Goal: Task Accomplishment & Management: Complete application form

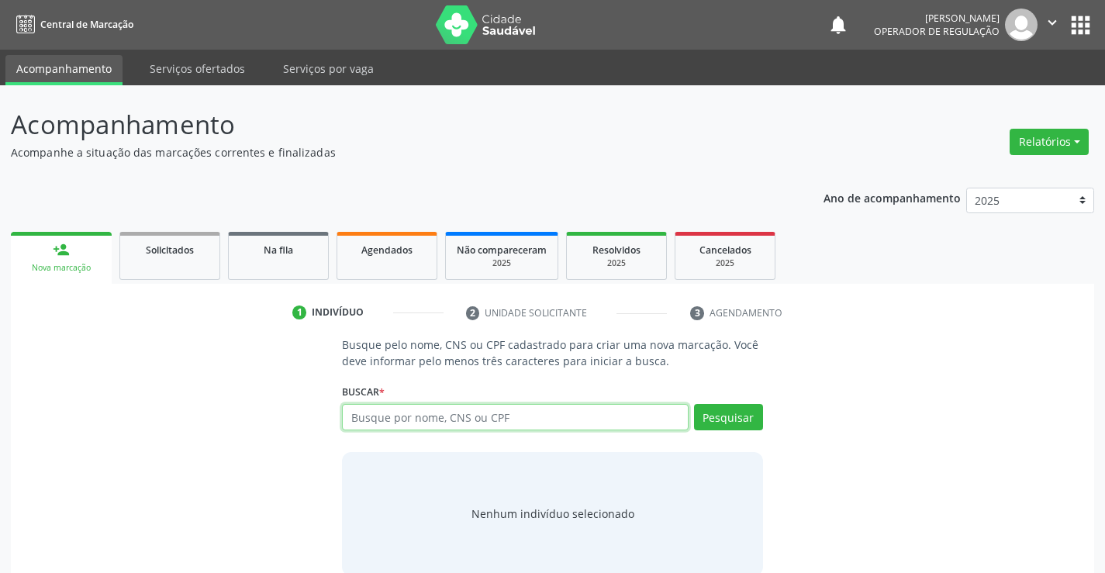
click at [504, 419] on input "text" at bounding box center [515, 417] width 346 height 26
type input "703003805368878"
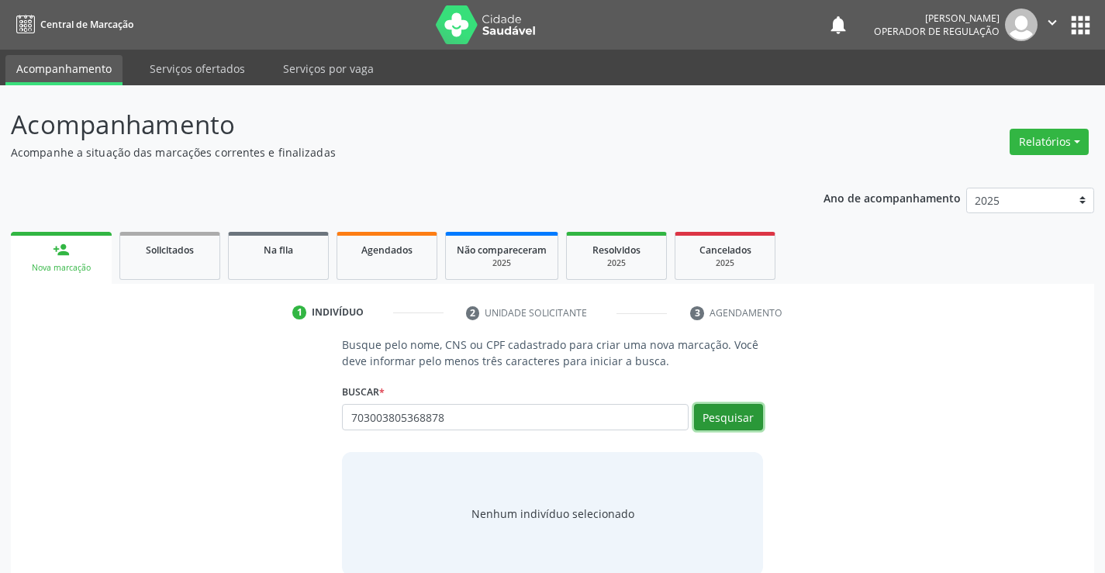
click at [721, 423] on button "Pesquisar" at bounding box center [728, 417] width 69 height 26
type input "703003805368878"
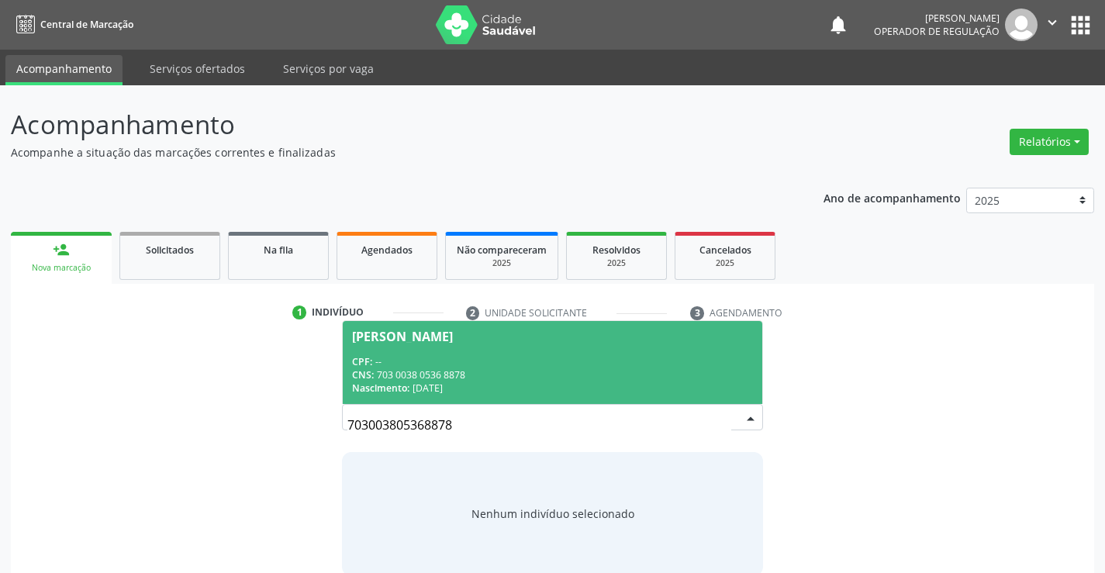
click at [442, 333] on div "[PERSON_NAME]" at bounding box center [402, 336] width 101 height 12
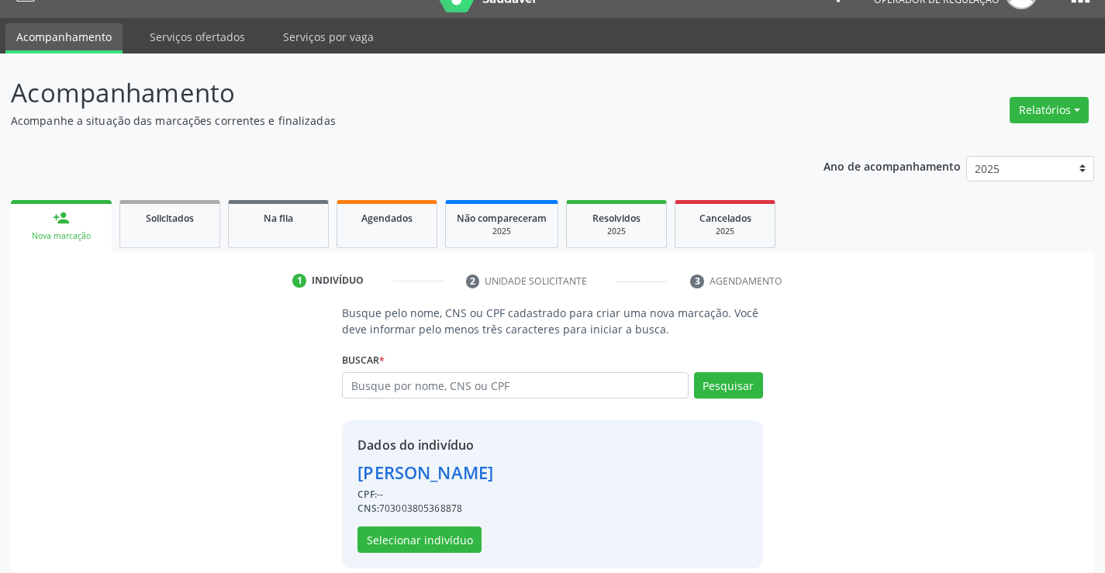
scroll to position [49, 0]
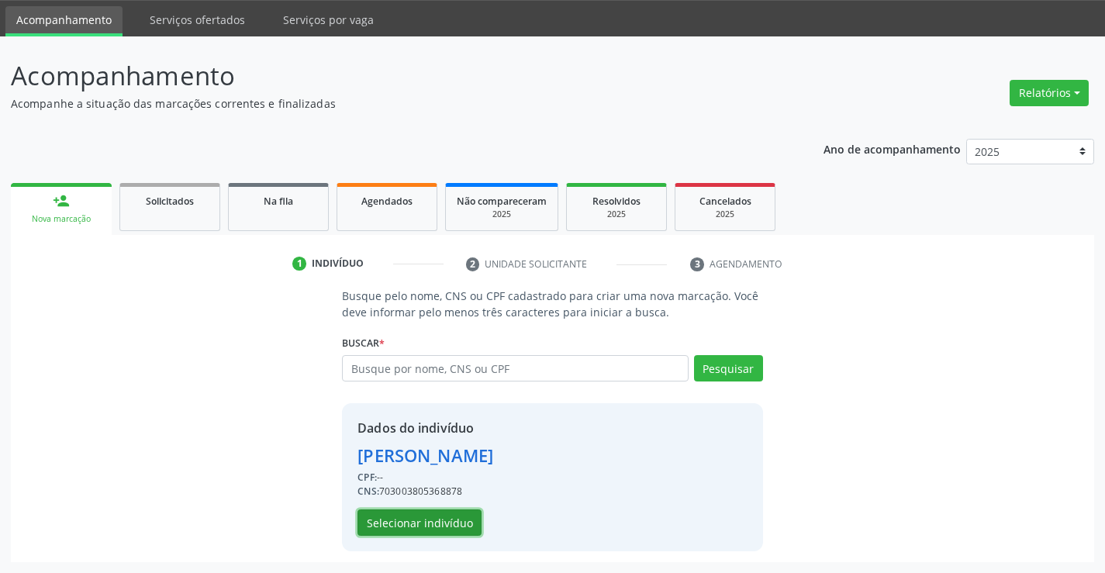
click at [444, 514] on button "Selecionar indivíduo" at bounding box center [419, 522] width 124 height 26
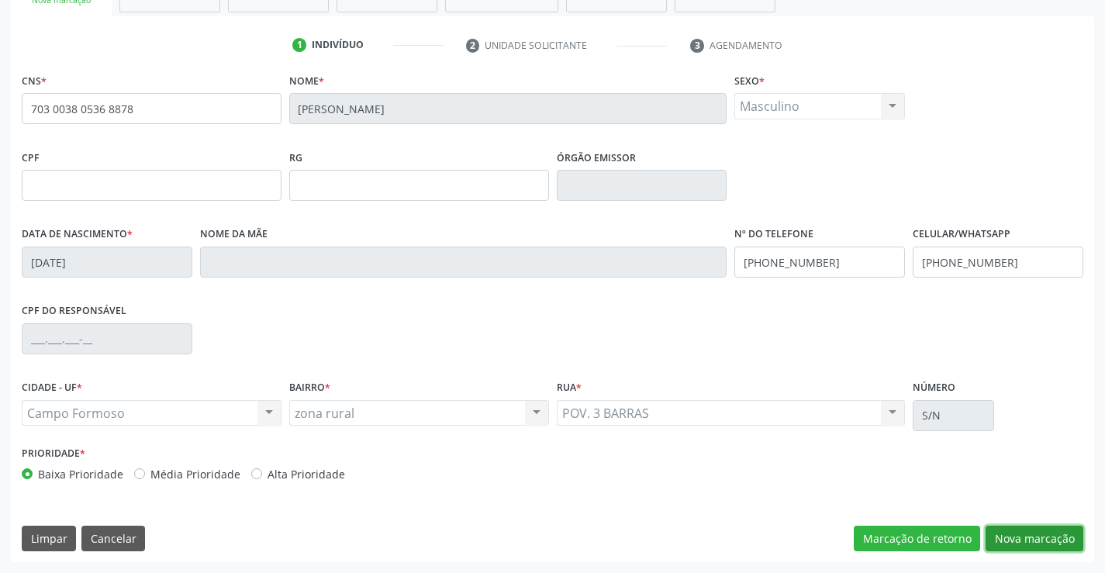
click at [1034, 537] on button "Nova marcação" at bounding box center [1034, 539] width 98 height 26
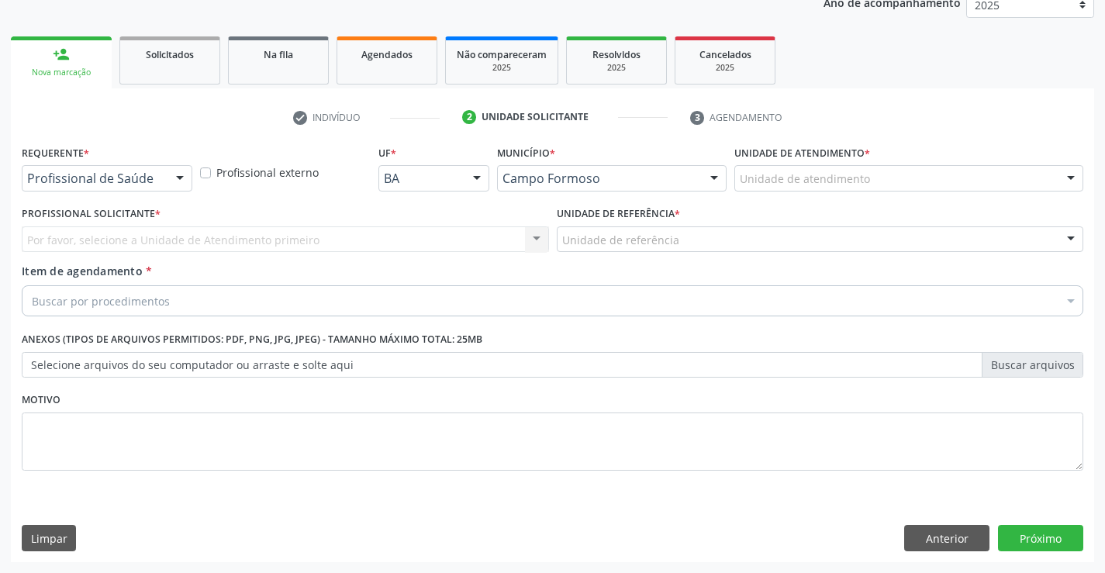
click at [168, 173] on div at bounding box center [179, 179] width 23 height 26
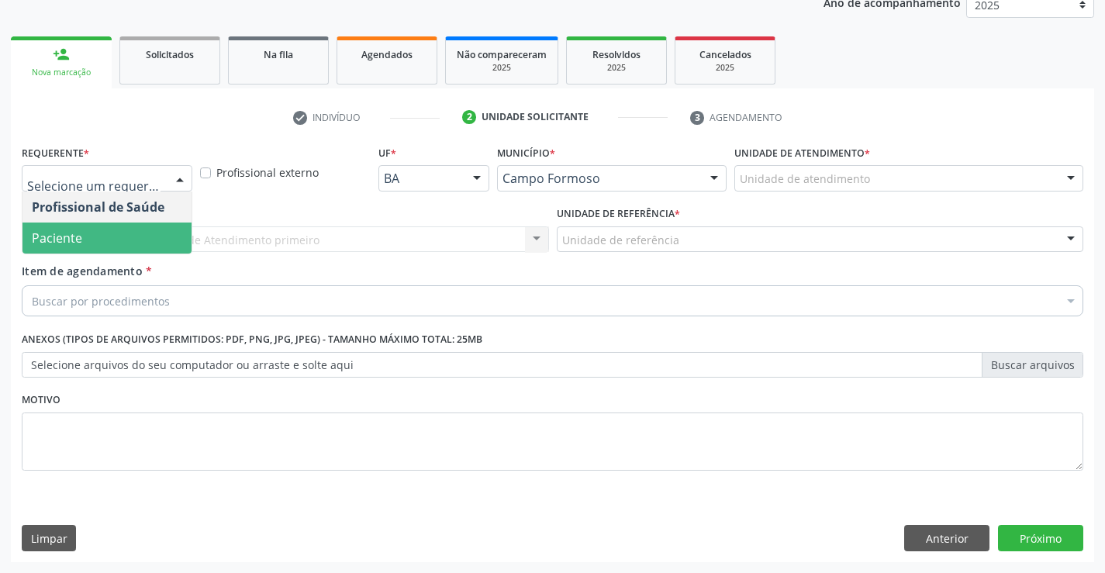
click at [109, 233] on span "Paciente" at bounding box center [106, 238] width 169 height 31
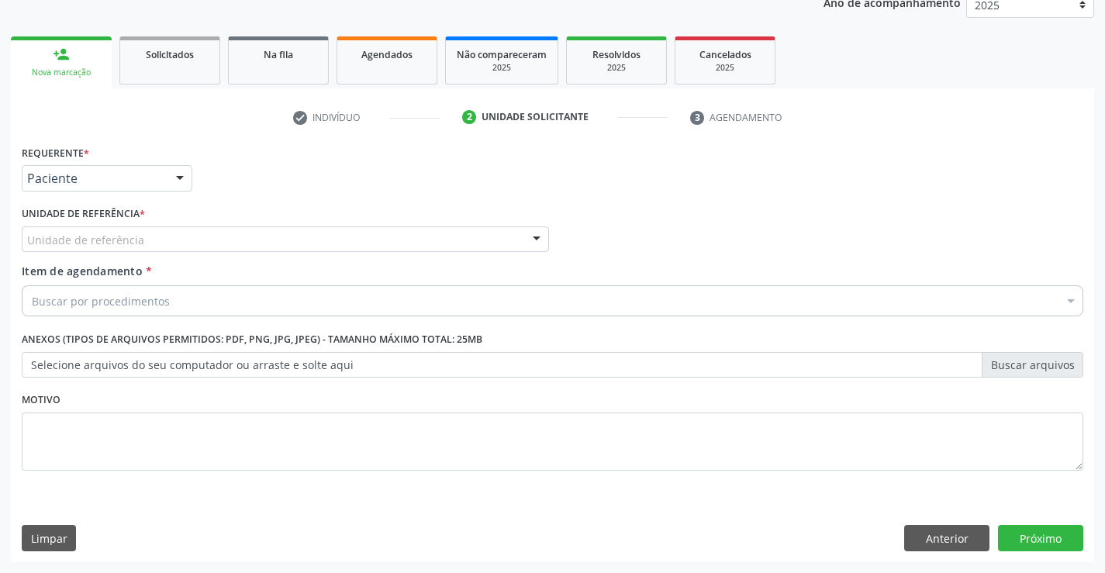
click at [520, 238] on div "Unidade de referência" at bounding box center [285, 239] width 527 height 26
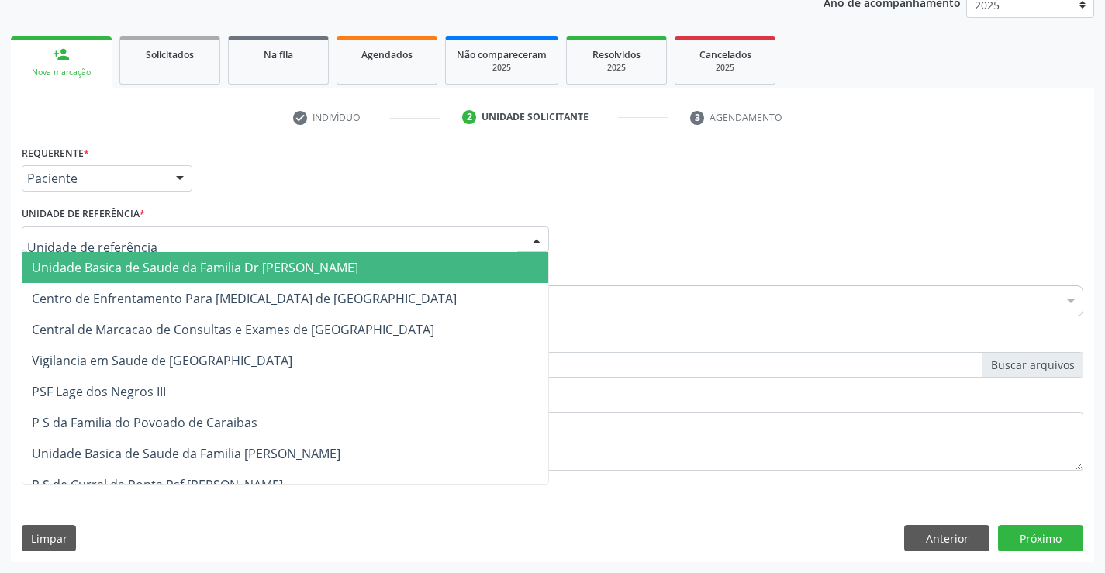
click at [360, 260] on span "Unidade Basica de Saude da Familia Dr [PERSON_NAME]" at bounding box center [285, 267] width 526 height 31
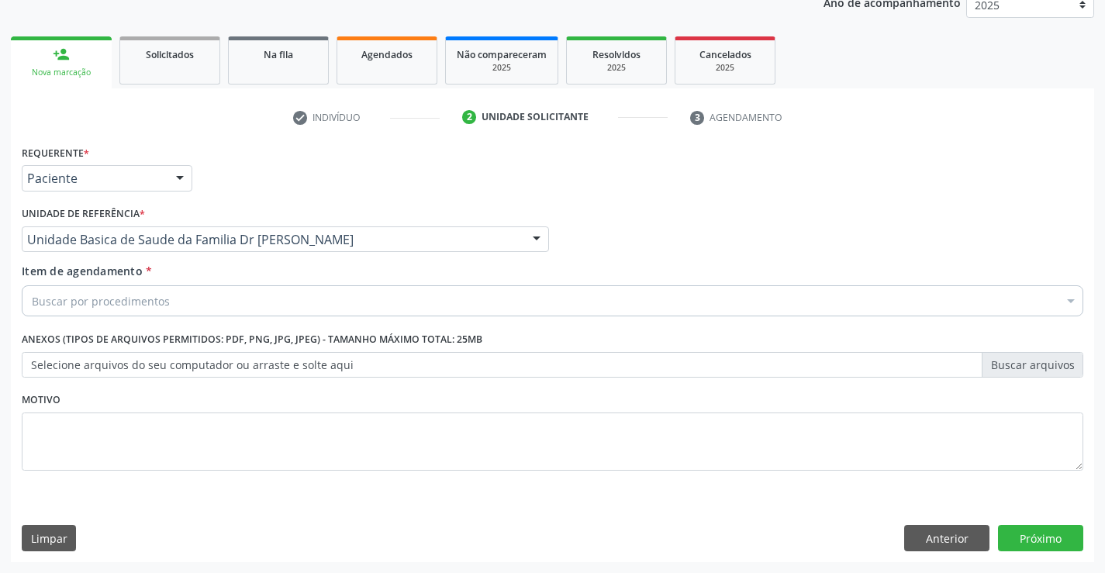
click at [323, 305] on div "Buscar por procedimentos" at bounding box center [552, 300] width 1061 height 31
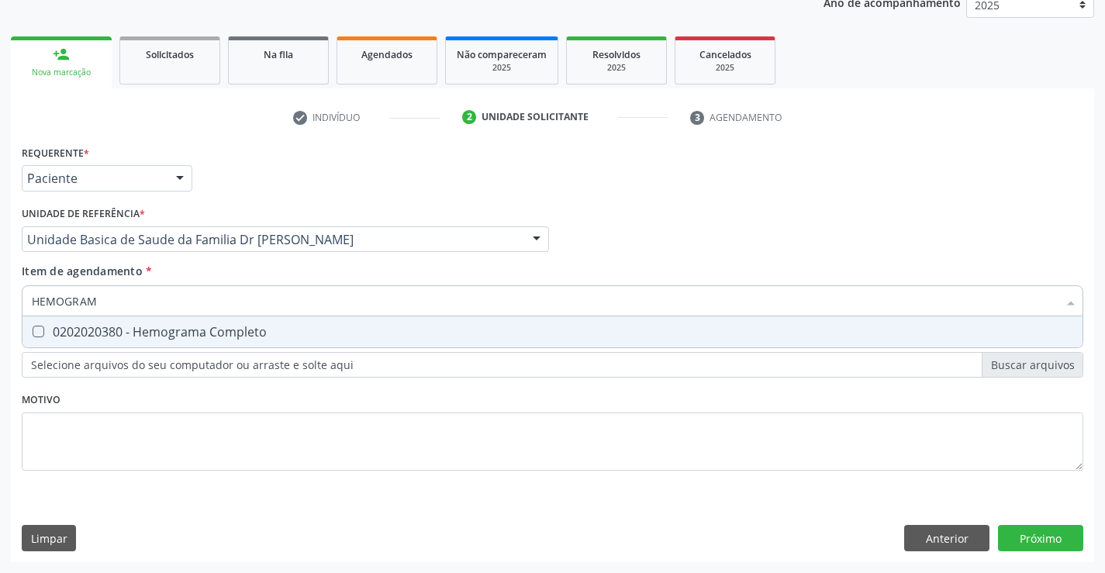
type input "HEMOGRAMA"
click at [220, 333] on div "0202020380 - Hemograma Completo" at bounding box center [552, 332] width 1041 height 12
checkbox Completo "true"
type input "HEMOGRAMA"
click at [620, 243] on div "Profissional Solicitante Por favor, selecione a Unidade de Atendimento primeiro…" at bounding box center [552, 232] width 1069 height 60
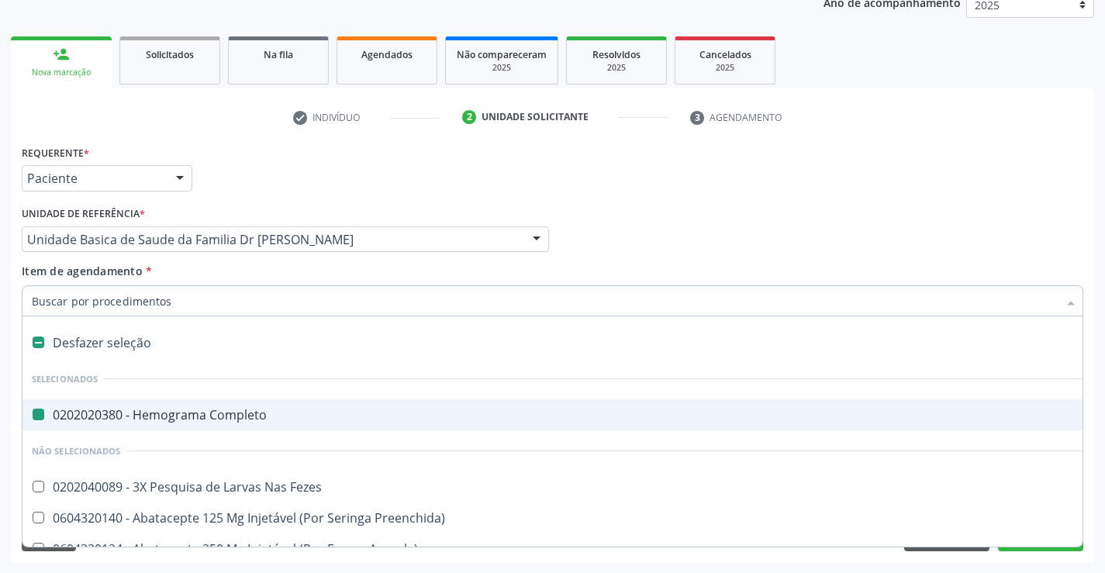
type input "U"
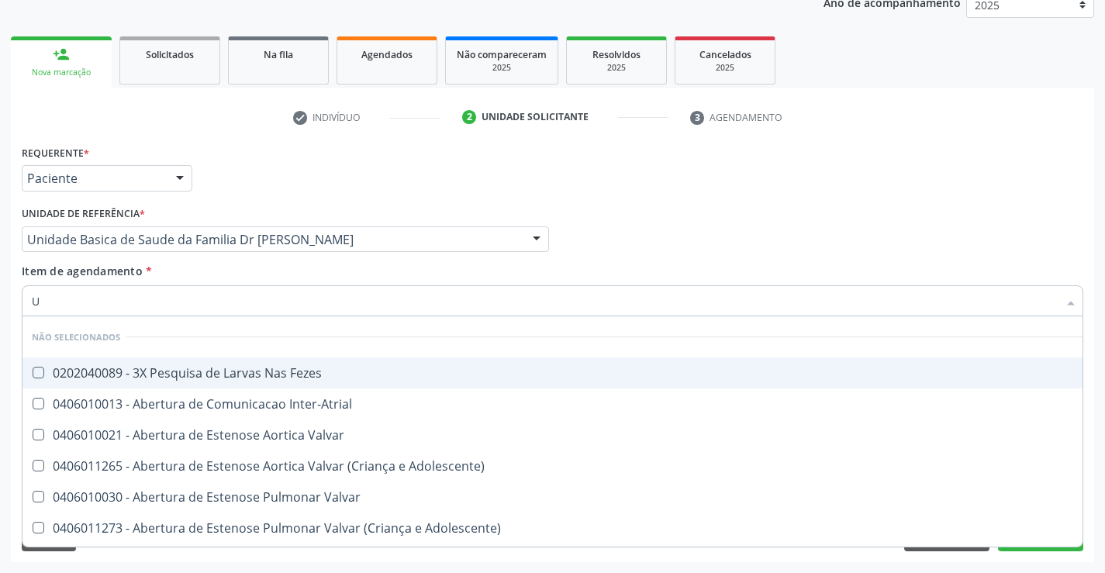
checkbox Fezes "false"
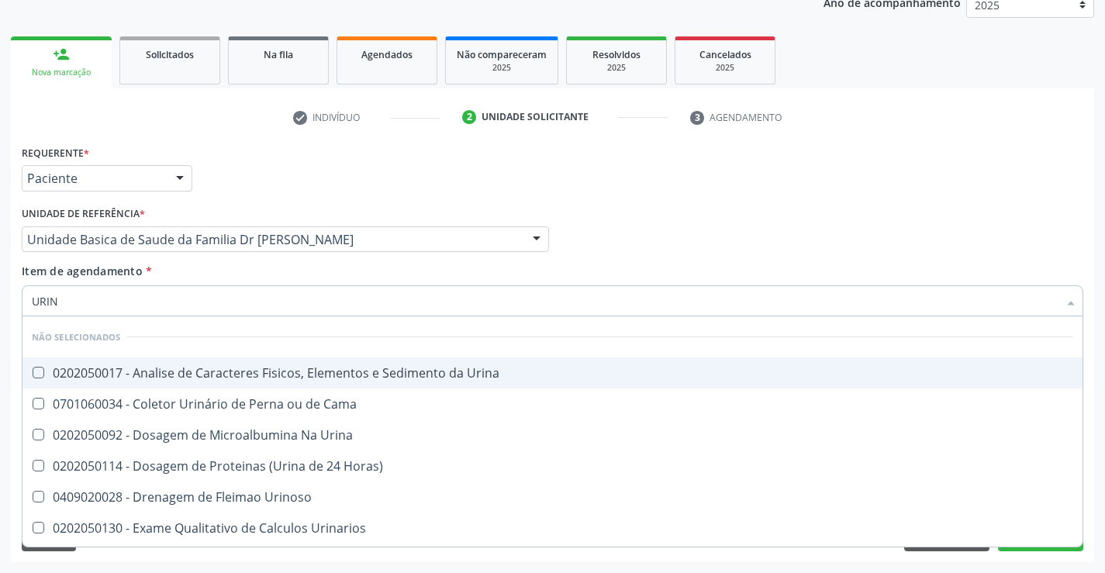
type input "URINA"
click at [228, 379] on div "0202050017 - Analise de Caracteres Fisicos, Elementos e Sedimento da Urina" at bounding box center [552, 373] width 1041 height 12
checkbox Urina "true"
click at [585, 188] on div "Requerente * Paciente Profissional de Saúde Paciente Nenhum resultado encontrad…" at bounding box center [552, 171] width 1069 height 60
checkbox Urina "true"
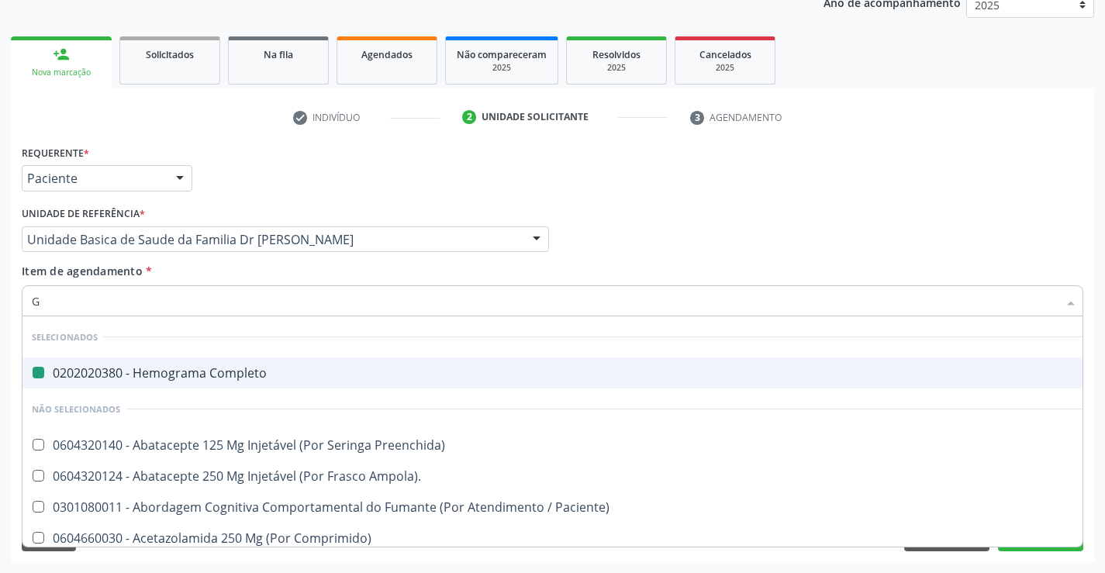
type input "GI"
checkbox Completo "false"
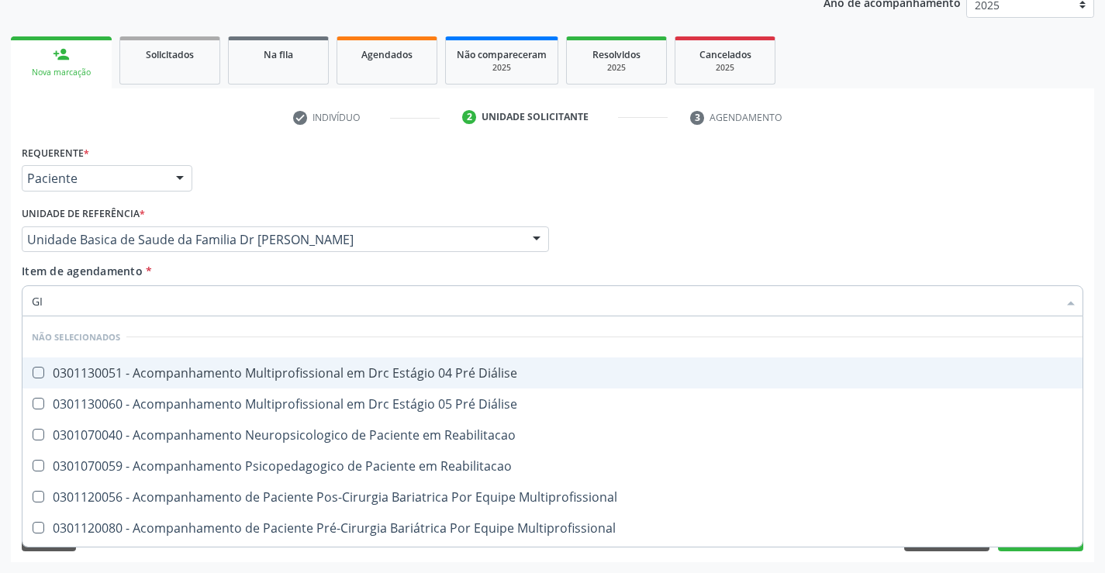
type input "G"
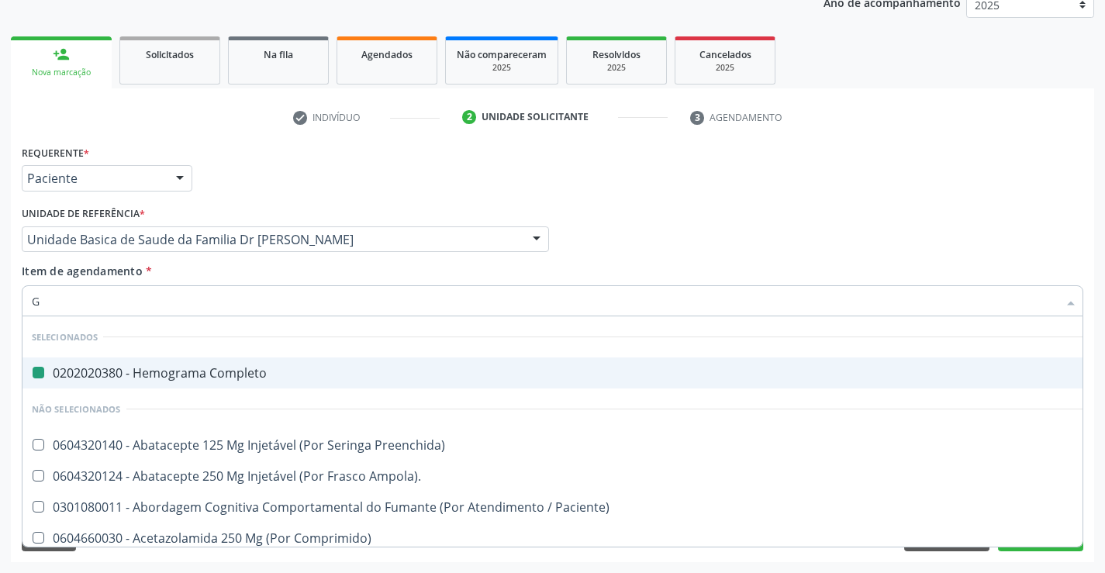
checkbox Completo "true"
type input "GL"
checkbox Completo "false"
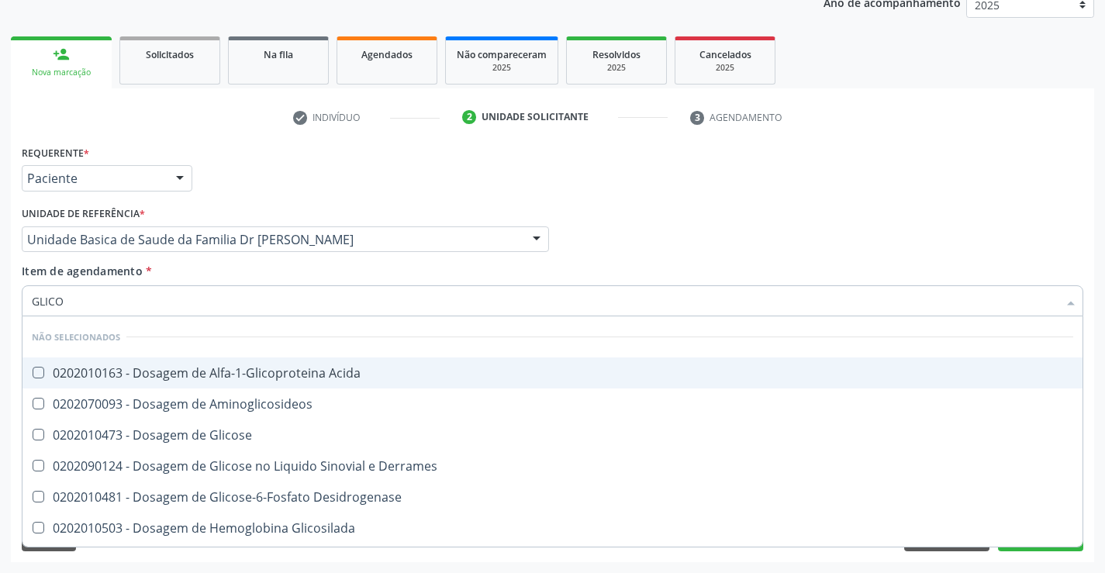
type input "GLICOS"
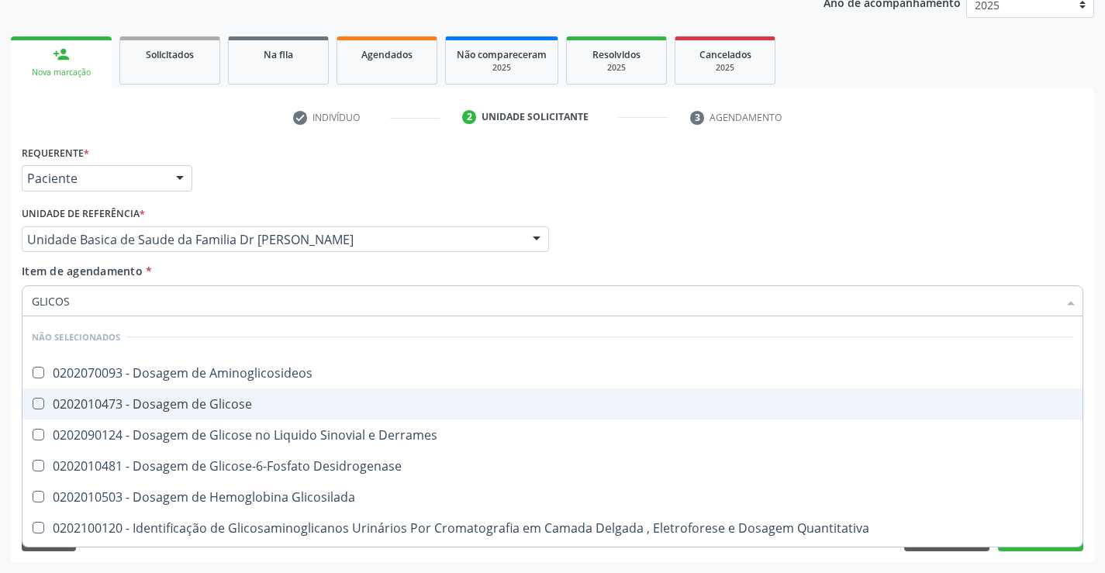
click at [230, 399] on div "0202010473 - Dosagem de Glicose" at bounding box center [552, 404] width 1041 height 12
checkbox Glicose "true"
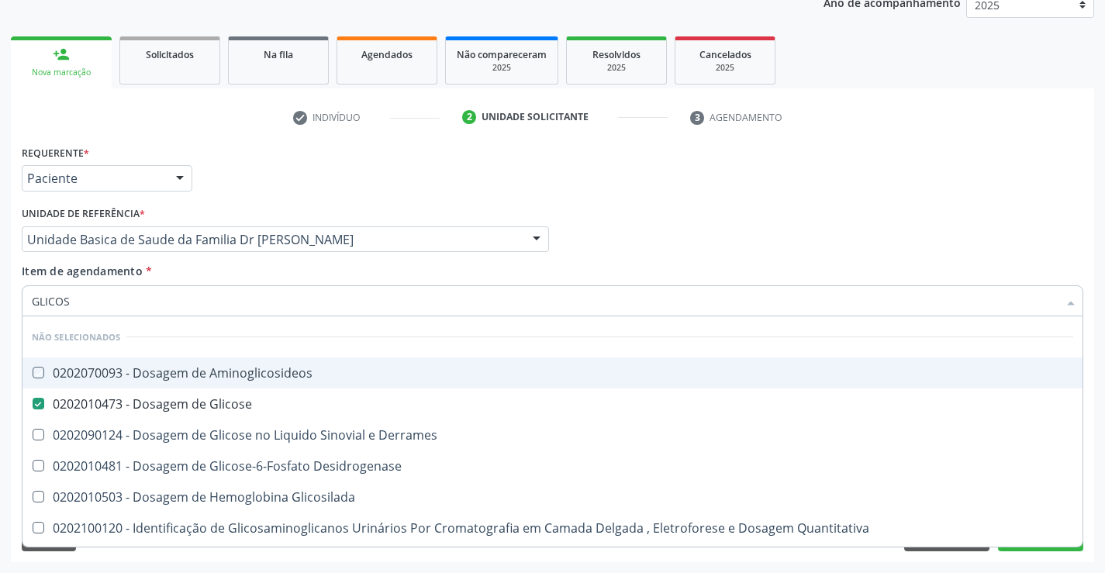
click at [642, 193] on div "Requerente * Paciente Profissional de Saúde Paciente Nenhum resultado encontrad…" at bounding box center [552, 171] width 1069 height 60
checkbox Aminoglicosideos "true"
checkbox Derrames "true"
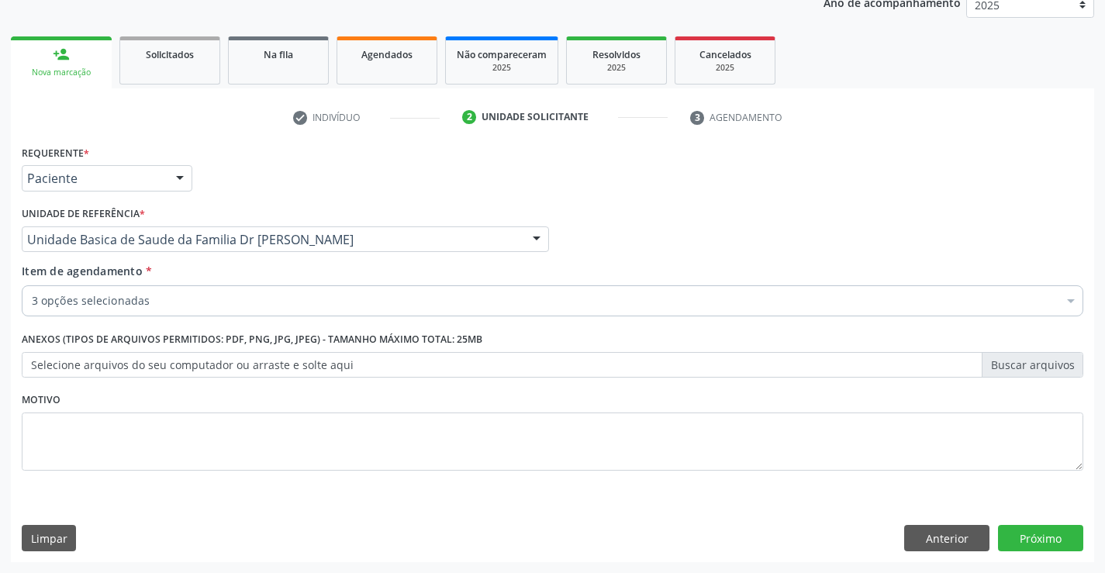
click at [223, 310] on div "3 opções selecionadas" at bounding box center [552, 300] width 1061 height 31
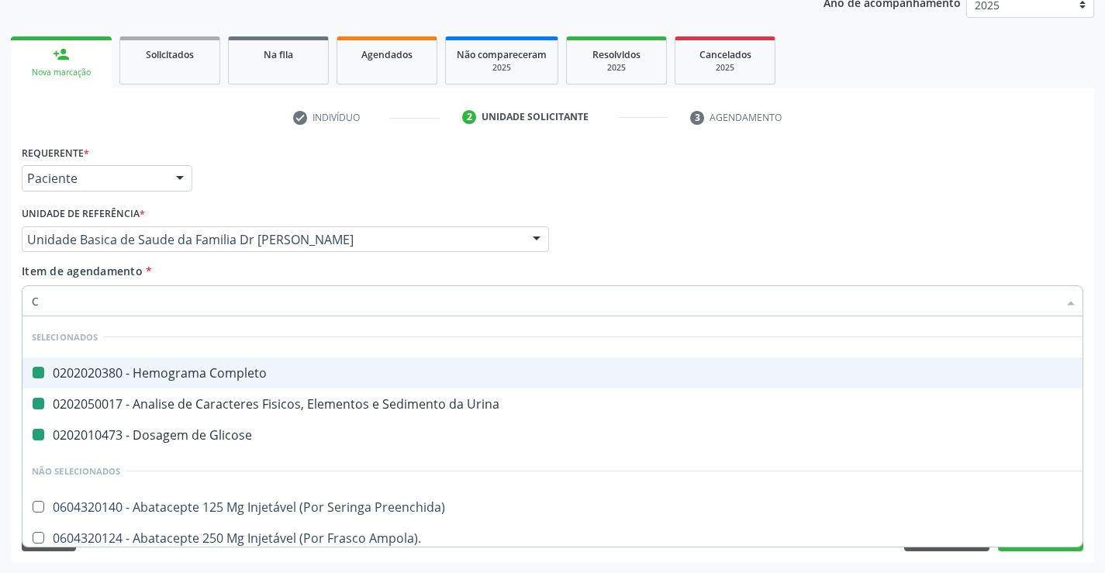
type input "CR"
checkbox Completo "false"
checkbox Glicose "false"
checkbox Urina "false"
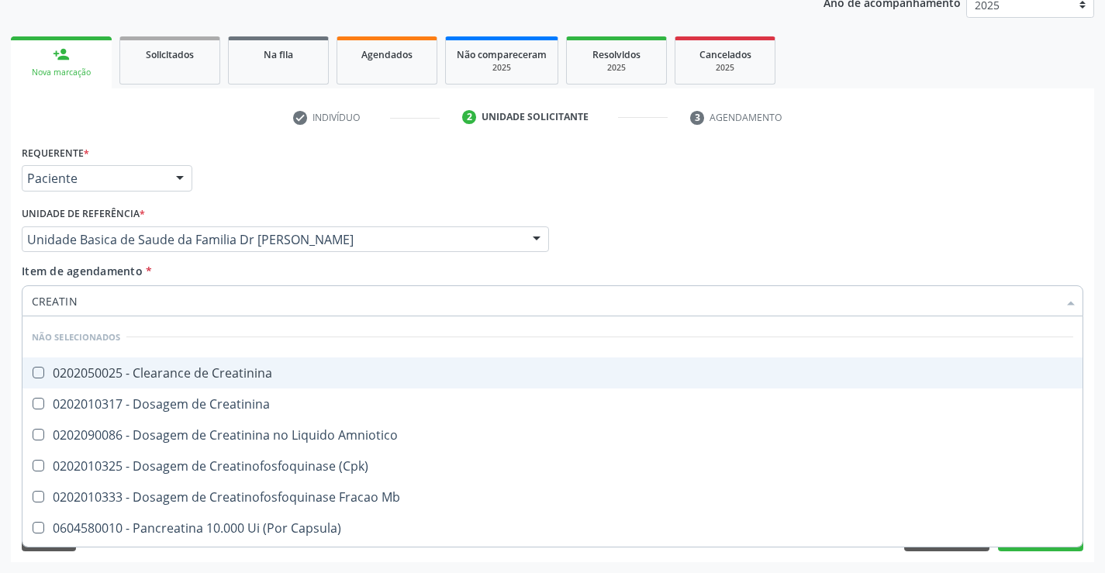
type input "CREATINI"
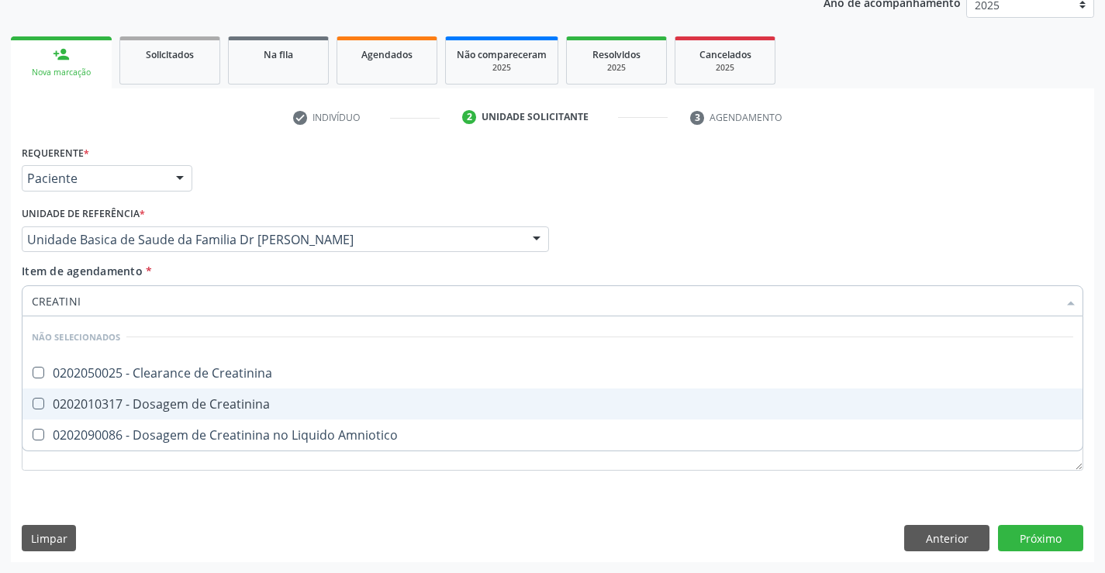
click at [207, 406] on div "0202010317 - Dosagem de Creatinina" at bounding box center [552, 404] width 1041 height 12
checkbox Creatinina "true"
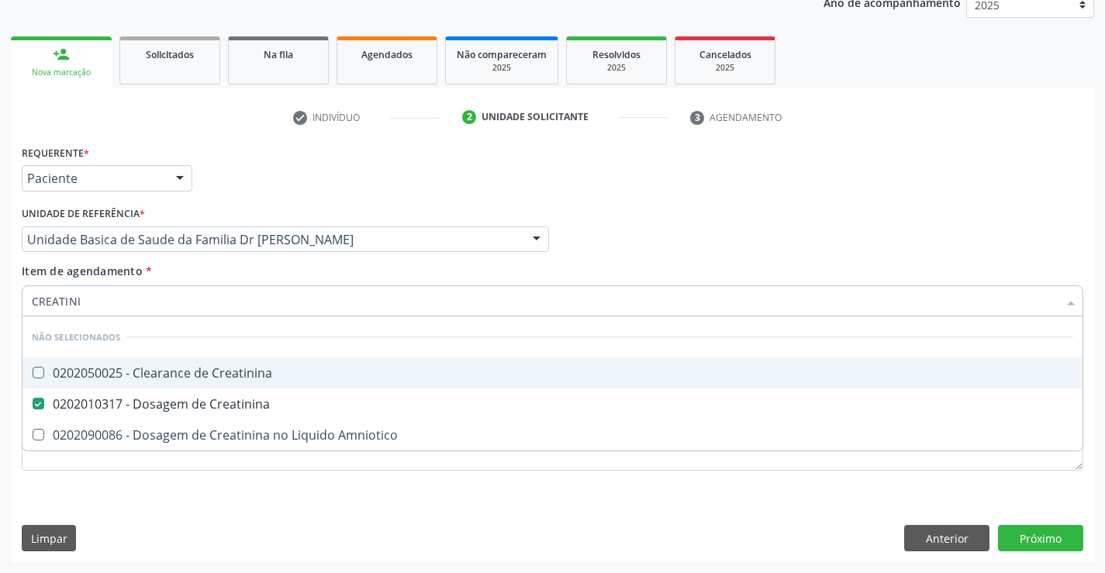
click at [585, 208] on div "Profissional Solicitante Por favor, selecione a Unidade de Atendimento primeiro…" at bounding box center [552, 232] width 1069 height 60
checkbox Creatinina "true"
checkbox Amniotico "true"
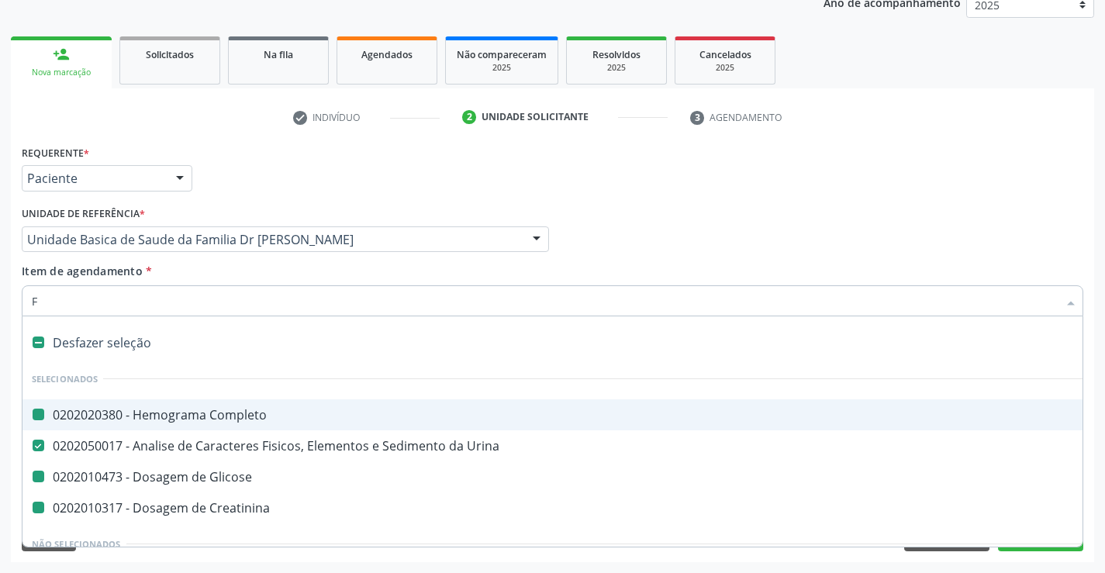
type input "FE"
checkbox Completo "false"
checkbox Glicose "false"
checkbox Creatinina "false"
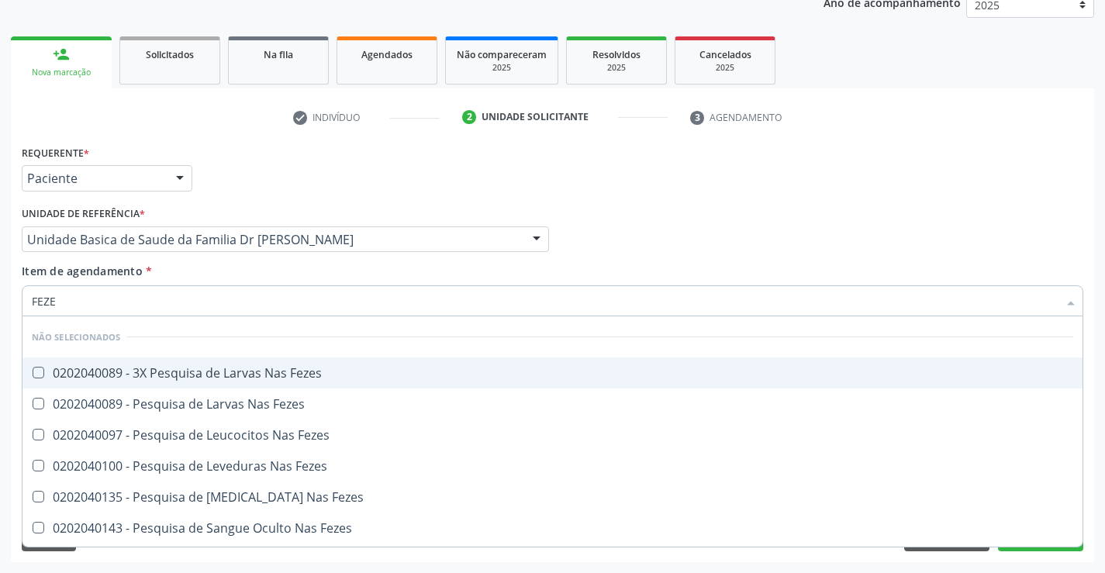
type input "FEZES"
click at [166, 371] on div "0202040089 - 3X Pesquisa de Larvas Nas Fezes" at bounding box center [552, 373] width 1041 height 12
checkbox Fezes "true"
click at [771, 182] on div "Requerente * Paciente Profissional de Saúde Paciente Nenhum resultado encontrad…" at bounding box center [552, 171] width 1069 height 60
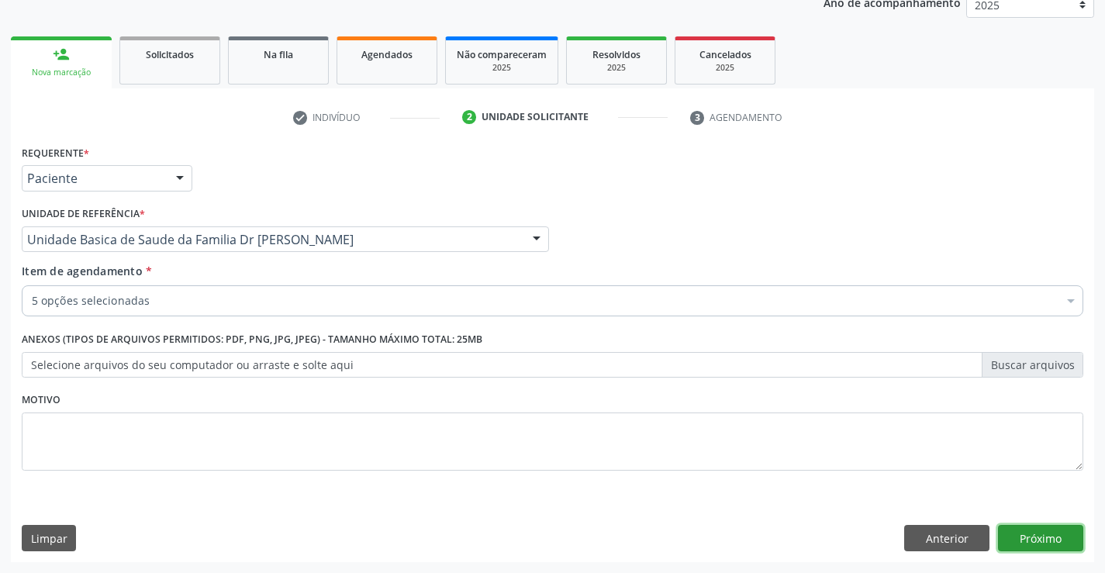
click at [1016, 538] on button "Próximo" at bounding box center [1040, 538] width 85 height 26
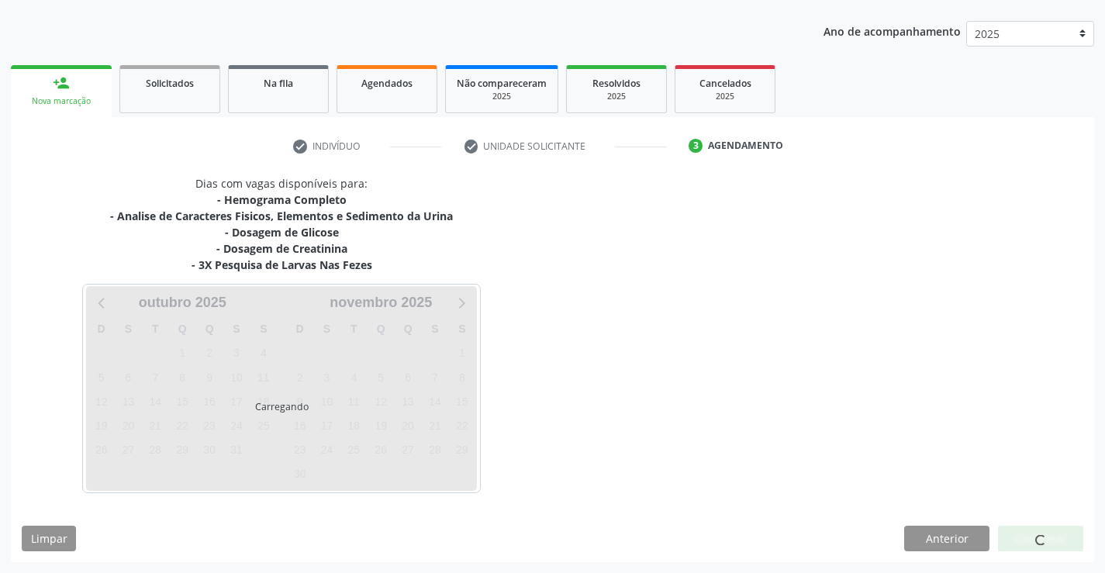
scroll to position [167, 0]
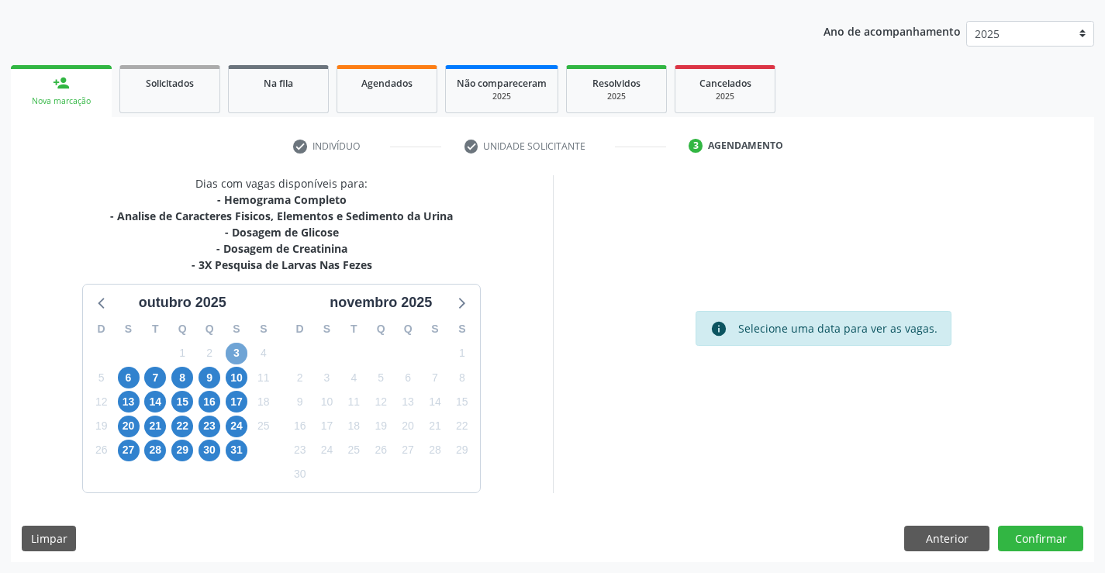
click at [240, 347] on span "3" at bounding box center [237, 354] width 22 height 22
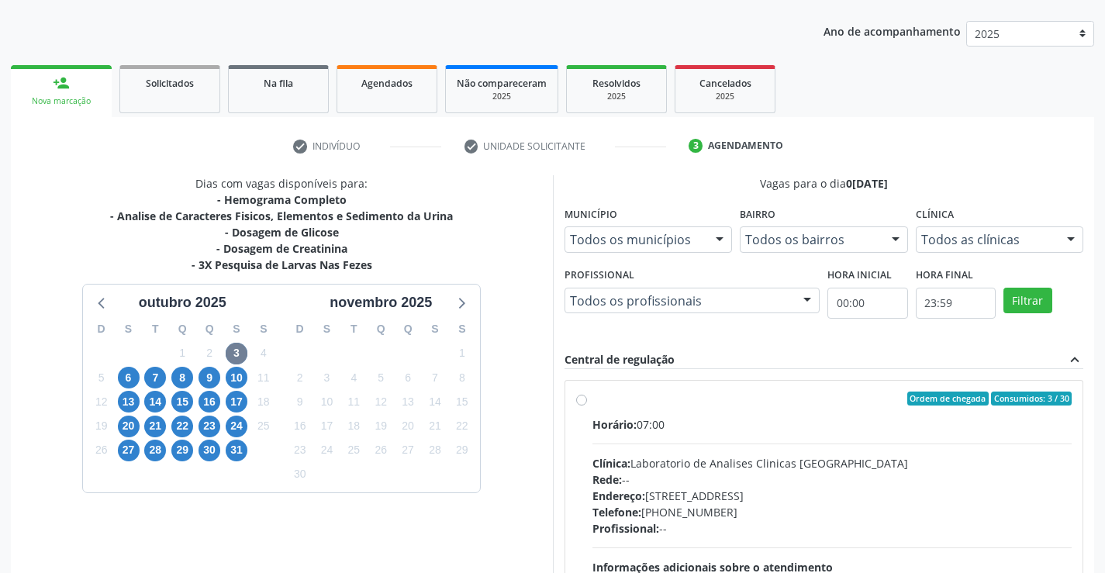
click at [592, 403] on label "Ordem de chegada Consumidos: 3 / 30 Horário: 07:00 Clínica: Laboratorio de Anal…" at bounding box center [832, 511] width 480 height 238
click at [583, 403] on input "Ordem de chegada Consumidos: 3 / 30 Horário: 07:00 Clínica: Laboratorio de Anal…" at bounding box center [581, 399] width 11 height 14
radio input "true"
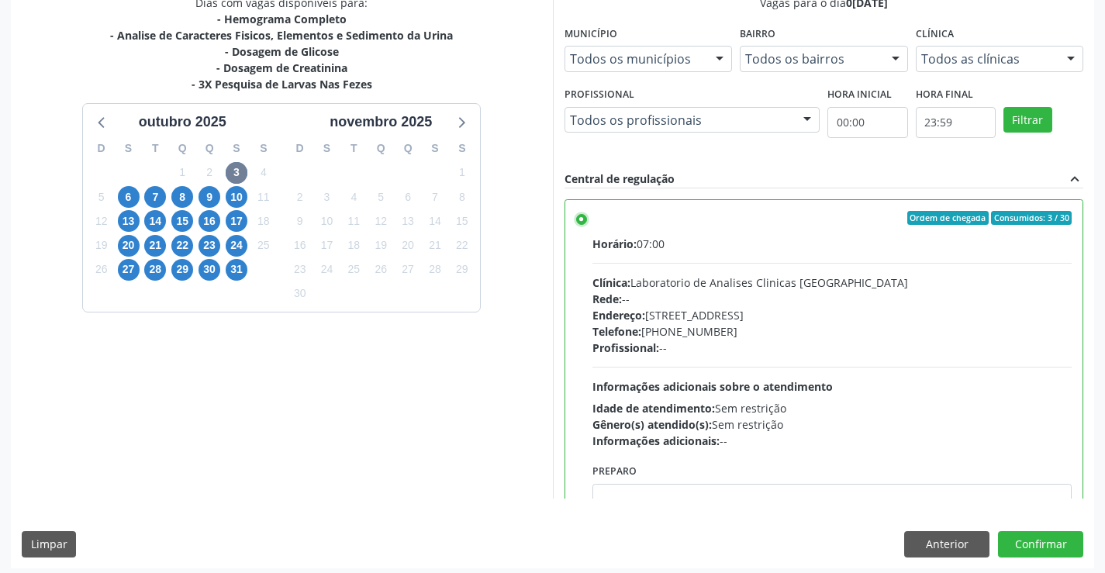
scroll to position [354, 0]
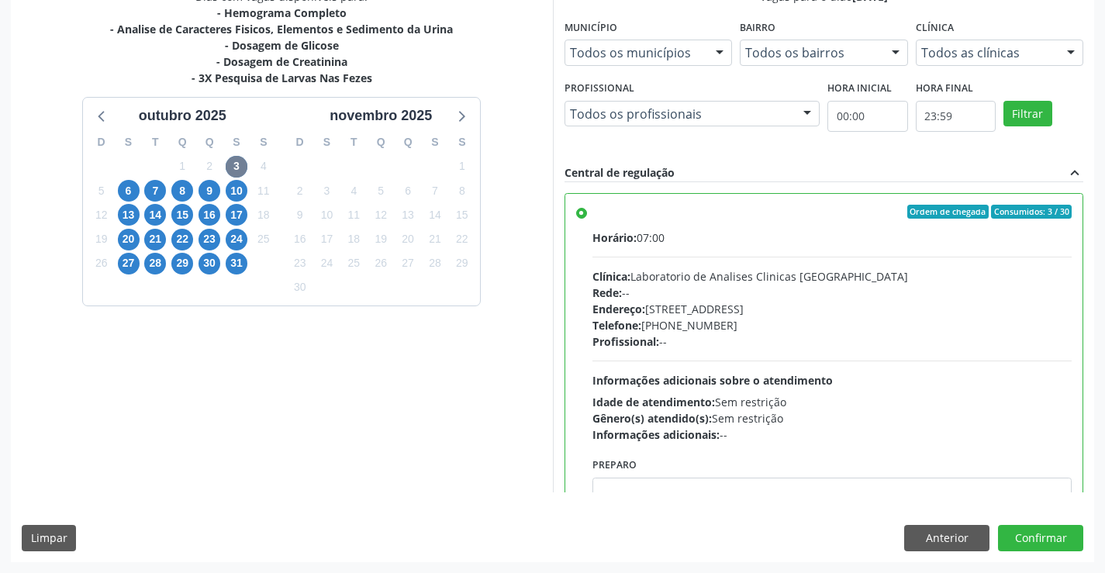
click at [1029, 521] on div "Dias com vagas disponíveis para: - Hemograma Completo - Analise de Caracteres F…" at bounding box center [552, 274] width 1083 height 573
click at [1027, 537] on button "Confirmar" at bounding box center [1040, 538] width 85 height 26
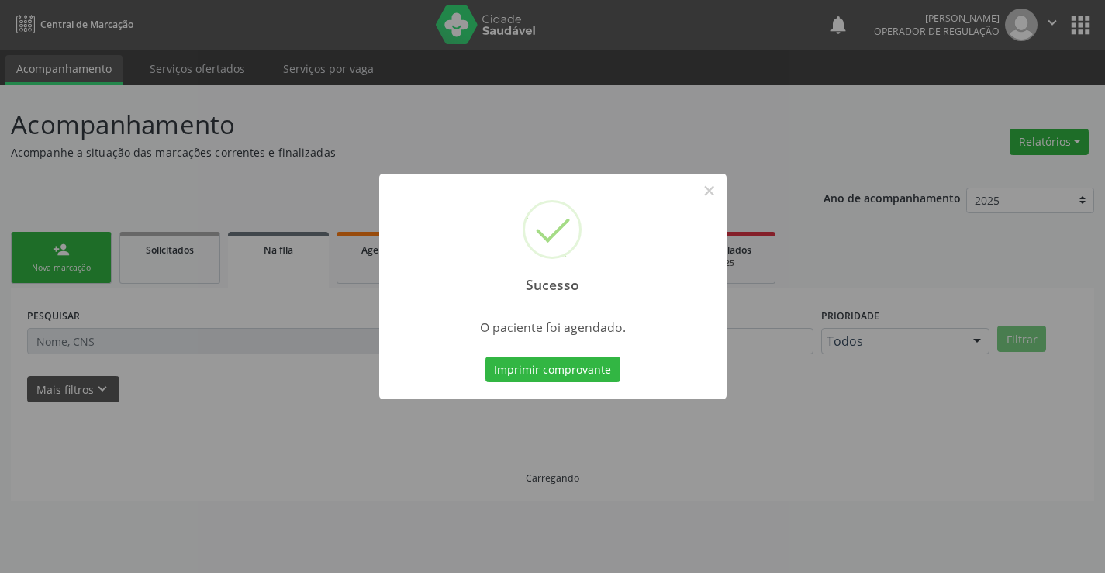
scroll to position [0, 0]
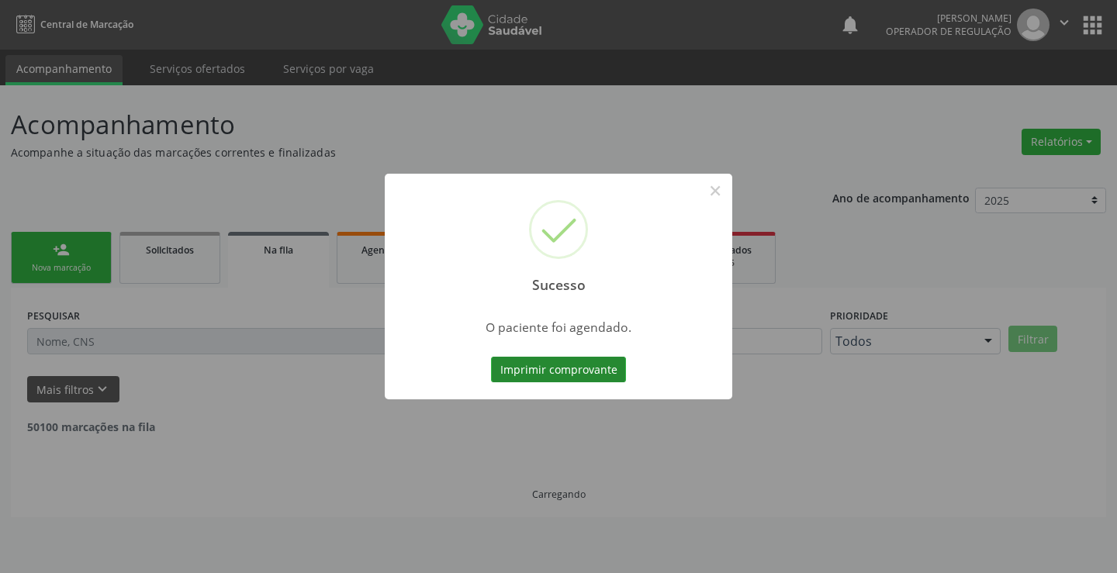
click at [602, 364] on button "Imprimir comprovante" at bounding box center [558, 370] width 135 height 26
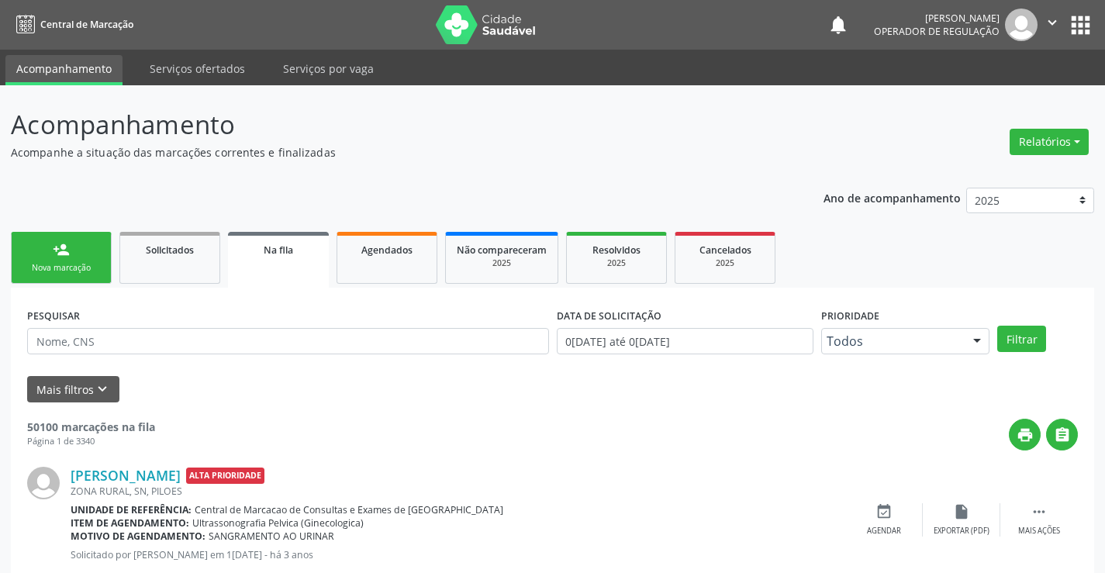
click at [108, 274] on link "person_add Nova marcação" at bounding box center [61, 258] width 101 height 52
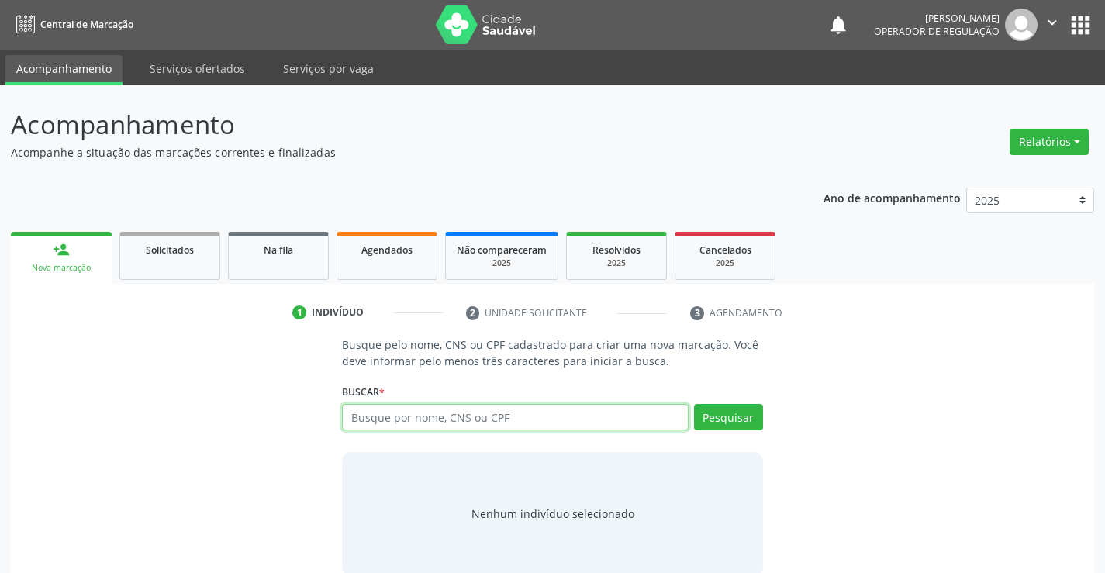
click at [397, 419] on input "text" at bounding box center [515, 417] width 346 height 26
type input "700706969063974"
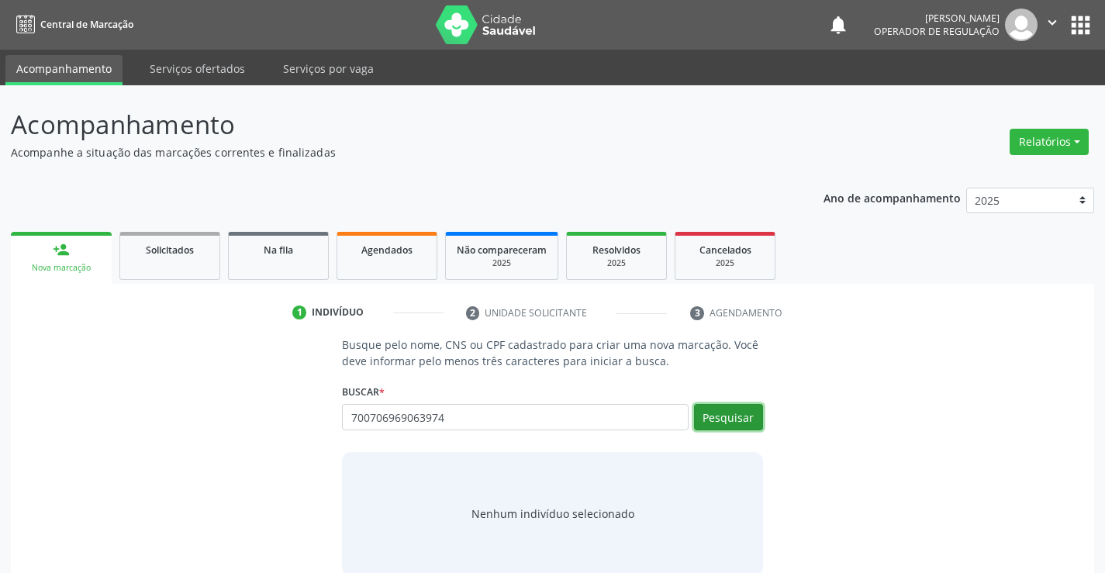
click at [731, 418] on button "Pesquisar" at bounding box center [728, 417] width 69 height 26
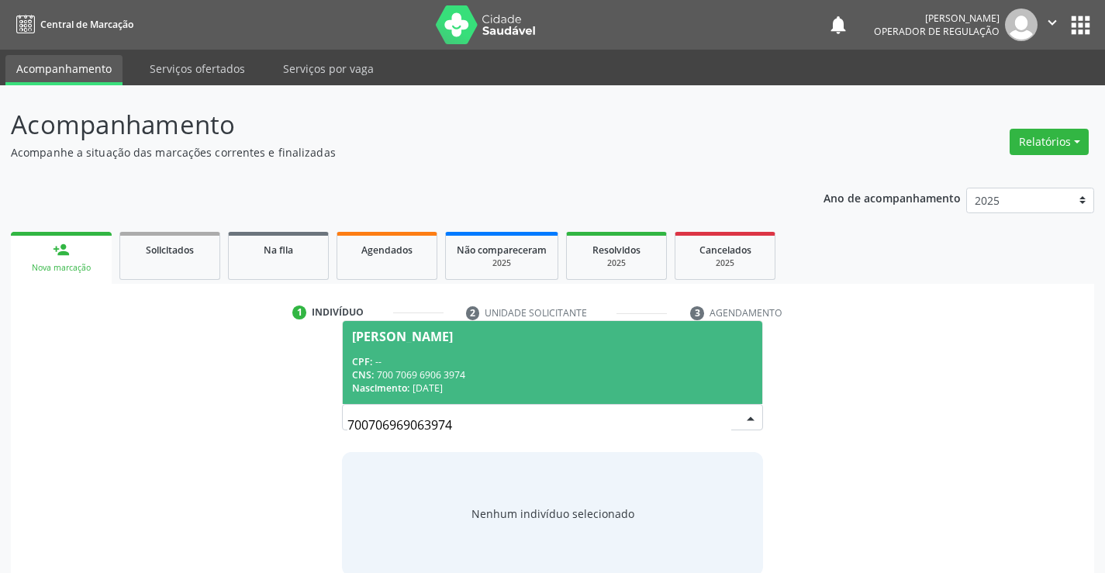
click at [408, 333] on div "Zelia Rodrigues de Souza" at bounding box center [402, 336] width 101 height 12
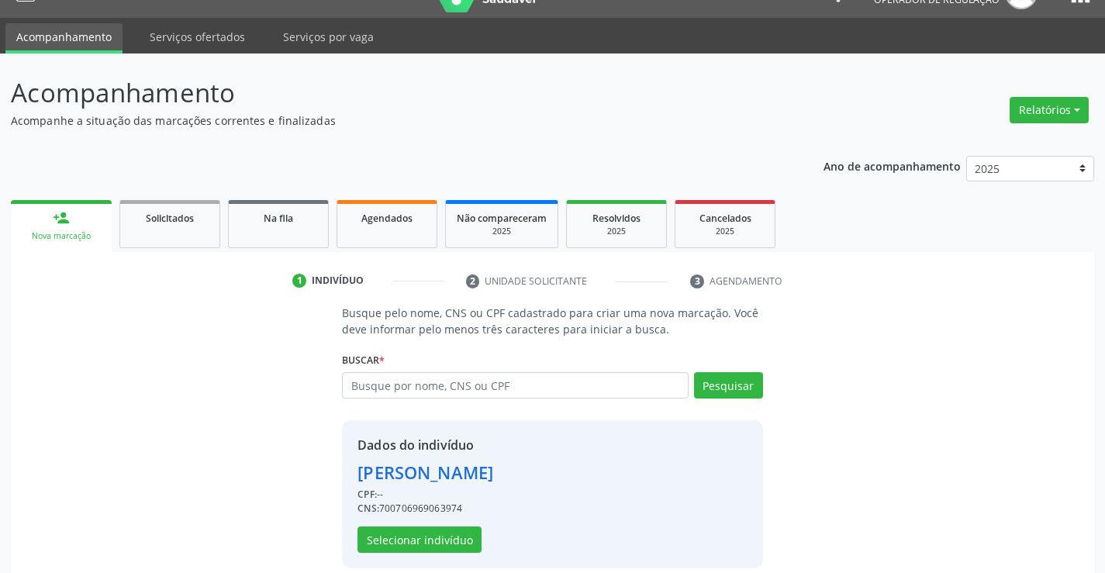
scroll to position [49, 0]
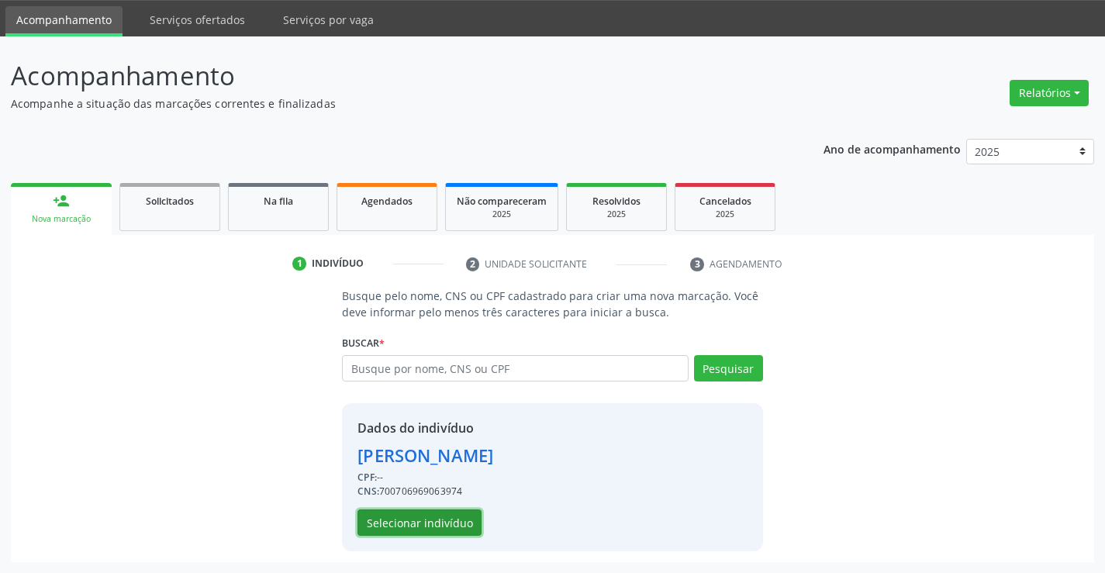
click at [429, 518] on button "Selecionar indivíduo" at bounding box center [419, 522] width 124 height 26
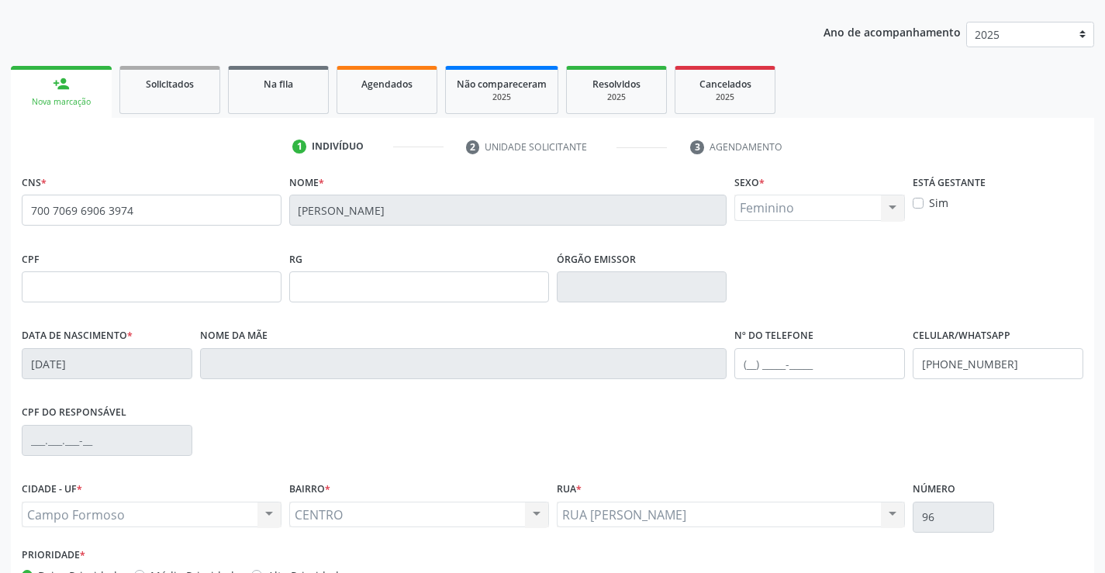
scroll to position [267, 0]
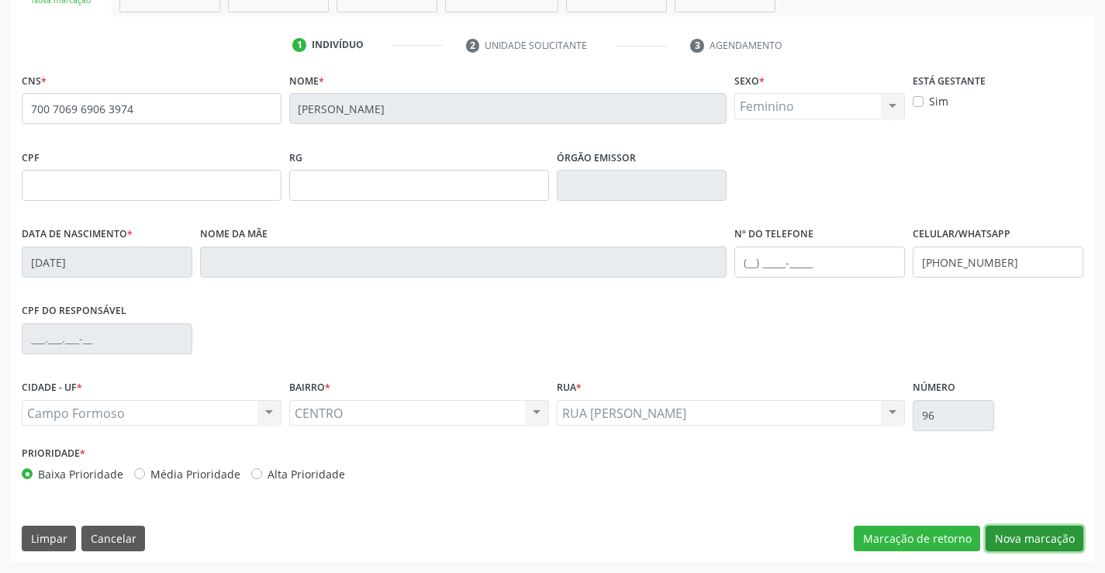
click at [1010, 531] on button "Nova marcação" at bounding box center [1034, 539] width 98 height 26
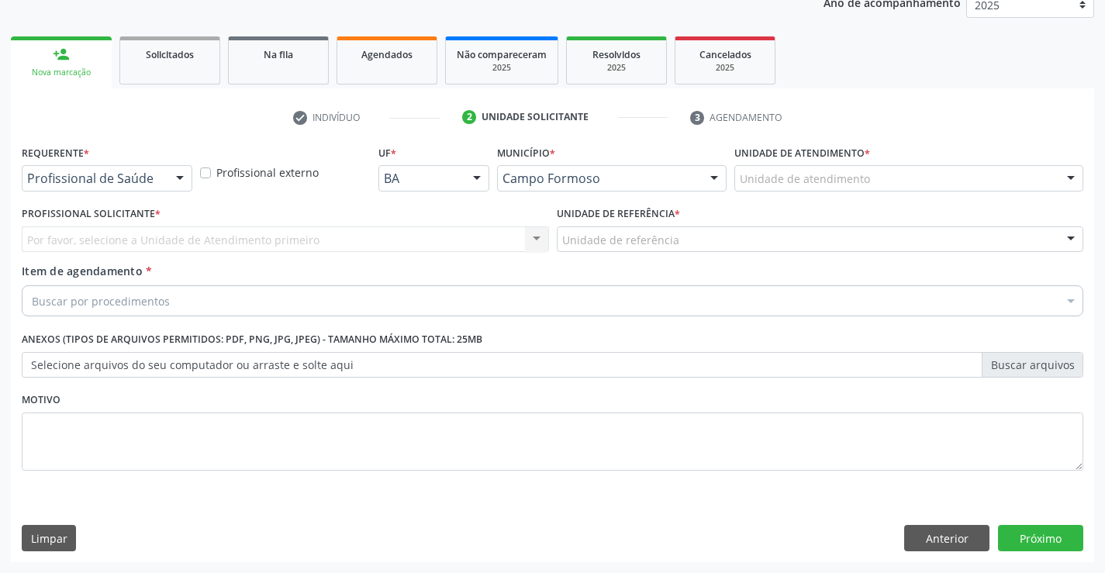
scroll to position [195, 0]
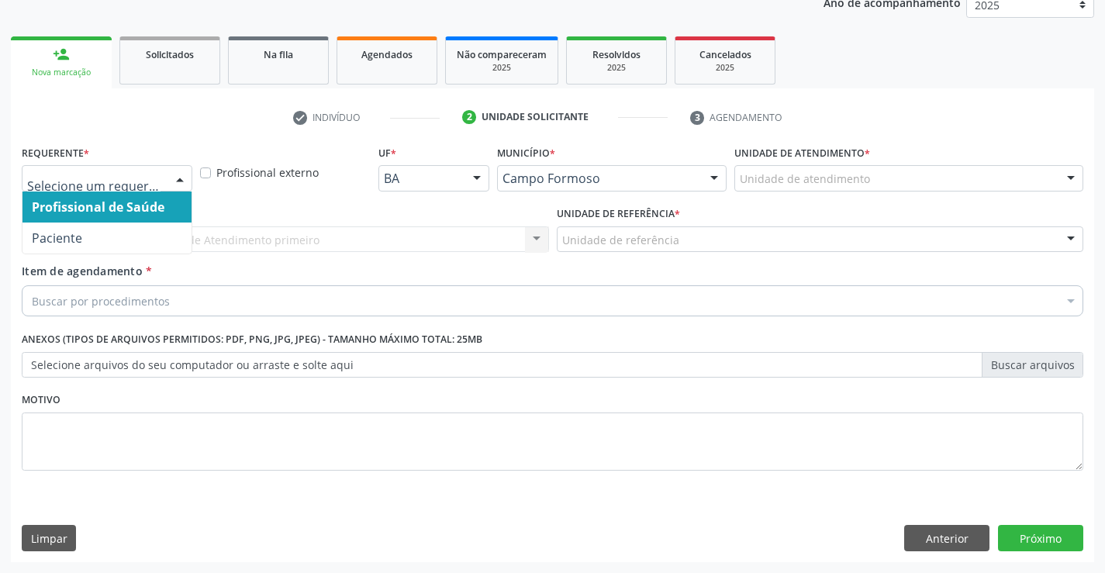
click at [178, 175] on div at bounding box center [179, 179] width 23 height 26
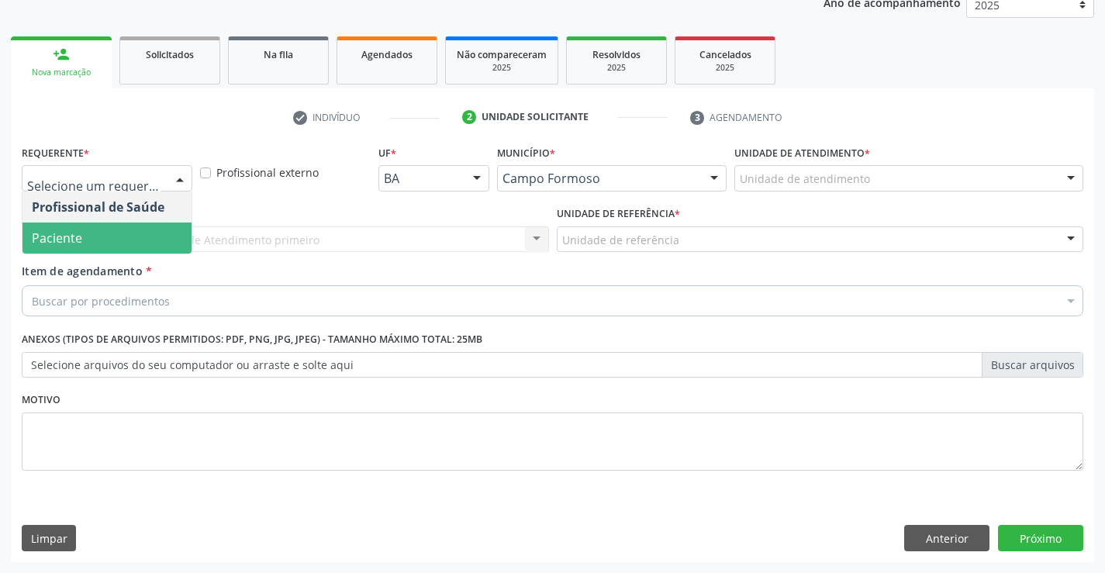
click at [105, 243] on span "Paciente" at bounding box center [106, 238] width 169 height 31
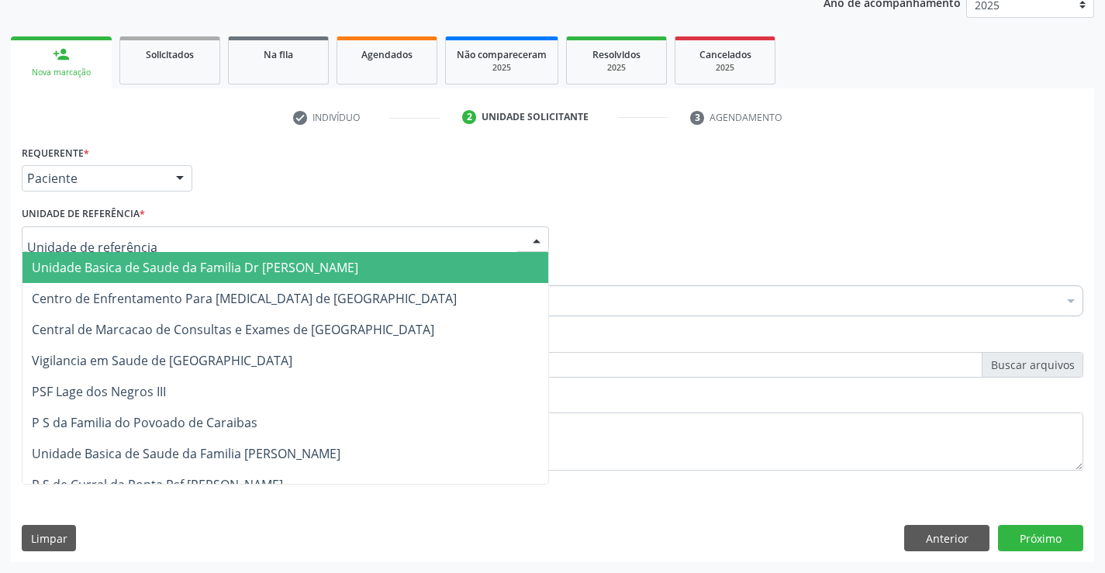
click at [534, 236] on div at bounding box center [536, 240] width 23 height 26
click at [438, 266] on span "Unidade Basica de Saude da Familia Dr [PERSON_NAME]" at bounding box center [285, 267] width 526 height 31
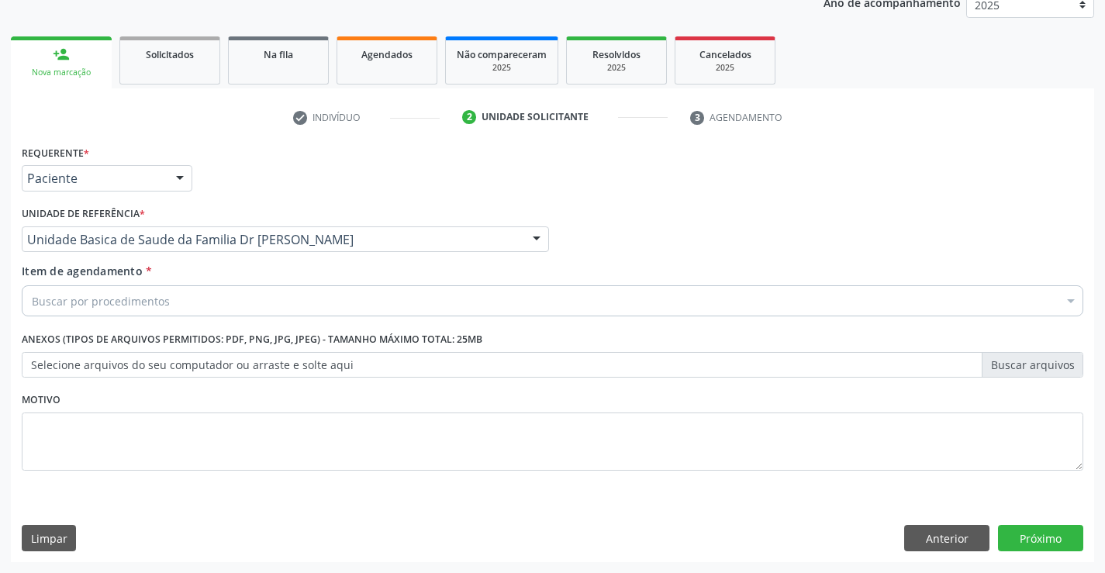
click at [387, 299] on div "Buscar por procedimentos" at bounding box center [552, 300] width 1061 height 31
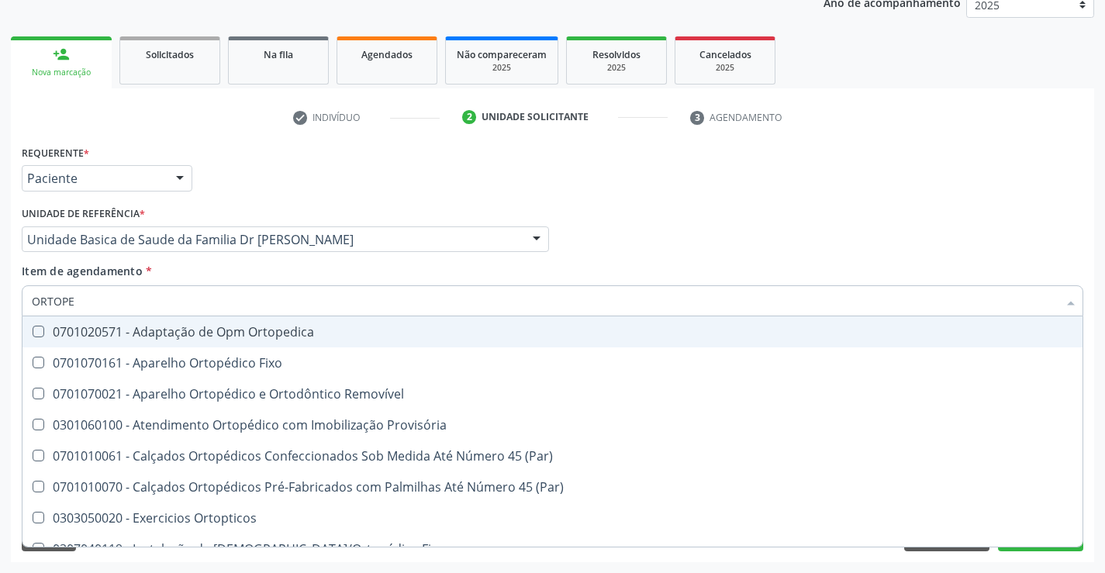
type input "ORTOPED"
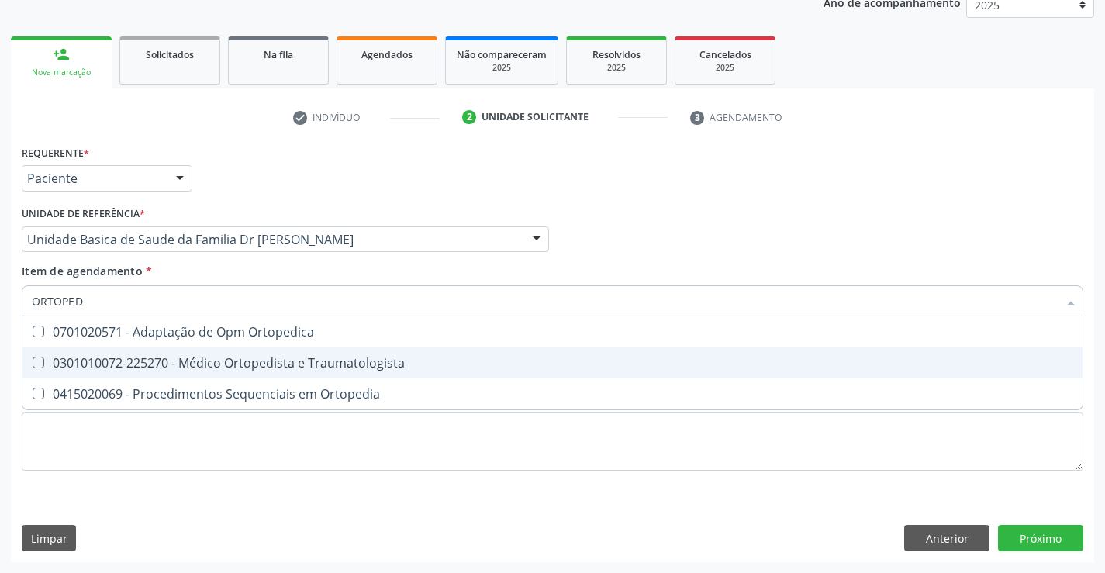
click at [245, 367] on div "0301010072-225270 - Médico Ortopedista e Traumatologista" at bounding box center [552, 363] width 1041 height 12
checkbox Traumatologista "true"
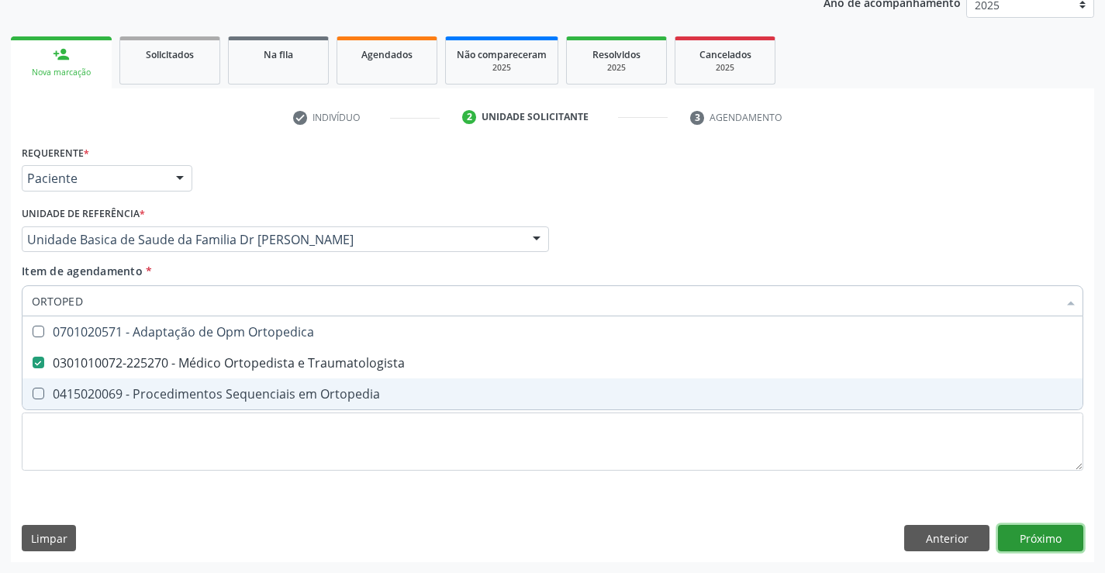
click at [1029, 537] on div "Requerente * Paciente Profissional de Saúde Paciente Nenhum resultado encontrad…" at bounding box center [552, 351] width 1083 height 421
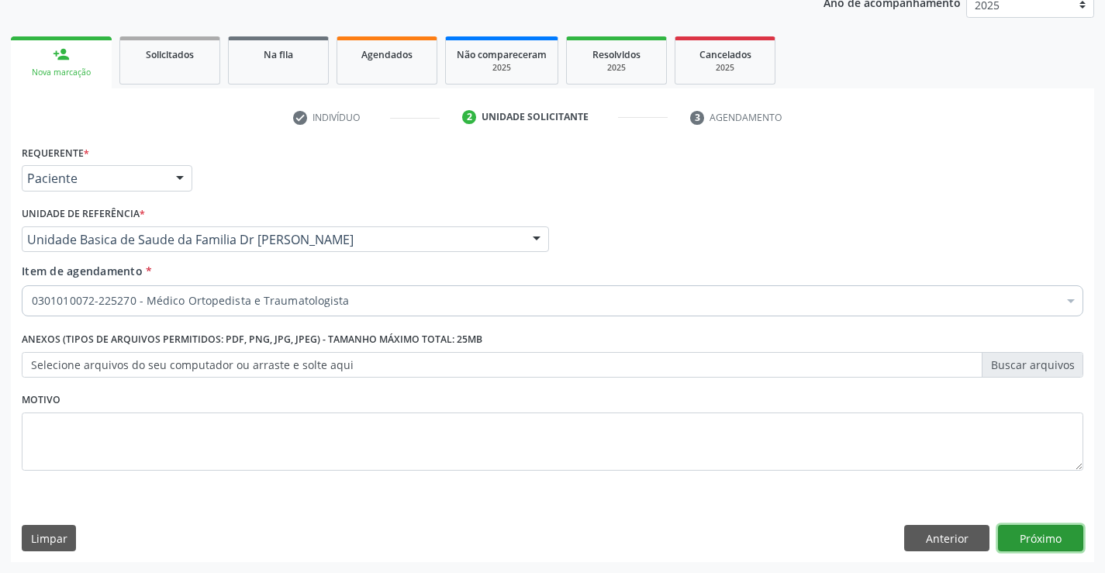
click at [1014, 536] on button "Próximo" at bounding box center [1040, 538] width 85 height 26
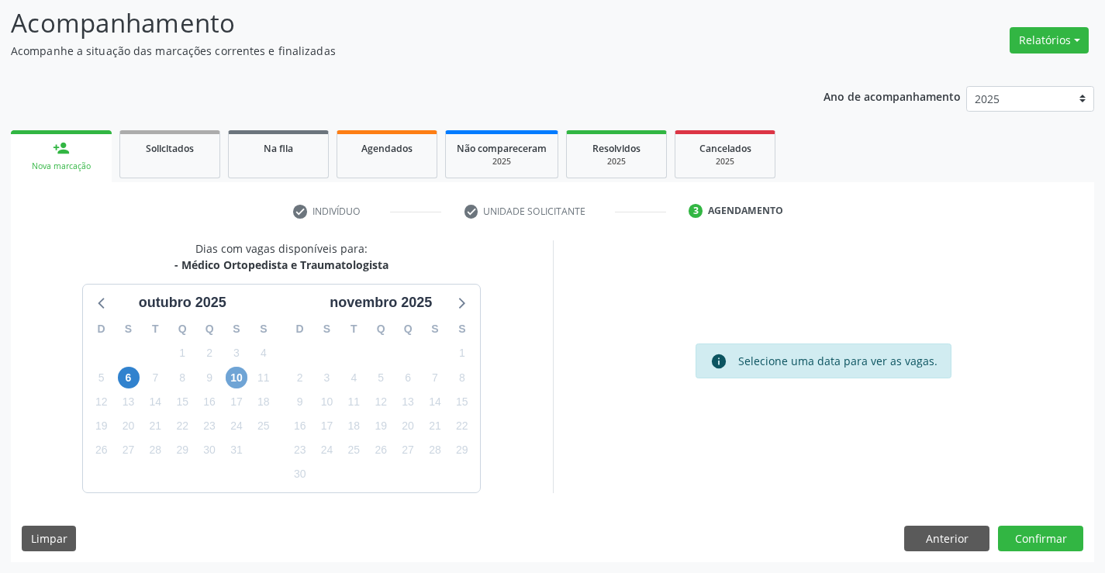
click at [233, 381] on span "10" at bounding box center [237, 378] width 22 height 22
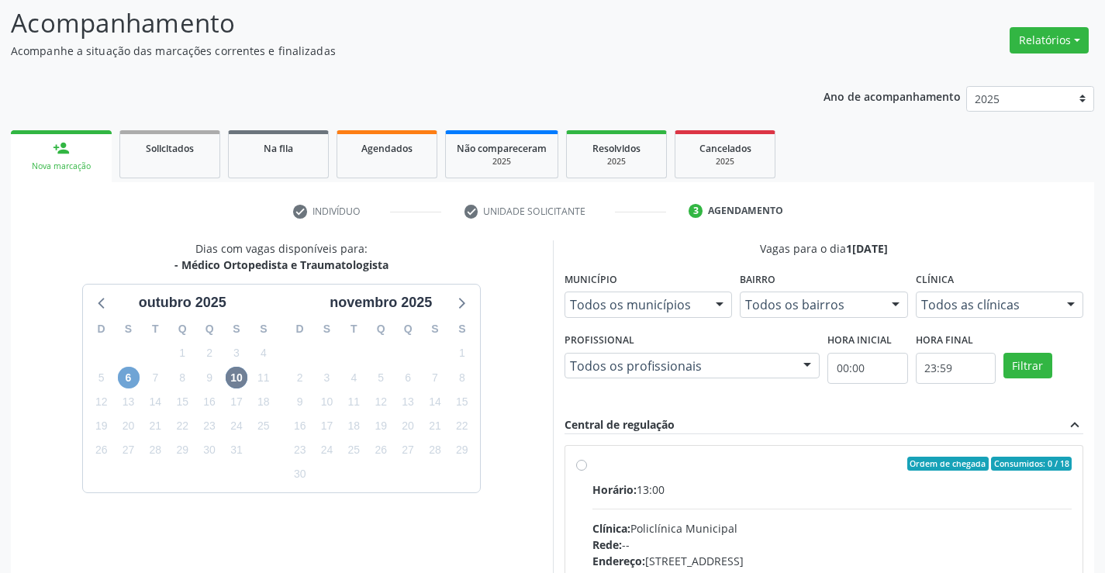
click at [131, 377] on span "6" at bounding box center [129, 378] width 22 height 22
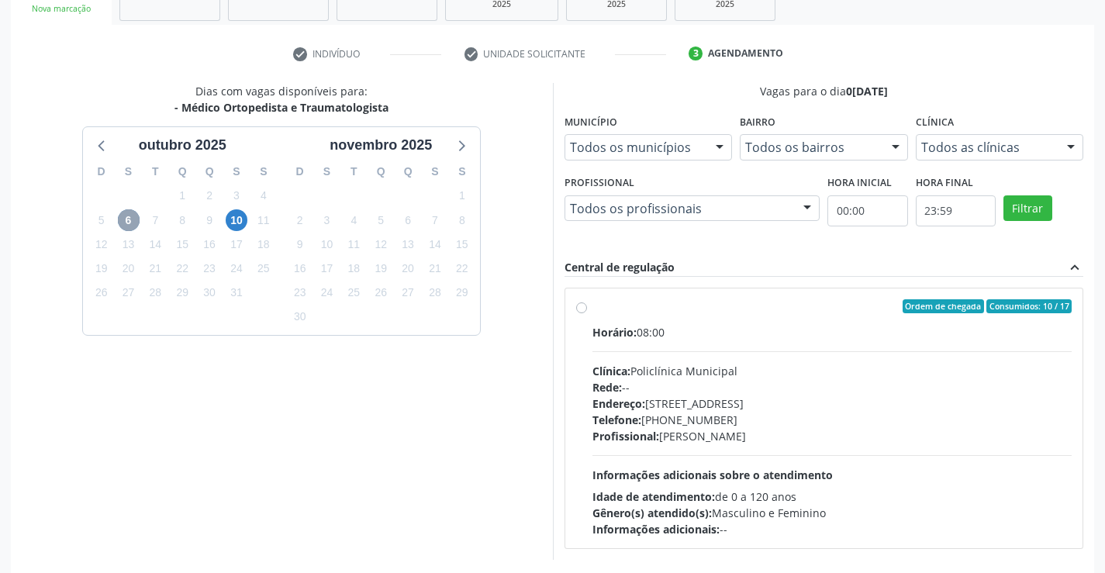
scroll to position [326, 0]
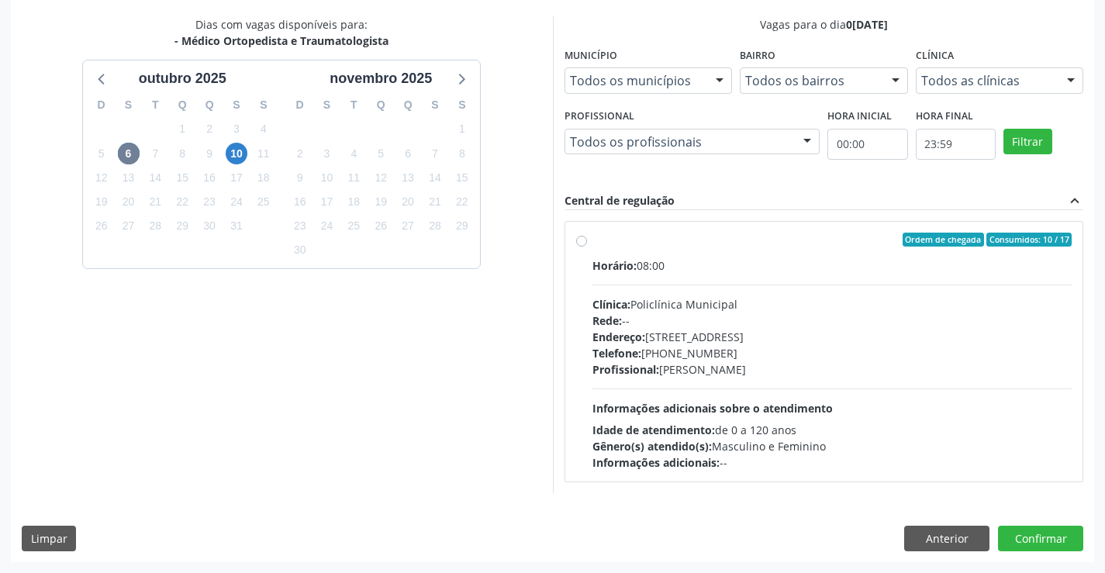
click at [592, 242] on label "Ordem de chegada Consumidos: 10 / 17 Horário: 08:00 Clínica: Policlínica Munici…" at bounding box center [832, 352] width 480 height 238
click at [578, 242] on input "Ordem de chegada Consumidos: 10 / 17 Horário: 08:00 Clínica: Policlínica Munici…" at bounding box center [581, 240] width 11 height 14
radio input "true"
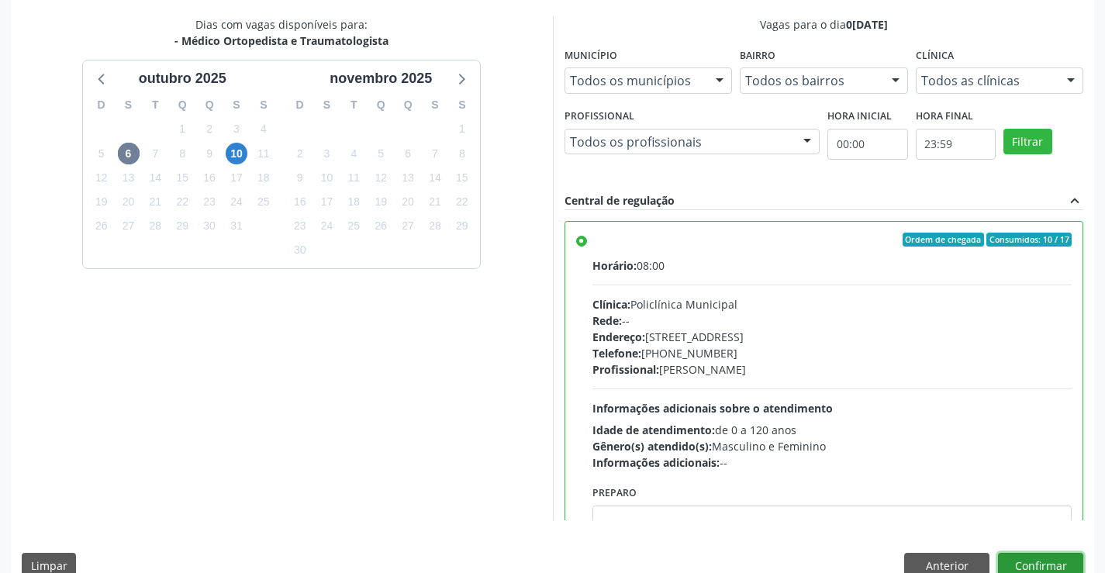
click at [1011, 561] on button "Confirmar" at bounding box center [1040, 566] width 85 height 26
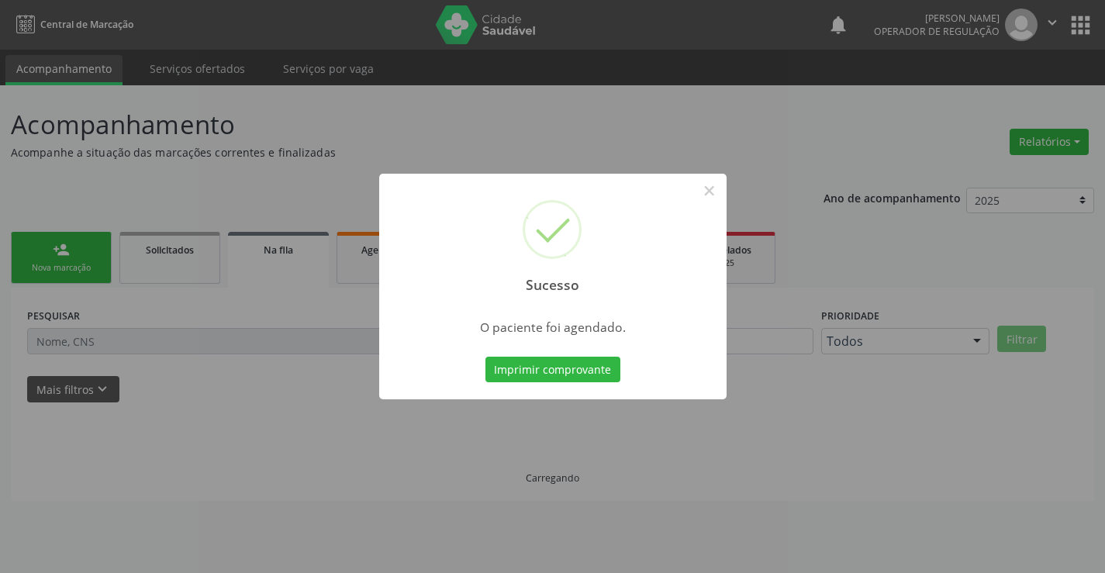
scroll to position [0, 0]
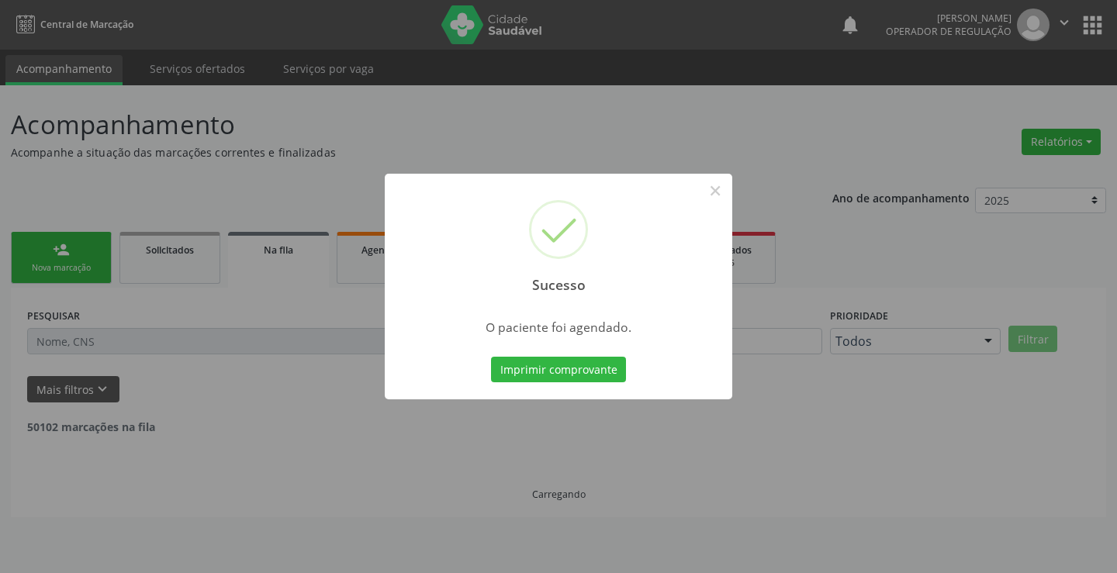
click at [551, 383] on div "Imprimir comprovante Cancel" at bounding box center [559, 370] width 142 height 33
click at [551, 374] on button "Imprimir comprovante" at bounding box center [558, 370] width 135 height 26
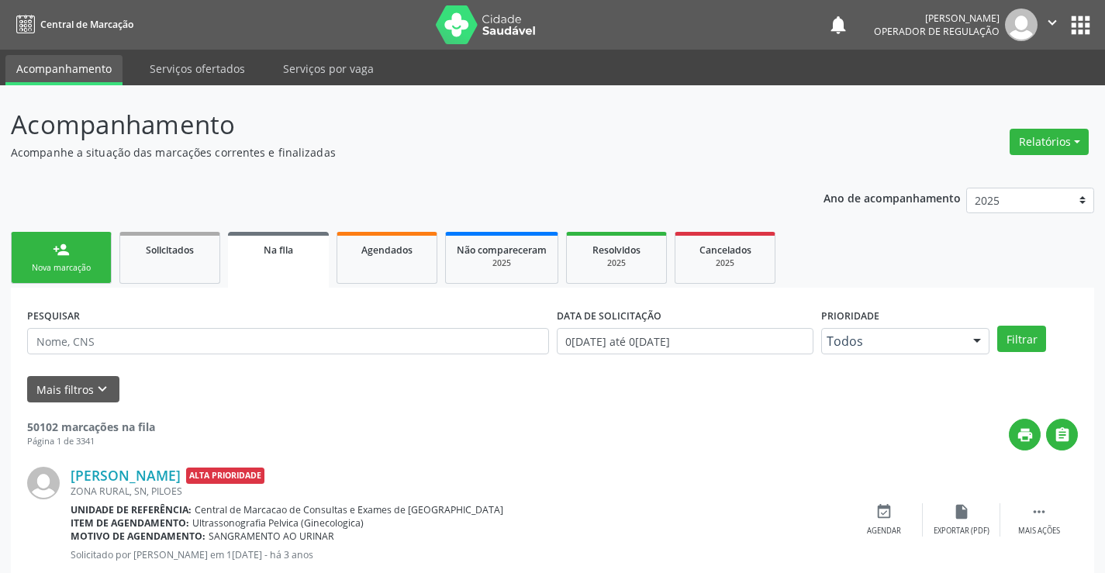
click at [79, 240] on link "person_add Nova marcação" at bounding box center [61, 258] width 101 height 52
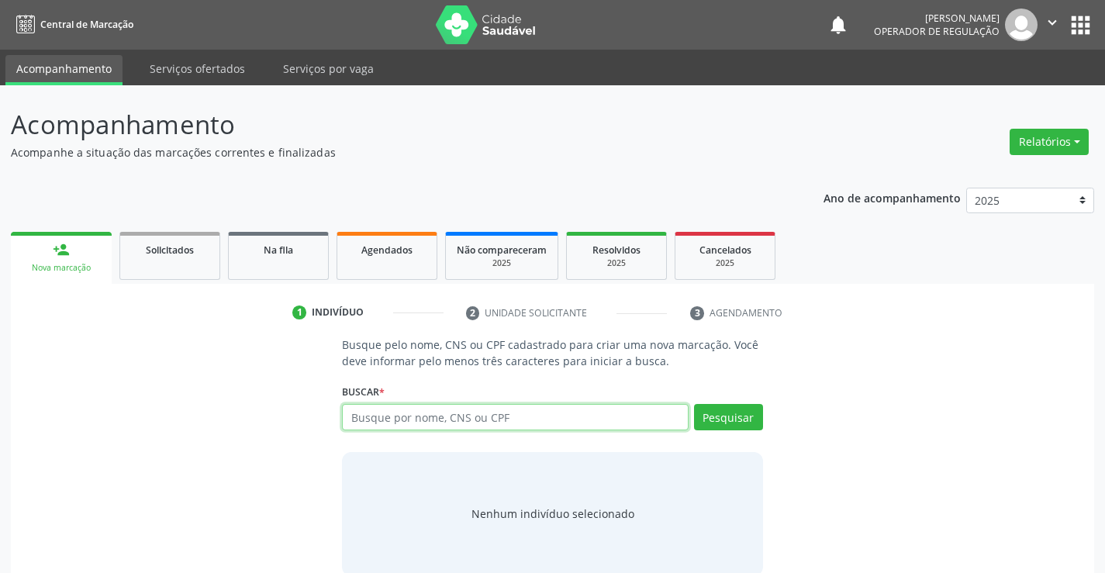
click at [371, 426] on input "text" at bounding box center [515, 417] width 346 height 26
type input "706208000476462"
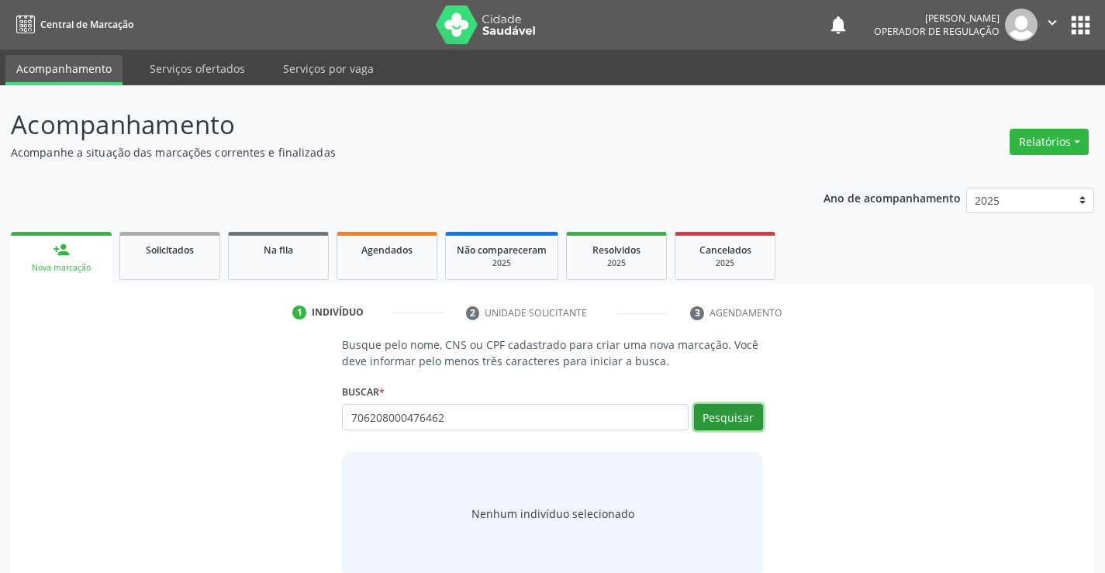
click at [728, 413] on button "Pesquisar" at bounding box center [728, 417] width 69 height 26
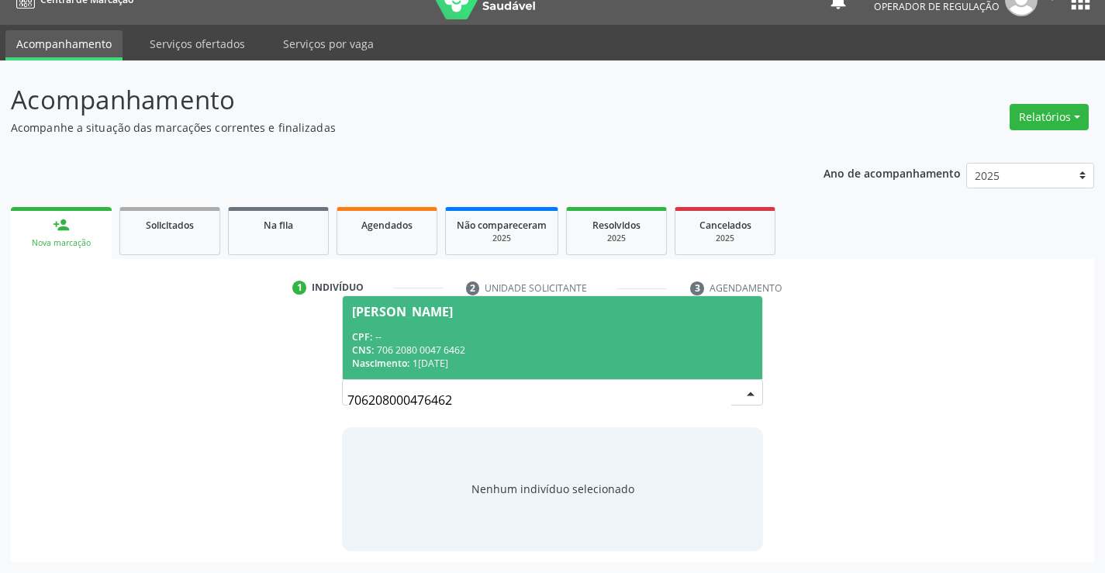
click at [453, 312] on div "Odelita Miranda Vieira" at bounding box center [402, 311] width 101 height 12
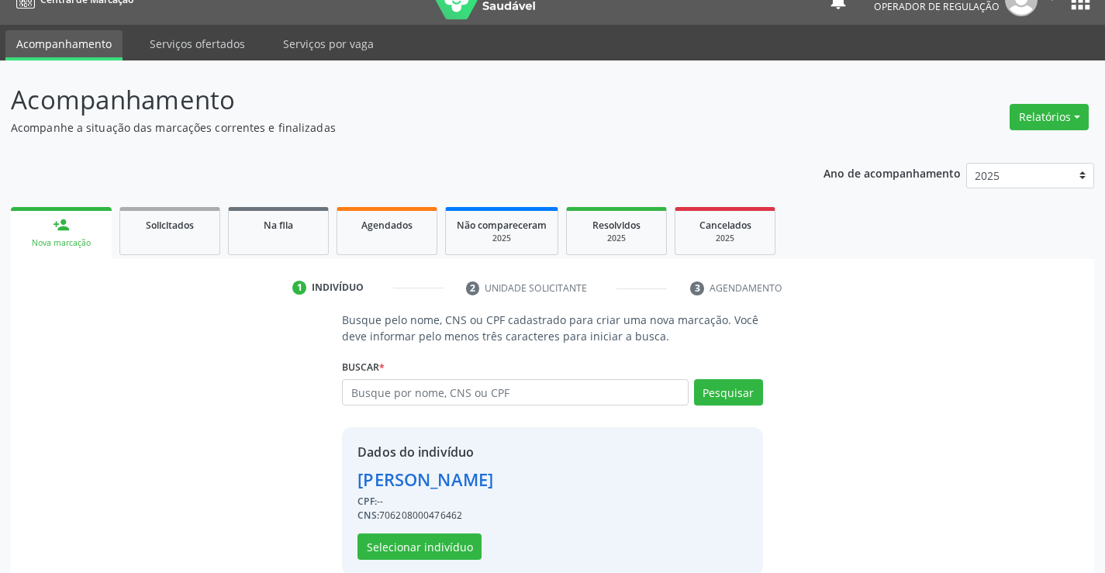
scroll to position [49, 0]
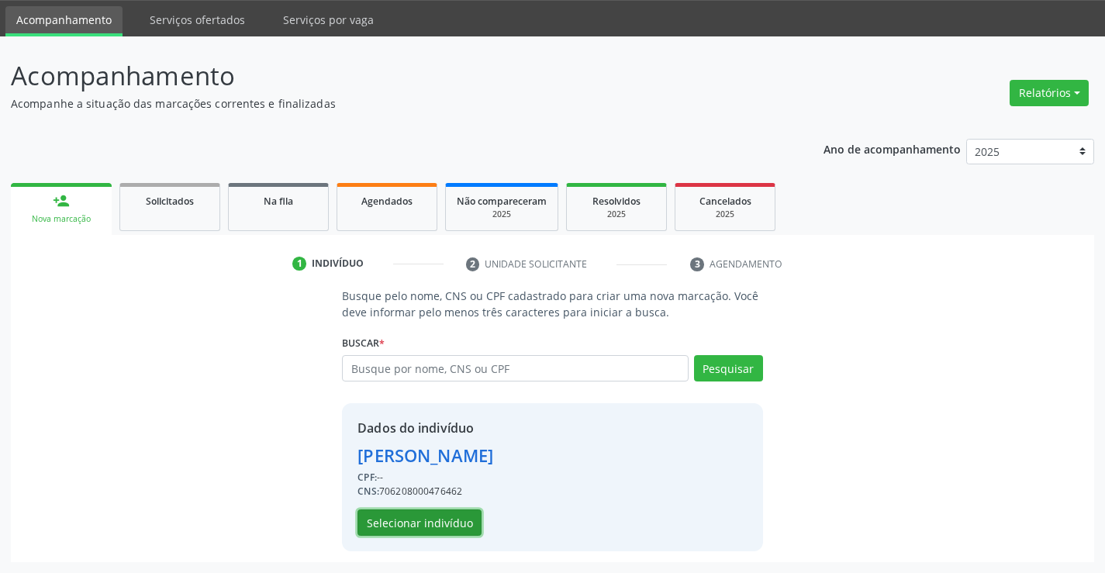
click at [433, 519] on button "Selecionar indivíduo" at bounding box center [419, 522] width 124 height 26
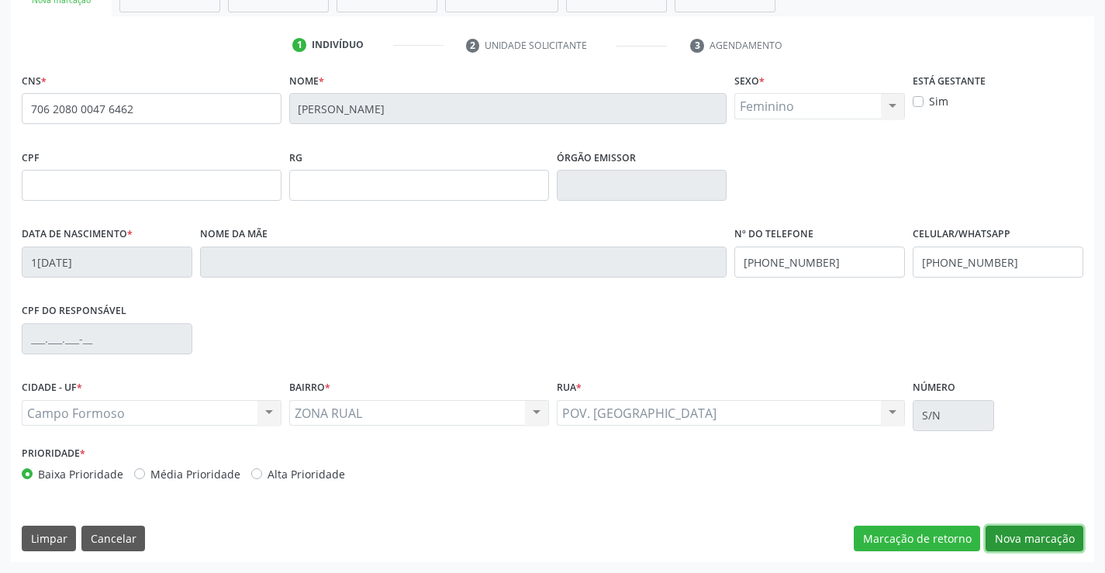
click at [1001, 543] on button "Nova marcação" at bounding box center [1034, 539] width 98 height 26
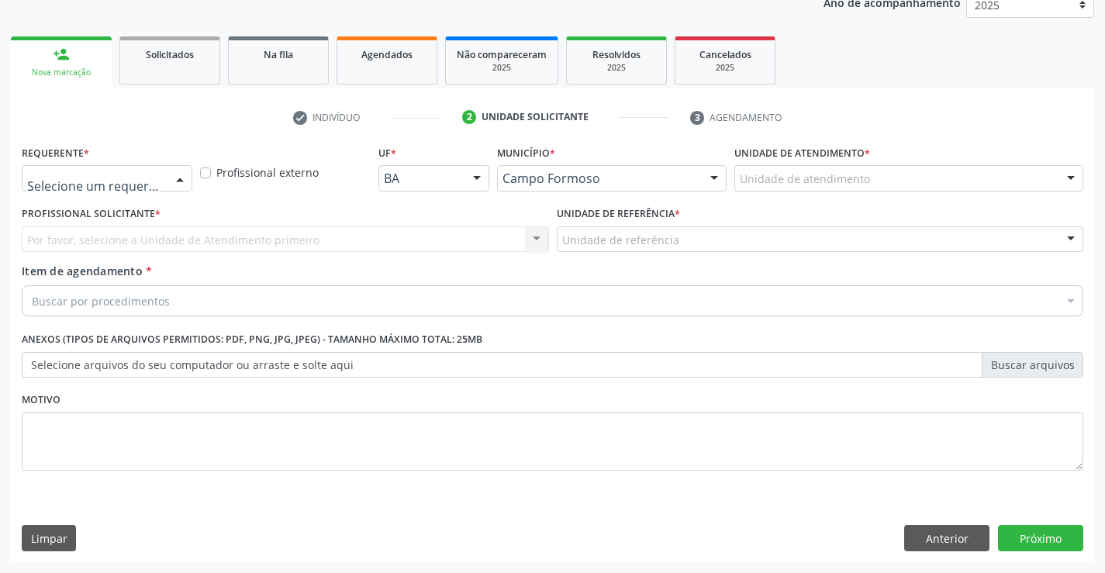
click at [180, 184] on div at bounding box center [179, 179] width 23 height 26
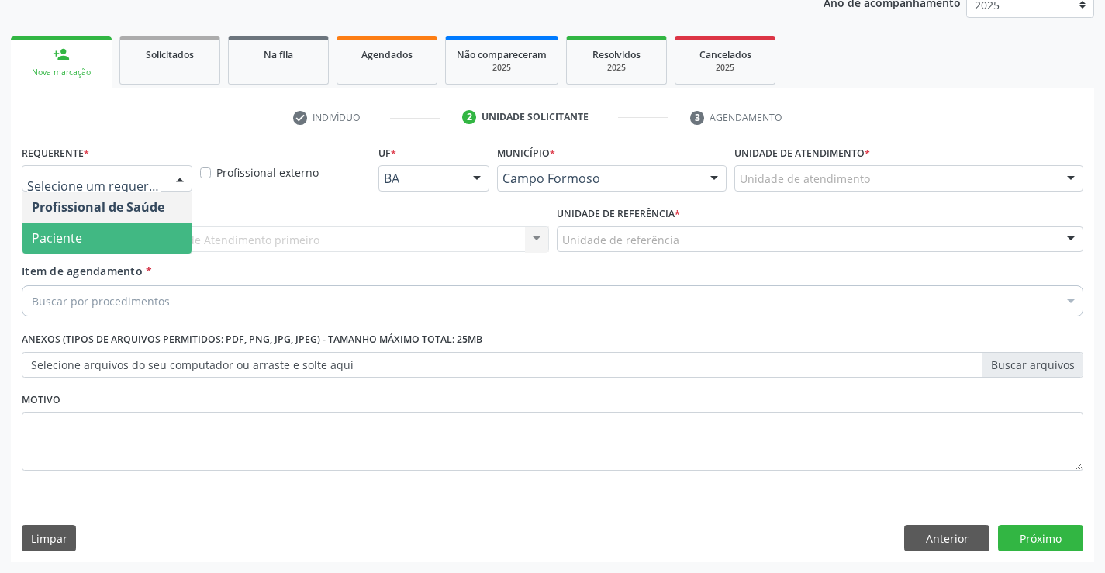
click at [138, 235] on span "Paciente" at bounding box center [106, 238] width 169 height 31
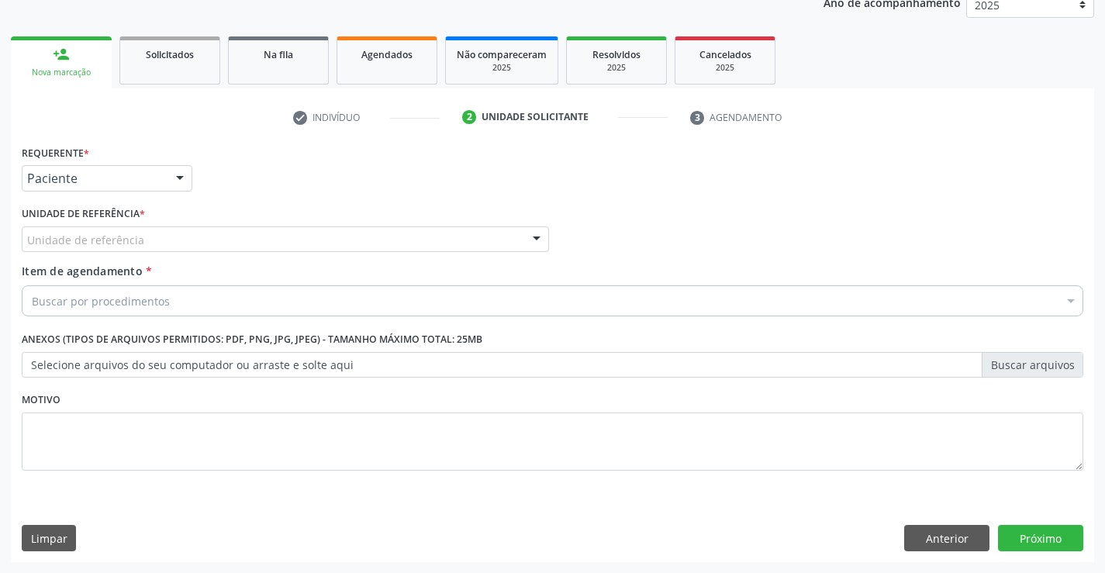
click at [537, 243] on div at bounding box center [536, 240] width 23 height 26
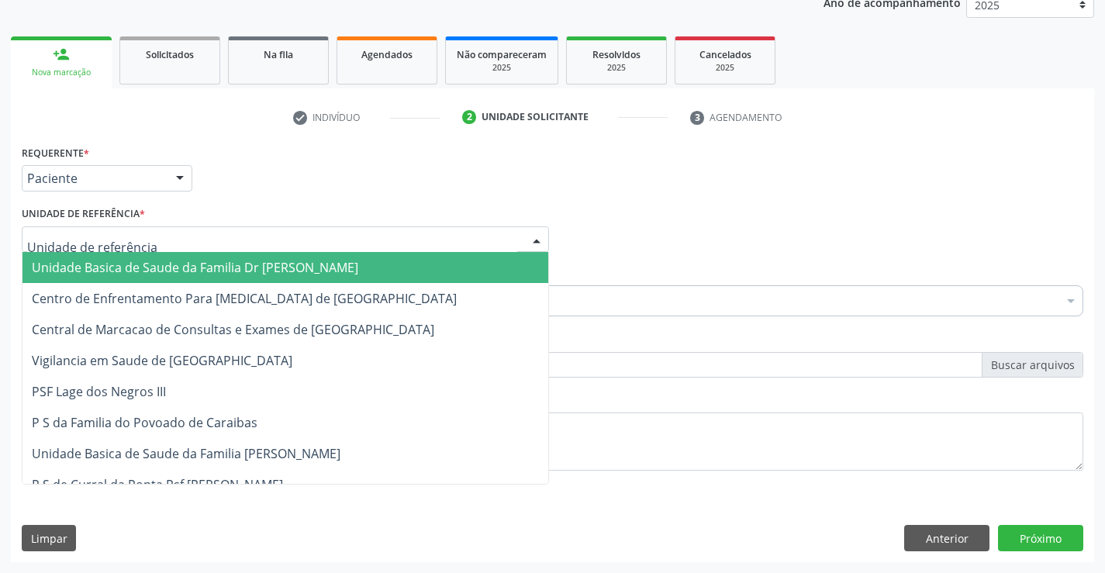
click at [406, 271] on span "Unidade Basica de Saude da Familia Dr [PERSON_NAME]" at bounding box center [285, 267] width 526 height 31
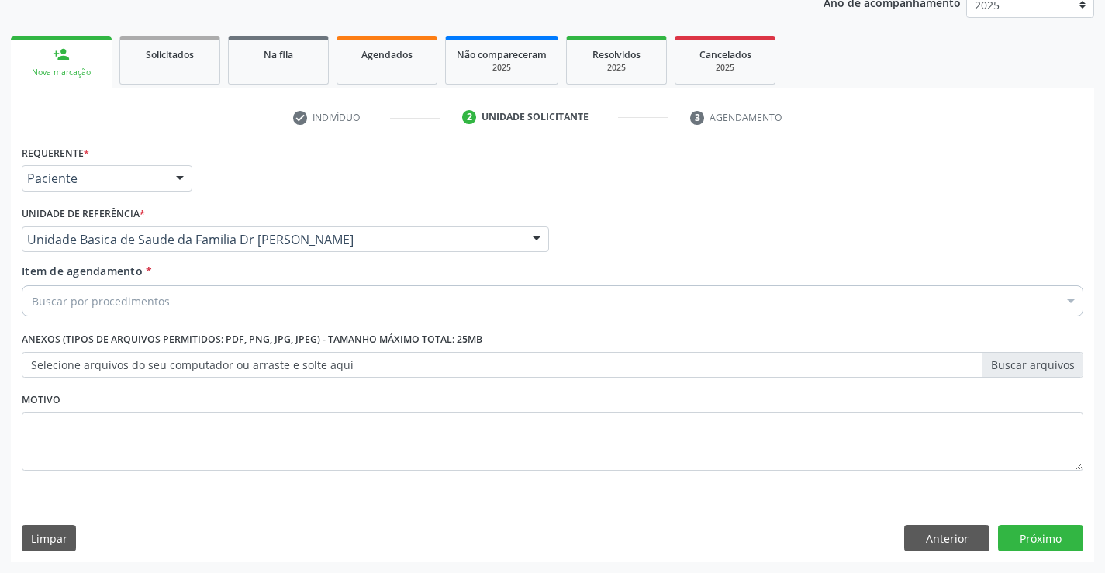
click at [378, 288] on div "Buscar por procedimentos" at bounding box center [552, 300] width 1061 height 31
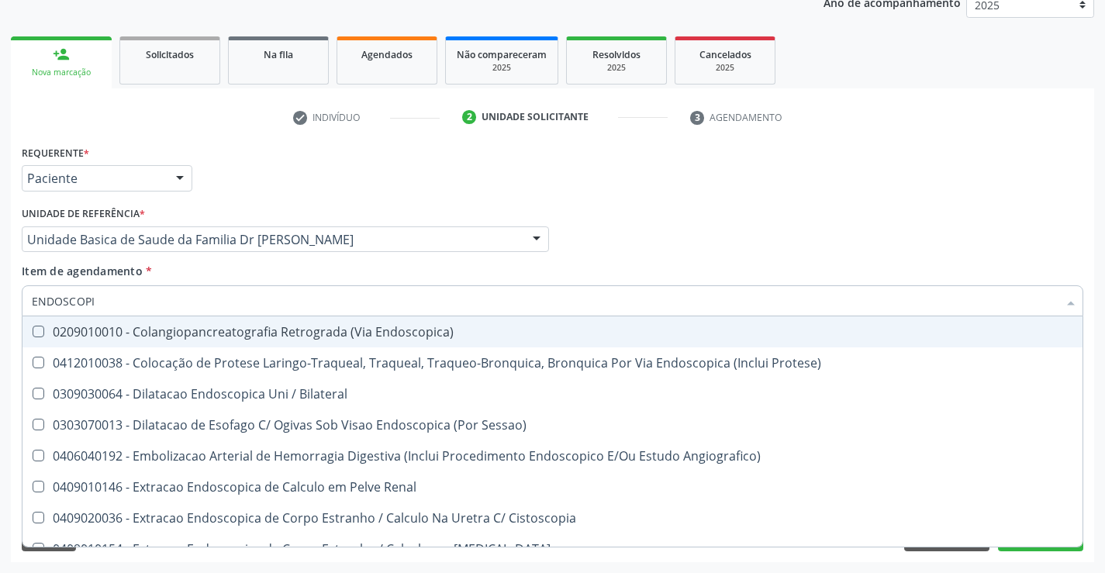
type input "ENDOSCOPIA"
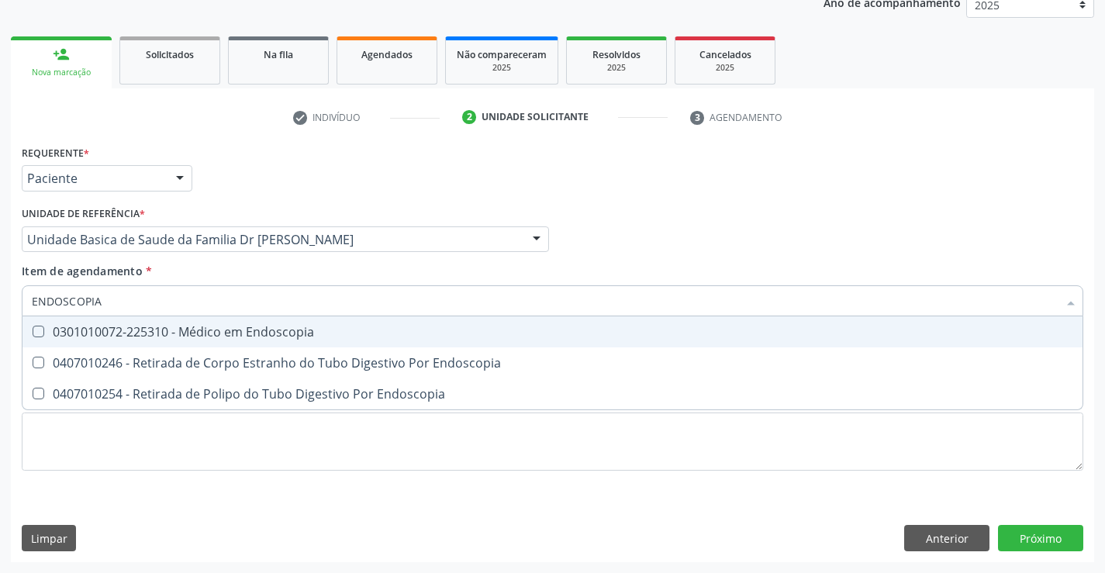
click at [246, 332] on div "0301010072-225310 - Médico em Endoscopia" at bounding box center [552, 332] width 1041 height 12
checkbox Endoscopia "true"
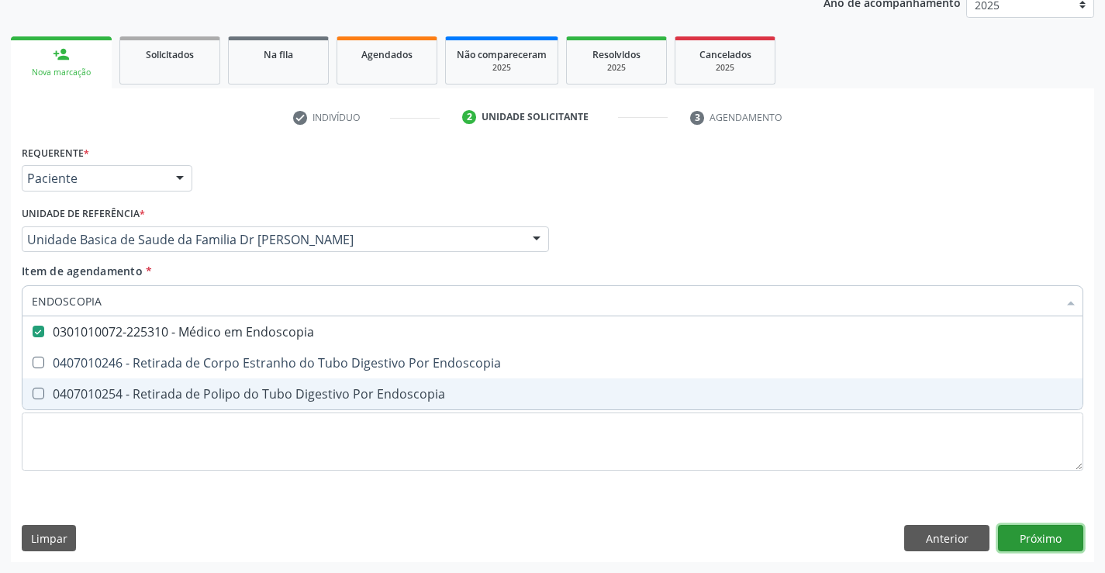
click at [1035, 542] on div "Requerente * Paciente Profissional de Saúde Paciente Nenhum resultado encontrad…" at bounding box center [552, 351] width 1083 height 421
checkbox Endoscopia "true"
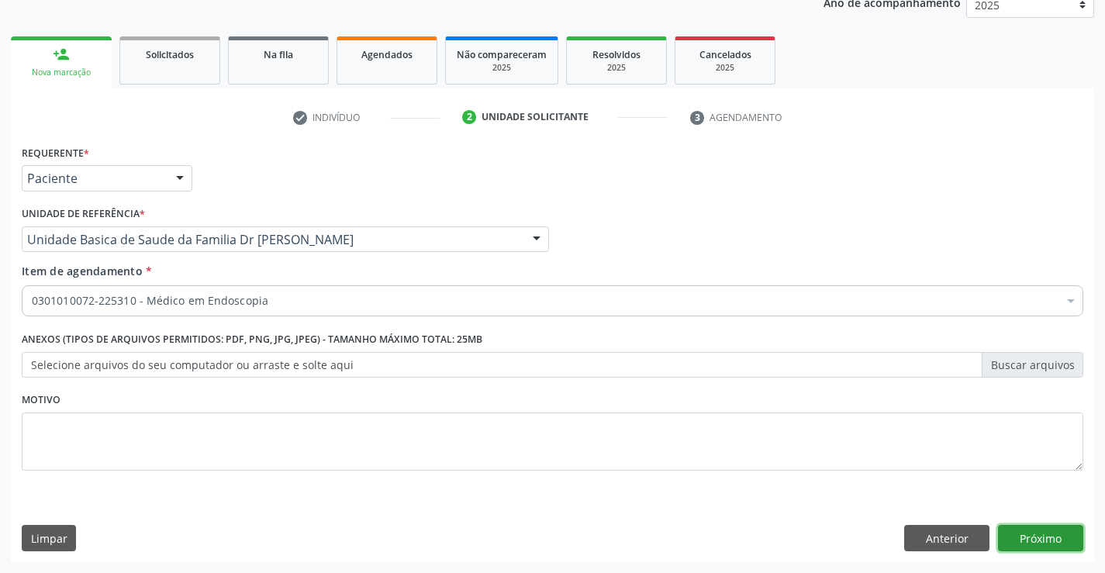
click at [1027, 535] on button "Próximo" at bounding box center [1040, 538] width 85 height 26
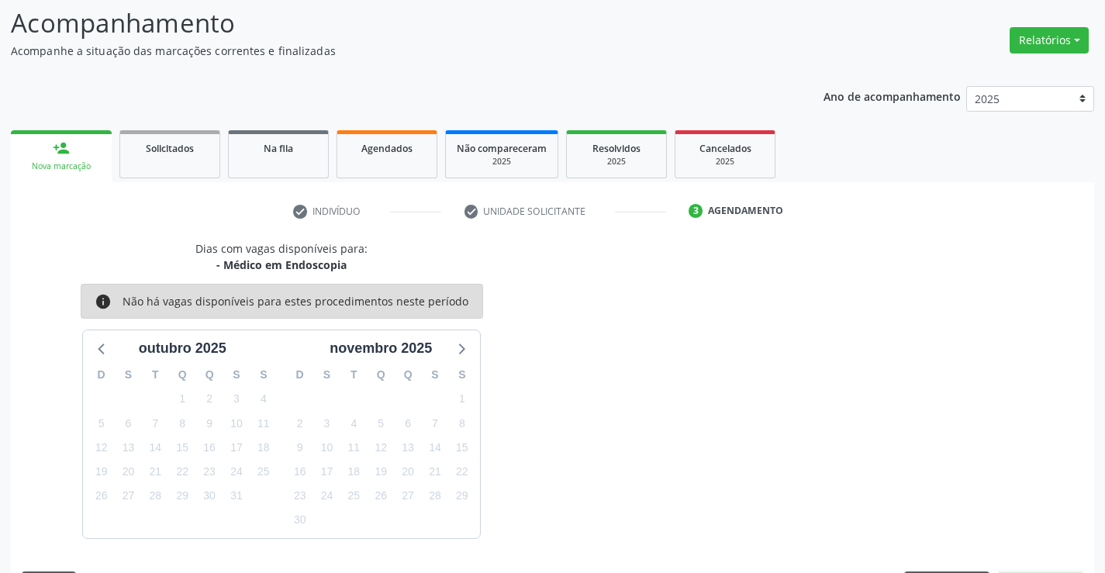
scroll to position [147, 0]
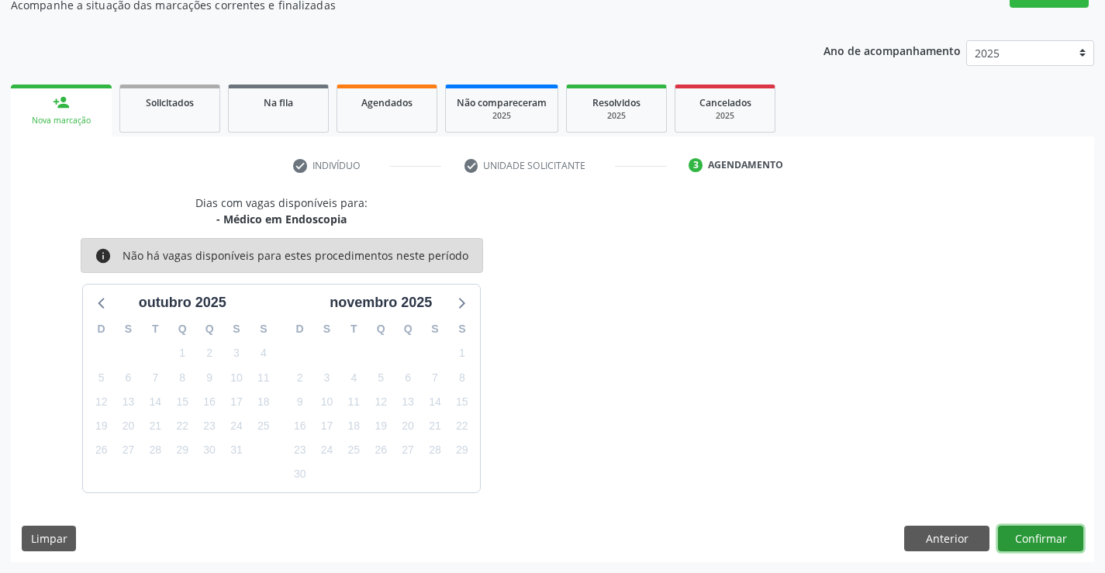
click at [1010, 528] on button "Confirmar" at bounding box center [1040, 539] width 85 height 26
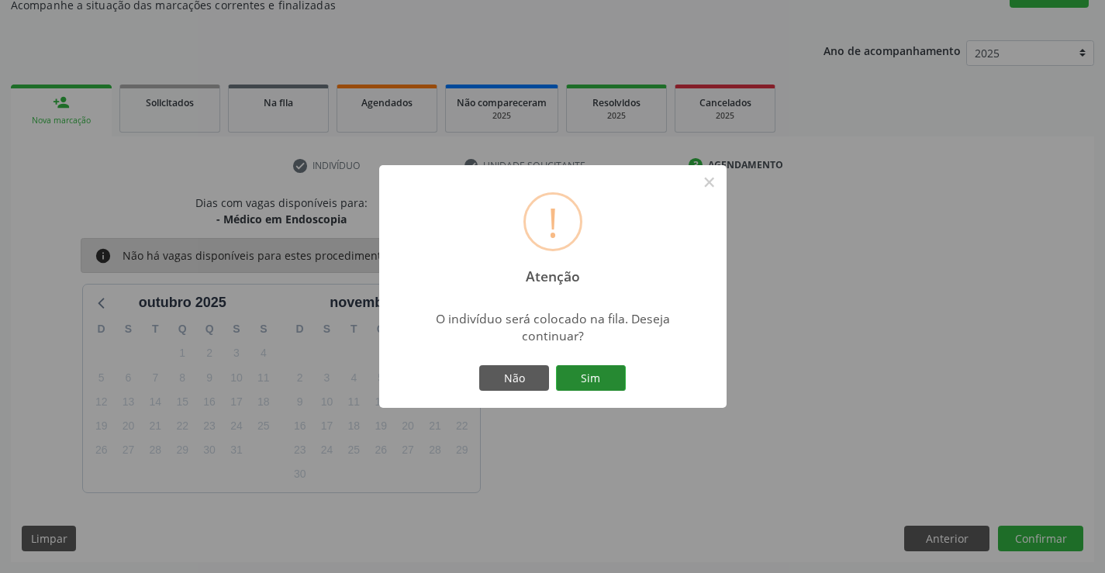
click at [575, 379] on button "Sim" at bounding box center [591, 378] width 70 height 26
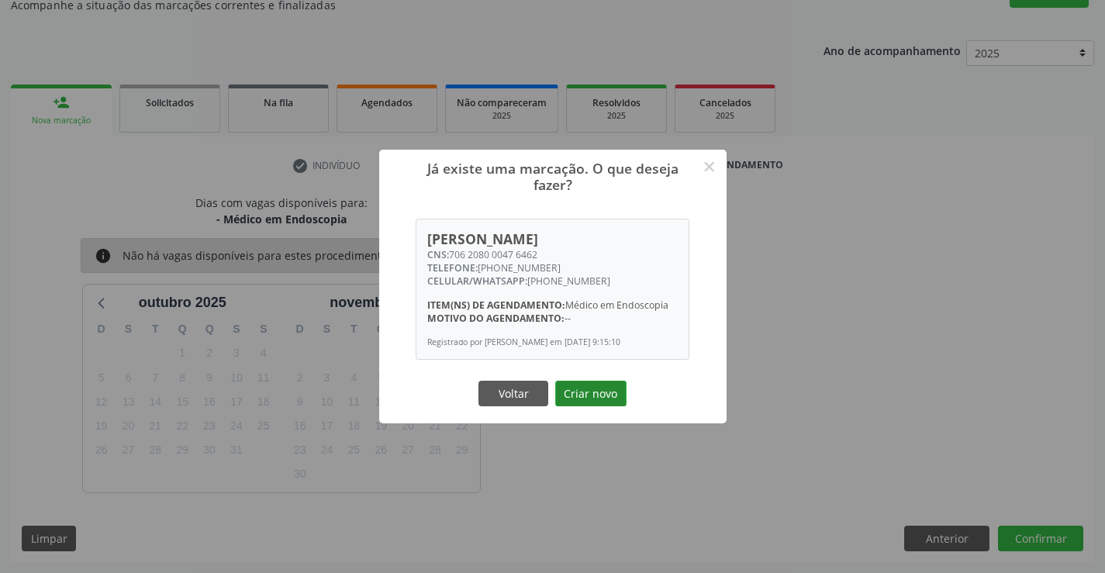
click at [599, 402] on button "Criar novo" at bounding box center [590, 394] width 71 height 26
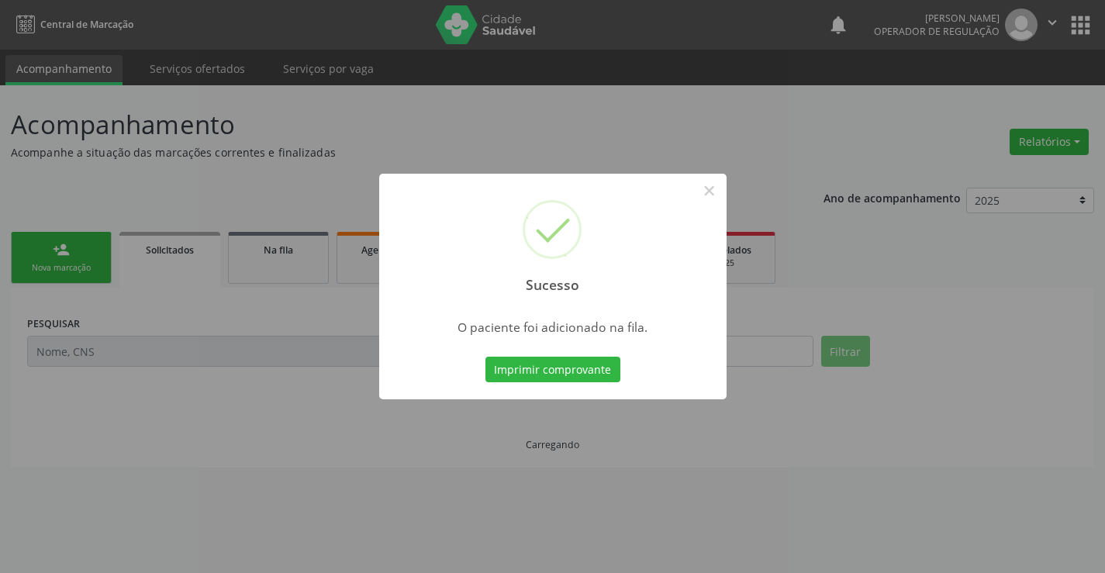
scroll to position [0, 0]
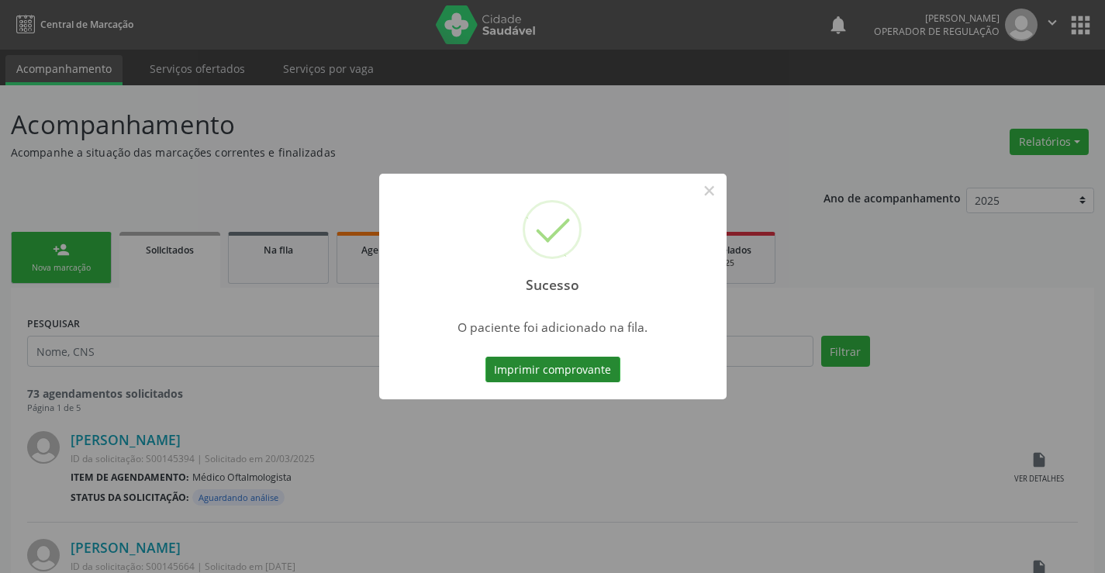
click at [557, 374] on button "Imprimir comprovante" at bounding box center [552, 370] width 135 height 26
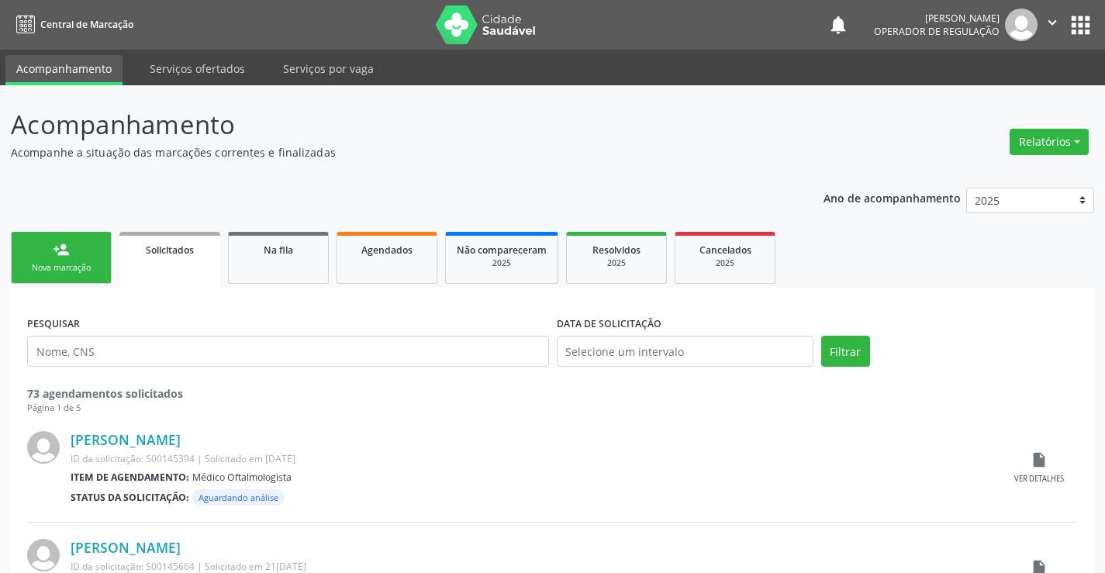
click at [72, 251] on link "person_add Nova marcação" at bounding box center [61, 258] width 101 height 52
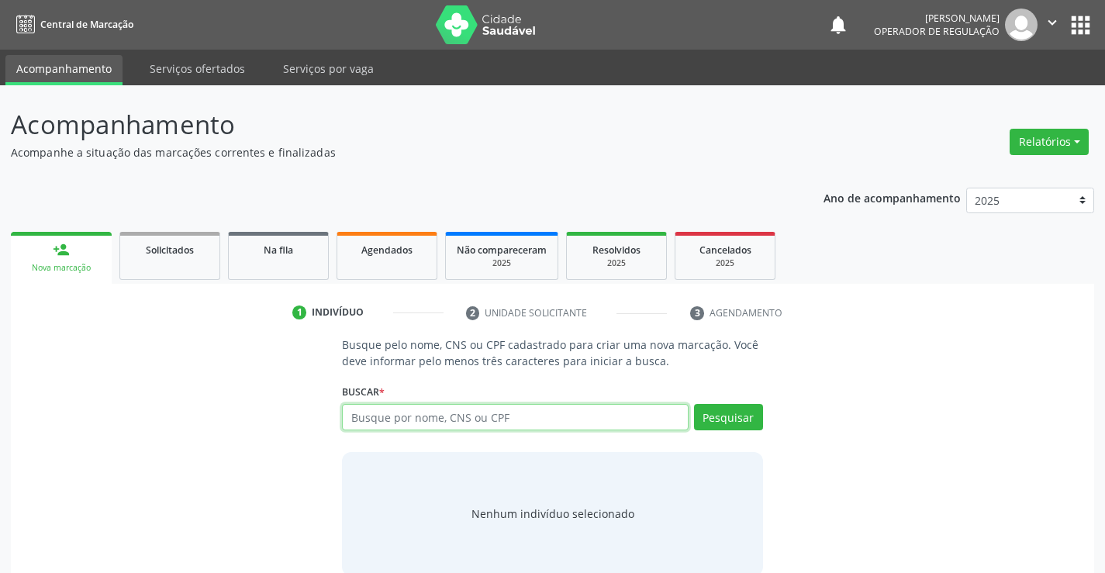
click at [418, 420] on input "text" at bounding box center [515, 417] width 346 height 26
type input "700500509373755"
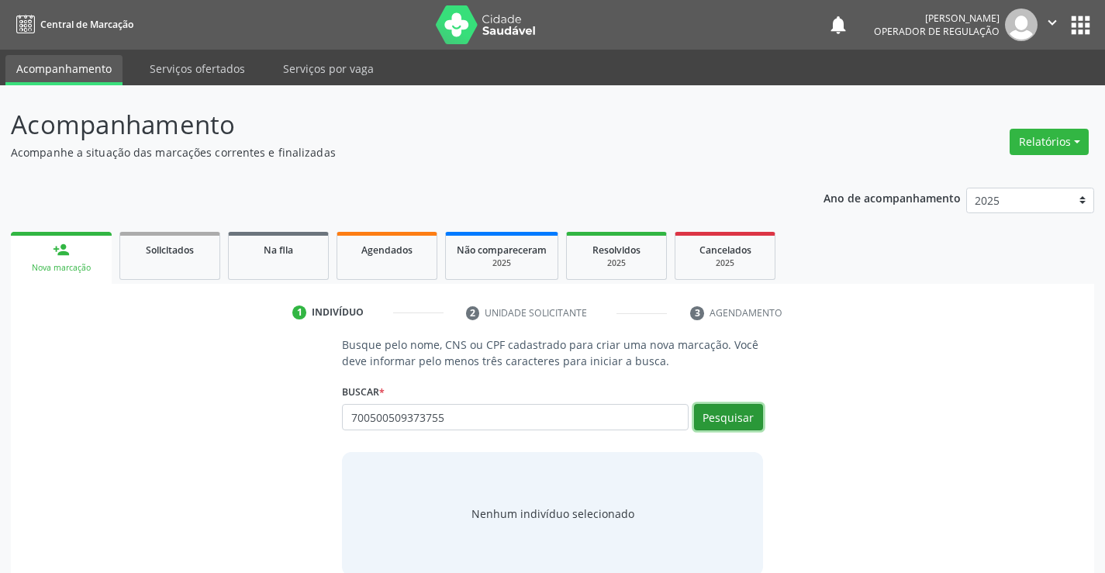
click at [713, 428] on button "Pesquisar" at bounding box center [728, 417] width 69 height 26
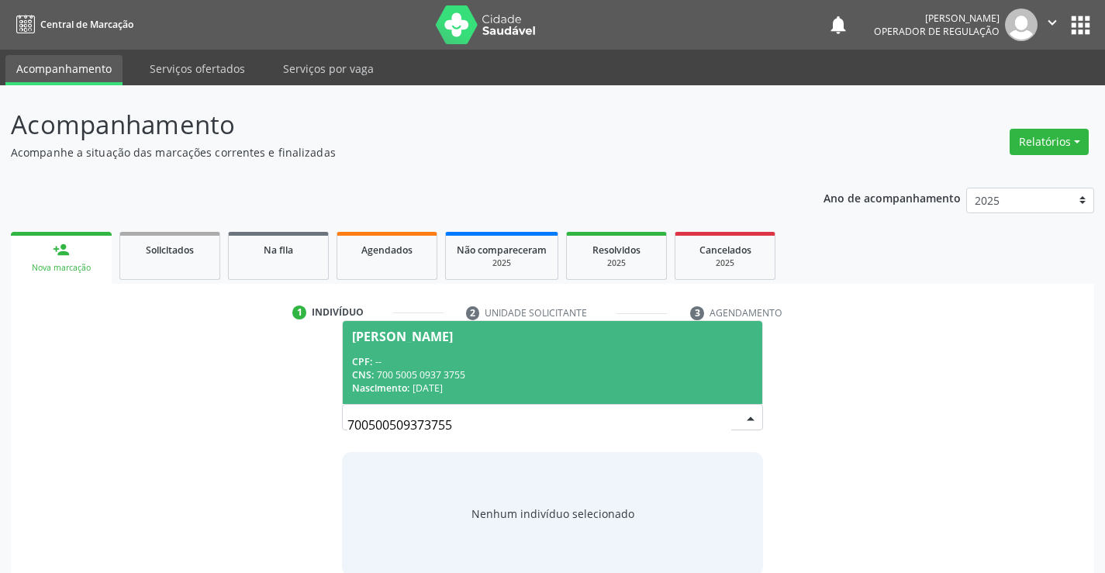
click at [426, 323] on span "Maria do Carmo Miranda Vieira CPF: -- CNS: 700 5005 0937 3755 Nascimento: 16/07…" at bounding box center [552, 362] width 419 height 83
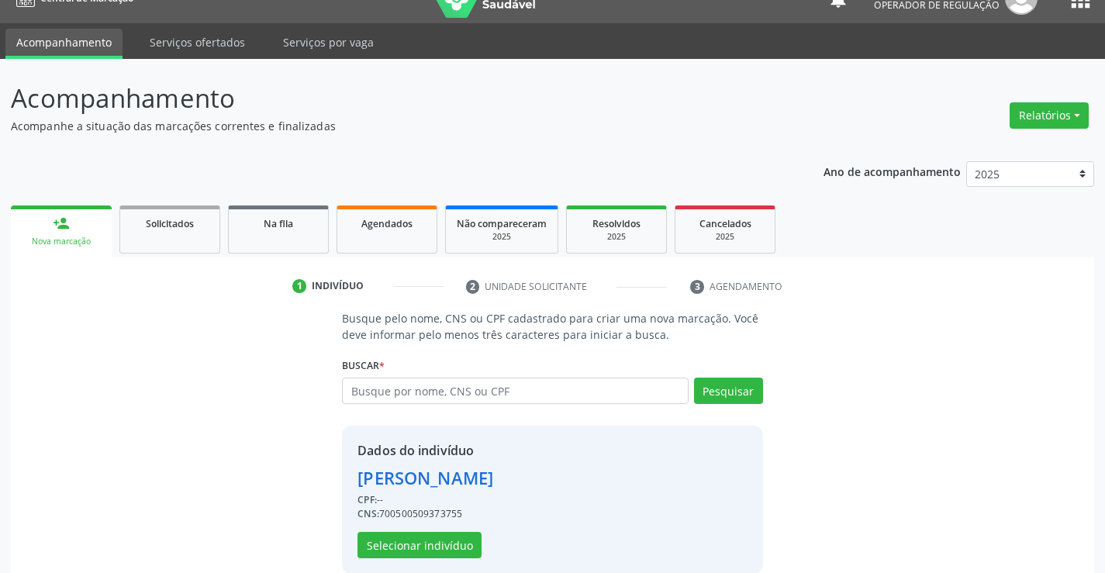
scroll to position [49, 0]
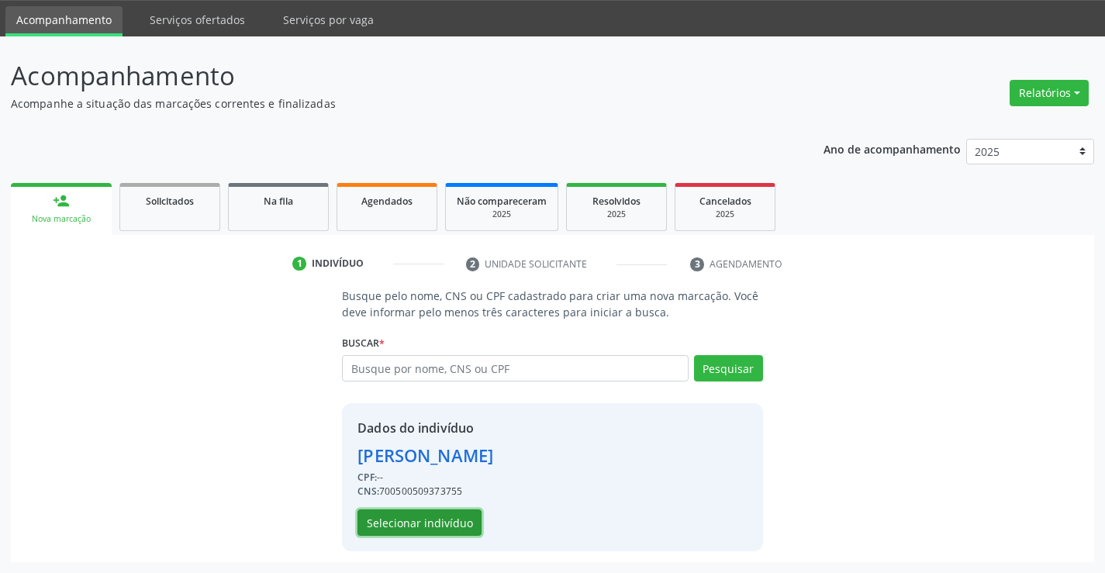
click at [397, 522] on button "Selecionar indivíduo" at bounding box center [419, 522] width 124 height 26
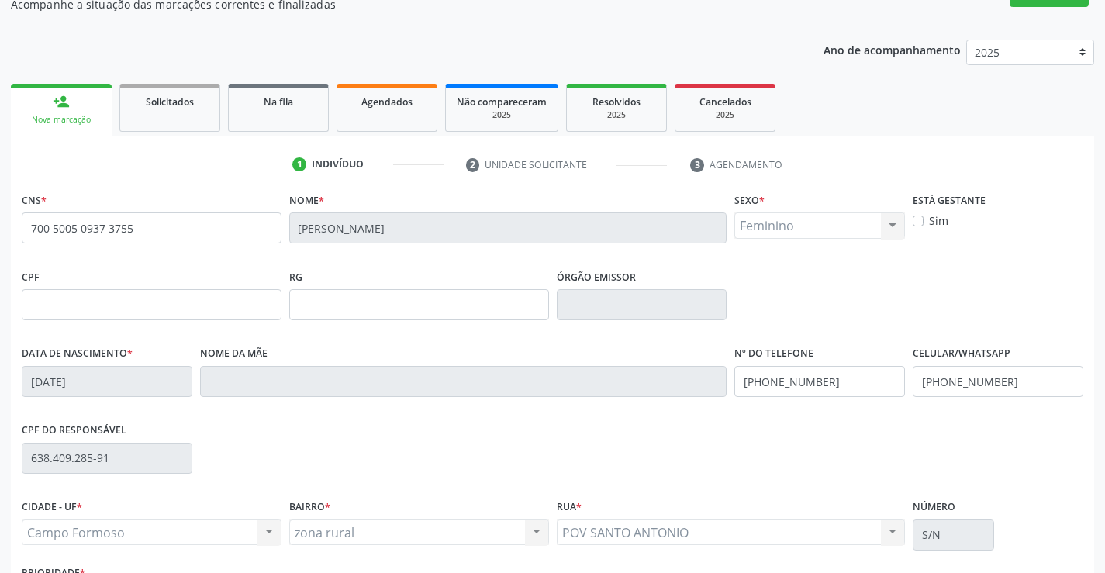
scroll to position [267, 0]
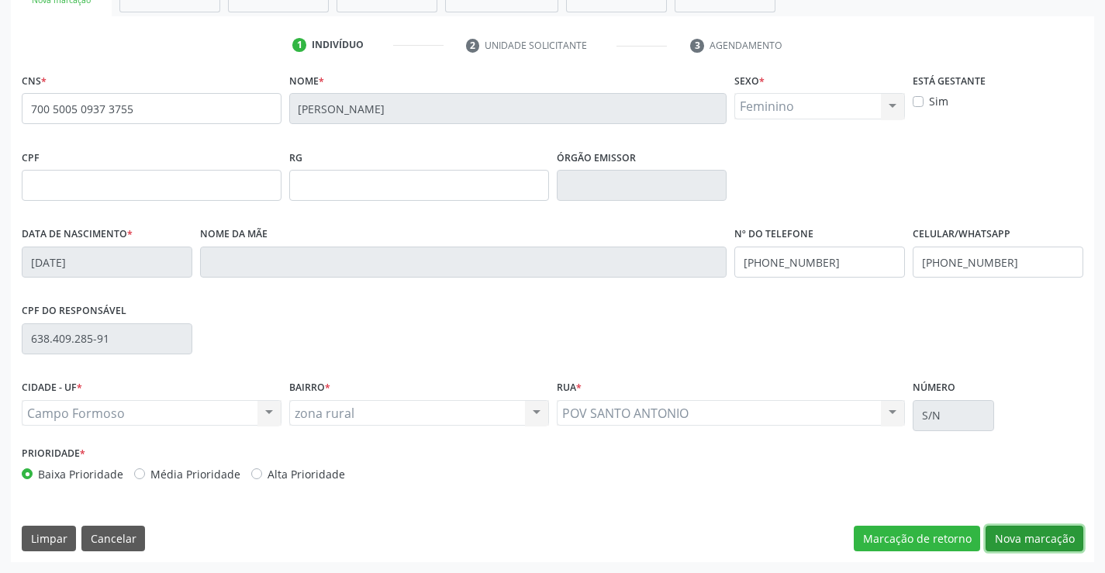
click at [1024, 543] on button "Nova marcação" at bounding box center [1034, 539] width 98 height 26
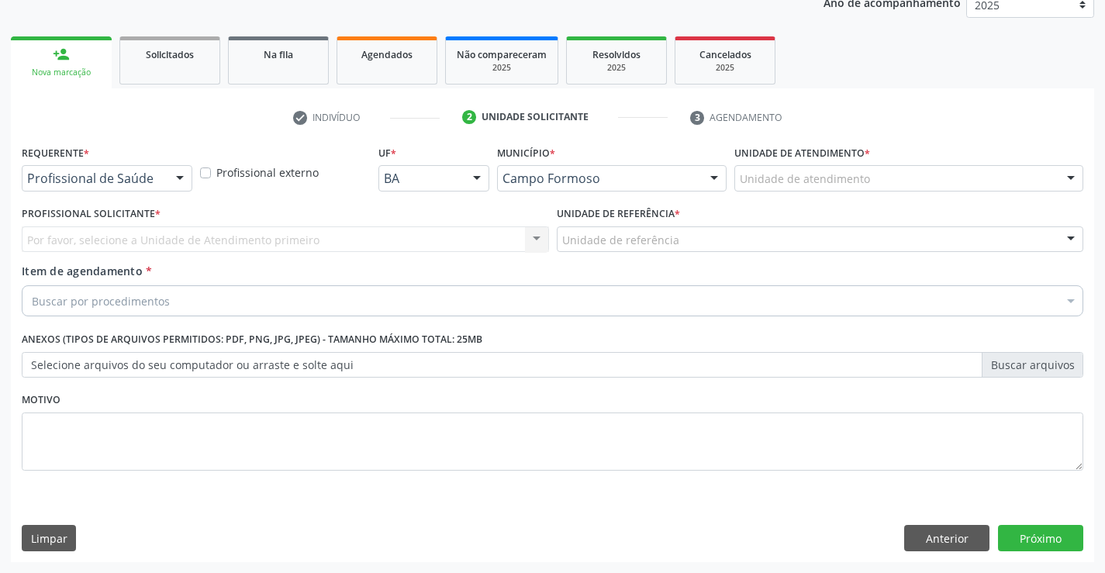
scroll to position [195, 0]
click at [171, 175] on div at bounding box center [179, 179] width 23 height 26
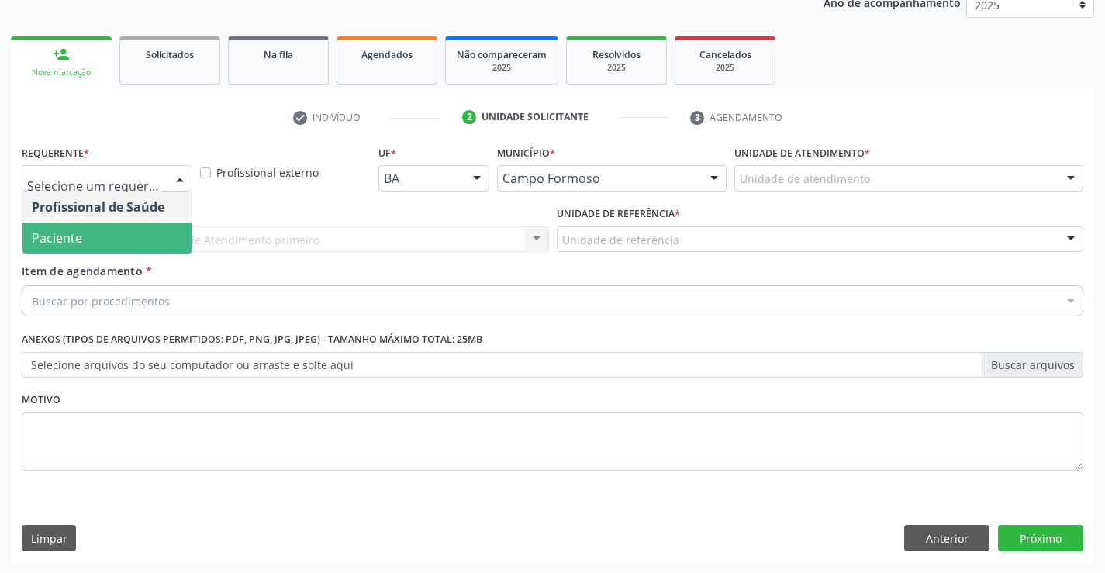
click at [96, 236] on span "Paciente" at bounding box center [106, 238] width 169 height 31
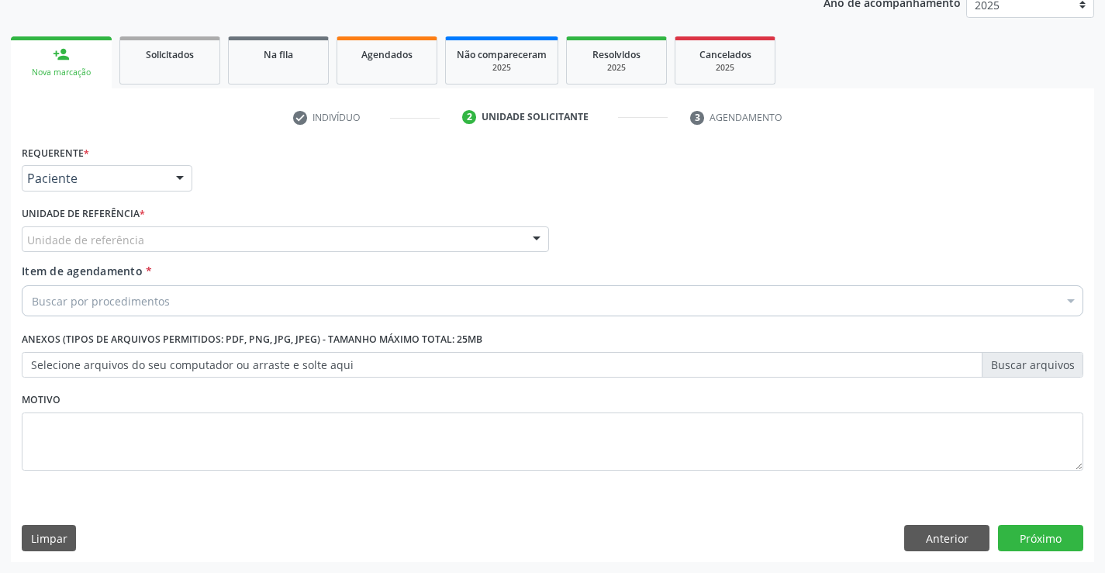
click at [540, 240] on div at bounding box center [536, 240] width 23 height 26
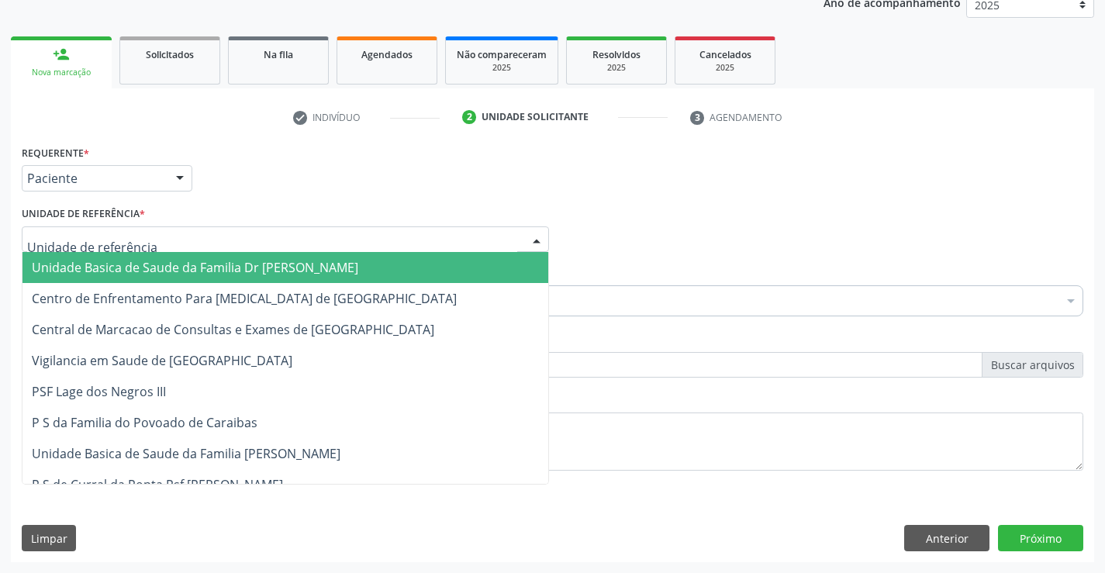
click at [395, 271] on span "Unidade Basica de Saude da Familia Dr [PERSON_NAME]" at bounding box center [285, 267] width 526 height 31
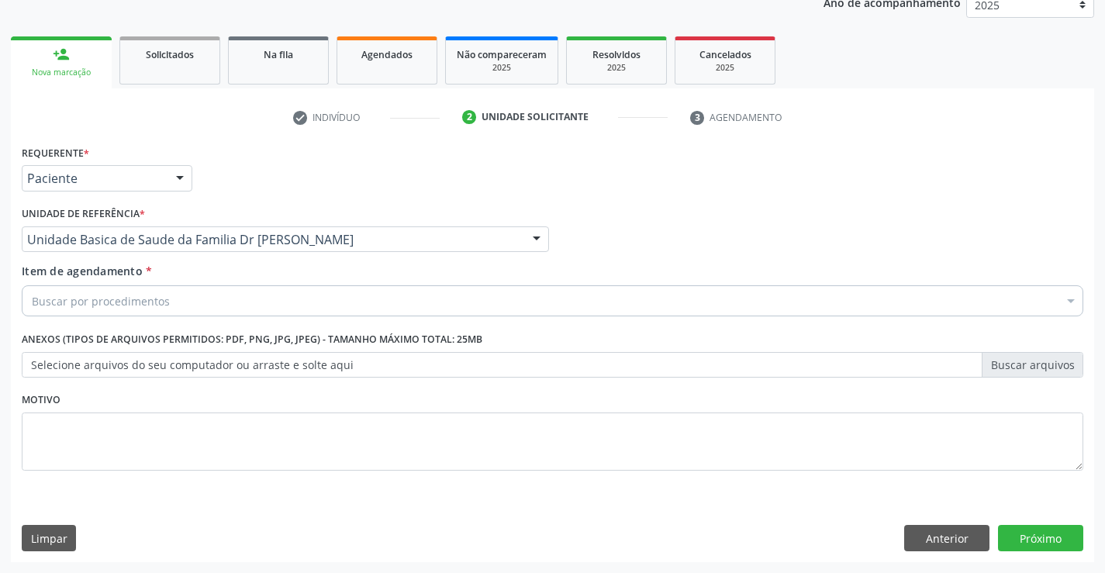
click at [338, 304] on div "Buscar por procedimentos" at bounding box center [552, 300] width 1061 height 31
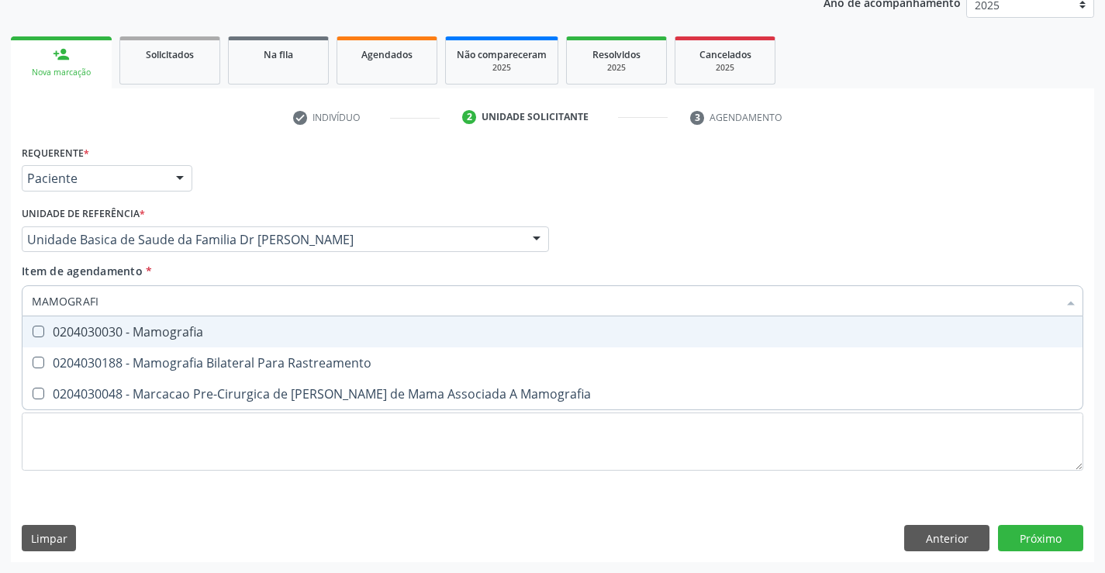
type input "MAMOGRAFIA"
click at [223, 342] on span "0204030030 - Mamografia" at bounding box center [552, 331] width 1060 height 31
checkbox Mamografia "true"
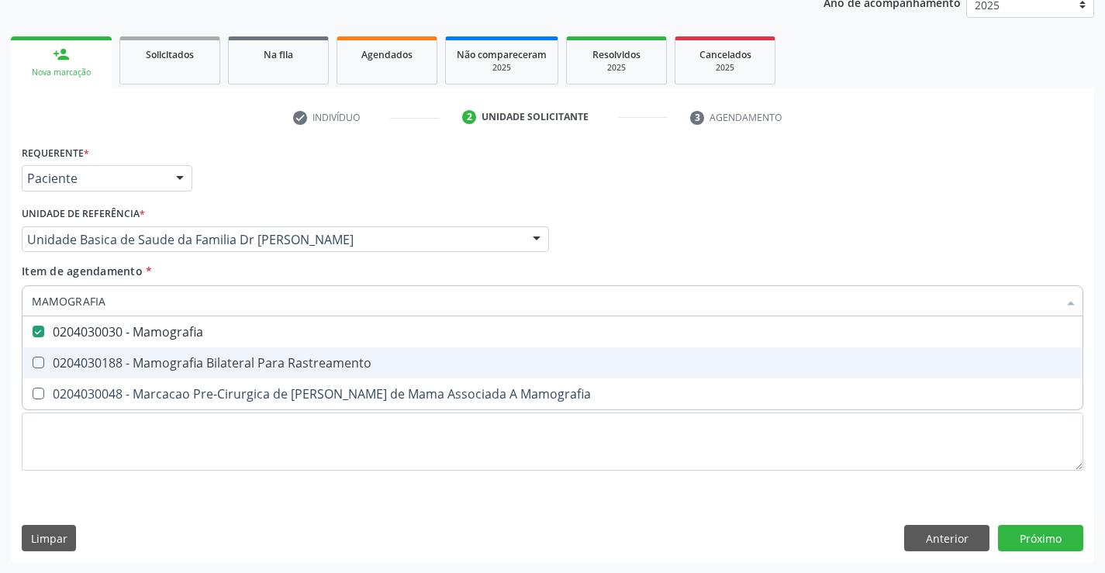
click at [237, 362] on div "0204030188 - Mamografia Bilateral Para Rastreamento" at bounding box center [552, 363] width 1041 height 12
checkbox Rastreamento "true"
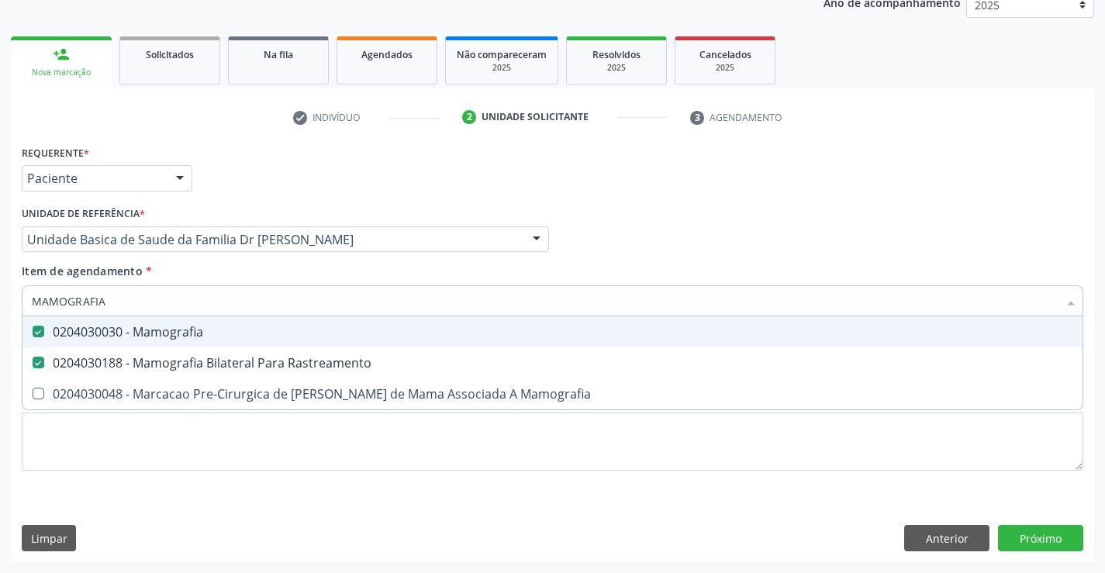
click at [217, 337] on div "0204030030 - Mamografia" at bounding box center [552, 332] width 1041 height 12
checkbox Mamografia "false"
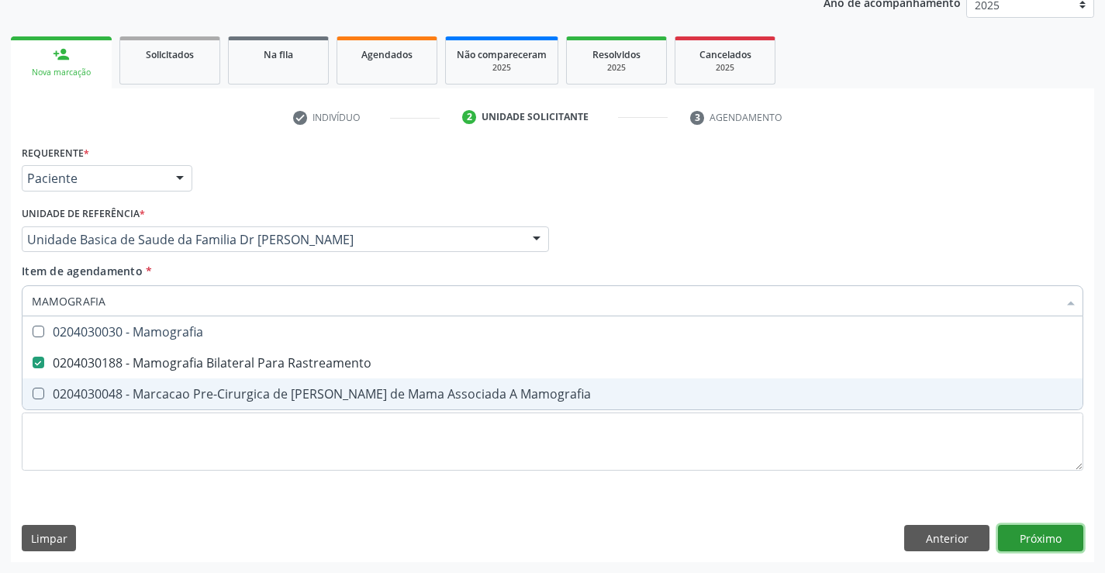
click at [1017, 538] on div "Requerente * Paciente Profissional de Saúde Paciente Nenhum resultado encontrad…" at bounding box center [552, 351] width 1083 height 421
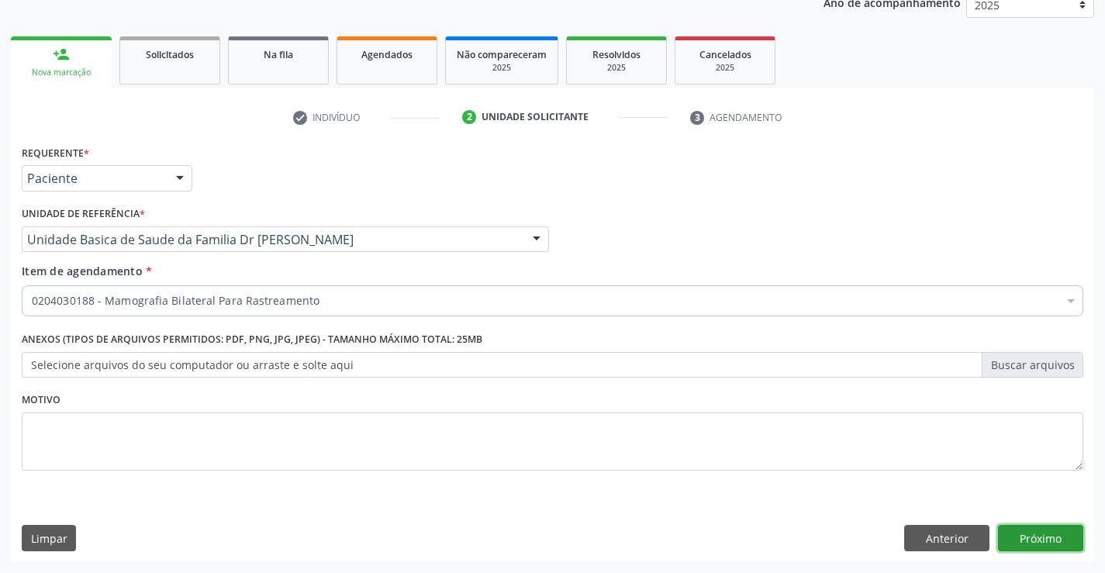
click at [1017, 538] on button "Próximo" at bounding box center [1040, 538] width 85 height 26
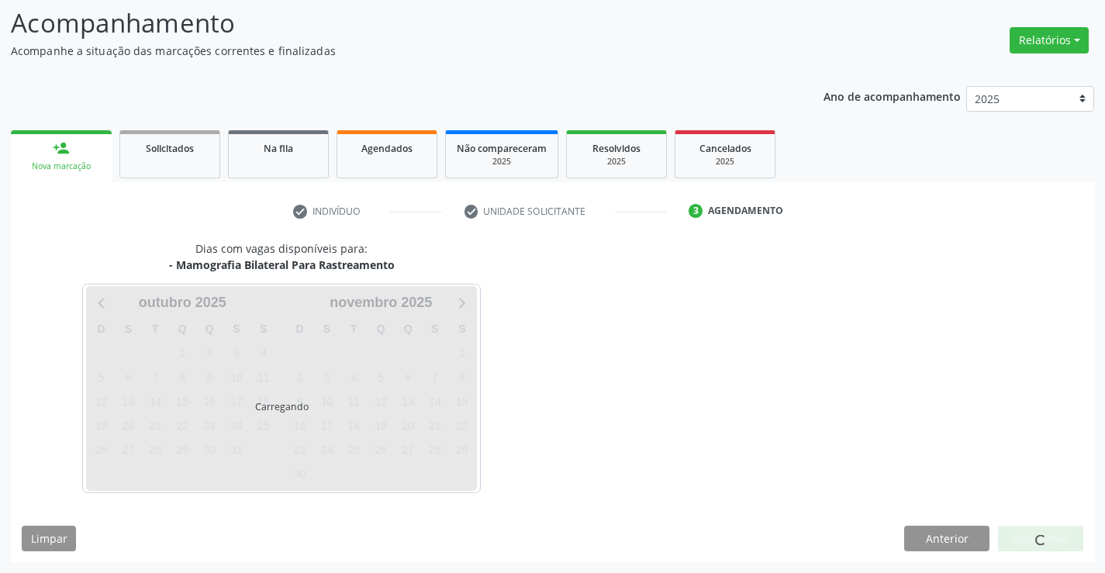
scroll to position [102, 0]
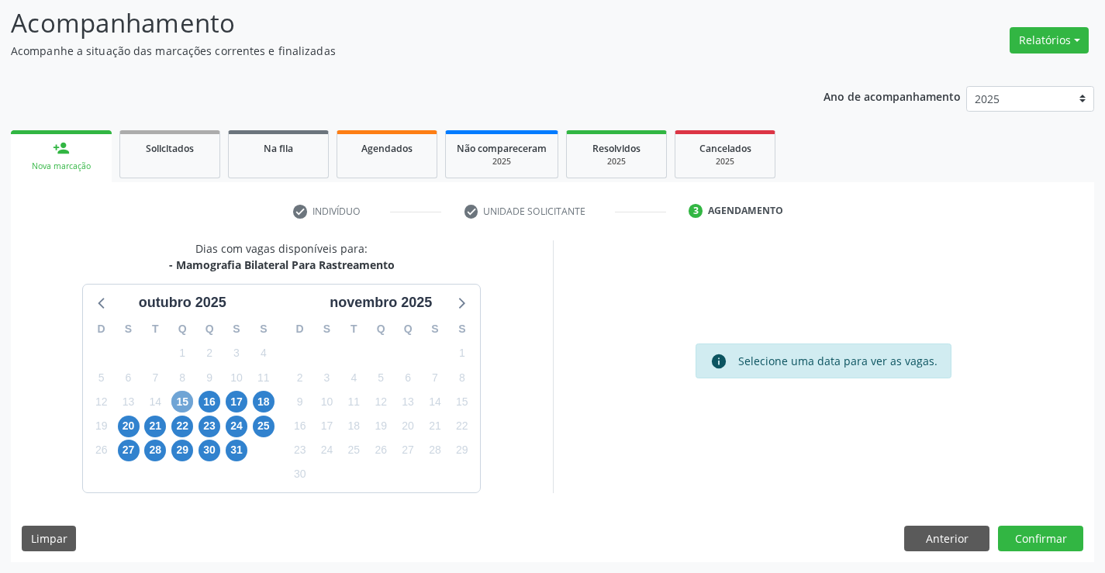
click at [185, 402] on span "15" at bounding box center [182, 402] width 22 height 22
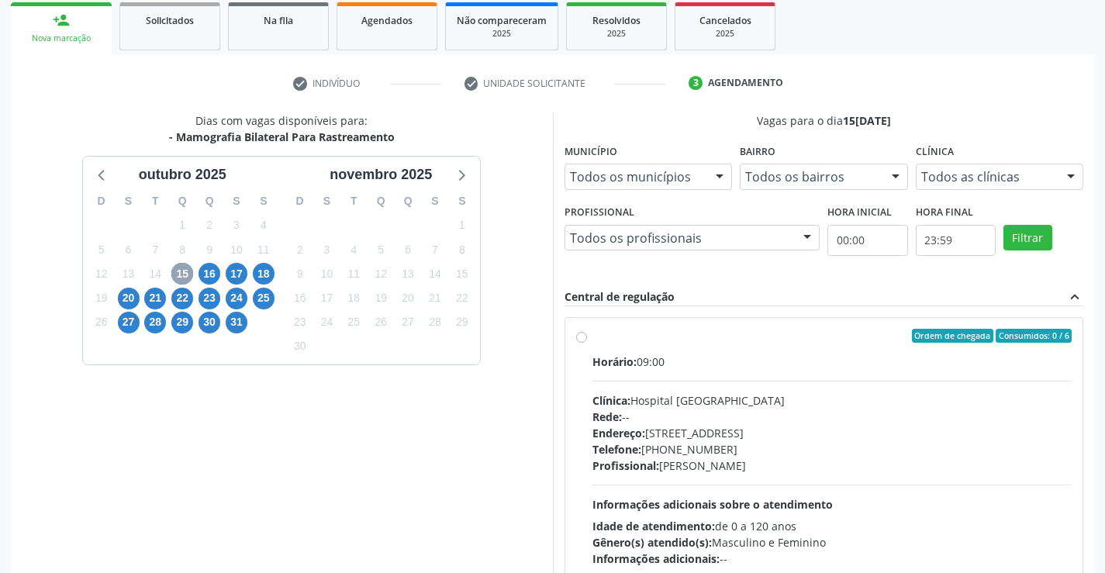
scroll to position [326, 0]
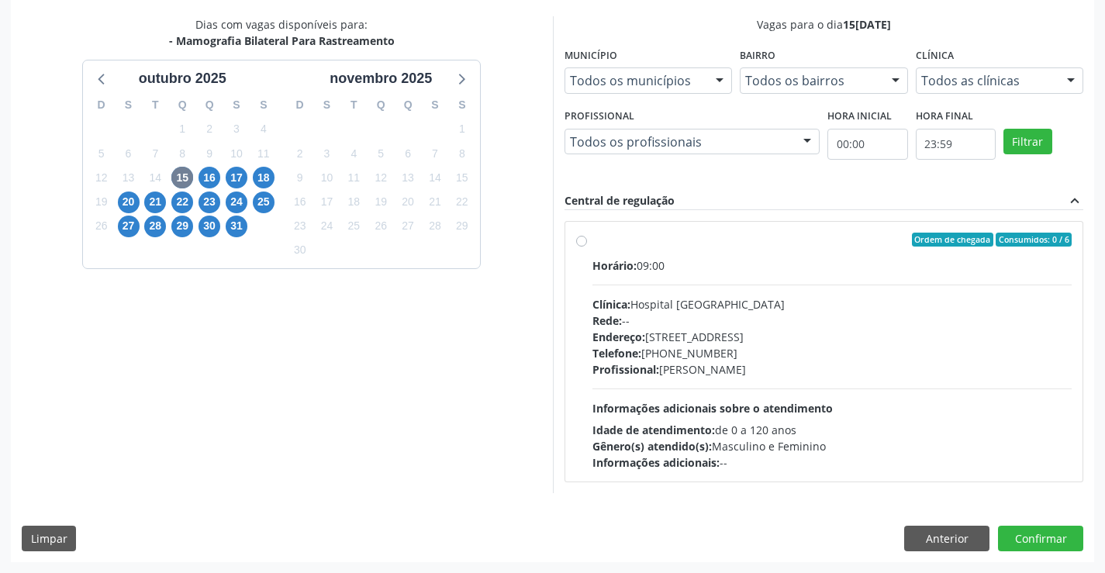
click at [592, 240] on label "Ordem de chegada Consumidos: 0 / 6 Horário: 09:00 Clínica: Hospital Sao Francis…" at bounding box center [832, 352] width 480 height 238
click at [583, 240] on input "Ordem de chegada Consumidos: 0 / 6 Horário: 09:00 Clínica: Hospital Sao Francis…" at bounding box center [581, 240] width 11 height 14
radio input "true"
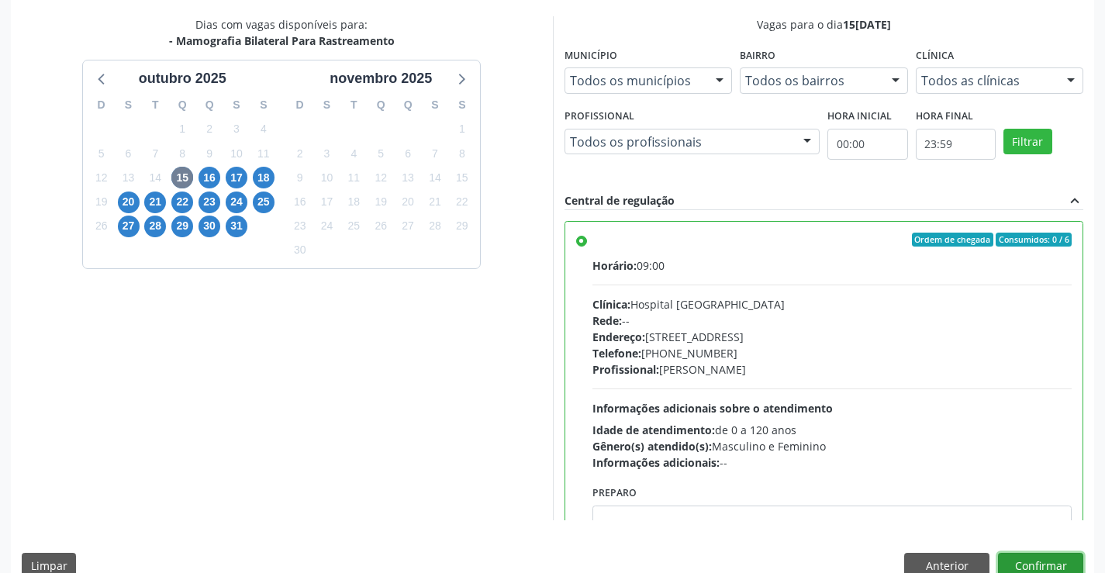
click at [1034, 557] on button "Confirmar" at bounding box center [1040, 566] width 85 height 26
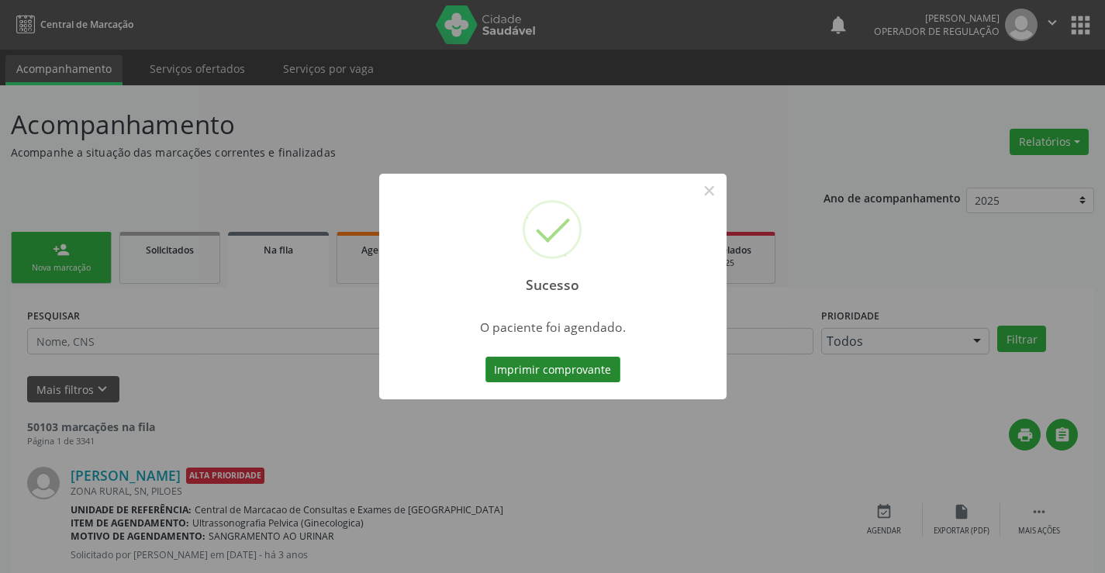
click at [507, 362] on button "Imprimir comprovante" at bounding box center [552, 370] width 135 height 26
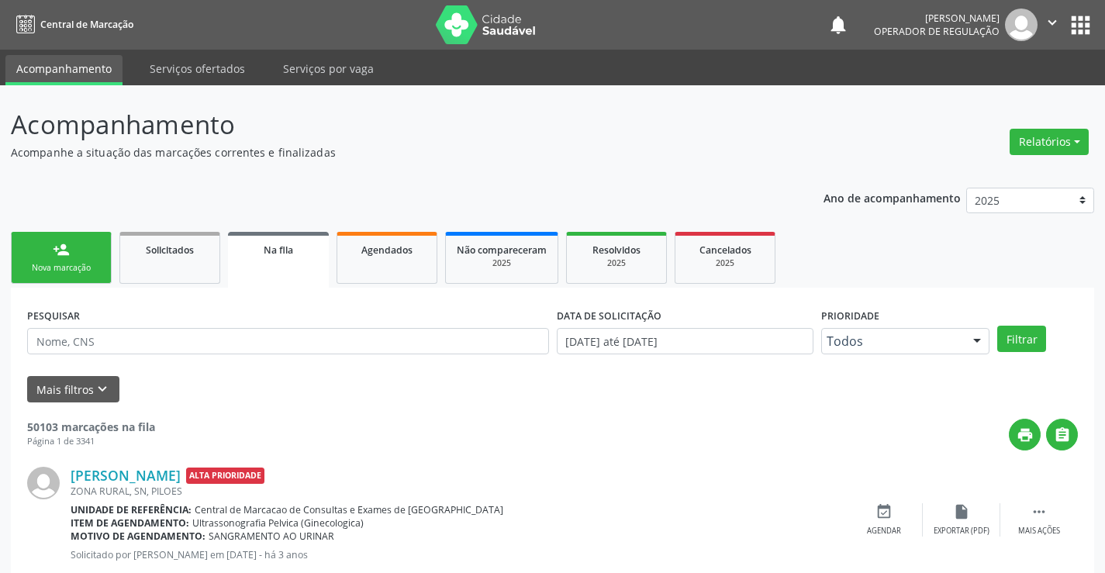
click at [77, 260] on link "person_add Nova marcação" at bounding box center [61, 258] width 101 height 52
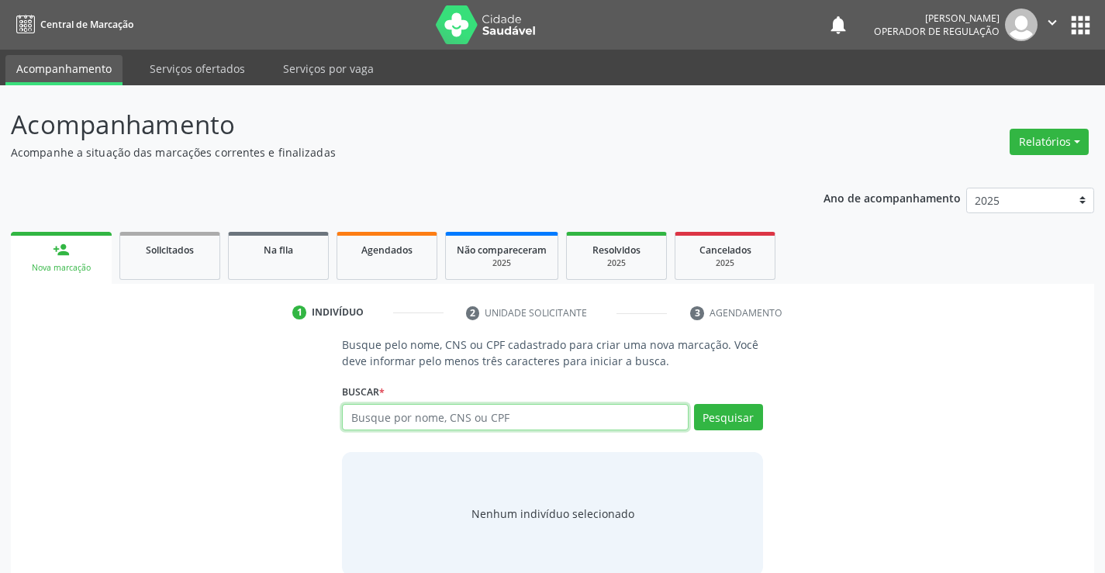
click at [406, 416] on input "text" at bounding box center [515, 417] width 346 height 26
type input "700204941070324"
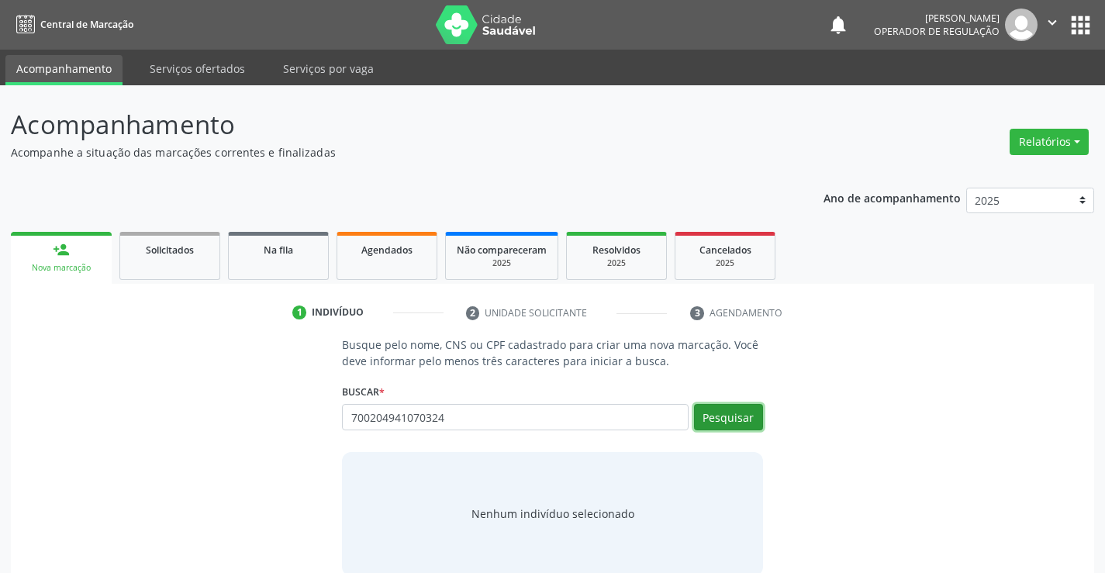
click at [730, 412] on button "Pesquisar" at bounding box center [728, 417] width 69 height 26
type input "700204941070324"
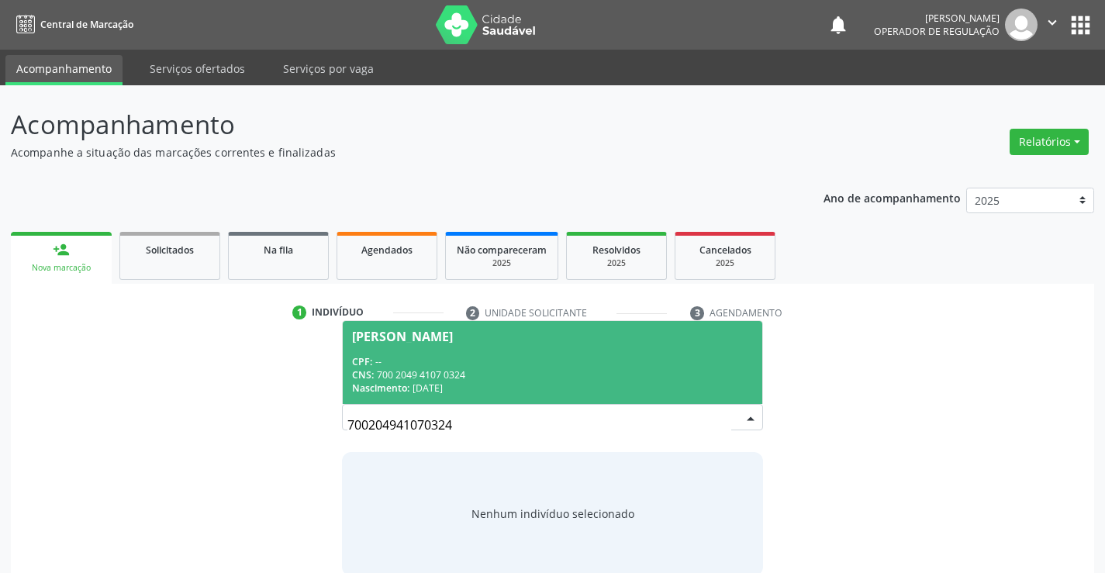
click at [453, 333] on div "Reginaldo da Silva Santos" at bounding box center [402, 336] width 101 height 12
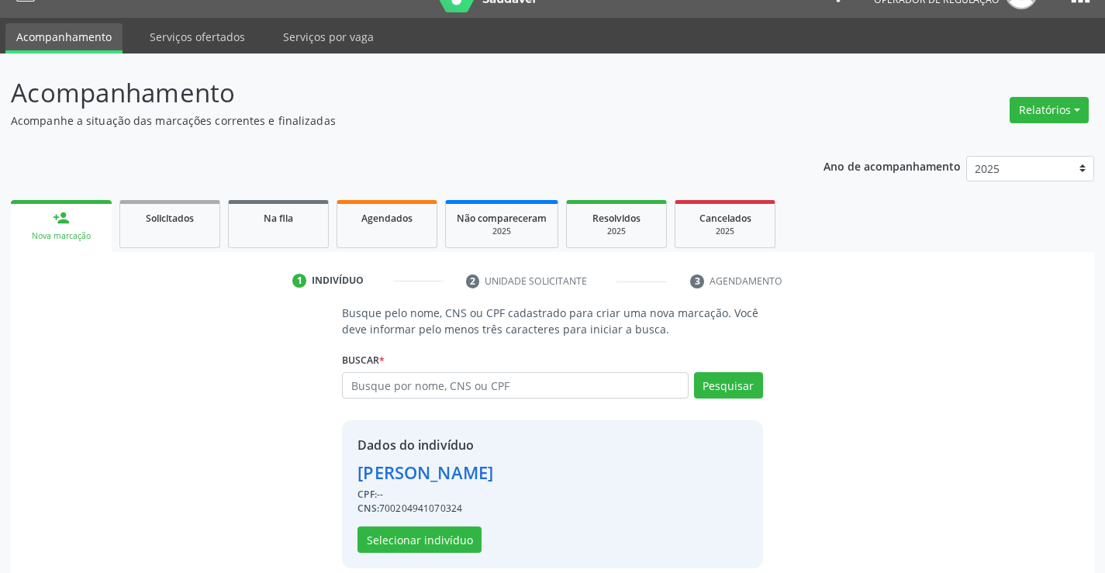
scroll to position [49, 0]
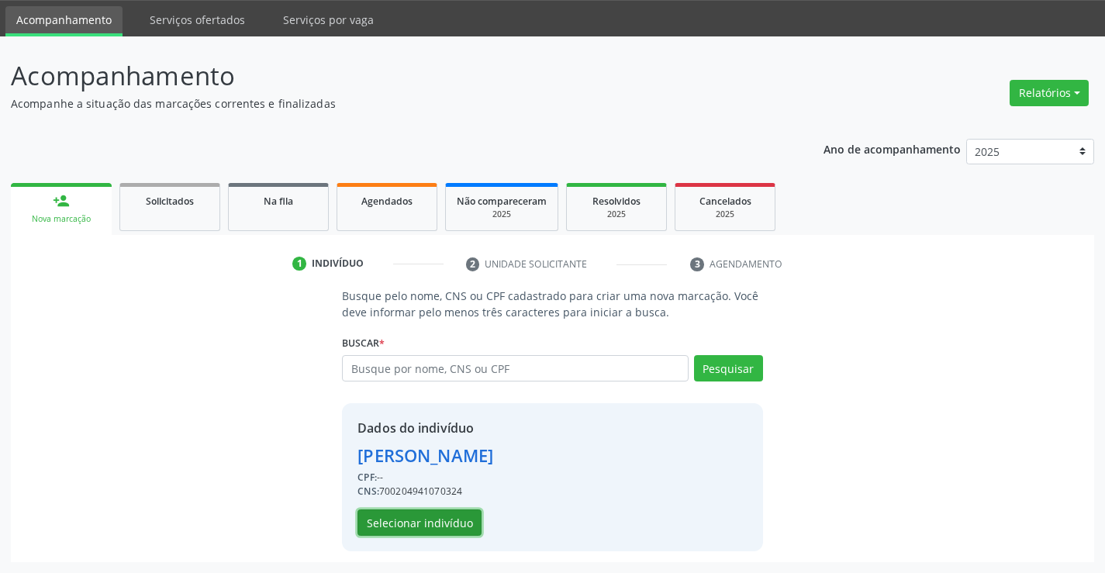
click at [427, 520] on button "Selecionar indivíduo" at bounding box center [419, 522] width 124 height 26
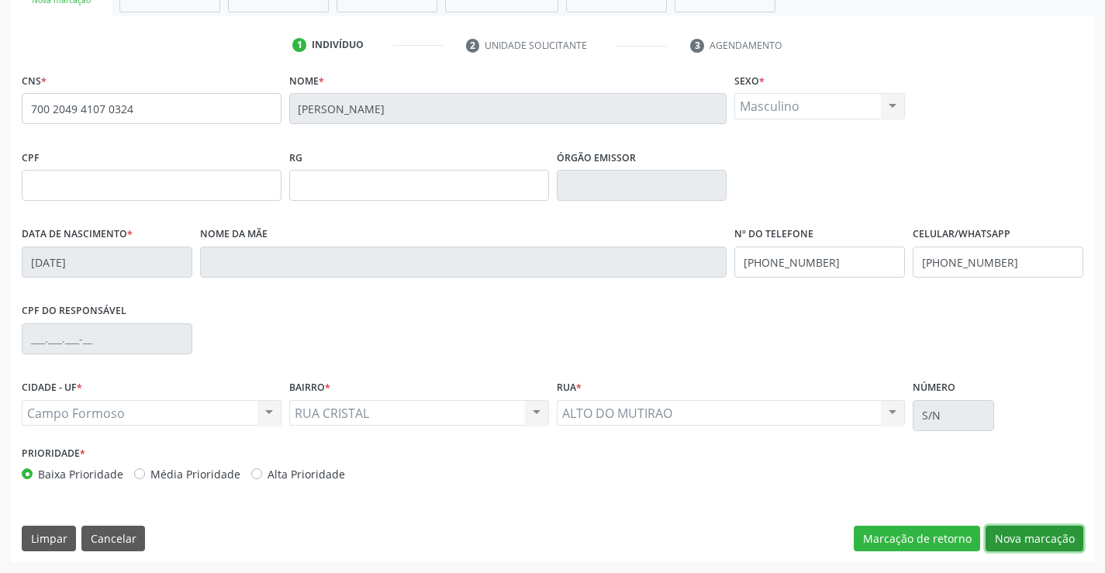
click at [1031, 531] on button "Nova marcação" at bounding box center [1034, 539] width 98 height 26
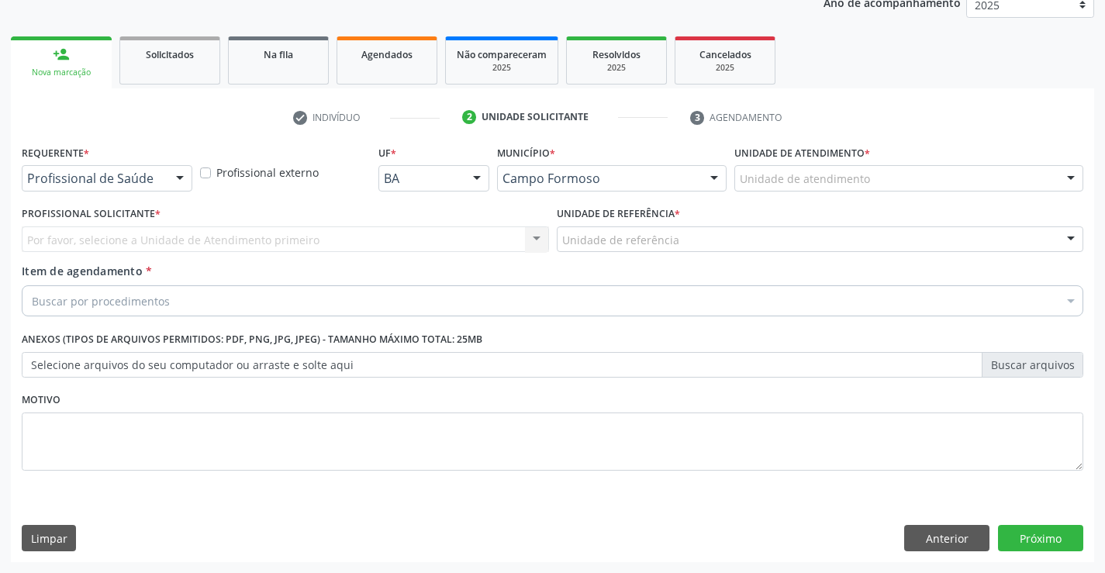
click at [182, 176] on div at bounding box center [179, 179] width 23 height 26
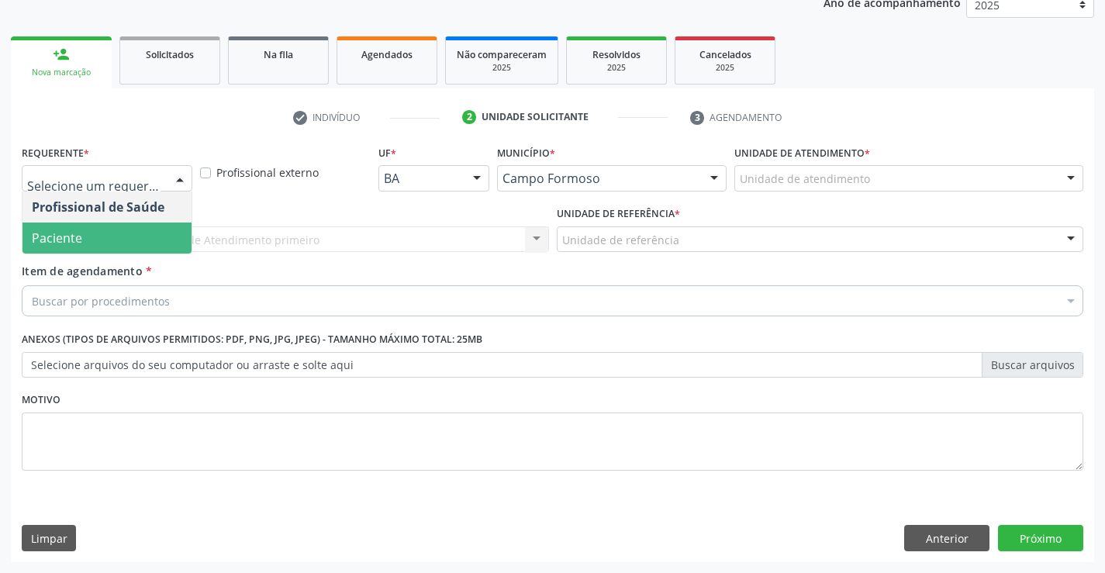
click at [109, 235] on span "Paciente" at bounding box center [106, 238] width 169 height 31
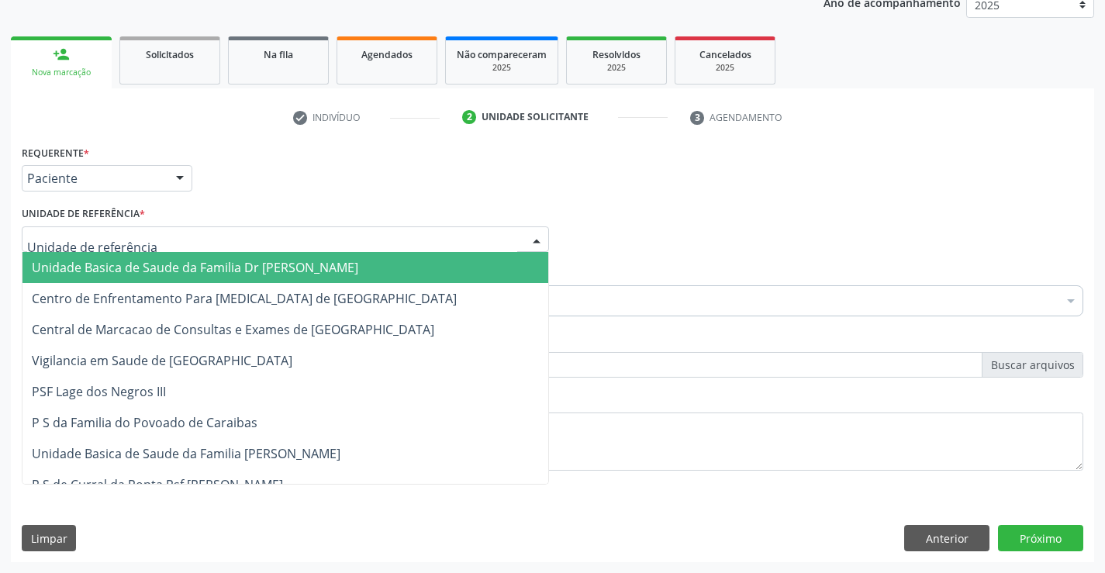
click at [531, 241] on div at bounding box center [536, 240] width 23 height 26
click at [437, 261] on span "Unidade Basica de Saude da Familia Dr [PERSON_NAME]" at bounding box center [285, 267] width 526 height 31
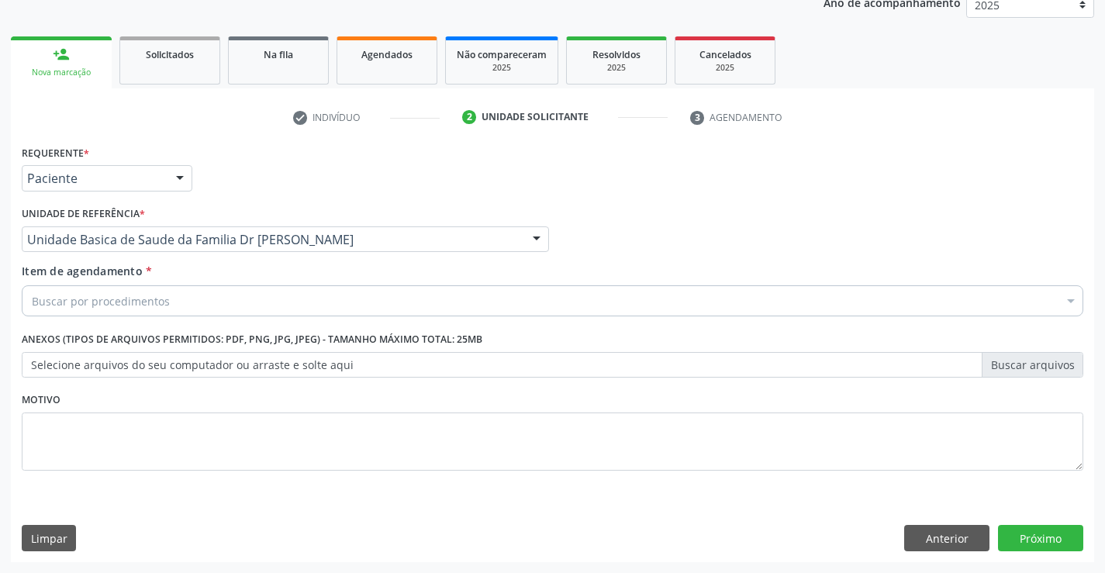
click at [353, 300] on div "Buscar por procedimentos" at bounding box center [552, 300] width 1061 height 31
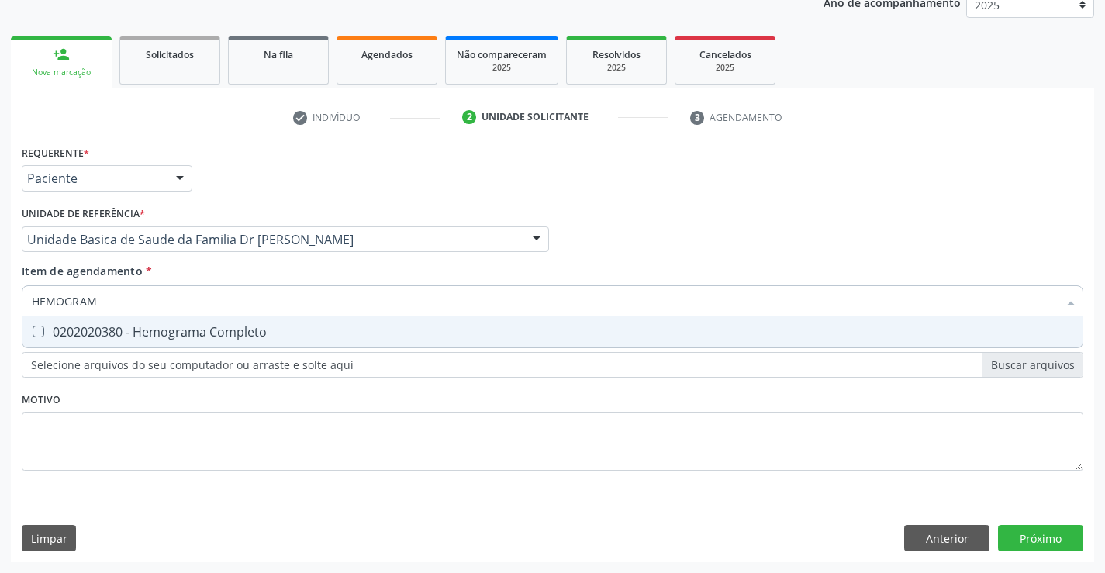
type input "HEMOGRAMA"
click at [278, 330] on div "0202020380 - Hemograma Completo" at bounding box center [552, 332] width 1041 height 12
checkbox Completo "true"
type input "HEMOGRAMA"
click at [190, 440] on div "Requerente * Paciente Profissional de Saúde Paciente Nenhum resultado encontrad…" at bounding box center [552, 316] width 1061 height 351
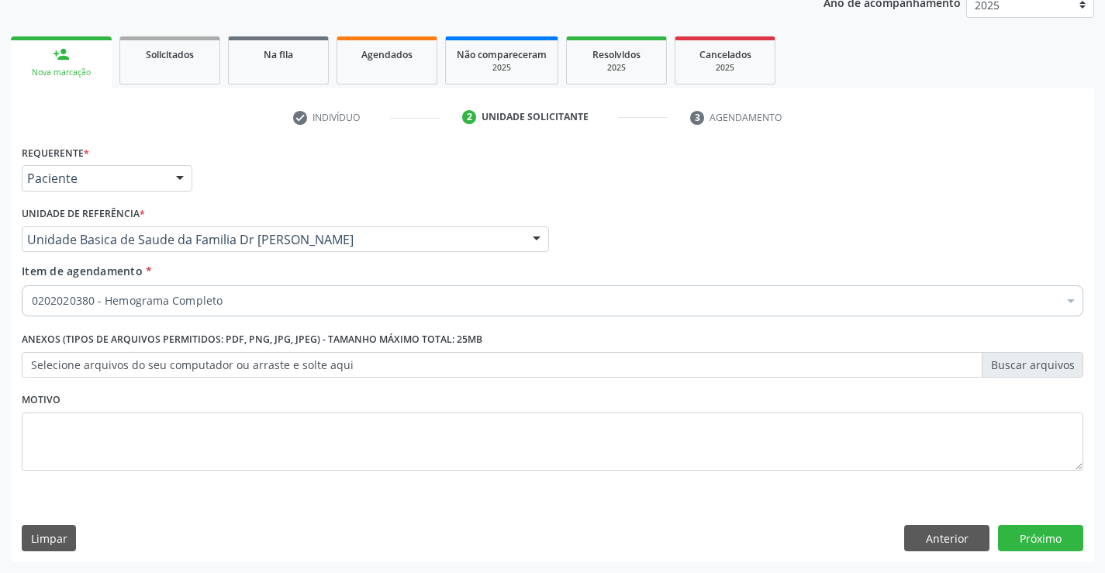
click at [185, 340] on label "Anexos (Tipos de arquivos permitidos: PDF, PNG, JPG, JPEG) - Tamanho máximo tot…" at bounding box center [252, 340] width 461 height 24
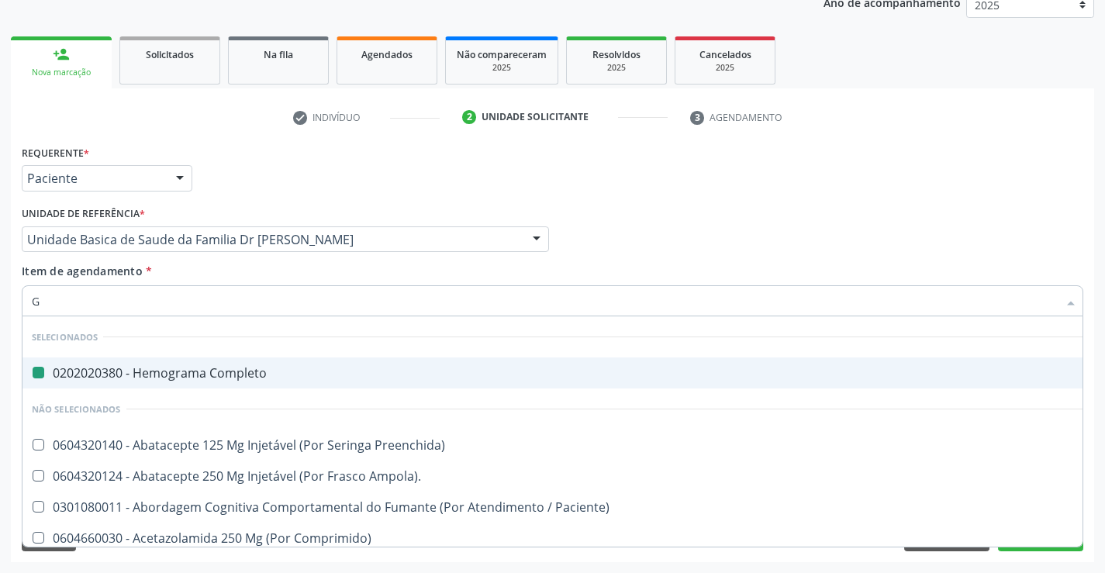
type input "GL"
checkbox Completo "false"
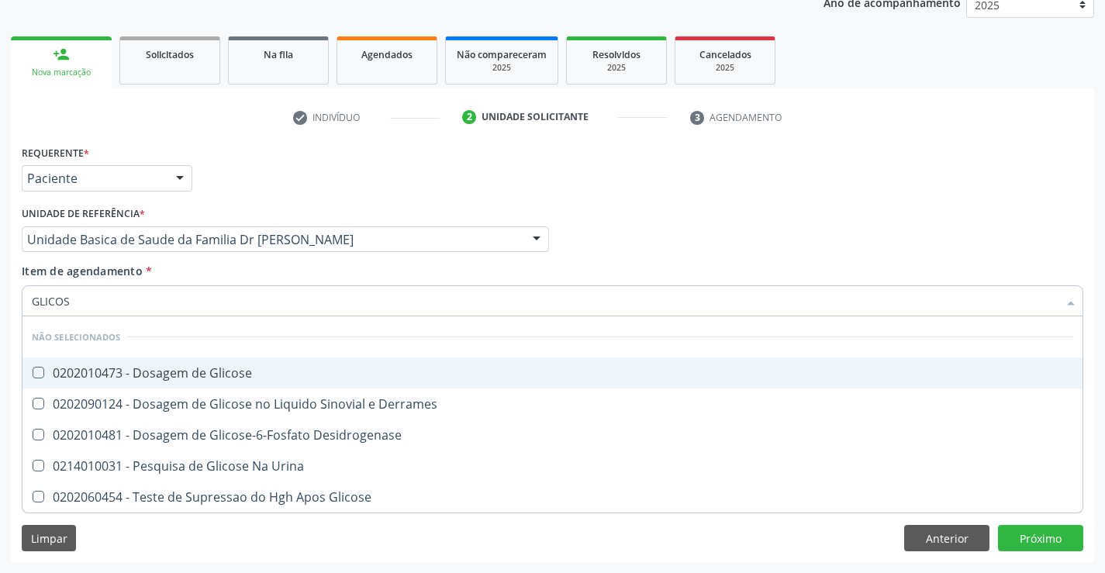
type input "GLICOSE"
click at [254, 371] on div "0202010473 - Dosagem de Glicose" at bounding box center [552, 373] width 1041 height 12
checkbox Glicose "true"
type input "GLICOSE"
click at [756, 198] on div "Requerente * Paciente Profissional de Saúde Paciente Nenhum resultado encontrad…" at bounding box center [552, 171] width 1069 height 60
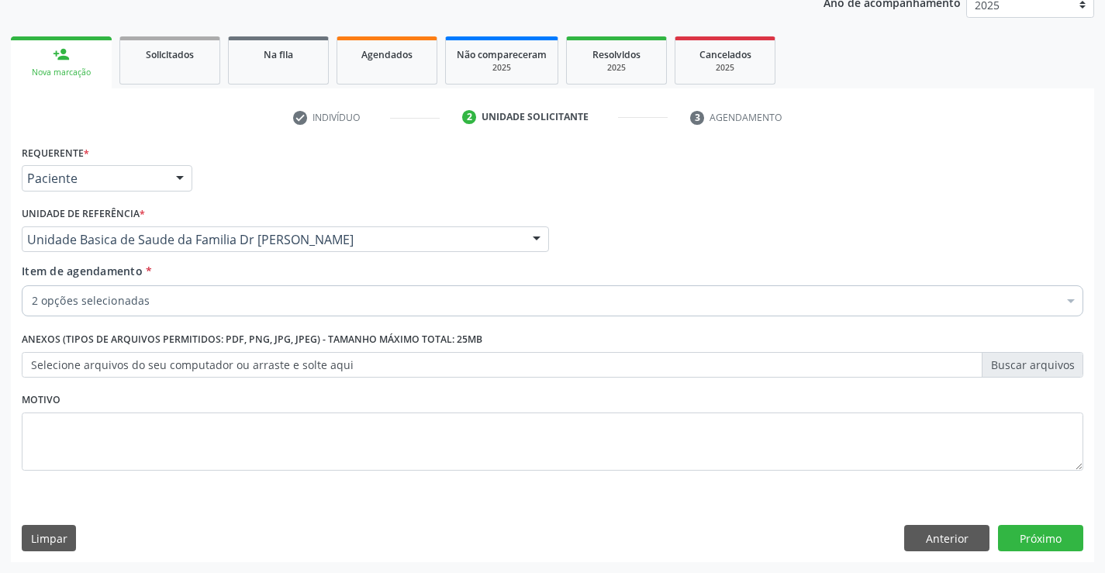
checkbox Glicose "true"
click at [274, 291] on div "2 opções selecionadas" at bounding box center [552, 300] width 1061 height 31
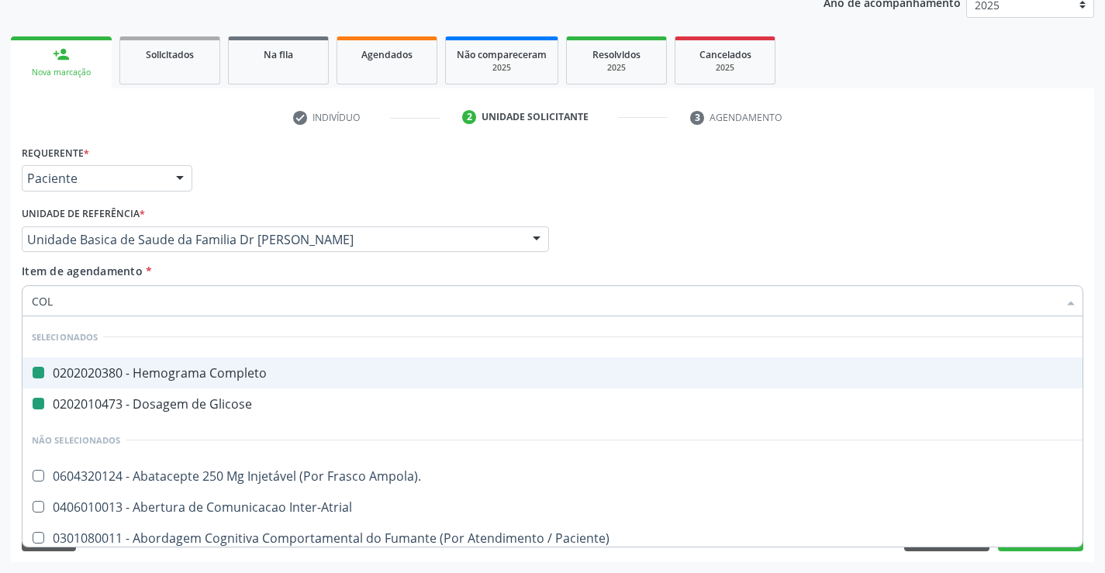
type input "COLE"
checkbox Completo "false"
checkbox Glicose "false"
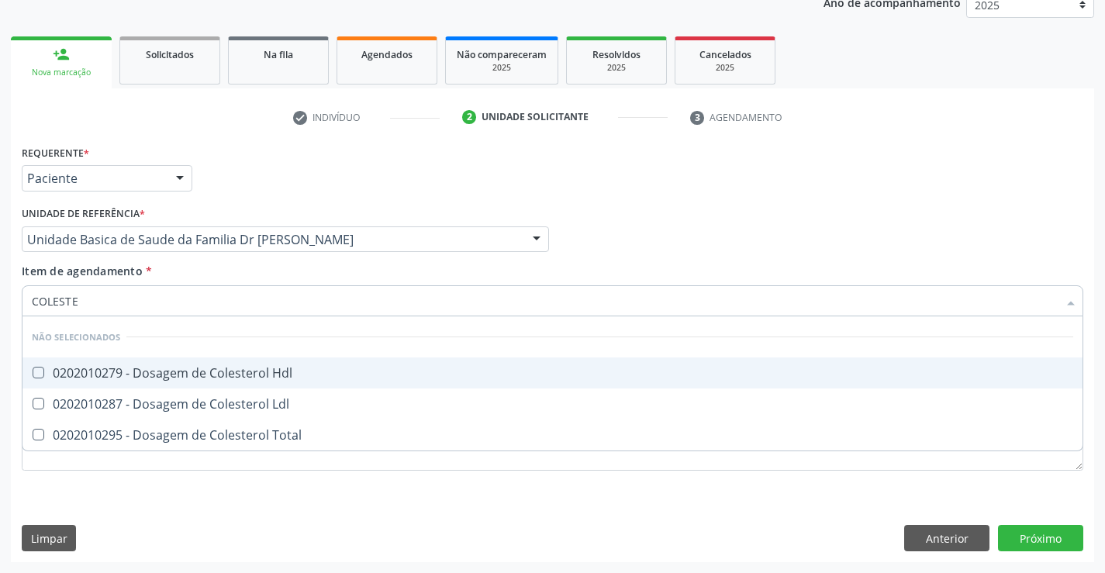
type input "COLESTER"
click at [160, 355] on li "Não selecionados" at bounding box center [552, 336] width 1060 height 41
click at [144, 378] on div "0202010279 - Dosagem de Colesterol Hdl" at bounding box center [552, 373] width 1041 height 12
checkbox Hdl "true"
click at [134, 398] on div "0202010287 - Dosagem de Colesterol Ldl" at bounding box center [552, 404] width 1041 height 12
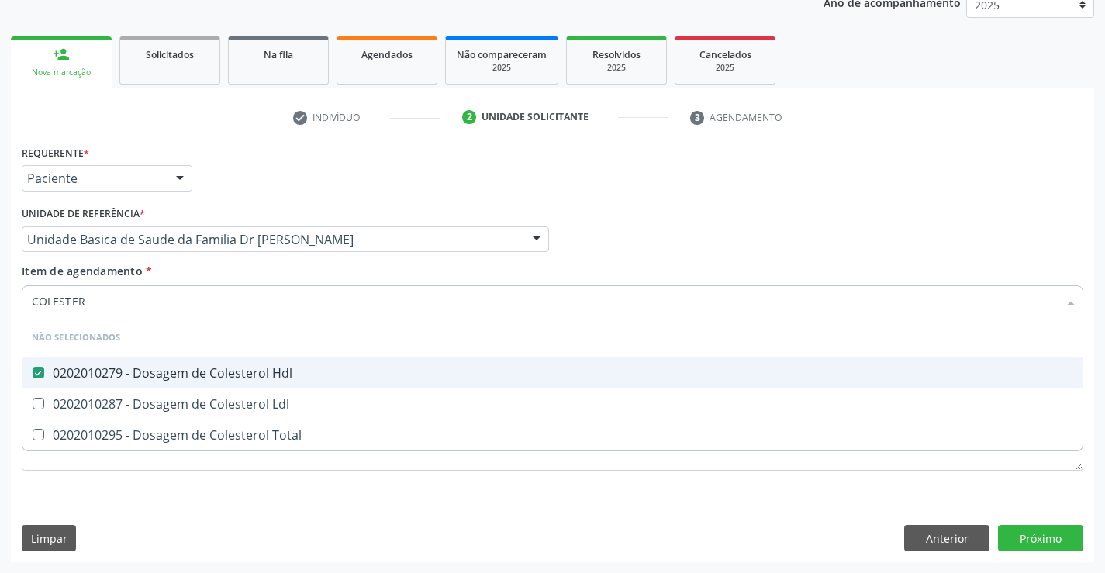
checkbox Ldl "true"
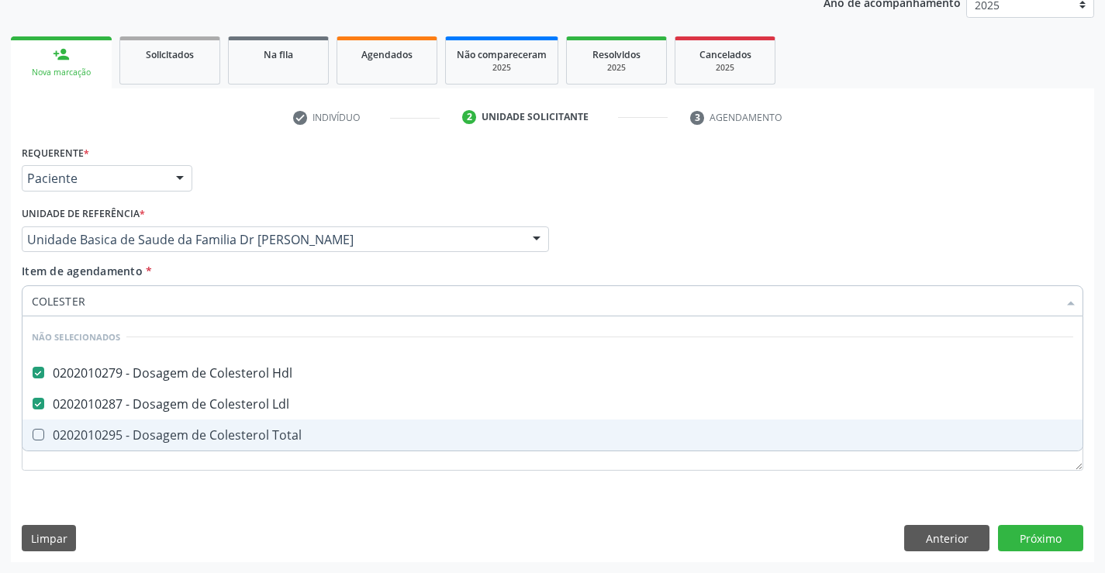
click at [118, 440] on div "0202010295 - Dosagem de Colesterol Total" at bounding box center [552, 435] width 1041 height 12
checkbox Total "true"
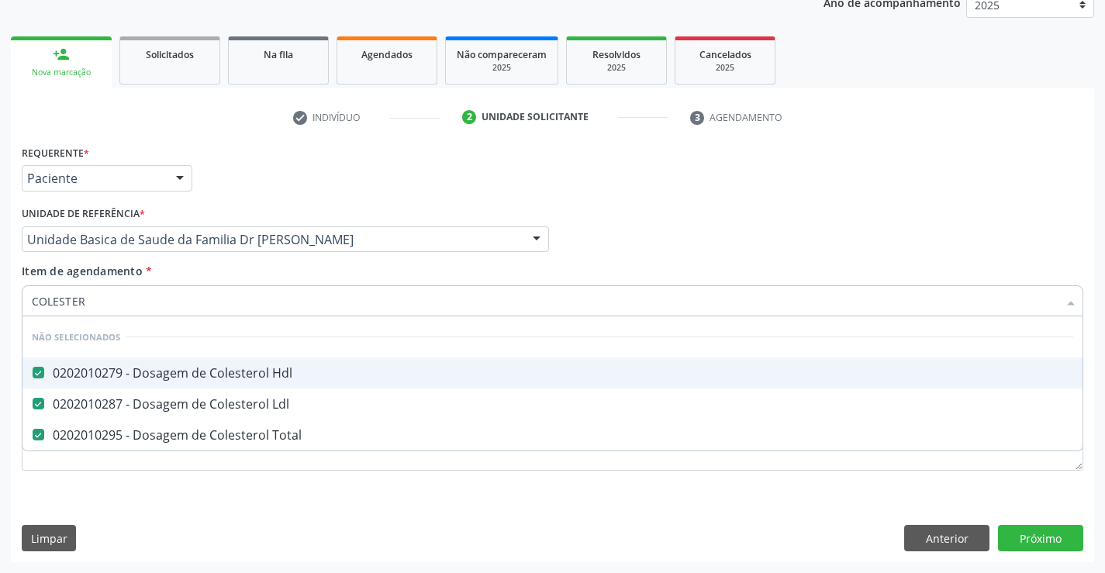
click at [617, 219] on div "Profissional Solicitante Por favor, selecione a Unidade de Atendimento primeiro…" at bounding box center [552, 232] width 1069 height 60
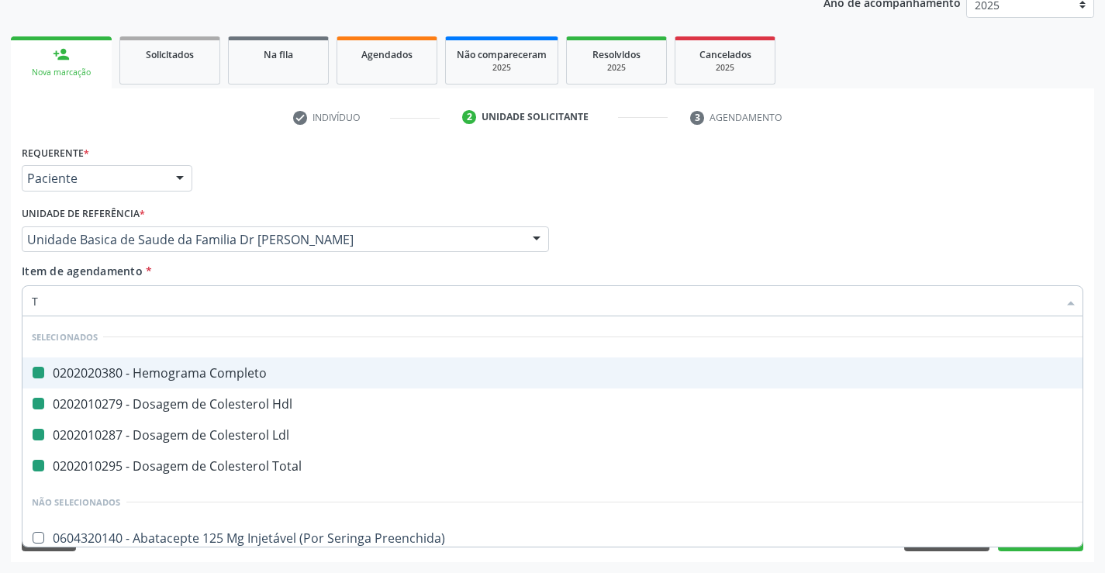
type input "TR"
checkbox Completo "false"
checkbox Hdl "false"
checkbox Ldl "false"
checkbox Total "false"
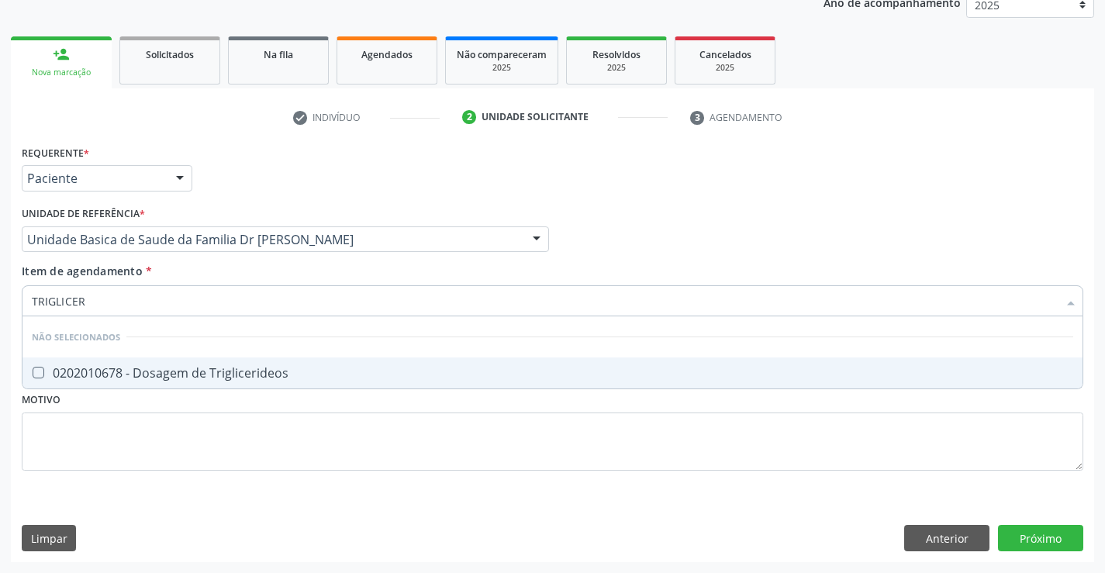
type input "TRIGLICERI"
click at [107, 362] on span "0202010678 - Dosagem de Triglicerideos" at bounding box center [552, 372] width 1060 height 31
checkbox Triglicerideos "true"
click at [661, 184] on div "Requerente * Paciente Profissional de Saúde Paciente Nenhum resultado encontrad…" at bounding box center [552, 171] width 1069 height 60
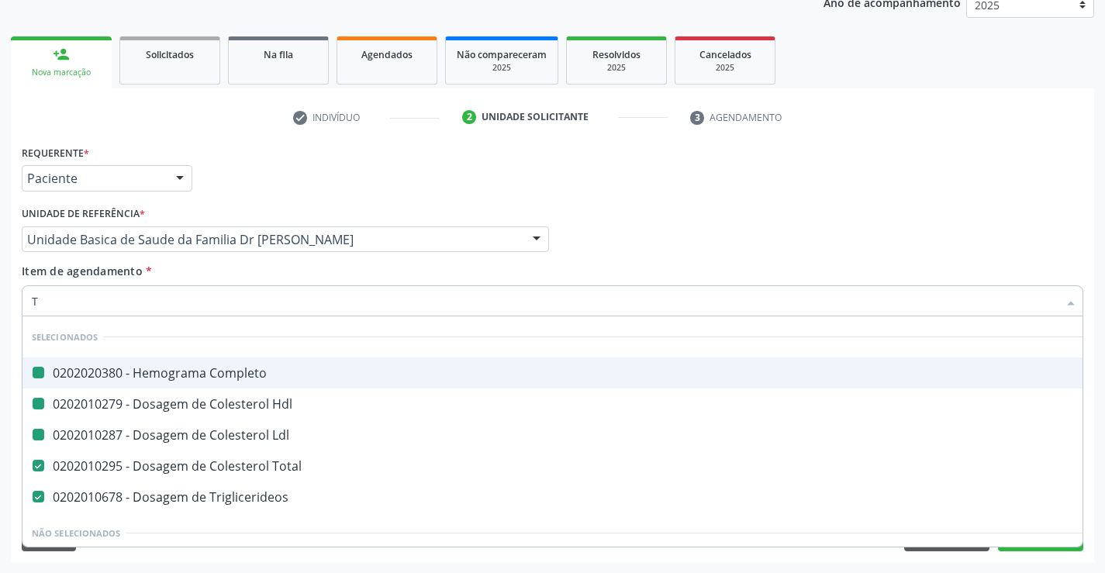
type input "TG"
checkbox Completo "false"
checkbox Hdl "false"
checkbox Ldl "false"
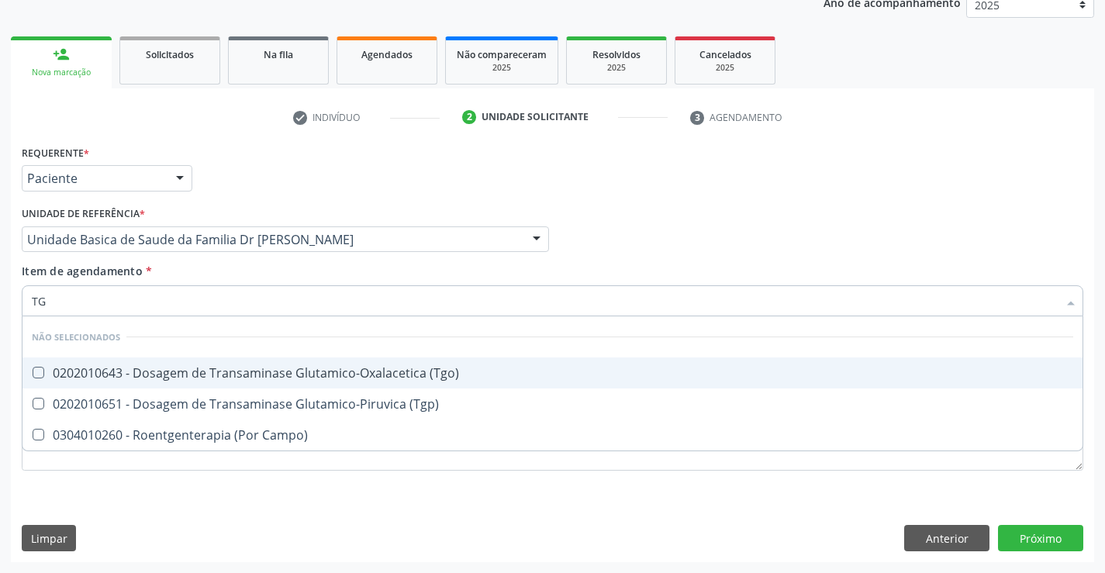
type input "TGO"
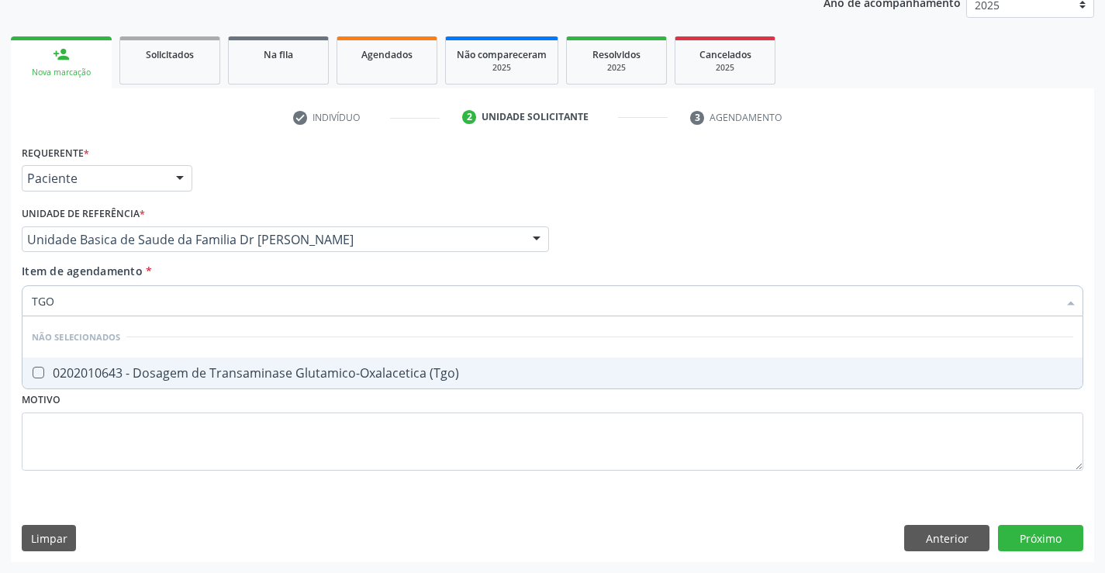
click at [208, 368] on div "0202010643 - Dosagem de Transaminase Glutamico-Oxalacetica (Tgo)" at bounding box center [552, 373] width 1041 height 12
checkbox \(Tgo\) "true"
click at [708, 215] on div "Profissional Solicitante Por favor, selecione a Unidade de Atendimento primeiro…" at bounding box center [552, 232] width 1069 height 60
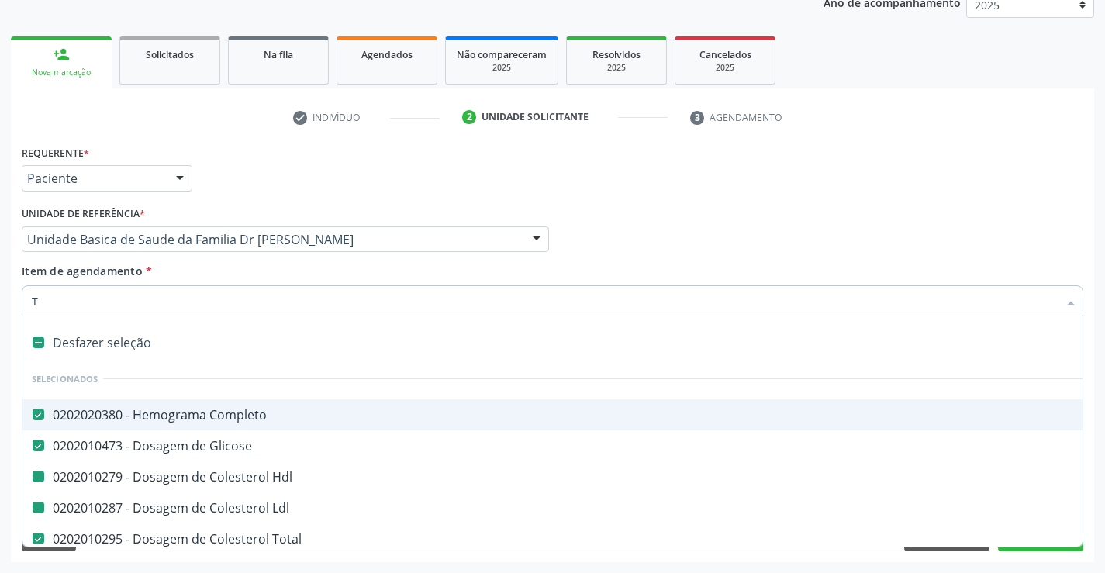
type input "TG"
checkbox Hdl "false"
checkbox Ldl "false"
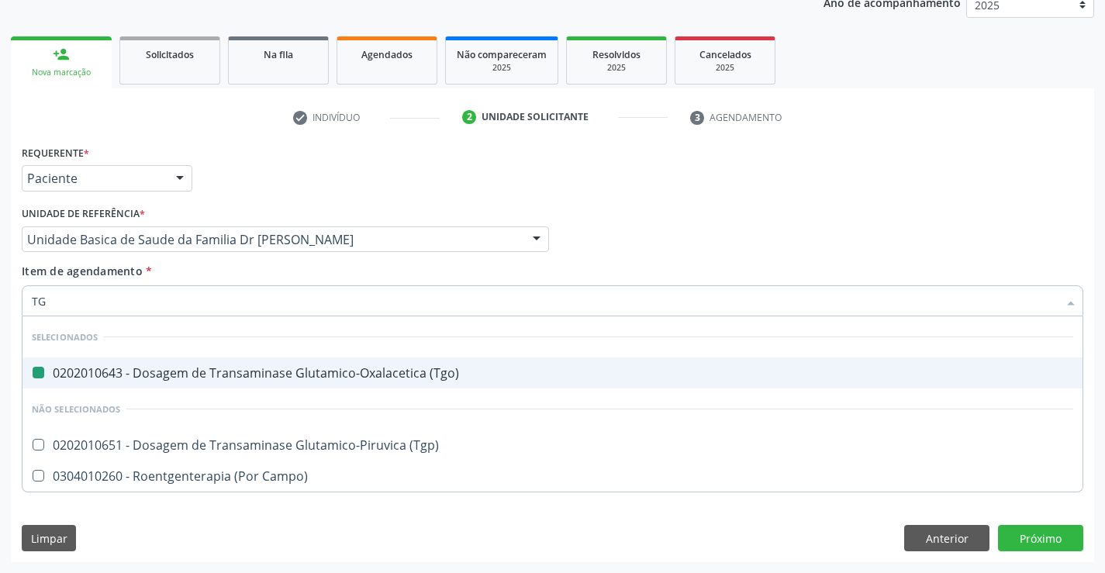
type input "TGP"
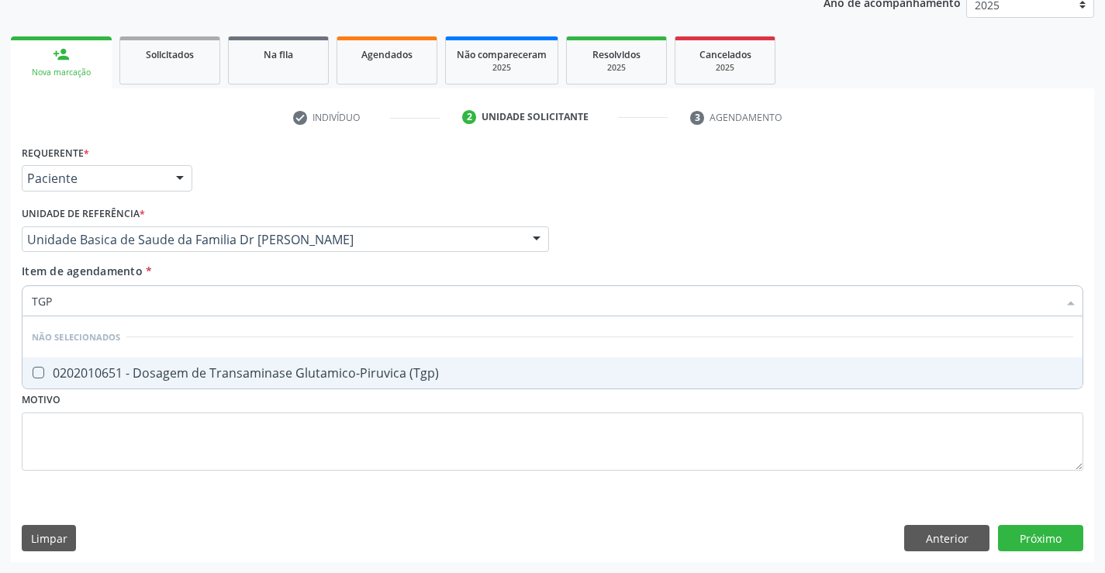
click at [184, 372] on div "0202010651 - Dosagem de Transaminase Glutamico-Piruvica (Tgp)" at bounding box center [552, 373] width 1041 height 12
checkbox \(Tgp\) "true"
click at [136, 432] on div "Requerente * Paciente Profissional de Saúde Paciente Nenhum resultado encontrad…" at bounding box center [552, 316] width 1061 height 351
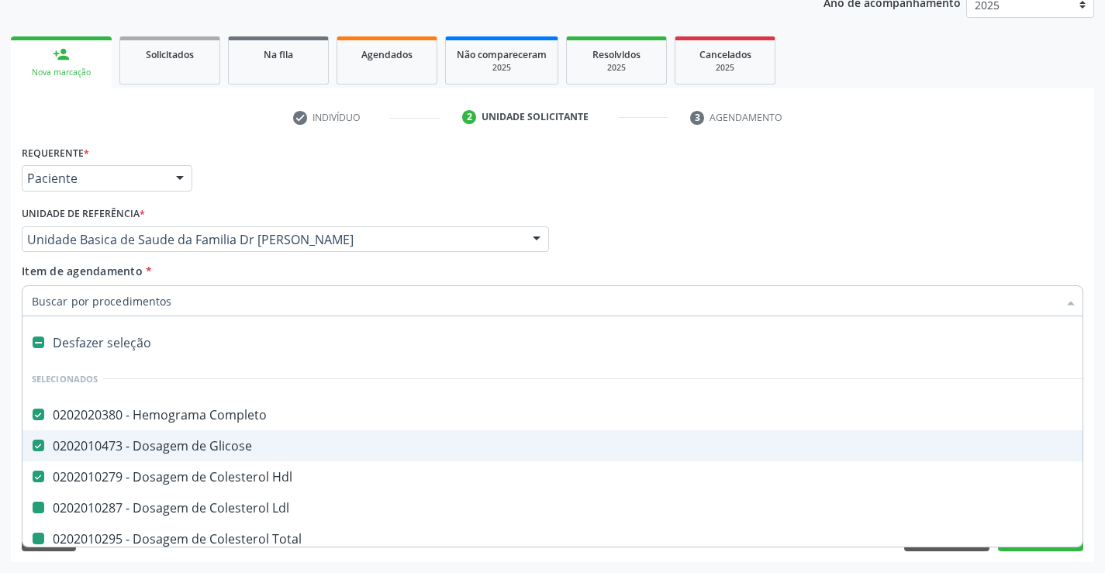
type input "U"
checkbox Ldl "false"
checkbox Total "false"
checkbox Triglicerideos "false"
checkbox \(Tgo\) "false"
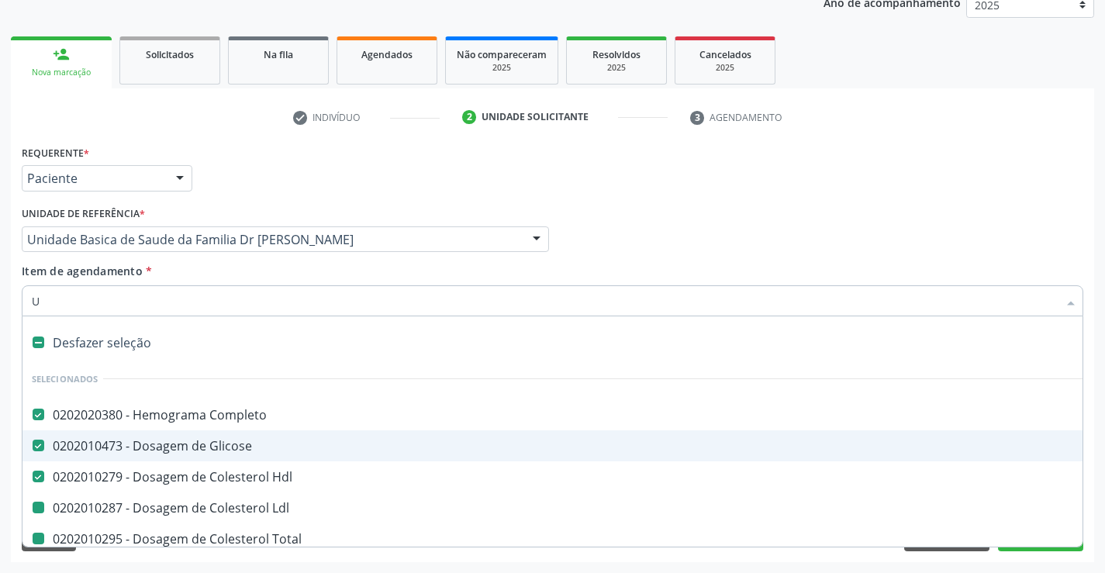
checkbox \(Tgp\) "false"
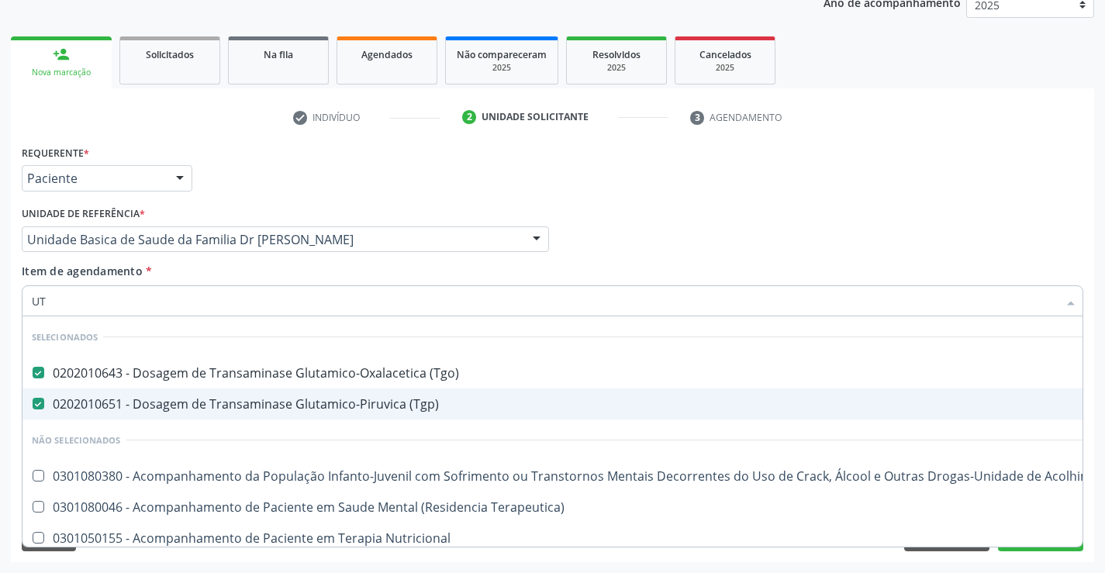
type input "U"
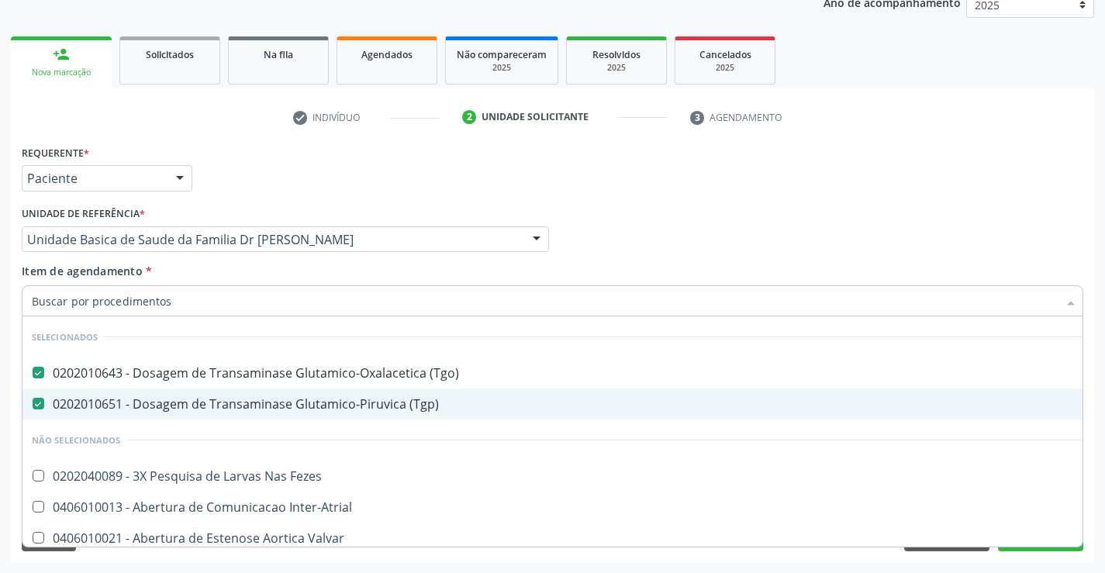
checkbox Fezes "true"
checkbox Inter-Atrial "true"
checkbox Valvar "true"
checkbox Adolescente\) "true"
checkbox Valvar "true"
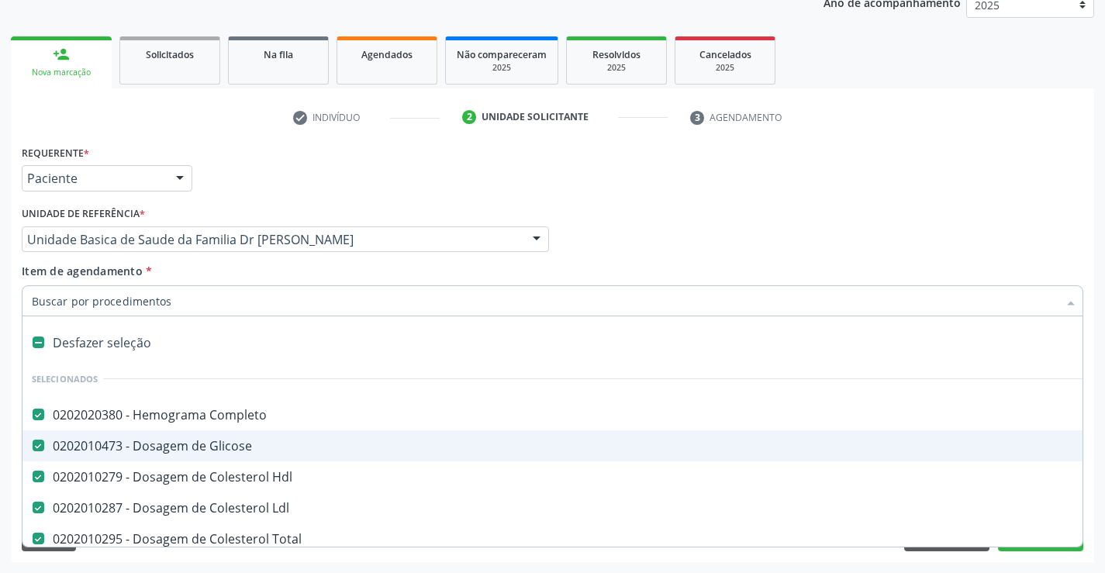
type input "I"
checkbox Triglicerideos "false"
checkbox \(Tgo\) "false"
checkbox \(Tgp\) "false"
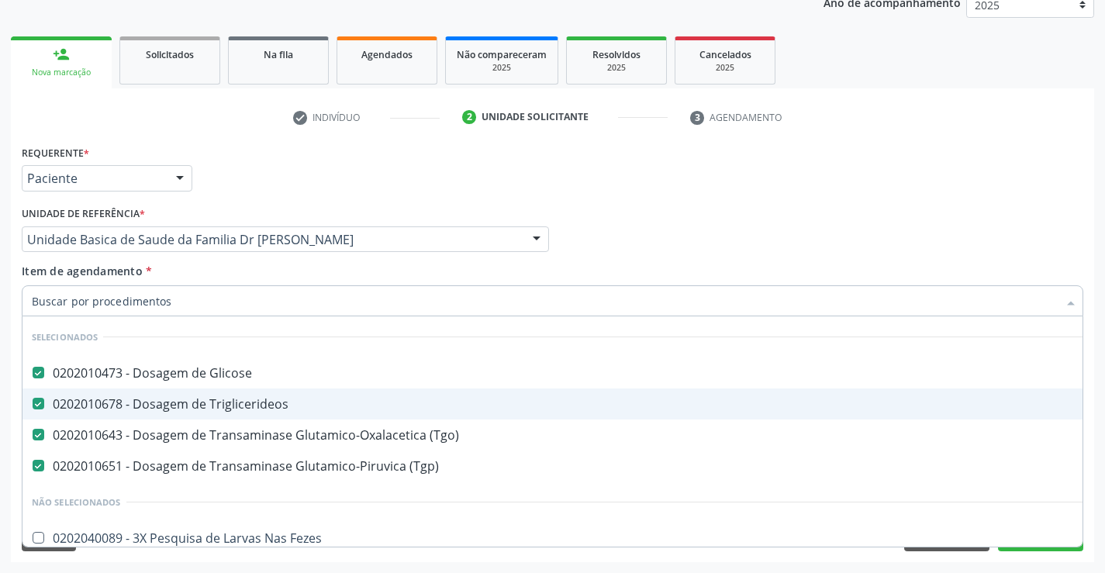
checkbox Fezes "true"
checkbox Preenchida\) "true"
checkbox Ampola\)\ "true"
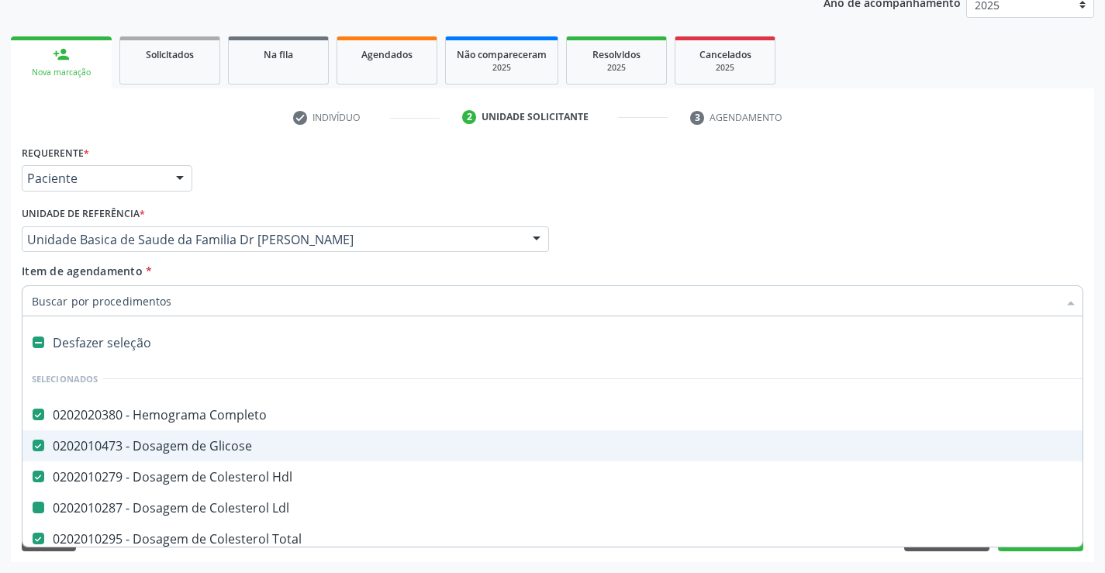
type input "U"
checkbox Ldl "false"
checkbox Triglicerideos "false"
checkbox \(Tgo\) "false"
checkbox \(Tgp\) "false"
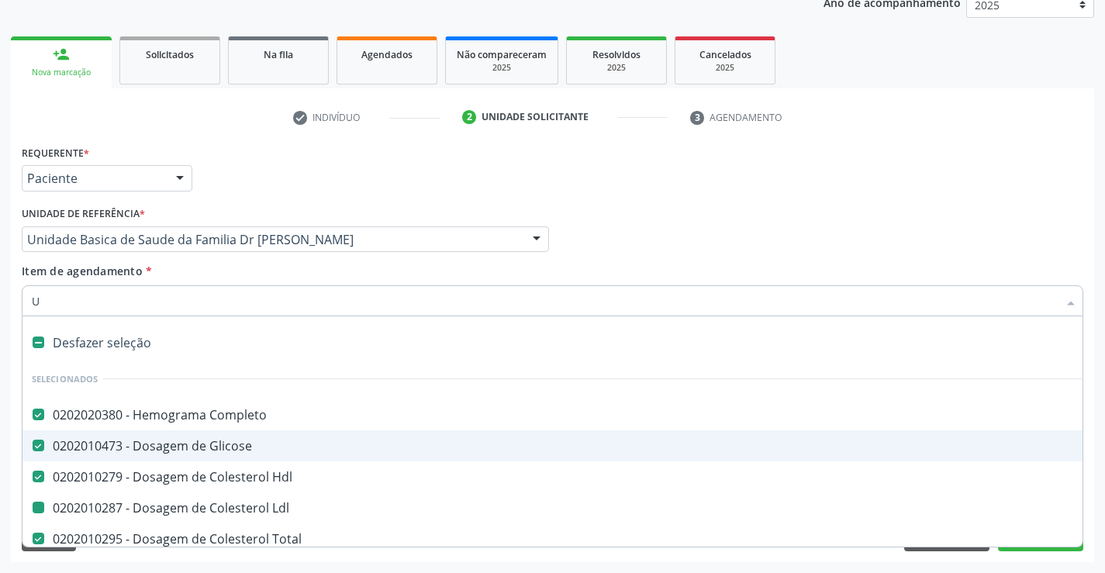
checkbox Total "false"
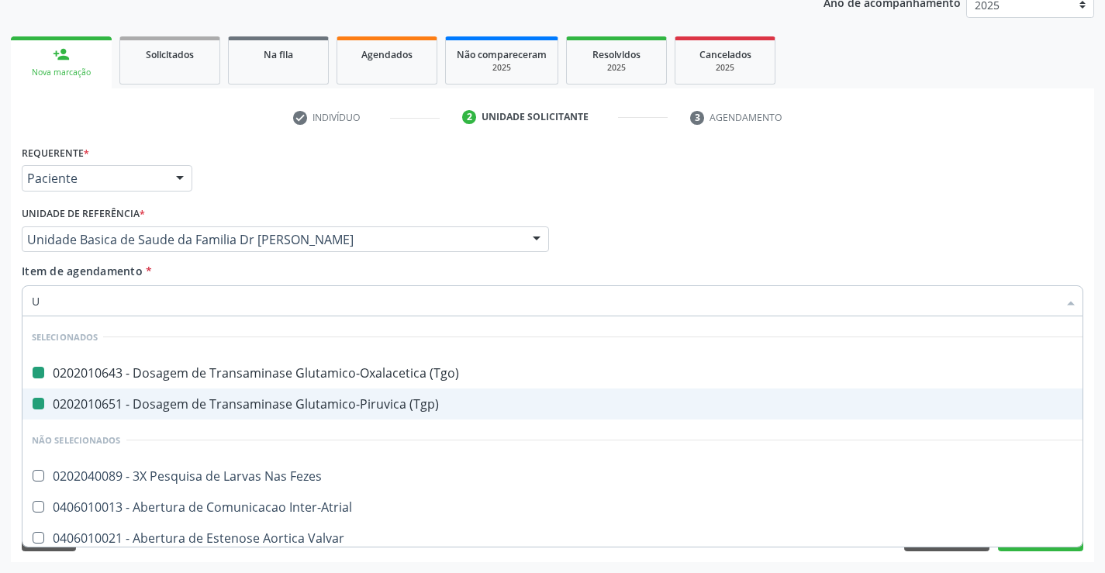
type input "UR"
checkbox \(Tgo\) "false"
checkbox \(Tgp\) "false"
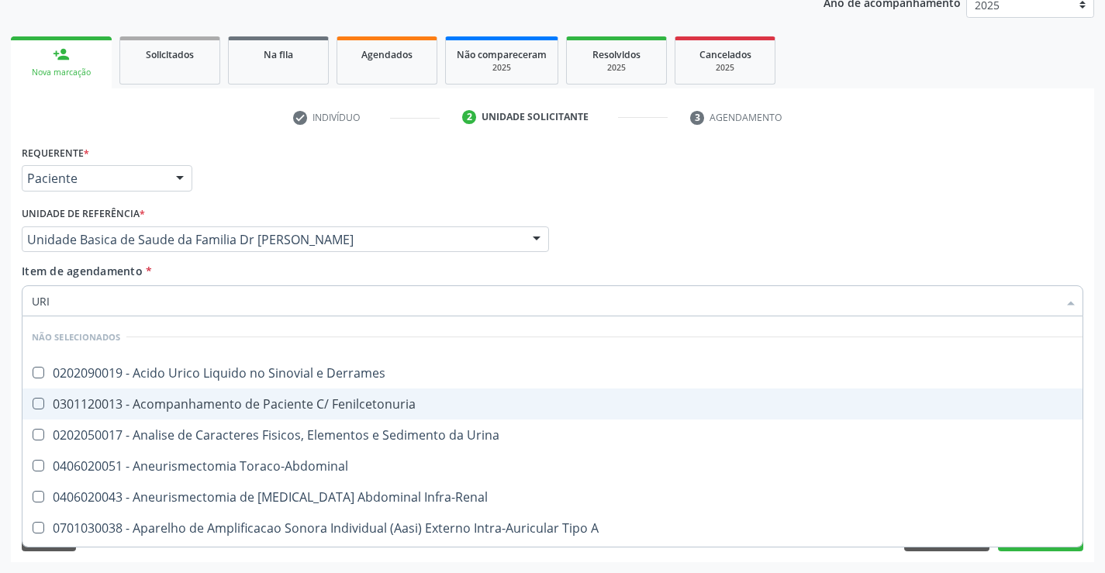
type input "URIN"
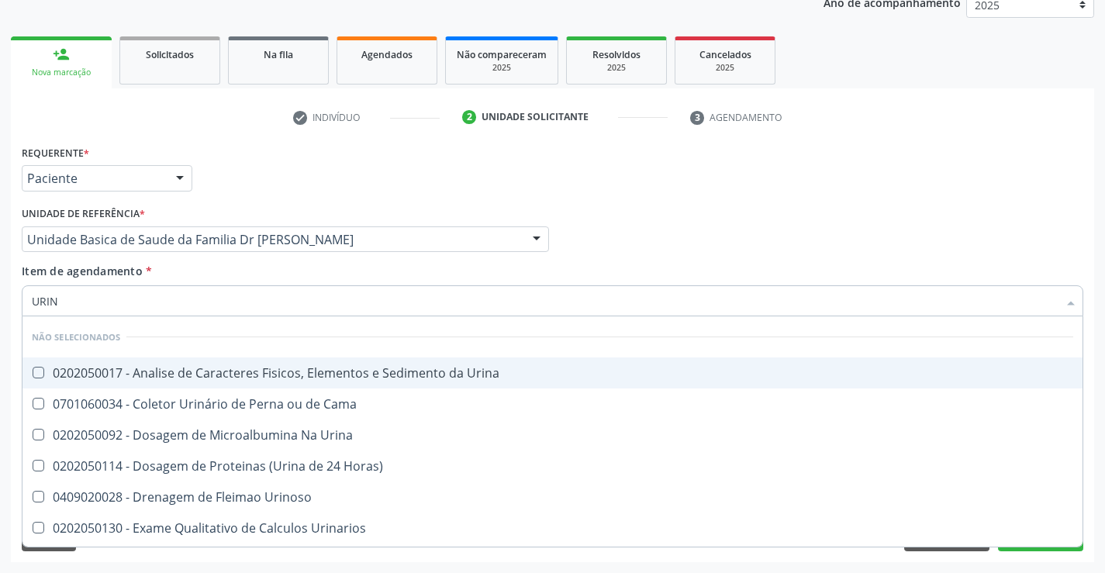
click at [177, 368] on div "0202050017 - Analise de Caracteres Fisicos, Elementos e Sedimento da Urina" at bounding box center [552, 373] width 1041 height 12
checkbox Urina "true"
click at [542, 179] on div "Requerente * Paciente Profissional de Saúde Paciente Nenhum resultado encontrad…" at bounding box center [552, 171] width 1069 height 60
checkbox Cama "true"
checkbox Horas\) "true"
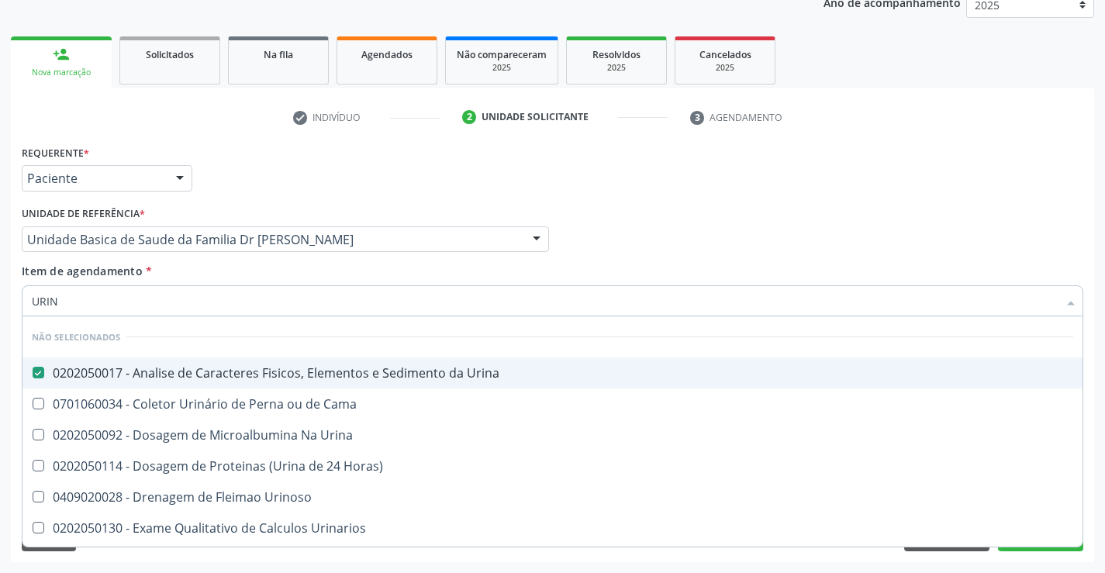
checkbox Urinarios "true"
checkbox Quantitativa "true"
checkbox Delgada\) "true"
checkbox Urinoso "true"
checkbox Urina "true"
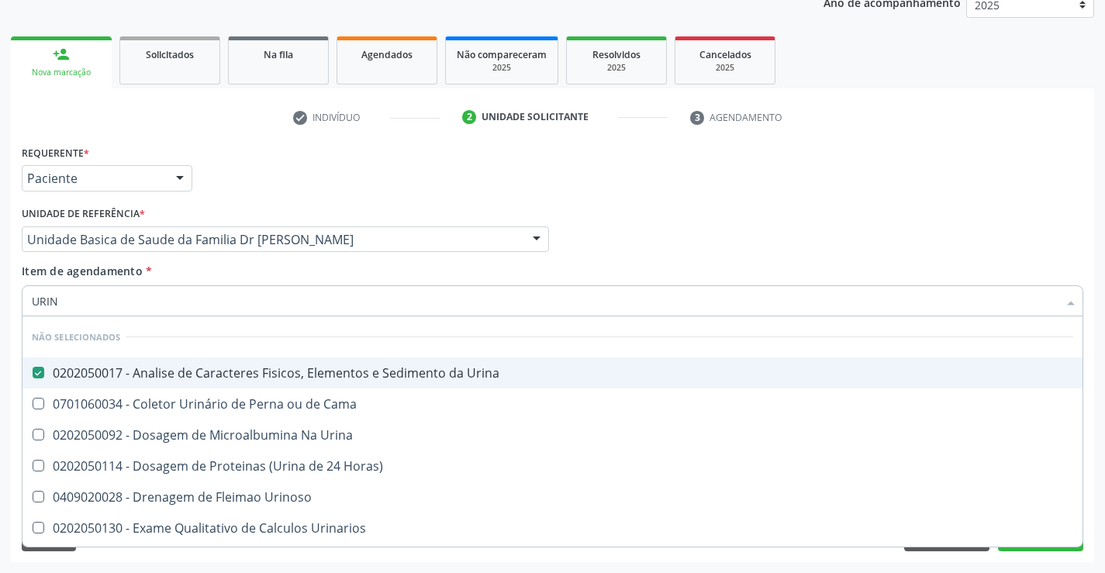
checkbox Urina "true"
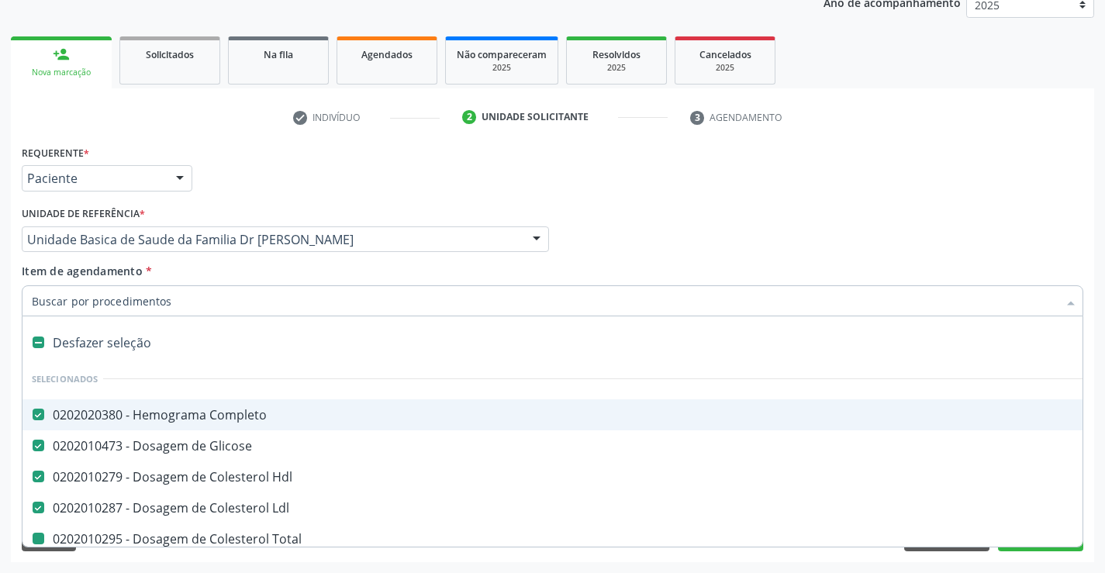
type input "U"
checkbox Triglicerideos "false"
checkbox \(Tgo\) "false"
checkbox \(Tgp\) "false"
checkbox Total "false"
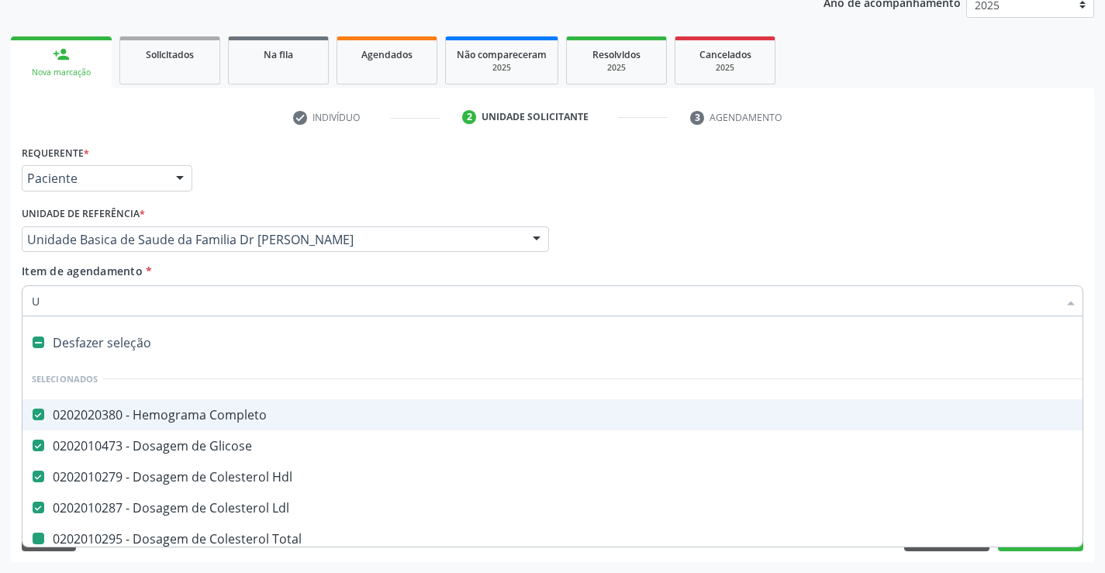
checkbox Urina "false"
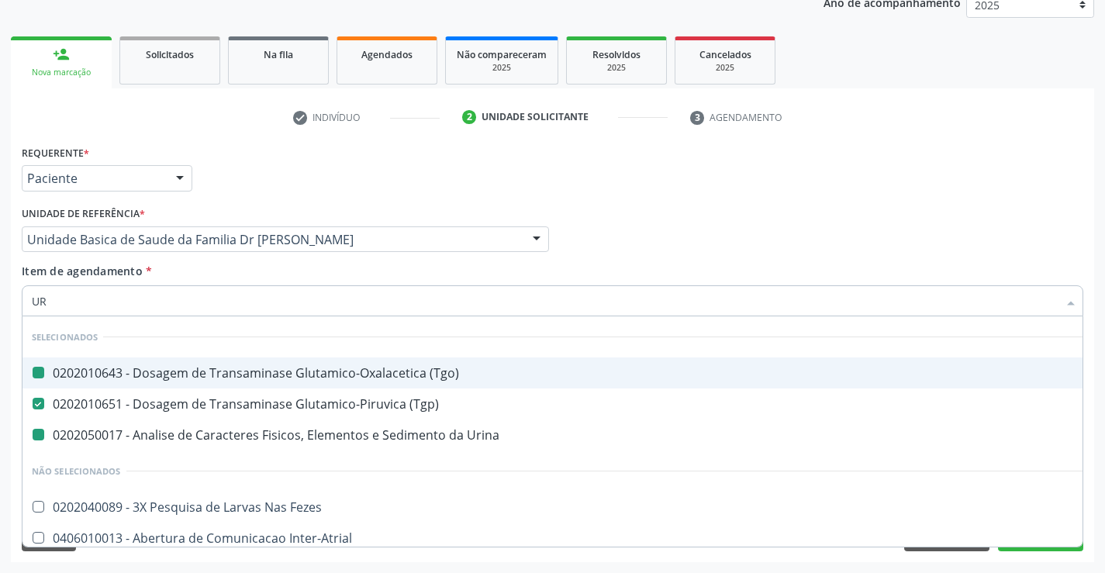
type input "URE"
checkbox \(Tgo\) "false"
checkbox Urina "false"
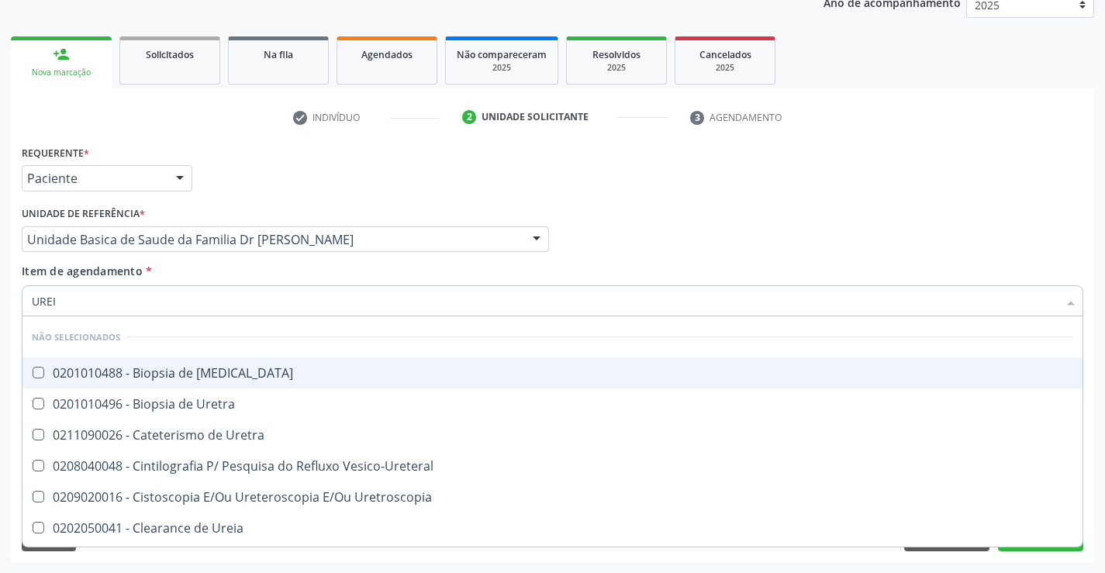
type input "UREIA"
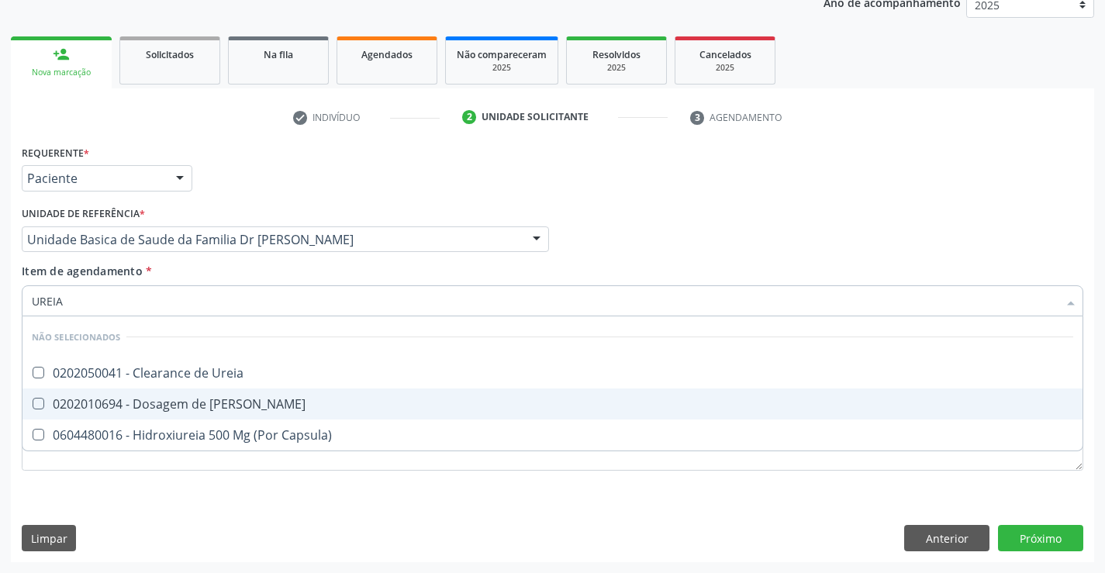
click at [171, 410] on div "0202010694 - Dosagem de [PERSON_NAME]" at bounding box center [552, 404] width 1041 height 12
checkbox Ureia "true"
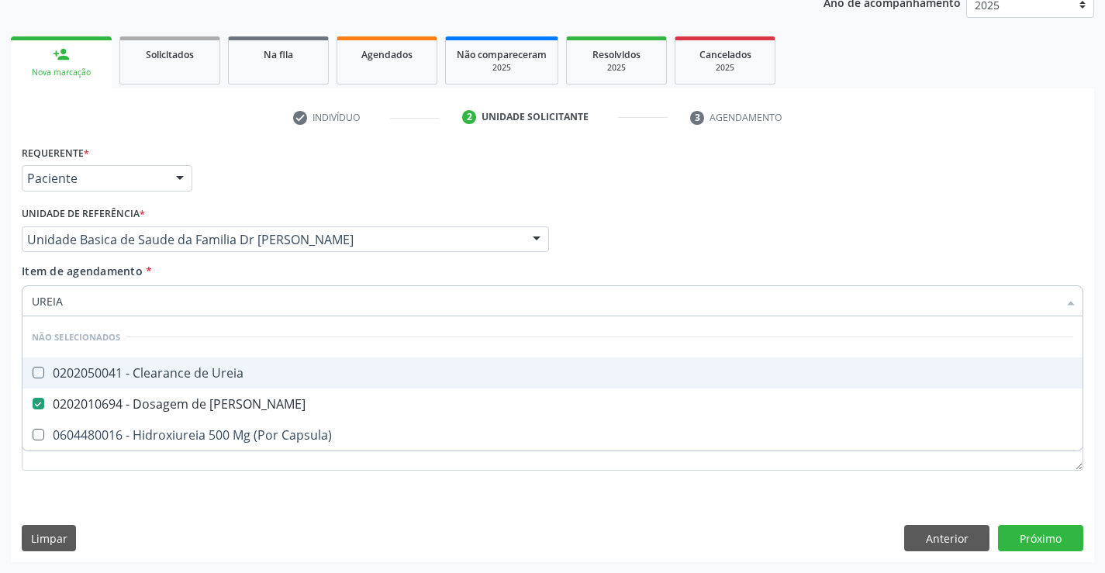
click at [726, 210] on div "Profissional Solicitante Por favor, selecione a Unidade de Atendimento primeiro…" at bounding box center [552, 232] width 1069 height 60
checkbox Ureia "true"
checkbox Capsula\) "true"
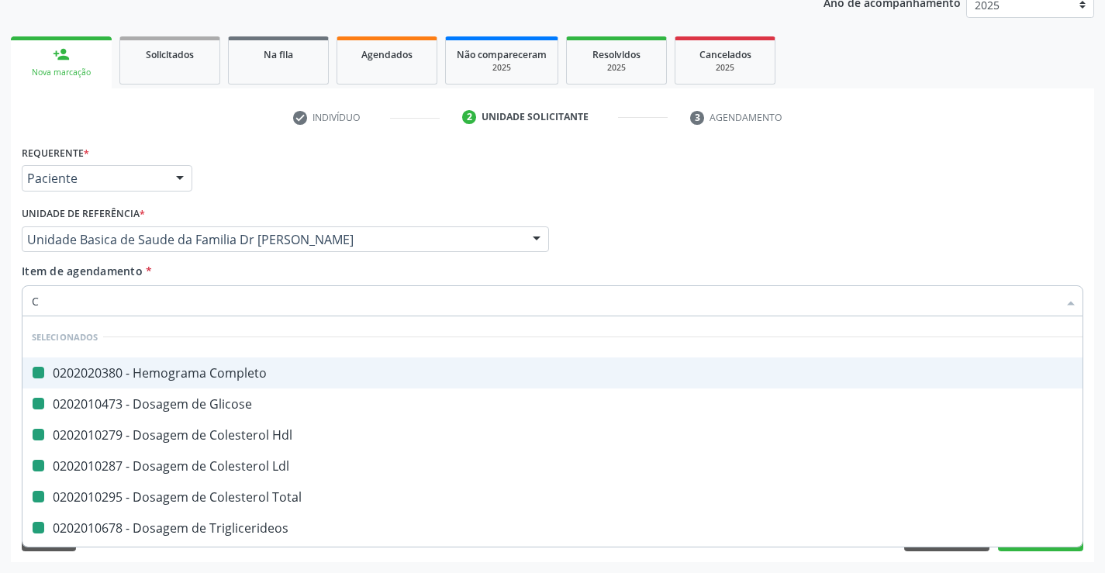
type input "CR"
checkbox Completo "false"
checkbox Hdl "false"
checkbox Glicose "false"
checkbox Ldl "false"
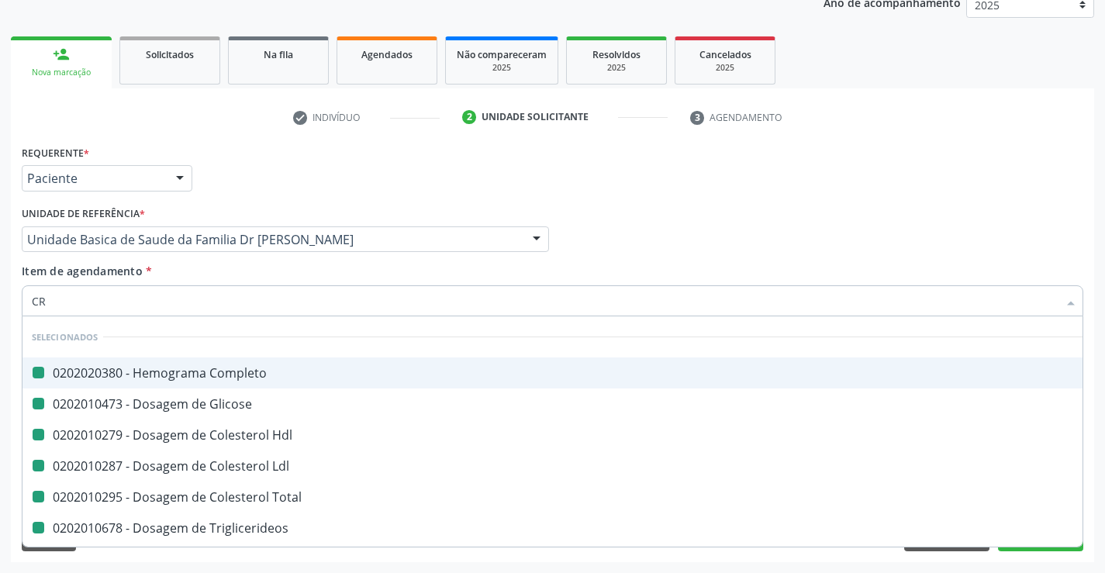
checkbox Total "false"
checkbox Triglicerideos "false"
checkbox \(Tgo\) "false"
checkbox \(Tgp\) "false"
checkbox Urina "false"
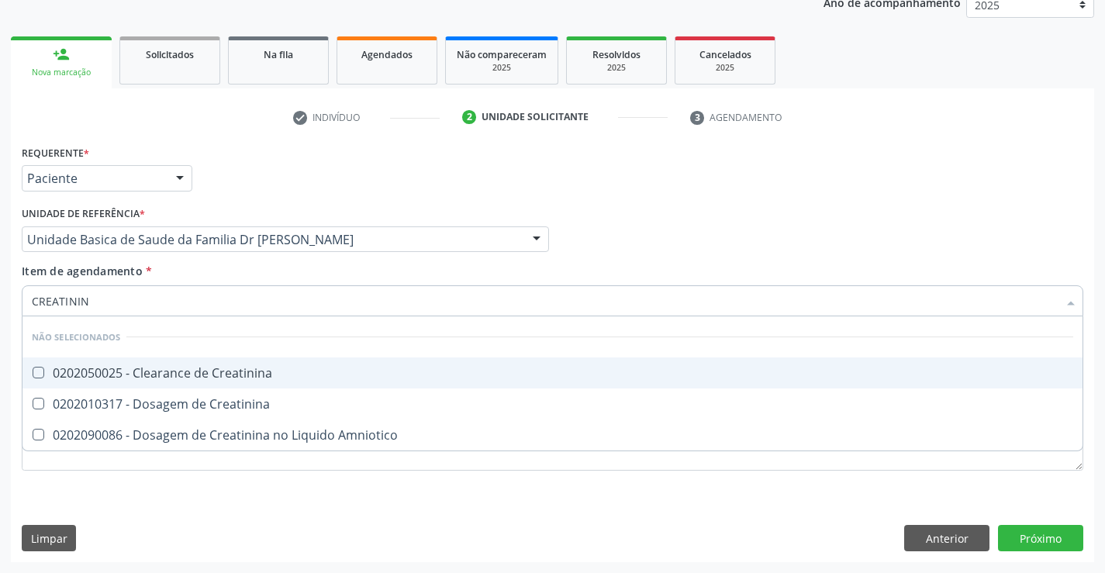
type input "CREATININA"
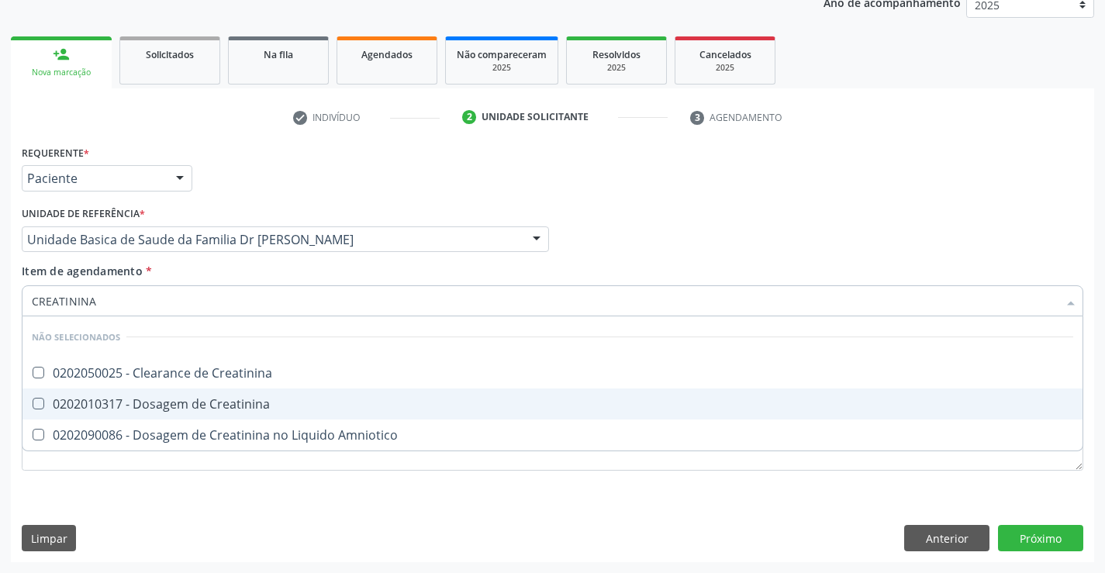
click at [169, 402] on div "0202010317 - Dosagem de Creatinina" at bounding box center [552, 404] width 1041 height 12
checkbox Creatinina "true"
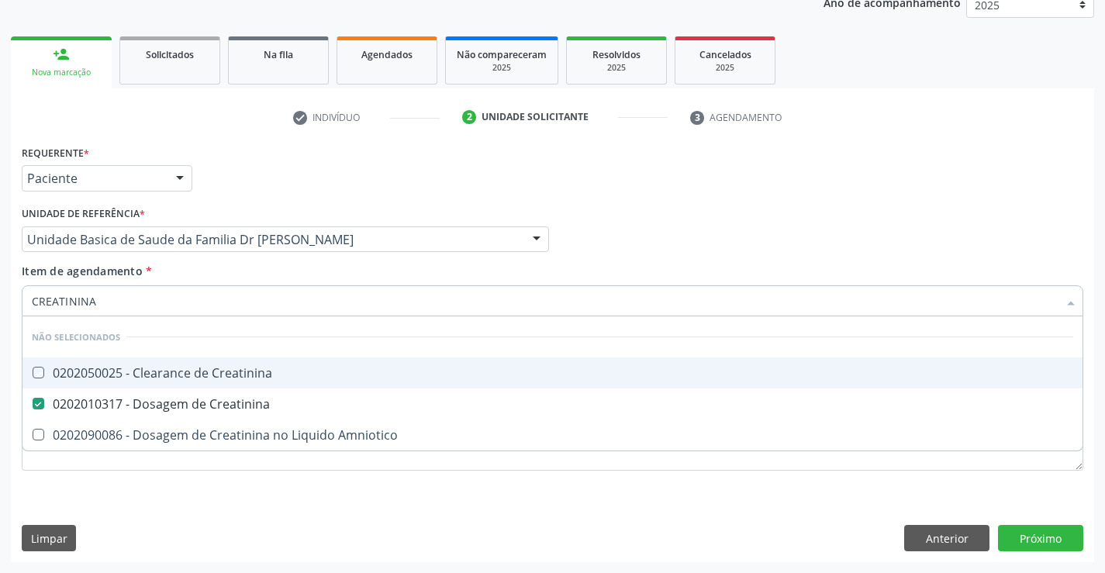
click at [667, 248] on div "Profissional Solicitante Por favor, selecione a Unidade de Atendimento primeiro…" at bounding box center [552, 232] width 1069 height 60
checkbox Creatinina "true"
checkbox Amniotico "true"
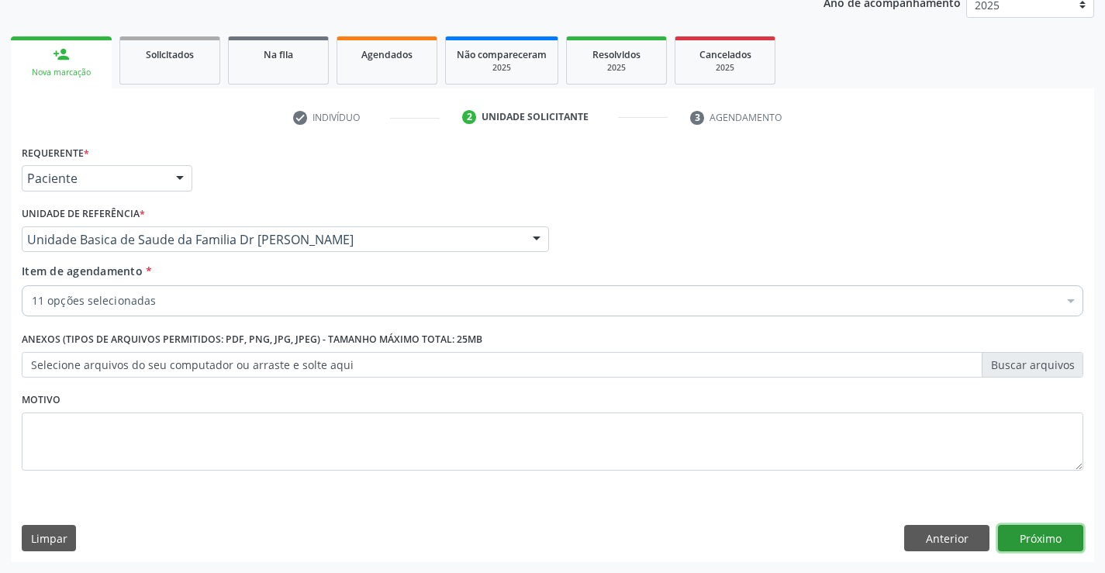
click at [1006, 537] on button "Próximo" at bounding box center [1040, 538] width 85 height 26
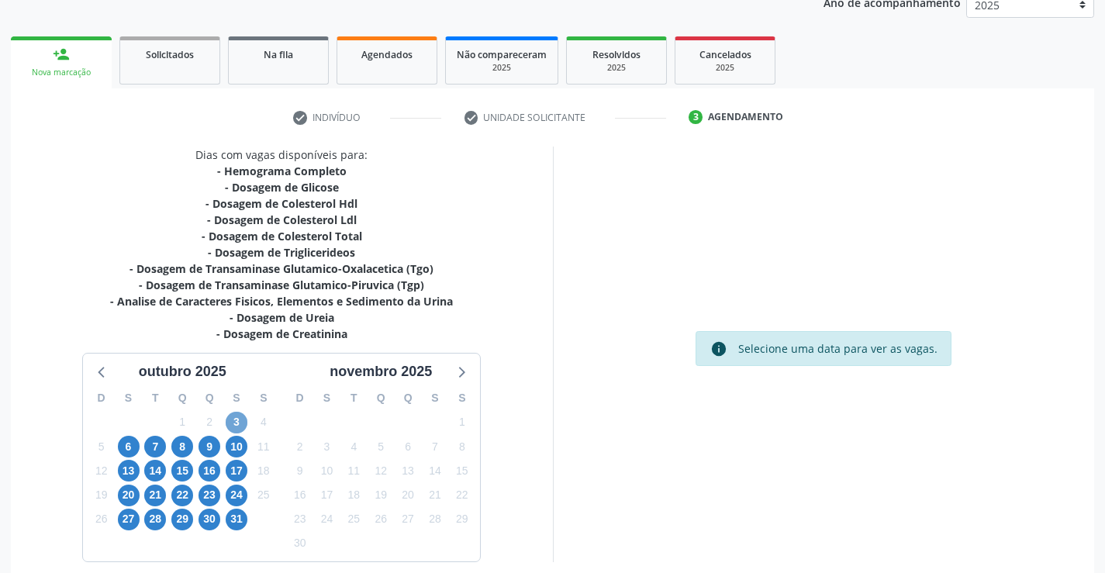
click at [234, 421] on span "3" at bounding box center [237, 423] width 22 height 22
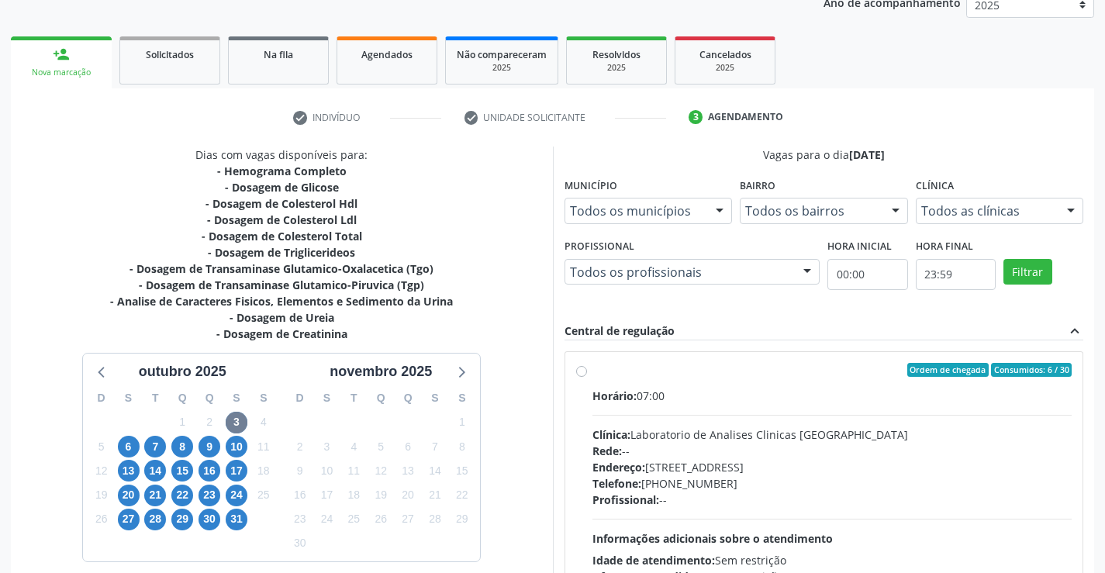
click at [592, 376] on label "Ordem de chegada Consumidos: 6 / 30 Horário: 07:00 Clínica: Laboratorio de Anal…" at bounding box center [832, 482] width 480 height 238
click at [582, 376] on input "Ordem de chegada Consumidos: 6 / 30 Horário: 07:00 Clínica: Laboratorio de Anal…" at bounding box center [581, 370] width 11 height 14
radio input "true"
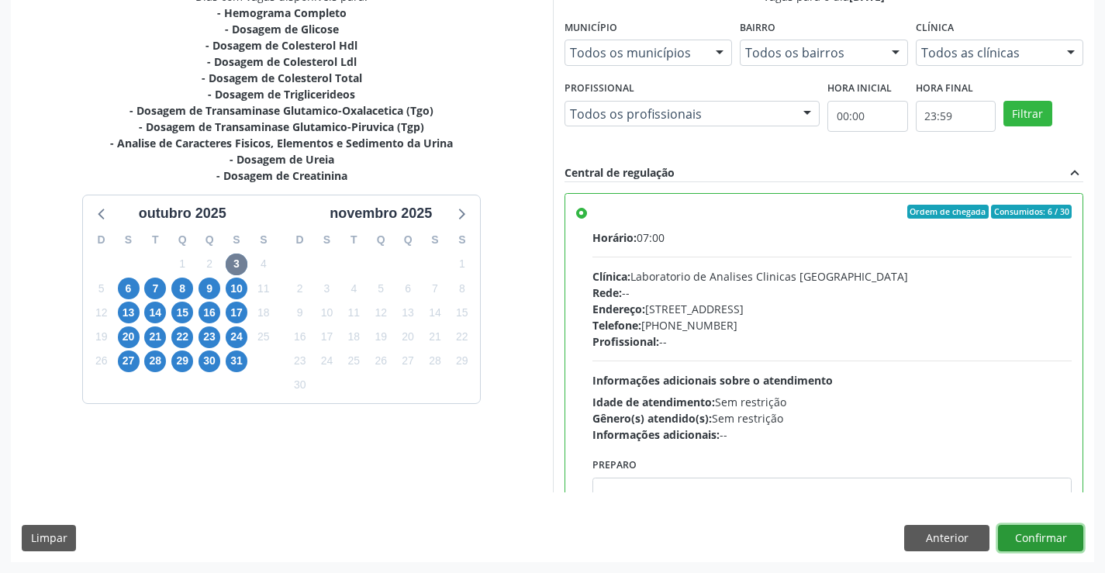
click at [1023, 538] on button "Confirmar" at bounding box center [1040, 538] width 85 height 26
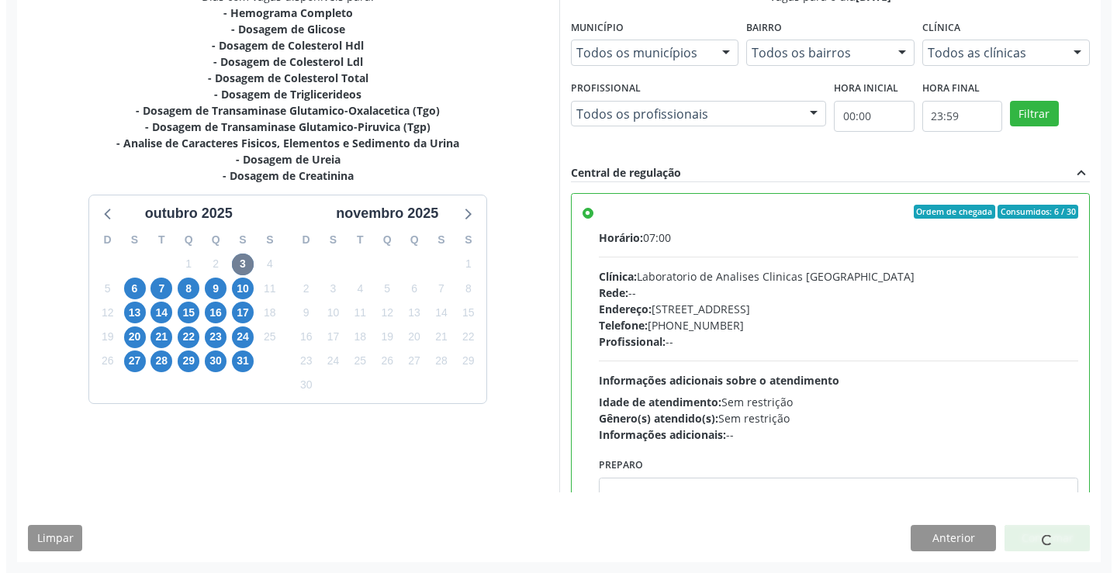
scroll to position [0, 0]
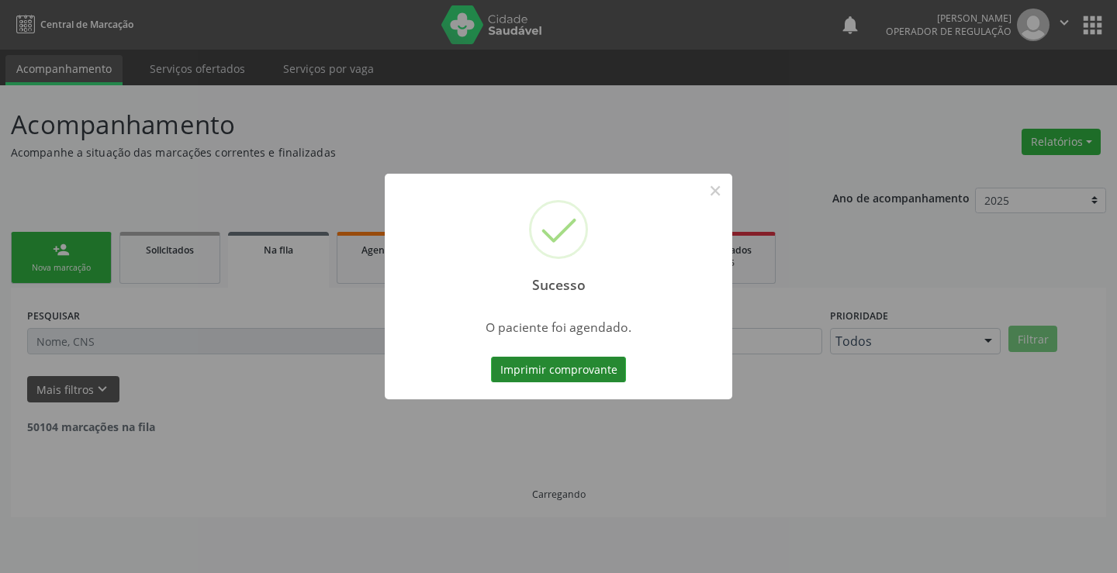
click at [574, 369] on button "Imprimir comprovante" at bounding box center [558, 370] width 135 height 26
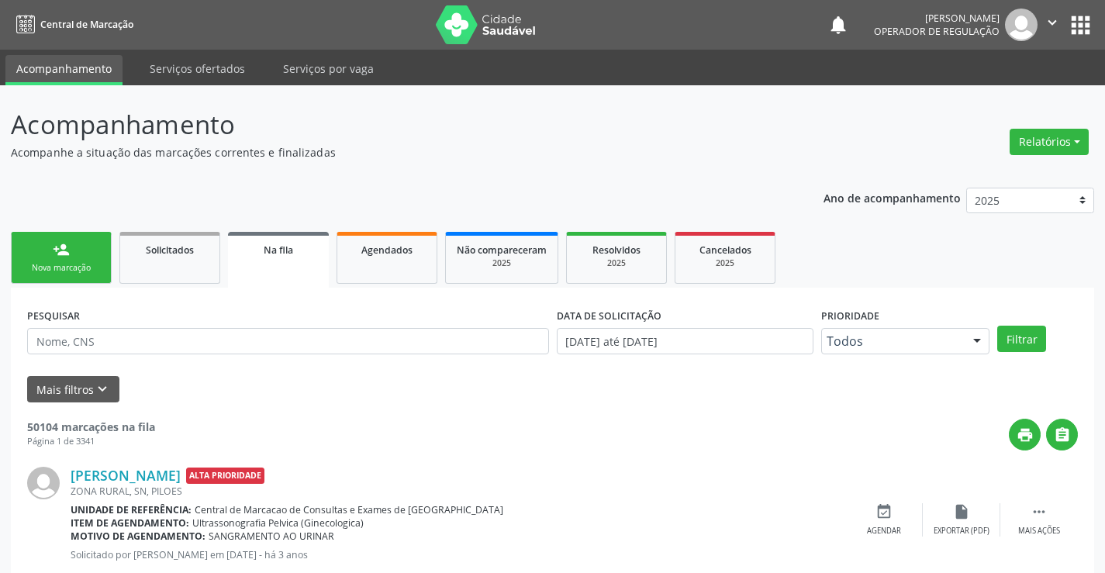
click at [92, 248] on link "person_add Nova marcação" at bounding box center [61, 258] width 101 height 52
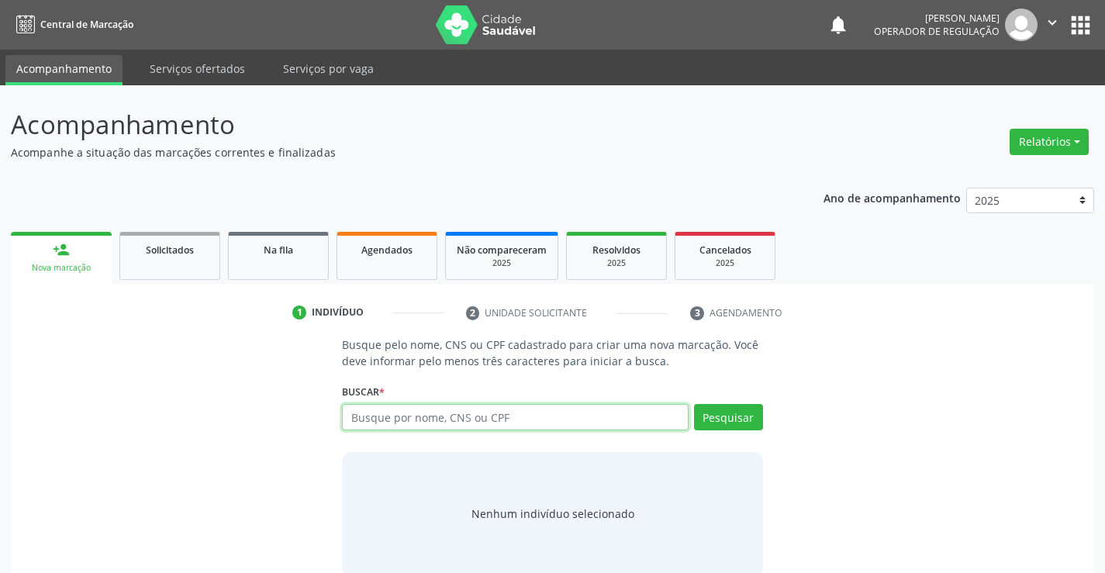
click at [461, 419] on input "text" at bounding box center [515, 417] width 346 height 26
type input "703609044575132"
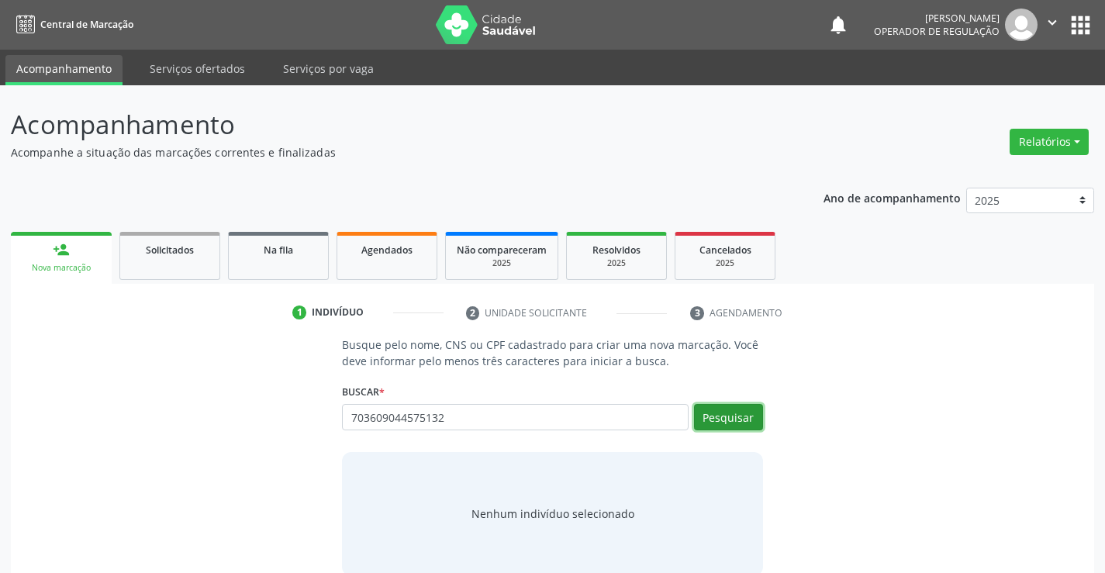
click at [745, 423] on button "Pesquisar" at bounding box center [728, 417] width 69 height 26
type input "703609044575132"
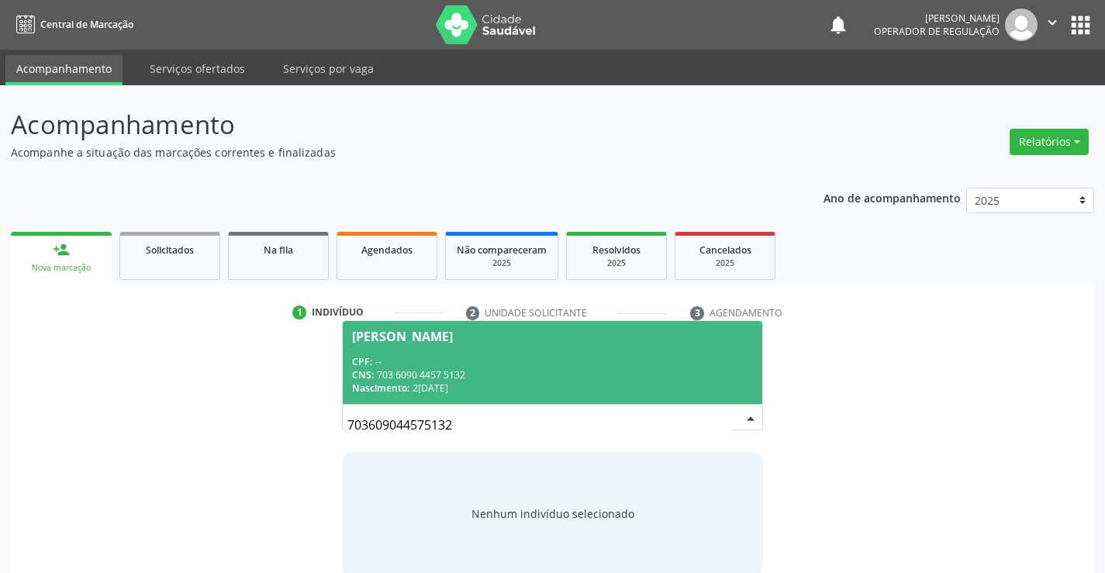
click at [453, 337] on div "Levy Gabriel Carvalho da Silva" at bounding box center [402, 336] width 101 height 12
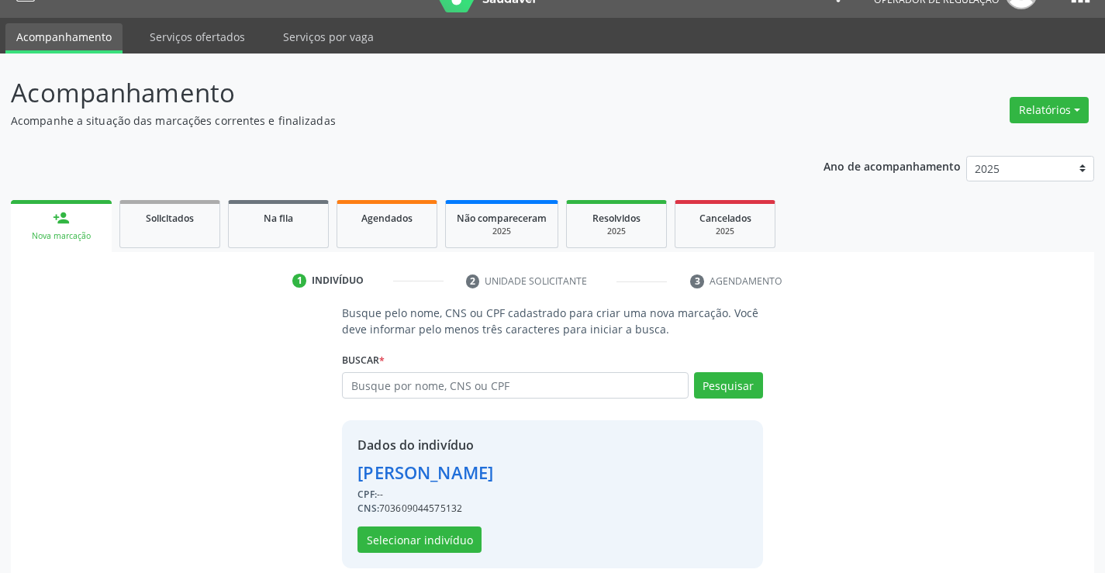
scroll to position [49, 0]
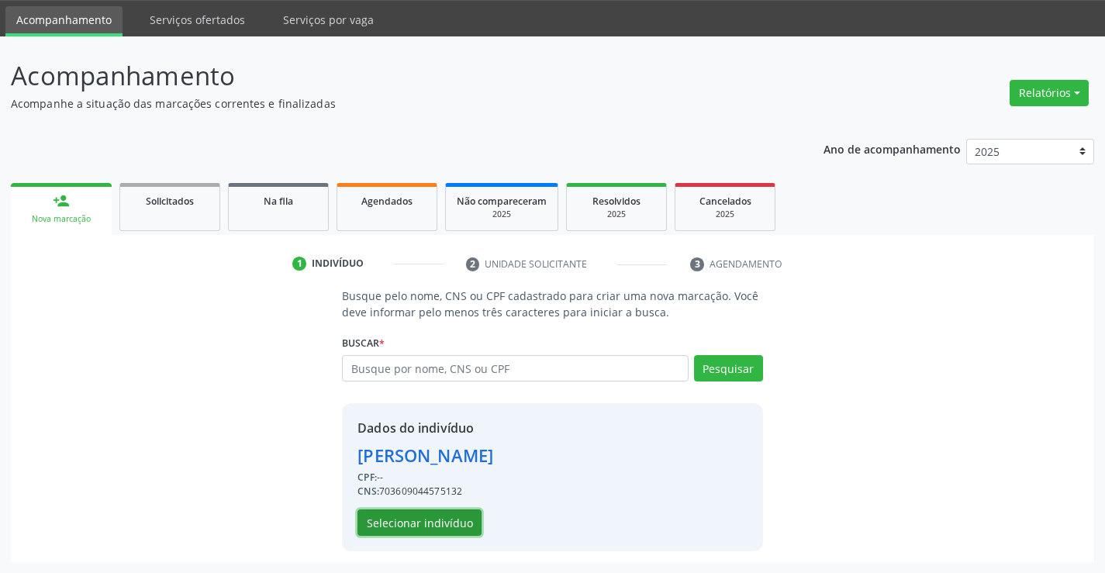
click at [441, 523] on button "Selecionar indivíduo" at bounding box center [419, 522] width 124 height 26
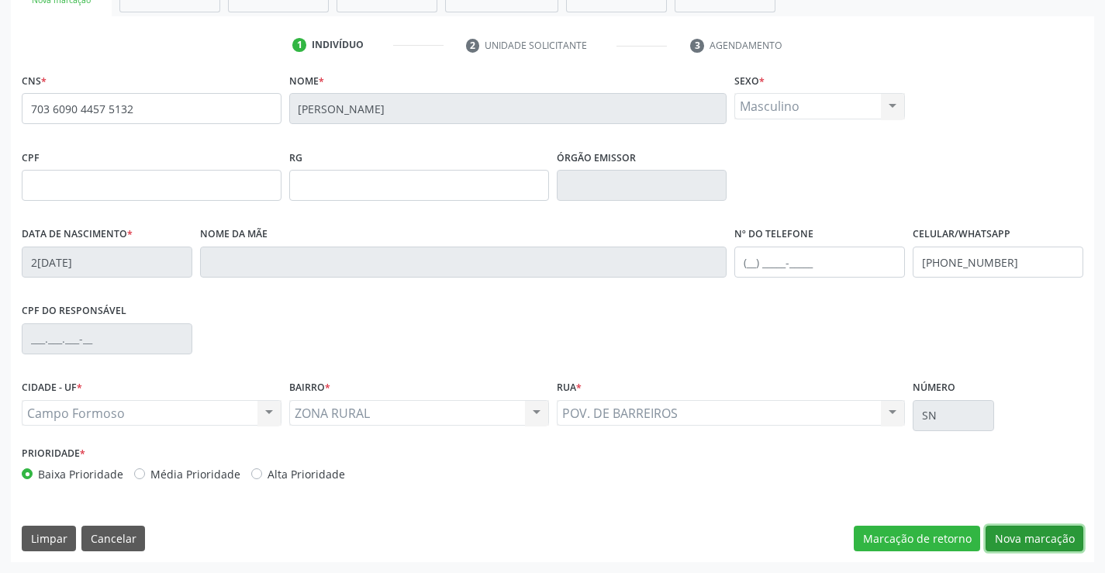
click at [988, 535] on button "Nova marcação" at bounding box center [1034, 539] width 98 height 26
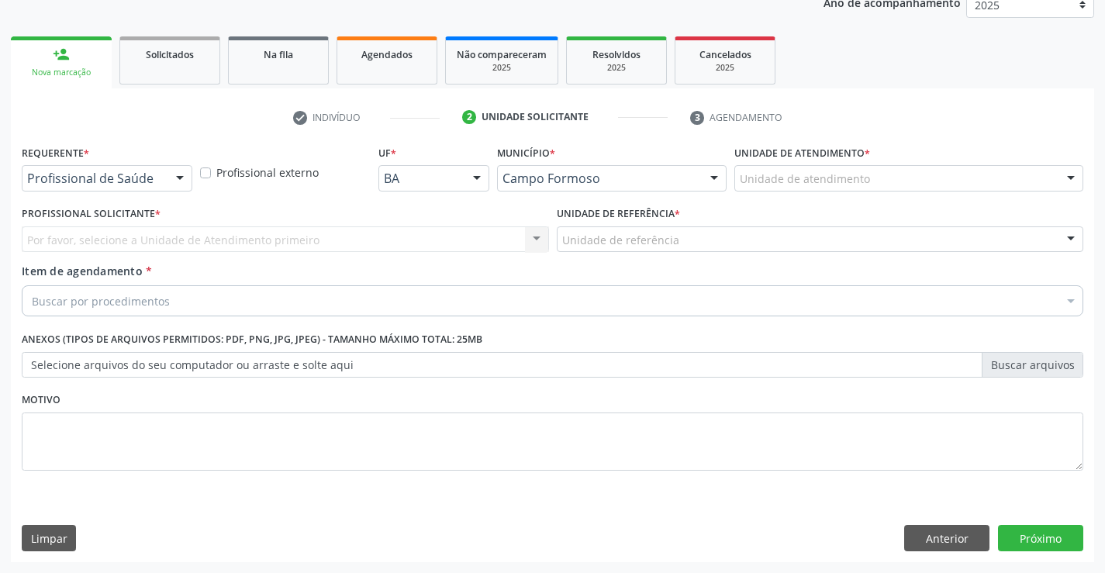
scroll to position [195, 0]
click at [178, 185] on div at bounding box center [179, 179] width 23 height 26
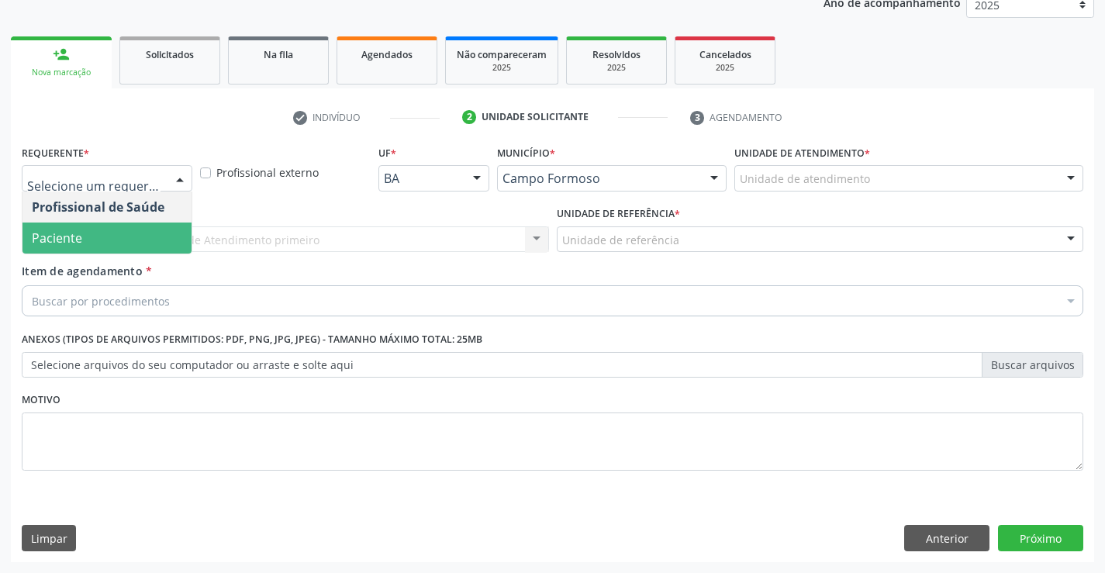
click at [114, 235] on span "Paciente" at bounding box center [106, 238] width 169 height 31
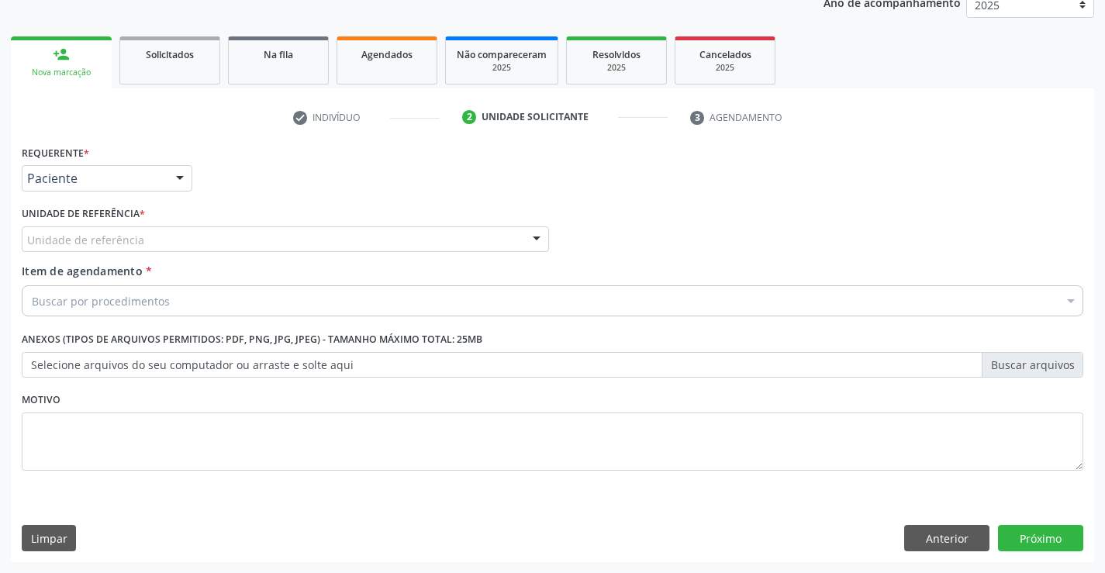
click at [532, 232] on div at bounding box center [536, 240] width 23 height 26
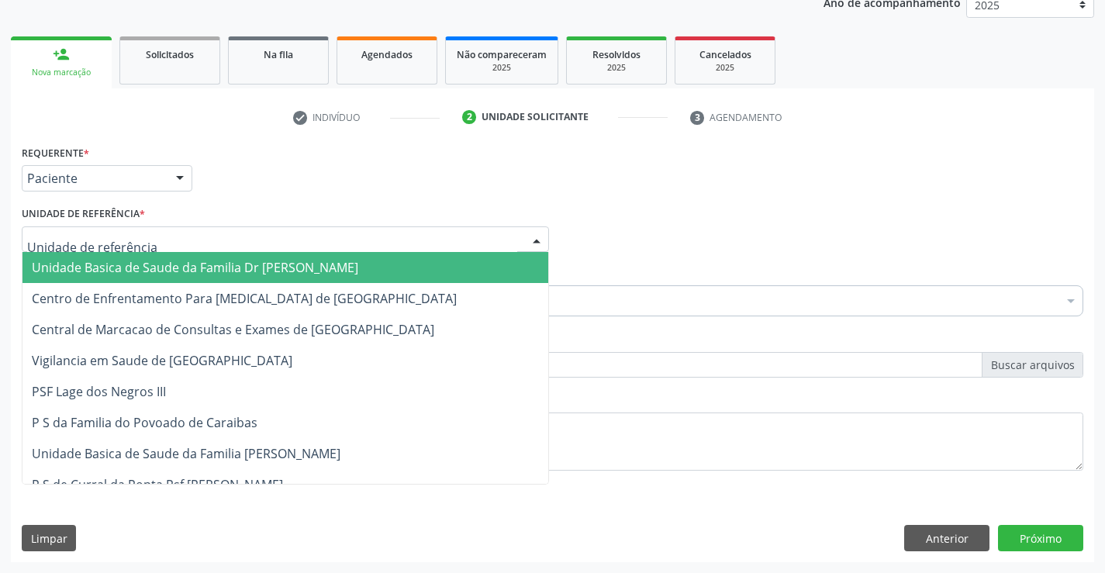
click at [378, 267] on span "Unidade Basica de Saude da Familia Dr [PERSON_NAME]" at bounding box center [285, 267] width 526 height 31
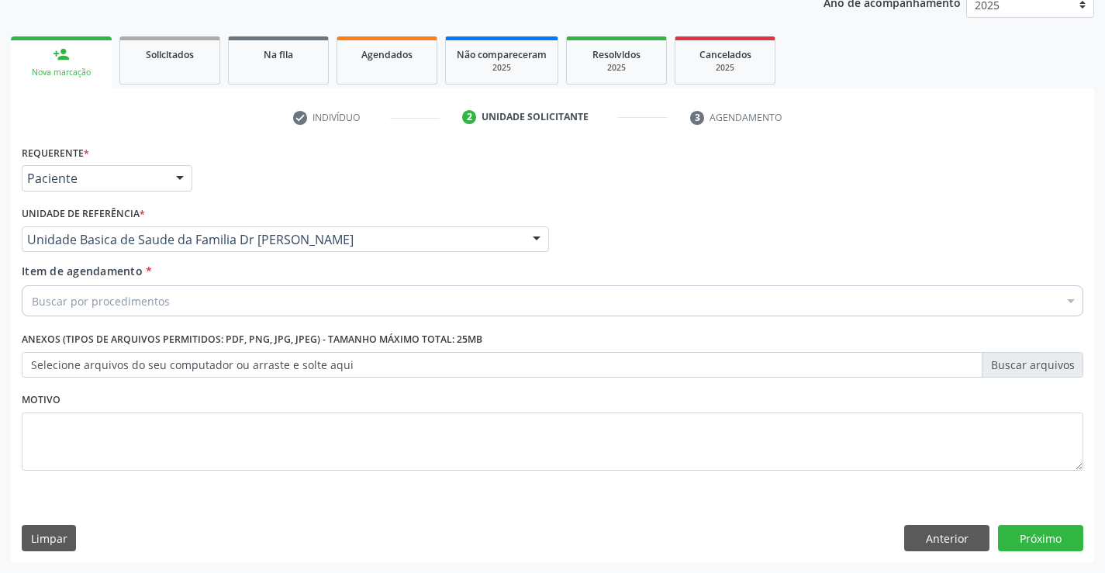
click at [343, 292] on div "Buscar por procedimentos" at bounding box center [552, 300] width 1061 height 31
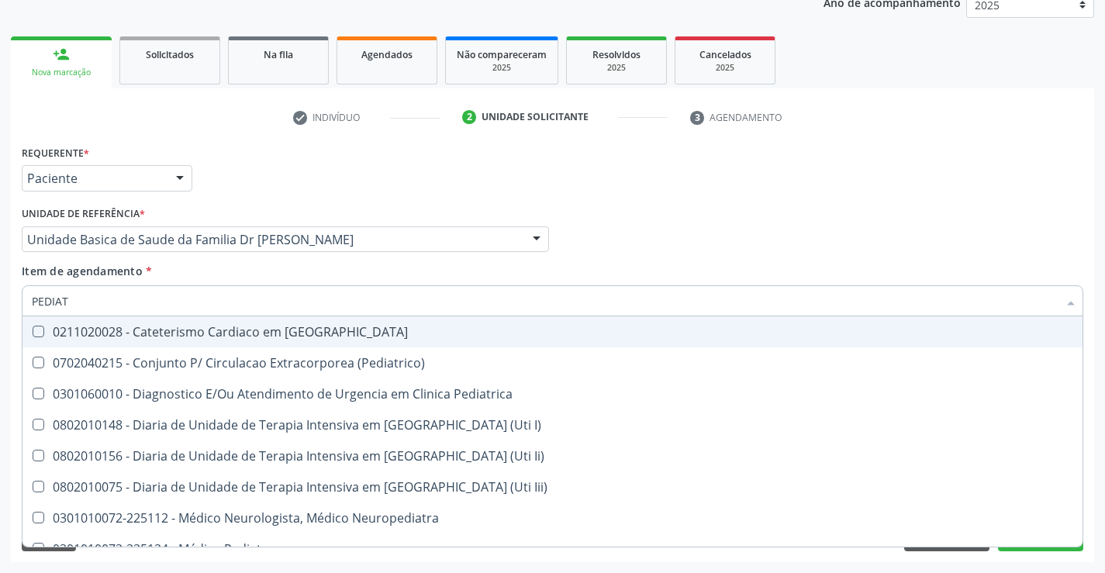
type input "PEDIATR"
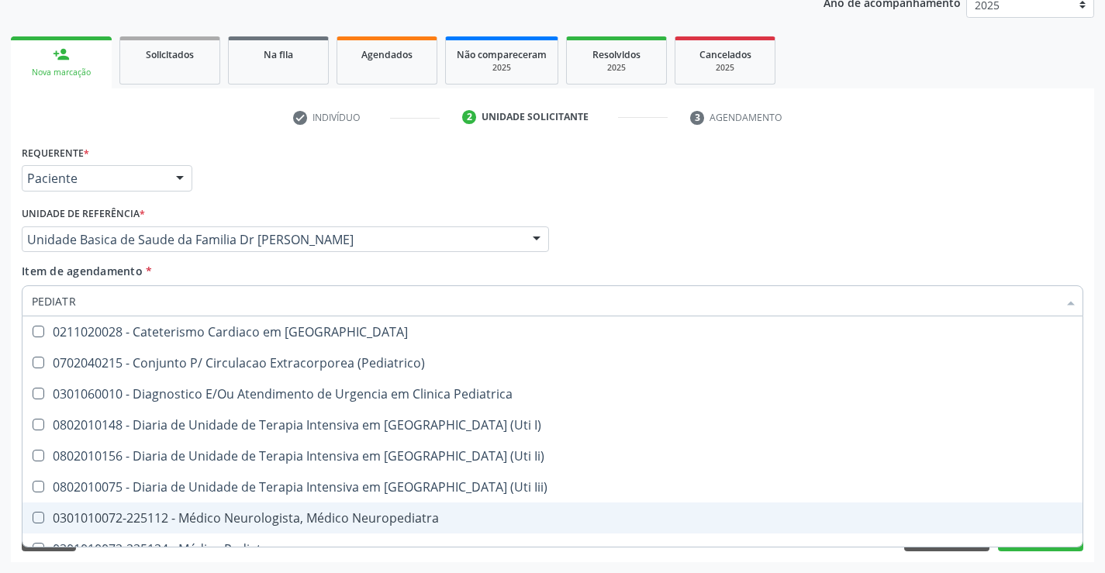
scroll to position [111, 0]
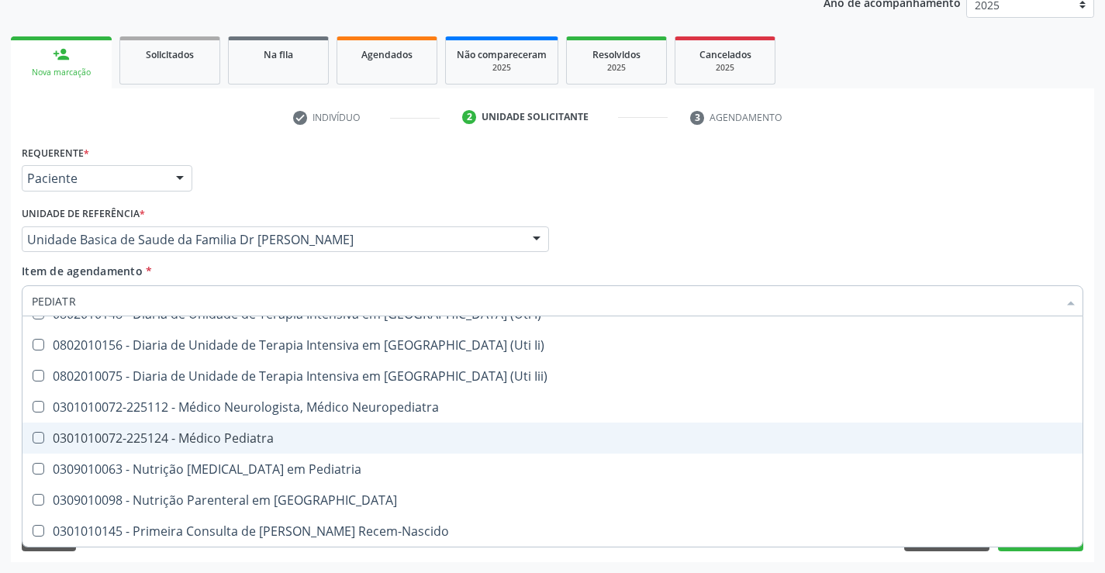
click at [245, 440] on div "0301010072-225124 - Médico Pediatra" at bounding box center [552, 438] width 1041 height 12
checkbox Pediatra "true"
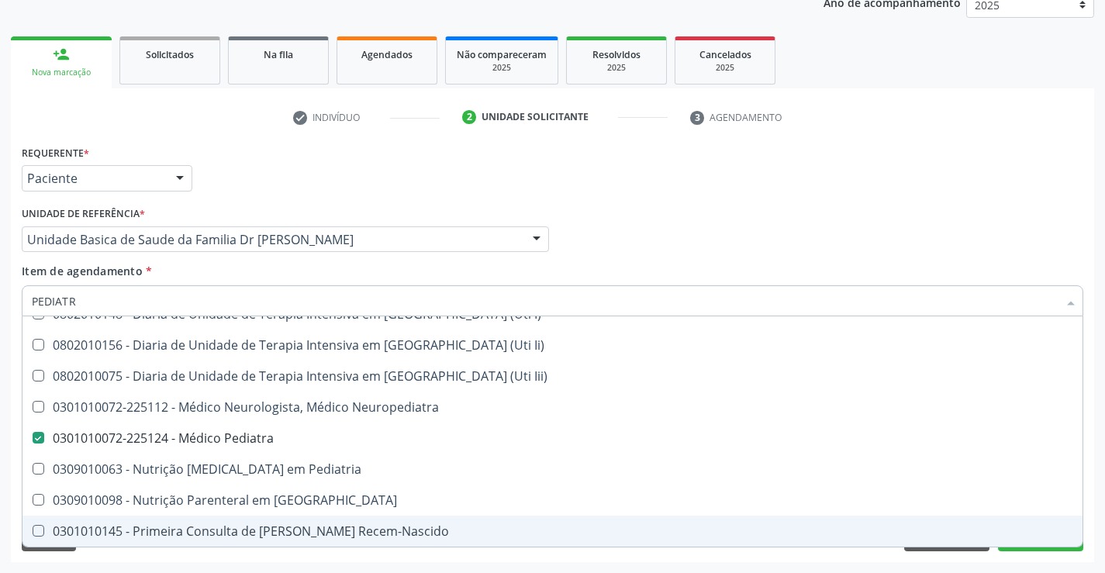
click at [1049, 547] on div "Desfazer seleção 0211020028 - Cateterismo Cardiaco em Pediatria 0702040215 - Co…" at bounding box center [552, 431] width 1061 height 230
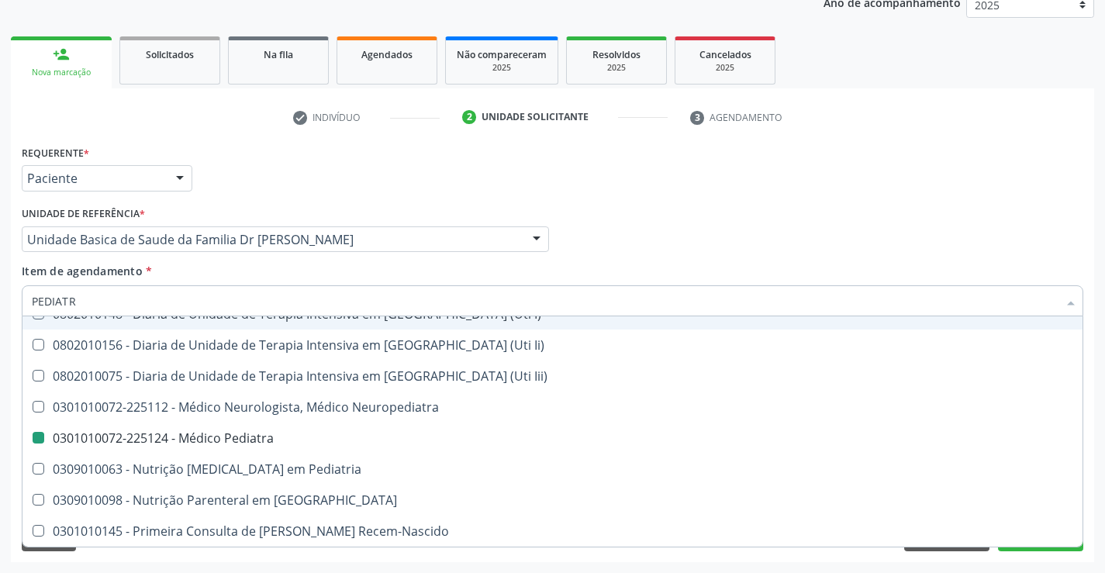
click at [1026, 175] on div "Requerente * Paciente Profissional de Saúde Paciente Nenhum resultado encontrad…" at bounding box center [552, 171] width 1069 height 60
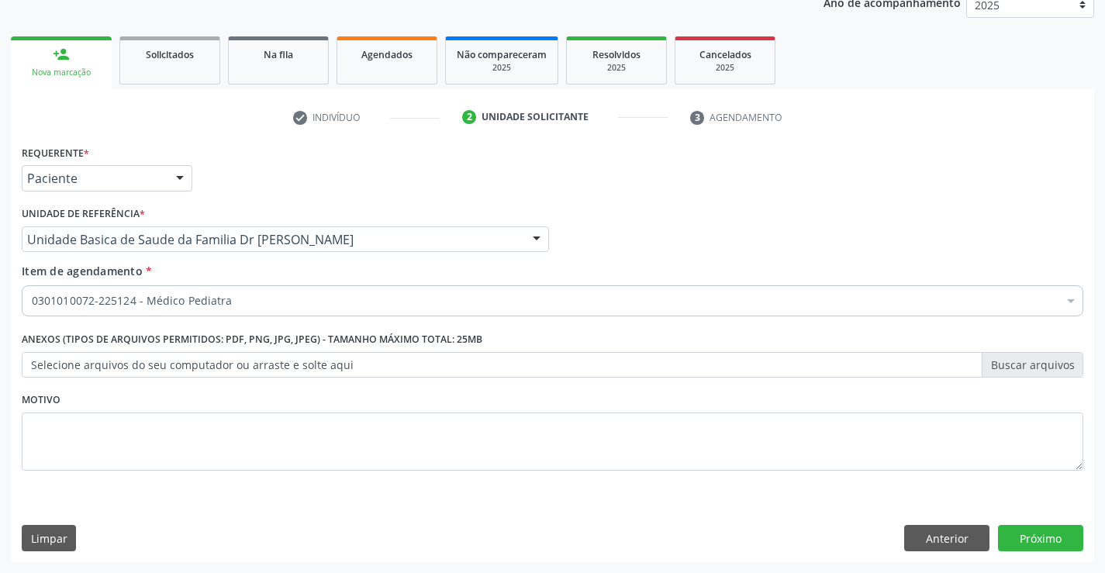
scroll to position [0, 0]
click at [1034, 535] on button "Próximo" at bounding box center [1040, 538] width 85 height 26
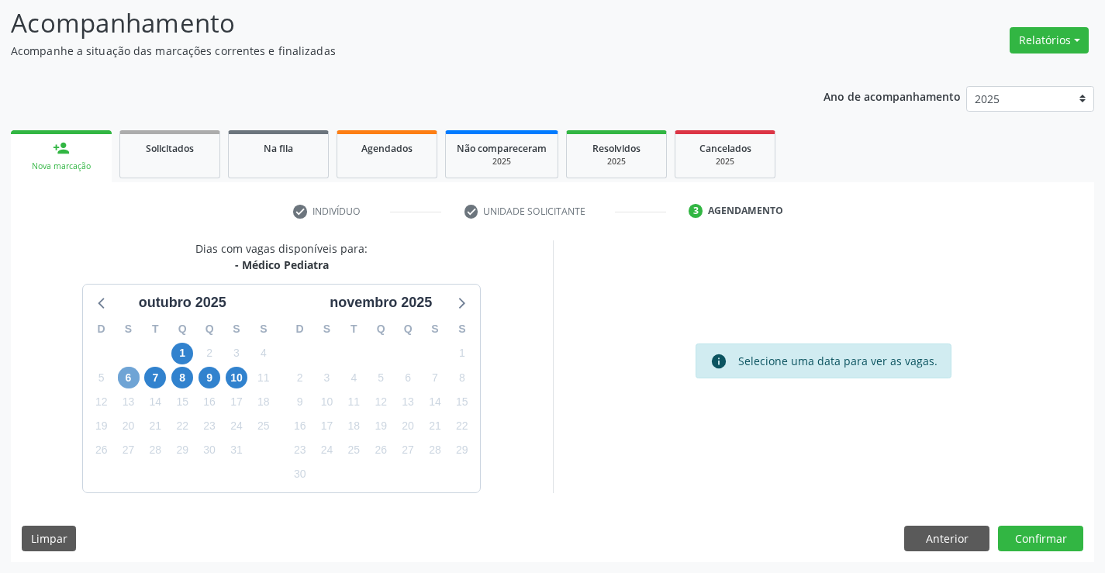
click at [131, 381] on span "6" at bounding box center [129, 378] width 22 height 22
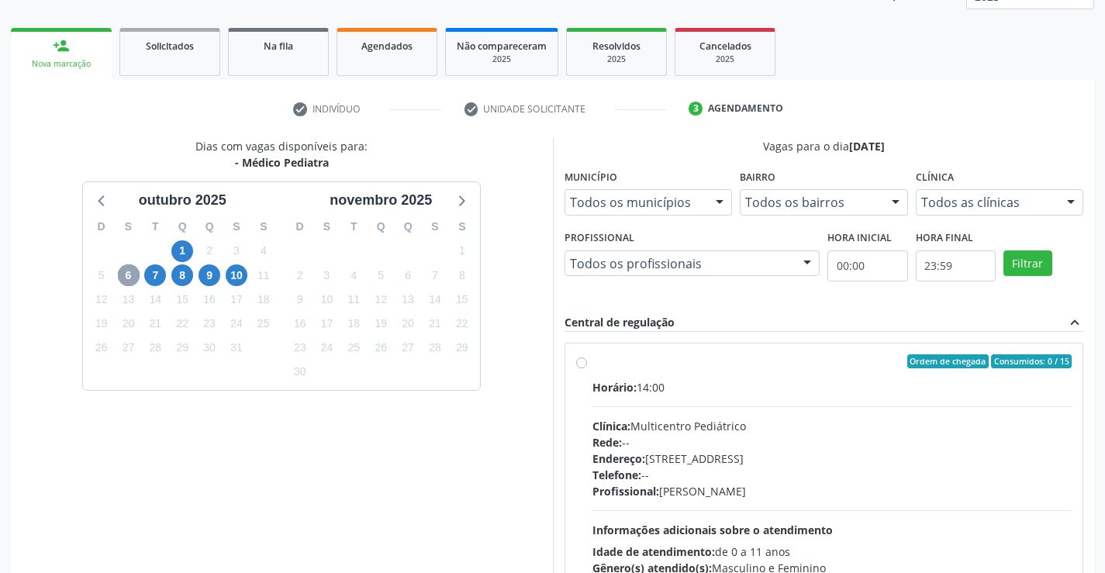
scroll to position [326, 0]
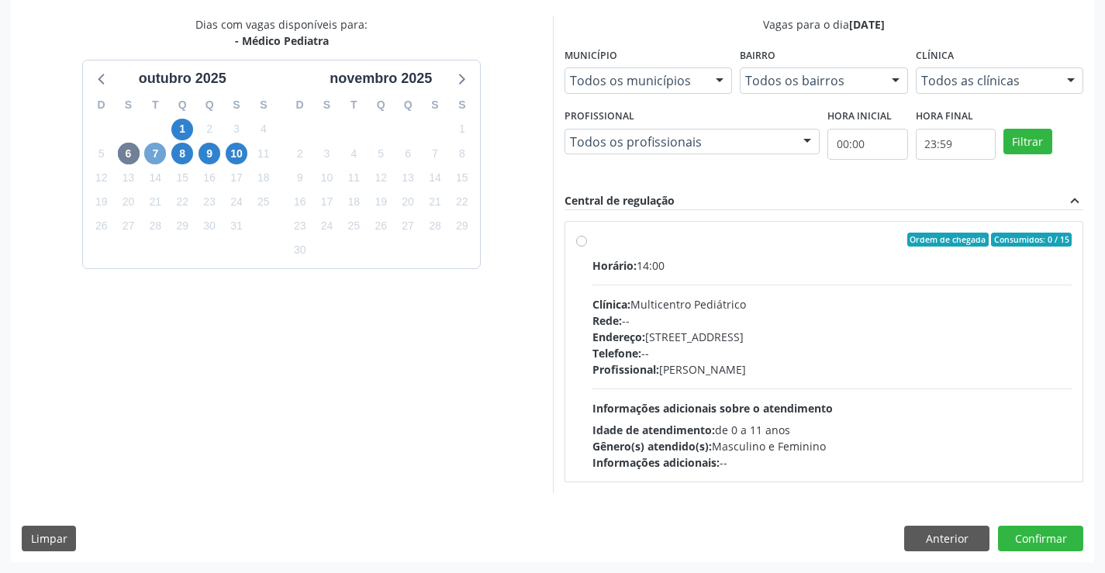
click at [150, 154] on span "7" at bounding box center [155, 154] width 22 height 22
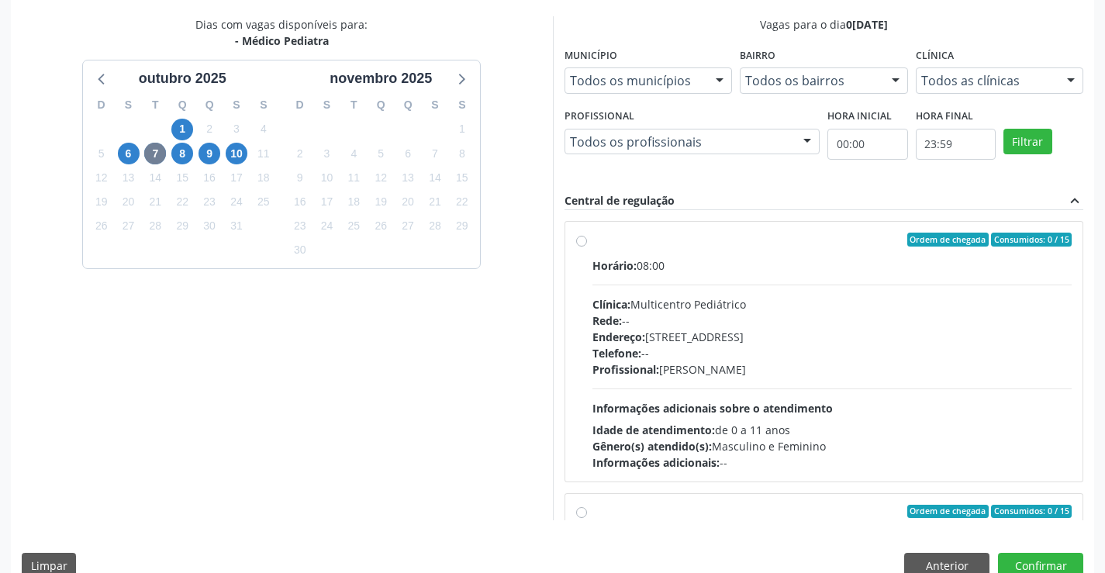
click at [592, 244] on label "Ordem de chegada Consumidos: 0 / 15 Horário: 08:00 Clínica: Multicentro Pediátr…" at bounding box center [832, 352] width 480 height 238
click at [578, 244] on input "Ordem de chegada Consumidos: 0 / 15 Horário: 08:00 Clínica: Multicentro Pediátr…" at bounding box center [581, 240] width 11 height 14
radio input "true"
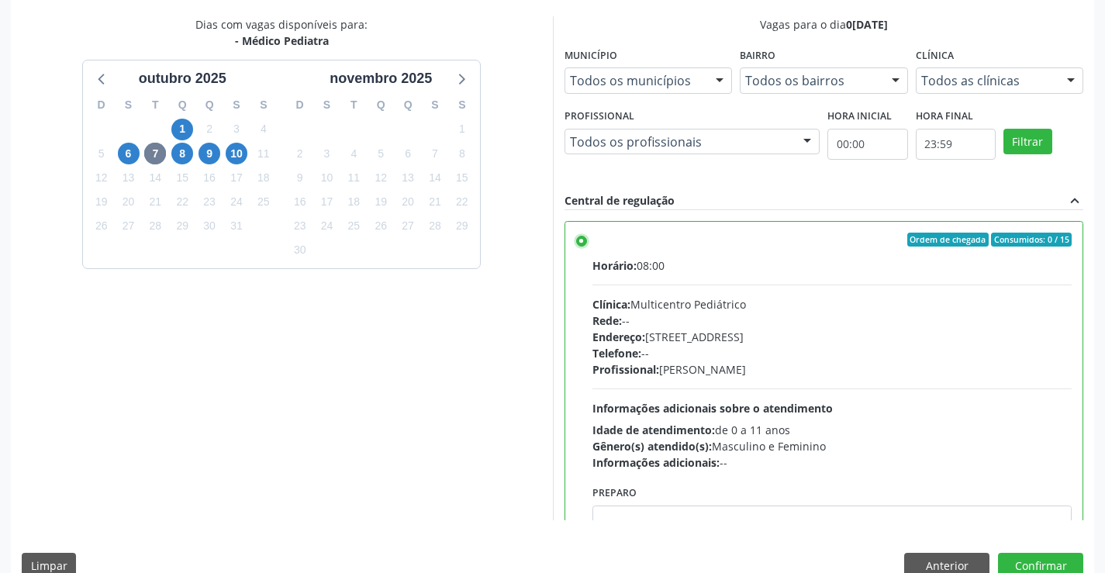
scroll to position [354, 0]
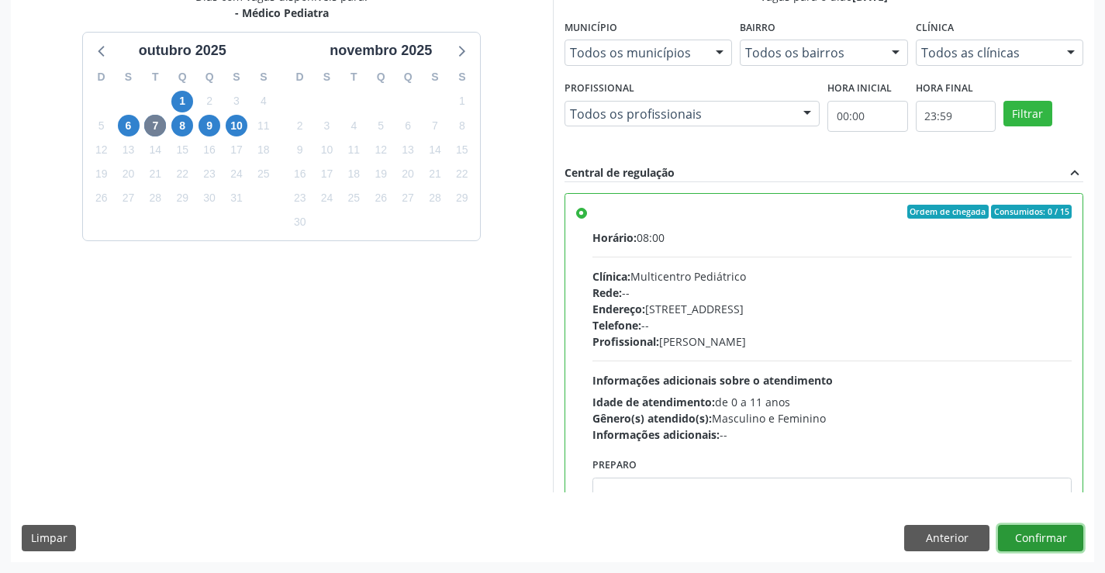
click at [1046, 541] on button "Confirmar" at bounding box center [1040, 538] width 85 height 26
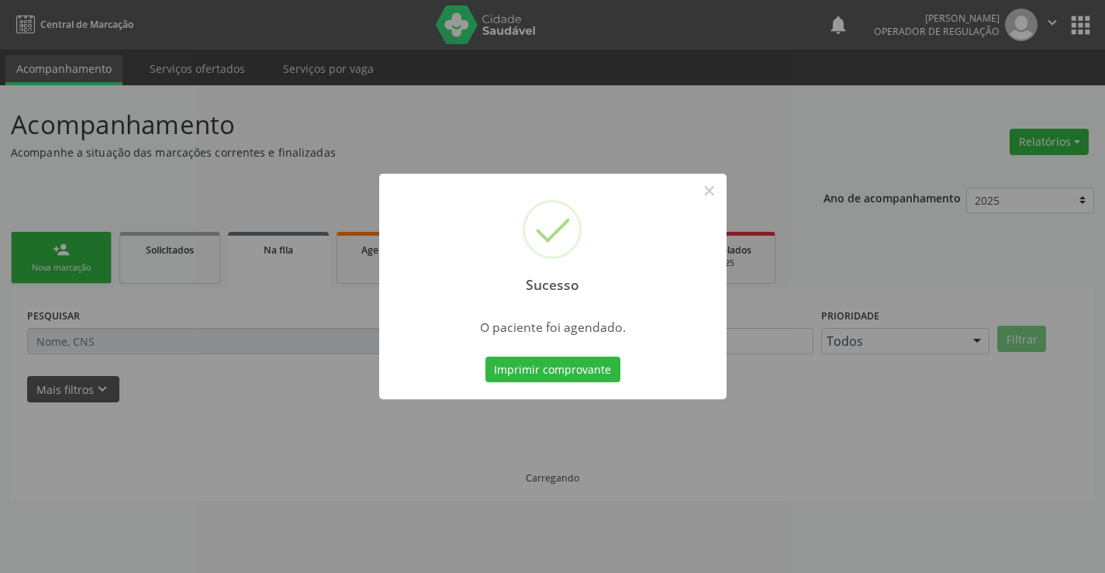
scroll to position [0, 0]
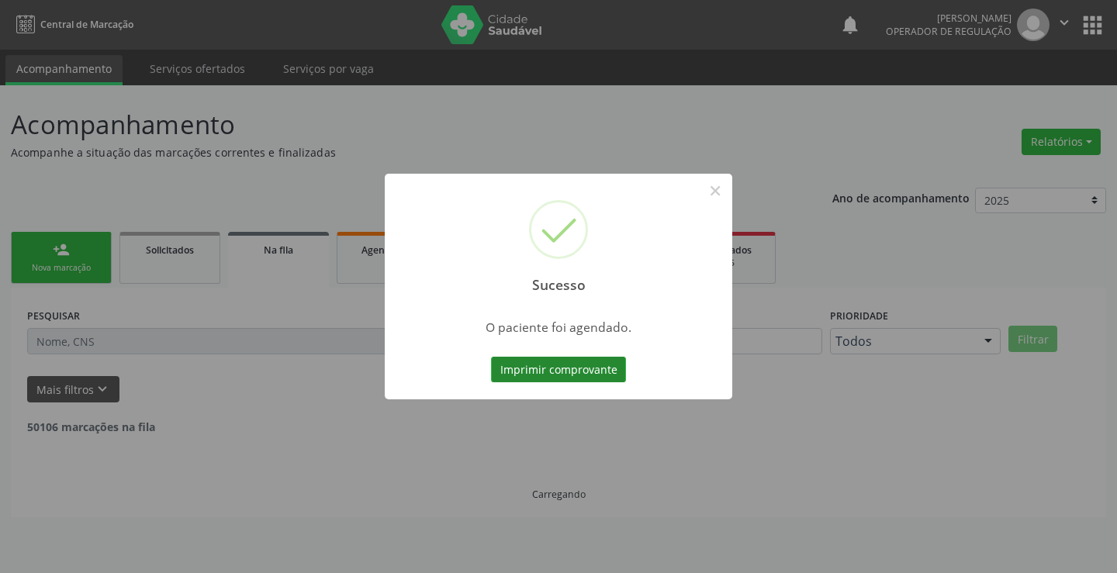
click at [578, 370] on button "Imprimir comprovante" at bounding box center [558, 370] width 135 height 26
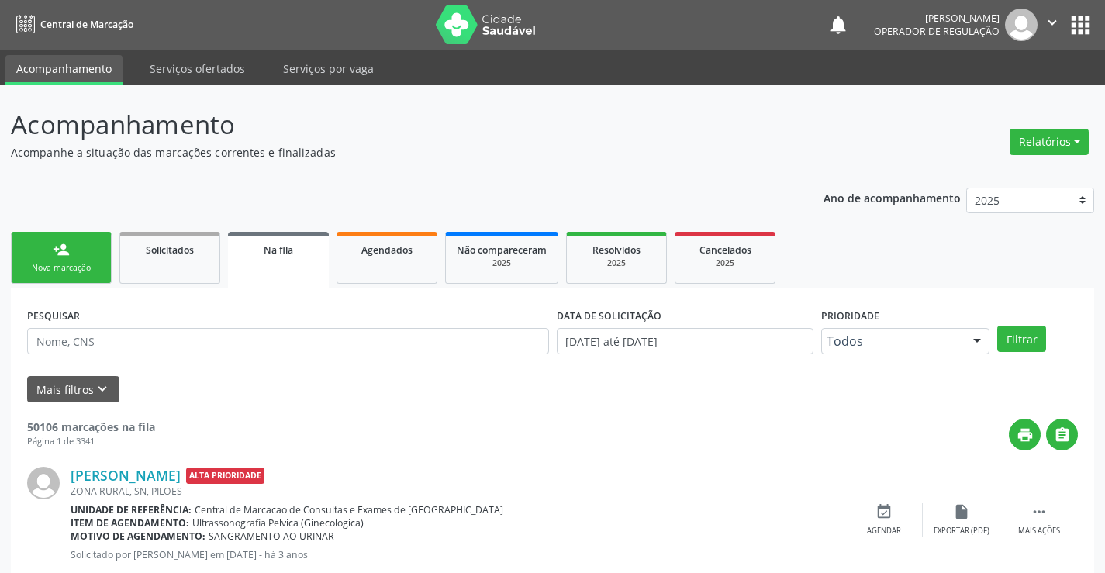
click at [62, 256] on div "person_add" at bounding box center [61, 249] width 17 height 17
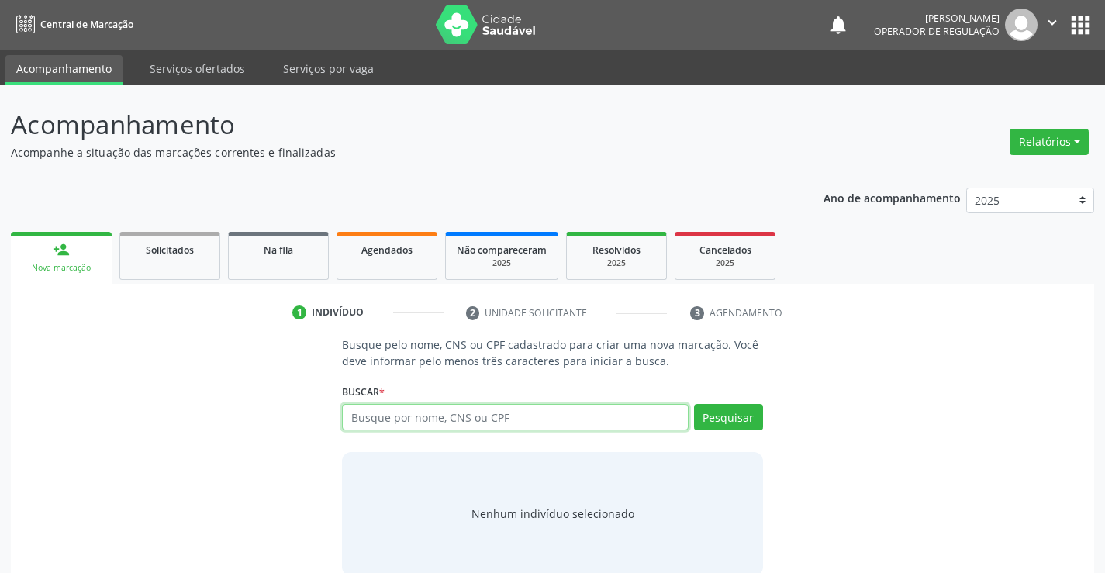
click at [472, 416] on input "text" at bounding box center [515, 417] width 346 height 26
type input "705609413300216"
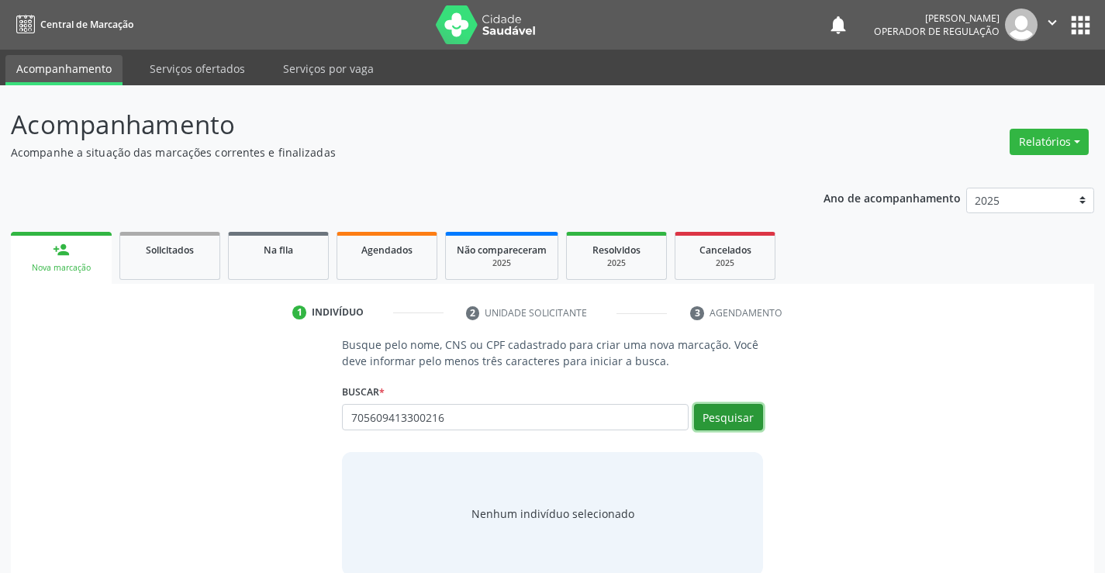
click at [729, 417] on button "Pesquisar" at bounding box center [728, 417] width 69 height 26
type input "705609413300216"
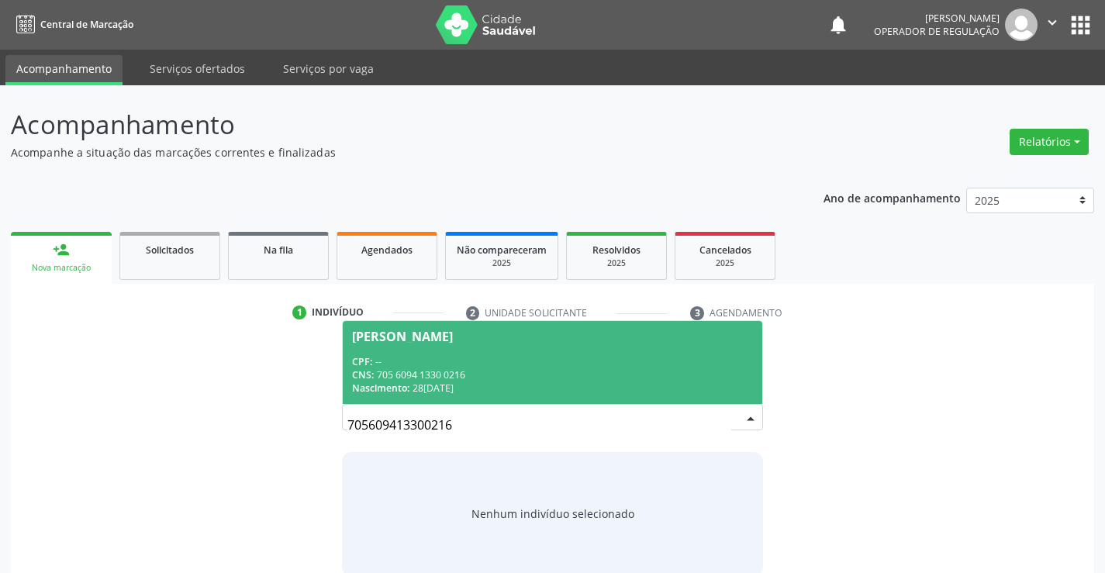
click at [402, 334] on div "Lorena Vitoria Carvalho da Silva" at bounding box center [402, 336] width 101 height 12
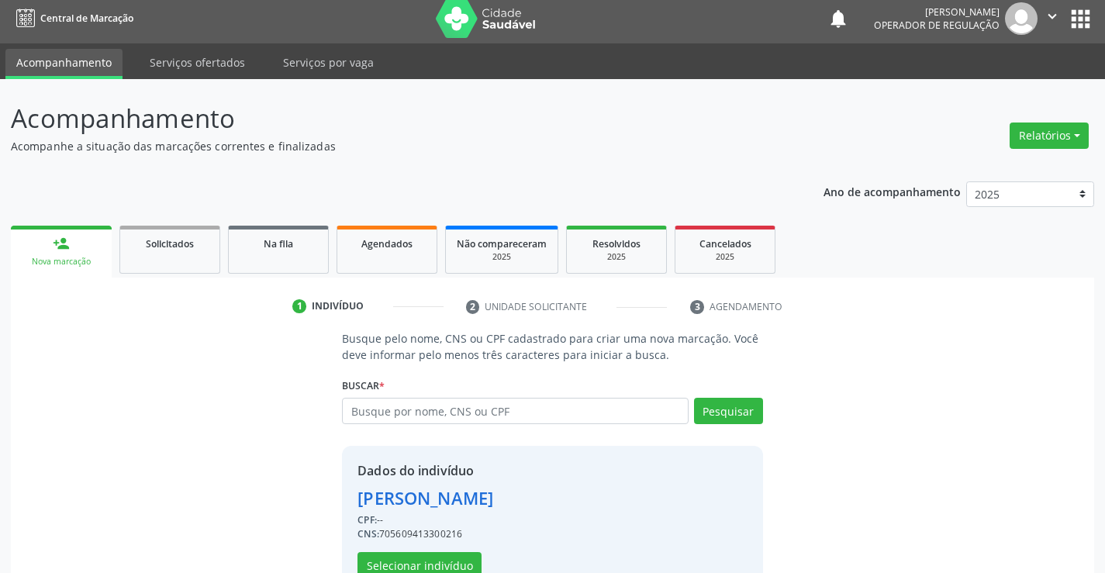
scroll to position [49, 0]
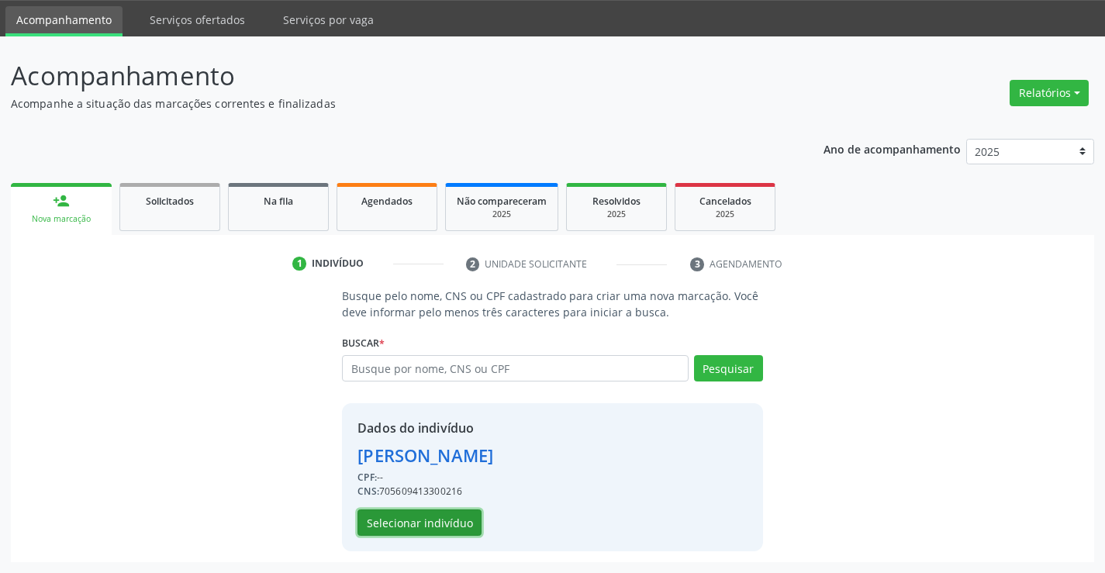
click at [429, 525] on button "Selecionar indivíduo" at bounding box center [419, 522] width 124 height 26
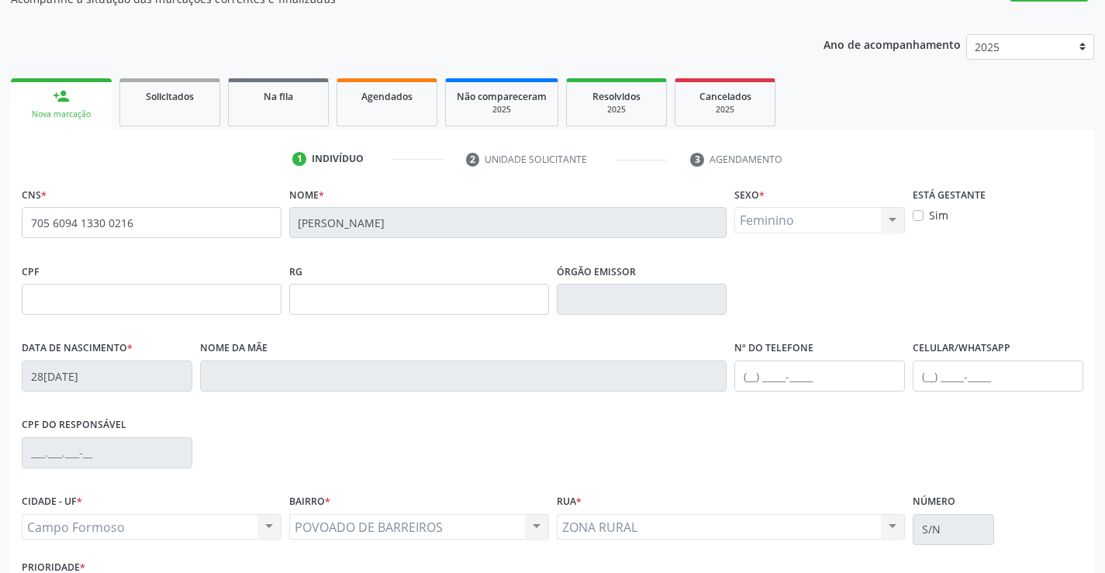
scroll to position [267, 0]
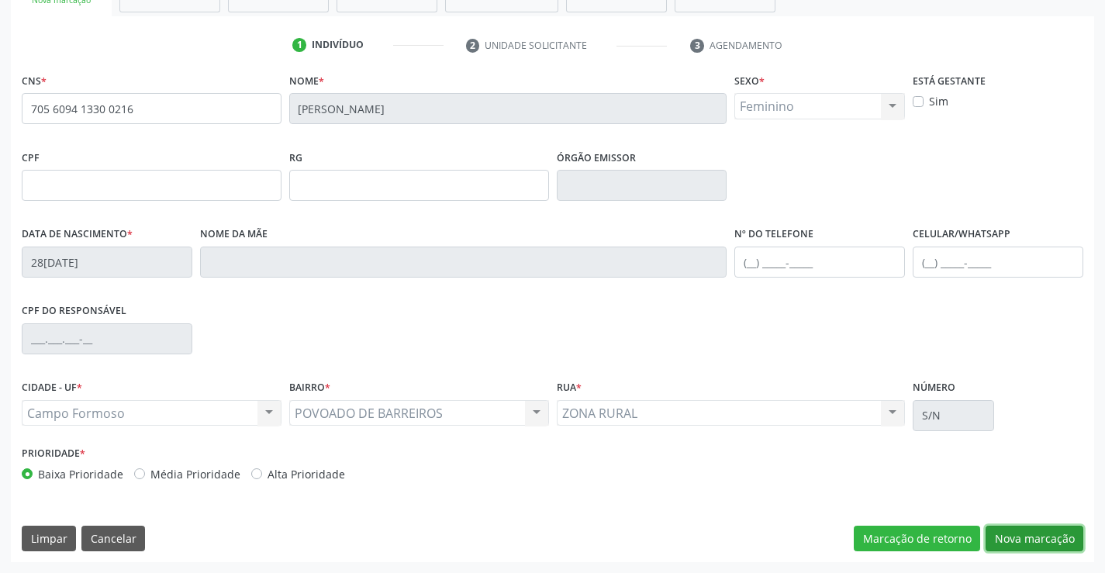
click at [1041, 530] on button "Nova marcação" at bounding box center [1034, 539] width 98 height 26
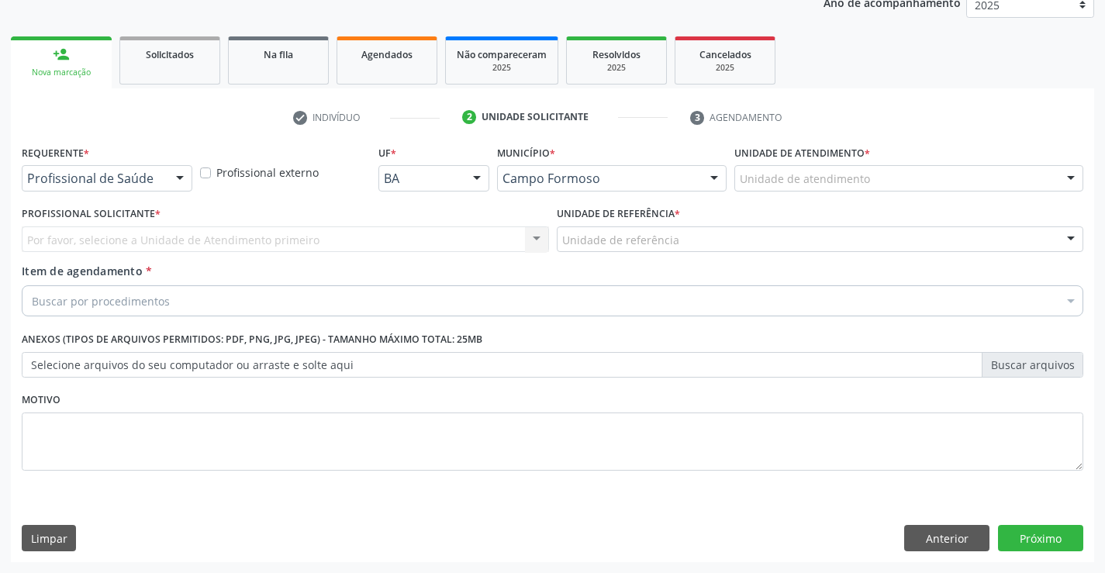
click at [178, 178] on div at bounding box center [179, 179] width 23 height 26
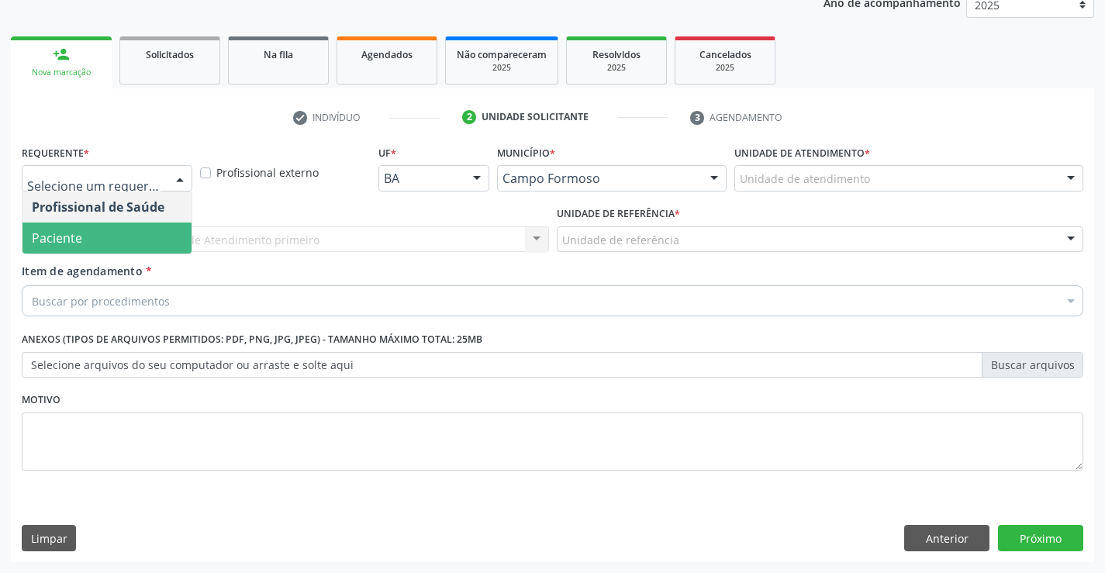
click at [110, 237] on span "Paciente" at bounding box center [106, 238] width 169 height 31
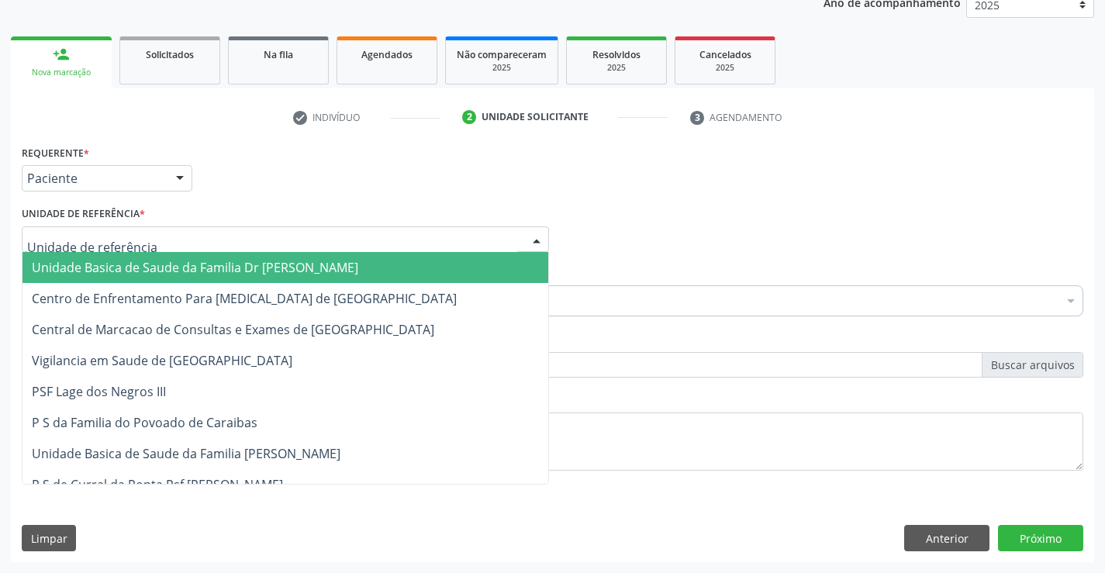
click at [534, 232] on div at bounding box center [536, 240] width 23 height 26
click at [400, 268] on span "Unidade Basica de Saude da Familia Dr [PERSON_NAME]" at bounding box center [285, 267] width 526 height 31
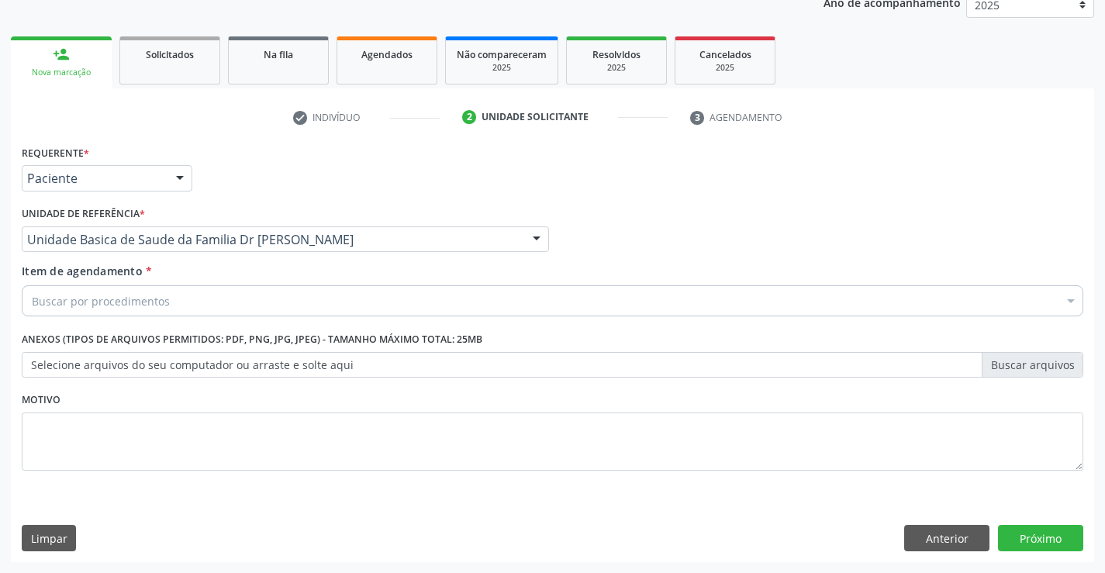
click at [334, 294] on div "Buscar por procedimentos" at bounding box center [552, 300] width 1061 height 31
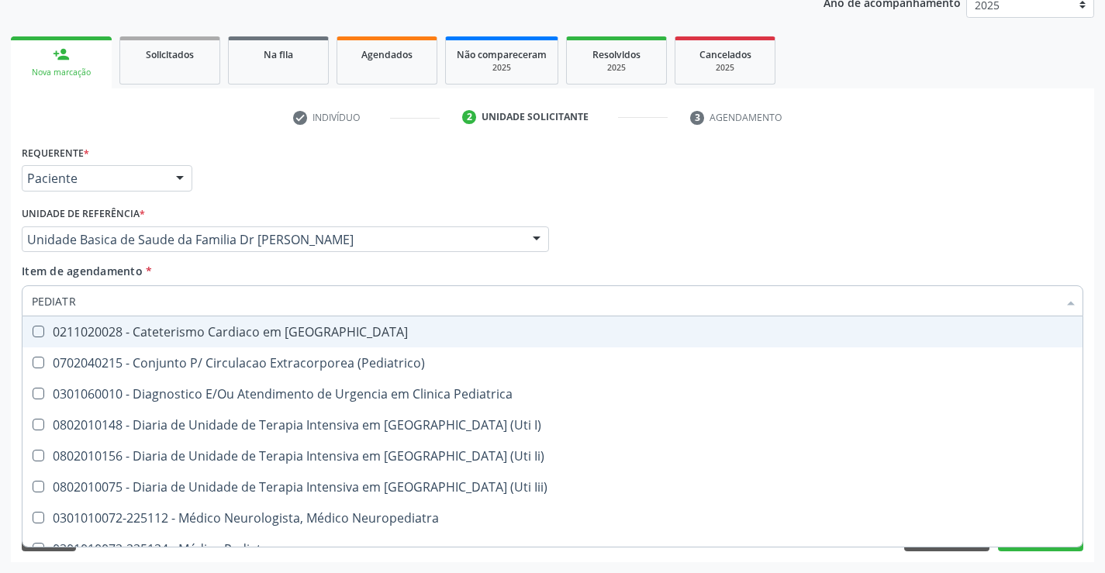
type input "PEDIATRA"
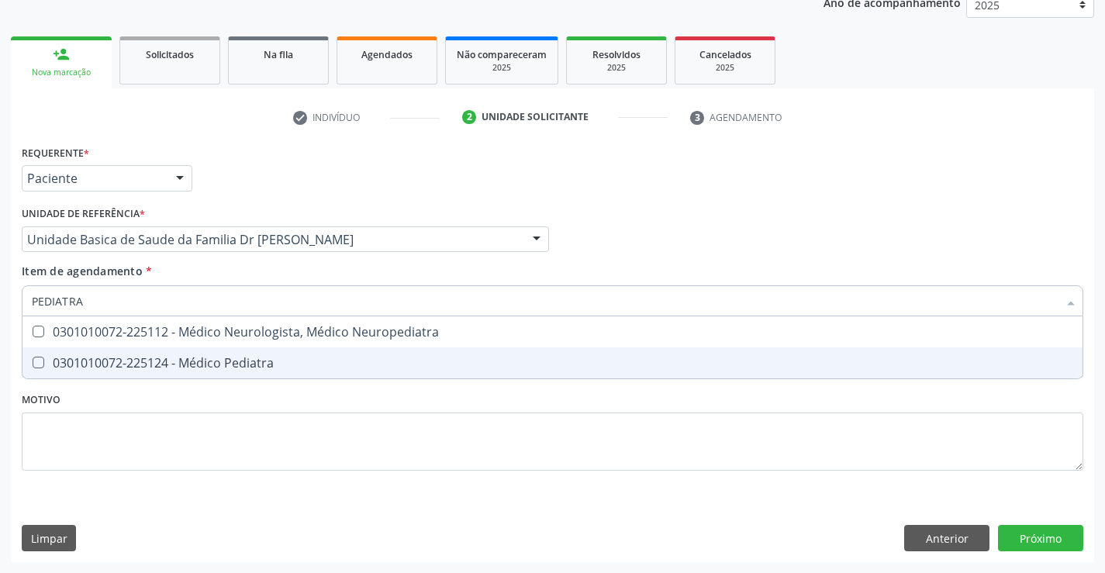
click at [264, 361] on div "0301010072-225124 - Médico Pediatra" at bounding box center [552, 363] width 1041 height 12
checkbox Pediatra "true"
click at [1025, 532] on div "Requerente * Paciente Profissional de Saúde Paciente Nenhum resultado encontrad…" at bounding box center [552, 351] width 1083 height 421
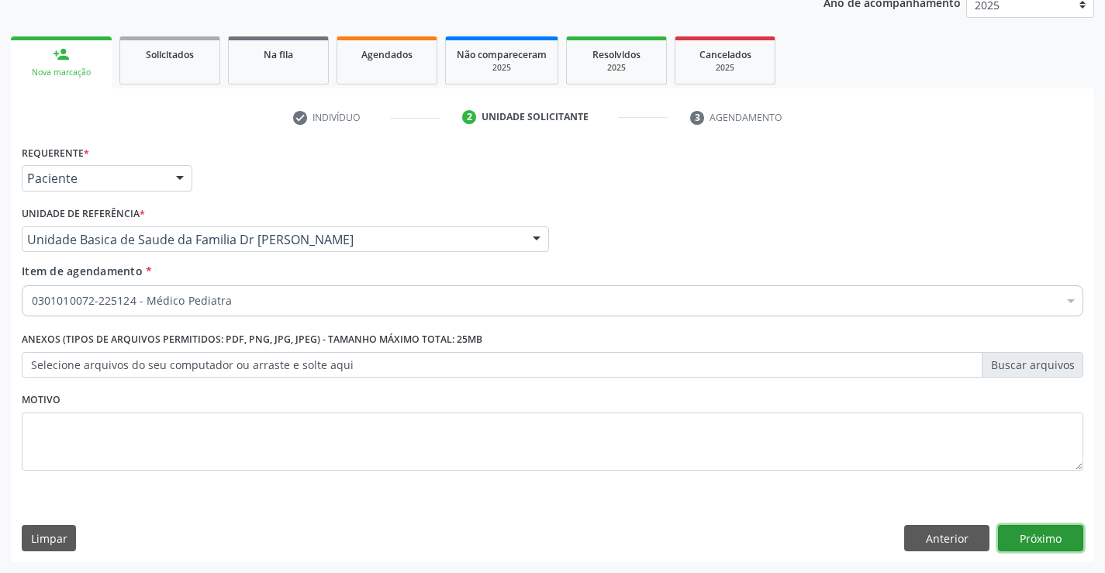
click at [1029, 532] on button "Próximo" at bounding box center [1040, 538] width 85 height 26
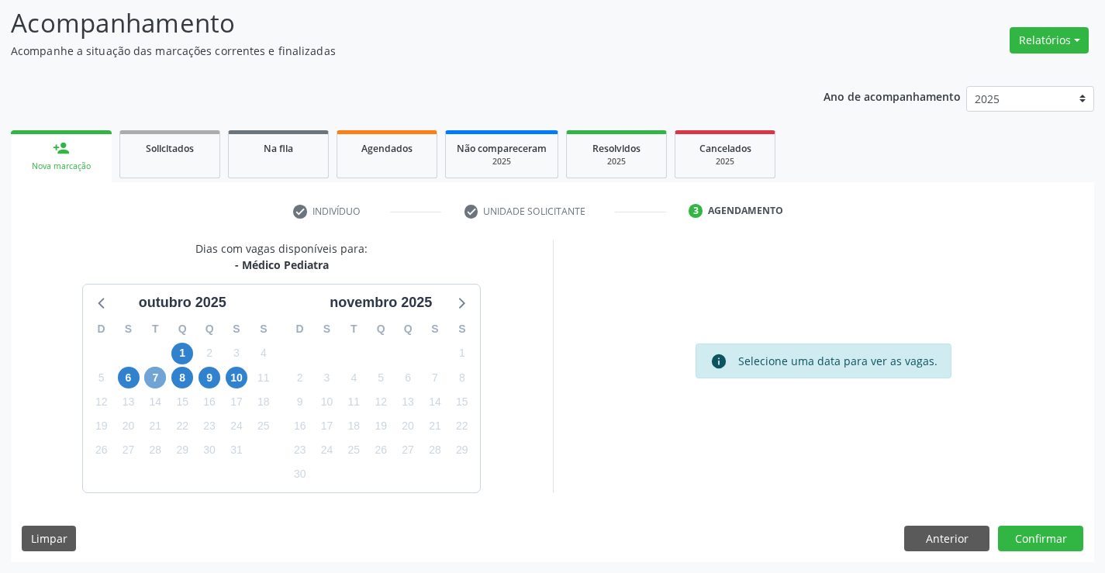
click at [149, 385] on span "7" at bounding box center [155, 378] width 22 height 22
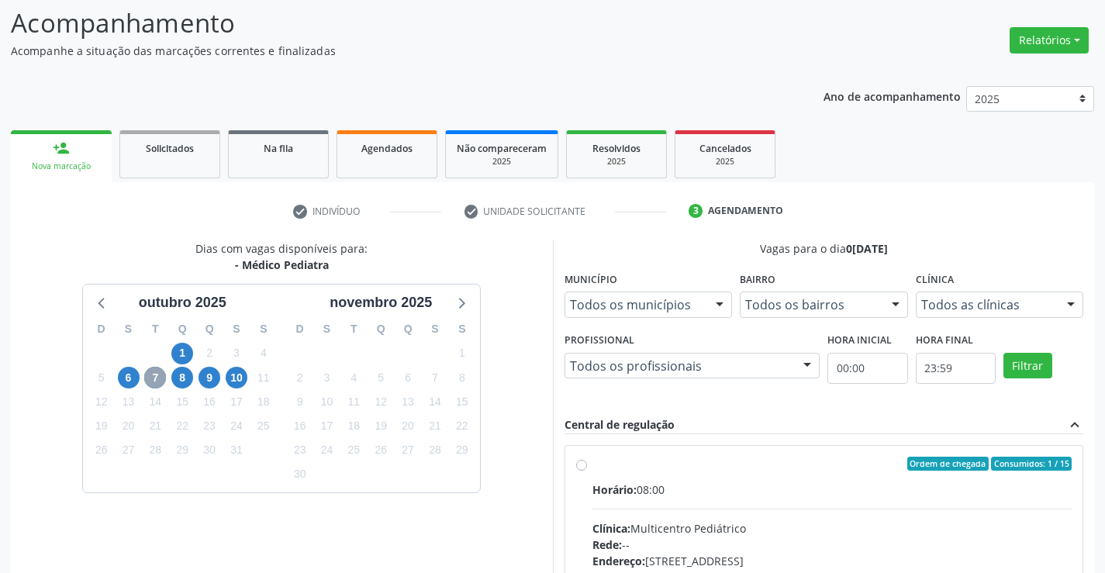
scroll to position [343, 0]
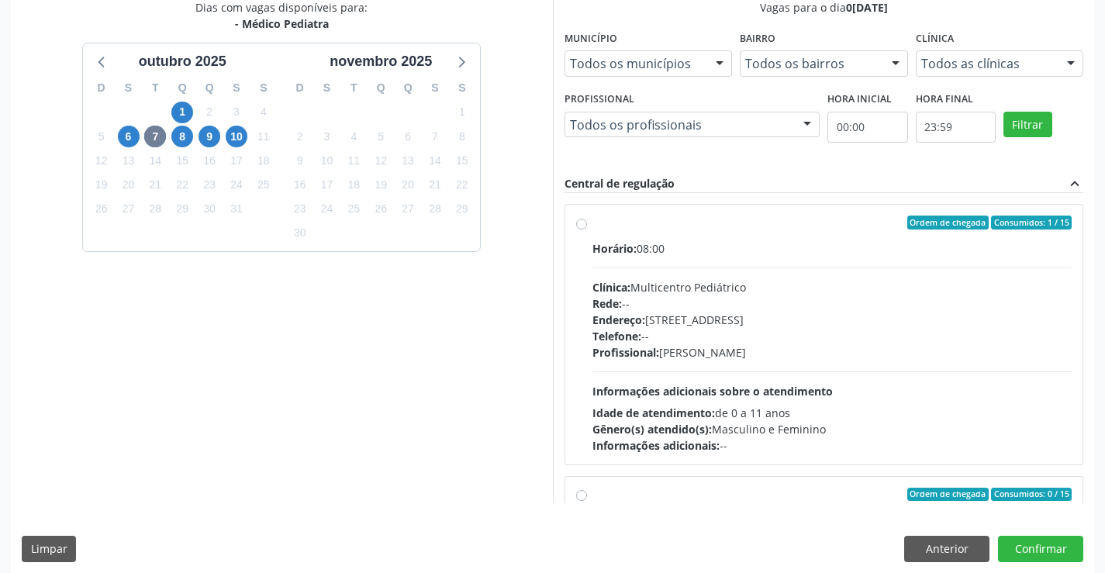
click at [592, 225] on label "Ordem de chegada Consumidos: 1 / 15 Horário: 08:00 Clínica: Multicentro Pediátr…" at bounding box center [832, 335] width 480 height 238
click at [585, 225] on input "Ordem de chegada Consumidos: 1 / 15 Horário: 08:00 Clínica: Multicentro Pediátr…" at bounding box center [581, 223] width 11 height 14
radio input "true"
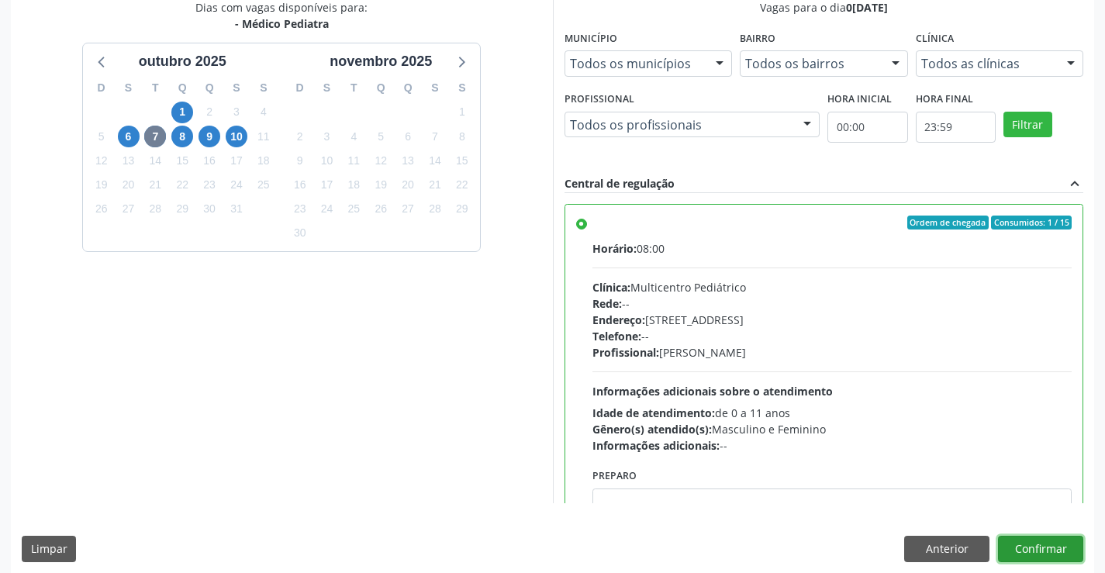
click at [1037, 550] on button "Confirmar" at bounding box center [1040, 549] width 85 height 26
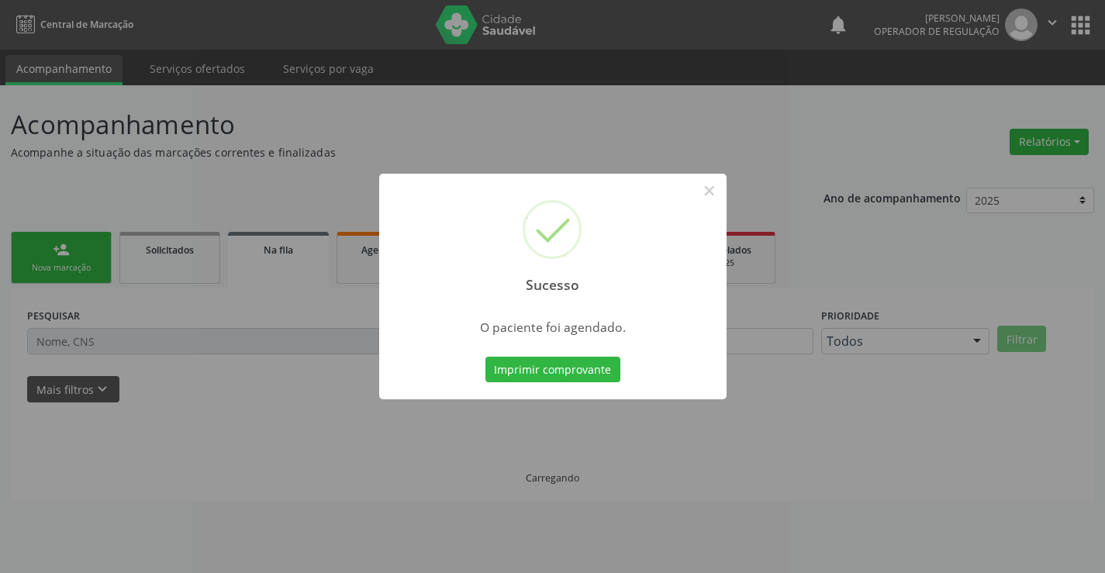
scroll to position [0, 0]
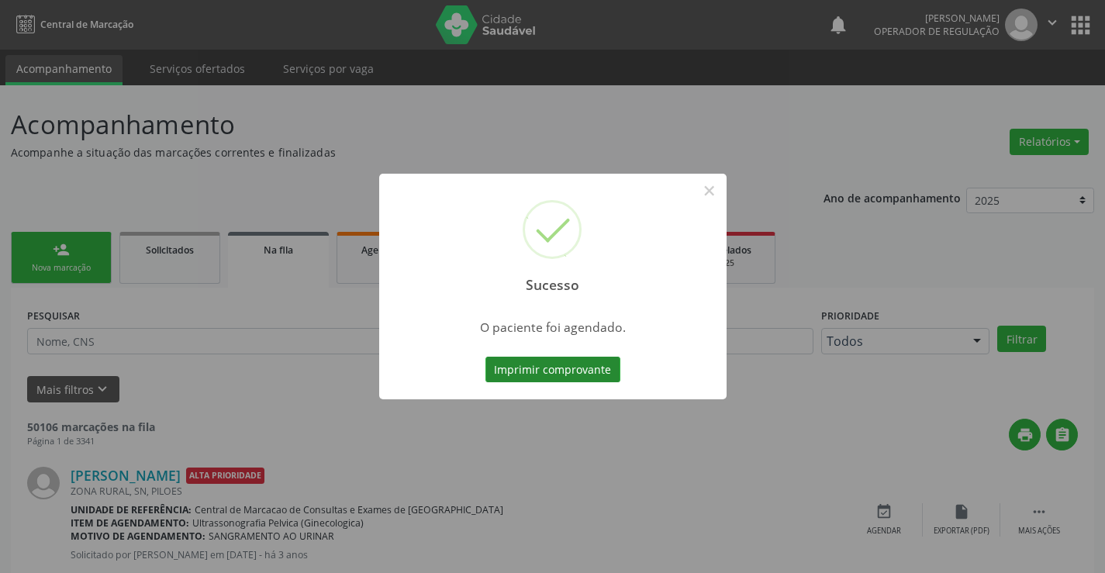
click at [543, 379] on button "Imprimir comprovante" at bounding box center [552, 370] width 135 height 26
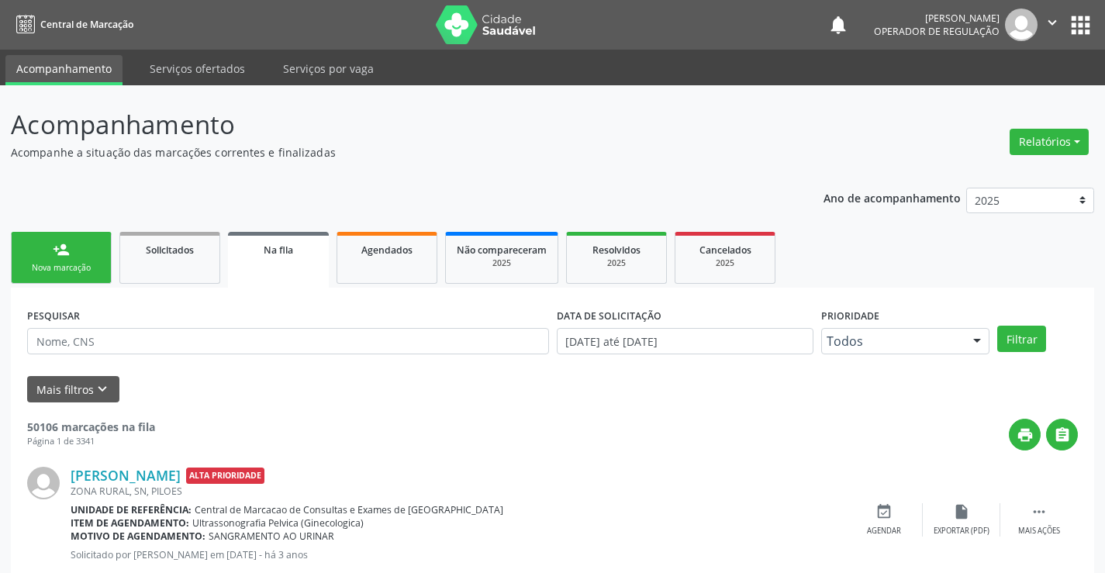
click at [81, 278] on link "person_add Nova marcação" at bounding box center [61, 258] width 101 height 52
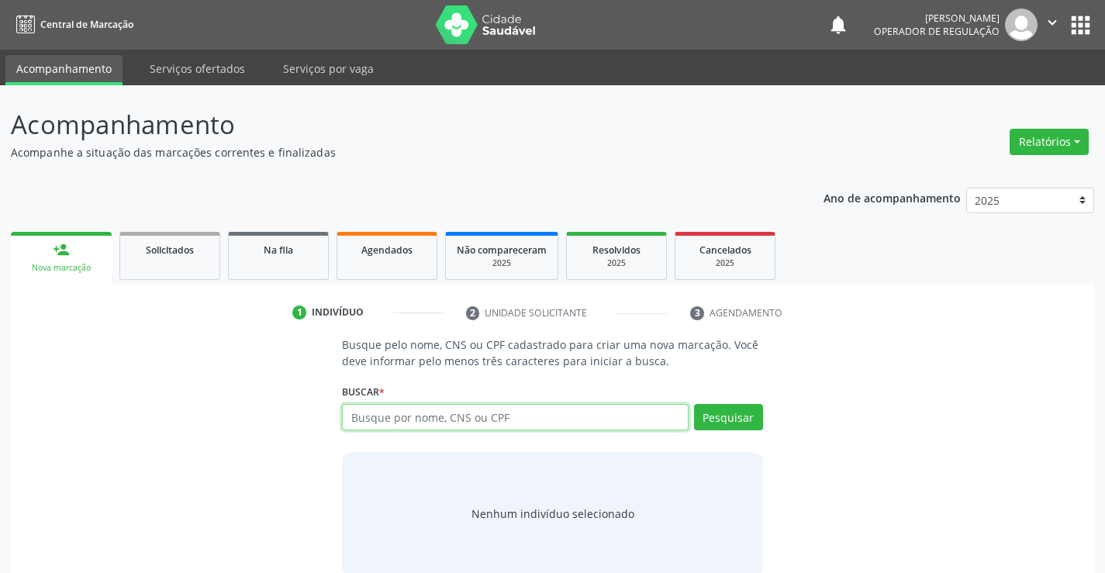
click at [420, 419] on input "text" at bounding box center [515, 417] width 346 height 26
type input "700506535981754"
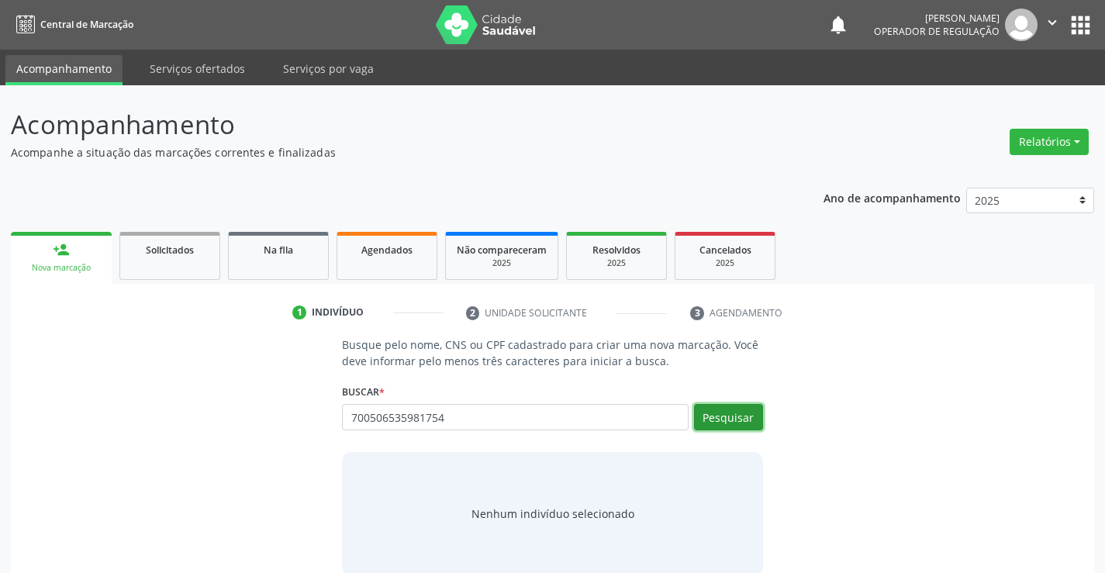
click at [719, 422] on button "Pesquisar" at bounding box center [728, 417] width 69 height 26
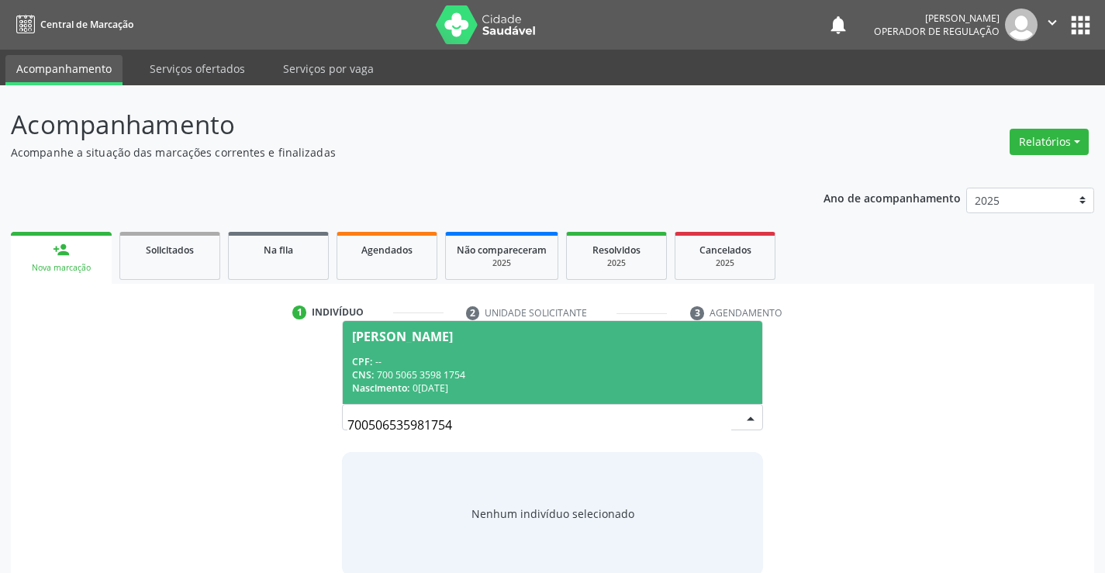
click at [392, 337] on div "Daniela Silva Xavier" at bounding box center [402, 336] width 101 height 12
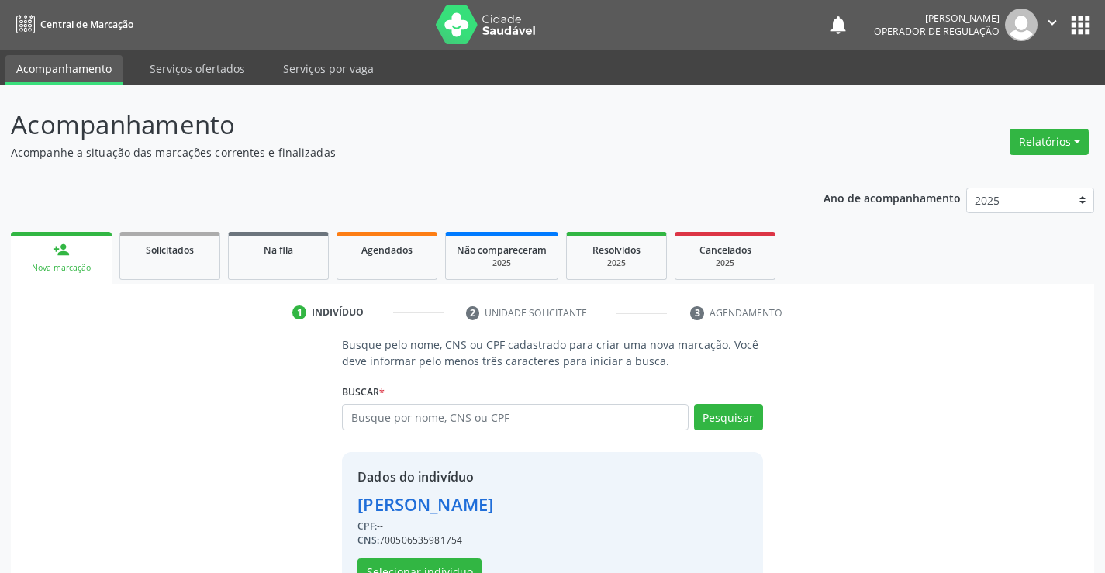
scroll to position [49, 0]
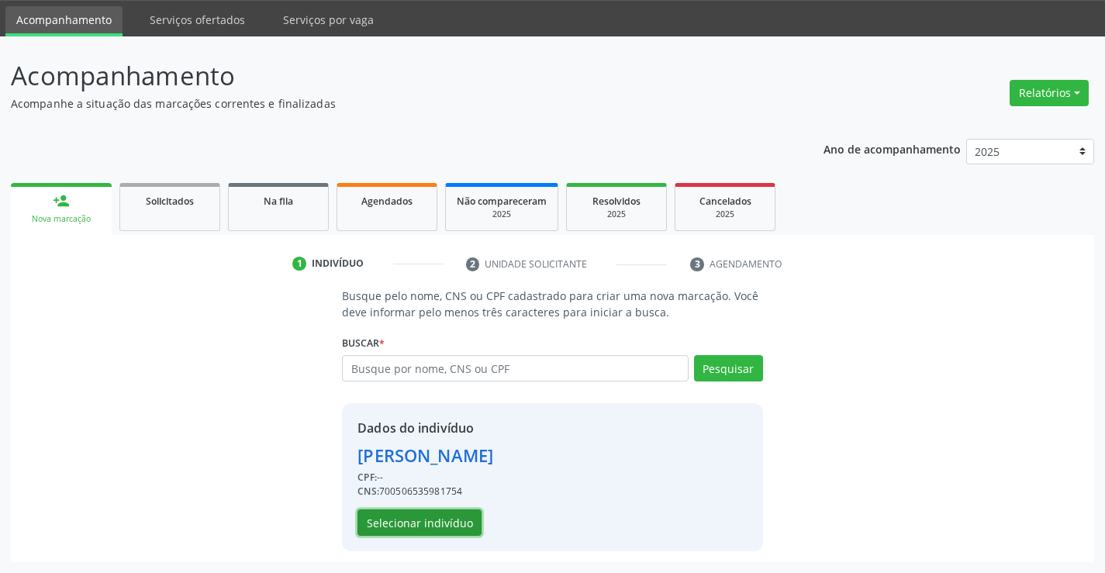
click at [411, 516] on button "Selecionar indivíduo" at bounding box center [419, 522] width 124 height 26
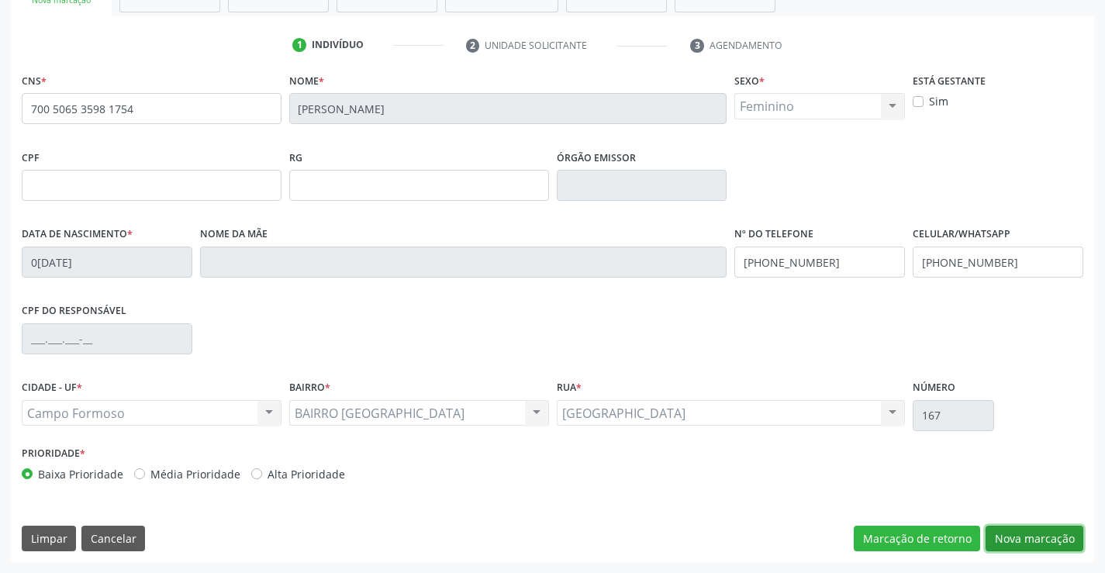
click at [1027, 537] on button "Nova marcação" at bounding box center [1034, 539] width 98 height 26
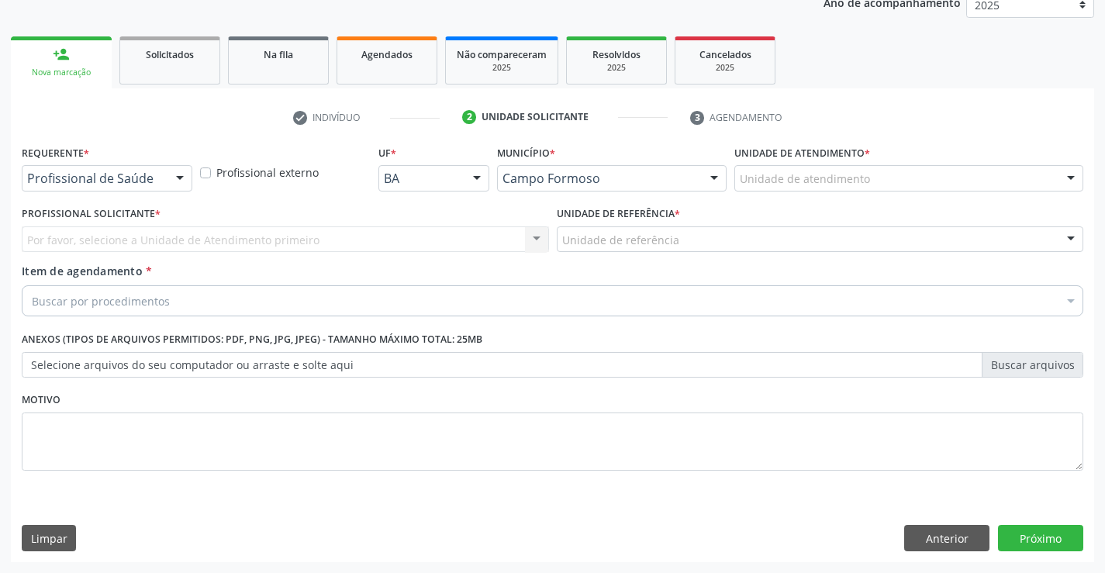
scroll to position [195, 0]
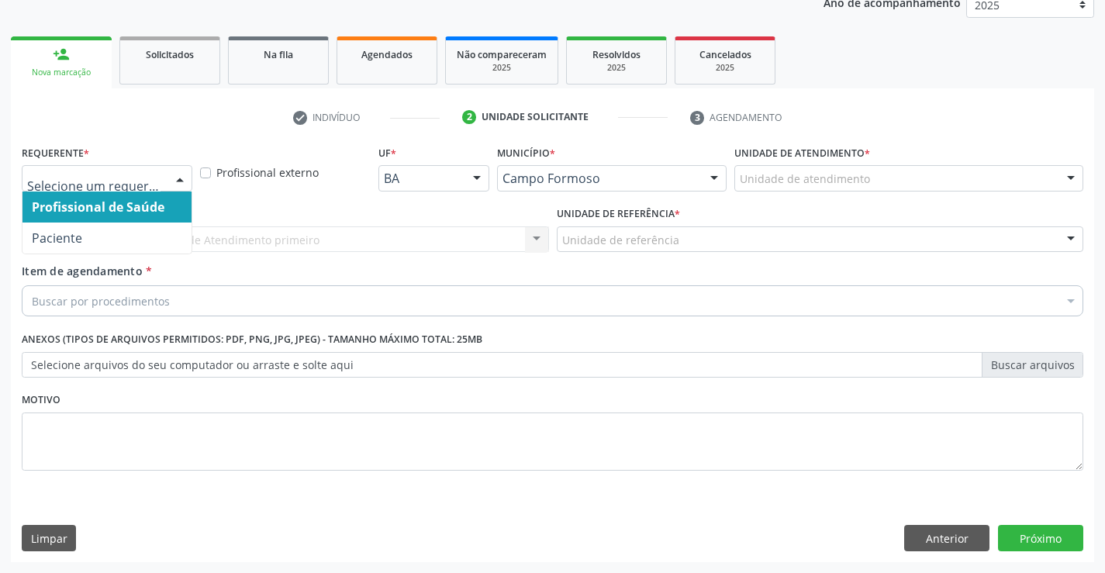
click at [180, 175] on div at bounding box center [179, 179] width 23 height 26
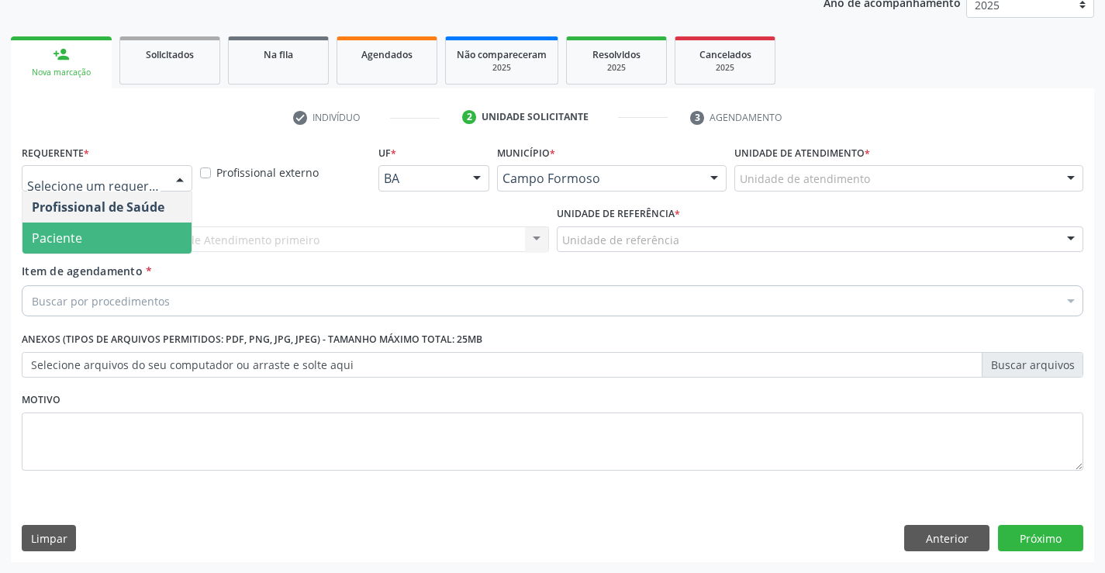
click at [121, 235] on span "Paciente" at bounding box center [106, 238] width 169 height 31
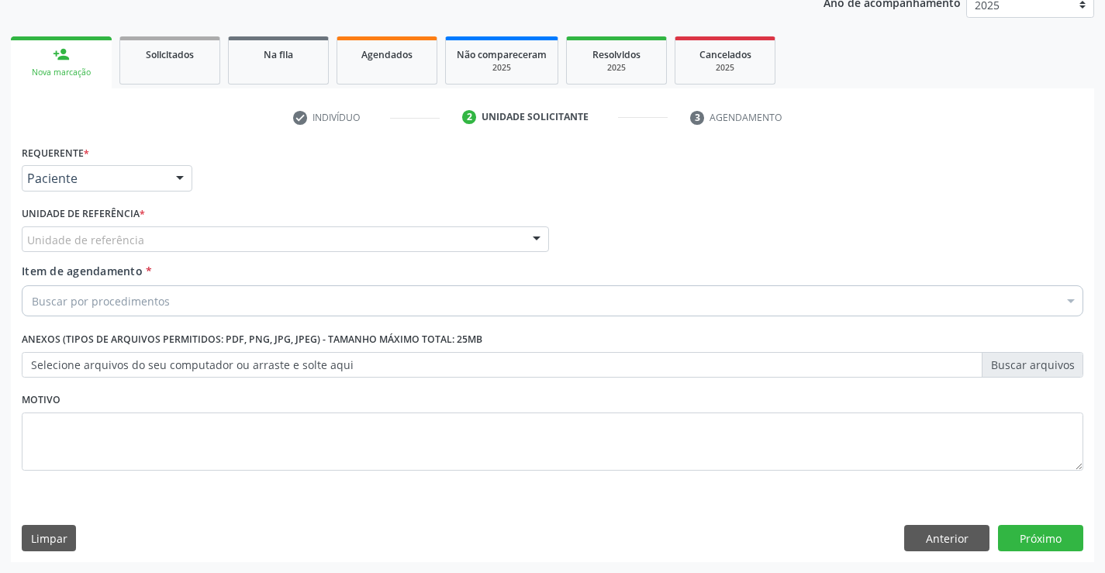
click at [530, 240] on div at bounding box center [536, 240] width 23 height 26
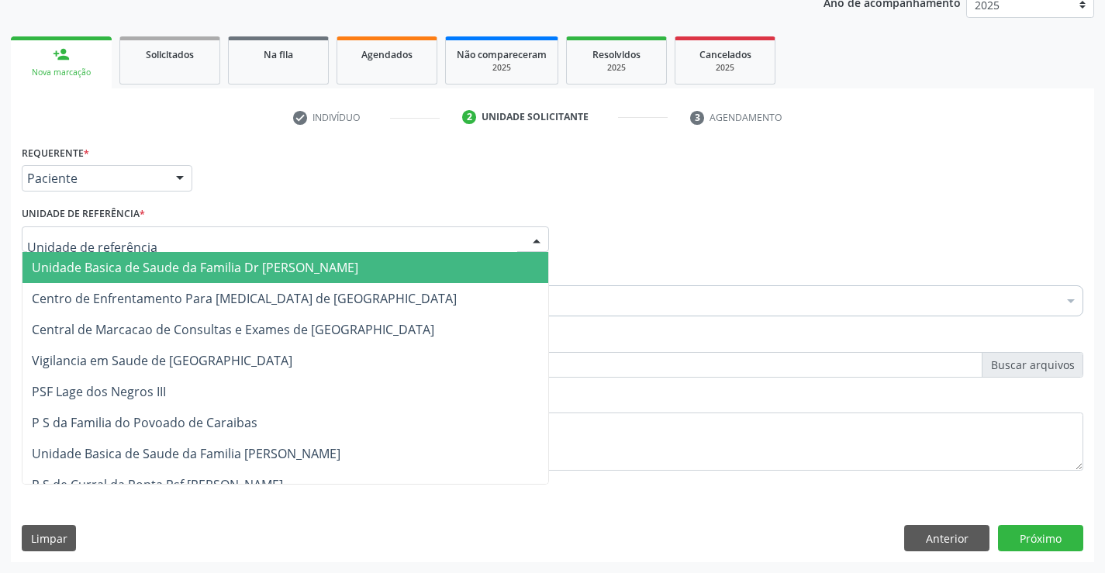
click at [255, 263] on span "Unidade Basica de Saude da Familia Dr [PERSON_NAME]" at bounding box center [195, 267] width 326 height 17
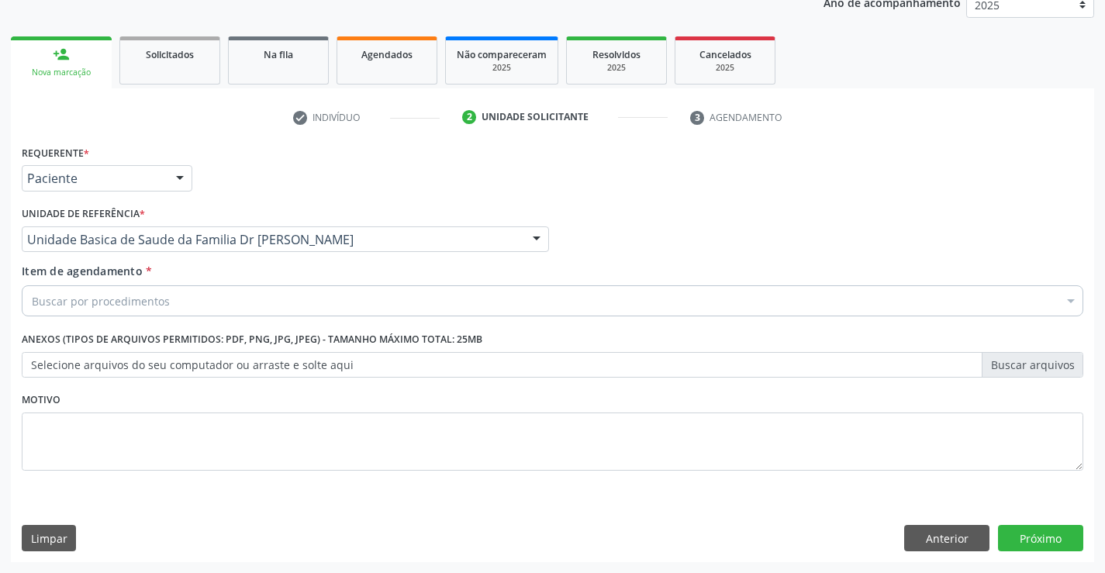
click at [230, 299] on div "Buscar por procedimentos" at bounding box center [552, 300] width 1061 height 31
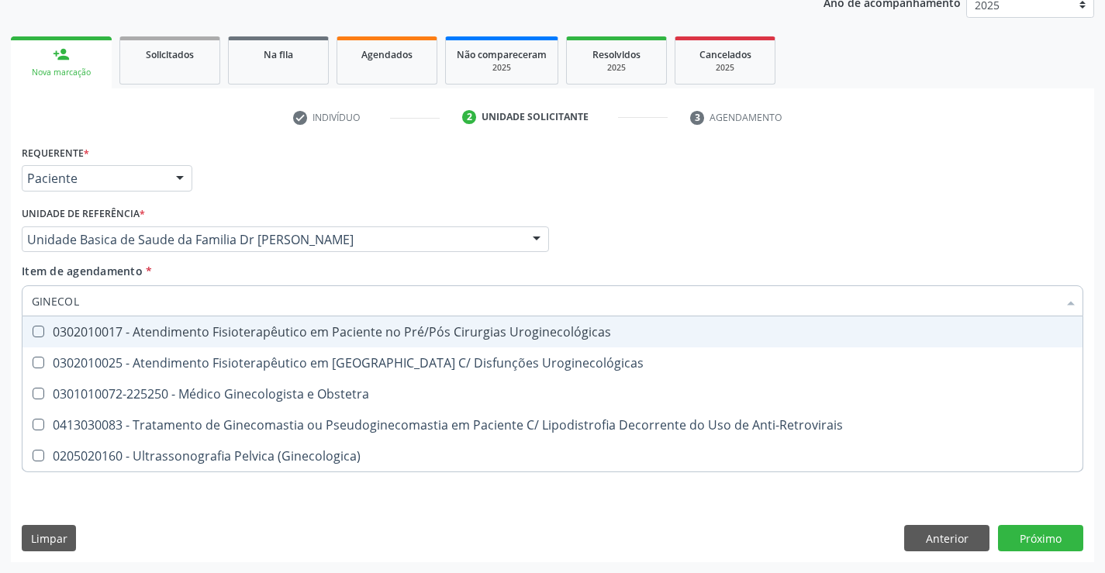
type input "GINECOLO"
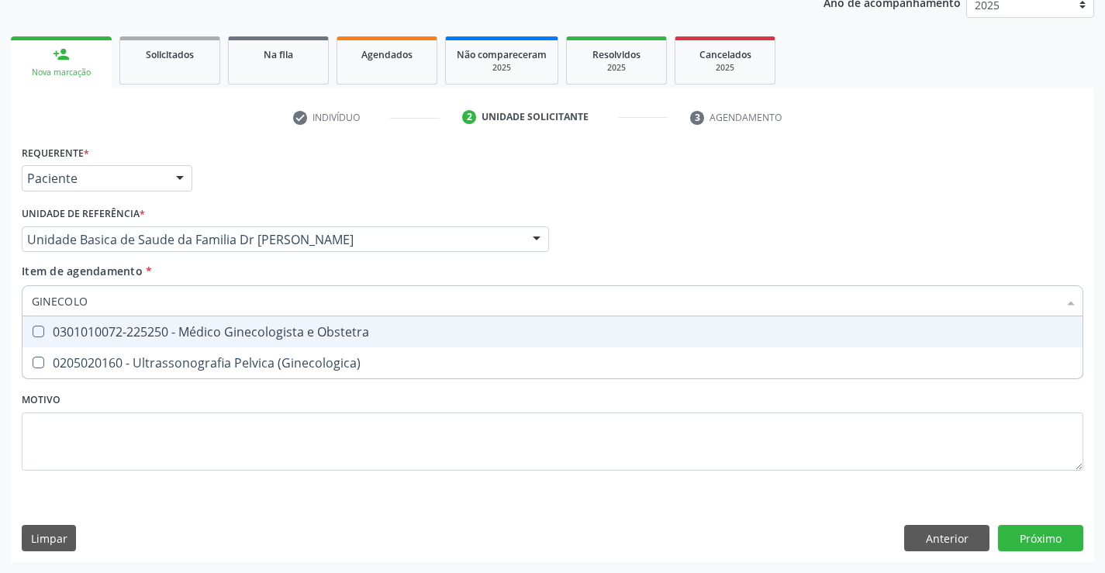
click at [207, 334] on div "0301010072-225250 - Médico Ginecologista e Obstetra" at bounding box center [552, 332] width 1041 height 12
checkbox Obstetra "true"
click at [1044, 536] on div "Requerente * Paciente Profissional de Saúde Paciente Nenhum resultado encontrad…" at bounding box center [552, 351] width 1083 height 421
checkbox \(Ginecologica\) "true"
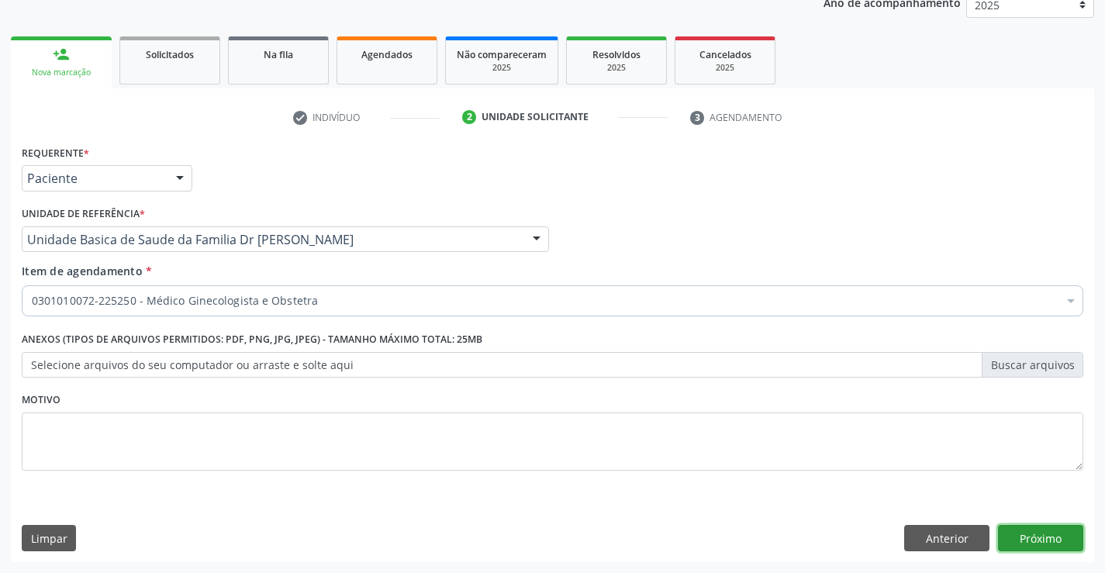
click at [1044, 536] on button "Próximo" at bounding box center [1040, 538] width 85 height 26
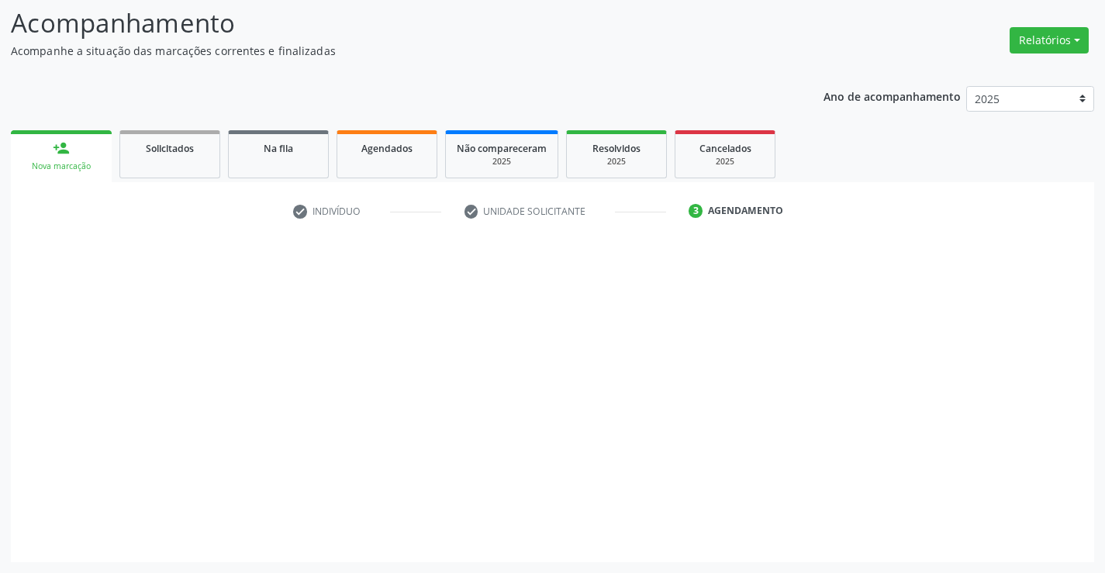
scroll to position [102, 0]
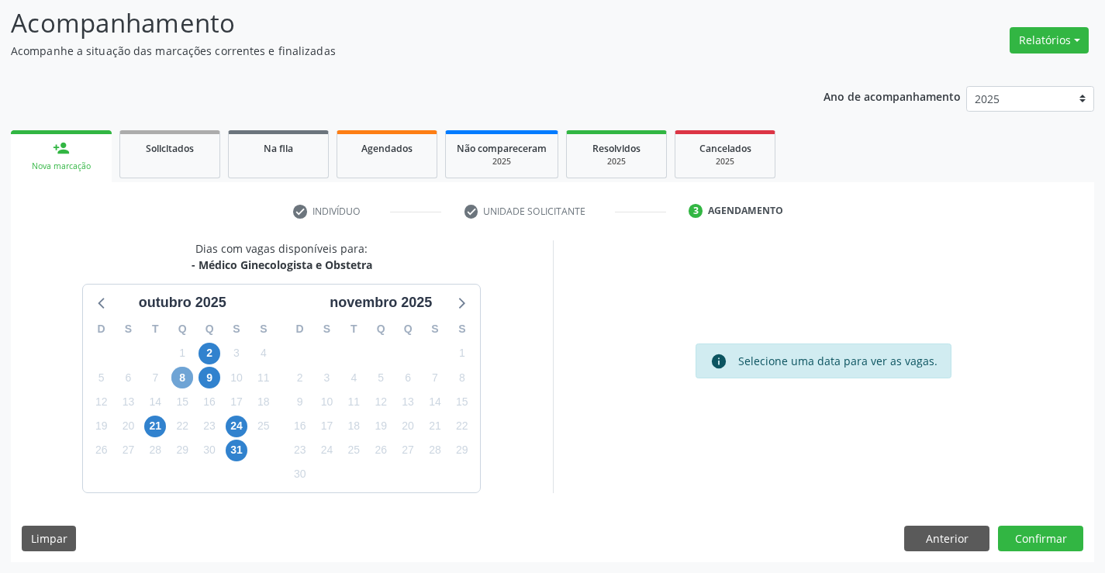
click at [186, 375] on span "8" at bounding box center [182, 378] width 22 height 22
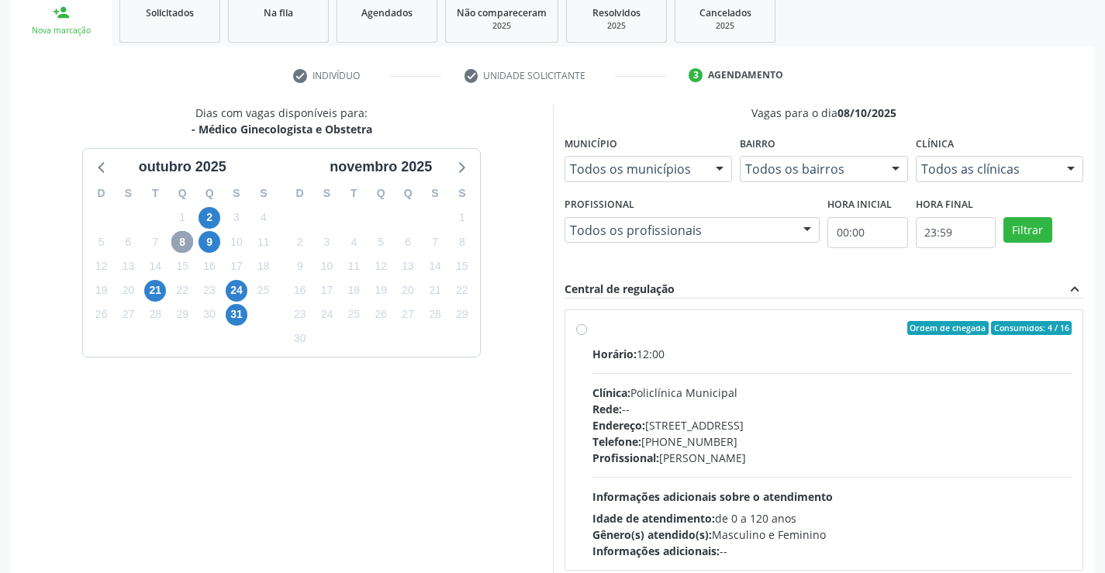
scroll to position [277, 0]
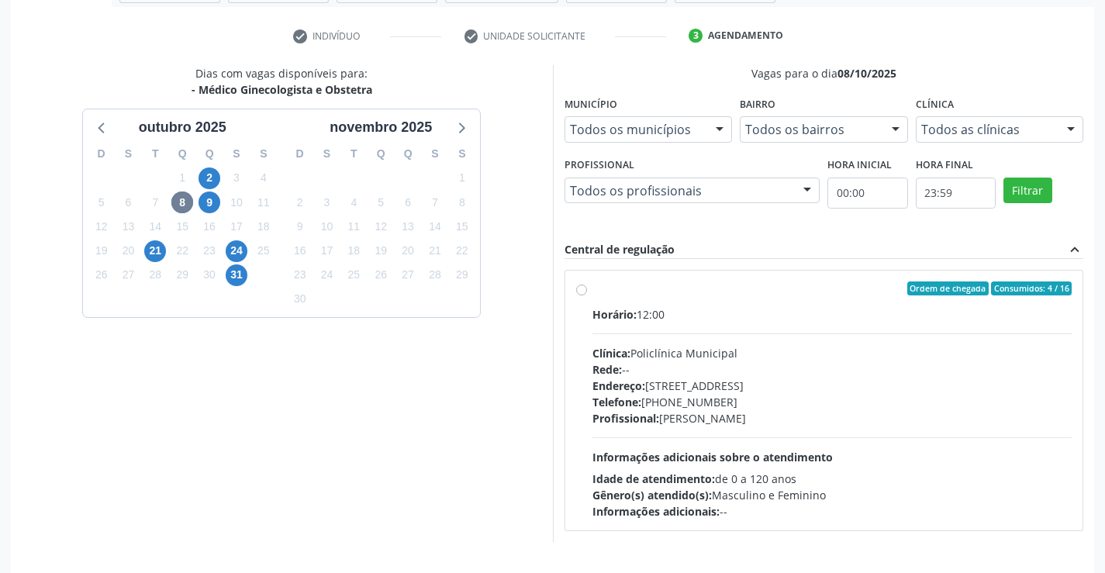
click at [592, 293] on label "Ordem de chegada Consumidos: 4 / 16 Horário: 12:00 Clínica: Policlínica Municip…" at bounding box center [832, 400] width 480 height 238
click at [584, 293] on input "Ordem de chegada Consumidos: 4 / 16 Horário: 12:00 Clínica: Policlínica Municip…" at bounding box center [581, 288] width 11 height 14
radio input "true"
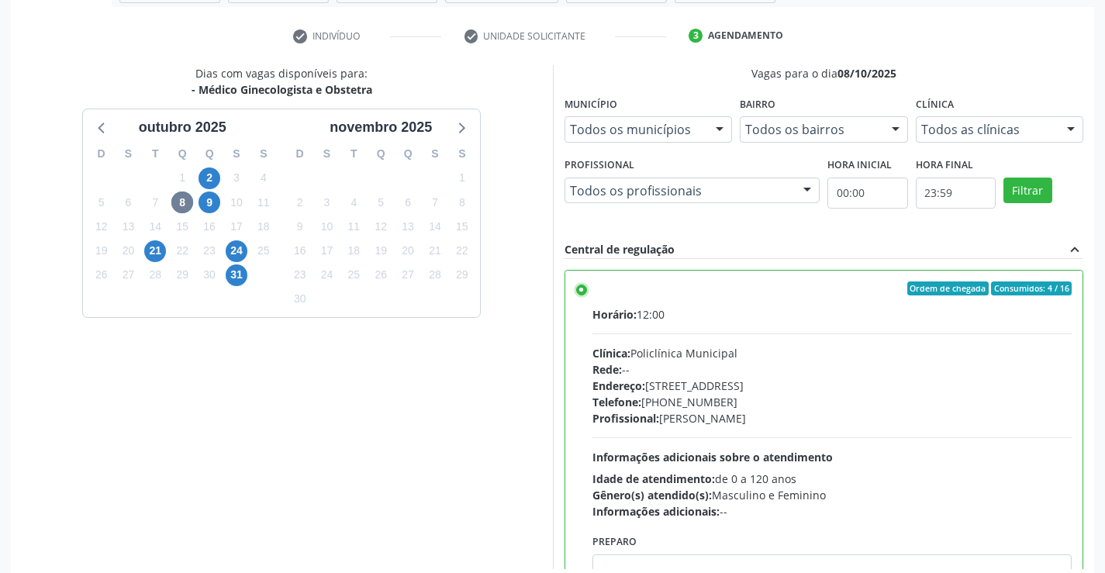
scroll to position [354, 0]
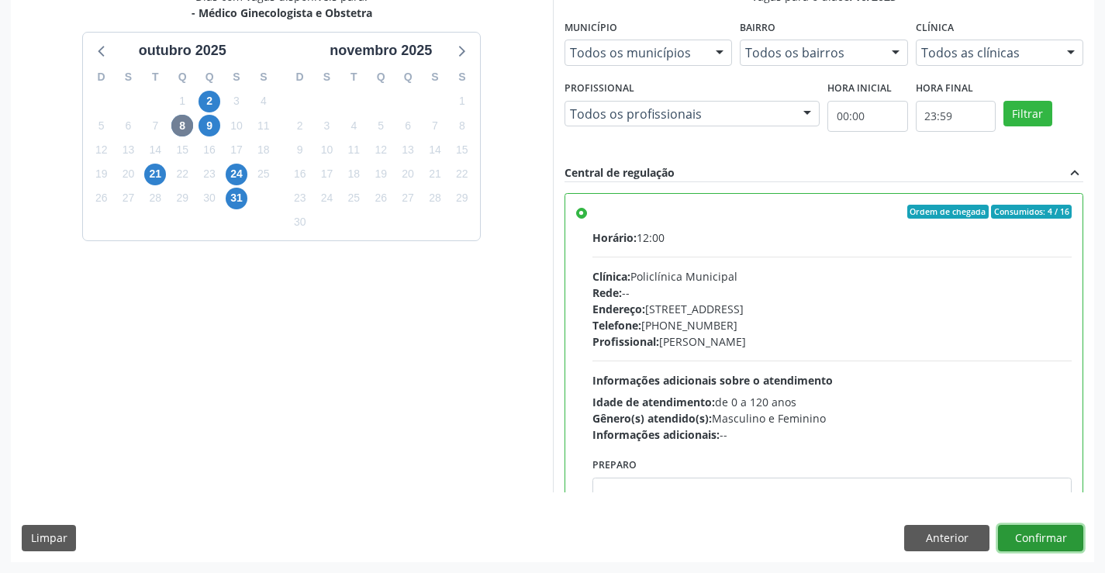
click at [1031, 540] on button "Confirmar" at bounding box center [1040, 538] width 85 height 26
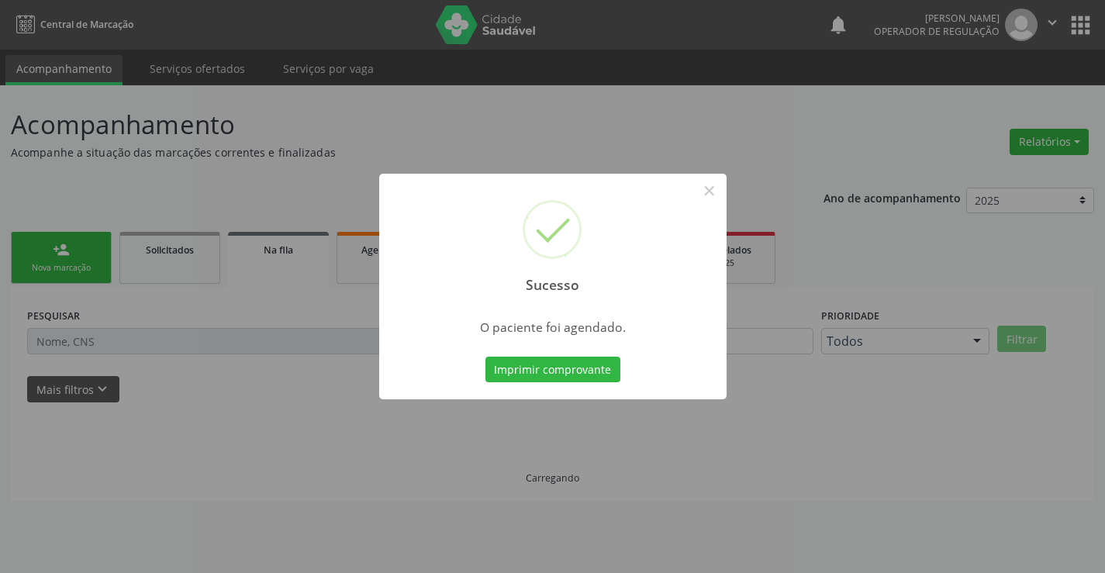
scroll to position [0, 0]
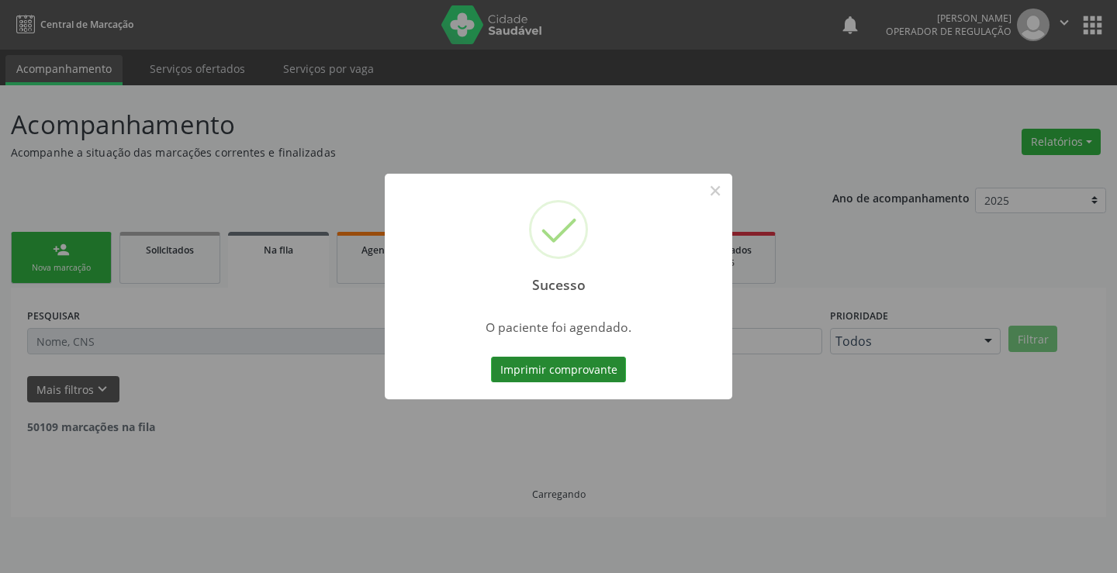
click at [566, 381] on button "Imprimir comprovante" at bounding box center [558, 370] width 135 height 26
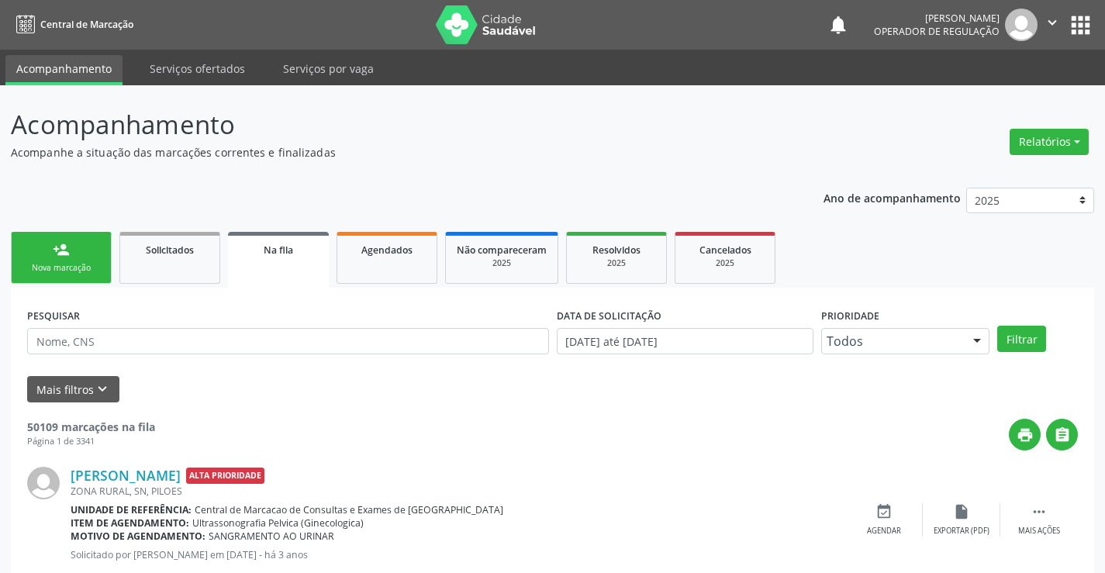
click at [31, 260] on link "person_add Nova marcação" at bounding box center [61, 258] width 101 height 52
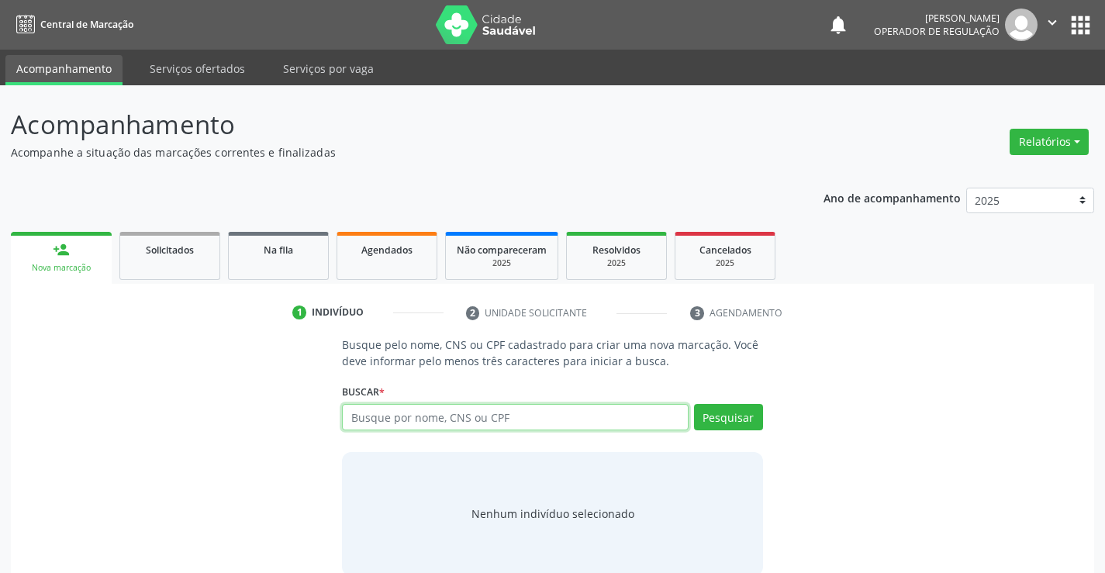
click at [419, 420] on input "text" at bounding box center [515, 417] width 346 height 26
type input "ELIZETE DE ALMEIDA JATOBA"
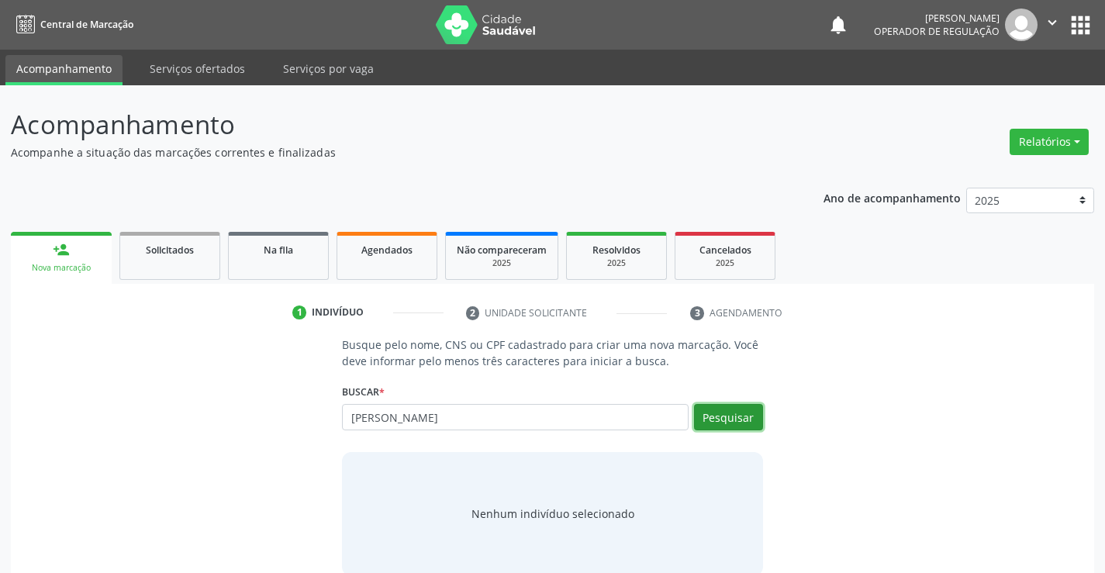
click at [728, 425] on button "Pesquisar" at bounding box center [728, 417] width 69 height 26
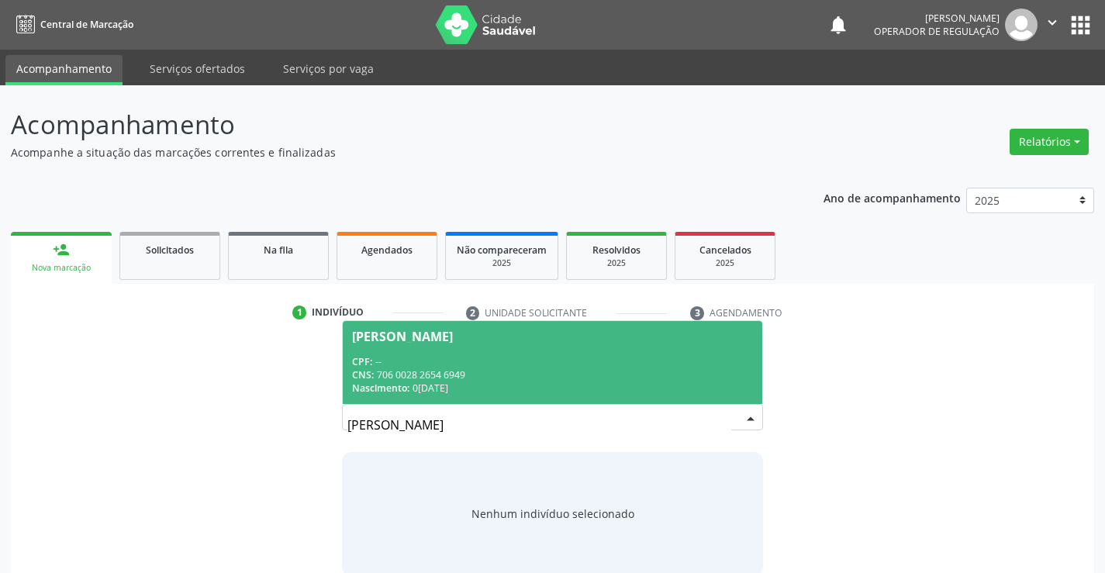
click at [382, 341] on div "Elizete de Almeida Jatoba" at bounding box center [402, 336] width 101 height 12
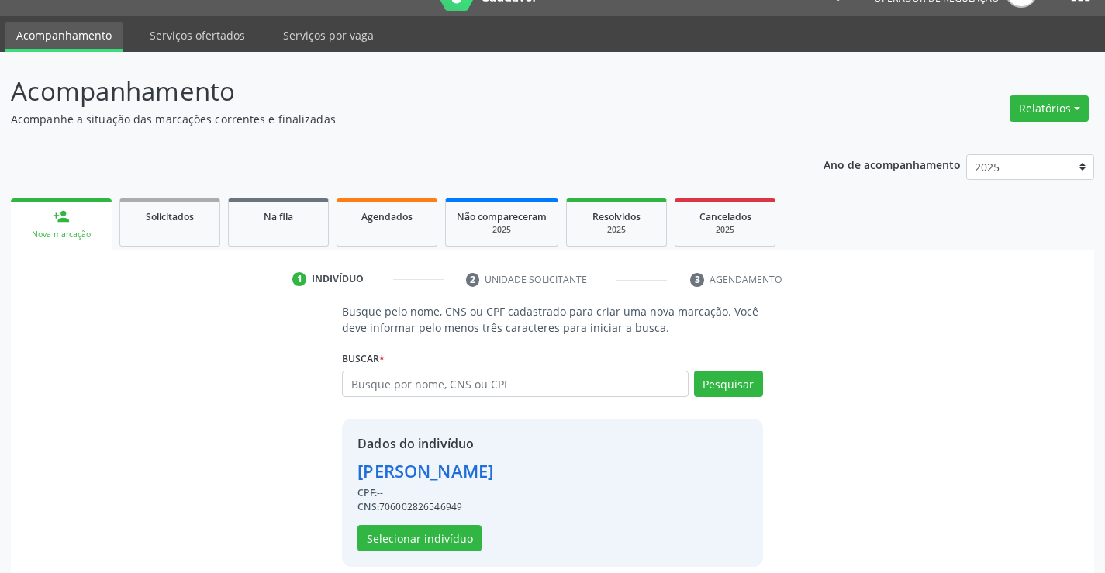
scroll to position [49, 0]
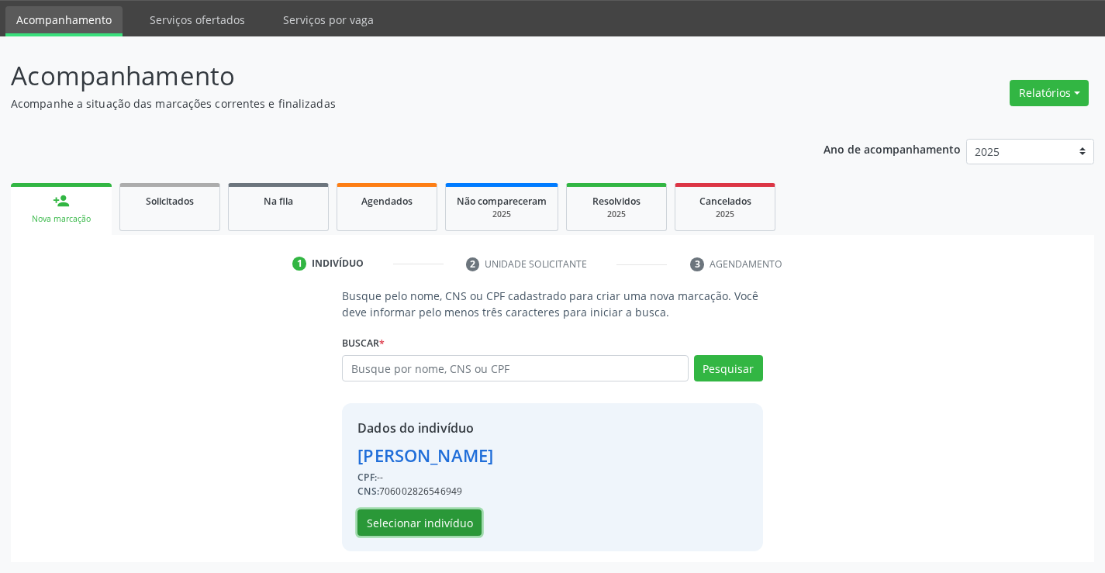
click at [432, 524] on button "Selecionar indivíduo" at bounding box center [419, 522] width 124 height 26
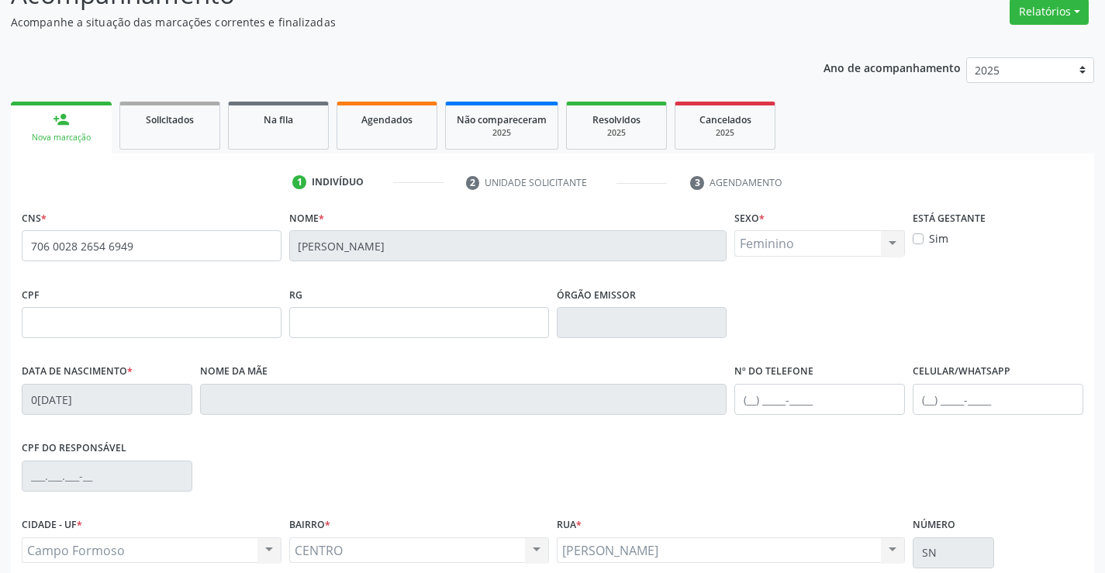
scroll to position [267, 0]
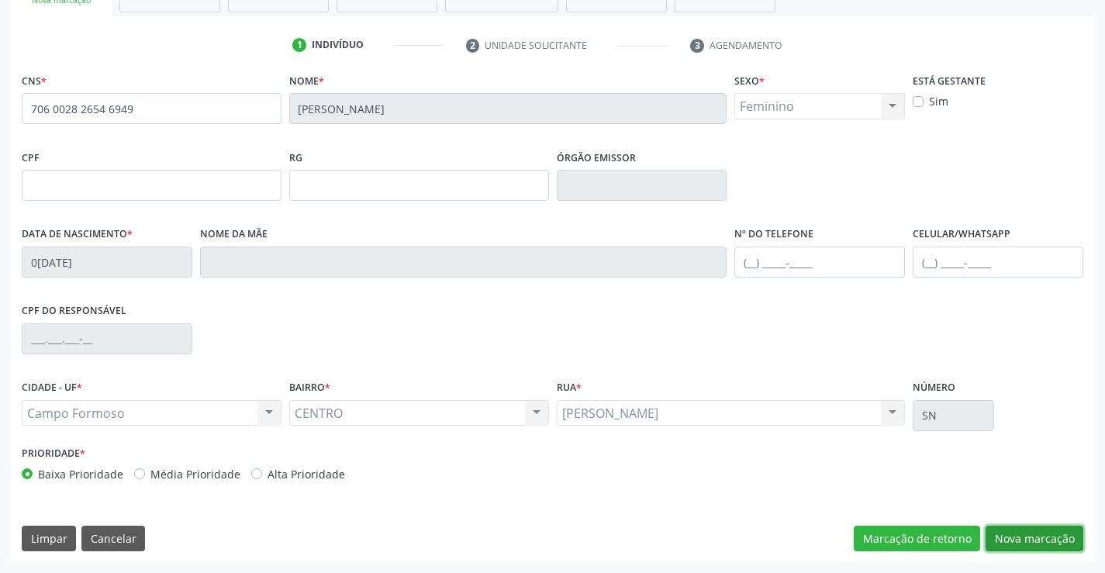
click at [992, 539] on button "Nova marcação" at bounding box center [1034, 539] width 98 height 26
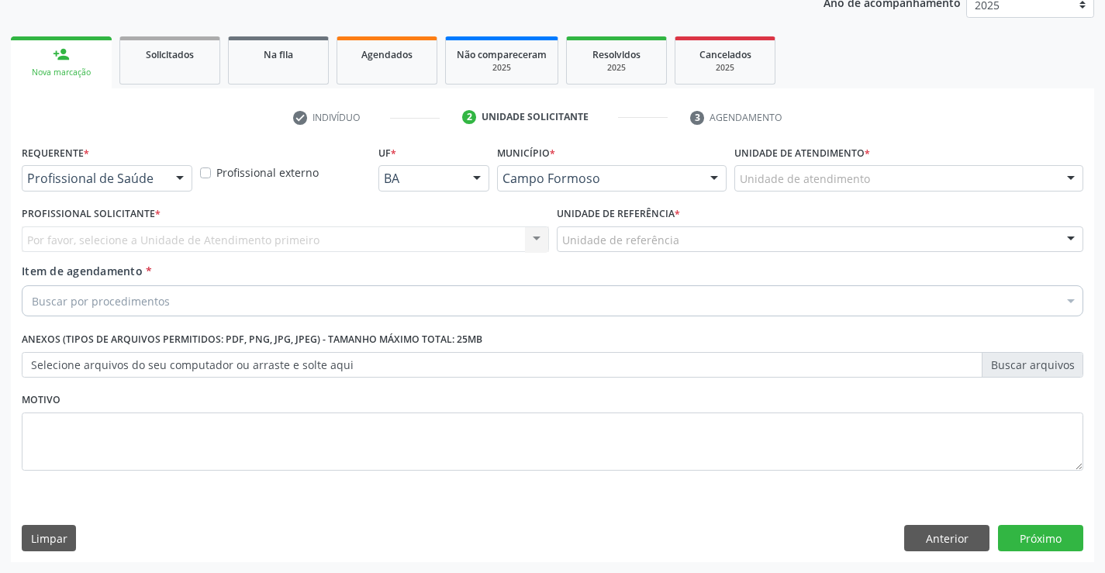
click at [181, 177] on div at bounding box center [179, 179] width 23 height 26
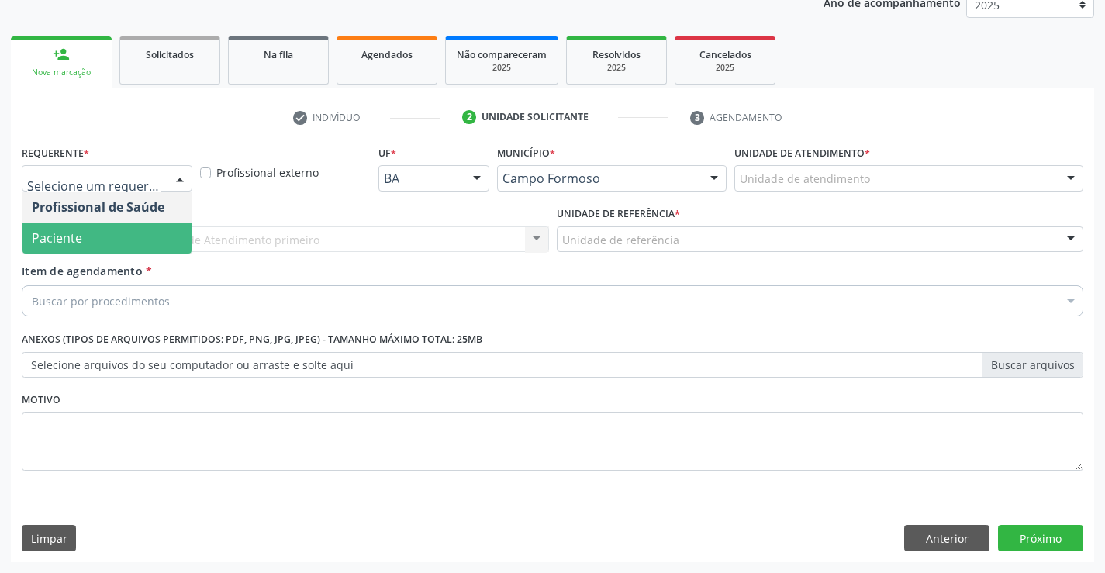
click at [53, 236] on span "Paciente" at bounding box center [57, 238] width 50 height 17
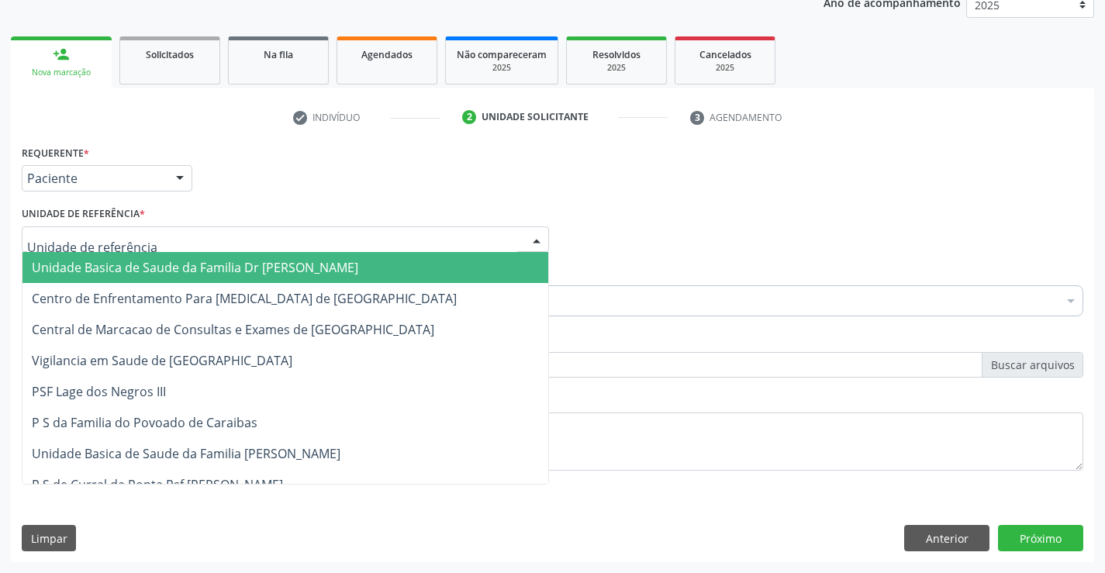
click at [536, 240] on div at bounding box center [536, 240] width 23 height 26
click at [299, 273] on span "Unidade Basica de Saude da Familia Dr [PERSON_NAME]" at bounding box center [195, 267] width 326 height 17
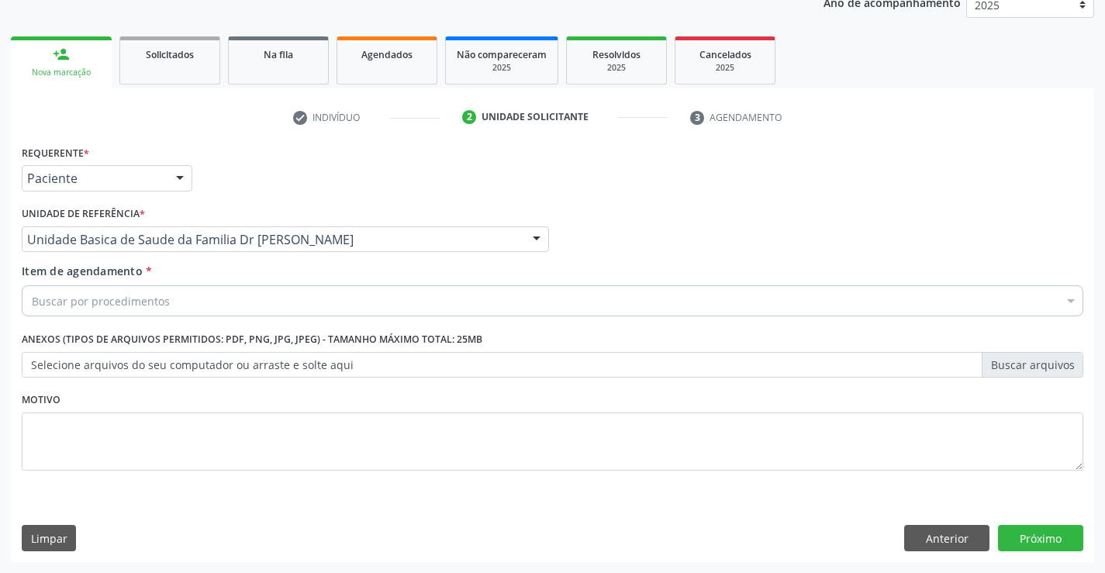
click at [245, 301] on div "Buscar por procedimentos" at bounding box center [552, 300] width 1061 height 31
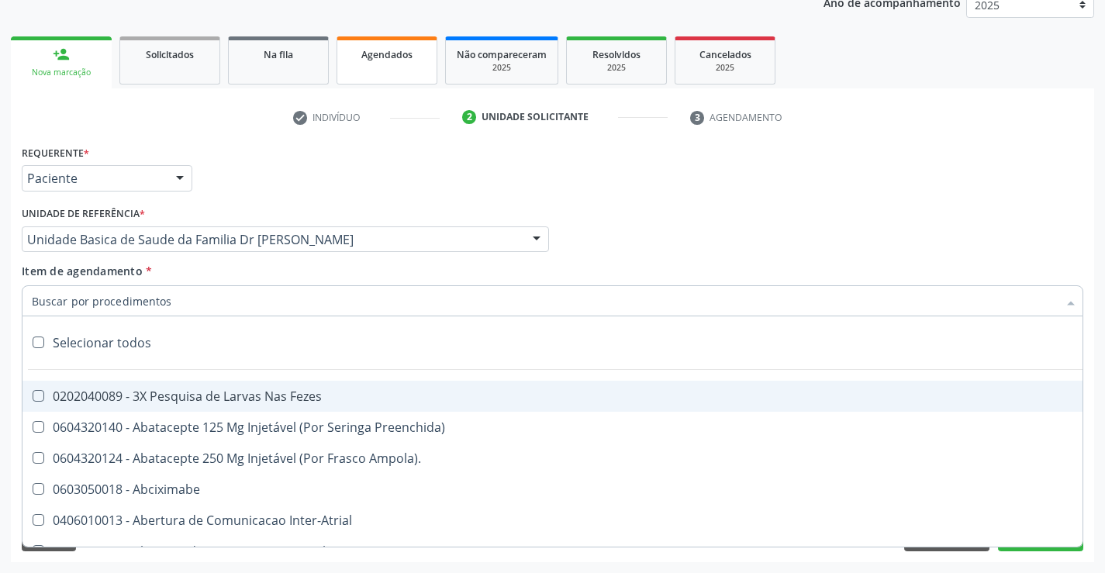
click at [371, 61] on div "Agendados" at bounding box center [387, 54] width 78 height 16
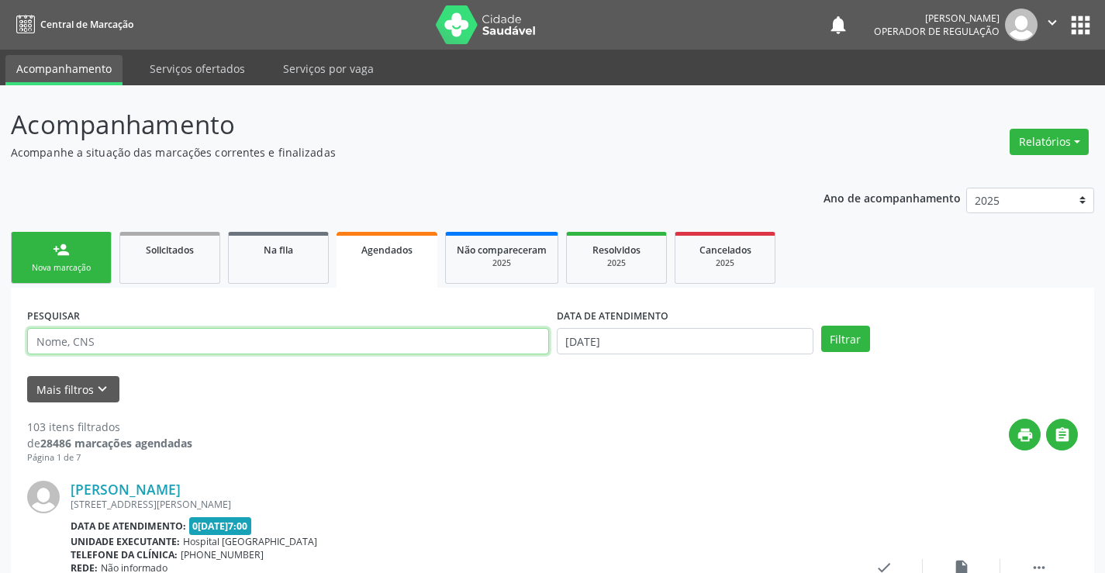
click at [82, 346] on input "text" at bounding box center [288, 341] width 522 height 26
type input "RUDA PEREIRA"
click at [821, 326] on button "Filtrar" at bounding box center [845, 339] width 49 height 26
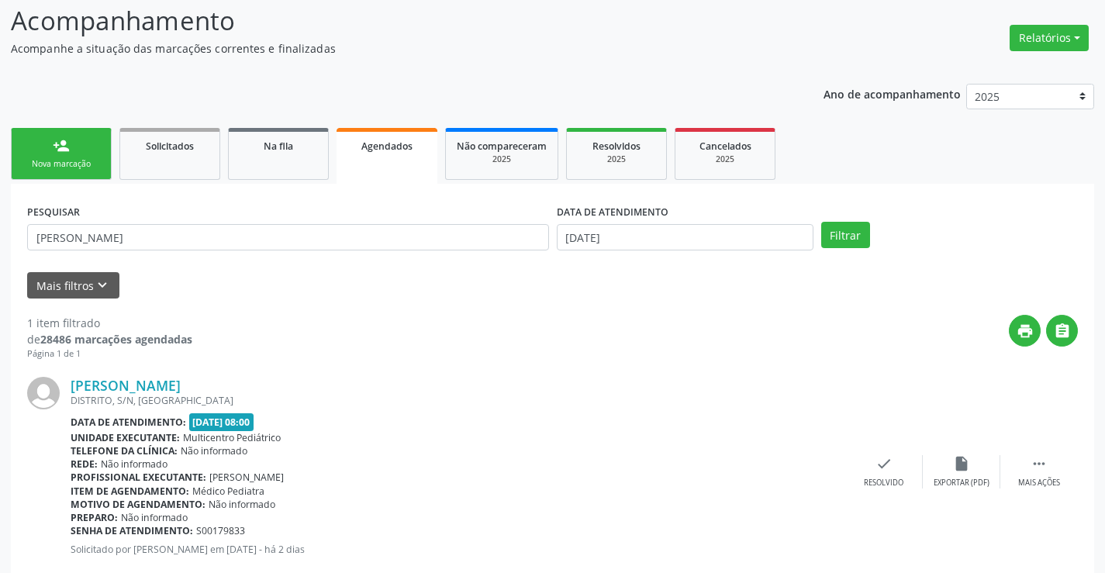
scroll to position [141, 0]
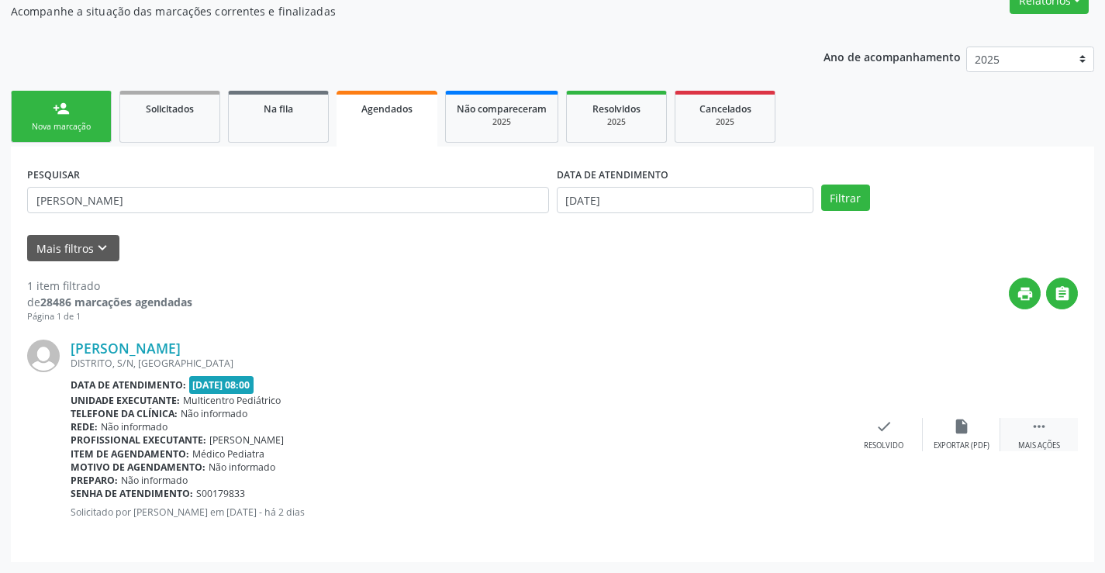
click at [1044, 431] on icon "" at bounding box center [1038, 426] width 17 height 17
click at [728, 423] on icon "print" at bounding box center [728, 426] width 17 height 17
click at [87, 118] on link "person_add Nova marcação" at bounding box center [61, 117] width 101 height 52
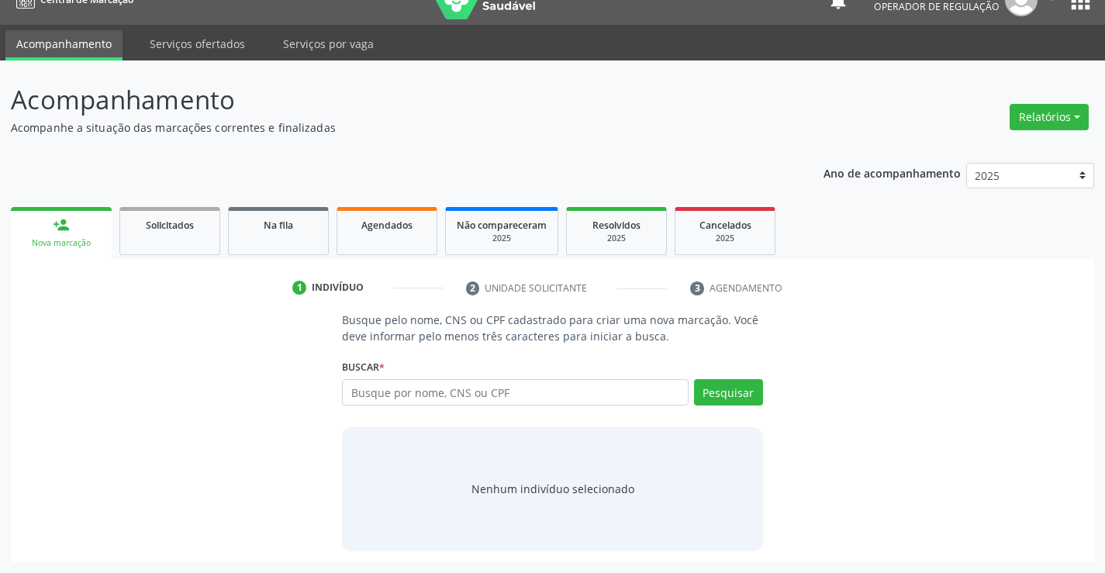
scroll to position [25, 0]
click at [426, 392] on input "text" at bounding box center [515, 392] width 346 height 26
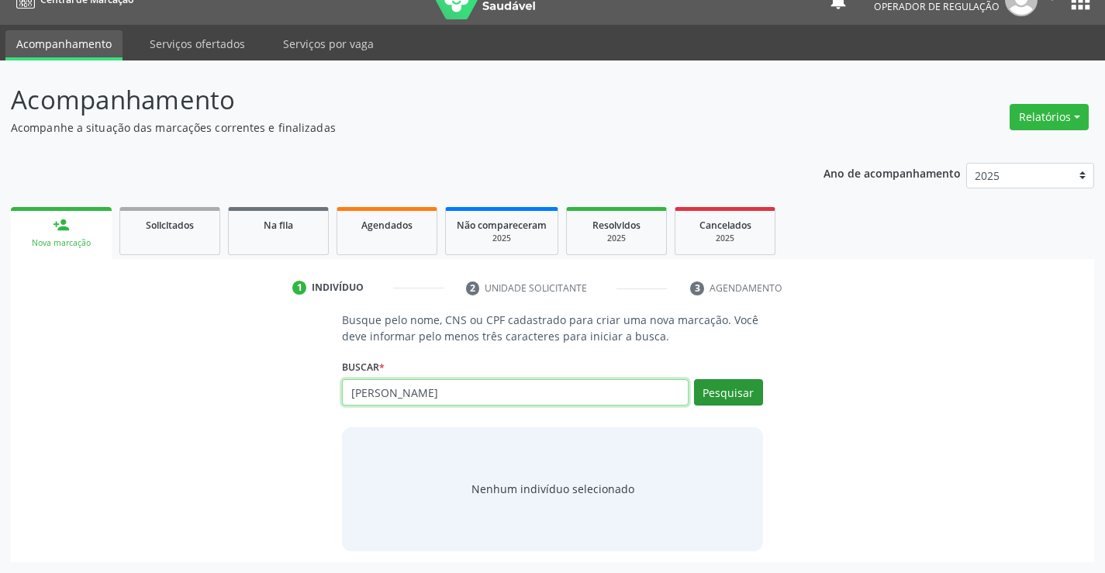
type input "ELIZETE DE ALMEIDA JATOBA"
click at [744, 397] on button "Pesquisar" at bounding box center [728, 392] width 69 height 26
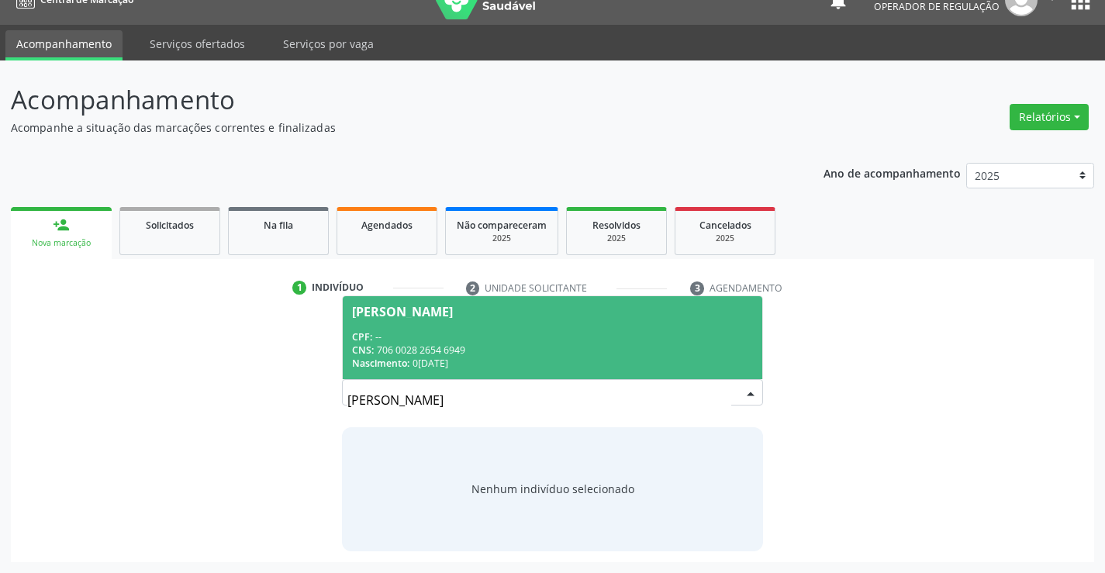
click at [495, 304] on span "Elizete de Almeida Jatoba CPF: -- CNS: 706 0028 2654 6949 Nascimento: 07/04/1959" at bounding box center [552, 337] width 419 height 83
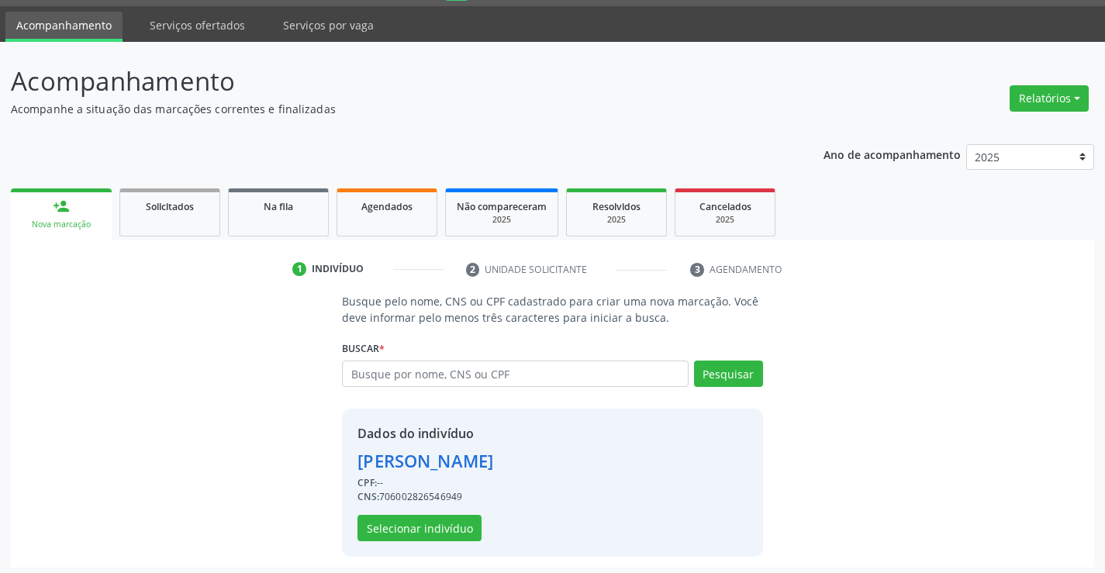
scroll to position [49, 0]
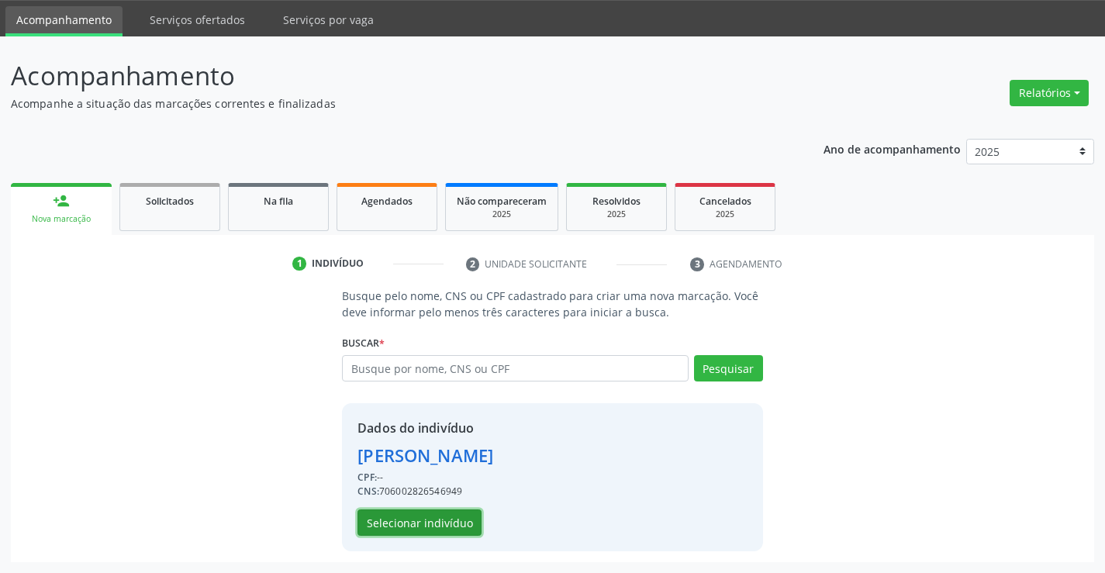
click at [430, 520] on button "Selecionar indivíduo" at bounding box center [419, 522] width 124 height 26
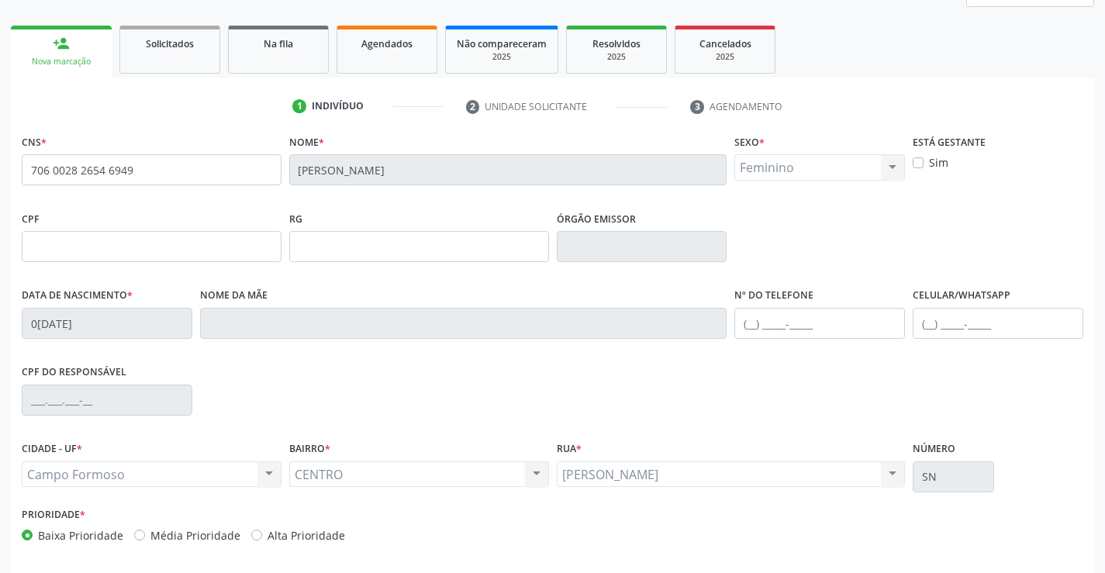
scroll to position [267, 0]
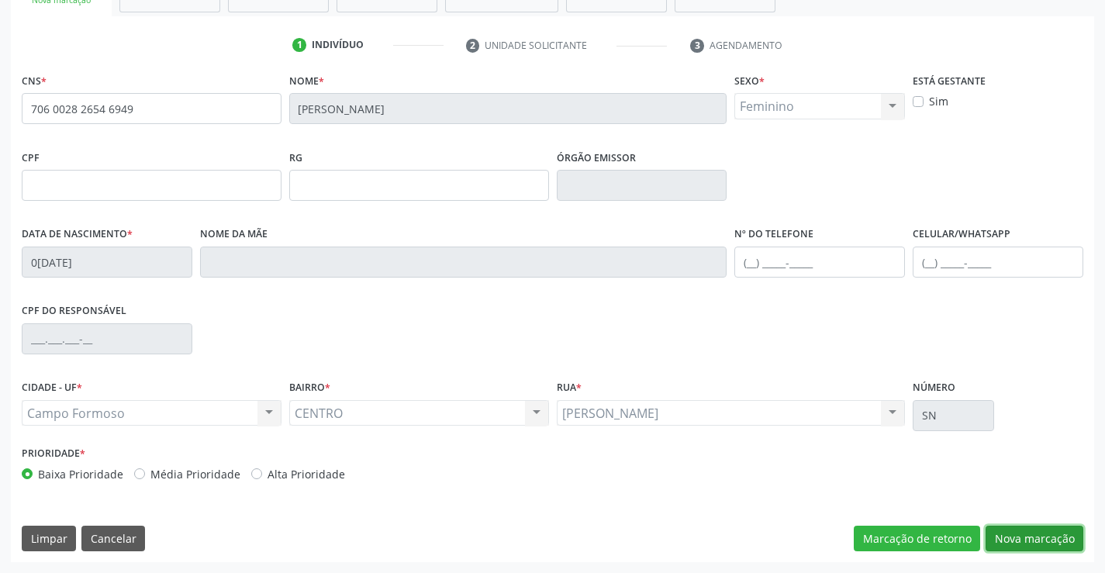
click at [1003, 543] on button "Nova marcação" at bounding box center [1034, 539] width 98 height 26
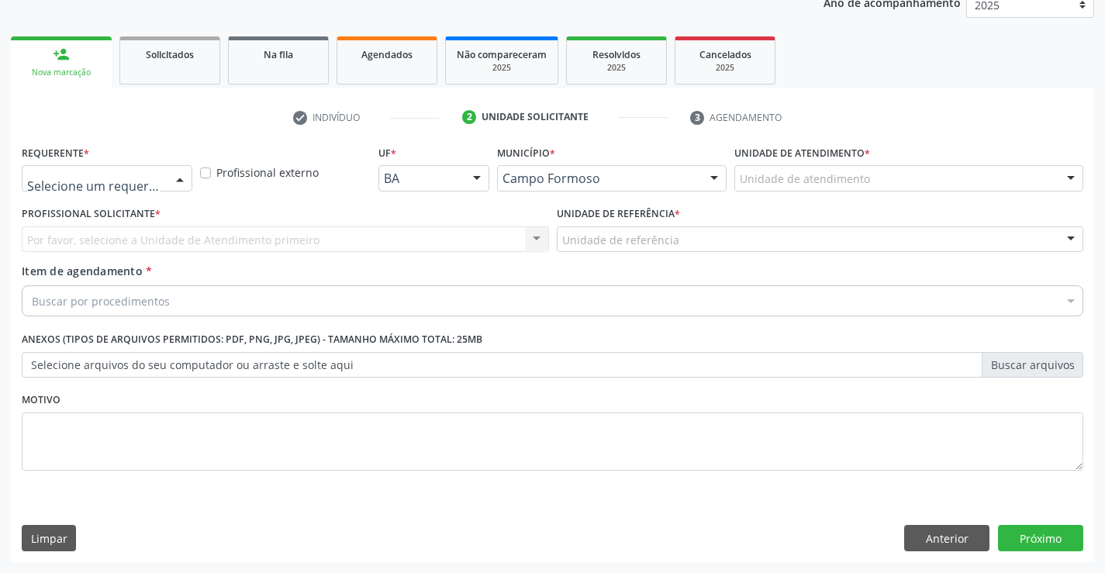
click at [176, 181] on div at bounding box center [179, 179] width 23 height 26
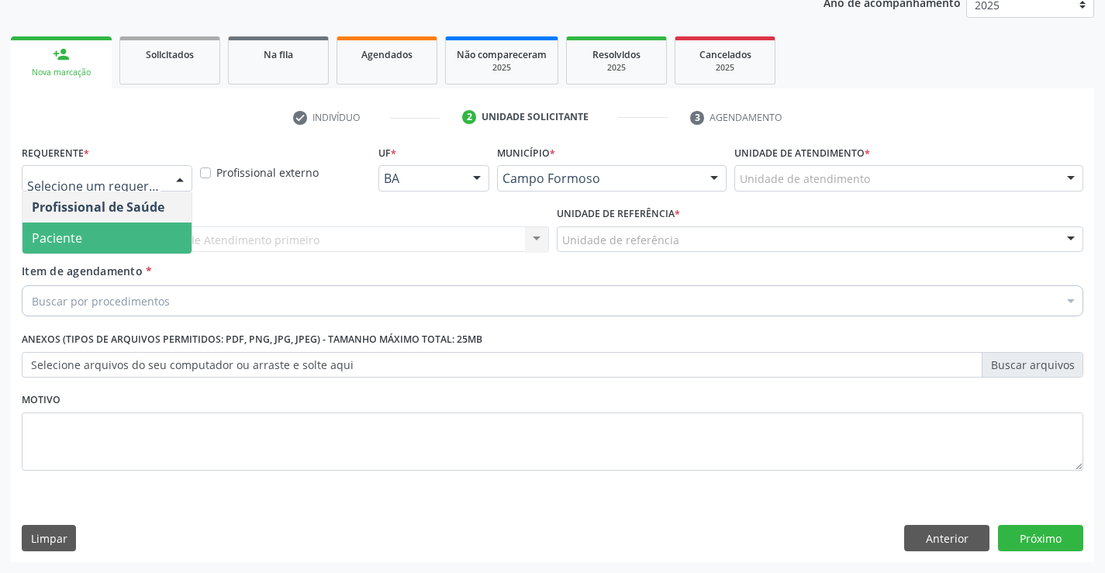
click at [112, 234] on span "Paciente" at bounding box center [106, 238] width 169 height 31
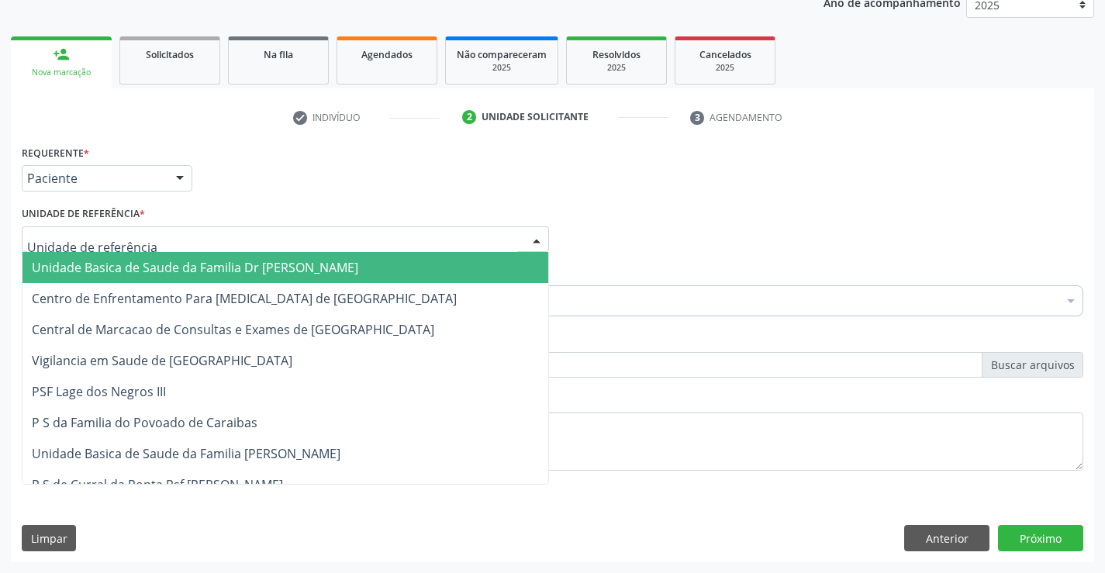
click at [530, 235] on div at bounding box center [536, 240] width 23 height 26
click at [377, 267] on span "Unidade Basica de Saude da Familia Dr [PERSON_NAME]" at bounding box center [285, 267] width 526 height 31
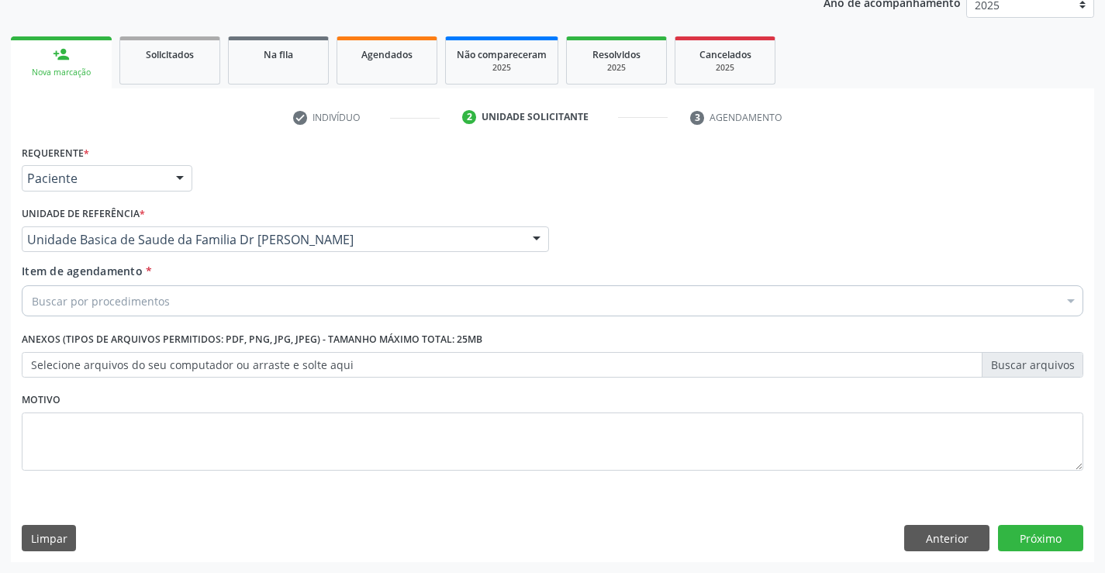
click at [337, 294] on div "Buscar por procedimentos" at bounding box center [552, 300] width 1061 height 31
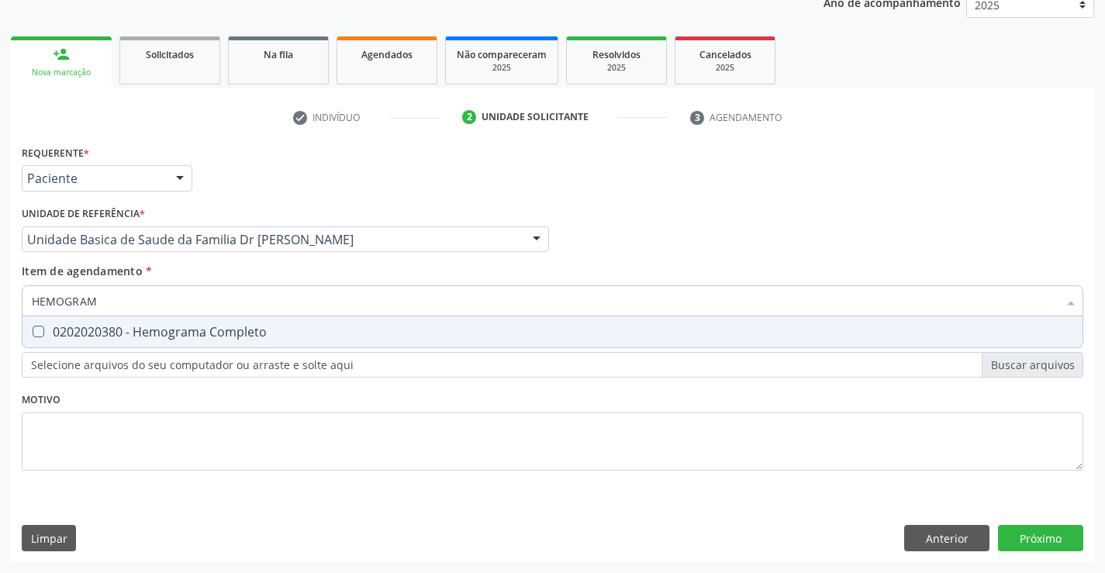
type input "HEMOGRAMA"
click at [267, 326] on div "0202020380 - Hemograma Completo" at bounding box center [552, 332] width 1041 height 12
checkbox Completo "true"
click at [238, 444] on div "Requerente * Paciente Profissional de Saúde Paciente Nenhum resultado encontrad…" at bounding box center [552, 316] width 1061 height 351
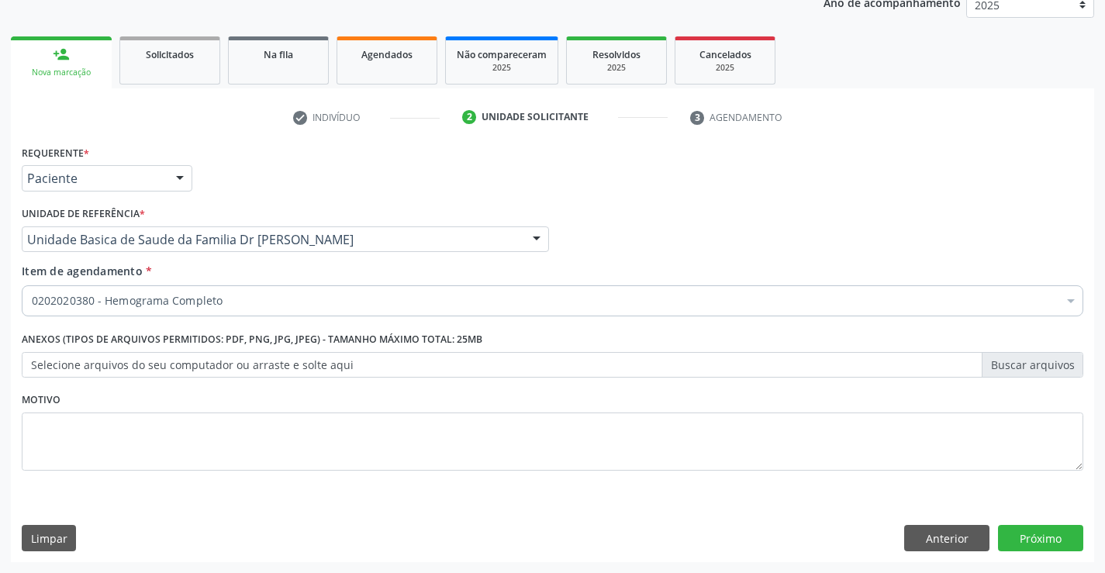
click at [251, 334] on label "Anexos (Tipos de arquivos permitidos: PDF, PNG, JPG, JPEG) - Tamanho máximo tot…" at bounding box center [252, 340] width 461 height 24
click at [257, 291] on div "0202020380 - Hemograma Completo" at bounding box center [552, 300] width 1061 height 31
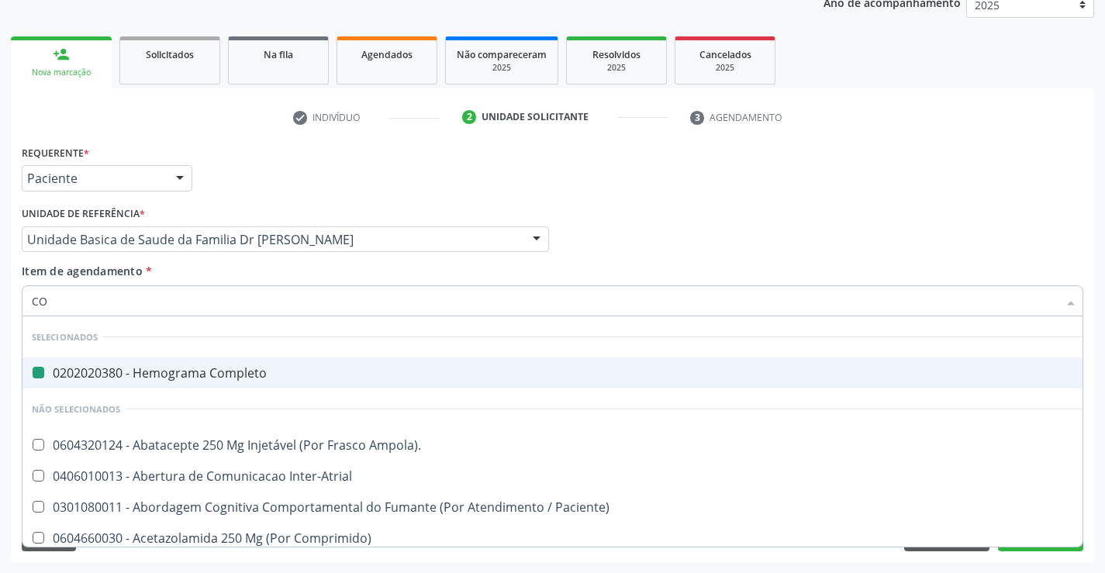
type input "COL"
checkbox Completo "false"
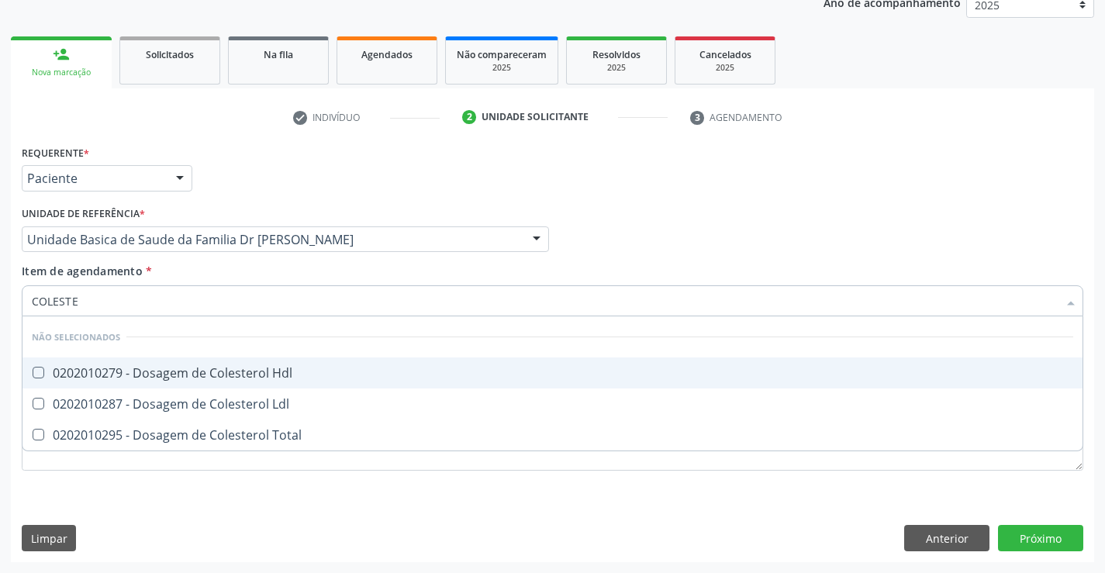
type input "COLESTER"
click at [72, 367] on div "0202010279 - Dosagem de Colesterol Hdl" at bounding box center [552, 373] width 1041 height 12
checkbox Hdl "true"
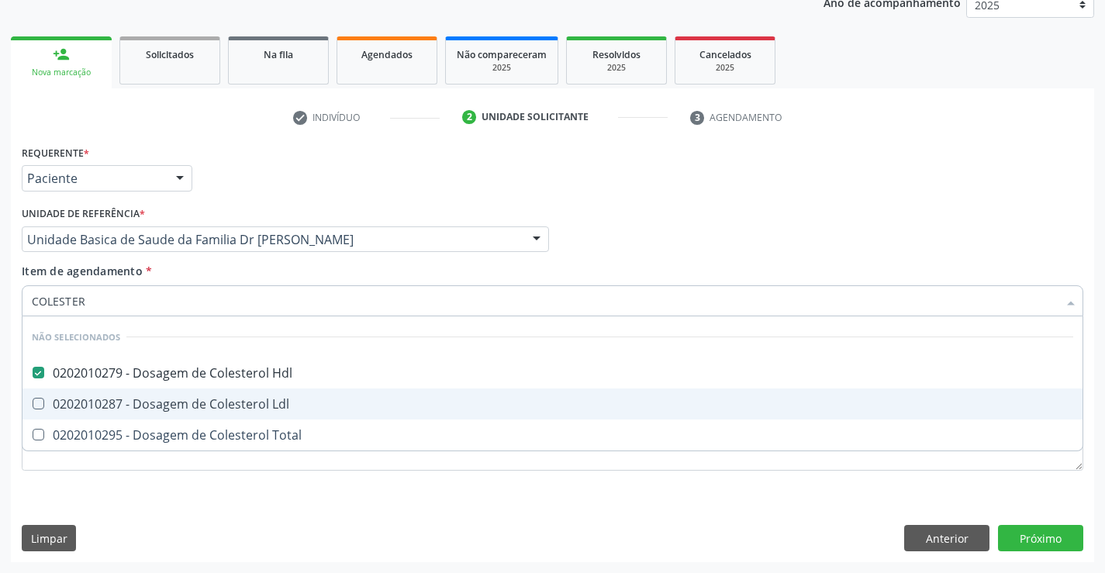
click at [55, 402] on div "0202010287 - Dosagem de Colesterol Ldl" at bounding box center [552, 404] width 1041 height 12
checkbox Ldl "true"
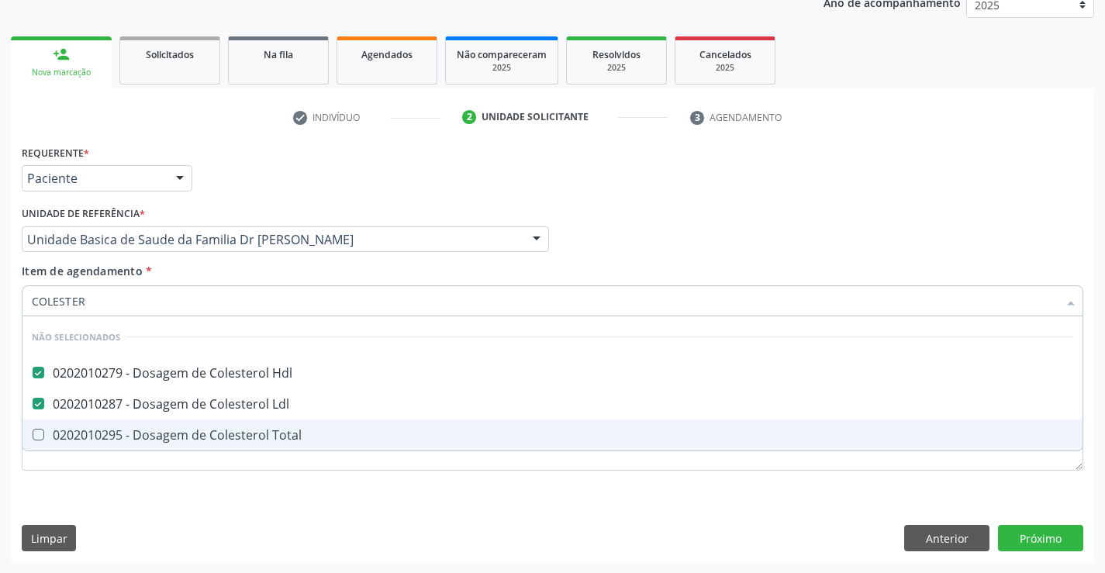
click at [67, 441] on div "0202010295 - Dosagem de Colesterol Total" at bounding box center [552, 435] width 1041 height 12
checkbox Total "true"
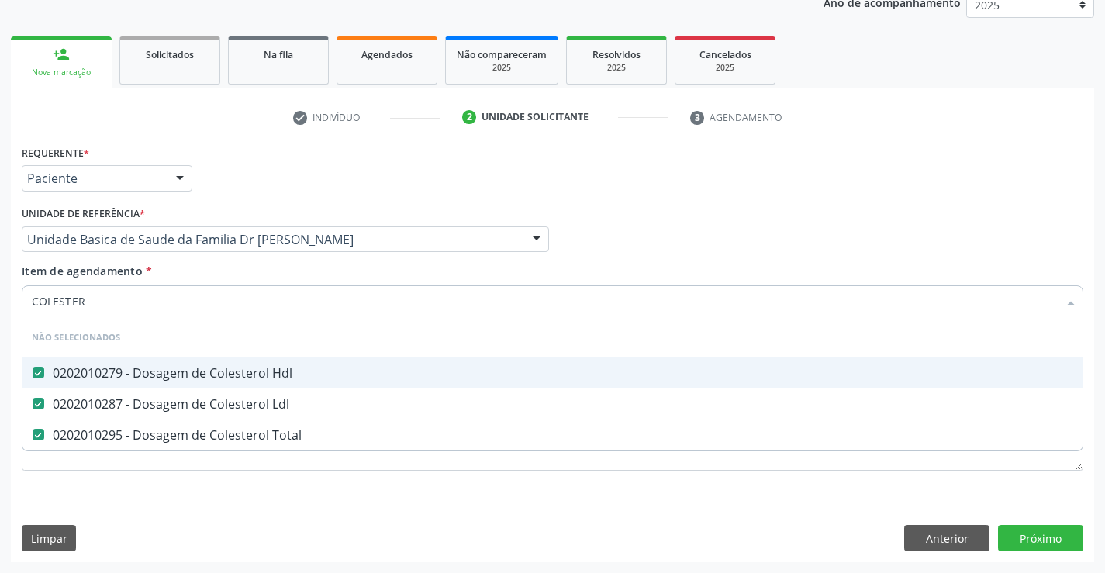
type input "COLESTER"
click at [699, 245] on div "Profissional Solicitante Por favor, selecione a Unidade de Atendimento primeiro…" at bounding box center [552, 232] width 1069 height 60
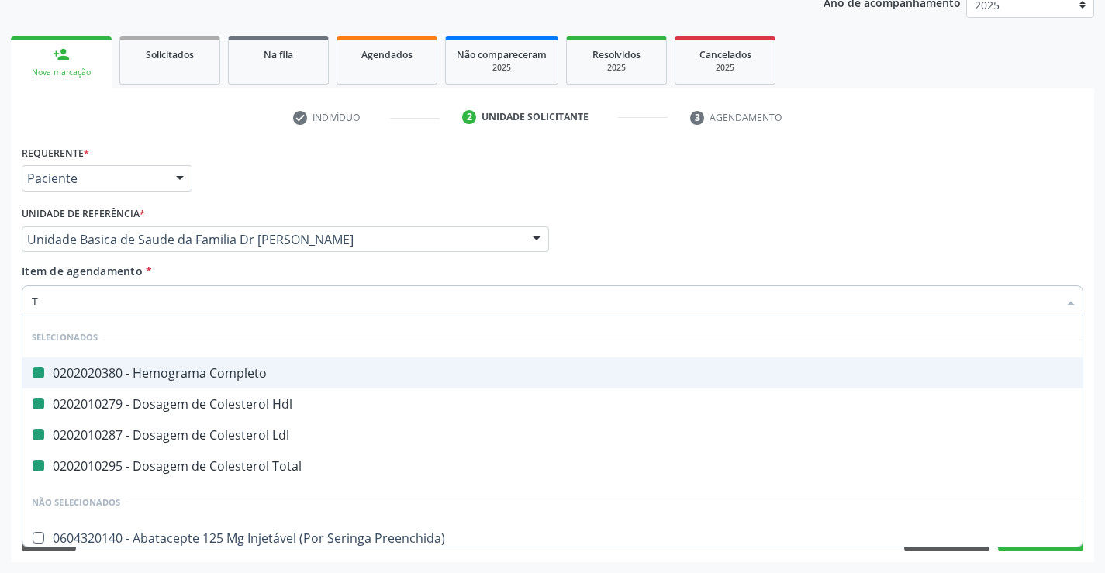
type input "TR"
checkbox Completo "false"
checkbox Ldl "false"
checkbox Hdl "false"
checkbox Total "false"
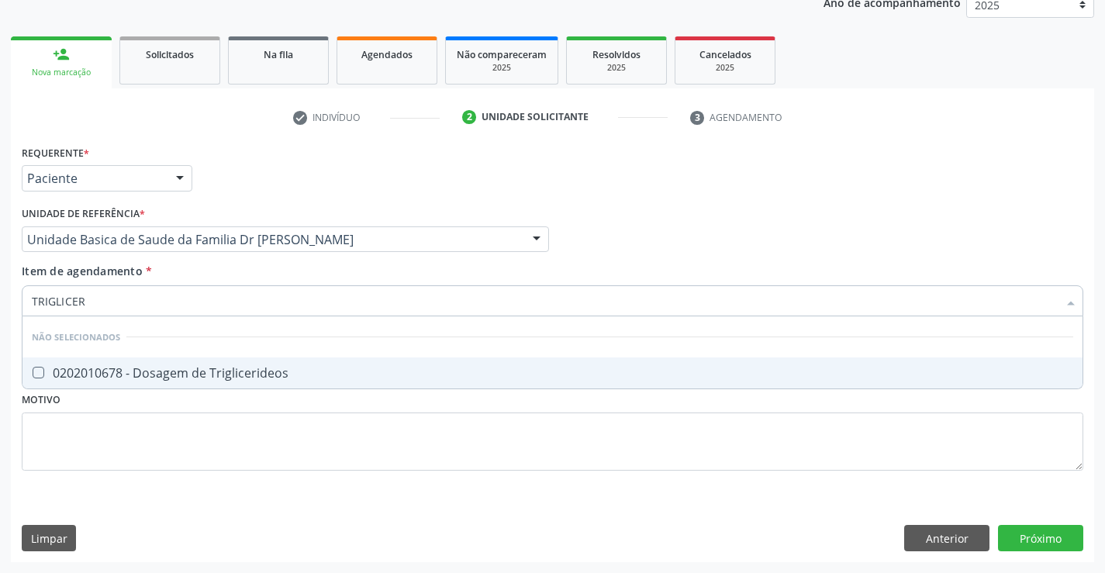
type input "TRIGLICERI"
click at [181, 372] on div "0202010678 - Dosagem de Triglicerideos" at bounding box center [552, 373] width 1041 height 12
checkbox Triglicerideos "true"
click at [157, 472] on div "Requerente * Paciente Profissional de Saúde Paciente Nenhum resultado encontrad…" at bounding box center [552, 316] width 1061 height 351
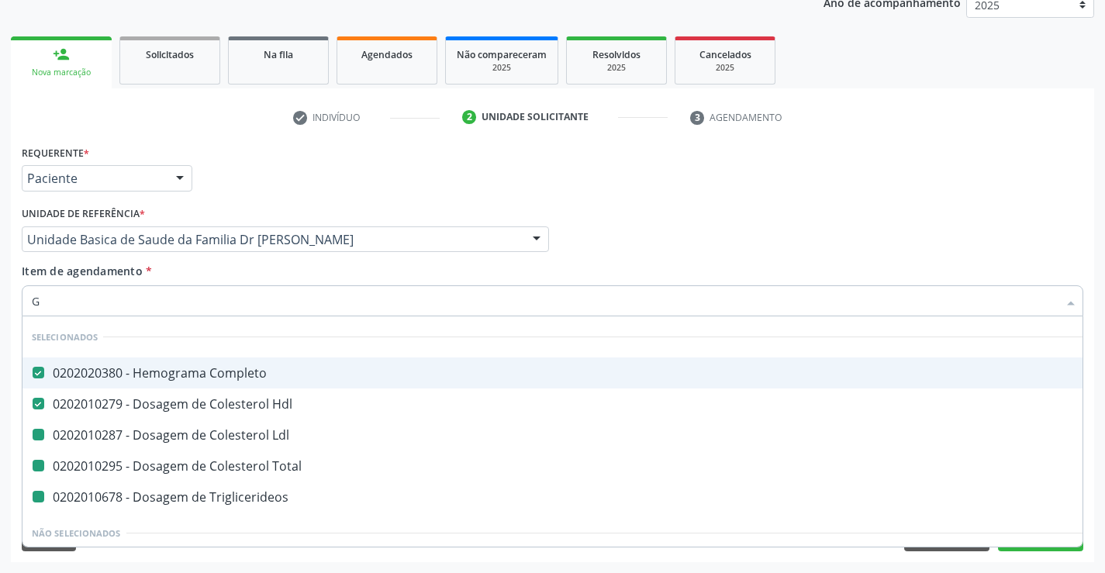
type input "GL"
checkbox Ldl "false"
checkbox Total "false"
checkbox Triglicerideos "false"
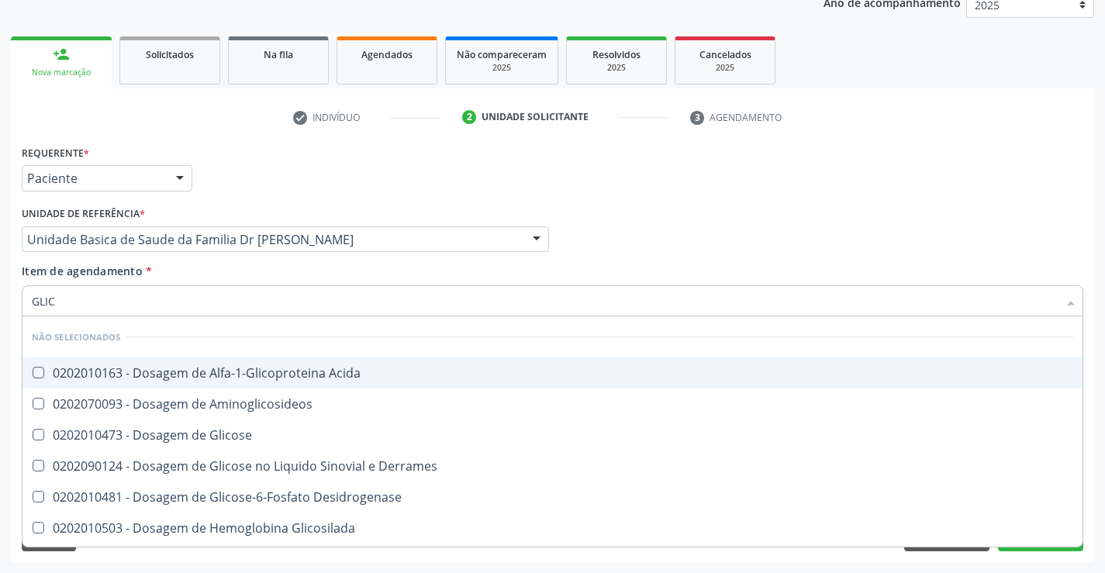
type input "GLICO"
checkbox Acida "false"
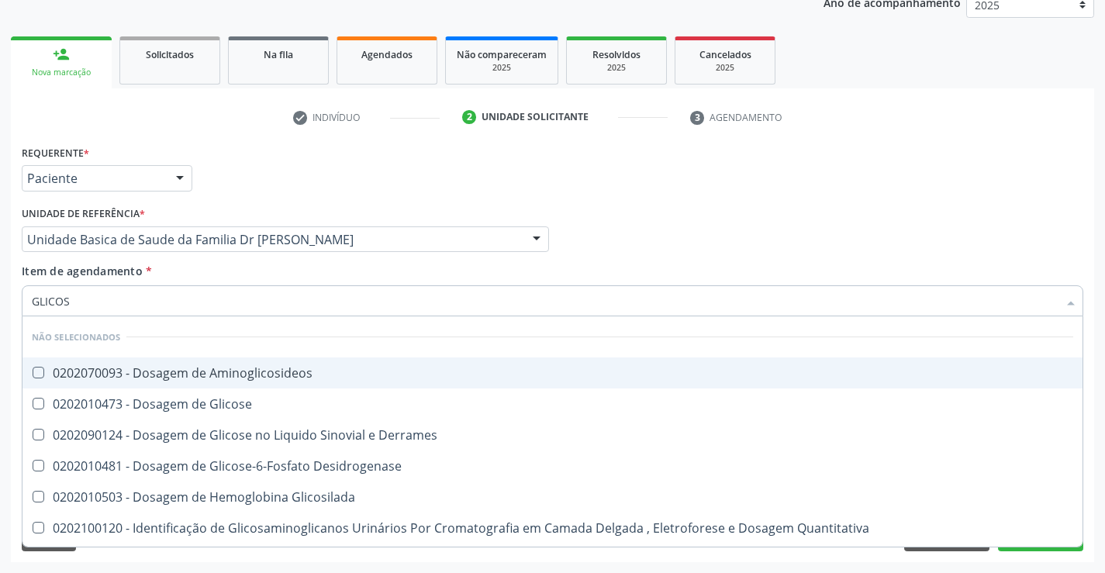
type input "GLICOSE"
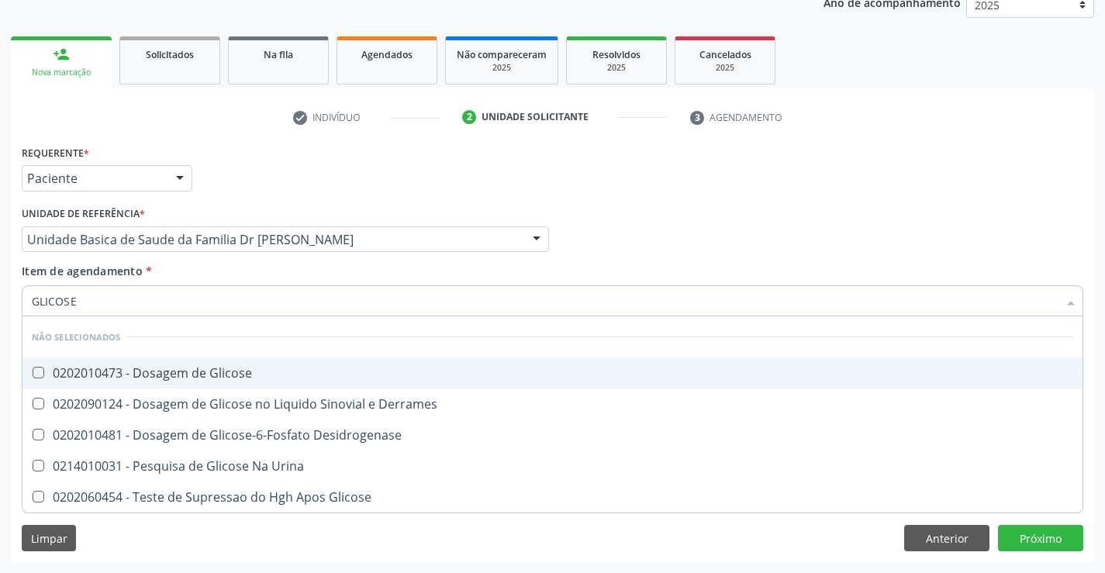
click at [162, 363] on span "0202010473 - Dosagem de Glicose" at bounding box center [552, 372] width 1060 height 31
checkbox Glicose "true"
click at [623, 231] on div "Profissional Solicitante Por favor, selecione a Unidade de Atendimento primeiro…" at bounding box center [552, 232] width 1069 height 60
checkbox Desidrogenase "true"
checkbox Urina "true"
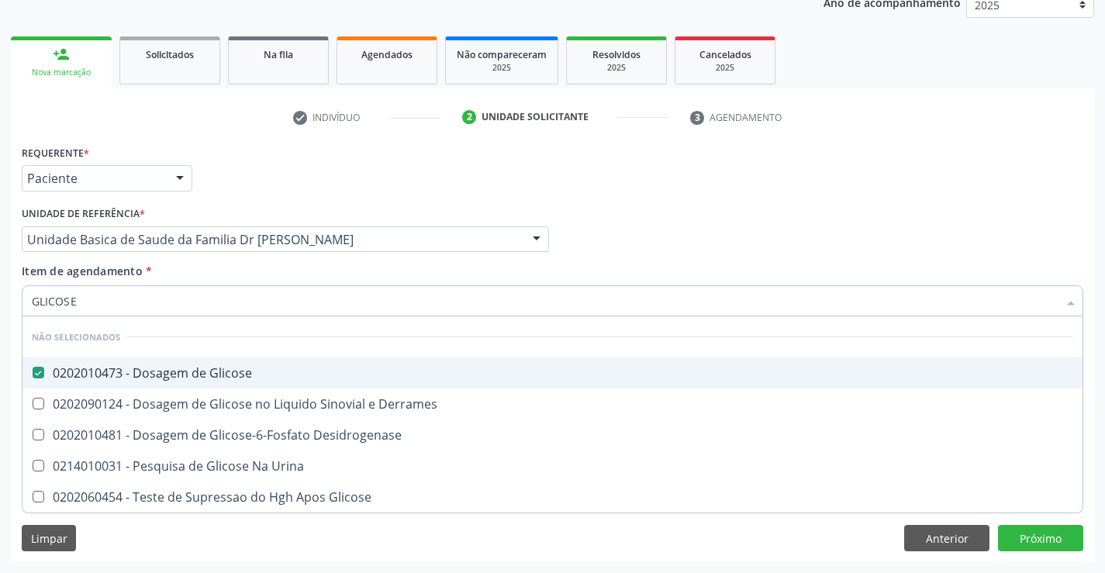
checkbox Glicose "true"
checkbox Derrames "true"
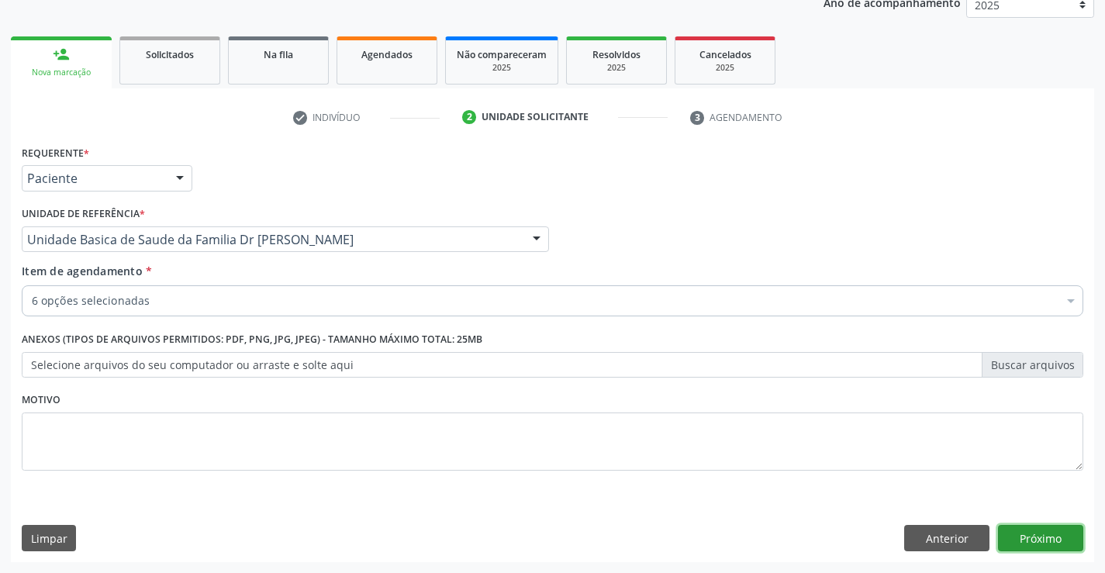
click at [1015, 541] on button "Próximo" at bounding box center [1040, 538] width 85 height 26
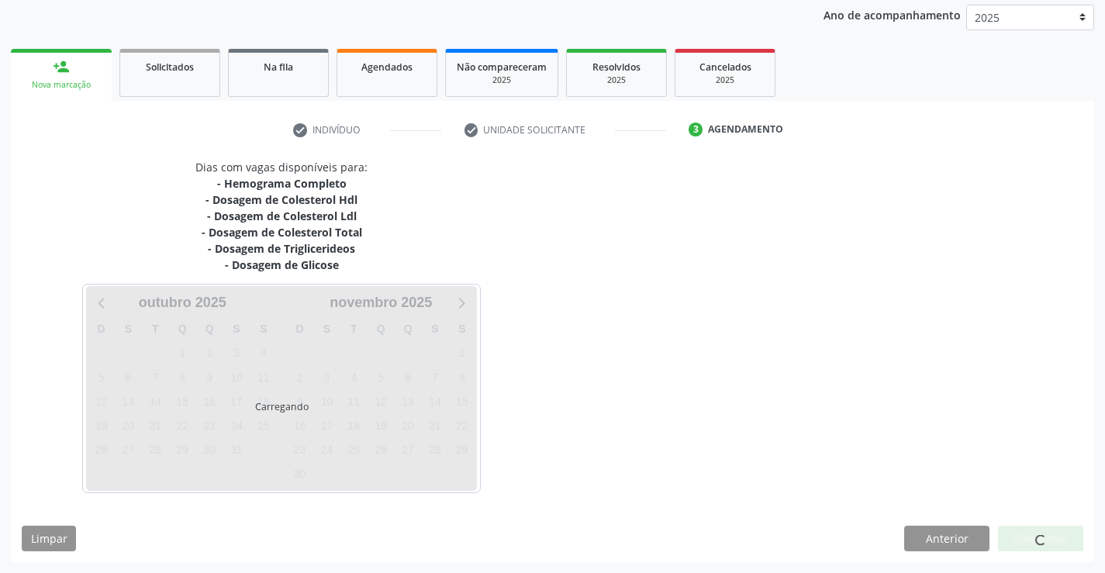
scroll to position [183, 0]
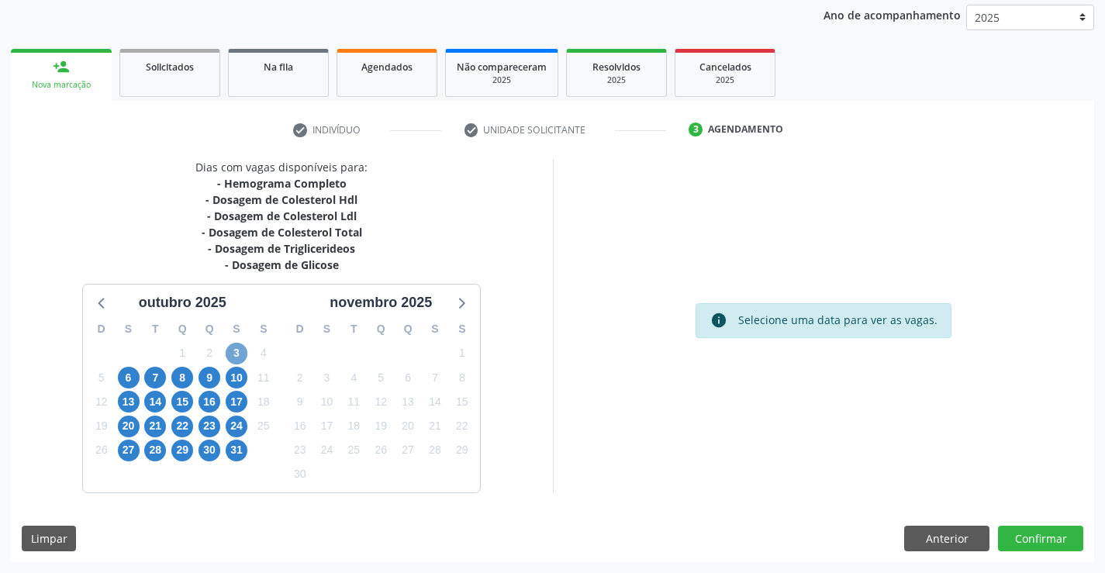
click at [241, 354] on span "3" at bounding box center [237, 354] width 22 height 22
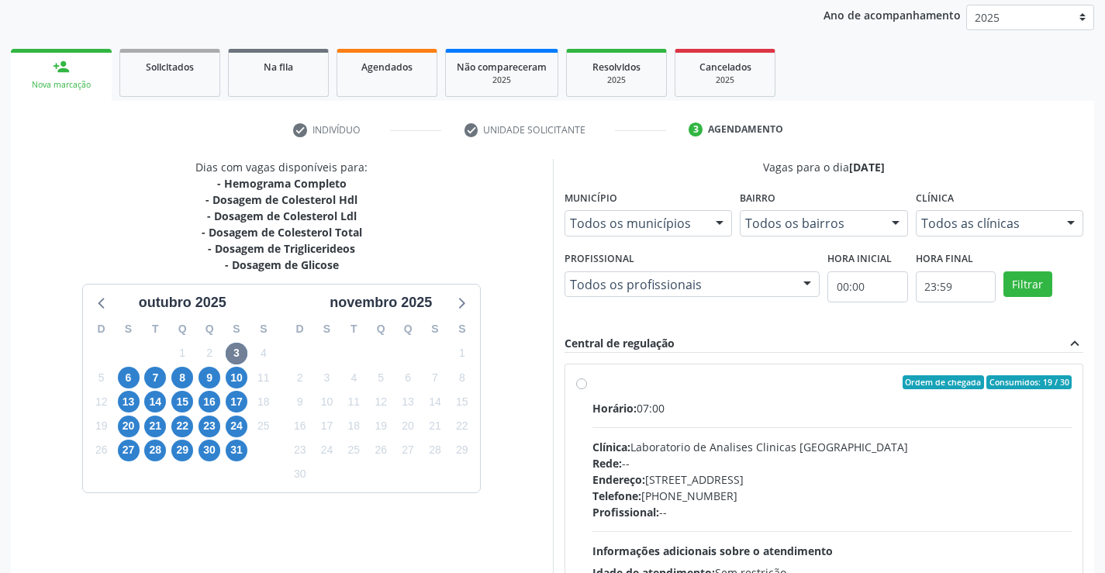
click at [592, 386] on label "Ordem de chegada Consumidos: 19 / 30 Horário: 07:00 Clínica: Laboratorio de Ana…" at bounding box center [832, 494] width 480 height 238
click at [585, 386] on input "Ordem de chegada Consumidos: 19 / 30 Horário: 07:00 Clínica: Laboratorio de Ana…" at bounding box center [581, 382] width 11 height 14
radio input "true"
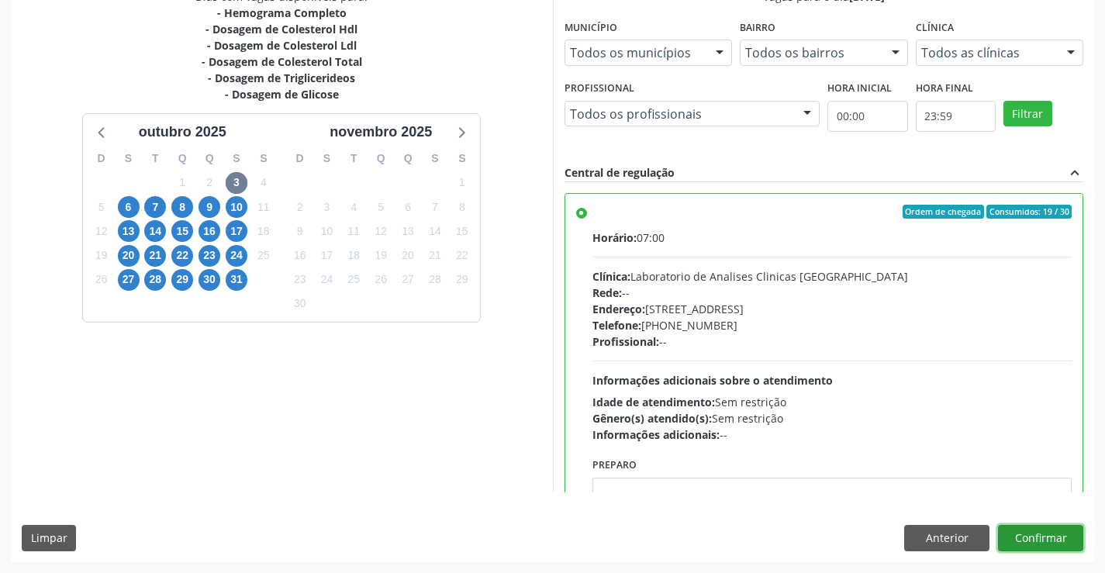
click at [1022, 533] on button "Confirmar" at bounding box center [1040, 538] width 85 height 26
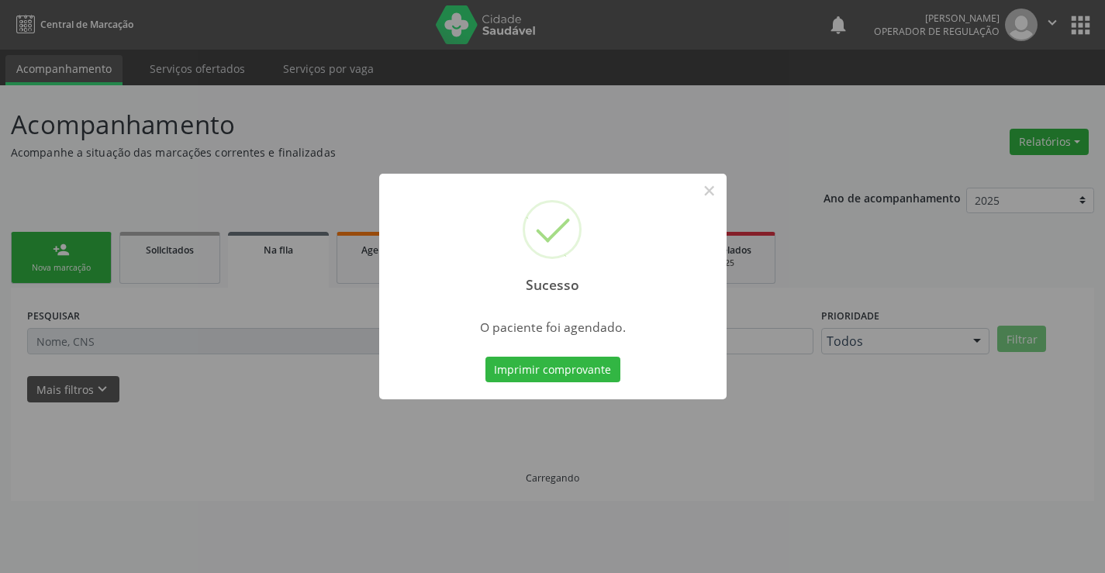
scroll to position [0, 0]
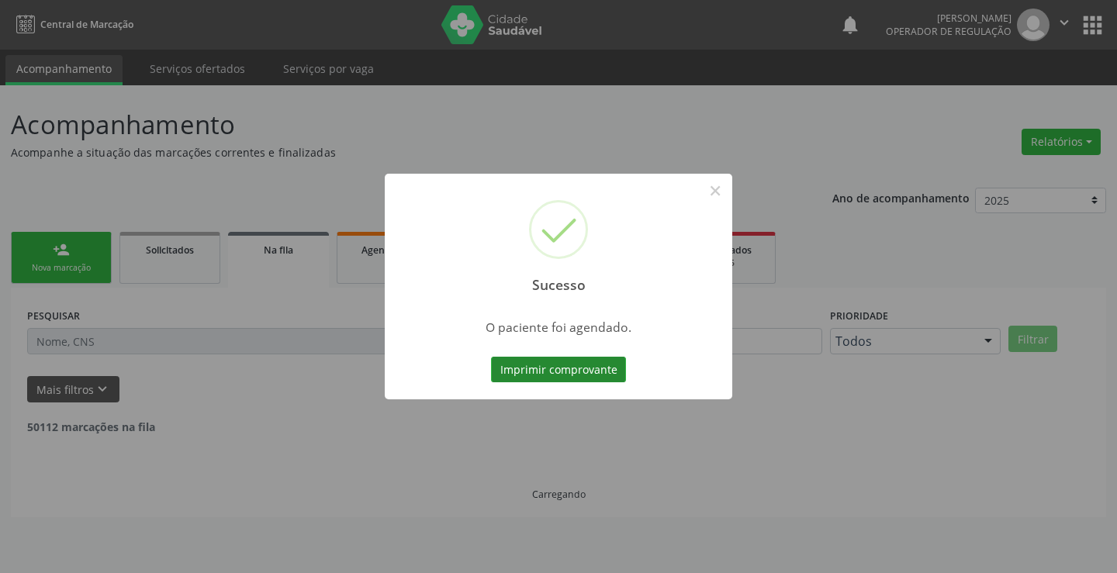
click at [568, 371] on button "Imprimir comprovante" at bounding box center [558, 370] width 135 height 26
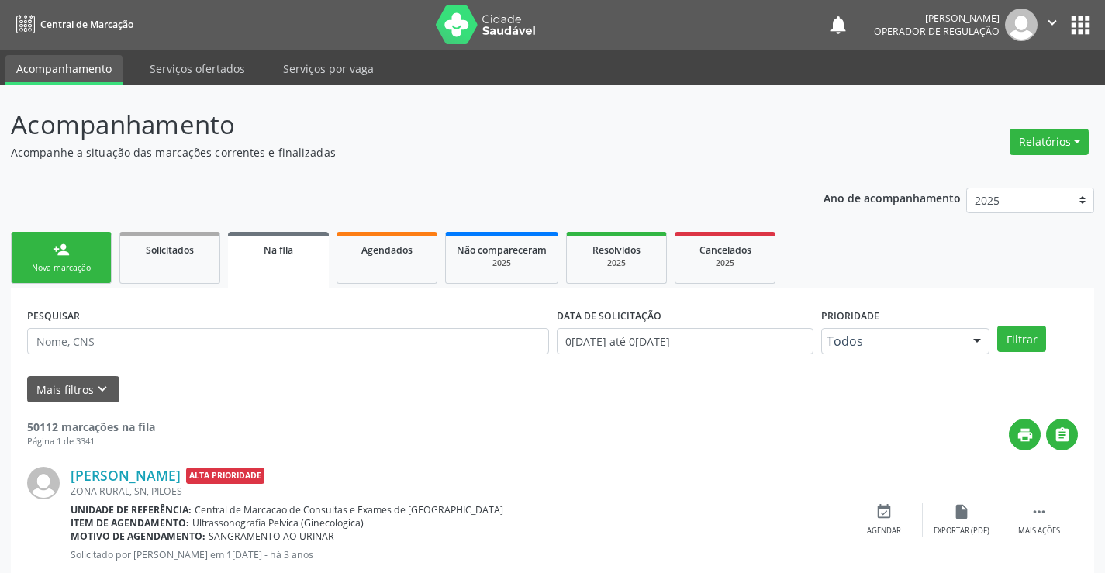
click at [55, 264] on div "Nova marcação" at bounding box center [61, 268] width 78 height 12
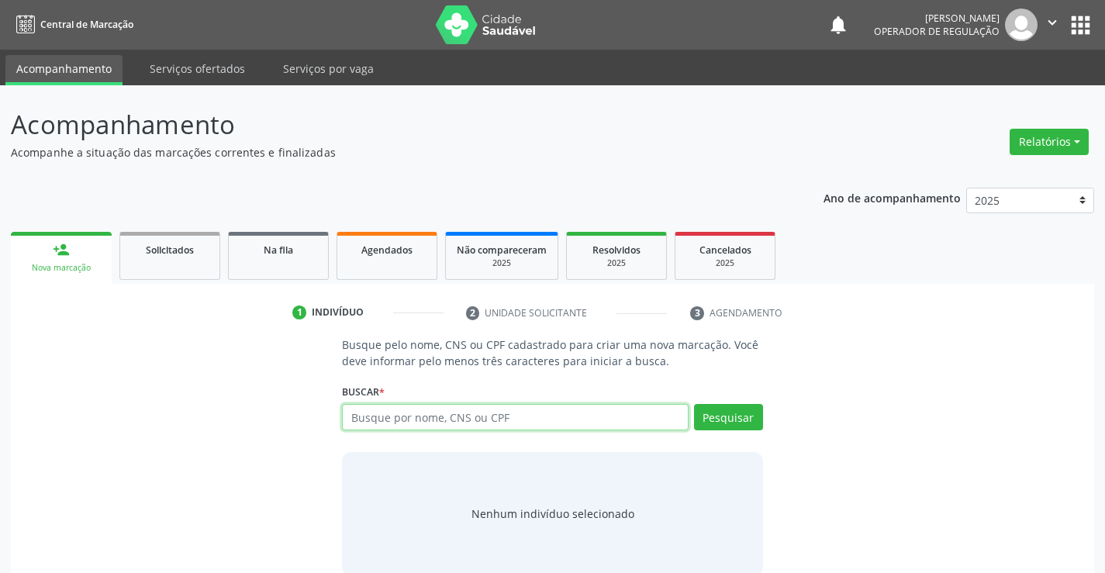
click at [482, 420] on input "text" at bounding box center [515, 417] width 346 height 26
type input "701809222530077"
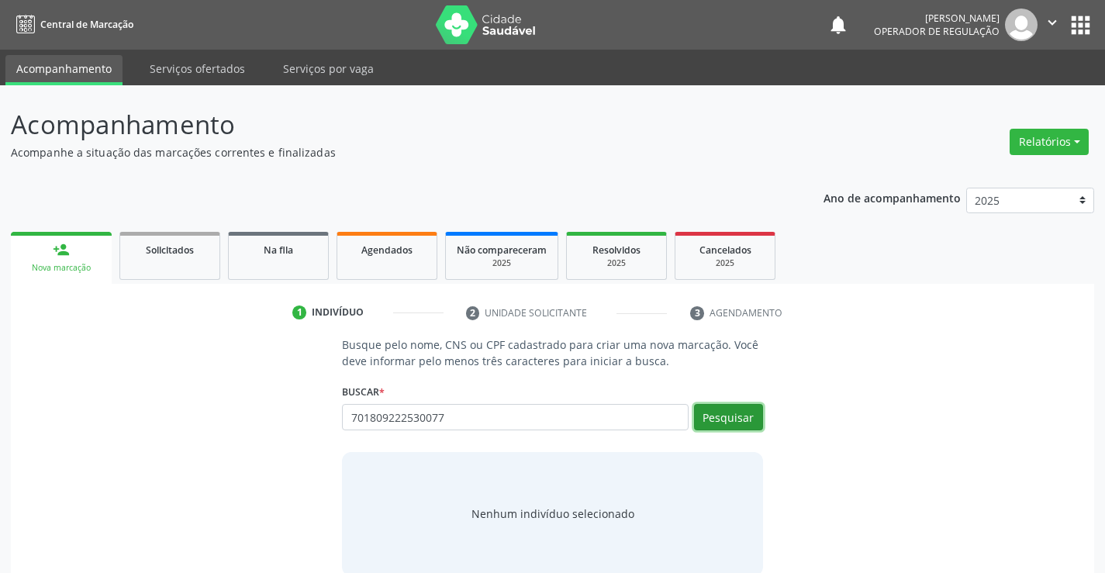
click at [702, 416] on button "Pesquisar" at bounding box center [728, 417] width 69 height 26
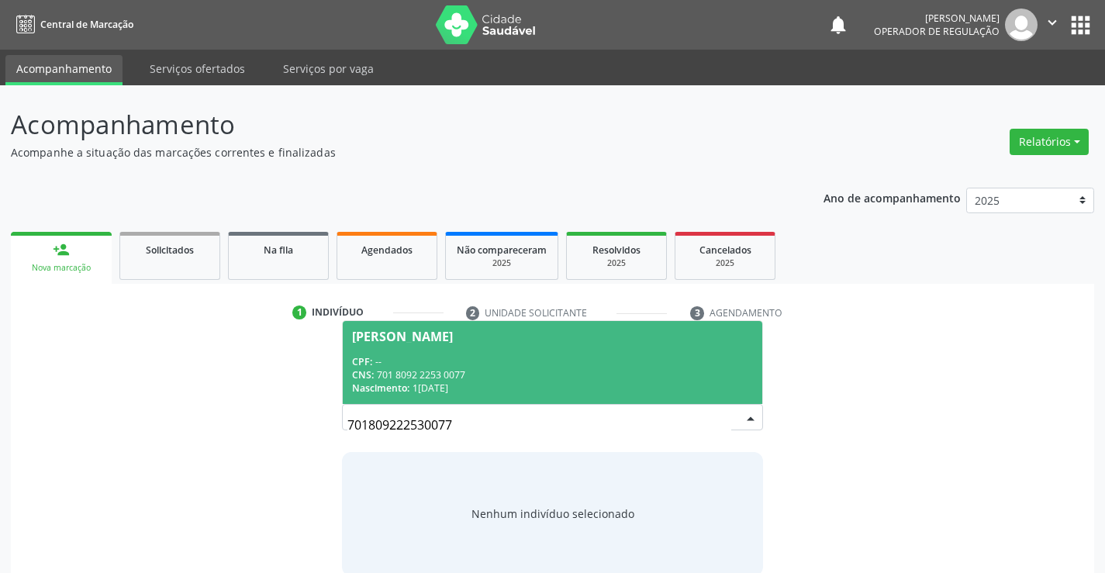
click at [450, 343] on span "Pamela Silva dos Santos CPF: -- CNS: 701 8092 2253 0077 Nascimento: 10/01/2006" at bounding box center [552, 362] width 419 height 83
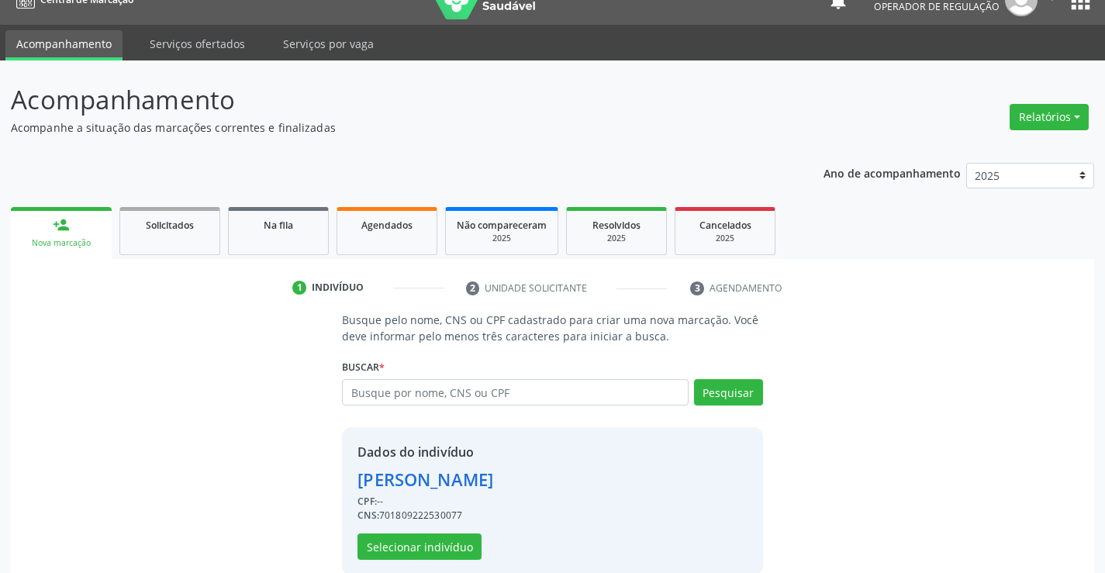
scroll to position [49, 0]
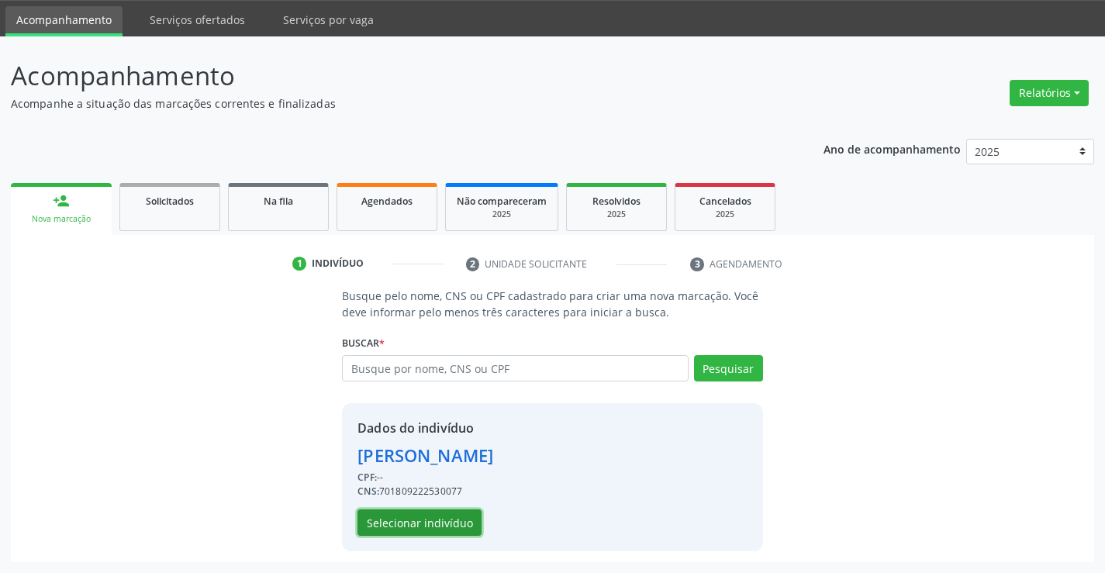
click at [430, 518] on button "Selecionar indivíduo" at bounding box center [419, 522] width 124 height 26
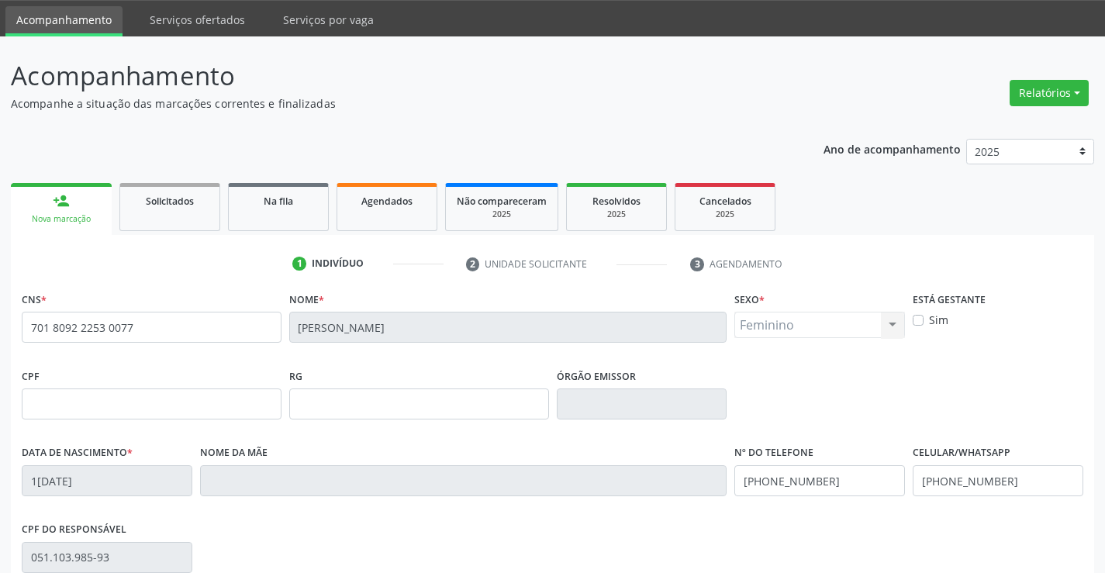
scroll to position [267, 0]
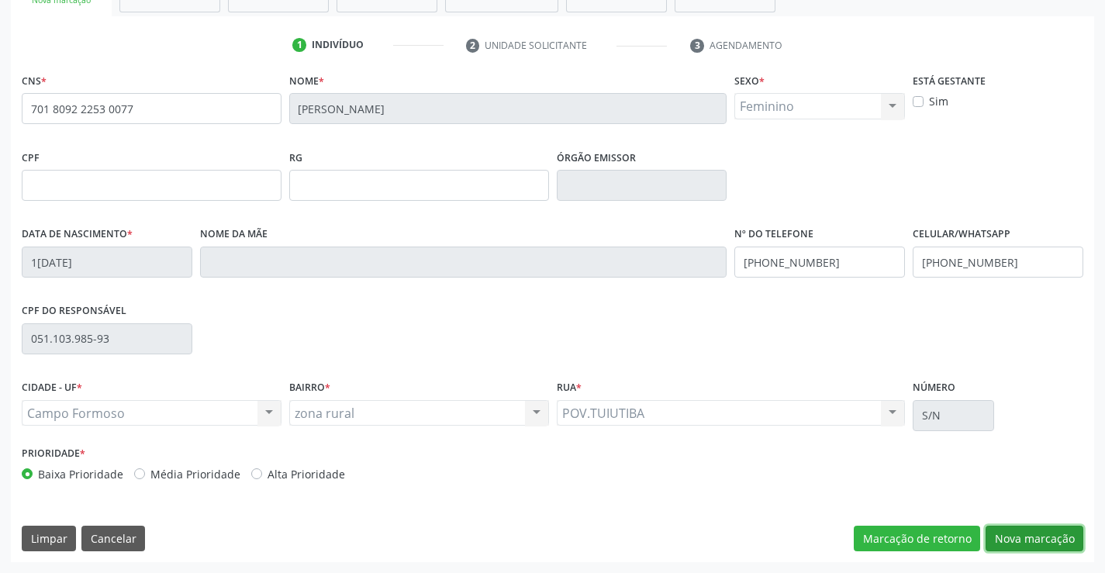
click at [1021, 545] on button "Nova marcação" at bounding box center [1034, 539] width 98 height 26
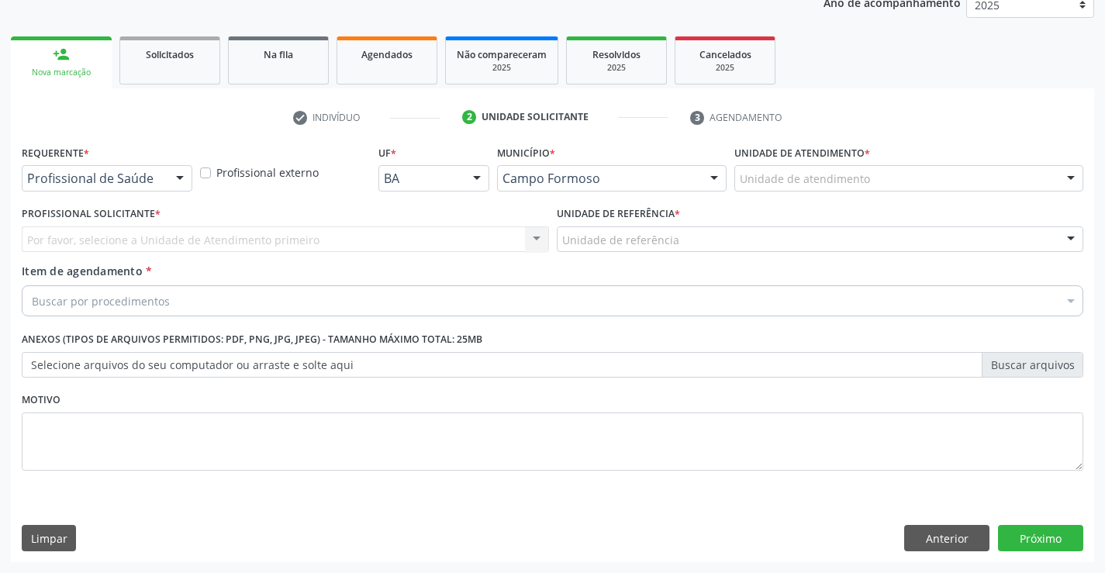
click at [175, 176] on div at bounding box center [179, 179] width 23 height 26
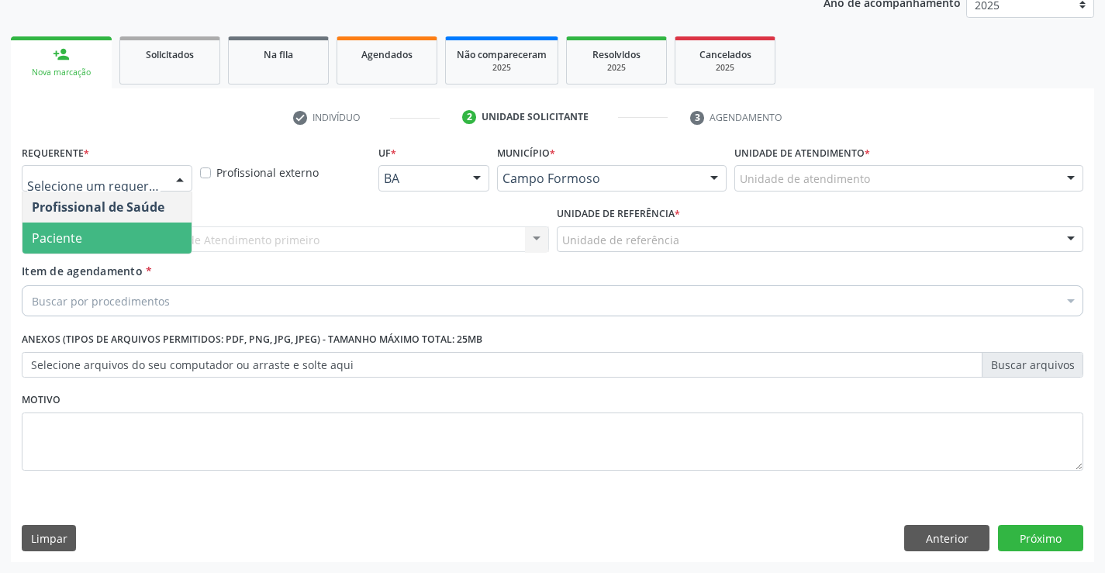
click at [135, 237] on span "Paciente" at bounding box center [106, 238] width 169 height 31
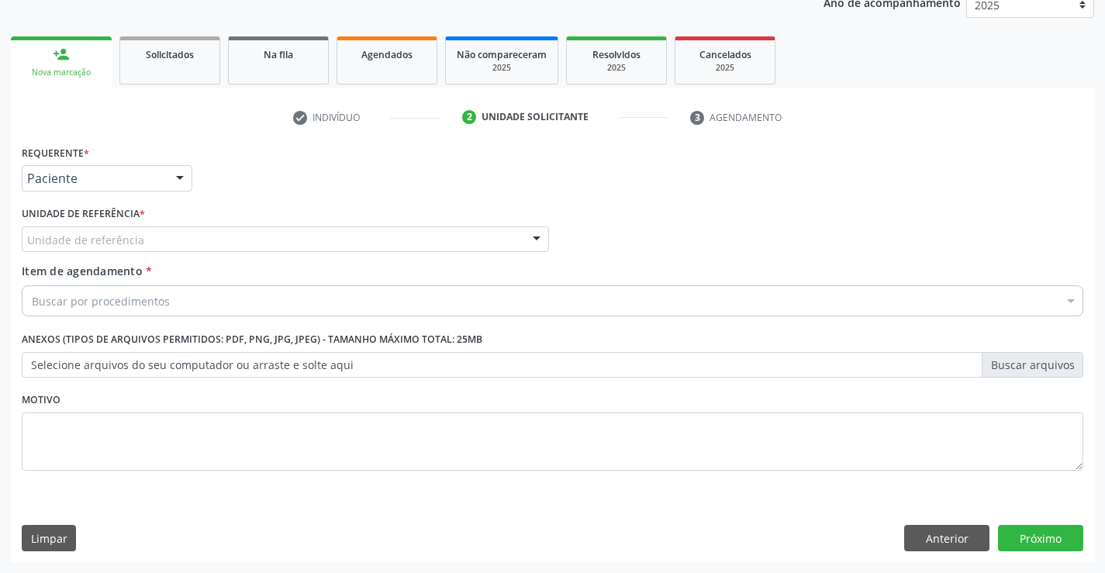
click at [551, 233] on div "Unidade de referência * Unidade de referência Unidade Basica de Saude da Famili…" at bounding box center [285, 232] width 535 height 60
click at [525, 236] on div at bounding box center [536, 240] width 23 height 26
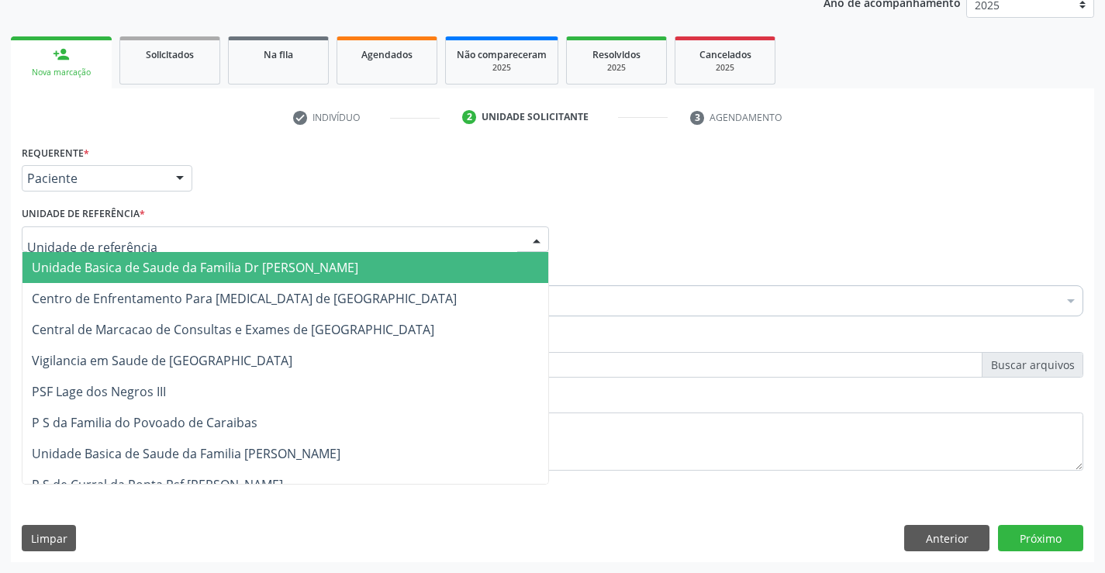
click at [367, 261] on span "Unidade Basica de Saude da Familia Dr [PERSON_NAME]" at bounding box center [285, 267] width 526 height 31
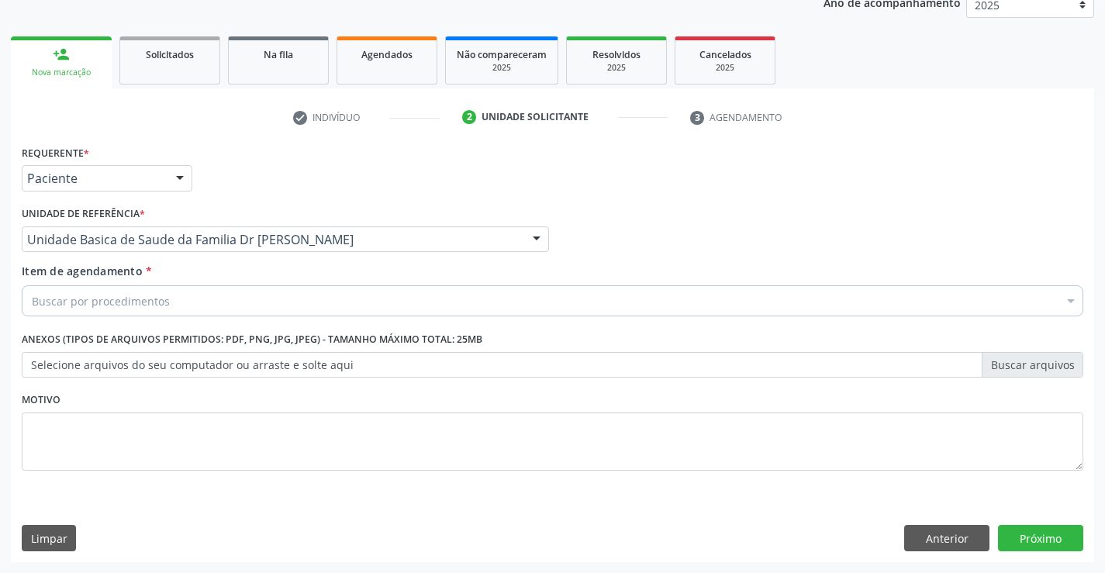
click at [264, 299] on div "Buscar por procedimentos" at bounding box center [552, 300] width 1061 height 31
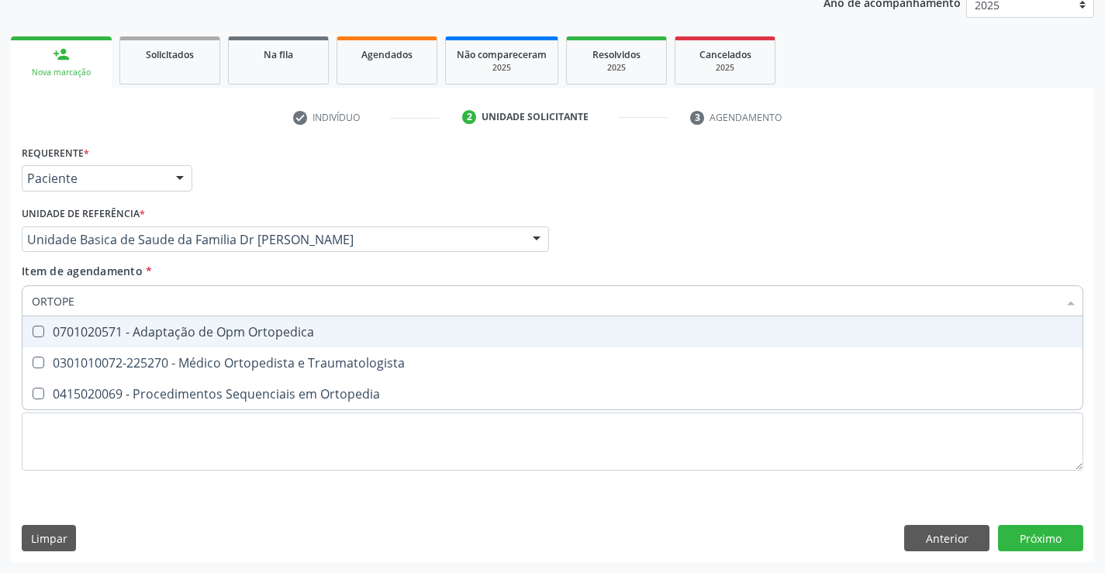
type input "ORTOPED"
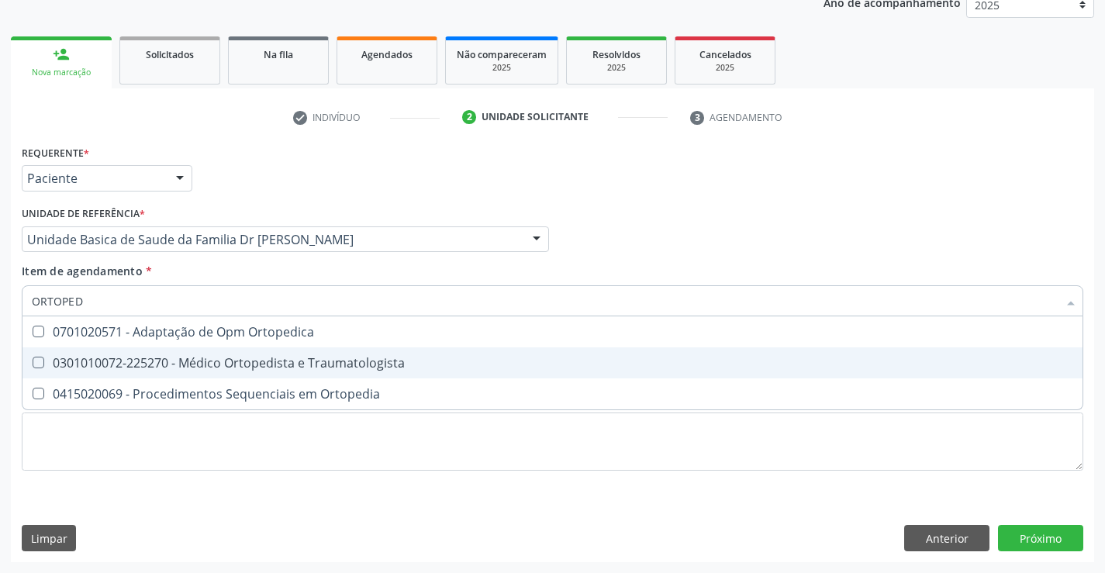
click at [254, 357] on div "0301010072-225270 - Médico Ortopedista e Traumatologista" at bounding box center [552, 363] width 1041 height 12
checkbox Traumatologista "true"
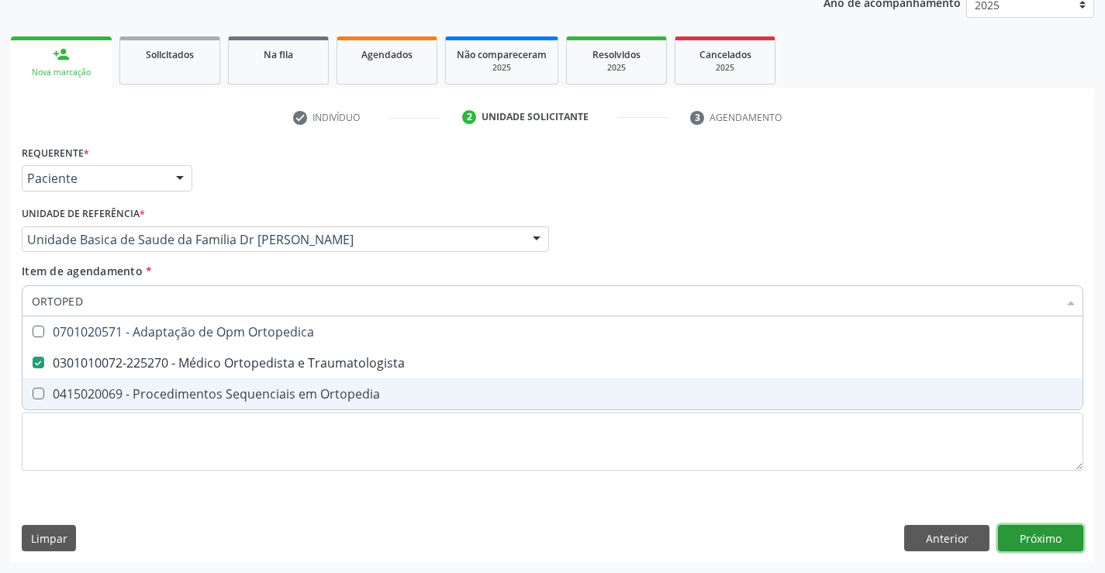
click at [1018, 530] on div "Requerente * Paciente Profissional de Saúde Paciente Nenhum resultado encontrad…" at bounding box center [552, 351] width 1083 height 421
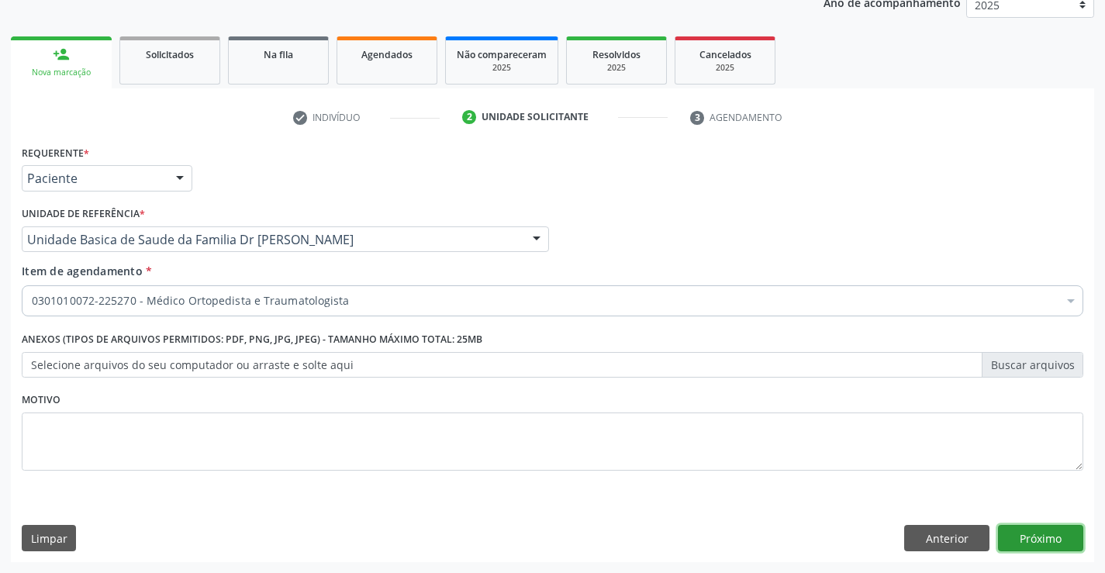
click at [1014, 537] on button "Próximo" at bounding box center [1040, 538] width 85 height 26
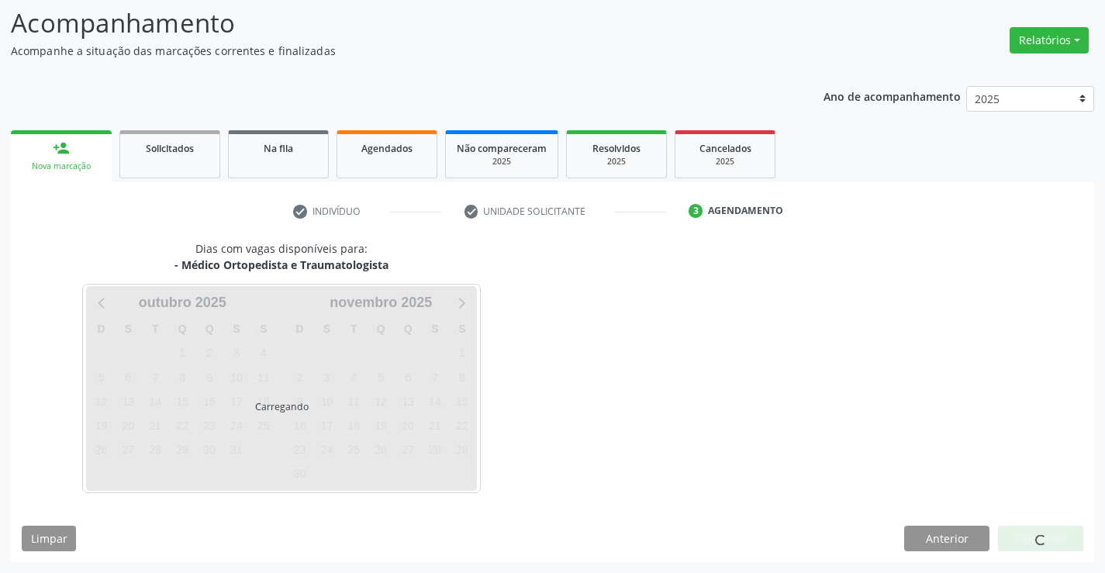
scroll to position [102, 0]
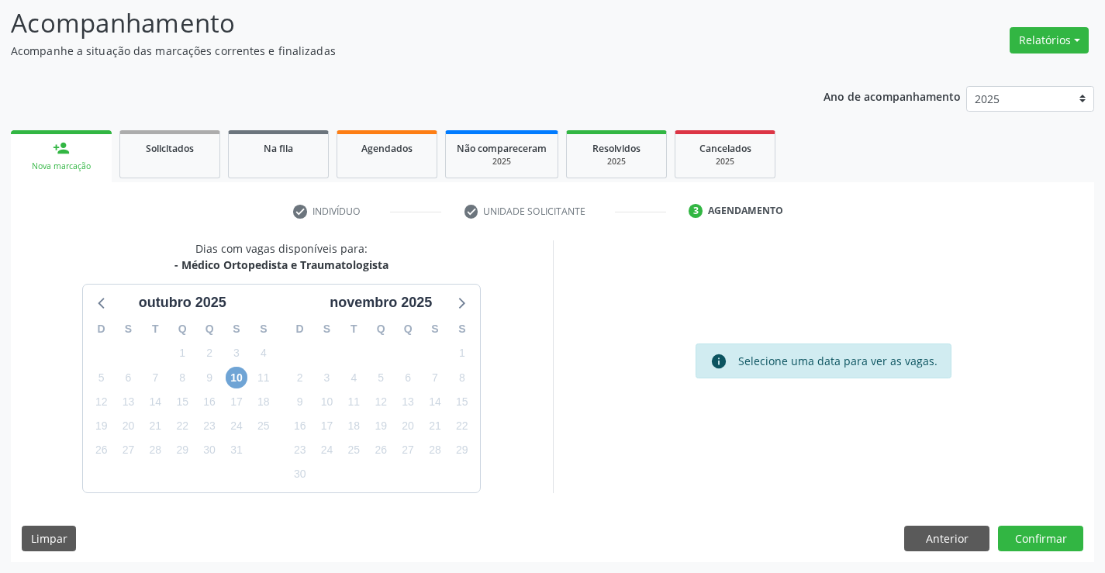
click at [241, 379] on span "10" at bounding box center [237, 378] width 22 height 22
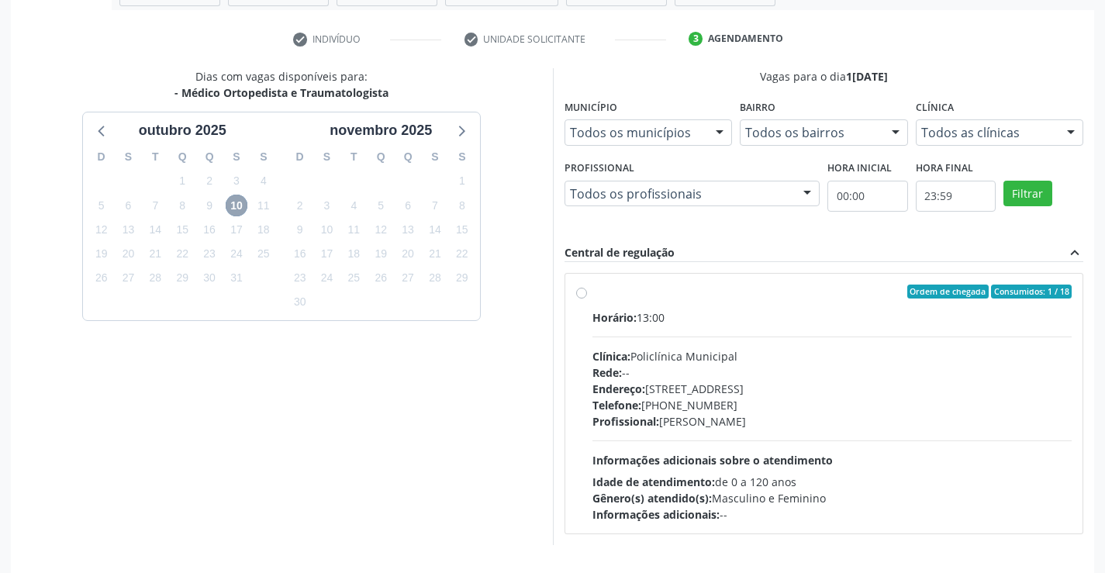
scroll to position [315, 0]
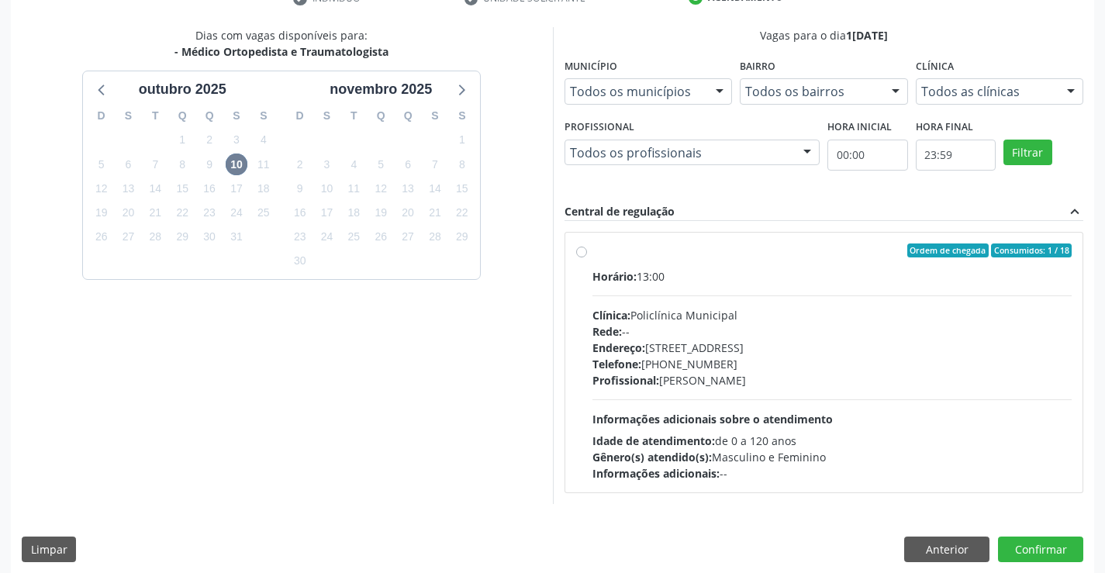
click at [575, 255] on div "Ordem de chegada Consumidos: 1 / 18 Horário: 13:00 Clínica: Policlínica Municip…" at bounding box center [824, 363] width 518 height 260
radio input "true"
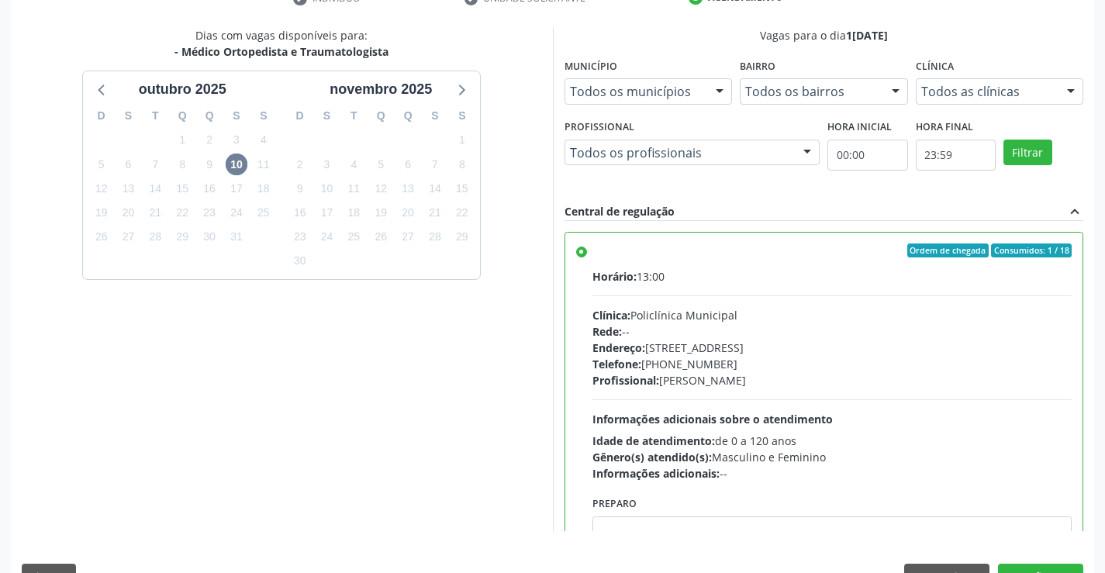
scroll to position [354, 0]
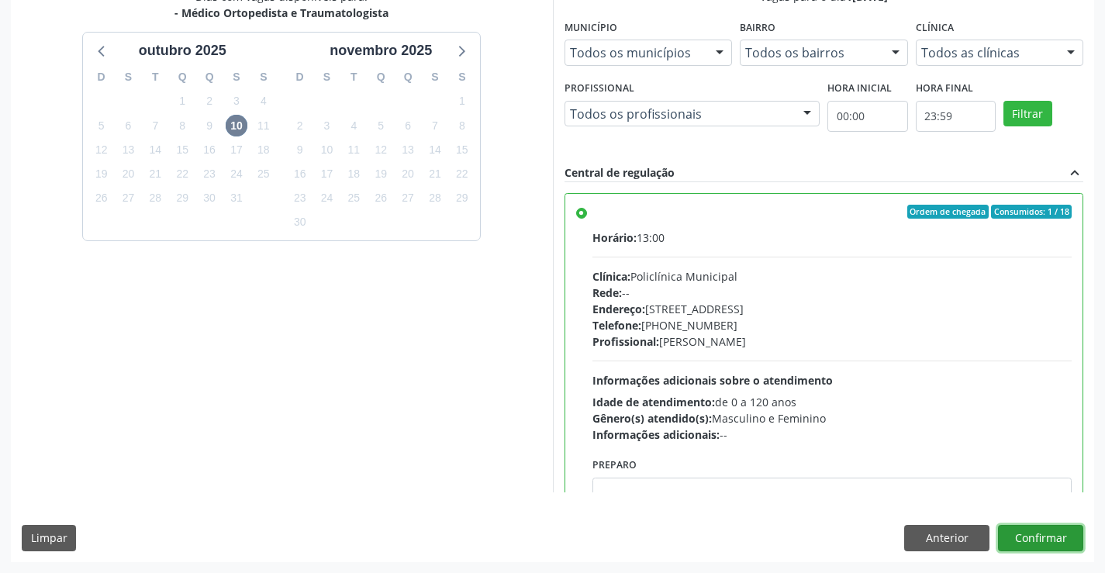
click at [1030, 533] on button "Confirmar" at bounding box center [1040, 538] width 85 height 26
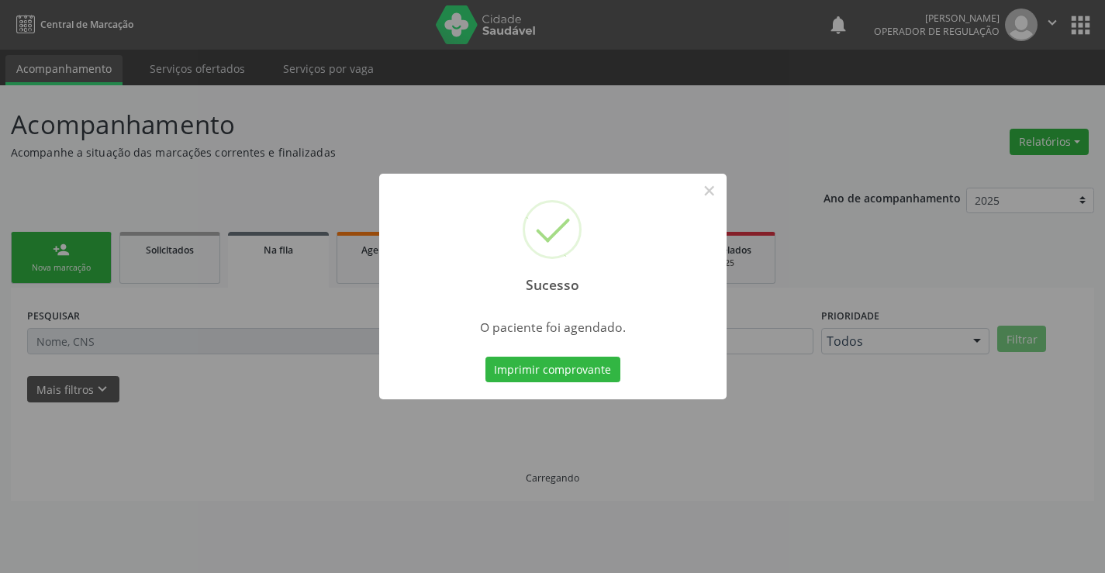
scroll to position [0, 0]
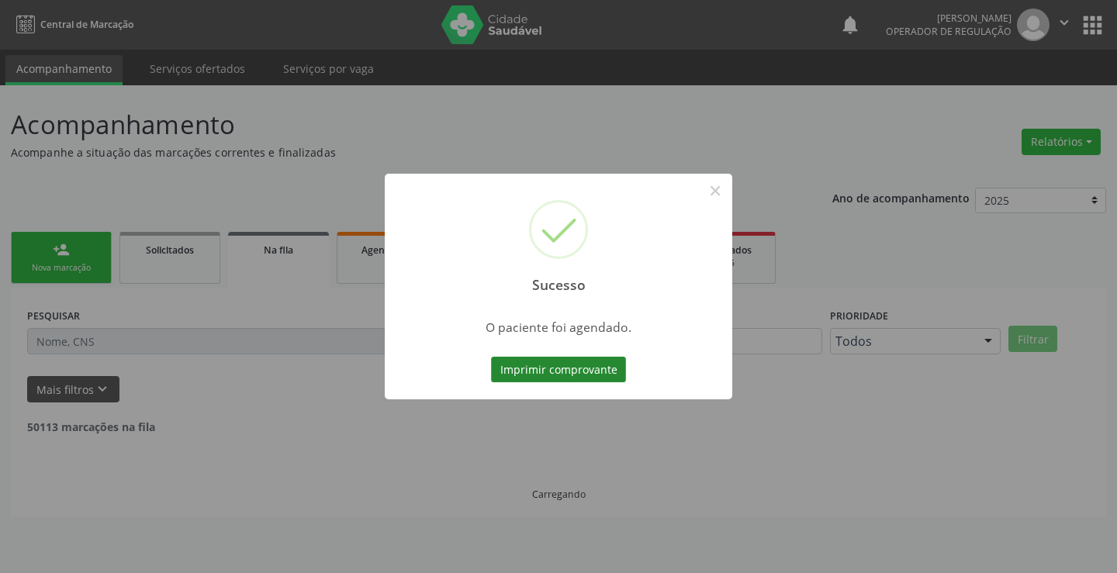
click at [605, 364] on button "Imprimir comprovante" at bounding box center [558, 370] width 135 height 26
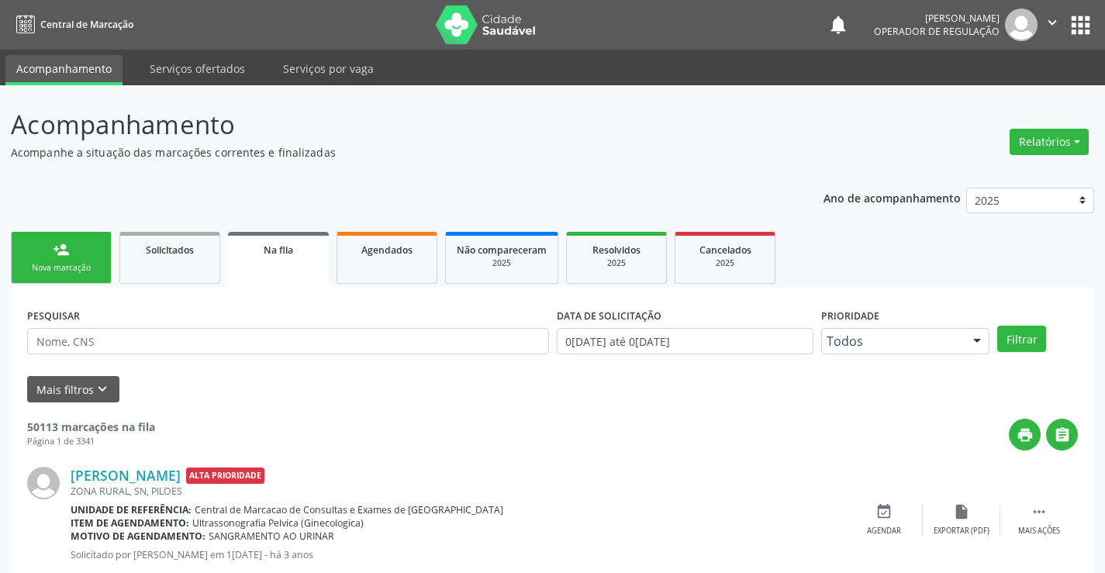
click at [79, 251] on link "person_add Nova marcação" at bounding box center [61, 258] width 101 height 52
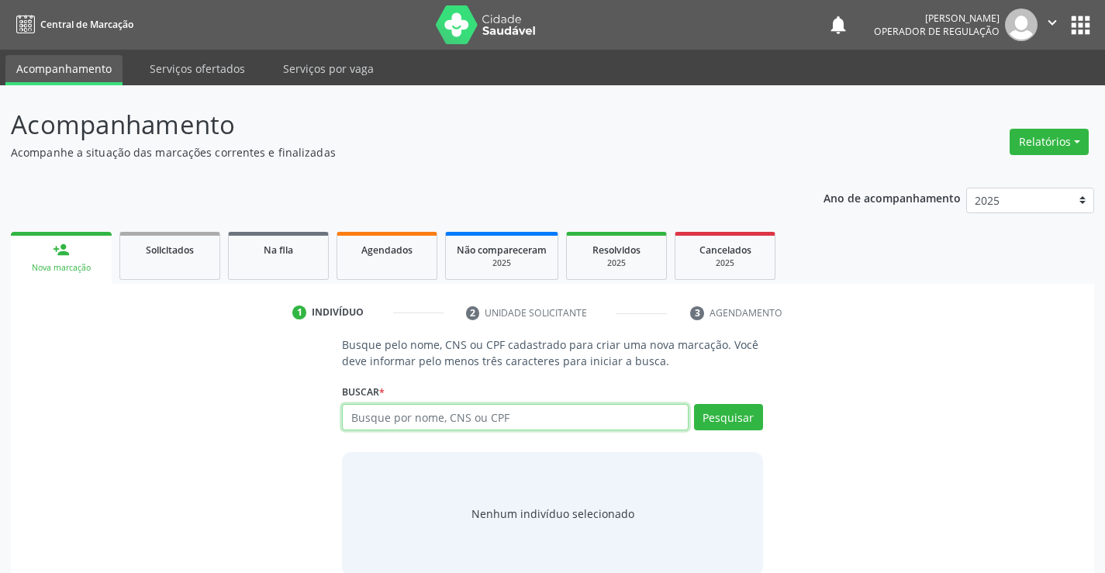
click at [478, 412] on input "text" at bounding box center [515, 417] width 346 height 26
type input "7010068953320294"
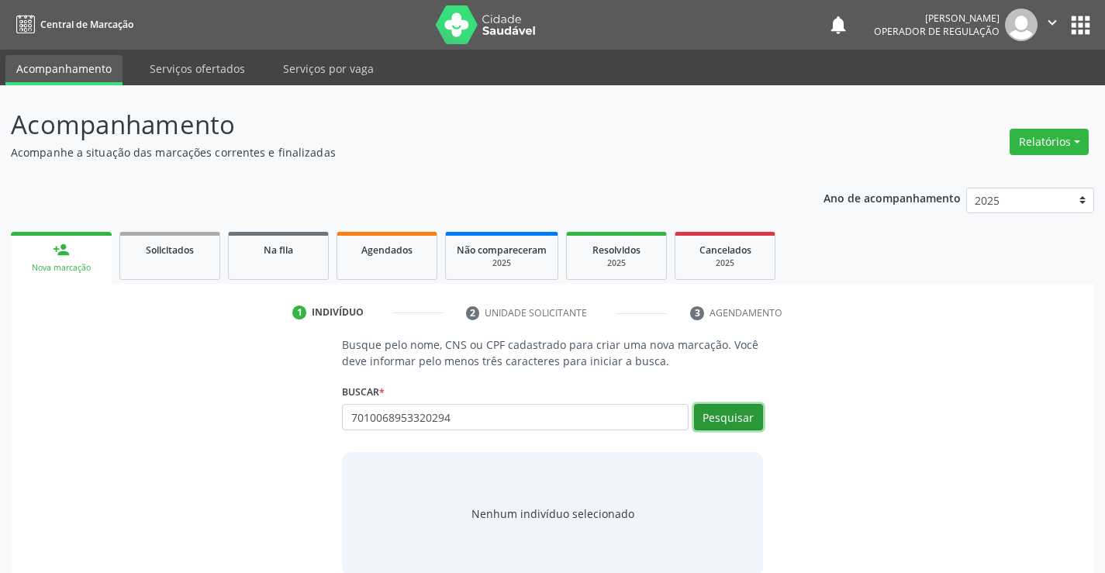
click at [726, 407] on button "Pesquisar" at bounding box center [728, 417] width 69 height 26
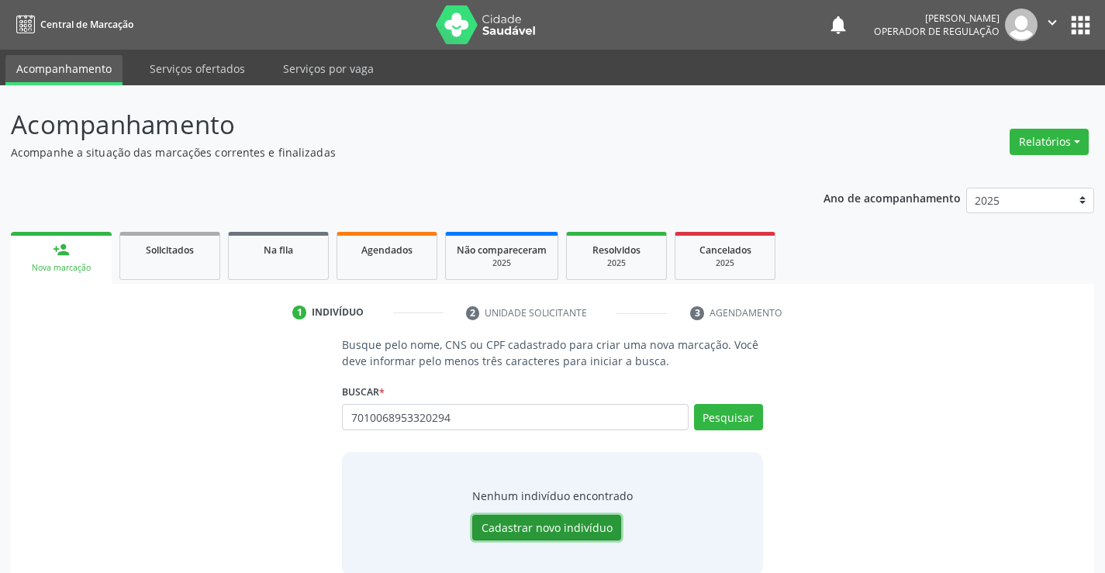
click at [537, 530] on button "Cadastrar novo indivíduo" at bounding box center [546, 528] width 149 height 26
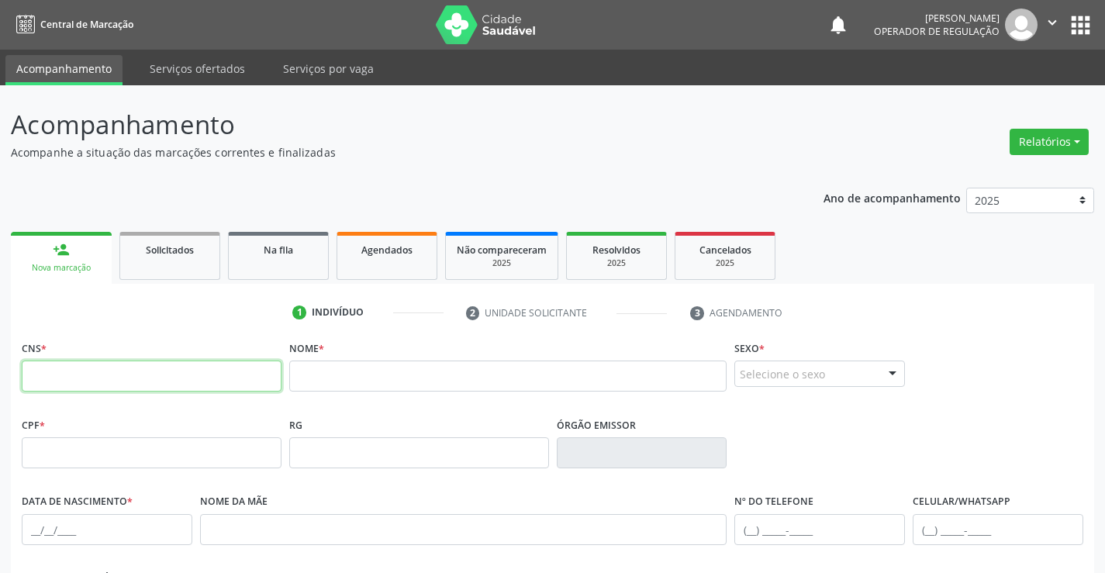
click at [81, 378] on input "text" at bounding box center [152, 376] width 260 height 31
type input "701 0068 9533 0294"
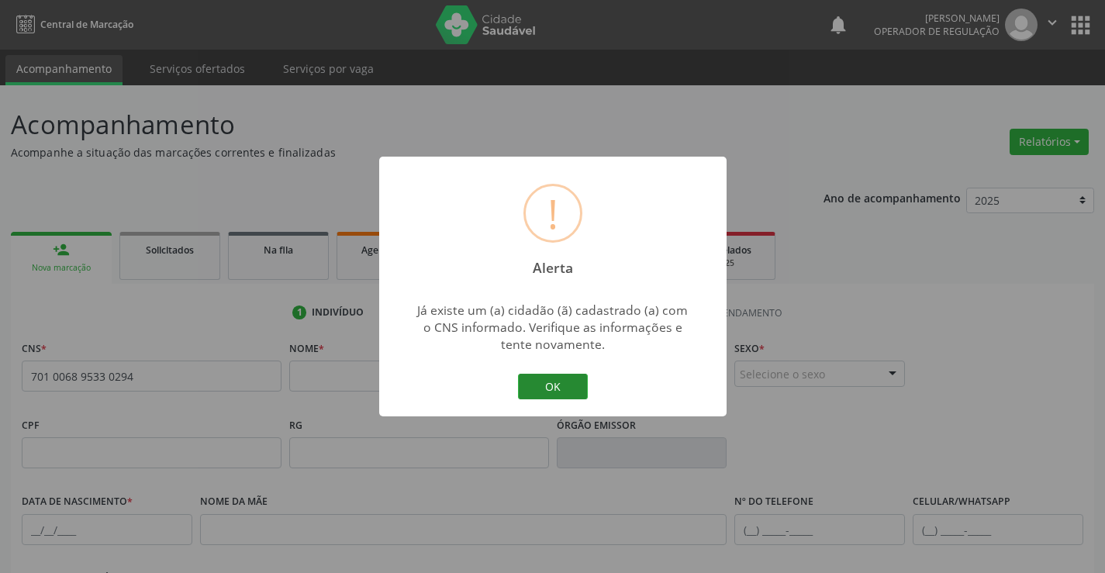
click at [575, 390] on button "OK" at bounding box center [553, 387] width 70 height 26
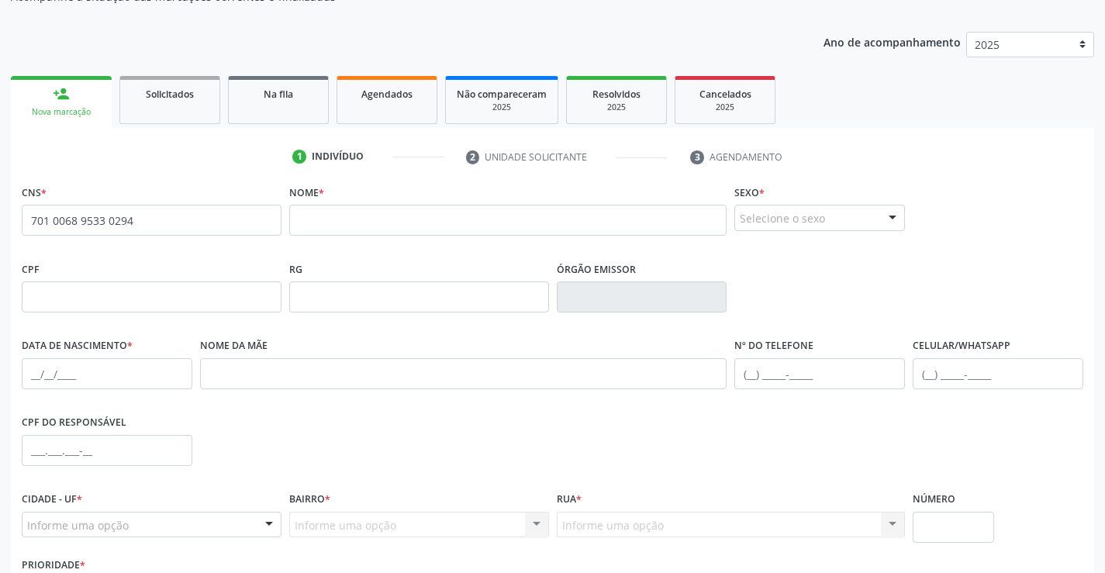
scroll to position [267, 0]
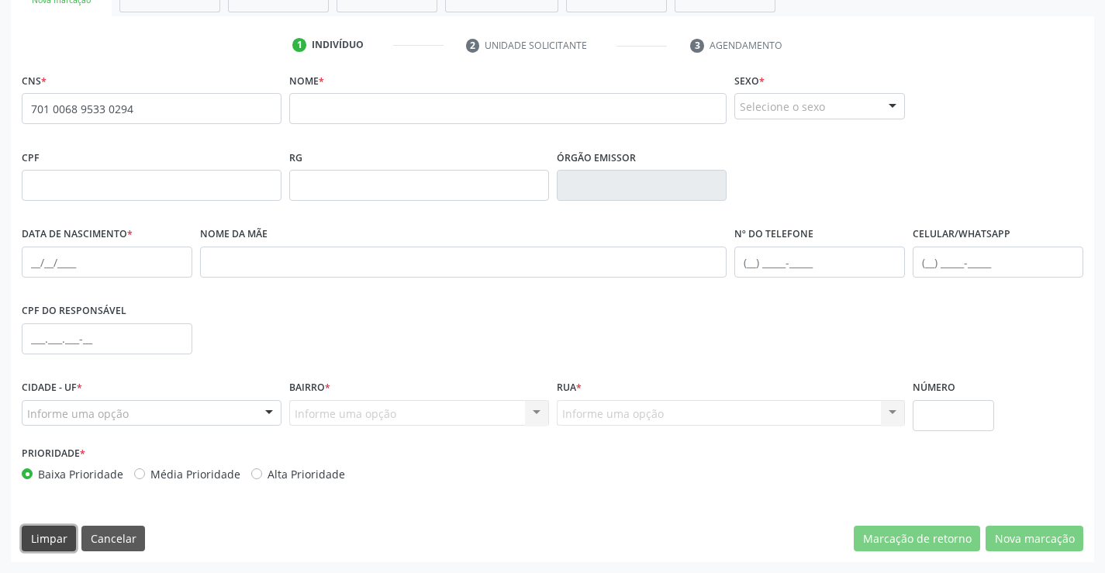
click at [46, 547] on button "Limpar" at bounding box center [49, 539] width 54 height 26
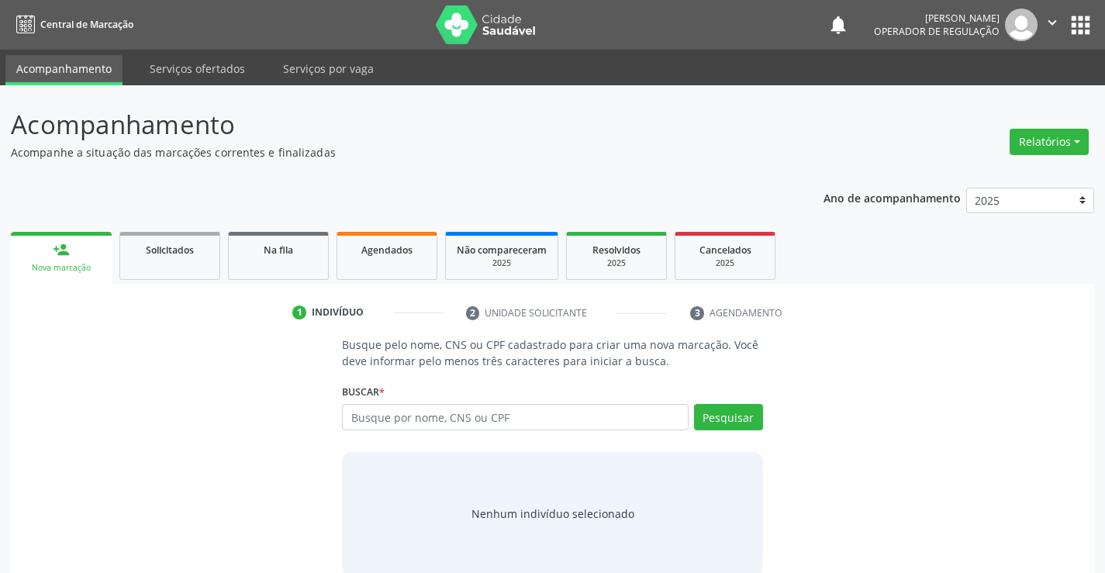
click at [455, 406] on input "text" at bounding box center [515, 417] width 346 height 26
type input "701006895330294"
click at [697, 420] on button "Pesquisar" at bounding box center [728, 417] width 69 height 26
type input "701006895330294"
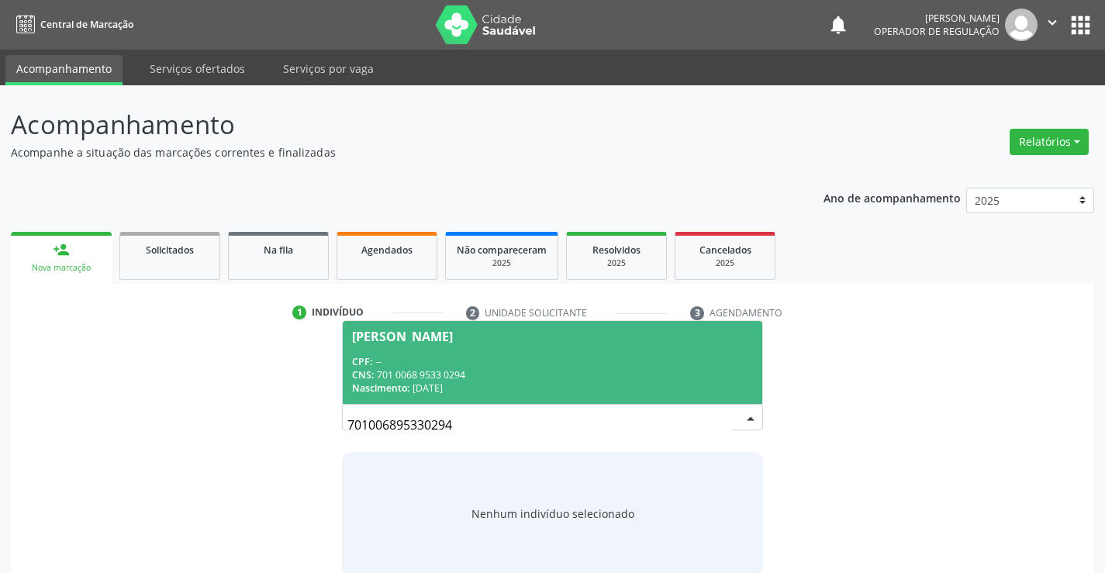
click at [384, 333] on div "[PERSON_NAME]" at bounding box center [402, 336] width 101 height 12
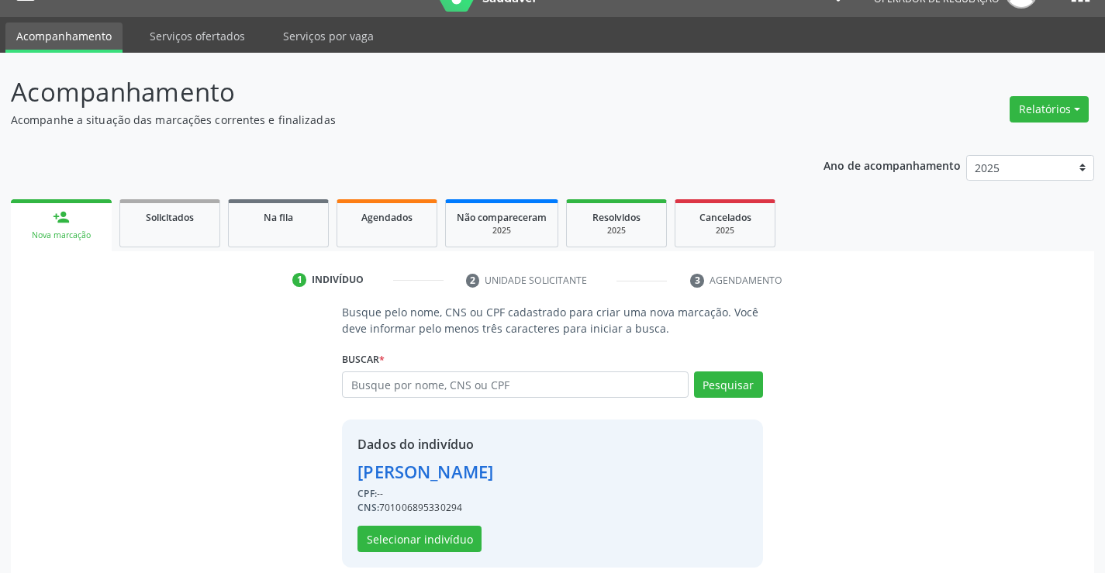
scroll to position [49, 0]
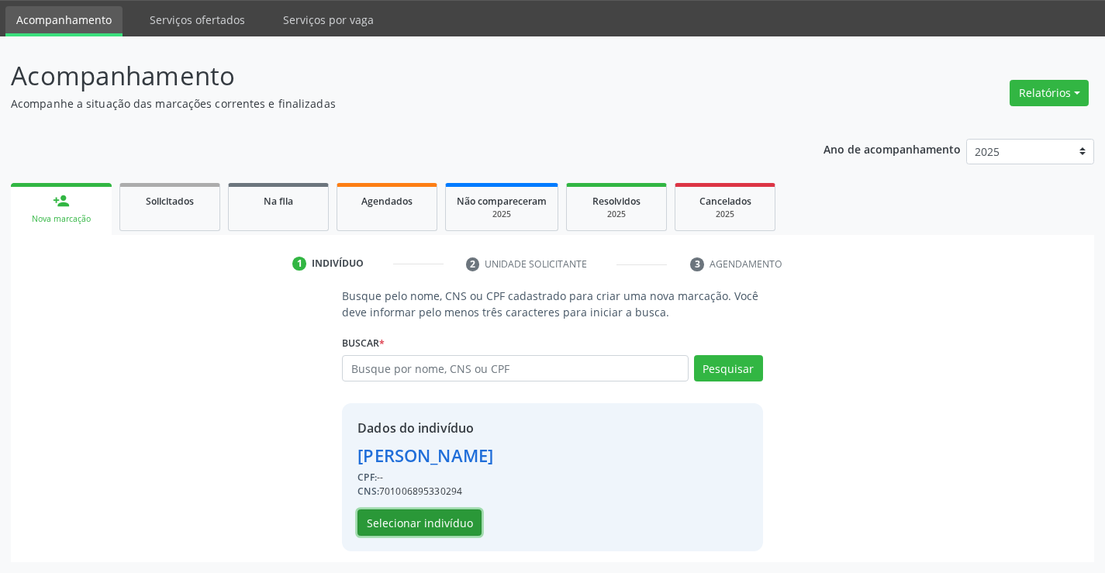
click at [402, 523] on button "Selecionar indivíduo" at bounding box center [419, 522] width 124 height 26
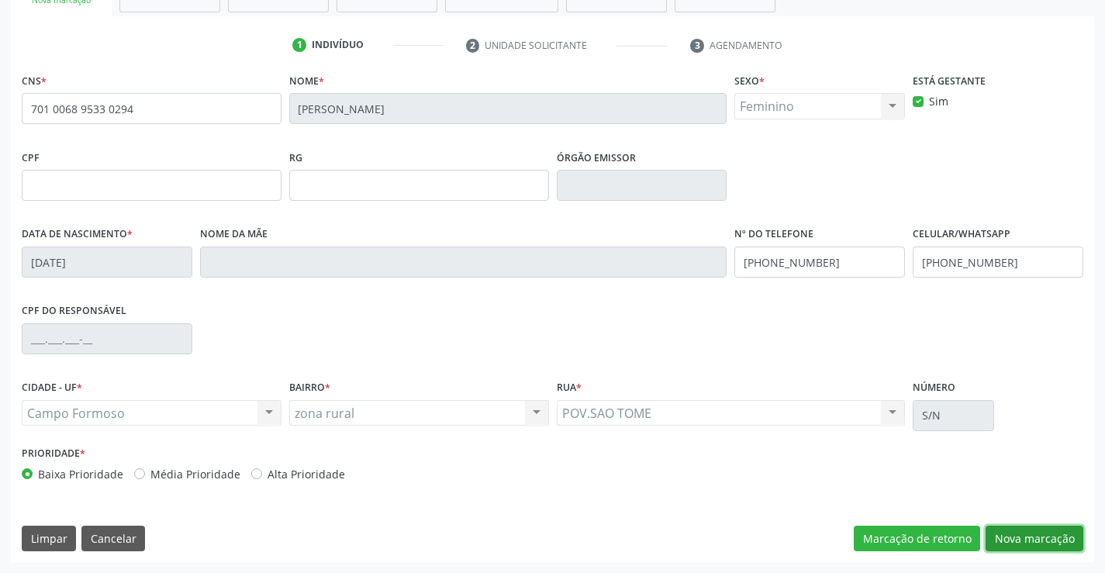
click at [1005, 532] on button "Nova marcação" at bounding box center [1034, 539] width 98 height 26
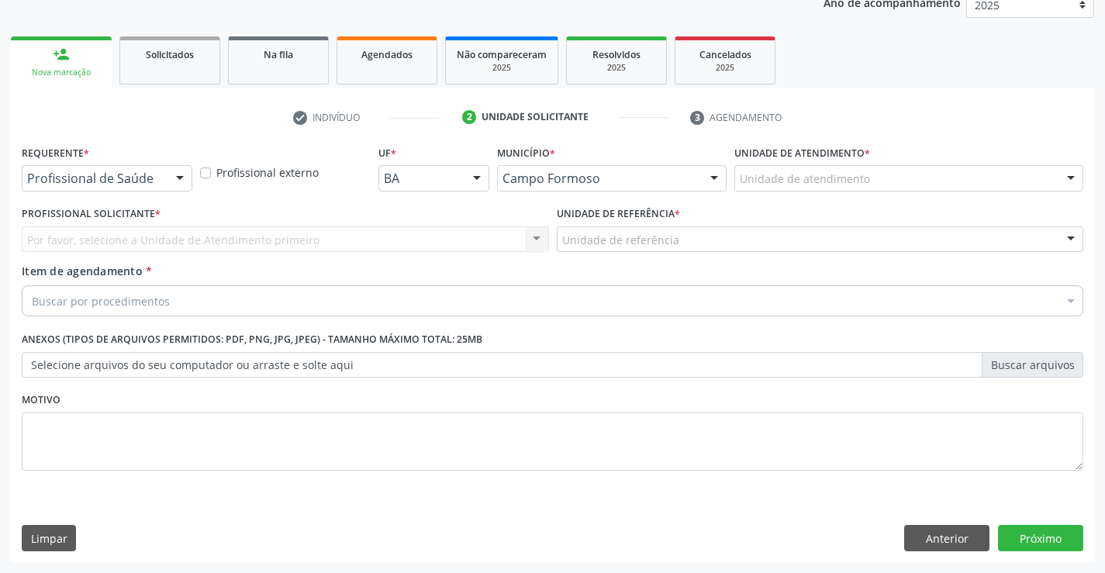
scroll to position [195, 0]
click at [183, 171] on div at bounding box center [179, 179] width 23 height 26
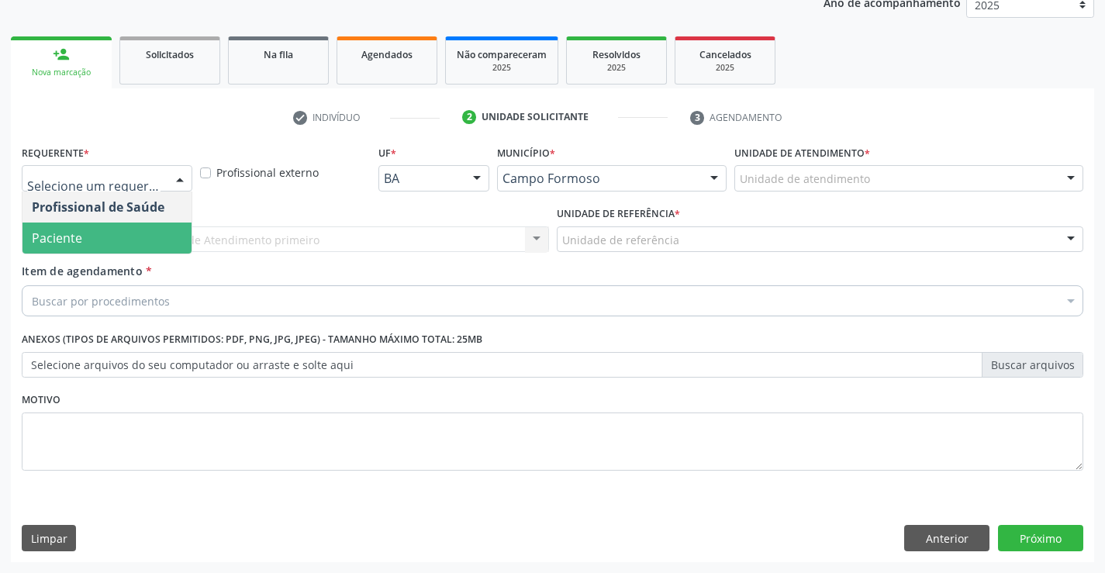
click at [117, 230] on span "Paciente" at bounding box center [106, 238] width 169 height 31
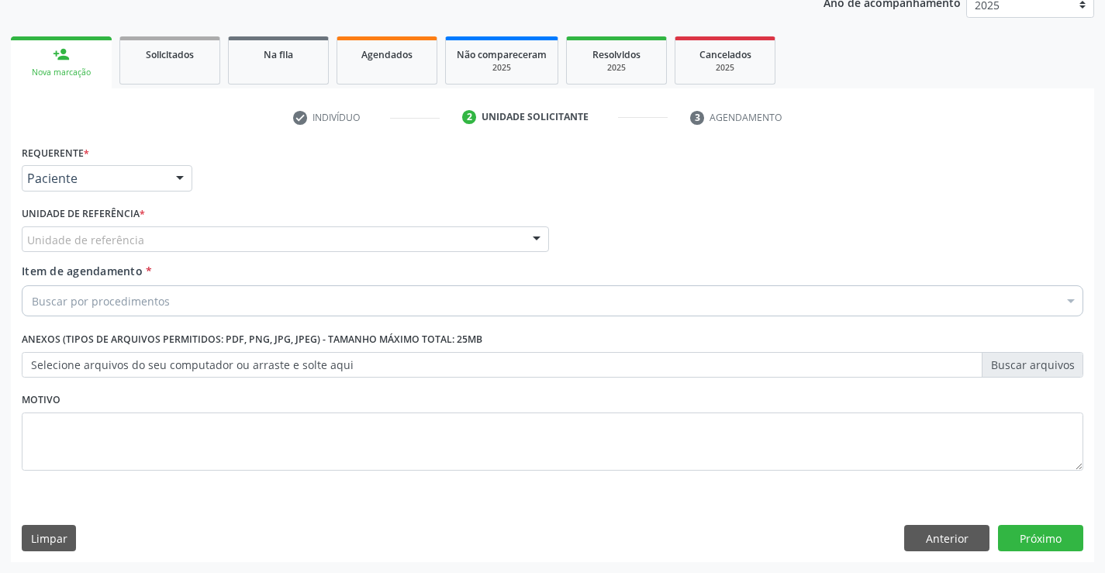
click at [531, 238] on div at bounding box center [536, 240] width 23 height 26
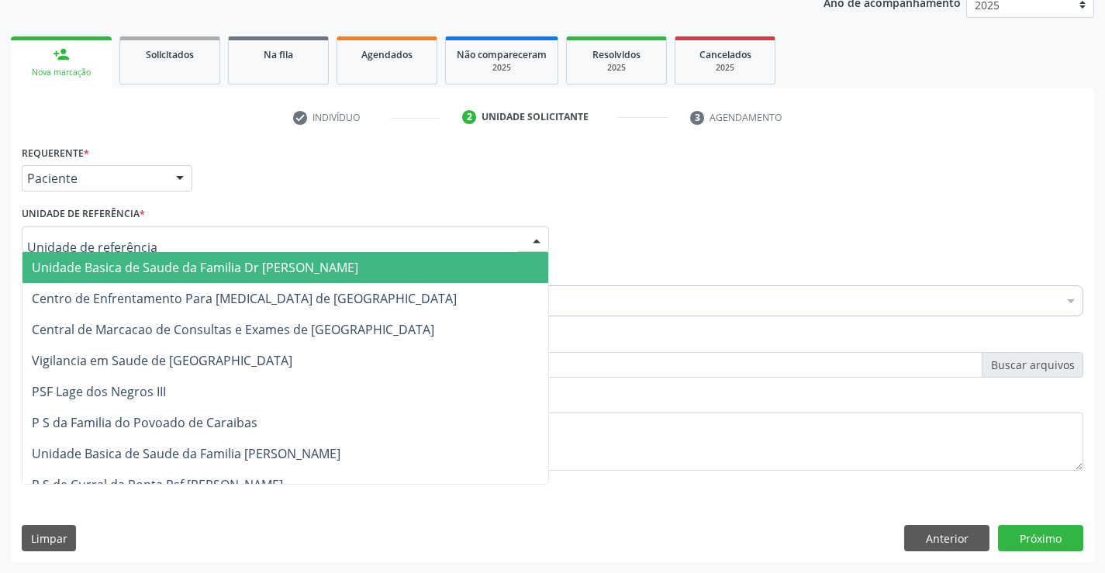
click at [404, 261] on span "Unidade Basica de Saude da Familia Dr [PERSON_NAME]" at bounding box center [285, 267] width 526 height 31
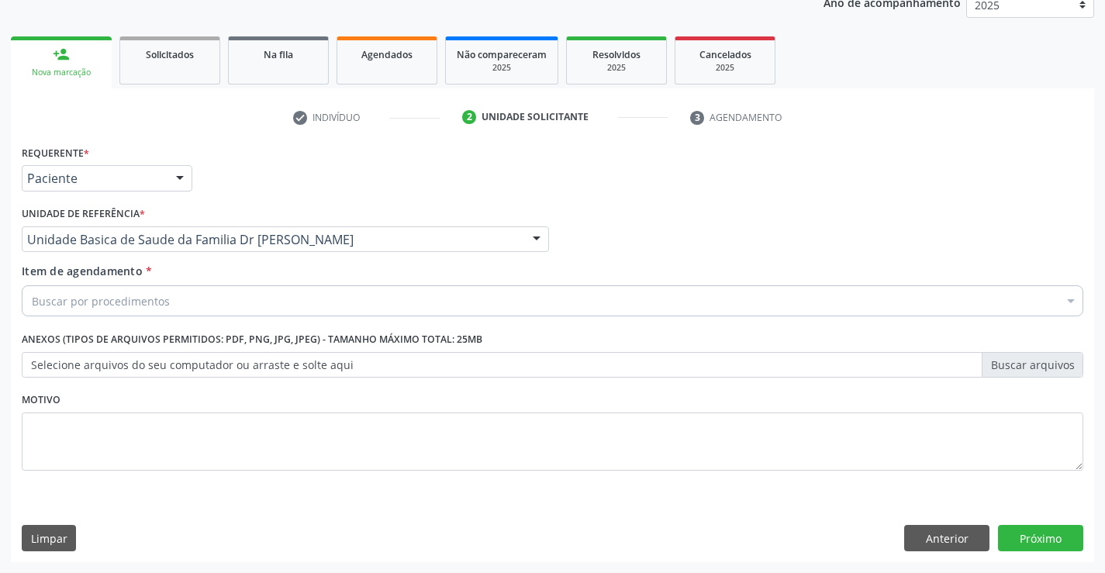
click at [316, 299] on div "Buscar por procedimentos" at bounding box center [552, 300] width 1061 height 31
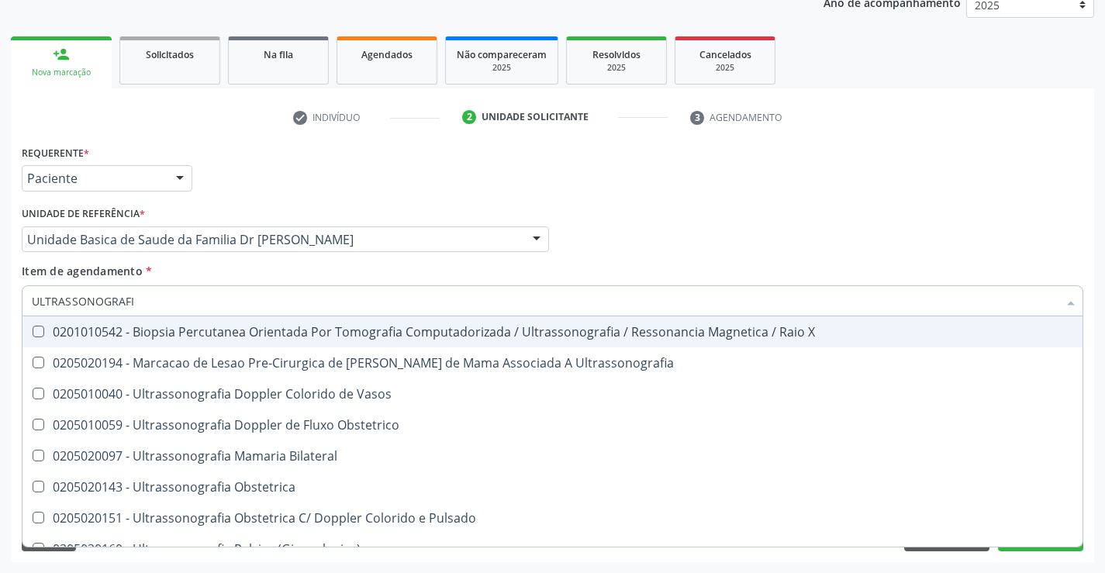
type input "ULTRASSONOGRAFIA"
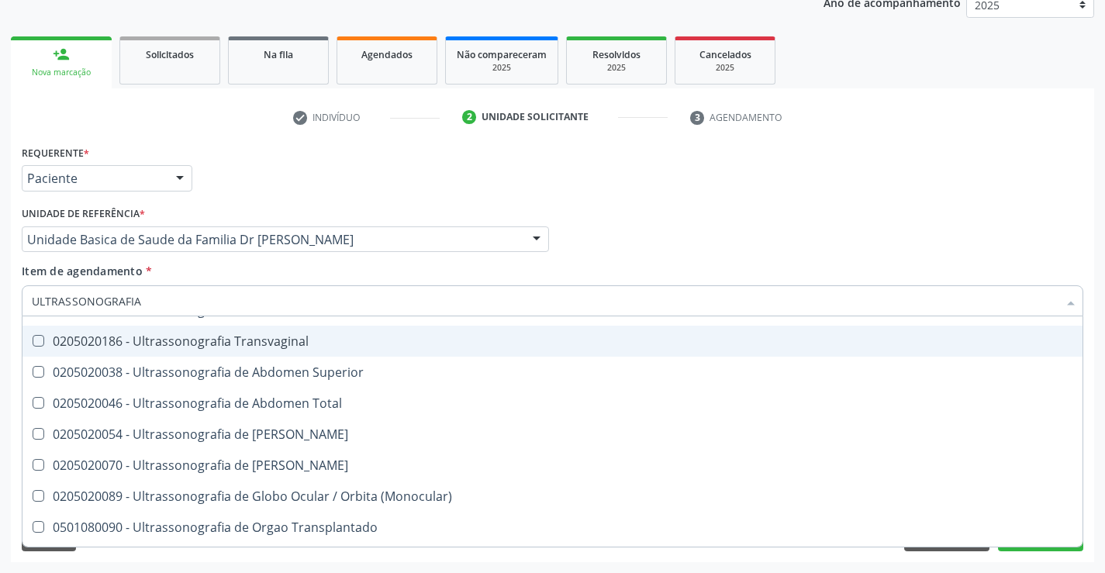
scroll to position [310, 0]
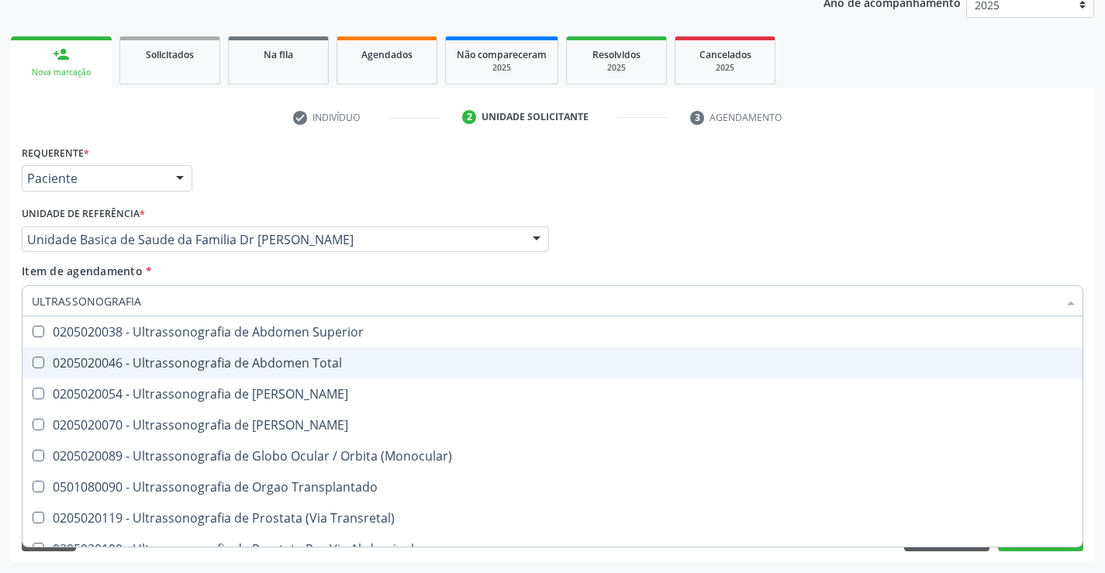
click at [267, 367] on div "0205020046 - Ultrassonografia de Abdomen Total" at bounding box center [552, 363] width 1041 height 12
checkbox Total "true"
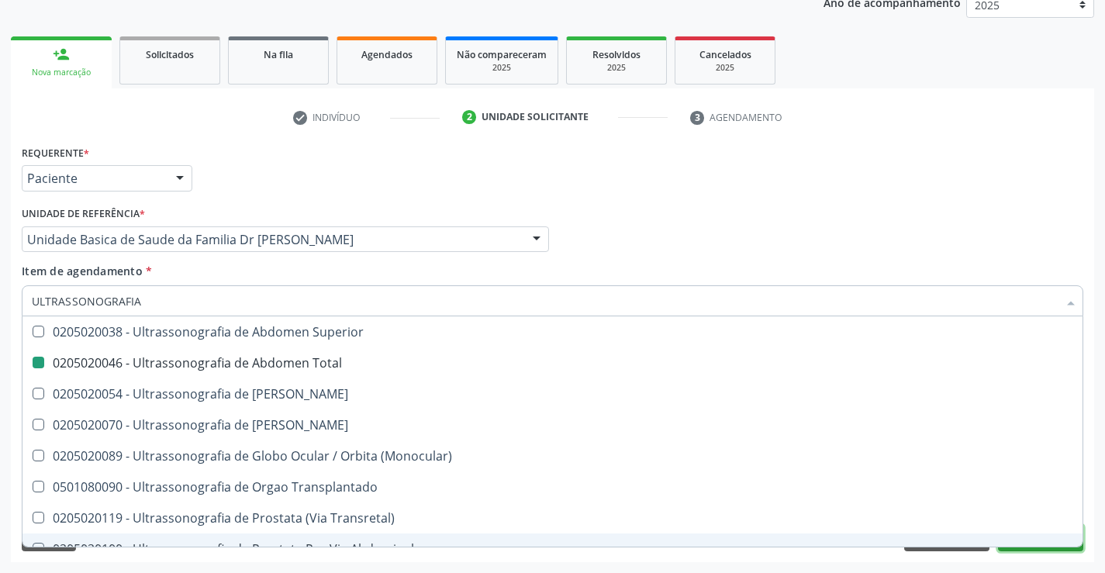
click at [1027, 547] on button "Próximo" at bounding box center [1040, 538] width 85 height 26
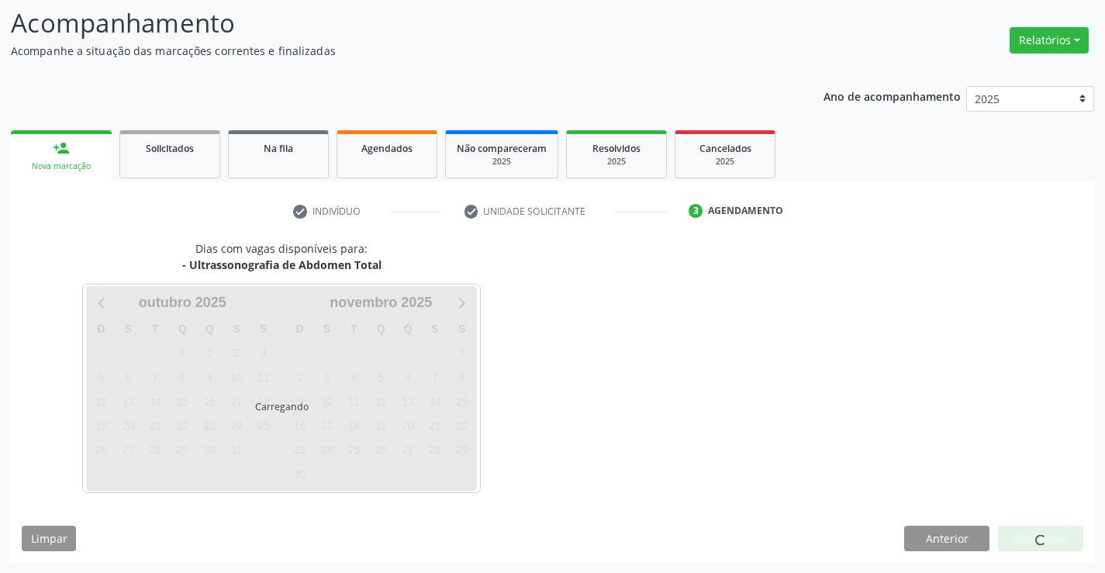
scroll to position [0, 0]
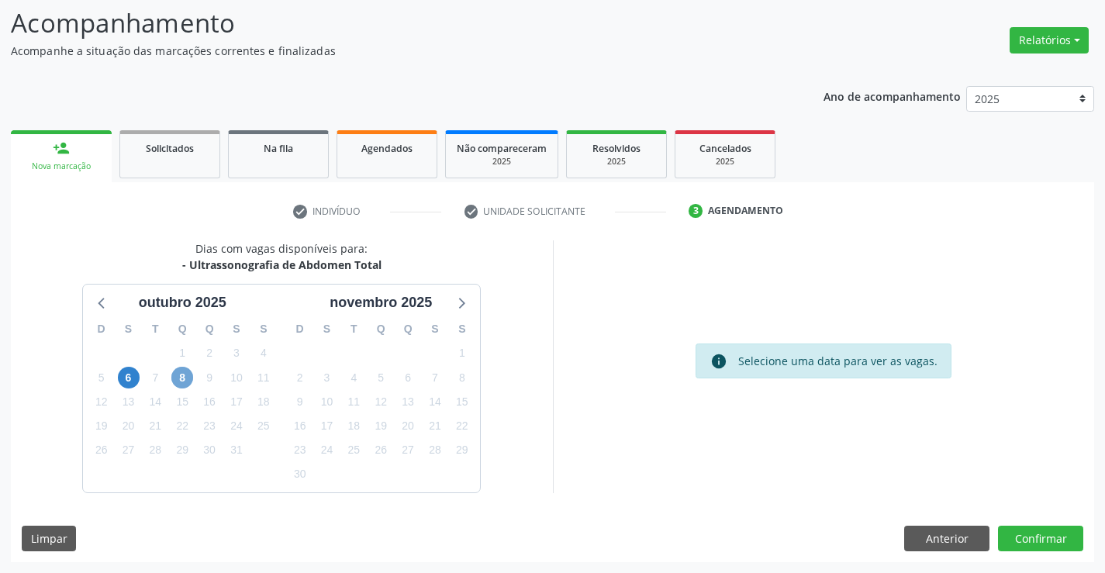
click at [187, 375] on span "8" at bounding box center [182, 378] width 22 height 22
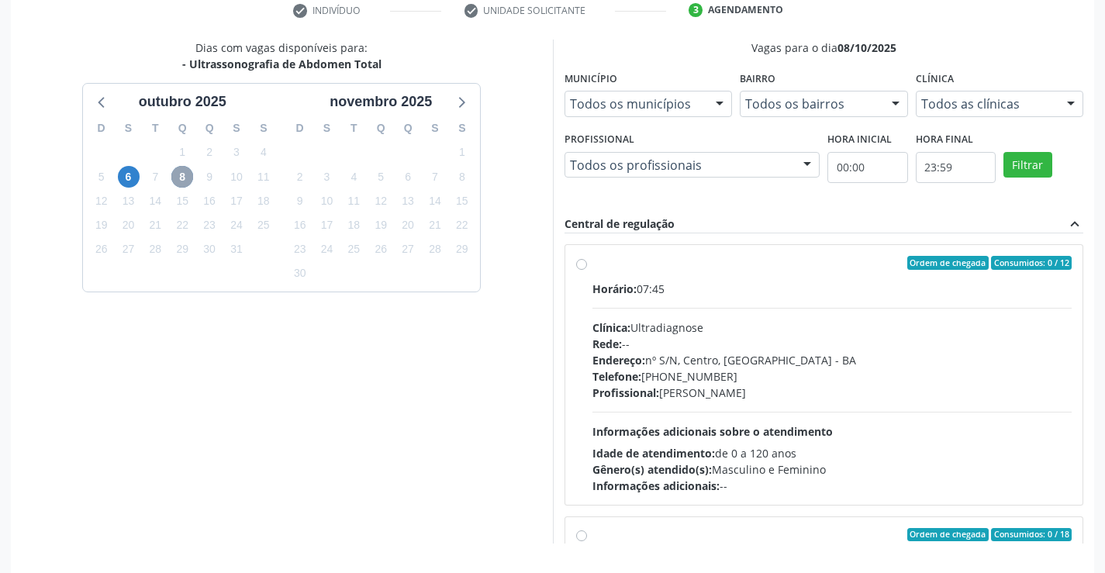
scroll to position [354, 0]
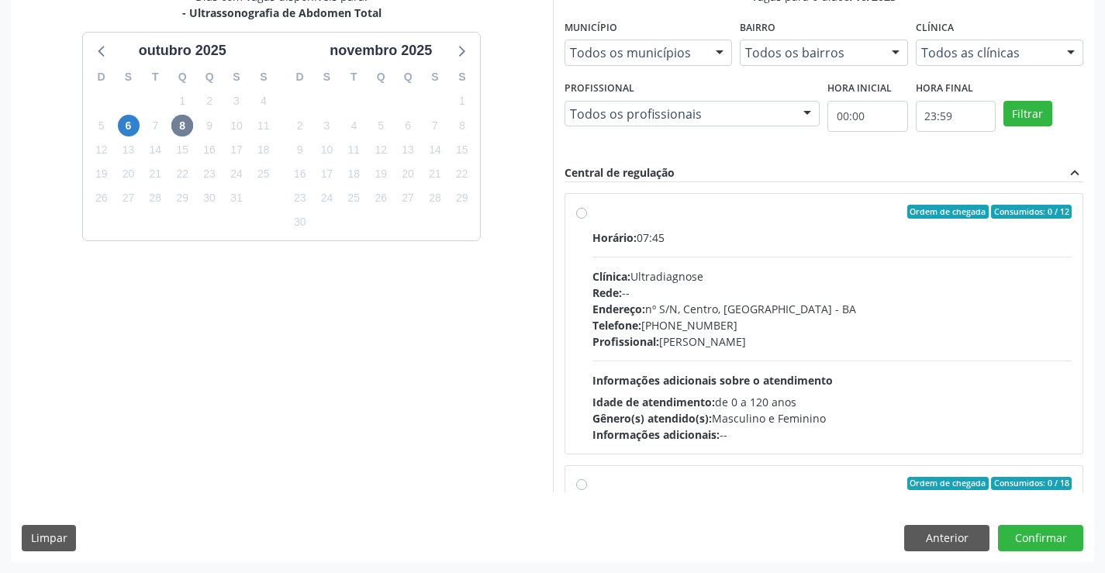
click at [592, 217] on label "Ordem de chegada Consumidos: 0 / 12 Horário: 07:45 Clínica: Ultradiagnose Rede:…" at bounding box center [832, 324] width 480 height 238
click at [580, 217] on input "Ordem de chegada Consumidos: 0 / 12 Horário: 07:45 Clínica: Ultradiagnose Rede:…" at bounding box center [581, 212] width 11 height 14
radio input "true"
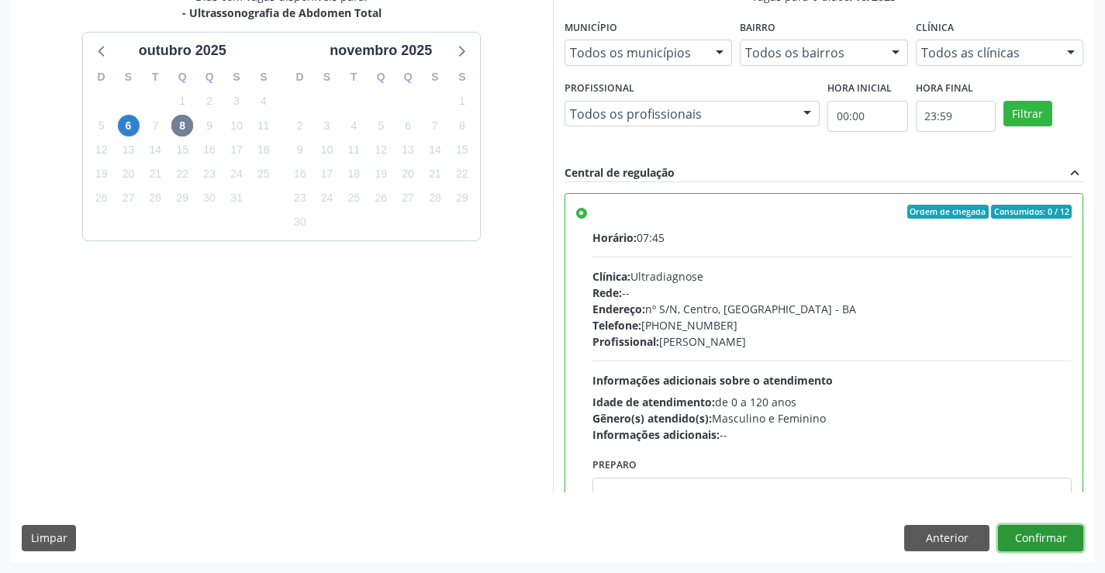
click at [1030, 537] on button "Confirmar" at bounding box center [1040, 538] width 85 height 26
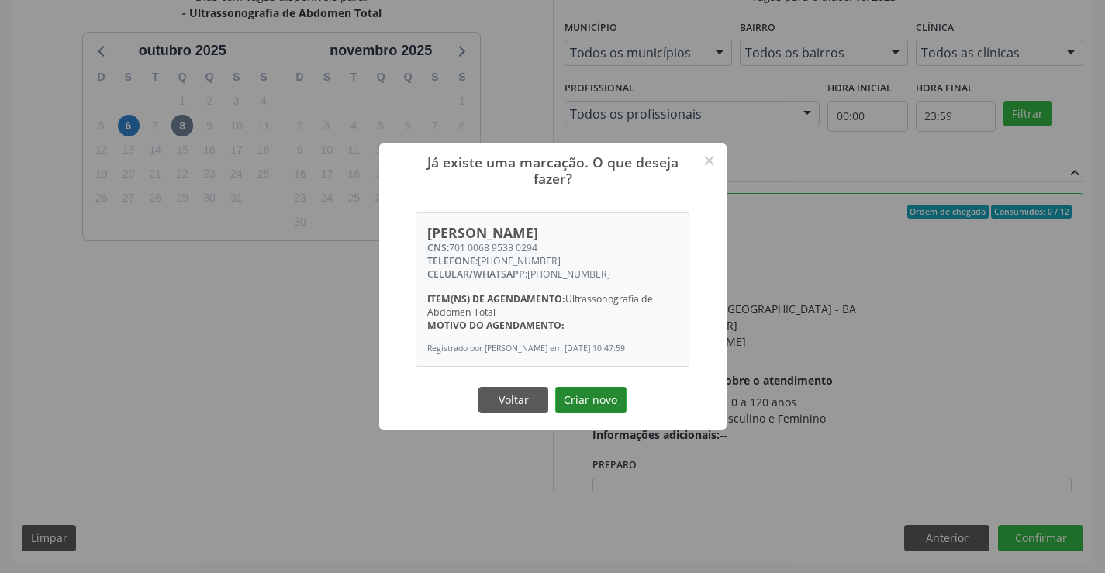
click at [577, 393] on button "Criar novo" at bounding box center [590, 400] width 71 height 26
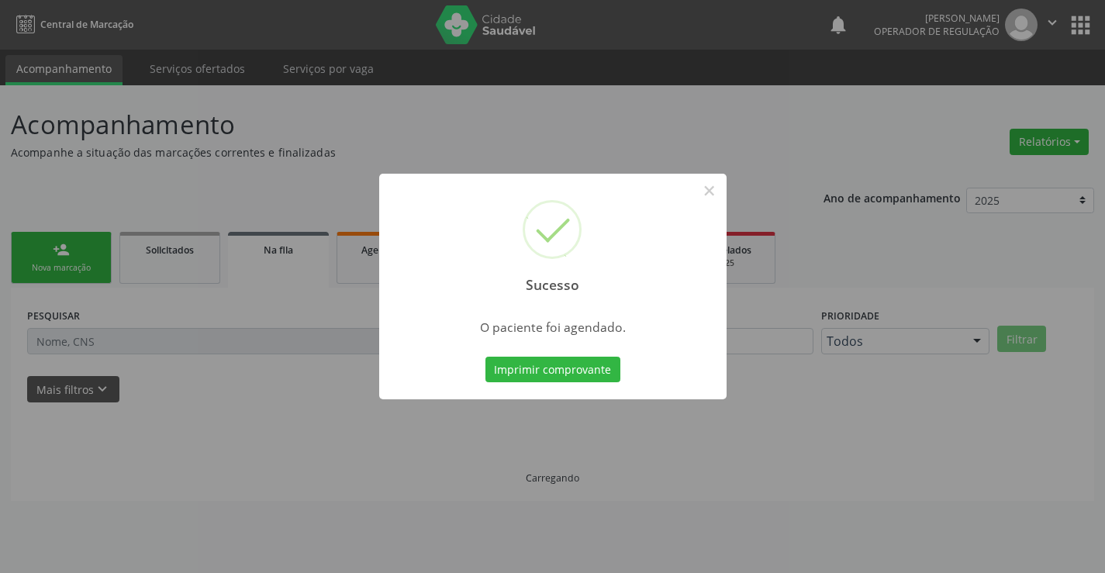
scroll to position [0, 0]
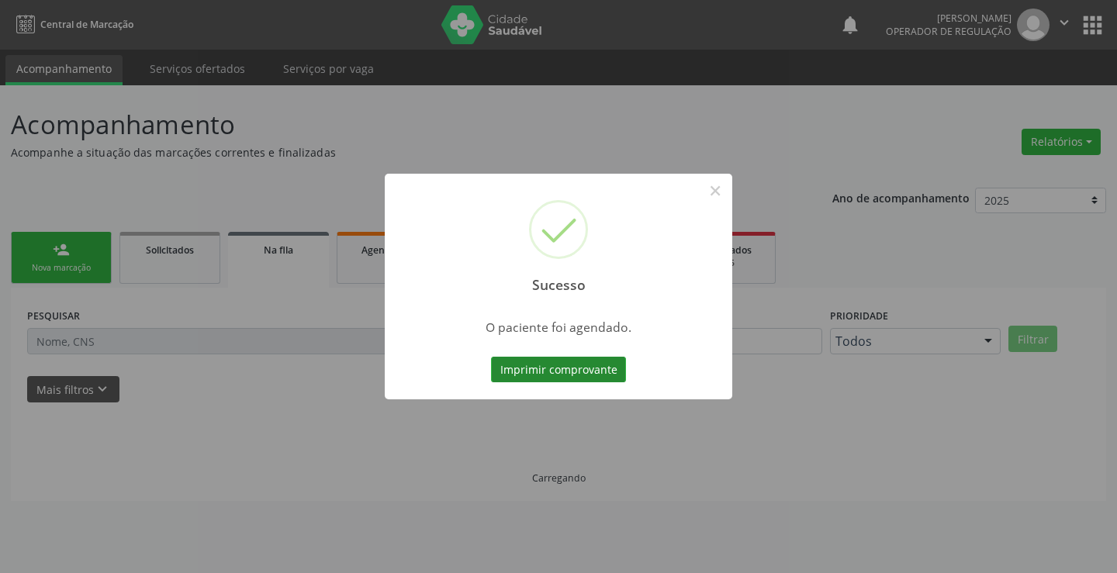
click at [502, 368] on button "Imprimir comprovante" at bounding box center [558, 370] width 135 height 26
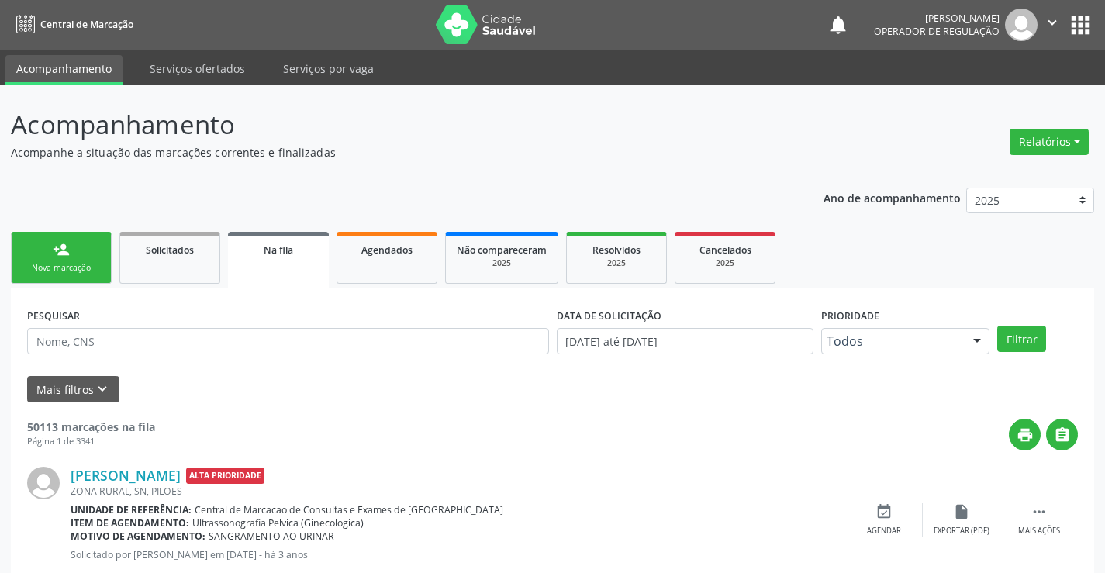
click at [83, 257] on link "person_add Nova marcação" at bounding box center [61, 258] width 101 height 52
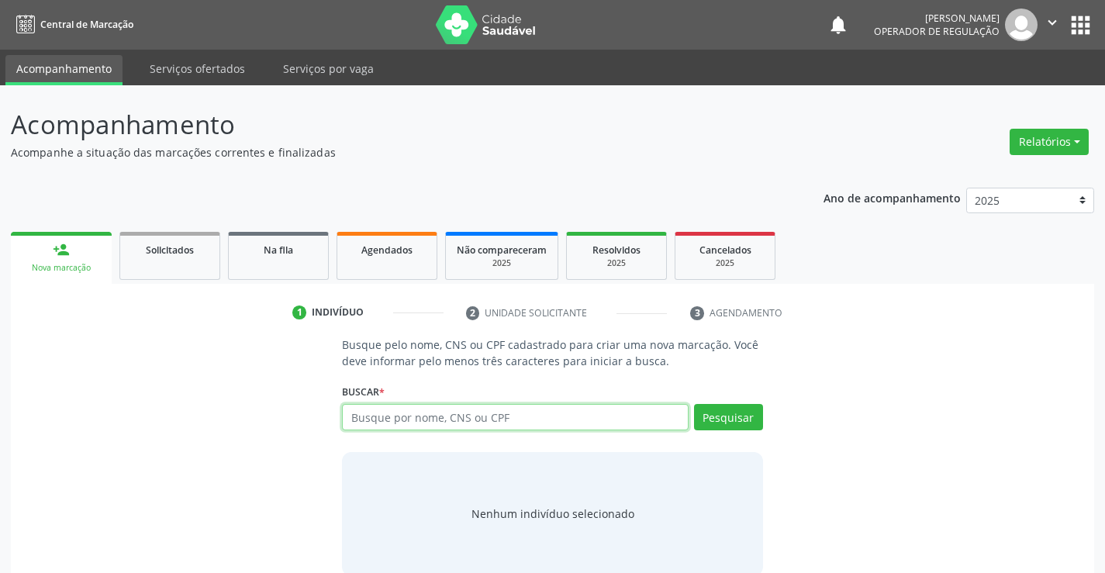
click at [402, 425] on input "text" at bounding box center [515, 417] width 346 height 26
type input "702508395769438"
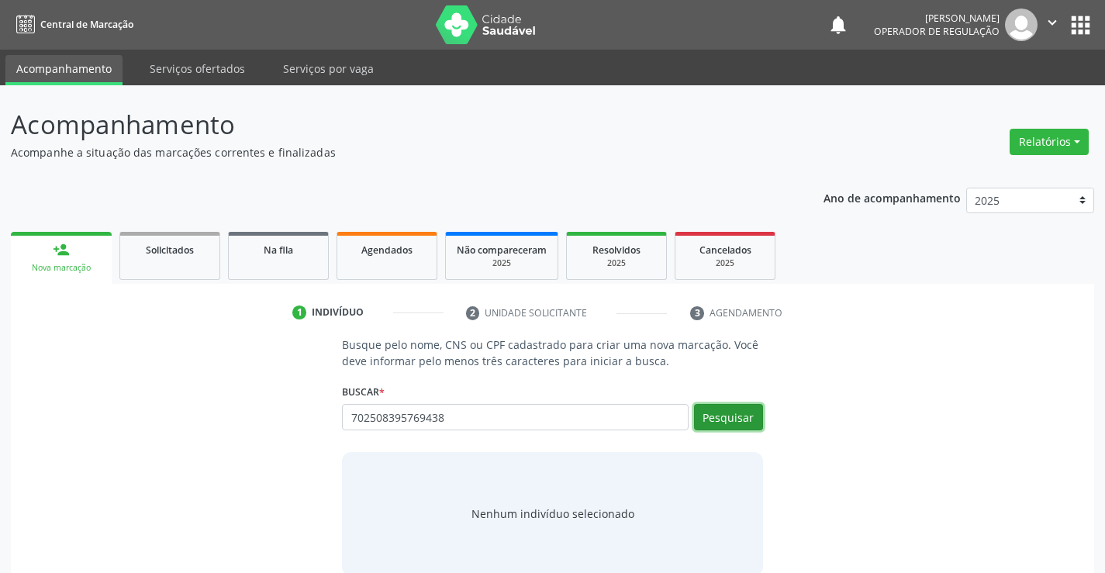
click at [751, 421] on button "Pesquisar" at bounding box center [728, 417] width 69 height 26
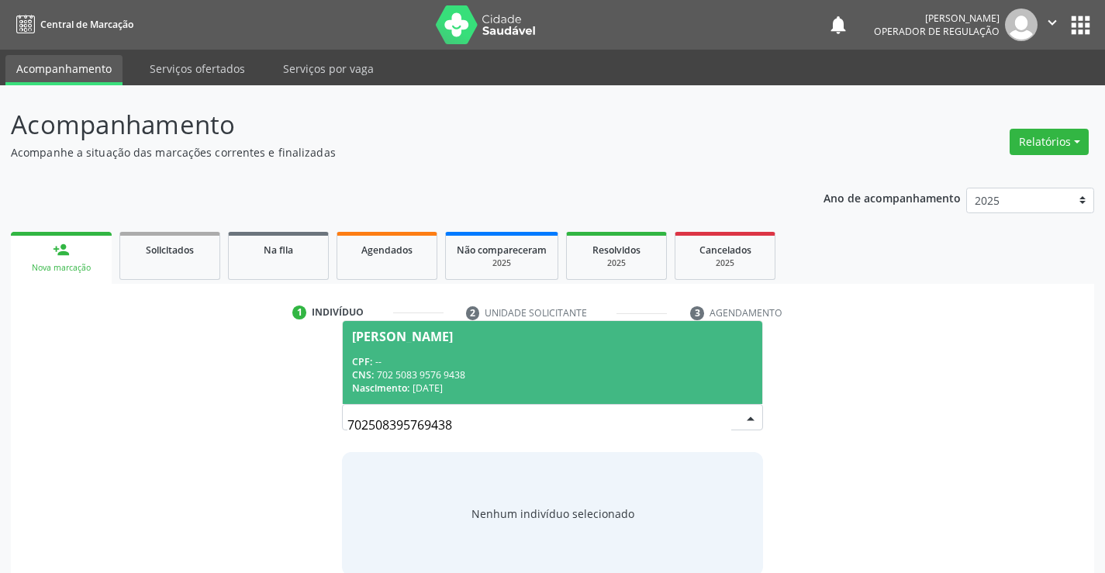
click at [374, 336] on div "[PERSON_NAME]" at bounding box center [402, 336] width 101 height 12
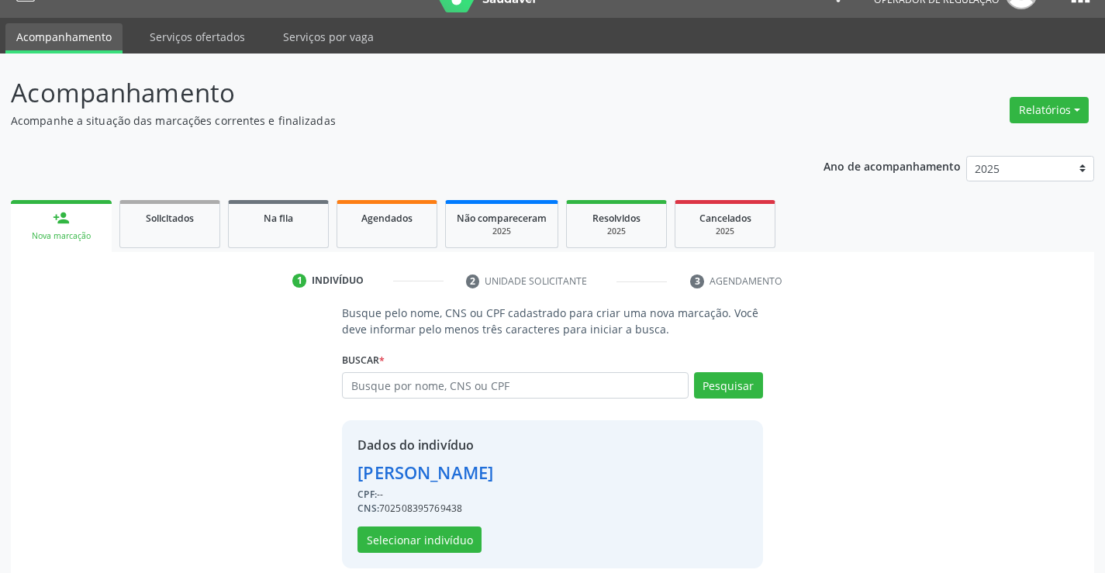
scroll to position [49, 0]
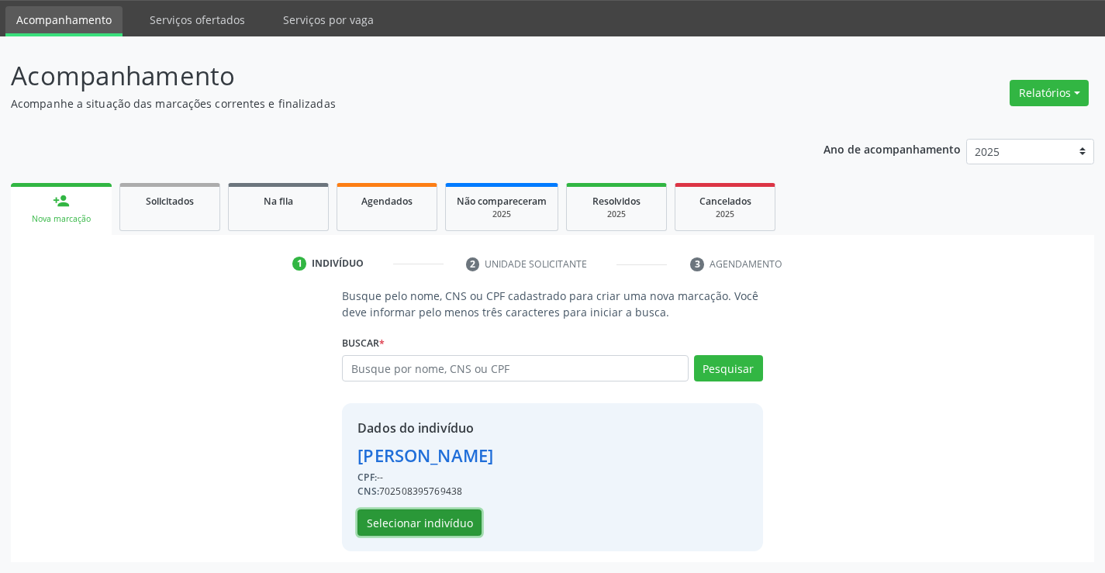
click at [409, 519] on button "Selecionar indivíduo" at bounding box center [419, 522] width 124 height 26
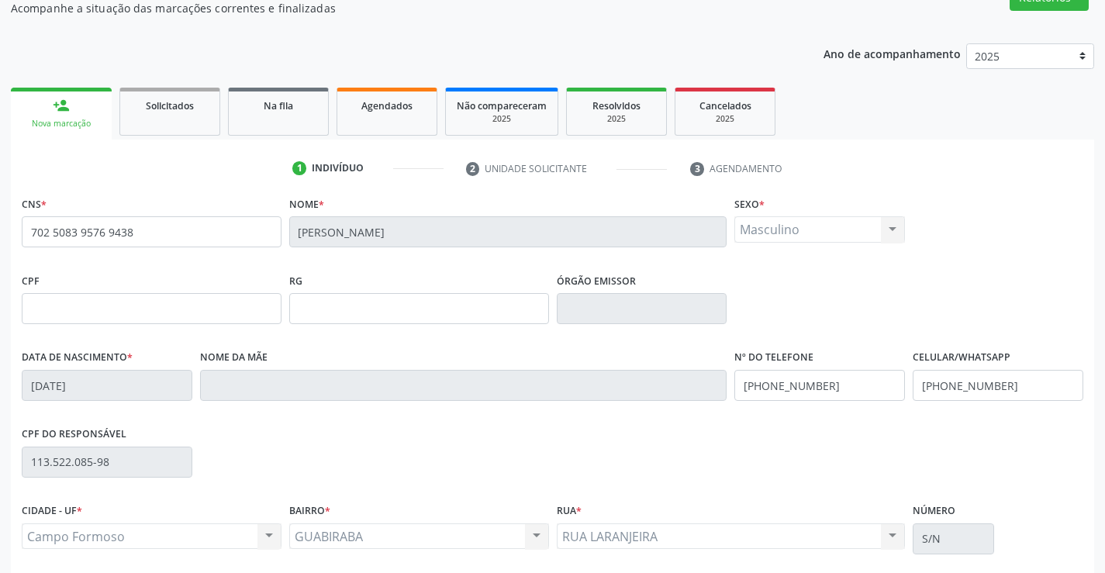
scroll to position [267, 0]
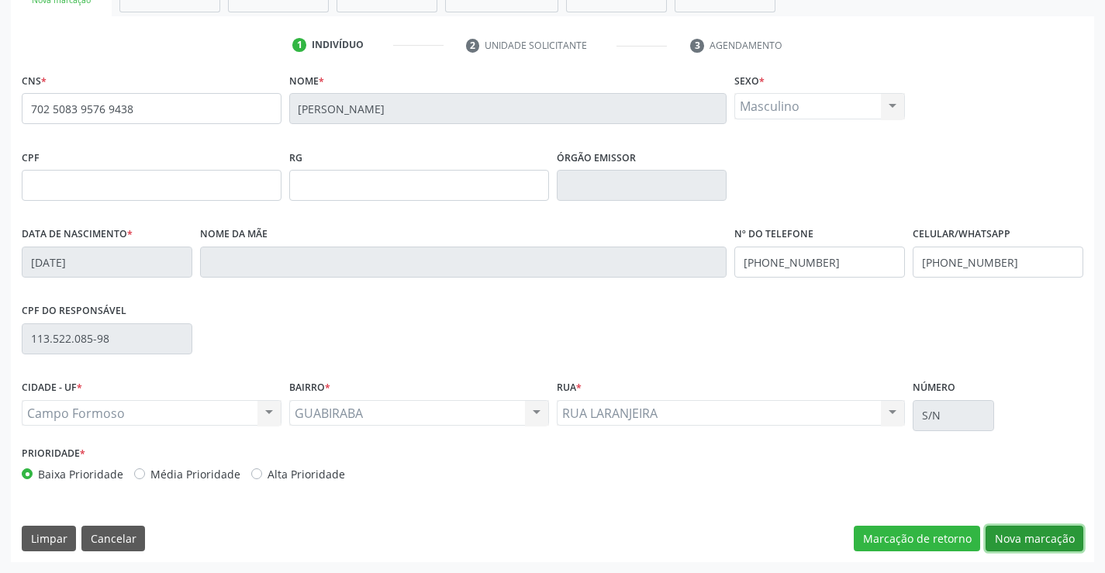
click at [1004, 540] on button "Nova marcação" at bounding box center [1034, 539] width 98 height 26
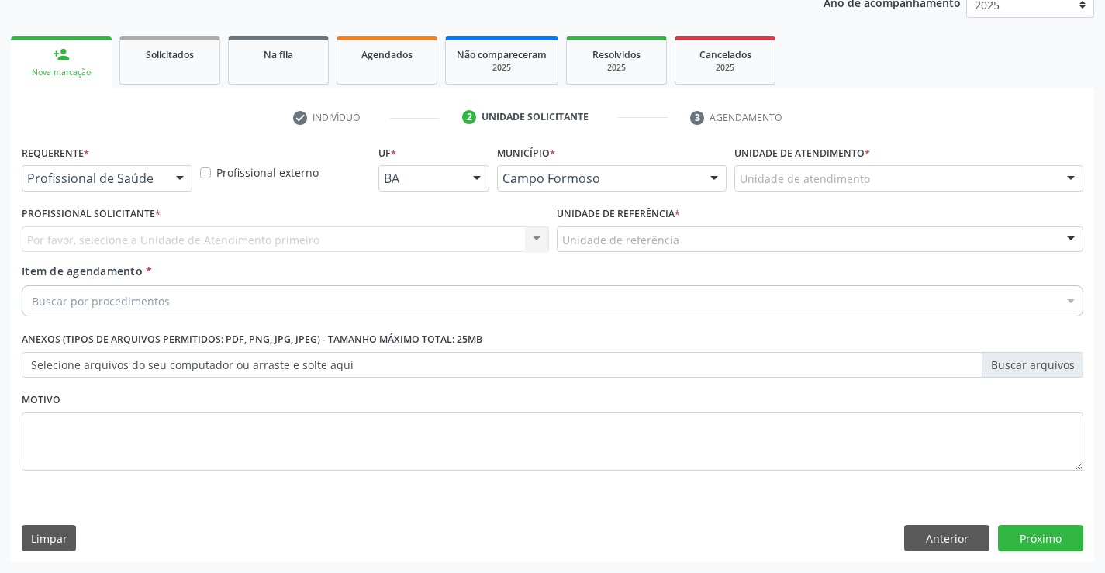
scroll to position [195, 0]
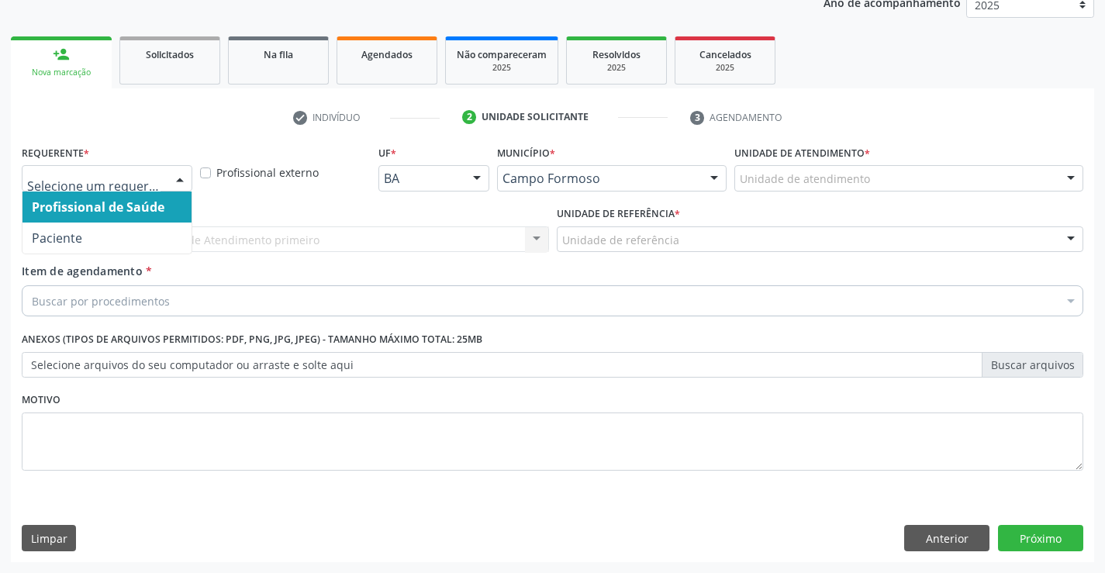
click at [184, 174] on div at bounding box center [179, 179] width 23 height 26
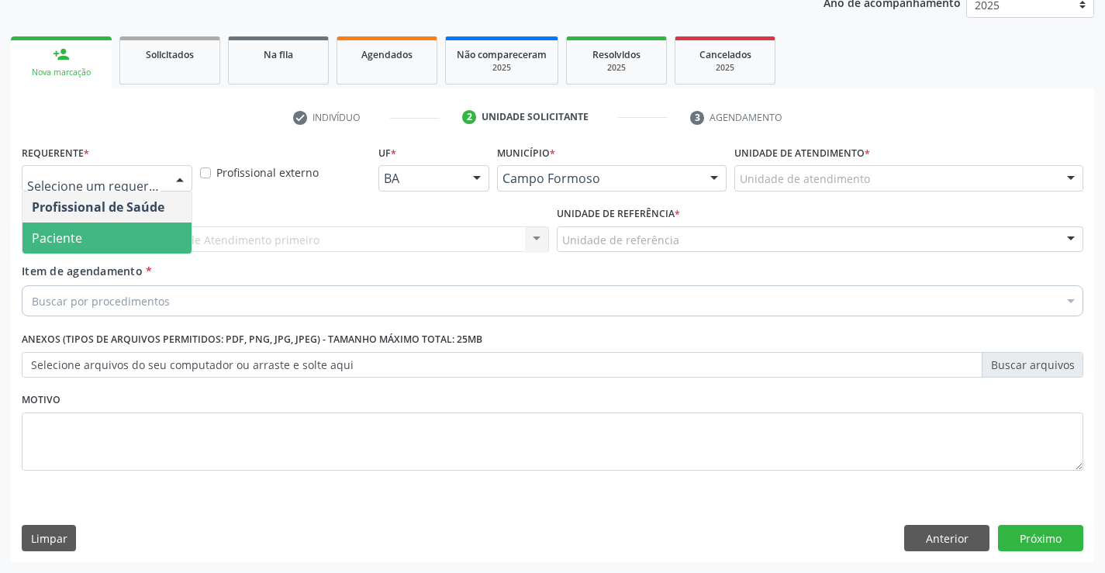
click at [93, 226] on span "Paciente" at bounding box center [106, 238] width 169 height 31
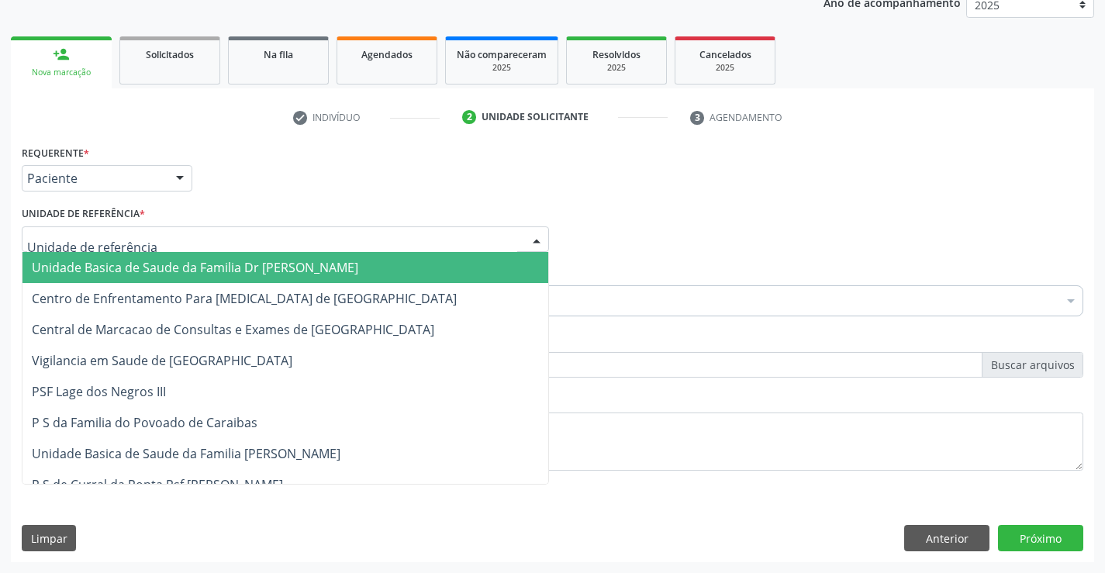
click at [533, 232] on div at bounding box center [536, 240] width 23 height 26
click at [397, 266] on span "Unidade Basica de Saude da Familia Dr [PERSON_NAME]" at bounding box center [285, 267] width 526 height 31
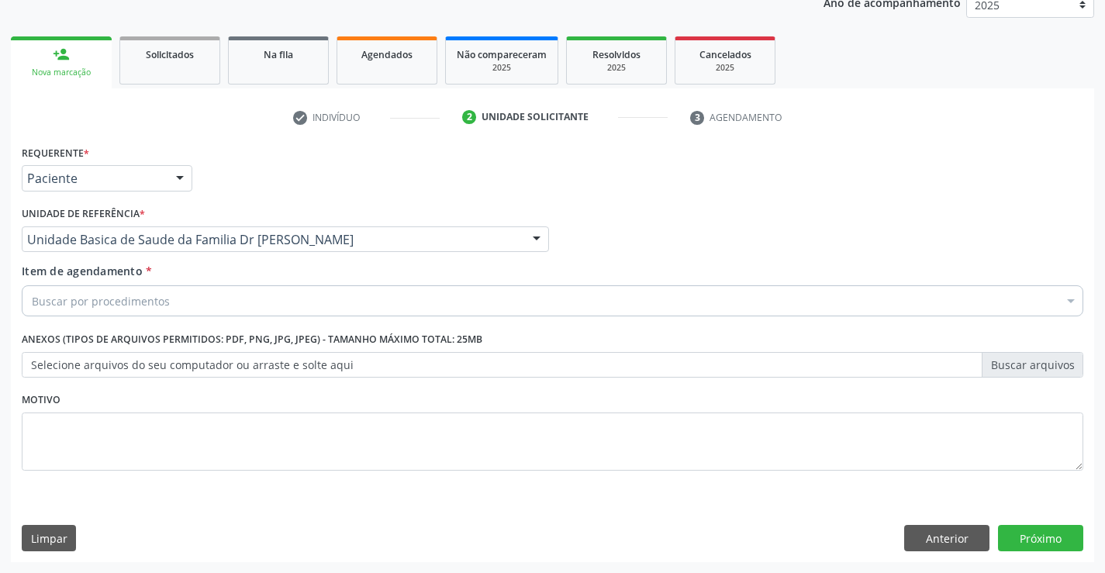
click at [368, 291] on div "Buscar por procedimentos" at bounding box center [552, 300] width 1061 height 31
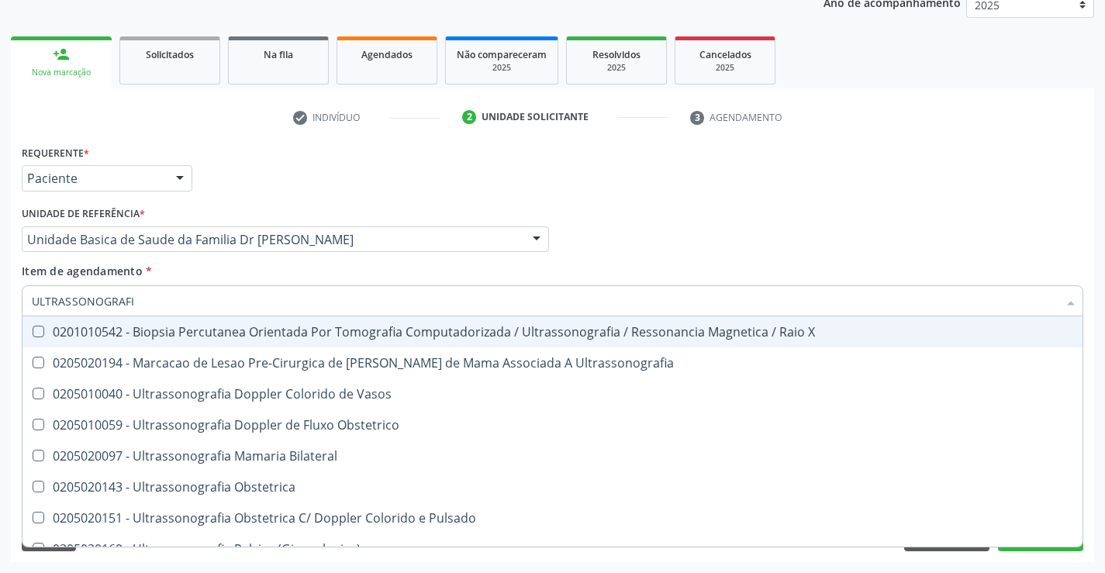
type input "ULTRASSONOGRAFIA"
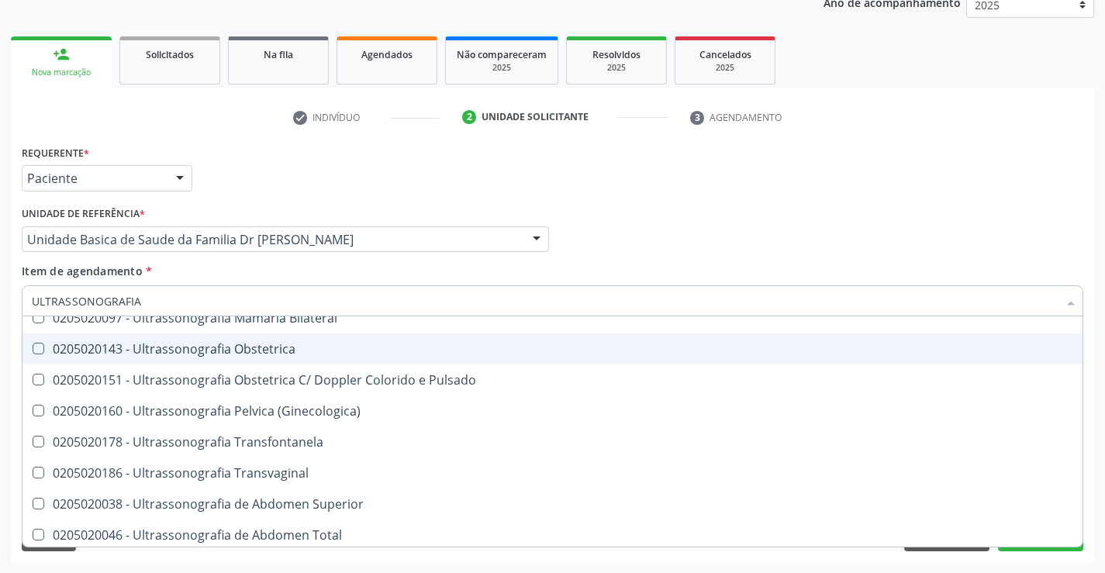
scroll to position [310, 0]
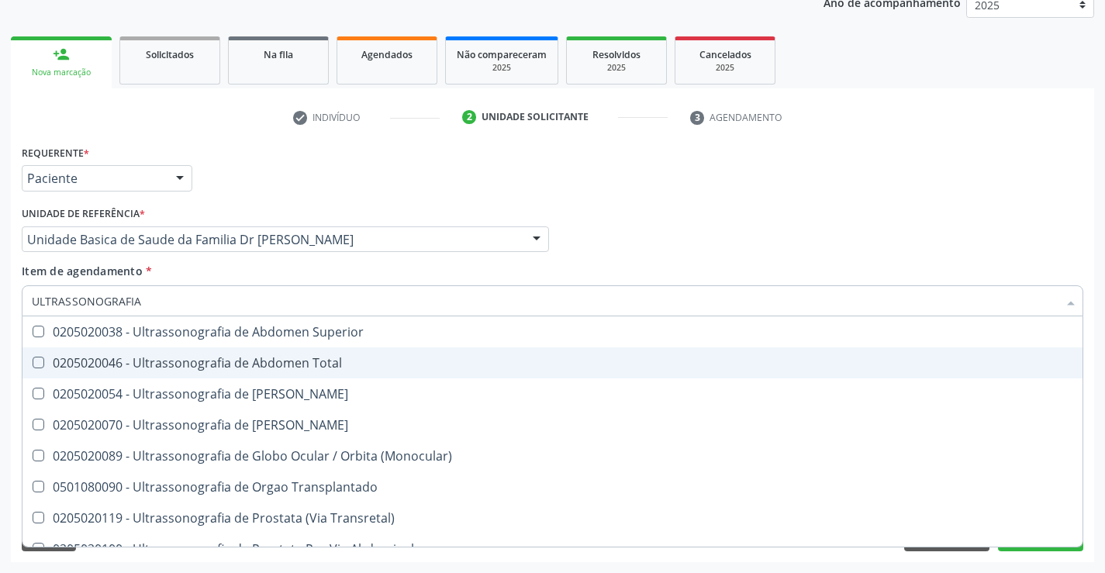
click at [305, 364] on div "0205020046 - Ultrassonografia de Abdomen Total" at bounding box center [552, 363] width 1041 height 12
checkbox Total "true"
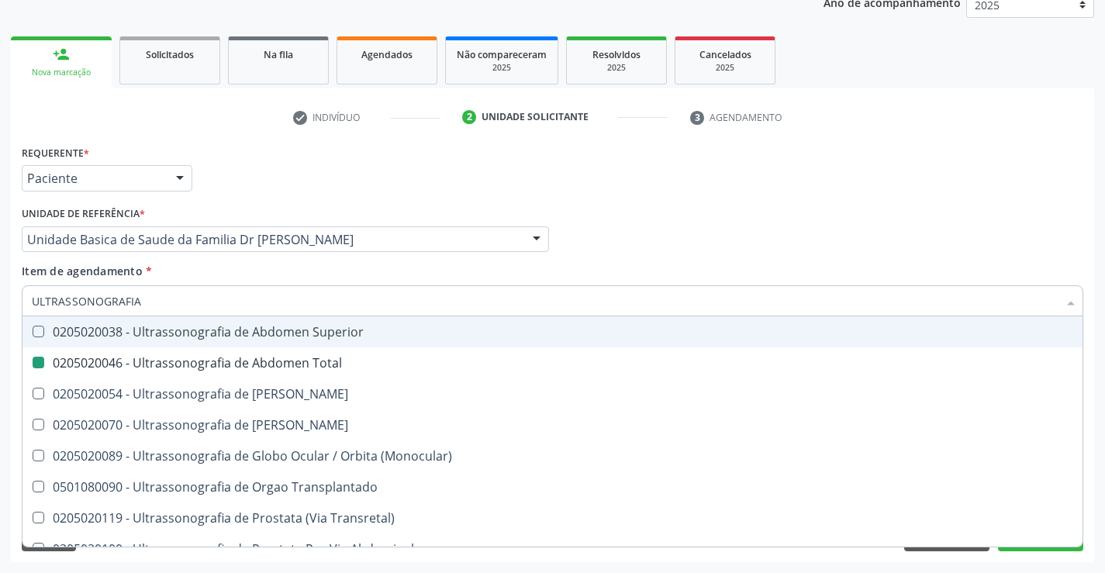
click at [726, 189] on div "Requerente * Paciente Profissional de Saúde Paciente Nenhum resultado encontrad…" at bounding box center [552, 171] width 1069 height 60
checkbox Ultrassonografia "true"
checkbox Total "false"
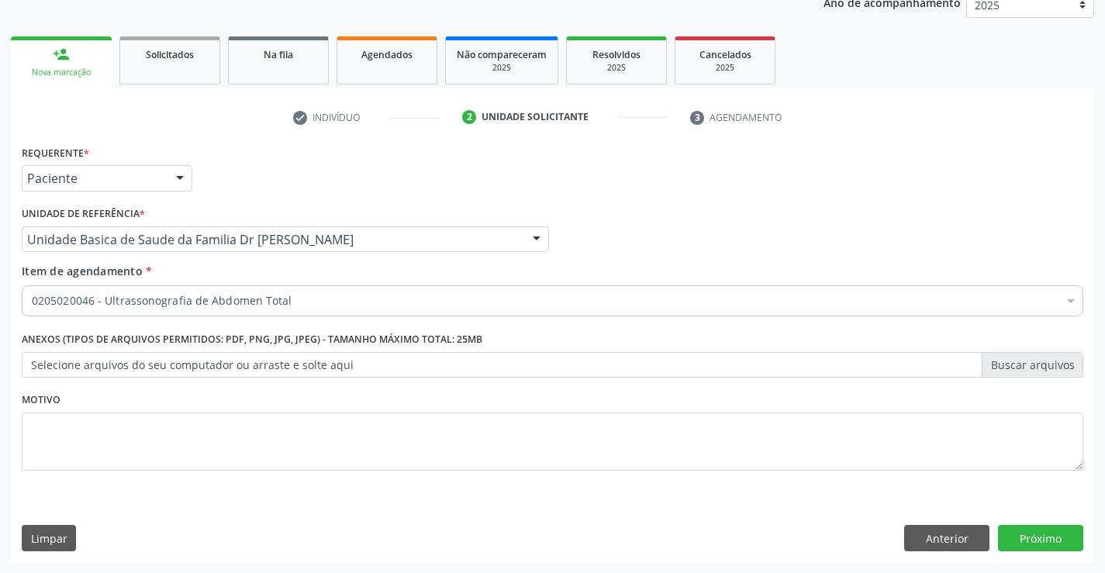
scroll to position [0, 0]
click at [1009, 539] on button "Próximo" at bounding box center [1040, 538] width 85 height 26
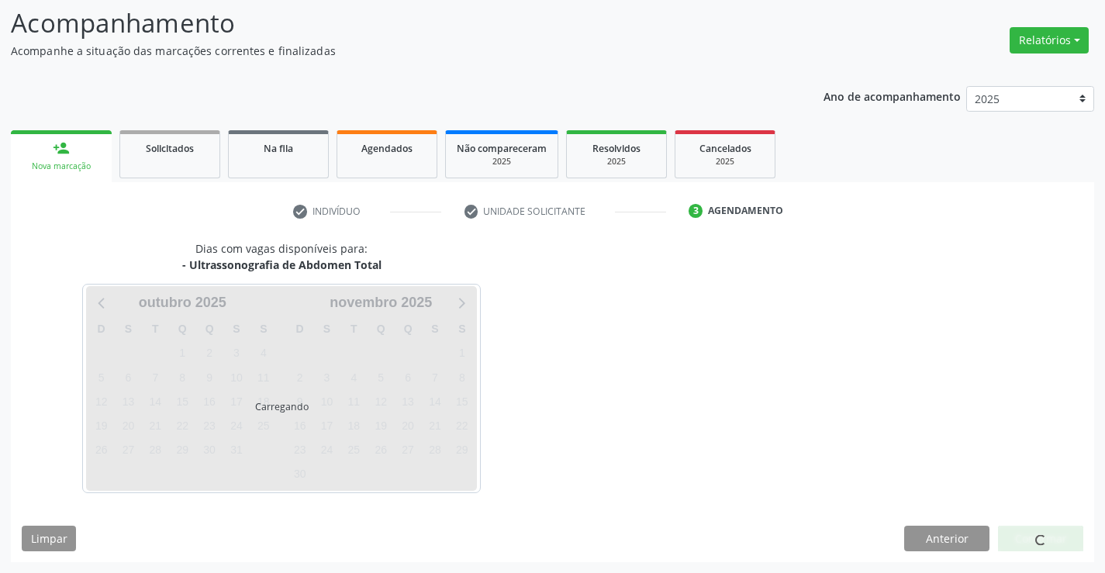
scroll to position [102, 0]
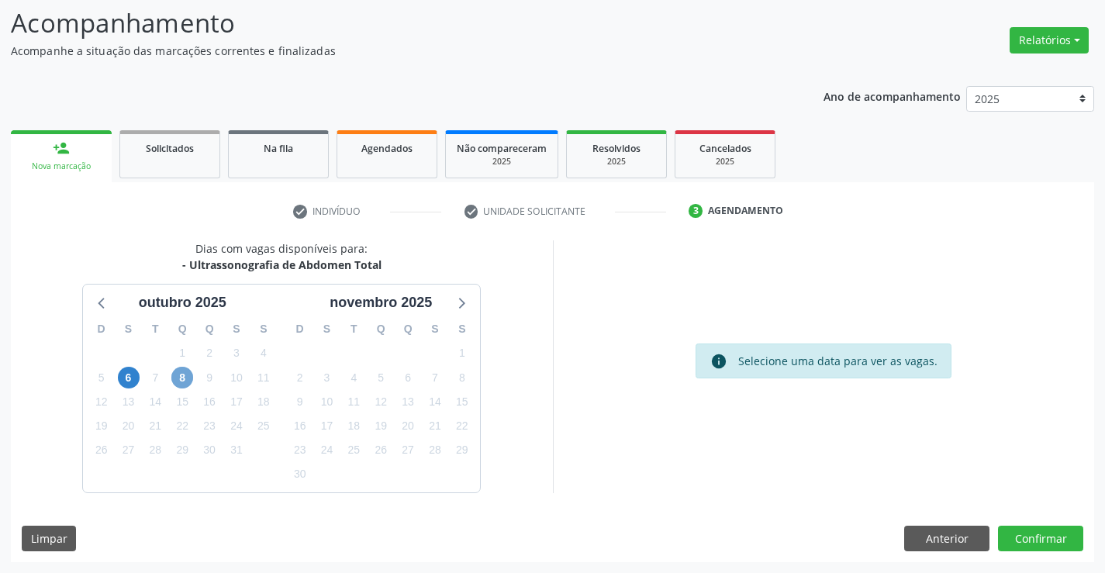
click at [181, 379] on span "8" at bounding box center [182, 378] width 22 height 22
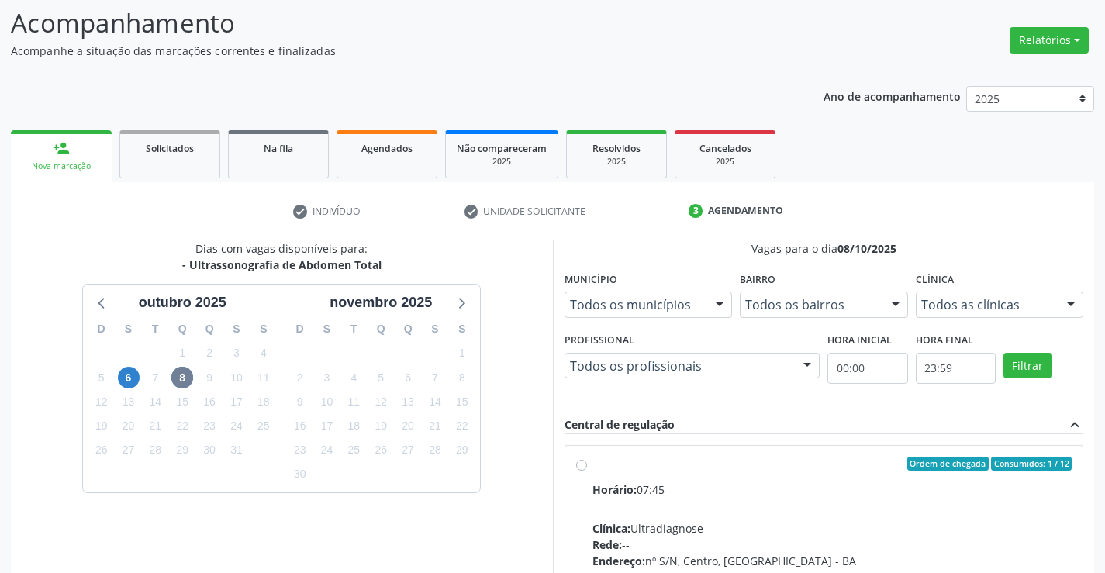
click at [592, 464] on label "Ordem de chegada Consumidos: 1 / 12 Horário: 07:45 Clínica: Ultradiagnose Rede:…" at bounding box center [832, 576] width 480 height 238
click at [584, 464] on input "Ordem de chegada Consumidos: 1 / 12 Horário: 07:45 Clínica: Ultradiagnose Rede:…" at bounding box center [581, 464] width 11 height 14
radio input "true"
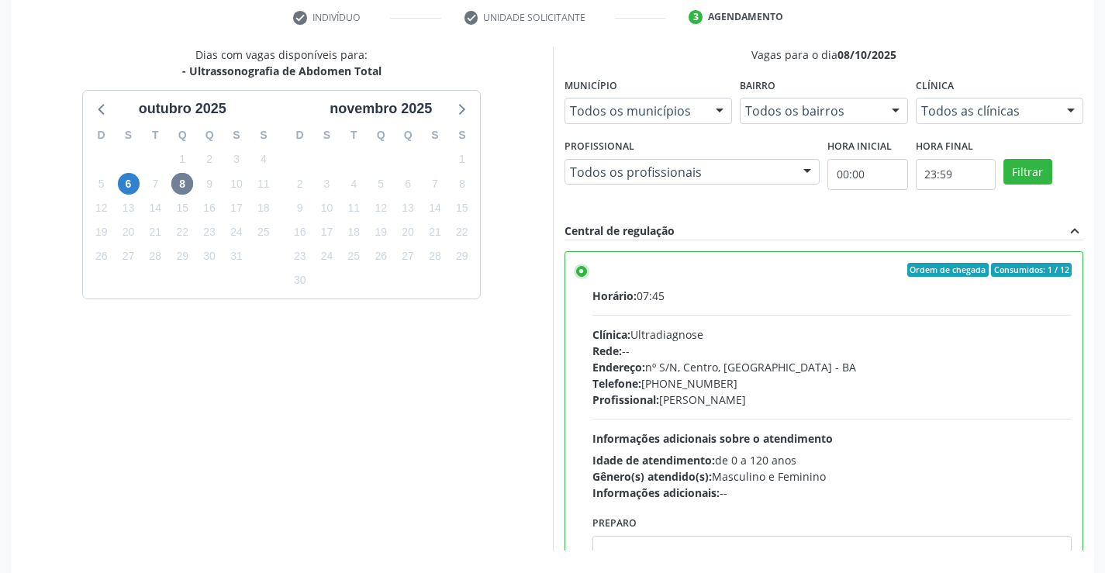
scroll to position [354, 0]
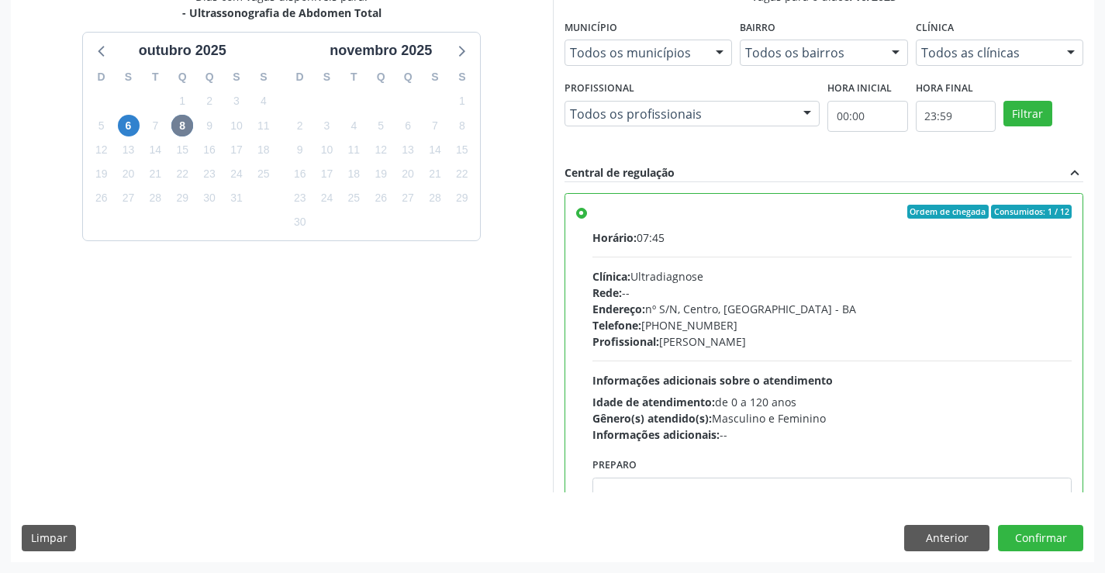
click at [1026, 523] on div "Dias com vagas disponíveis para: - Ultrassonografia de Abdomen Total [DATE] D S…" at bounding box center [552, 274] width 1083 height 573
click at [1024, 533] on button "Confirmar" at bounding box center [1040, 538] width 85 height 26
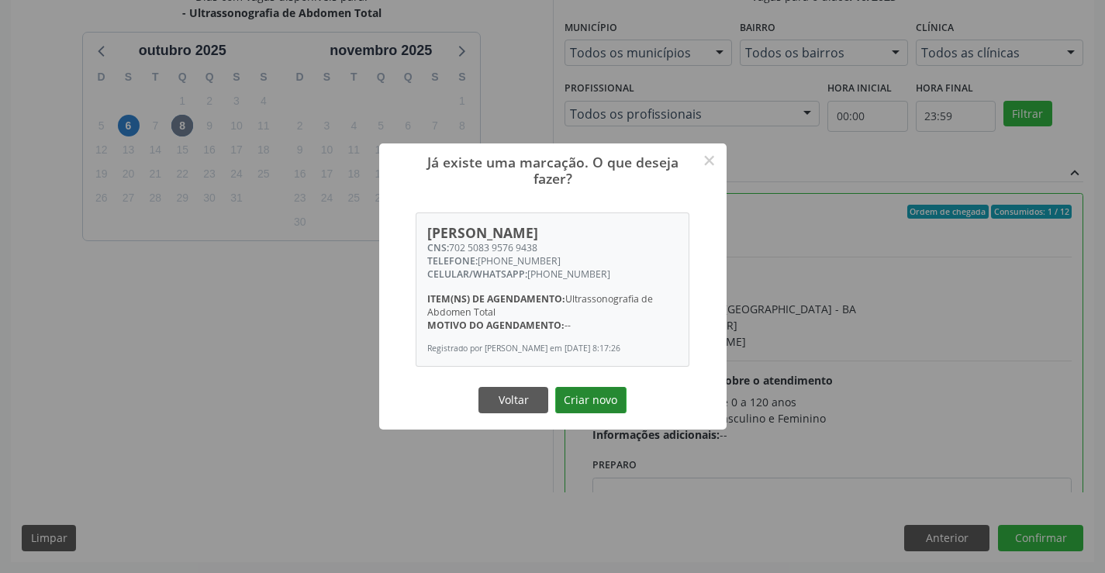
click at [557, 389] on button "Criar novo" at bounding box center [590, 400] width 71 height 26
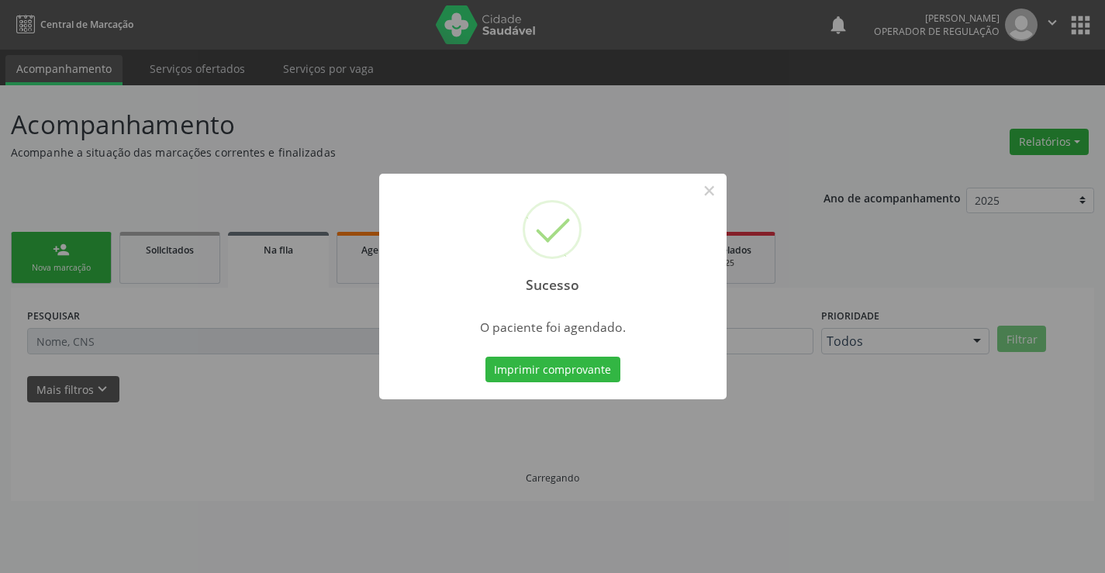
scroll to position [0, 0]
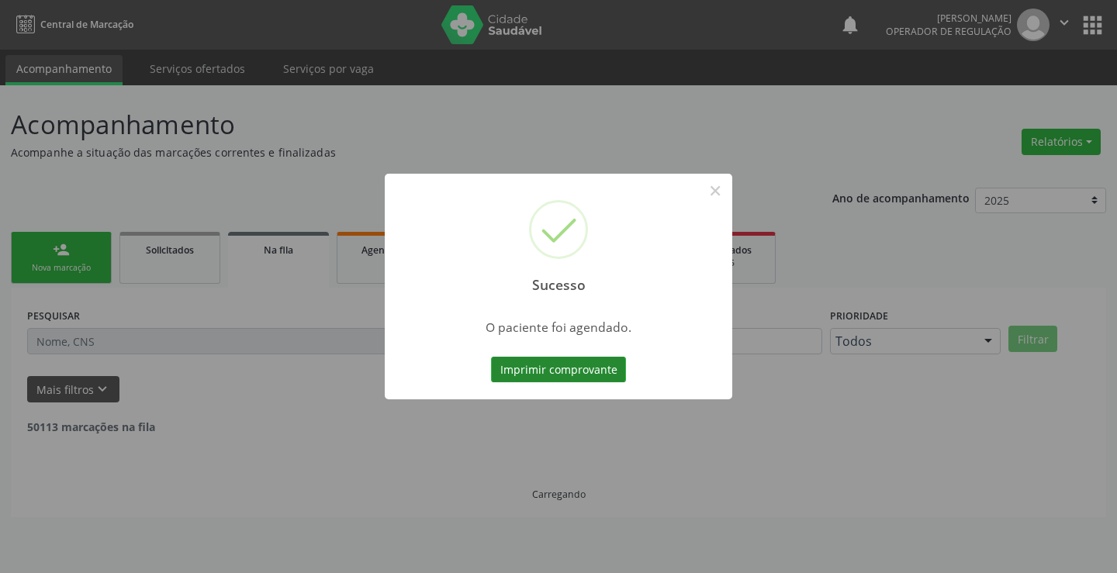
click at [553, 374] on button "Imprimir comprovante" at bounding box center [558, 370] width 135 height 26
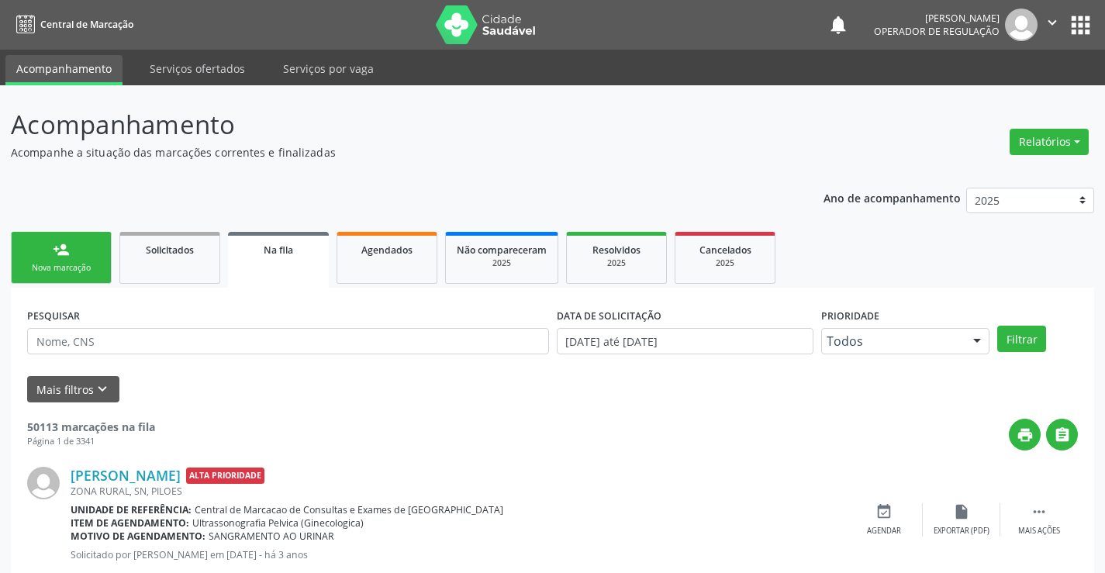
click at [67, 257] on div "person_add" at bounding box center [61, 249] width 17 height 17
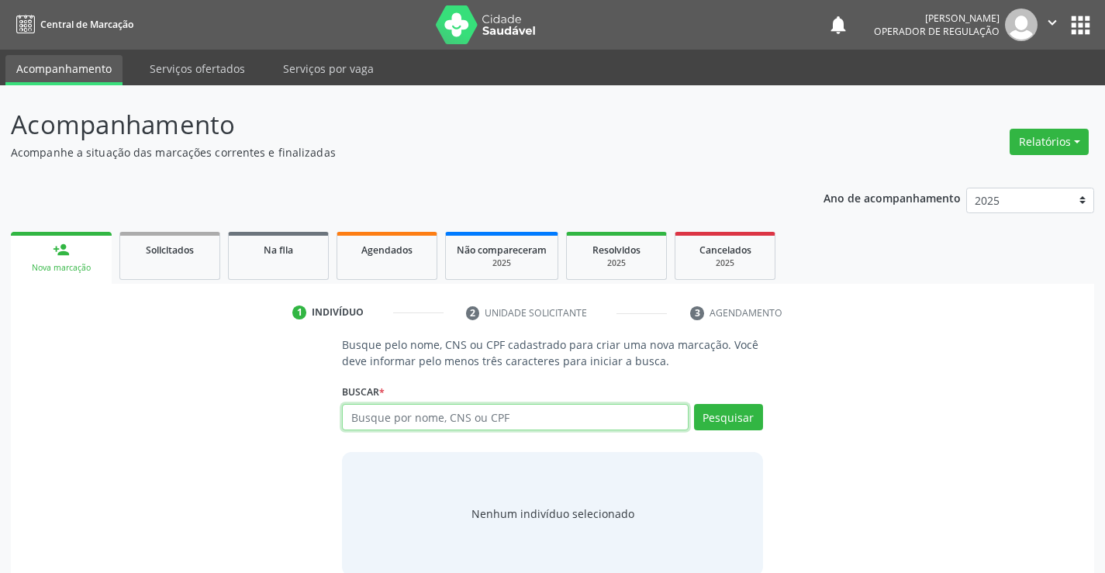
click at [397, 420] on input "text" at bounding box center [515, 417] width 346 height 26
type input "702003312749280"
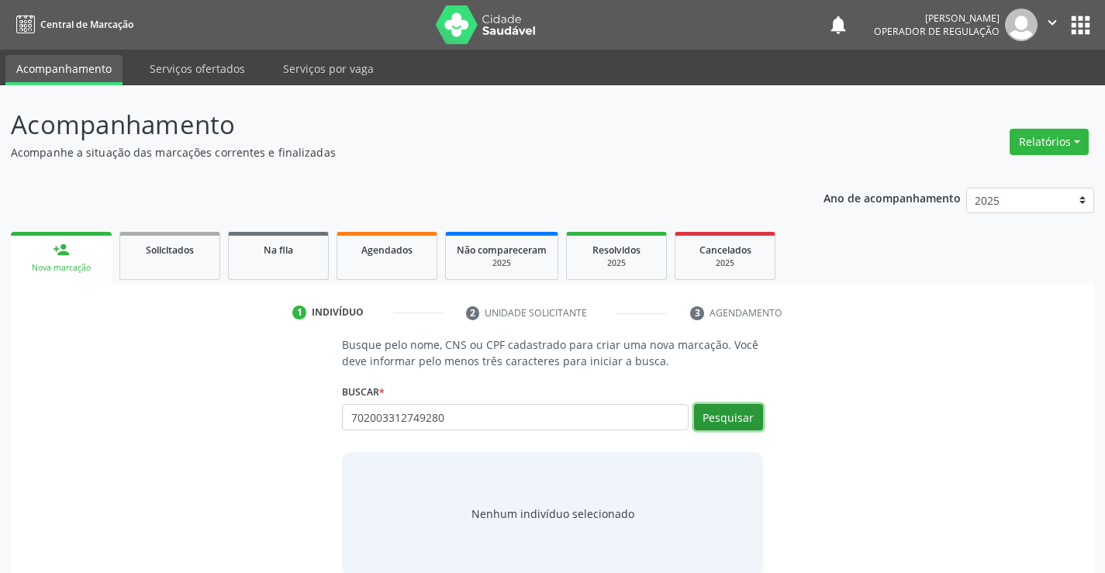
click at [716, 422] on button "Pesquisar" at bounding box center [728, 417] width 69 height 26
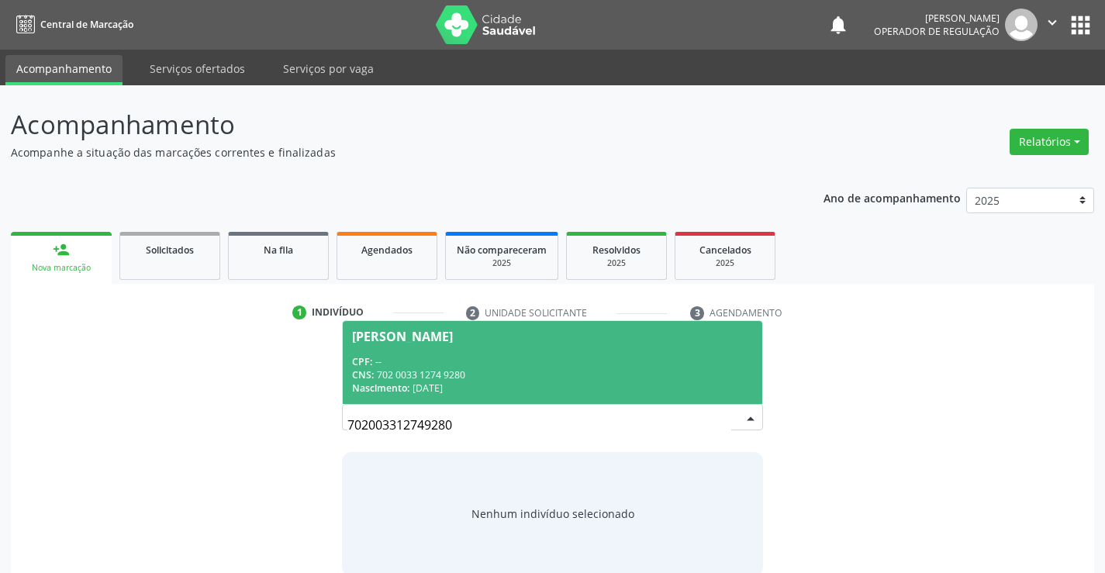
click at [486, 326] on span "[PERSON_NAME] CPF: -- CNS: 702 0033 1274 9280 Nascimento: [DATE]" at bounding box center [552, 362] width 419 height 83
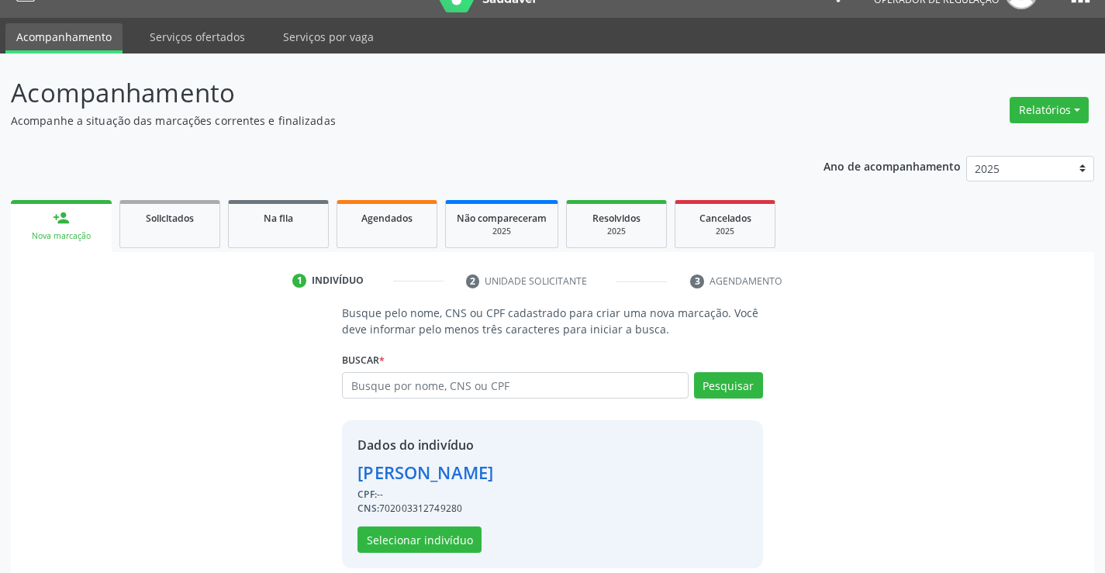
scroll to position [49, 0]
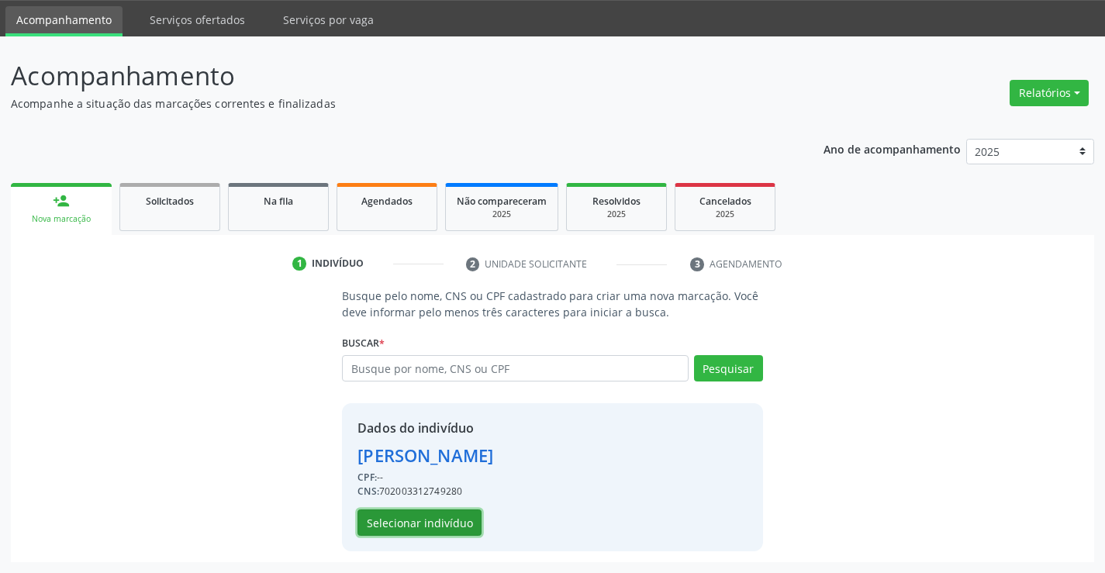
click at [420, 519] on button "Selecionar indivíduo" at bounding box center [419, 522] width 124 height 26
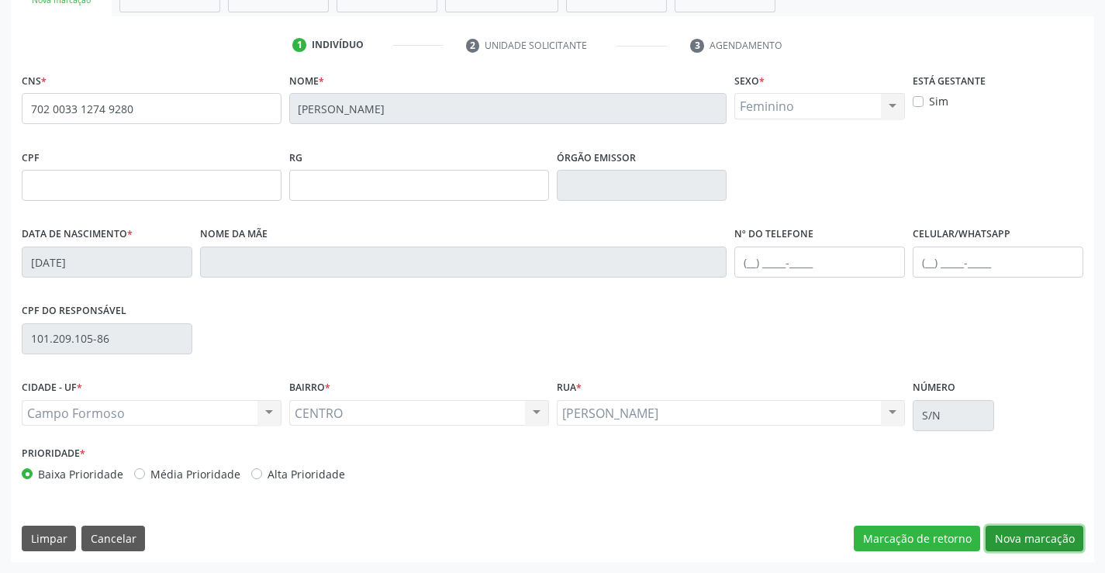
click at [1028, 533] on button "Nova marcação" at bounding box center [1034, 539] width 98 height 26
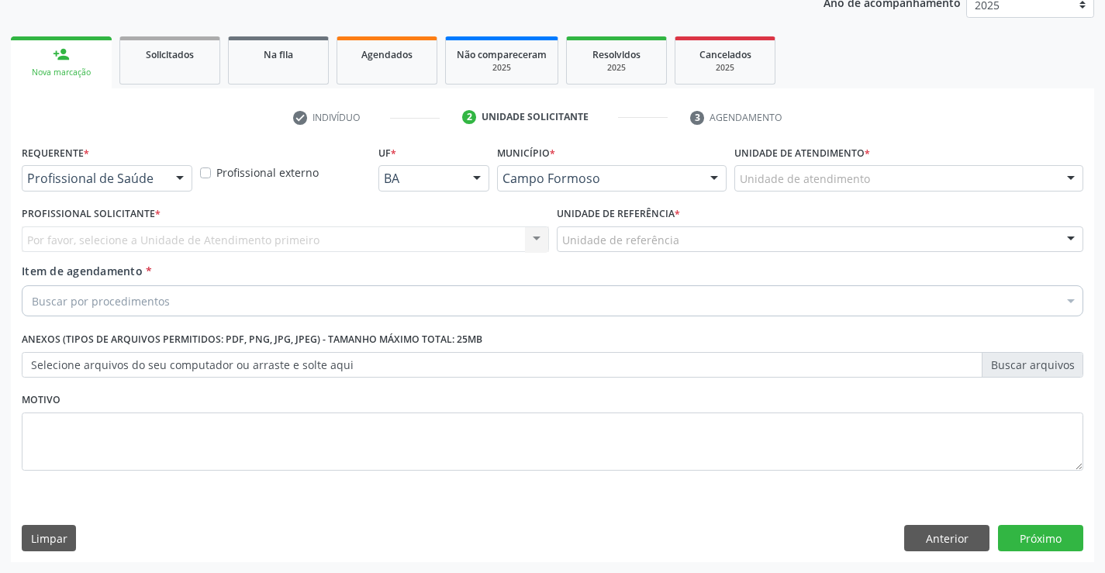
click at [178, 178] on div at bounding box center [179, 179] width 23 height 26
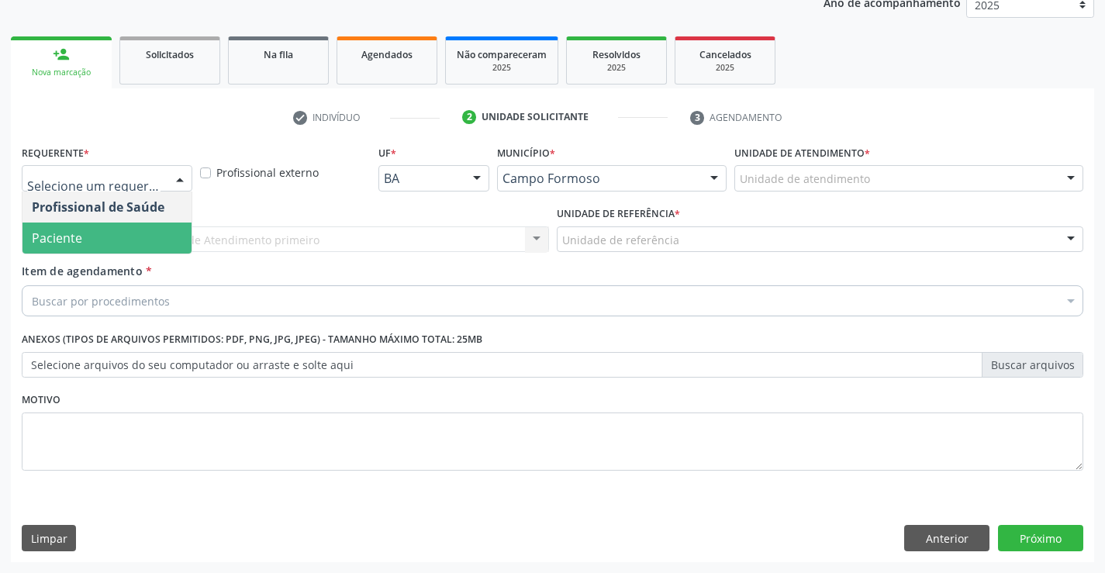
click at [132, 230] on span "Paciente" at bounding box center [106, 238] width 169 height 31
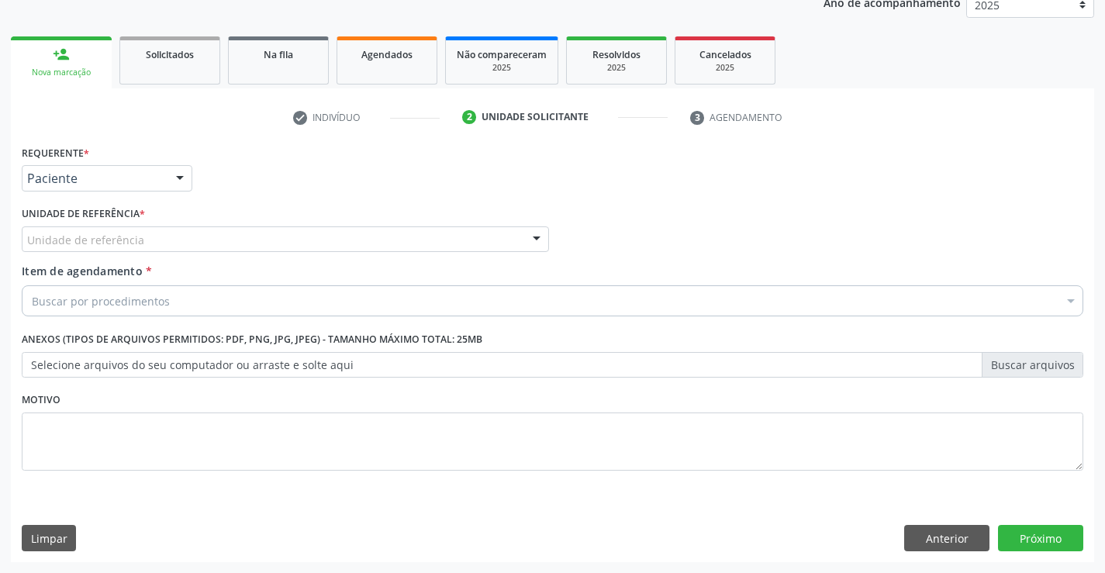
click at [533, 236] on div at bounding box center [536, 240] width 23 height 26
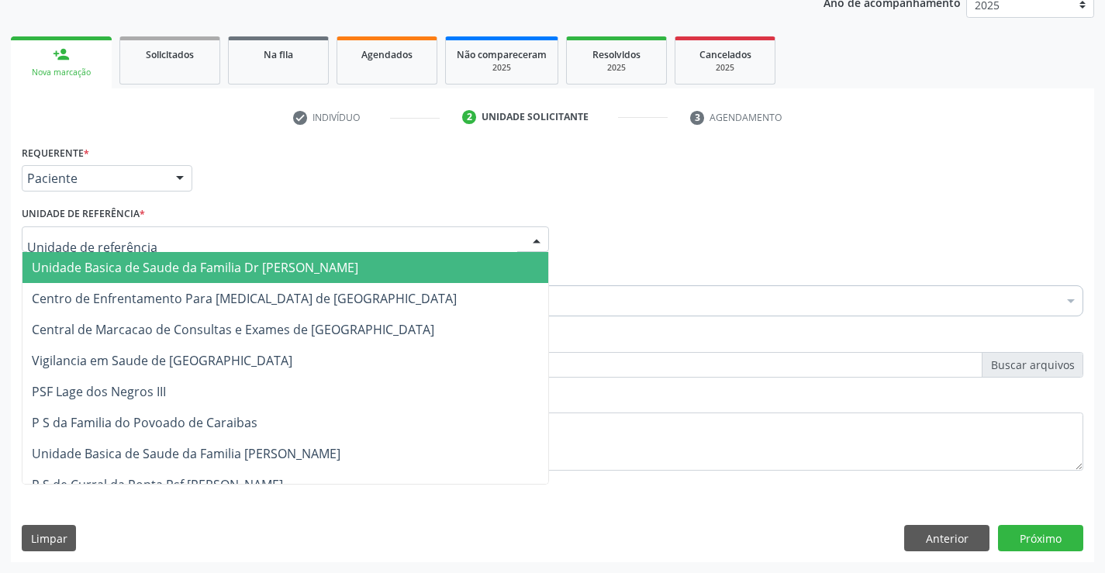
click at [423, 254] on span "Unidade Basica de Saude da Familia Dr [PERSON_NAME]" at bounding box center [285, 267] width 526 height 31
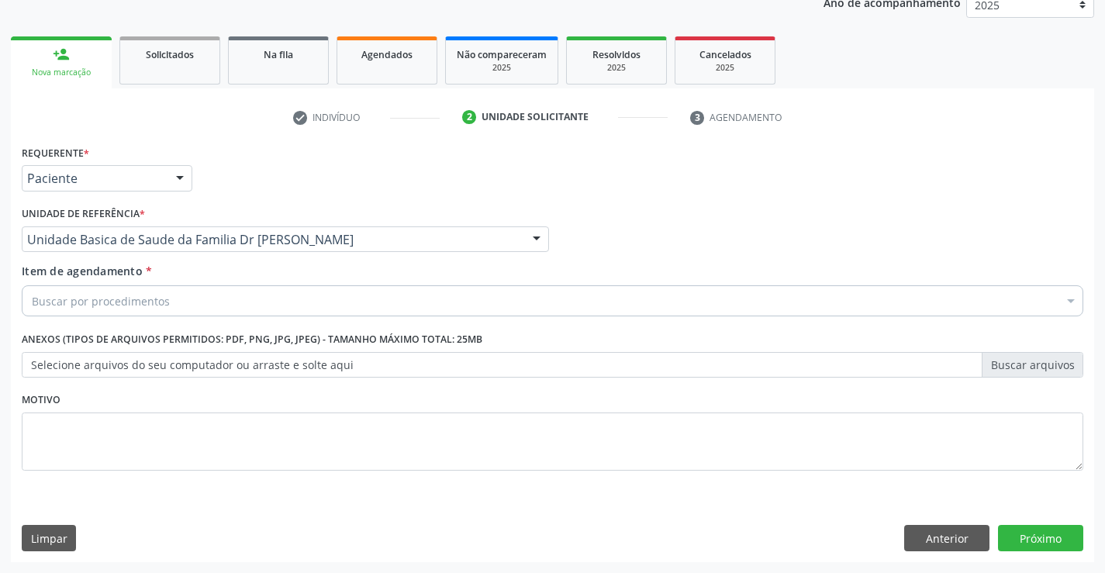
click at [335, 296] on div "Buscar por procedimentos" at bounding box center [552, 300] width 1061 height 31
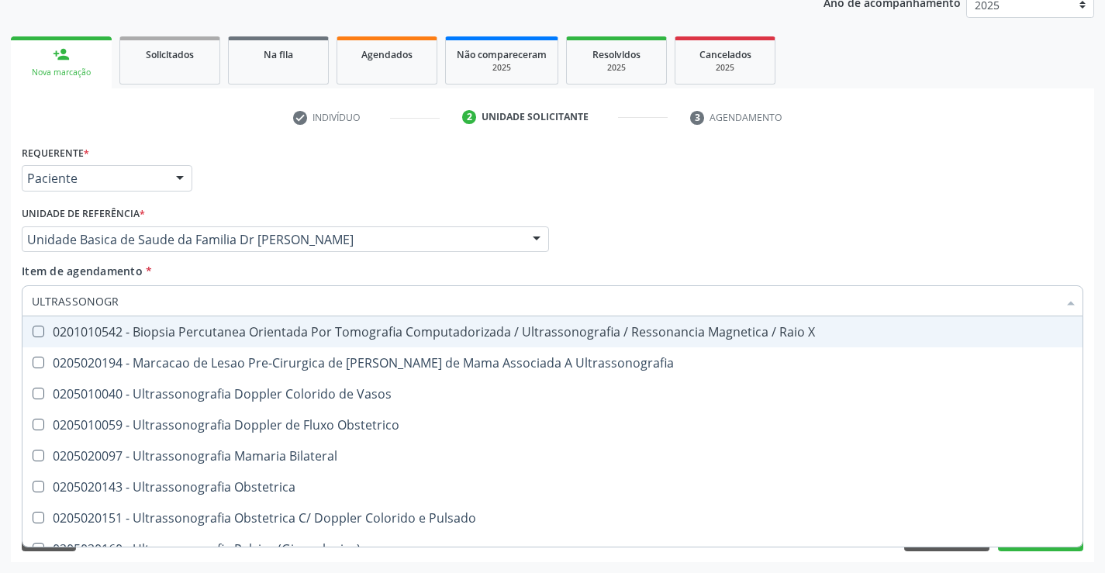
type input "ULTRASSONOGRA"
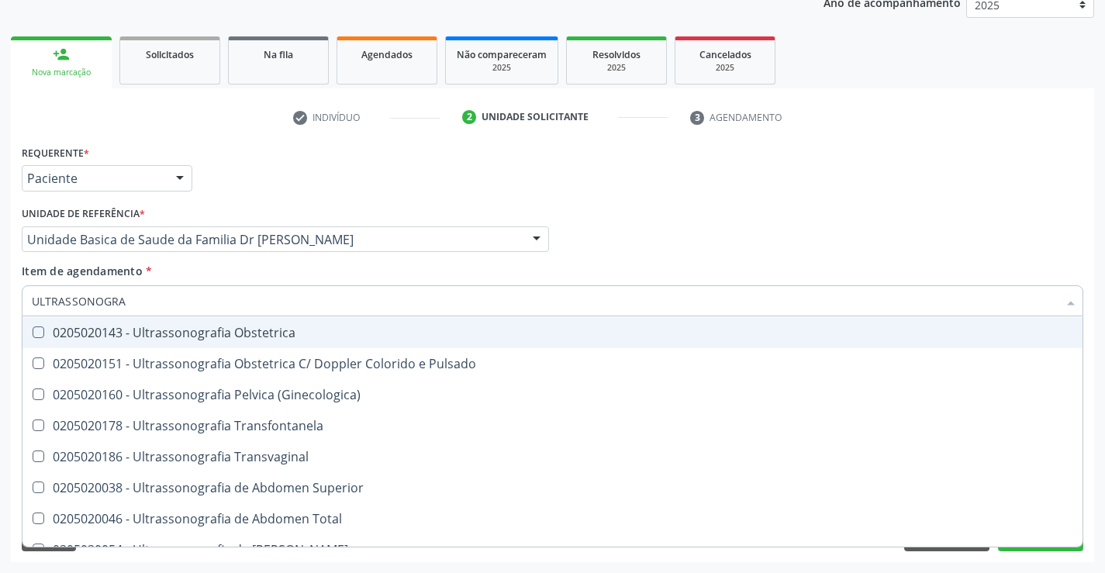
scroll to position [155, 0]
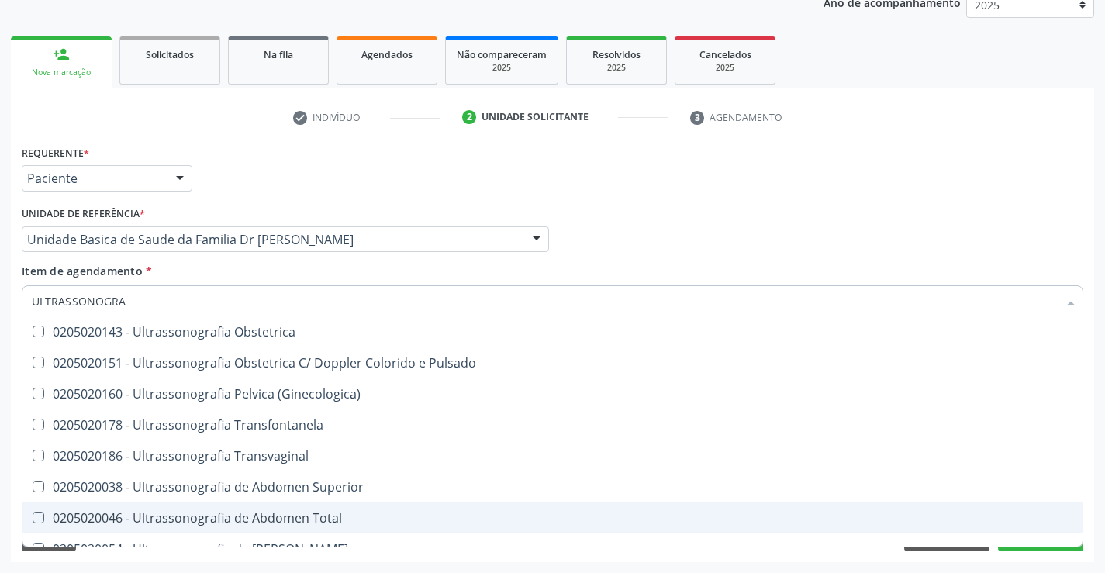
click at [266, 514] on div "0205020046 - Ultrassonografia de Abdomen Total" at bounding box center [552, 518] width 1041 height 12
checkbox Total "true"
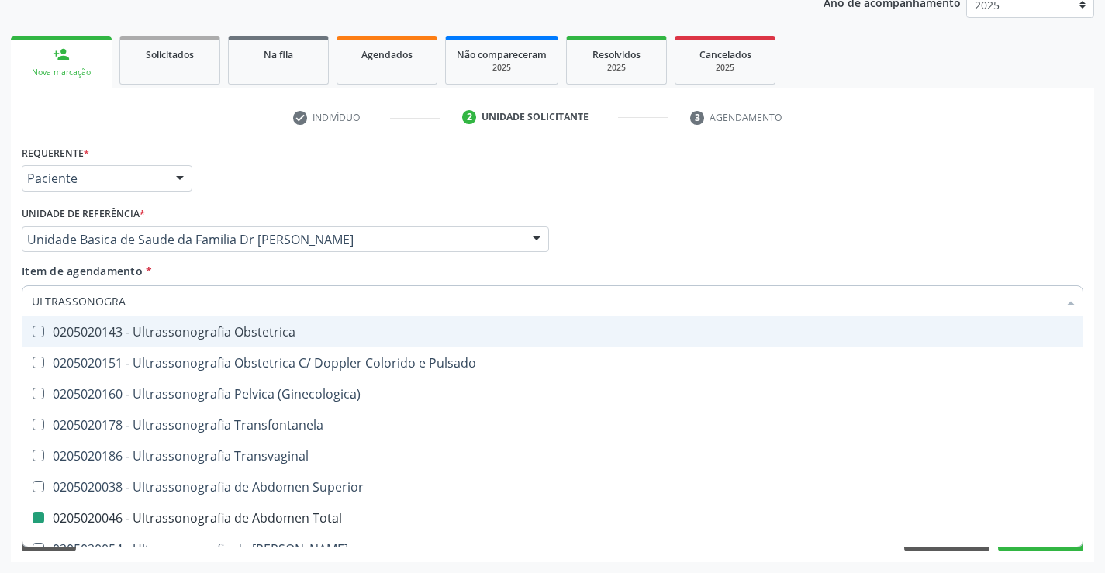
click at [1021, 230] on div "Profissional Solicitante Por favor, selecione a Unidade de Atendimento primeiro…" at bounding box center [552, 232] width 1069 height 60
checkbox Ultrassonografia "true"
checkbox Total "false"
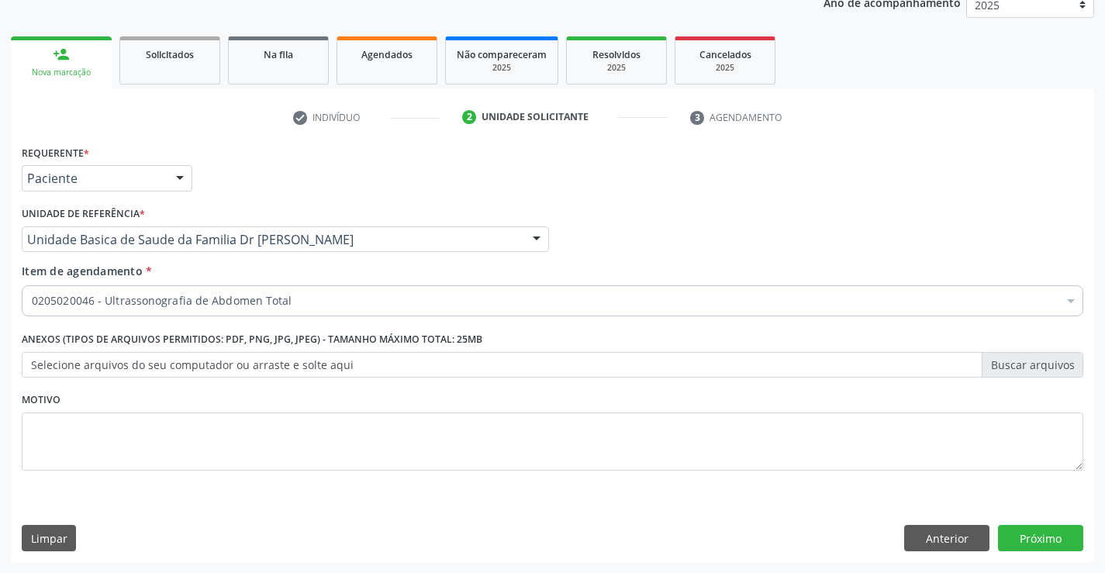
scroll to position [0, 0]
click at [1034, 543] on button "Próximo" at bounding box center [1040, 538] width 85 height 26
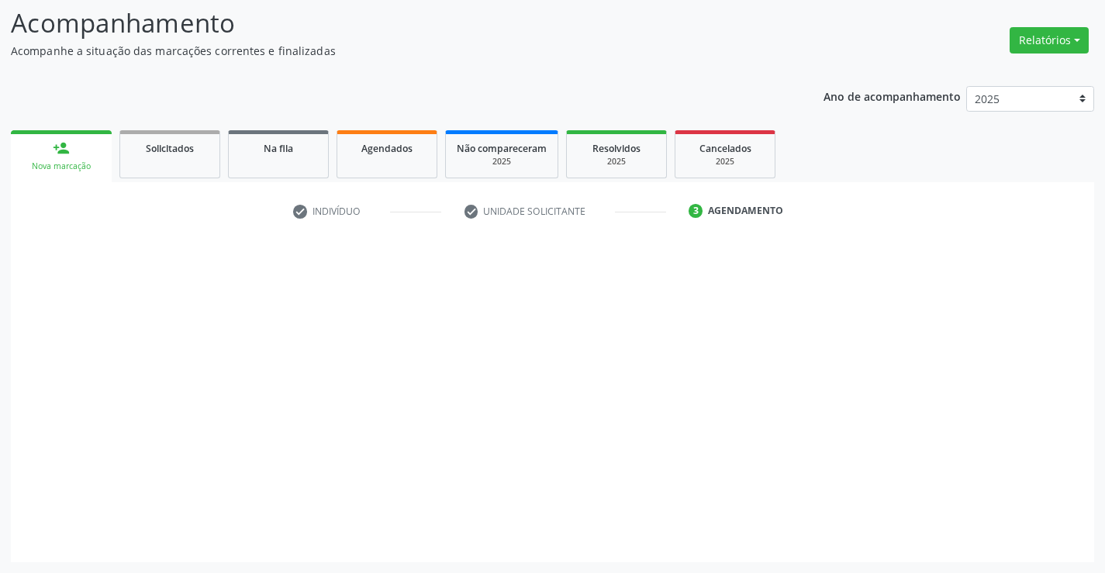
scroll to position [102, 0]
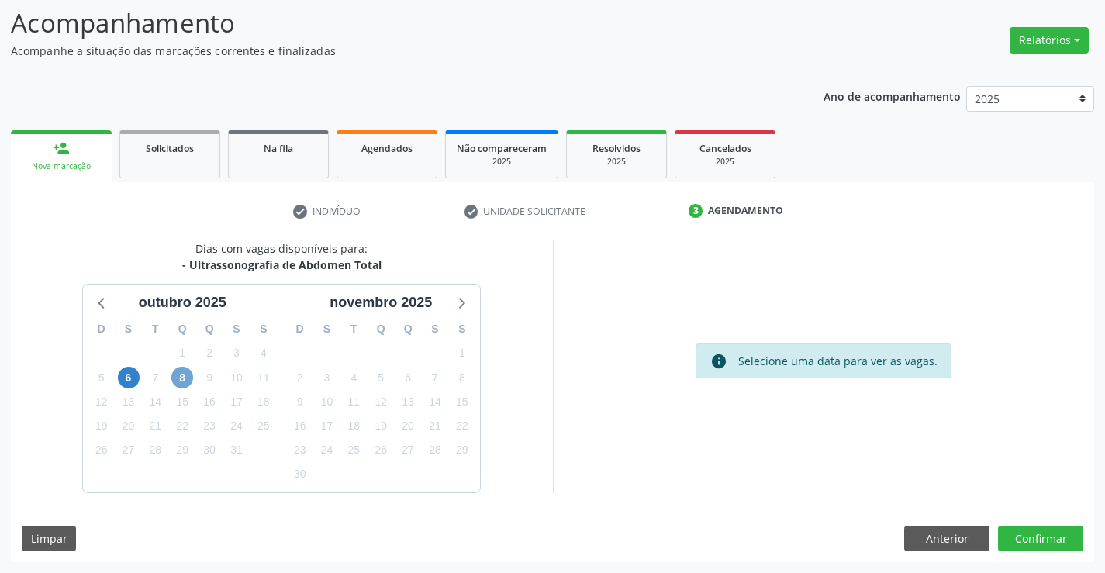
click at [178, 377] on span "8" at bounding box center [182, 378] width 22 height 22
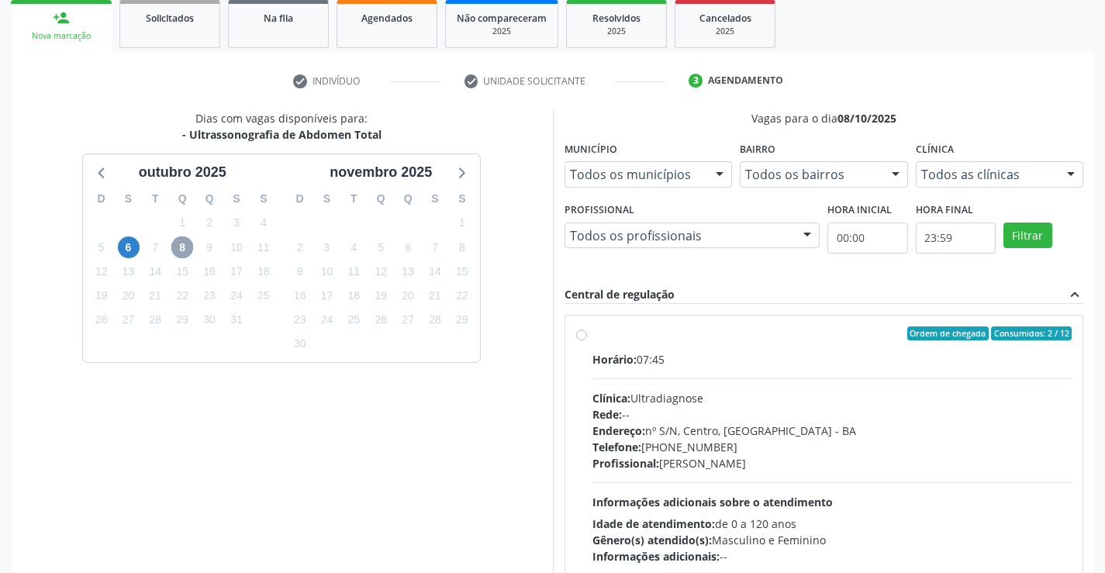
scroll to position [295, 0]
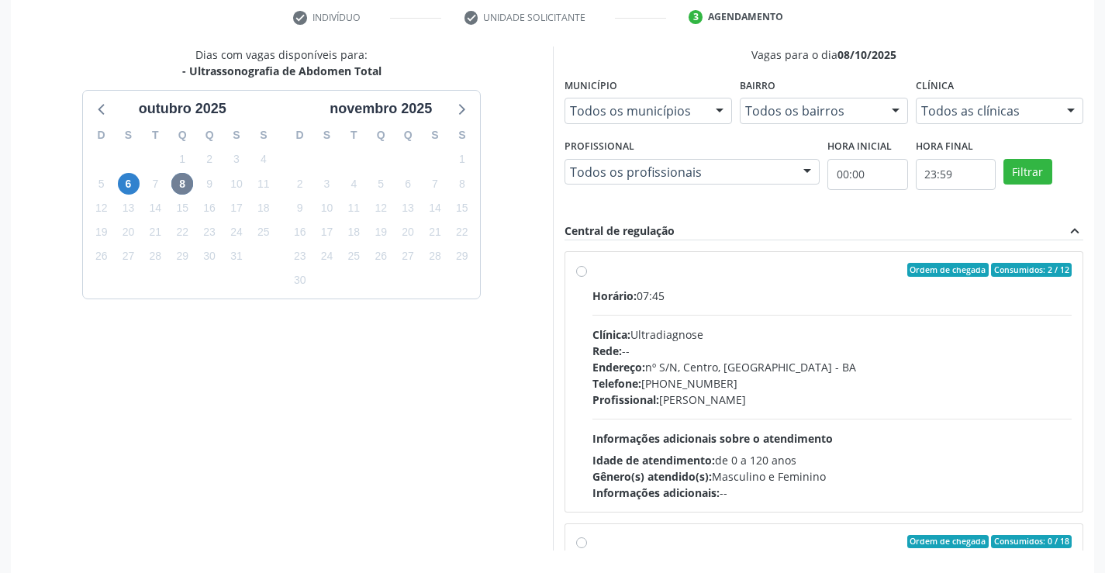
click at [592, 275] on label "Ordem de chegada Consumidos: 2 / 12 Horário: 07:45 Clínica: Ultradiagnose Rede:…" at bounding box center [832, 382] width 480 height 238
click at [583, 275] on input "Ordem de chegada Consumidos: 2 / 12 Horário: 07:45 Clínica: Ultradiagnose Rede:…" at bounding box center [581, 270] width 11 height 14
radio input "true"
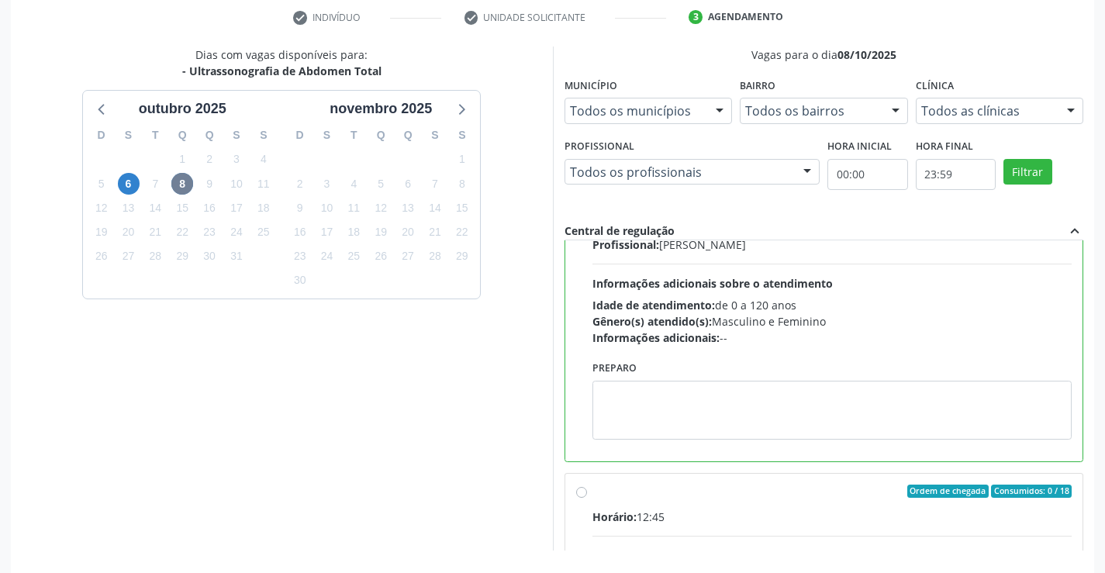
scroll to position [354, 0]
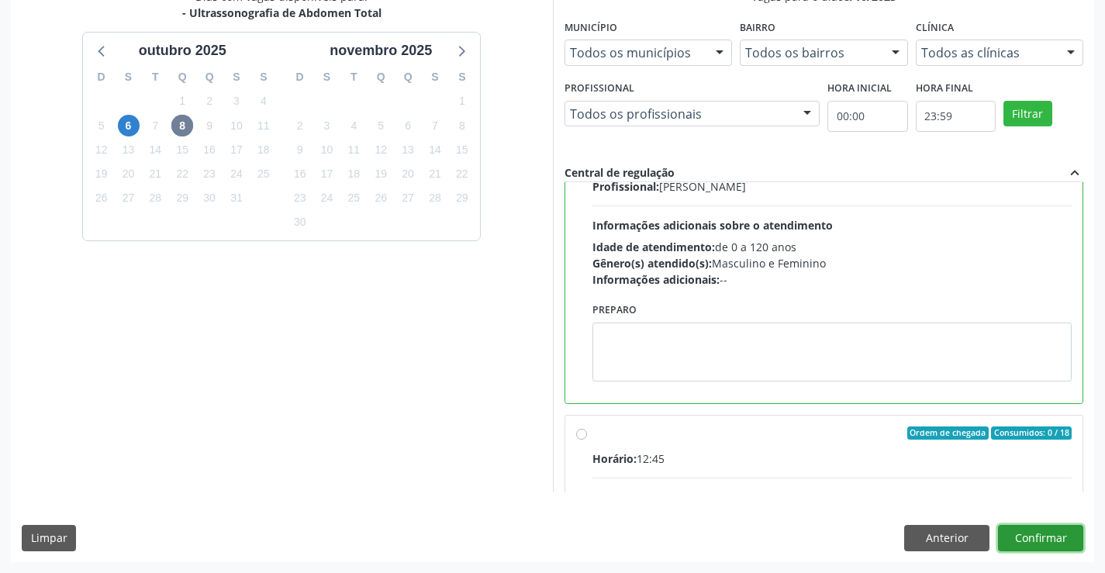
click at [1016, 530] on button "Confirmar" at bounding box center [1040, 538] width 85 height 26
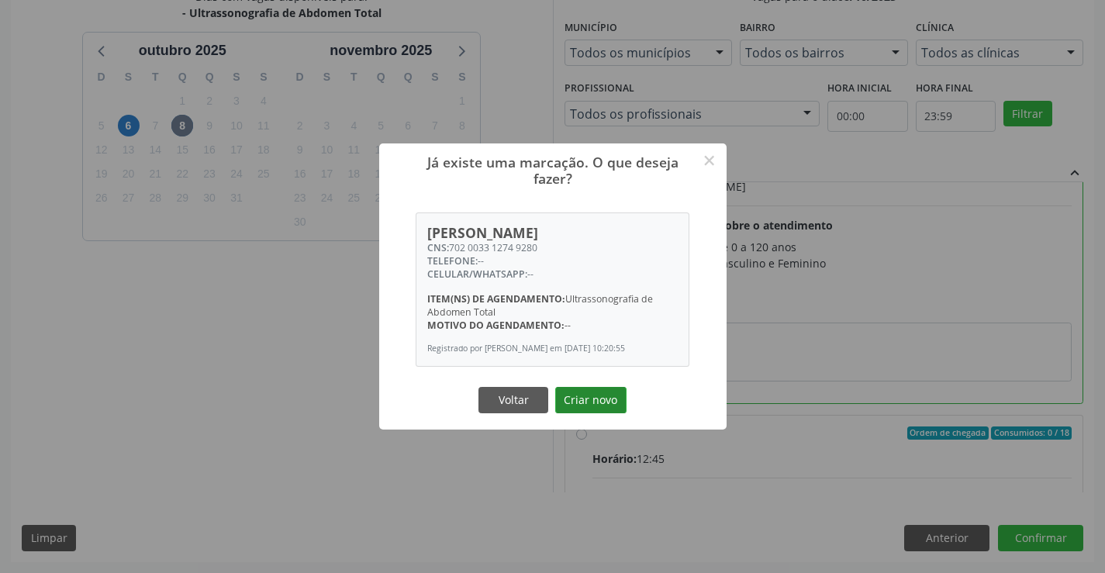
click at [596, 407] on button "Criar novo" at bounding box center [590, 400] width 71 height 26
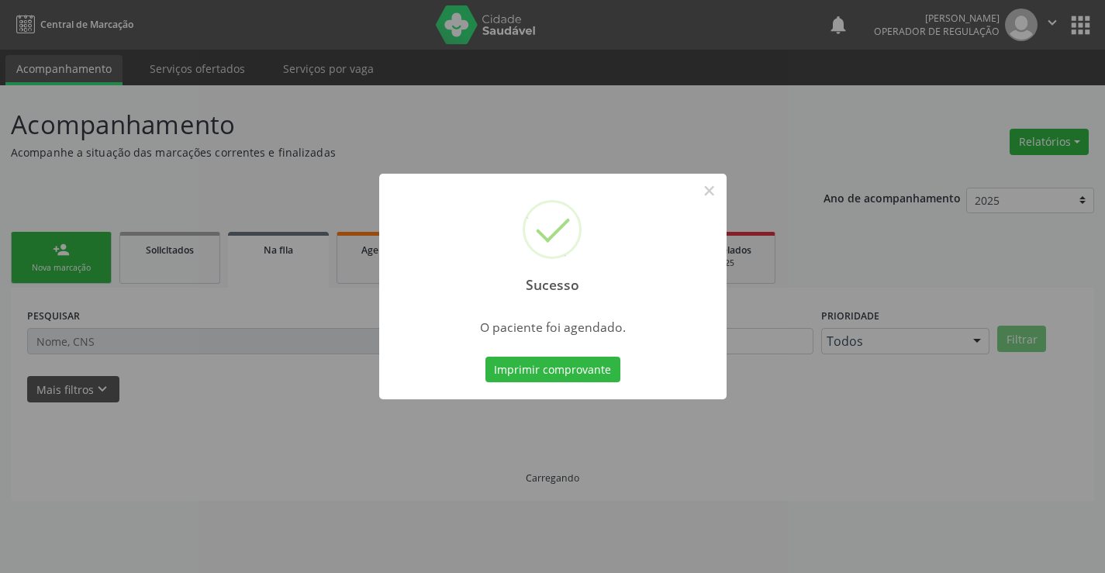
scroll to position [0, 0]
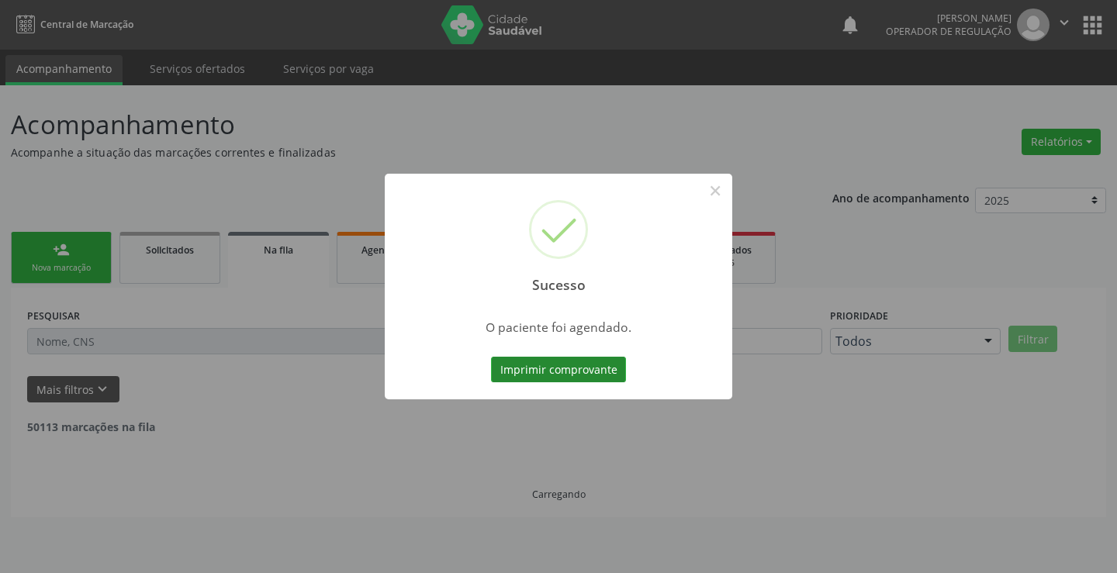
click at [599, 364] on button "Imprimir comprovante" at bounding box center [558, 370] width 135 height 26
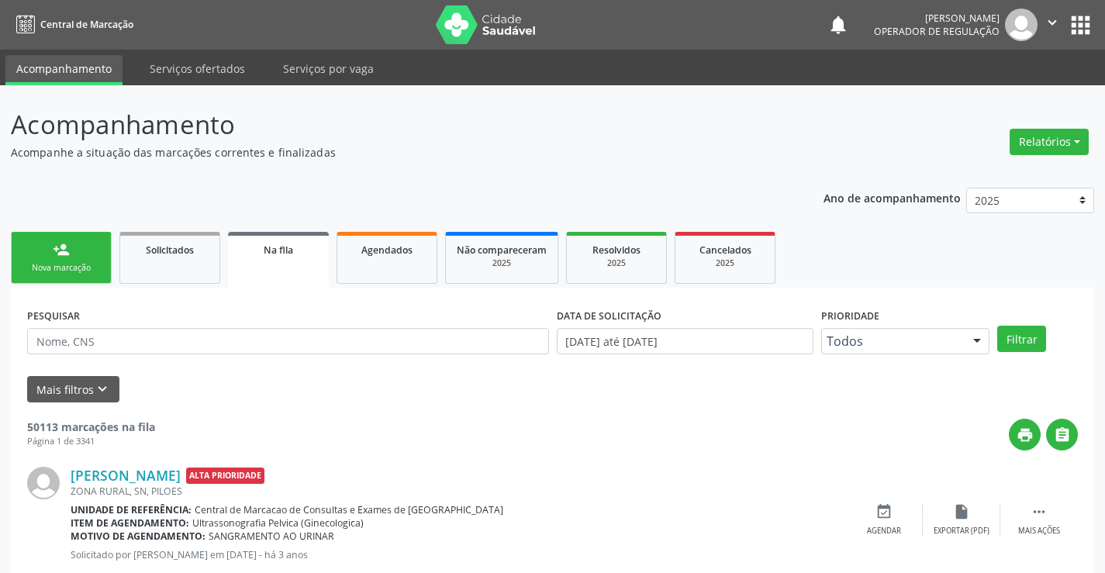
click at [91, 257] on link "person_add Nova marcação" at bounding box center [61, 258] width 101 height 52
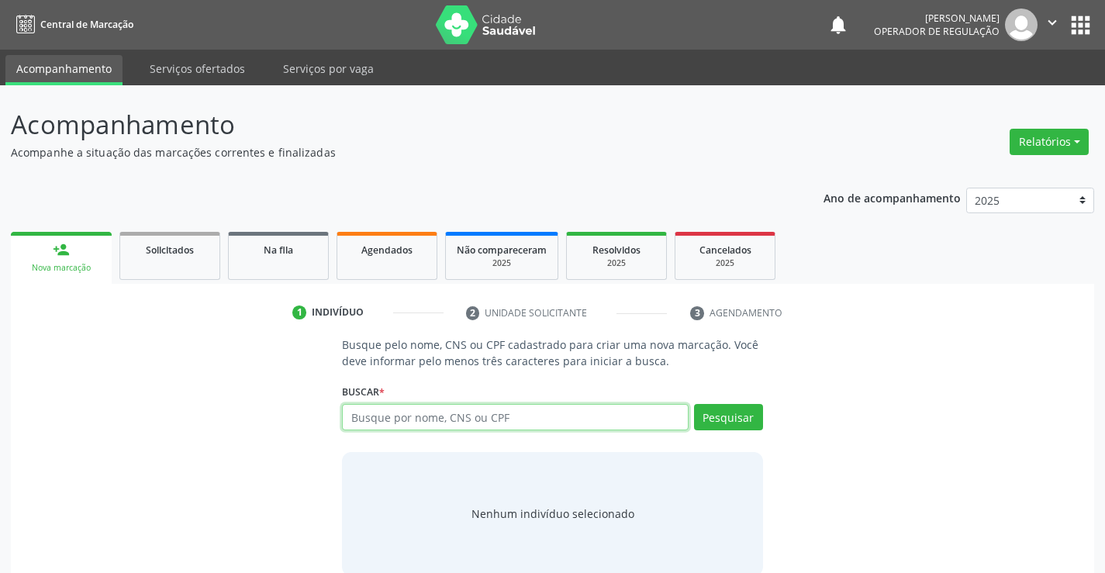
click at [375, 412] on input "text" at bounding box center [515, 417] width 346 height 26
type input "708407775143769"
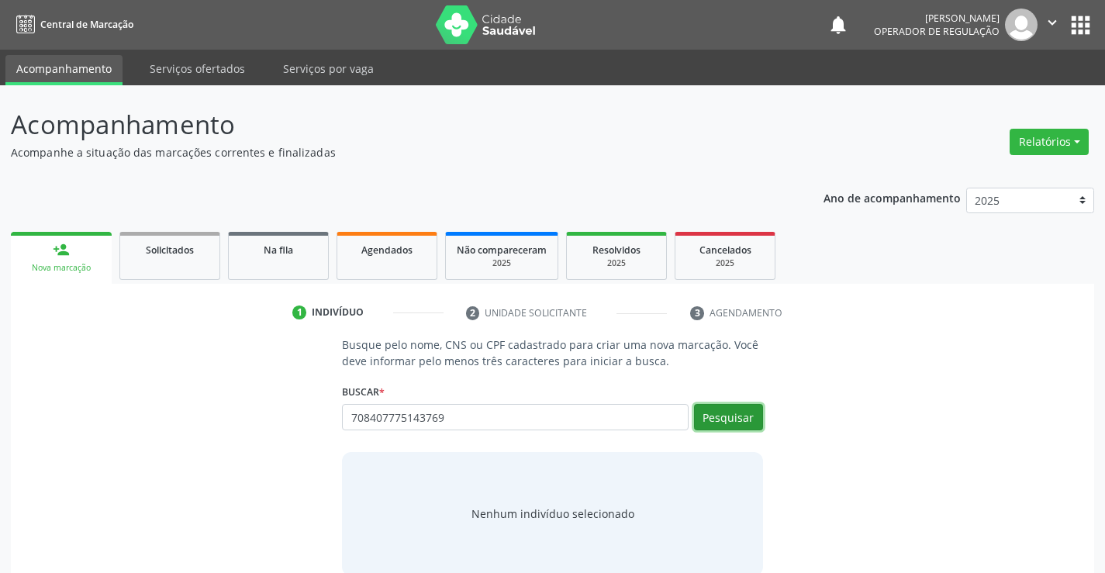
click at [704, 417] on button "Pesquisar" at bounding box center [728, 417] width 69 height 26
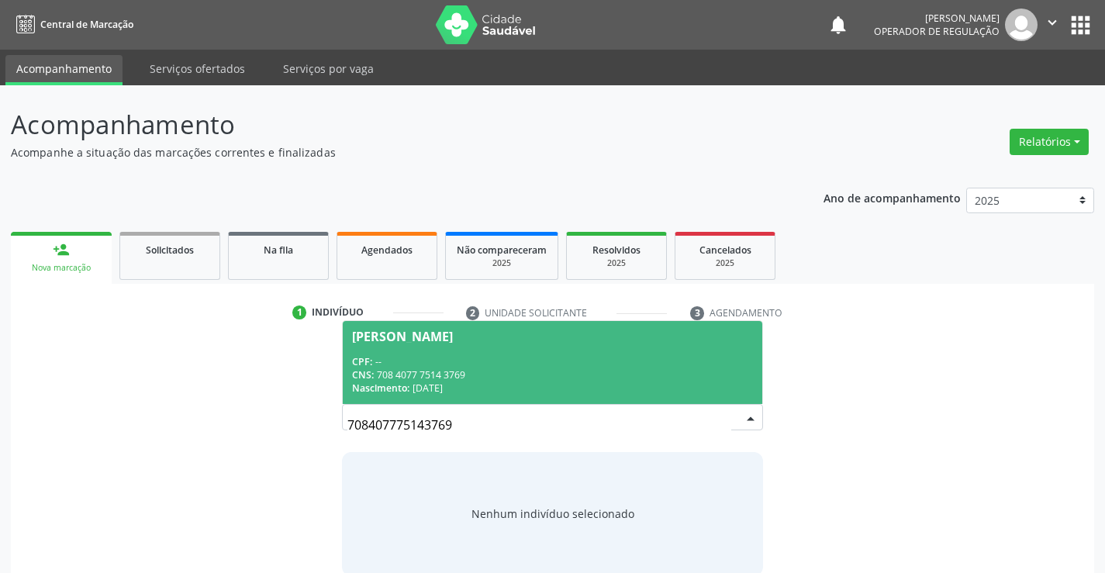
click at [394, 337] on div "[PERSON_NAME]" at bounding box center [402, 336] width 101 height 12
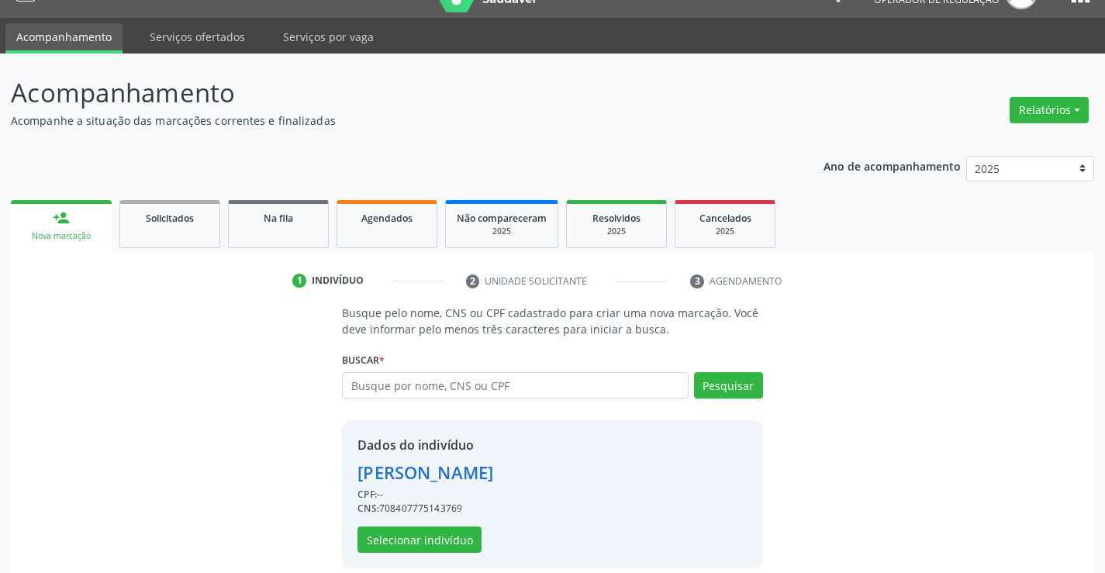
scroll to position [49, 0]
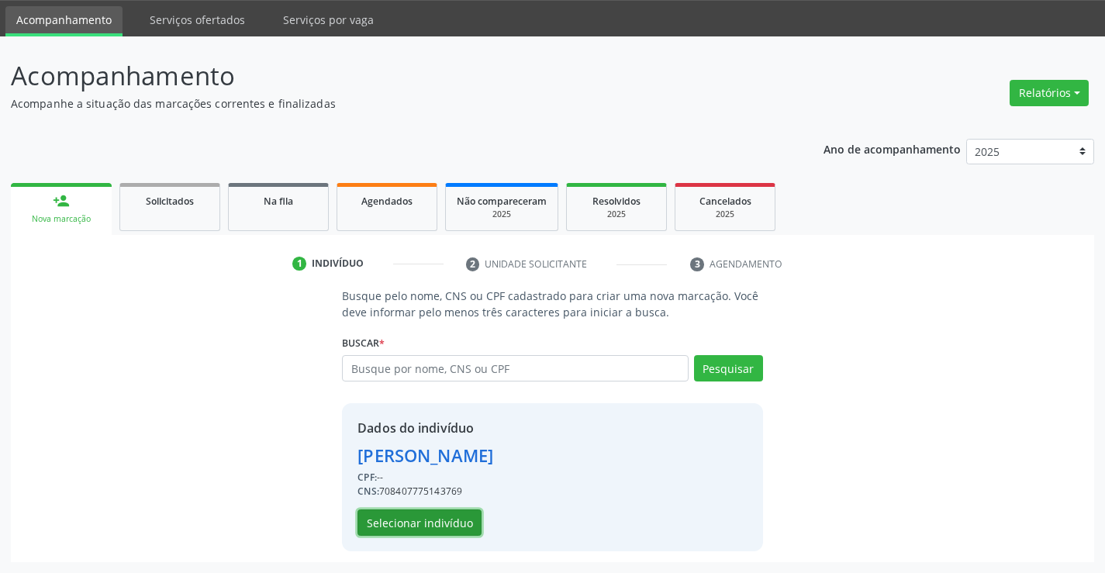
click at [397, 521] on button "Selecionar indivíduo" at bounding box center [419, 522] width 124 height 26
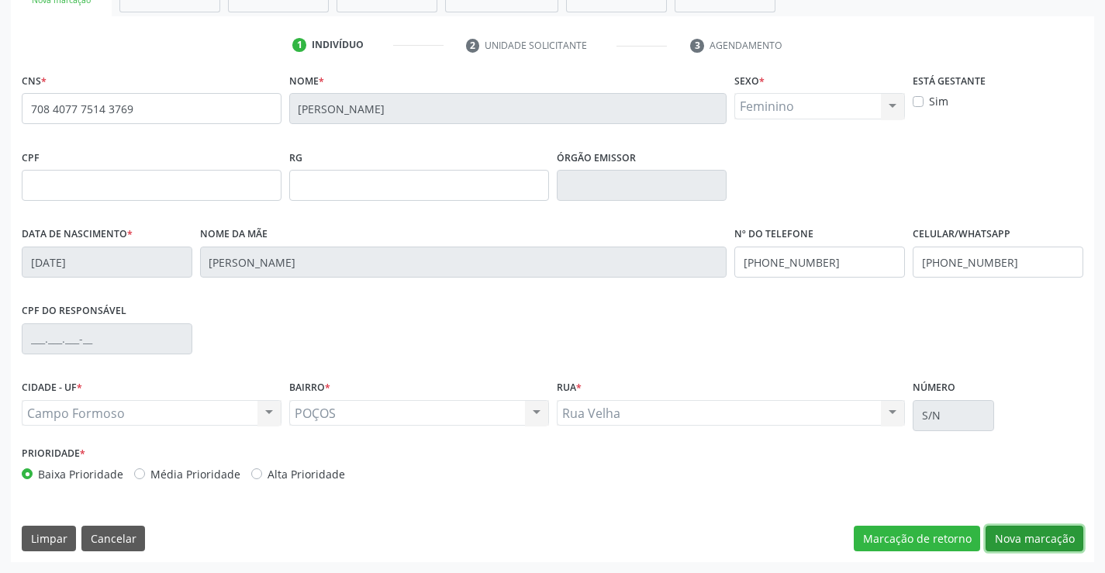
click at [1013, 540] on button "Nova marcação" at bounding box center [1034, 539] width 98 height 26
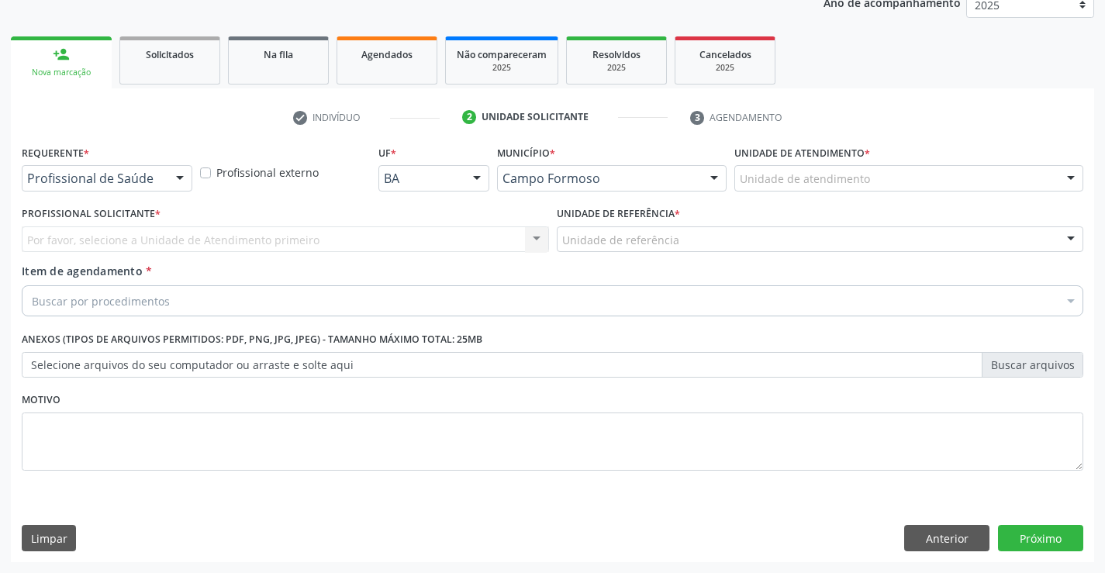
click at [168, 181] on div at bounding box center [179, 179] width 23 height 26
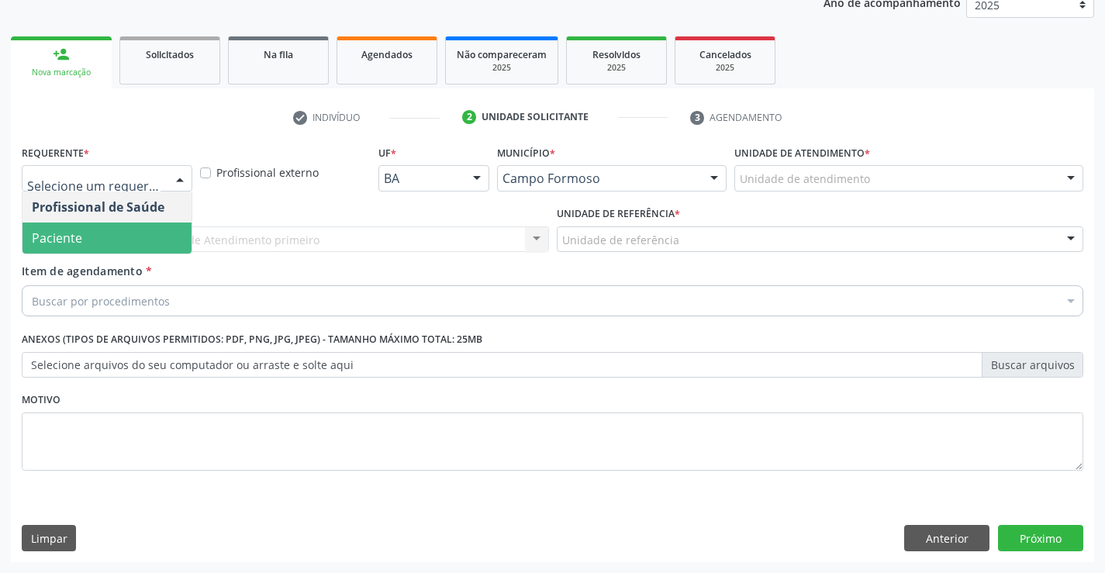
click at [119, 235] on span "Paciente" at bounding box center [106, 238] width 169 height 31
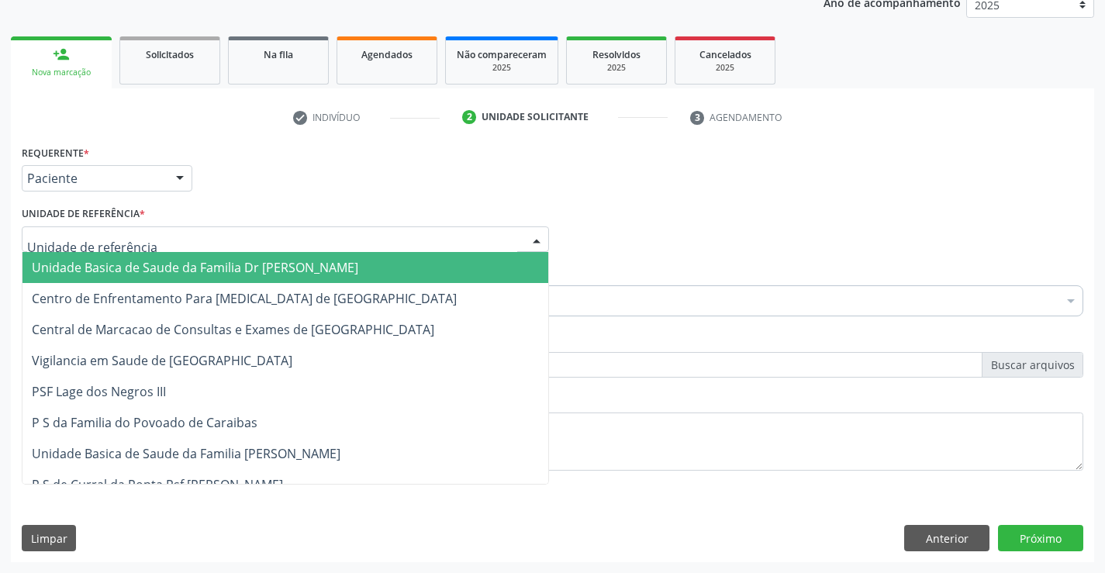
click at [544, 240] on div at bounding box center [536, 240] width 23 height 26
click at [478, 257] on span "Unidade Basica de Saude da Familia Dr [PERSON_NAME]" at bounding box center [285, 267] width 526 height 31
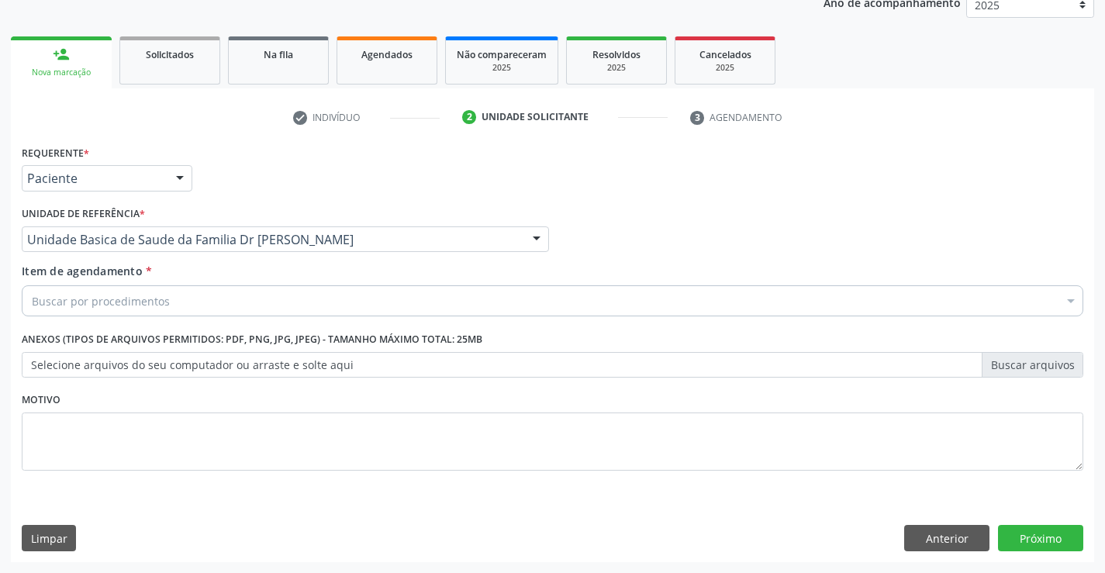
click at [383, 312] on div "Buscar por procedimentos" at bounding box center [552, 300] width 1061 height 31
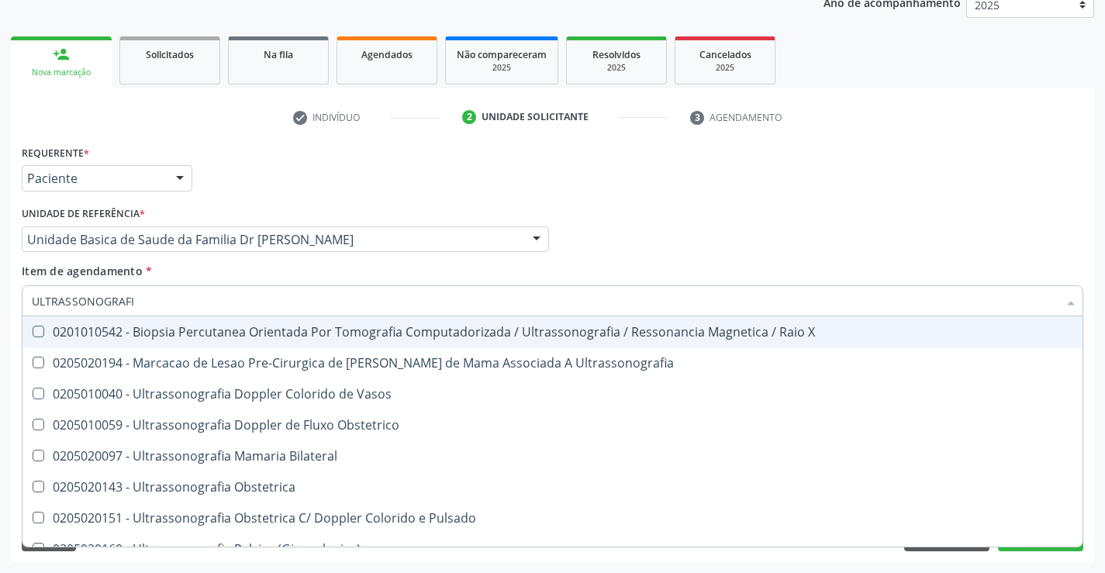
type input "ULTRASSONOGRAFIA"
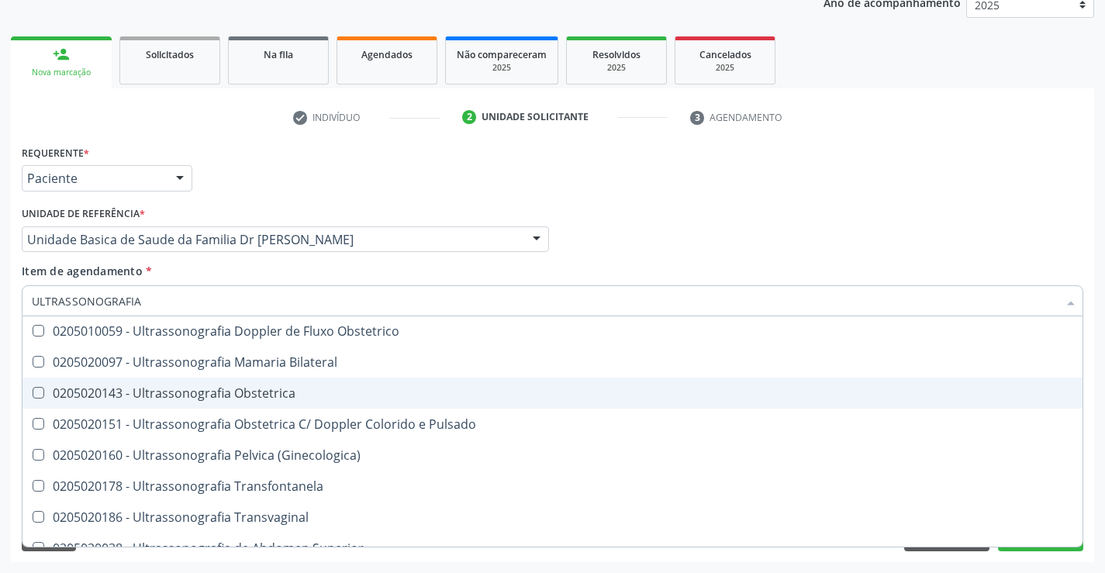
scroll to position [233, 0]
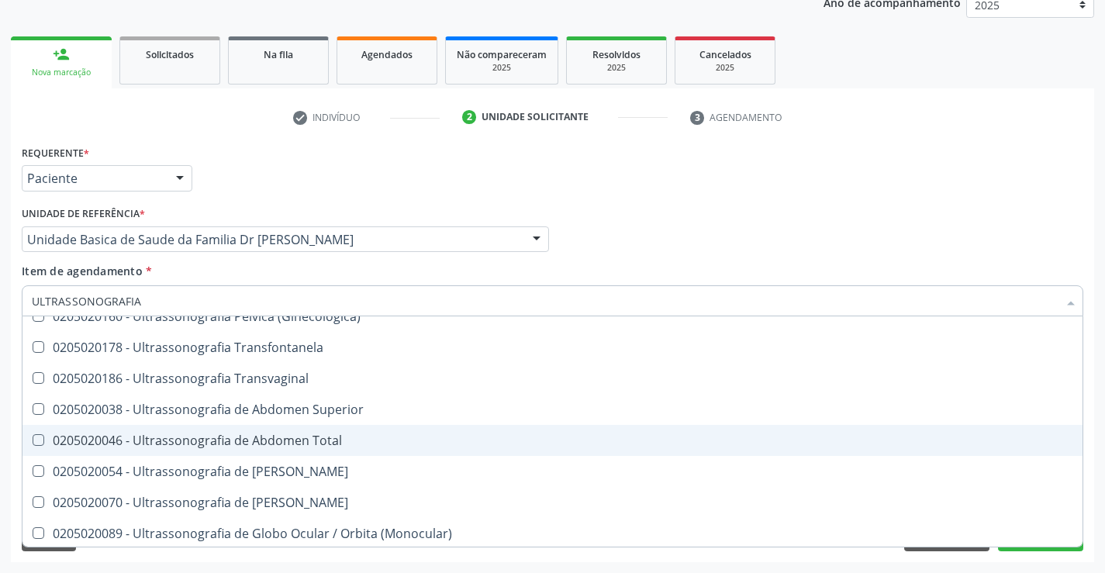
click at [314, 444] on div "0205020046 - Ultrassonografia de Abdomen Total" at bounding box center [552, 440] width 1041 height 12
checkbox Total "true"
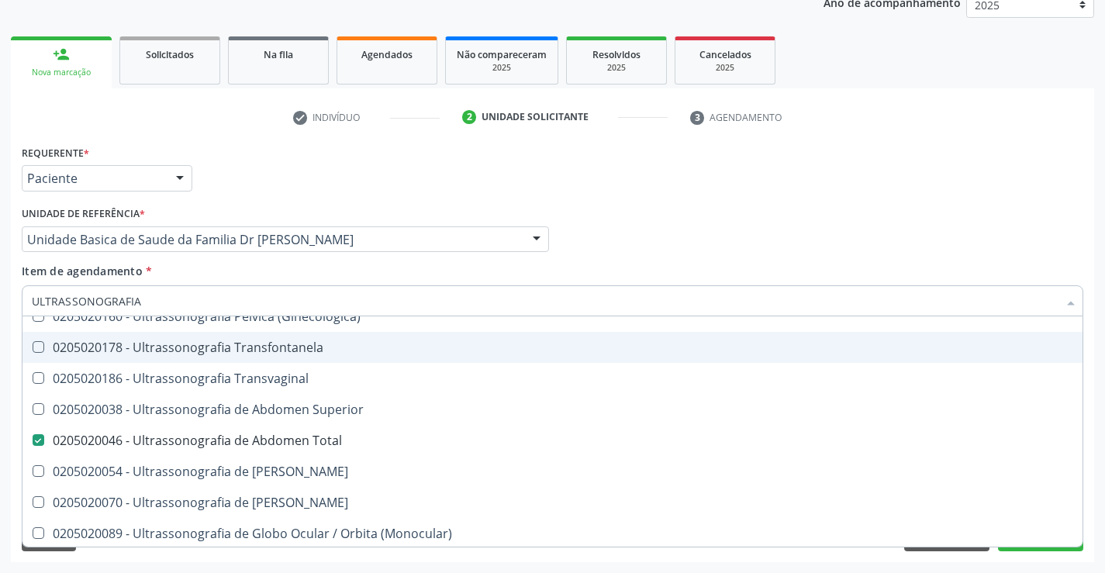
click at [779, 226] on div "Profissional Solicitante Por favor, selecione a Unidade de Atendimento primeiro…" at bounding box center [552, 232] width 1069 height 60
checkbox Ultrassonografia "true"
checkbox Total "false"
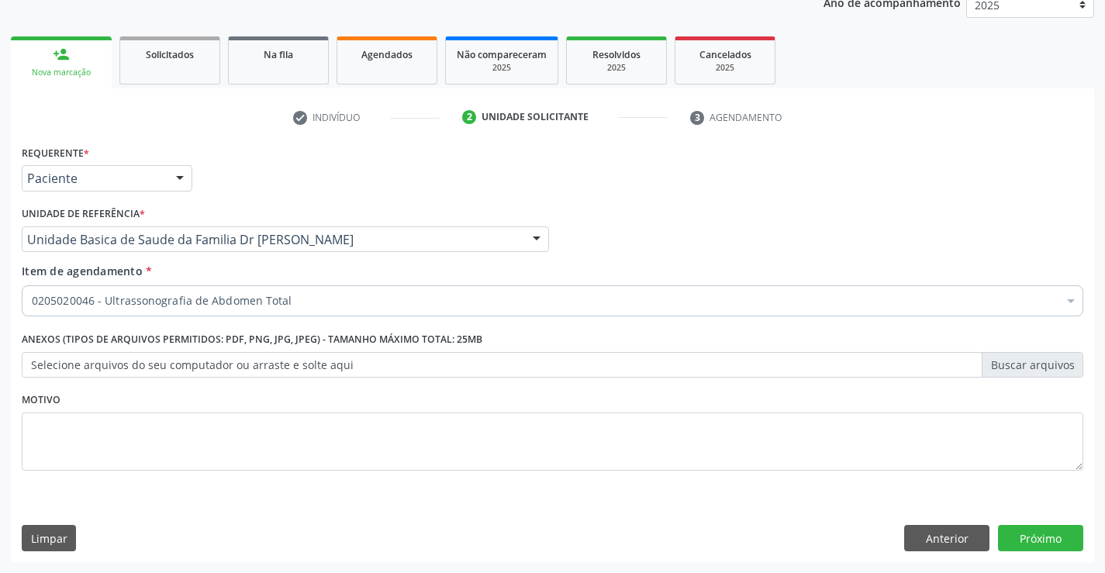
scroll to position [0, 0]
click at [1050, 540] on button "Próximo" at bounding box center [1040, 538] width 85 height 26
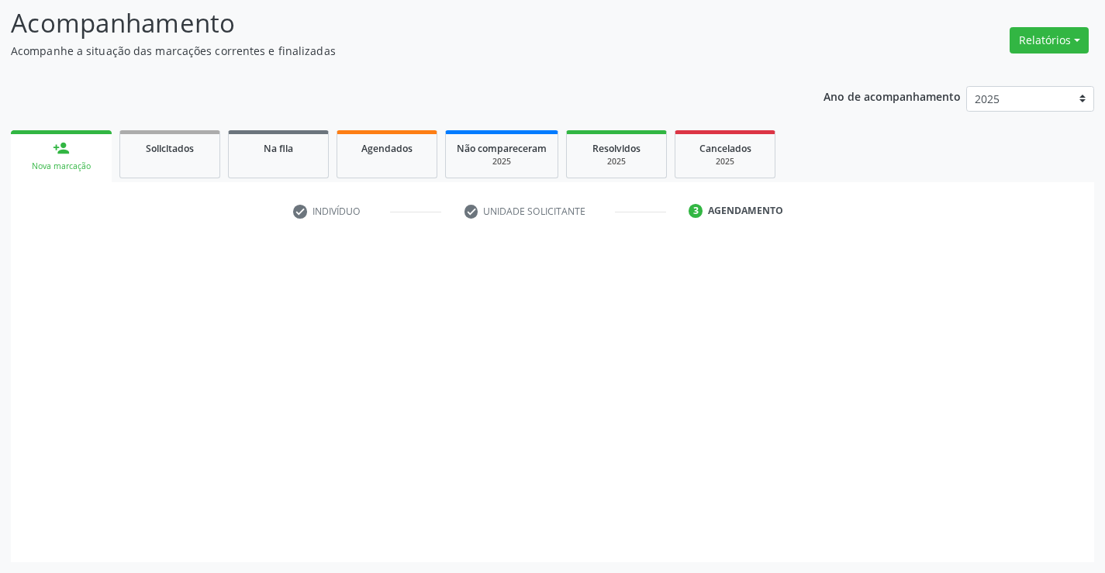
scroll to position [102, 0]
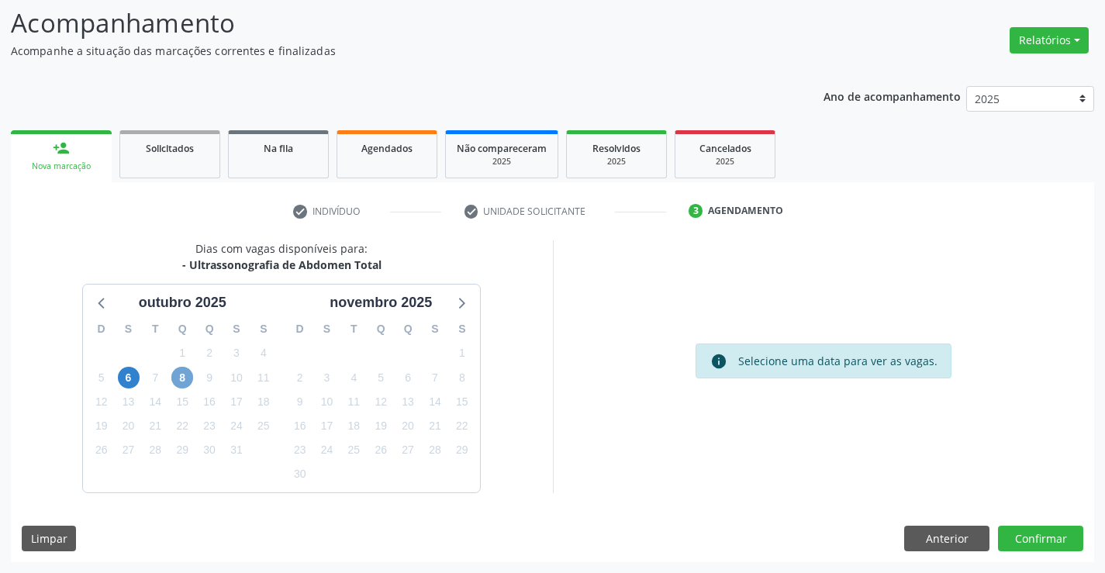
click at [186, 368] on span "8" at bounding box center [182, 378] width 22 height 22
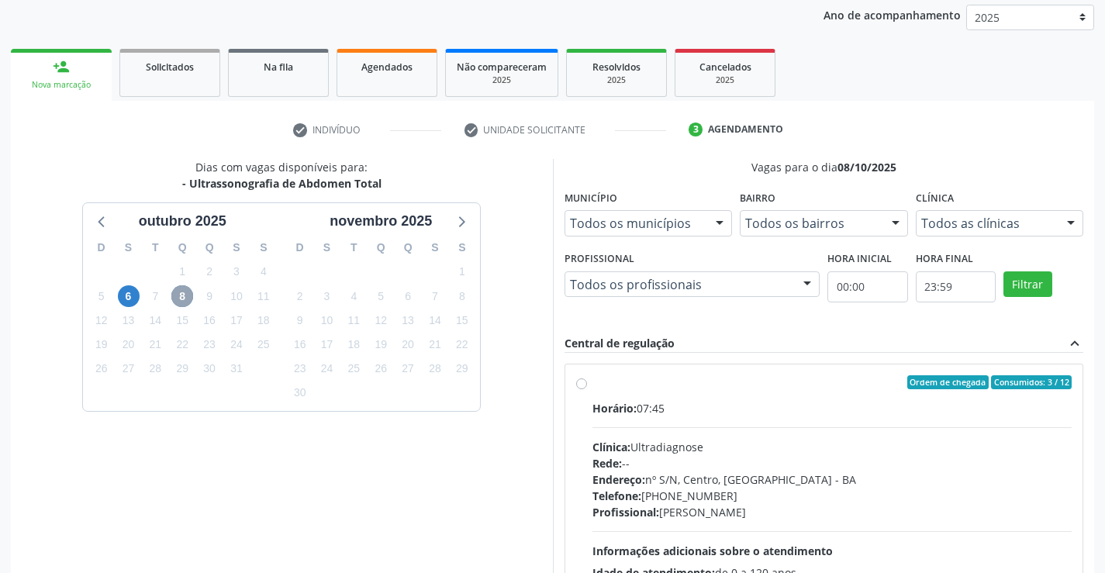
scroll to position [205, 0]
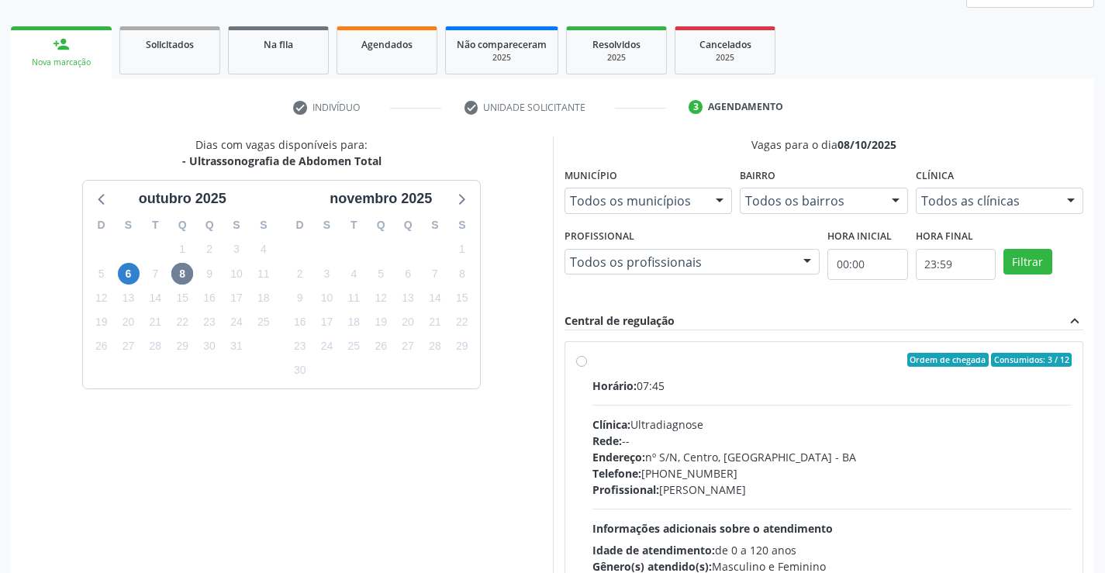
click at [592, 357] on label "Ordem de chegada Consumidos: 3 / 12 Horário: 07:45 Clínica: Ultradiagnose Rede:…" at bounding box center [832, 472] width 480 height 238
click at [581, 357] on input "Ordem de chegada Consumidos: 3 / 12 Horário: 07:45 Clínica: Ultradiagnose Rede:…" at bounding box center [581, 360] width 11 height 14
radio input "true"
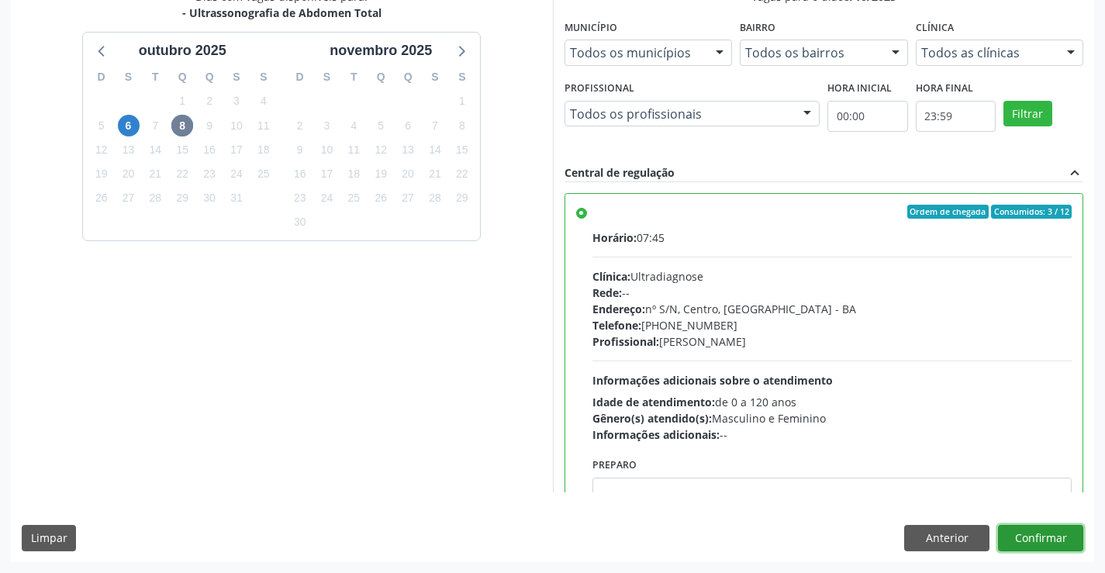
click at [1056, 540] on button "Confirmar" at bounding box center [1040, 538] width 85 height 26
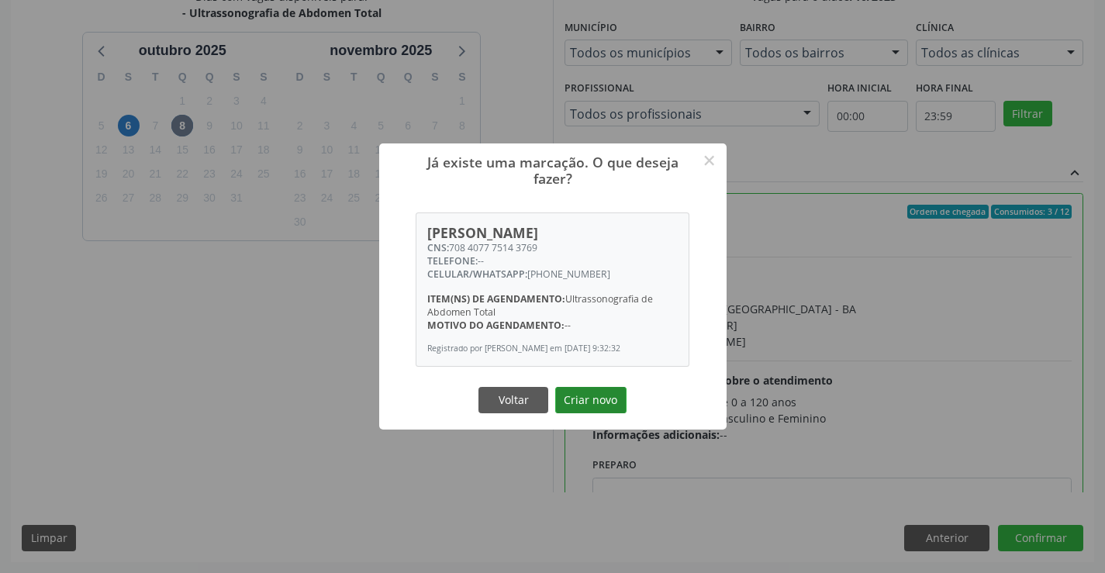
click at [591, 396] on button "Criar novo" at bounding box center [590, 400] width 71 height 26
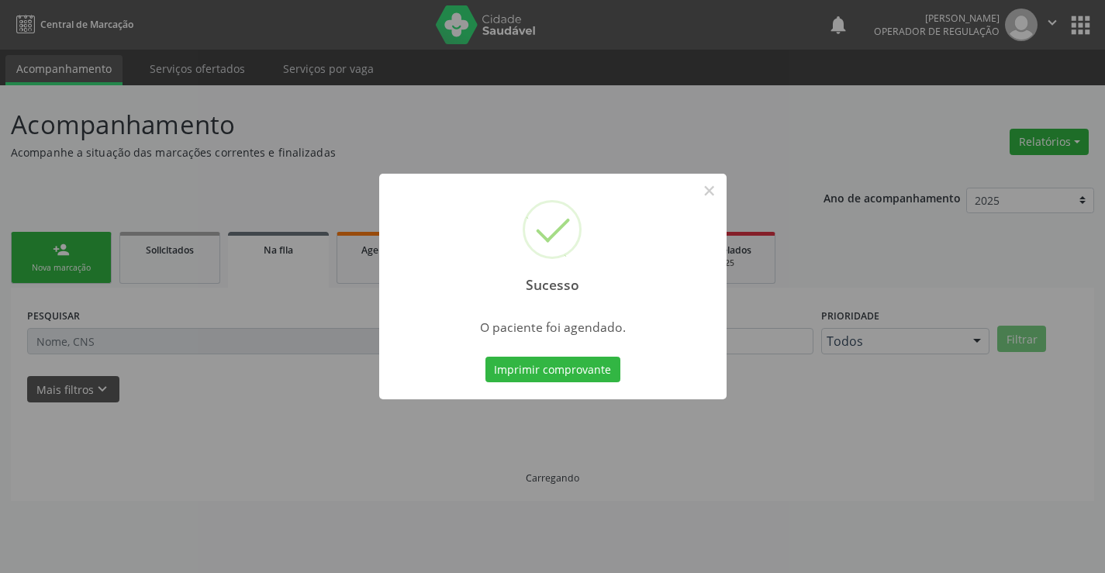
scroll to position [0, 0]
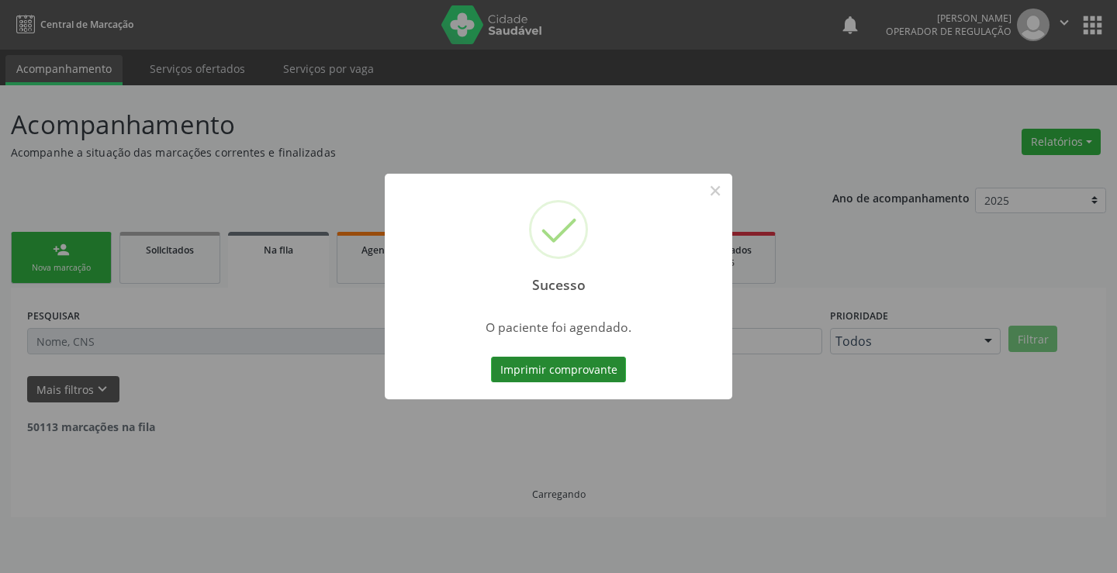
click at [560, 374] on button "Imprimir comprovante" at bounding box center [558, 370] width 135 height 26
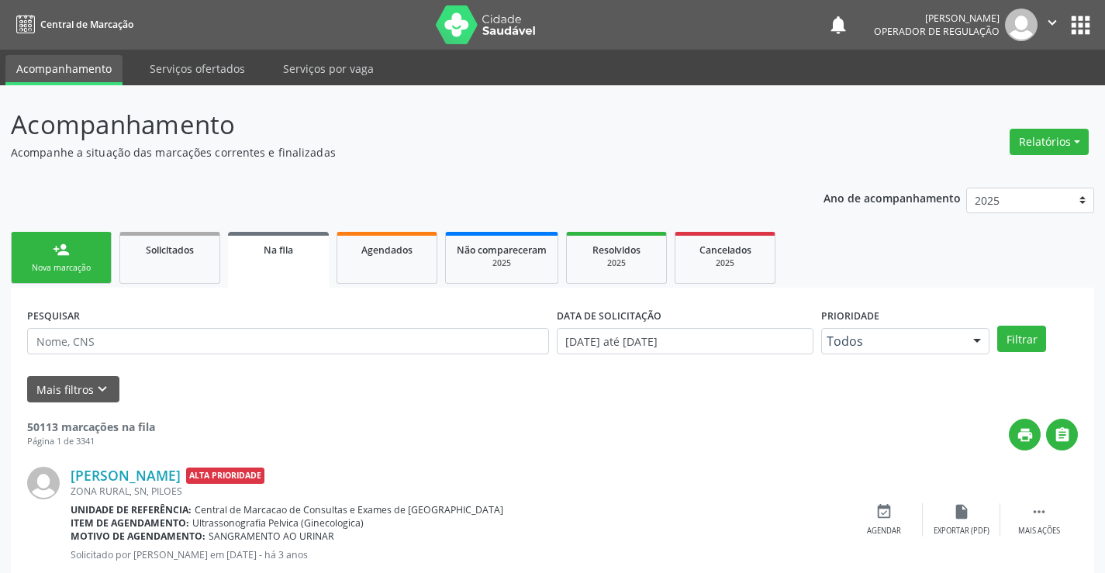
click at [52, 257] on link "person_add Nova marcação" at bounding box center [61, 258] width 101 height 52
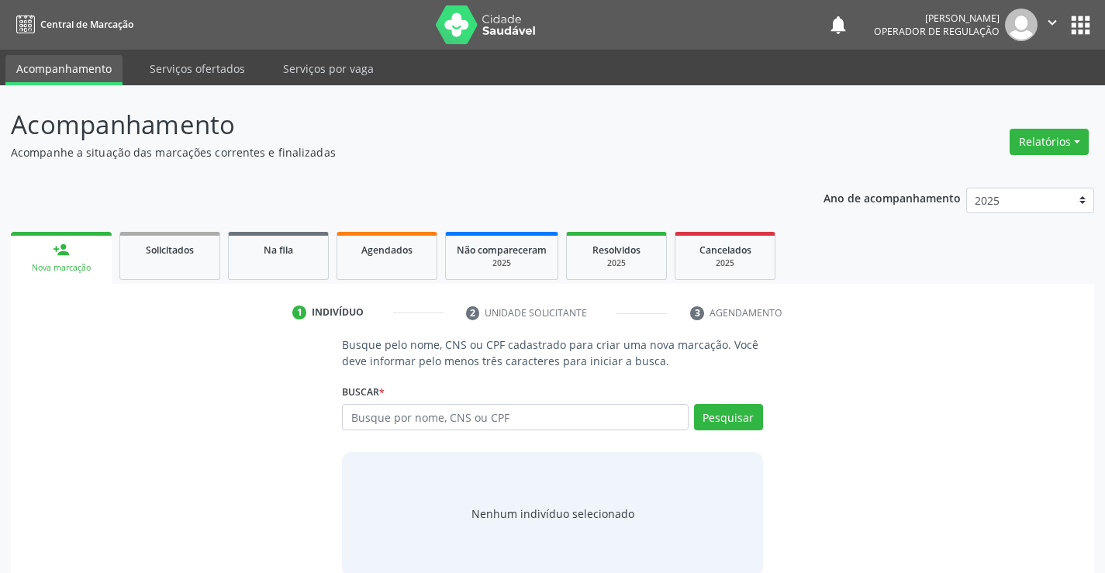
click at [469, 431] on div "Busque por nome, CNS ou CPF Nenhum resultado encontrado para: " " Digite nome, …" at bounding box center [552, 422] width 420 height 37
click at [478, 416] on input "text" at bounding box center [515, 417] width 346 height 26
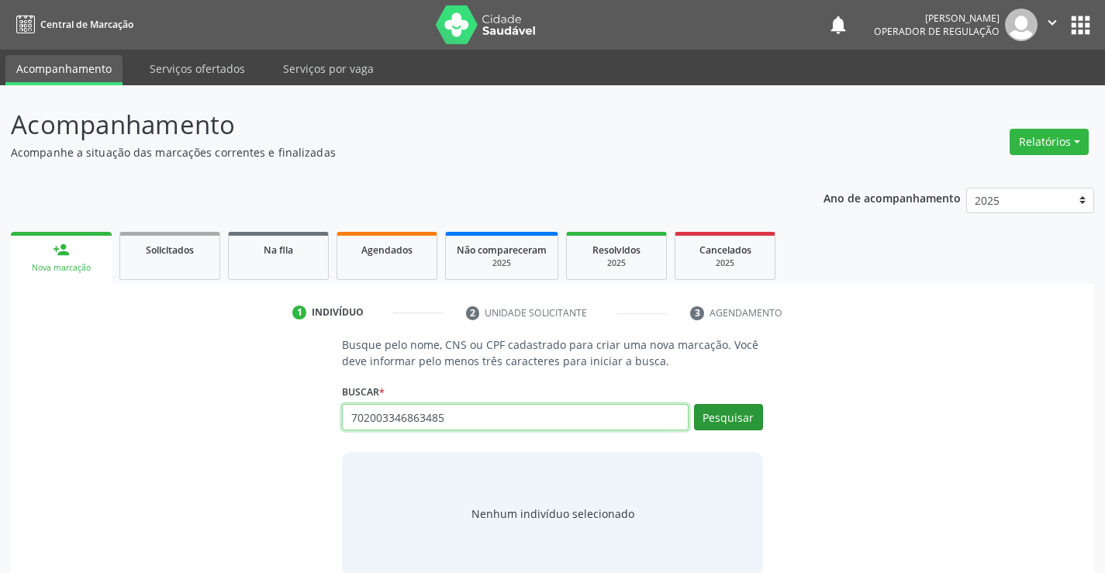
type input "702003346863485"
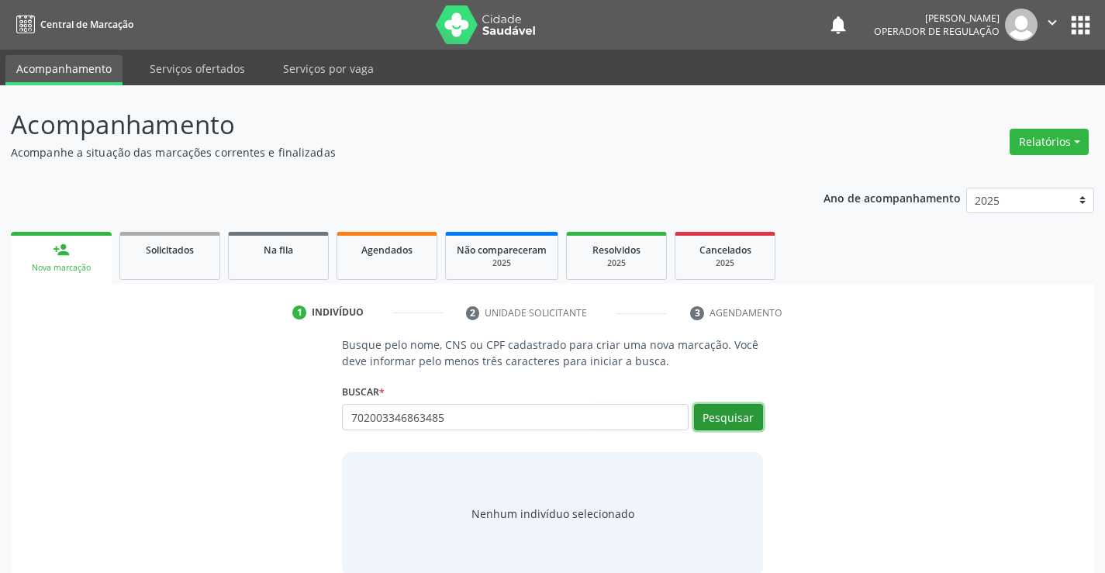
click at [714, 416] on button "Pesquisar" at bounding box center [728, 417] width 69 height 26
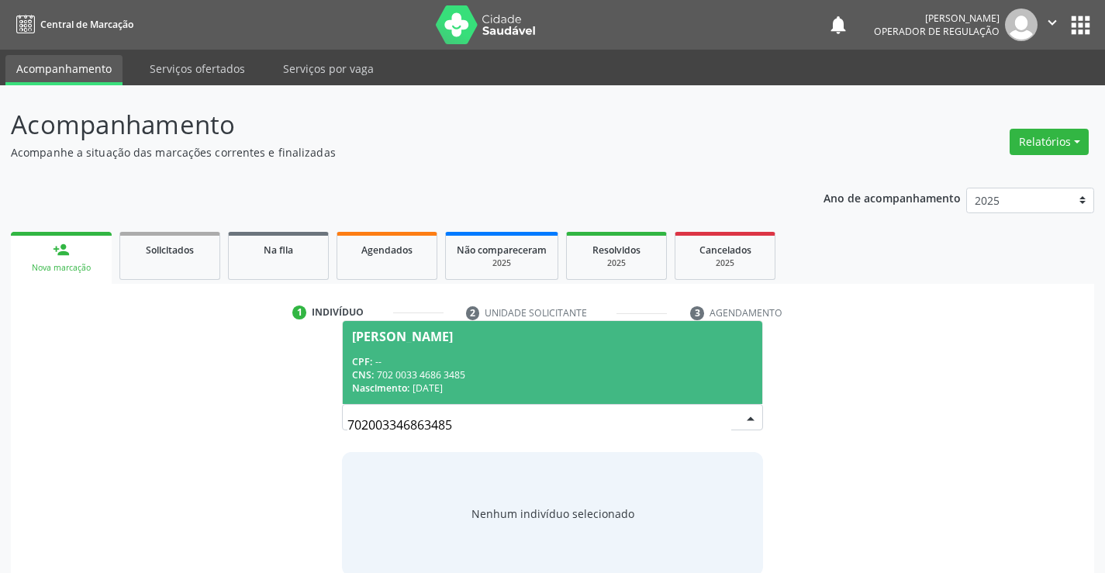
click at [408, 331] on div "[PERSON_NAME]" at bounding box center [402, 336] width 101 height 12
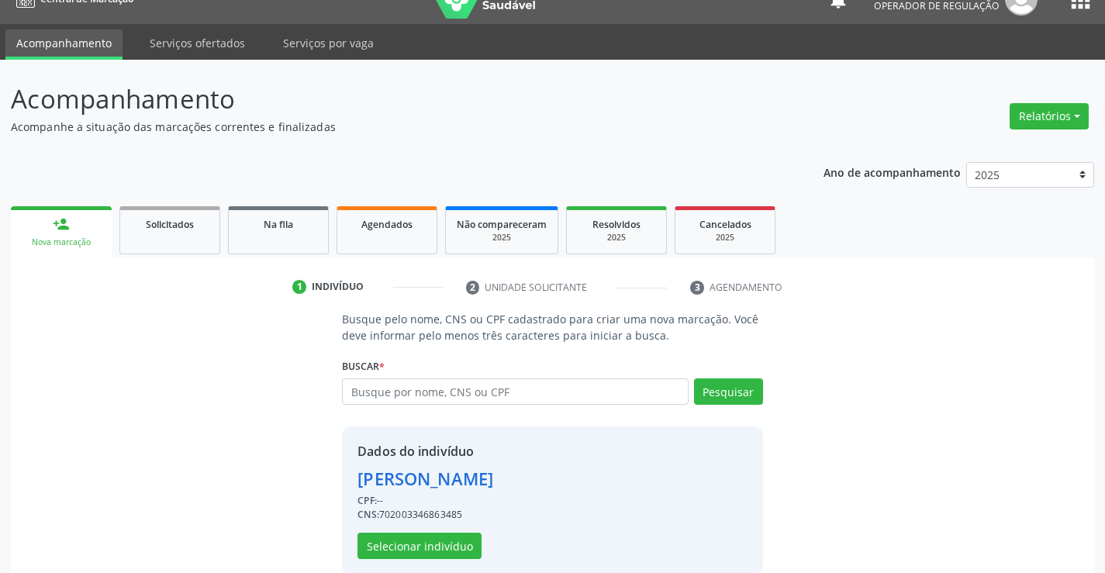
scroll to position [49, 0]
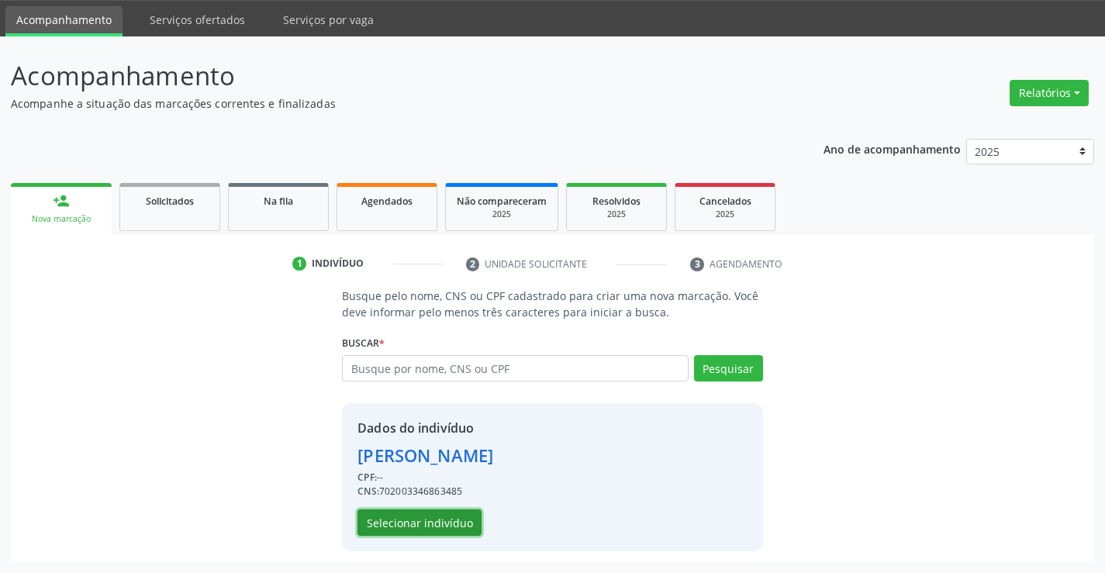
click at [434, 518] on button "Selecionar indivíduo" at bounding box center [419, 522] width 124 height 26
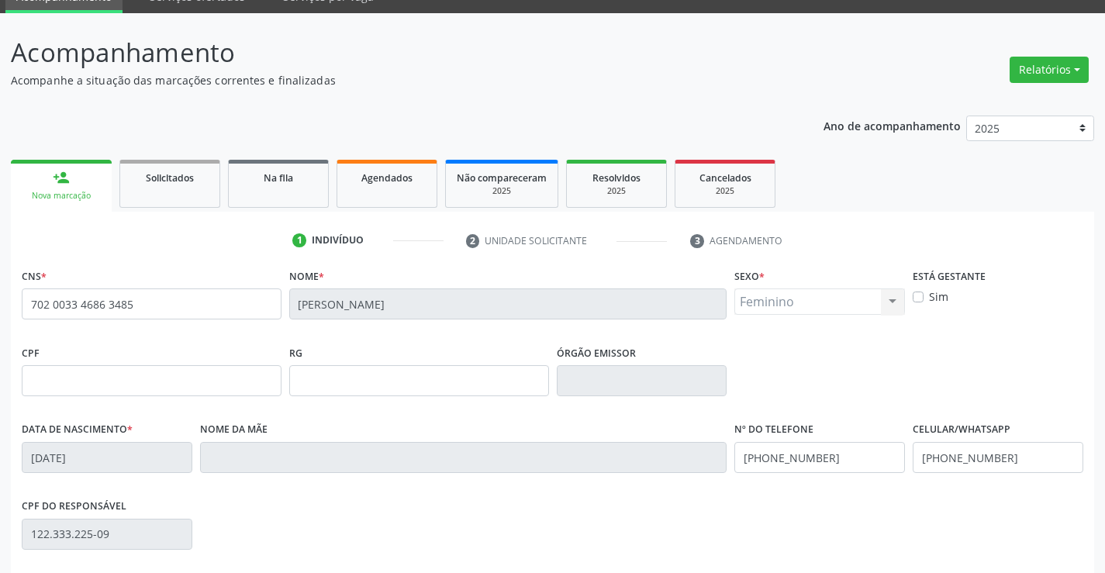
scroll to position [267, 0]
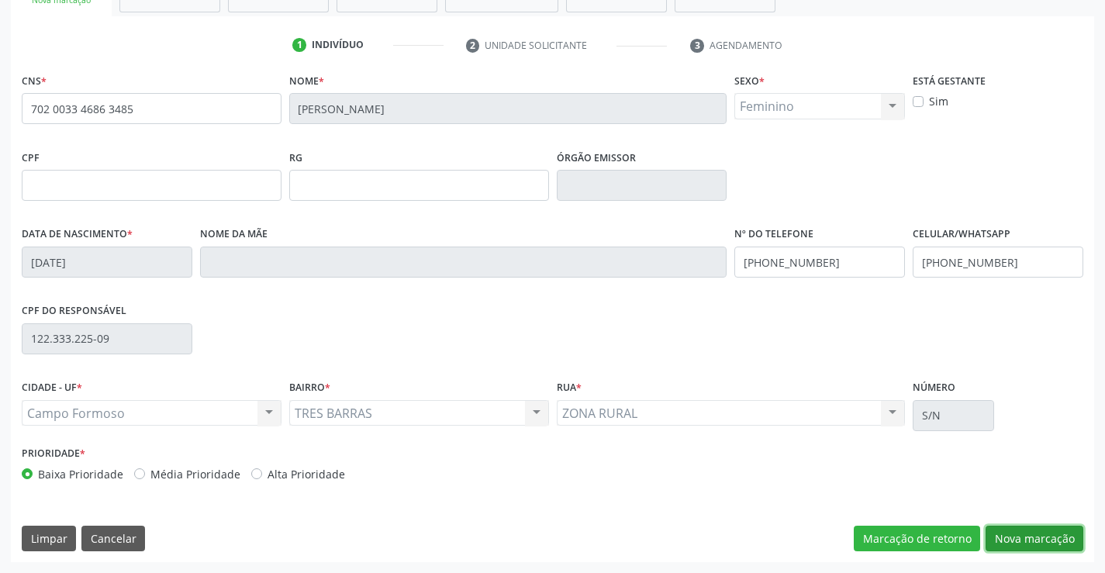
click at [1012, 531] on button "Nova marcação" at bounding box center [1034, 539] width 98 height 26
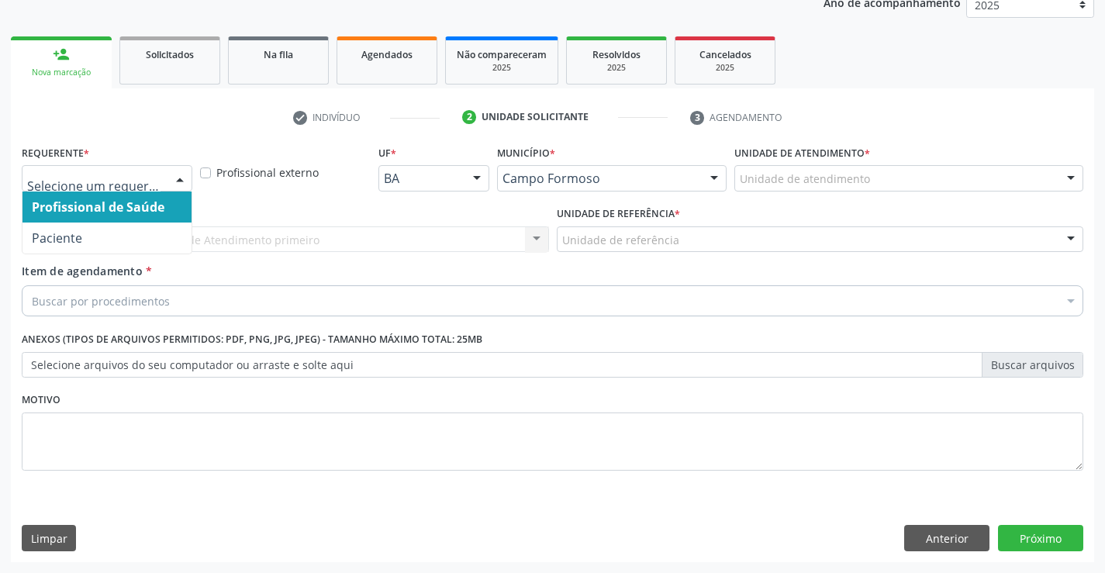
click at [174, 178] on div at bounding box center [179, 179] width 23 height 26
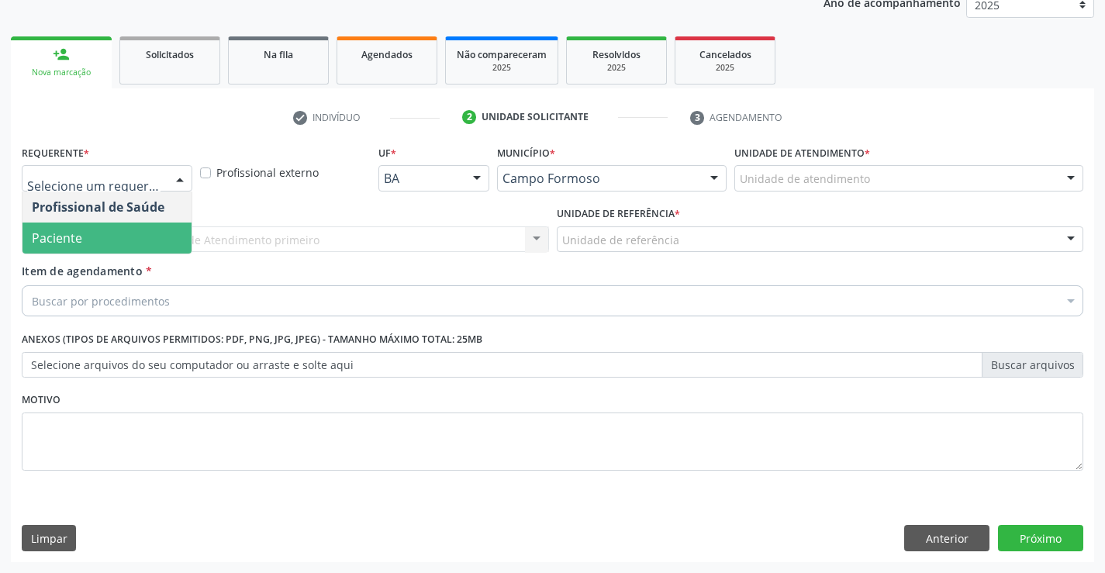
click at [116, 230] on span "Paciente" at bounding box center [106, 238] width 169 height 31
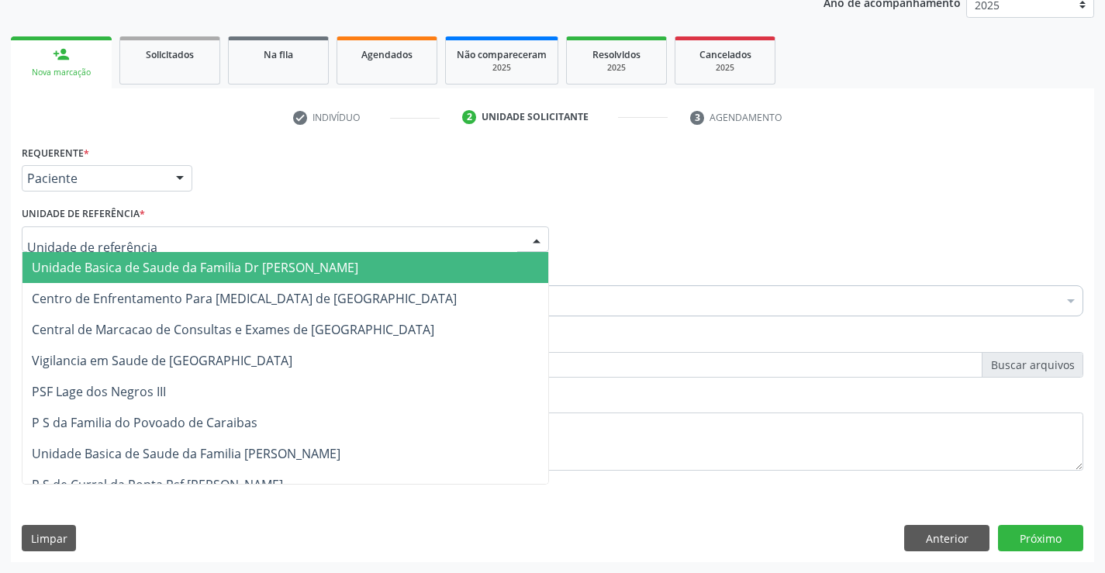
click at [526, 244] on div at bounding box center [536, 240] width 23 height 26
click at [402, 263] on span "Unidade Basica de Saude da Familia Dr [PERSON_NAME]" at bounding box center [285, 267] width 526 height 31
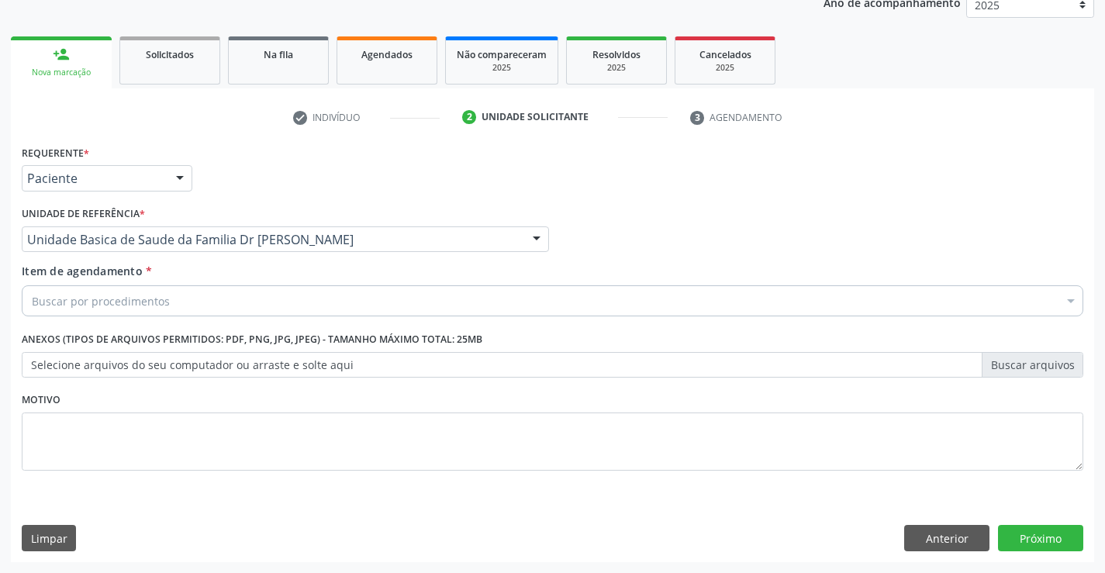
click at [271, 296] on div "Buscar por procedimentos" at bounding box center [552, 300] width 1061 height 31
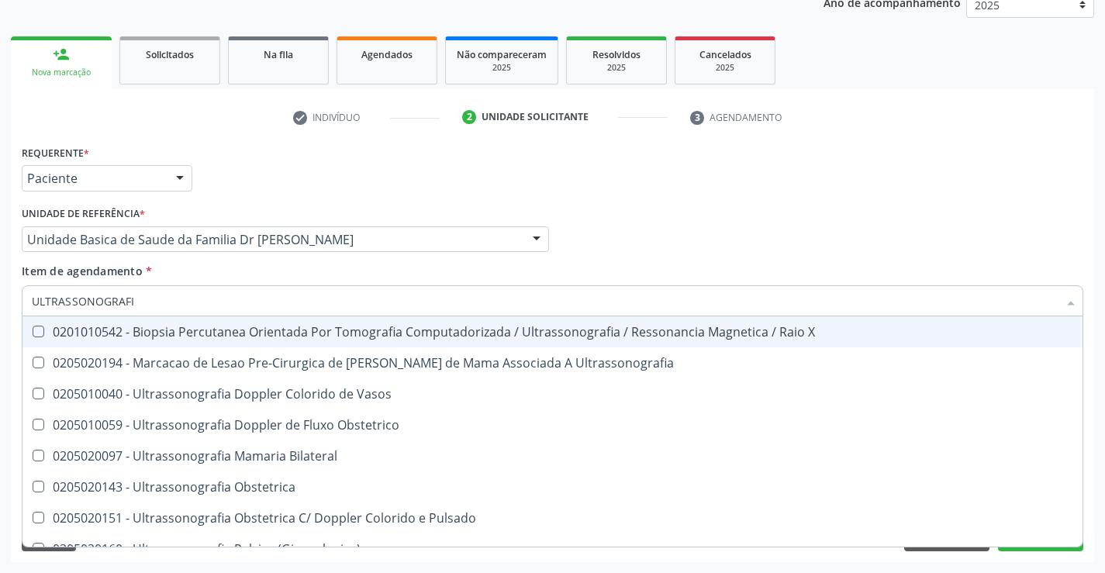
type input "ULTRASSONOGRAFIA"
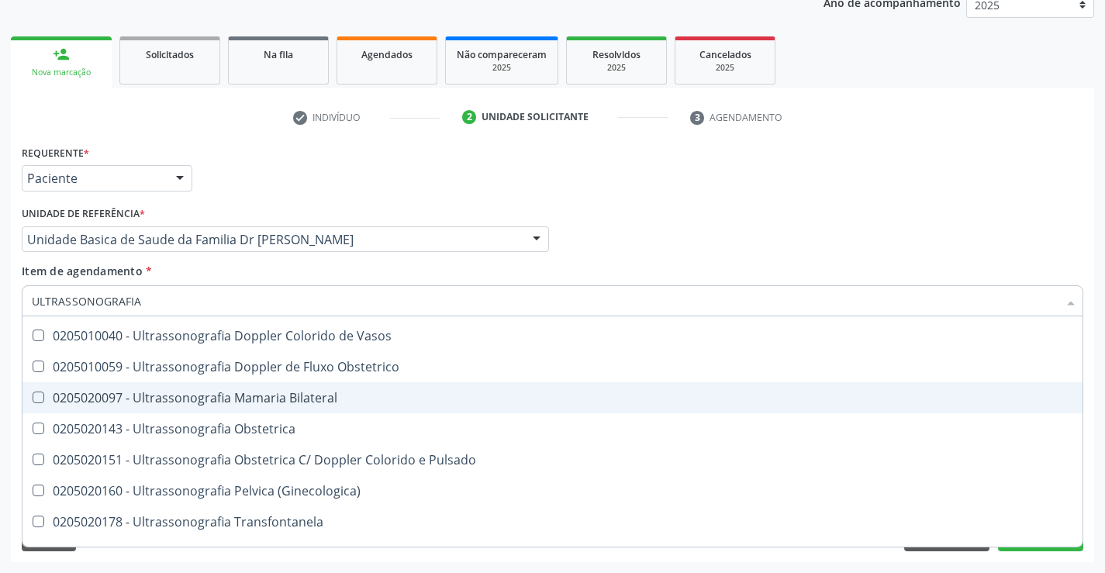
scroll to position [233, 0]
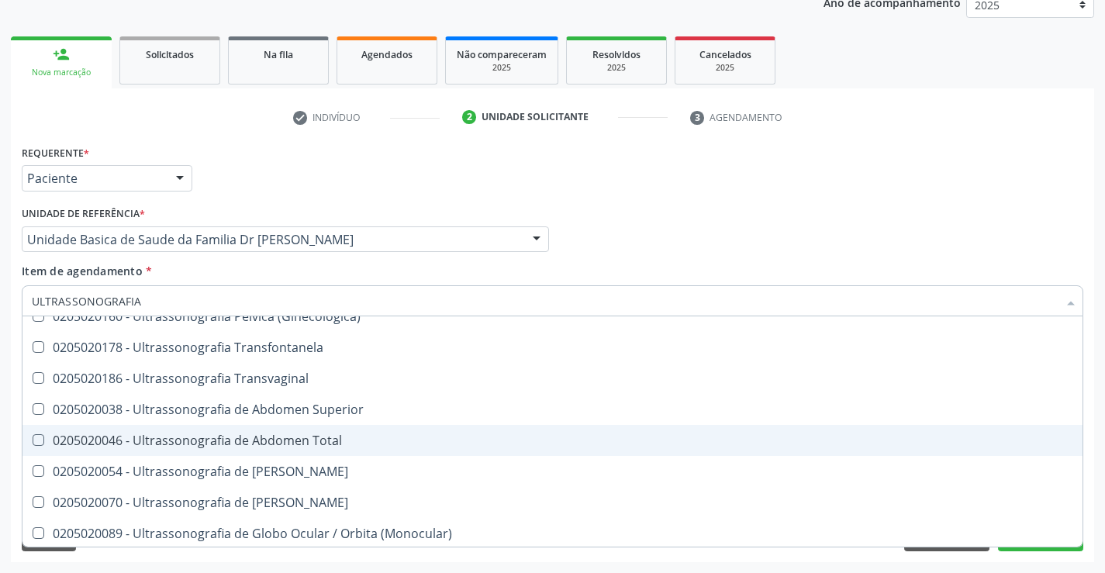
click at [290, 442] on div "0205020046 - Ultrassonografia de Abdomen Total" at bounding box center [552, 440] width 1041 height 12
checkbox Total "true"
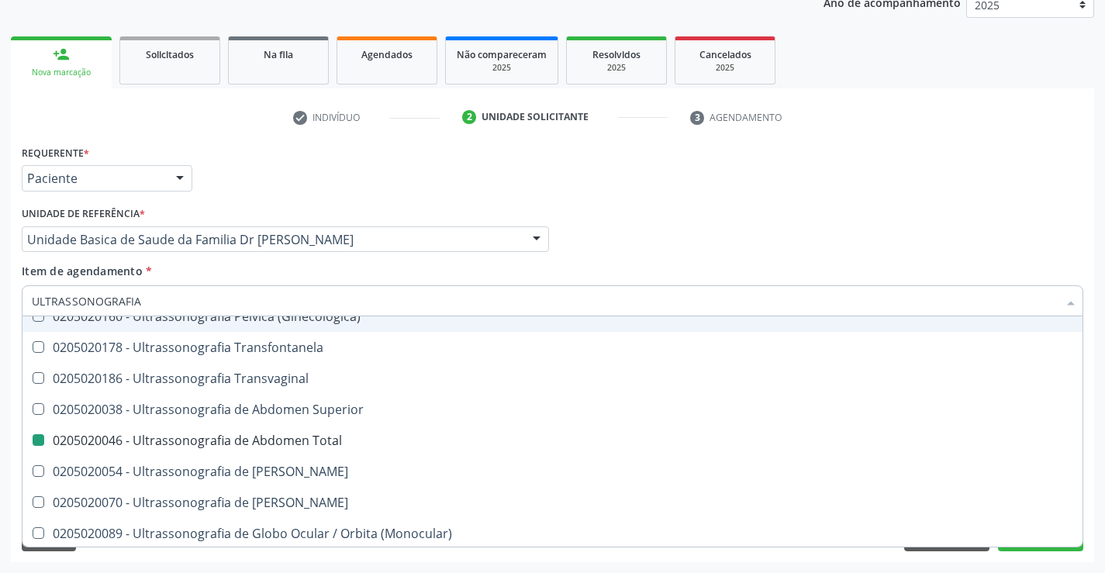
click at [629, 213] on div "Profissional Solicitante Por favor, selecione a Unidade de Atendimento primeiro…" at bounding box center [552, 232] width 1069 height 60
checkbox Ultrassonografia "true"
checkbox Total "false"
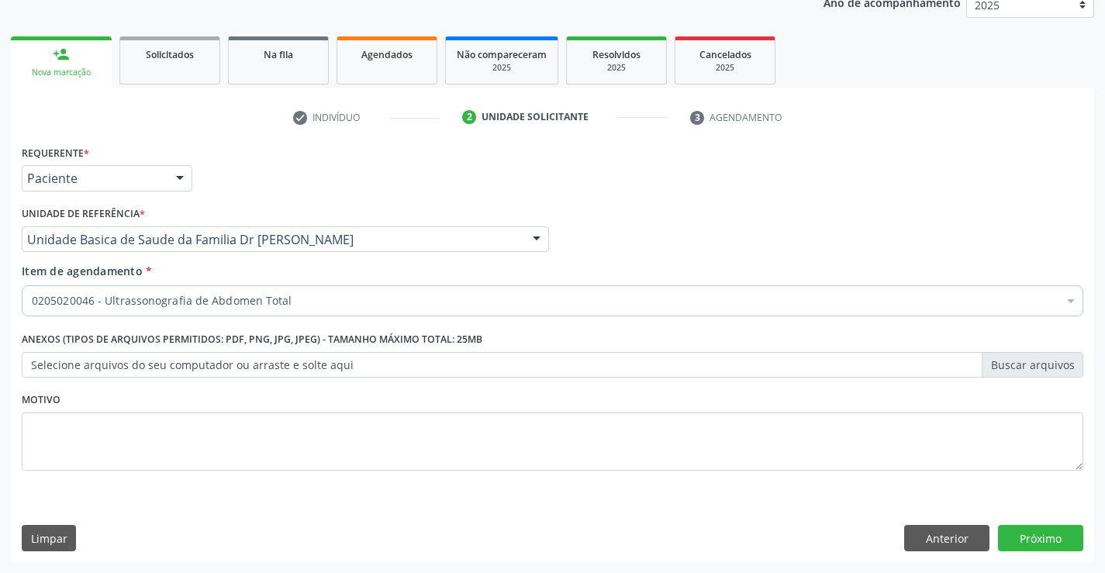
scroll to position [0, 0]
click at [1034, 523] on div "Requerente * Paciente Profissional de Saúde Paciente Nenhum resultado encontrad…" at bounding box center [552, 351] width 1083 height 421
click at [1027, 535] on button "Próximo" at bounding box center [1040, 538] width 85 height 26
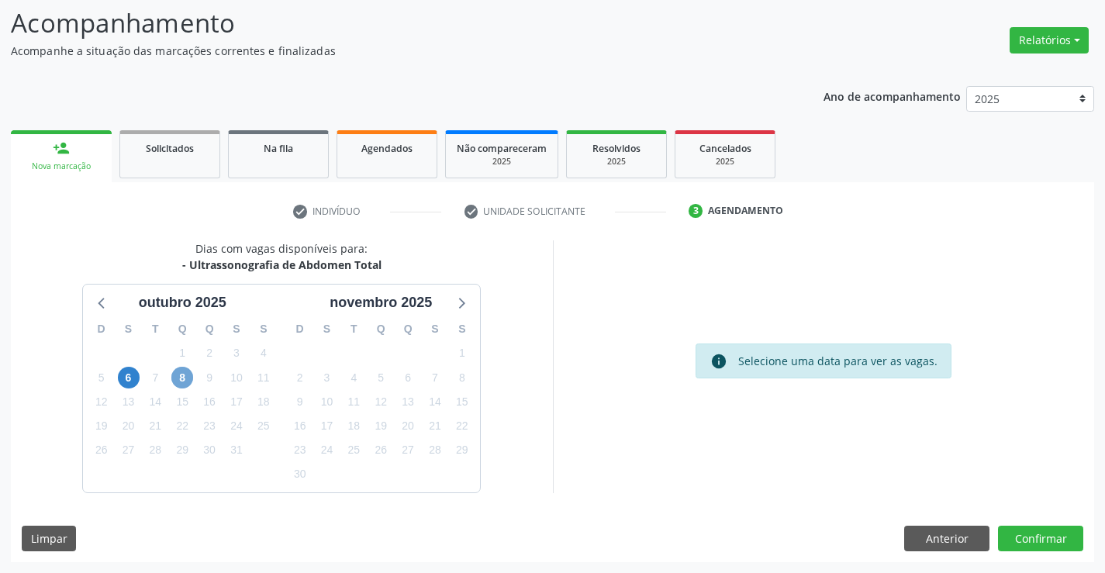
click at [184, 372] on span "8" at bounding box center [182, 378] width 22 height 22
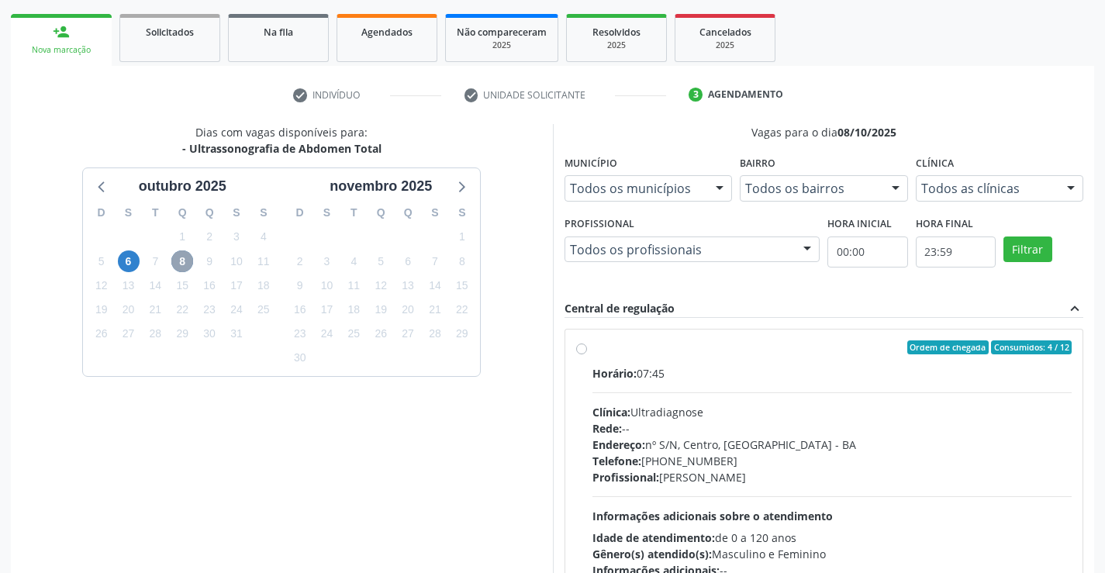
scroll to position [322, 0]
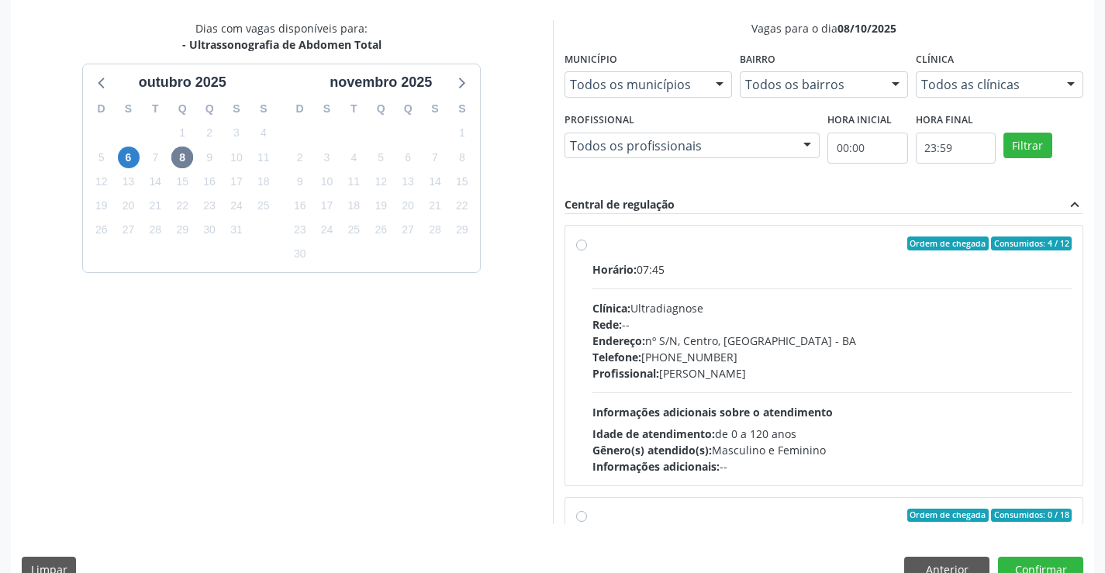
click at [592, 246] on label "Ordem de chegada Consumidos: 4 / 12 Horário: 07:45 Clínica: Ultradiagnose Rede:…" at bounding box center [832, 355] width 480 height 238
click at [583, 246] on input "Ordem de chegada Consumidos: 4 / 12 Horário: 07:45 Clínica: Ultradiagnose Rede:…" at bounding box center [581, 243] width 11 height 14
radio input "true"
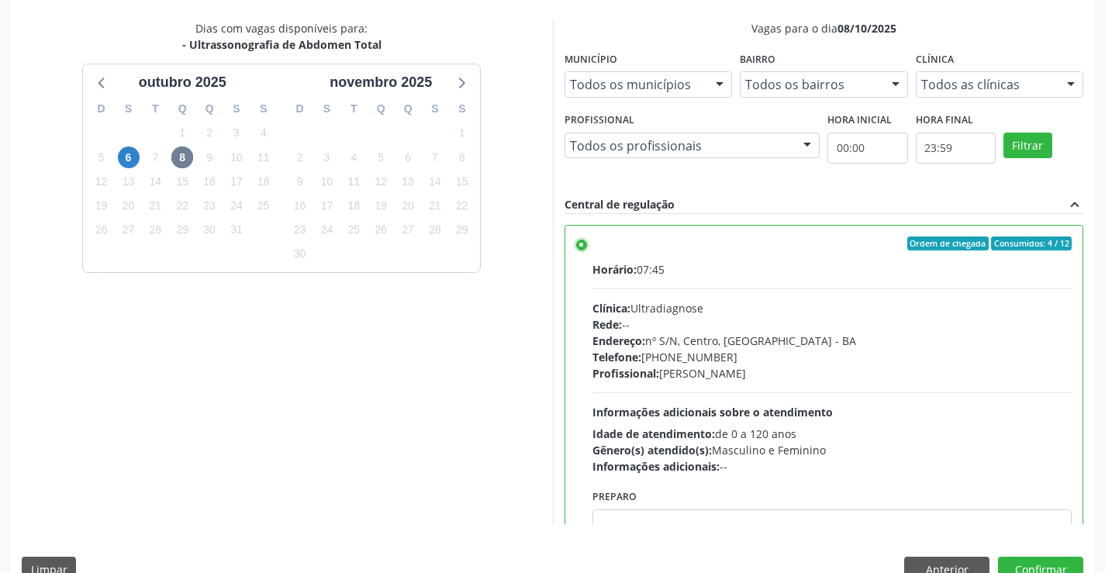
scroll to position [354, 0]
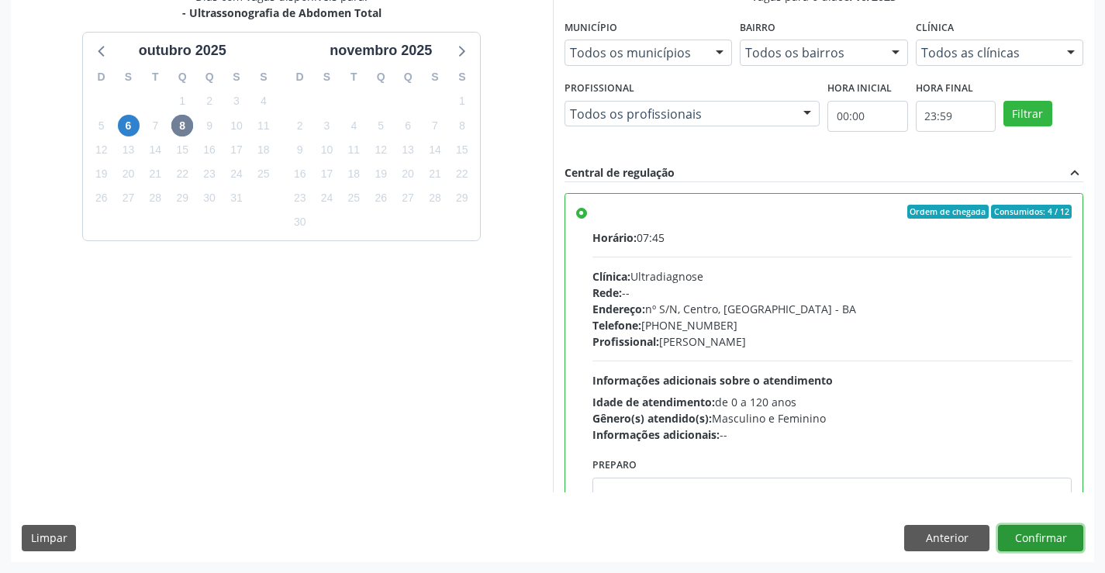
click at [1030, 537] on button "Confirmar" at bounding box center [1040, 538] width 85 height 26
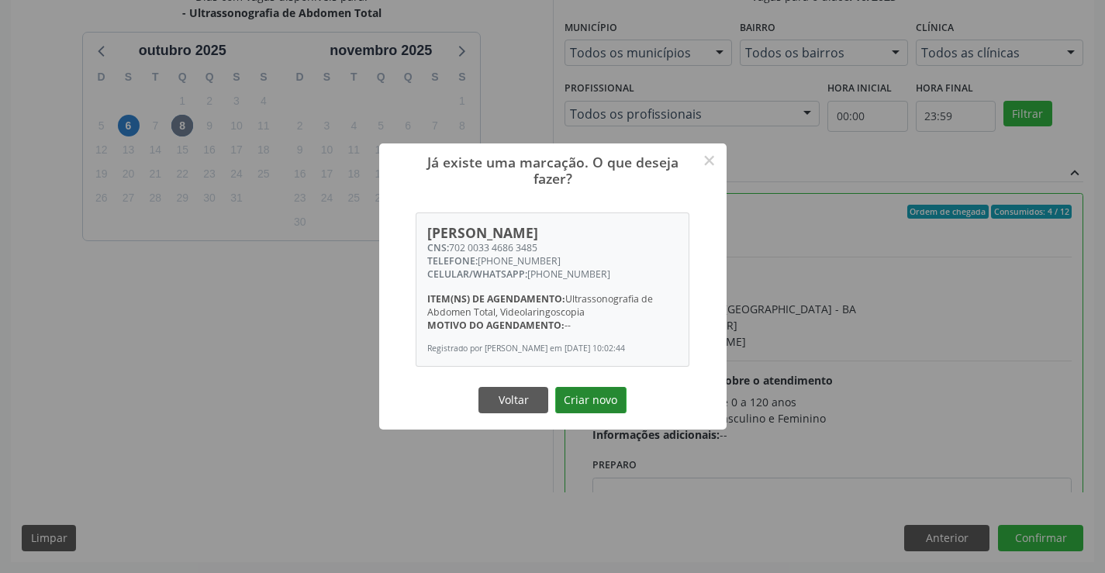
click at [582, 397] on button "Criar novo" at bounding box center [590, 400] width 71 height 26
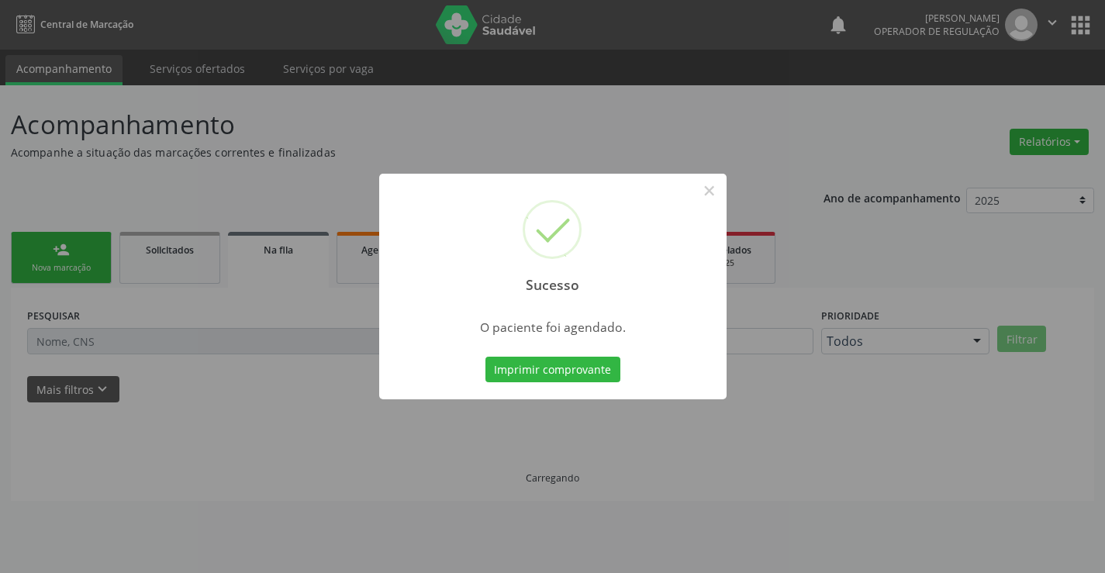
scroll to position [0, 0]
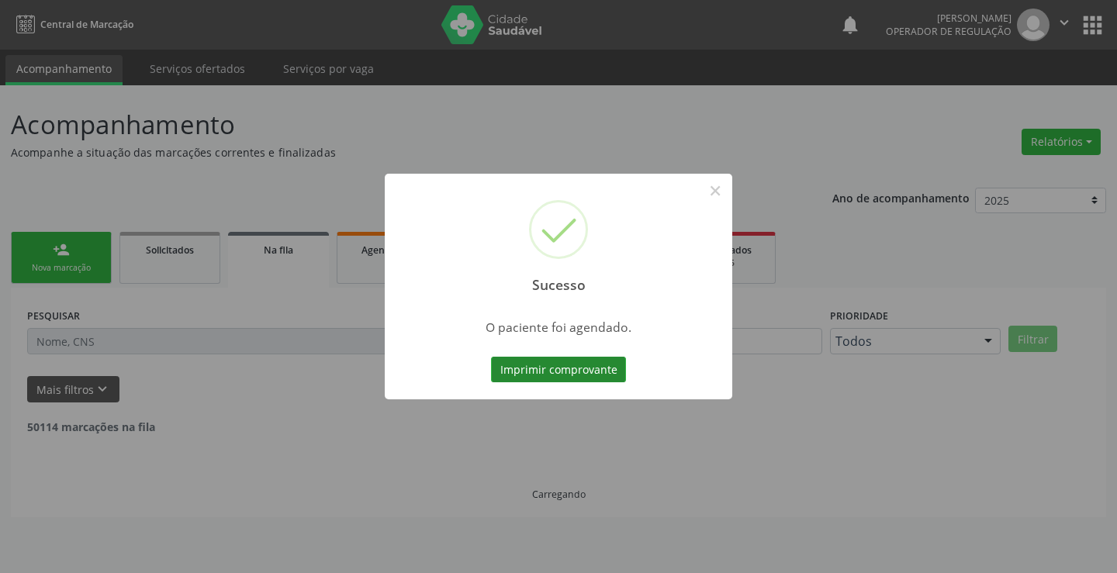
click at [537, 374] on button "Imprimir comprovante" at bounding box center [558, 370] width 135 height 26
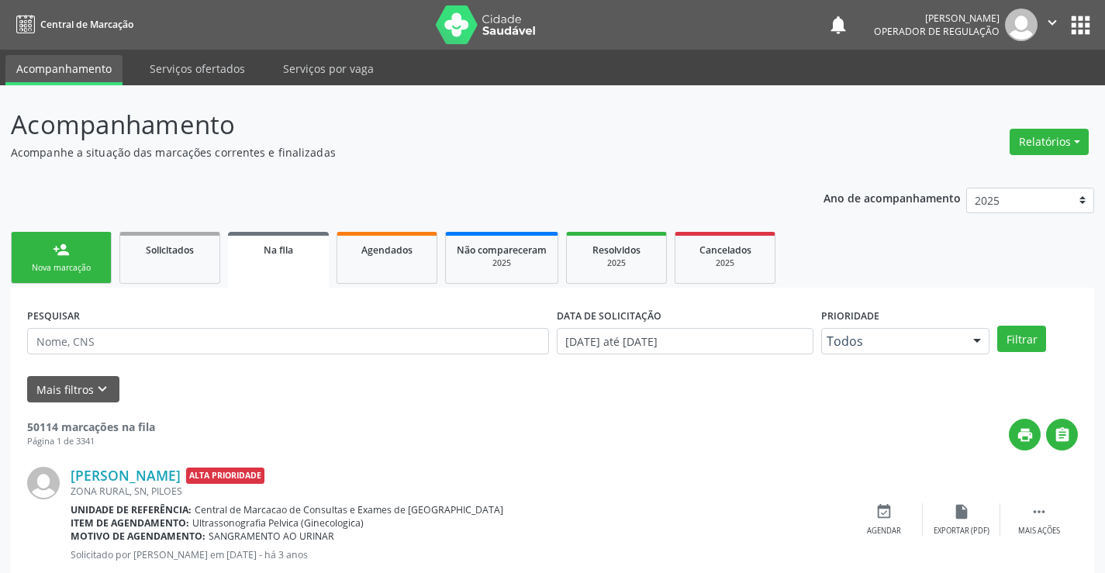
click at [31, 250] on link "person_add Nova marcação" at bounding box center [61, 258] width 101 height 52
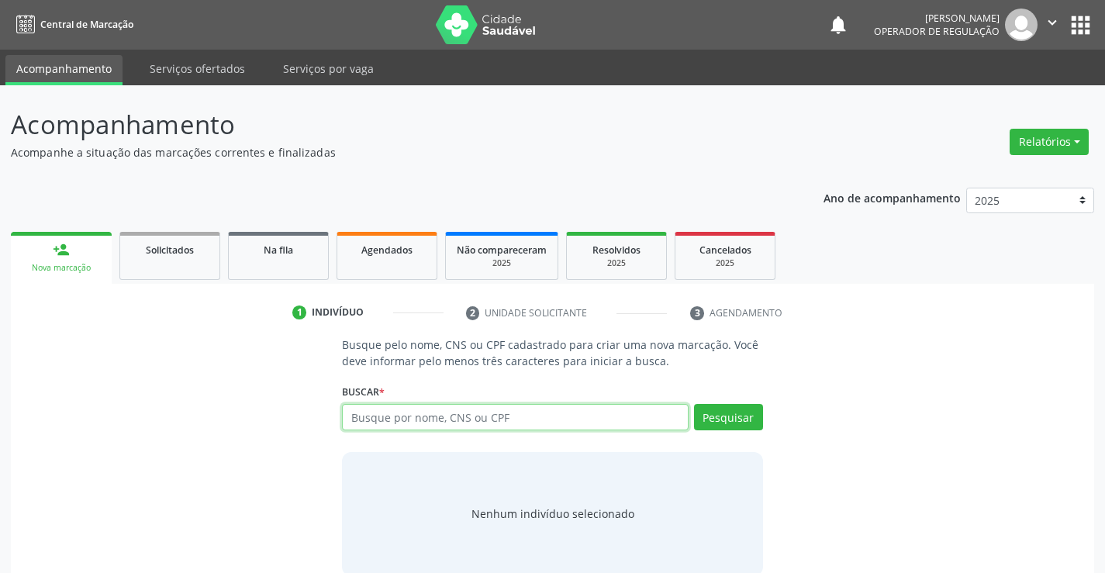
click at [456, 416] on input "text" at bounding box center [515, 417] width 346 height 26
type input "708003853941222"
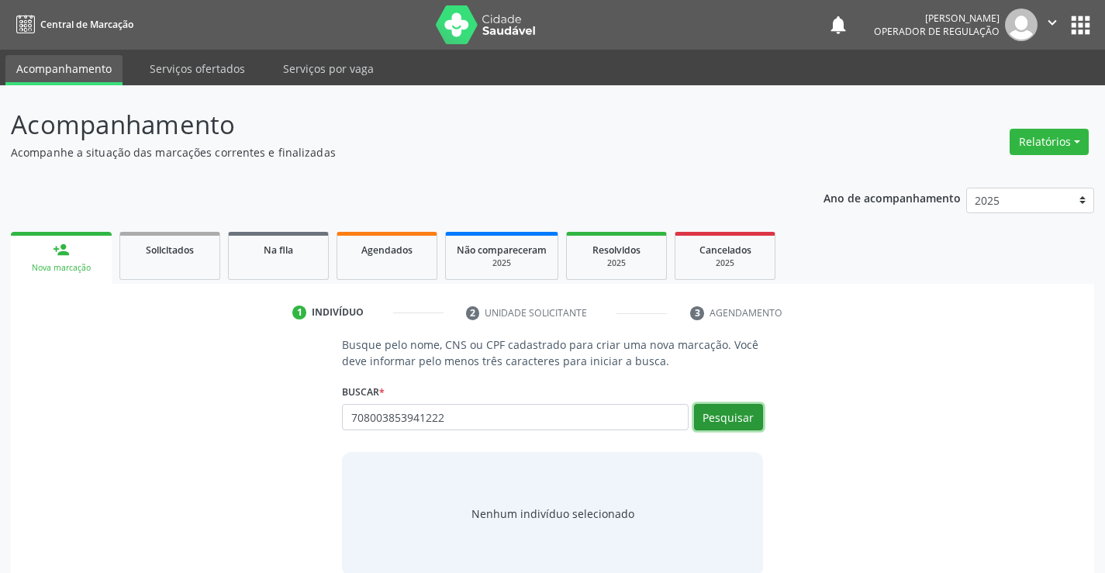
click at [722, 417] on button "Pesquisar" at bounding box center [728, 417] width 69 height 26
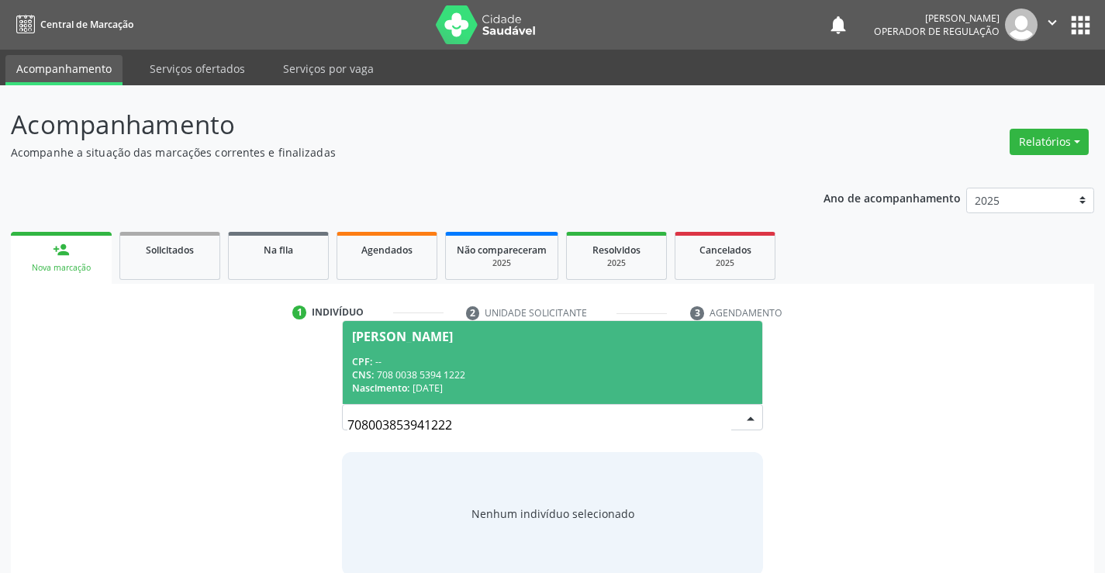
click at [400, 337] on div "Lara Isabela dos Santos" at bounding box center [402, 336] width 101 height 12
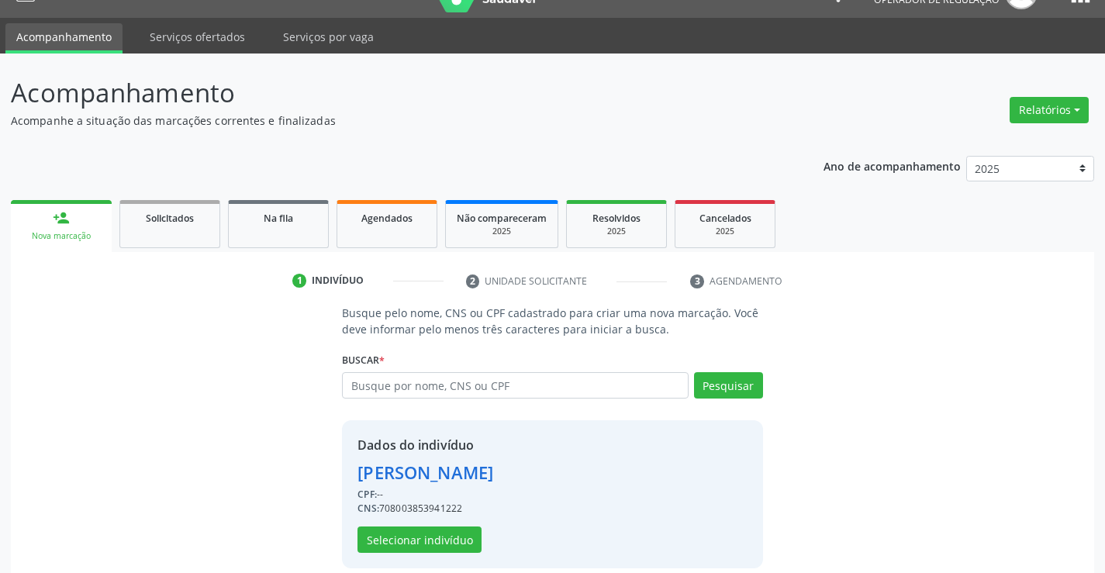
scroll to position [49, 0]
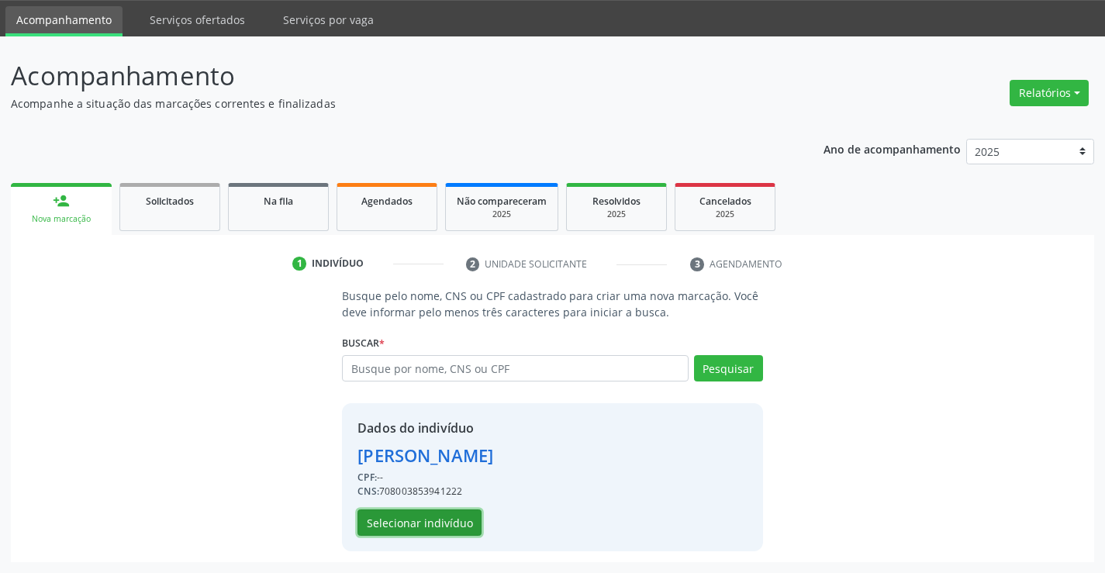
click at [423, 523] on button "Selecionar indivíduo" at bounding box center [419, 522] width 124 height 26
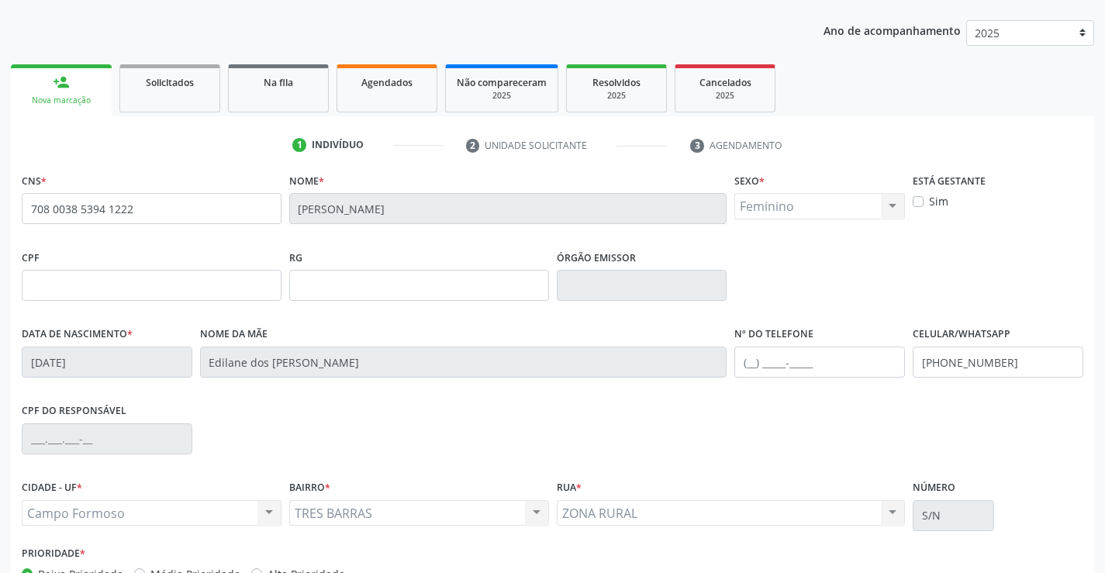
scroll to position [267, 0]
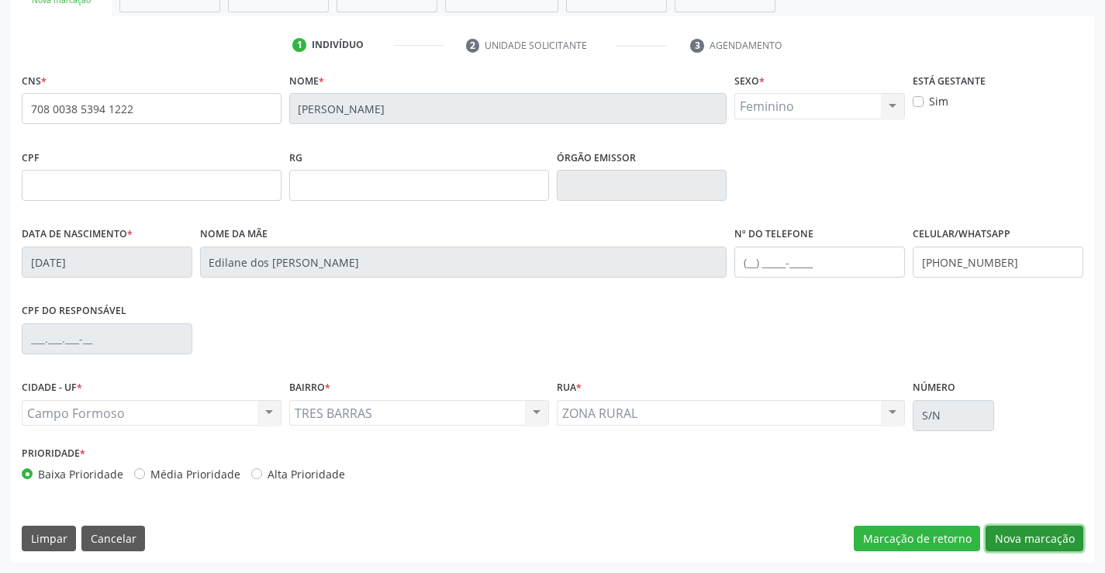
click at [1034, 549] on button "Nova marcação" at bounding box center [1034, 539] width 98 height 26
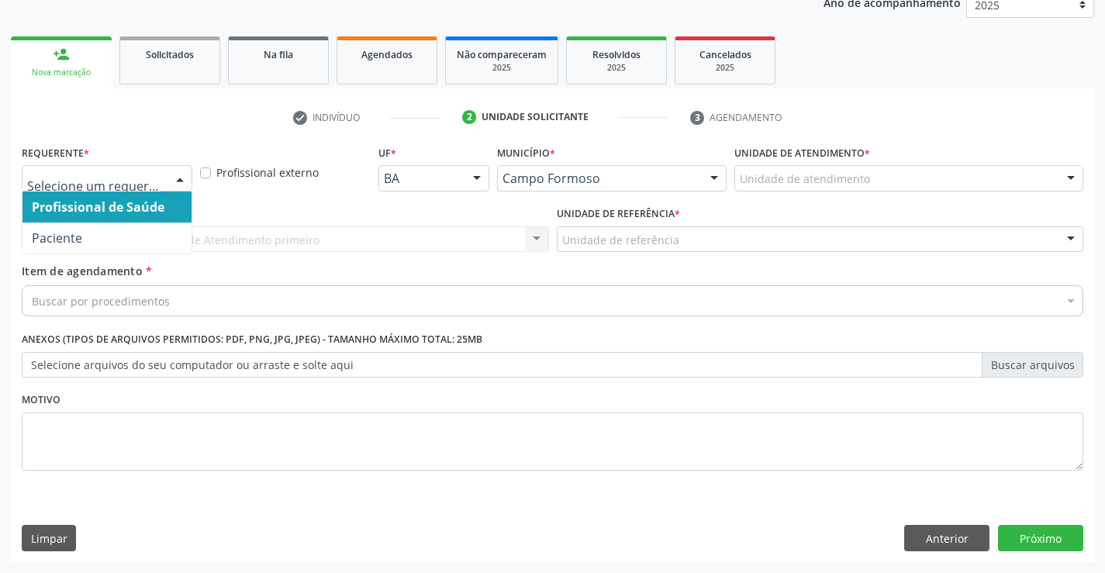
click at [173, 179] on div at bounding box center [179, 179] width 23 height 26
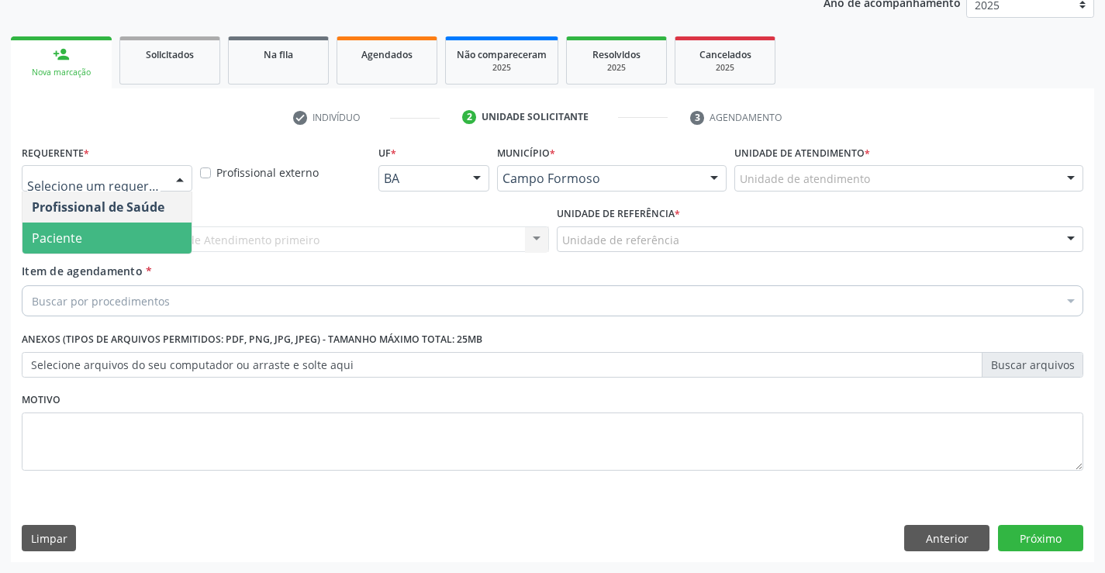
click at [103, 237] on span "Paciente" at bounding box center [106, 238] width 169 height 31
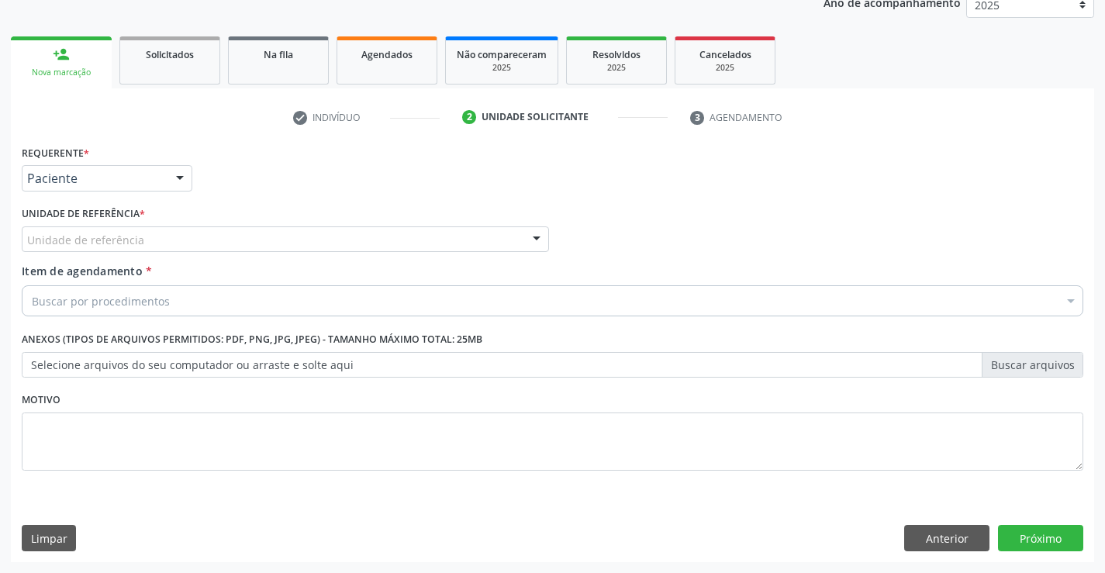
click at [540, 229] on div at bounding box center [536, 240] width 23 height 26
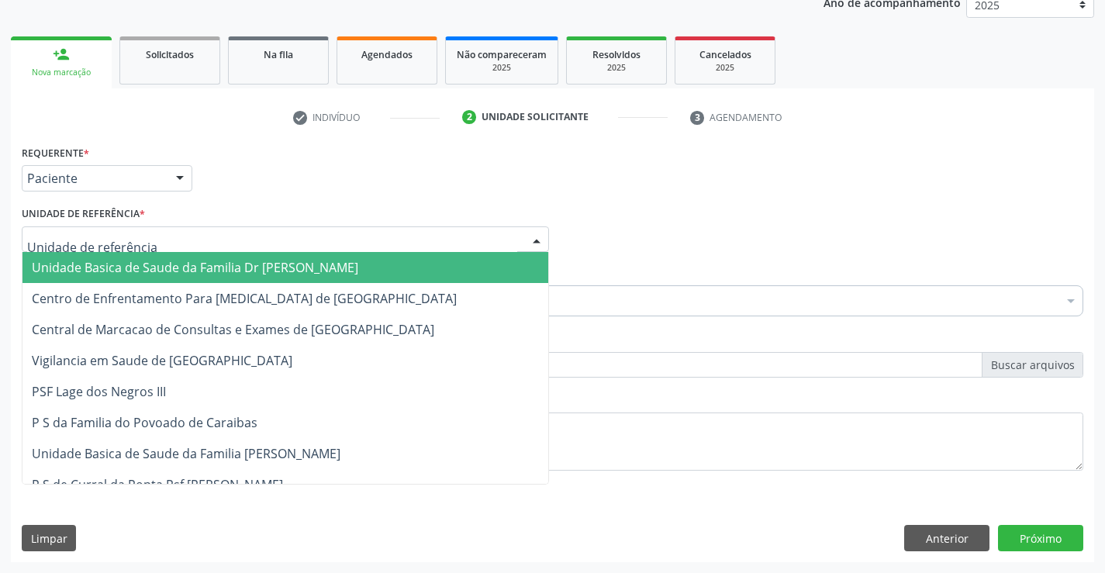
click at [264, 266] on span "Unidade Basica de Saude da Familia Dr [PERSON_NAME]" at bounding box center [195, 267] width 326 height 17
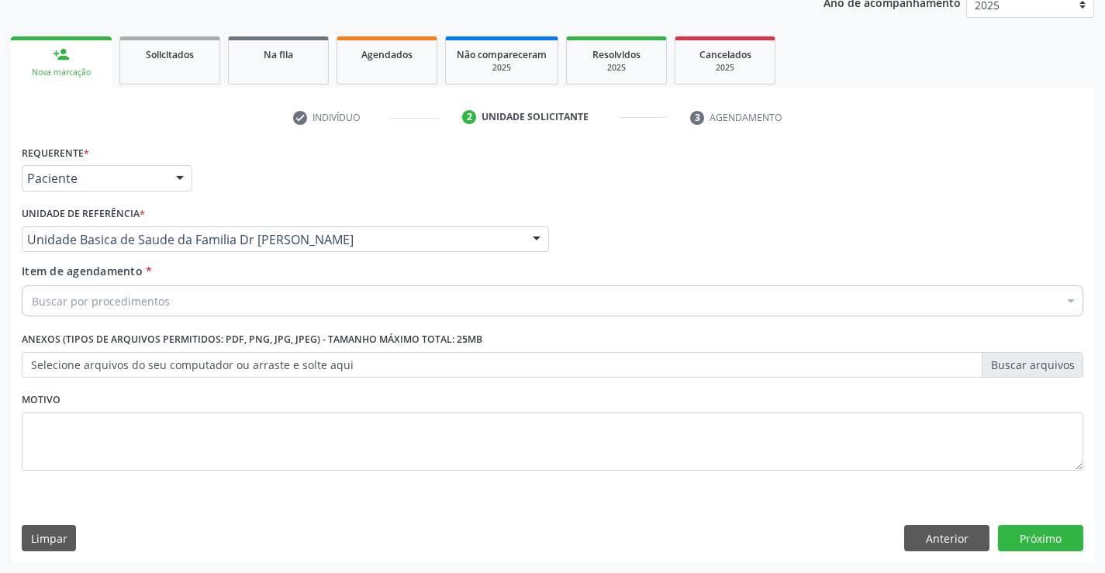
click at [212, 304] on div "Buscar por procedimentos" at bounding box center [552, 300] width 1061 height 31
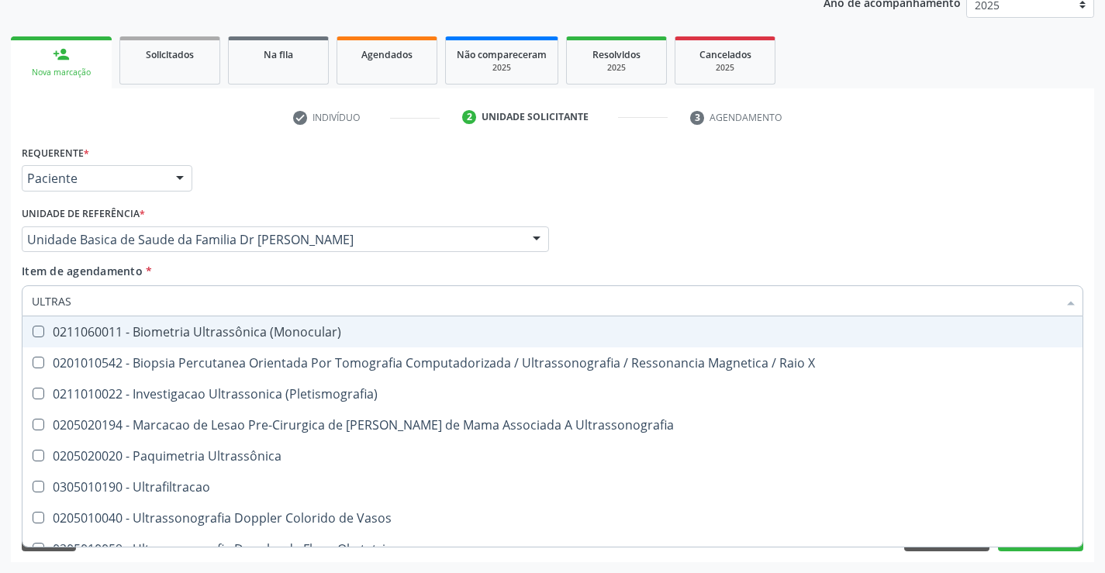
type input "ULTRASS"
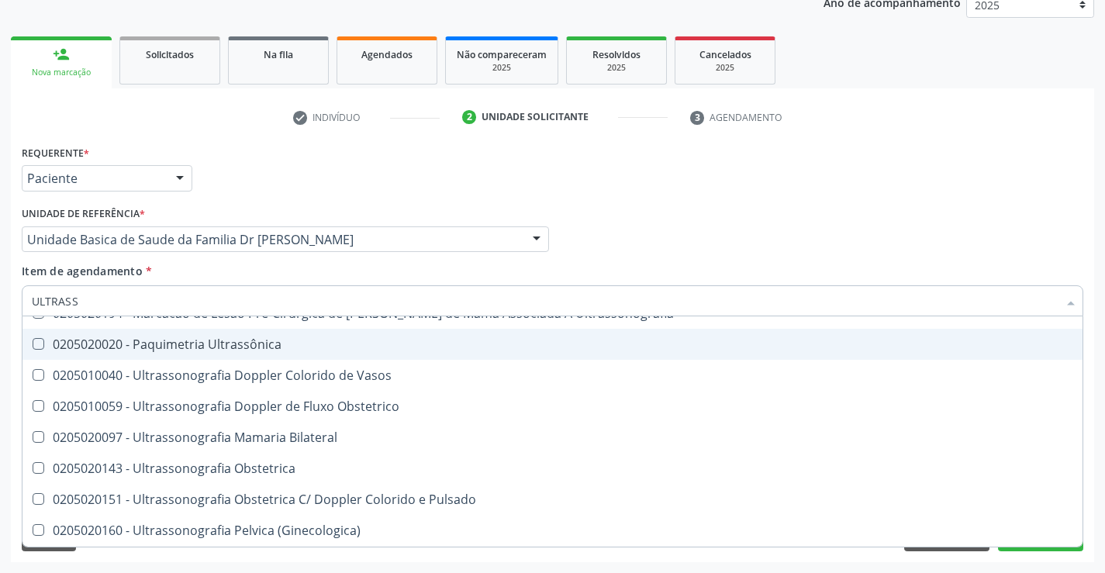
scroll to position [310, 0]
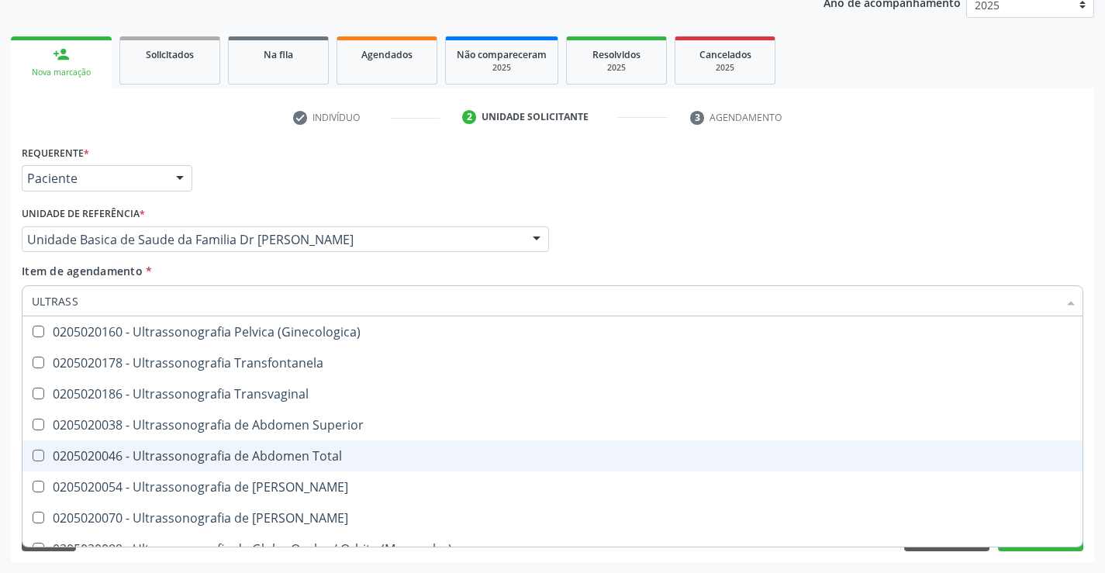
click at [288, 450] on div "0205020046 - Ultrassonografia de Abdomen Total" at bounding box center [552, 456] width 1041 height 12
checkbox Total "true"
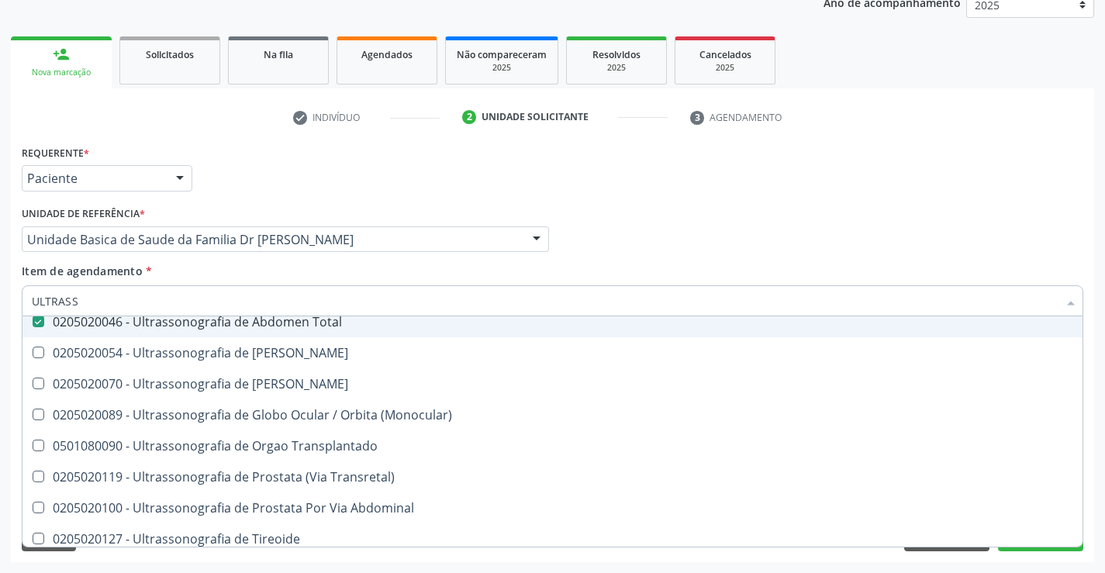
scroll to position [465, 0]
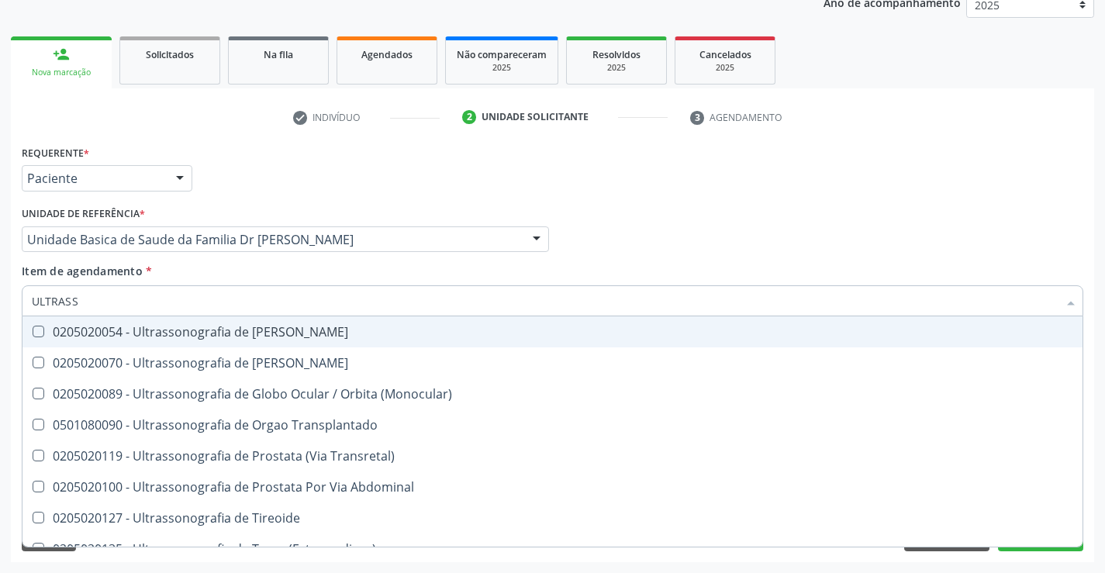
click at [930, 196] on div "Requerente * Paciente Profissional de Saúde Paciente Nenhum resultado encontrad…" at bounding box center [552, 171] width 1069 height 60
checkbox X "true"
checkbox Total "false"
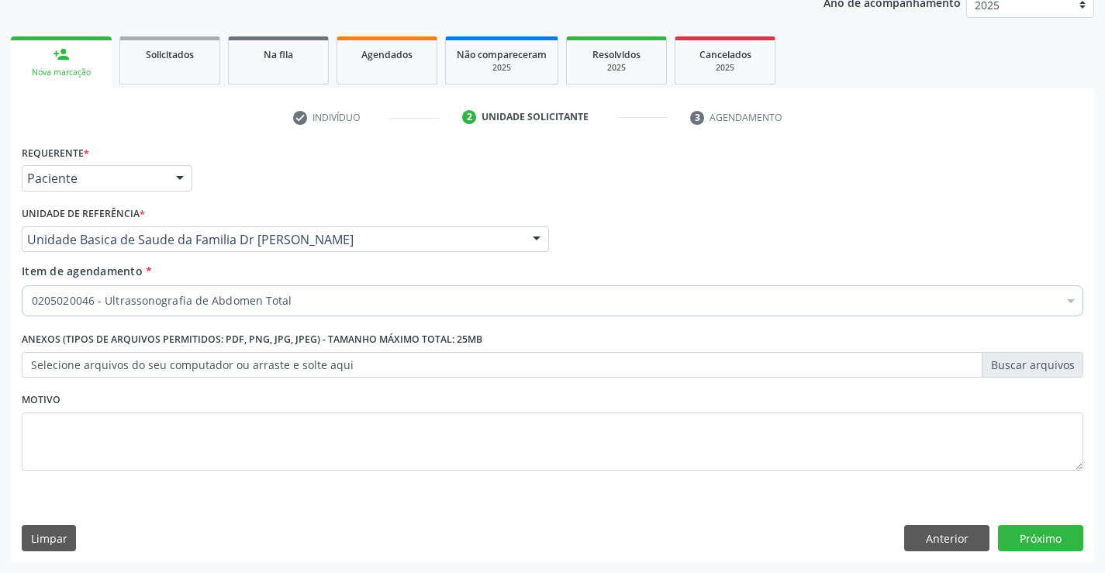
scroll to position [0, 0]
click at [1048, 534] on button "Próximo" at bounding box center [1040, 538] width 85 height 26
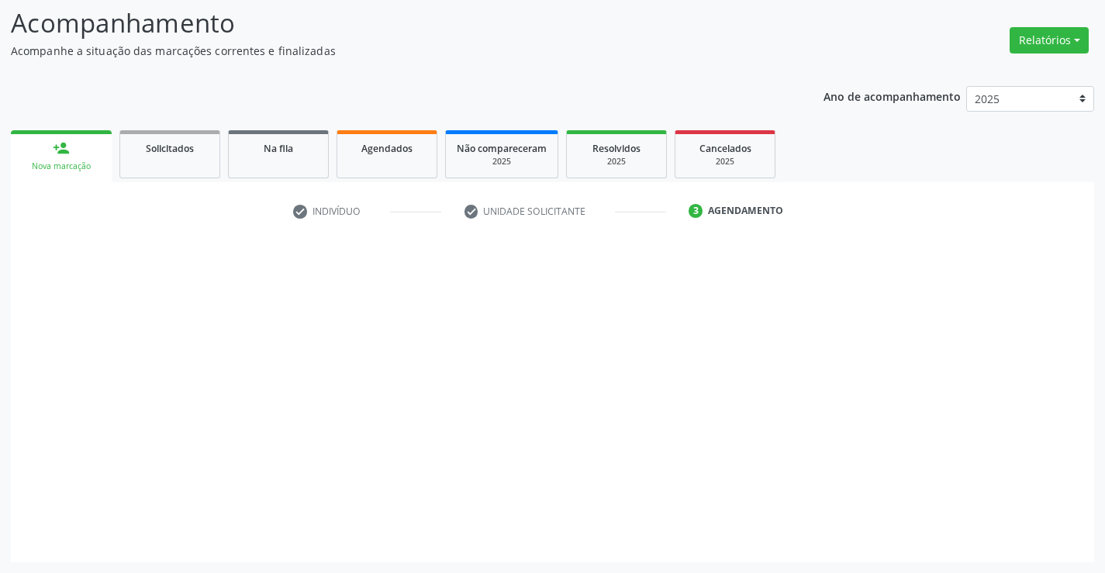
scroll to position [102, 0]
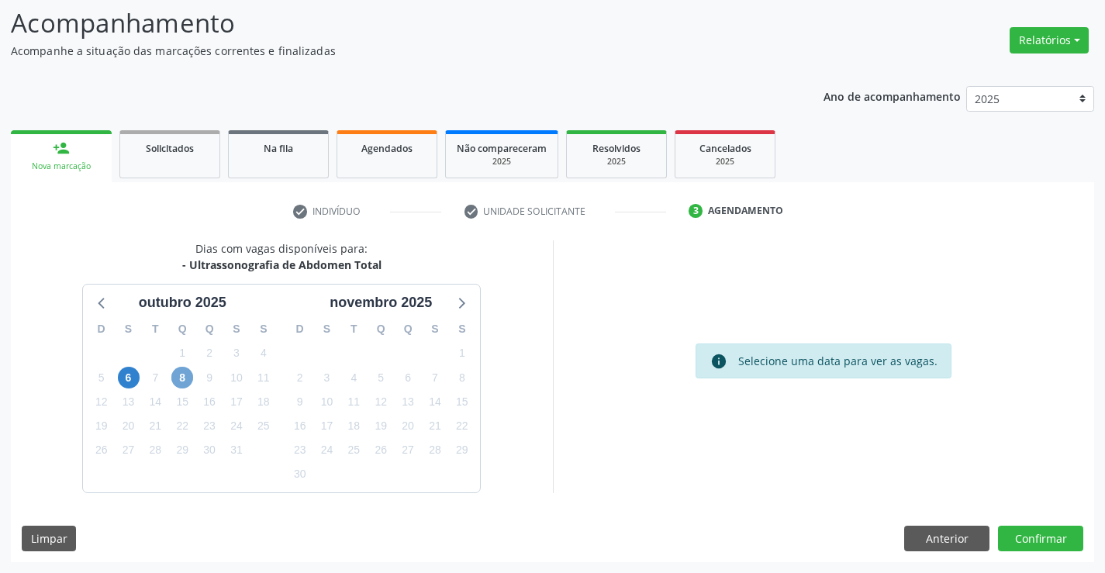
click at [180, 378] on span "8" at bounding box center [182, 378] width 22 height 22
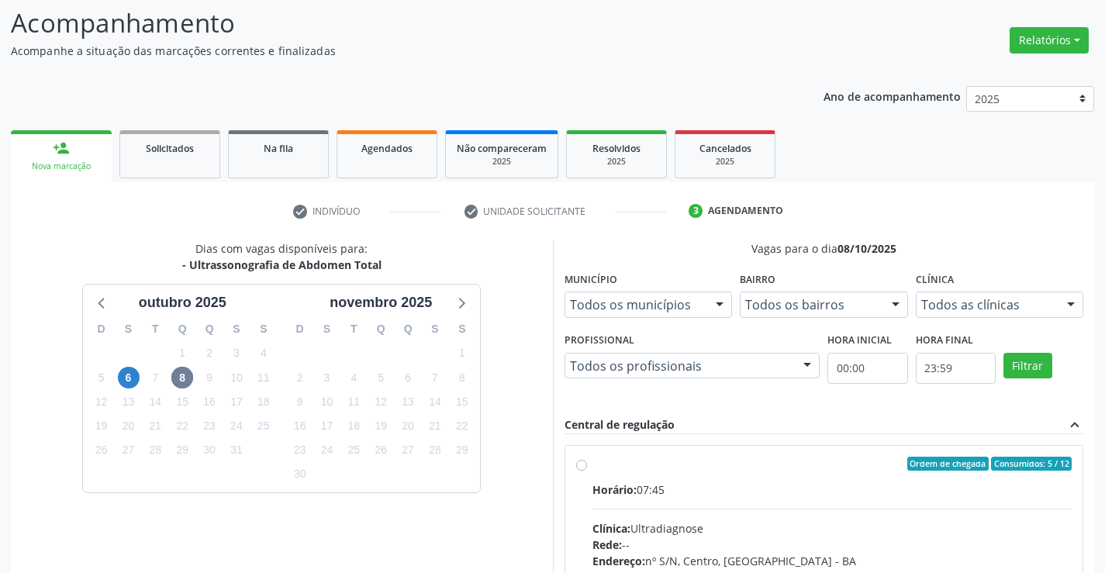
click at [592, 462] on label "Ordem de chegada Consumidos: 5 / 12 Horário: 07:45 Clínica: Ultradiagnose Rede:…" at bounding box center [832, 576] width 480 height 238
click at [581, 462] on input "Ordem de chegada Consumidos: 5 / 12 Horário: 07:45 Clínica: Ultradiagnose Rede:…" at bounding box center [581, 464] width 11 height 14
radio input "true"
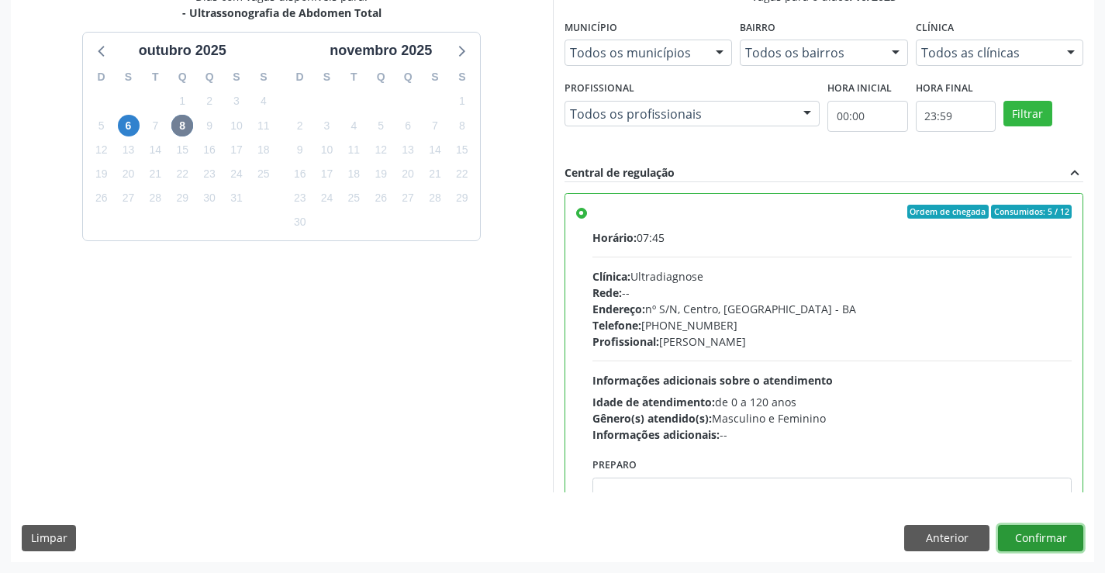
click at [1019, 546] on button "Confirmar" at bounding box center [1040, 538] width 85 height 26
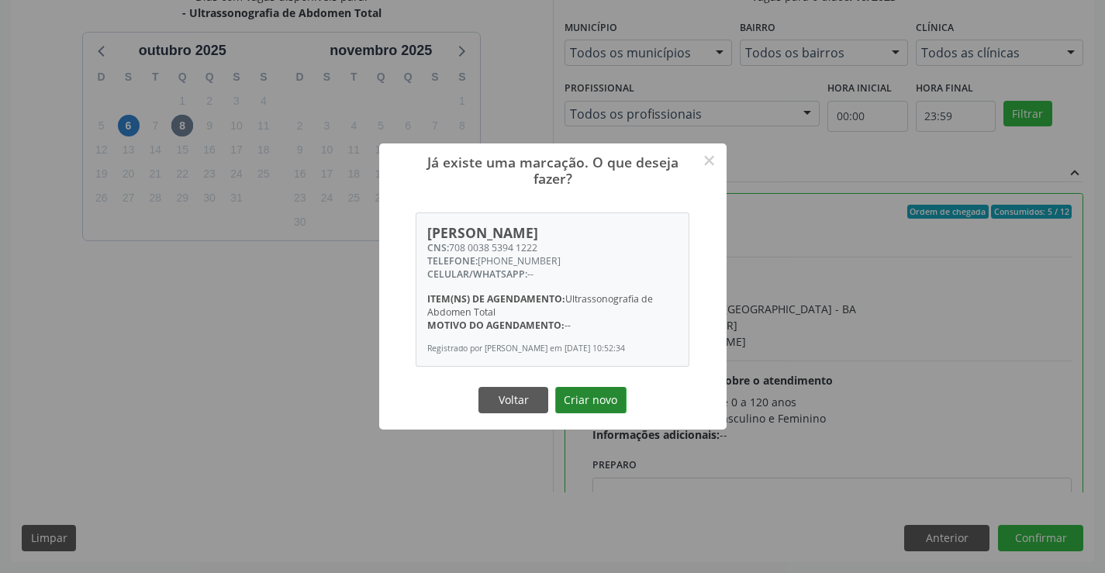
click at [566, 403] on button "Criar novo" at bounding box center [590, 400] width 71 height 26
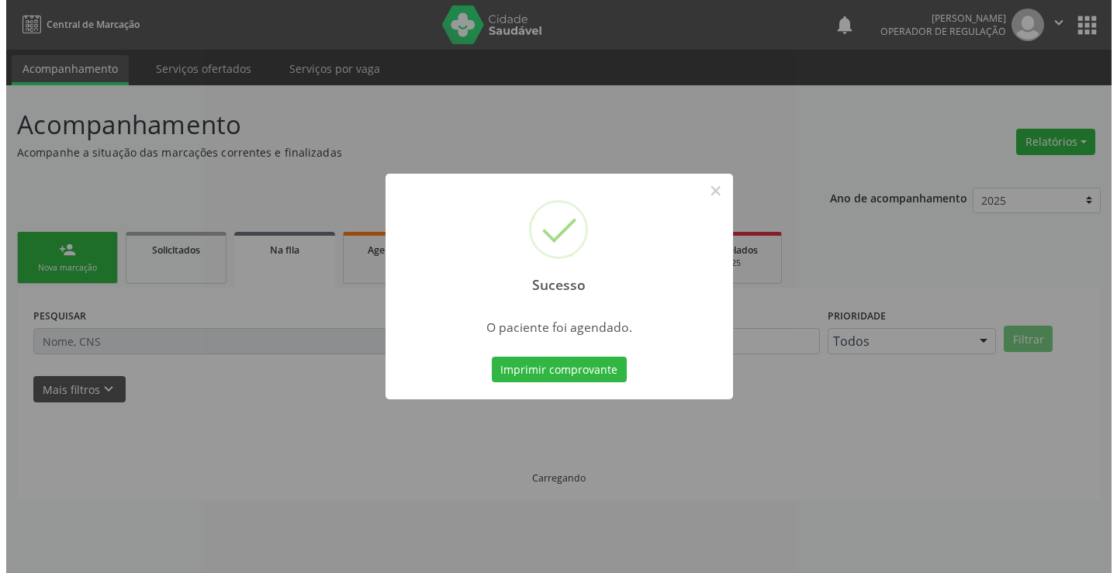
scroll to position [0, 0]
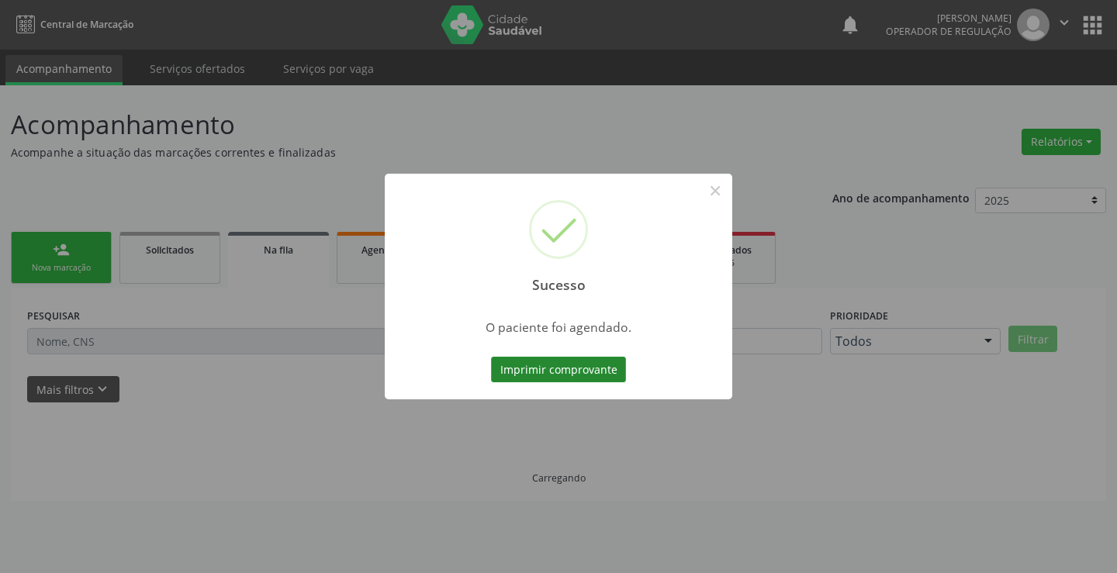
click at [547, 373] on button "Imprimir comprovante" at bounding box center [558, 370] width 135 height 26
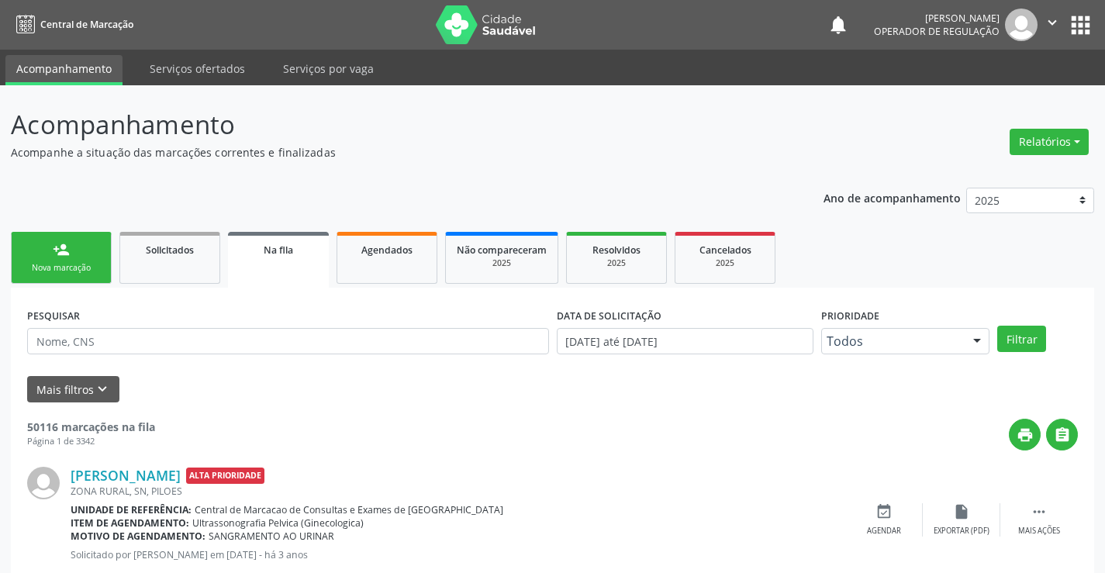
click at [74, 258] on link "person_add Nova marcação" at bounding box center [61, 258] width 101 height 52
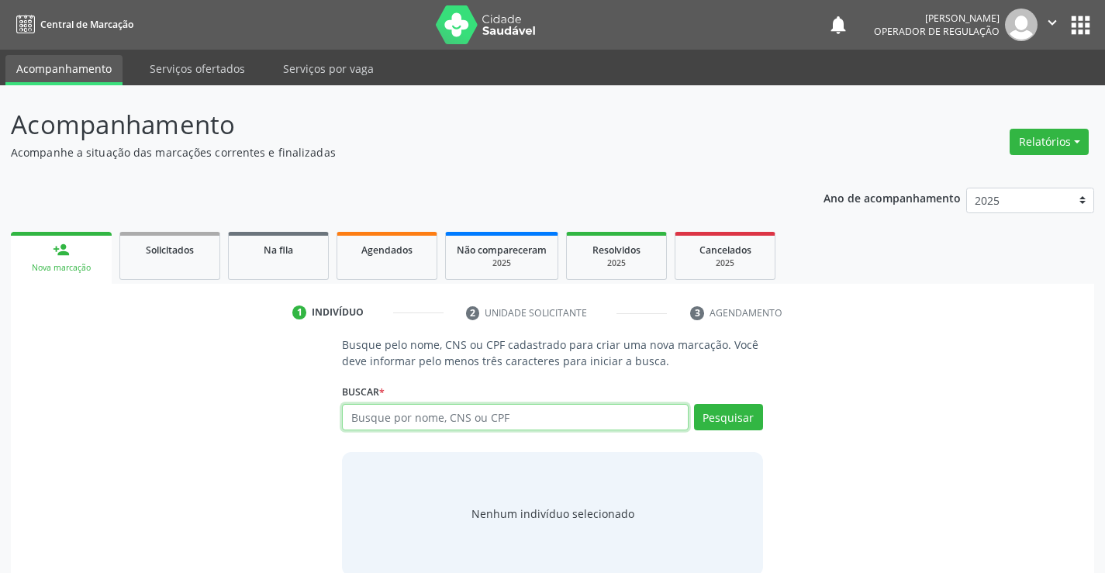
click at [365, 415] on input "text" at bounding box center [515, 417] width 346 height 26
type input "700008696518602"
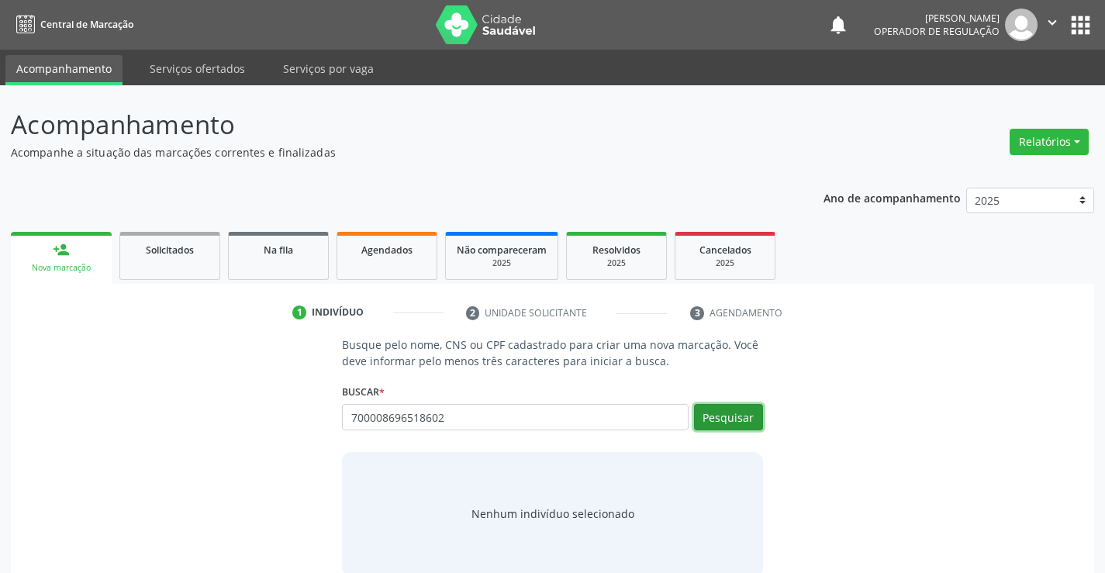
click at [725, 419] on button "Pesquisar" at bounding box center [728, 417] width 69 height 26
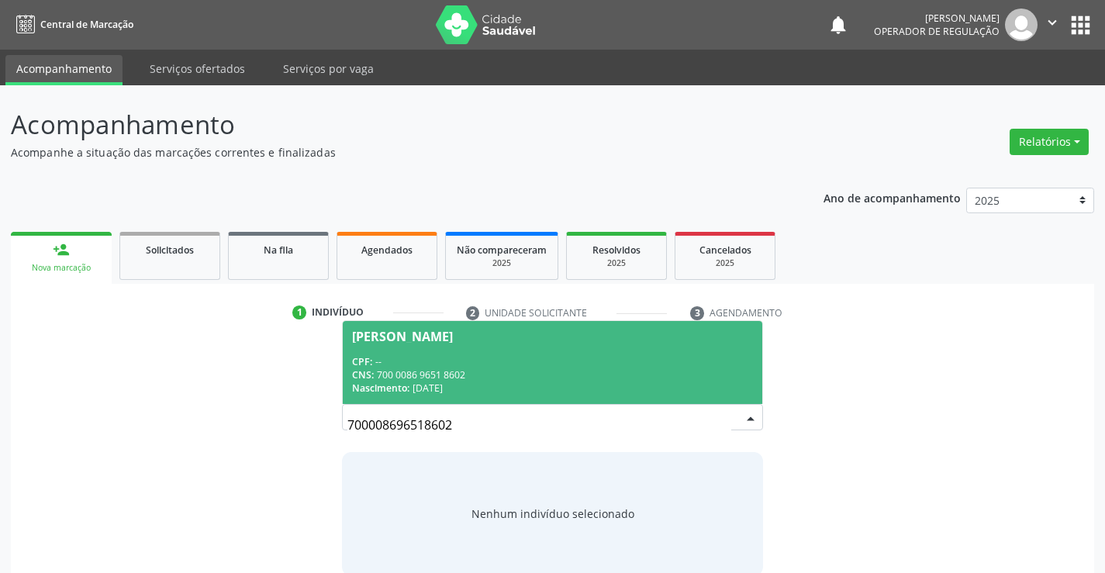
click at [384, 330] on div "[PERSON_NAME]" at bounding box center [402, 336] width 101 height 12
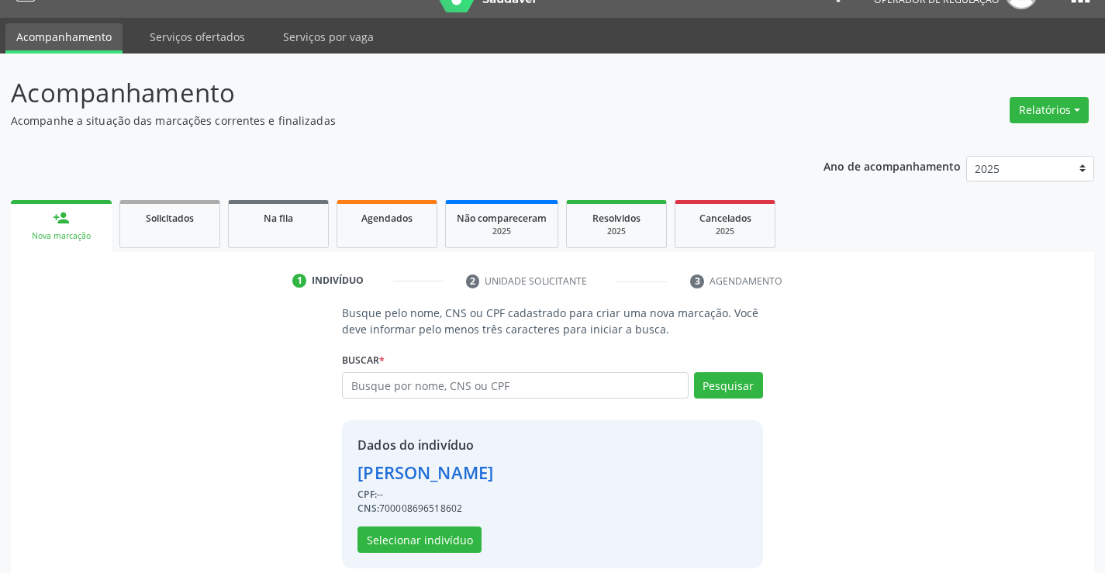
scroll to position [49, 0]
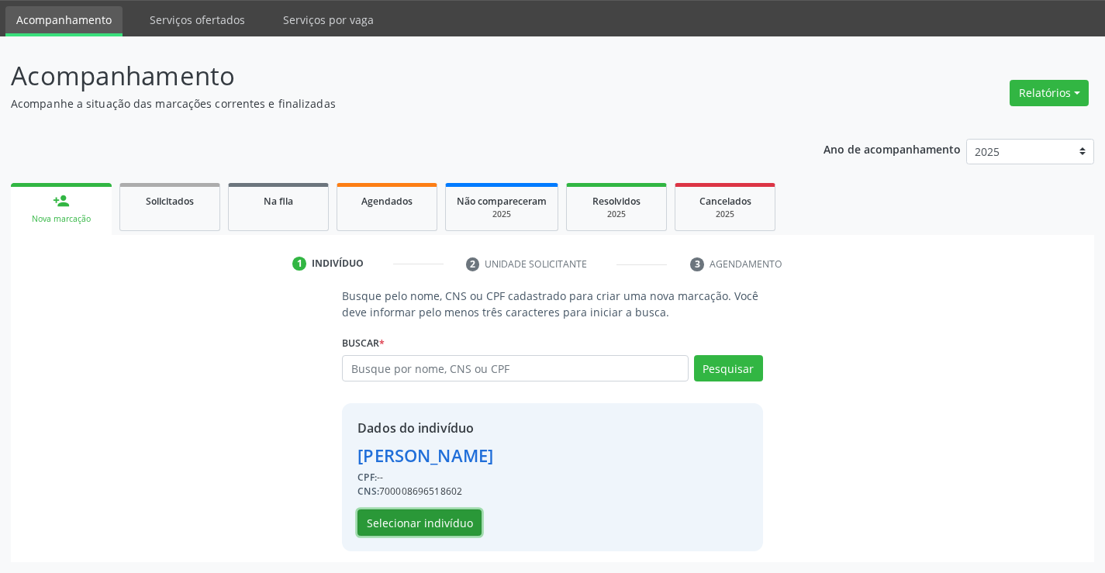
click at [412, 518] on button "Selecionar indivíduo" at bounding box center [419, 522] width 124 height 26
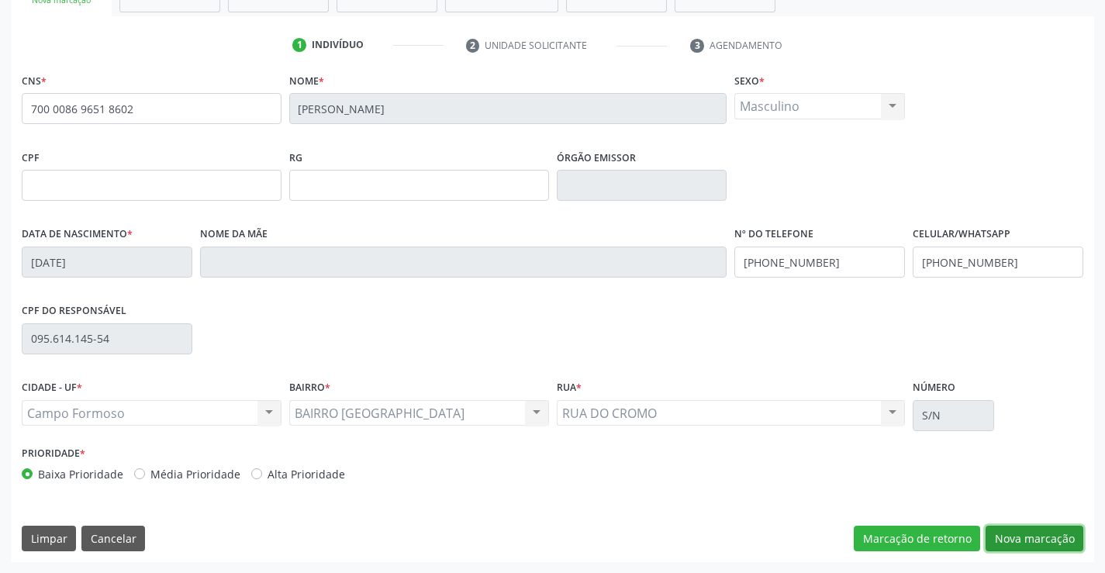
click at [1006, 538] on button "Nova marcação" at bounding box center [1034, 539] width 98 height 26
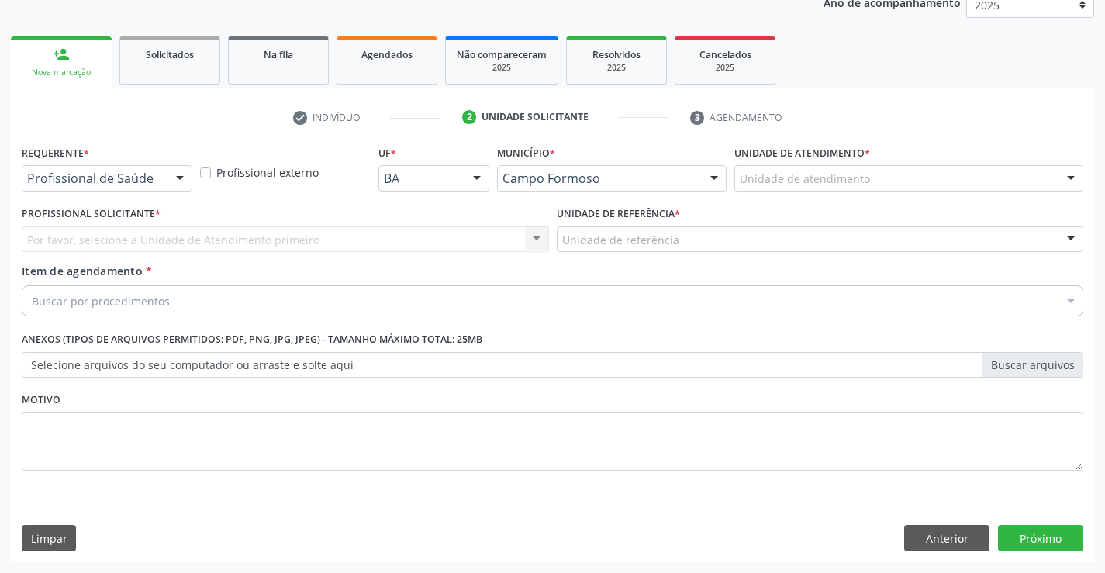
scroll to position [195, 0]
click at [179, 179] on div at bounding box center [179, 179] width 23 height 26
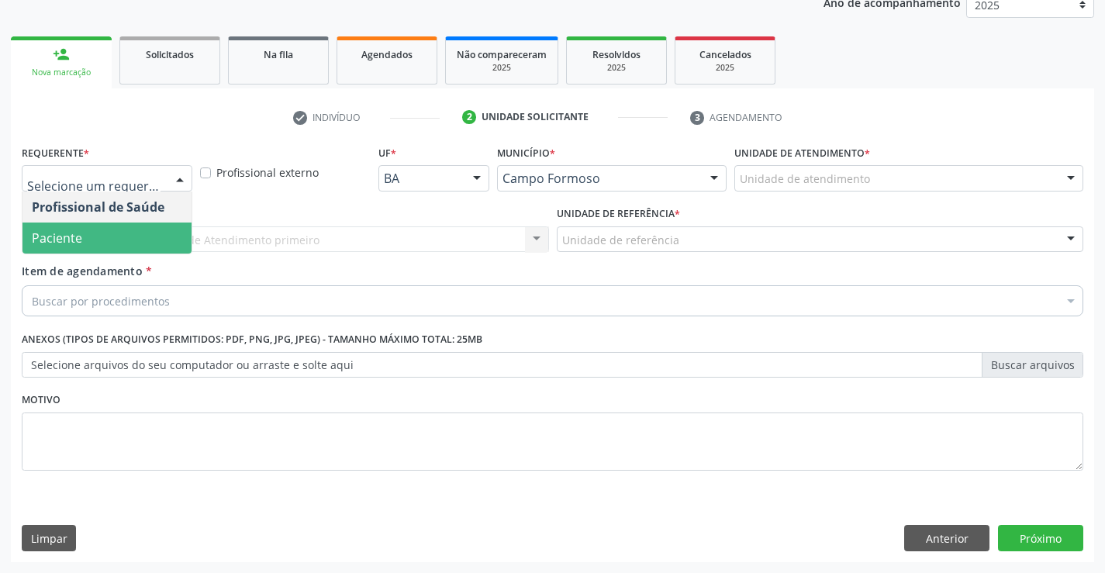
click at [113, 233] on span "Paciente" at bounding box center [106, 238] width 169 height 31
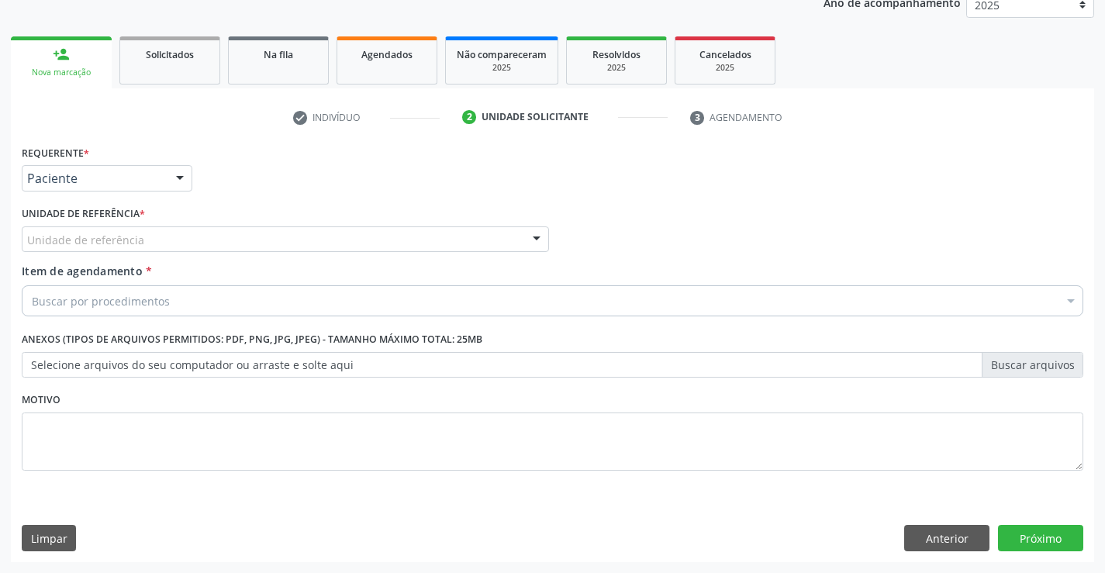
click at [535, 236] on div at bounding box center [536, 240] width 23 height 26
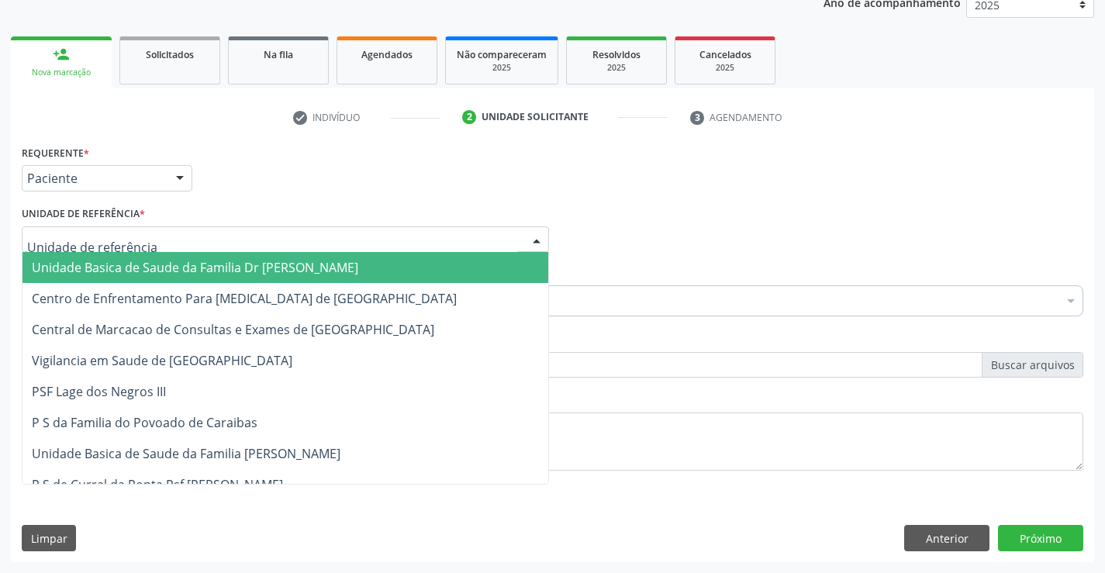
click at [439, 261] on span "Unidade Basica de Saude da Familia Dr [PERSON_NAME]" at bounding box center [285, 267] width 526 height 31
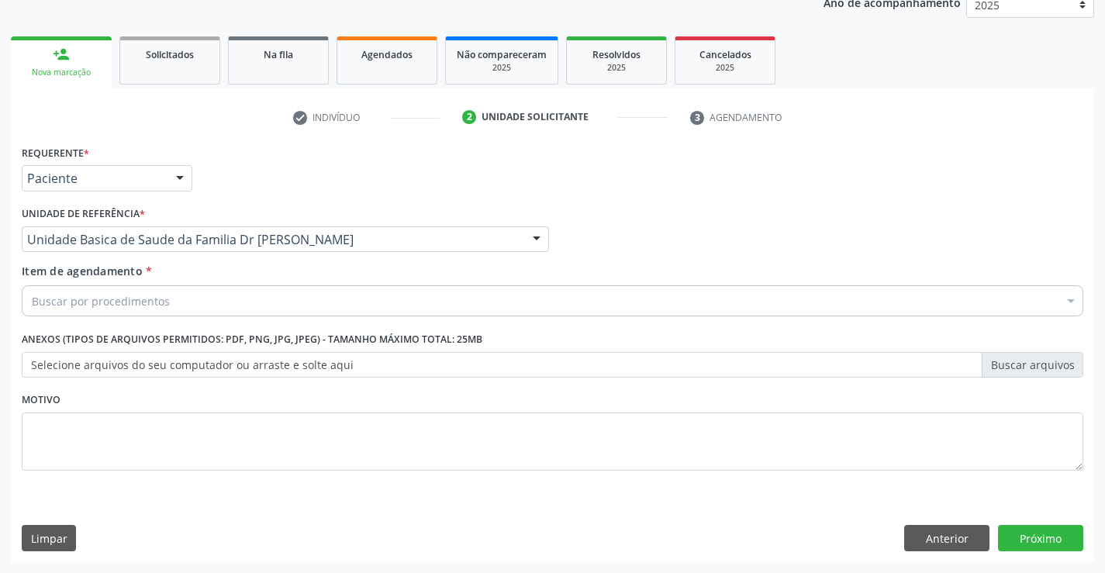
click at [386, 287] on div "Buscar por procedimentos" at bounding box center [552, 300] width 1061 height 31
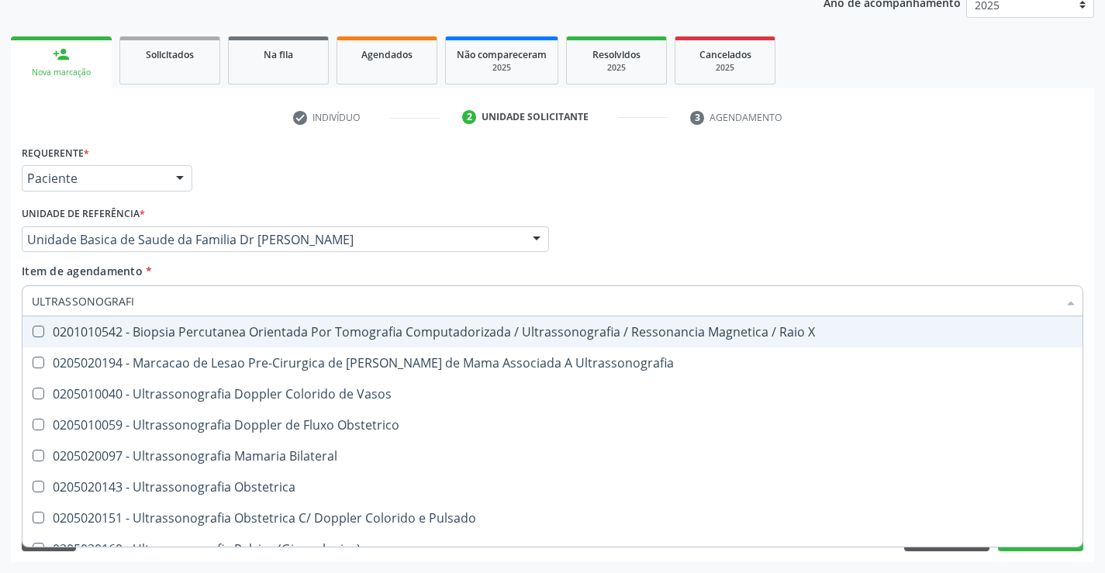
type input "ULTRASSONOGRAFIA"
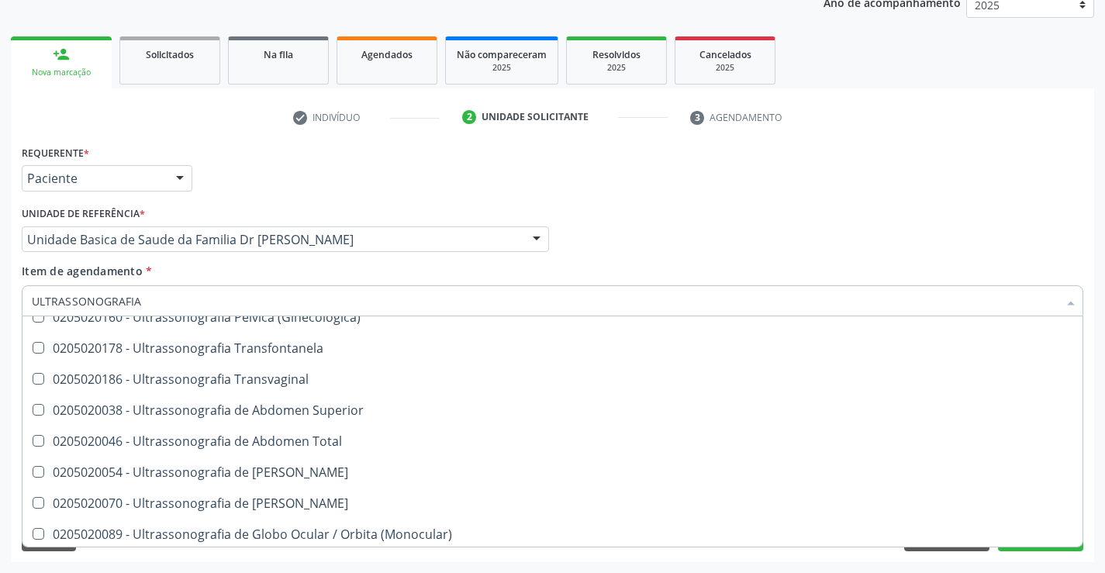
scroll to position [233, 0]
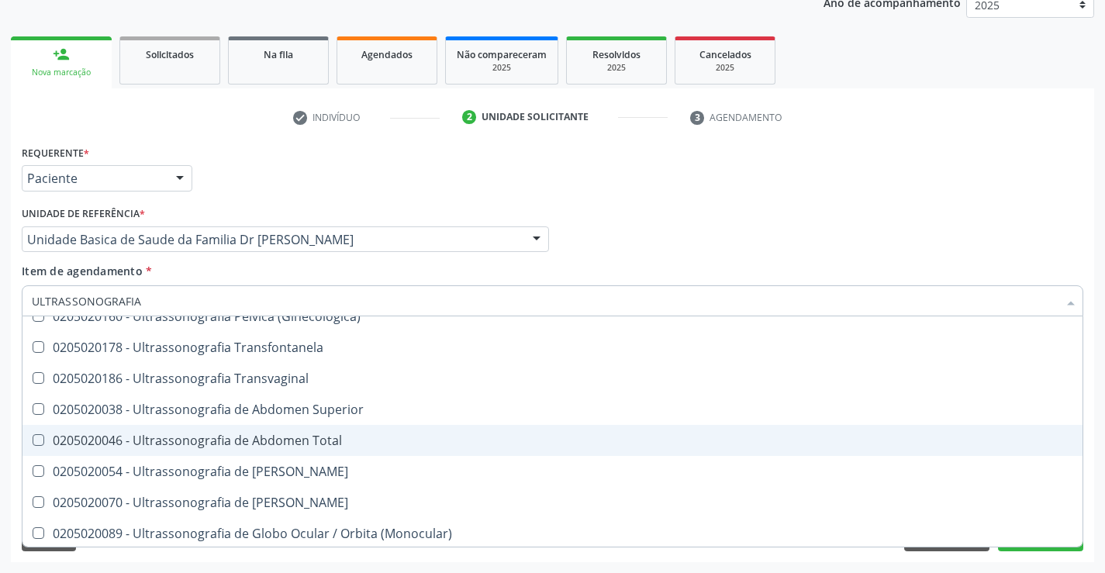
click at [328, 450] on span "0205020046 - Ultrassonografia de Abdomen Total" at bounding box center [552, 440] width 1060 height 31
checkbox Total "true"
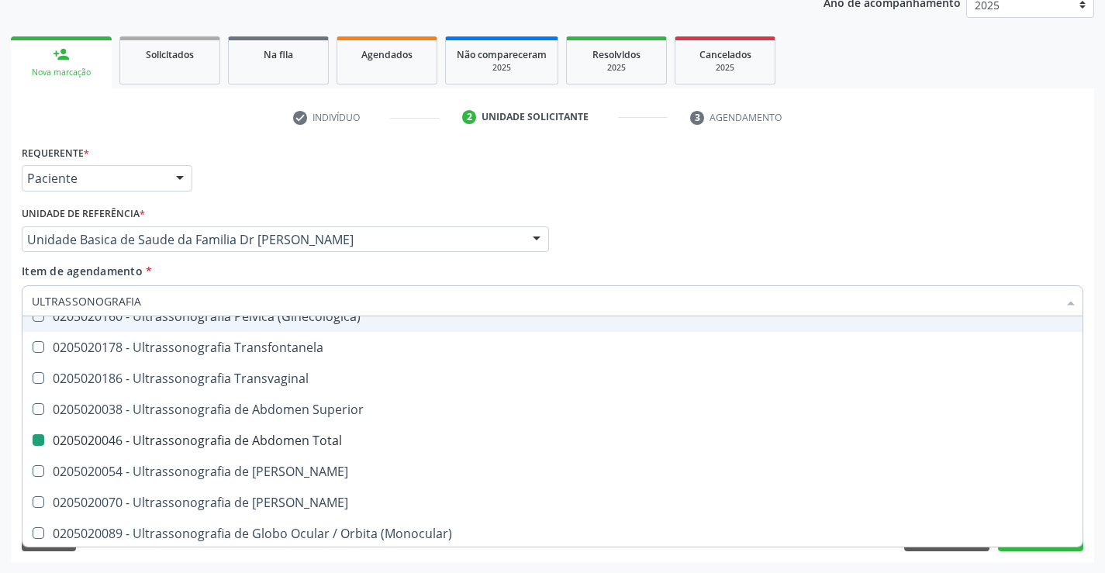
click at [718, 243] on div "Profissional Solicitante Por favor, selecione a Unidade de Atendimento primeiro…" at bounding box center [552, 232] width 1069 height 60
checkbox Ultrassonografia "true"
checkbox Total "false"
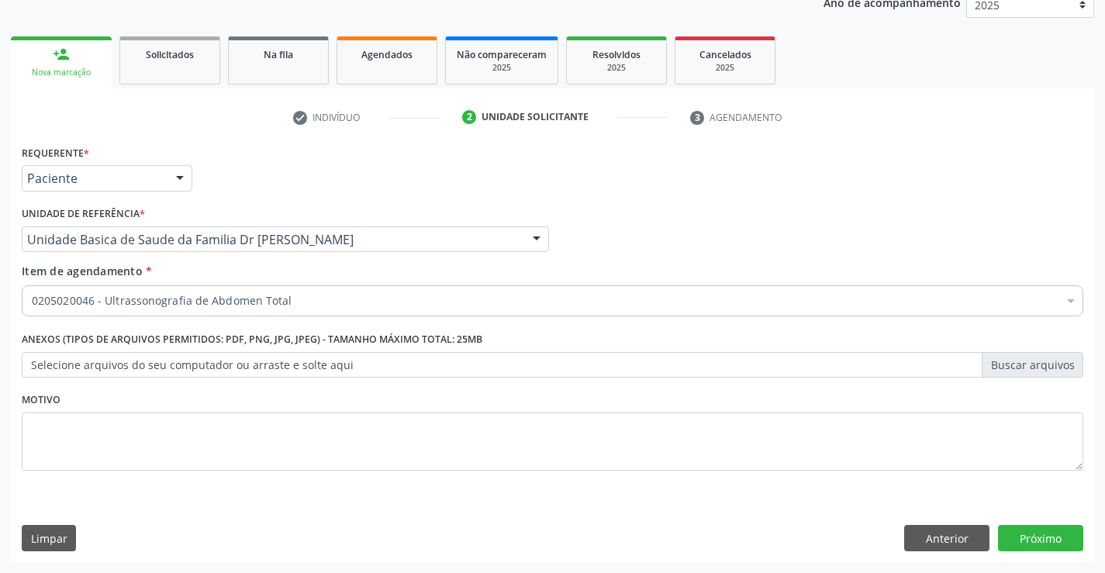
scroll to position [0, 0]
click at [1044, 537] on button "Próximo" at bounding box center [1040, 538] width 85 height 26
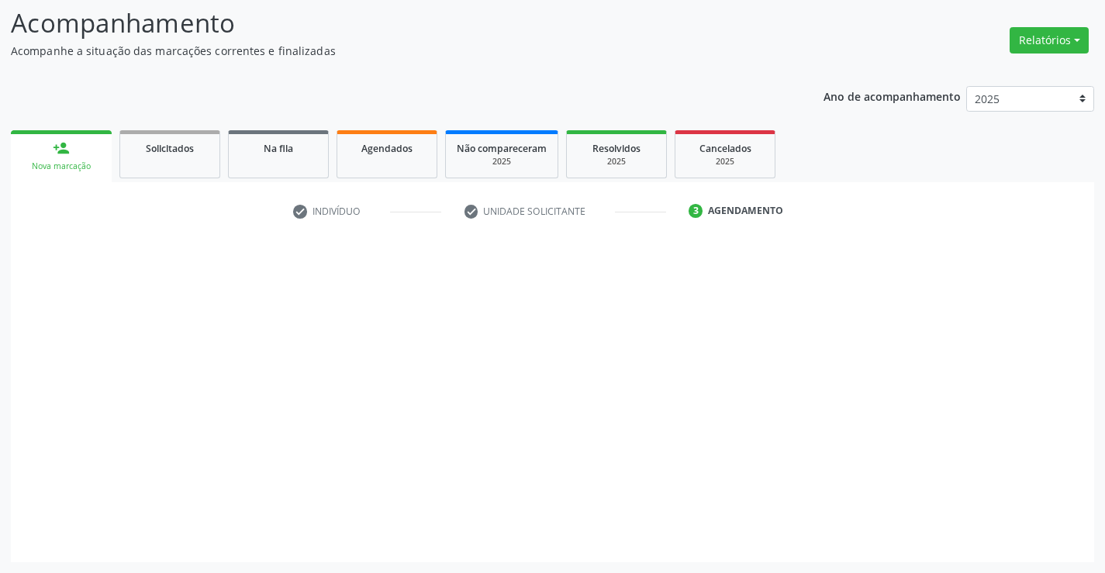
scroll to position [102, 0]
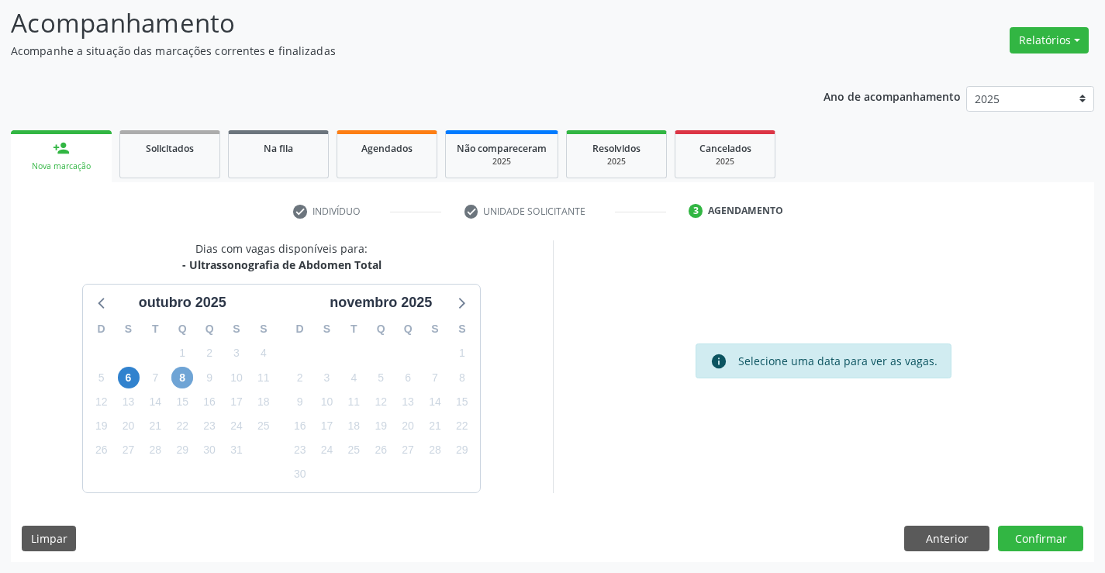
click at [182, 379] on span "8" at bounding box center [182, 378] width 22 height 22
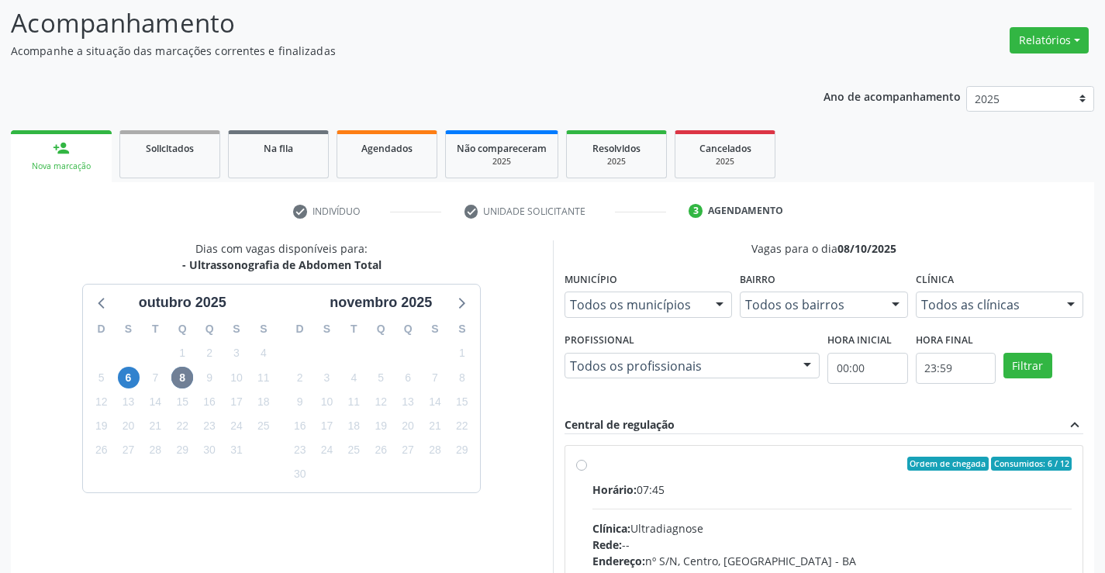
click at [592, 462] on label "Ordem de chegada Consumidos: 6 / 12 Horário: 07:45 Clínica: Ultradiagnose Rede:…" at bounding box center [832, 576] width 480 height 238
click at [586, 462] on input "Ordem de chegada Consumidos: 6 / 12 Horário: 07:45 Clínica: Ultradiagnose Rede:…" at bounding box center [581, 464] width 11 height 14
radio input "true"
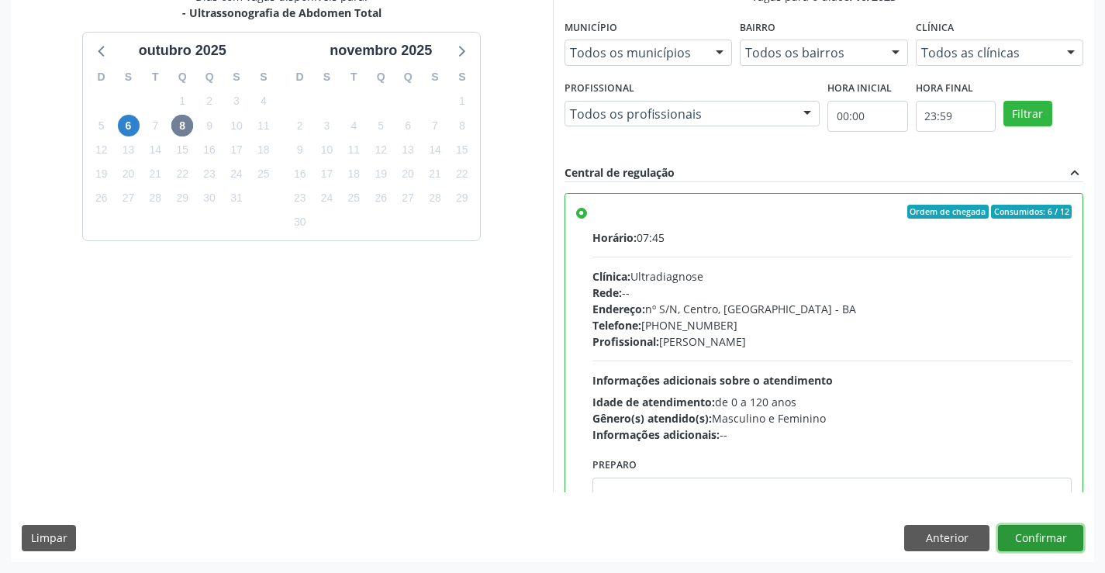
click at [1042, 547] on button "Confirmar" at bounding box center [1040, 538] width 85 height 26
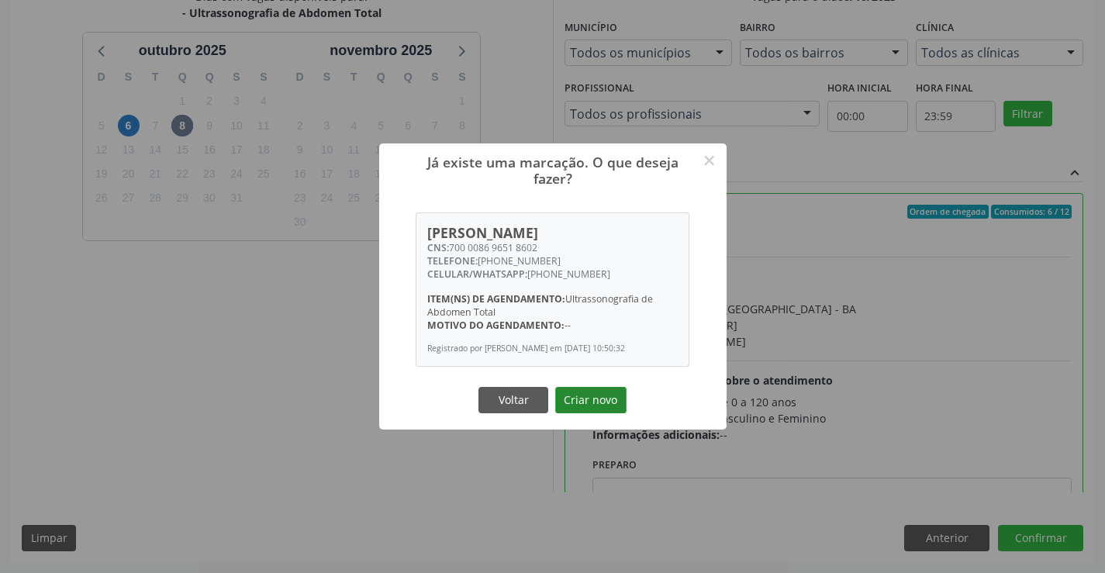
click at [605, 397] on button "Criar novo" at bounding box center [590, 400] width 71 height 26
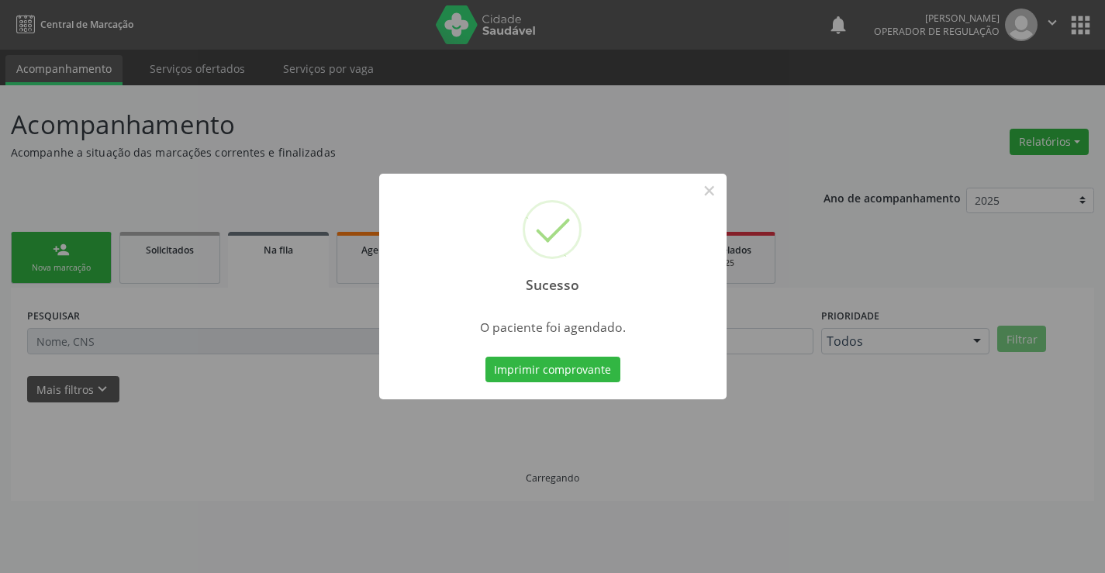
scroll to position [0, 0]
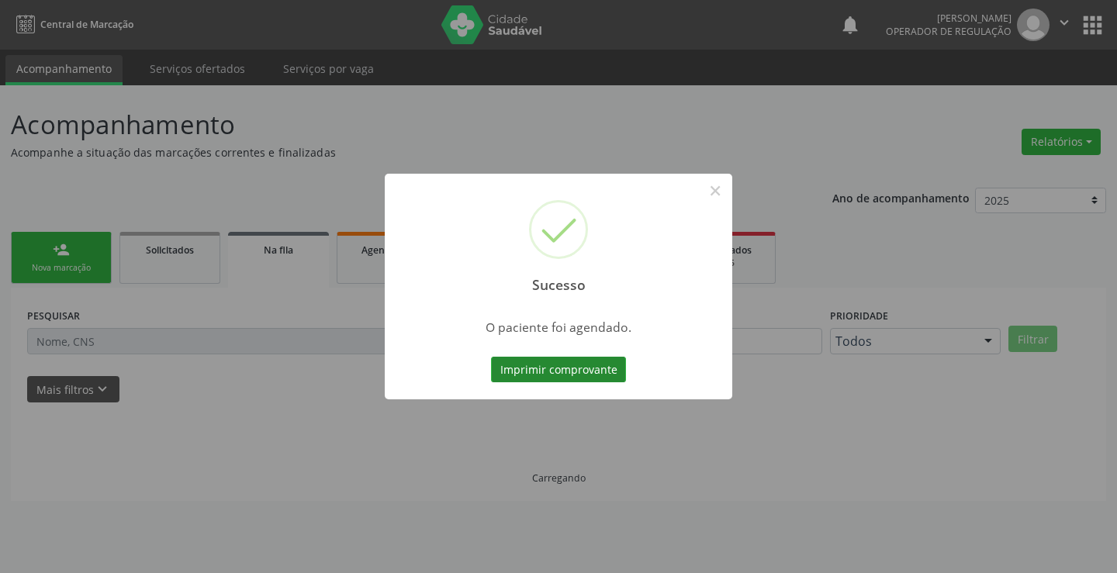
click at [597, 371] on button "Imprimir comprovante" at bounding box center [558, 370] width 135 height 26
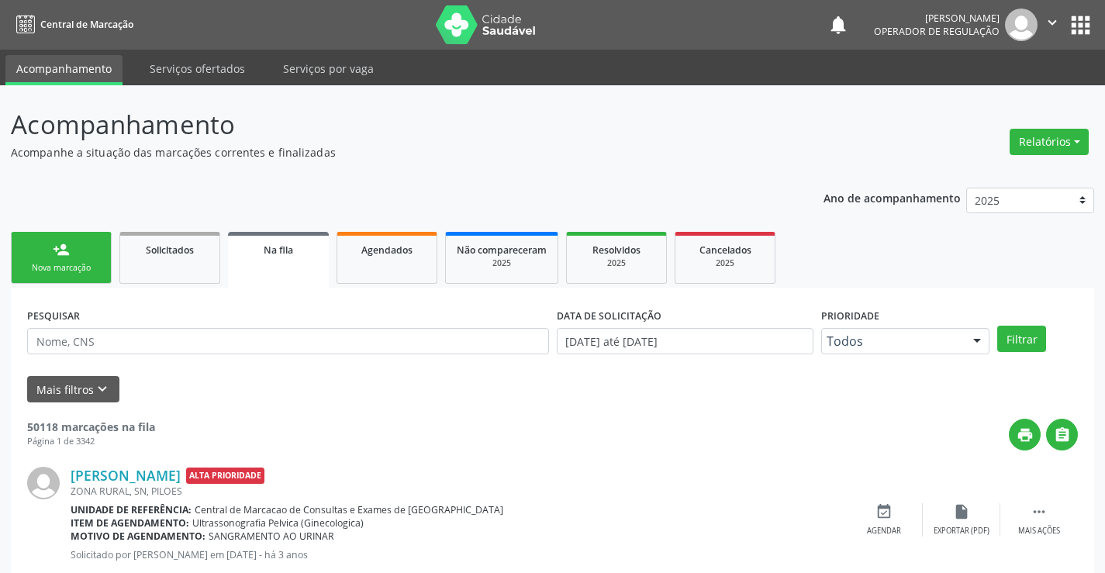
click at [74, 269] on div "Nova marcação" at bounding box center [61, 268] width 78 height 12
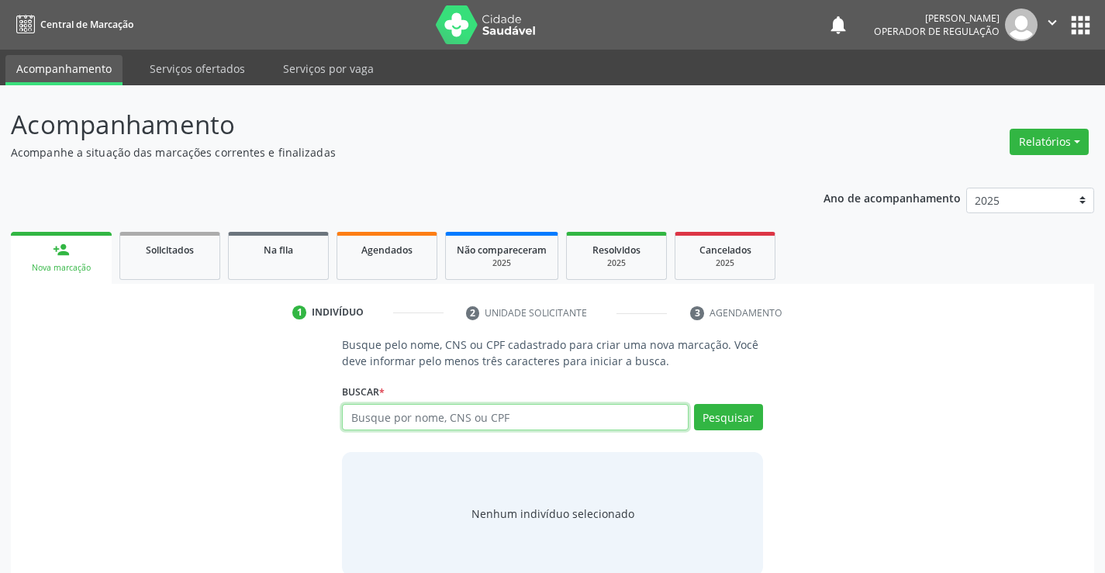
click at [381, 412] on input "text" at bounding box center [515, 417] width 346 height 26
type input "702003379476383"
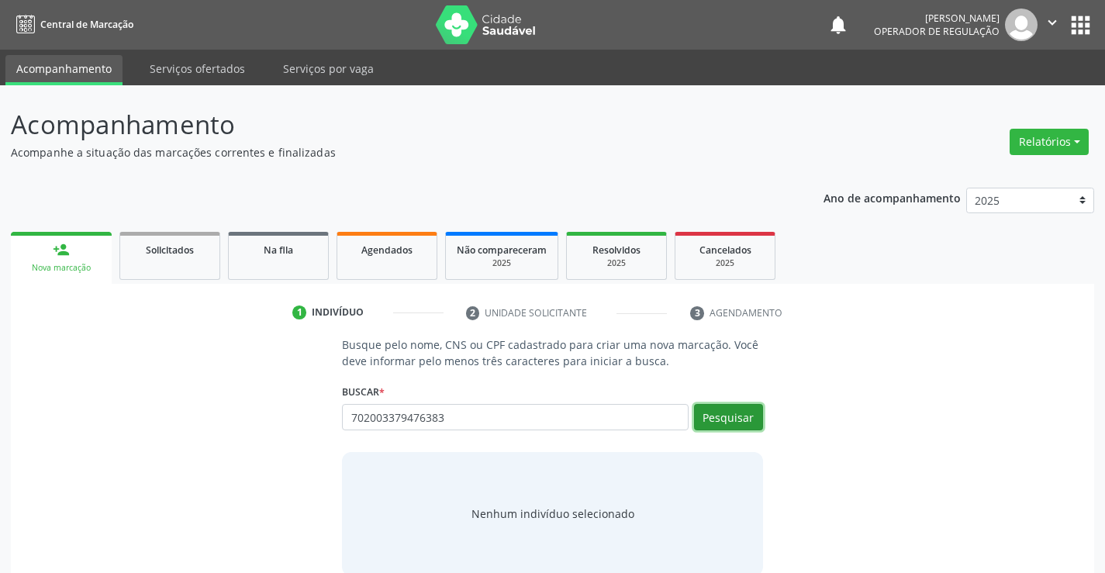
click at [715, 416] on button "Pesquisar" at bounding box center [728, 417] width 69 height 26
type input "702003379476383"
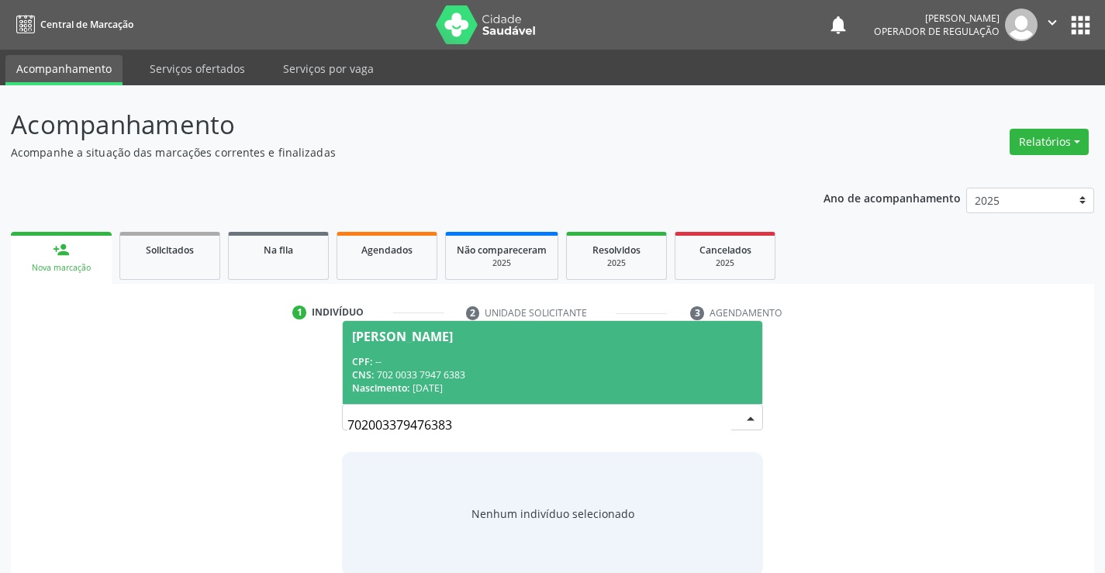
click at [432, 327] on span "Leticia Batista da Silva CPF: -- CNS: 702 0033 7947 6383 Nascimento: 09/01/2024" at bounding box center [552, 362] width 419 height 83
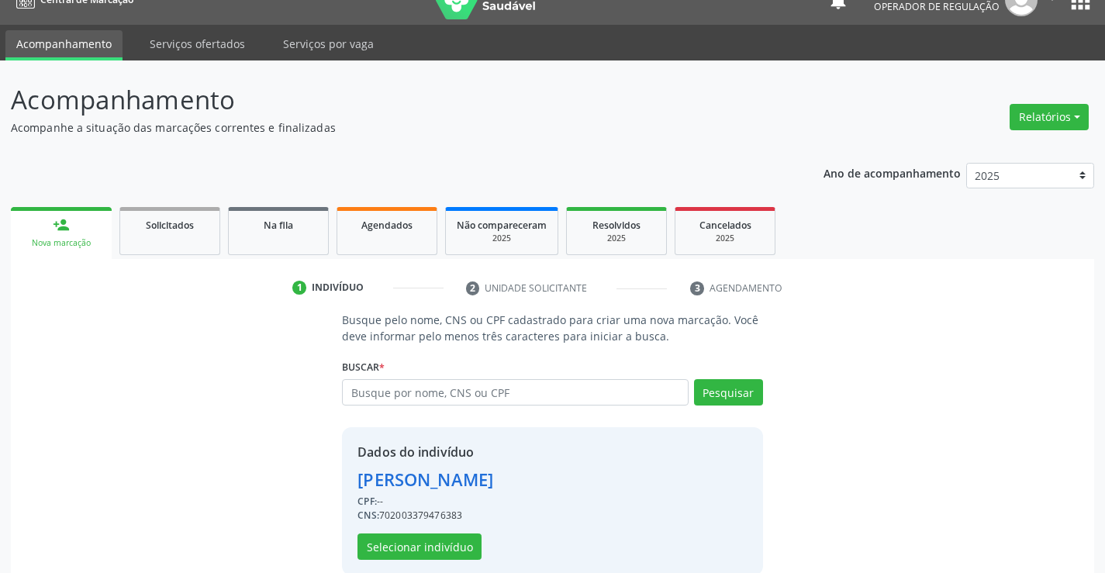
scroll to position [49, 0]
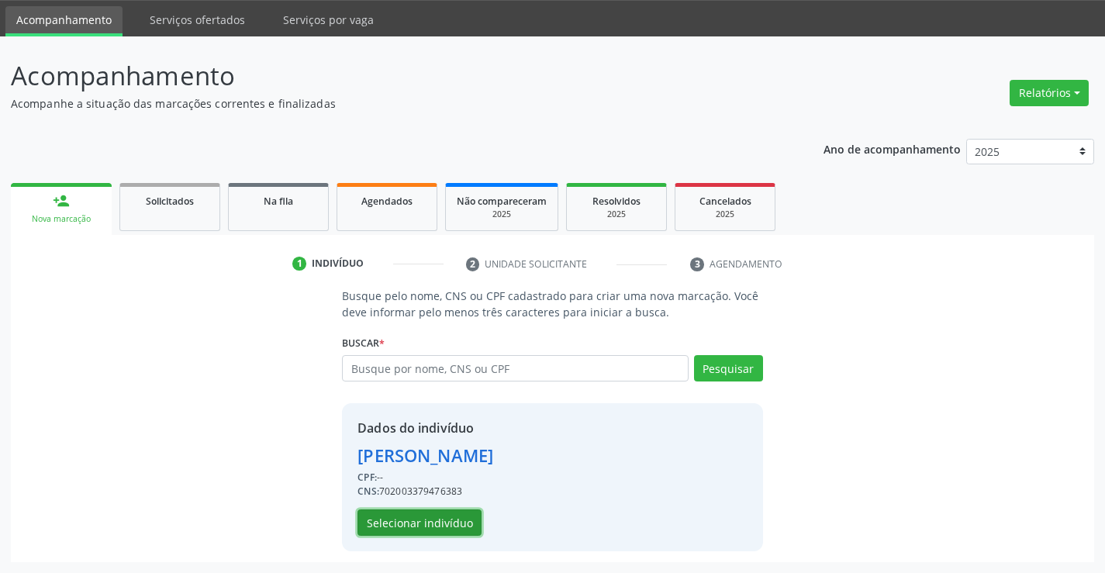
click at [409, 526] on button "Selecionar indivíduo" at bounding box center [419, 522] width 124 height 26
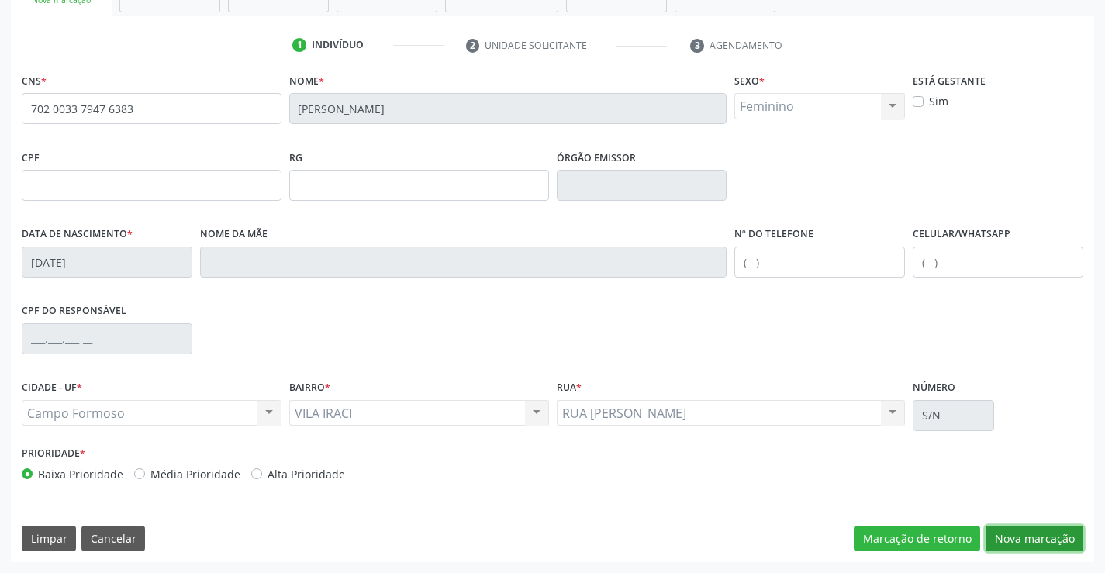
click at [1010, 545] on button "Nova marcação" at bounding box center [1034, 539] width 98 height 26
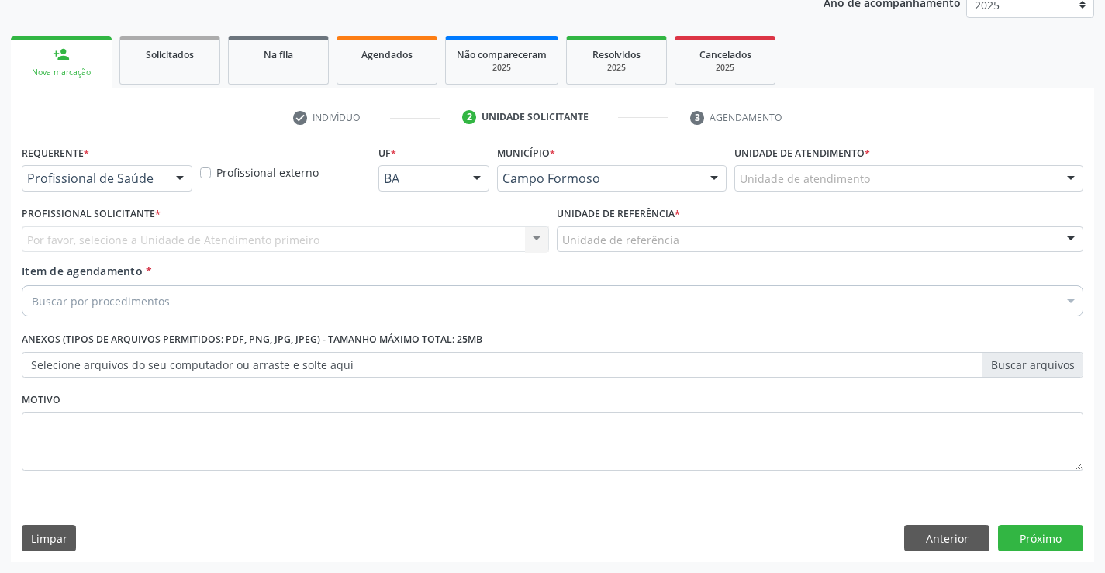
click at [181, 178] on div at bounding box center [179, 179] width 23 height 26
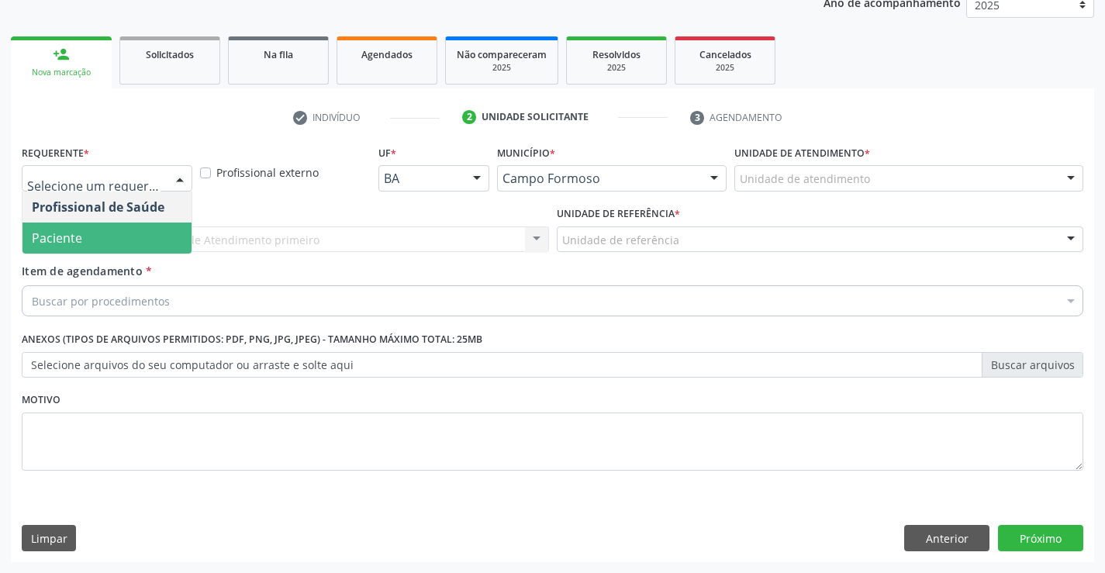
click at [154, 240] on span "Paciente" at bounding box center [106, 238] width 169 height 31
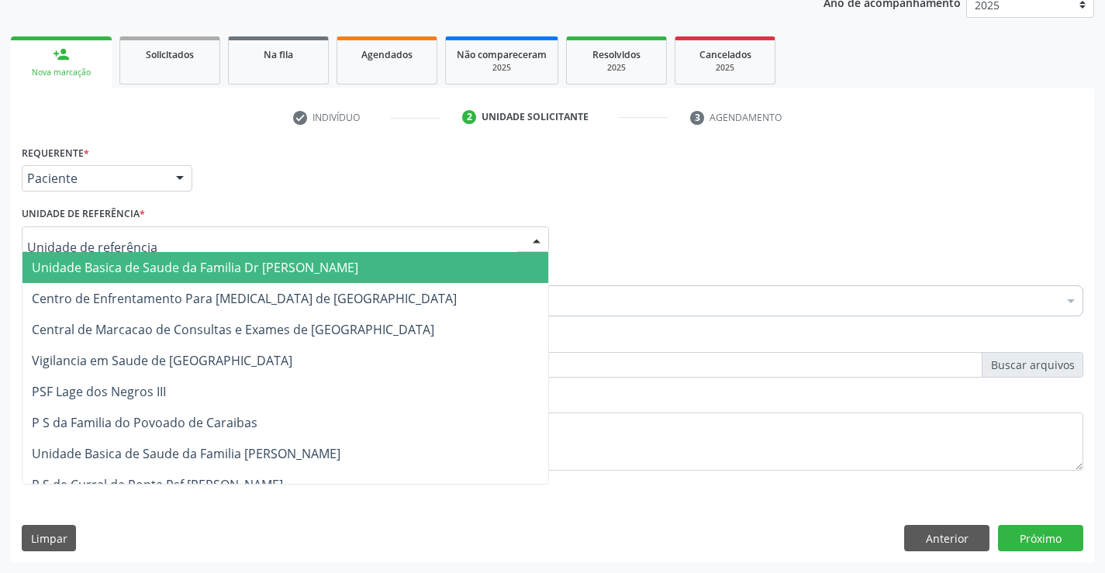
click at [540, 237] on div at bounding box center [536, 240] width 23 height 26
click at [398, 265] on span "Unidade Basica de Saude da Familia Dr [PERSON_NAME]" at bounding box center [285, 267] width 526 height 31
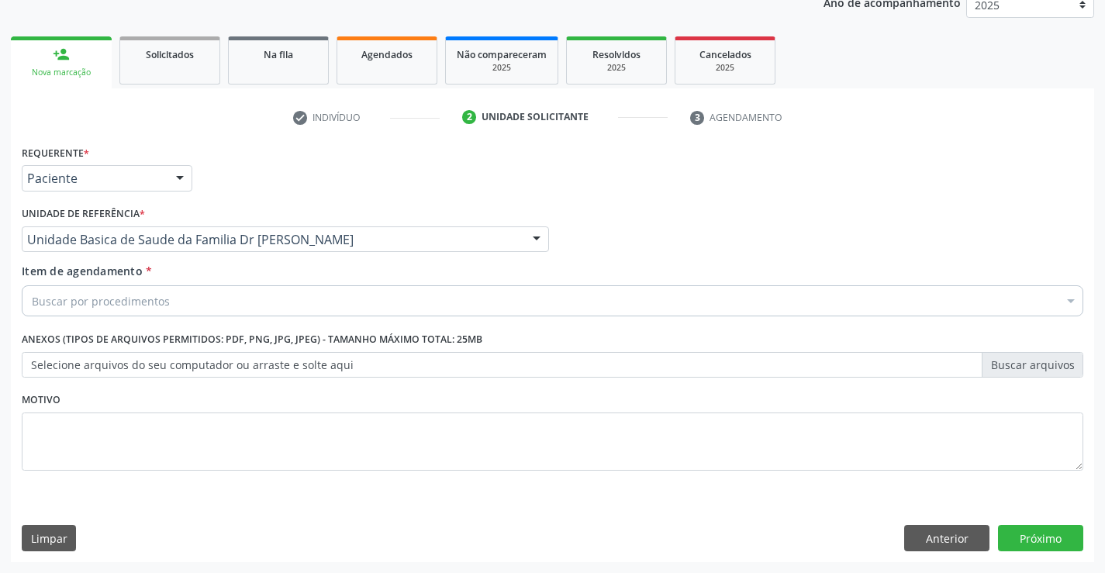
click at [360, 299] on div "Buscar por procedimentos" at bounding box center [552, 300] width 1061 height 31
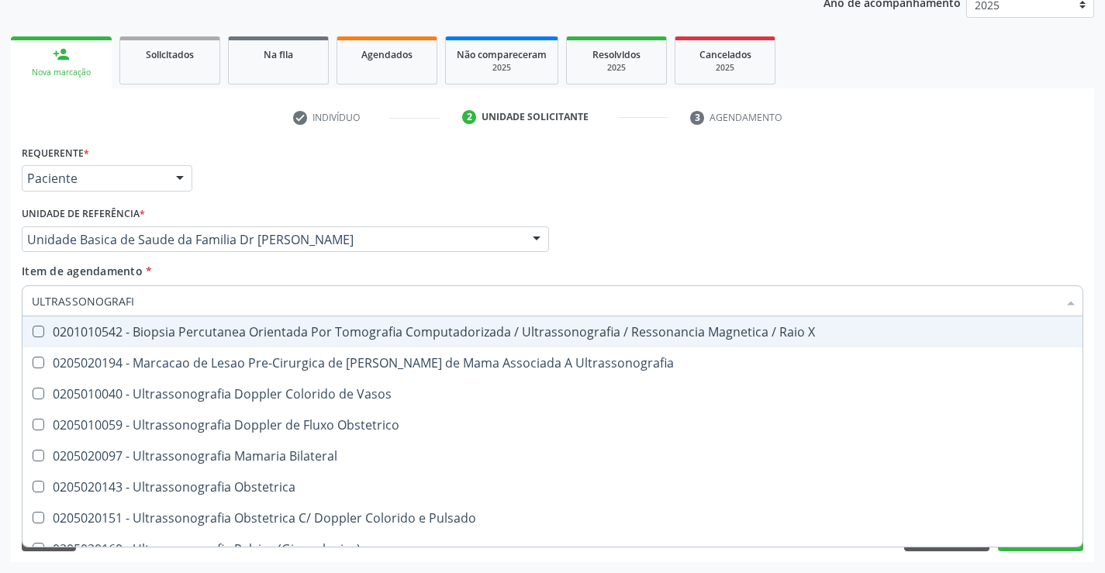
type input "ULTRASSONOGRAFIA"
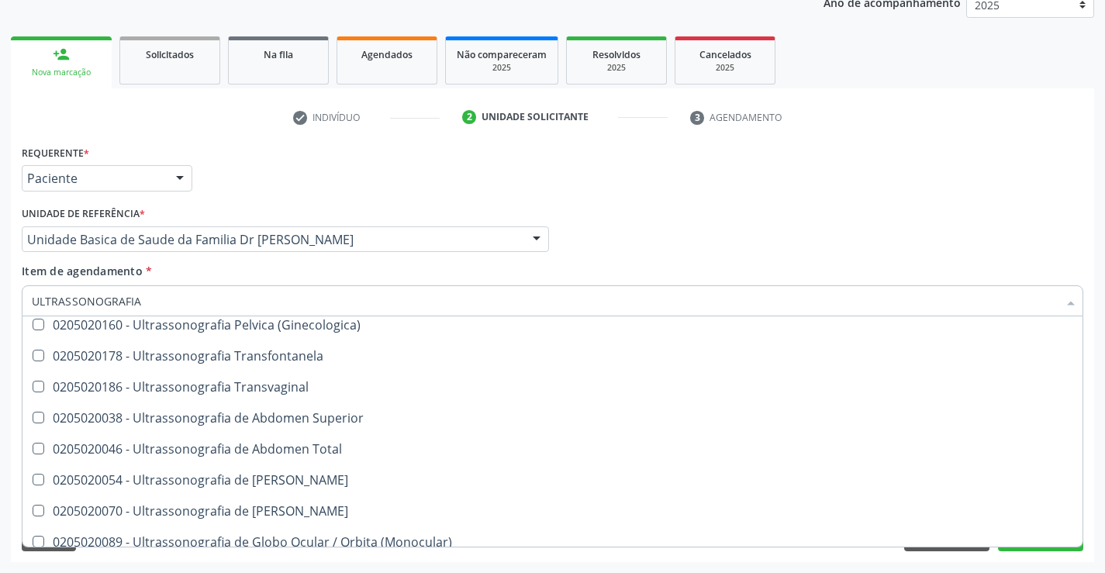
scroll to position [233, 0]
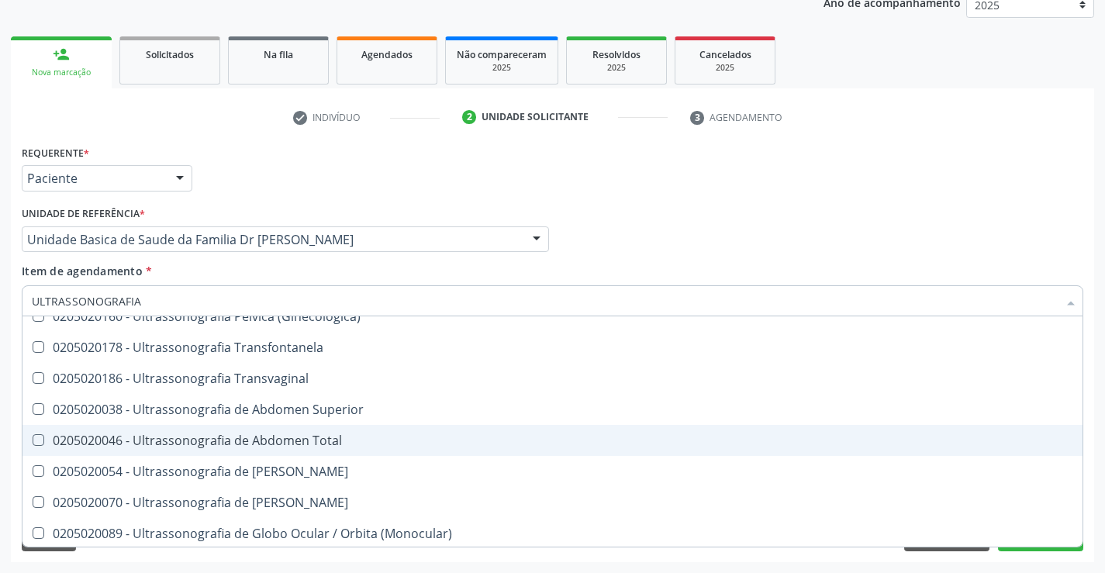
click at [344, 441] on div "0205020046 - Ultrassonografia de Abdomen Total" at bounding box center [552, 440] width 1041 height 12
checkbox Total "true"
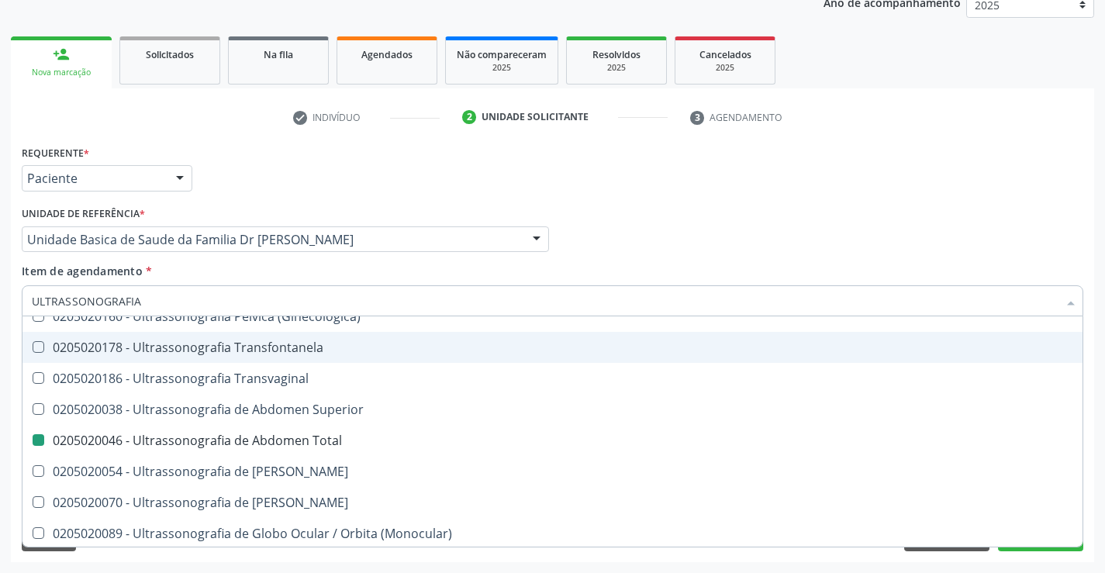
click at [725, 234] on div "Profissional Solicitante Por favor, selecione a Unidade de Atendimento primeiro…" at bounding box center [552, 232] width 1069 height 60
checkbox Ultrassonografia "true"
checkbox Total "false"
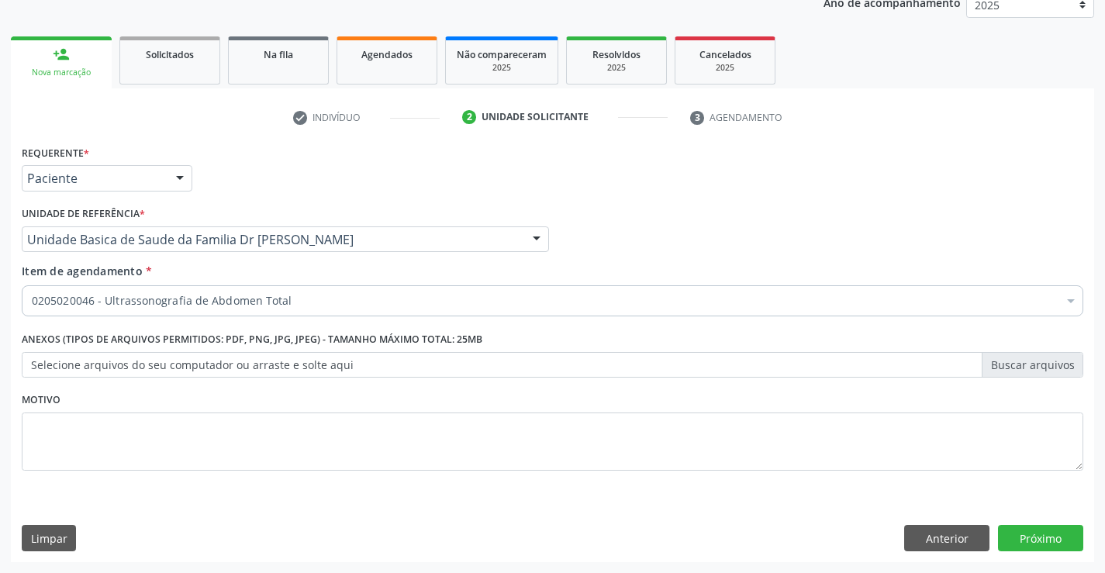
scroll to position [0, 0]
click at [1006, 540] on button "Próximo" at bounding box center [1040, 538] width 85 height 26
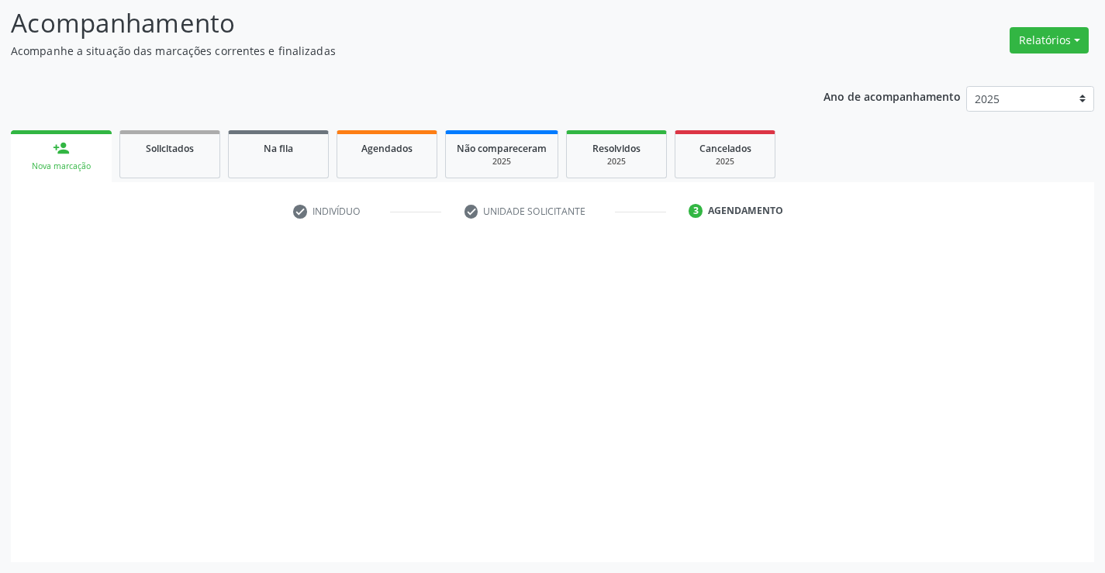
scroll to position [102, 0]
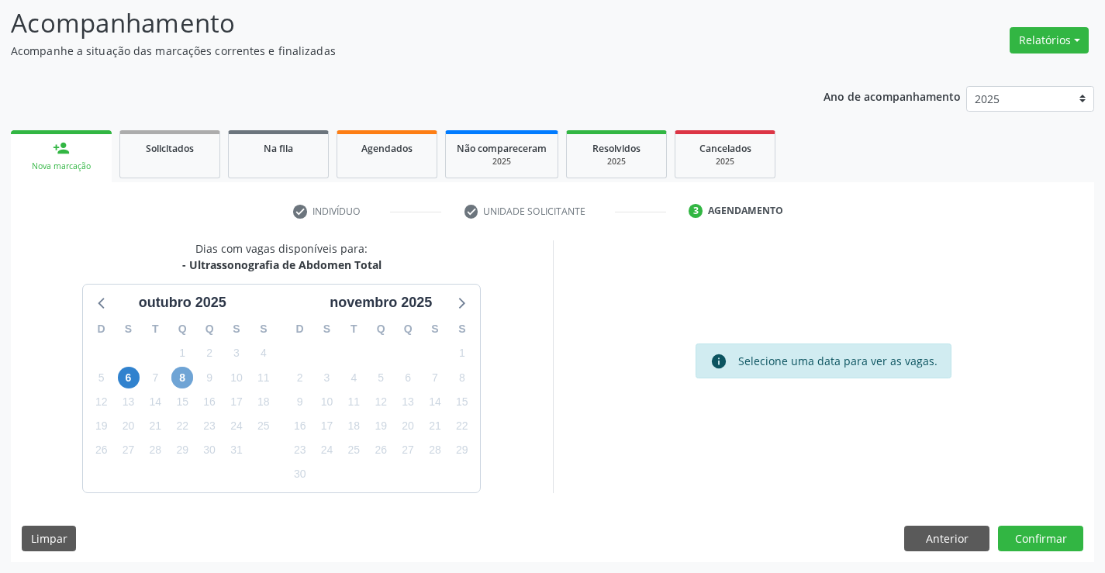
click at [175, 381] on span "8" at bounding box center [182, 378] width 22 height 22
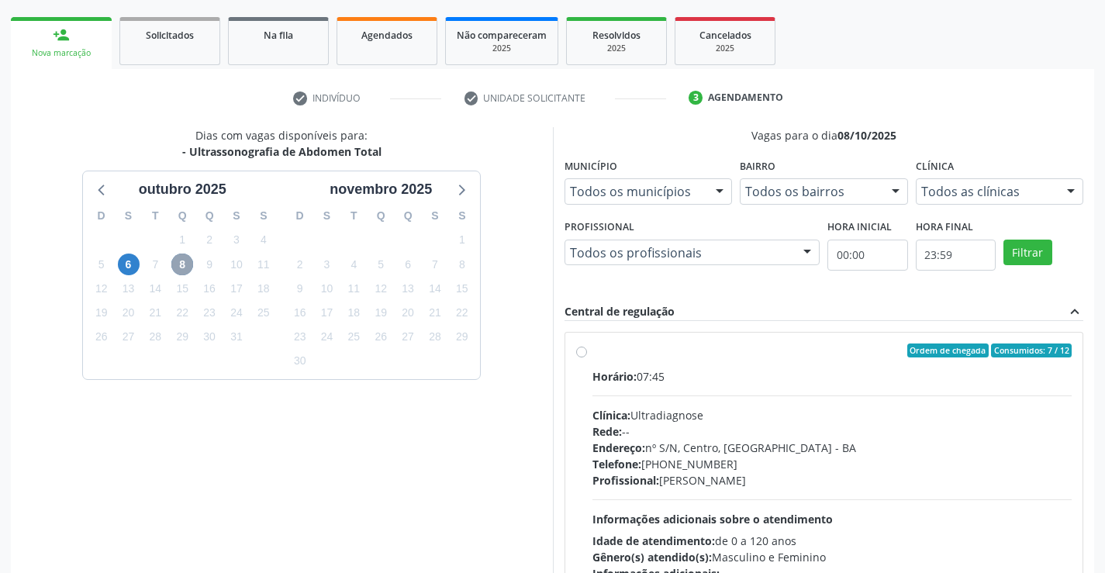
scroll to position [281, 0]
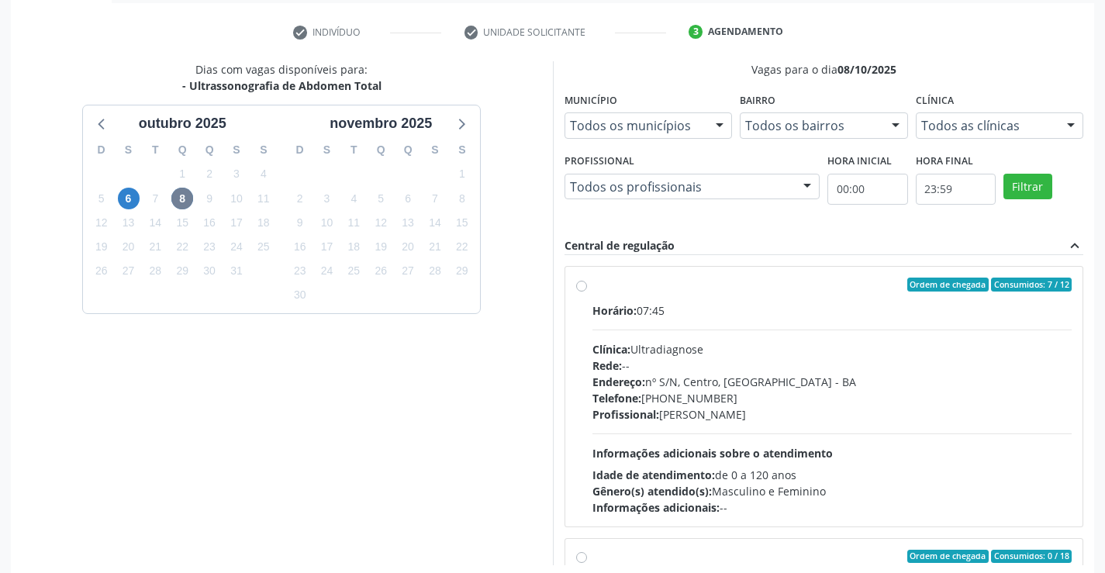
click at [588, 283] on div "Ordem de chegada Consumidos: 7 / 12 Horário: 07:45 Clínica: Ultradiagnose Rede:…" at bounding box center [824, 397] width 496 height 238
radio input "true"
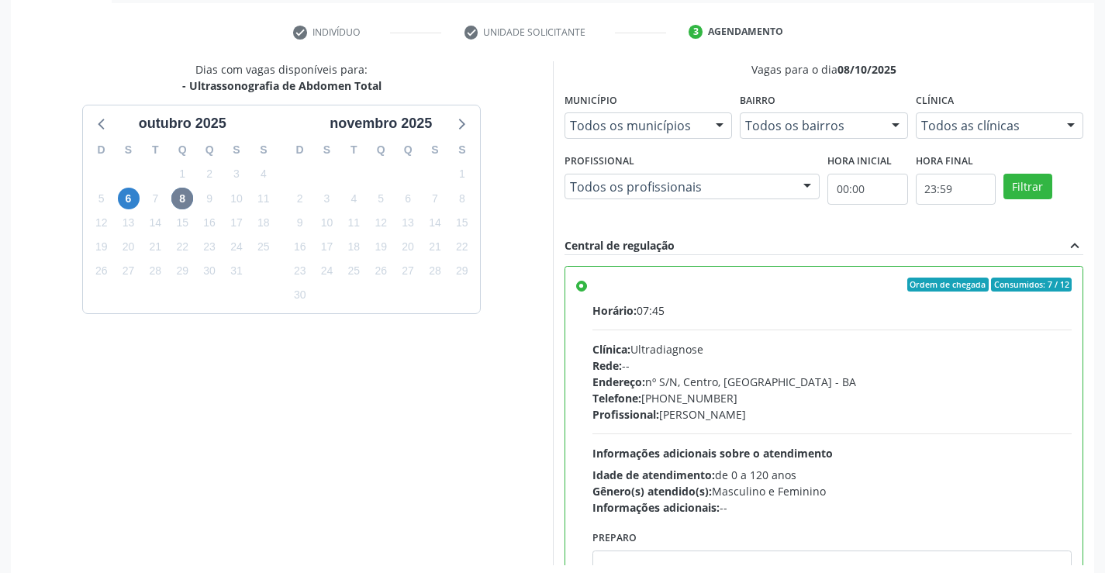
scroll to position [354, 0]
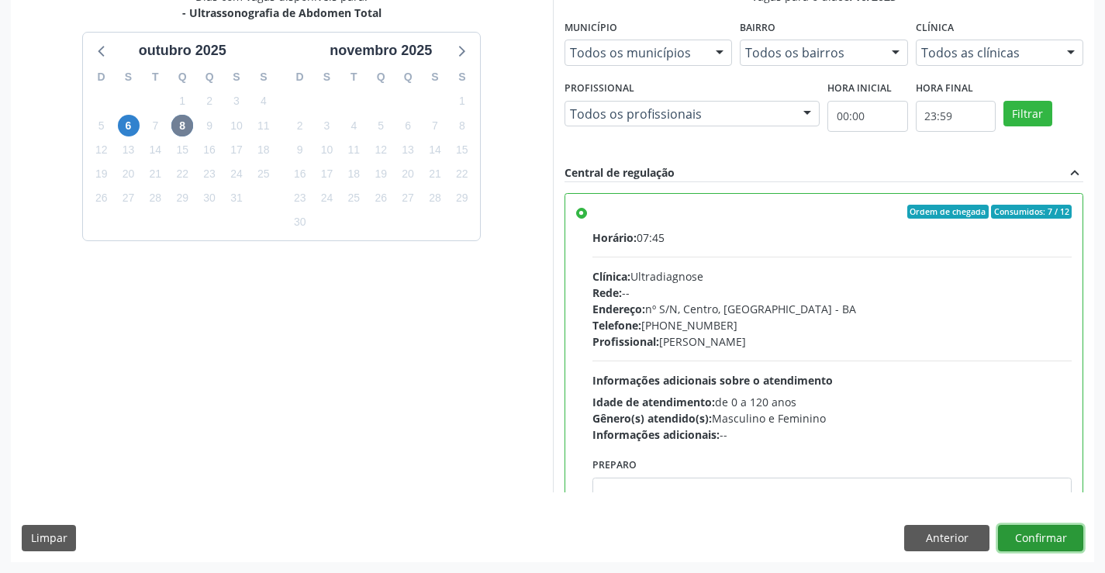
click at [1017, 530] on button "Confirmar" at bounding box center [1040, 538] width 85 height 26
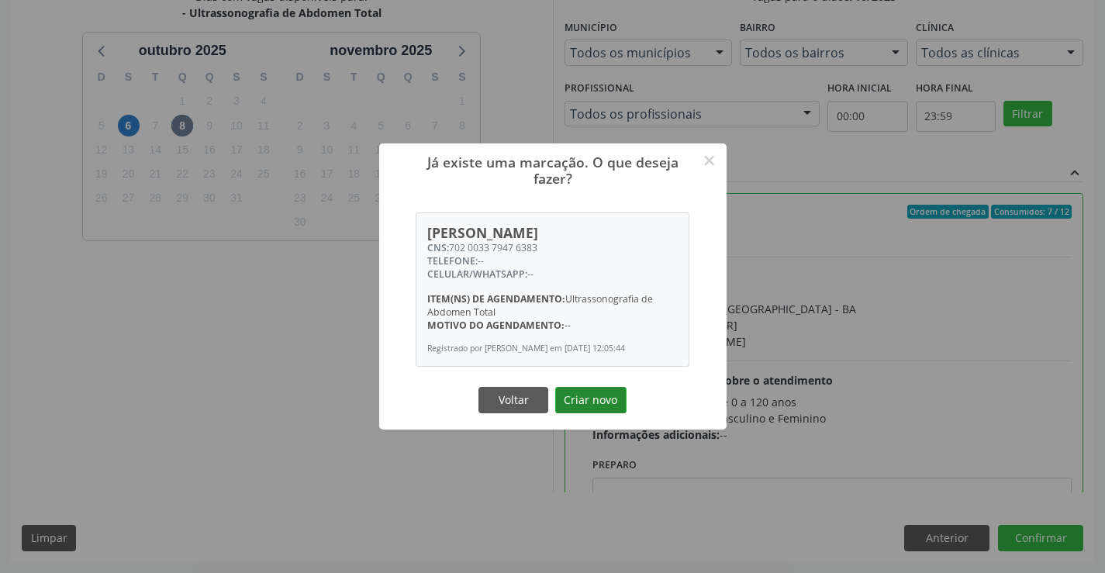
click at [589, 395] on button "Criar novo" at bounding box center [590, 400] width 71 height 26
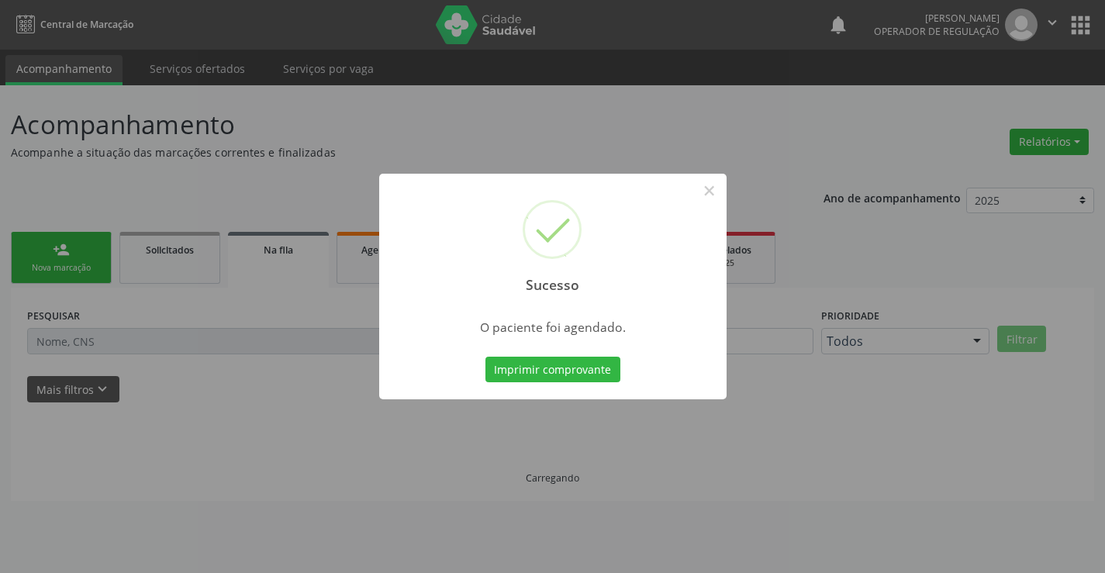
scroll to position [0, 0]
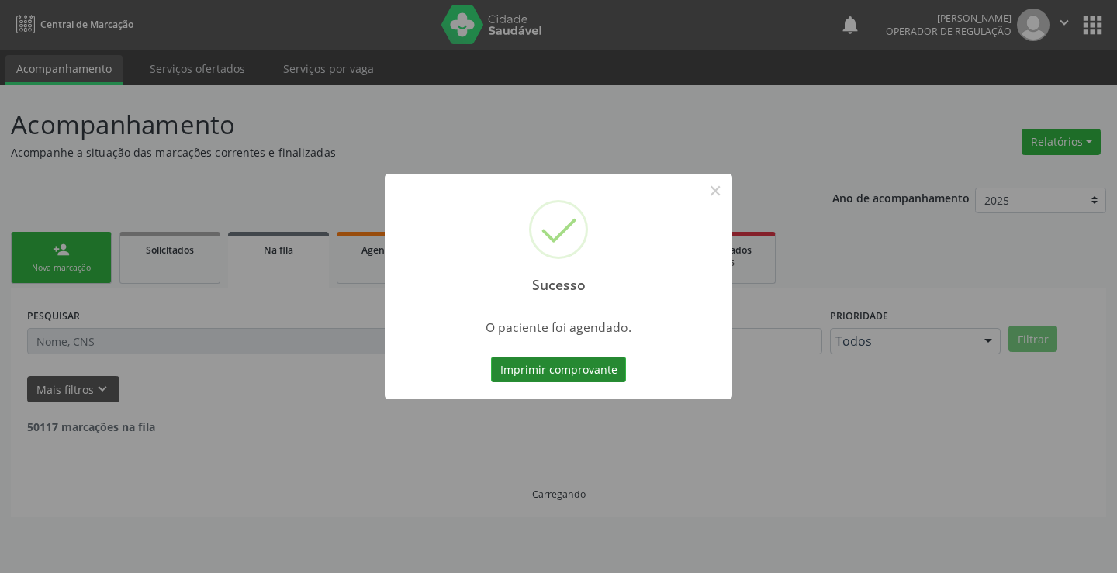
click at [519, 375] on button "Imprimir comprovante" at bounding box center [558, 370] width 135 height 26
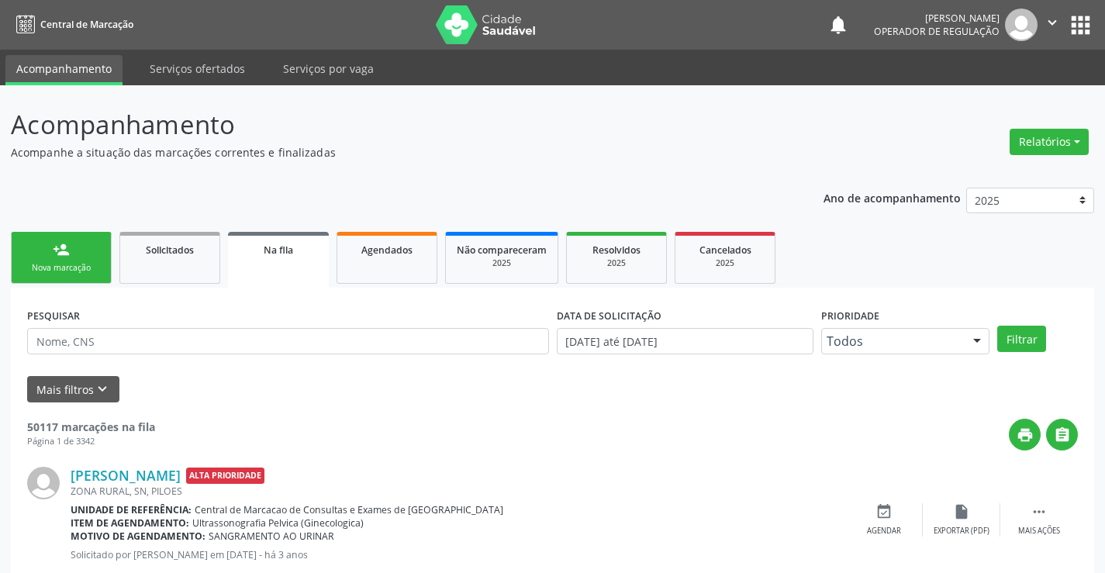
click at [85, 248] on link "person_add Nova marcação" at bounding box center [61, 258] width 101 height 52
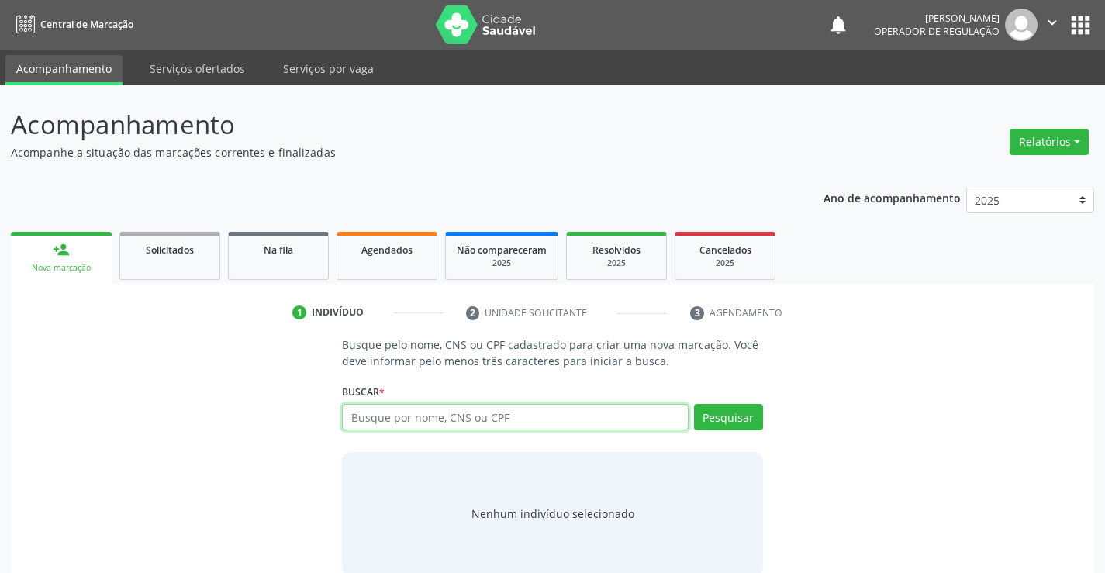
click at [360, 420] on input "text" at bounding box center [515, 417] width 346 height 26
type input "706005326095649"
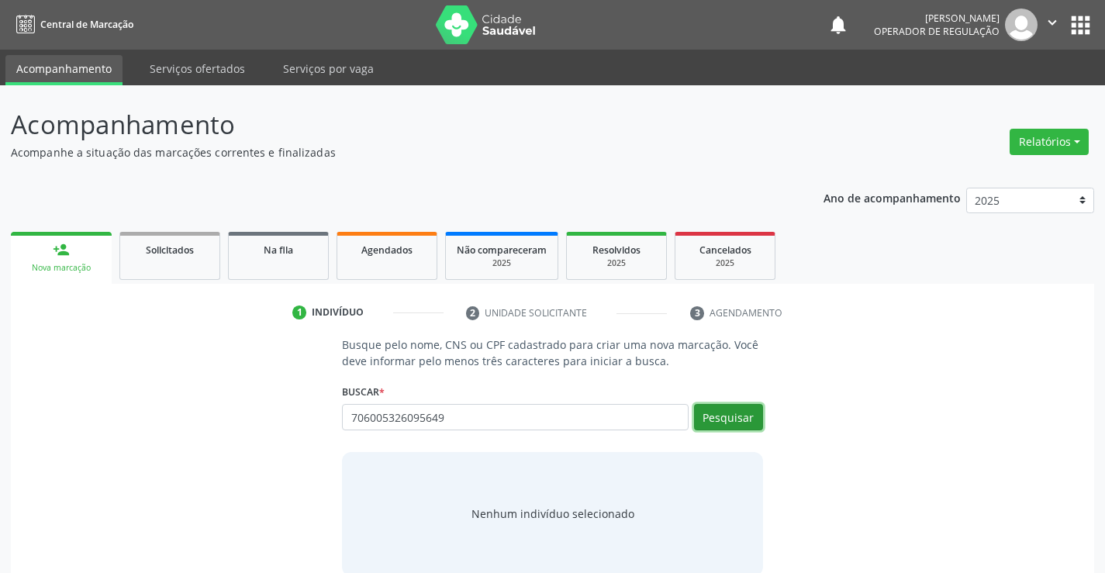
click at [709, 414] on button "Pesquisar" at bounding box center [728, 417] width 69 height 26
type input "706005326095649"
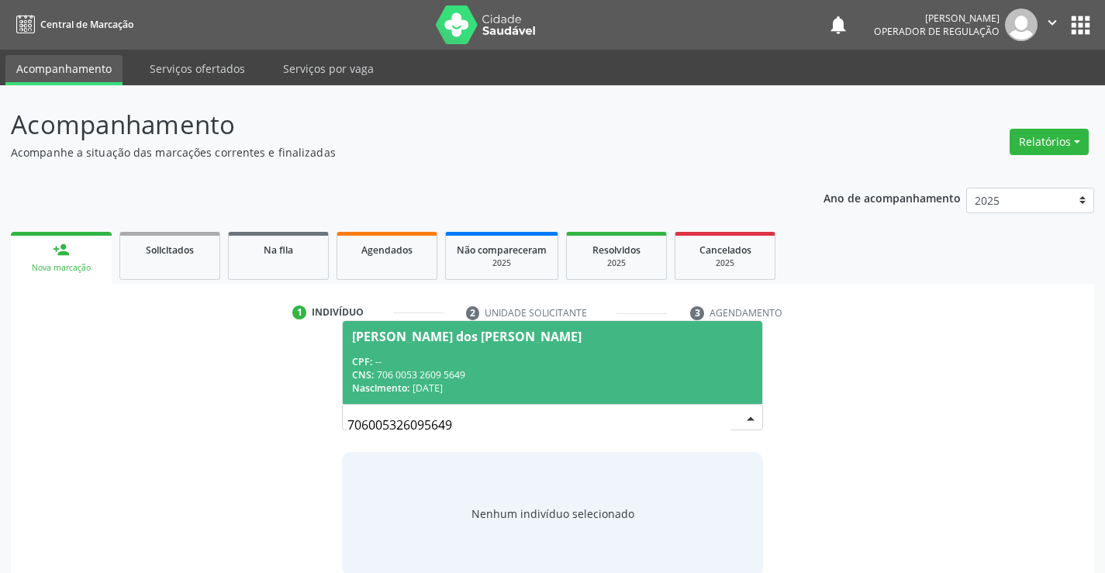
click at [540, 331] on div "Ezequiel Ernany dos Santos Marques" at bounding box center [467, 336] width 230 height 12
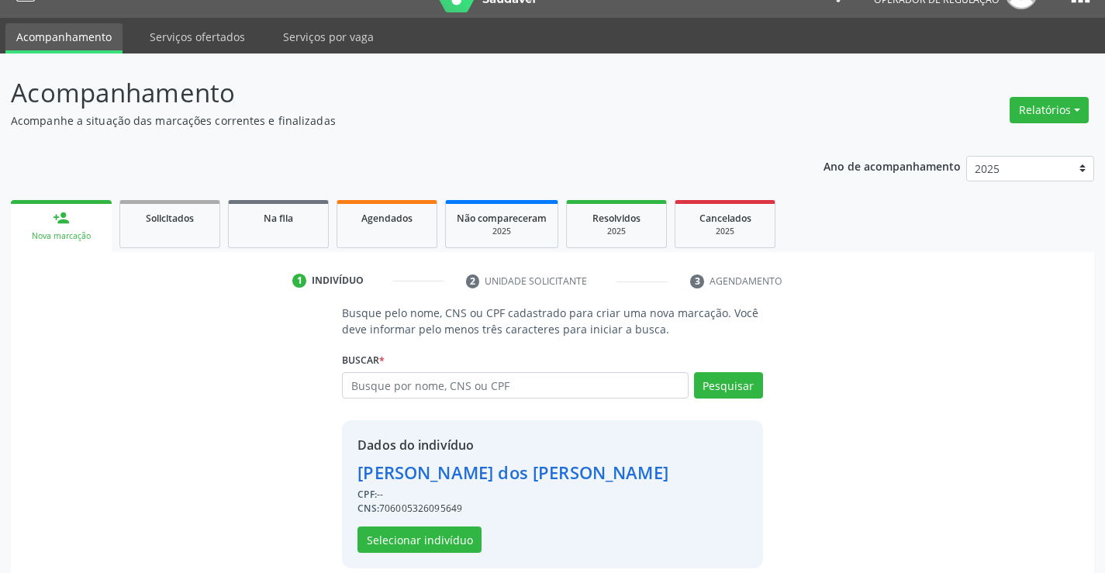
scroll to position [49, 0]
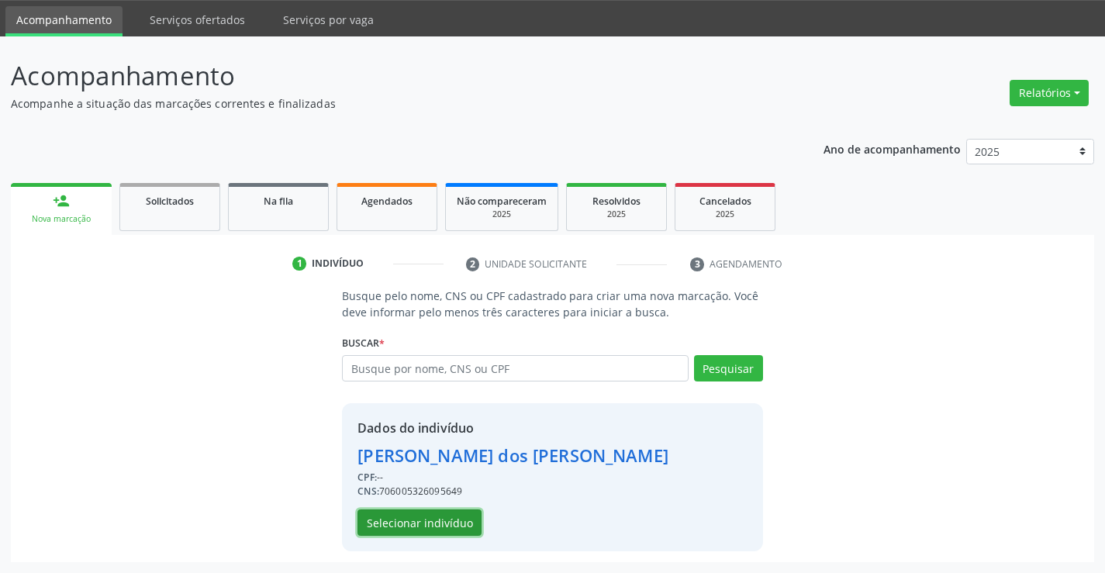
click at [423, 531] on button "Selecionar indivíduo" at bounding box center [419, 522] width 124 height 26
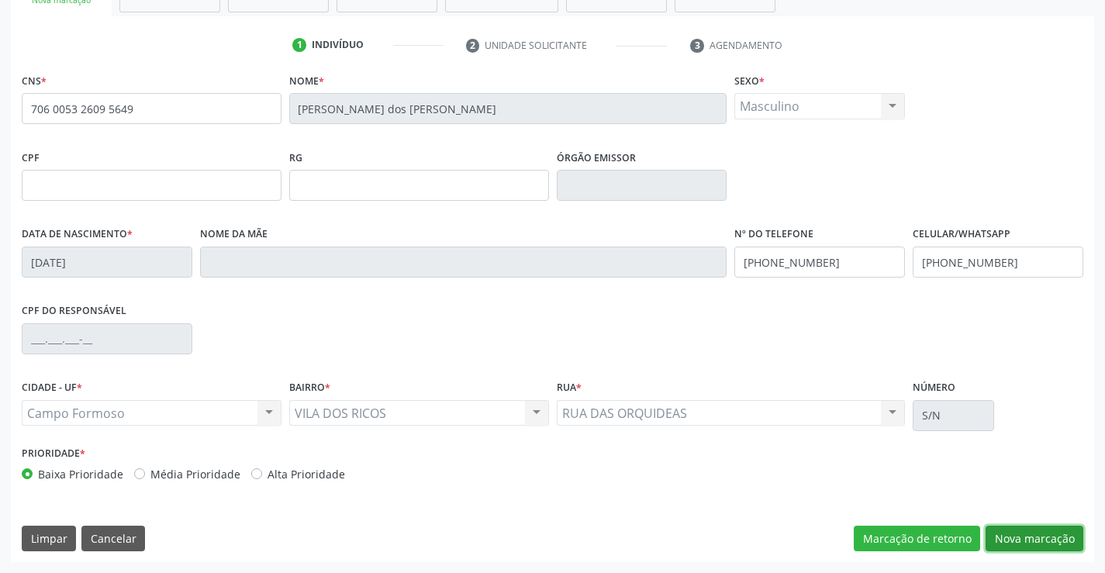
click at [1019, 532] on button "Nova marcação" at bounding box center [1034, 539] width 98 height 26
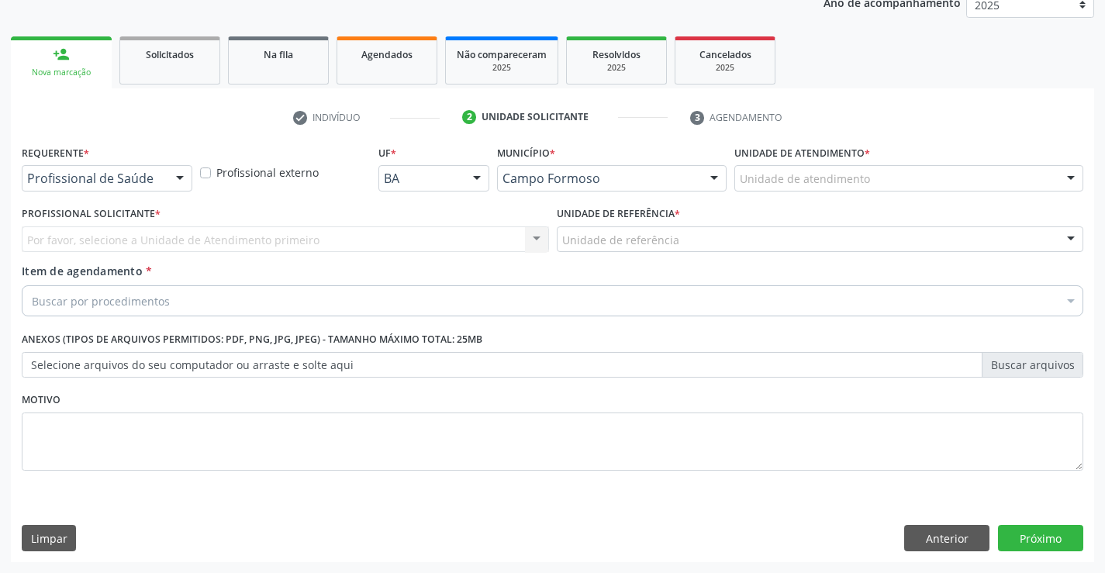
scroll to position [195, 0]
click at [169, 176] on div at bounding box center [179, 179] width 23 height 26
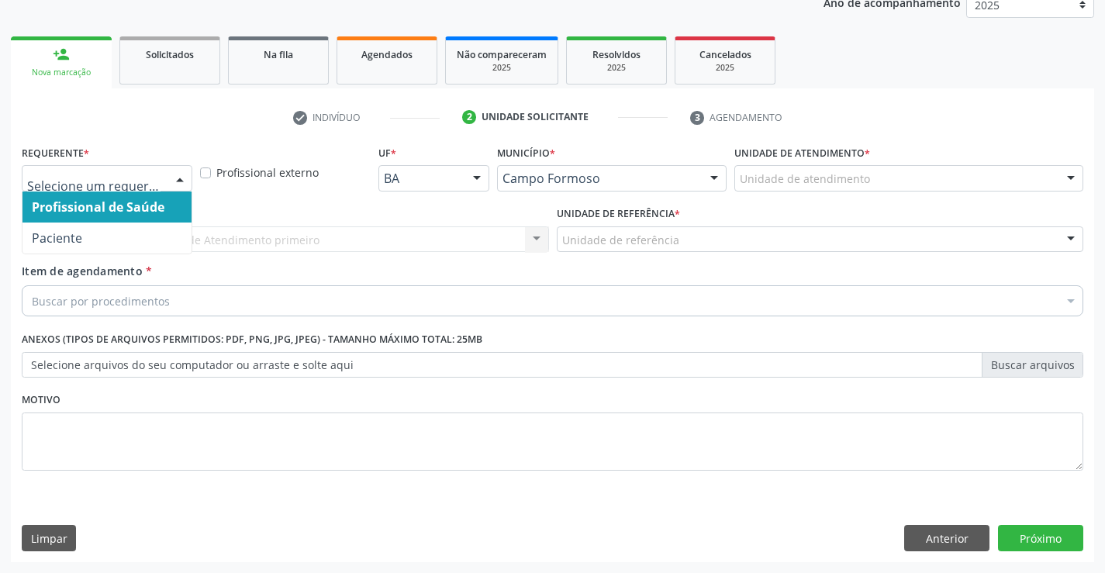
click at [169, 211] on span "Profissional de Saúde" at bounding box center [106, 207] width 169 height 31
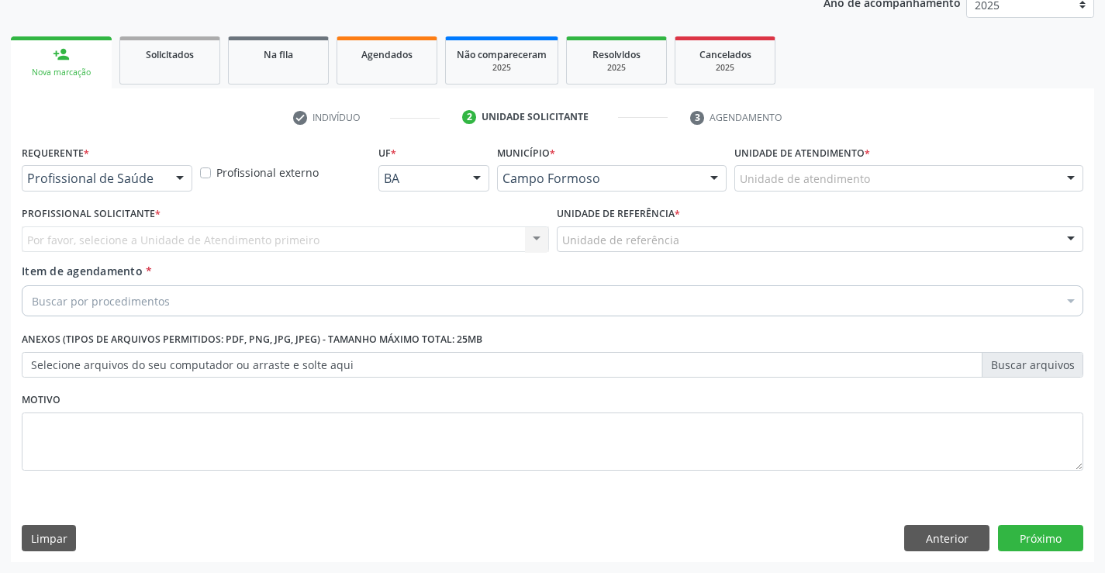
click at [177, 176] on div at bounding box center [179, 179] width 23 height 26
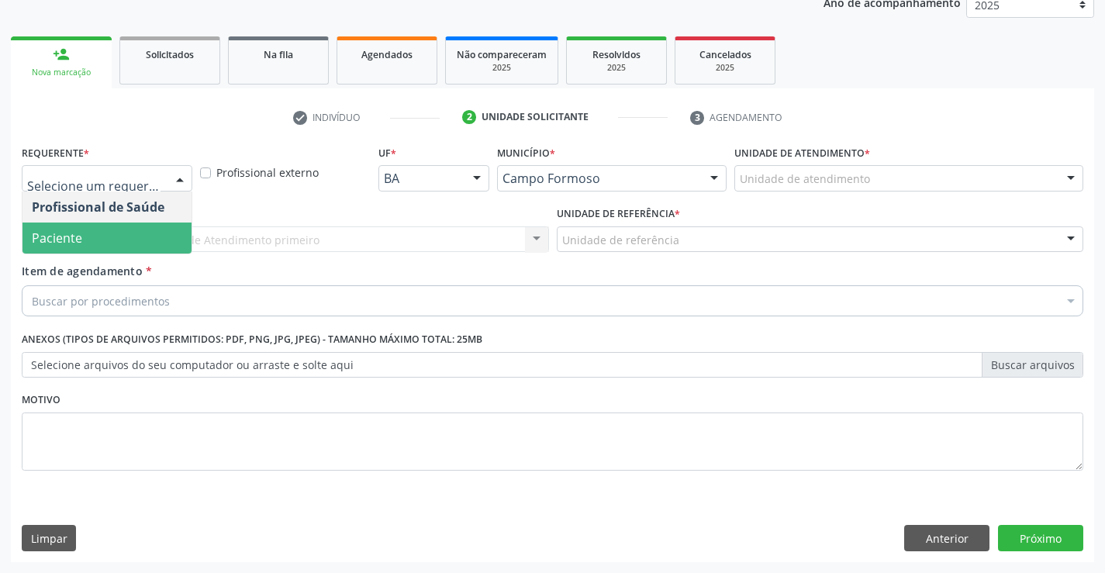
click at [96, 241] on span "Paciente" at bounding box center [106, 238] width 169 height 31
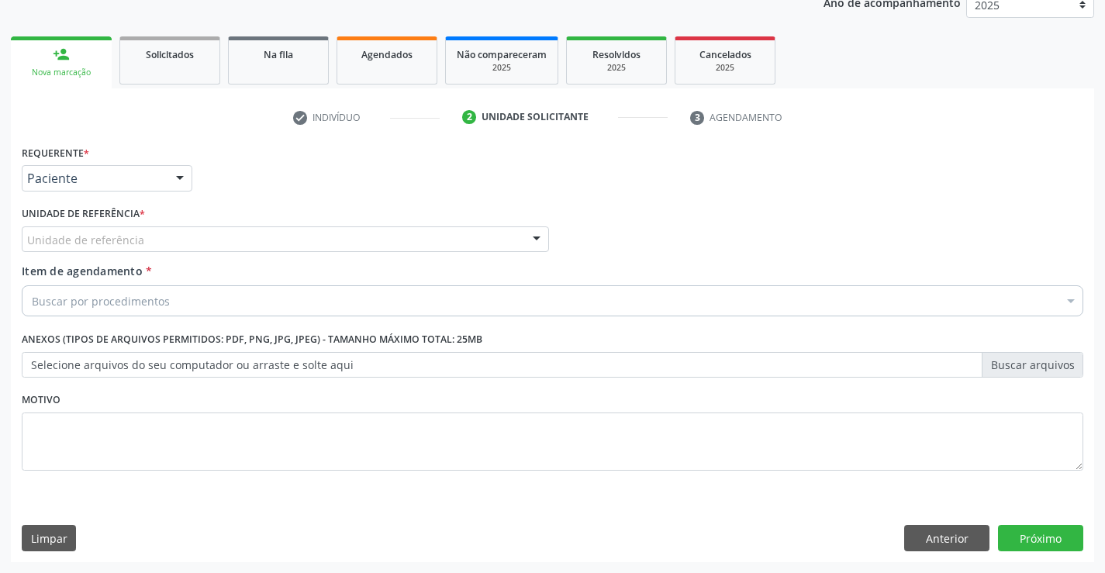
click at [535, 240] on div at bounding box center [536, 240] width 23 height 26
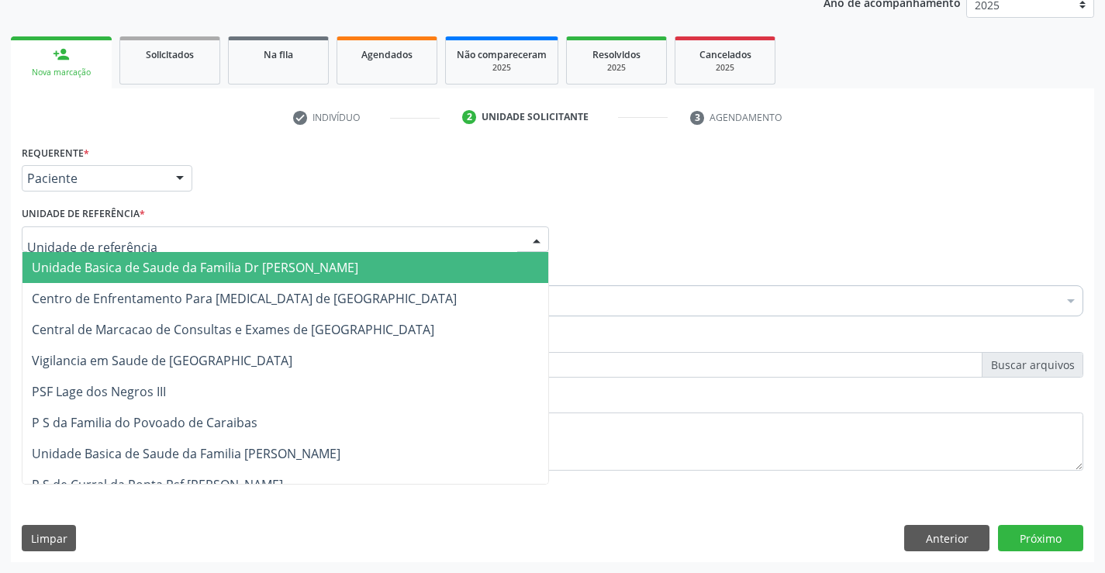
click at [250, 262] on span "Unidade Basica de Saude da Familia Dr [PERSON_NAME]" at bounding box center [195, 267] width 326 height 17
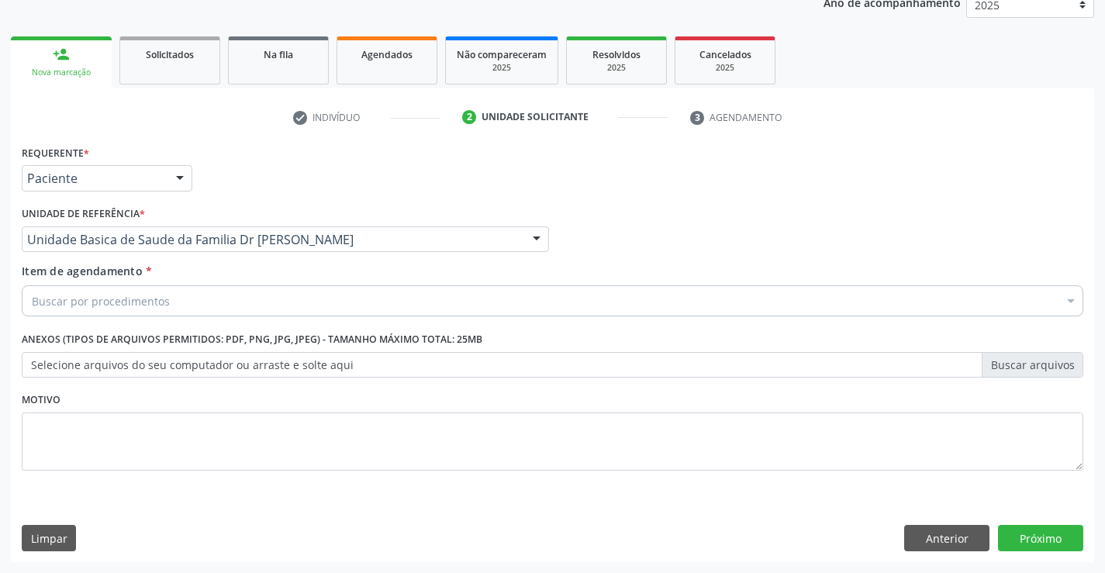
click at [216, 299] on div "Buscar por procedimentos" at bounding box center [552, 300] width 1061 height 31
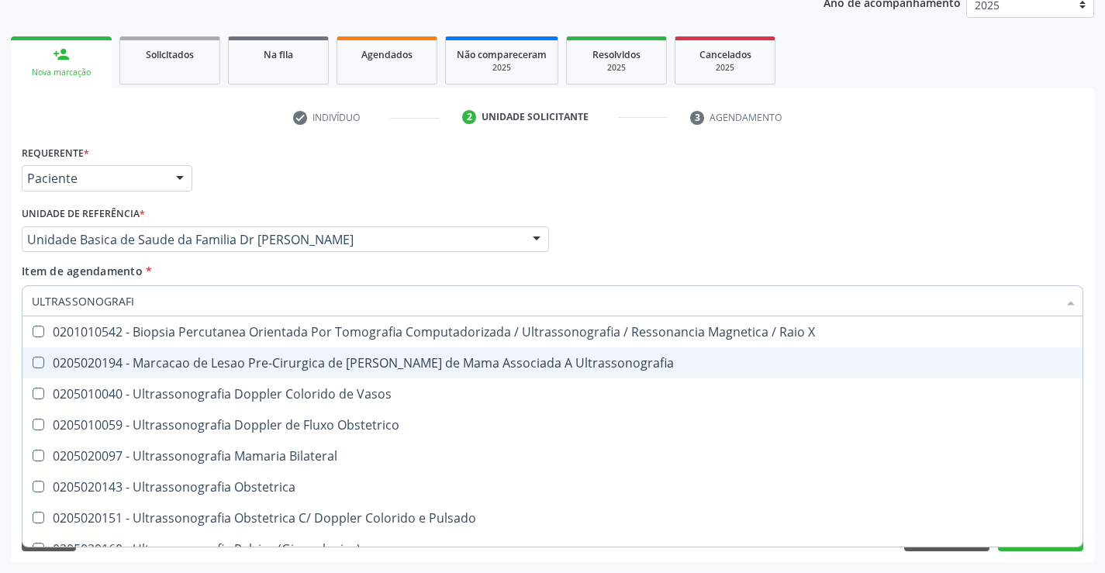
type input "ULTRASSONOGRAFIA"
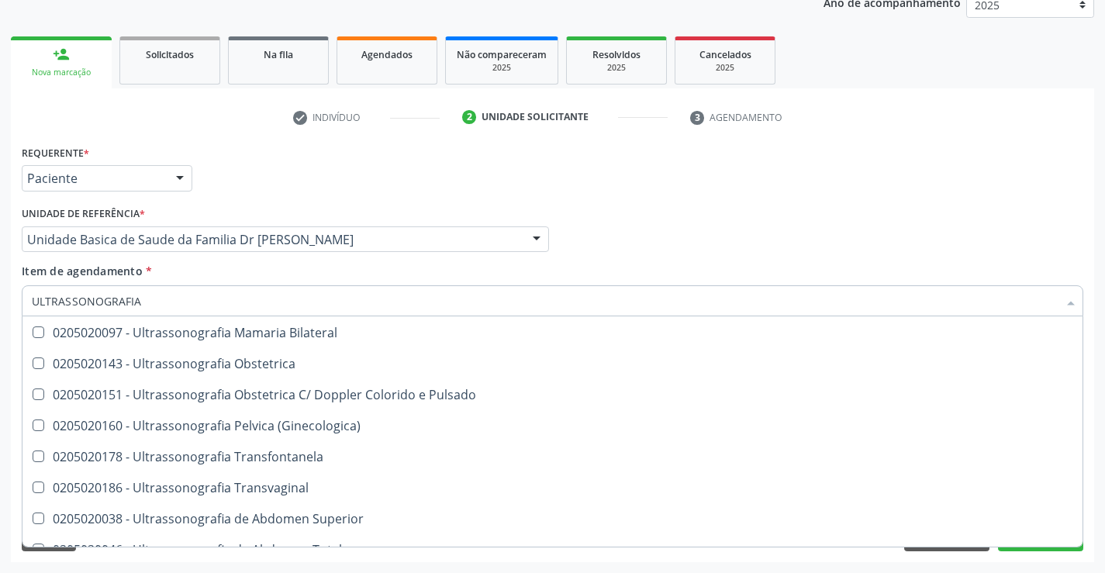
scroll to position [310, 0]
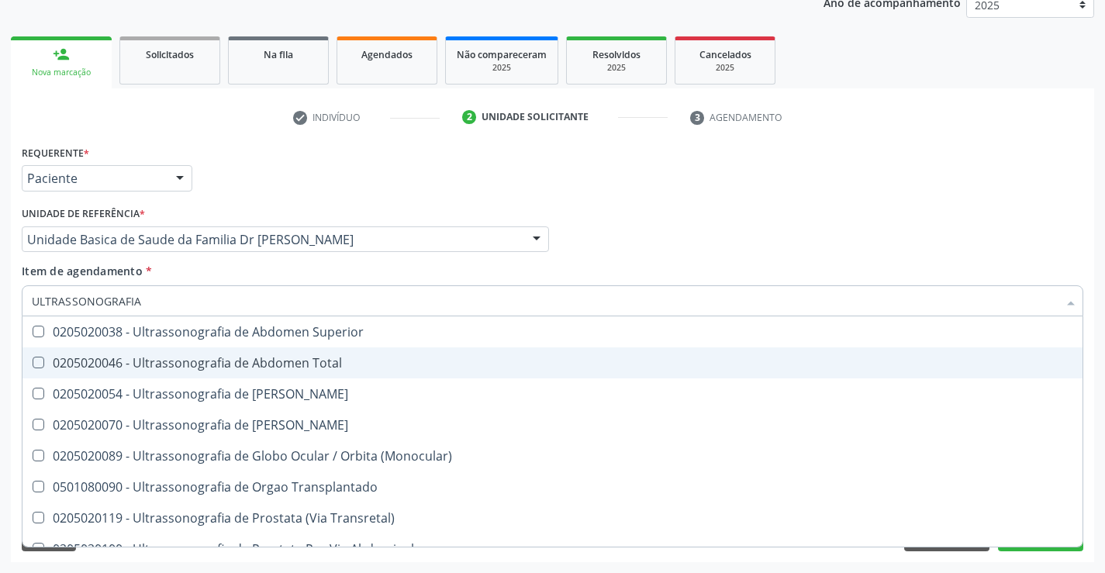
click at [339, 359] on div "0205020046 - Ultrassonografia de Abdomen Total" at bounding box center [552, 363] width 1041 height 12
checkbox Total "true"
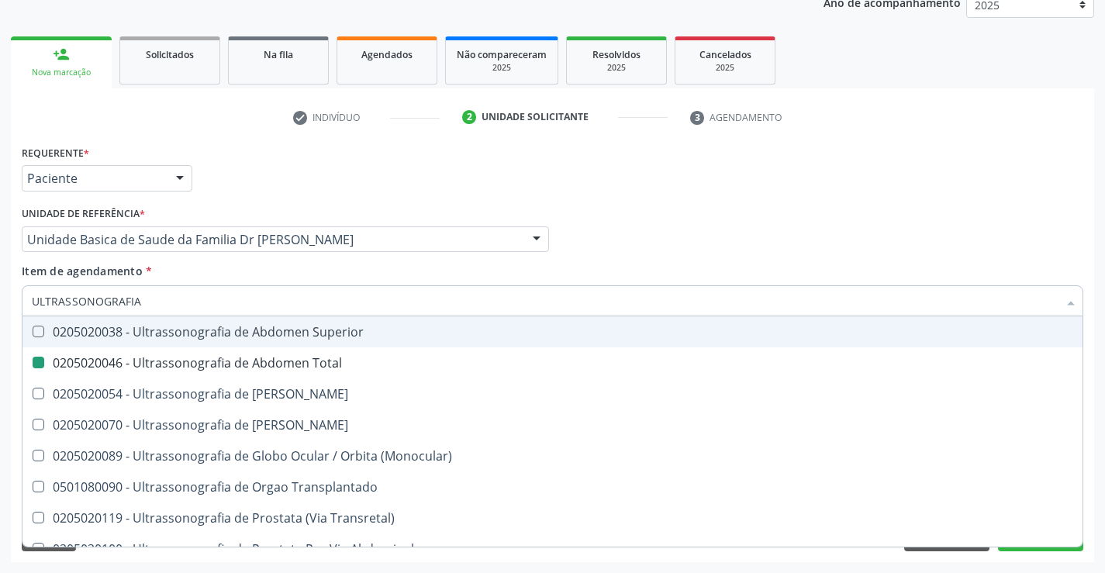
click at [618, 223] on div "Profissional Solicitante Por favor, selecione a Unidade de Atendimento primeiro…" at bounding box center [552, 232] width 1069 height 60
checkbox Ultrassonografia "true"
checkbox Total "false"
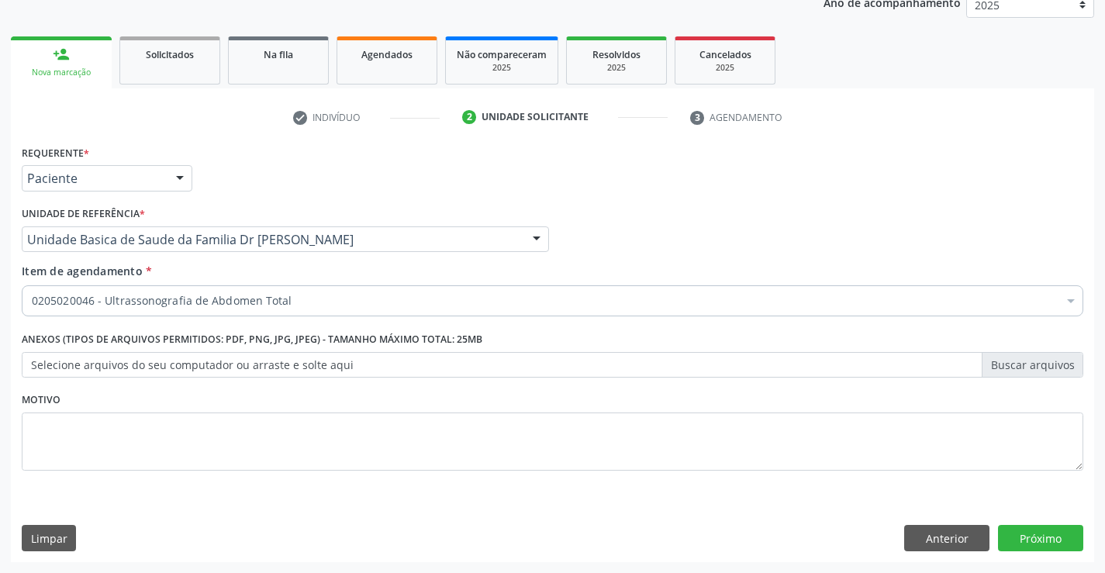
scroll to position [0, 0]
click at [1007, 528] on button "Próximo" at bounding box center [1040, 538] width 85 height 26
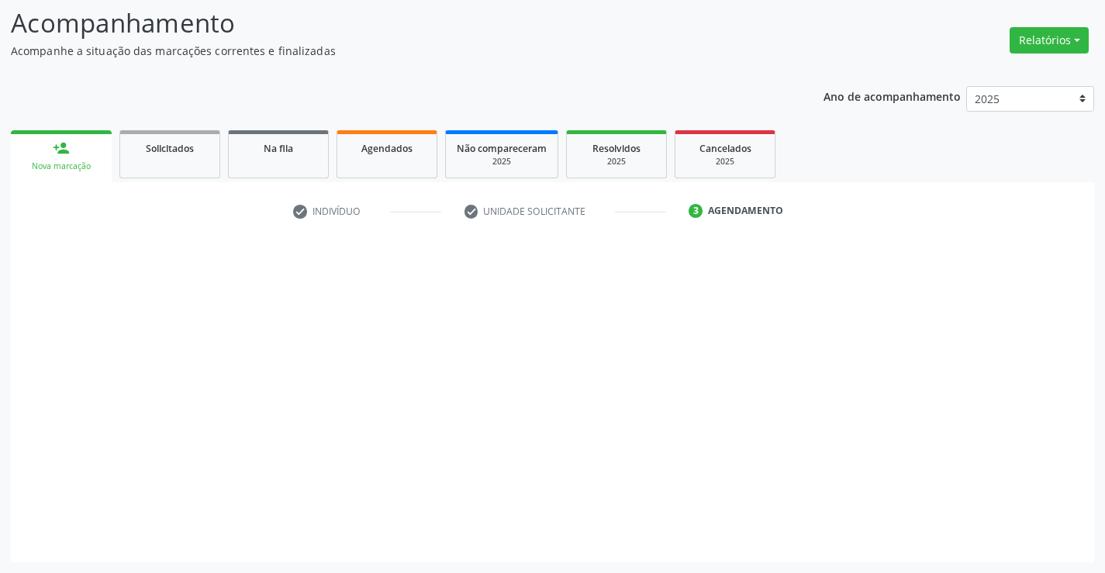
scroll to position [102, 0]
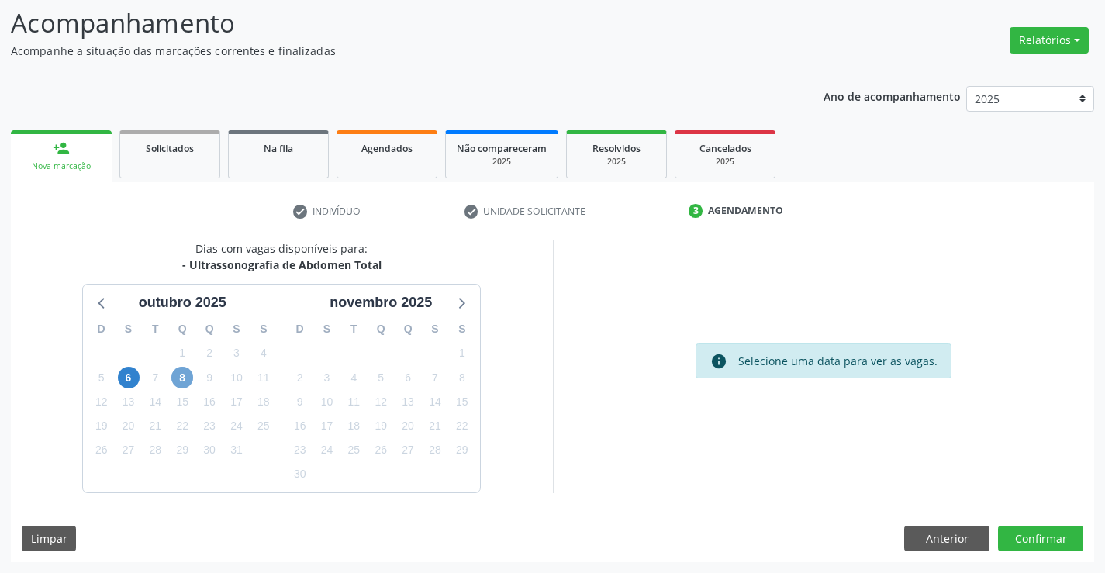
click at [182, 378] on span "8" at bounding box center [182, 378] width 22 height 22
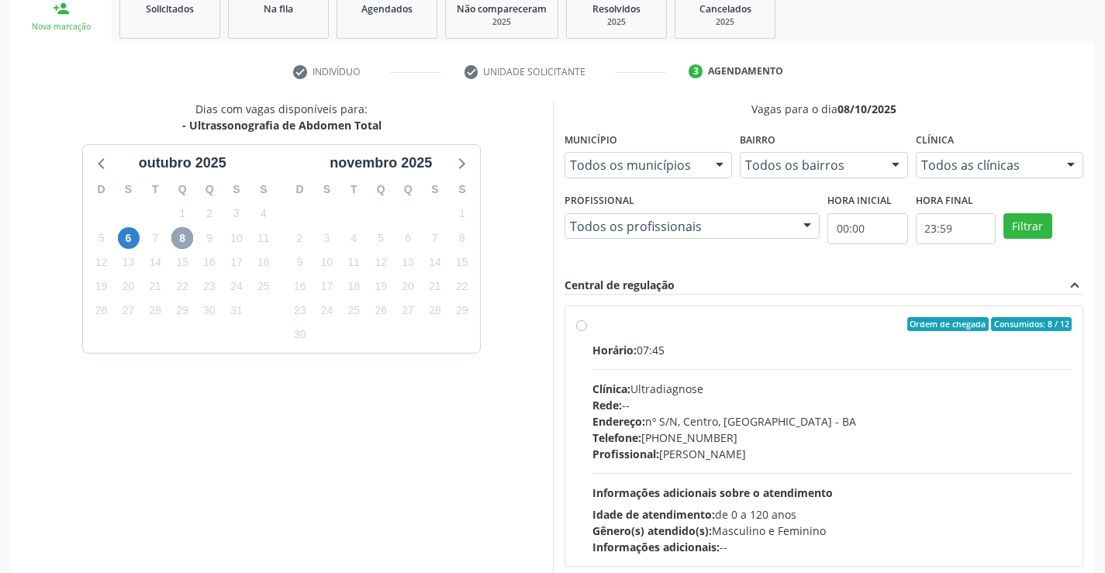
scroll to position [329, 0]
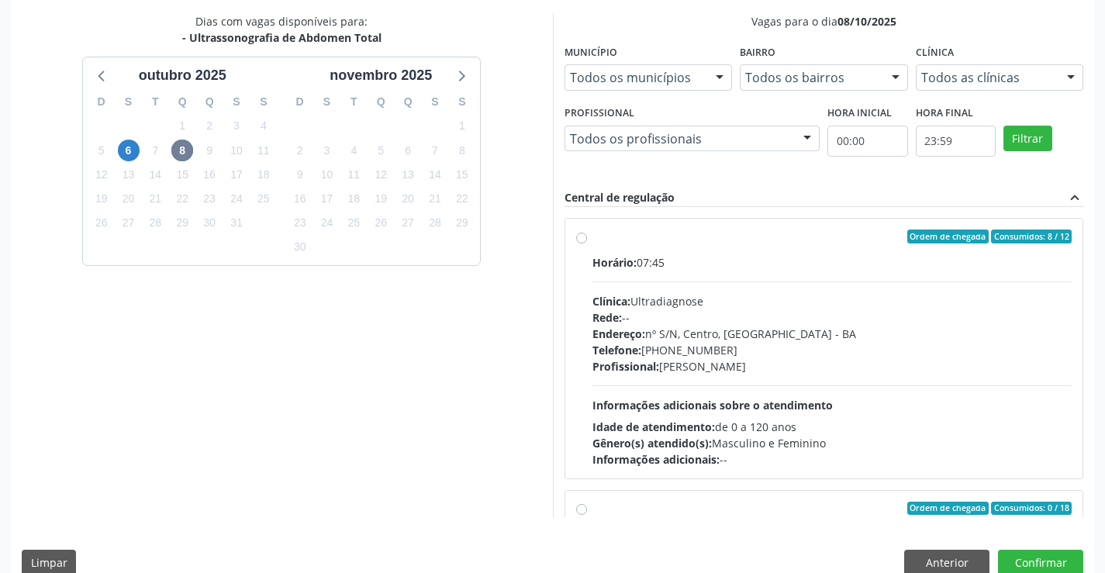
click at [592, 237] on label "Ordem de chegada Consumidos: 8 / 12 Horário: 07:45 Clínica: Ultradiagnose Rede:…" at bounding box center [832, 349] width 480 height 238
click at [582, 237] on input "Ordem de chegada Consumidos: 8 / 12 Horário: 07:45 Clínica: Ultradiagnose Rede:…" at bounding box center [581, 237] width 11 height 14
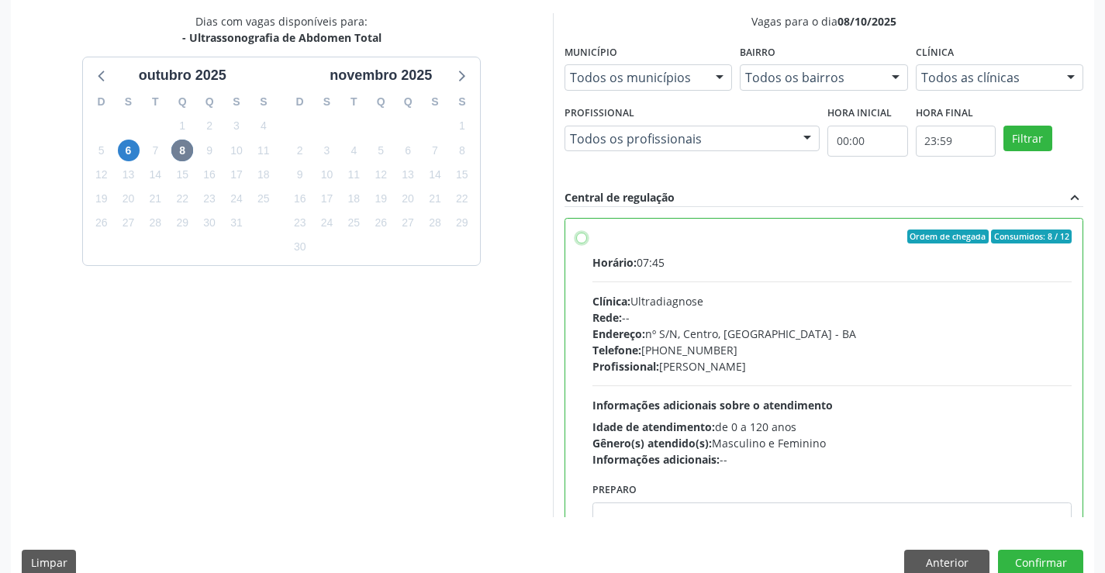
radio input "true"
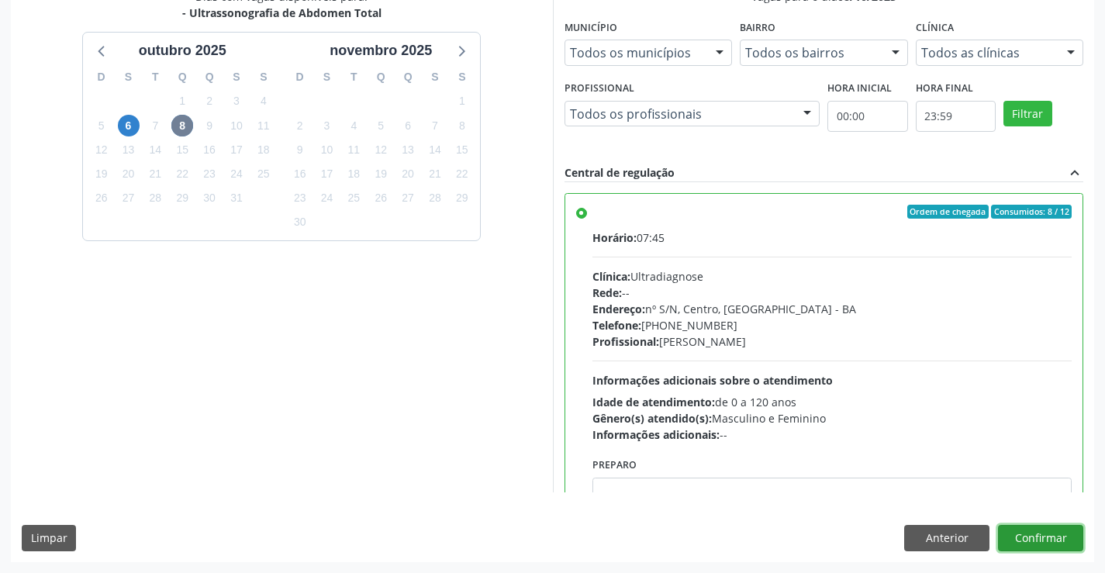
click at [1041, 536] on button "Confirmar" at bounding box center [1040, 538] width 85 height 26
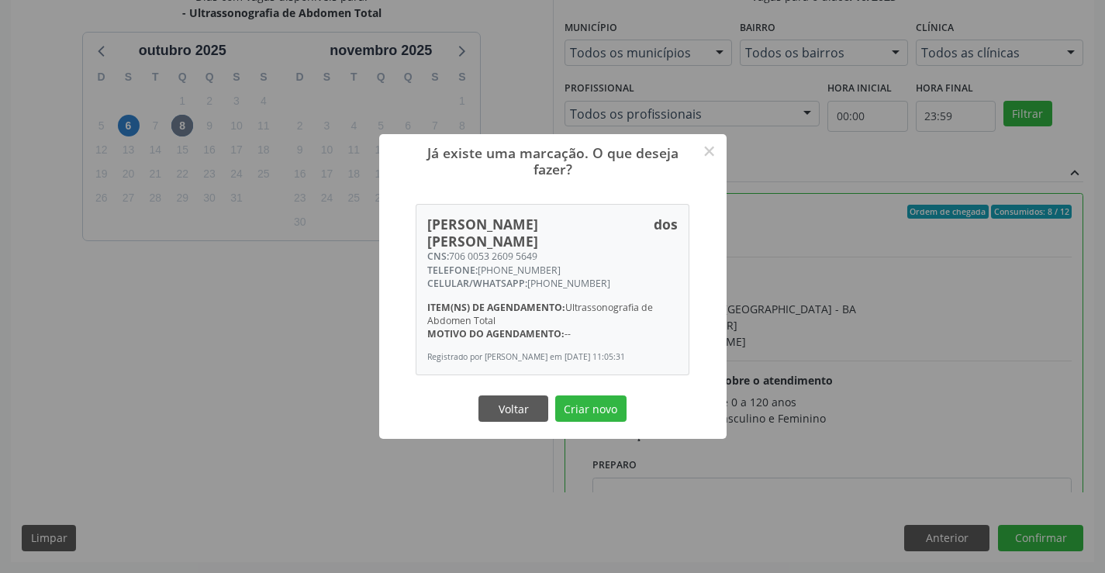
click at [593, 392] on div "Voltar Criar novo" at bounding box center [552, 408] width 155 height 33
click at [595, 397] on button "Criar novo" at bounding box center [590, 408] width 71 height 26
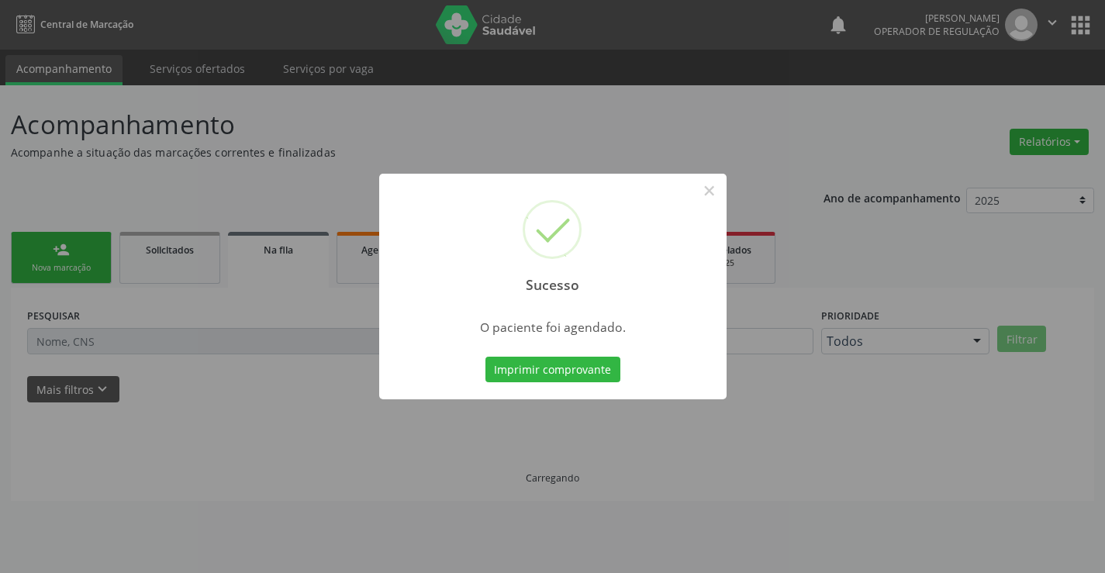
scroll to position [0, 0]
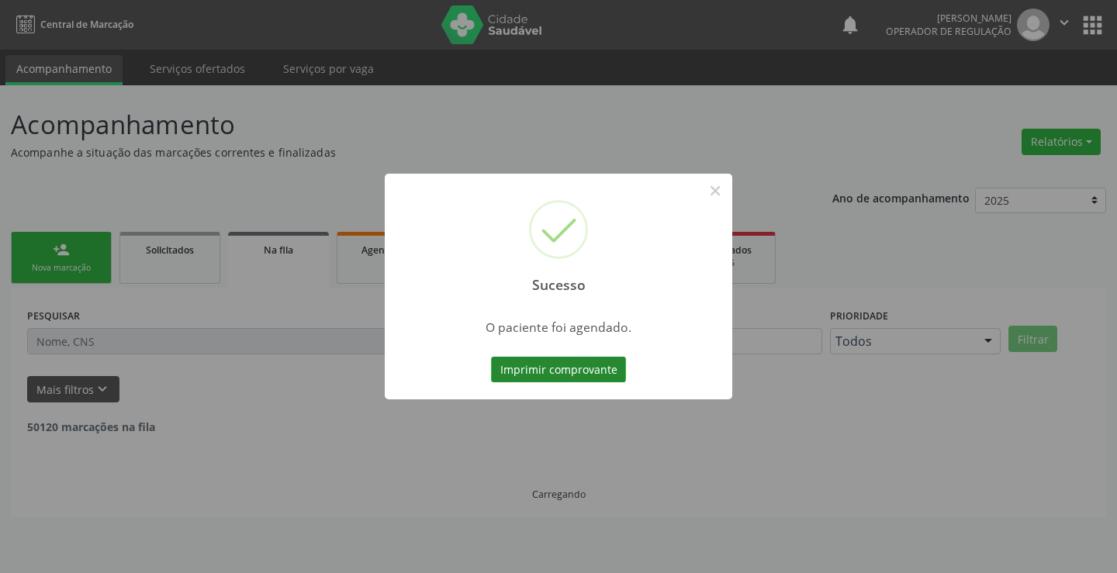
click at [572, 370] on button "Imprimir comprovante" at bounding box center [558, 370] width 135 height 26
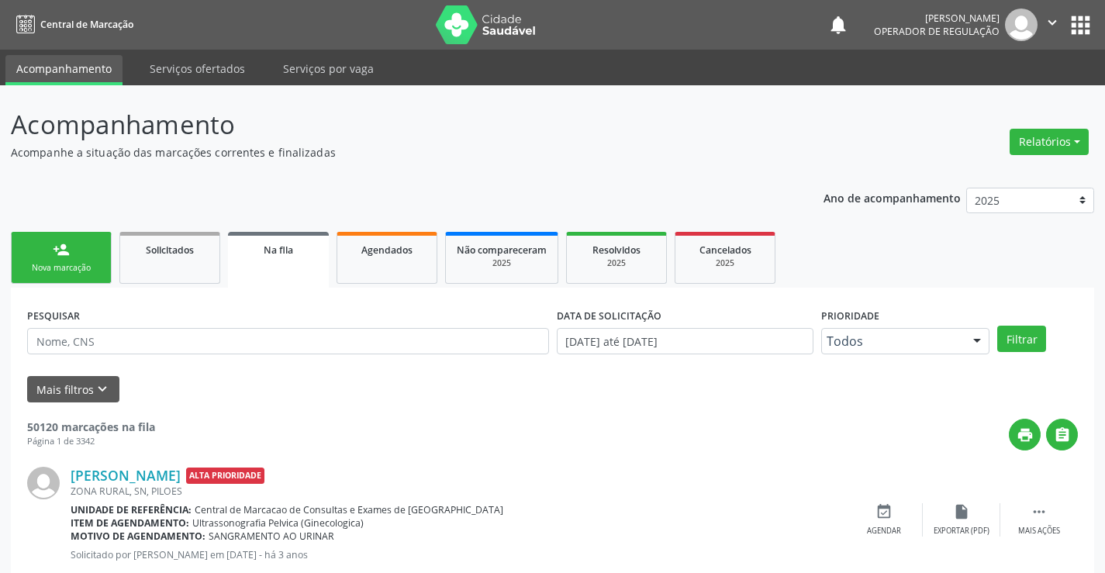
click at [53, 252] on div "person_add" at bounding box center [61, 249] width 17 height 17
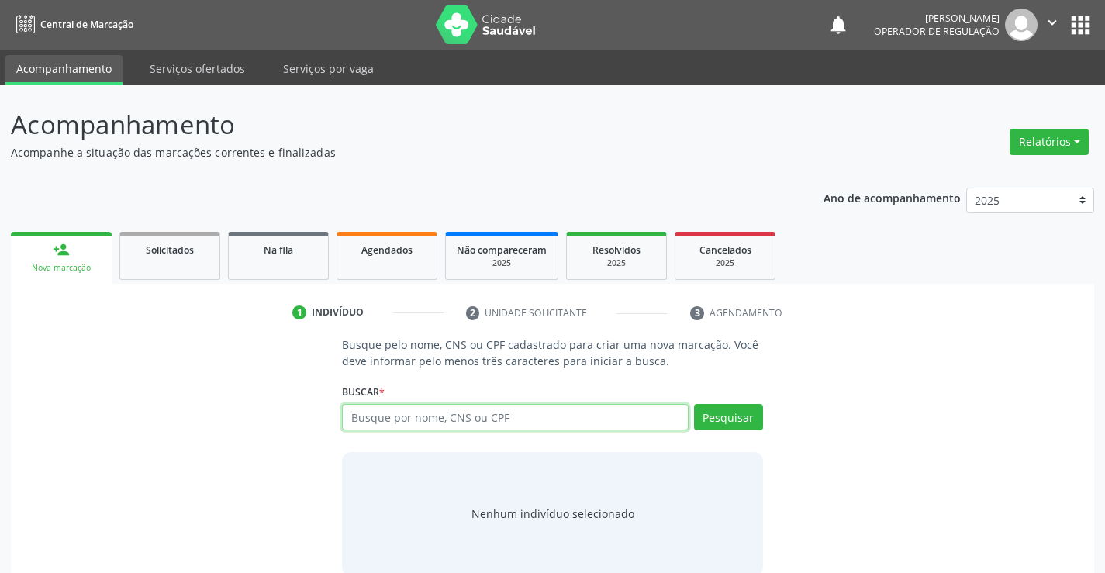
click at [410, 415] on input "text" at bounding box center [515, 417] width 346 height 26
type input "706706537936710"
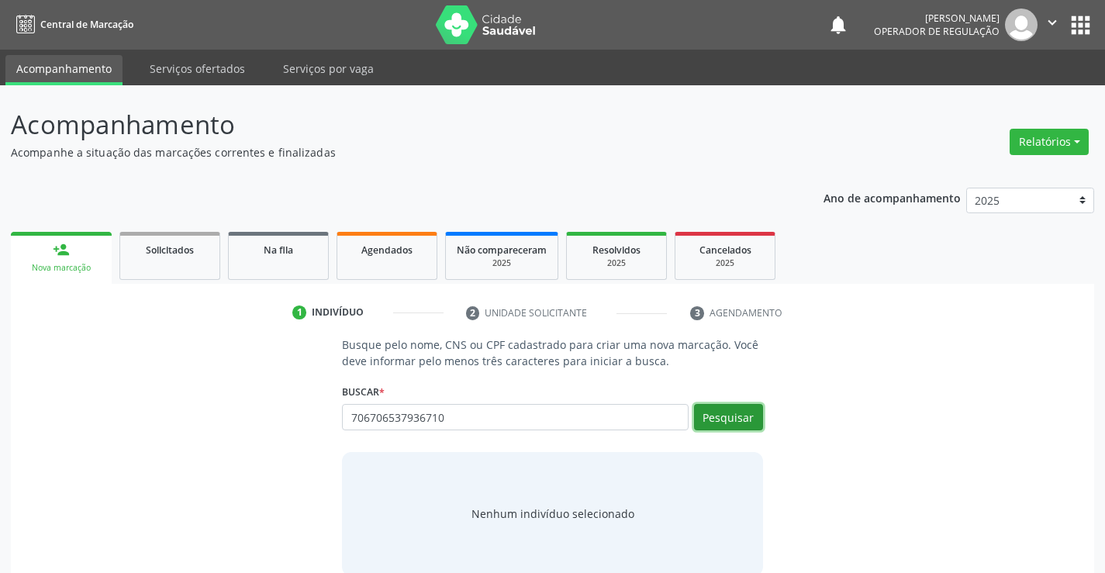
click at [730, 415] on button "Pesquisar" at bounding box center [728, 417] width 69 height 26
type input "706706537936710"
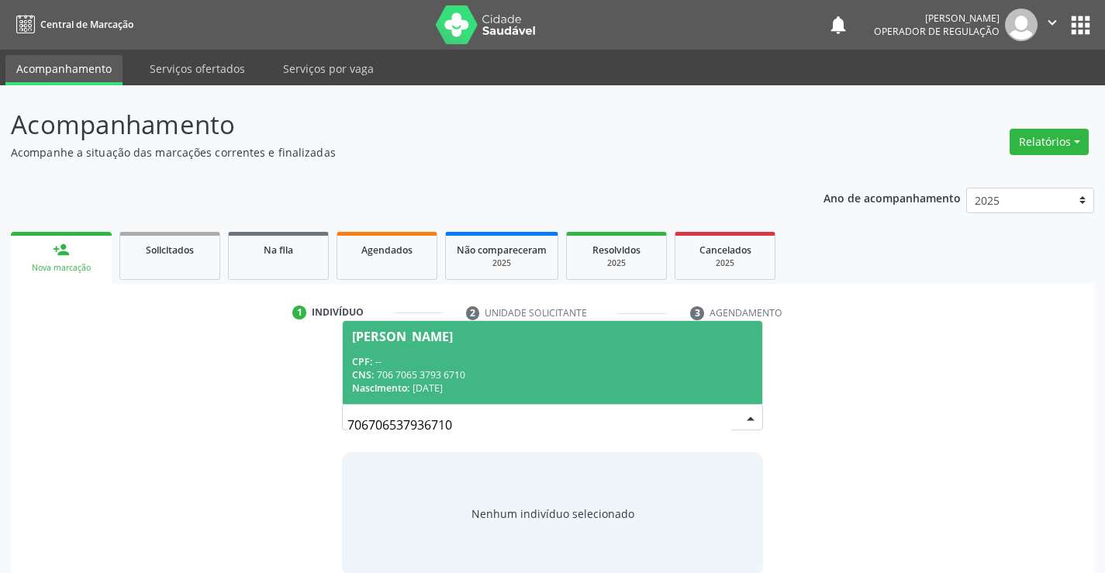
click at [404, 341] on div "Maria Livia Cruz dos Santos" at bounding box center [402, 336] width 101 height 12
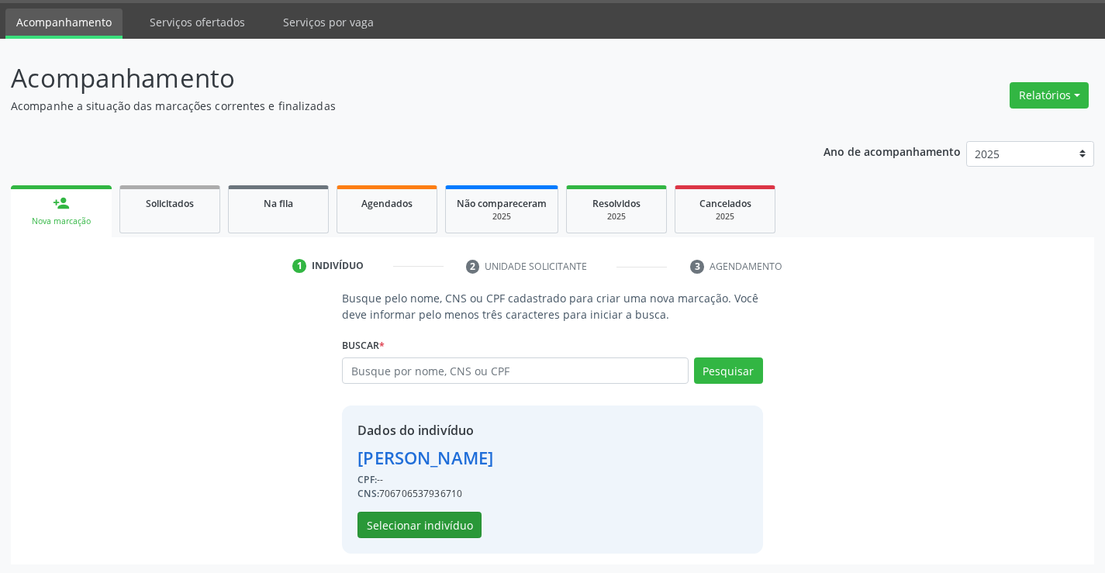
scroll to position [49, 0]
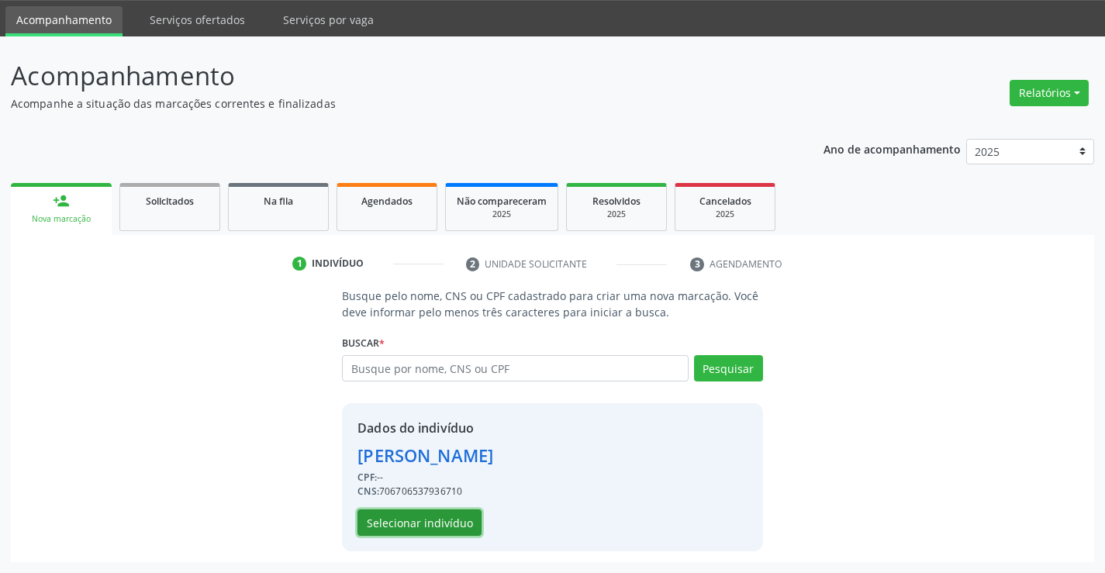
click at [417, 517] on button "Selecionar indivíduo" at bounding box center [419, 522] width 124 height 26
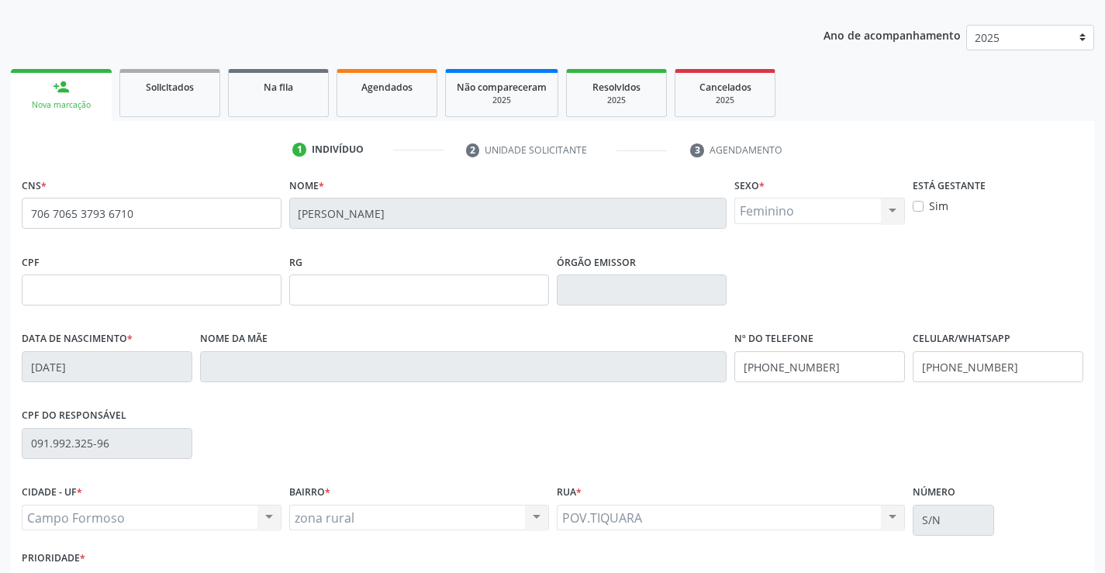
scroll to position [267, 0]
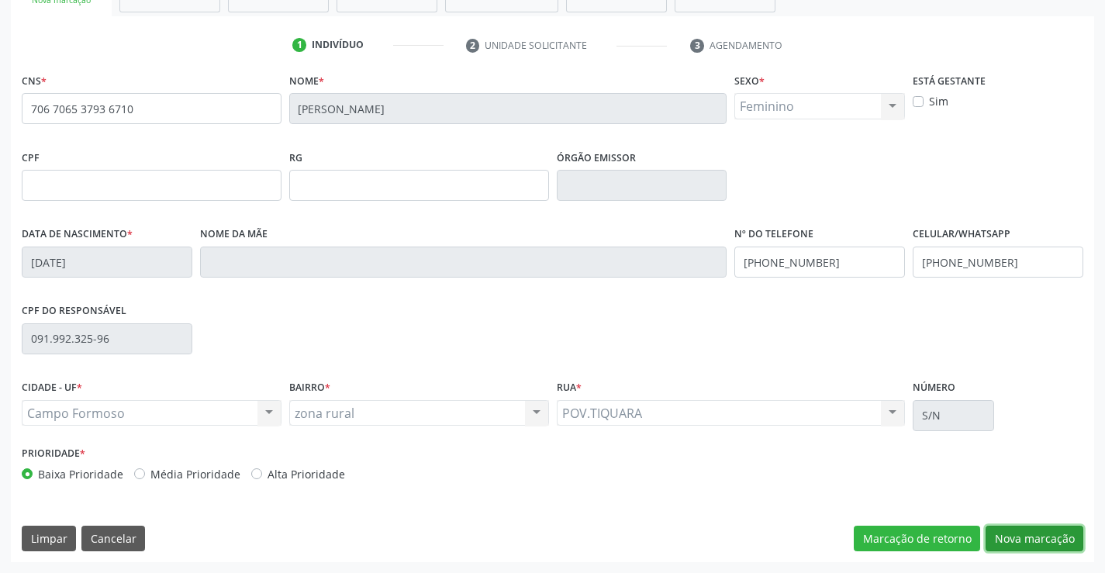
click at [1035, 547] on button "Nova marcação" at bounding box center [1034, 539] width 98 height 26
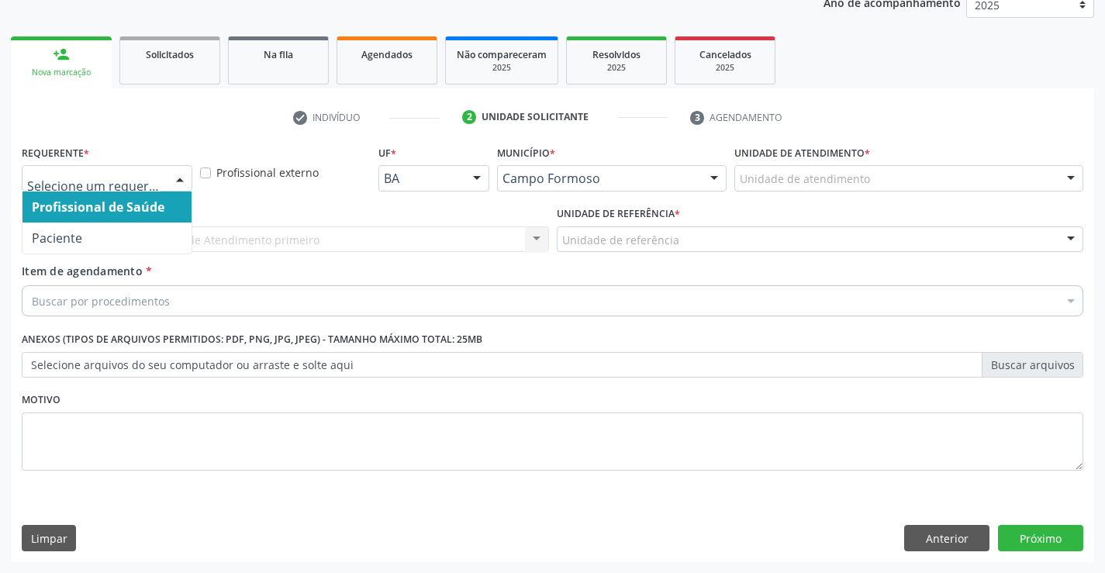
click at [184, 178] on div at bounding box center [179, 179] width 23 height 26
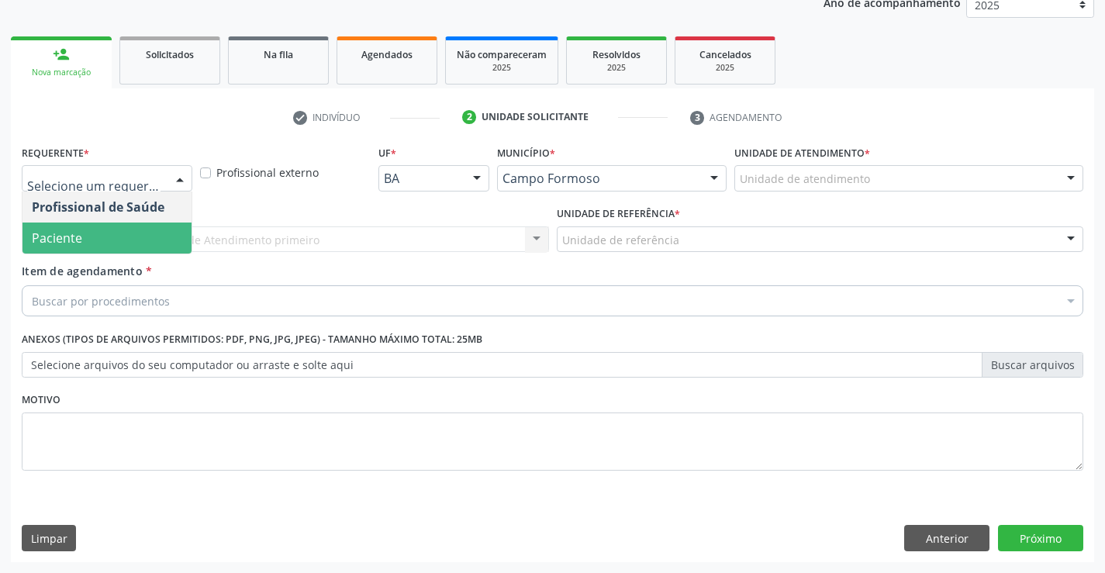
click at [117, 230] on span "Paciente" at bounding box center [106, 238] width 169 height 31
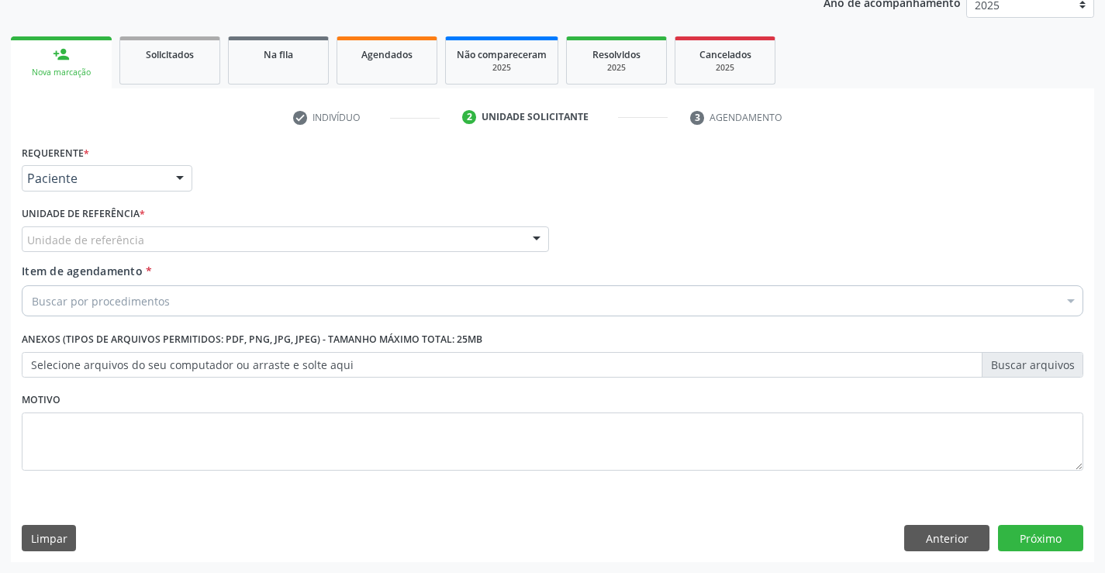
click at [530, 233] on div at bounding box center [536, 240] width 23 height 26
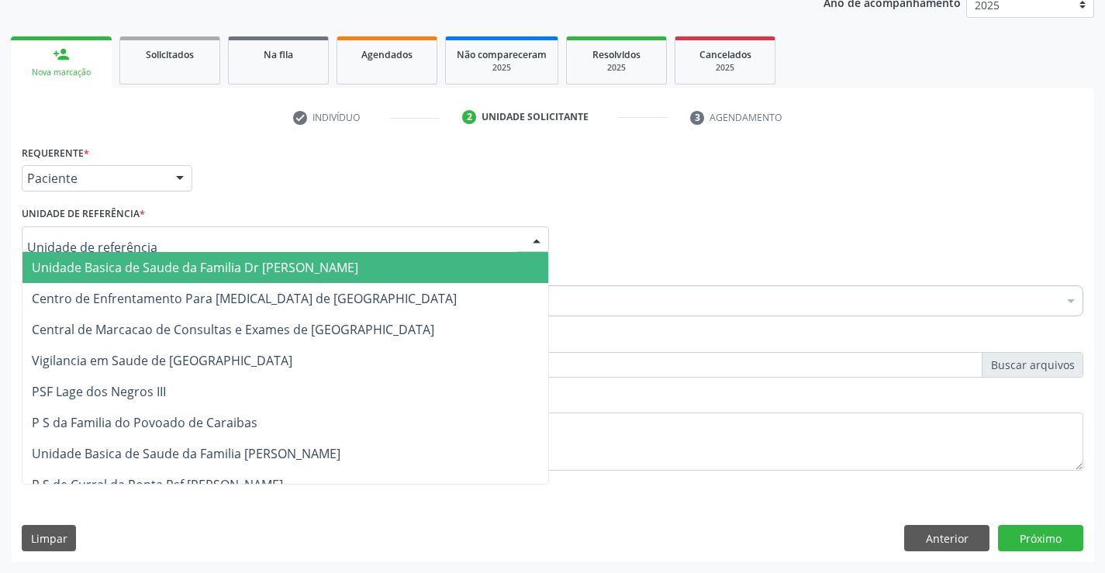
click at [388, 264] on span "Unidade Basica de Saude da Familia Dr [PERSON_NAME]" at bounding box center [285, 267] width 526 height 31
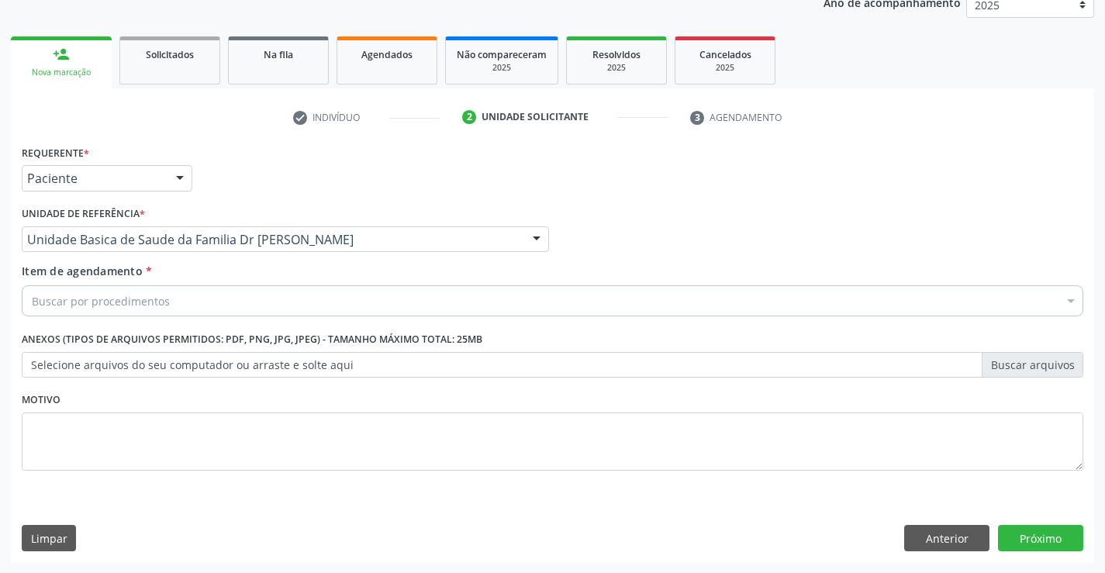
click at [333, 295] on div "Buscar por procedimentos" at bounding box center [552, 300] width 1061 height 31
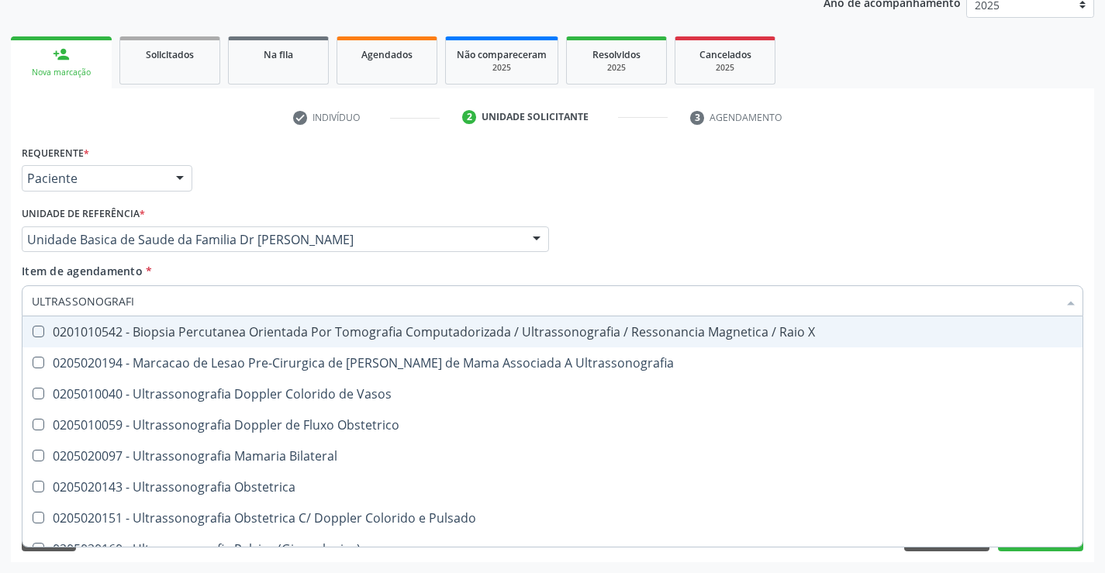
type input "ULTRASSONOGRAFIA"
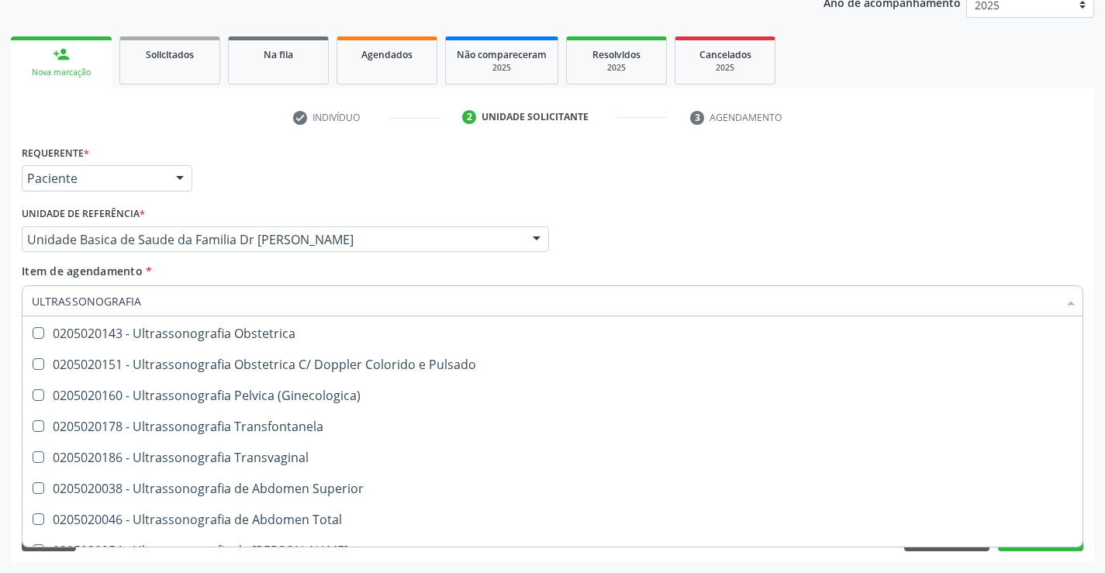
scroll to position [155, 0]
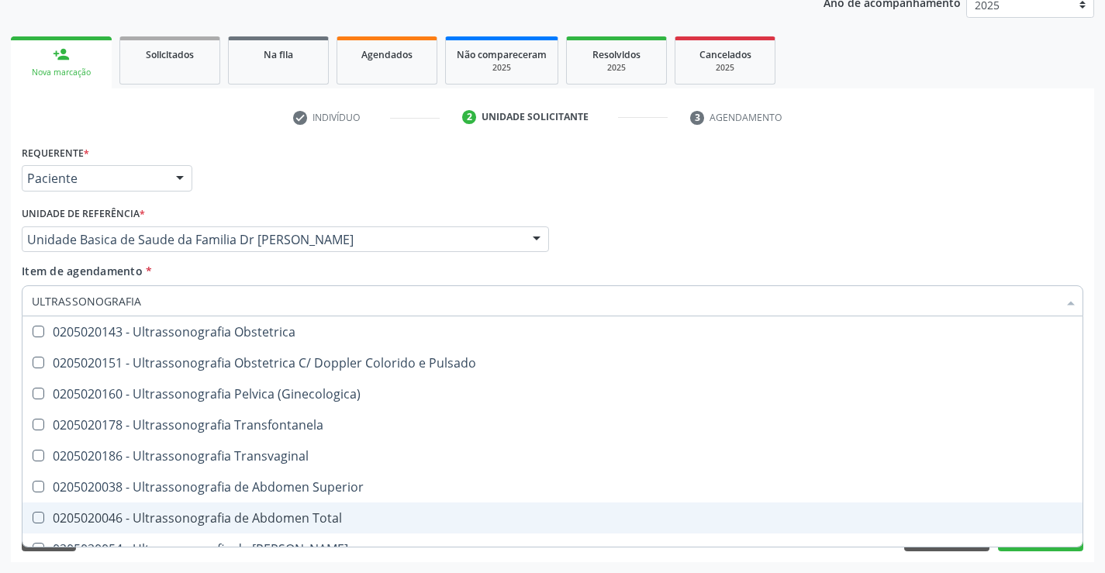
click at [322, 524] on div "0205020046 - Ultrassonografia de Abdomen Total" at bounding box center [552, 518] width 1041 height 12
checkbox Total "true"
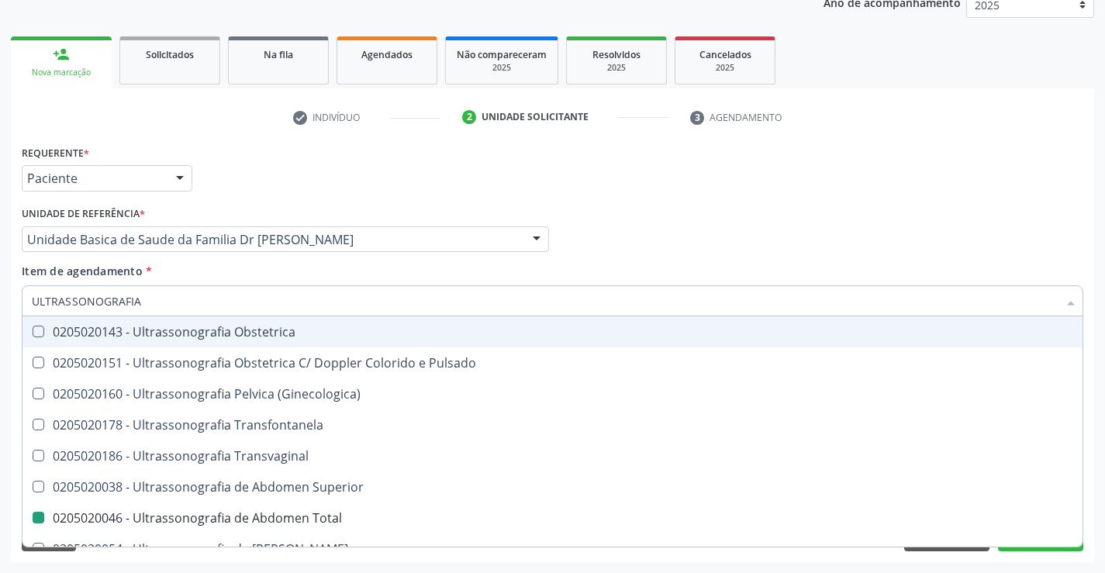
click at [640, 247] on div "Profissional Solicitante Por favor, selecione a Unidade de Atendimento primeiro…" at bounding box center [552, 232] width 1069 height 60
checkbox Ultrassonografia "true"
checkbox Total "false"
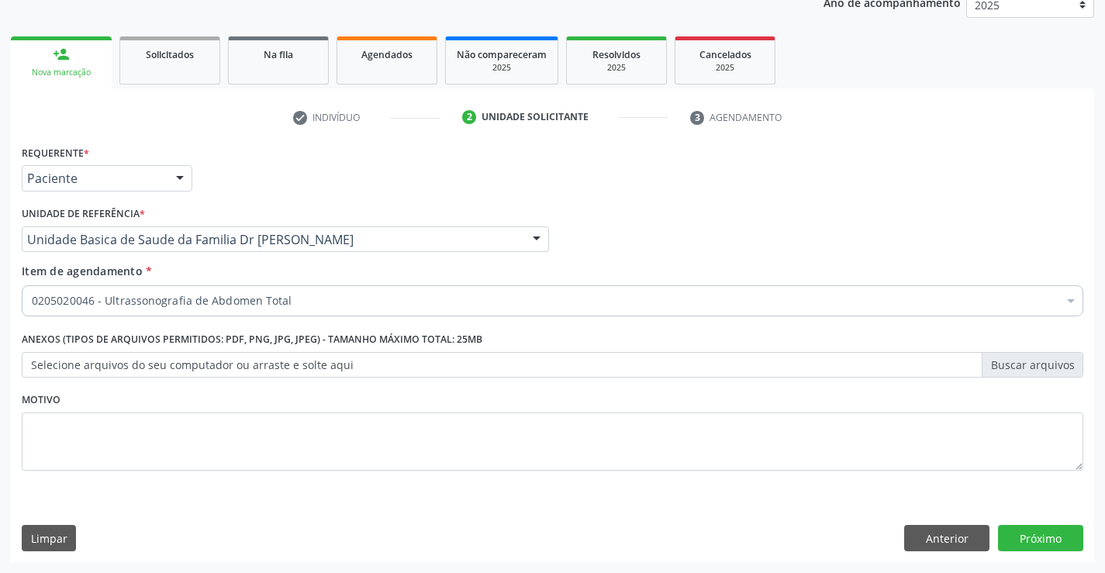
scroll to position [0, 0]
click at [1050, 532] on button "Próximo" at bounding box center [1040, 538] width 85 height 26
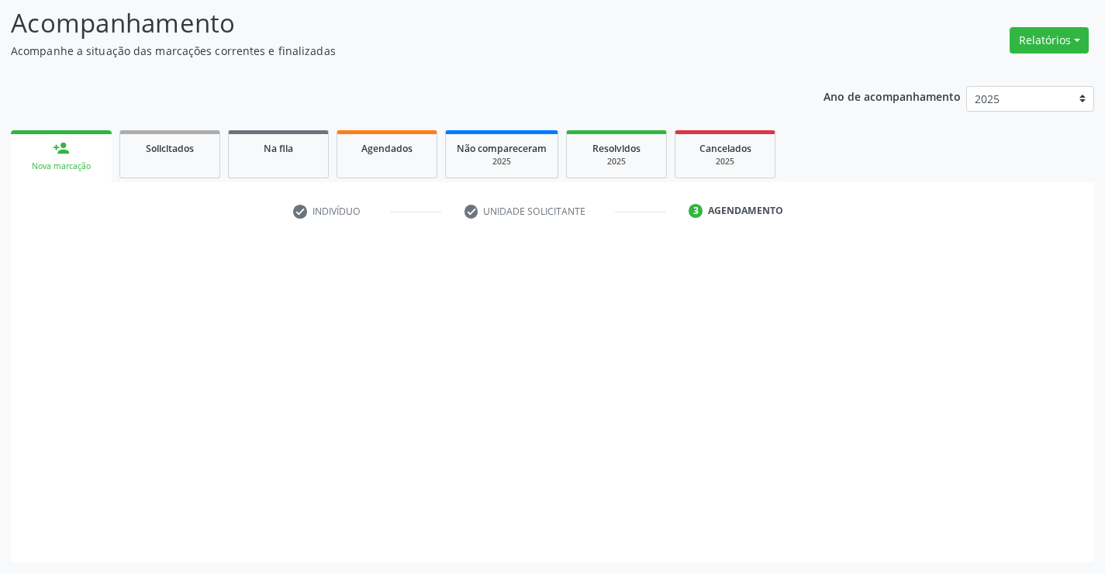
scroll to position [102, 0]
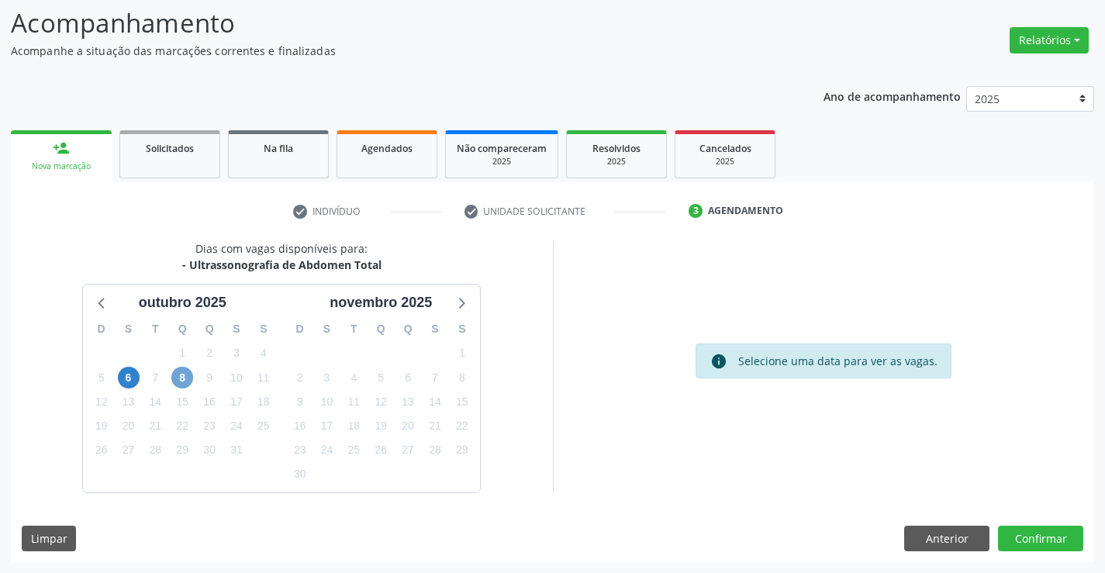
click at [175, 380] on span "8" at bounding box center [182, 378] width 22 height 22
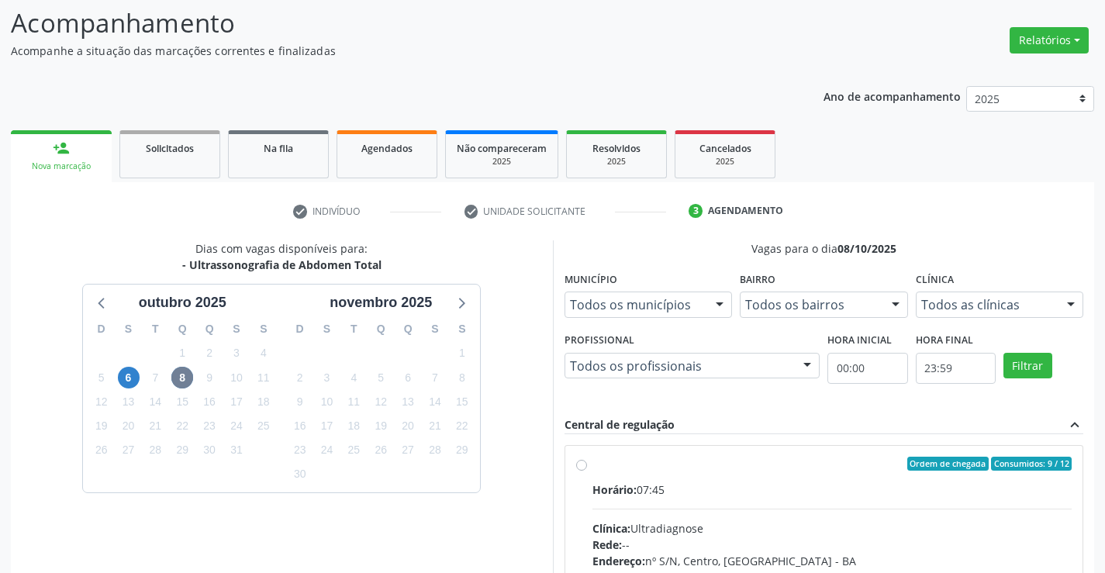
click at [592, 467] on label "Ordem de chegada Consumidos: 9 / 12 Horário: 07:45 Clínica: Ultradiagnose Rede:…" at bounding box center [832, 576] width 480 height 238
click at [582, 467] on input "Ordem de chegada Consumidos: 9 / 12 Horário: 07:45 Clínica: Ultradiagnose Rede:…" at bounding box center [581, 464] width 11 height 14
radio input "true"
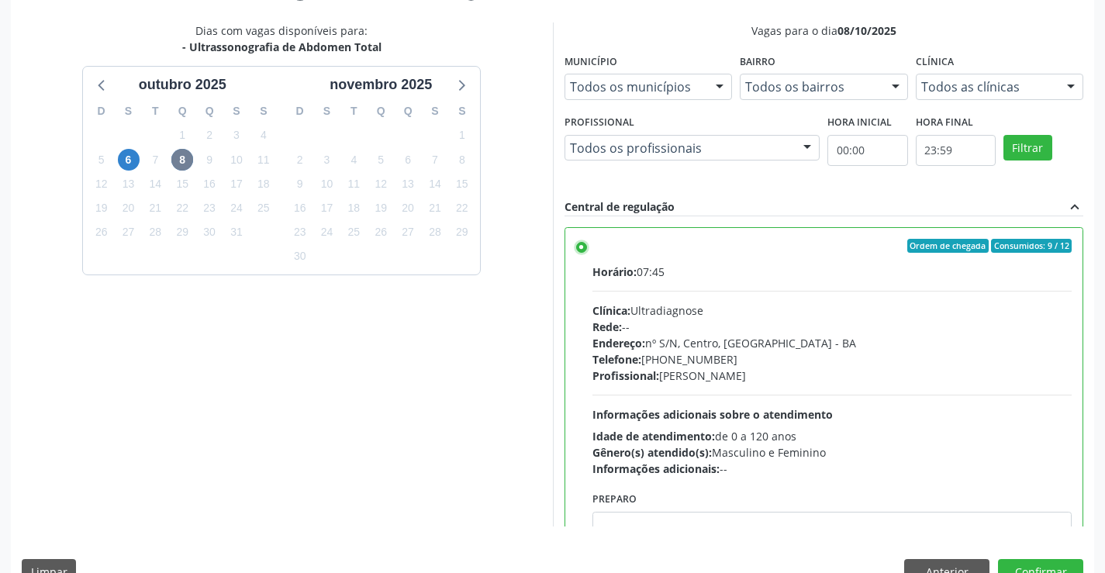
scroll to position [354, 0]
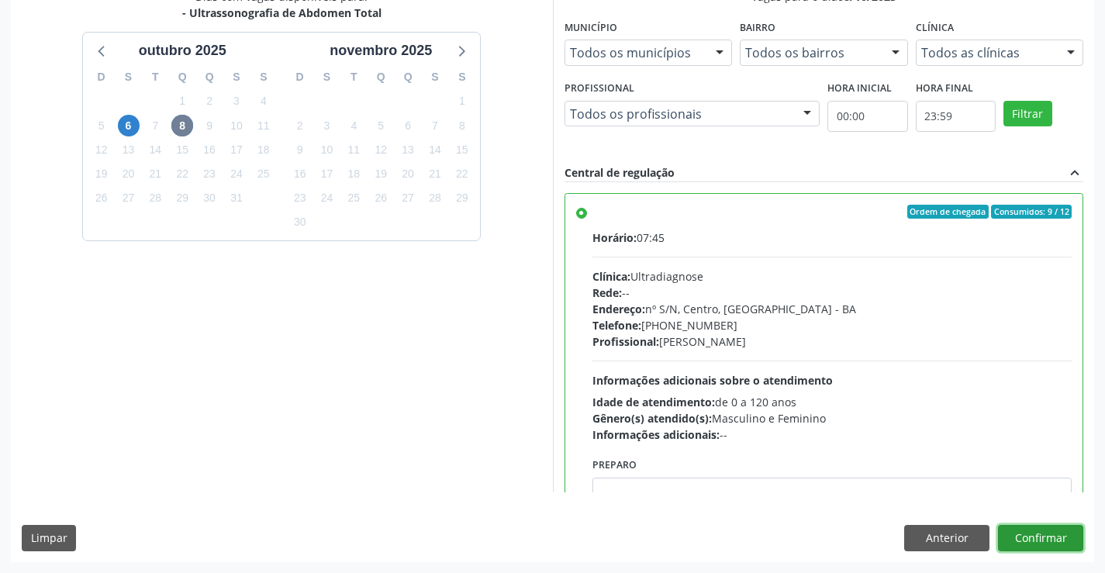
click at [1011, 528] on button "Confirmar" at bounding box center [1040, 538] width 85 height 26
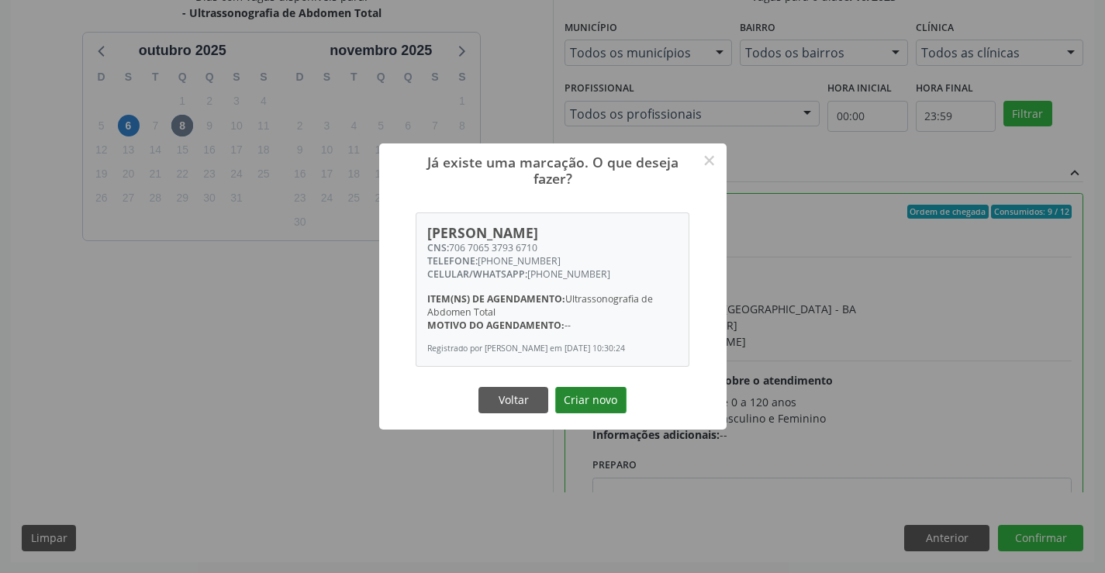
click at [592, 410] on button "Criar novo" at bounding box center [590, 400] width 71 height 26
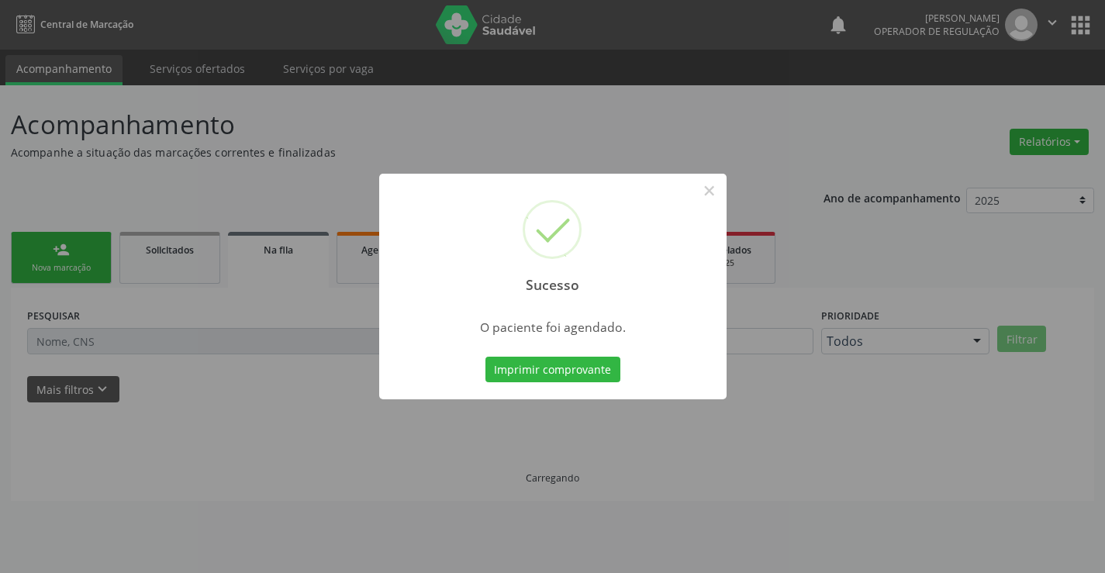
scroll to position [0, 0]
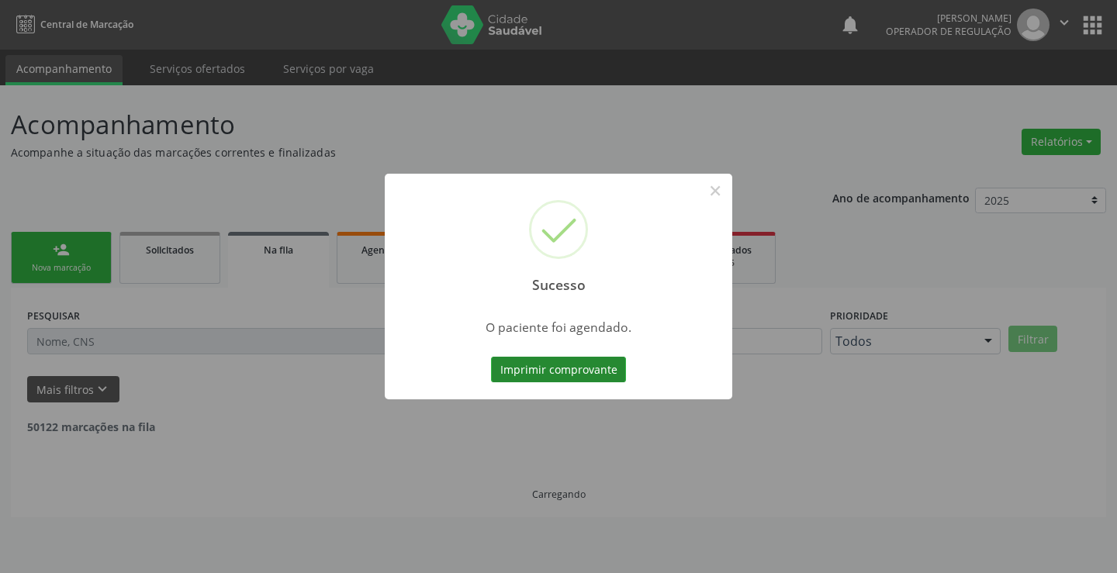
click at [531, 377] on button "Imprimir comprovante" at bounding box center [558, 370] width 135 height 26
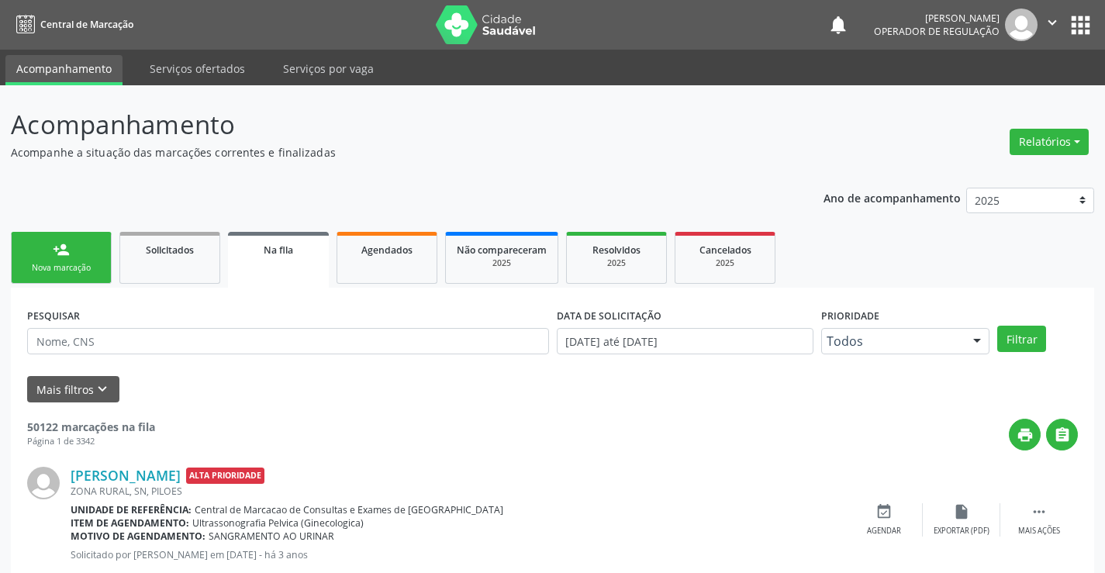
click at [58, 268] on div "Nova marcação" at bounding box center [61, 268] width 78 height 12
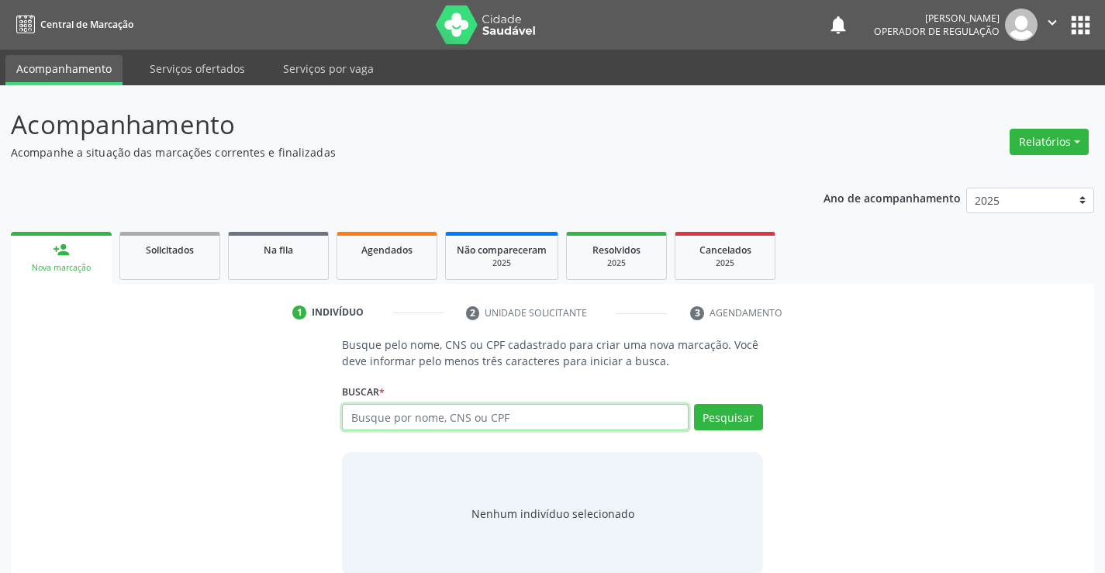
click at [372, 419] on input "text" at bounding box center [515, 417] width 346 height 26
type input "700004120551304"
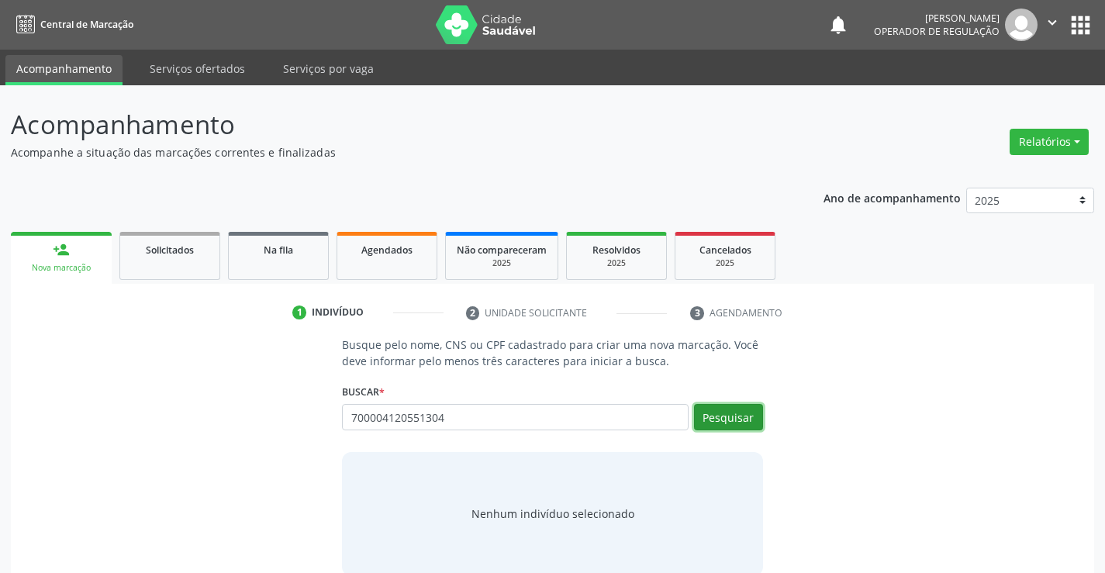
click at [737, 411] on button "Pesquisar" at bounding box center [728, 417] width 69 height 26
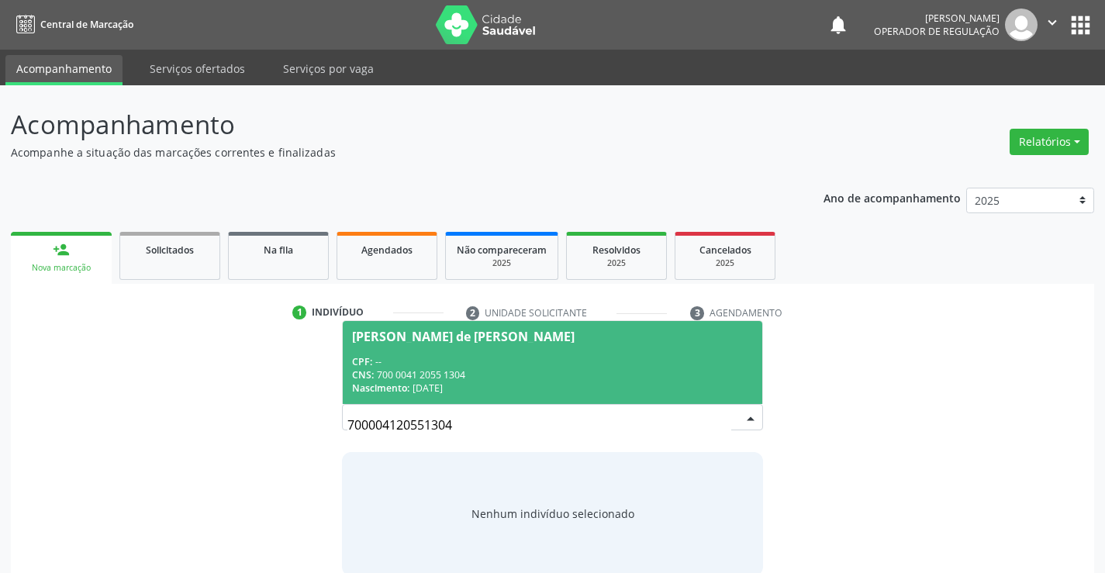
click at [396, 340] on div "[PERSON_NAME] de [PERSON_NAME]" at bounding box center [463, 336] width 223 height 12
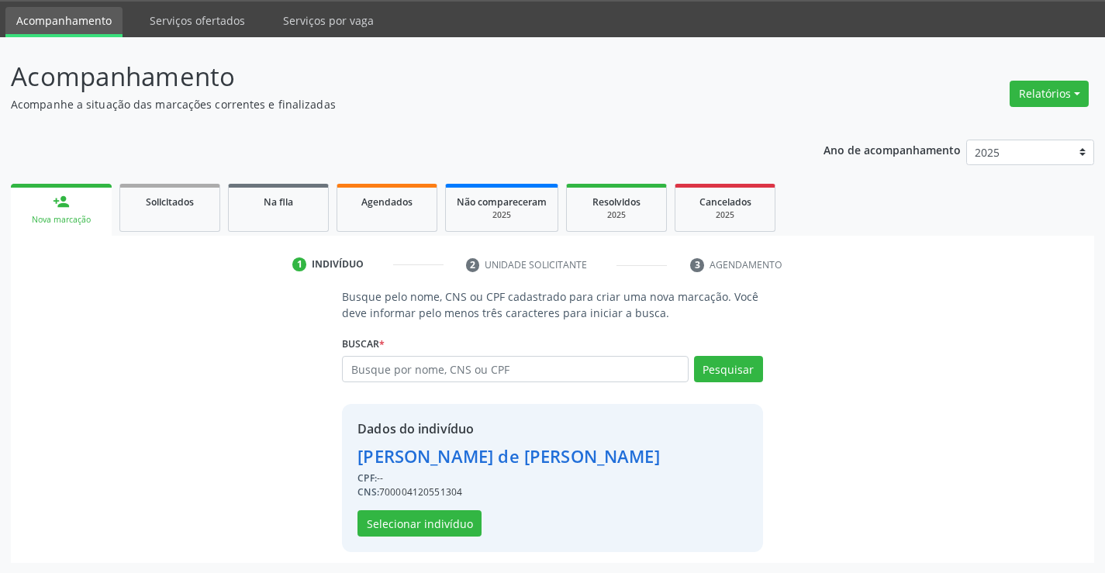
scroll to position [49, 0]
click at [396, 527] on button "Selecionar indivíduo" at bounding box center [419, 522] width 124 height 26
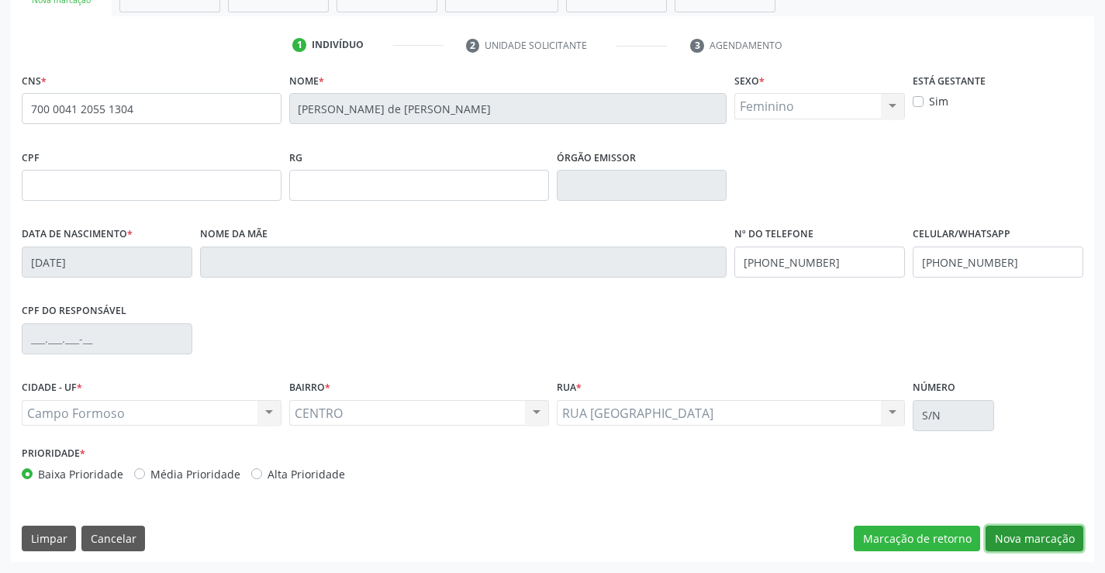
click at [1016, 543] on button "Nova marcação" at bounding box center [1034, 539] width 98 height 26
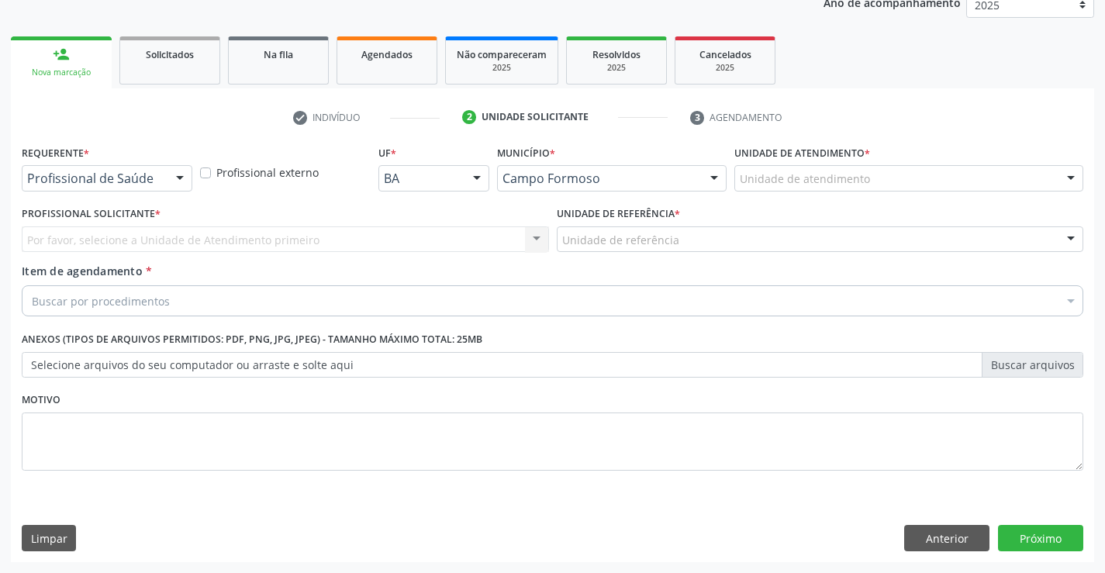
click at [184, 173] on div at bounding box center [179, 179] width 23 height 26
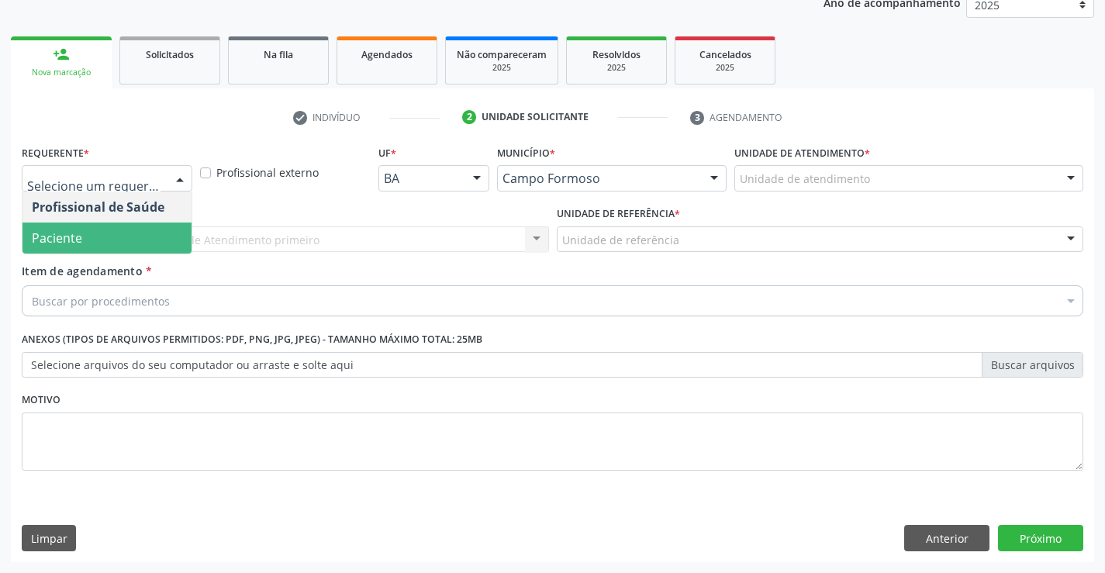
click at [112, 230] on span "Paciente" at bounding box center [106, 238] width 169 height 31
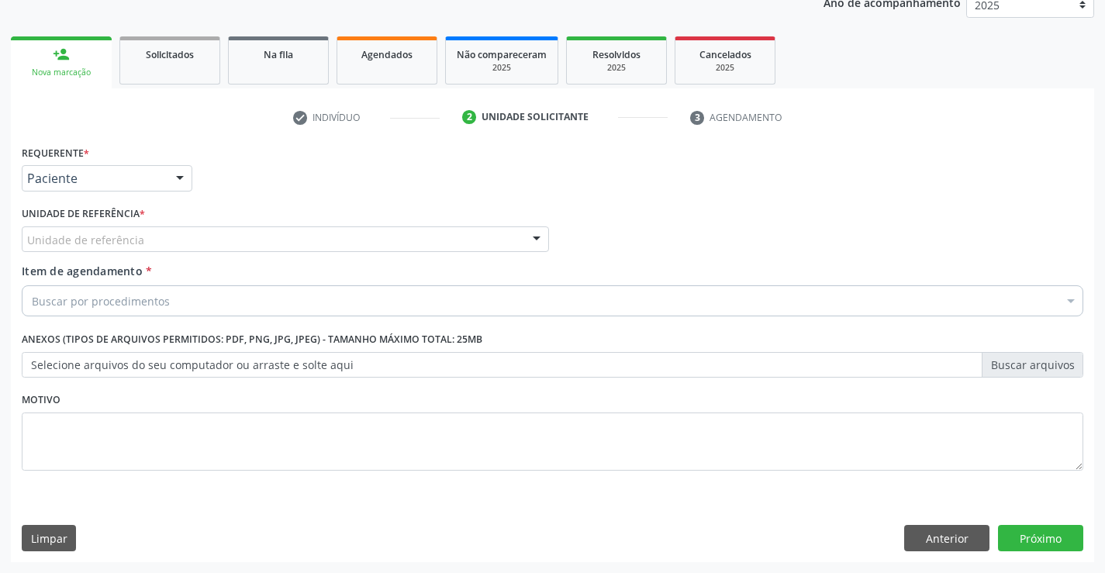
click at [531, 236] on div at bounding box center [536, 240] width 23 height 26
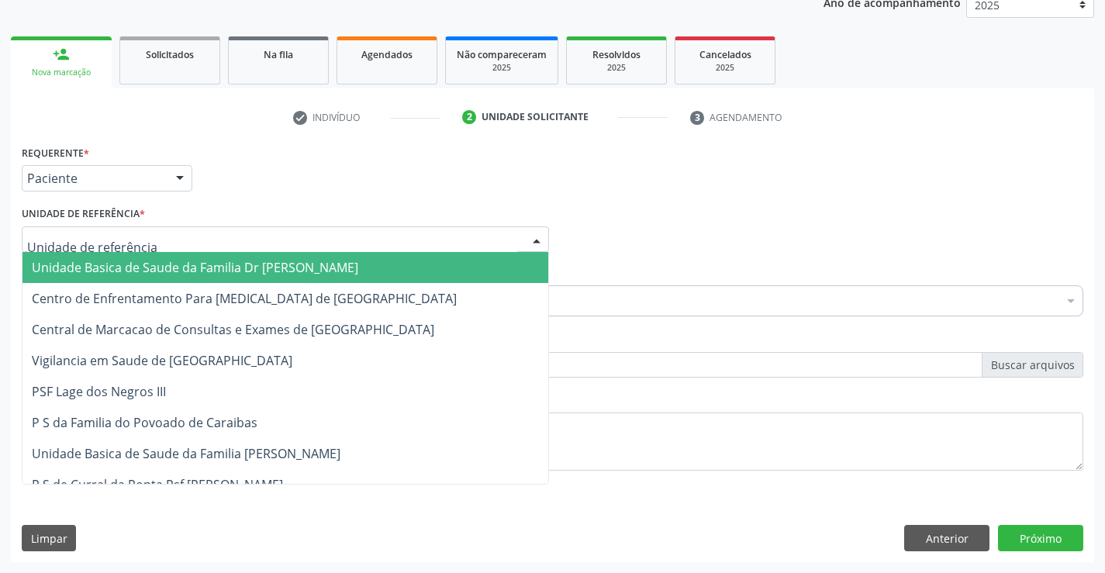
click at [423, 259] on span "Unidade Basica de Saude da Familia Dr [PERSON_NAME]" at bounding box center [285, 267] width 526 height 31
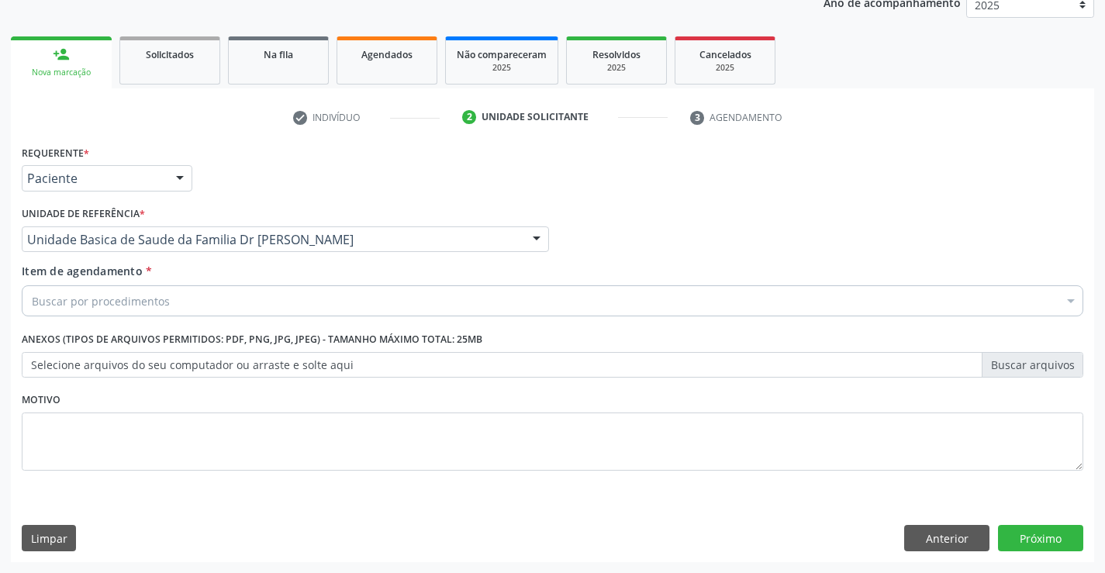
click at [354, 291] on div "Buscar por procedimentos" at bounding box center [552, 300] width 1061 height 31
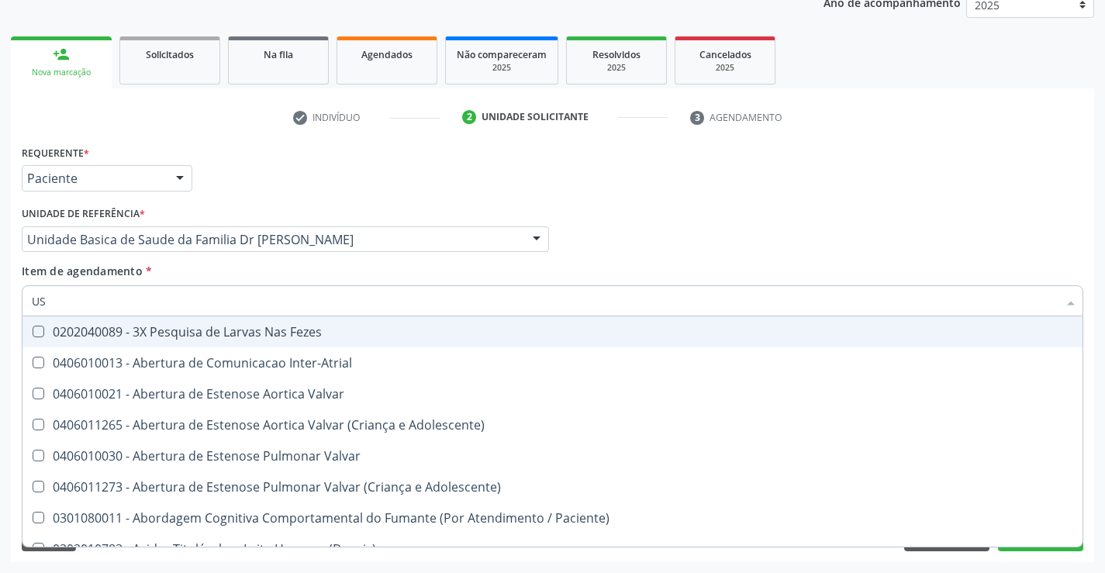
type input "USG"
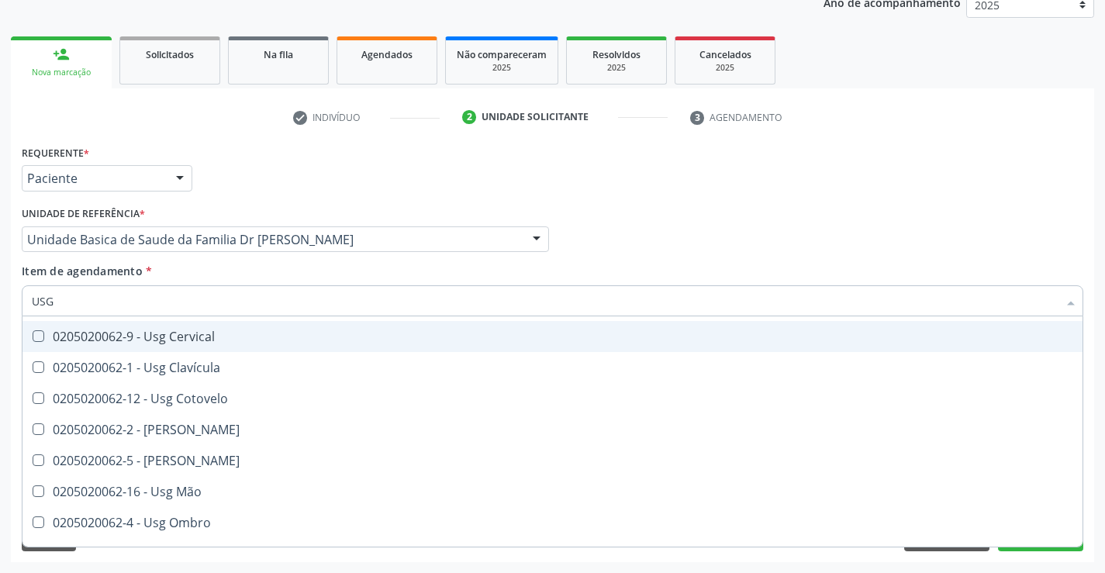
scroll to position [233, 0]
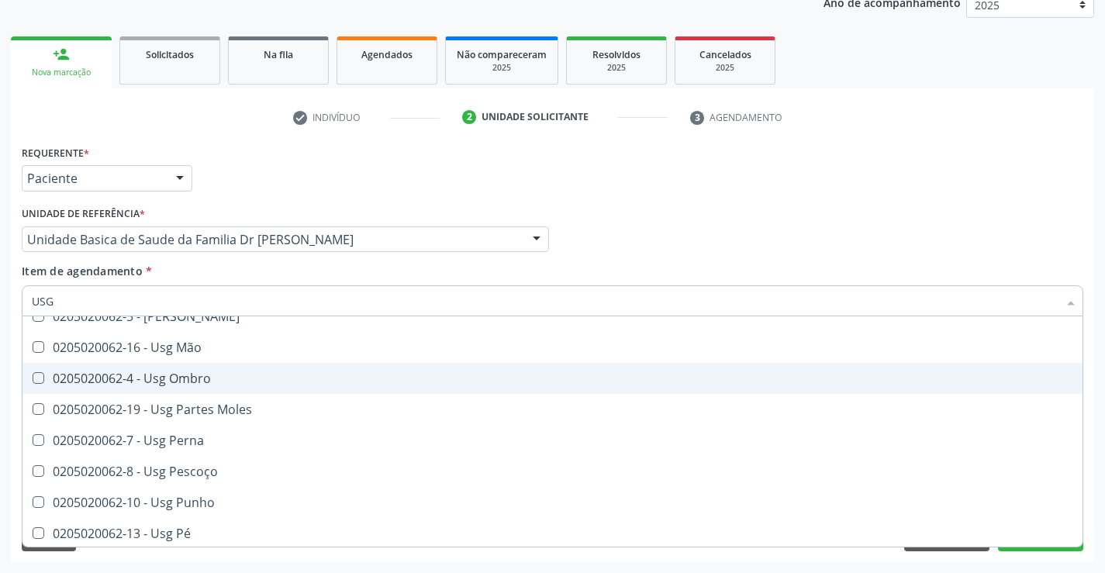
click at [212, 384] on div "0205020062-4 - Usg Ombro" at bounding box center [552, 378] width 1041 height 12
checkbox Ombro "true"
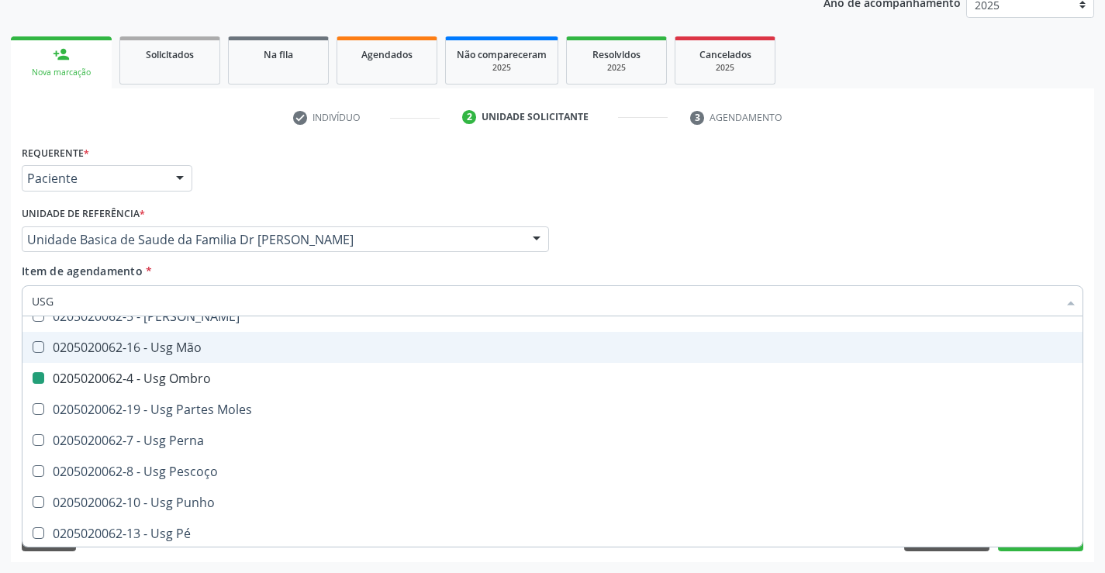
click at [645, 252] on div "Profissional Solicitante Por favor, selecione a Unidade de Atendimento primeiro…" at bounding box center [552, 232] width 1069 height 60
checkbox Braço "true"
checkbox Ombro "false"
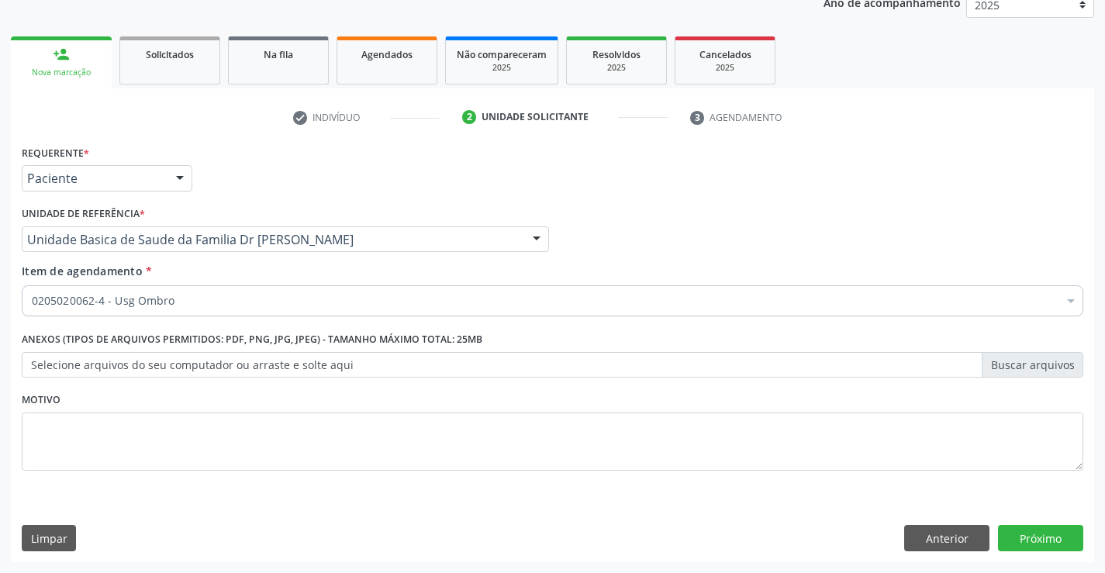
scroll to position [0, 0]
click at [1031, 542] on button "Próximo" at bounding box center [1040, 538] width 85 height 26
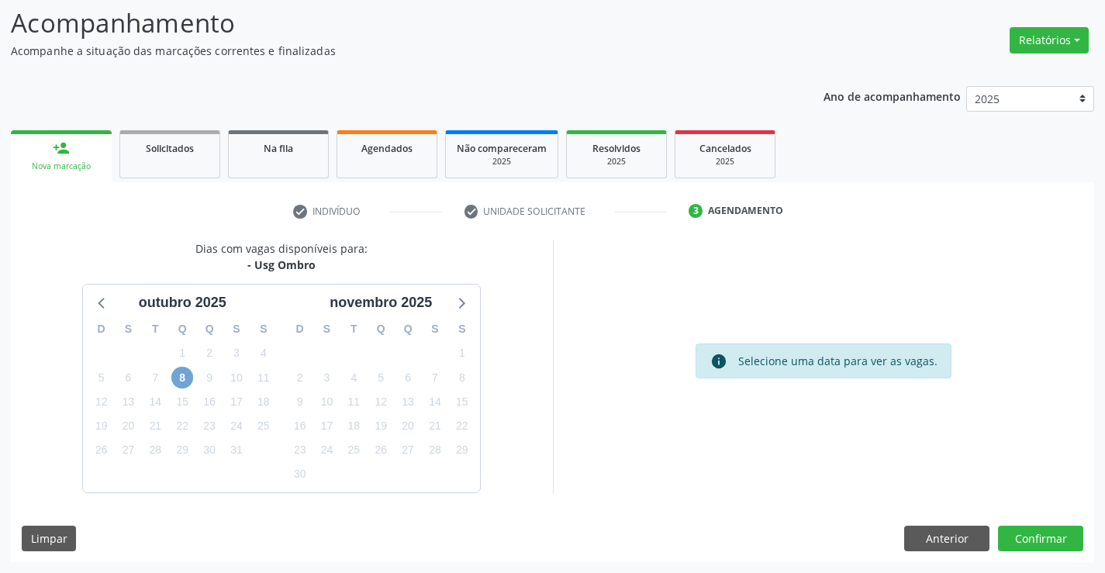
click at [179, 372] on span "8" at bounding box center [182, 378] width 22 height 22
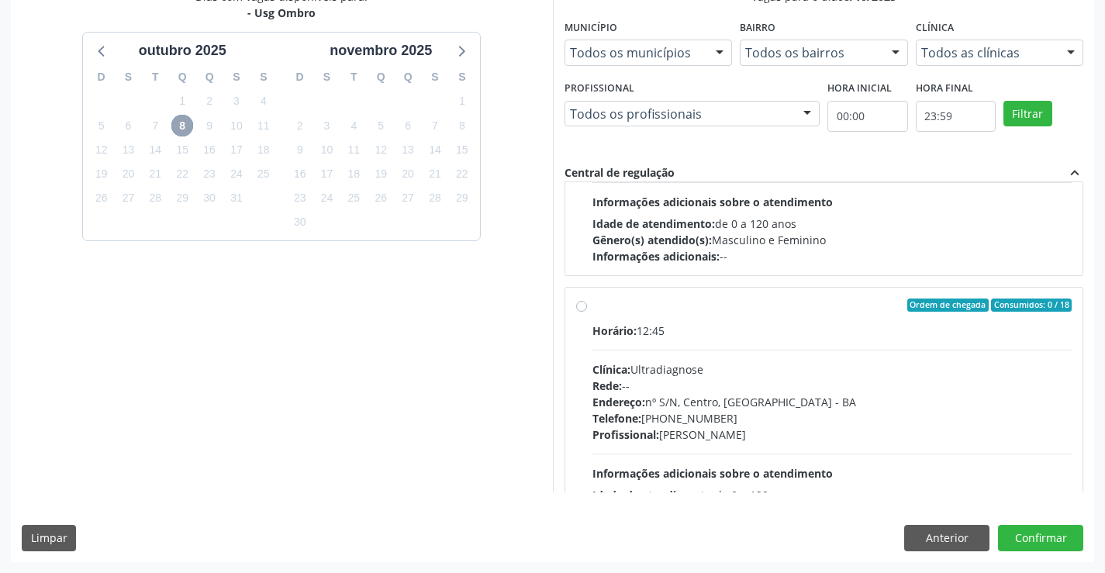
scroll to position [244, 0]
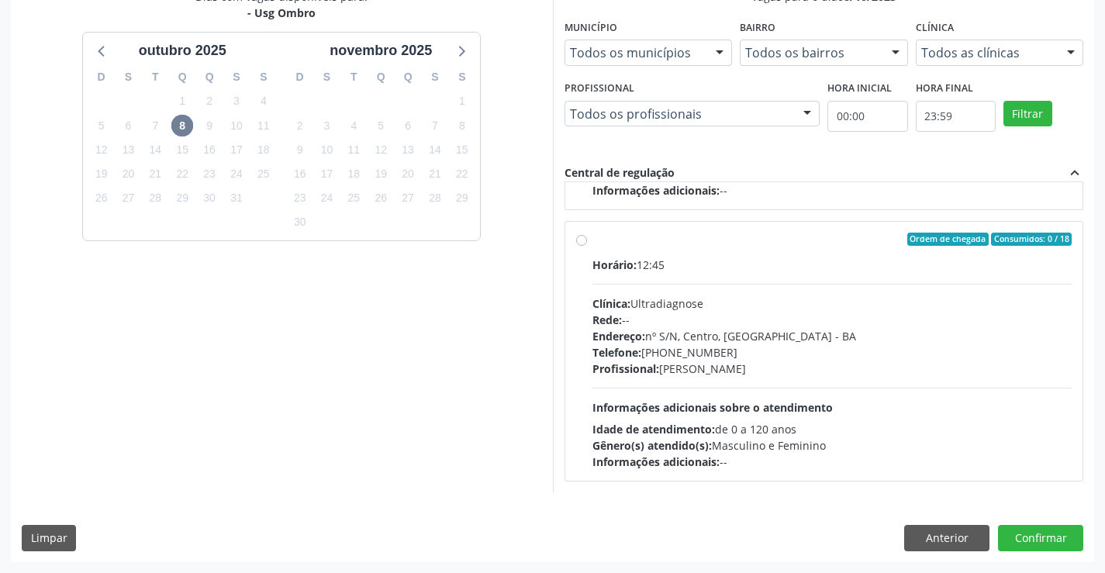
click at [592, 243] on label "Ordem de chegada Consumidos: 0 / 18 Horário: 12:45 Clínica: Ultradiagnose Rede:…" at bounding box center [832, 352] width 480 height 238
click at [585, 243] on input "Ordem de chegada Consumidos: 0 / 18 Horário: 12:45 Clínica: Ultradiagnose Rede:…" at bounding box center [581, 240] width 11 height 14
radio input "true"
click at [1053, 539] on button "Confirmar" at bounding box center [1040, 538] width 85 height 26
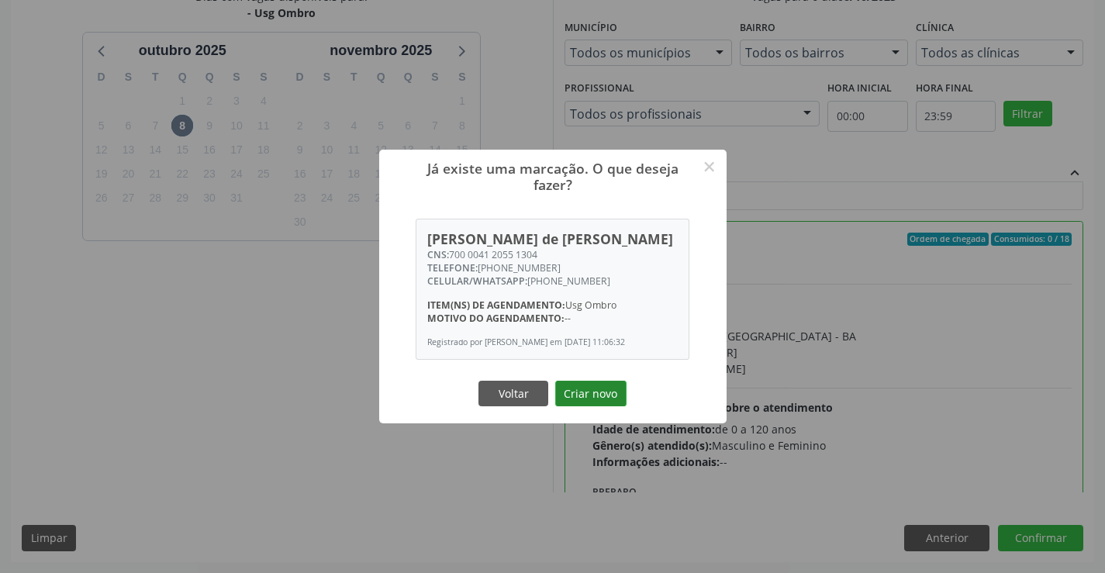
click at [584, 393] on button "Criar novo" at bounding box center [590, 394] width 71 height 26
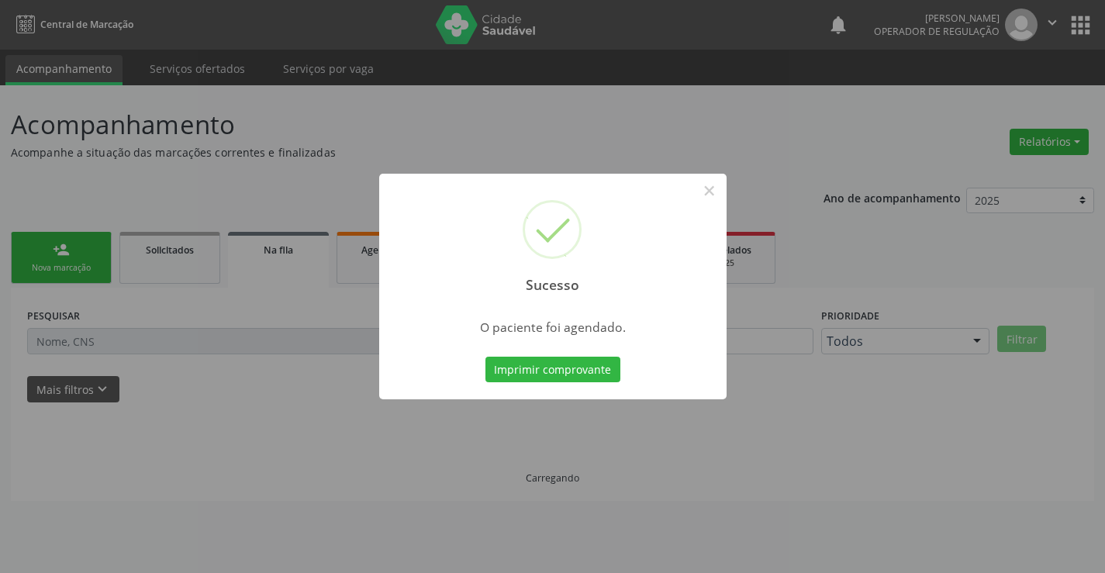
scroll to position [0, 0]
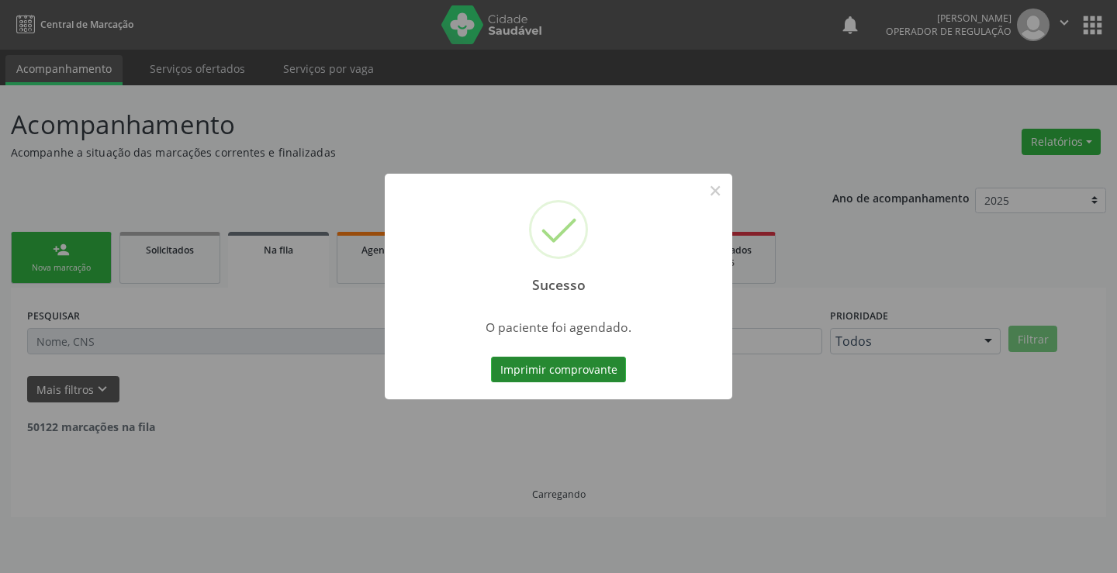
click at [576, 374] on button "Imprimir comprovante" at bounding box center [558, 370] width 135 height 26
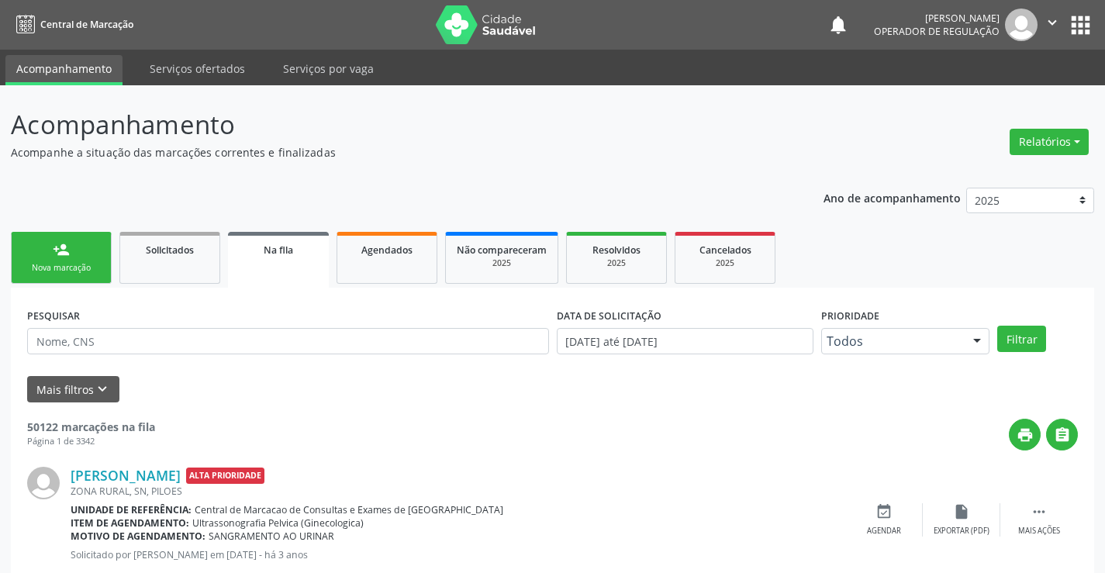
click at [71, 257] on link "person_add Nova marcação" at bounding box center [61, 258] width 101 height 52
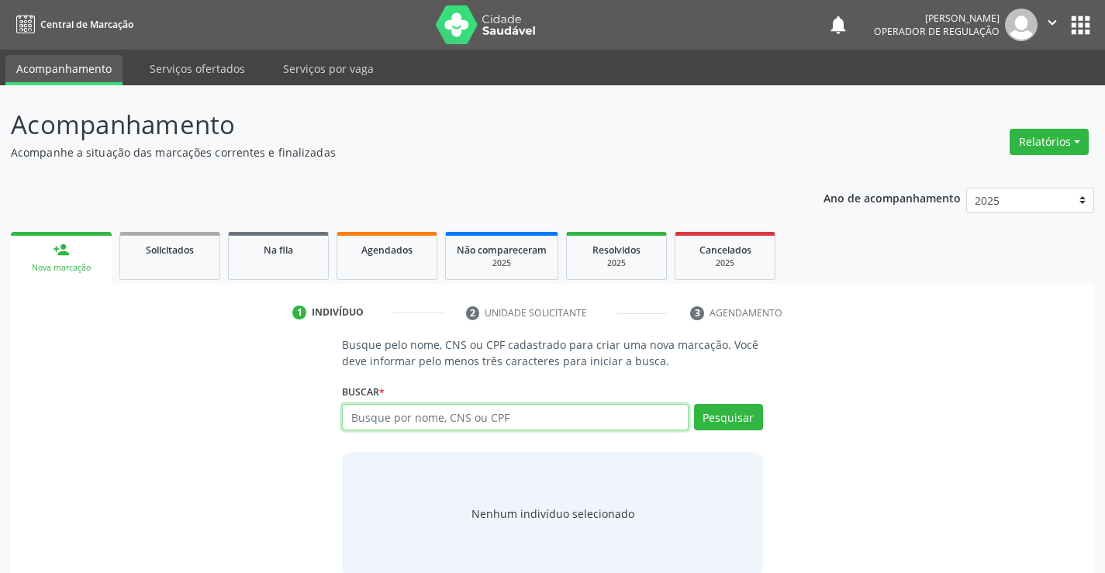
paste input "700 0041 2055 1304"
type input "700 0041 2055 1304"
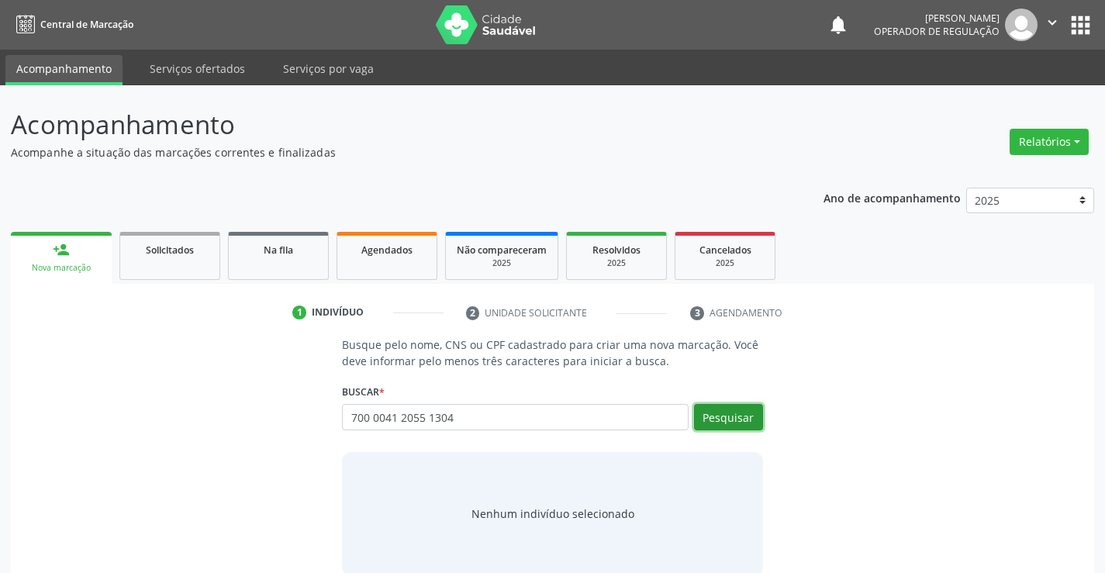
click at [714, 411] on button "Pesquisar" at bounding box center [728, 417] width 69 height 26
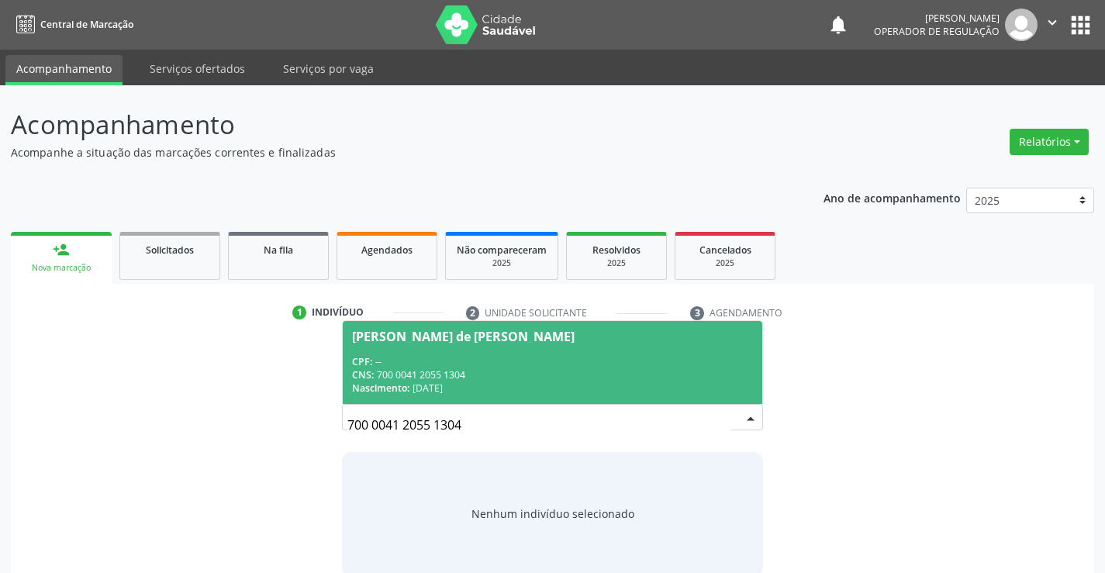
click at [465, 327] on span "Daiane Souza Santos de Sena Lopes CPF: -- CNS: 700 0041 2055 1304 Nascimento: 2…" at bounding box center [552, 362] width 419 height 83
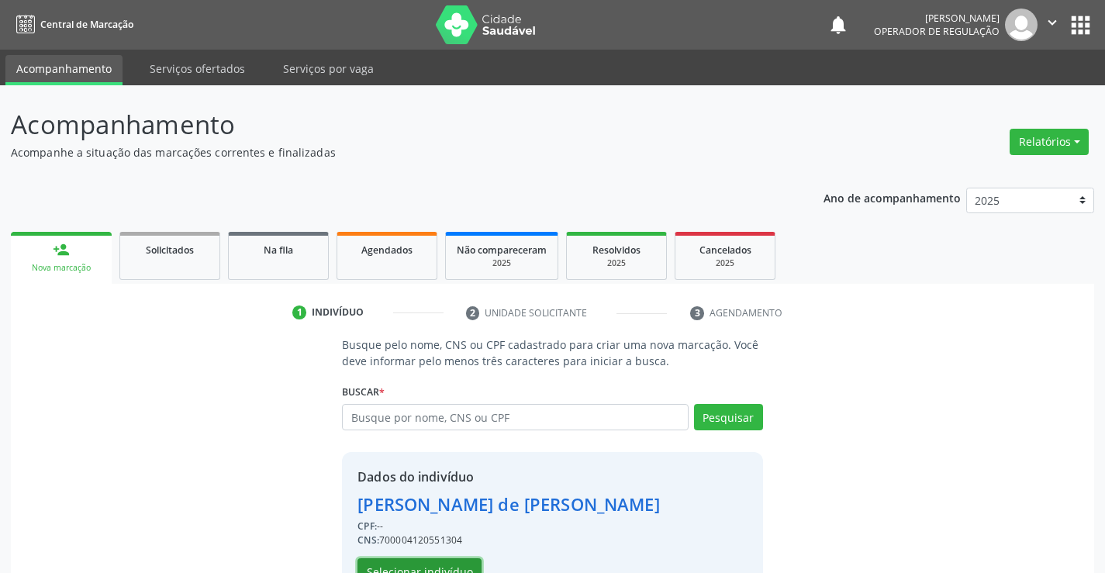
click at [430, 562] on button "Selecionar indivíduo" at bounding box center [419, 571] width 124 height 26
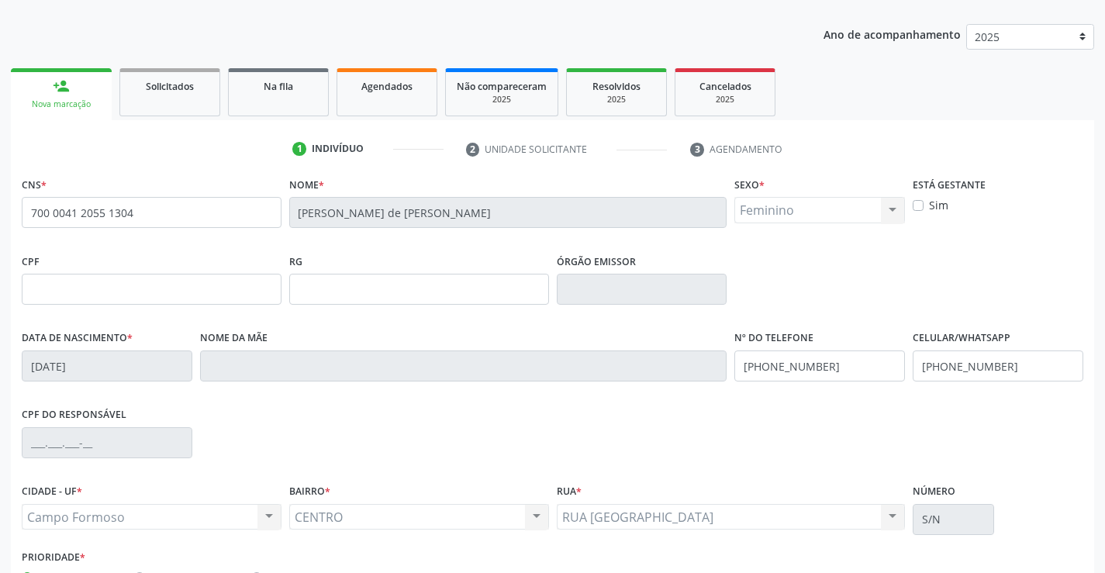
scroll to position [267, 0]
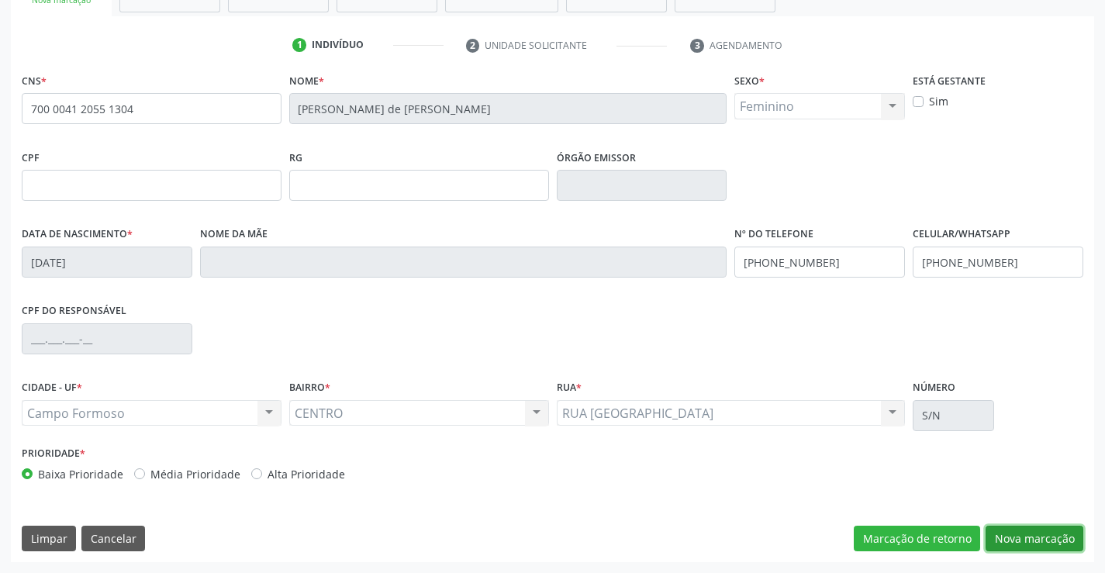
click at [1003, 536] on button "Nova marcação" at bounding box center [1034, 539] width 98 height 26
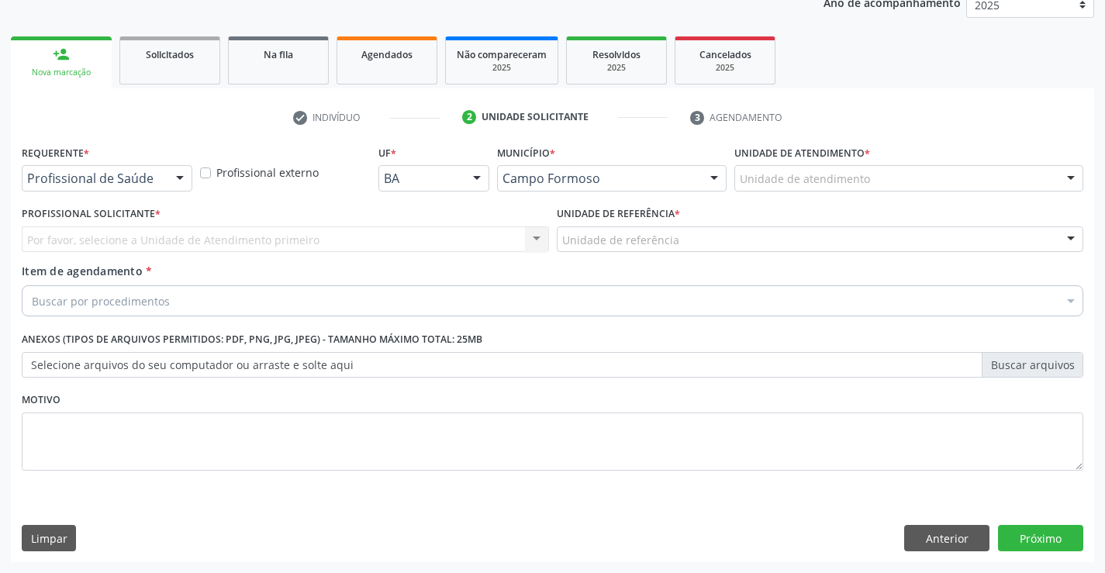
scroll to position [195, 0]
click at [183, 184] on div at bounding box center [179, 179] width 23 height 26
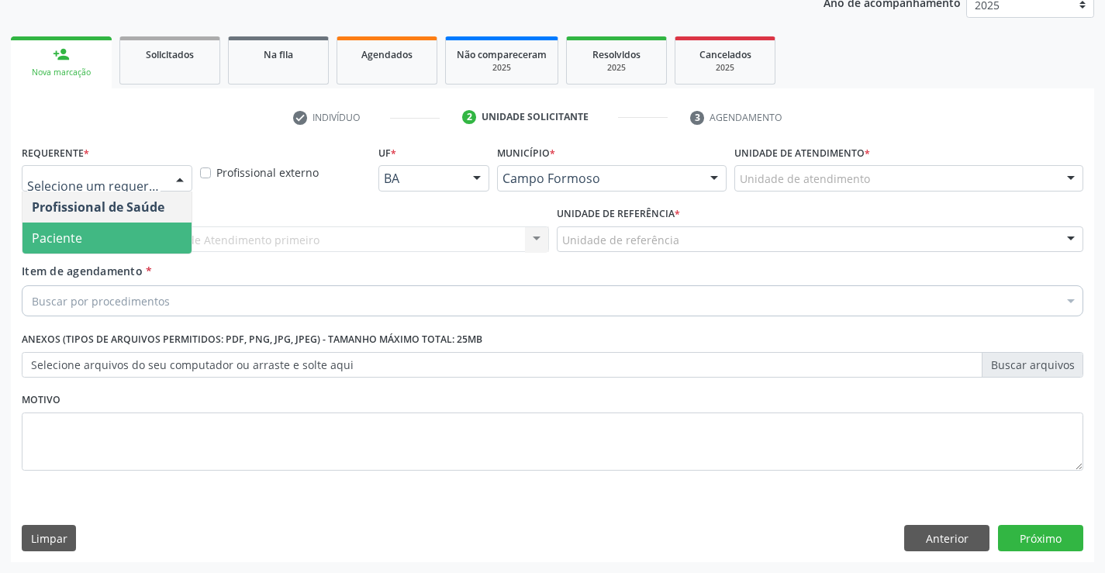
click at [147, 233] on span "Paciente" at bounding box center [106, 238] width 169 height 31
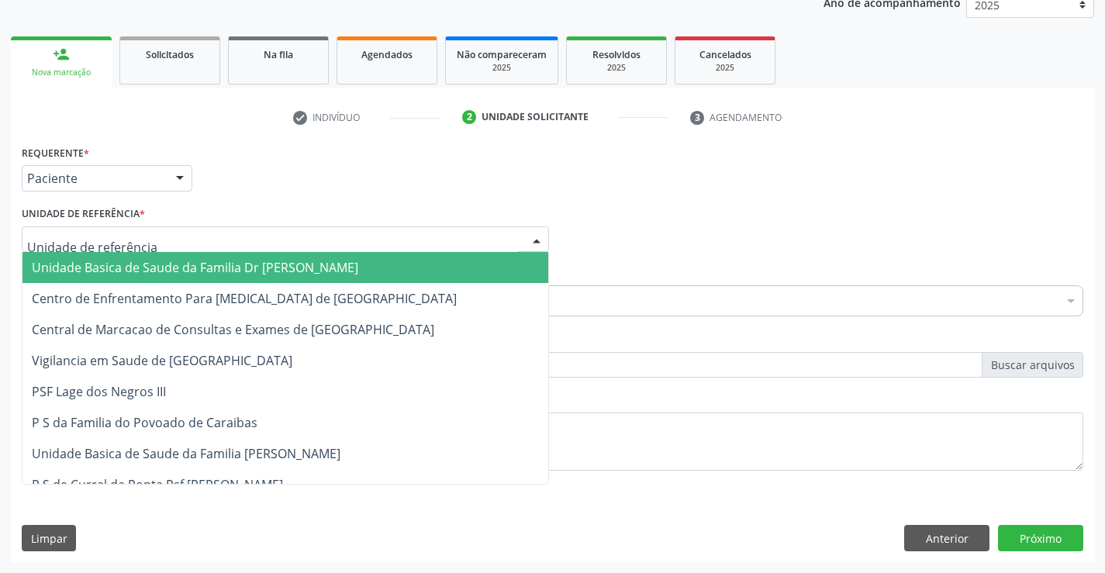
click at [538, 233] on div at bounding box center [536, 240] width 23 height 26
click at [439, 264] on span "Unidade Basica de Saude da Familia Dr [PERSON_NAME]" at bounding box center [285, 267] width 526 height 31
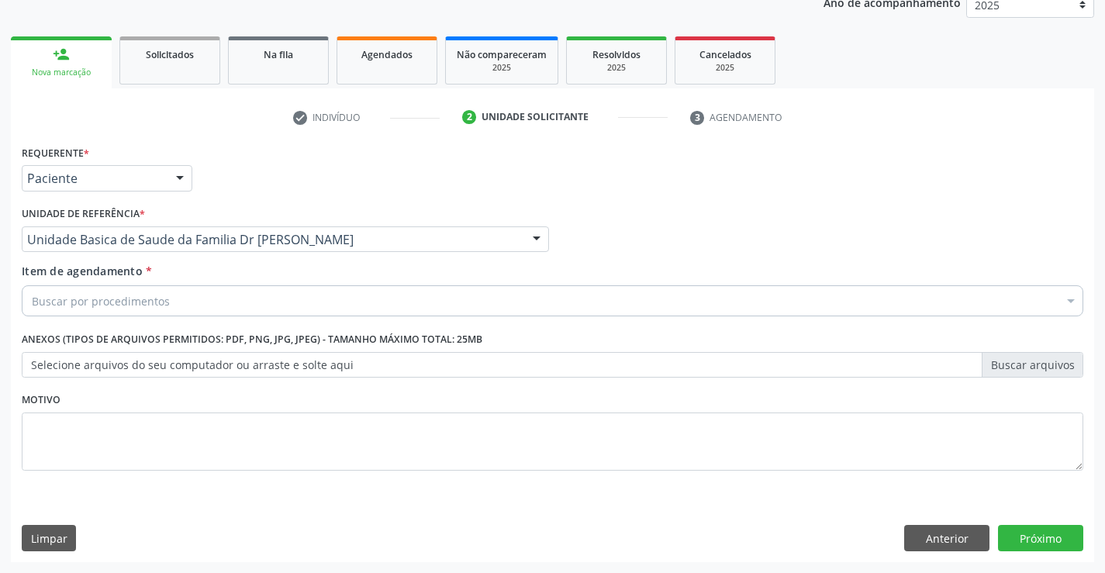
click at [387, 299] on div "Buscar por procedimentos" at bounding box center [552, 300] width 1061 height 31
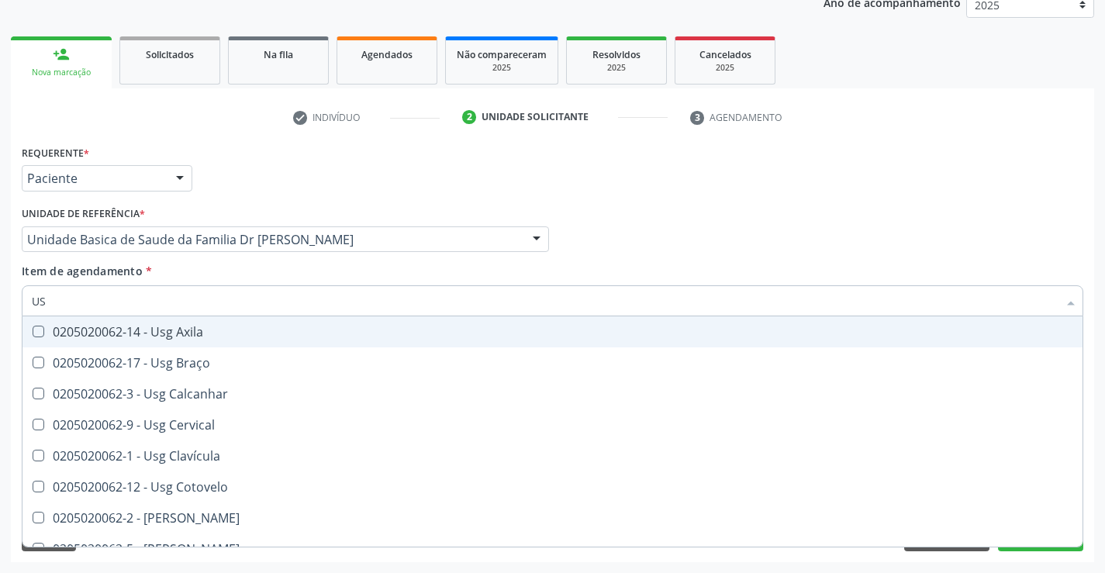
type input "USG"
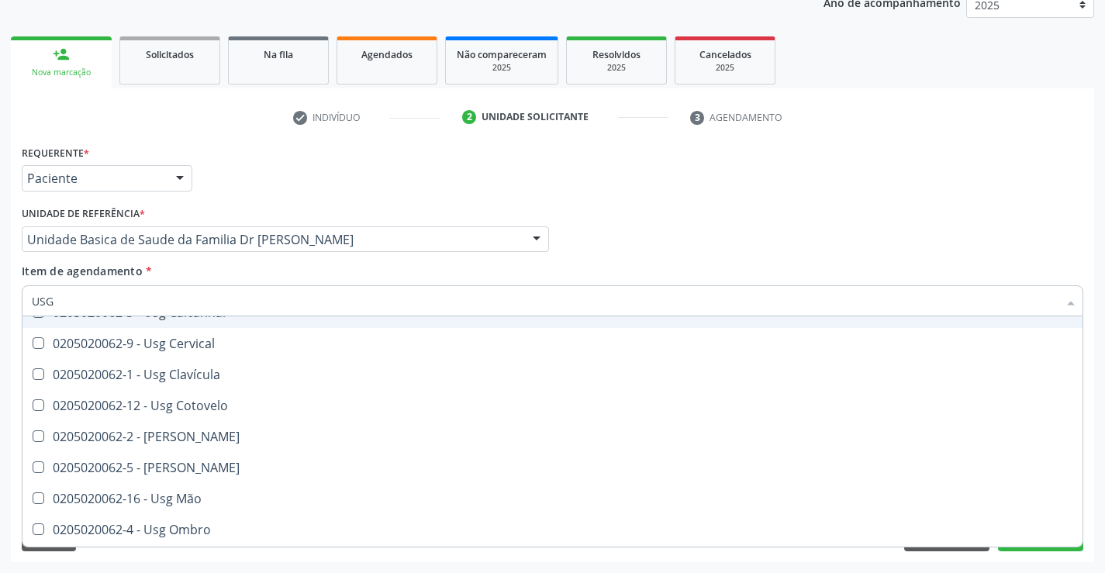
scroll to position [155, 0]
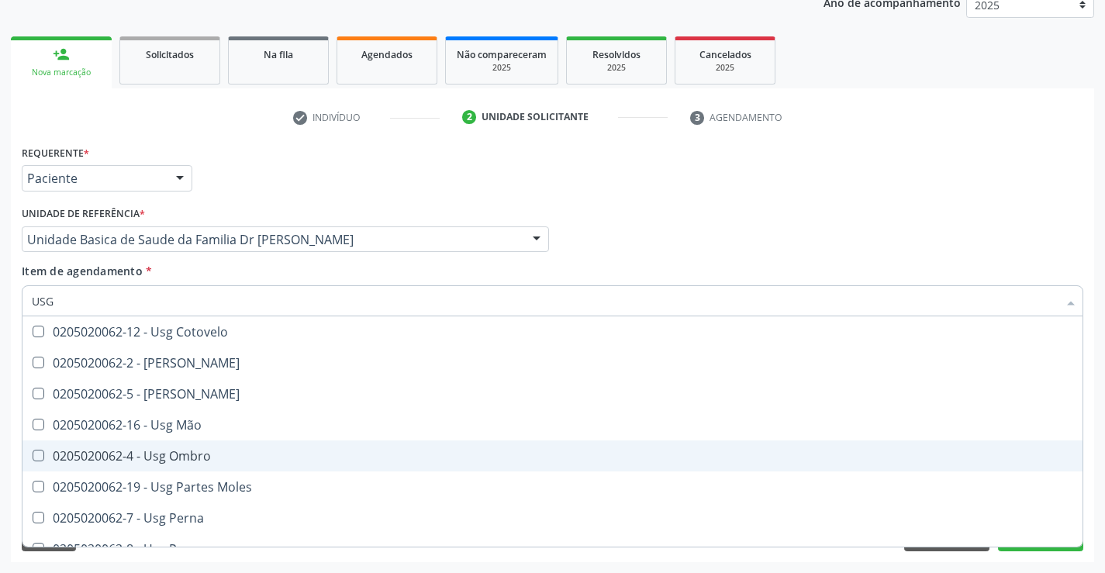
click at [233, 451] on div "0205020062-4 - Usg Ombro" at bounding box center [552, 456] width 1041 height 12
checkbox Ombro "true"
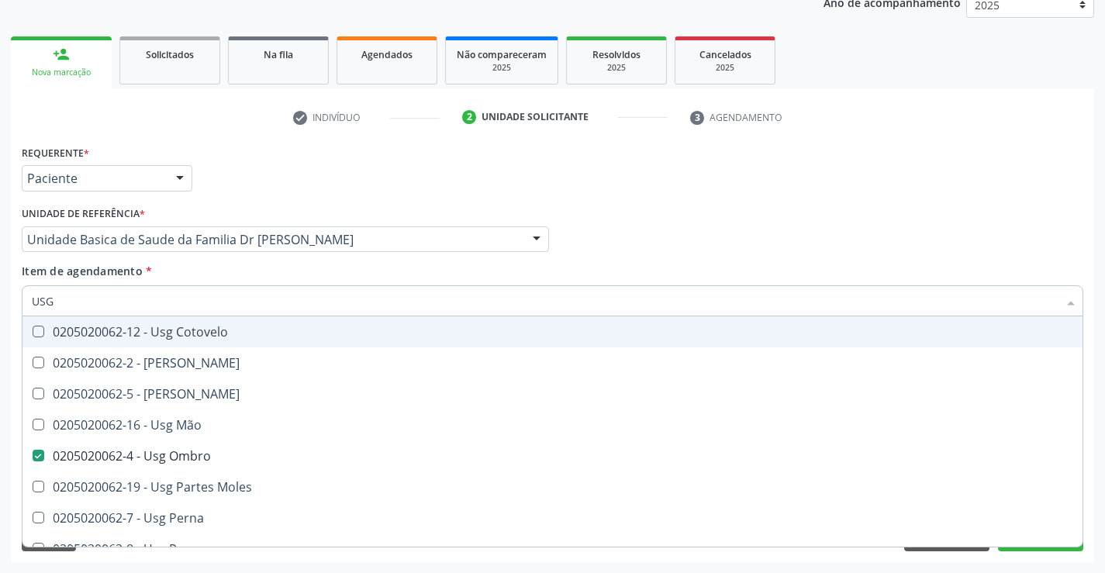
click at [795, 239] on div "Profissional Solicitante Por favor, selecione a Unidade de Atendimento primeiro…" at bounding box center [552, 232] width 1069 height 60
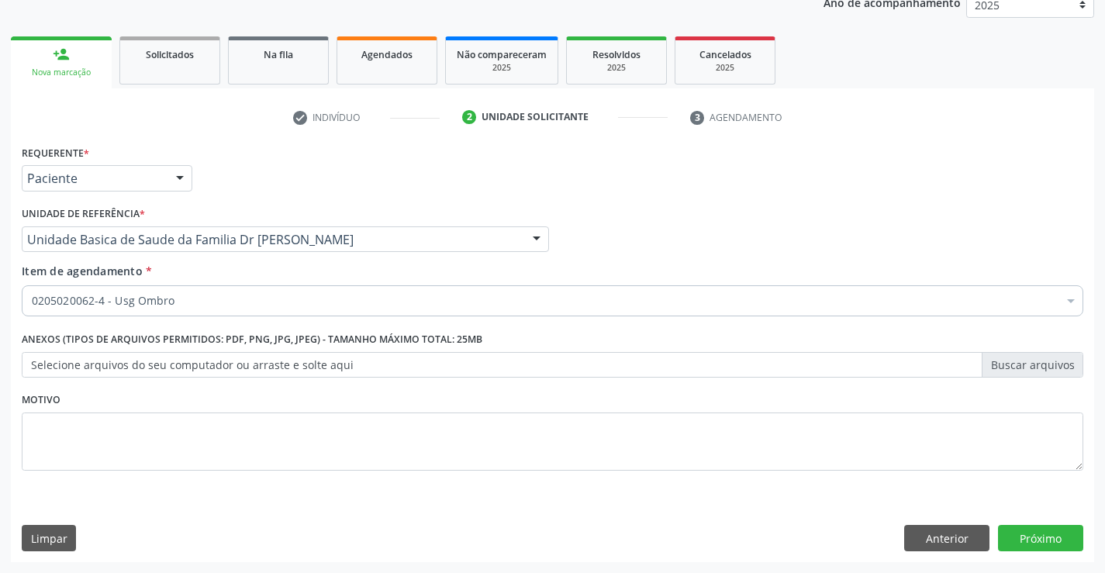
scroll to position [0, 0]
click at [1026, 536] on button "Próximo" at bounding box center [1040, 538] width 85 height 26
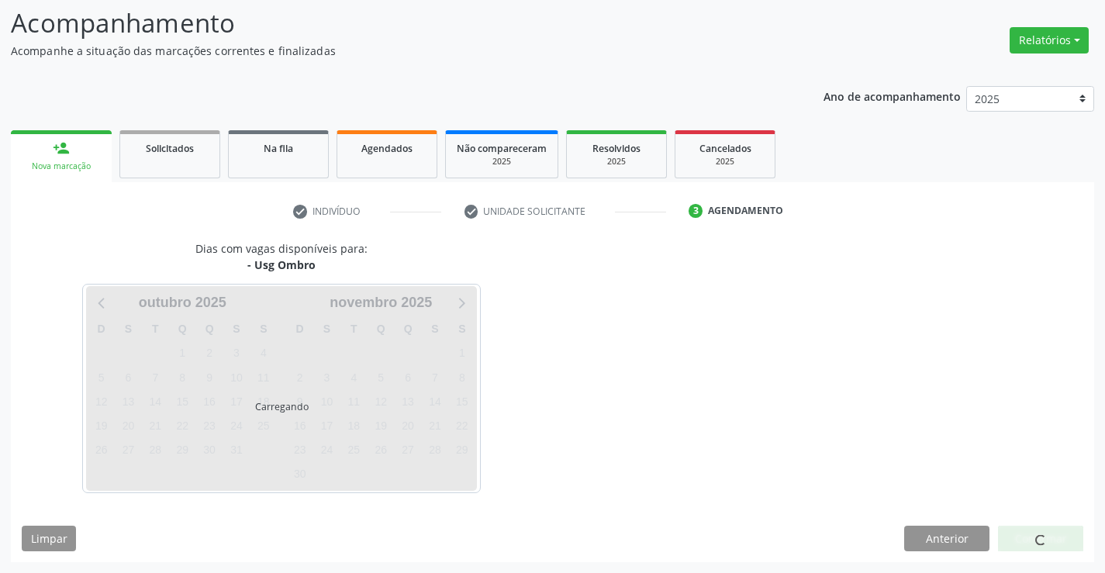
scroll to position [102, 0]
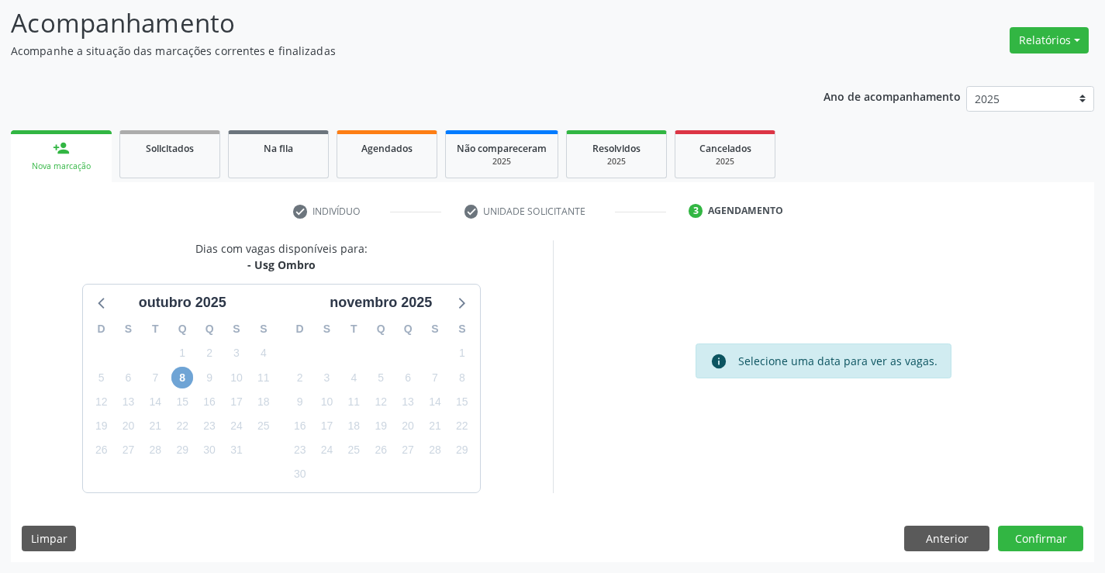
click at [188, 381] on span "8" at bounding box center [182, 378] width 22 height 22
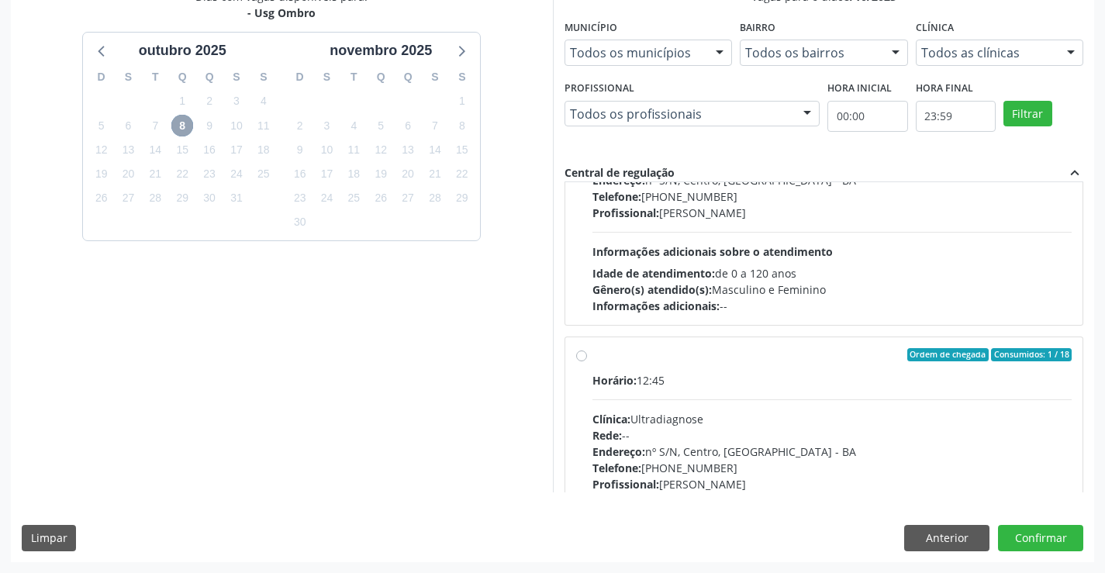
scroll to position [233, 0]
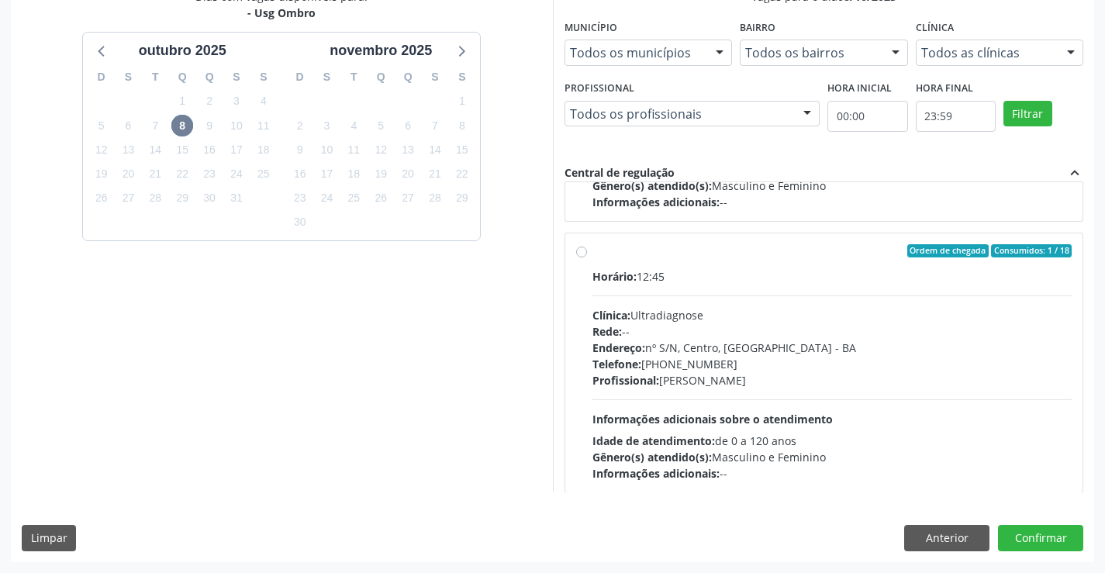
click at [592, 257] on label "Ordem de chegada Consumidos: 1 / 18 Horário: 12:45 Clínica: Ultradiagnose Rede:…" at bounding box center [832, 363] width 480 height 238
click at [578, 257] on input "Ordem de chegada Consumidos: 1 / 18 Horário: 12:45 Clínica: Ultradiagnose Rede:…" at bounding box center [581, 251] width 11 height 14
radio input "true"
click at [1021, 534] on button "Confirmar" at bounding box center [1040, 538] width 85 height 26
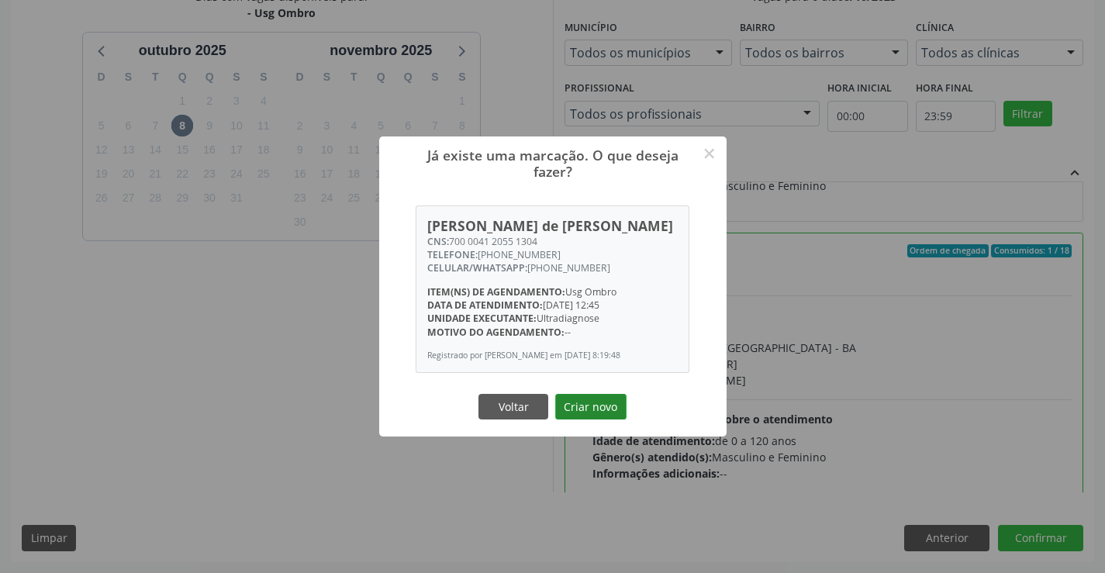
click at [621, 404] on button "Criar novo" at bounding box center [590, 407] width 71 height 26
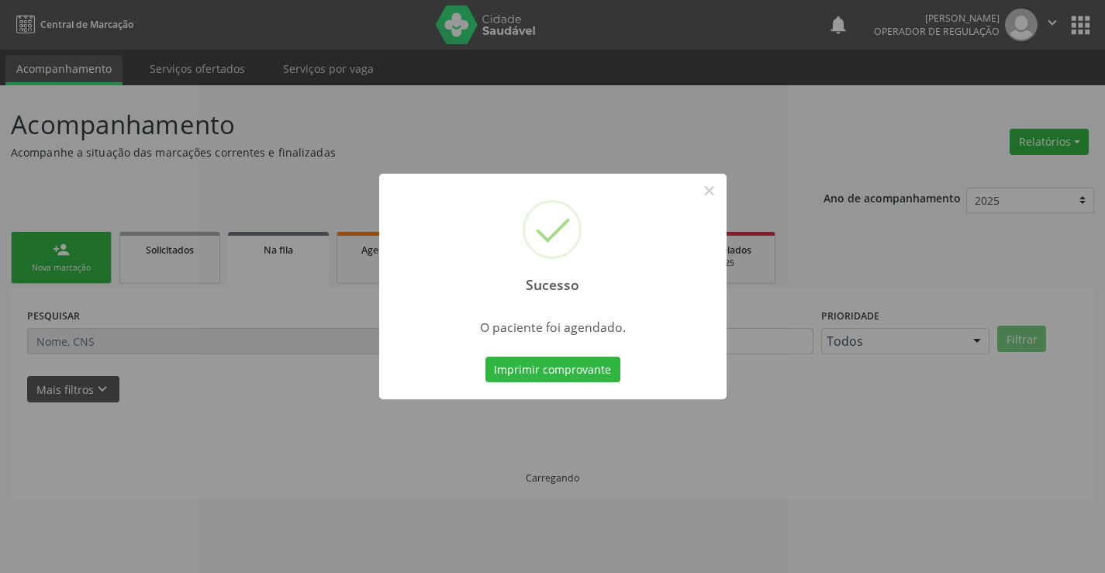
scroll to position [0, 0]
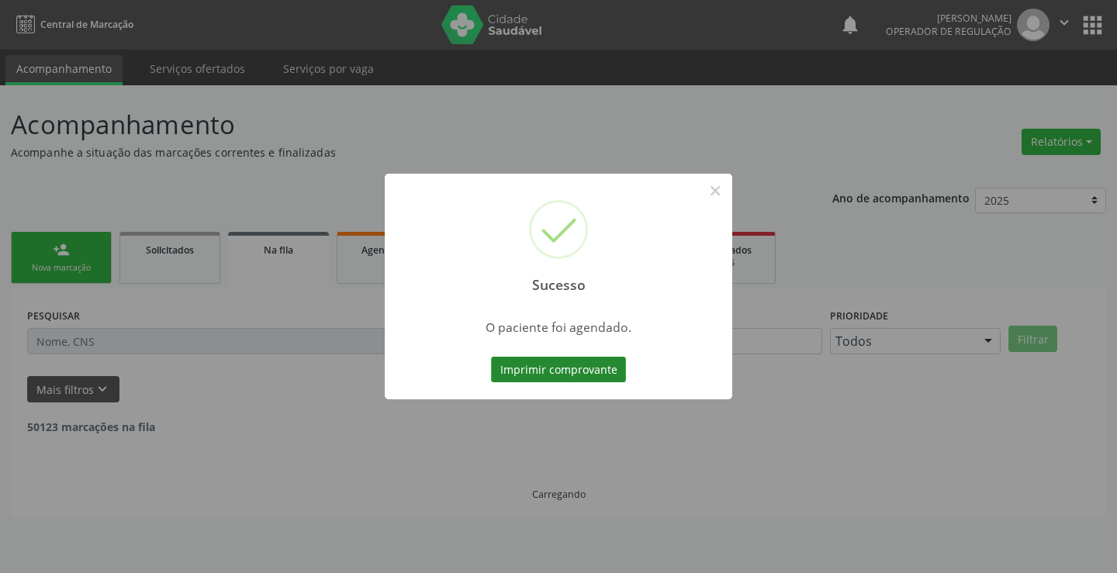
click at [586, 361] on button "Imprimir comprovante" at bounding box center [558, 370] width 135 height 26
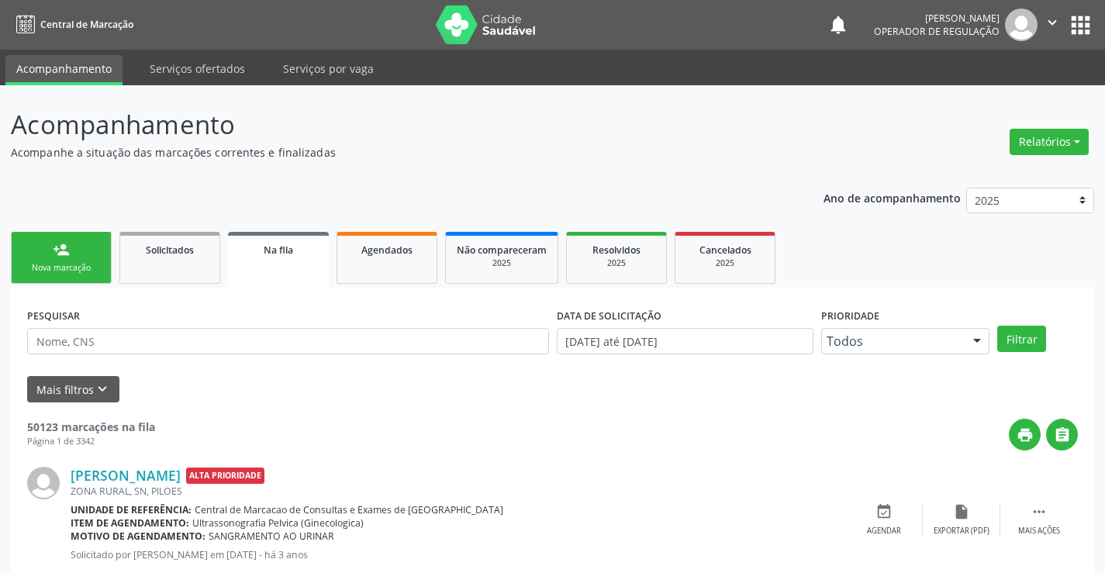
click at [81, 251] on link "person_add Nova marcação" at bounding box center [61, 258] width 101 height 52
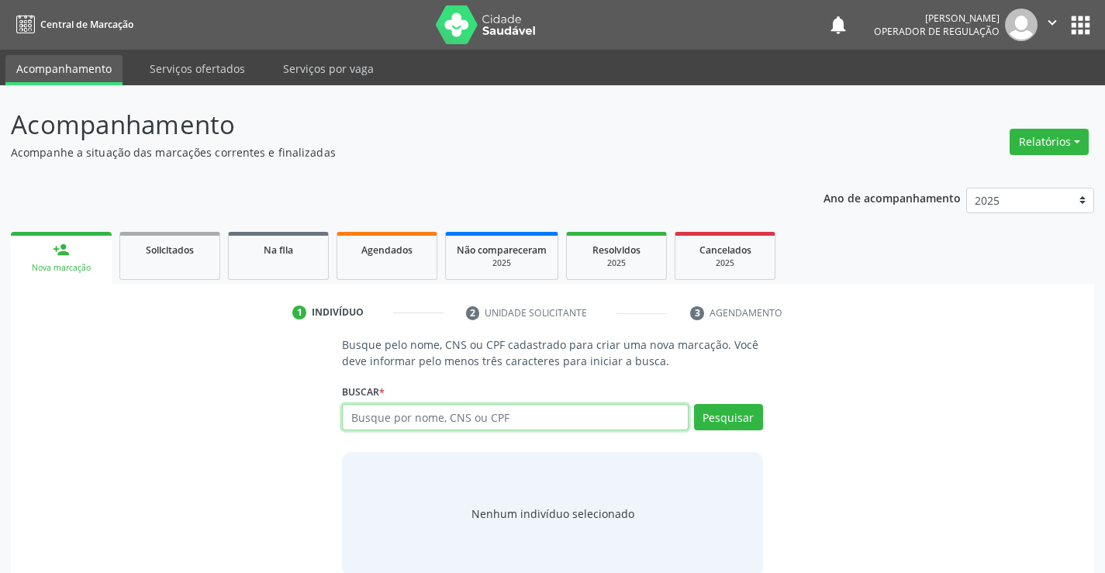
click at [419, 419] on input "text" at bounding box center [515, 417] width 346 height 26
type input "702900501625979"
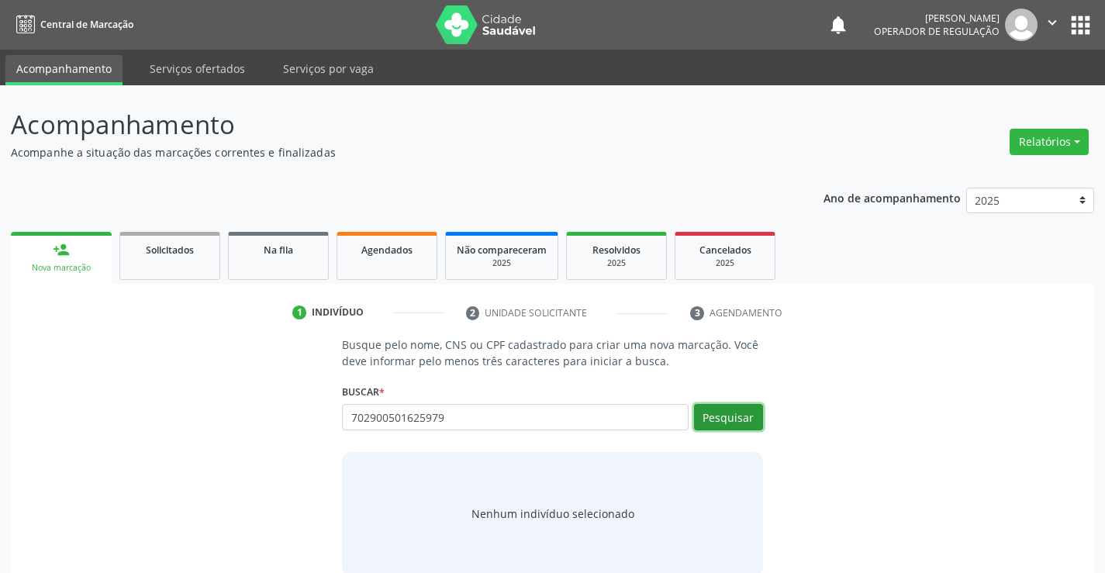
click at [729, 420] on button "Pesquisar" at bounding box center [728, 417] width 69 height 26
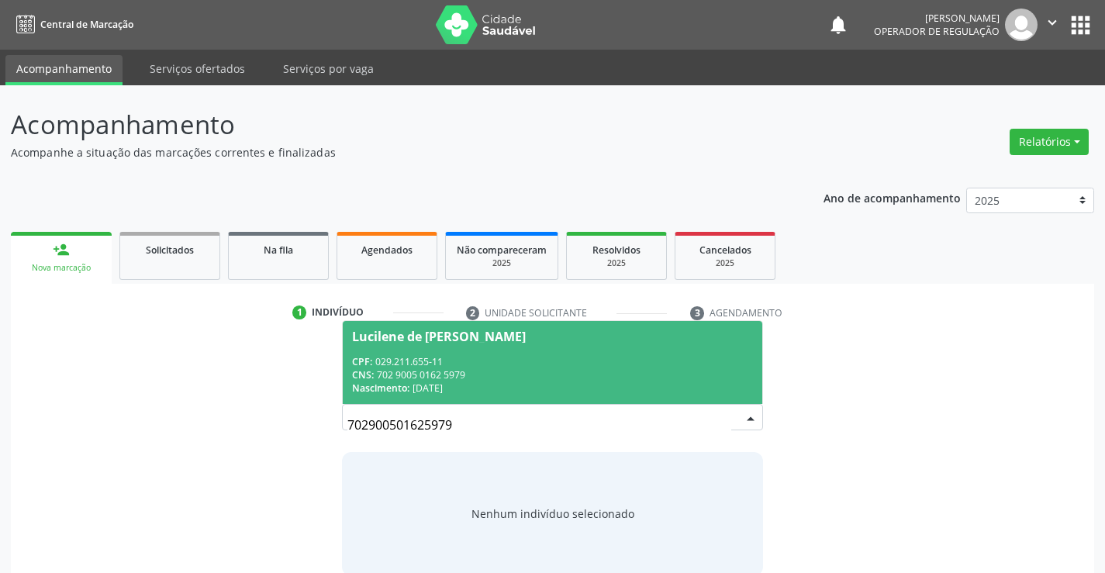
click at [490, 340] on div "Lucilene de Jesus Carneiro" at bounding box center [439, 336] width 174 height 12
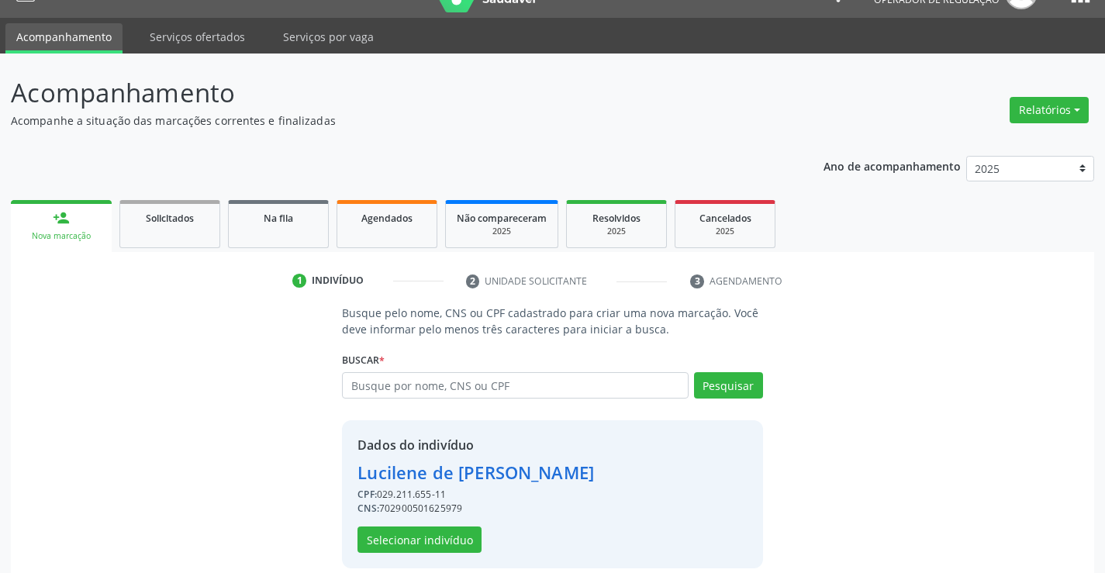
scroll to position [49, 0]
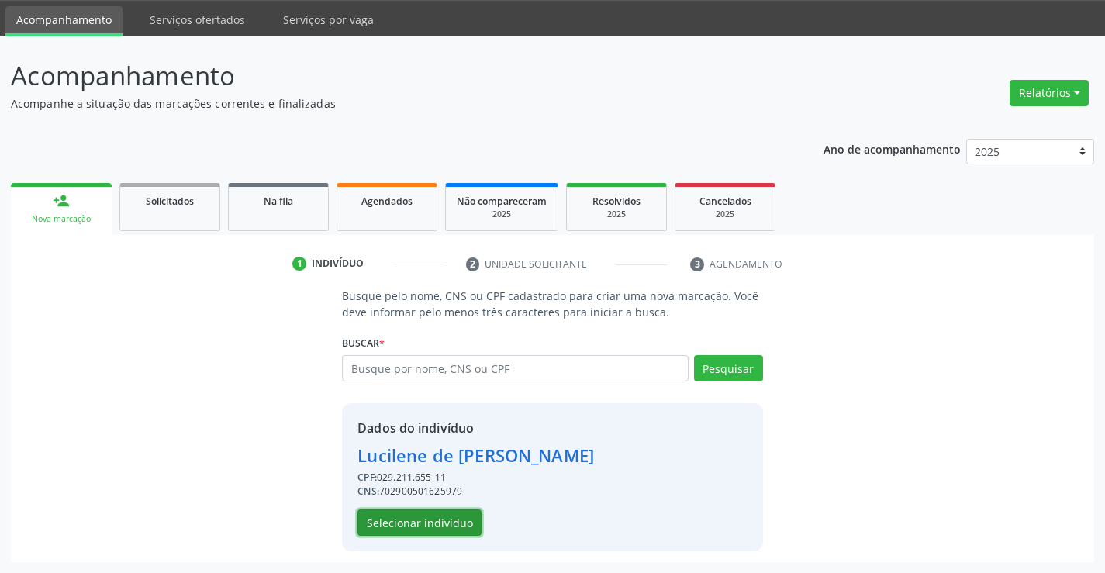
click at [425, 513] on button "Selecionar indivíduo" at bounding box center [419, 522] width 124 height 26
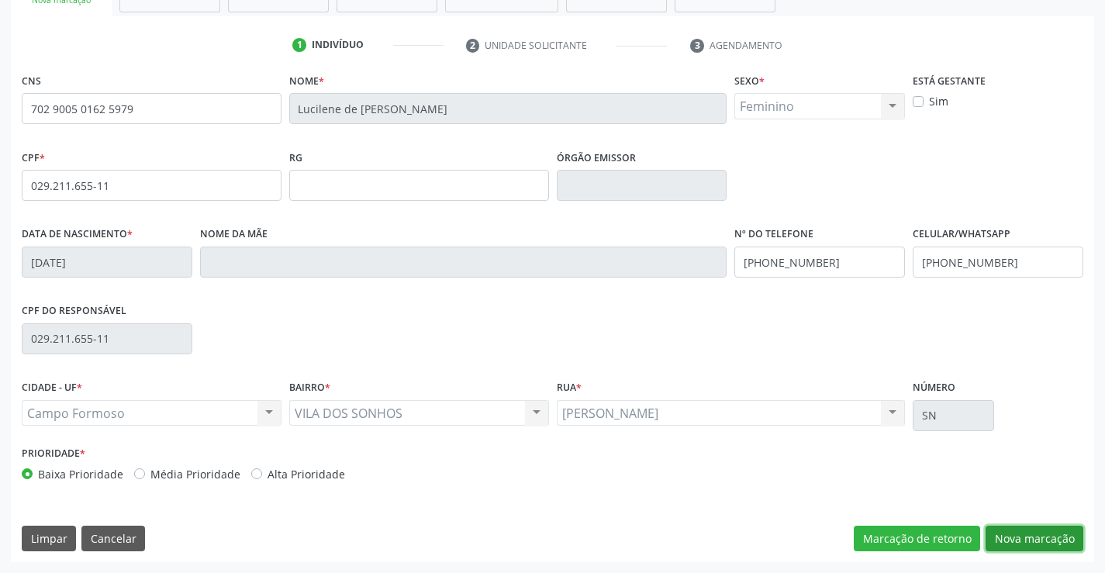
click at [998, 541] on button "Nova marcação" at bounding box center [1034, 539] width 98 height 26
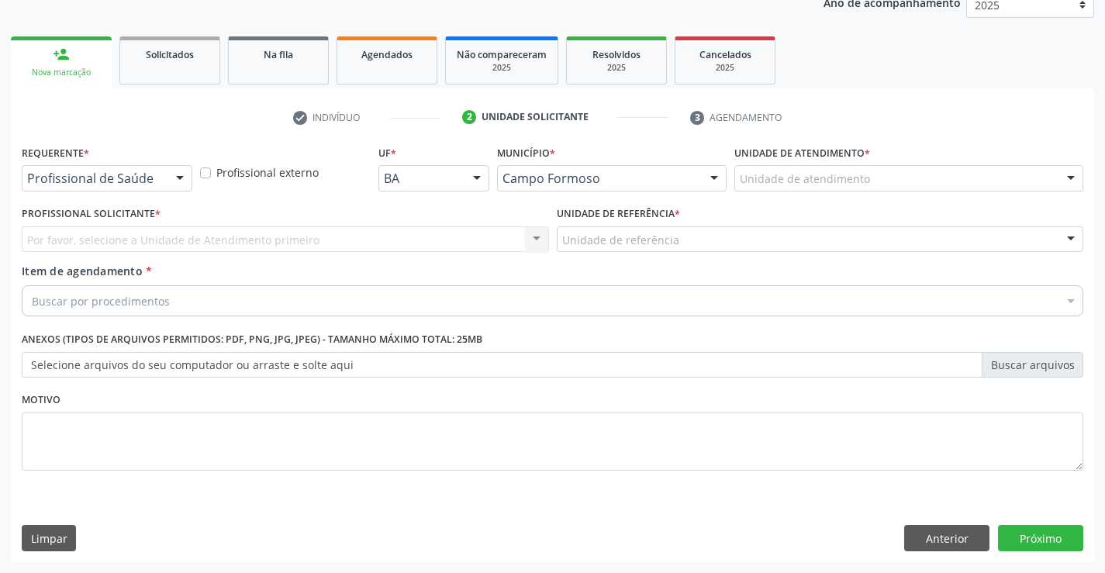
scroll to position [195, 0]
click at [179, 172] on div at bounding box center [179, 179] width 23 height 26
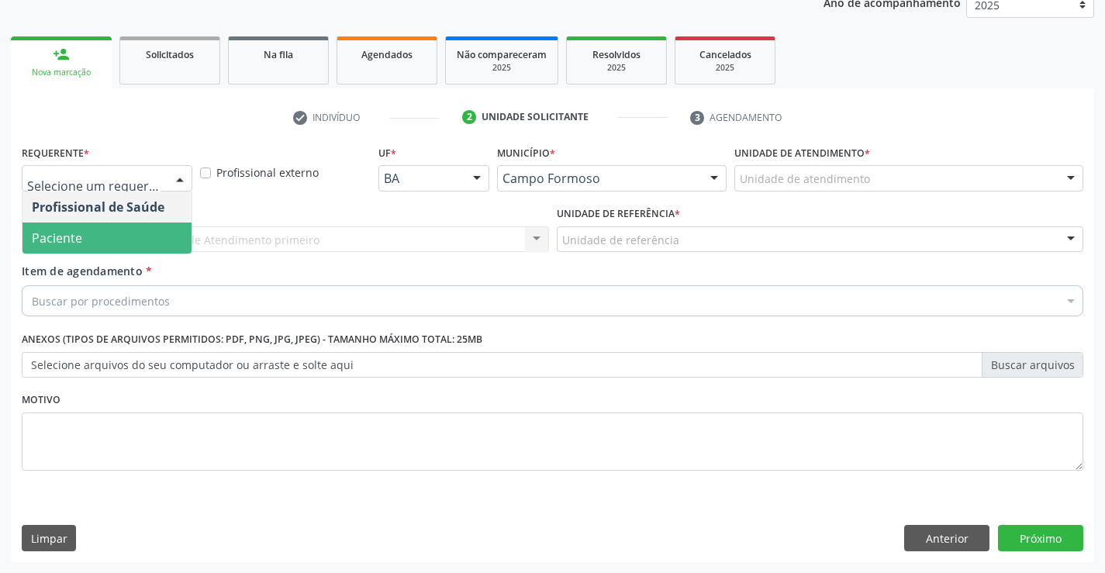
click at [141, 224] on span "Paciente" at bounding box center [106, 238] width 169 height 31
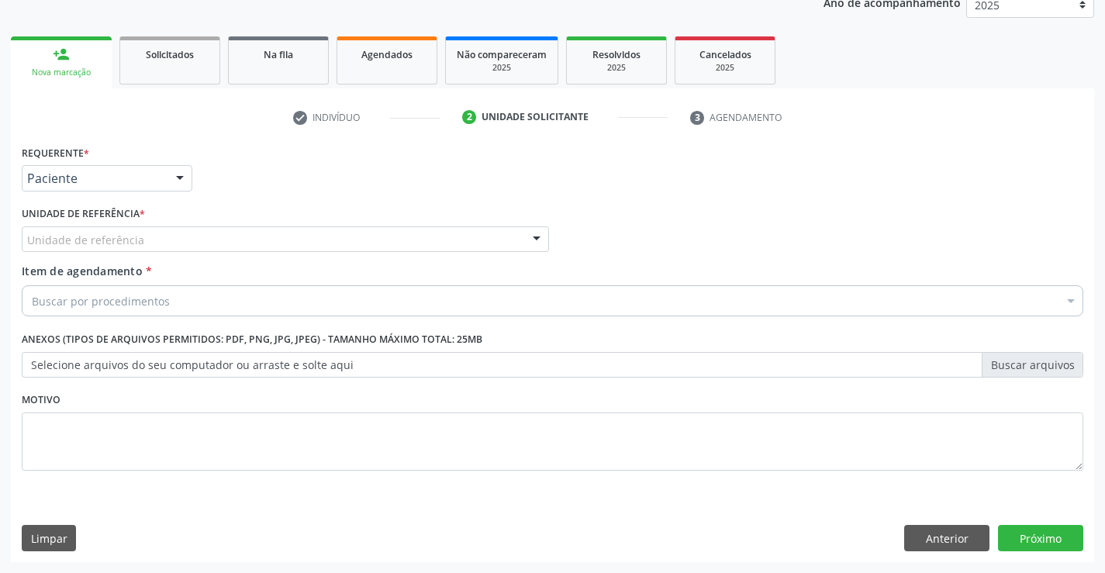
click at [527, 240] on div at bounding box center [536, 240] width 23 height 26
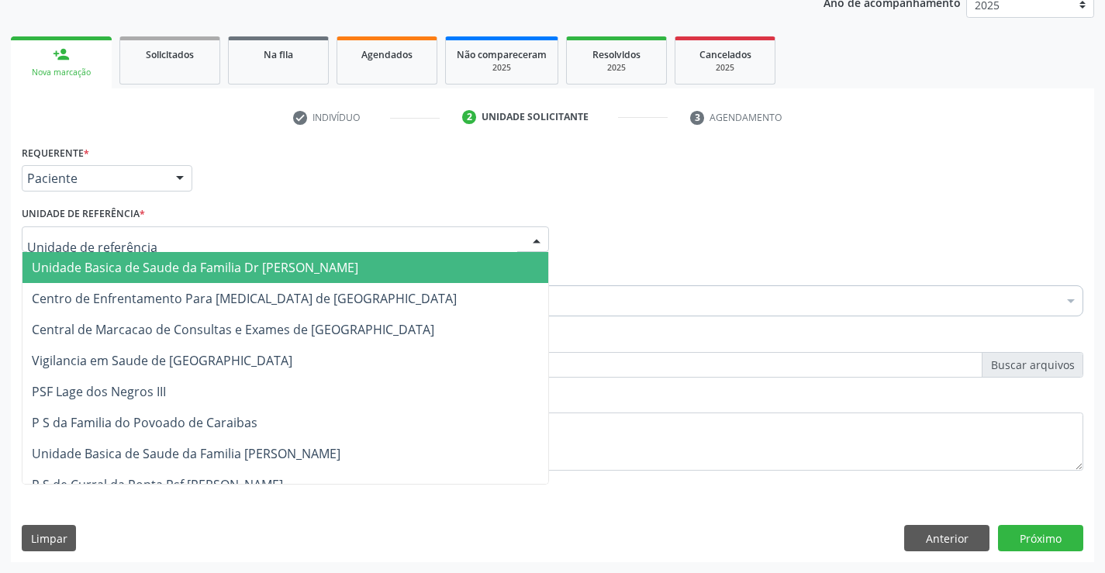
click at [427, 250] on input "text" at bounding box center [272, 247] width 490 height 31
click at [423, 254] on span "Unidade Basica de Saude da Familia Dr [PERSON_NAME]" at bounding box center [285, 267] width 526 height 31
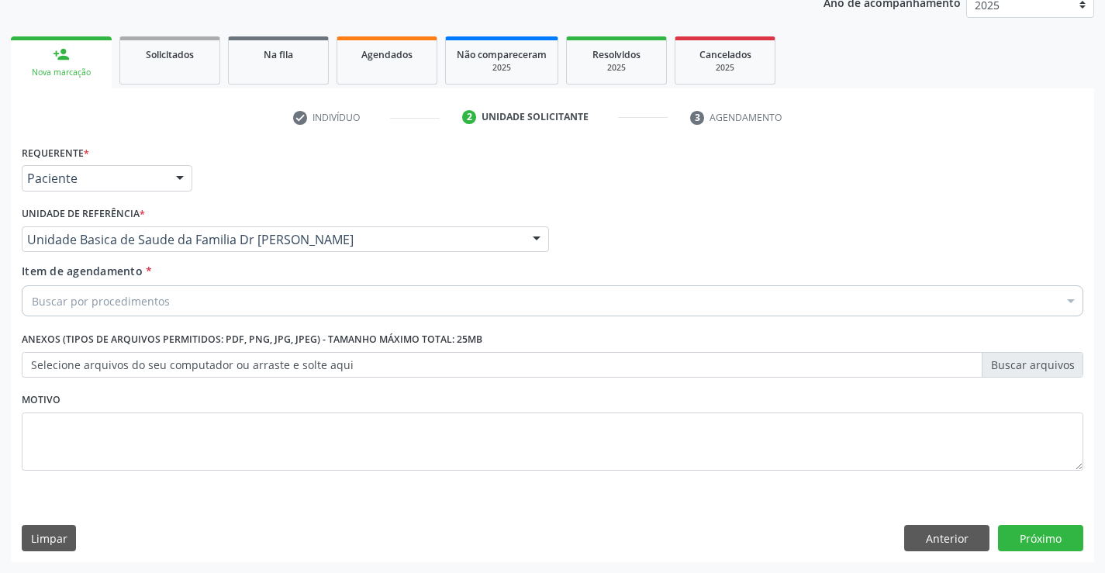
click at [363, 277] on div "Item de agendamento * Buscar por procedimentos Selecionar todos 0202040089 - 3X…" at bounding box center [552, 287] width 1061 height 49
click at [350, 295] on div "Buscar por procedimentos" at bounding box center [552, 300] width 1061 height 31
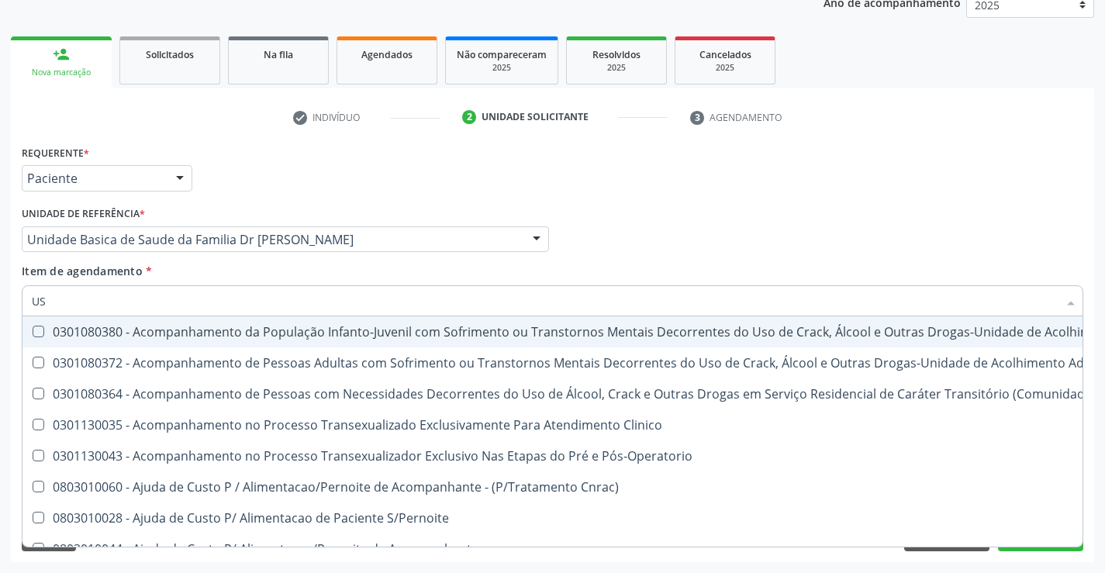
type input "USG"
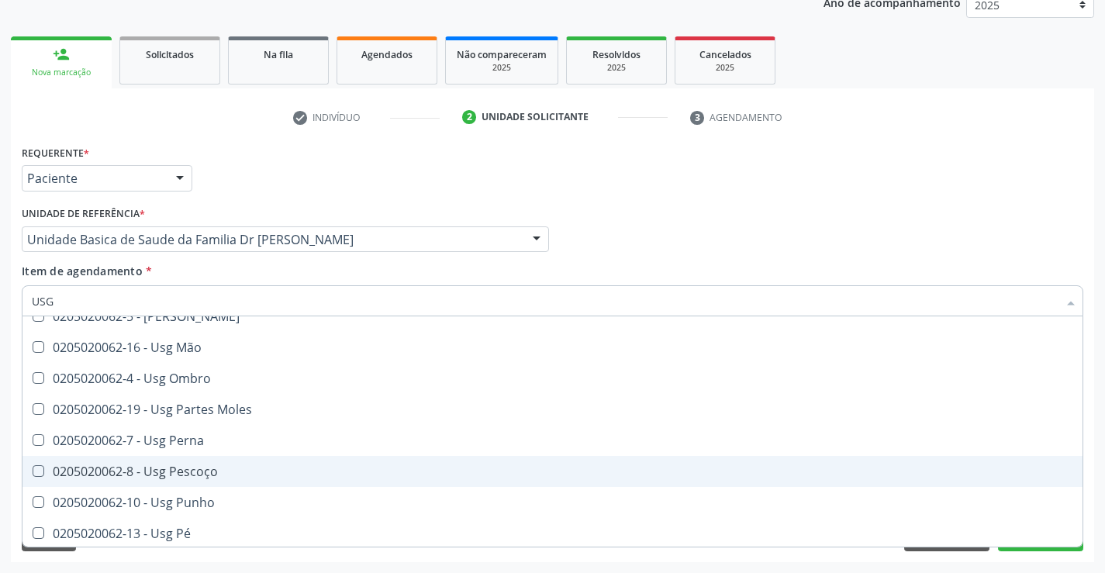
scroll to position [310, 0]
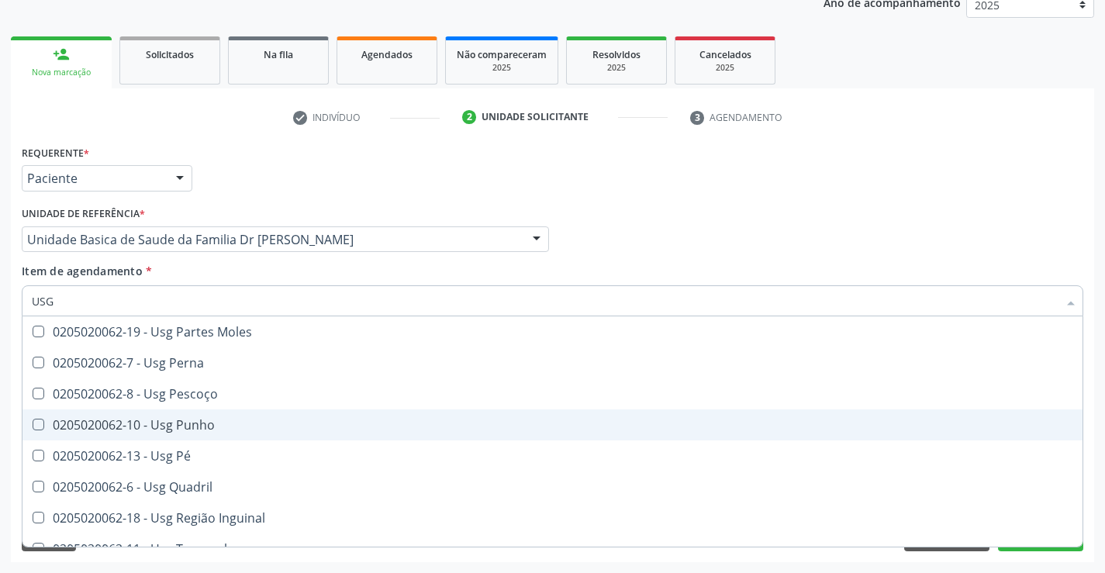
click at [217, 433] on span "0205020062-10 - Usg Punho" at bounding box center [552, 424] width 1060 height 31
checkbox Punho "true"
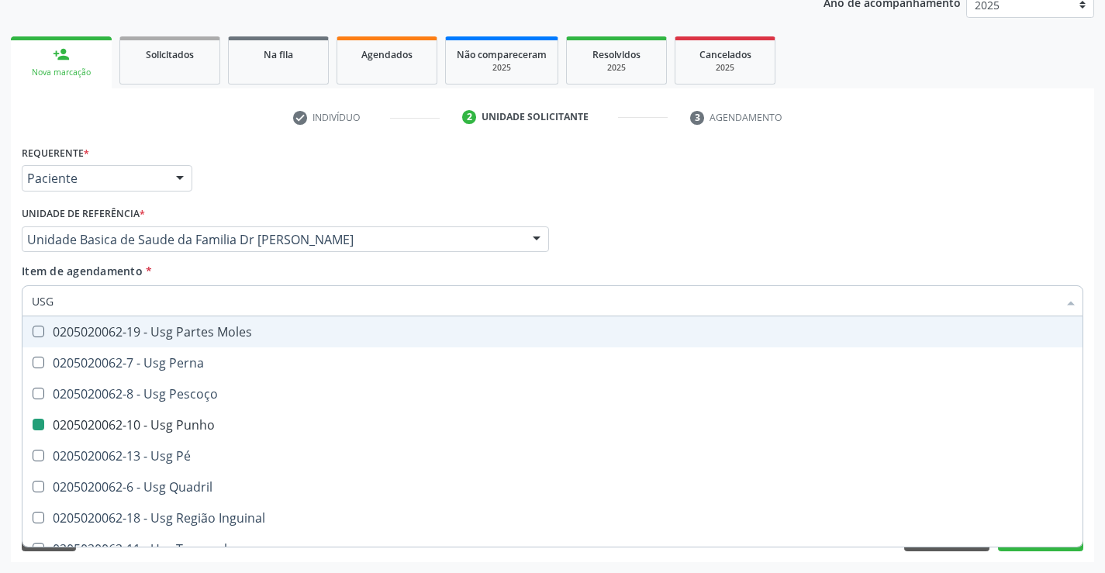
click at [811, 206] on div "Profissional Solicitante Por favor, selecione a Unidade de Atendimento primeiro…" at bounding box center [552, 232] width 1069 height 60
checkbox Braço "true"
checkbox Punho "false"
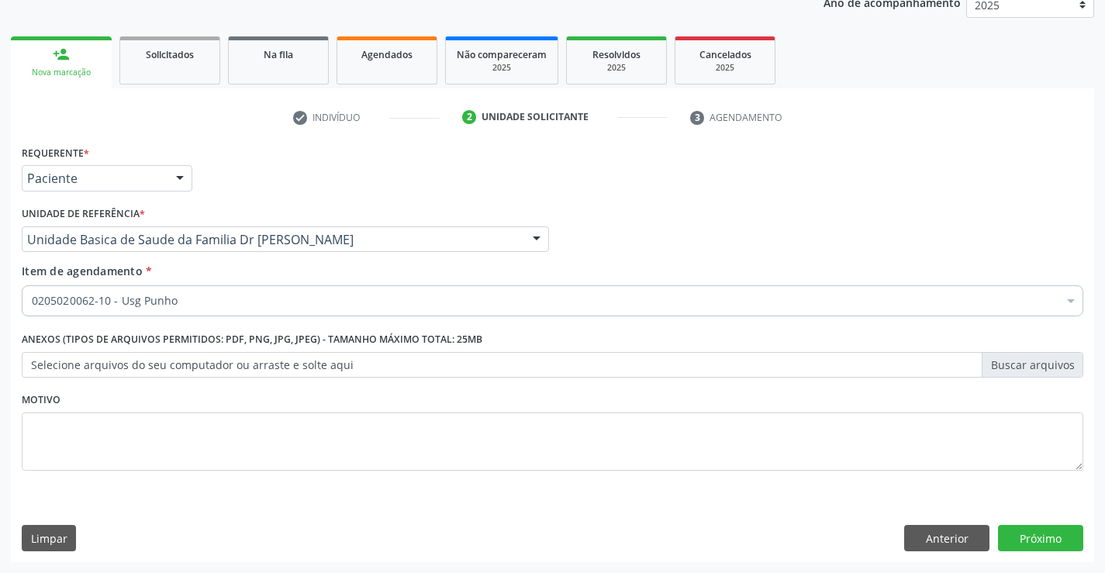
scroll to position [0, 0]
click at [1010, 537] on button "Próximo" at bounding box center [1040, 538] width 85 height 26
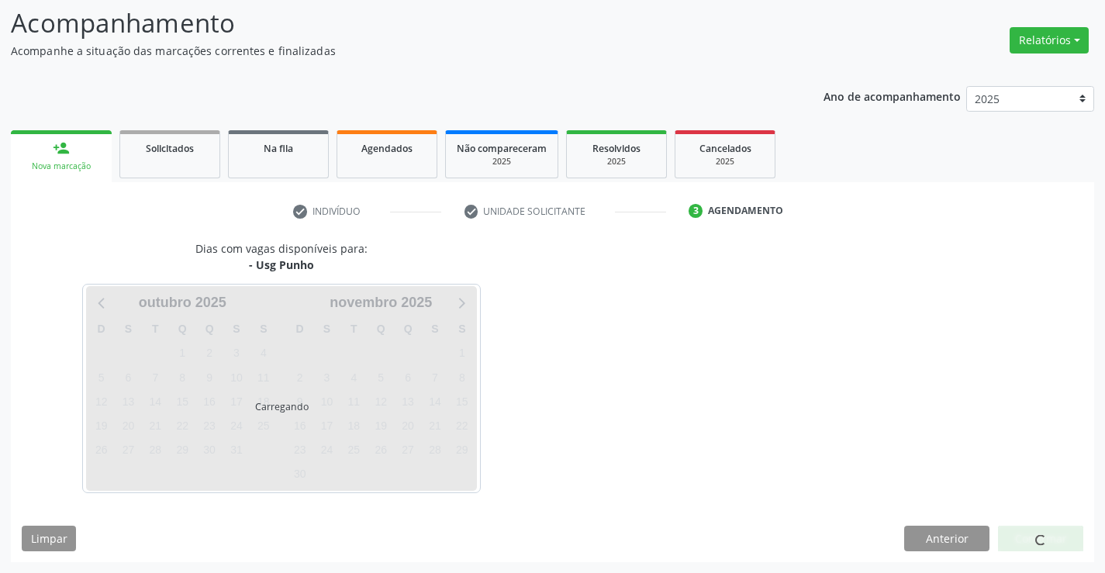
scroll to position [102, 0]
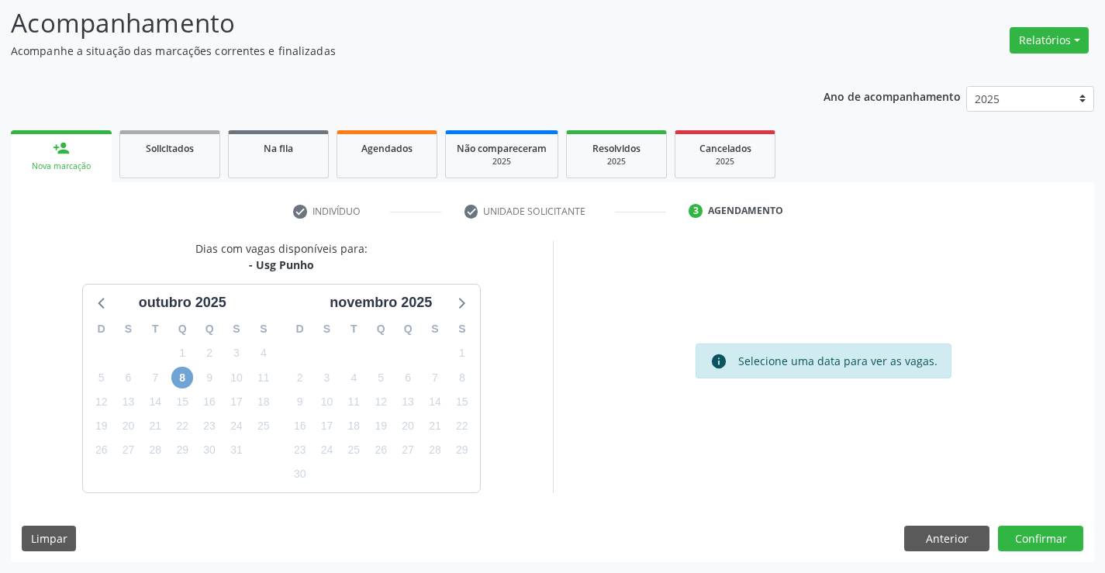
click at [185, 376] on span "8" at bounding box center [182, 378] width 22 height 22
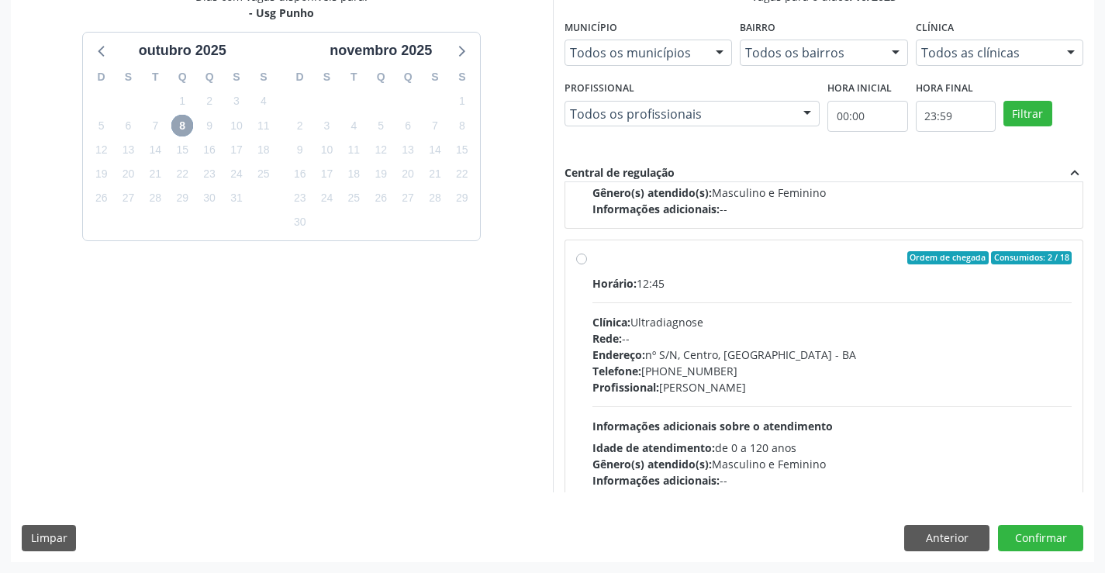
scroll to position [233, 0]
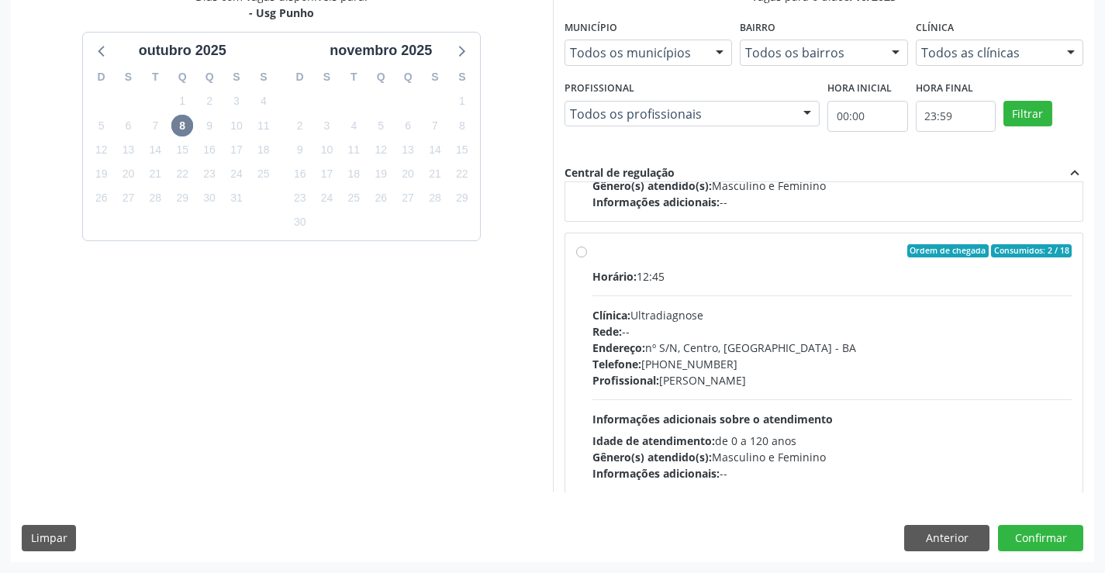
click at [592, 256] on label "Ordem de chegada Consumidos: 2 / 18 Horário: 12:45 Clínica: Ultradiagnose Rede:…" at bounding box center [832, 363] width 480 height 238
click at [579, 256] on input "Ordem de chegada Consumidos: 2 / 18 Horário: 12:45 Clínica: Ultradiagnose Rede:…" at bounding box center [581, 251] width 11 height 14
radio input "true"
click at [1016, 539] on button "Confirmar" at bounding box center [1040, 538] width 85 height 26
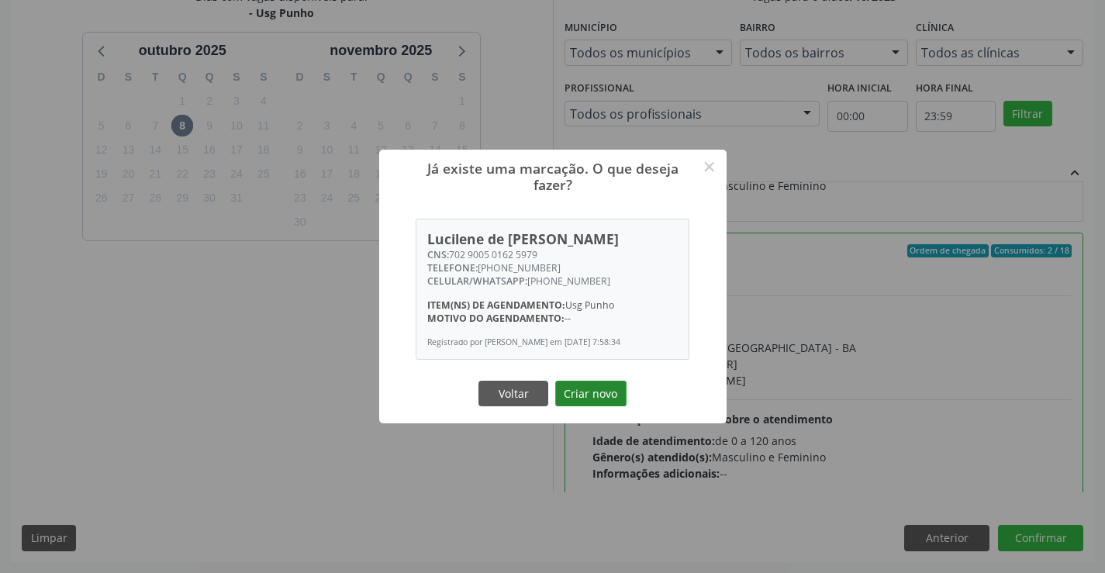
click at [616, 402] on button "Criar novo" at bounding box center [590, 394] width 71 height 26
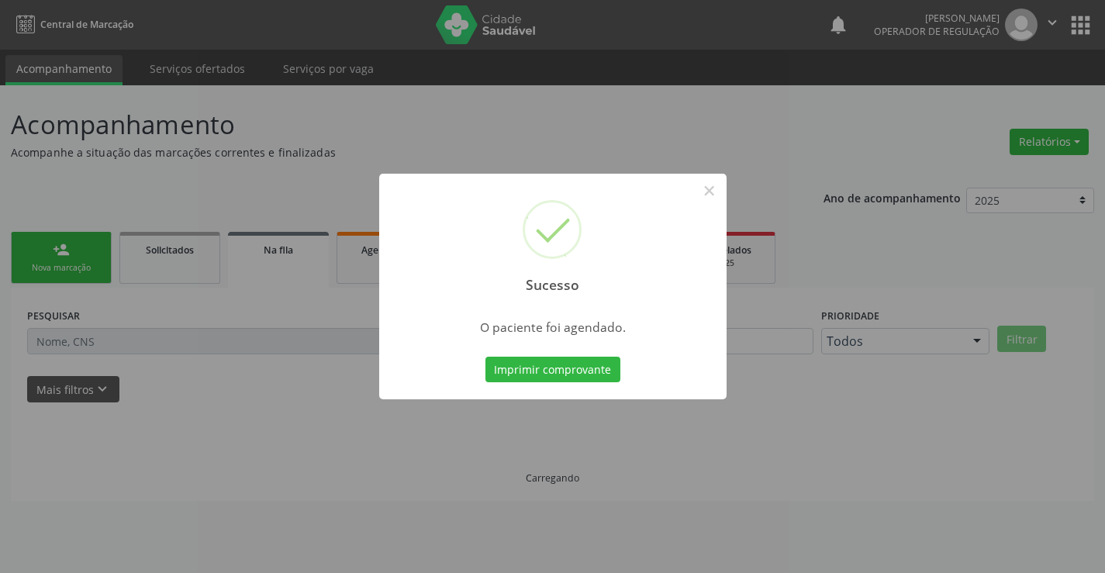
scroll to position [0, 0]
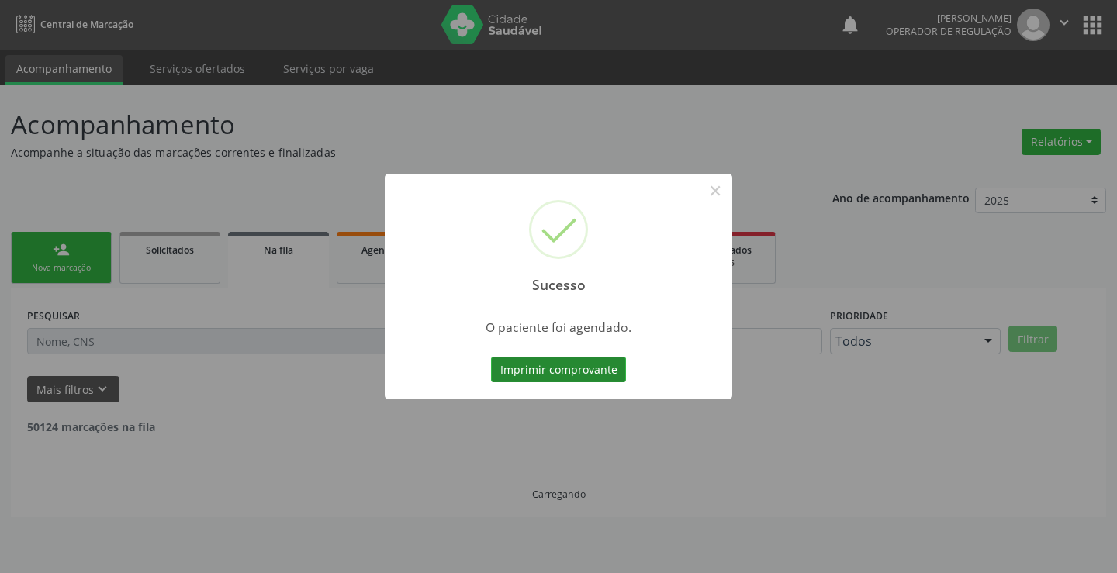
click at [582, 370] on button "Imprimir comprovante" at bounding box center [558, 370] width 135 height 26
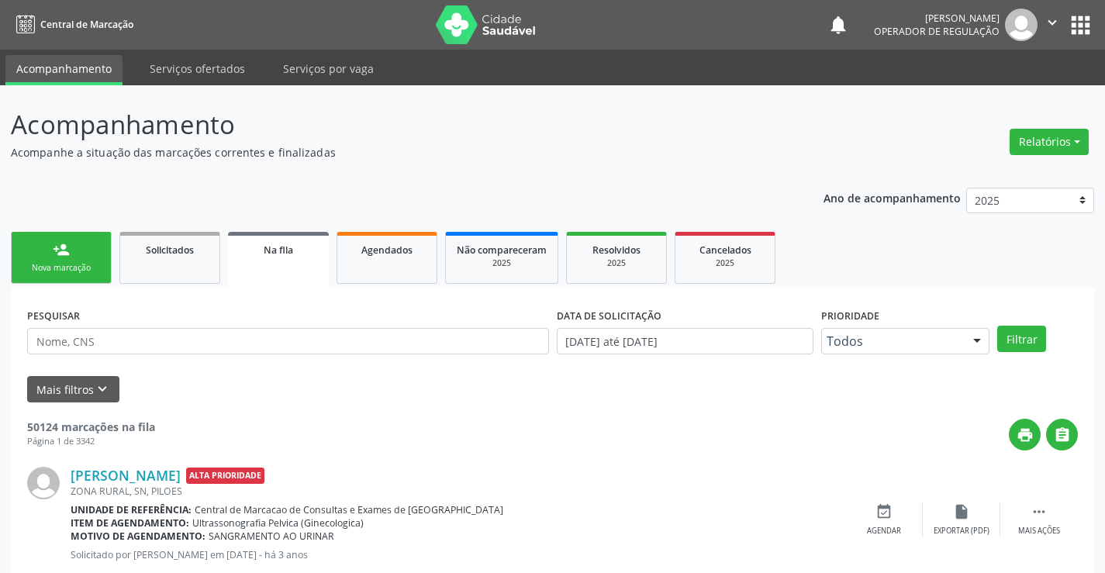
click at [88, 254] on link "person_add Nova marcação" at bounding box center [61, 258] width 101 height 52
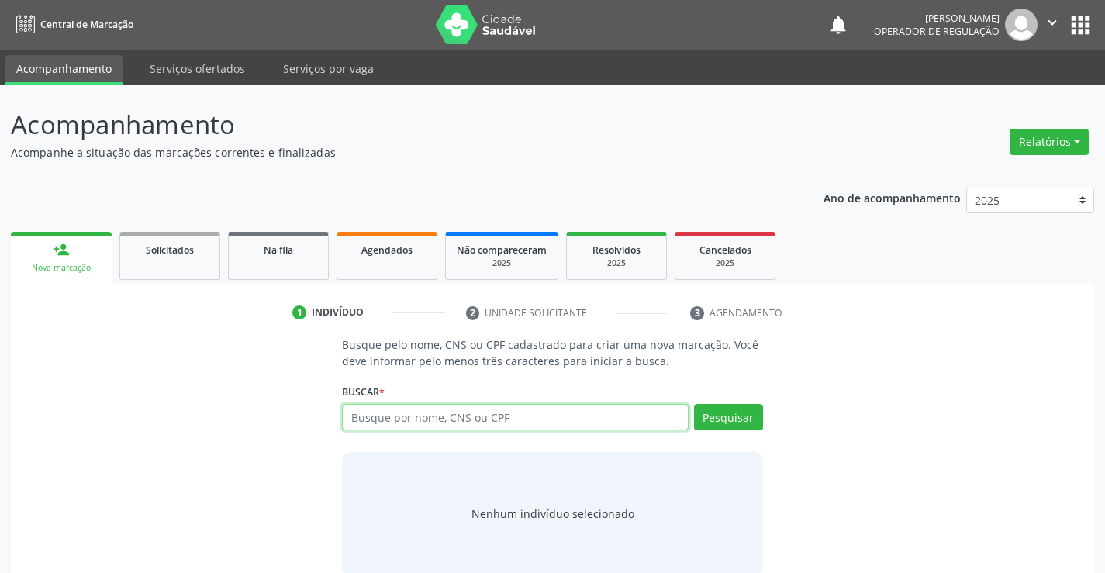
paste input "702 9005 0162 5979"
type input "702 9005 0162 5979"
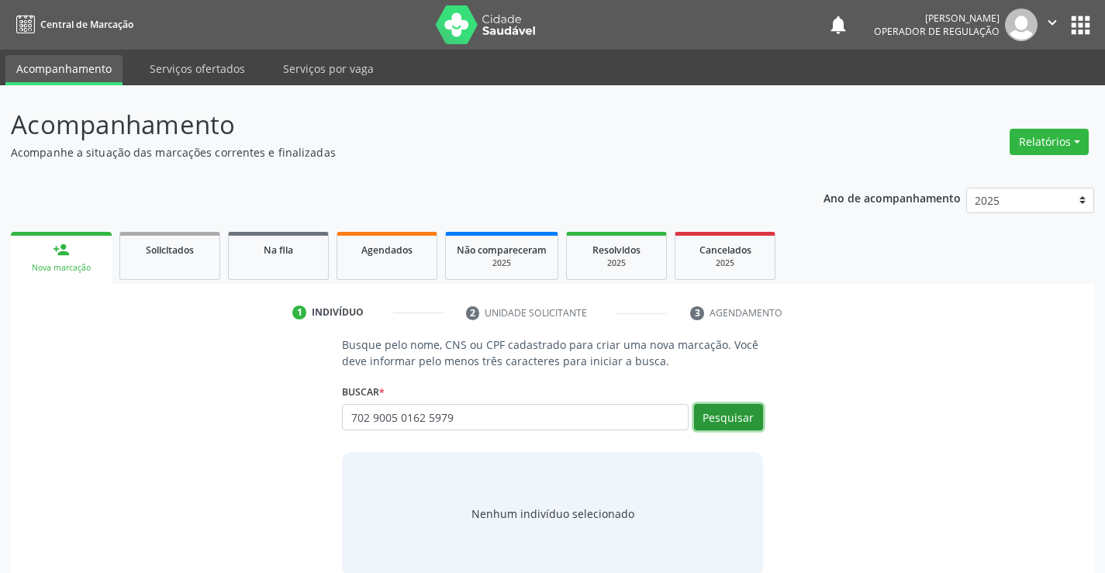
click at [709, 414] on button "Pesquisar" at bounding box center [728, 417] width 69 height 26
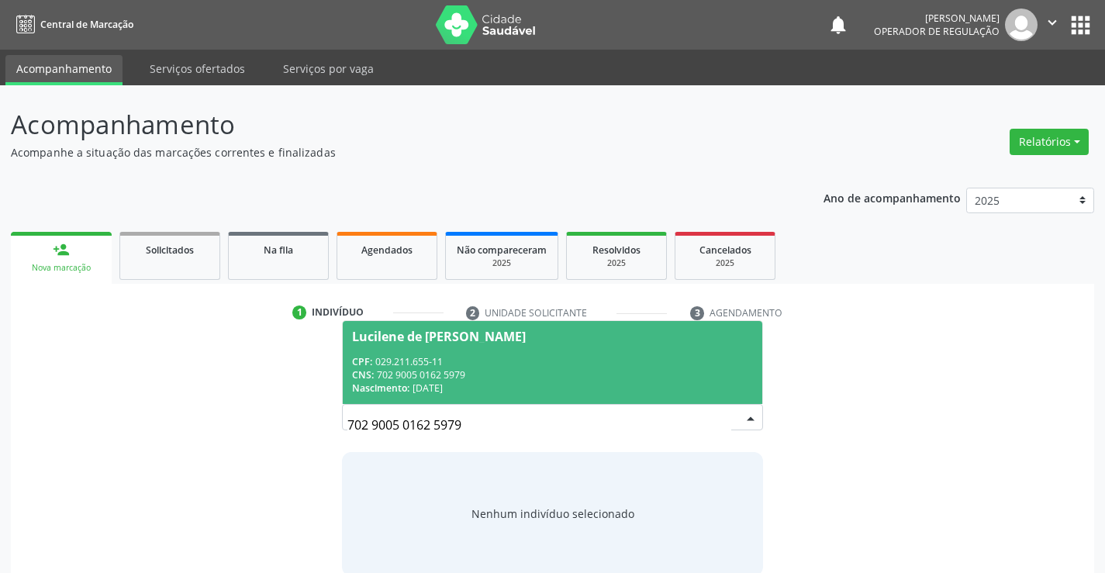
click at [518, 335] on div "Lucilene de Jesus Carneiro" at bounding box center [552, 336] width 400 height 12
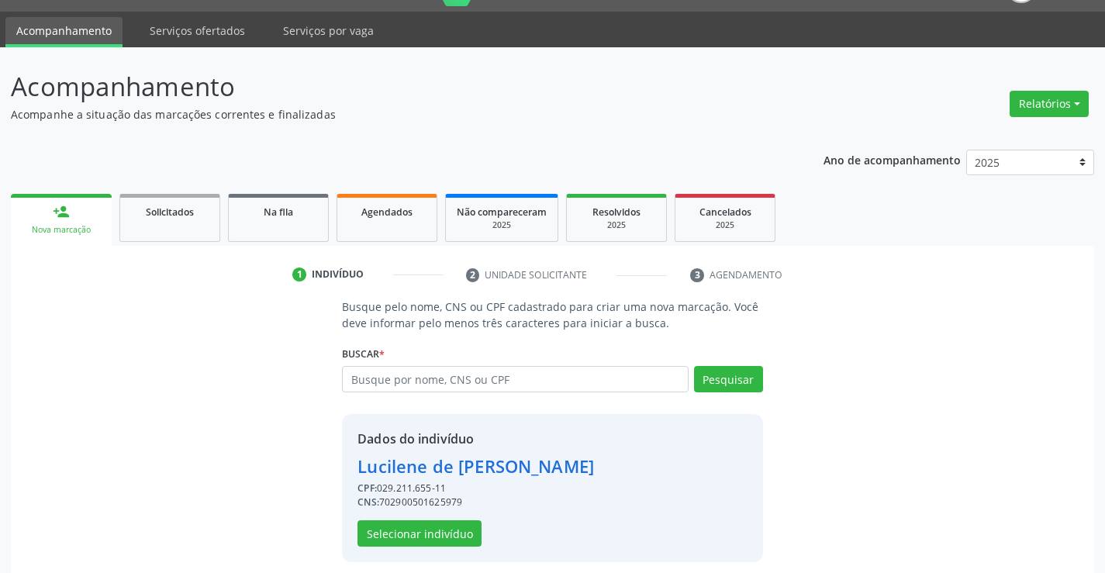
scroll to position [49, 0]
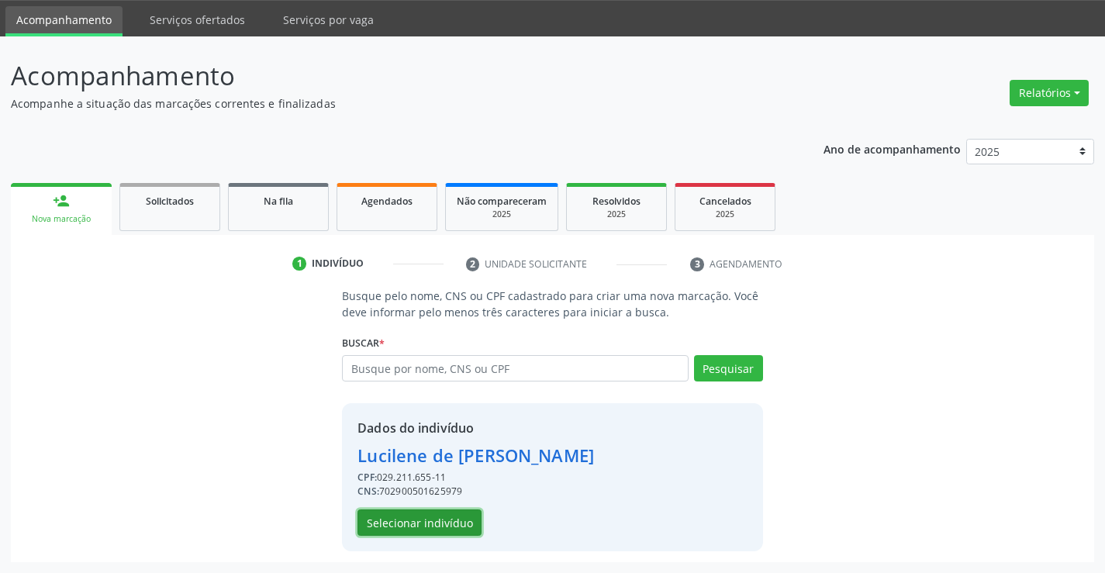
click at [409, 533] on button "Selecionar indivíduo" at bounding box center [419, 522] width 124 height 26
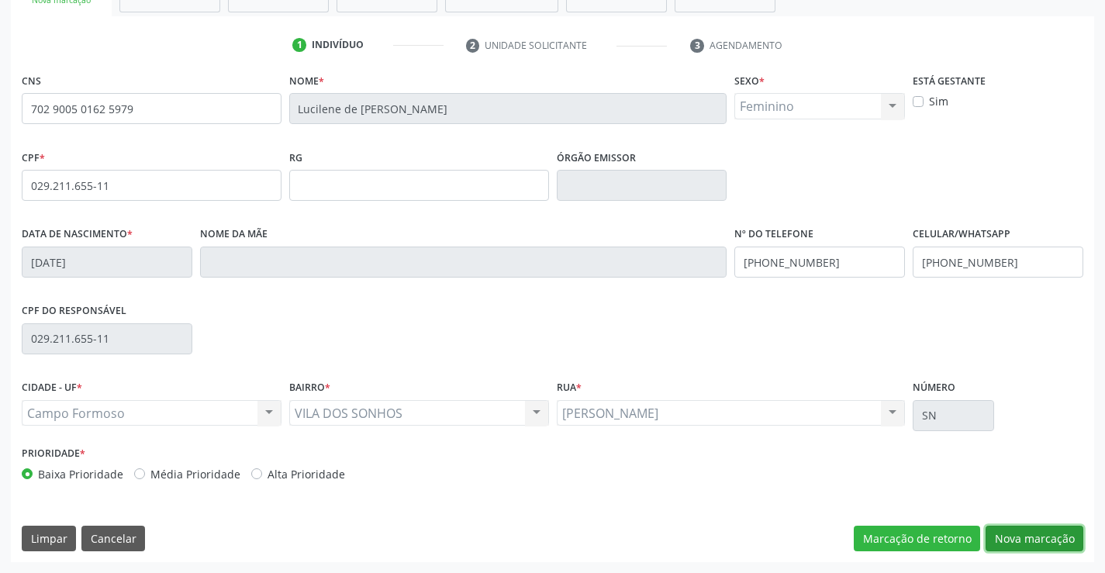
click at [1011, 547] on button "Nova marcação" at bounding box center [1034, 539] width 98 height 26
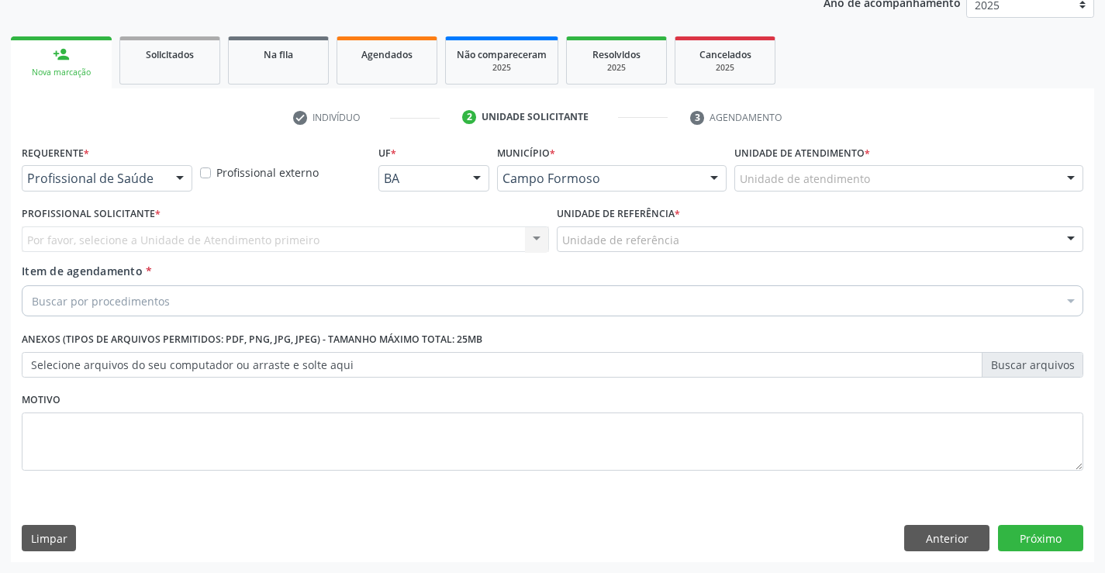
click at [178, 182] on div at bounding box center [179, 179] width 23 height 26
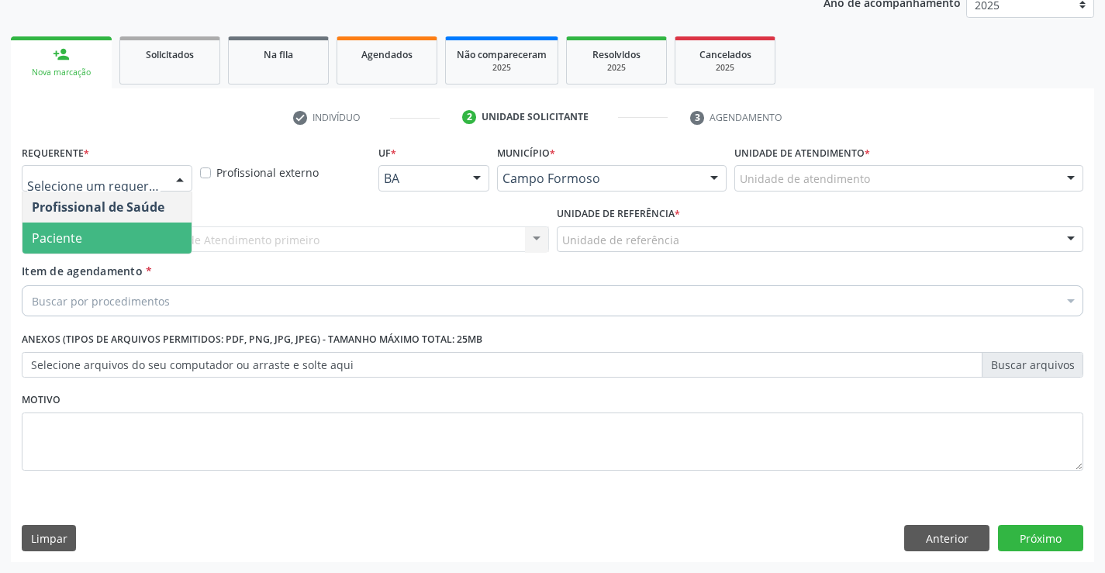
click at [129, 237] on span "Paciente" at bounding box center [106, 238] width 169 height 31
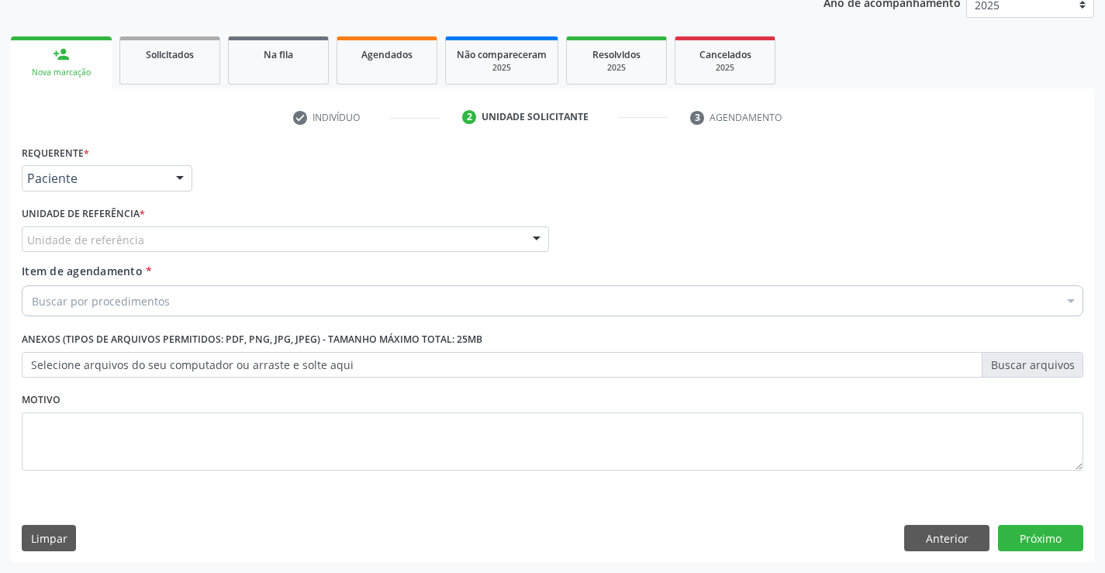
click at [544, 242] on div at bounding box center [536, 240] width 23 height 26
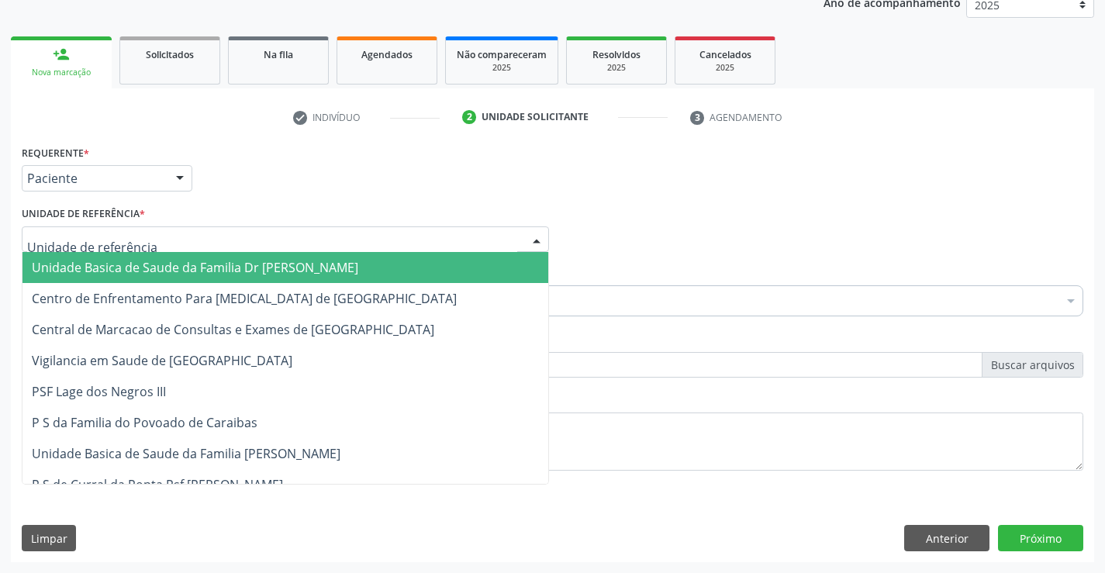
click at [419, 264] on span "Unidade Basica de Saude da Familia Dr [PERSON_NAME]" at bounding box center [285, 267] width 526 height 31
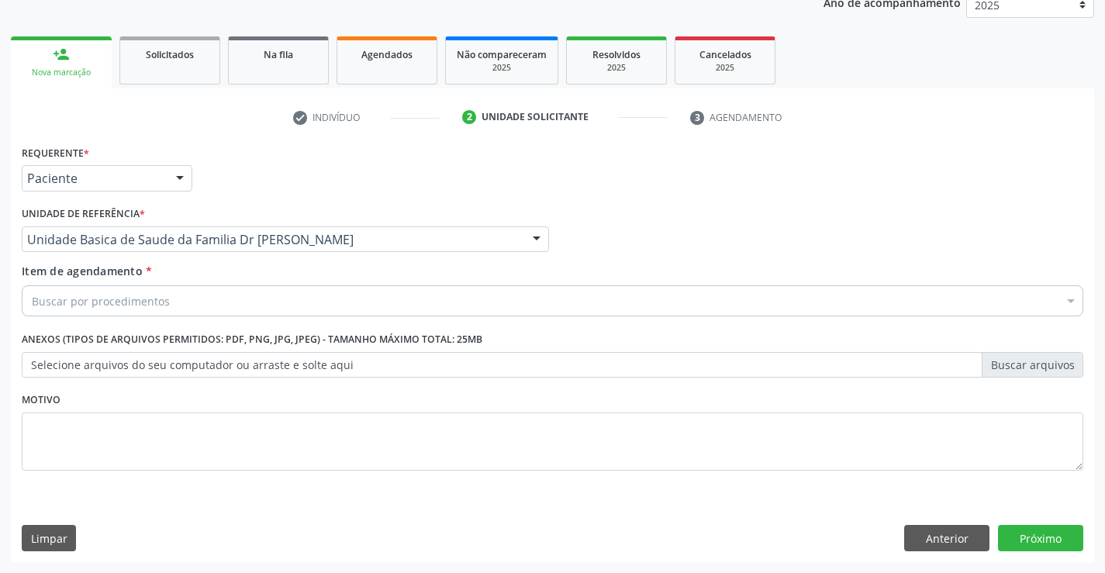
click at [361, 302] on div "Buscar por procedimentos" at bounding box center [552, 300] width 1061 height 31
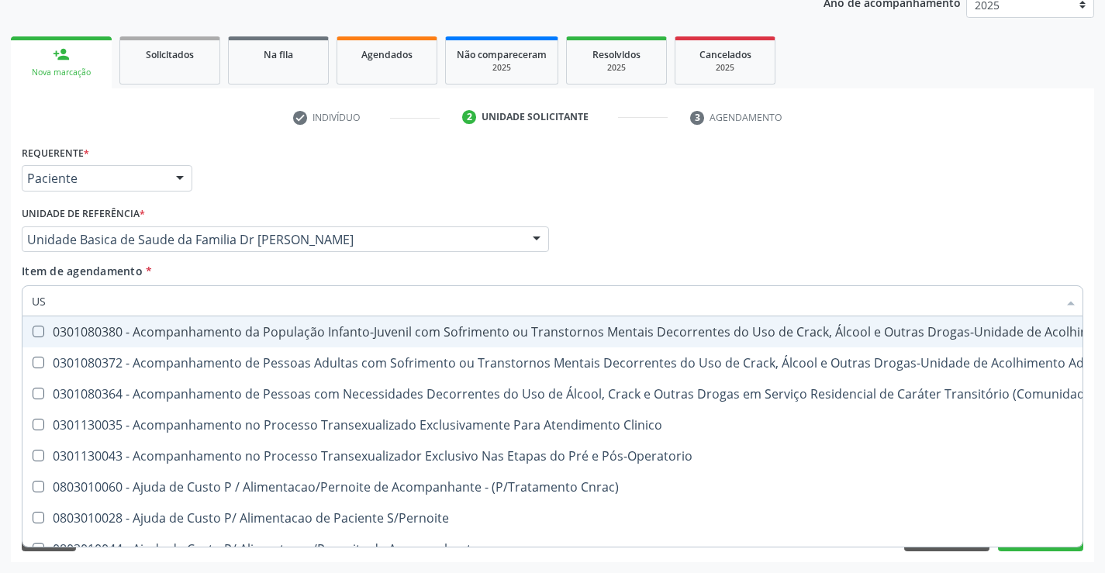
type input "USG"
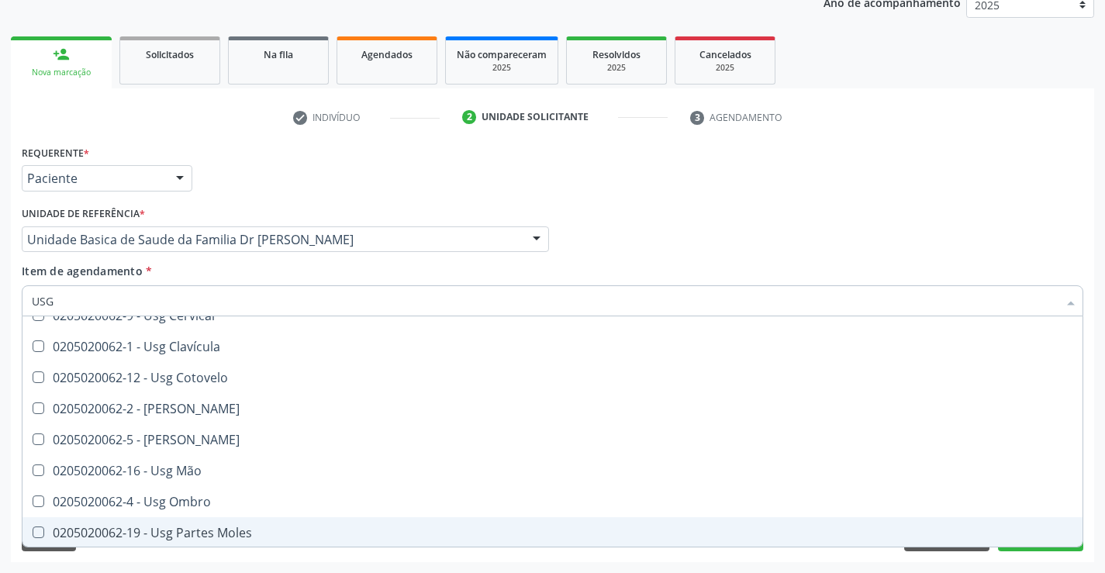
scroll to position [233, 0]
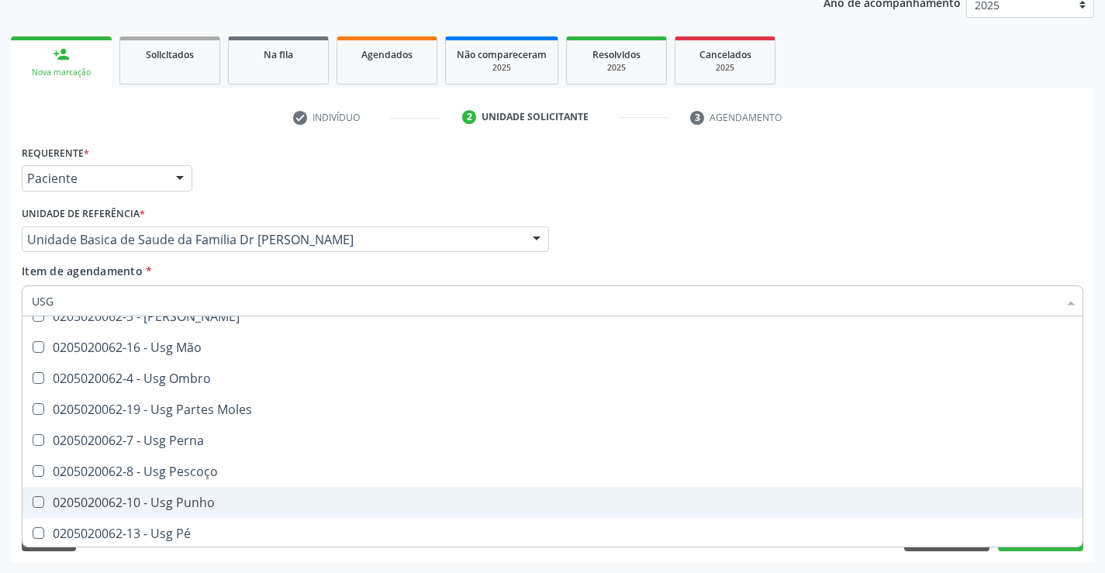
click at [198, 499] on div "0205020062-10 - Usg Punho" at bounding box center [552, 502] width 1041 height 12
checkbox Punho "true"
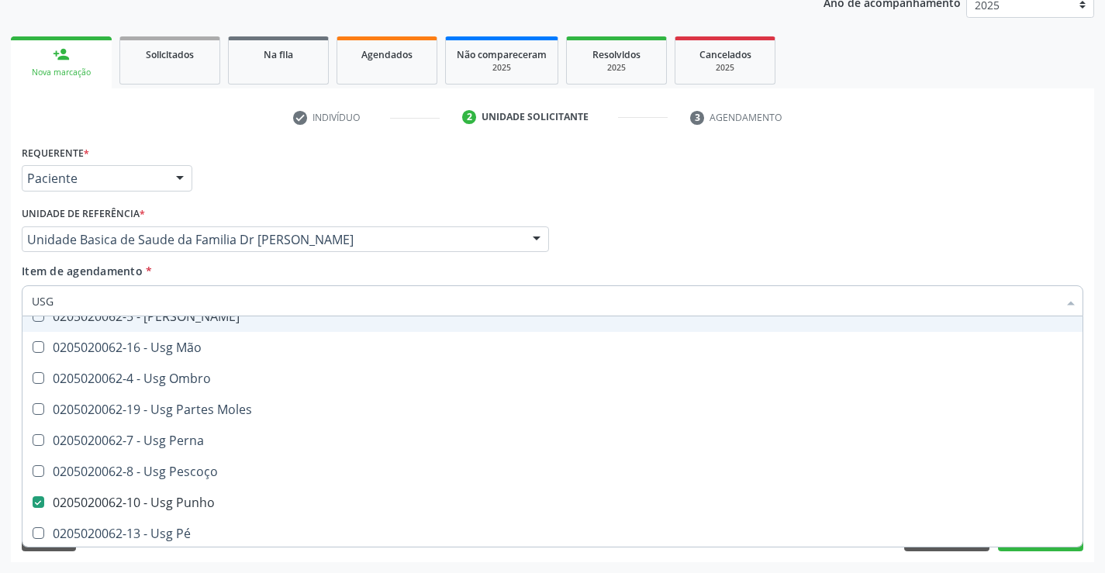
click at [1017, 233] on div "Profissional Solicitante Por favor, selecione a Unidade de Atendimento primeiro…" at bounding box center [552, 232] width 1069 height 60
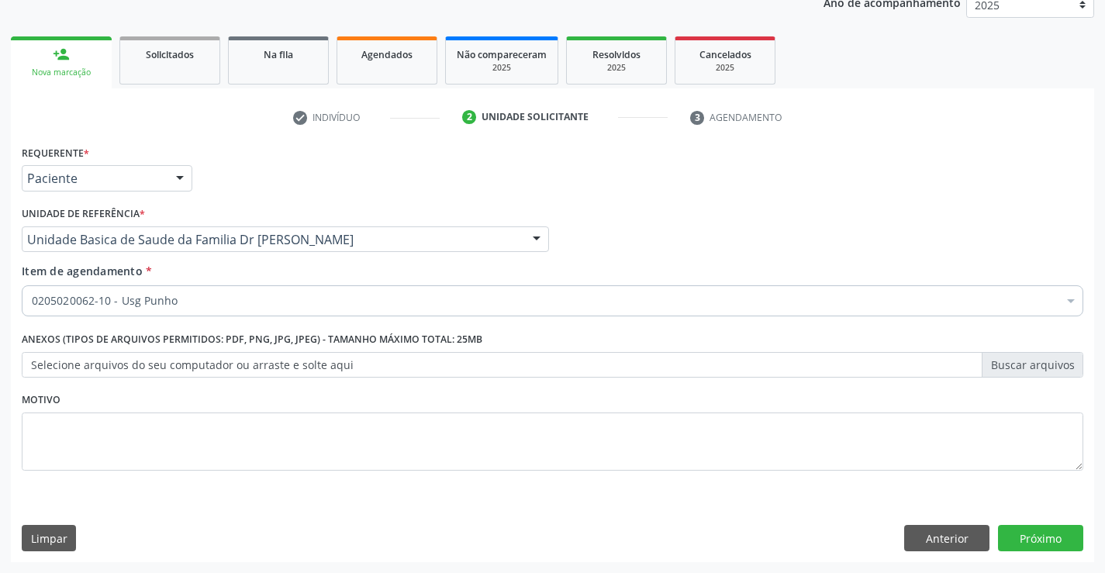
scroll to position [0, 0]
click at [1029, 537] on button "Próximo" at bounding box center [1040, 538] width 85 height 26
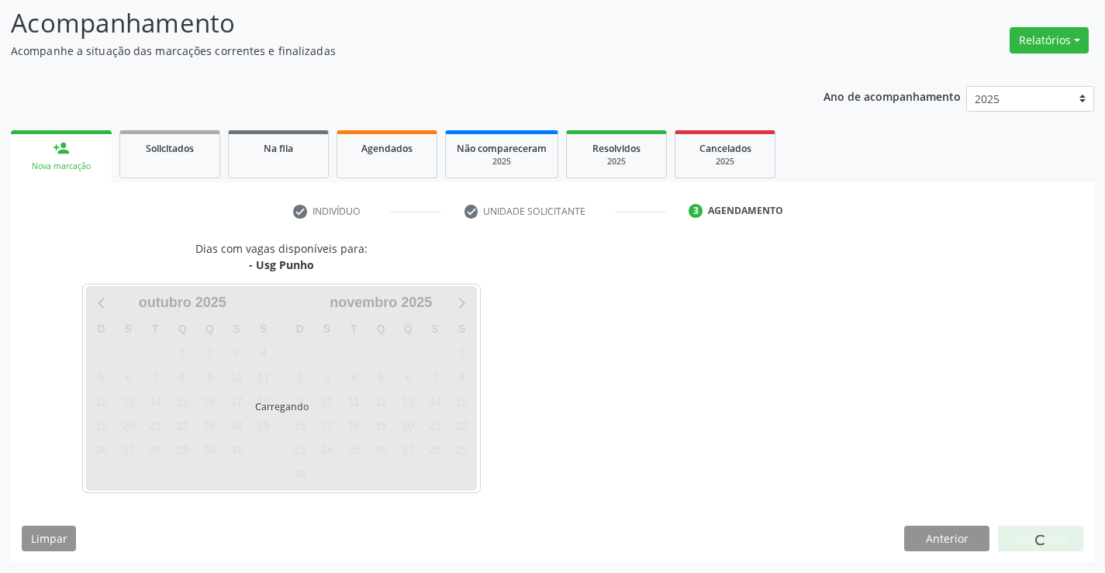
scroll to position [102, 0]
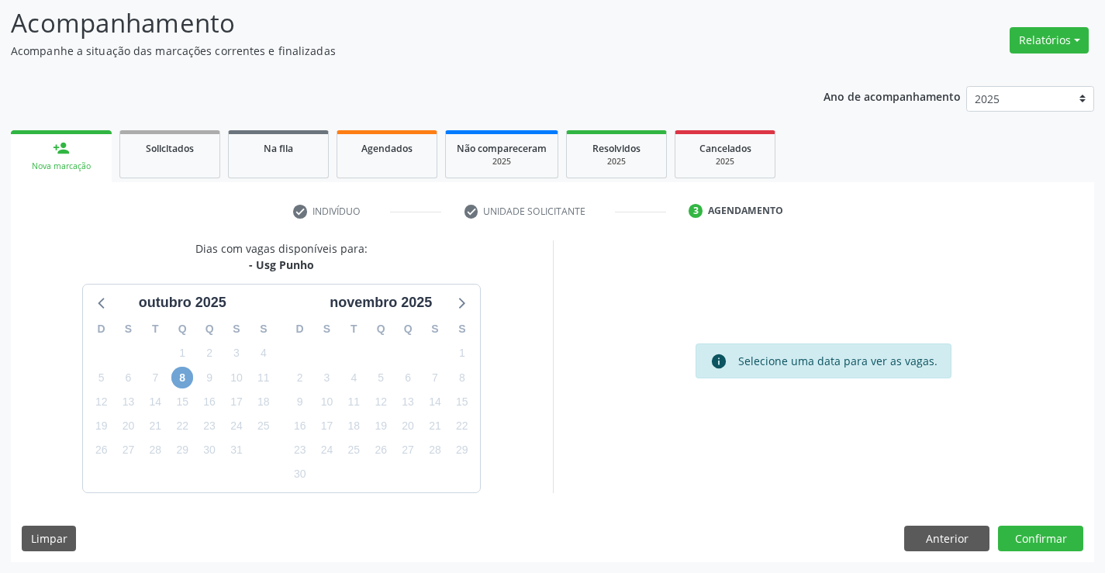
click at [190, 381] on span "8" at bounding box center [182, 378] width 22 height 22
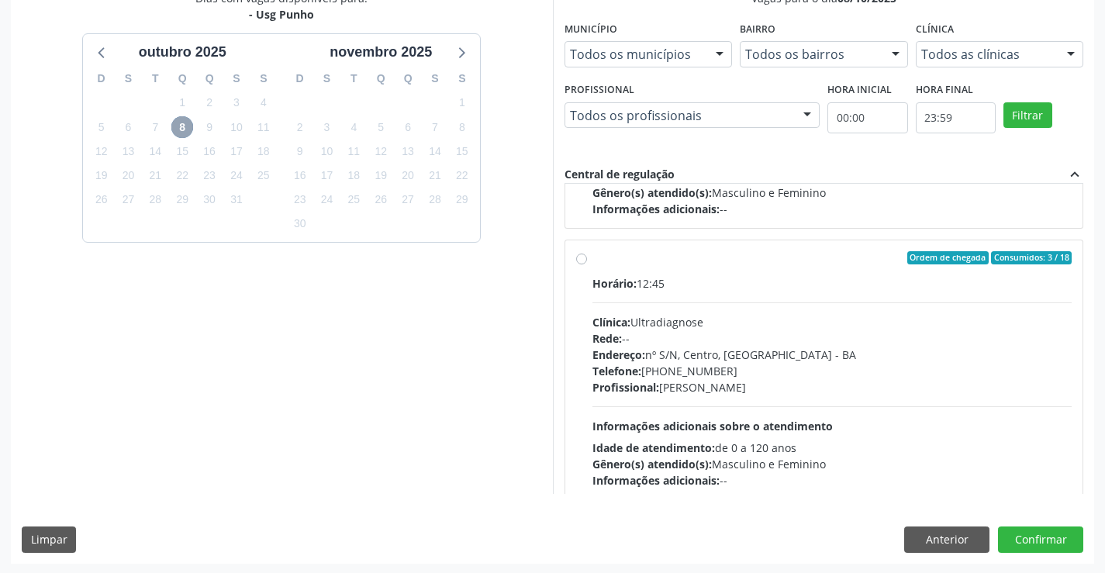
scroll to position [244, 0]
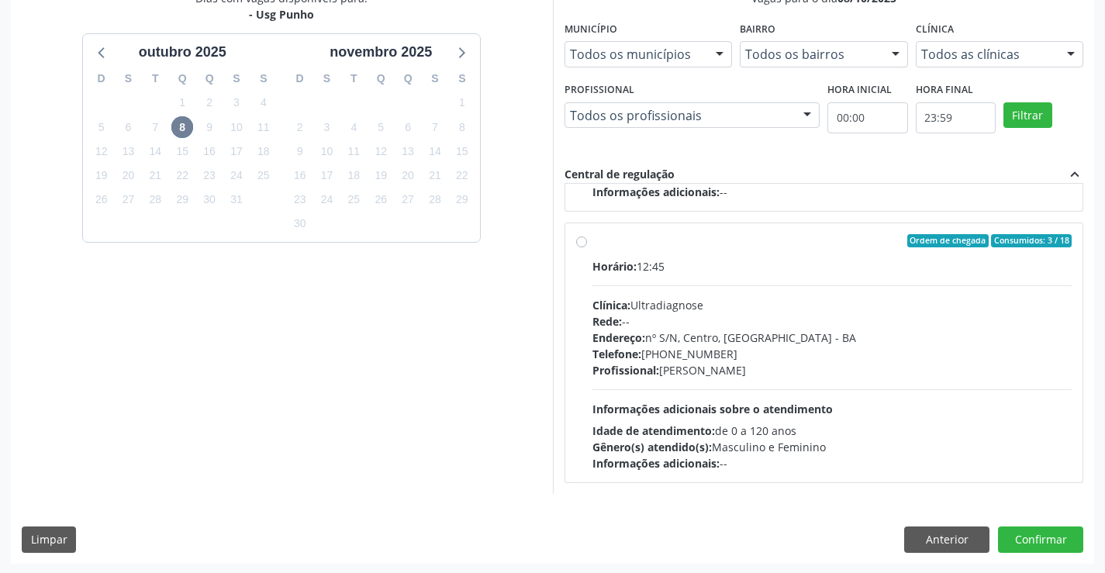
click at [585, 248] on div "Ordem de chegada Consumidos: 3 / 18 Horário: 12:45 Clínica: Ultradiagnose Rede:…" at bounding box center [824, 353] width 496 height 238
radio input "true"
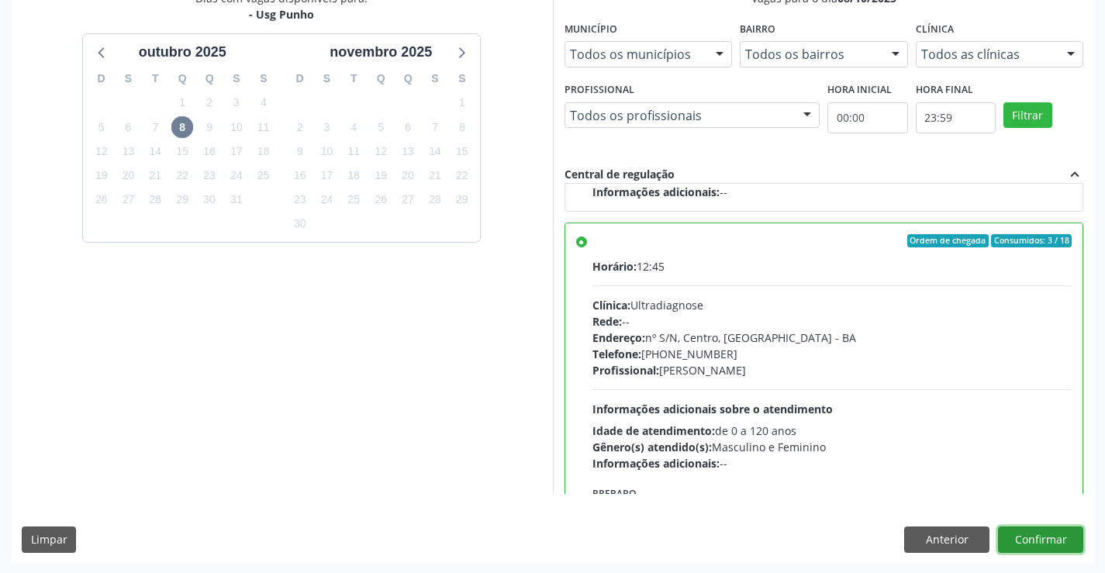
click at [1027, 530] on button "Confirmar" at bounding box center [1040, 539] width 85 height 26
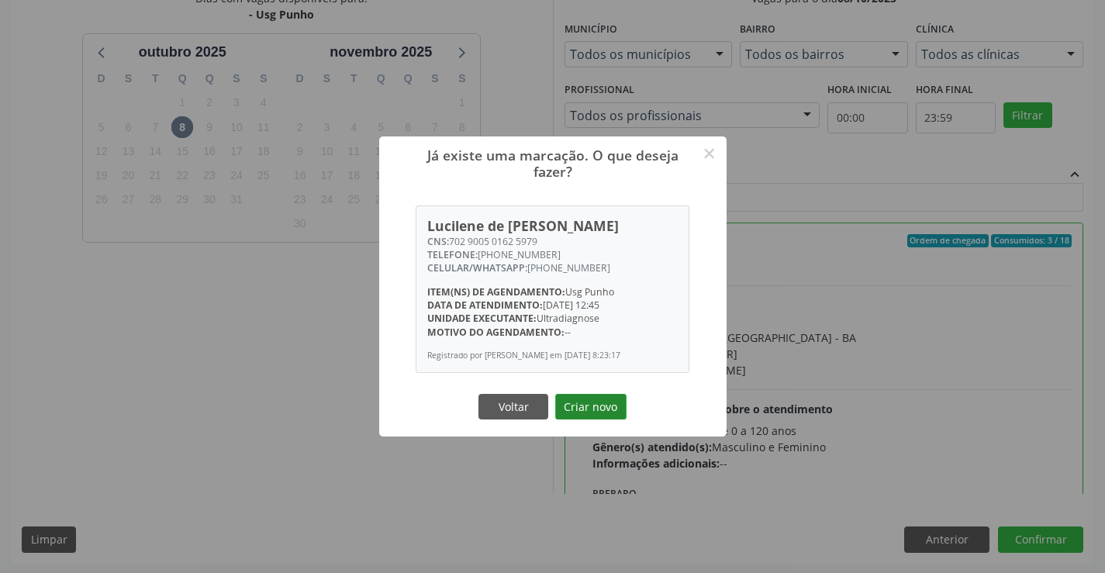
click at [587, 412] on button "Criar novo" at bounding box center [590, 407] width 71 height 26
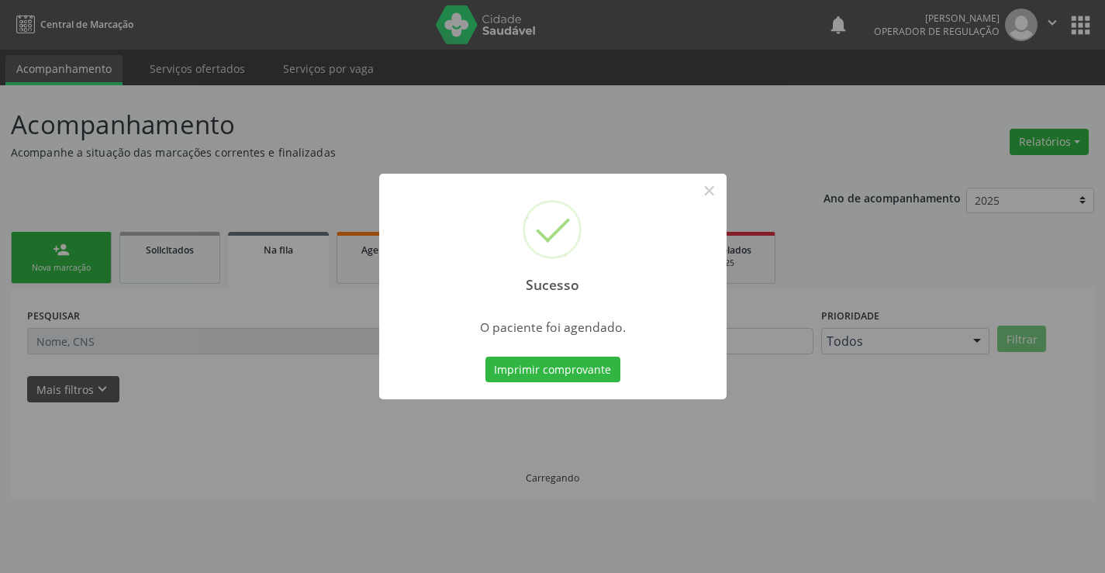
scroll to position [0, 0]
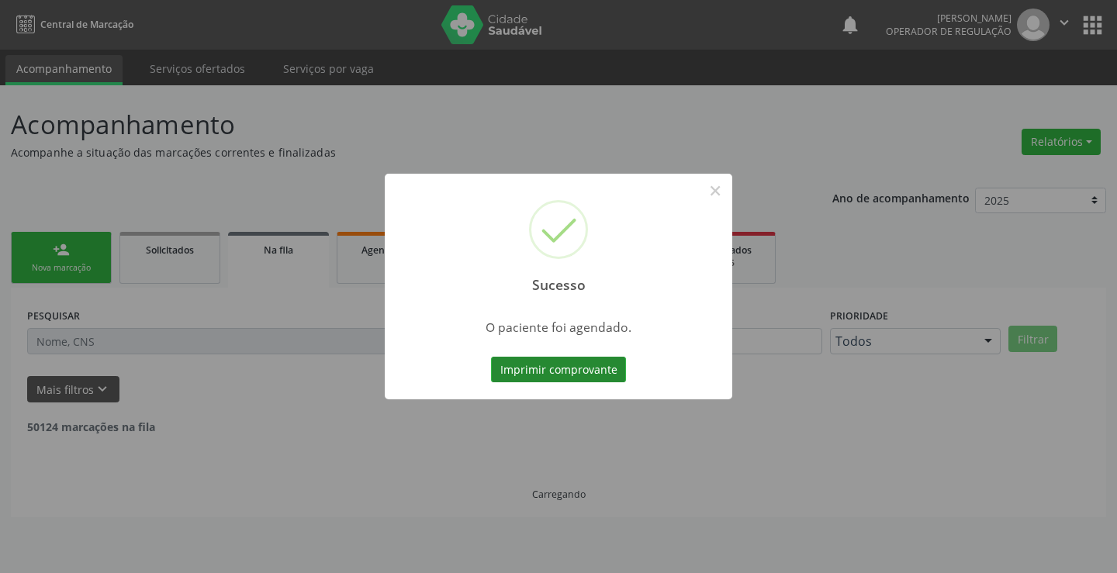
click at [525, 371] on button "Imprimir comprovante" at bounding box center [558, 370] width 135 height 26
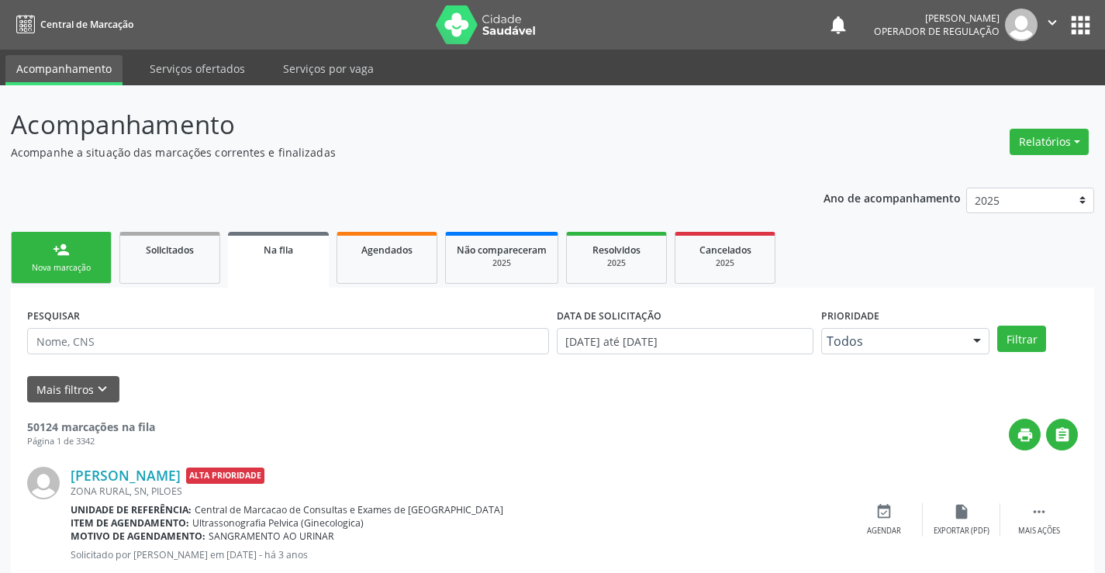
click at [78, 258] on link "person_add Nova marcação" at bounding box center [61, 258] width 101 height 52
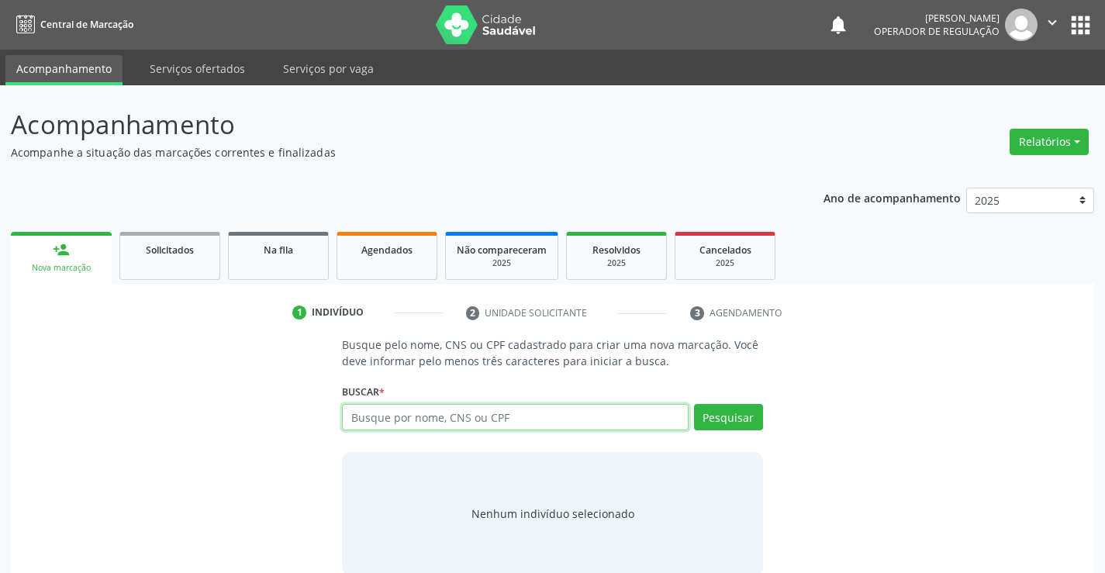
click at [397, 427] on input "text" at bounding box center [515, 417] width 346 height 26
type input "702406033048528"
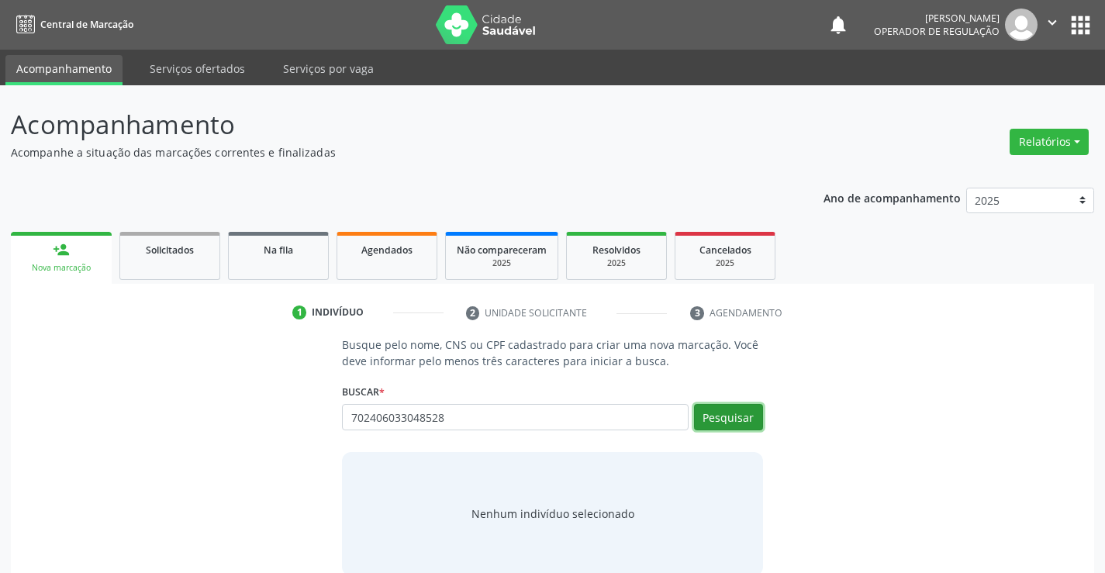
click at [723, 419] on button "Pesquisar" at bounding box center [728, 417] width 69 height 26
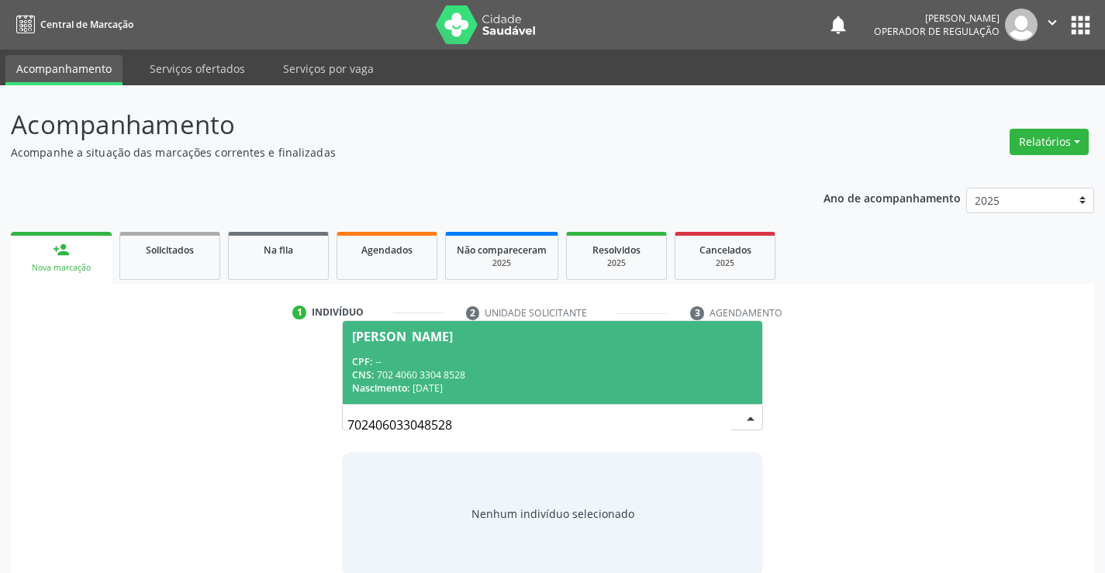
click at [451, 343] on span "Patricia Araujo dos Santos CPF: -- CNS: 702 4060 3304 8528 Nascimento: 17/11/19…" at bounding box center [552, 362] width 419 height 83
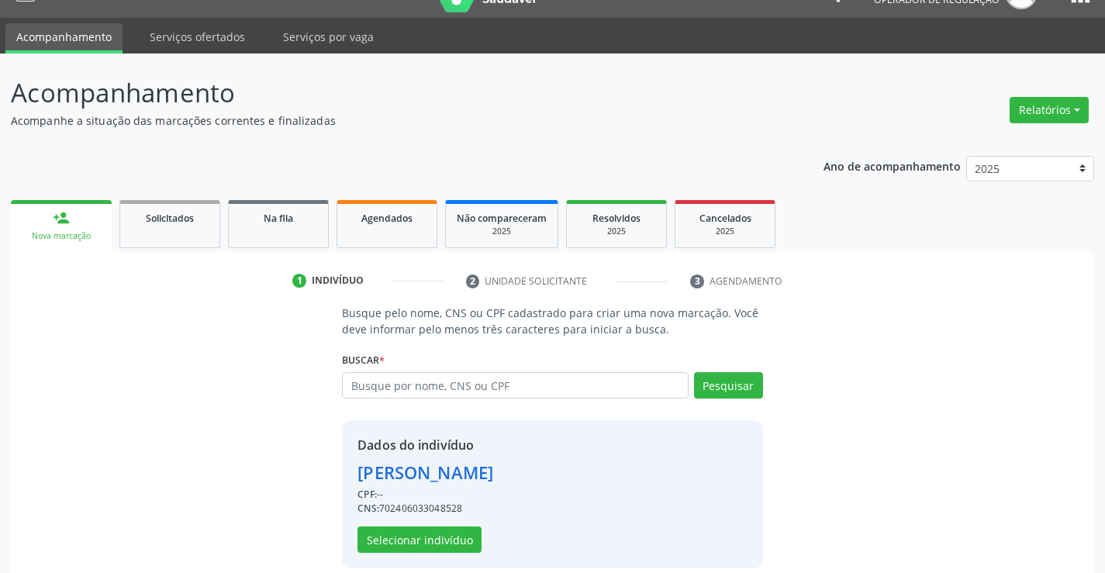
scroll to position [49, 0]
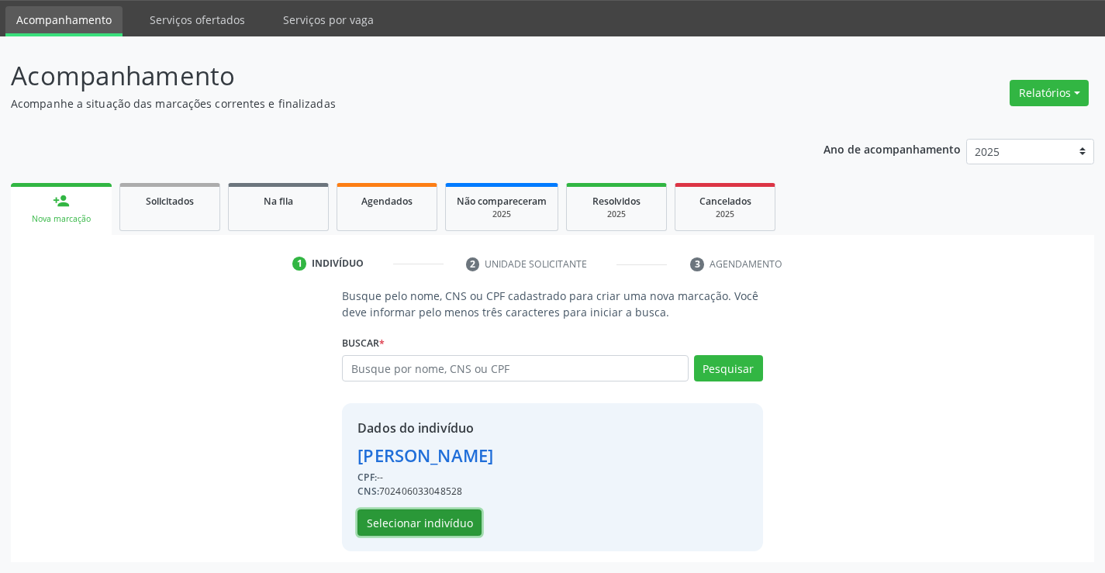
click at [449, 526] on button "Selecionar indivíduo" at bounding box center [419, 522] width 124 height 26
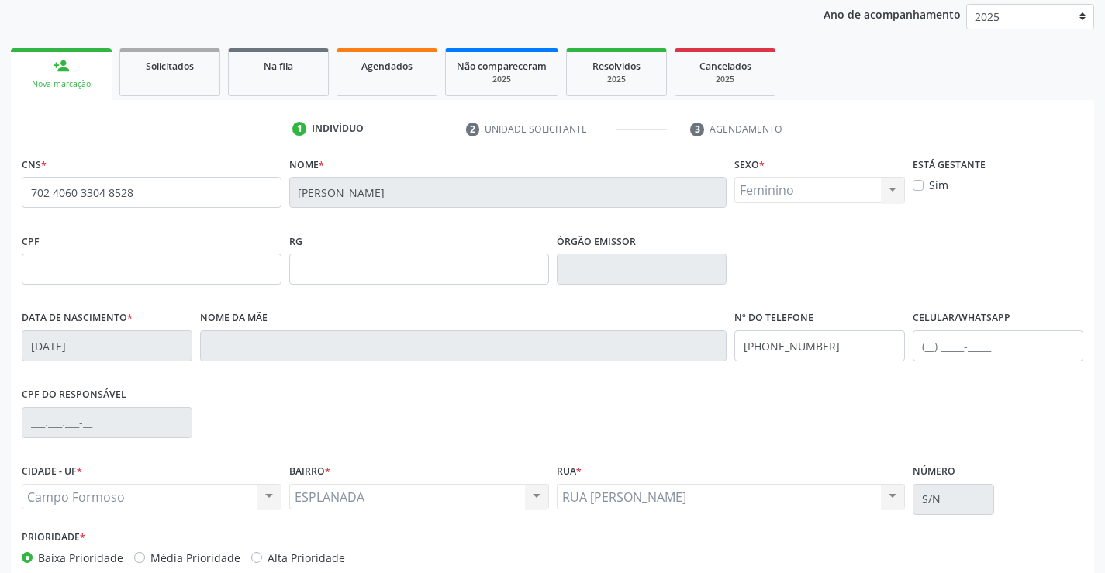
scroll to position [267, 0]
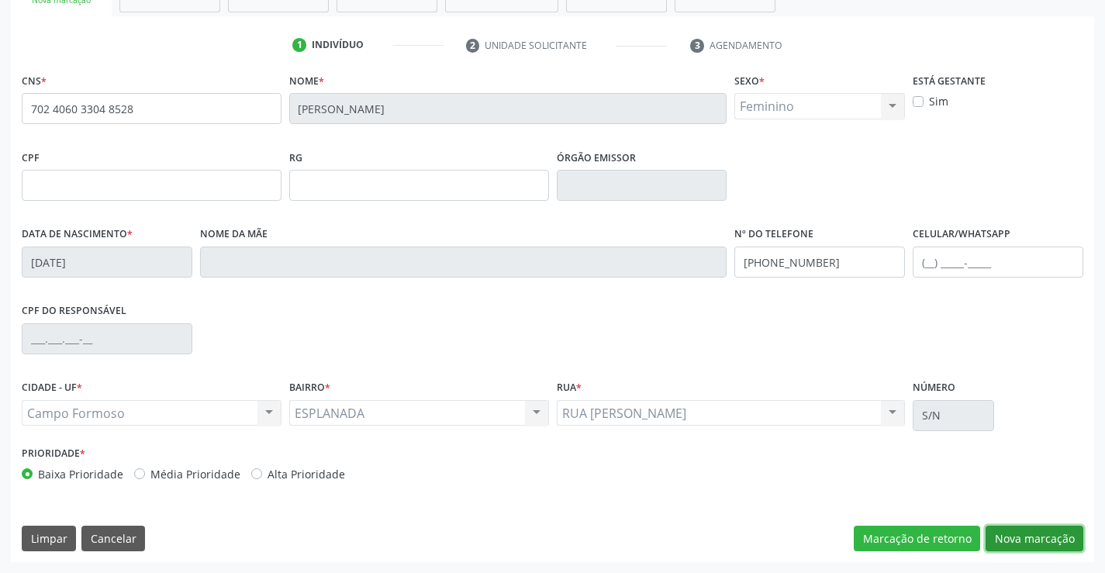
click at [1048, 530] on button "Nova marcação" at bounding box center [1034, 539] width 98 height 26
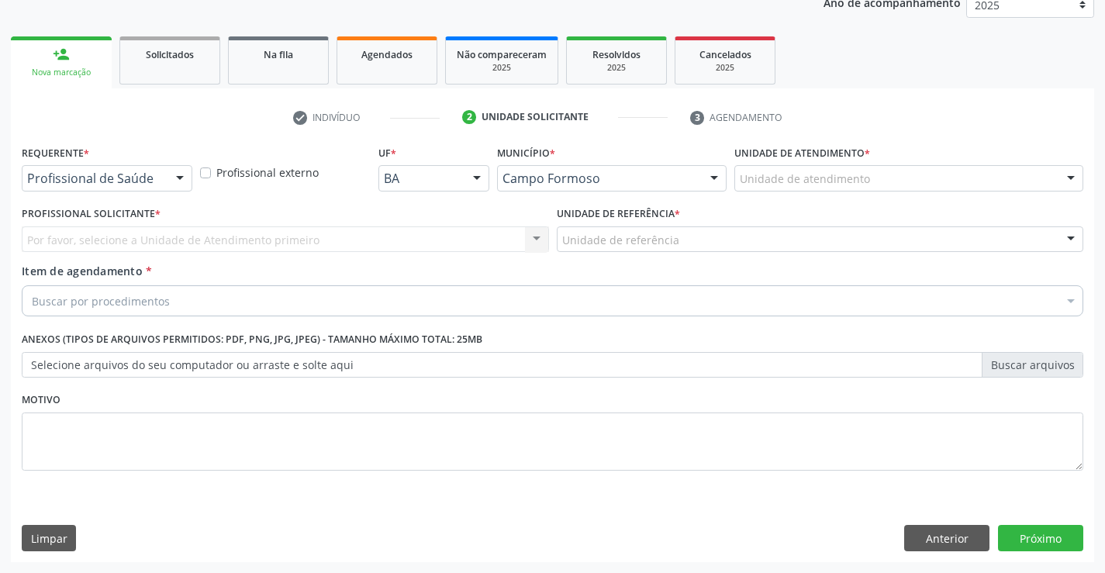
scroll to position [195, 0]
click at [178, 178] on div at bounding box center [179, 179] width 23 height 26
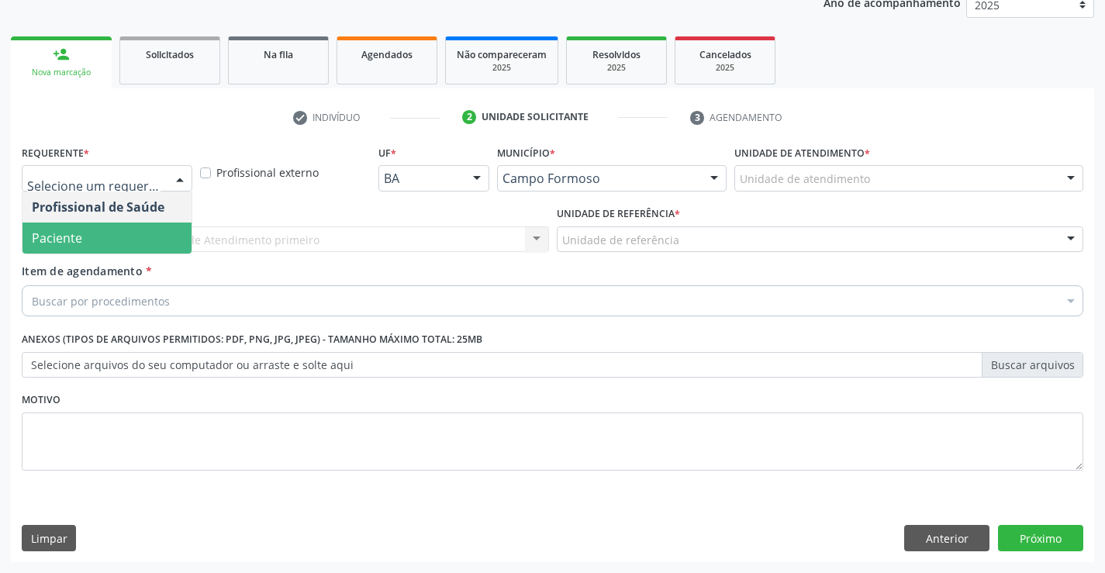
click at [100, 240] on span "Paciente" at bounding box center [106, 238] width 169 height 31
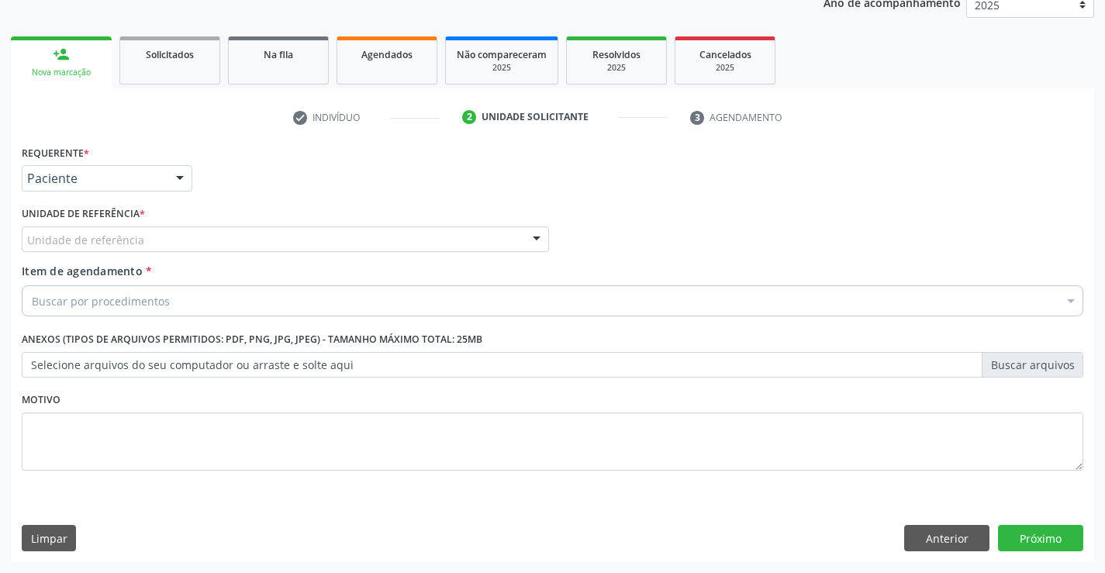
click at [544, 241] on div at bounding box center [536, 240] width 23 height 26
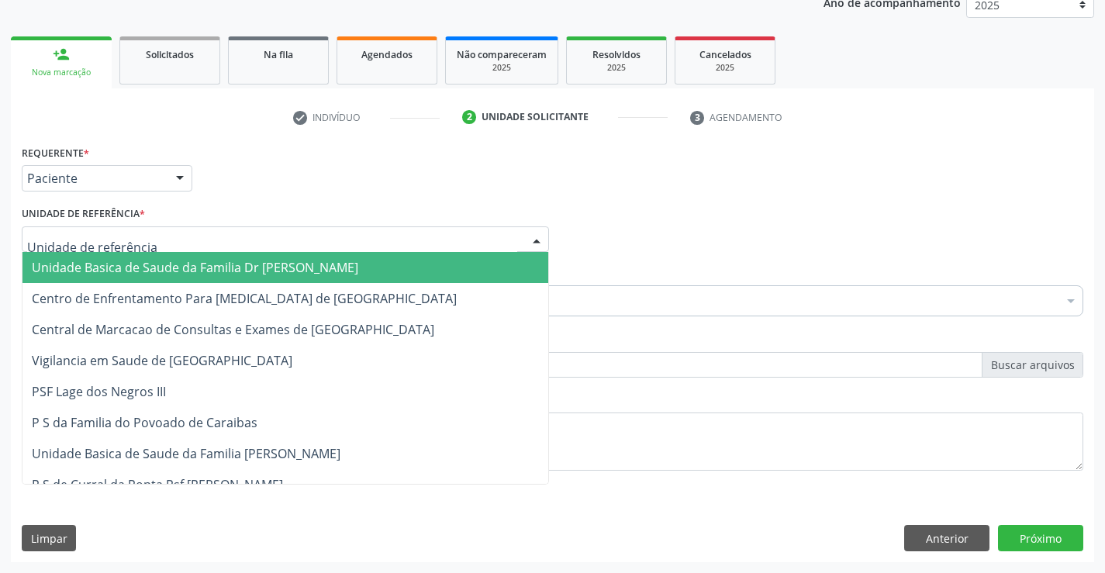
click at [371, 263] on span "Unidade Basica de Saude da Familia Dr [PERSON_NAME]" at bounding box center [285, 267] width 526 height 31
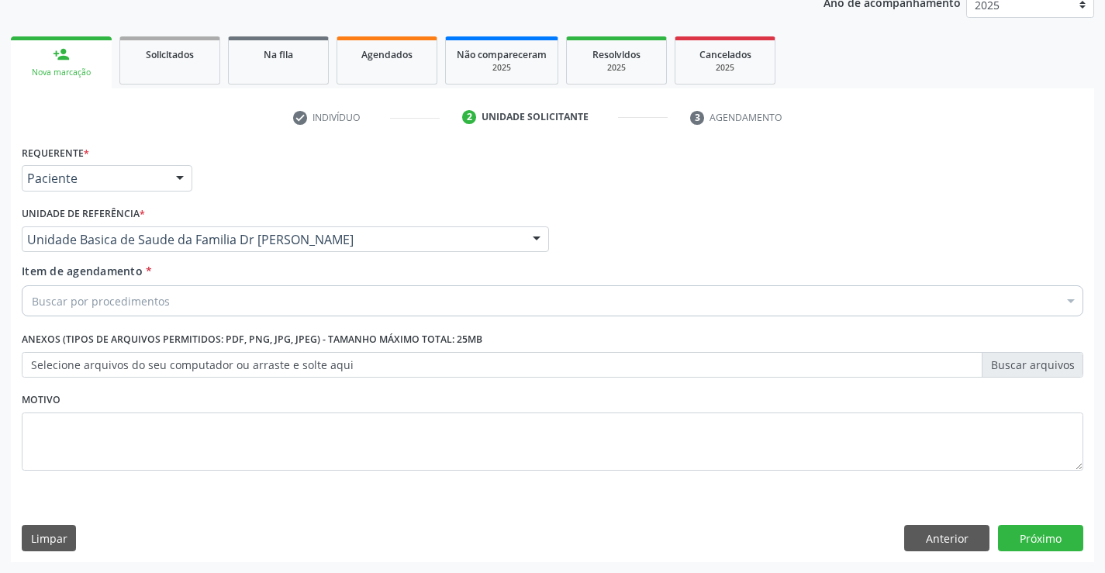
click at [337, 305] on div "Buscar por procedimentos" at bounding box center [552, 300] width 1061 height 31
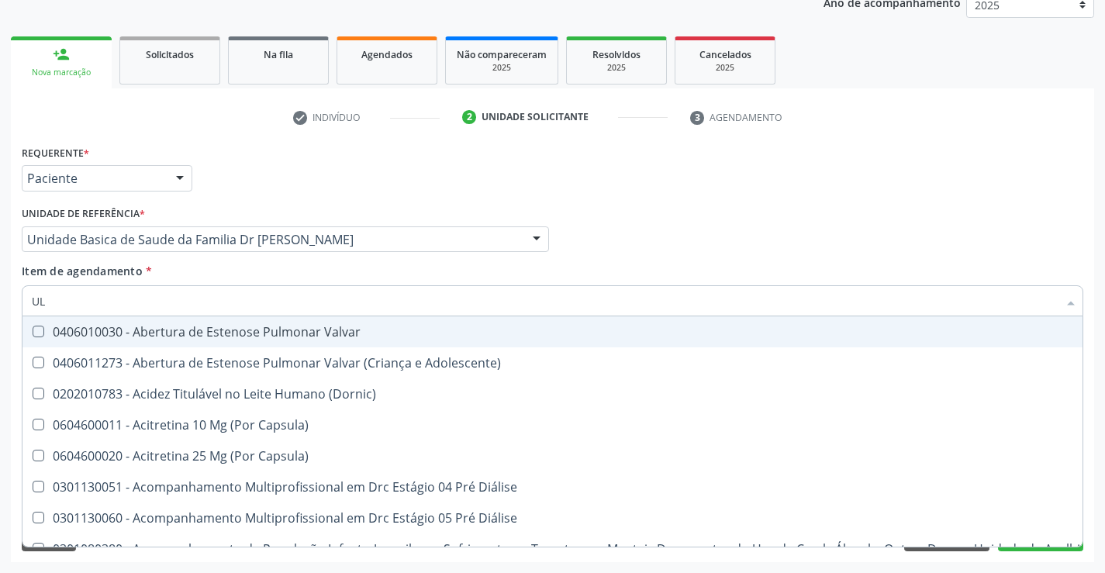
type input "U"
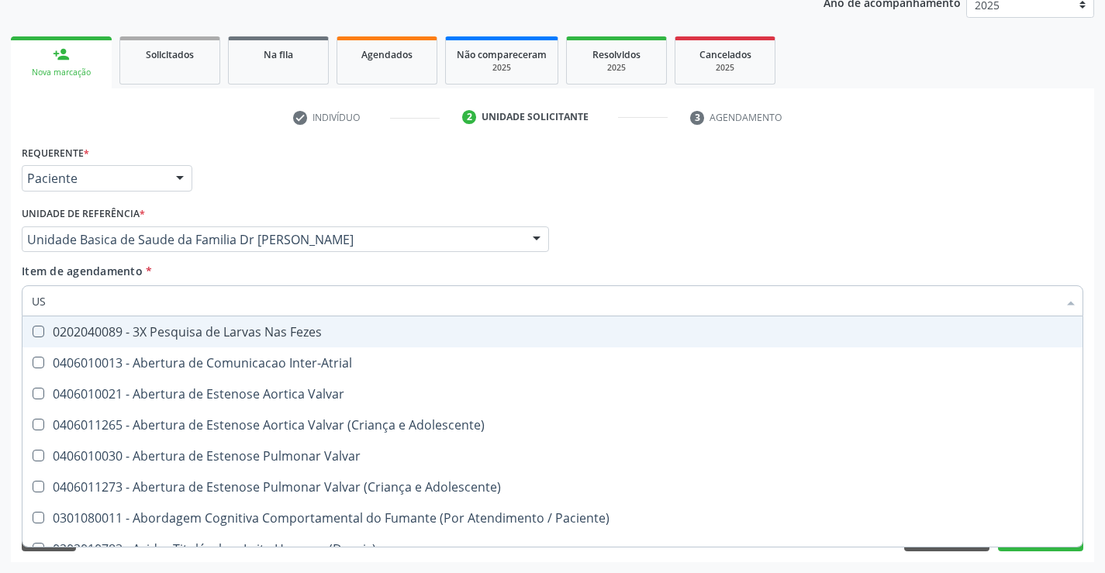
type input "USG"
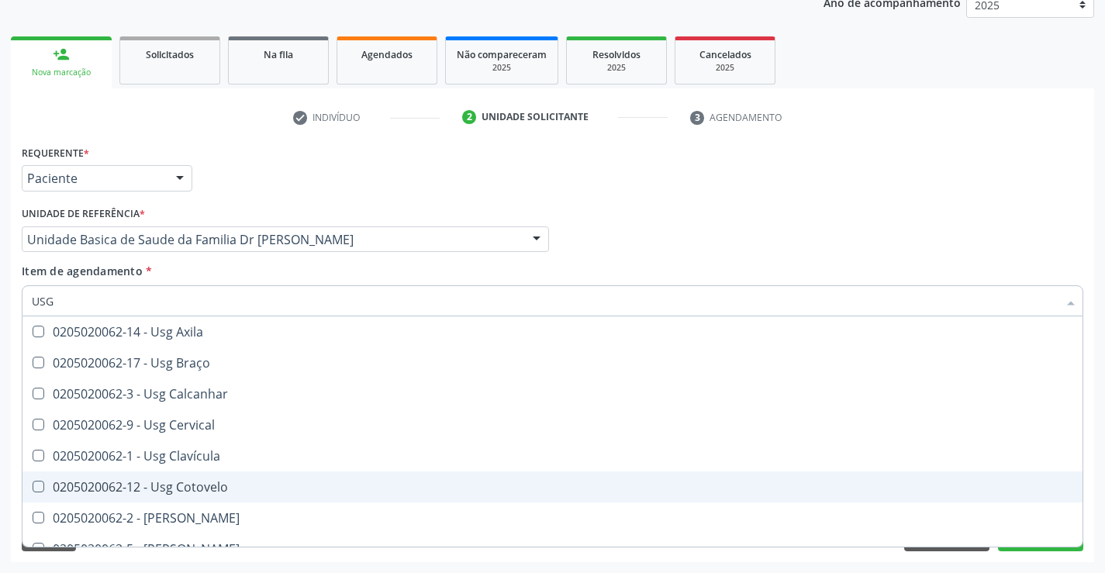
click at [211, 491] on div "0205020062-12 - Usg Cotovelo" at bounding box center [552, 487] width 1041 height 12
checkbox Cotovelo "true"
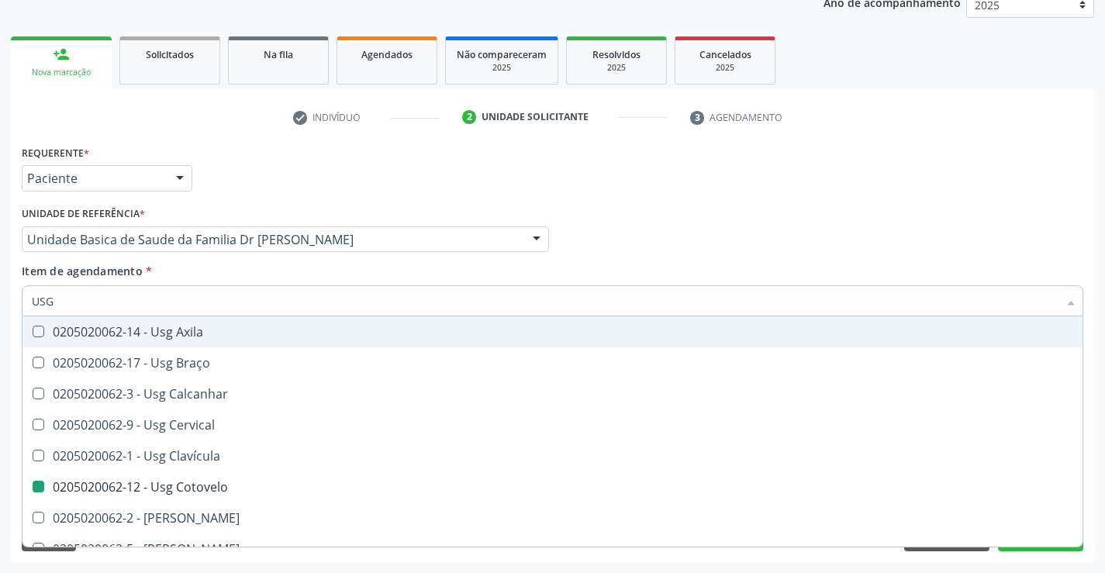
click at [692, 204] on div "Profissional Solicitante Por favor, selecione a Unidade de Atendimento primeiro…" at bounding box center [552, 232] width 1069 height 60
checkbox Braço "true"
checkbox Cotovelo "false"
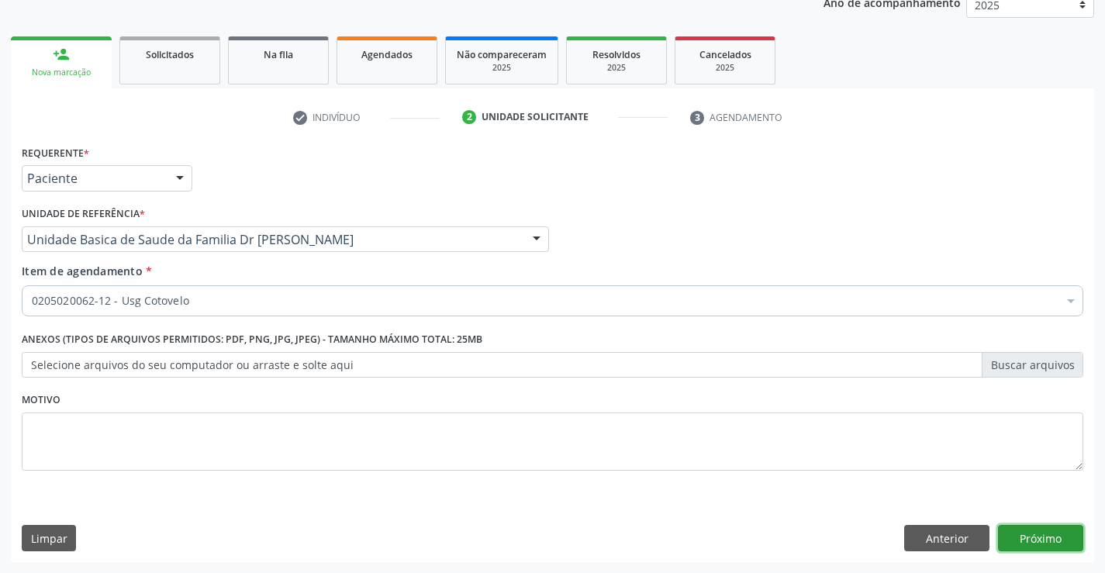
click at [1022, 542] on button "Próximo" at bounding box center [1040, 538] width 85 height 26
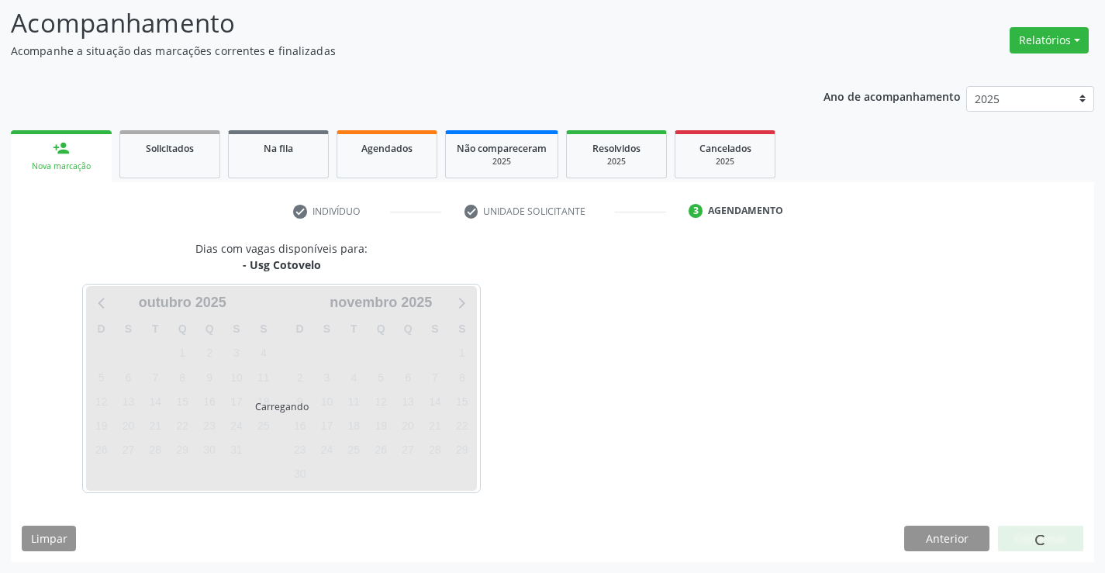
scroll to position [102, 0]
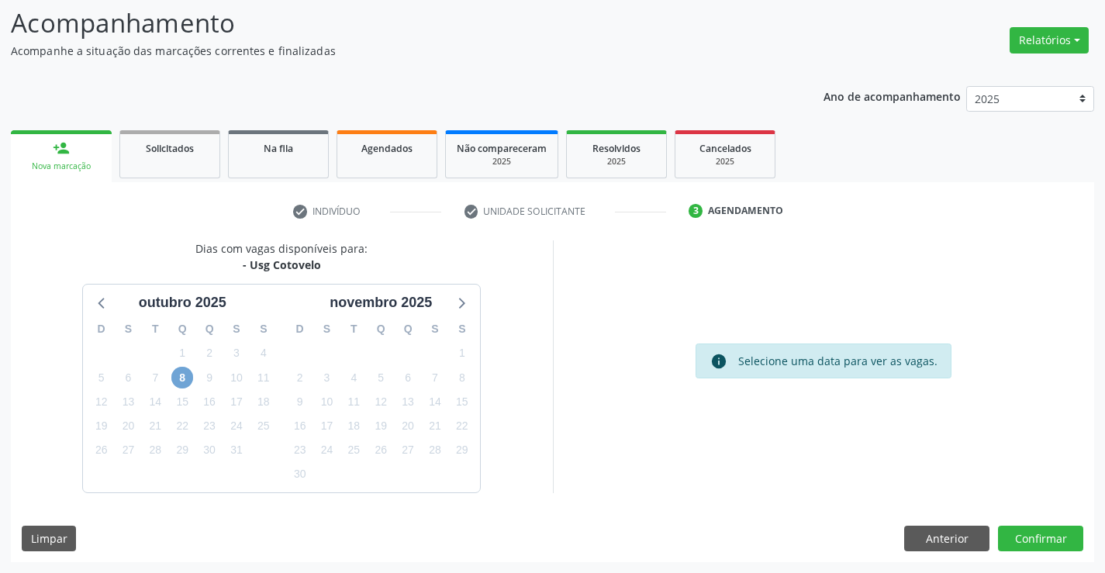
click at [175, 376] on span "8" at bounding box center [182, 378] width 22 height 22
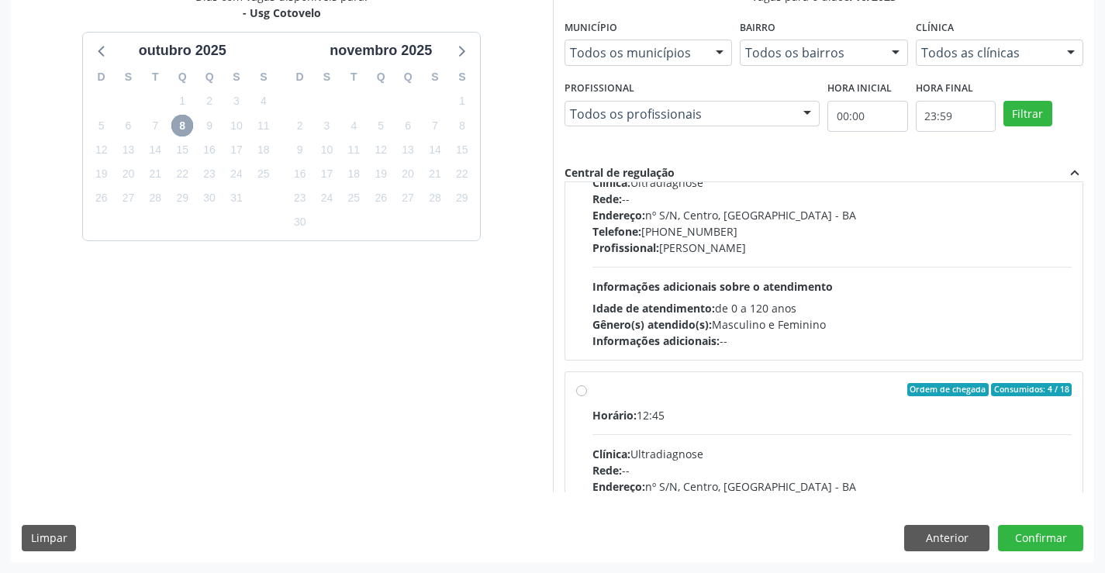
scroll to position [233, 0]
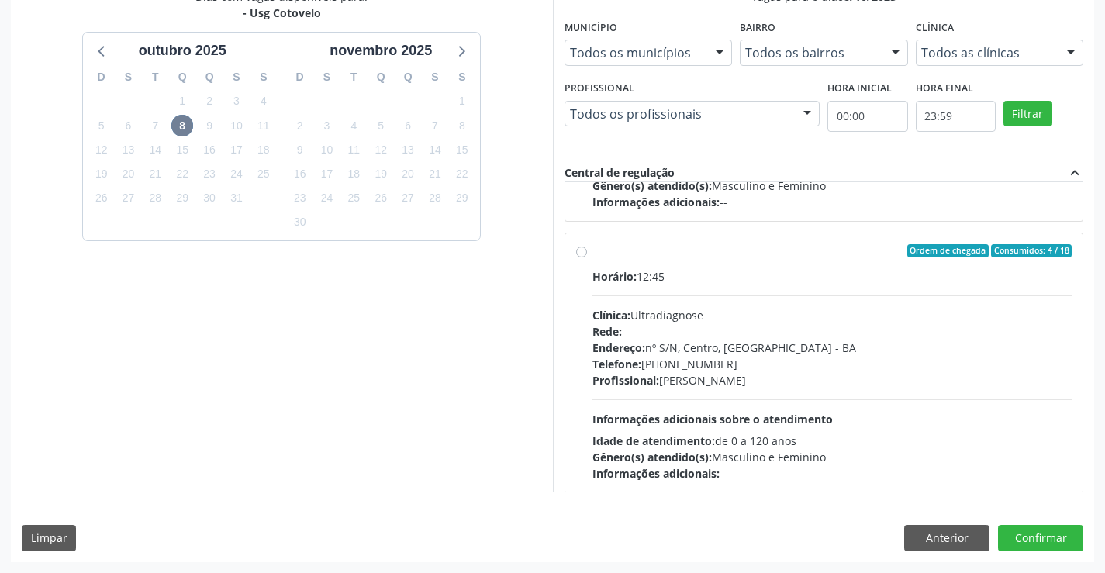
click at [592, 254] on label "Ordem de chegada Consumidos: 4 / 18 Horário: 12:45 Clínica: Ultradiagnose Rede:…" at bounding box center [832, 363] width 480 height 238
click at [585, 254] on input "Ordem de chegada Consumidos: 4 / 18 Horário: 12:45 Clínica: Ultradiagnose Rede:…" at bounding box center [581, 251] width 11 height 14
radio input "true"
click at [1020, 541] on button "Confirmar" at bounding box center [1040, 538] width 85 height 26
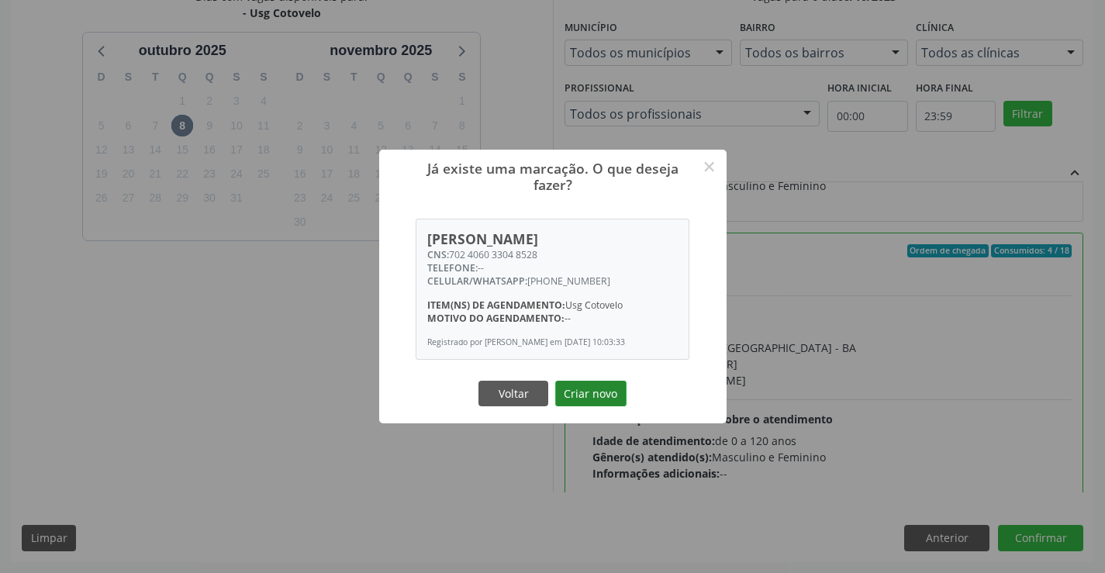
click at [586, 397] on button "Criar novo" at bounding box center [590, 394] width 71 height 26
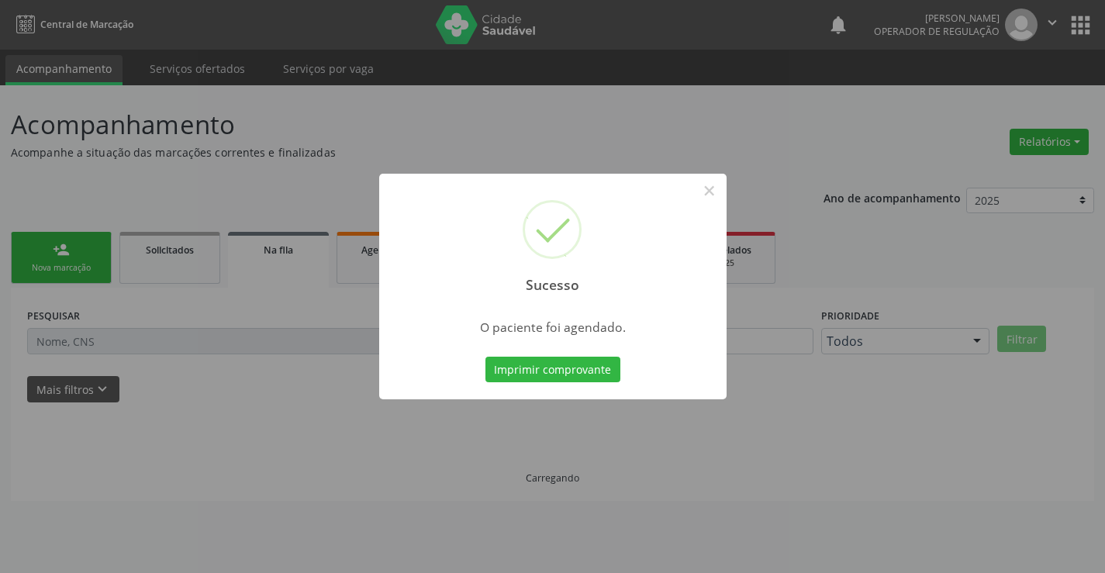
scroll to position [0, 0]
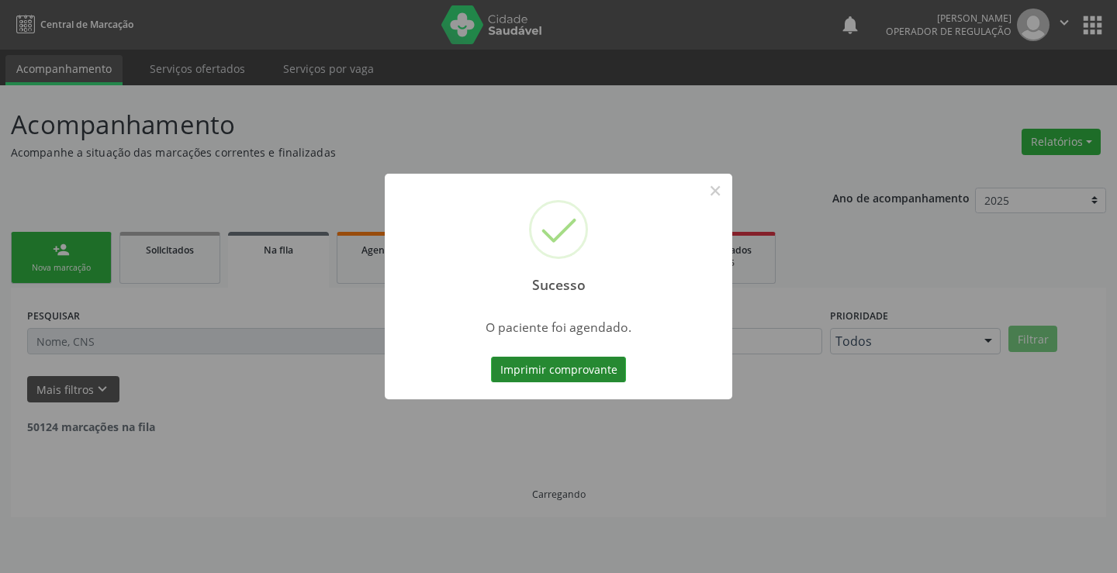
click at [551, 359] on button "Imprimir comprovante" at bounding box center [558, 370] width 135 height 26
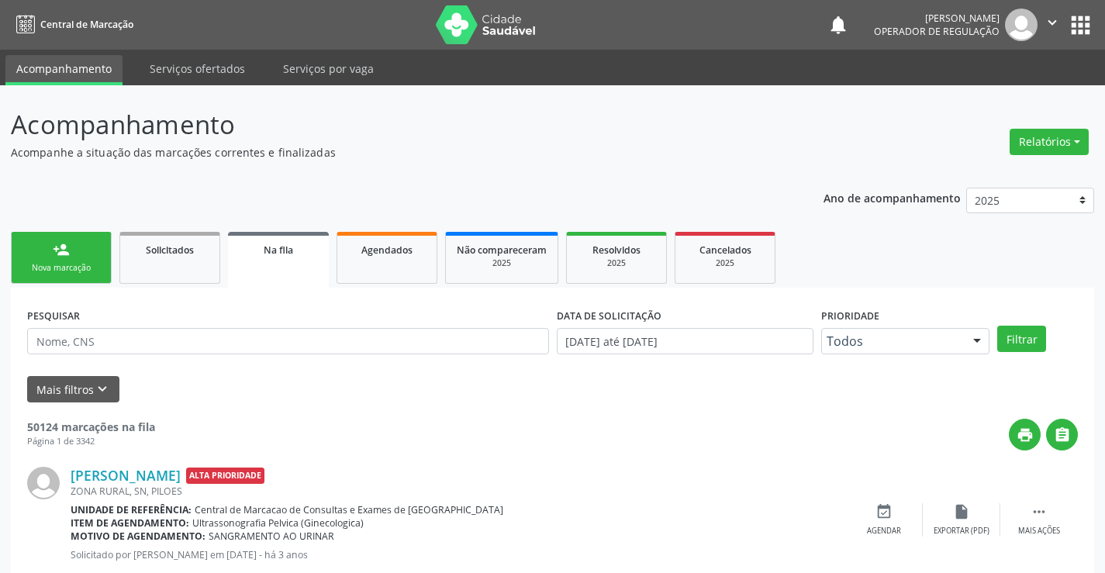
click at [79, 247] on link "person_add Nova marcação" at bounding box center [61, 258] width 101 height 52
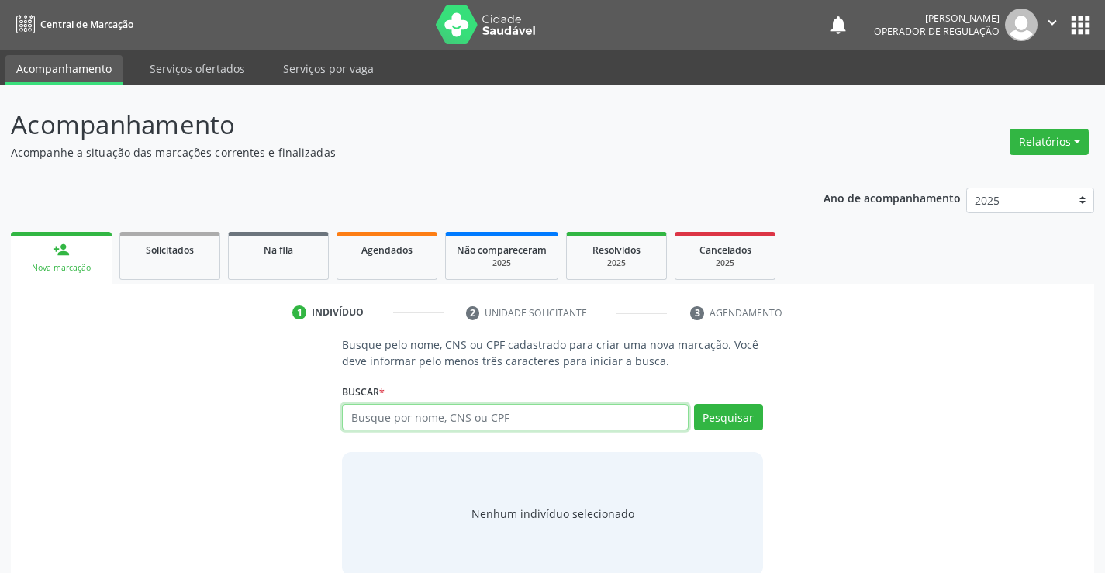
click at [455, 418] on input "text" at bounding box center [515, 417] width 346 height 26
type input "704609151077126"
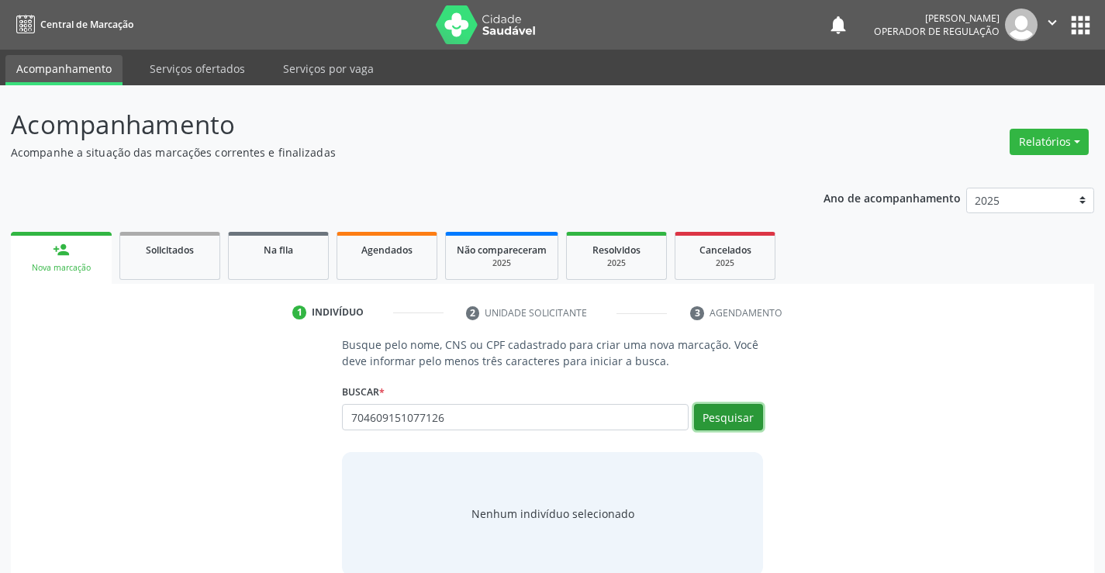
click at [712, 424] on button "Pesquisar" at bounding box center [728, 417] width 69 height 26
type input "704609151077126"
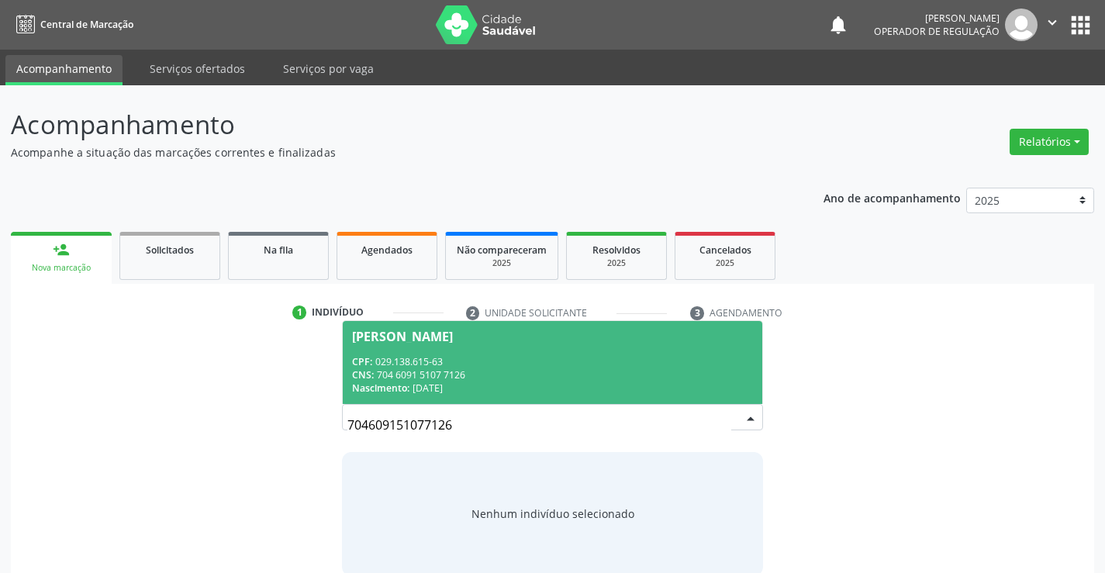
click at [442, 338] on div "Iranice Gomes da Silva Sobrinho" at bounding box center [402, 336] width 101 height 12
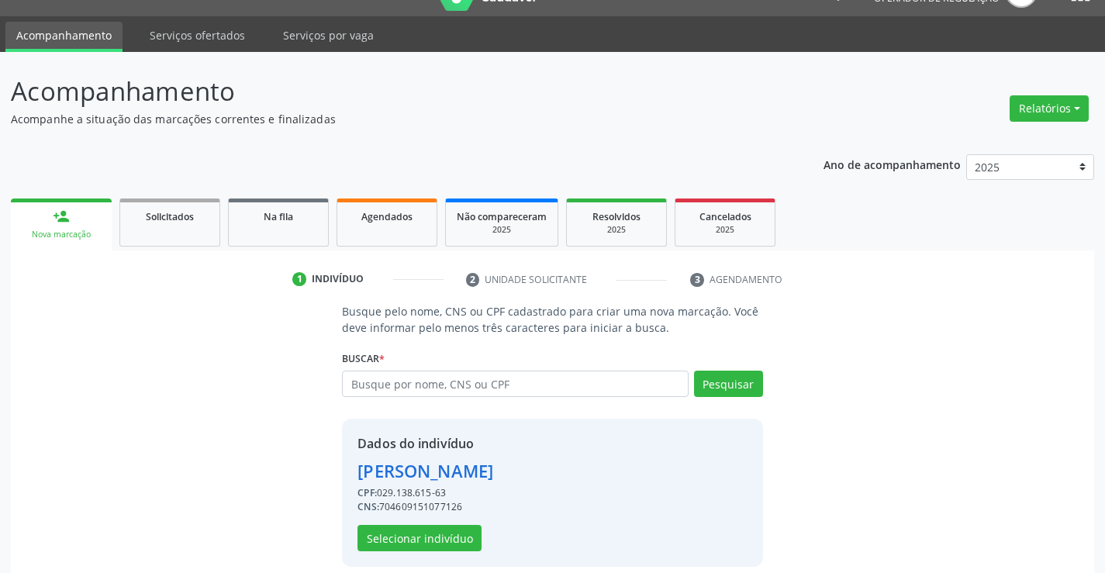
scroll to position [49, 0]
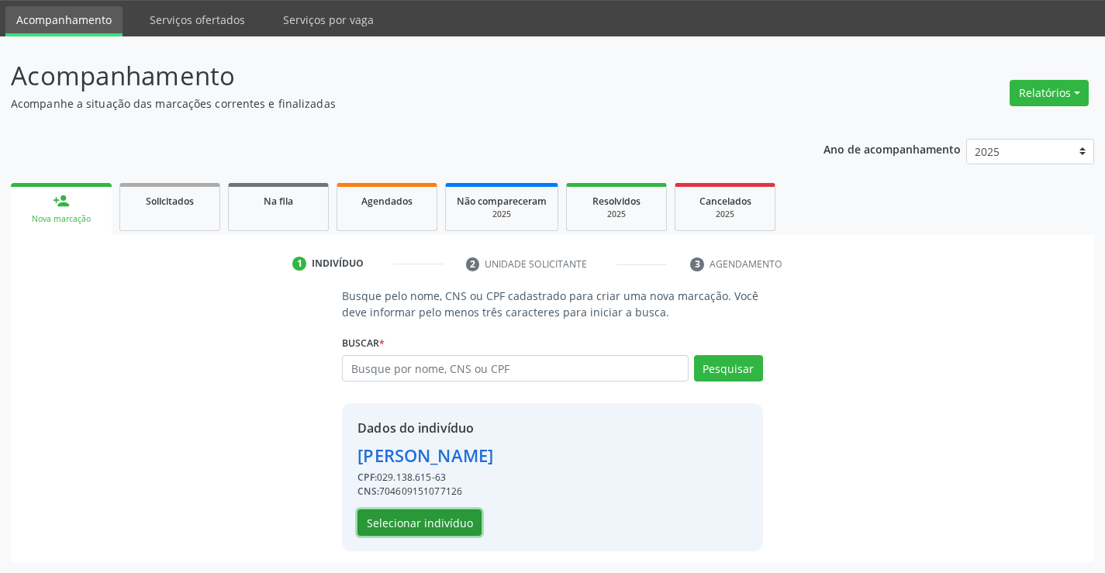
click at [426, 519] on button "Selecionar indivíduo" at bounding box center [419, 522] width 124 height 26
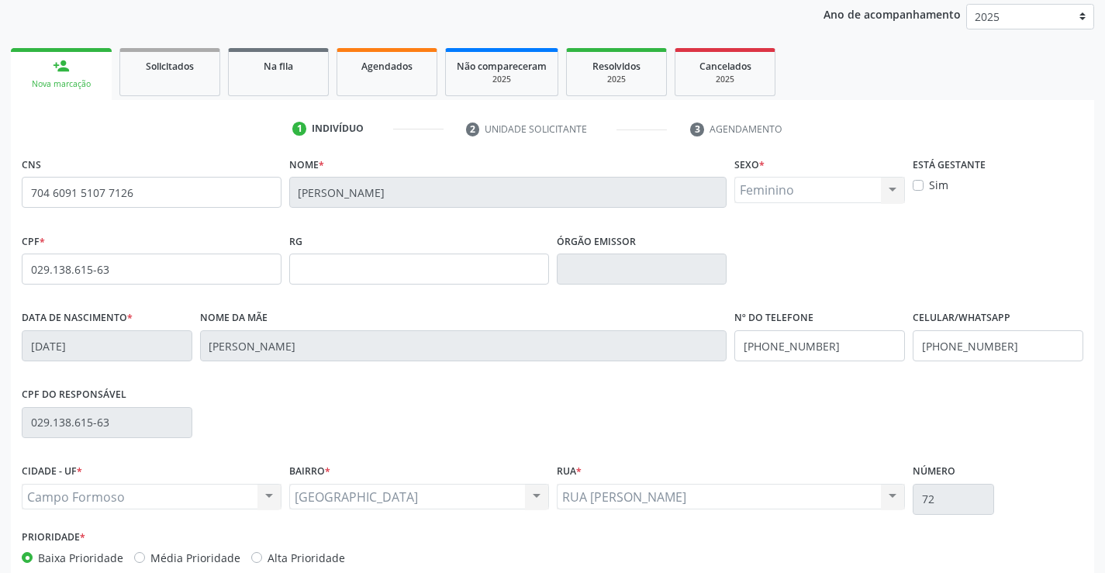
scroll to position [267, 0]
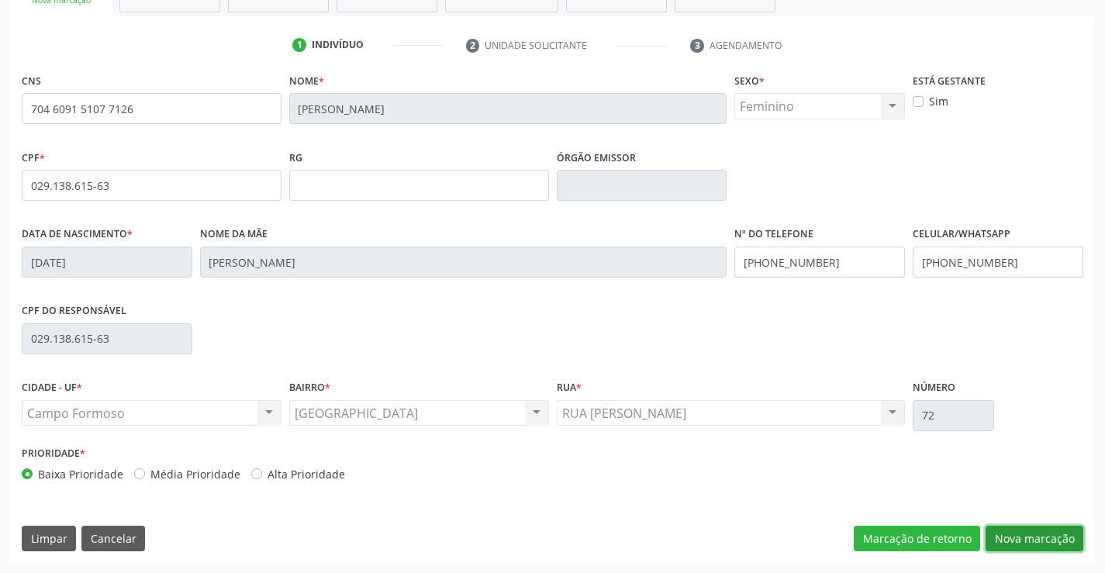
click at [1003, 527] on button "Nova marcação" at bounding box center [1034, 539] width 98 height 26
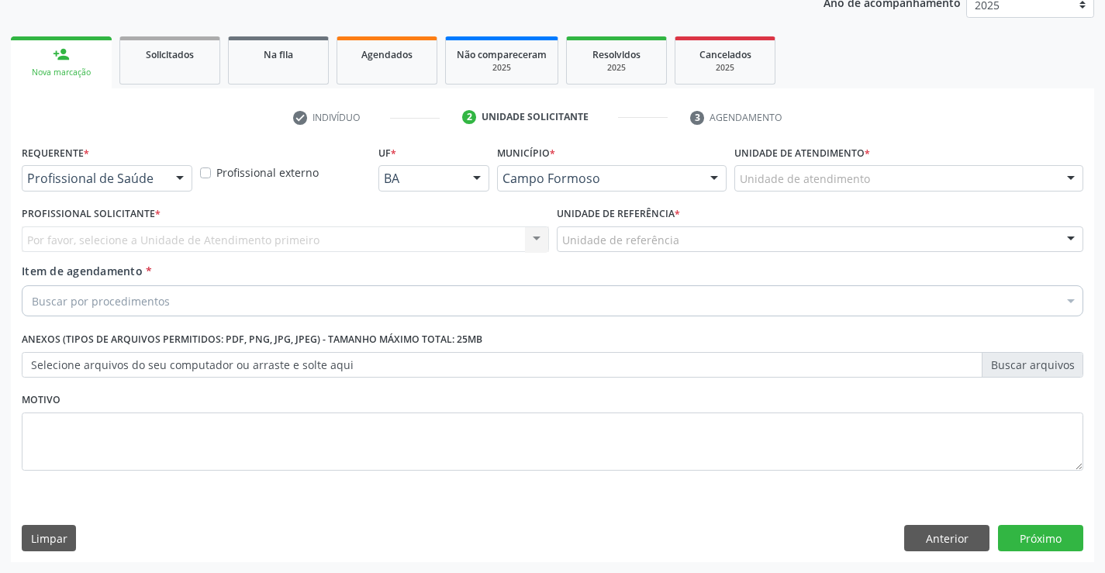
click at [169, 178] on div at bounding box center [179, 179] width 23 height 26
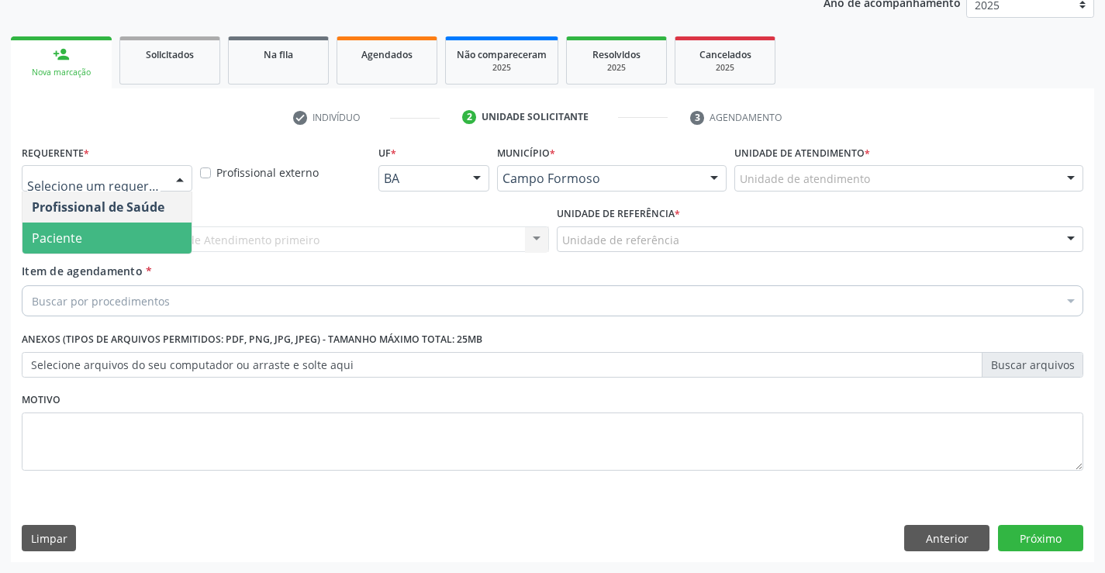
click at [133, 232] on span "Paciente" at bounding box center [106, 238] width 169 height 31
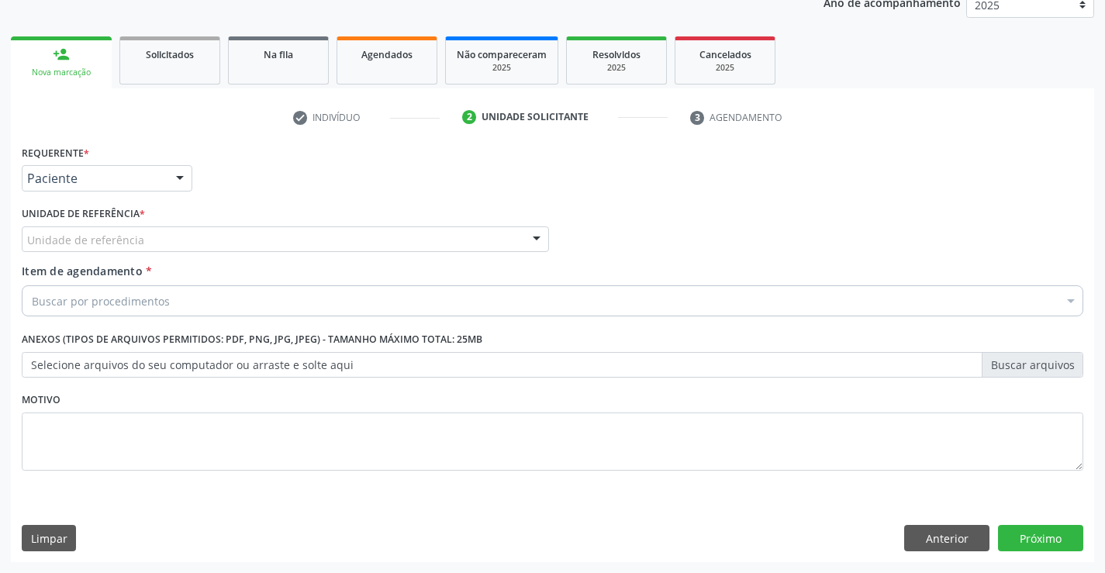
click at [540, 239] on div at bounding box center [536, 240] width 23 height 26
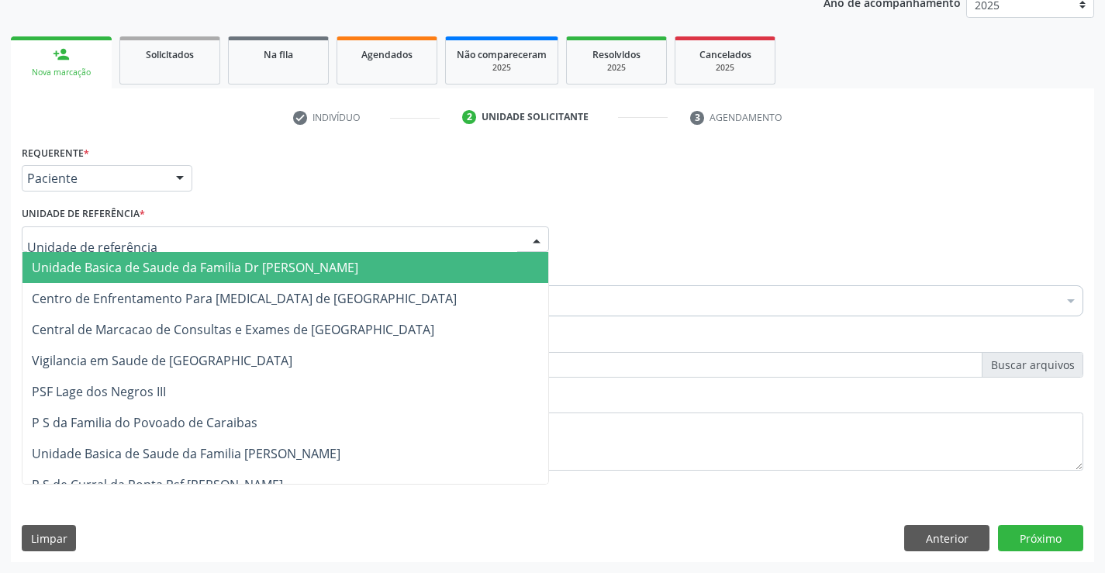
click at [404, 259] on span "Unidade Basica de Saude da Familia Dr [PERSON_NAME]" at bounding box center [285, 267] width 526 height 31
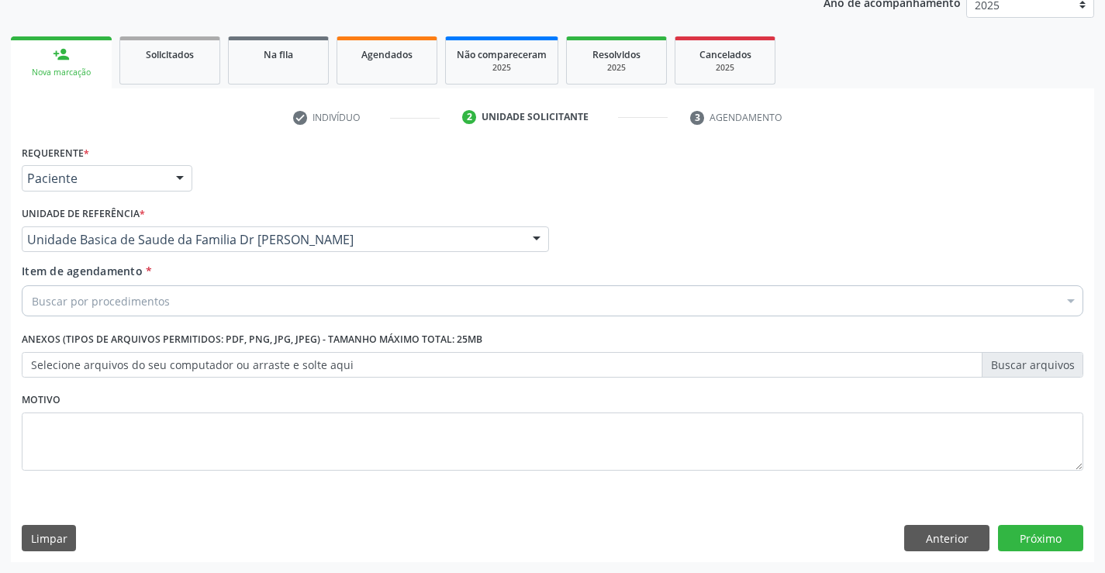
click at [342, 307] on div "Buscar por procedimentos" at bounding box center [552, 300] width 1061 height 31
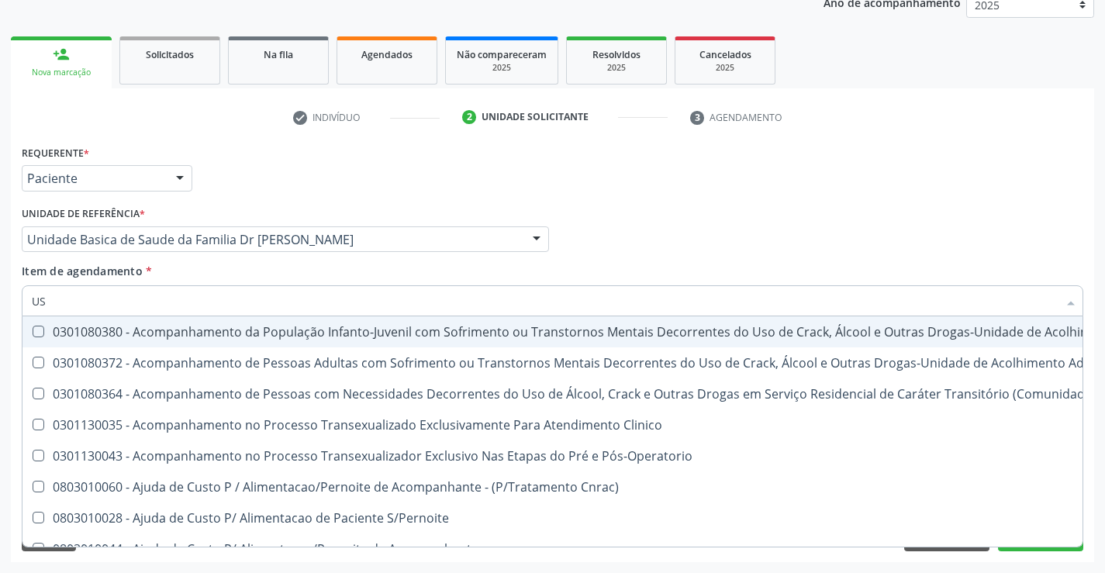
type input "USG"
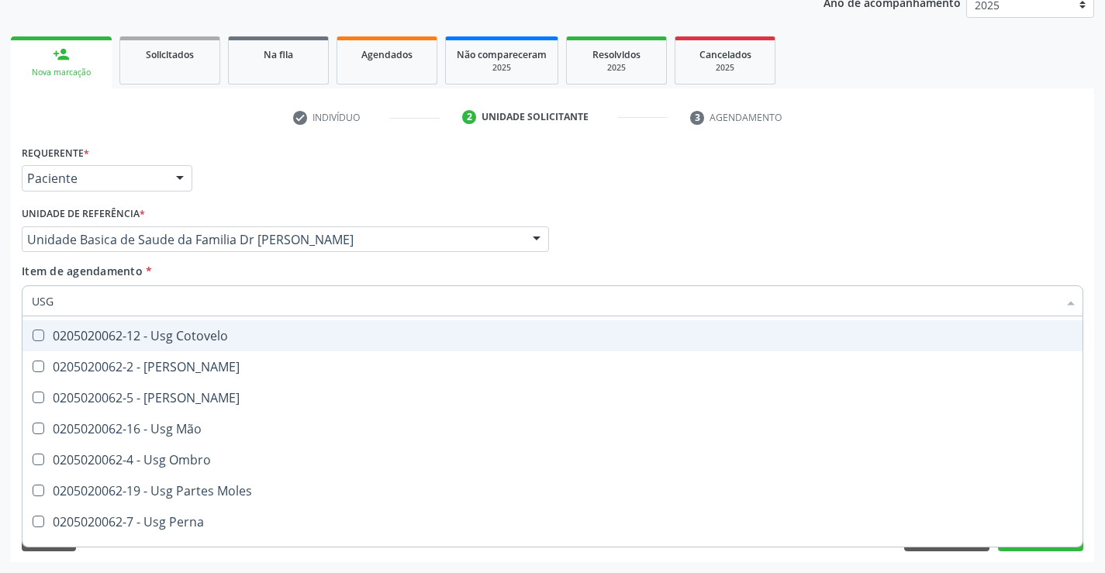
scroll to position [155, 0]
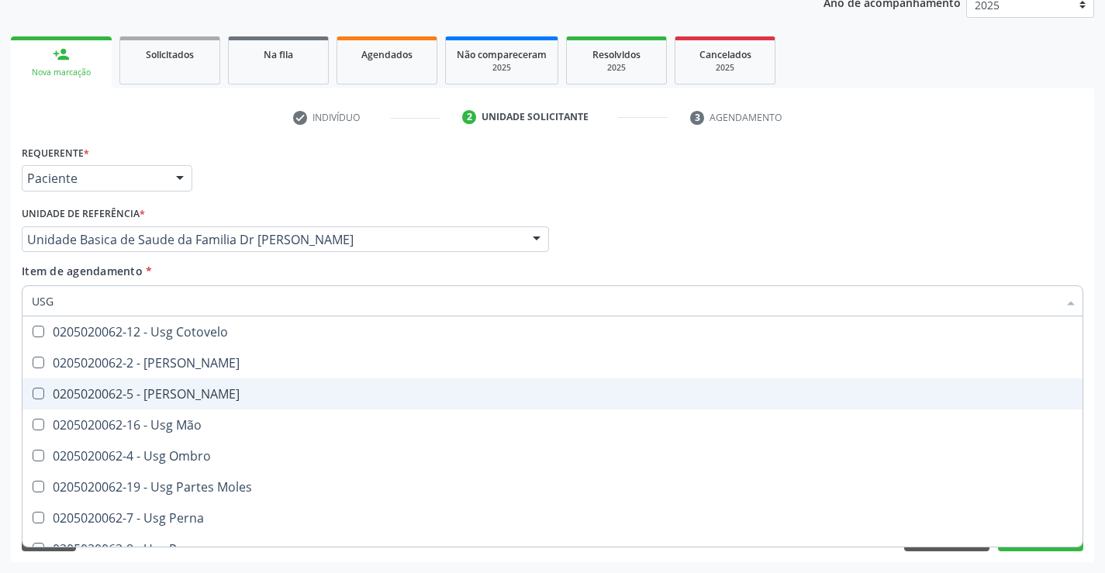
click at [209, 403] on span "0205020062-5 - [PERSON_NAME]" at bounding box center [552, 393] width 1060 height 31
checkbox Joelho "true"
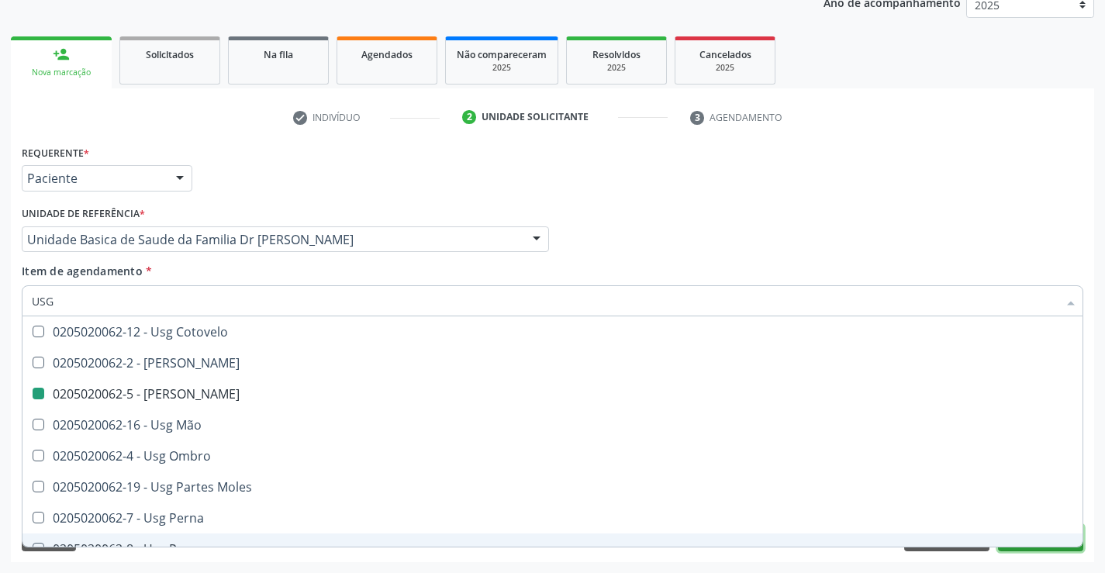
click at [1008, 548] on button "Próximo" at bounding box center [1040, 538] width 85 height 26
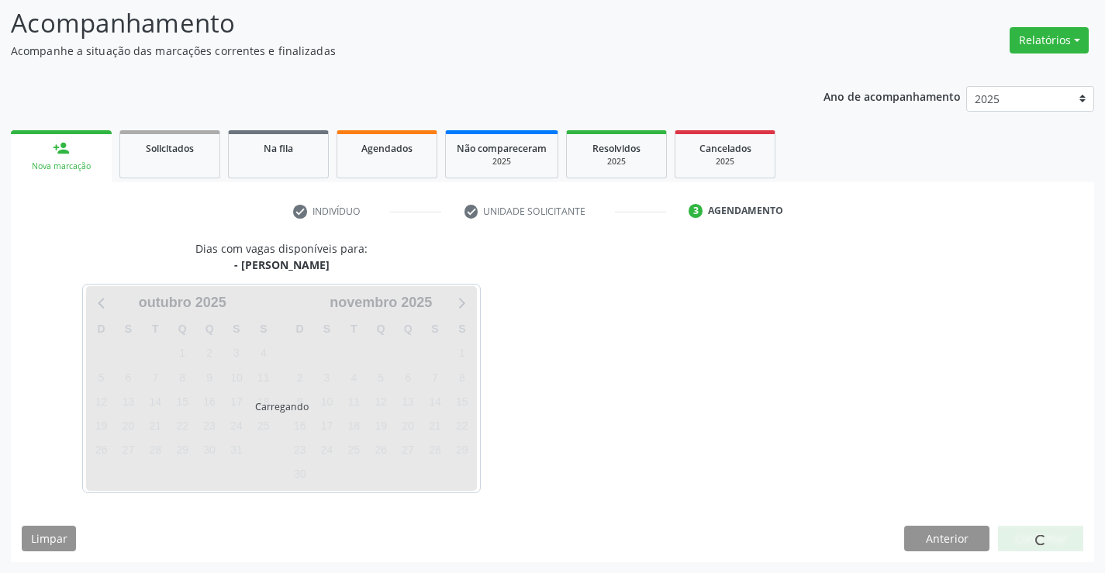
scroll to position [0, 0]
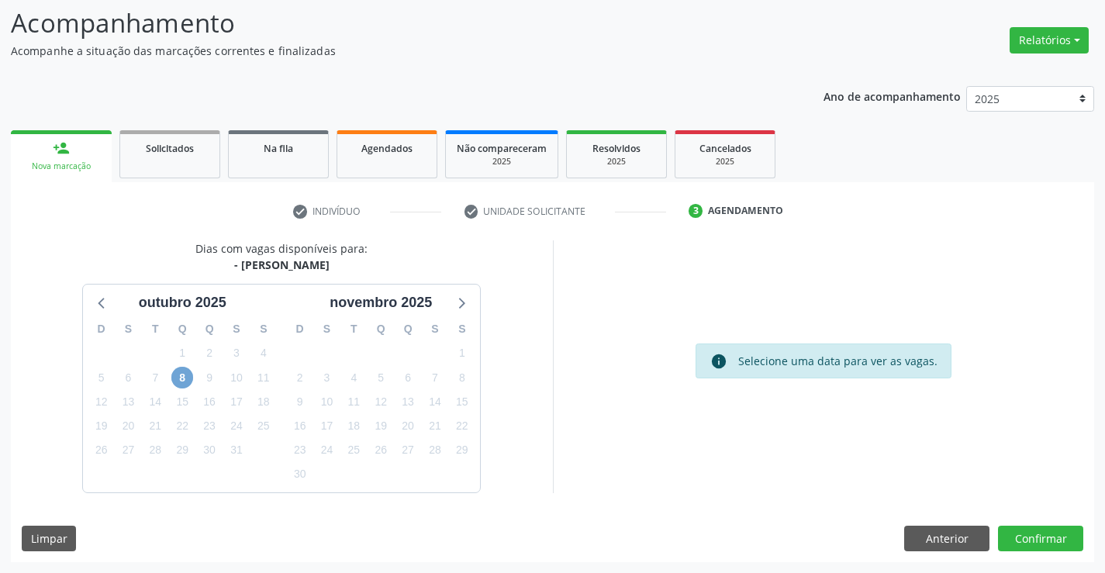
click at [186, 371] on span "8" at bounding box center [182, 378] width 22 height 22
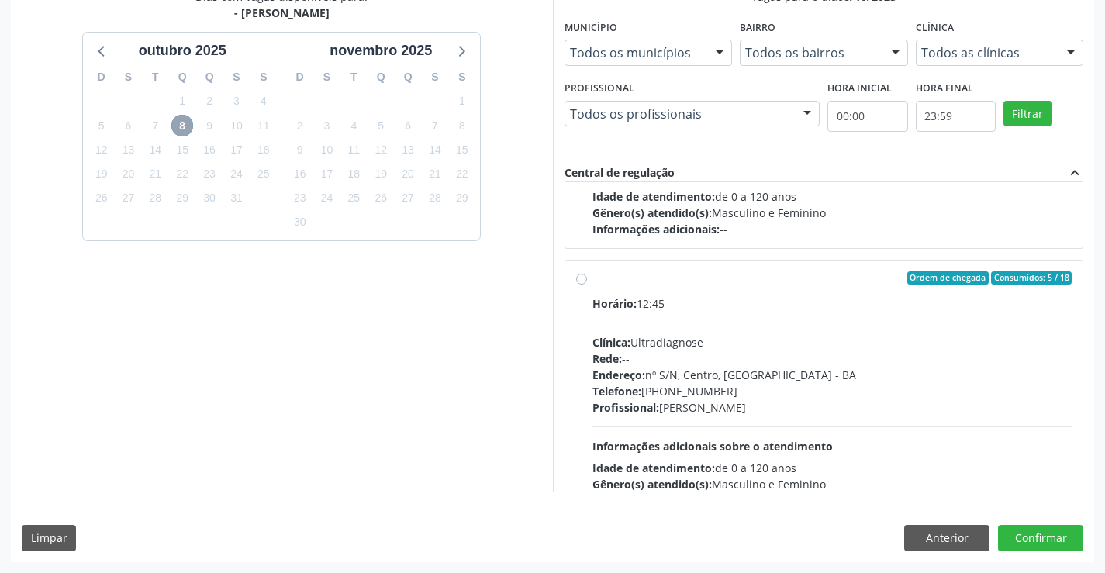
scroll to position [233, 0]
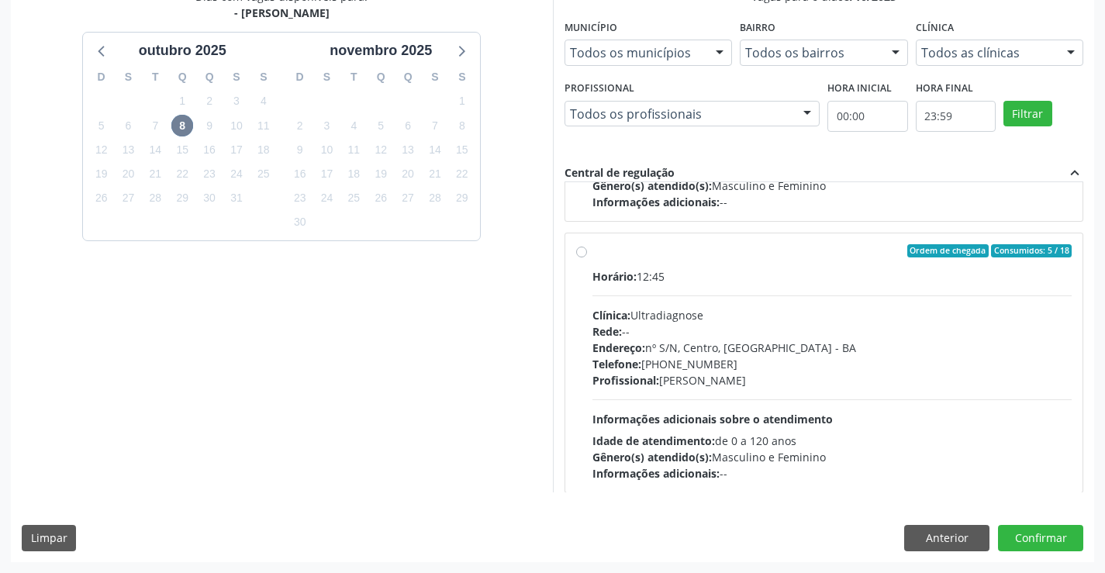
click at [592, 257] on label "Ordem de chegada Consumidos: 5 / 18 Horário: 12:45 Clínica: Ultradiagnose Rede:…" at bounding box center [832, 363] width 480 height 238
click at [585, 257] on input "Ordem de chegada Consumidos: 5 / 18 Horário: 12:45 Clínica: Ultradiagnose Rede:…" at bounding box center [581, 251] width 11 height 14
radio input "true"
click at [1020, 536] on button "Confirmar" at bounding box center [1040, 538] width 85 height 26
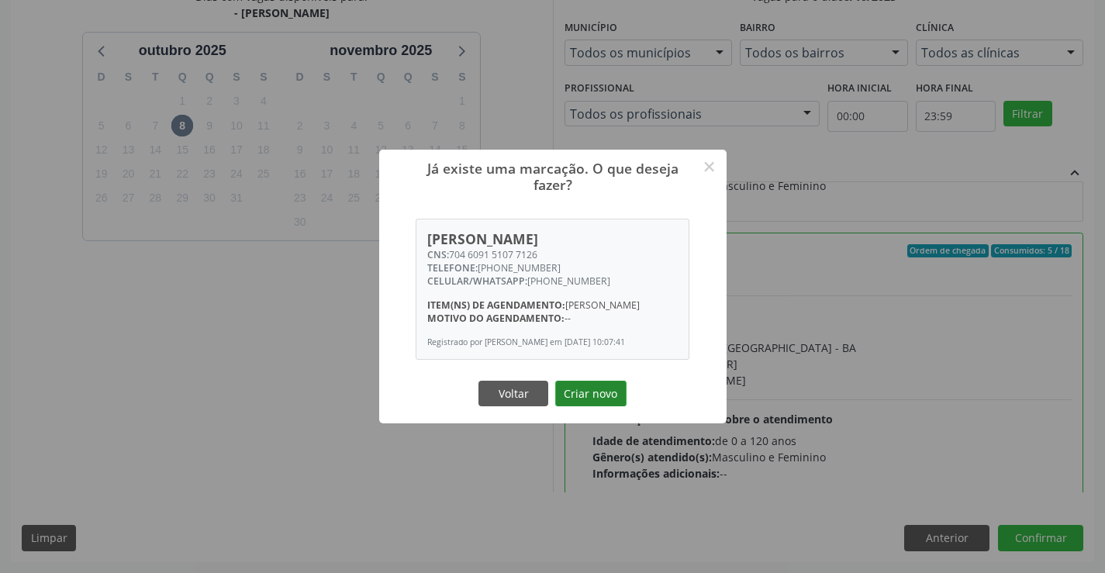
click at [592, 395] on button "Criar novo" at bounding box center [590, 394] width 71 height 26
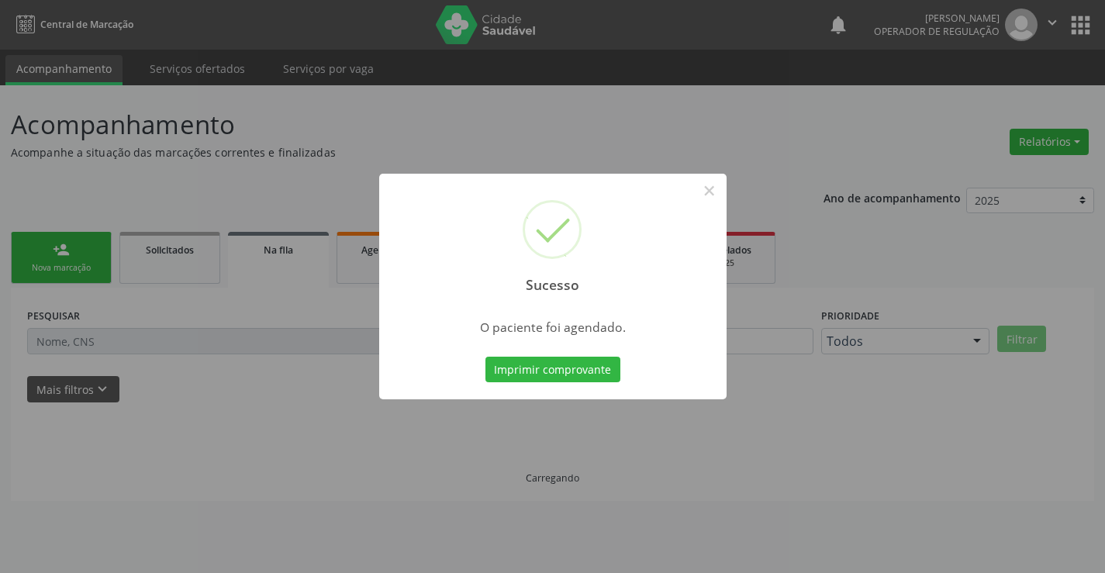
scroll to position [0, 0]
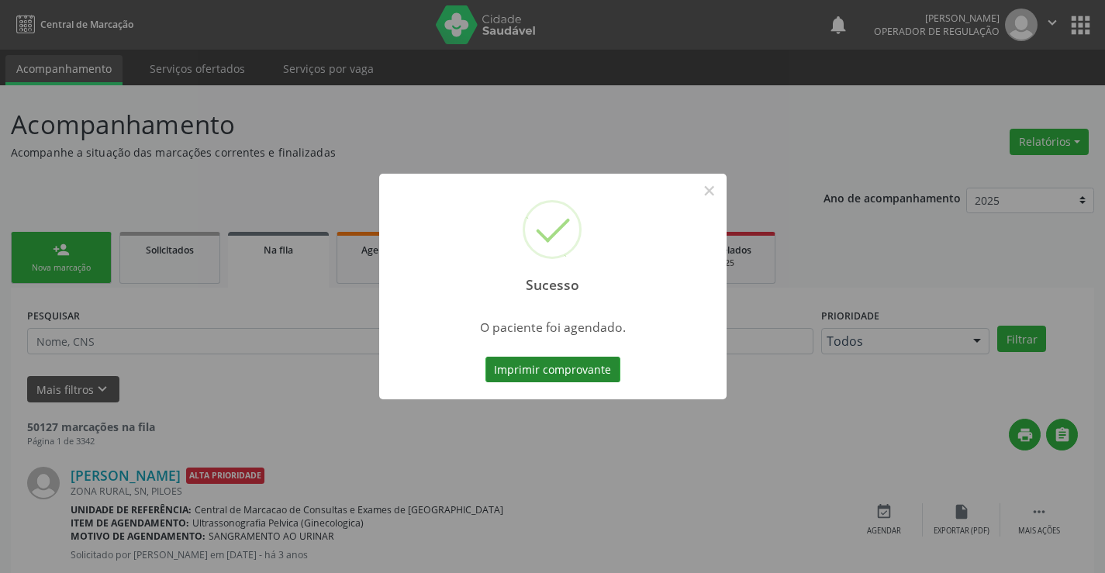
click at [521, 364] on button "Imprimir comprovante" at bounding box center [552, 370] width 135 height 26
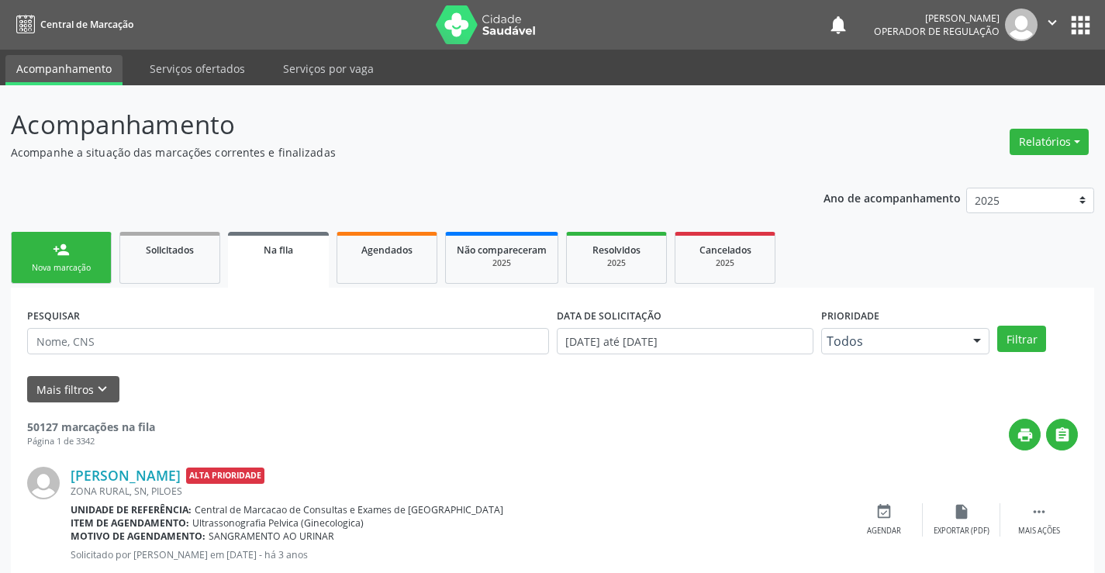
click at [72, 261] on link "person_add Nova marcação" at bounding box center [61, 258] width 101 height 52
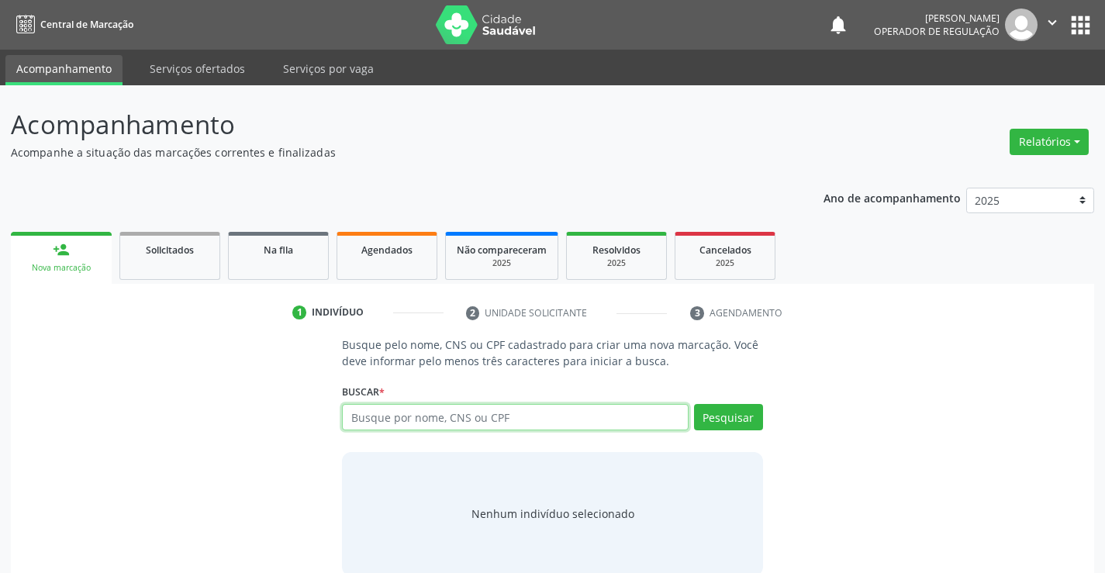
click at [468, 422] on input "text" at bounding box center [515, 417] width 346 height 26
type input "700102911209714"
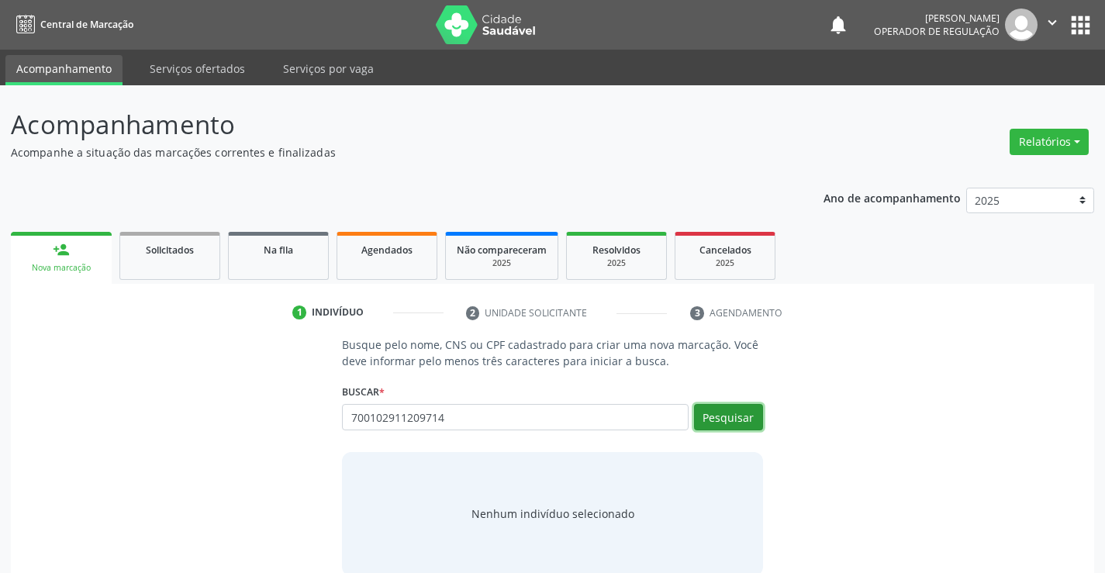
click at [713, 417] on button "Pesquisar" at bounding box center [728, 417] width 69 height 26
type input "700102911209714"
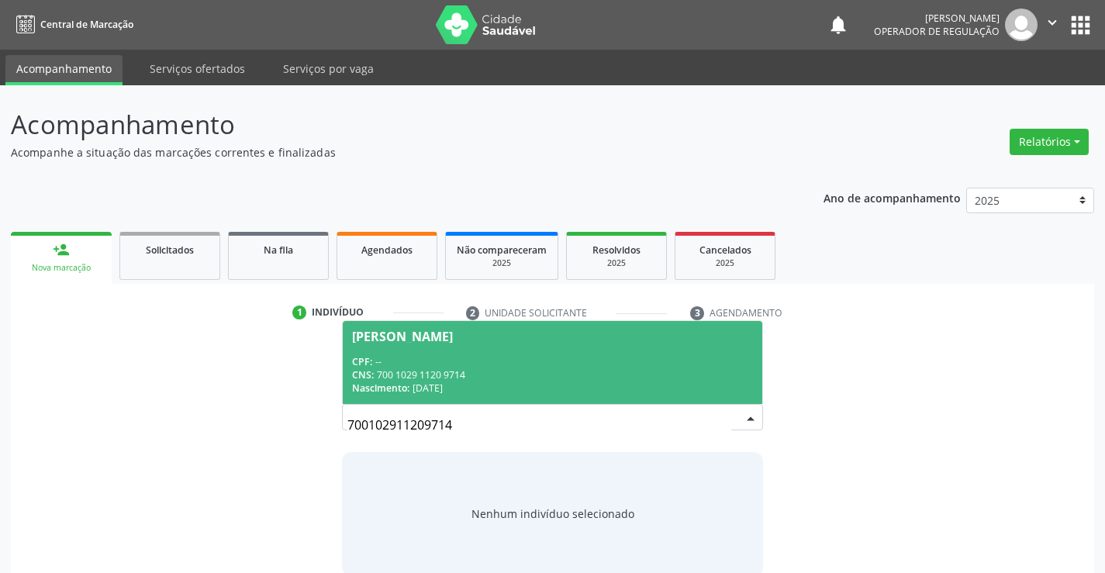
click at [450, 347] on span "[PERSON_NAME] CPF: -- CNS: 700 1029 1120 9714 Nascimento: [DATE]" at bounding box center [552, 362] width 419 height 83
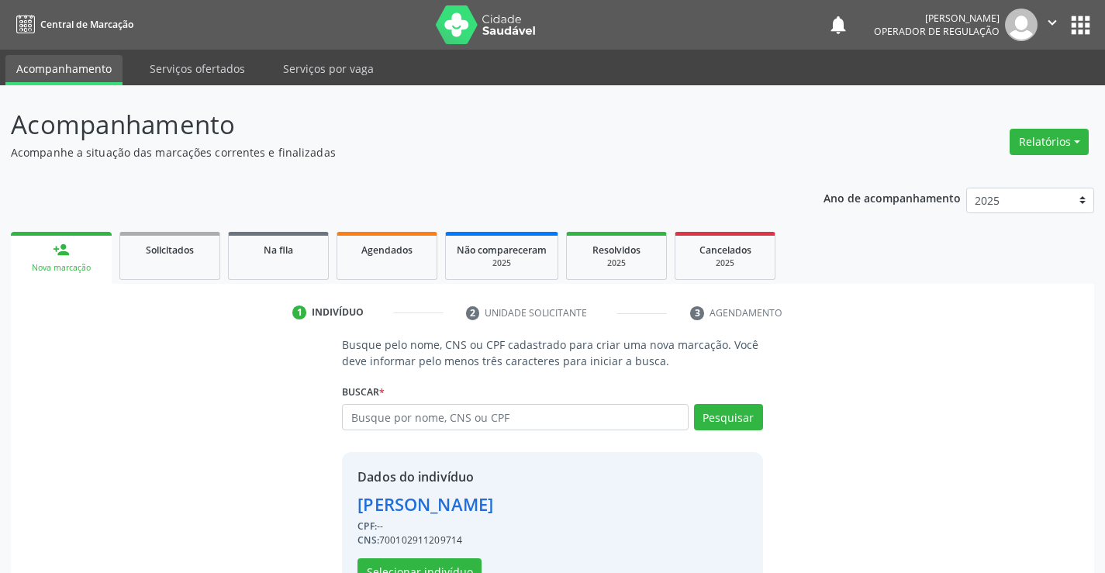
scroll to position [49, 0]
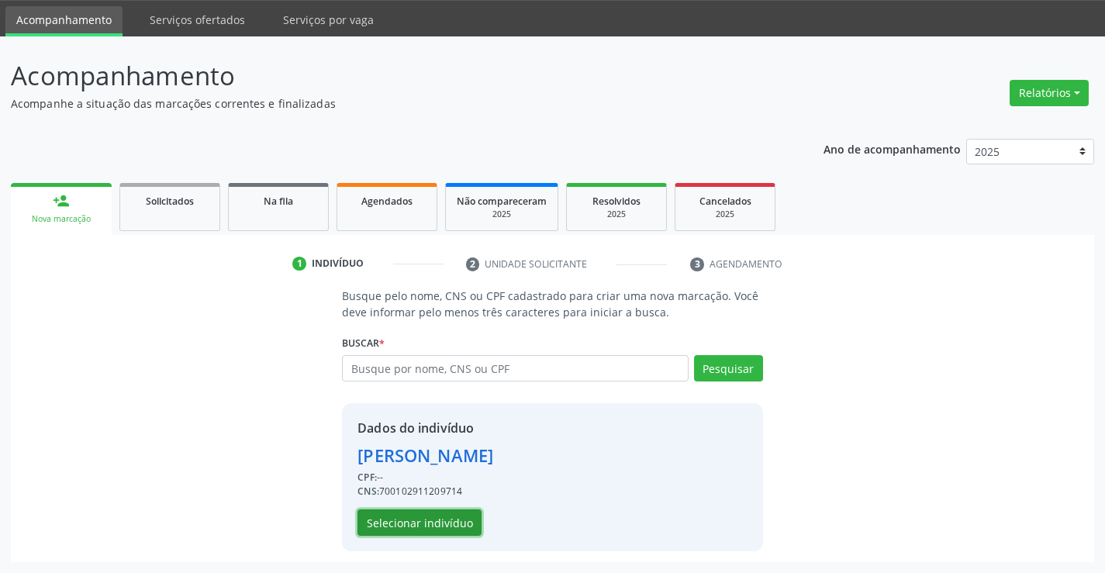
click at [412, 519] on button "Selecionar indivíduo" at bounding box center [419, 522] width 124 height 26
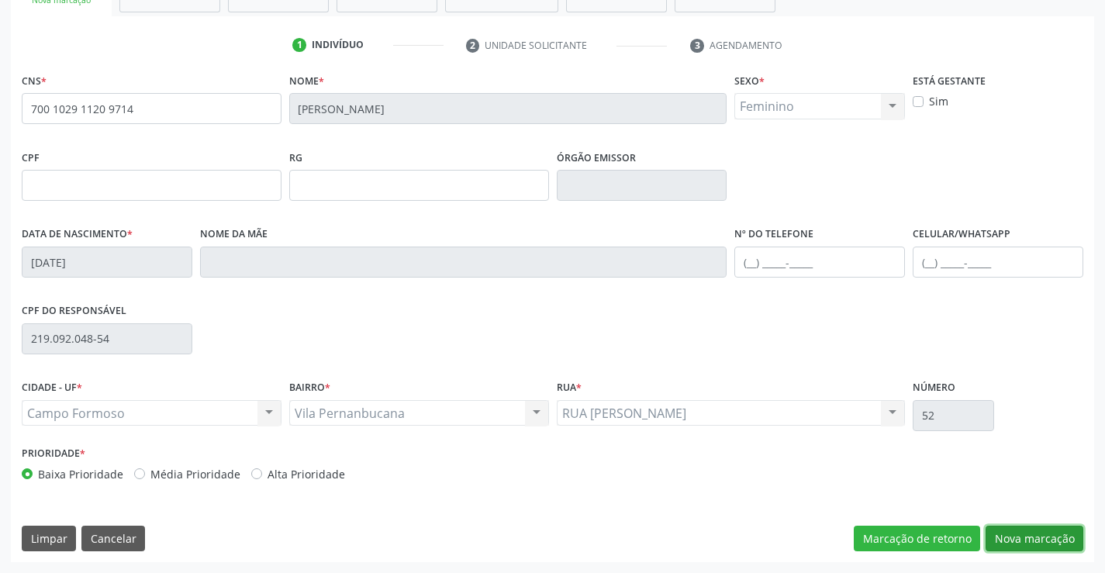
click at [1028, 533] on button "Nova marcação" at bounding box center [1034, 539] width 98 height 26
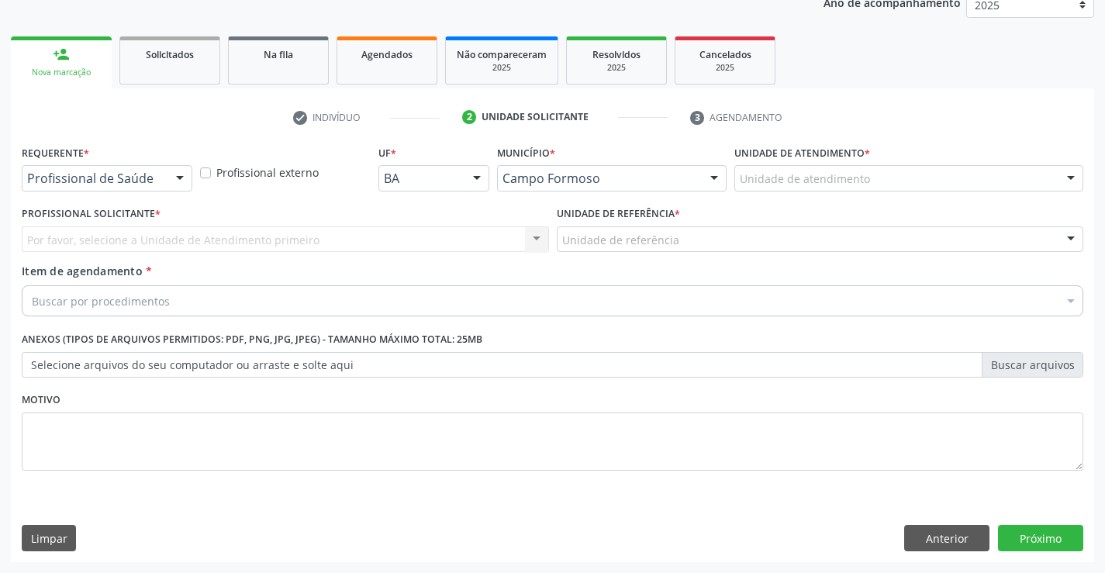
scroll to position [195, 0]
click at [177, 176] on div at bounding box center [179, 179] width 23 height 26
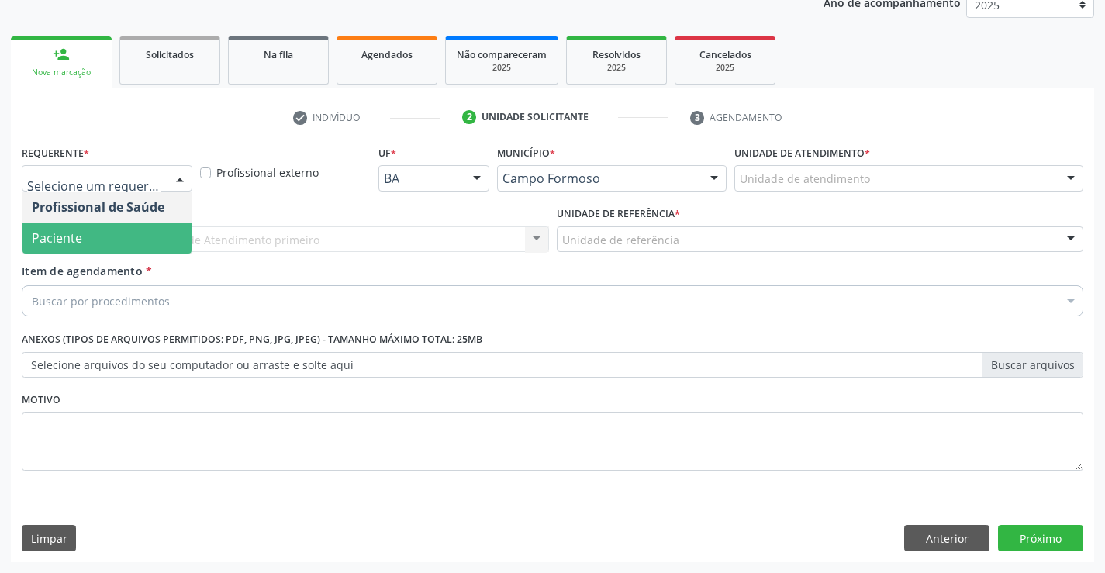
click at [120, 240] on span "Paciente" at bounding box center [106, 238] width 169 height 31
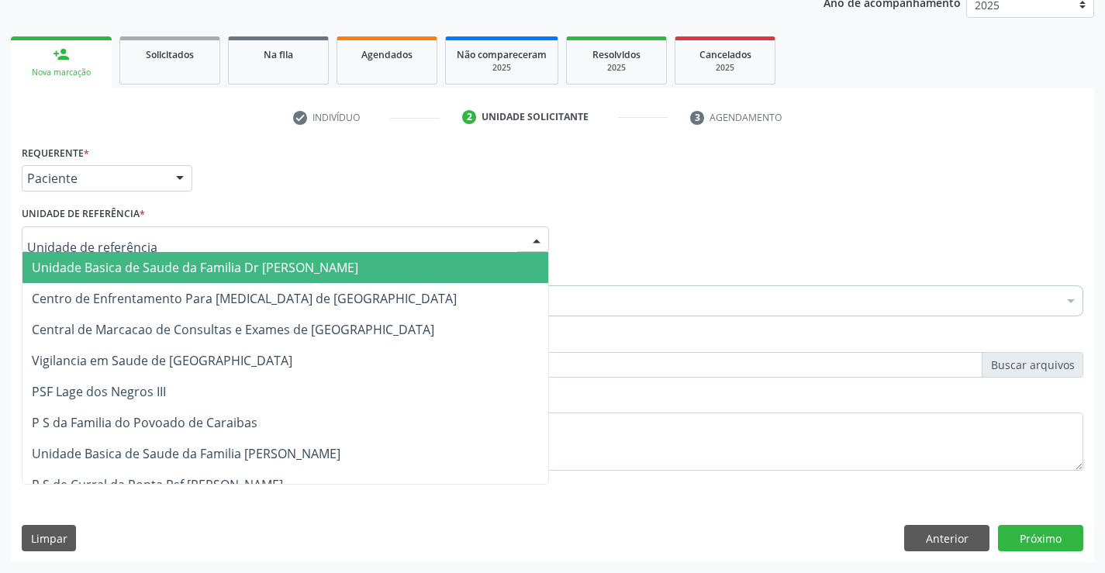
click at [534, 236] on div at bounding box center [536, 240] width 23 height 26
click at [374, 262] on span "Unidade Basica de Saude da Familia Dr [PERSON_NAME]" at bounding box center [285, 267] width 526 height 31
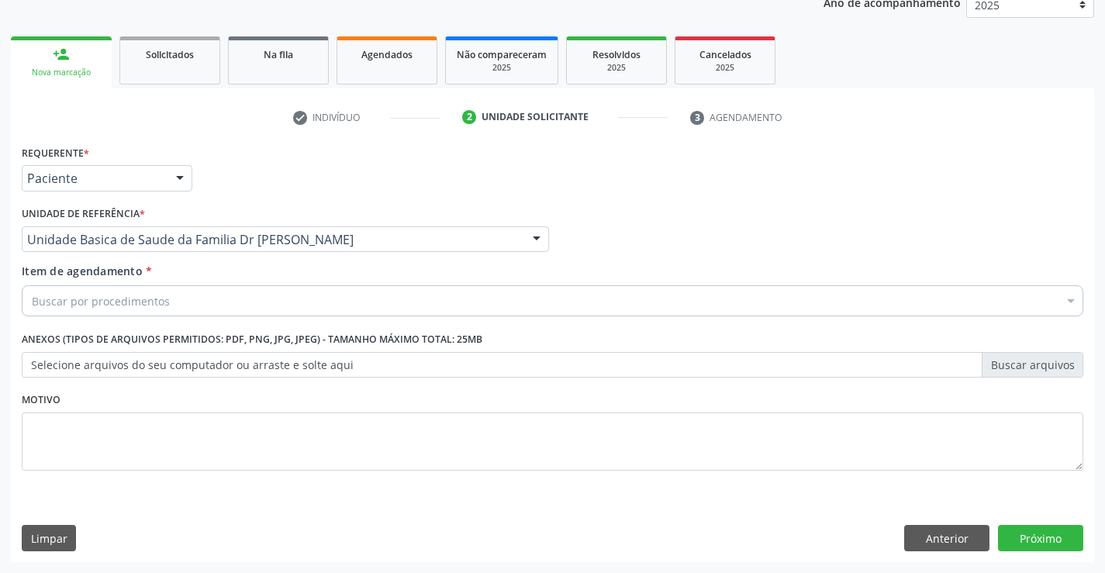
click at [297, 304] on div "Buscar por procedimentos" at bounding box center [552, 300] width 1061 height 31
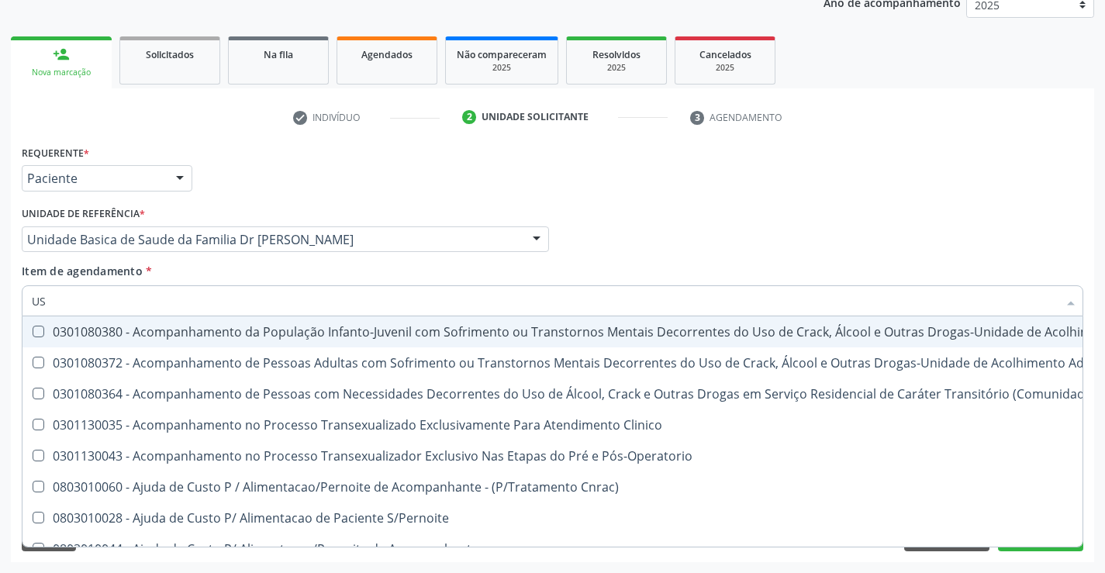
type input "USG"
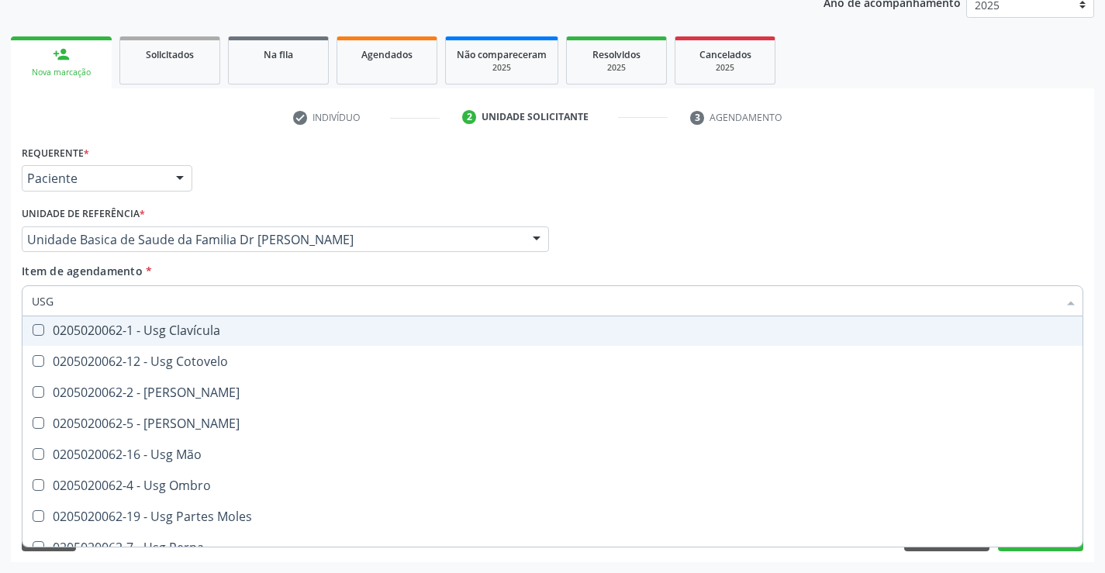
scroll to position [155, 0]
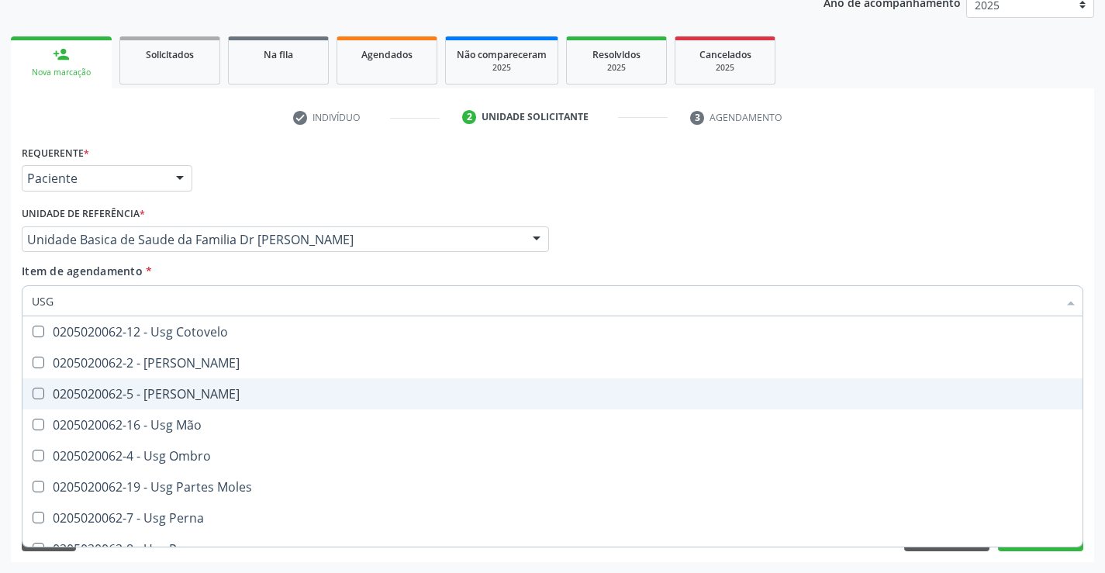
click at [210, 398] on div "0205020062-5 - [PERSON_NAME]" at bounding box center [552, 394] width 1041 height 12
checkbox Joelho "true"
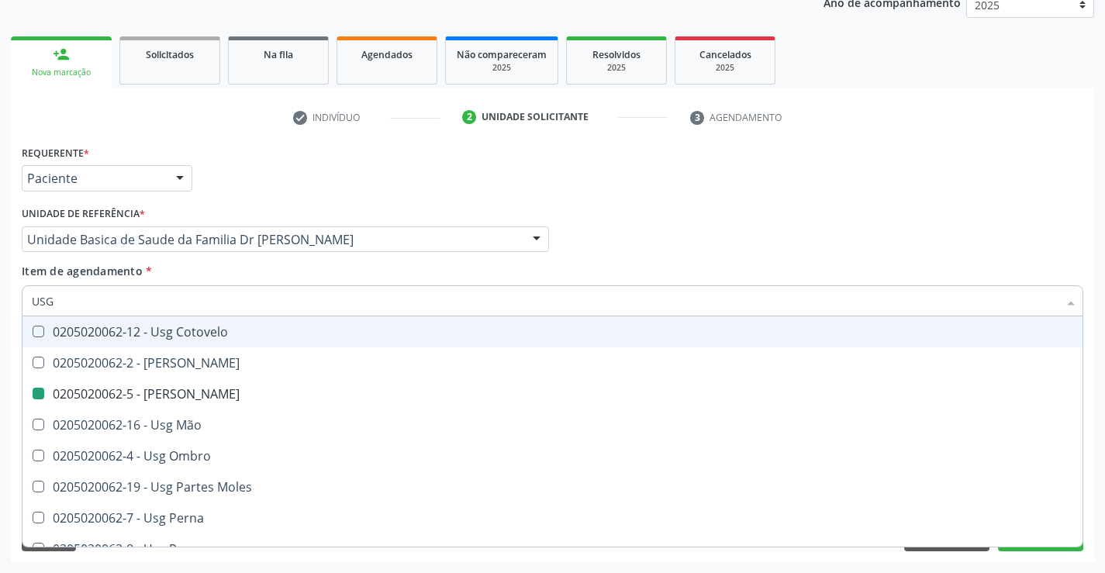
click at [792, 233] on div "Profissional Solicitante Por favor, selecione a Unidade de Atendimento primeiro…" at bounding box center [552, 232] width 1069 height 60
checkbox Braço "true"
checkbox Joelho "false"
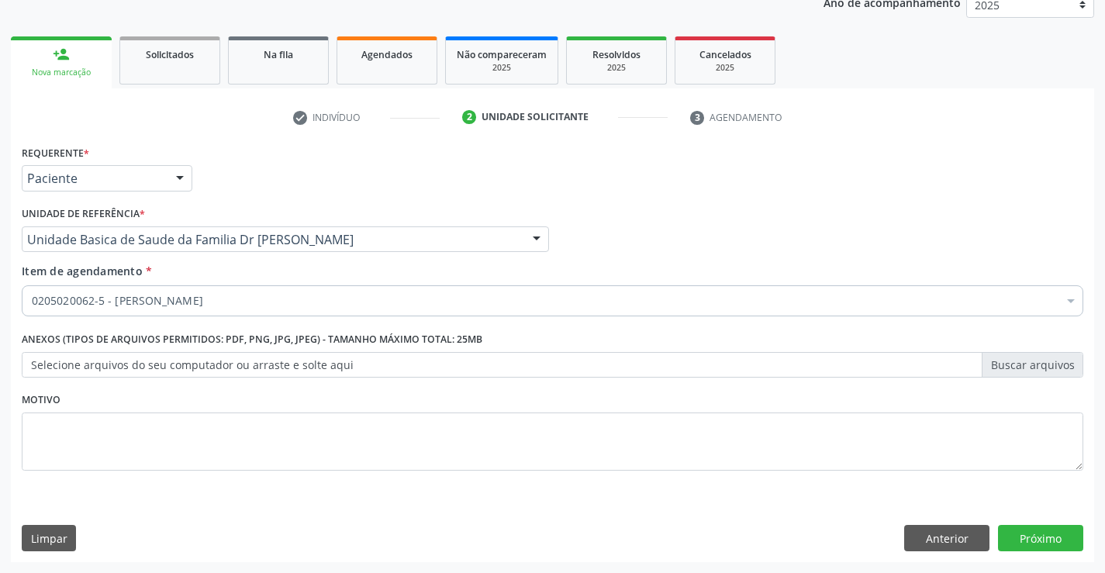
scroll to position [0, 0]
click at [1016, 537] on button "Próximo" at bounding box center [1040, 538] width 85 height 26
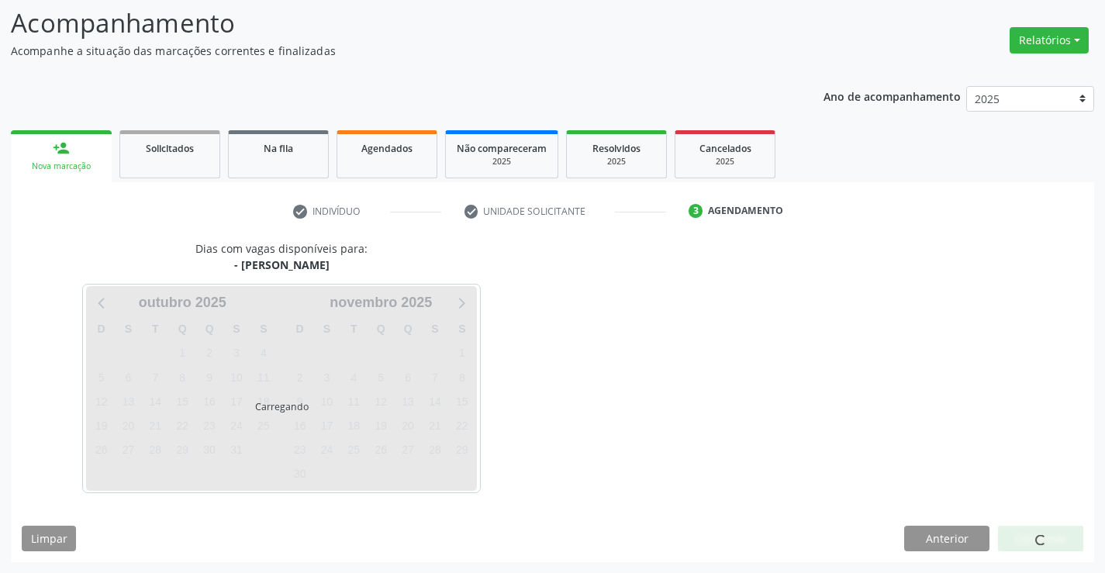
scroll to position [102, 0]
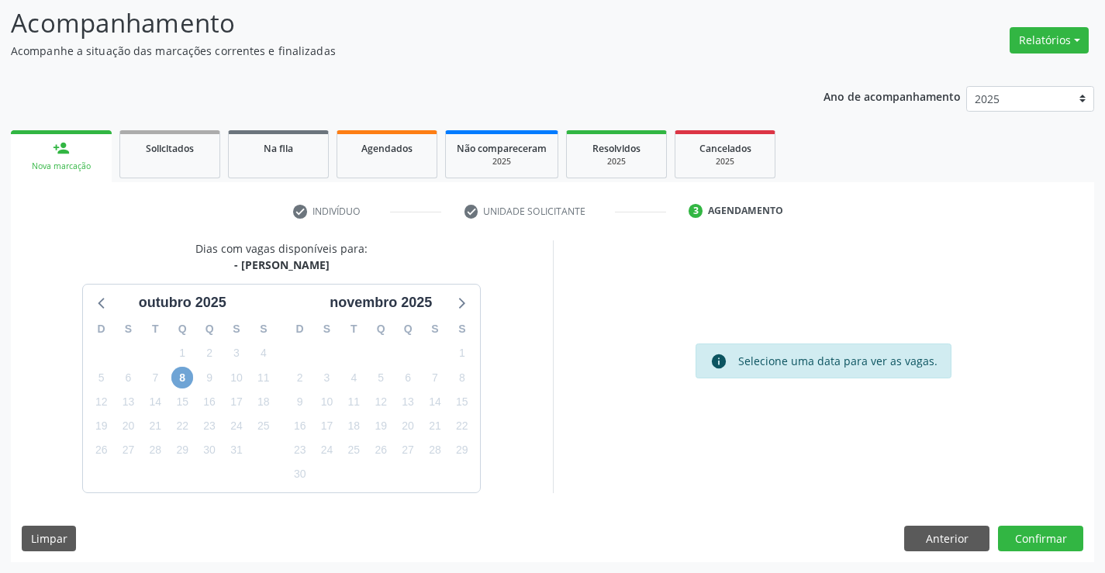
click at [182, 376] on span "8" at bounding box center [182, 378] width 22 height 22
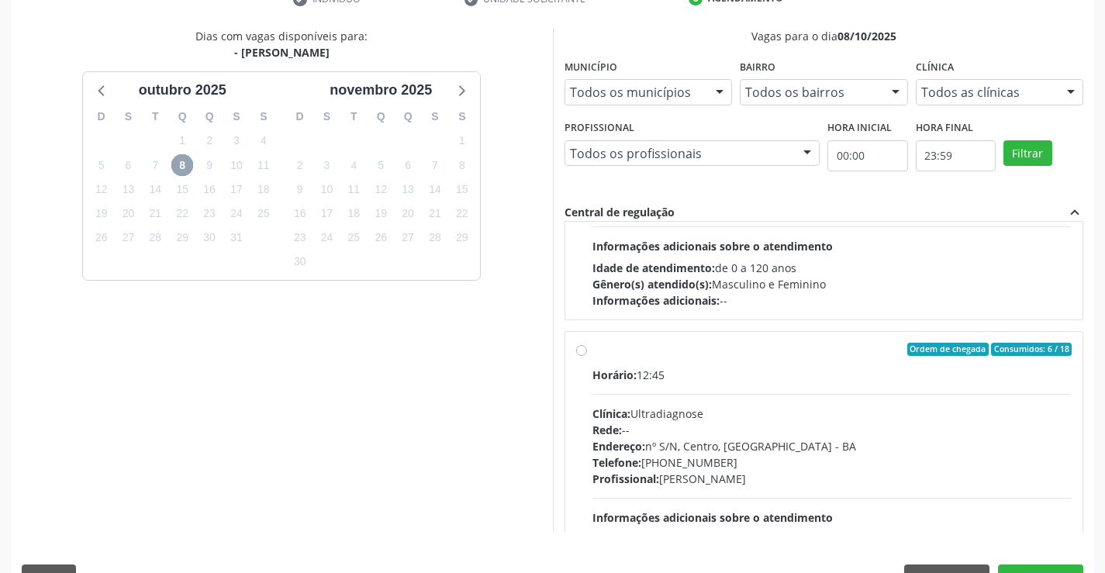
scroll to position [233, 0]
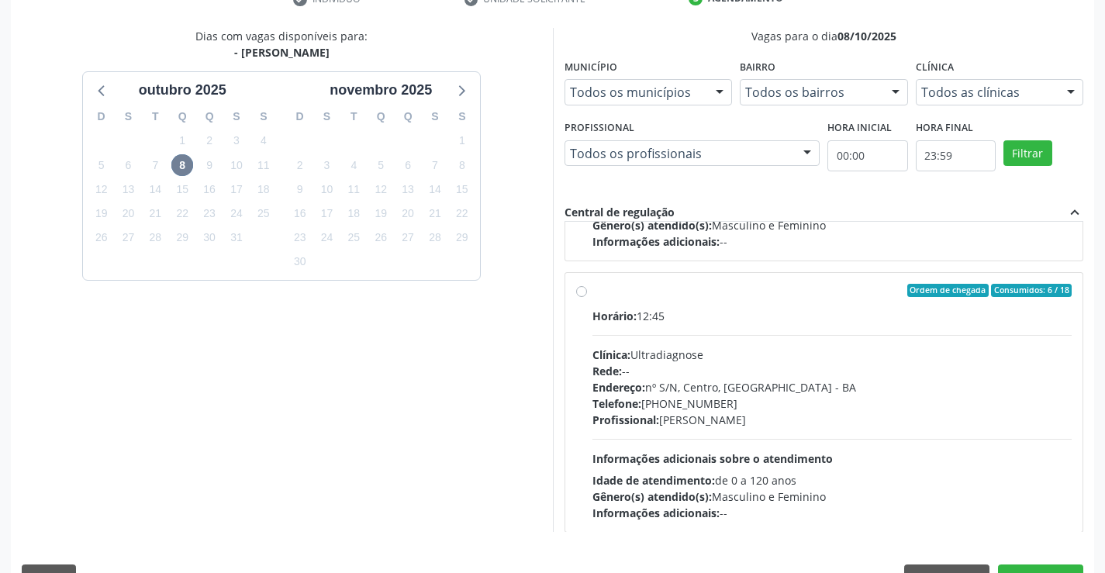
click at [592, 291] on label "Ordem de chegada Consumidos: 6 / 18 Horário: 12:45 Clínica: Ultradiagnose Rede:…" at bounding box center [832, 403] width 480 height 238
click at [579, 291] on input "Ordem de chegada Consumidos: 6 / 18 Horário: 12:45 Clínica: Ultradiagnose Rede:…" at bounding box center [581, 291] width 11 height 14
radio input "true"
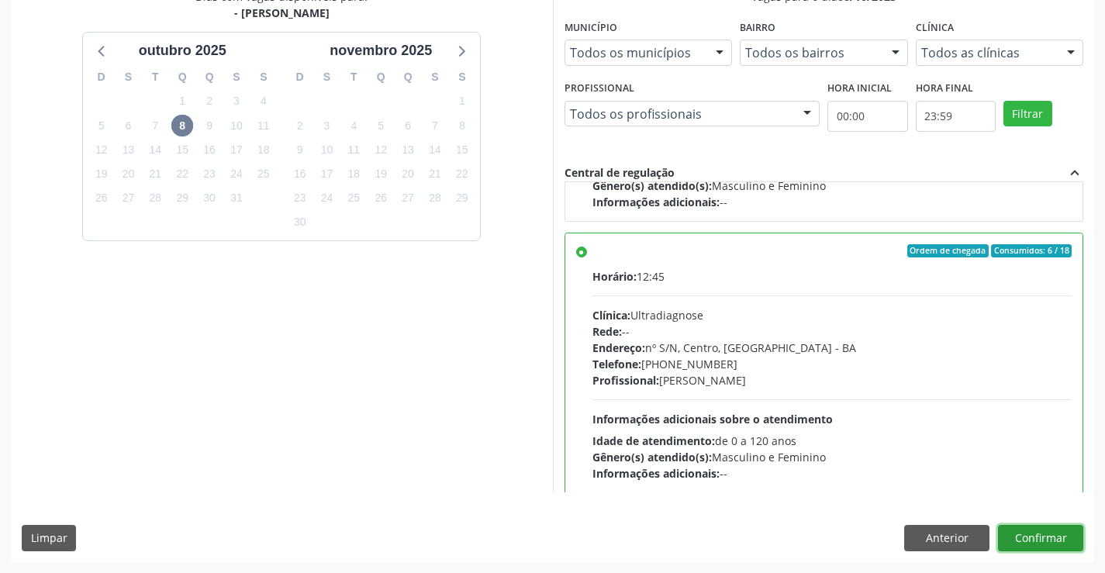
click at [1042, 528] on button "Confirmar" at bounding box center [1040, 538] width 85 height 26
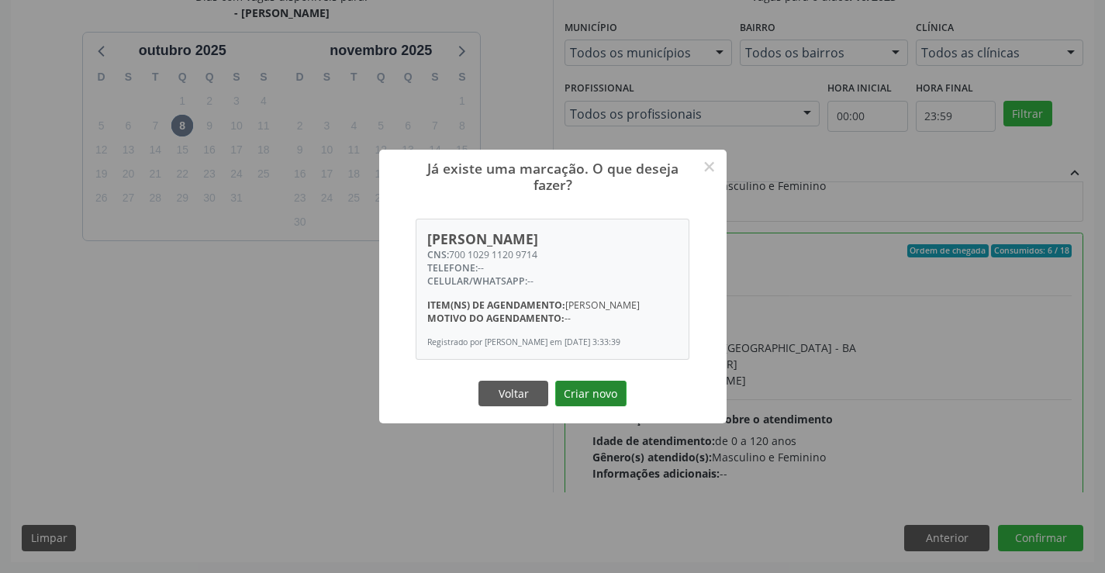
click at [604, 392] on button "Criar novo" at bounding box center [590, 394] width 71 height 26
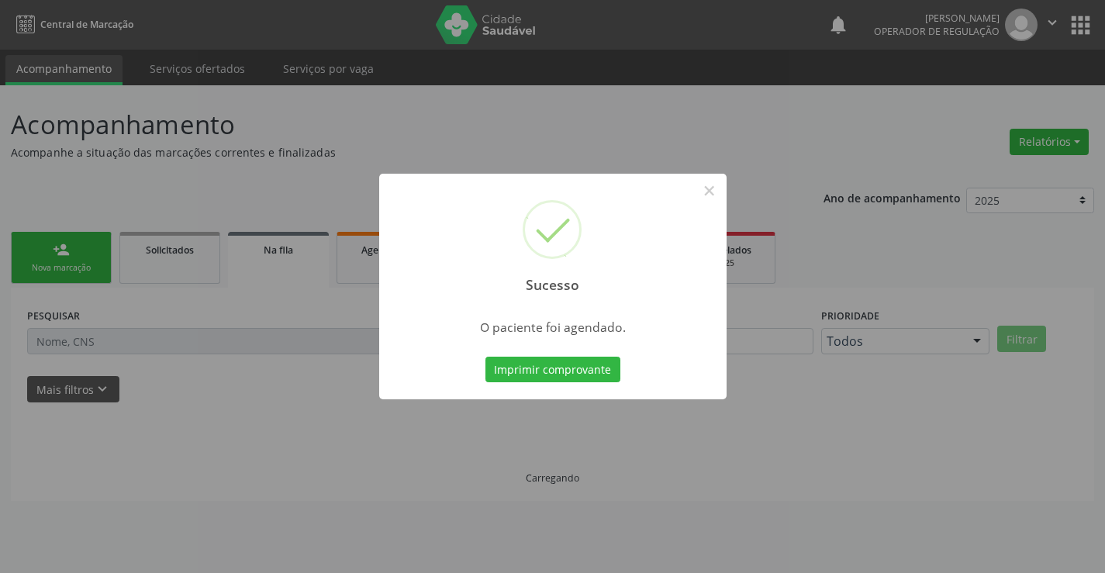
scroll to position [0, 0]
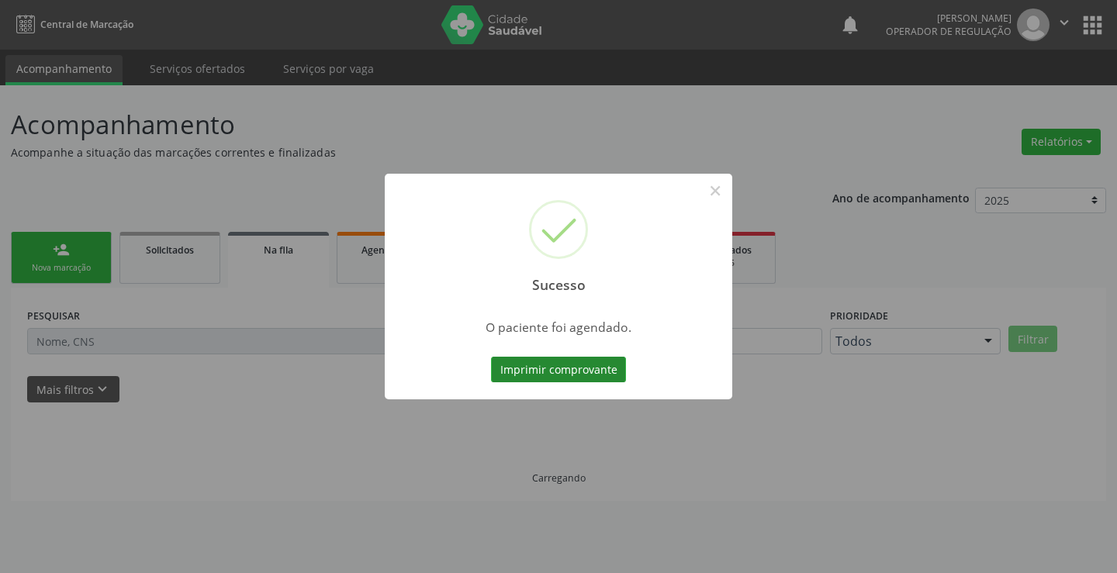
click at [558, 363] on button "Imprimir comprovante" at bounding box center [558, 370] width 135 height 26
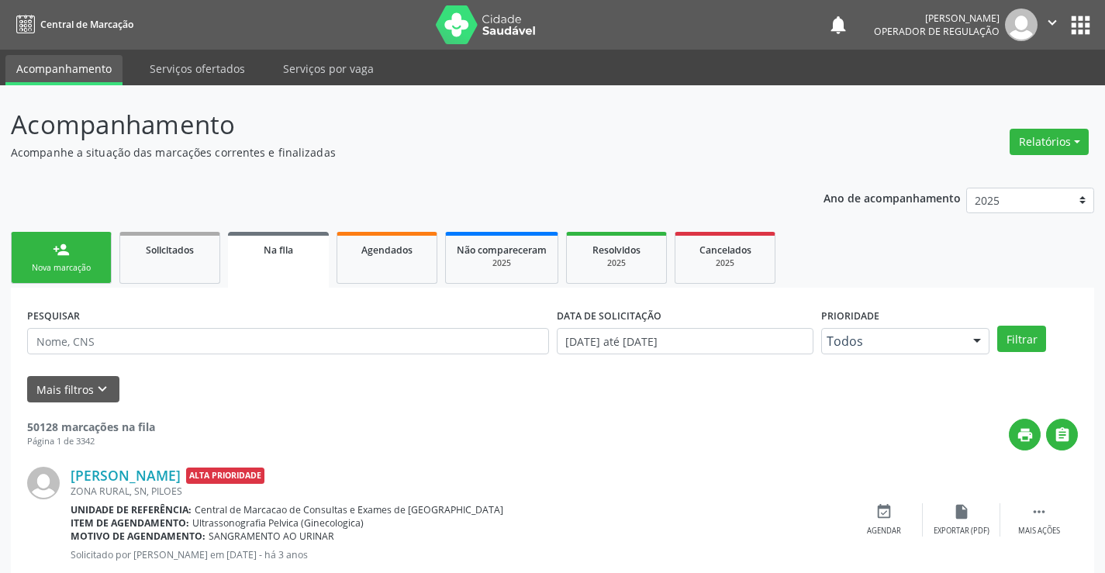
click at [78, 253] on div "Sucesso × O paciente foi agendado. Imprimir comprovante Cancel" at bounding box center [552, 286] width 1105 height 573
click at [69, 265] on div "Nova marcação" at bounding box center [61, 268] width 78 height 12
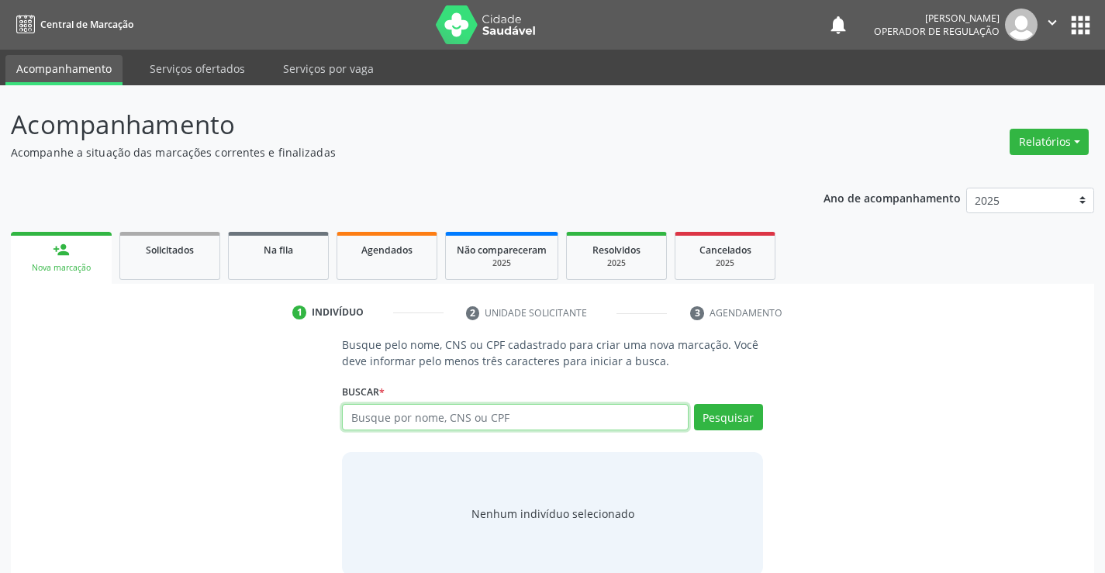
click at [391, 414] on input "text" at bounding box center [515, 417] width 346 height 26
type input "701805223017779"
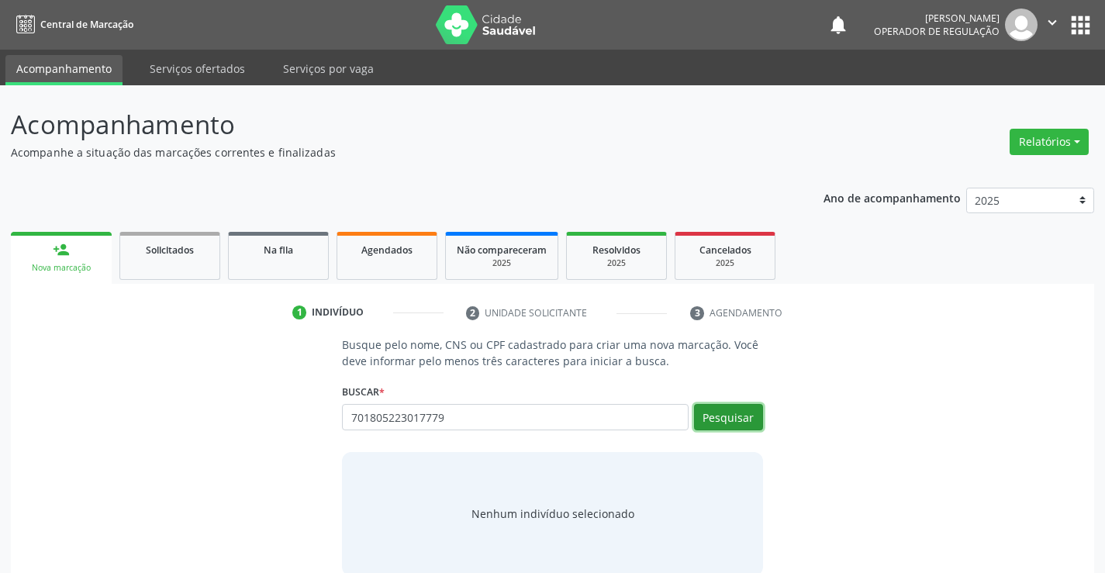
click at [733, 416] on button "Pesquisar" at bounding box center [728, 417] width 69 height 26
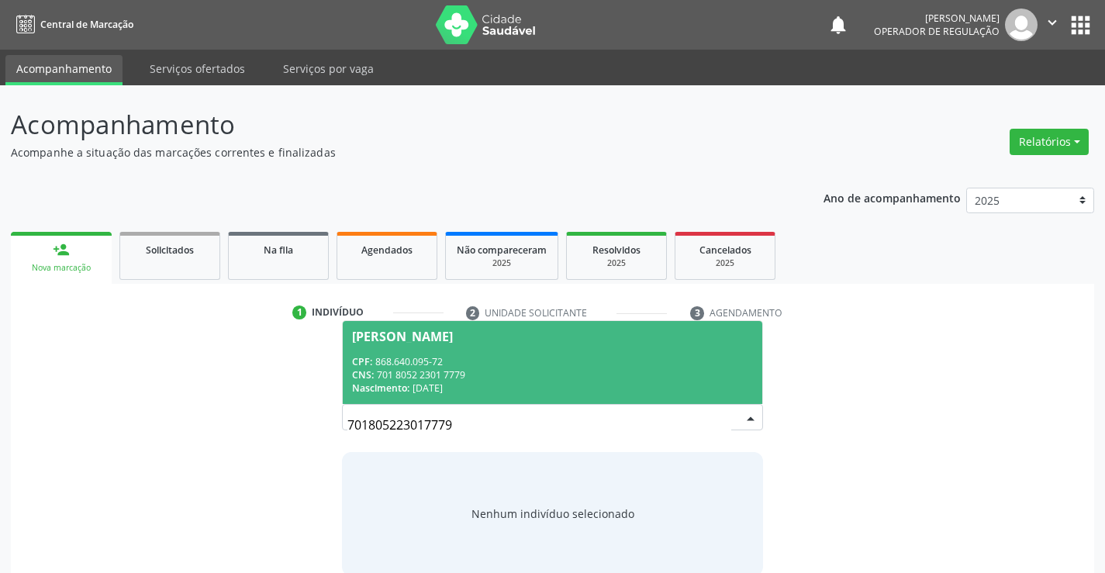
click at [438, 338] on div "[PERSON_NAME]" at bounding box center [402, 336] width 101 height 12
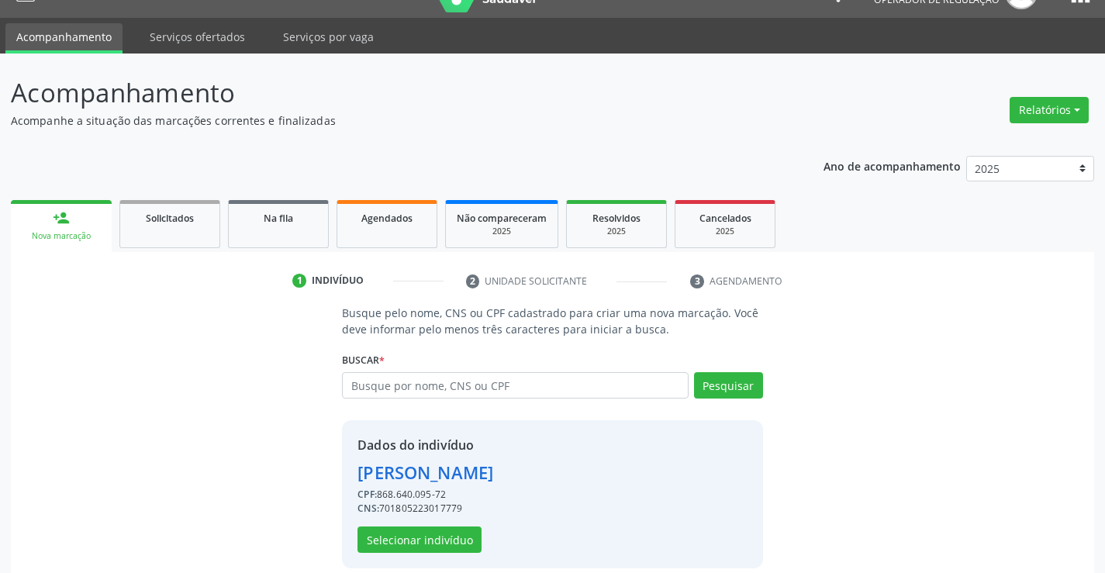
scroll to position [49, 0]
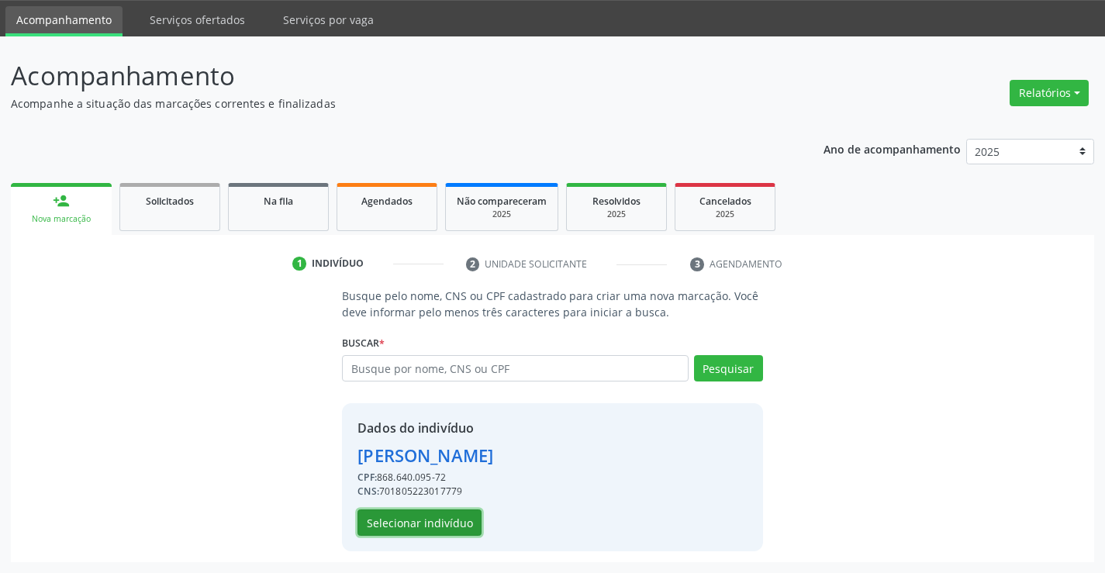
click at [457, 530] on button "Selecionar indivíduo" at bounding box center [419, 522] width 124 height 26
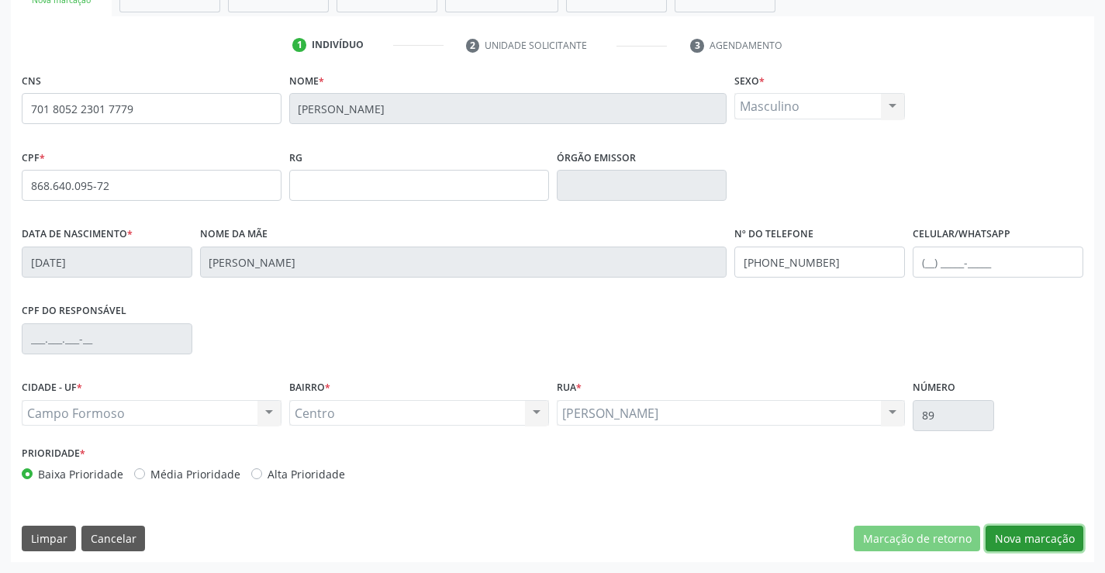
click at [1013, 530] on button "Nova marcação" at bounding box center [1034, 539] width 98 height 26
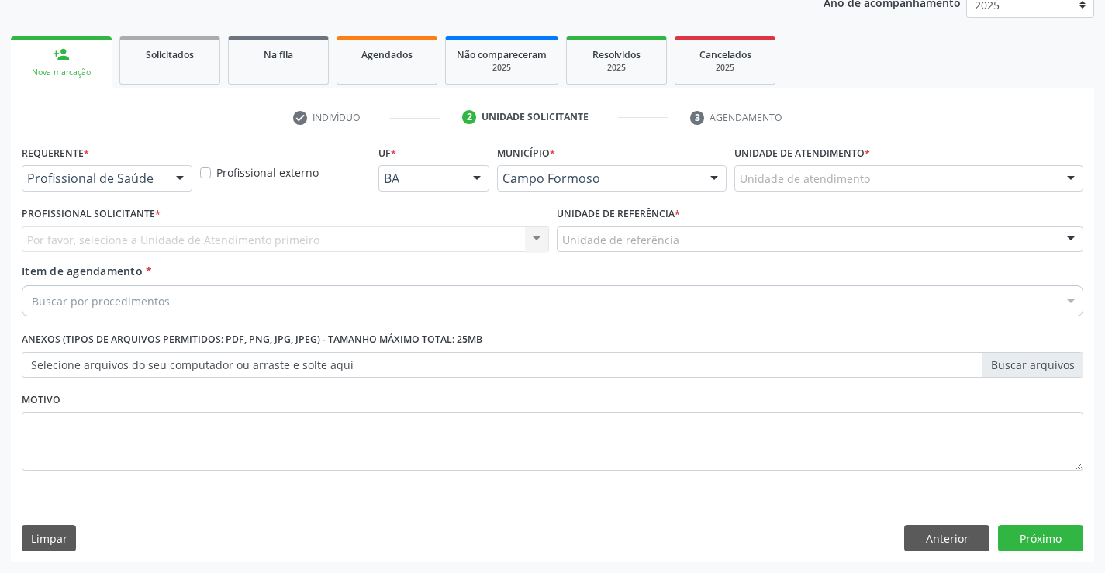
click at [174, 175] on div at bounding box center [179, 179] width 23 height 26
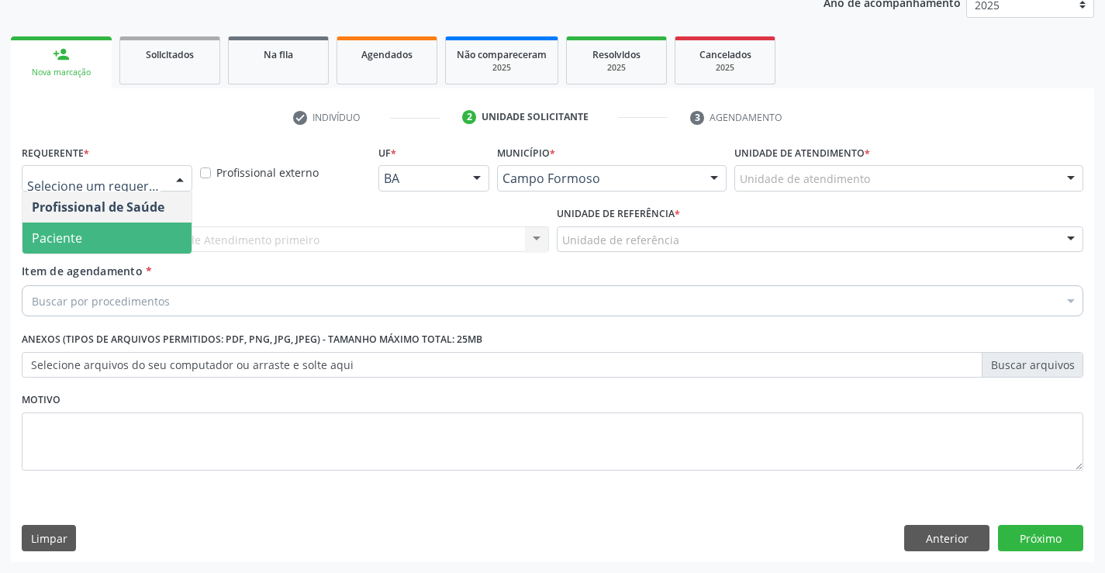
click at [127, 238] on span "Paciente" at bounding box center [106, 238] width 169 height 31
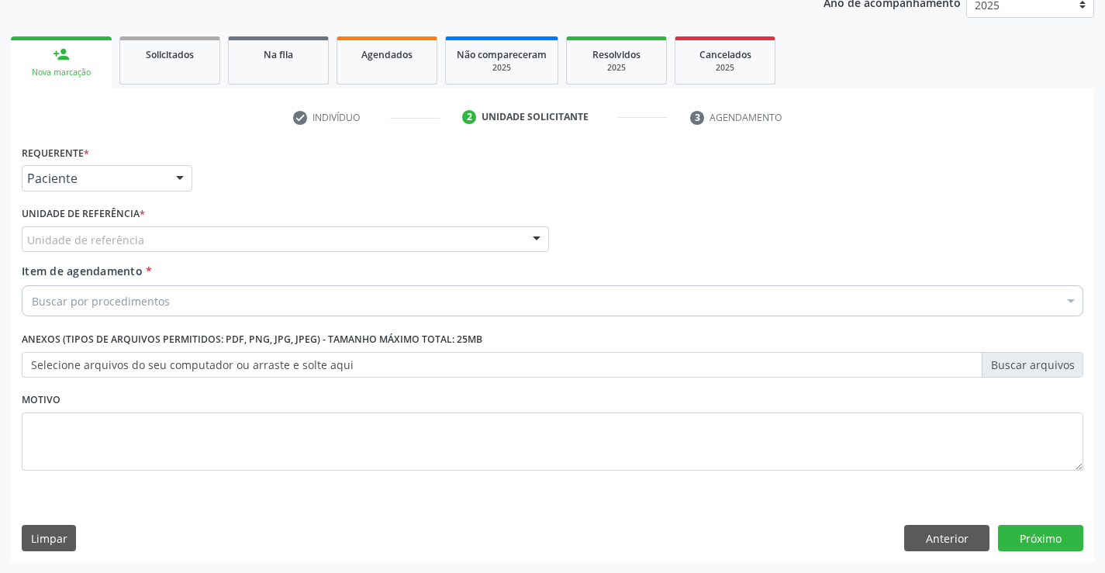
click at [521, 233] on div "Unidade de referência Unidade Basica de Saude da Familia Dr [PERSON_NAME] Centr…" at bounding box center [285, 239] width 527 height 26
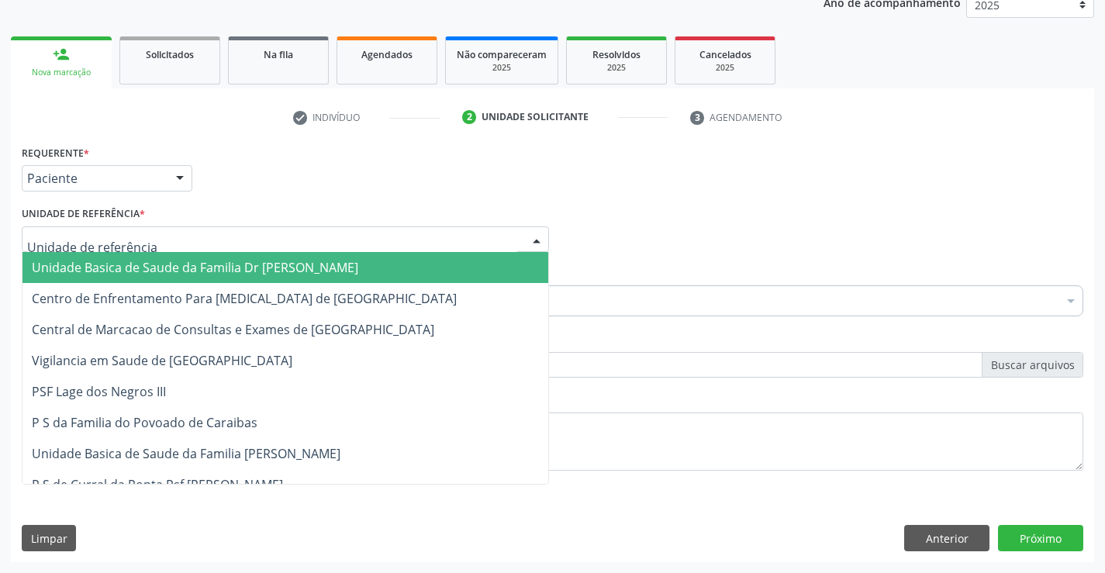
click at [433, 271] on span "Unidade Basica de Saude da Familia Dr [PERSON_NAME]" at bounding box center [285, 267] width 526 height 31
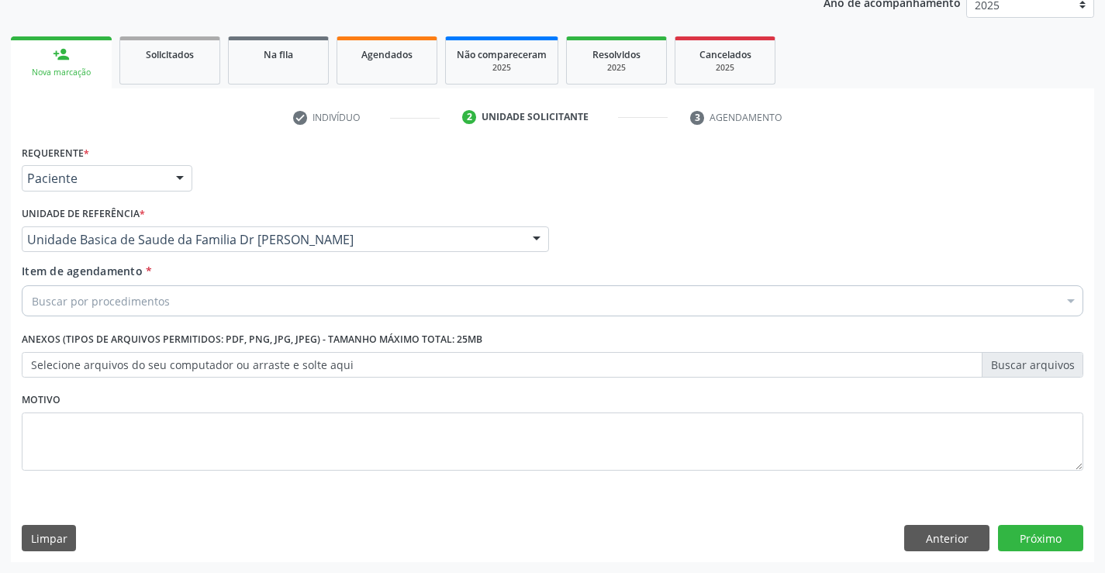
click at [401, 295] on div "Buscar por procedimentos" at bounding box center [552, 300] width 1061 height 31
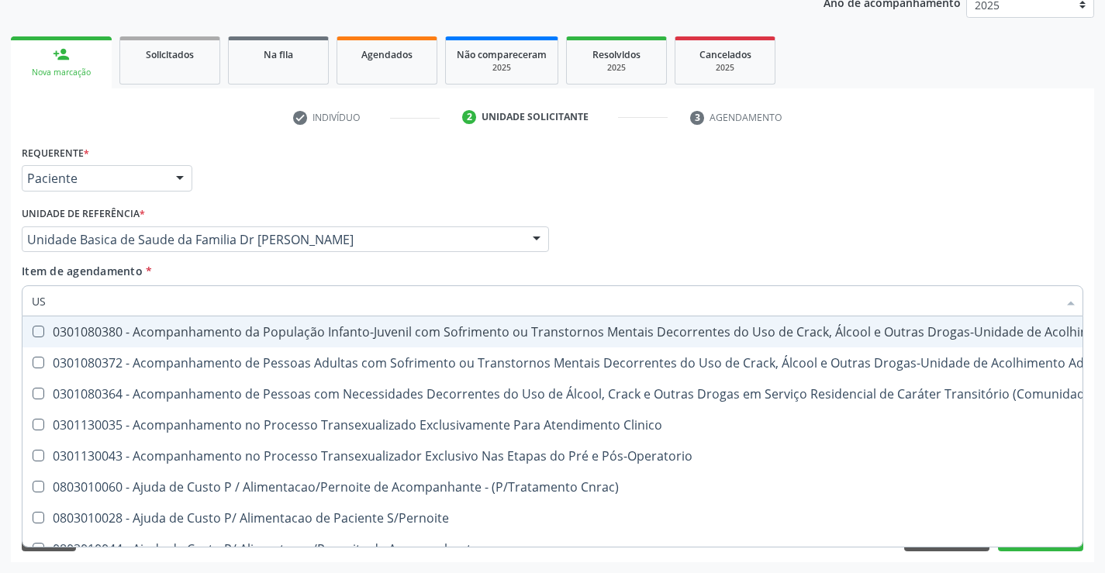
type input "USG"
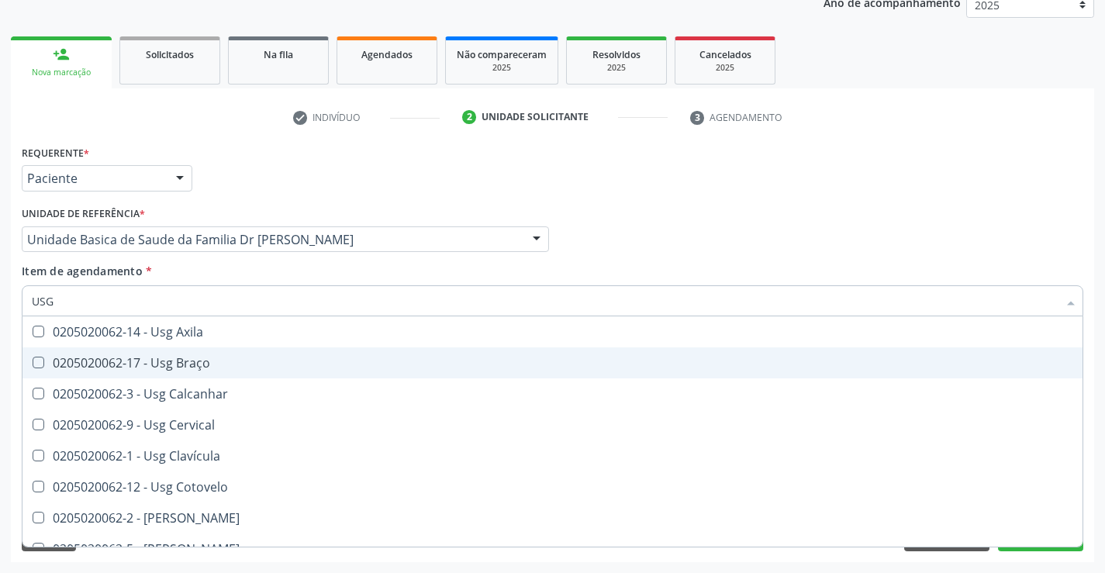
scroll to position [78, 0]
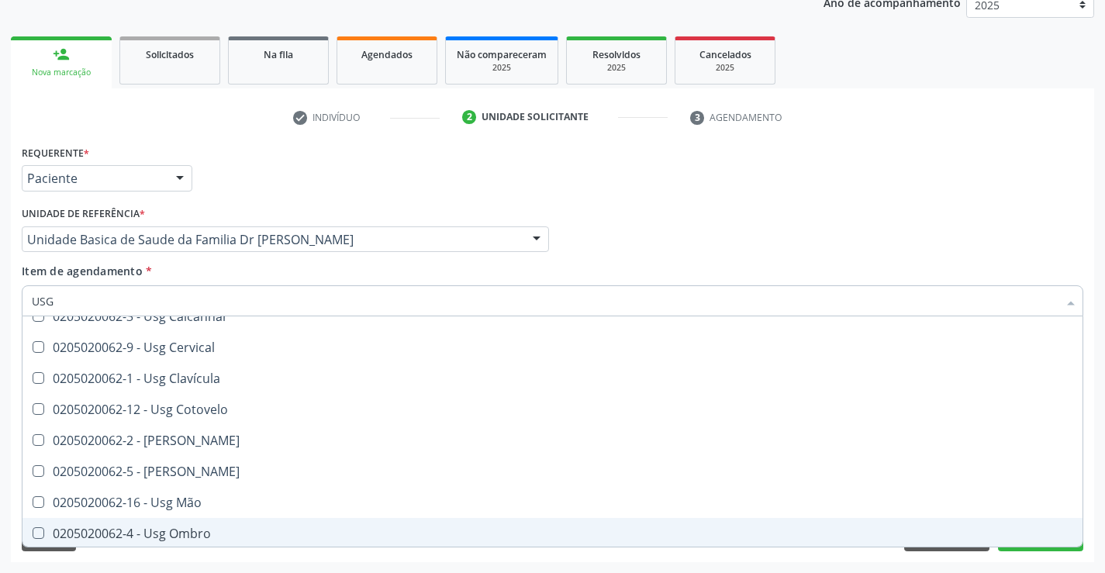
click at [252, 530] on div "0205020062-4 - Usg Ombro" at bounding box center [552, 533] width 1041 height 12
checkbox Ombro "true"
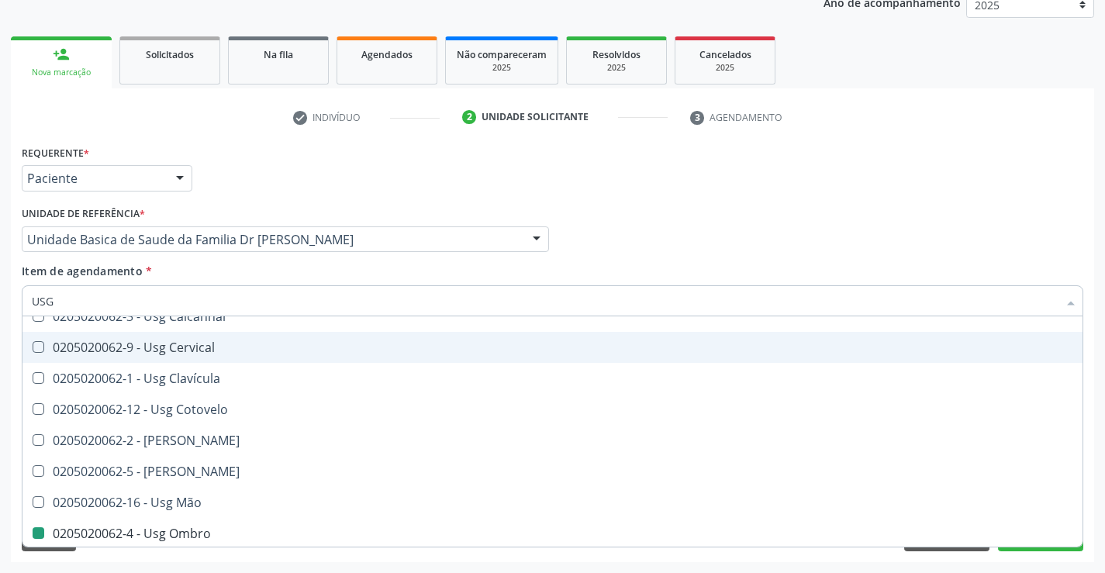
click at [865, 214] on div "Profissional Solicitante Por favor, selecione a Unidade de Atendimento primeiro…" at bounding box center [552, 232] width 1069 height 60
checkbox Braço "true"
checkbox Ombro "false"
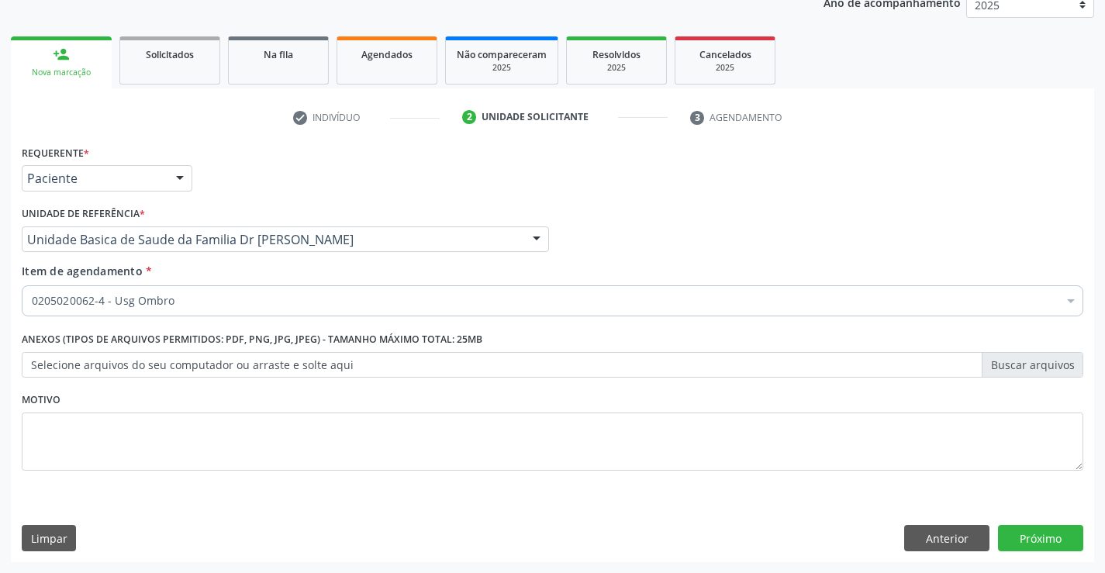
scroll to position [0, 0]
click at [1039, 537] on button "Próximo" at bounding box center [1040, 538] width 85 height 26
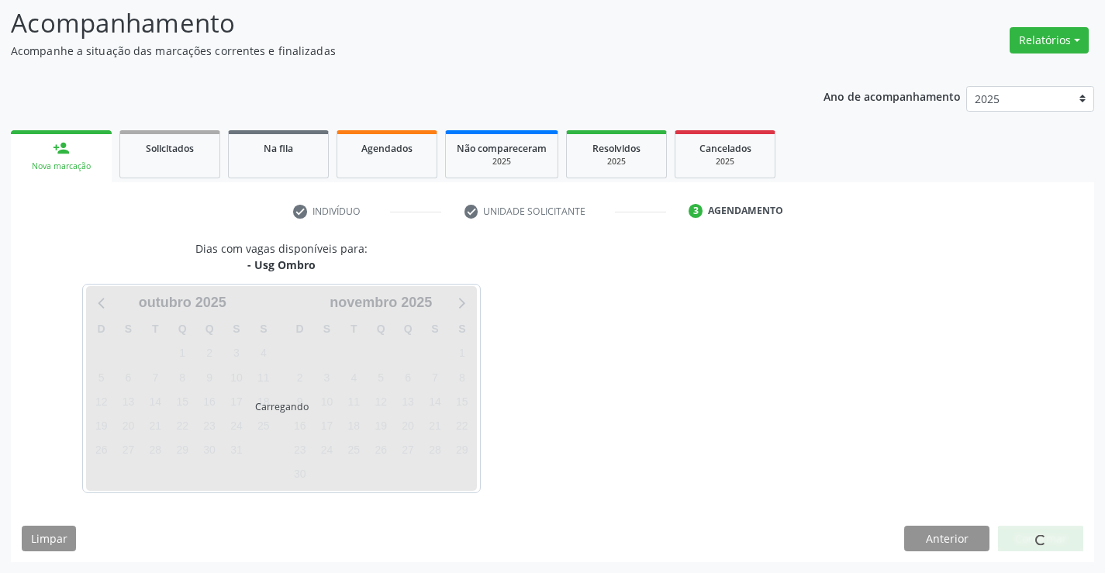
scroll to position [102, 0]
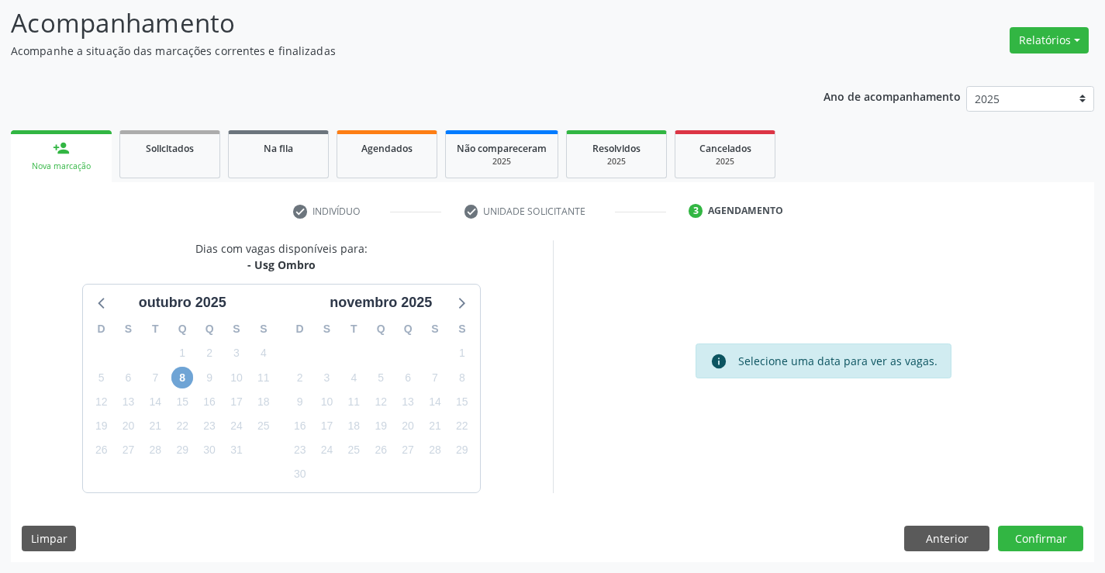
click at [177, 373] on span "8" at bounding box center [182, 378] width 22 height 22
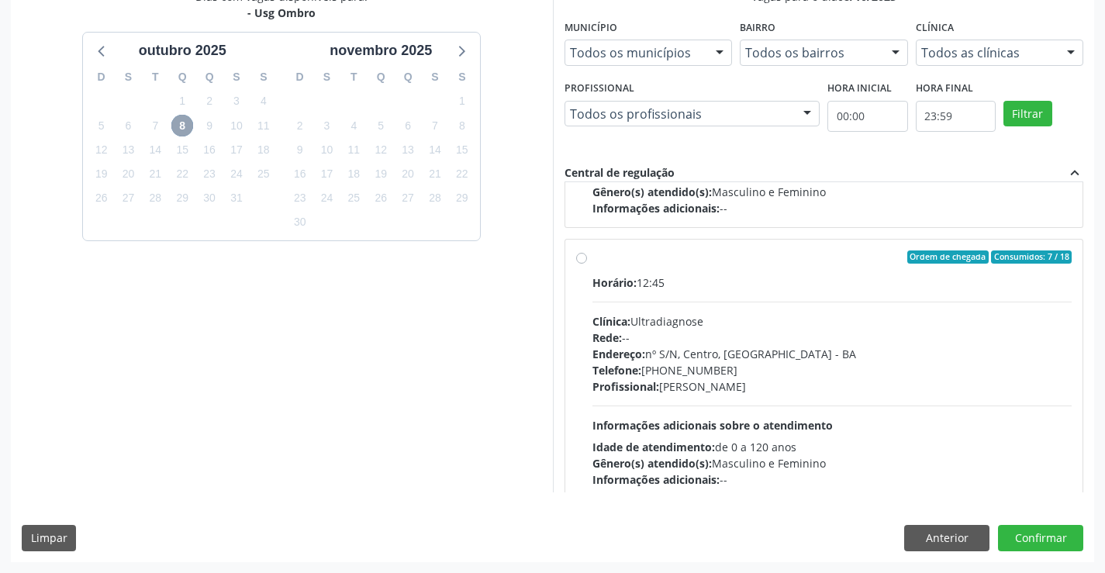
scroll to position [244, 0]
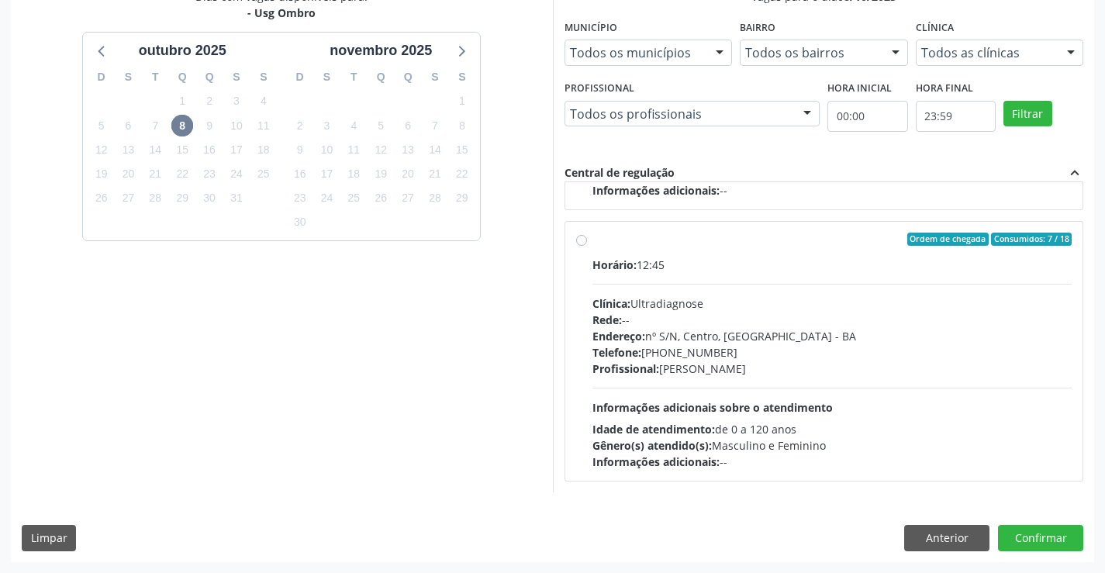
click at [592, 243] on label "Ordem de chegada Consumidos: 7 / 18 Horário: 12:45 Clínica: Ultradiagnose Rede:…" at bounding box center [832, 352] width 480 height 238
click at [585, 243] on input "Ordem de chegada Consumidos: 7 / 18 Horário: 12:45 Clínica: Ultradiagnose Rede:…" at bounding box center [581, 240] width 11 height 14
radio input "true"
click at [1041, 524] on div "Dias com vagas disponíveis para: - Usg Ombro [DATE] D S T Q Q S S 28 29 30 1 2 …" at bounding box center [552, 274] width 1083 height 573
click at [1039, 533] on button "Confirmar" at bounding box center [1040, 538] width 85 height 26
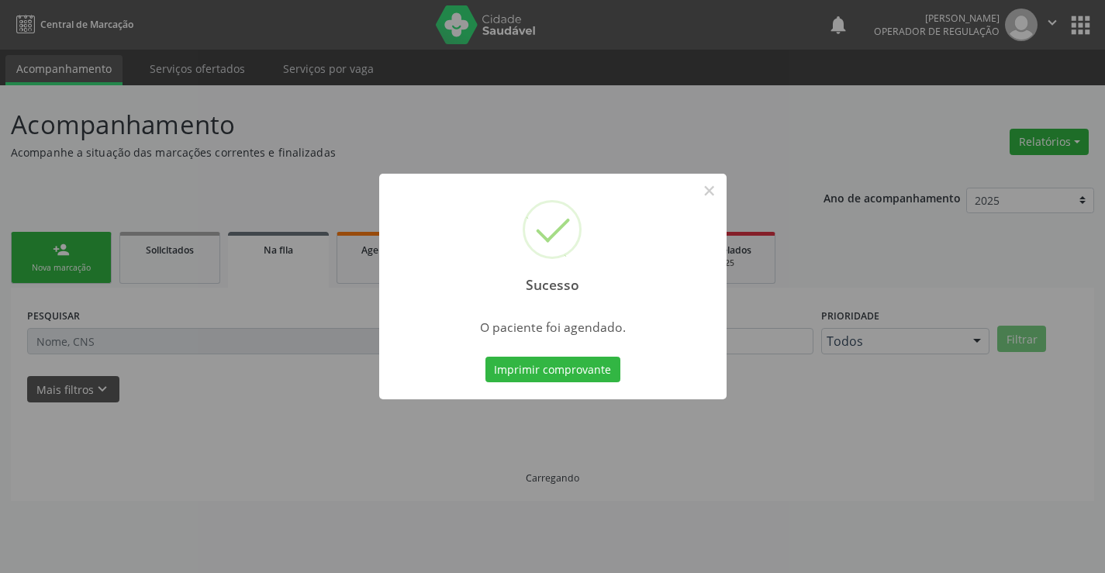
scroll to position [0, 0]
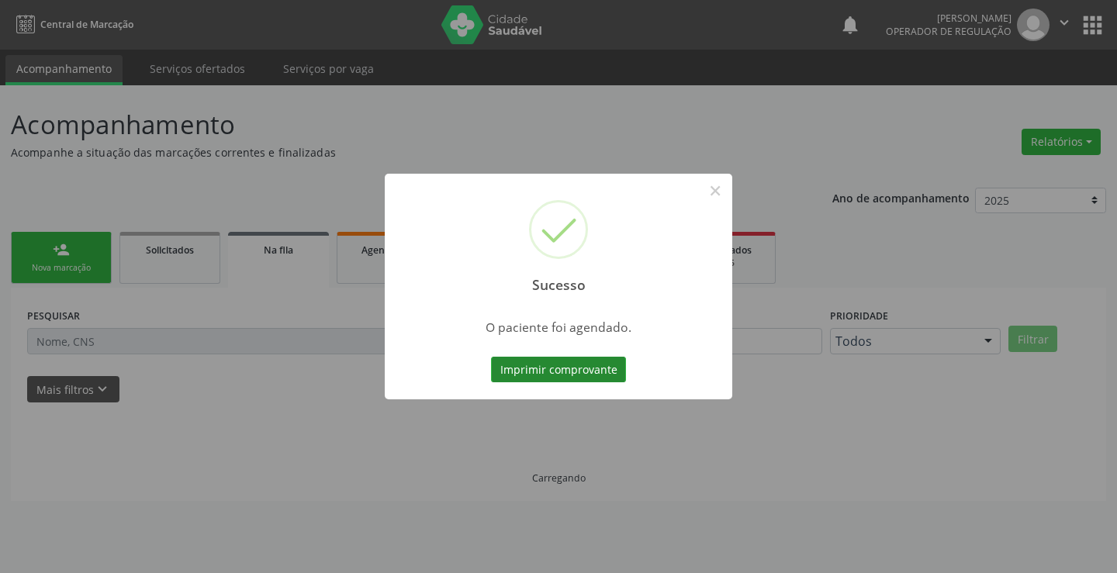
click at [535, 371] on button "Imprimir comprovante" at bounding box center [558, 370] width 135 height 26
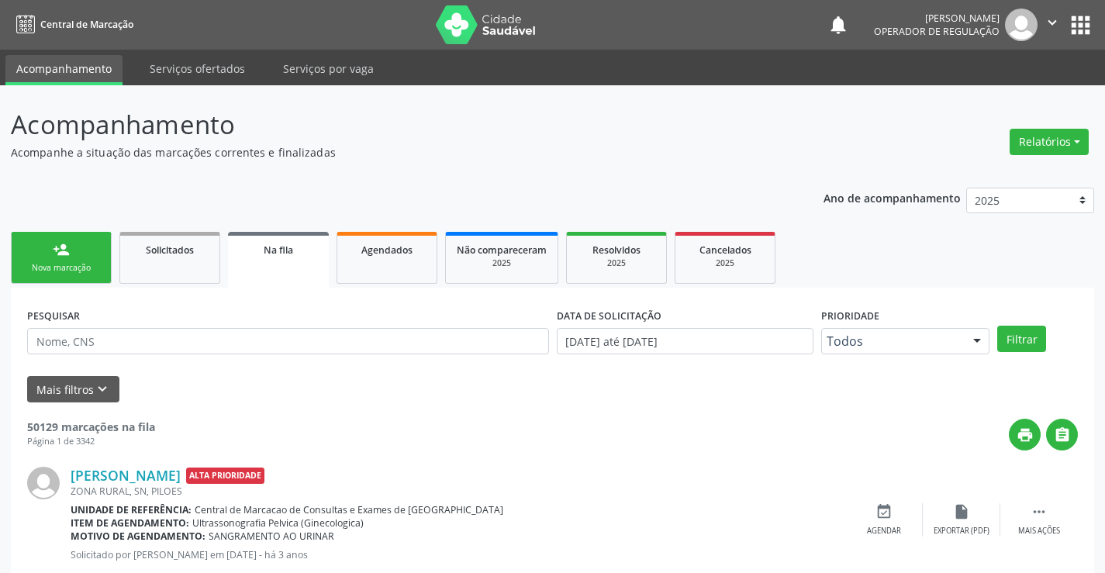
click at [78, 247] on div "Sucesso × O paciente foi agendado. Imprimir comprovante Cancel" at bounding box center [552, 286] width 1105 height 573
click at [42, 272] on div "Nova marcação" at bounding box center [61, 268] width 78 height 12
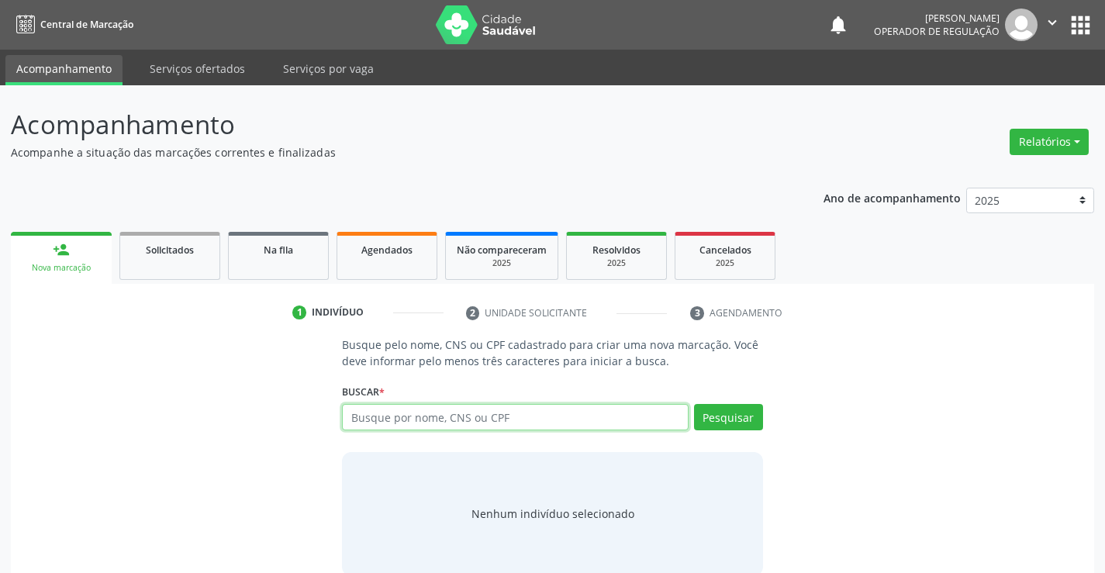
click at [437, 426] on input "text" at bounding box center [515, 417] width 346 height 26
type input "708608068532182"
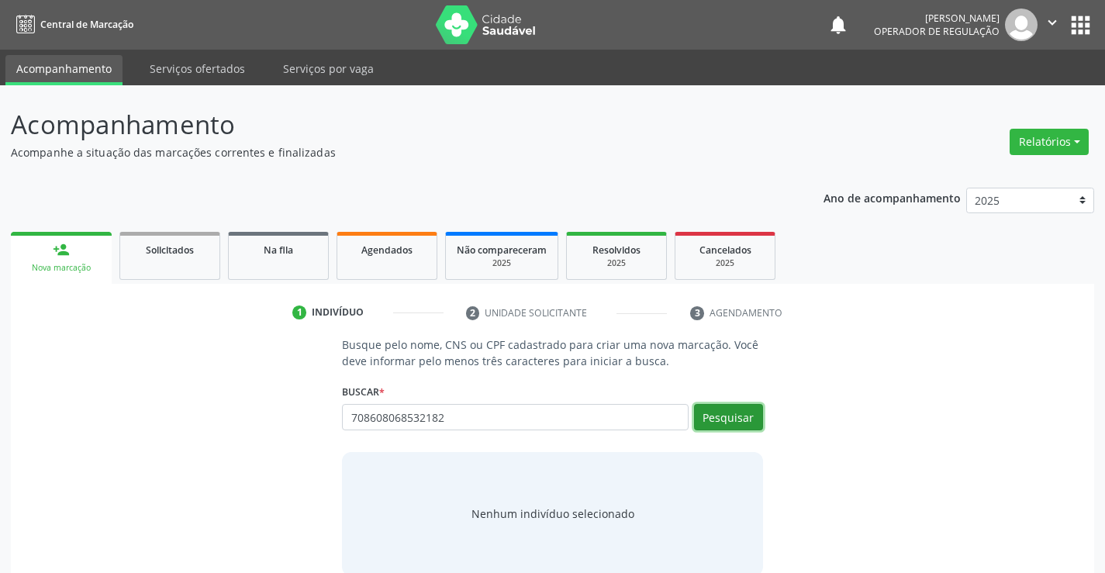
click at [701, 419] on button "Pesquisar" at bounding box center [728, 417] width 69 height 26
type input "708608068532182"
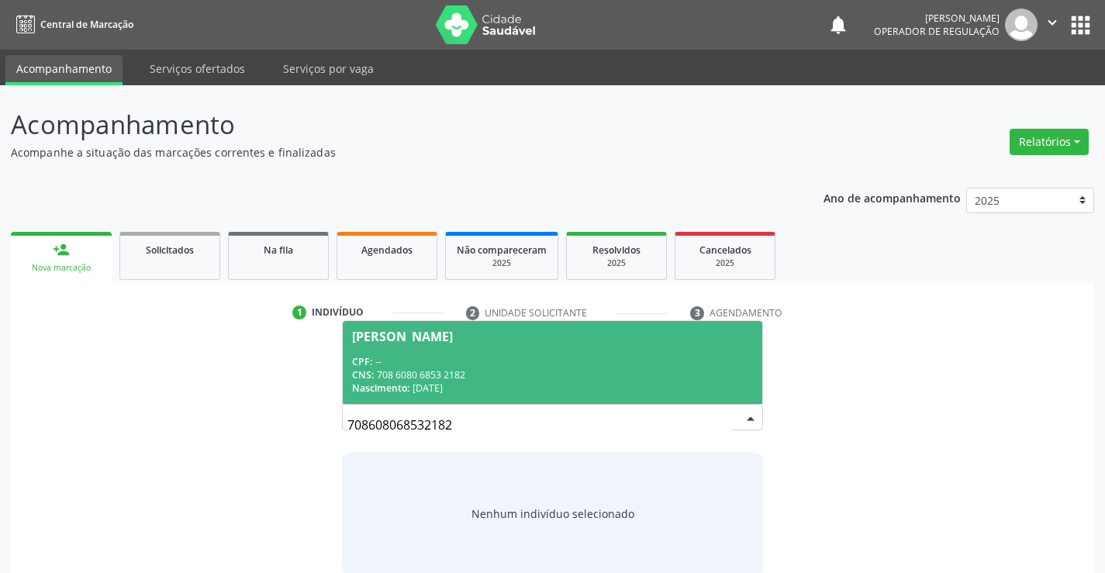
click at [453, 340] on div "[PERSON_NAME]" at bounding box center [402, 336] width 101 height 12
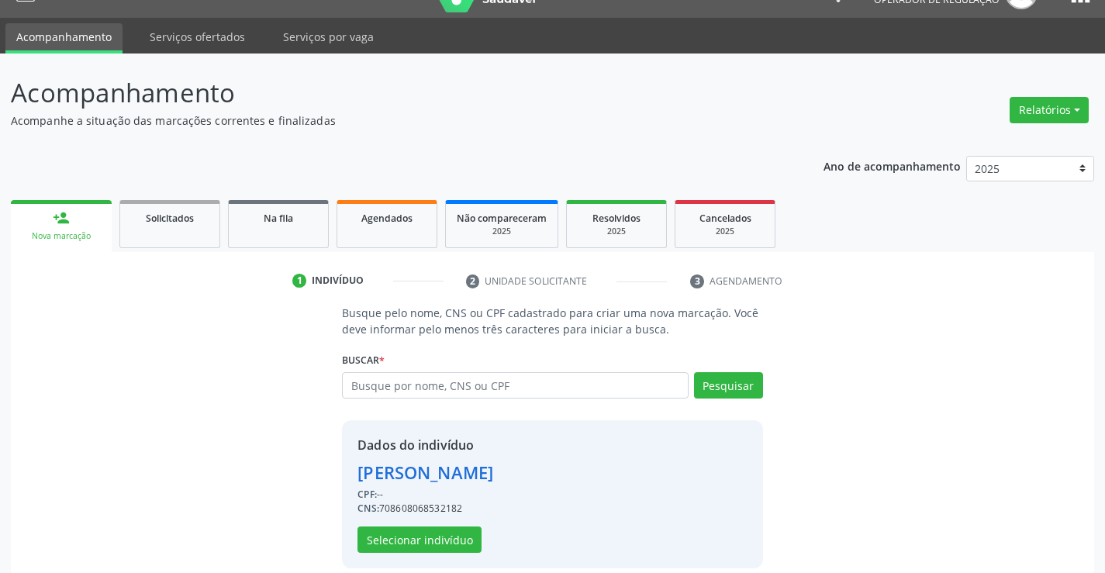
scroll to position [49, 0]
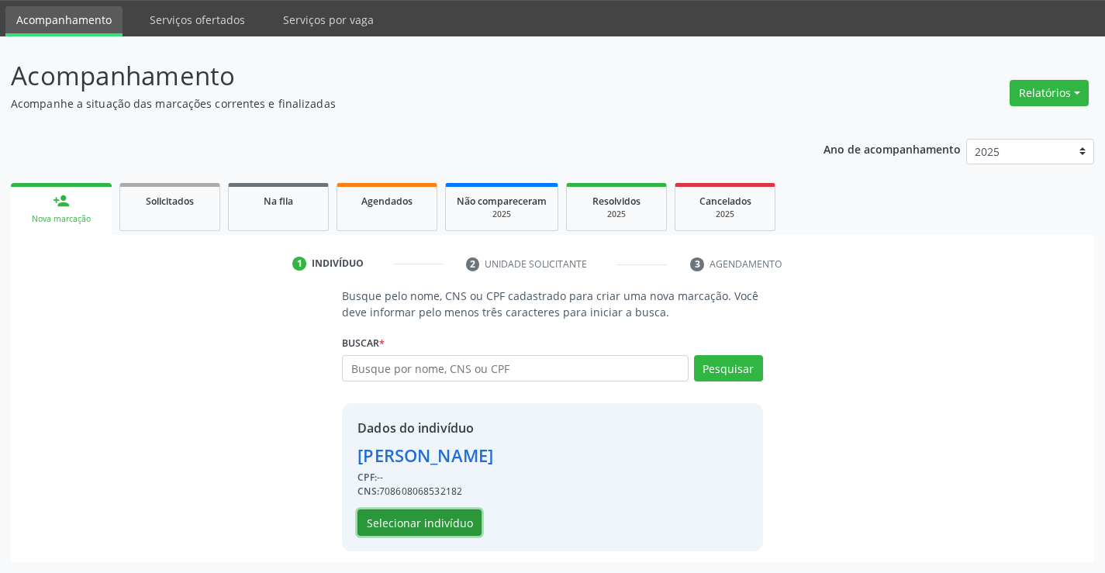
click at [416, 516] on button "Selecionar indivíduo" at bounding box center [419, 522] width 124 height 26
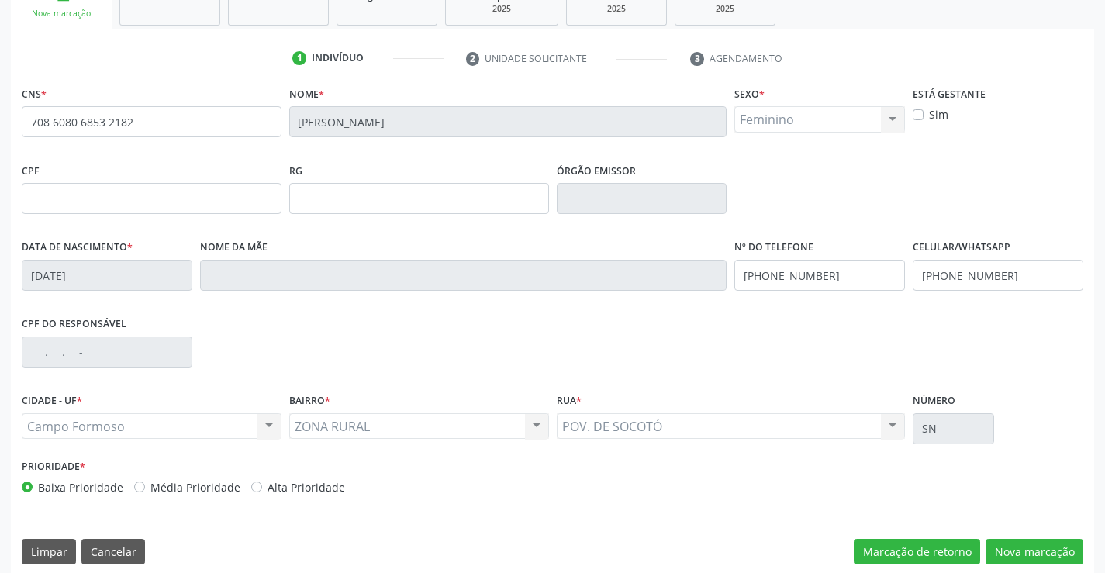
scroll to position [267, 0]
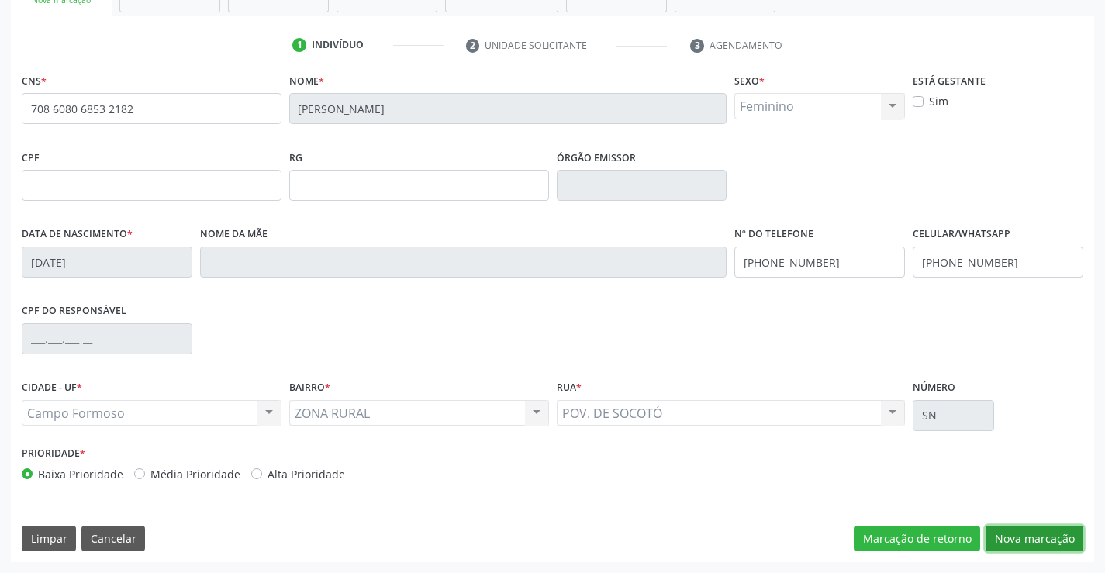
click at [1005, 535] on button "Nova marcação" at bounding box center [1034, 539] width 98 height 26
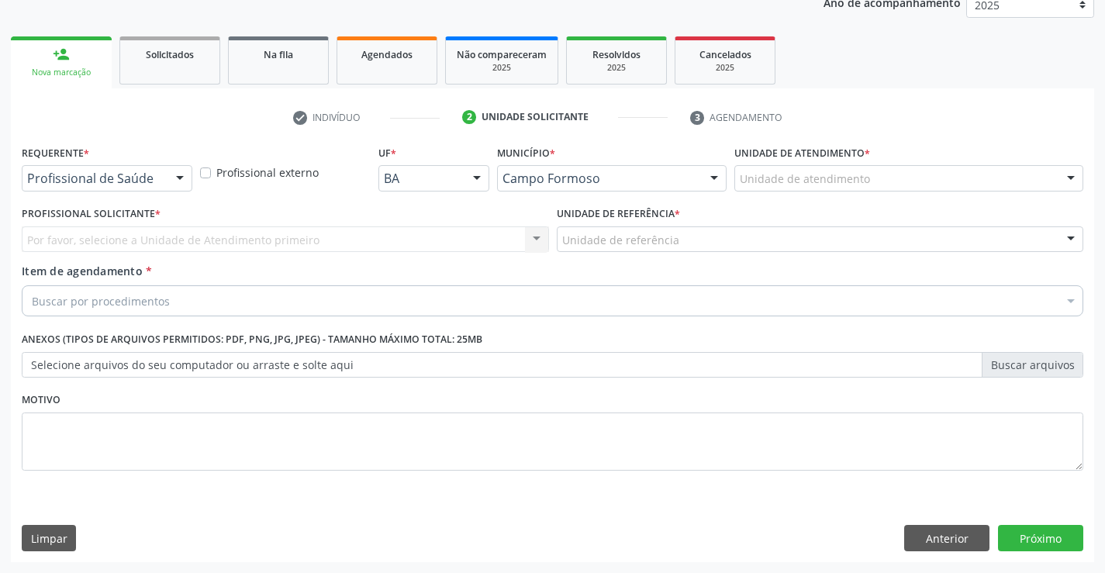
scroll to position [195, 0]
click at [172, 176] on div at bounding box center [179, 179] width 23 height 26
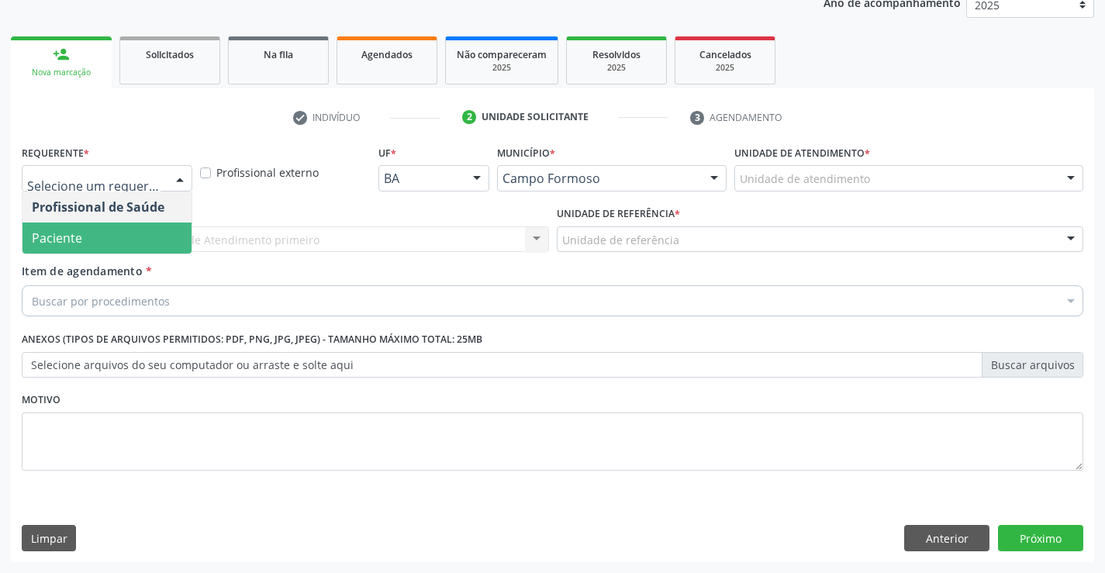
click at [133, 238] on span "Paciente" at bounding box center [106, 238] width 169 height 31
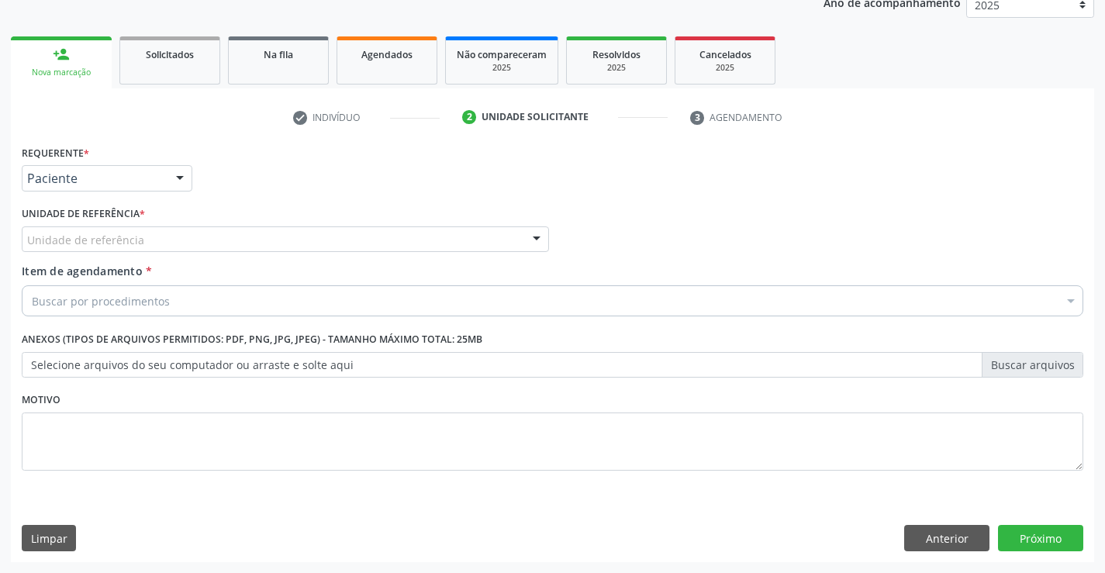
click at [540, 236] on div at bounding box center [536, 240] width 23 height 26
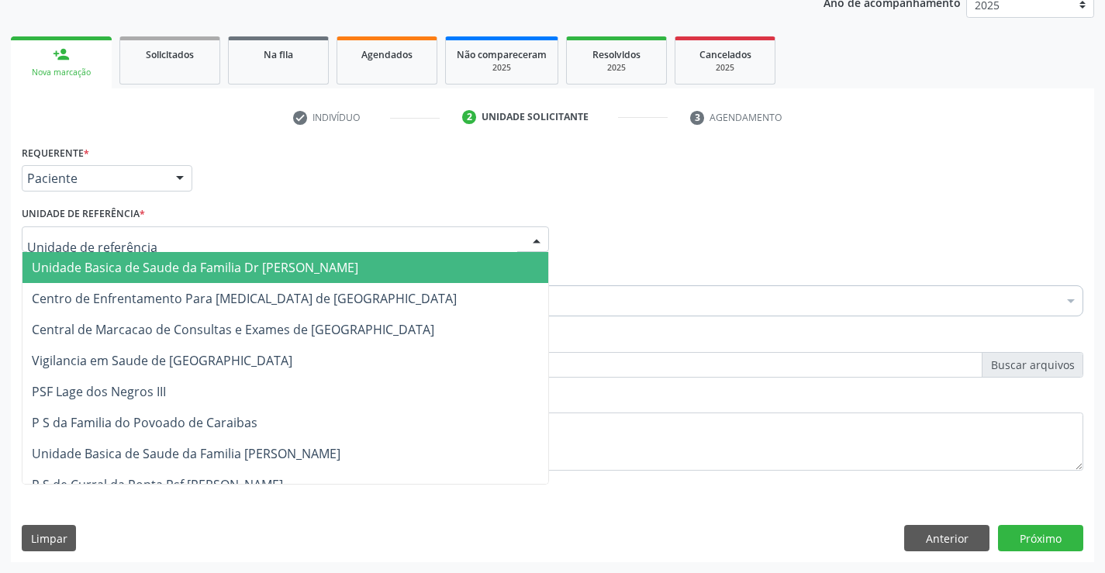
click at [408, 267] on span "Unidade Basica de Saude da Familia Dr [PERSON_NAME]" at bounding box center [285, 267] width 526 height 31
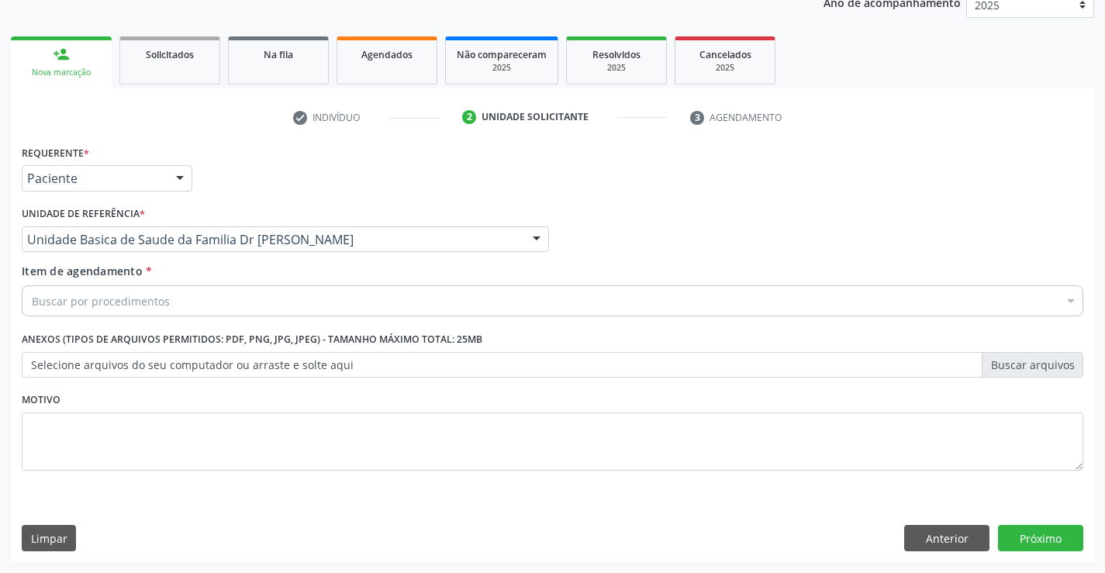
click at [351, 313] on div "Buscar por procedimentos" at bounding box center [552, 300] width 1061 height 31
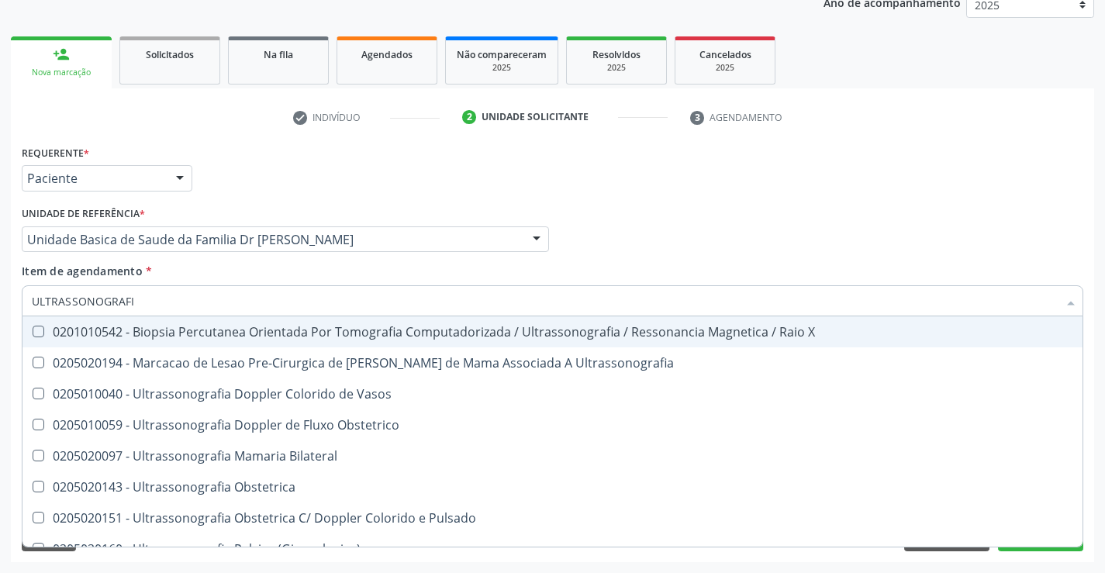
type input "ULTRASSONOGRAFIA"
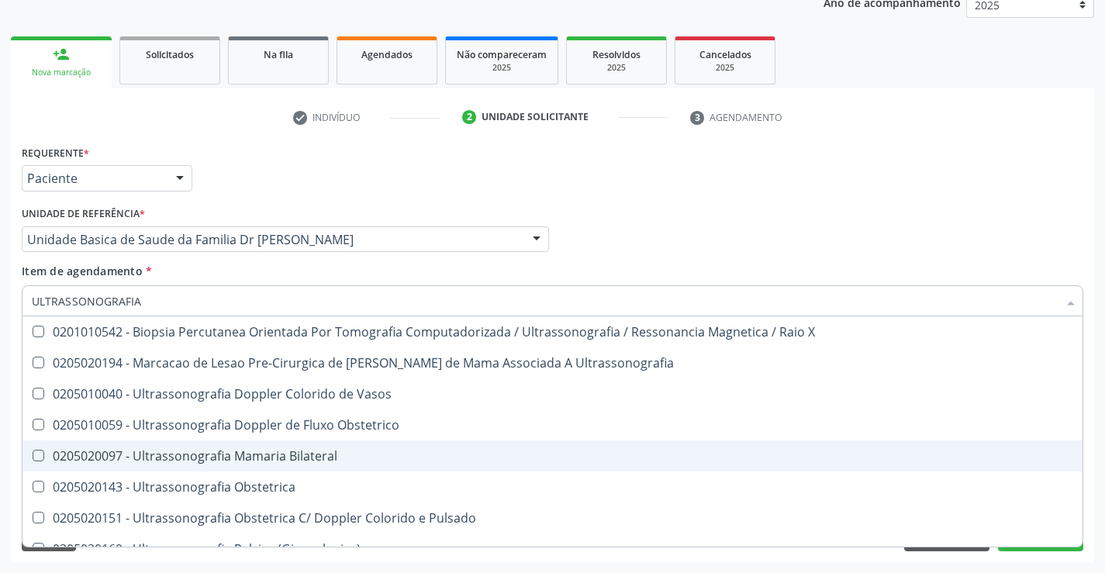
click at [249, 454] on div "0205020097 - Ultrassonografia Mamaria Bilateral" at bounding box center [552, 456] width 1041 height 12
checkbox Bilateral "true"
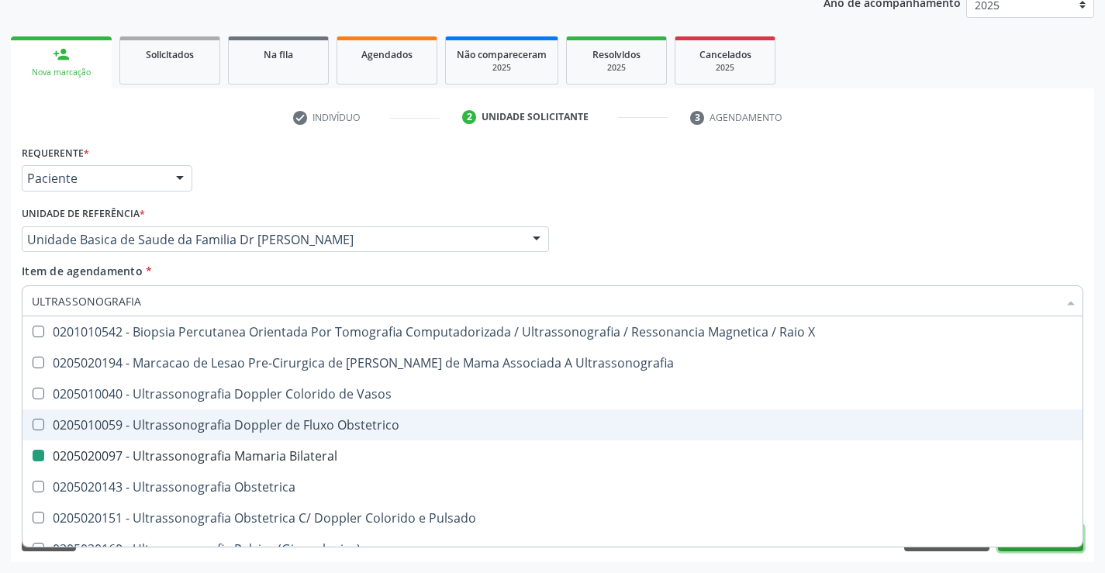
click at [1013, 549] on button "Próximo" at bounding box center [1040, 538] width 85 height 26
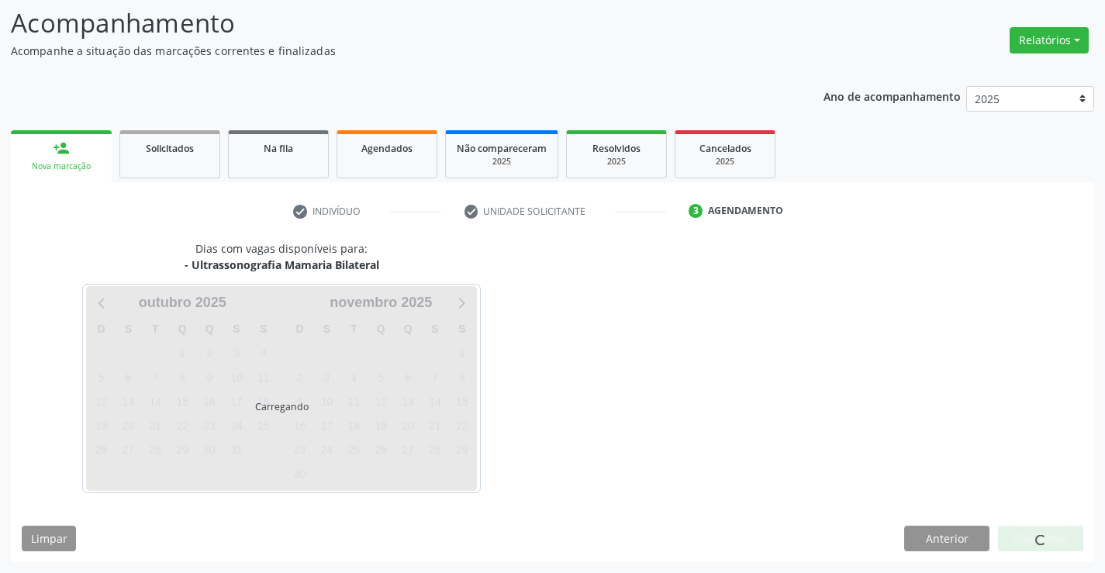
scroll to position [102, 0]
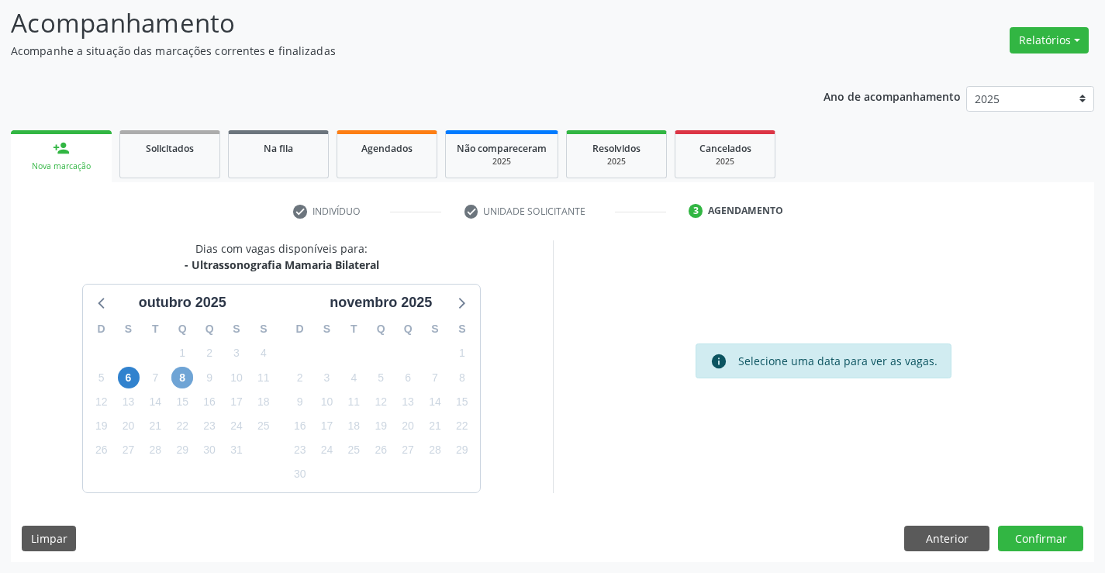
click at [190, 379] on span "8" at bounding box center [182, 378] width 22 height 22
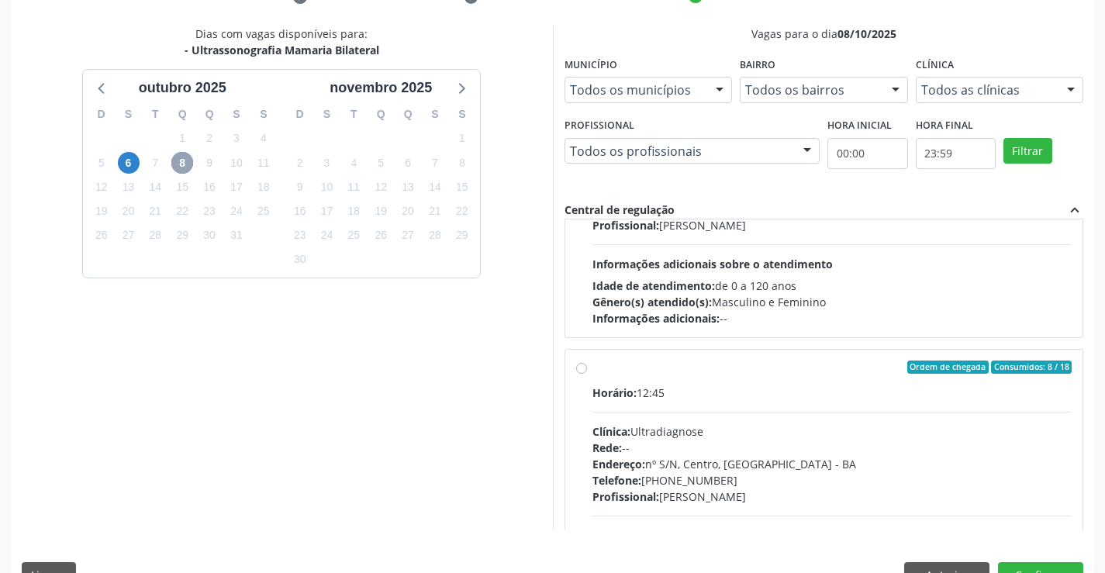
scroll to position [155, 0]
click at [592, 369] on label "Ordem de chegada Consumidos: 8 / 18 Horário: 12:45 Clínica: Ultradiagnose Rede:…" at bounding box center [832, 478] width 480 height 238
click at [581, 369] on input "Ordem de chegada Consumidos: 8 / 18 Horário: 12:45 Clínica: Ultradiagnose Rede:…" at bounding box center [581, 366] width 11 height 14
radio input "true"
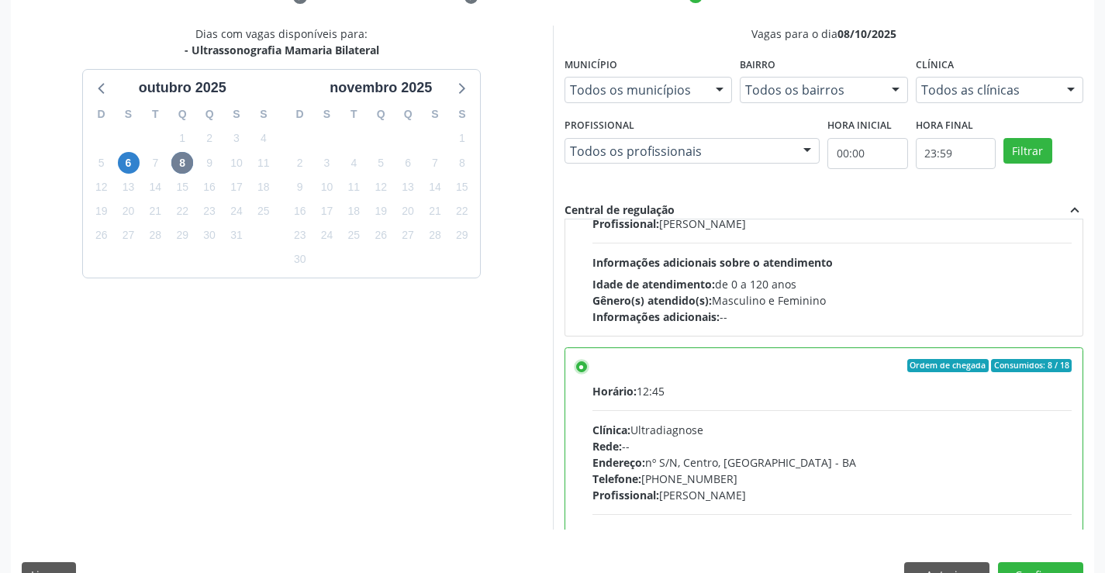
scroll to position [354, 0]
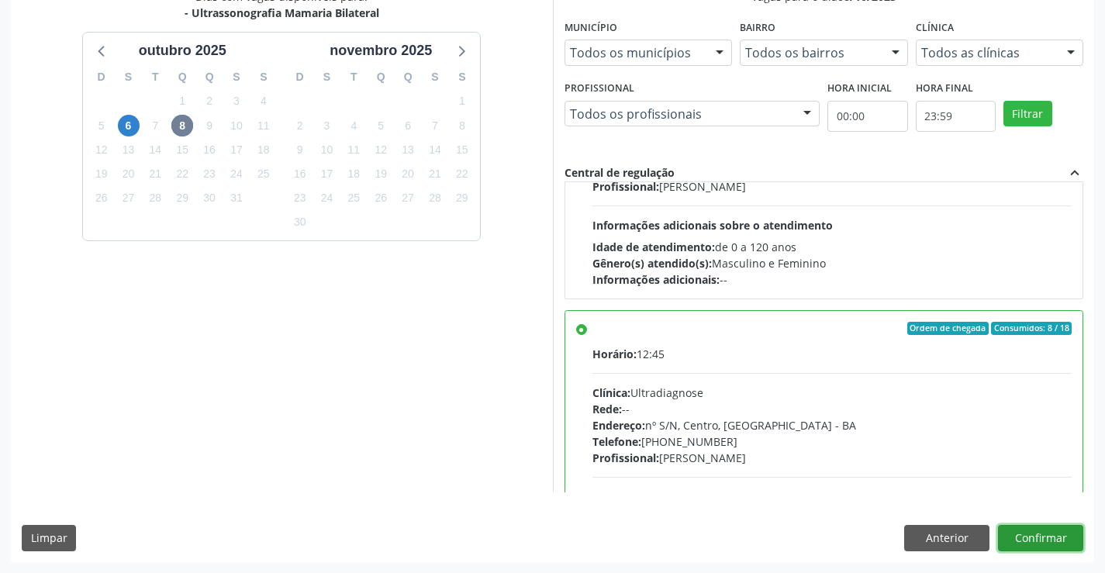
click at [1036, 528] on button "Confirmar" at bounding box center [1040, 538] width 85 height 26
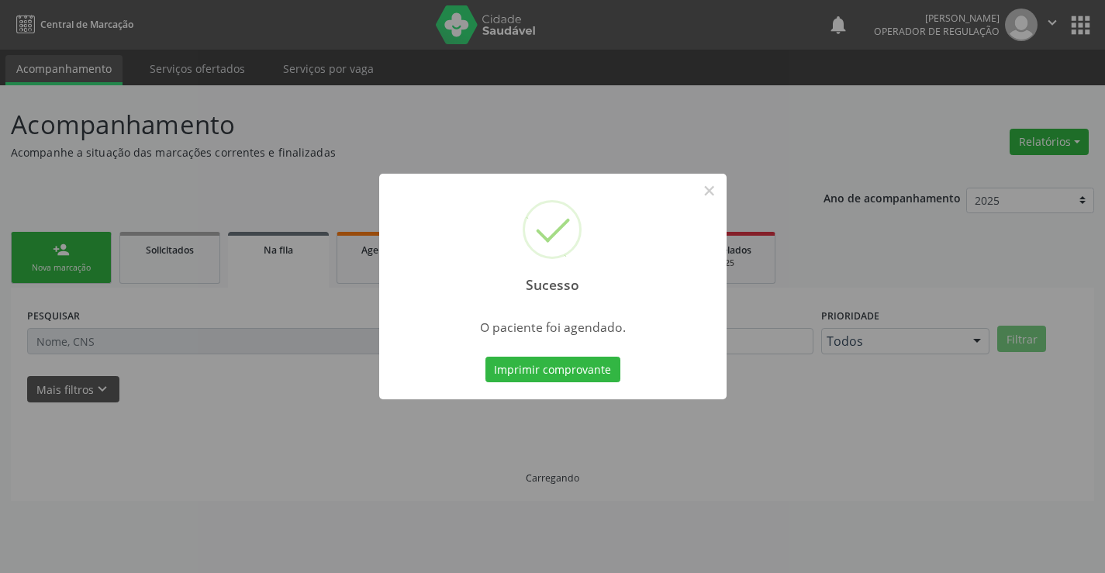
scroll to position [0, 0]
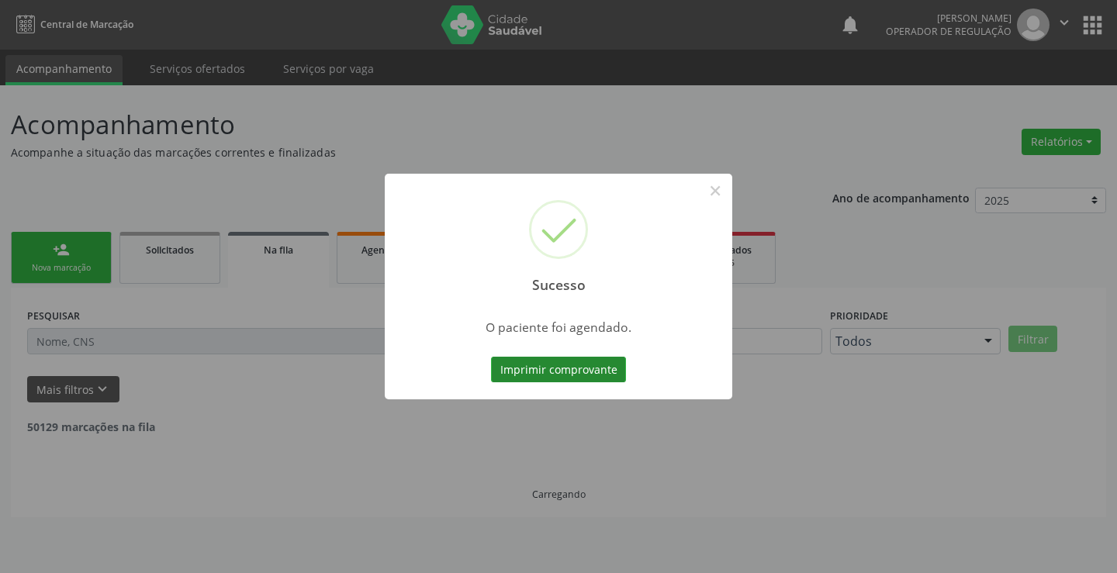
click at [561, 371] on button "Imprimir comprovante" at bounding box center [558, 370] width 135 height 26
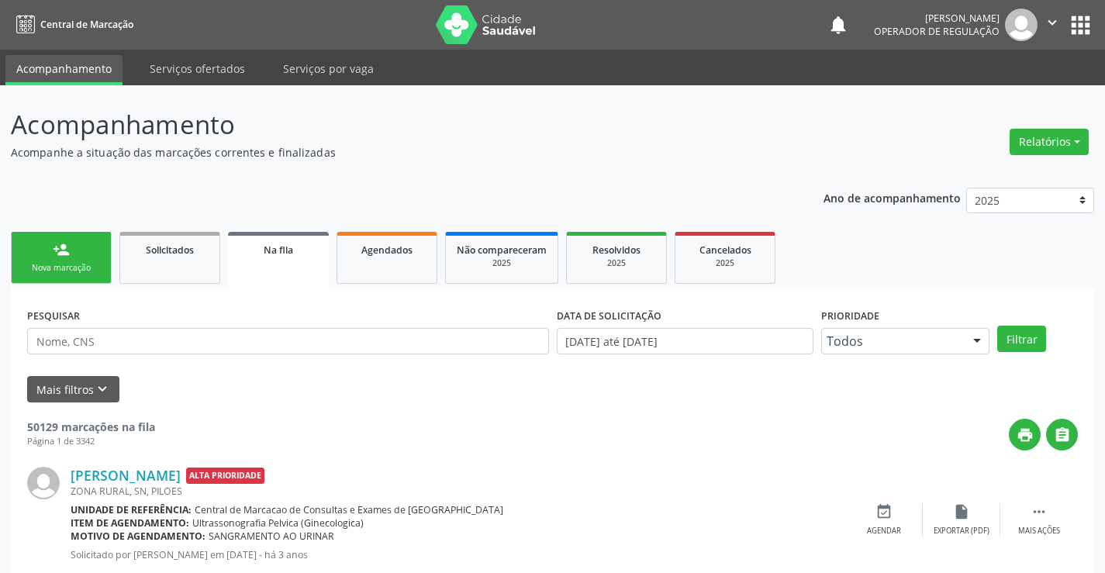
click at [57, 244] on div "Sucesso × O paciente foi agendado. Imprimir comprovante Cancel" at bounding box center [552, 286] width 1105 height 573
click at [85, 267] on div "Nova marcação" at bounding box center [61, 268] width 78 height 12
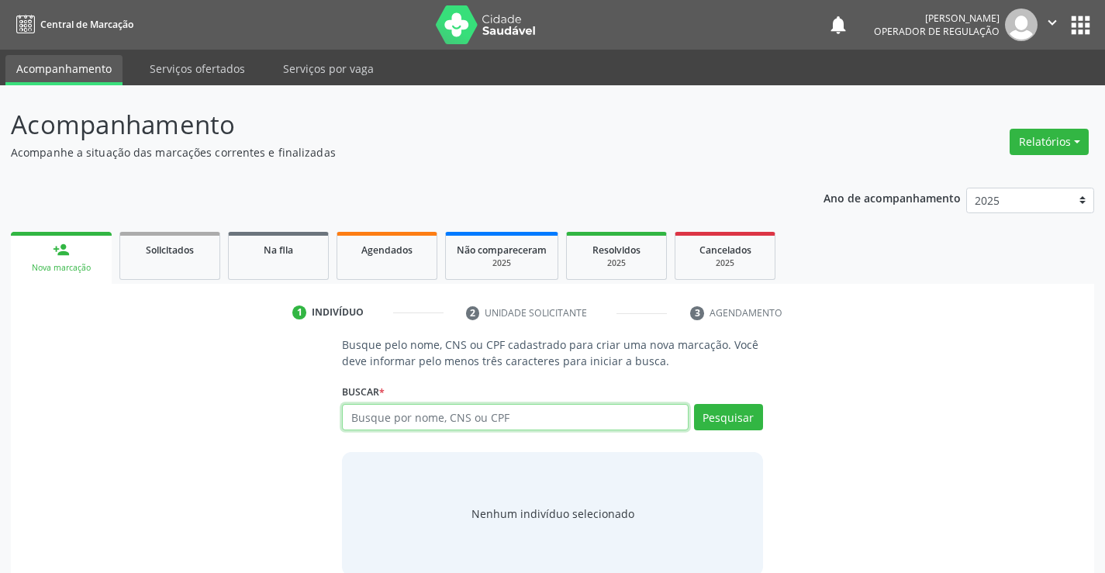
click at [540, 409] on input "text" at bounding box center [515, 417] width 346 height 26
type input "700005601810103"
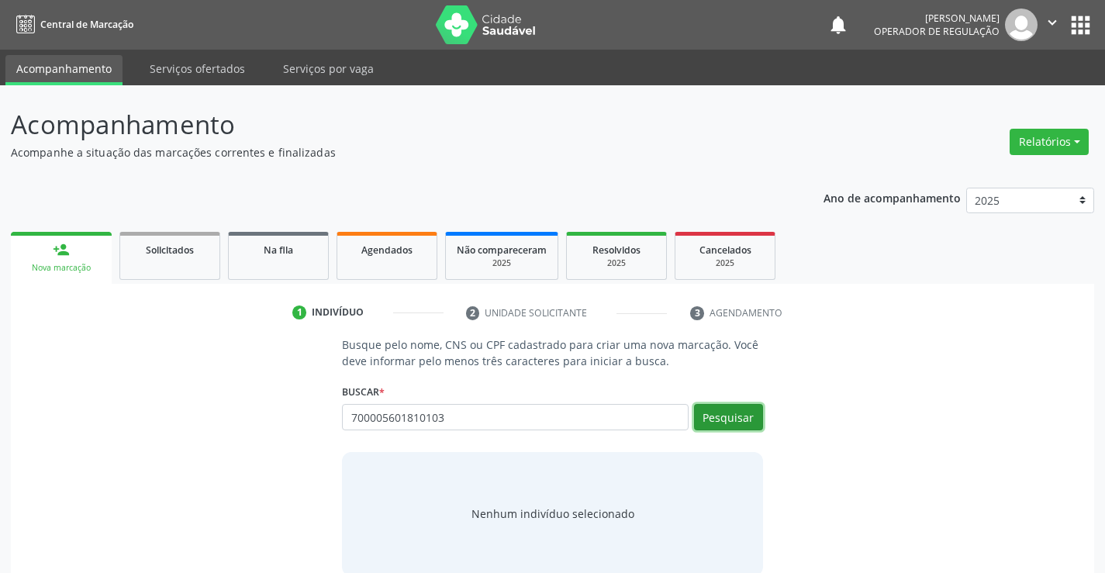
click at [723, 419] on button "Pesquisar" at bounding box center [728, 417] width 69 height 26
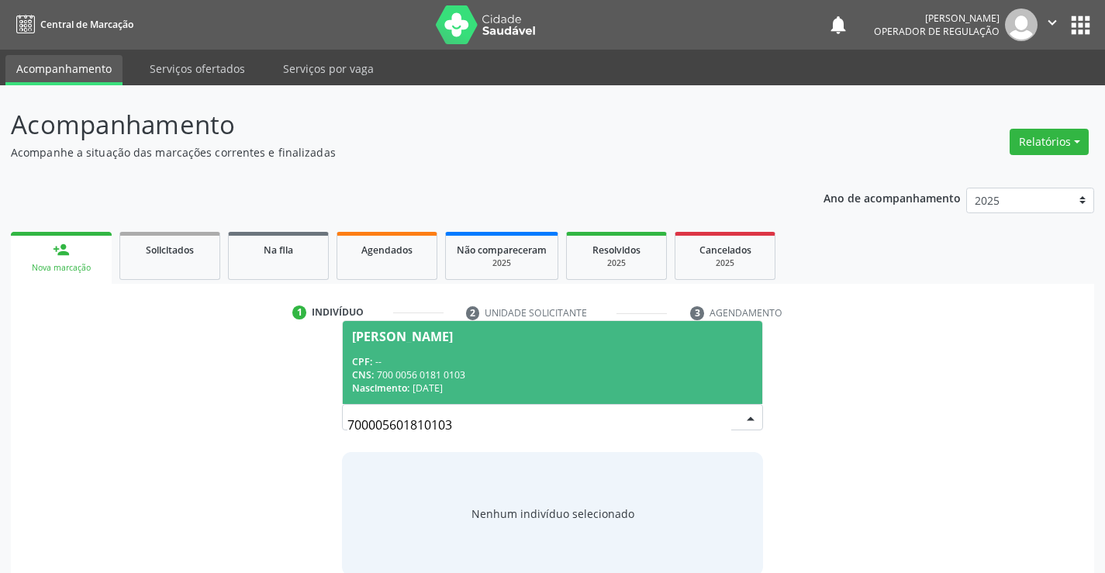
click at [389, 330] on div "Jargeane Silva dos Santos" at bounding box center [402, 336] width 101 height 12
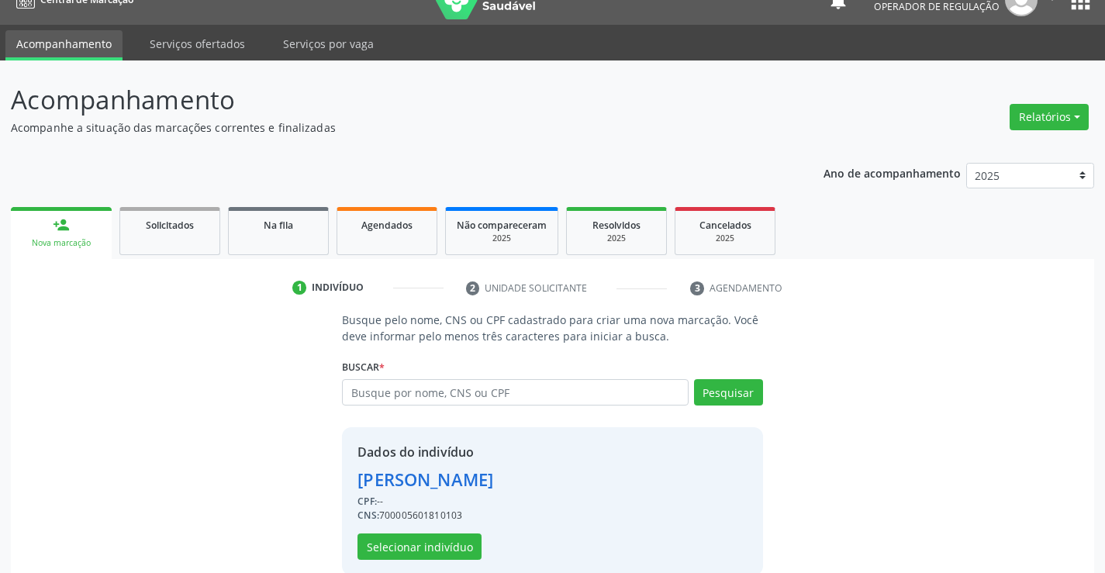
scroll to position [49, 0]
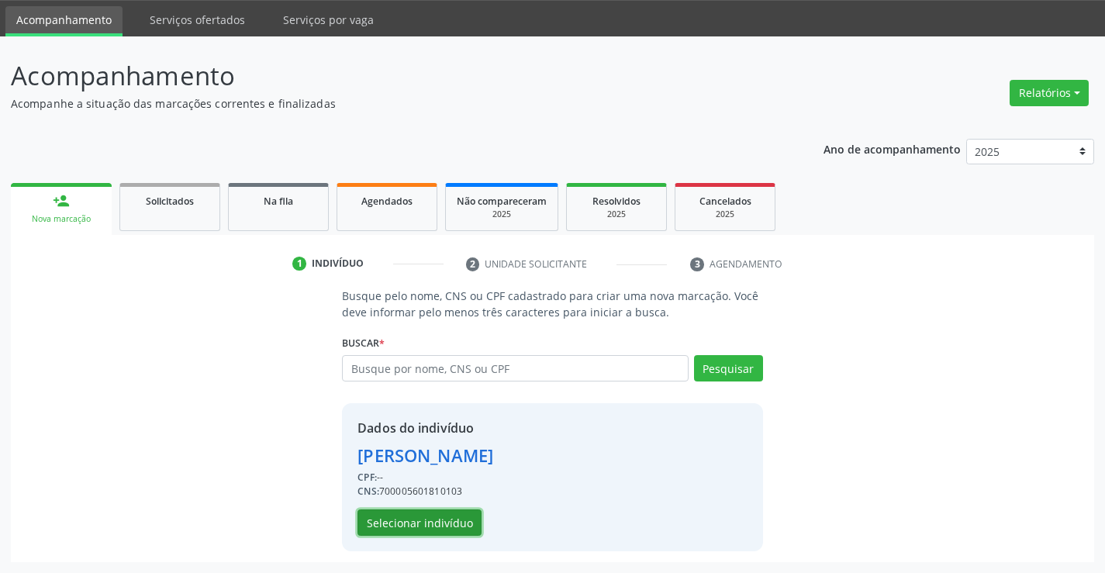
click at [423, 528] on button "Selecionar indivíduo" at bounding box center [419, 522] width 124 height 26
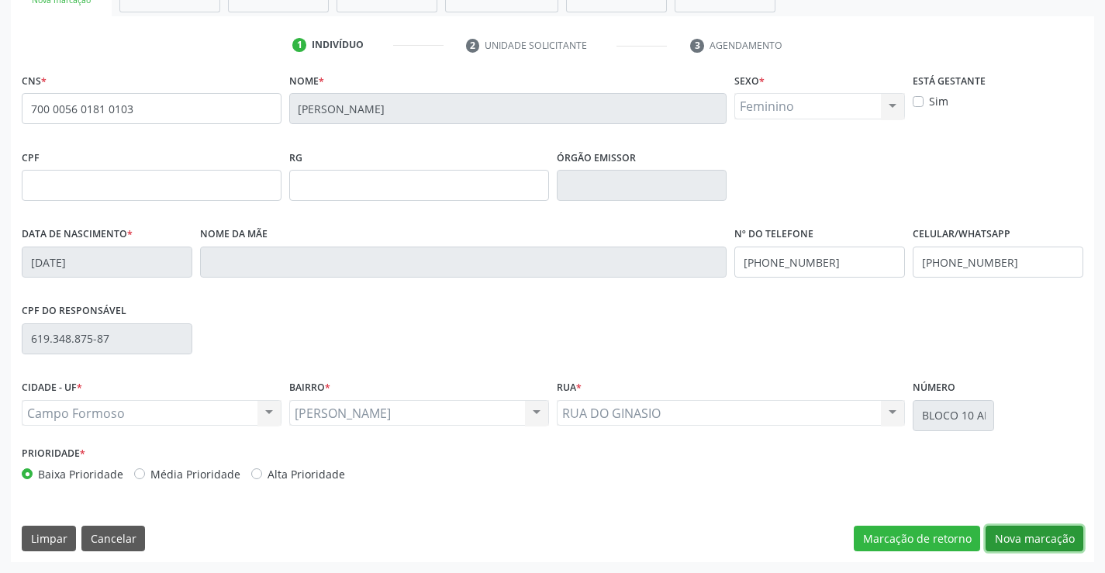
click at [1004, 534] on button "Nova marcação" at bounding box center [1034, 539] width 98 height 26
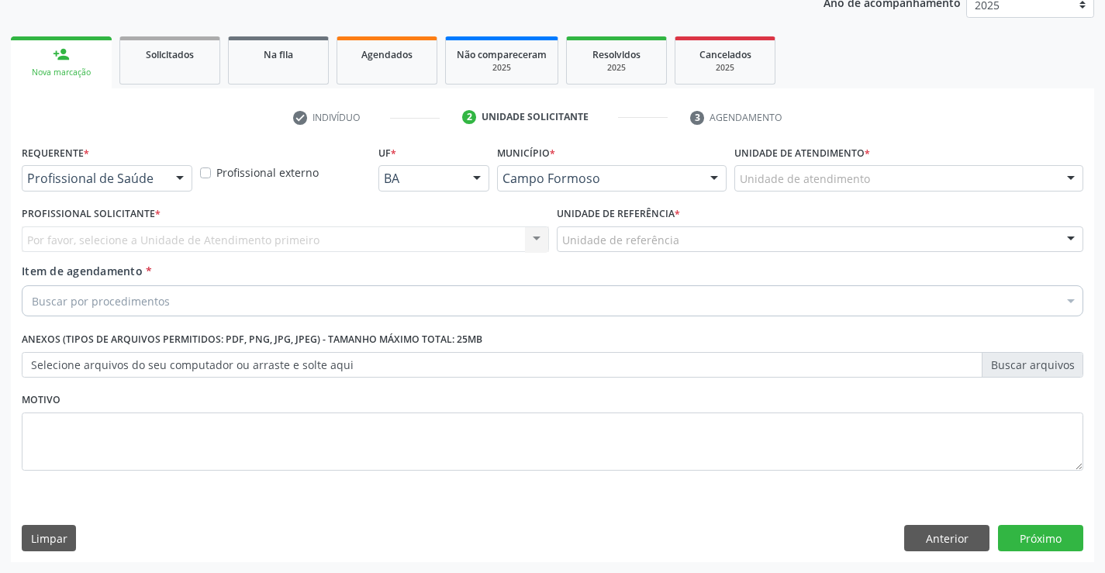
click at [175, 175] on div at bounding box center [179, 179] width 23 height 26
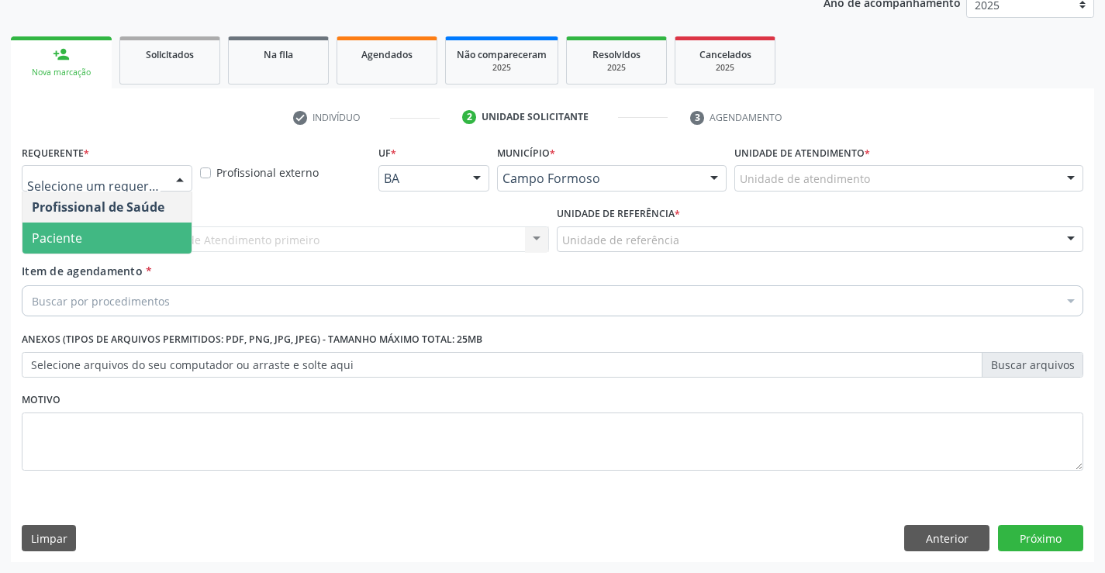
click at [92, 230] on span "Paciente" at bounding box center [106, 238] width 169 height 31
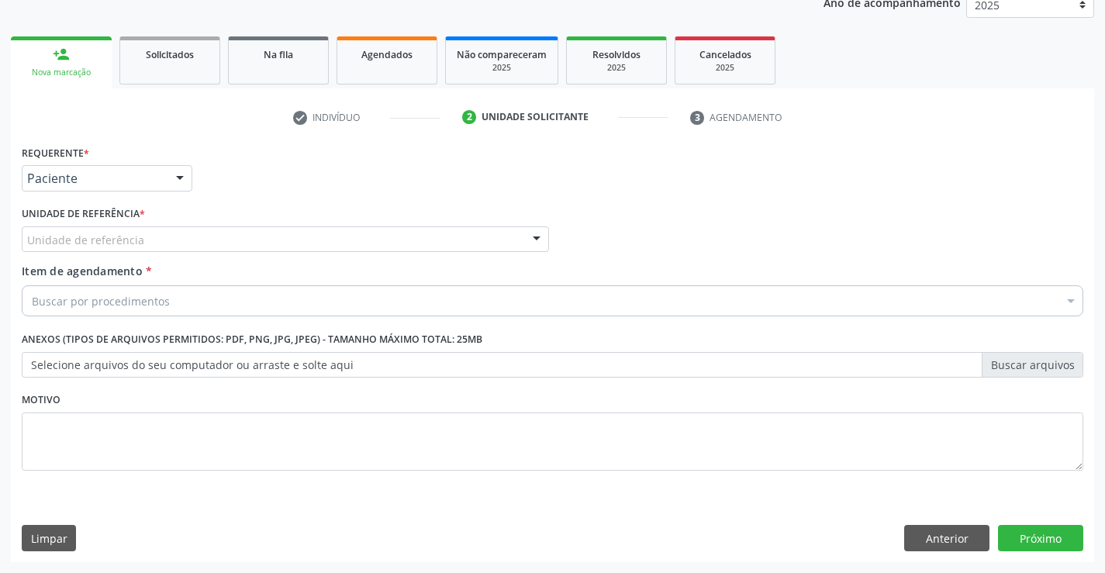
click at [533, 234] on div at bounding box center [536, 240] width 23 height 26
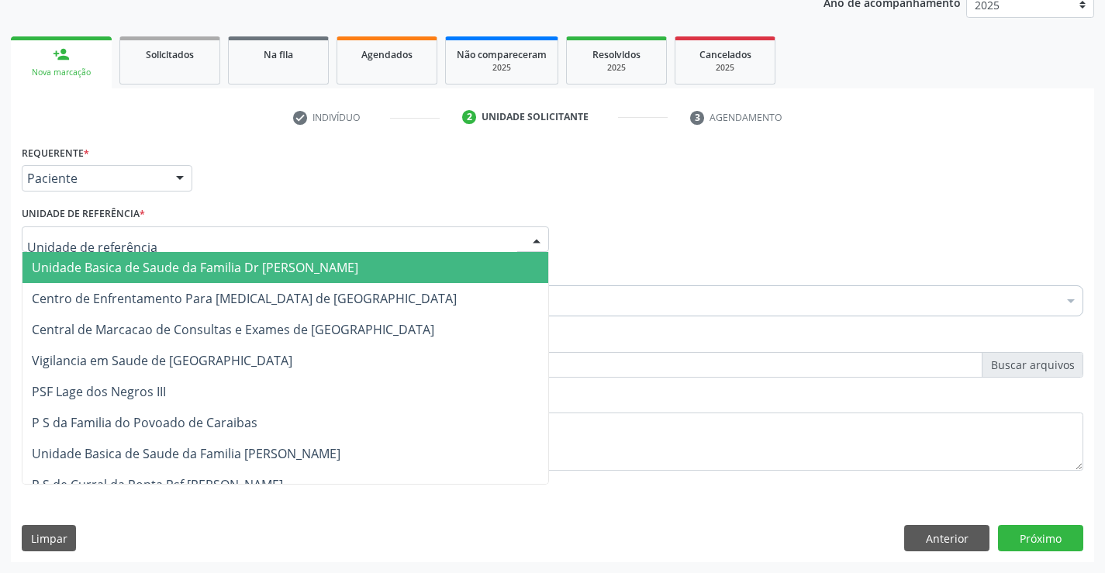
click at [419, 262] on span "Unidade Basica de Saude da Familia Dr [PERSON_NAME]" at bounding box center [285, 267] width 526 height 31
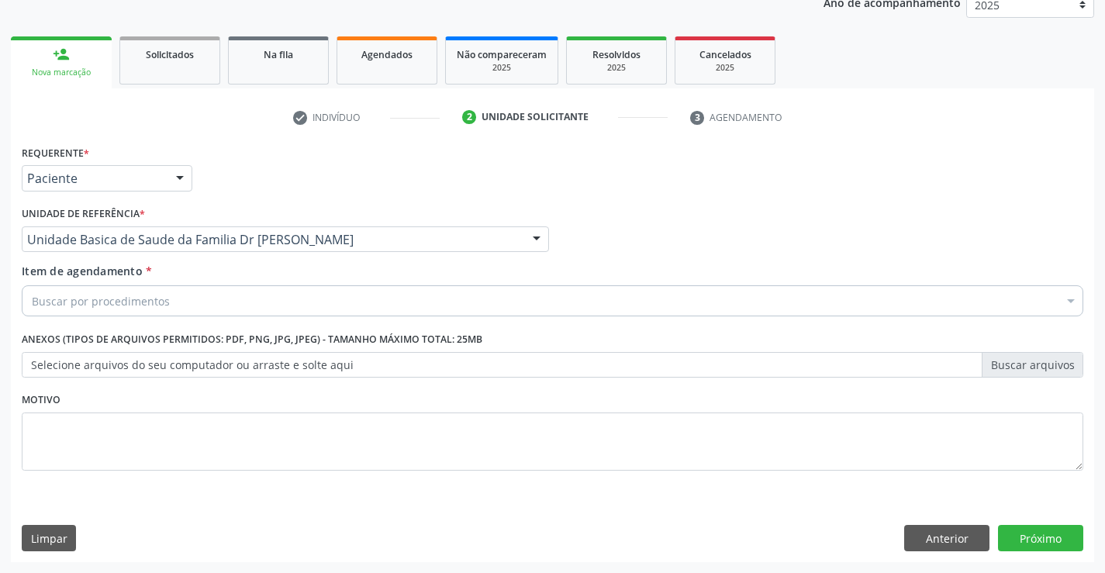
click at [346, 297] on div "Buscar por procedimentos" at bounding box center [552, 300] width 1061 height 31
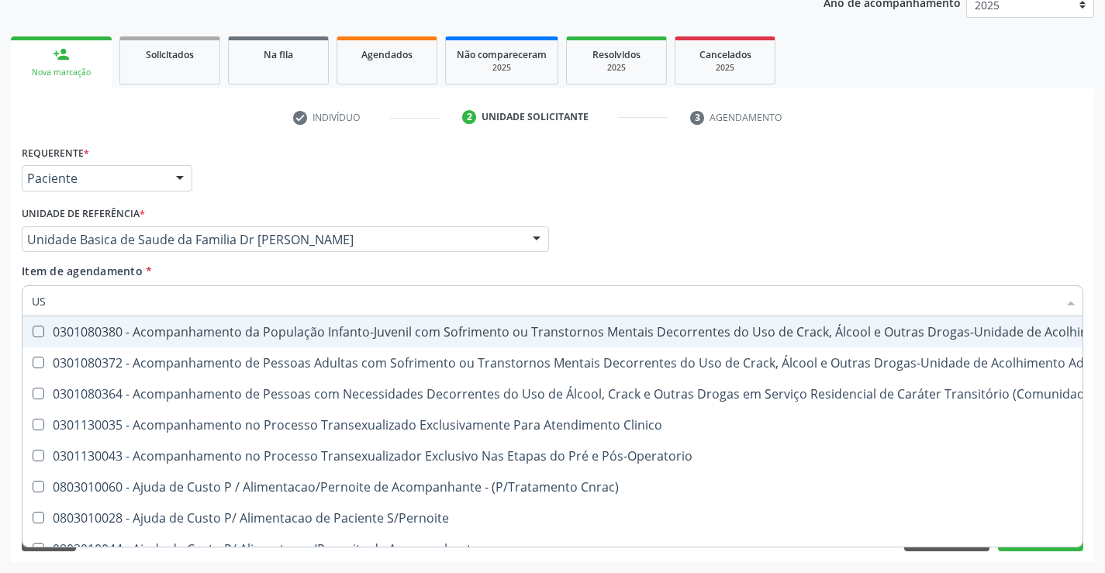
type input "USG"
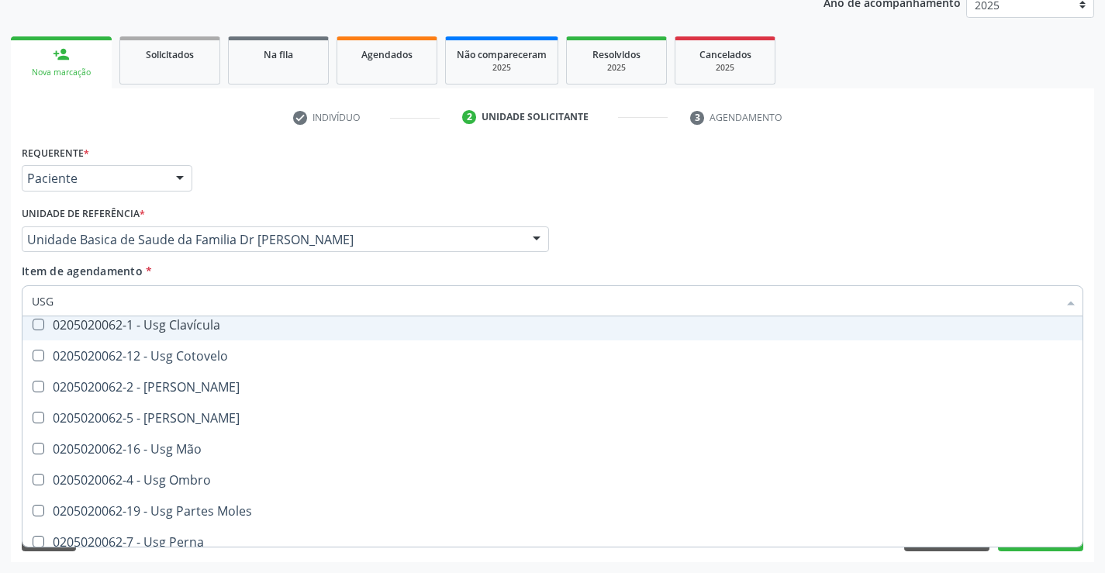
scroll to position [155, 0]
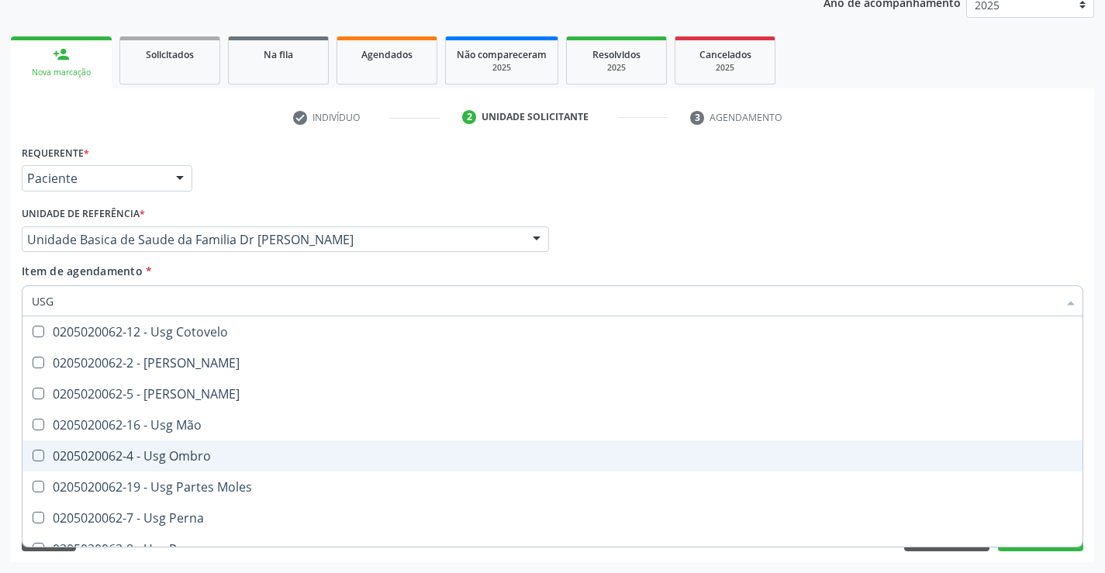
click at [219, 459] on div "0205020062-4 - Usg Ombro" at bounding box center [552, 456] width 1041 height 12
checkbox Ombro "true"
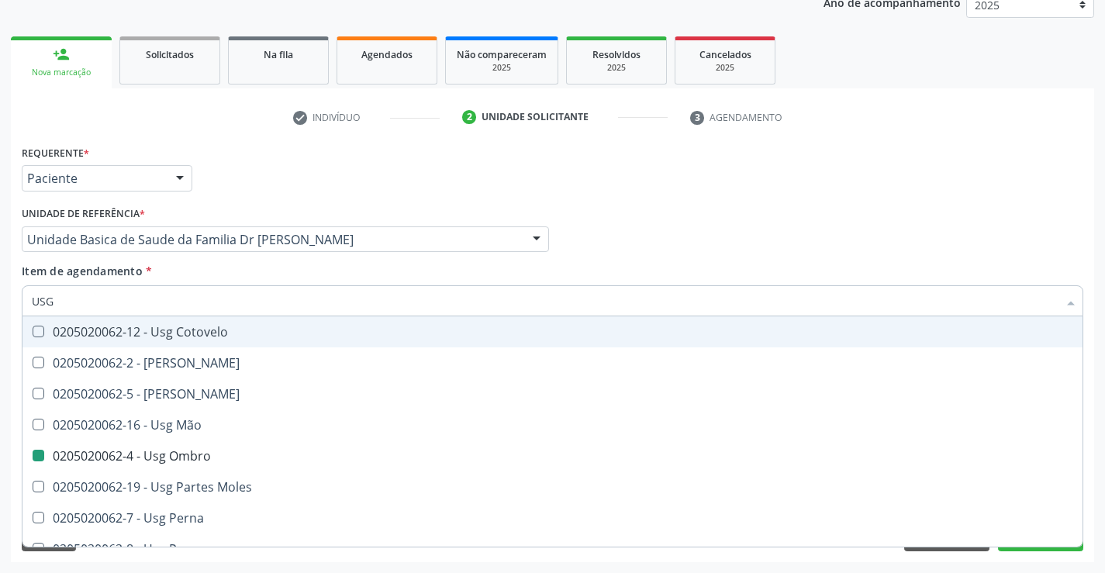
click at [946, 206] on div "Profissional Solicitante Por favor, selecione a Unidade de Atendimento primeiro…" at bounding box center [552, 232] width 1069 height 60
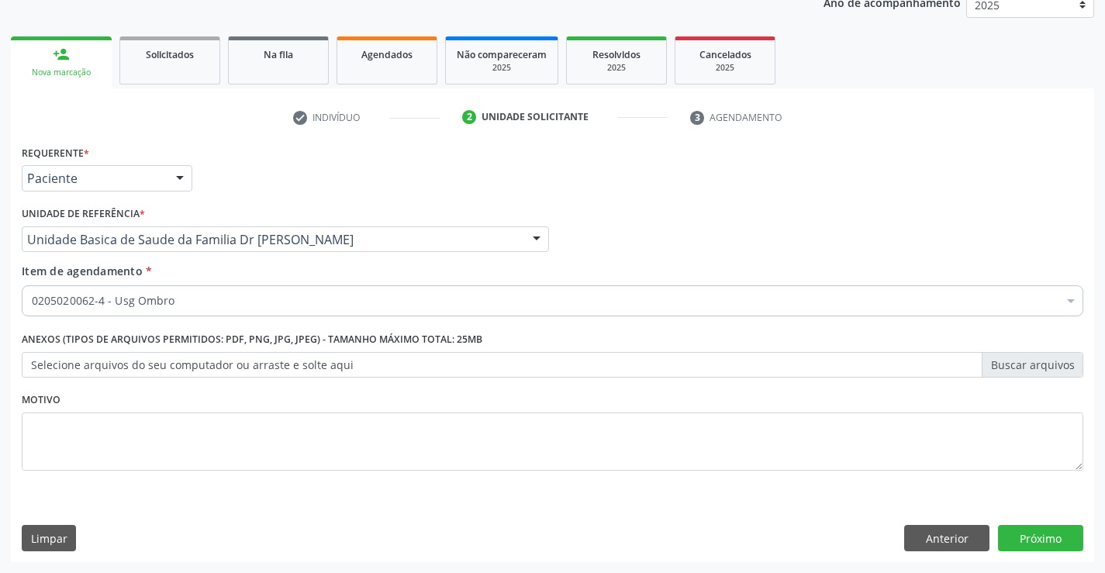
scroll to position [0, 0]
click at [1033, 543] on button "Próximo" at bounding box center [1040, 538] width 85 height 26
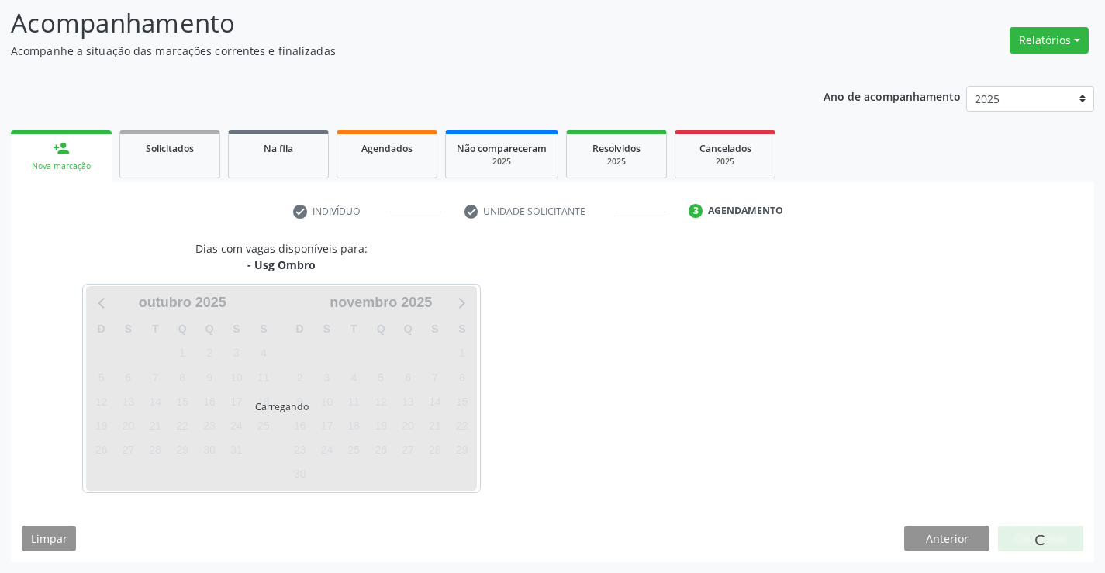
scroll to position [102, 0]
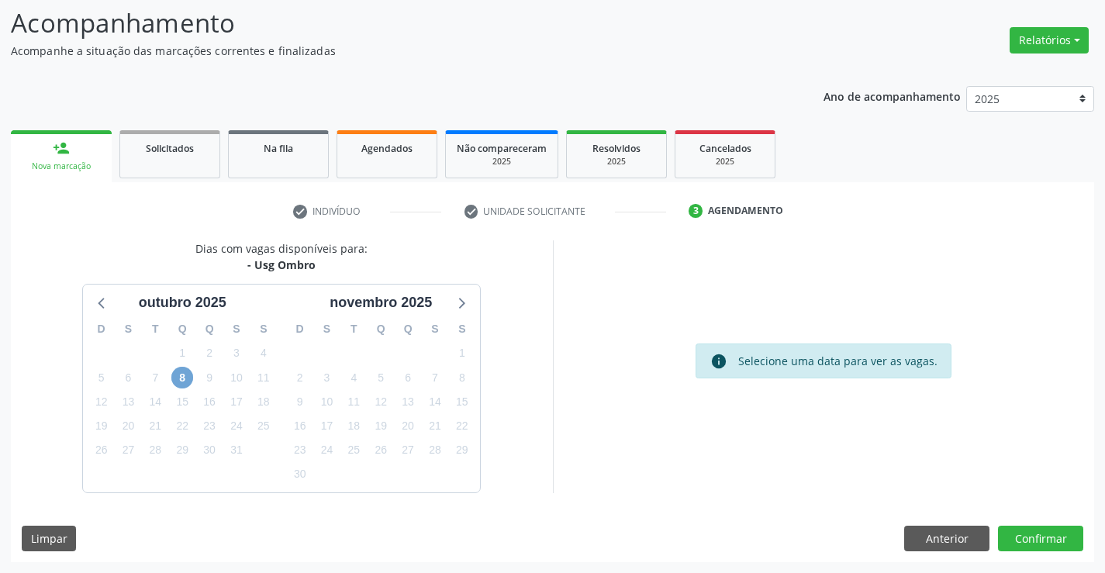
click at [185, 374] on span "8" at bounding box center [182, 378] width 22 height 22
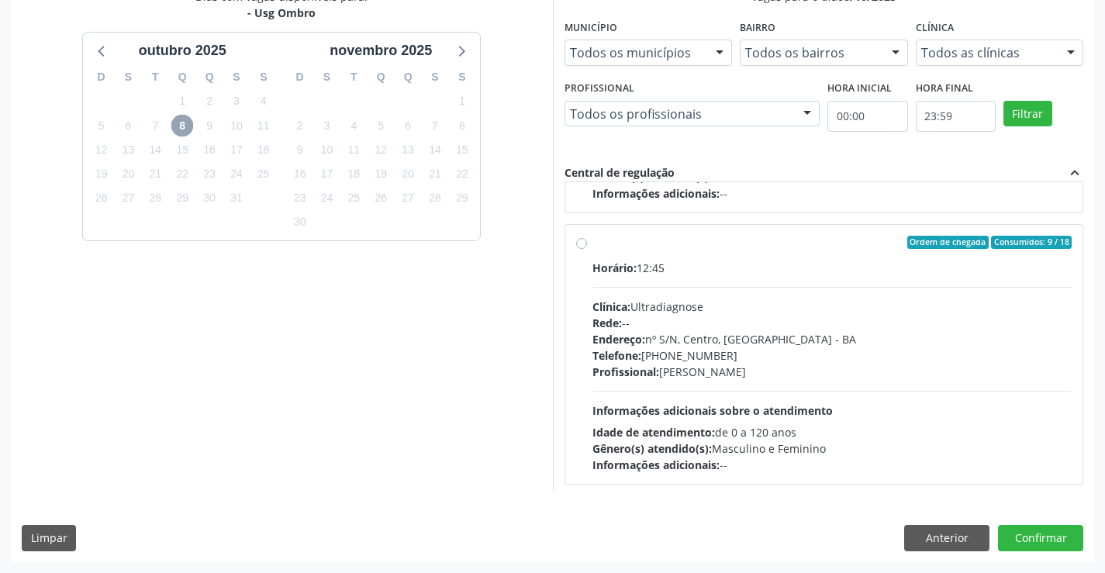
scroll to position [244, 0]
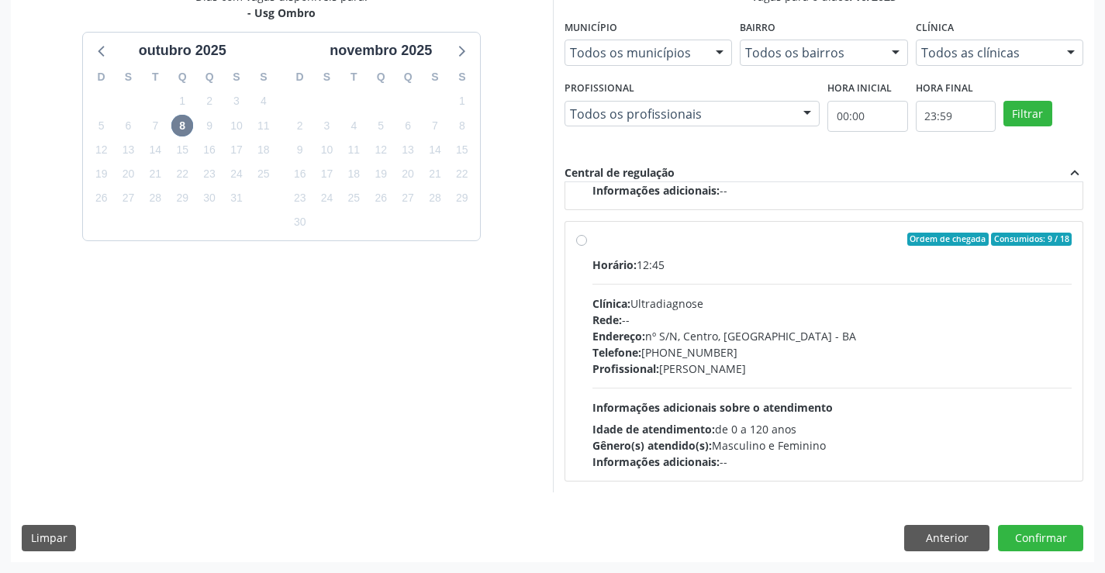
click at [584, 249] on div "Ordem de chegada Consumidos: 9 / 18 Horário: 12:45 Clínica: Ultradiagnose Rede:…" at bounding box center [824, 352] width 496 height 238
radio input "true"
click at [1040, 537] on button "Confirmar" at bounding box center [1040, 538] width 85 height 26
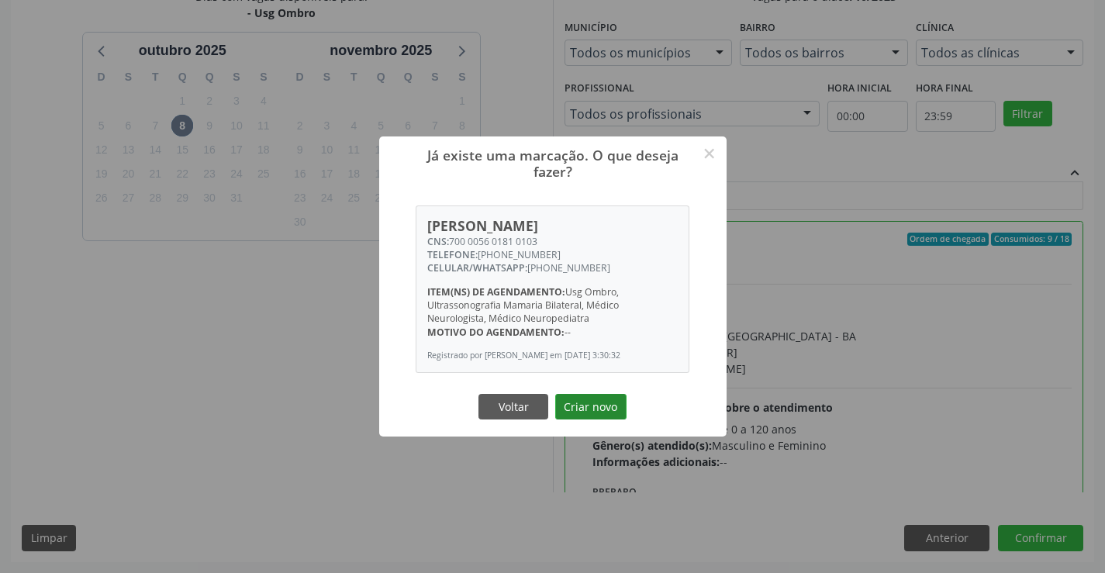
click at [589, 407] on button "Criar novo" at bounding box center [590, 407] width 71 height 26
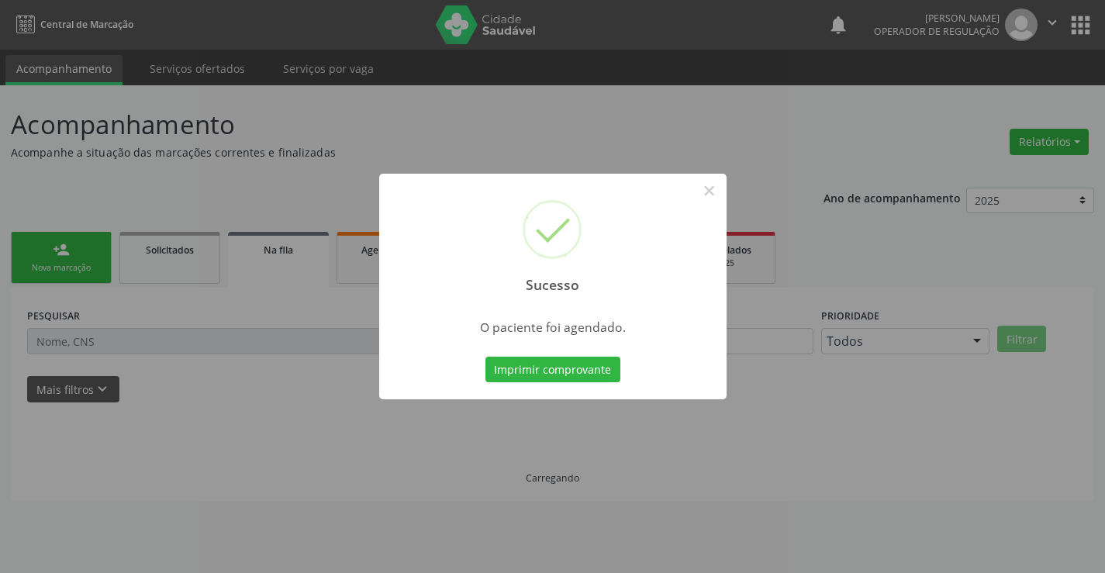
scroll to position [0, 0]
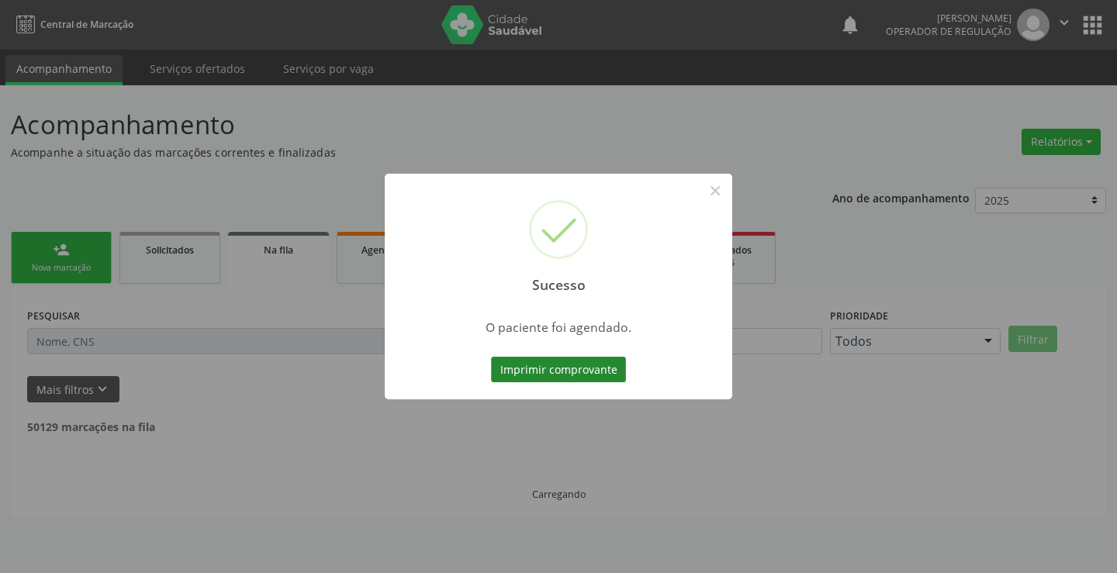
click at [568, 361] on button "Imprimir comprovante" at bounding box center [558, 370] width 135 height 26
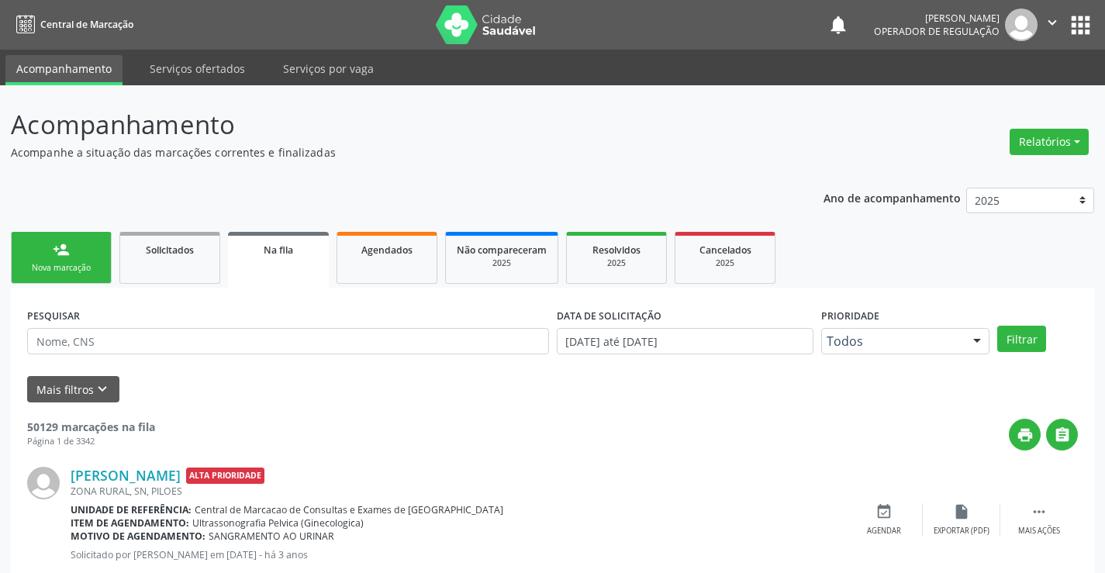
click at [84, 247] on link "person_add Nova marcação" at bounding box center [61, 258] width 101 height 52
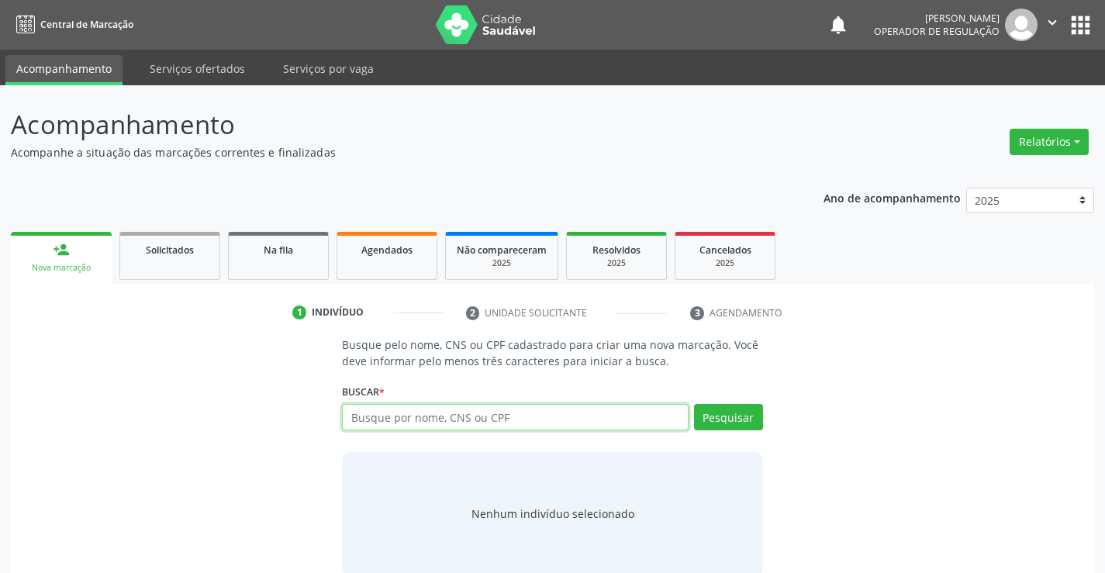
click at [397, 413] on input "text" at bounding box center [515, 417] width 346 height 26
paste input "700 0056 0181 0103"
type input "700 0056 0181 0103"
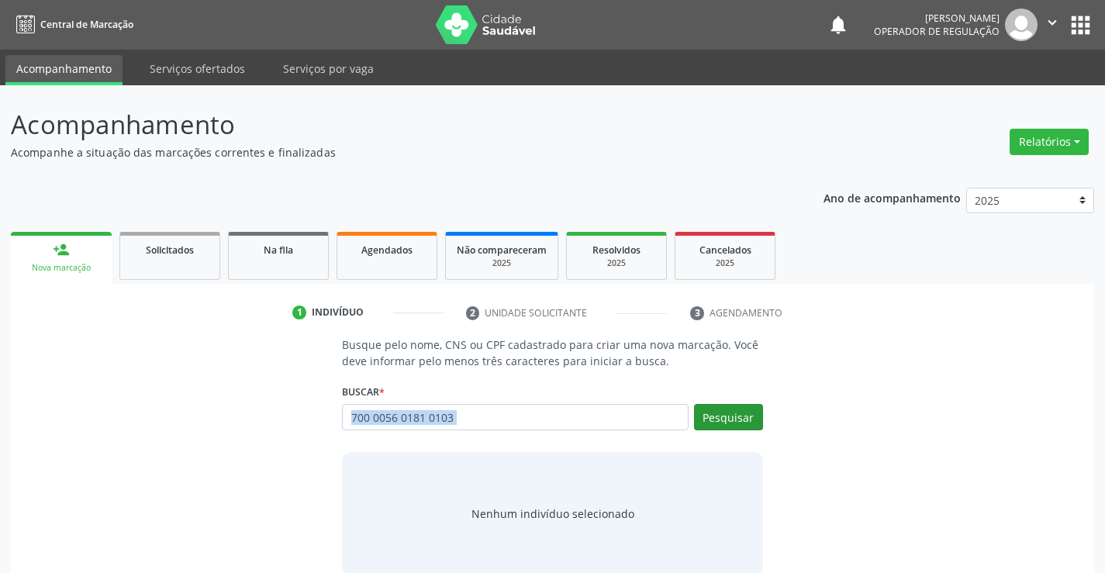
click at [737, 405] on div "Buscar * Busque por nome, CNS ou CPF Nenhum resultado encontrado para: " " Não …" at bounding box center [552, 410] width 420 height 60
click at [733, 411] on button "Pesquisar" at bounding box center [728, 417] width 69 height 26
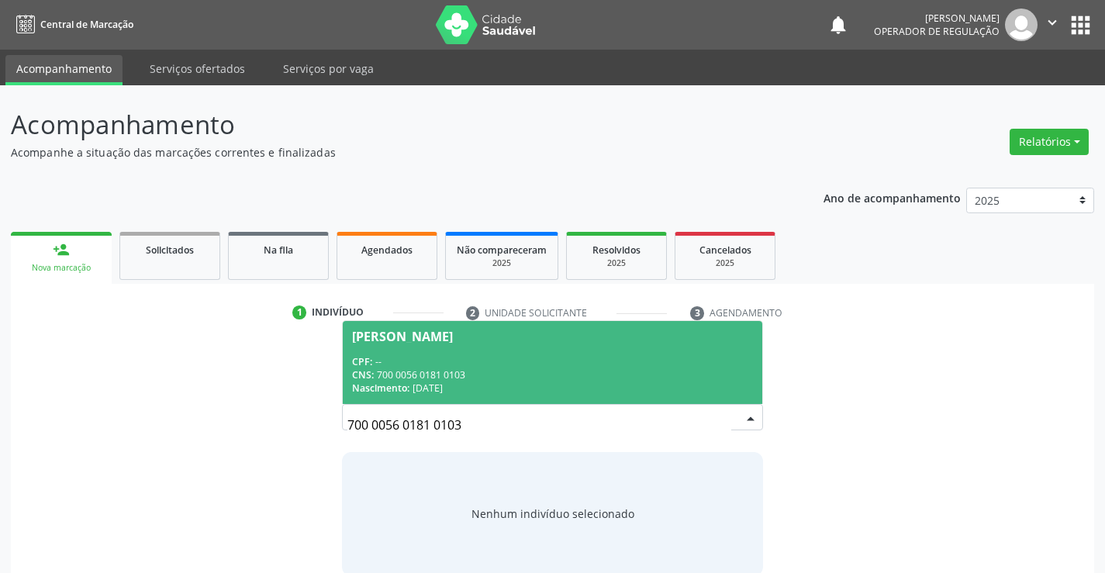
click at [433, 338] on div "Jargeane Silva dos Santos" at bounding box center [402, 336] width 101 height 12
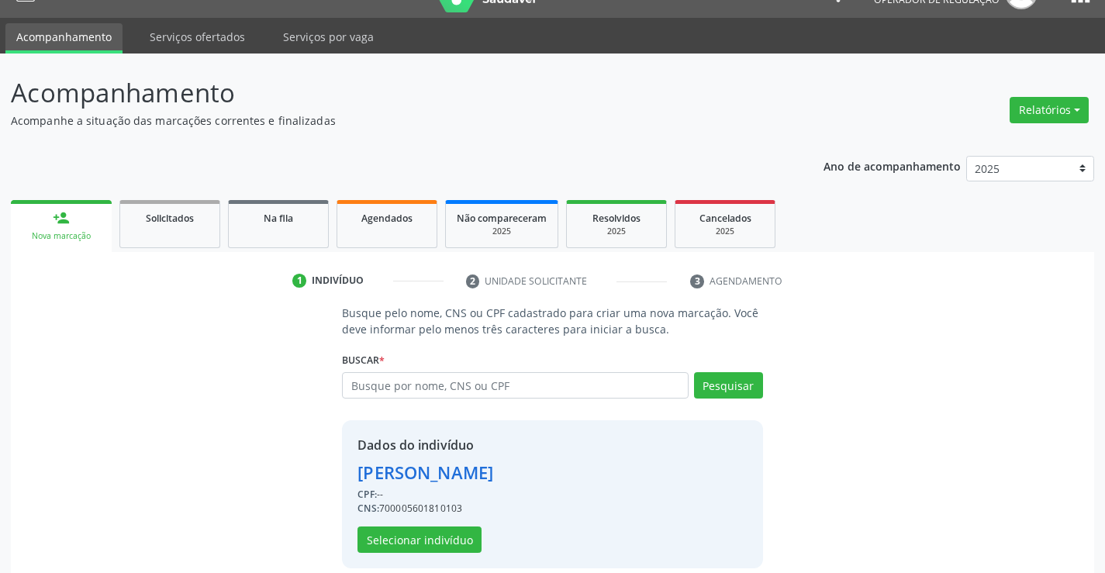
scroll to position [49, 0]
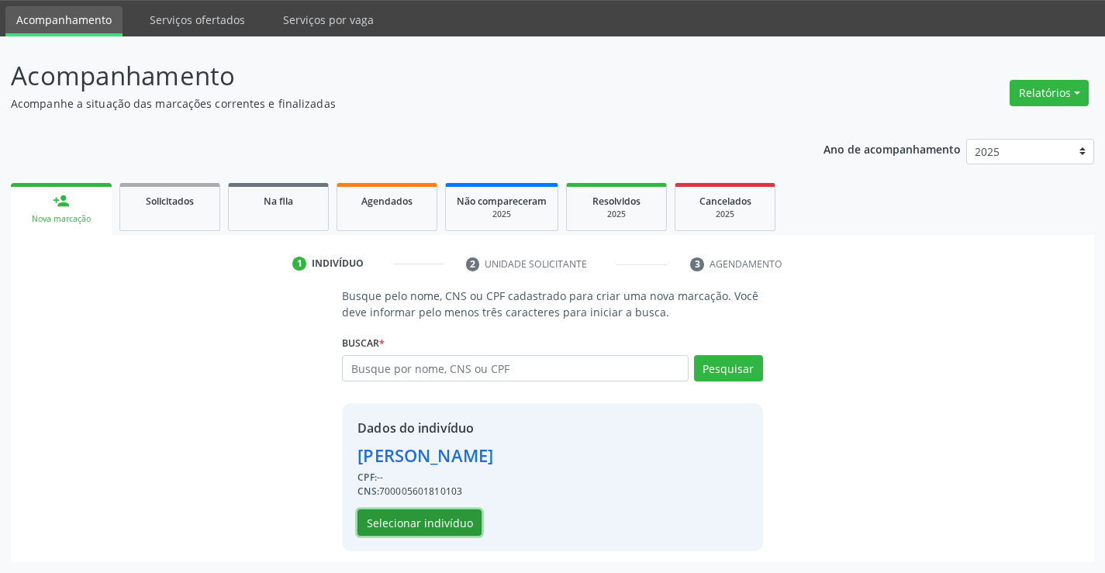
click at [440, 519] on button "Selecionar indivíduo" at bounding box center [419, 522] width 124 height 26
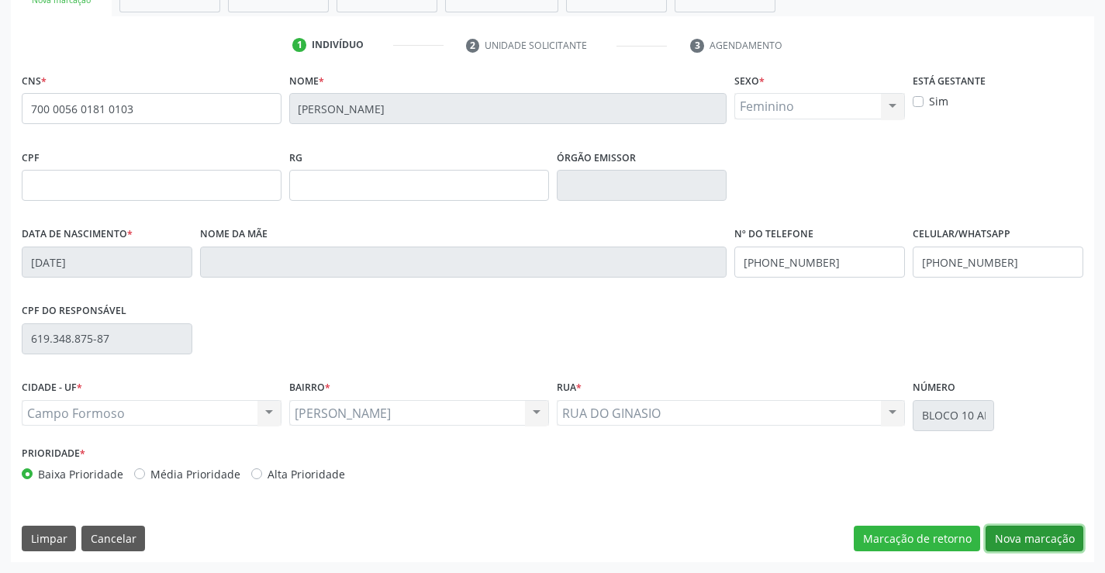
click at [1020, 538] on button "Nova marcação" at bounding box center [1034, 539] width 98 height 26
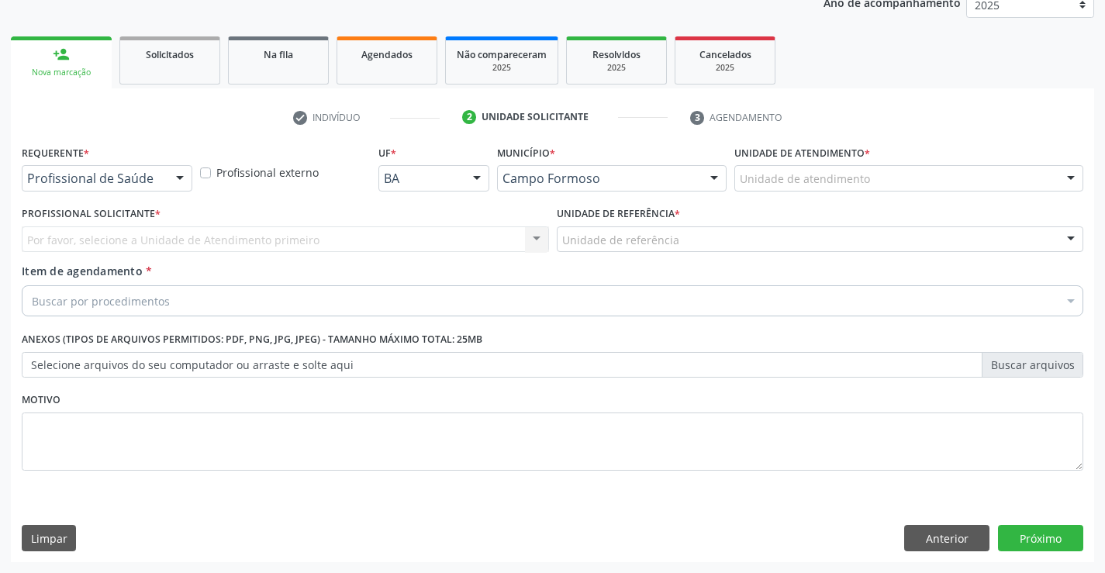
click at [177, 176] on div at bounding box center [179, 179] width 23 height 26
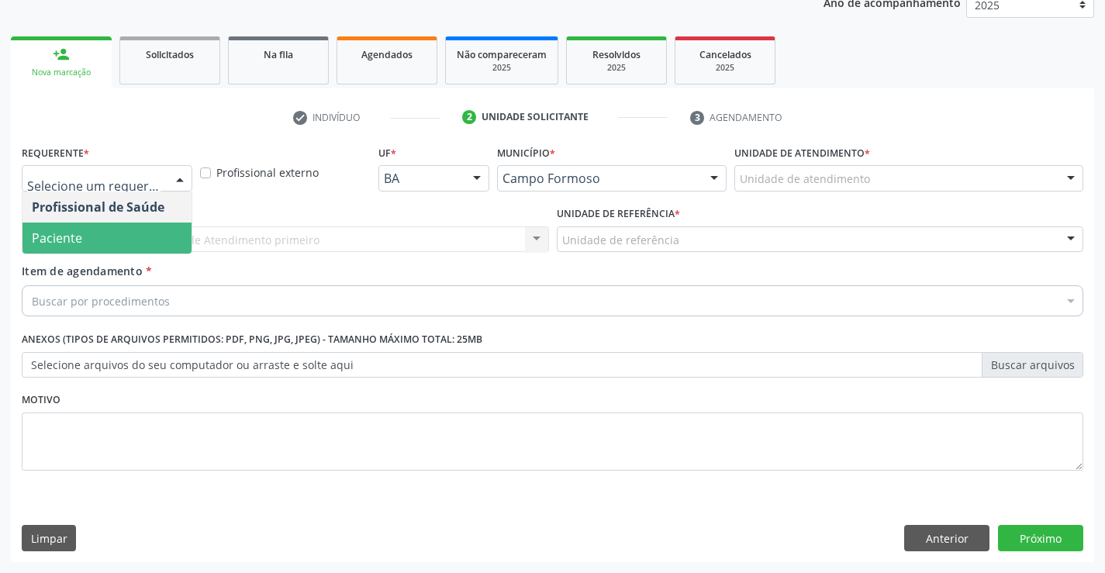
click at [123, 233] on span "Paciente" at bounding box center [106, 238] width 169 height 31
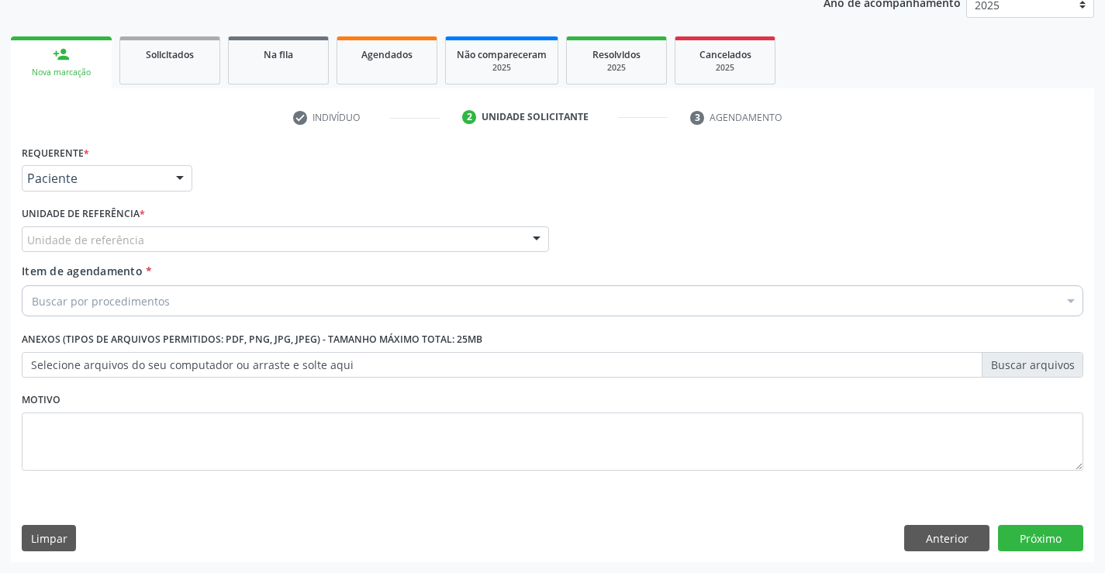
click at [535, 238] on div at bounding box center [536, 240] width 23 height 26
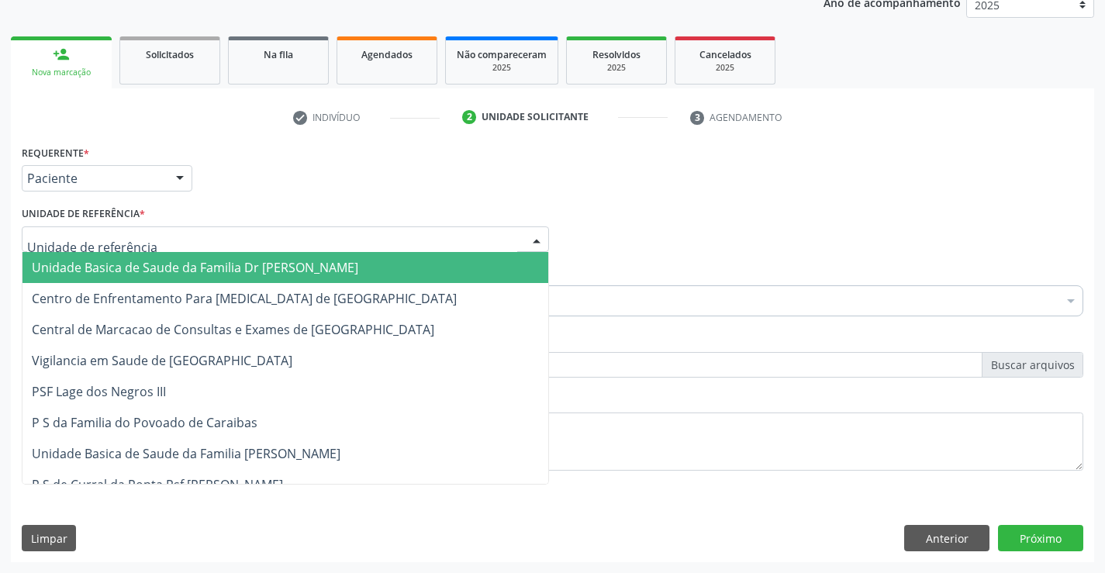
click at [179, 268] on span "Unidade Basica de Saude da Familia Dr [PERSON_NAME]" at bounding box center [195, 267] width 326 height 17
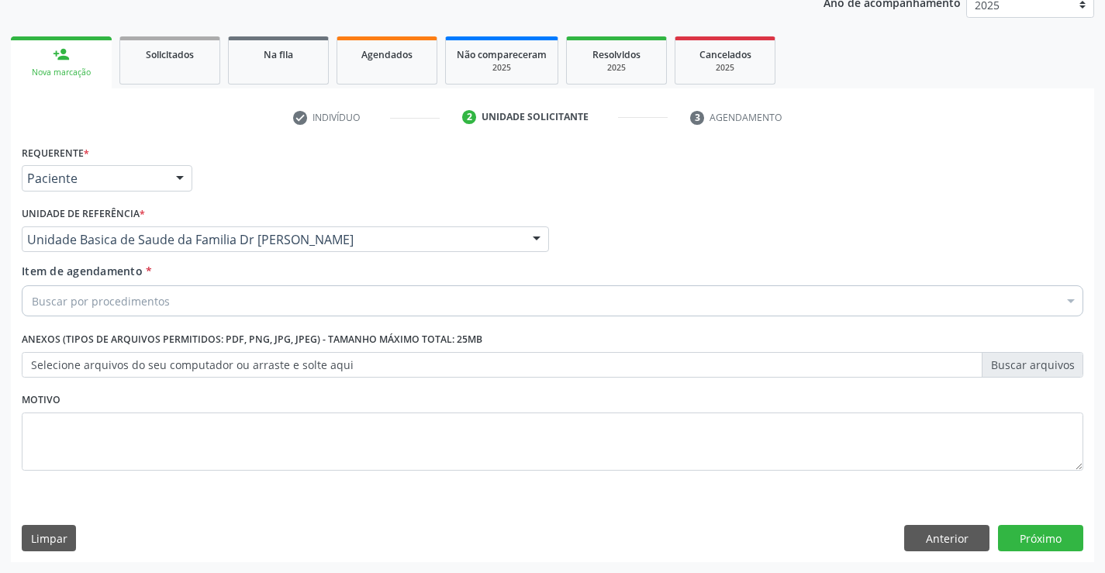
click at [220, 315] on div "Buscar por procedimentos" at bounding box center [552, 300] width 1061 height 31
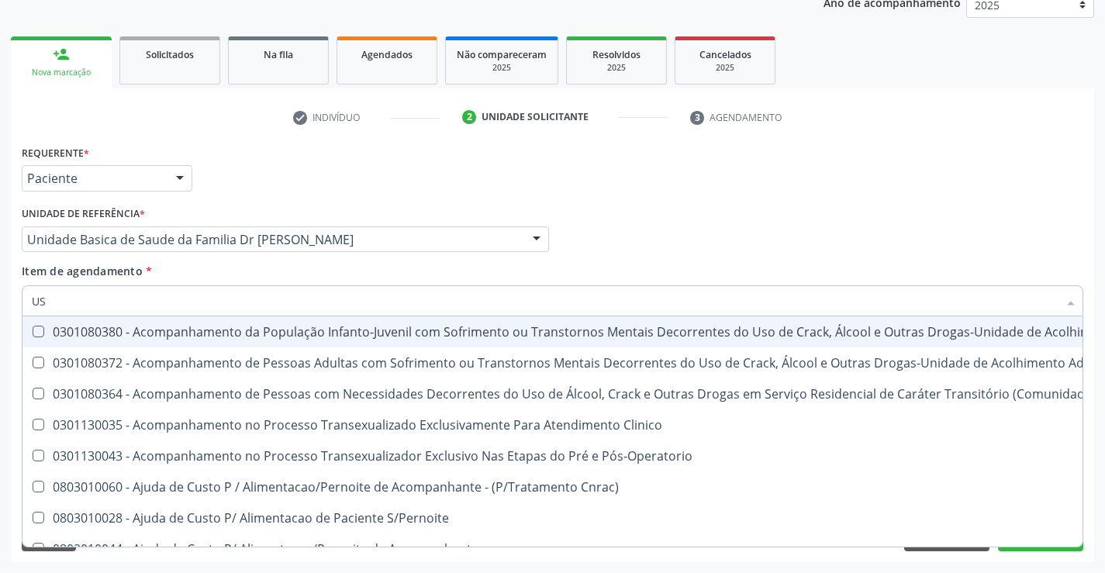
type input "USG"
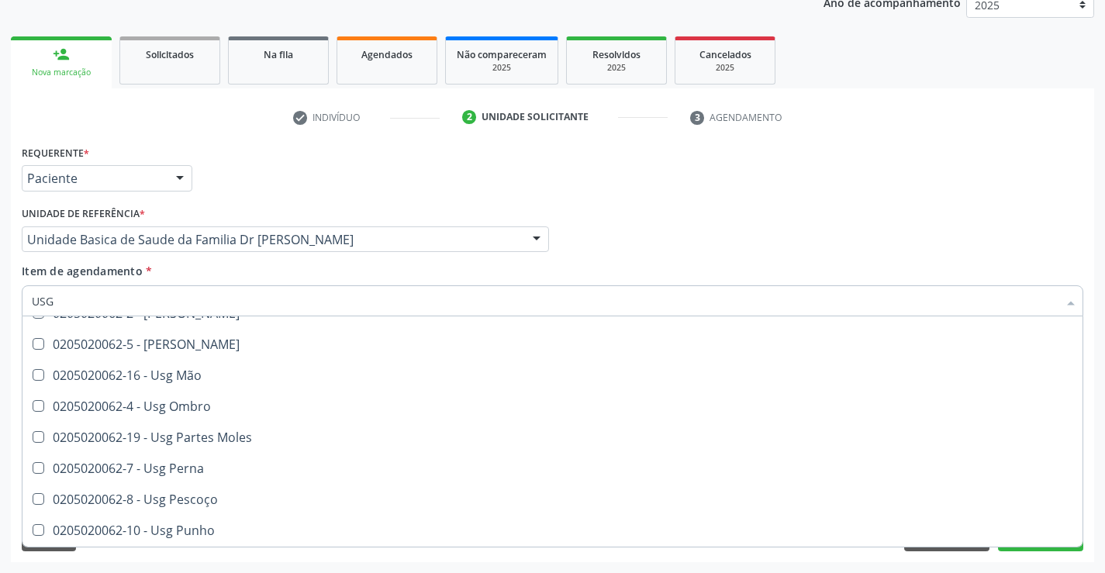
scroll to position [233, 0]
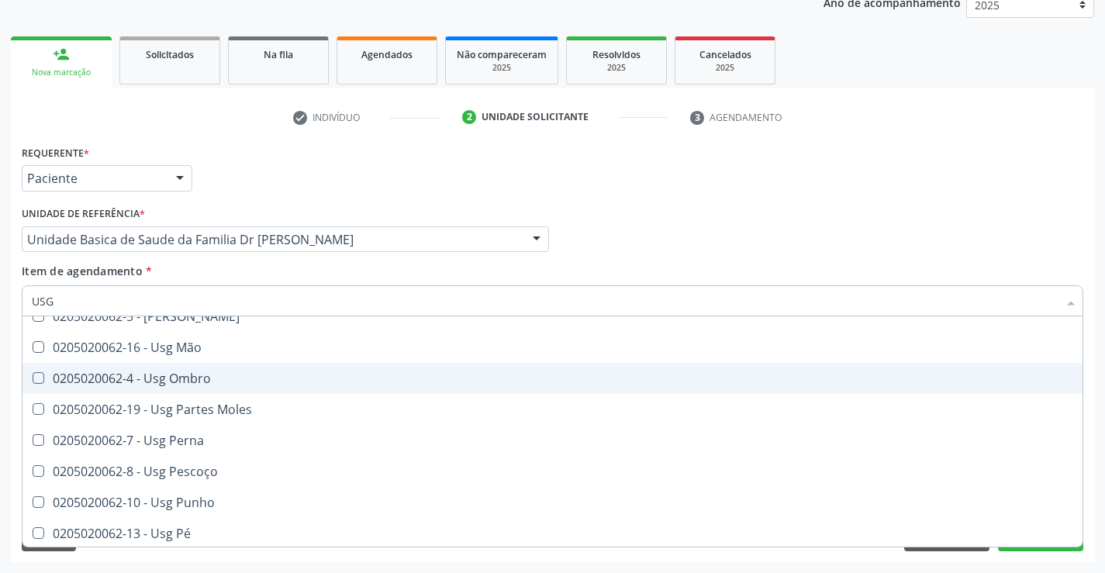
click at [188, 381] on div "0205020062-4 - Usg Ombro" at bounding box center [552, 378] width 1041 height 12
checkbox Ombro "true"
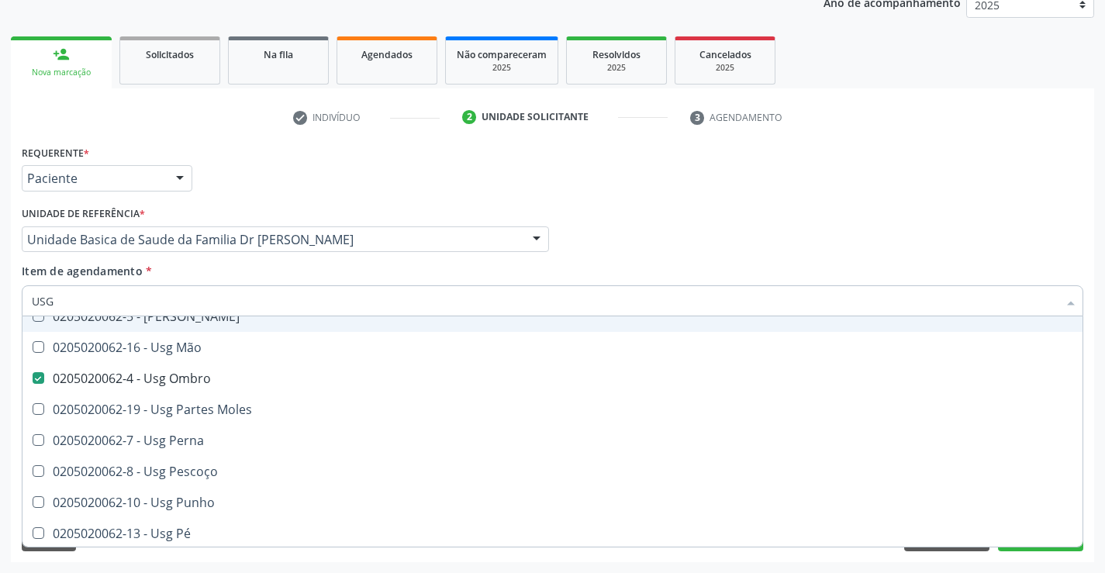
click at [1034, 235] on div "Profissional Solicitante Por favor, selecione a Unidade de Atendimento primeiro…" at bounding box center [552, 232] width 1069 height 60
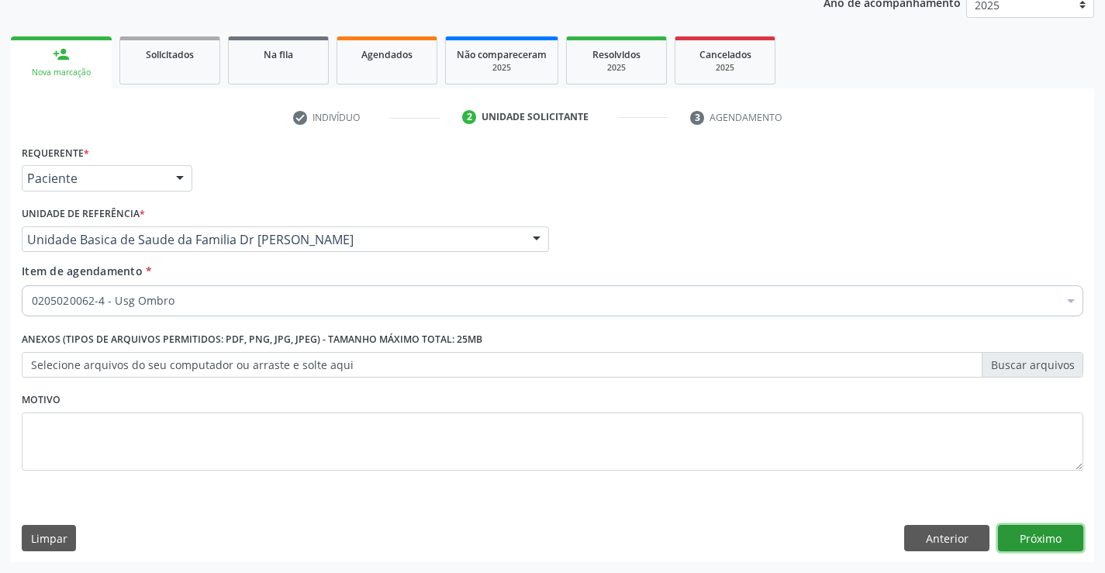
click at [1026, 541] on button "Próximo" at bounding box center [1040, 538] width 85 height 26
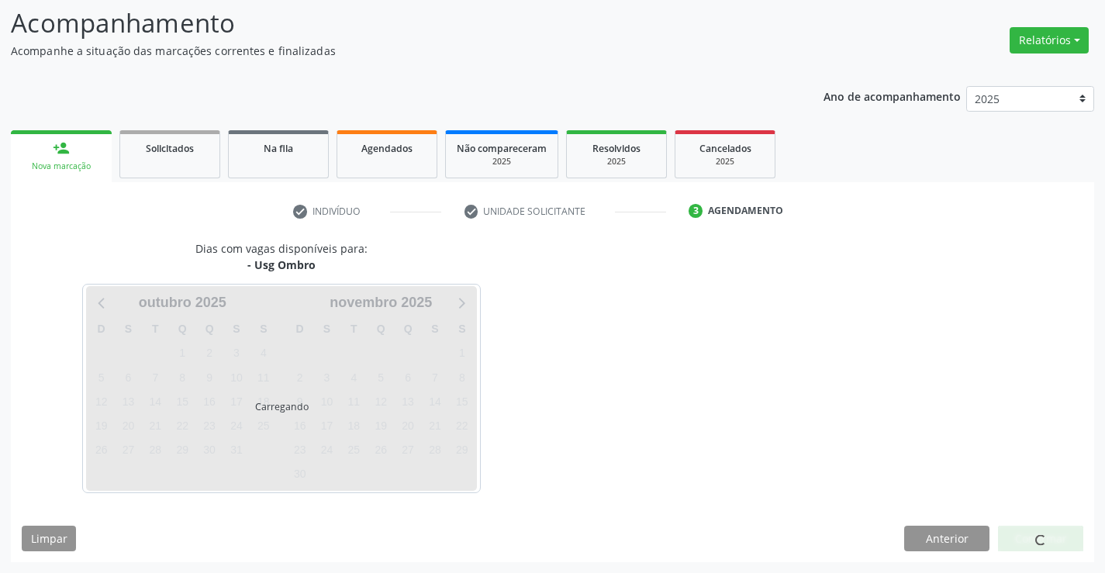
scroll to position [102, 0]
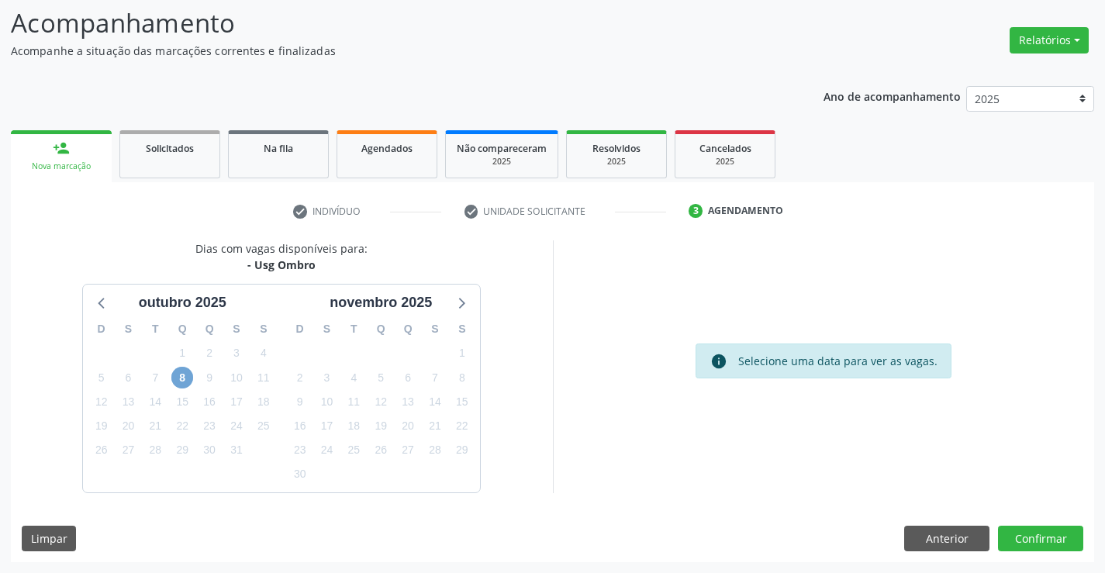
click at [183, 380] on span "8" at bounding box center [182, 378] width 22 height 22
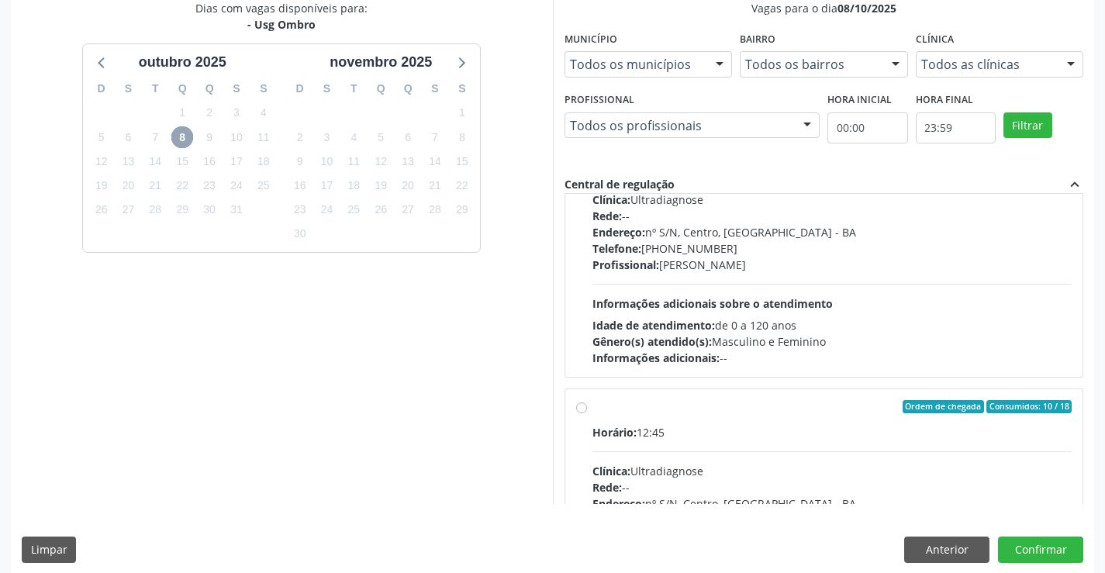
scroll to position [233, 0]
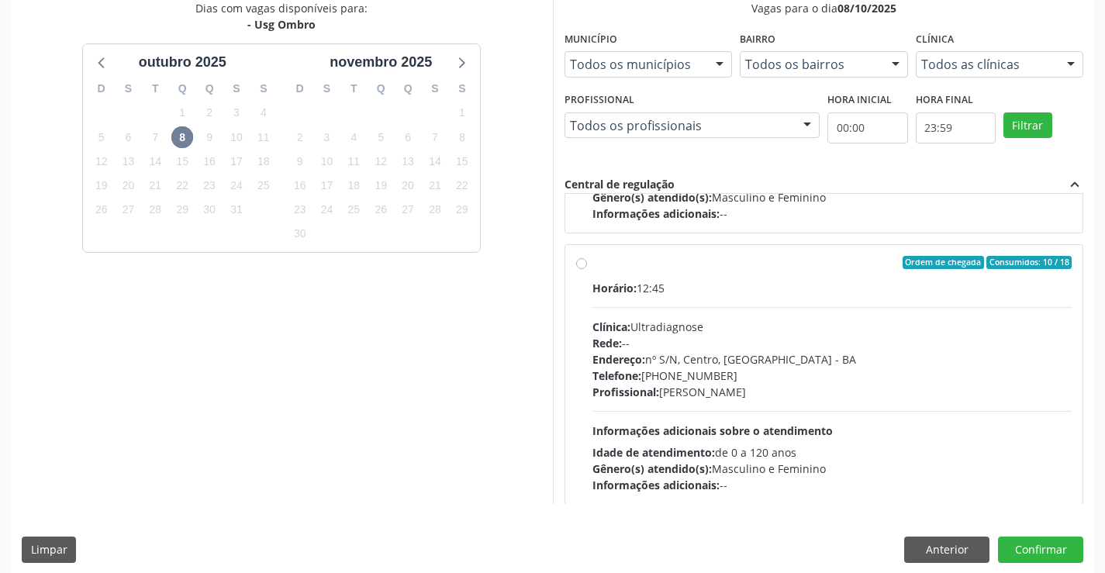
click at [592, 268] on label "Ordem de chegada Consumidos: 10 / 18 Horário: 12:45 Clínica: Ultradiagnose Rede…" at bounding box center [832, 375] width 480 height 238
click at [580, 268] on input "Ordem de chegada Consumidos: 10 / 18 Horário: 12:45 Clínica: Ultradiagnose Rede…" at bounding box center [581, 263] width 11 height 14
radio input "true"
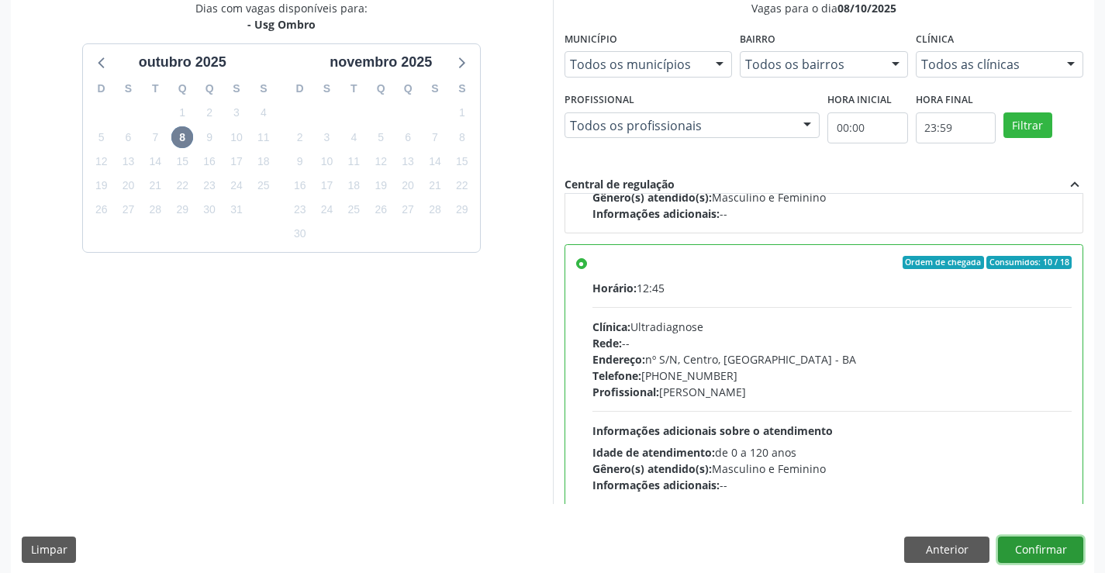
click at [1019, 548] on button "Confirmar" at bounding box center [1040, 550] width 85 height 26
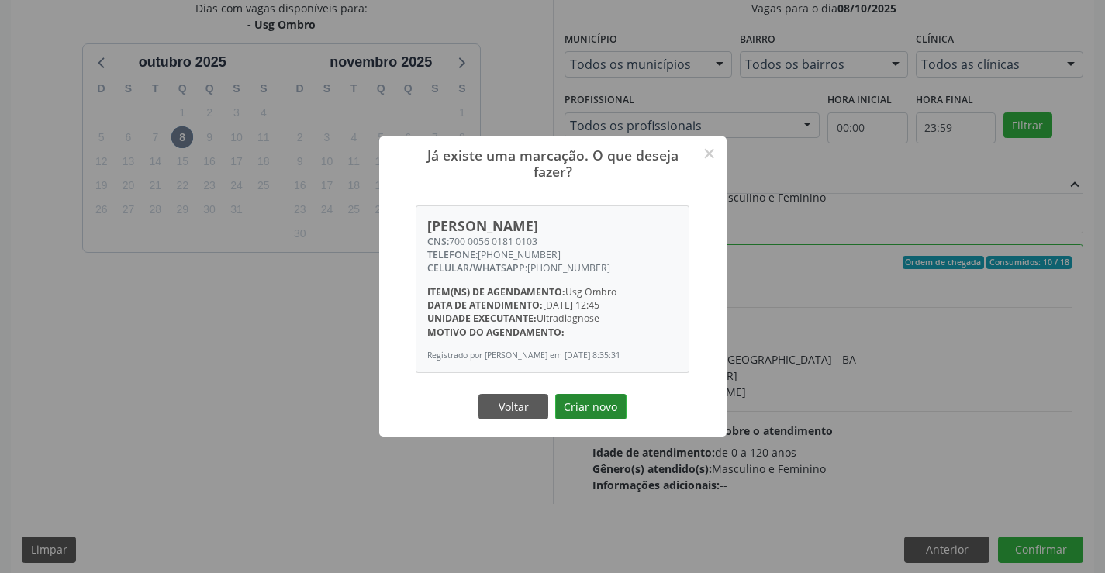
click at [579, 416] on button "Criar novo" at bounding box center [590, 407] width 71 height 26
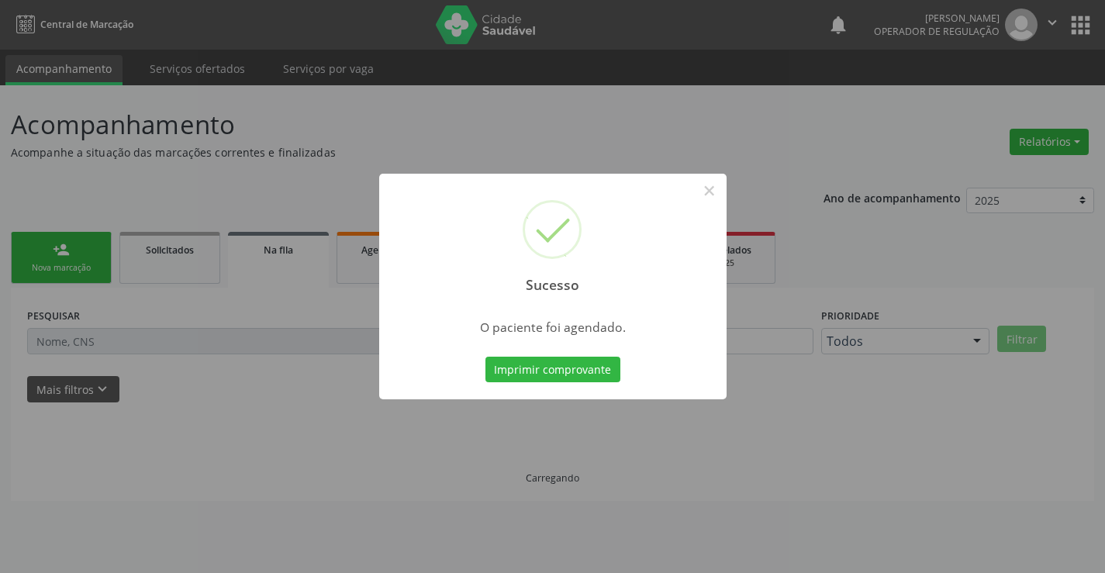
scroll to position [0, 0]
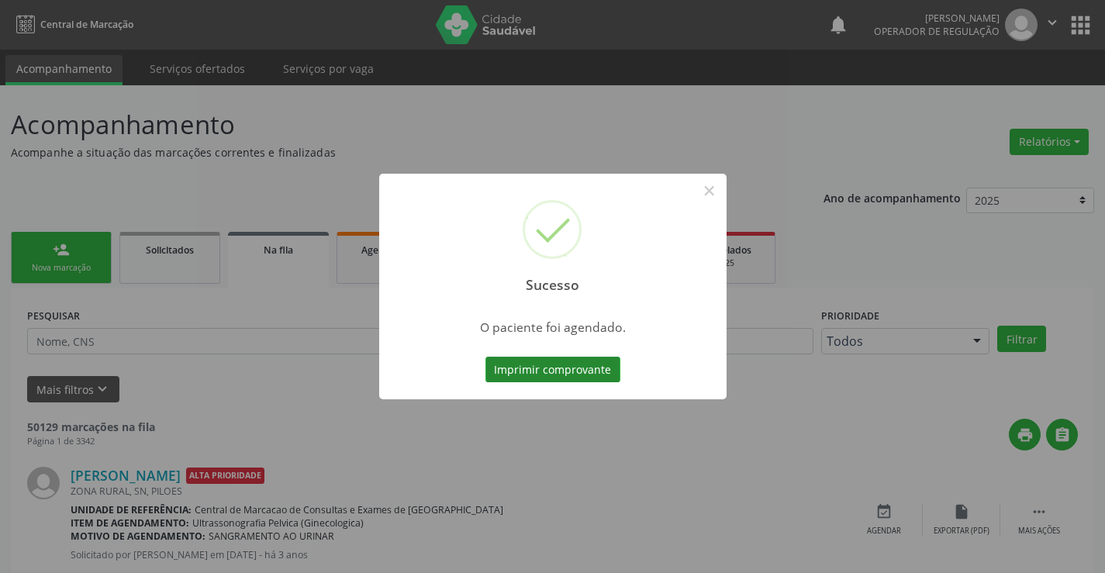
click at [547, 366] on button "Imprimir comprovante" at bounding box center [552, 370] width 135 height 26
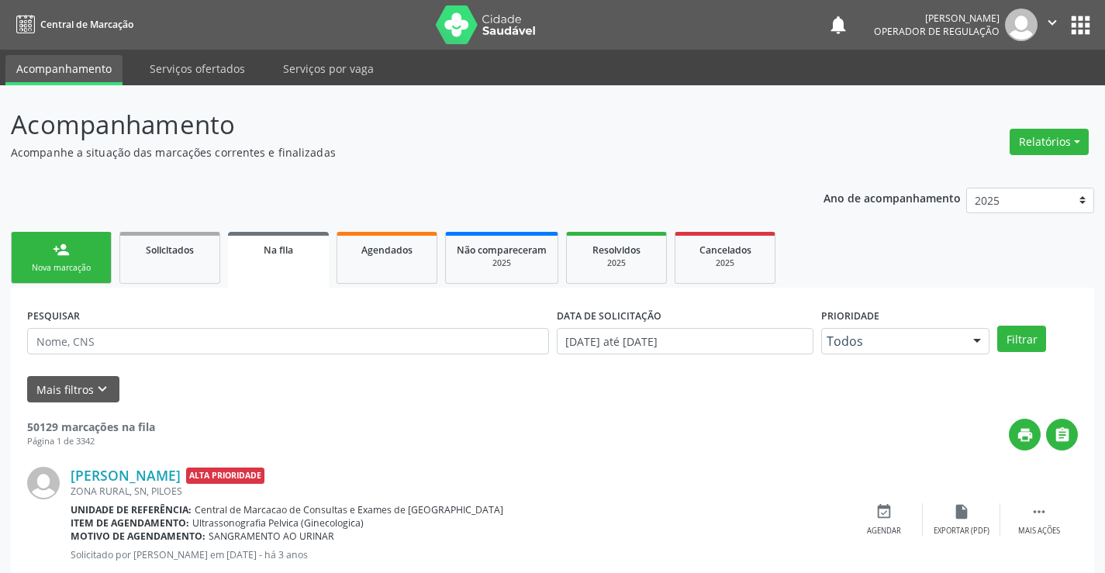
click at [60, 261] on link "person_add Nova marcação" at bounding box center [61, 258] width 101 height 52
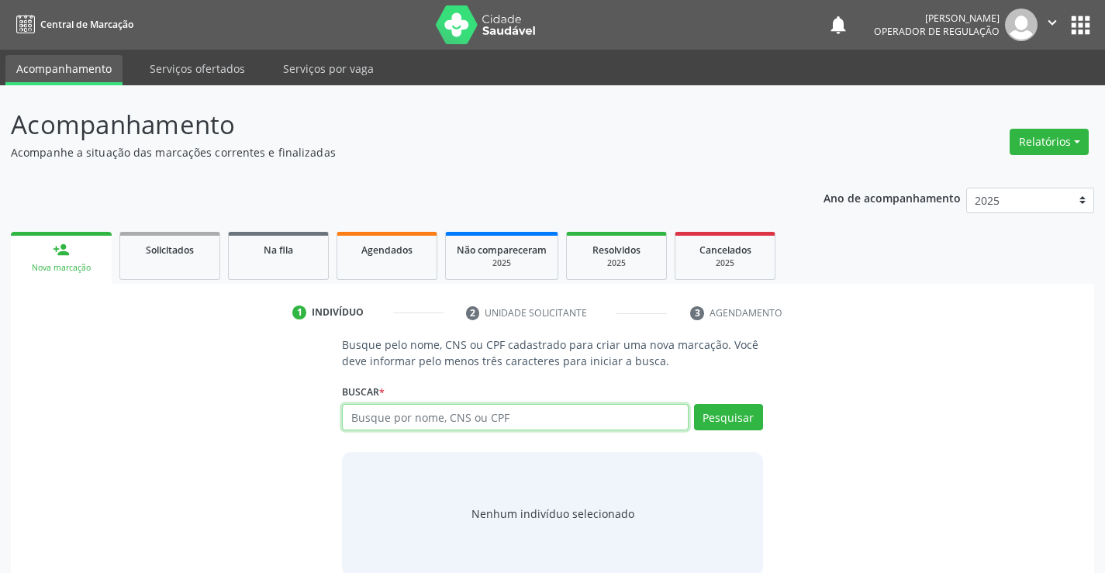
click at [419, 411] on input "text" at bounding box center [515, 417] width 346 height 26
type input "706201528953268"
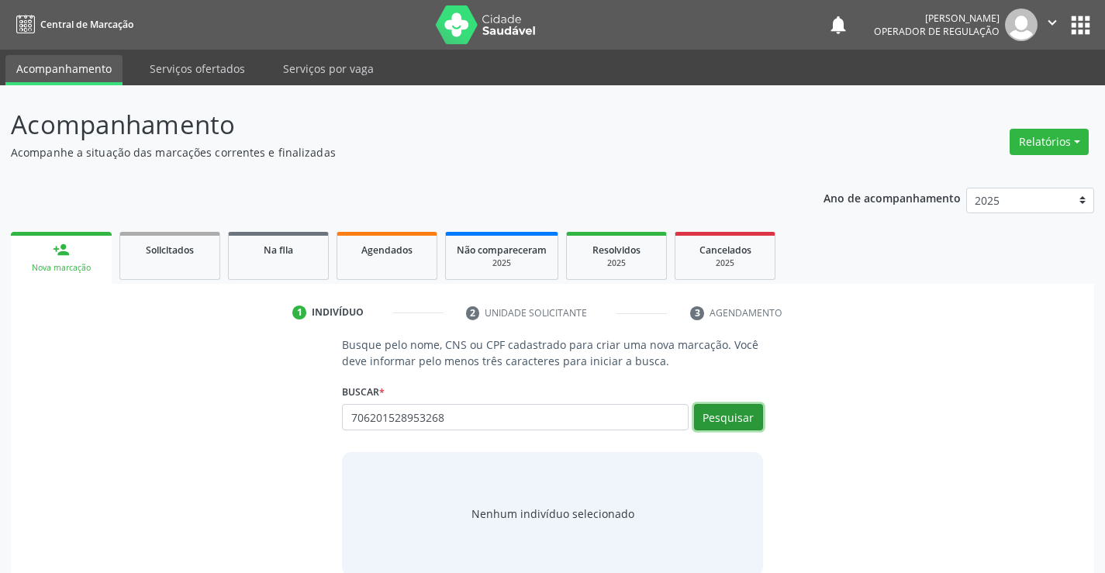
click at [727, 419] on button "Pesquisar" at bounding box center [728, 417] width 69 height 26
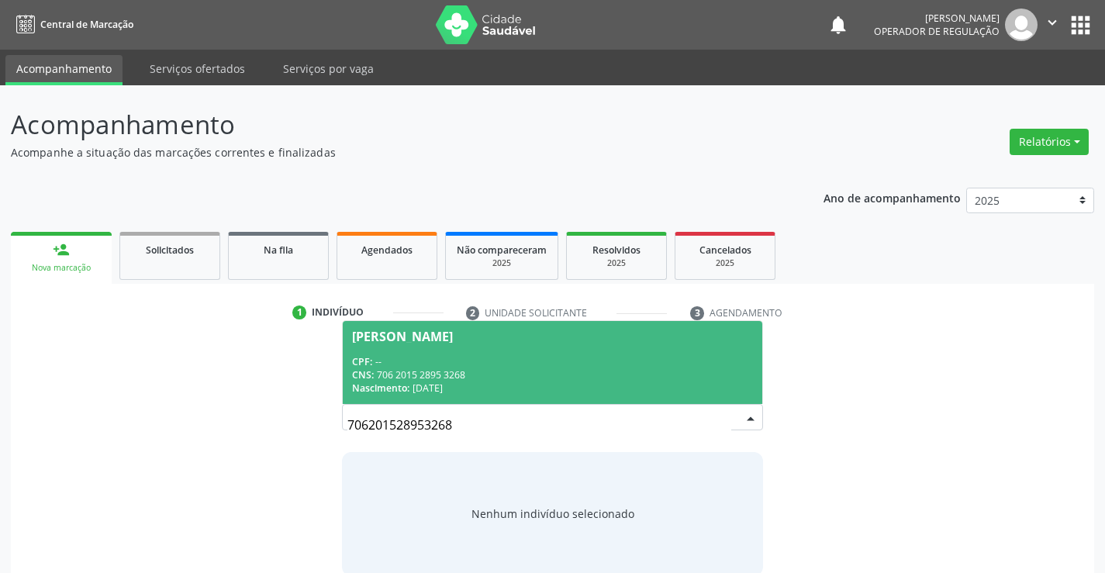
click at [492, 343] on span "Igor Miguel da Silva Santos CPF: -- CNS: 706 2015 2895 3268 Nascimento: 13/04/2…" at bounding box center [552, 362] width 419 height 83
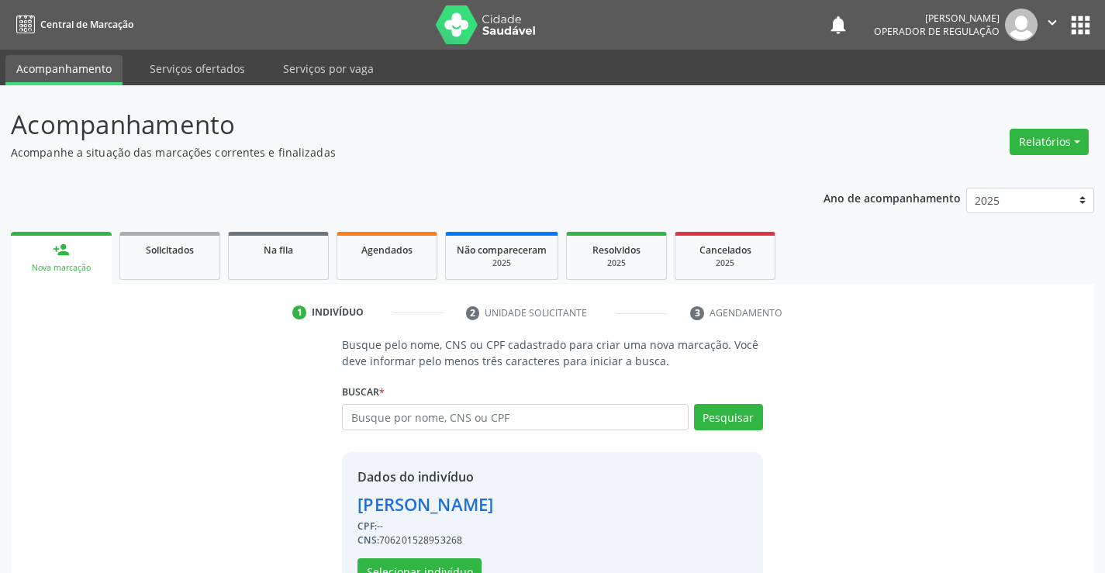
scroll to position [49, 0]
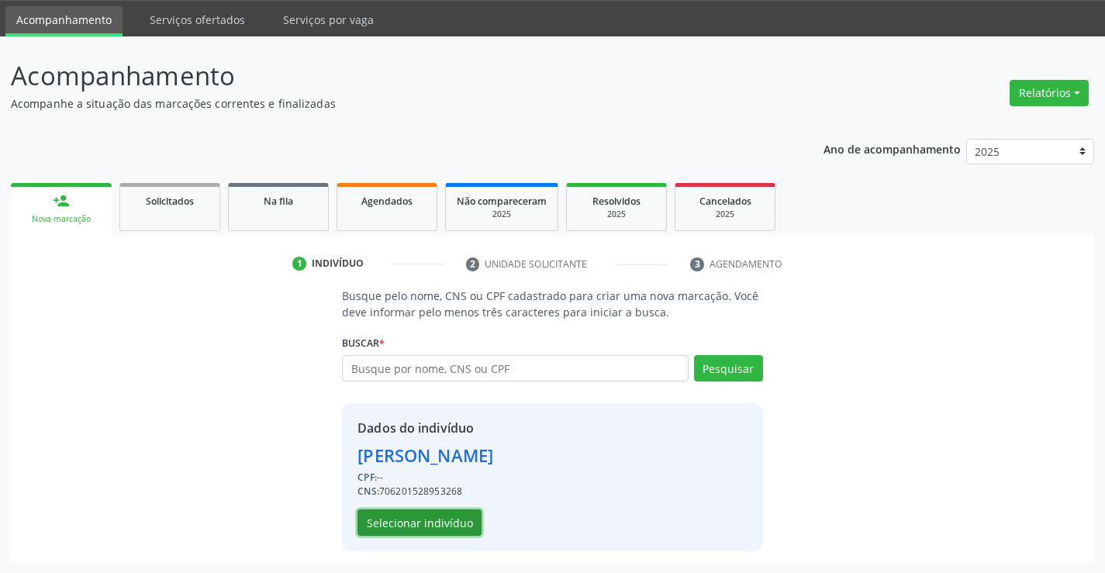
click at [430, 521] on button "Selecionar indivíduo" at bounding box center [419, 522] width 124 height 26
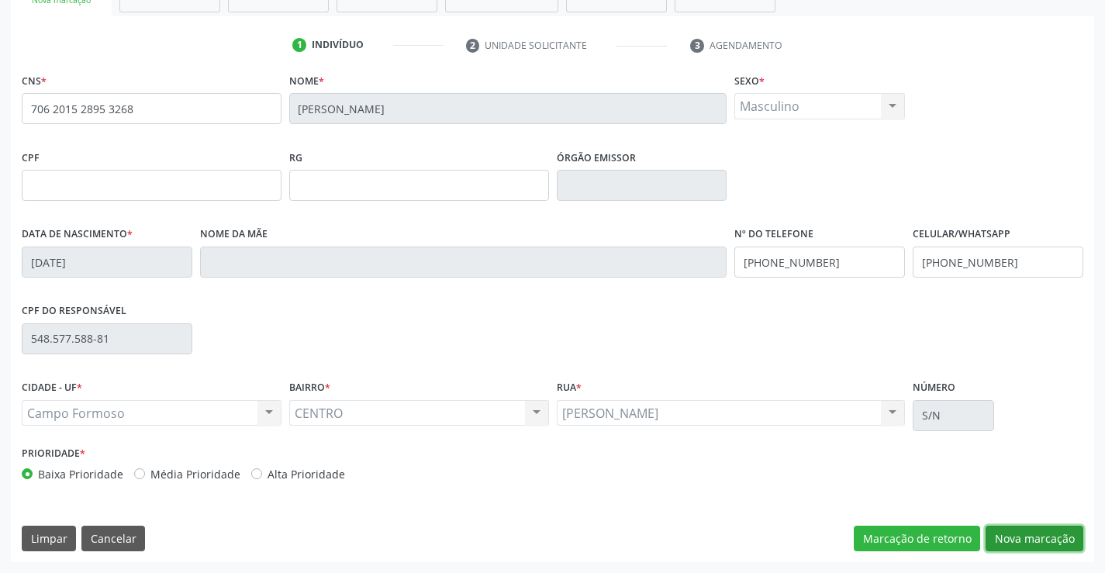
click at [1037, 539] on button "Nova marcação" at bounding box center [1034, 539] width 98 height 26
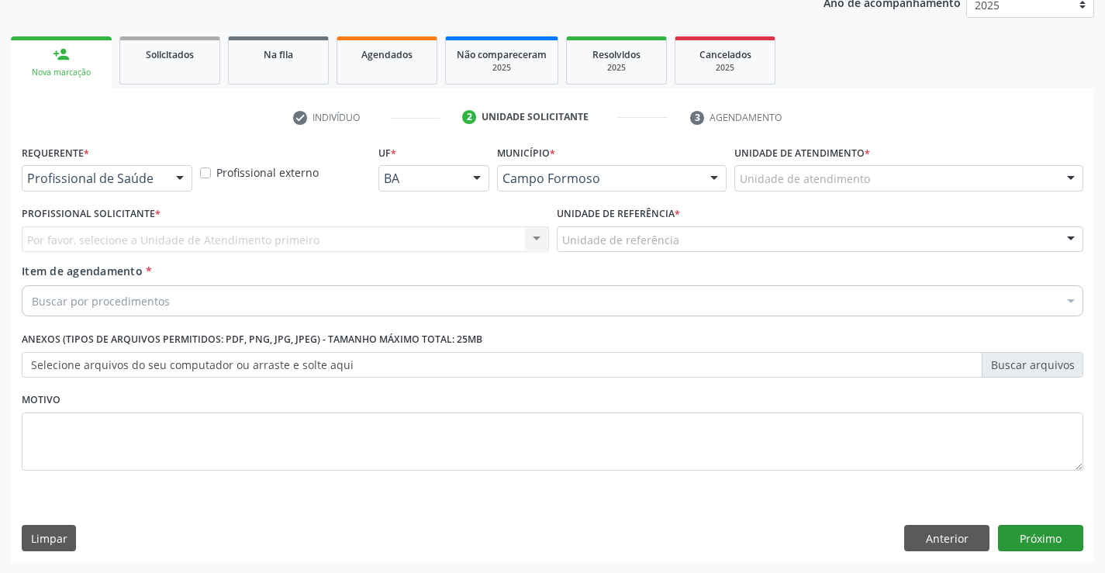
scroll to position [195, 0]
click at [185, 181] on div at bounding box center [179, 179] width 23 height 26
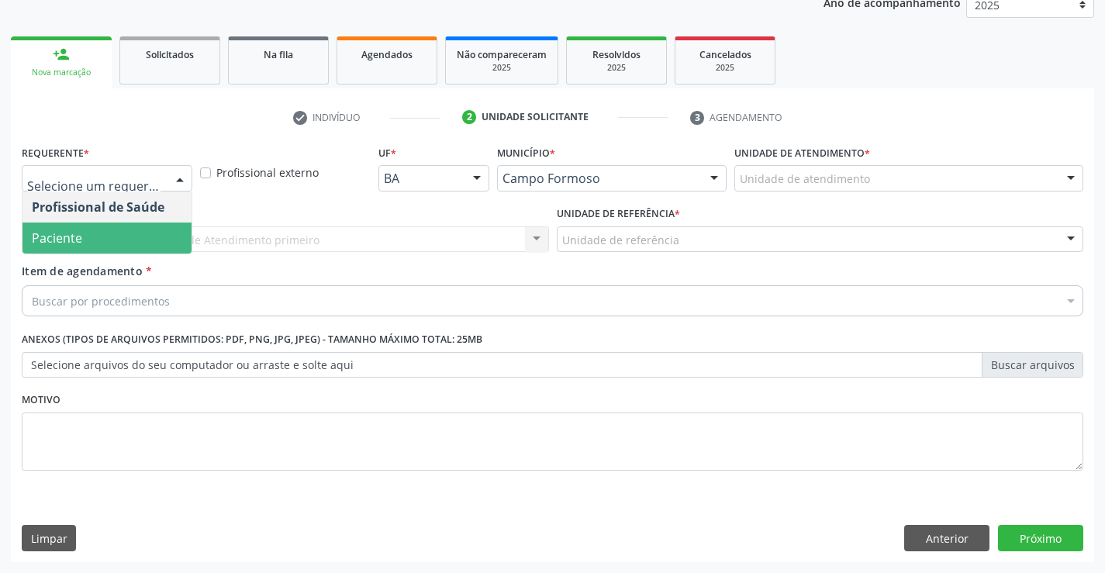
click at [123, 231] on span "Paciente" at bounding box center [106, 238] width 169 height 31
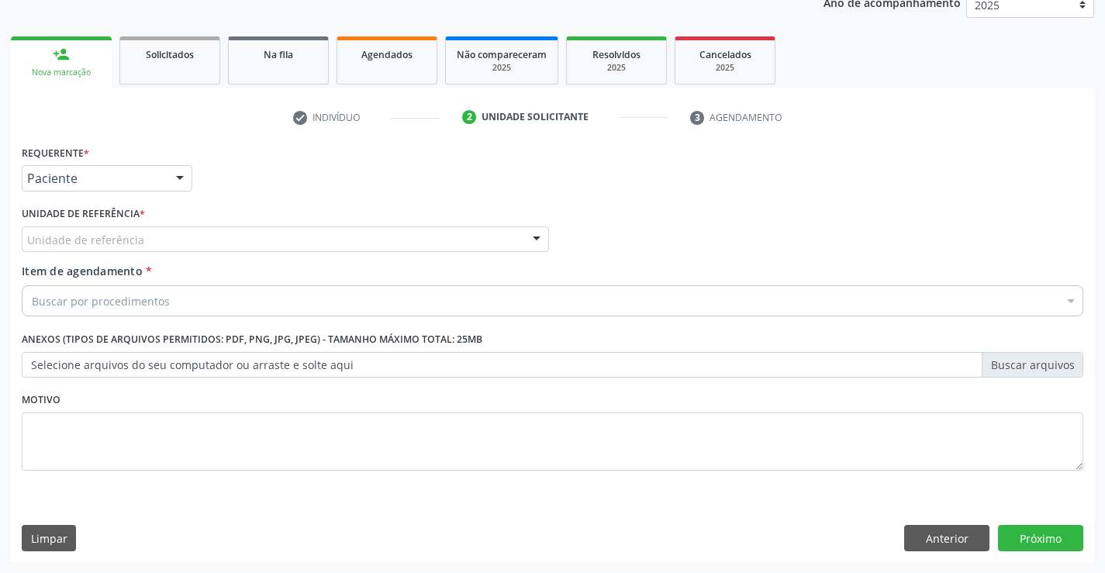
click at [529, 233] on div at bounding box center [536, 240] width 23 height 26
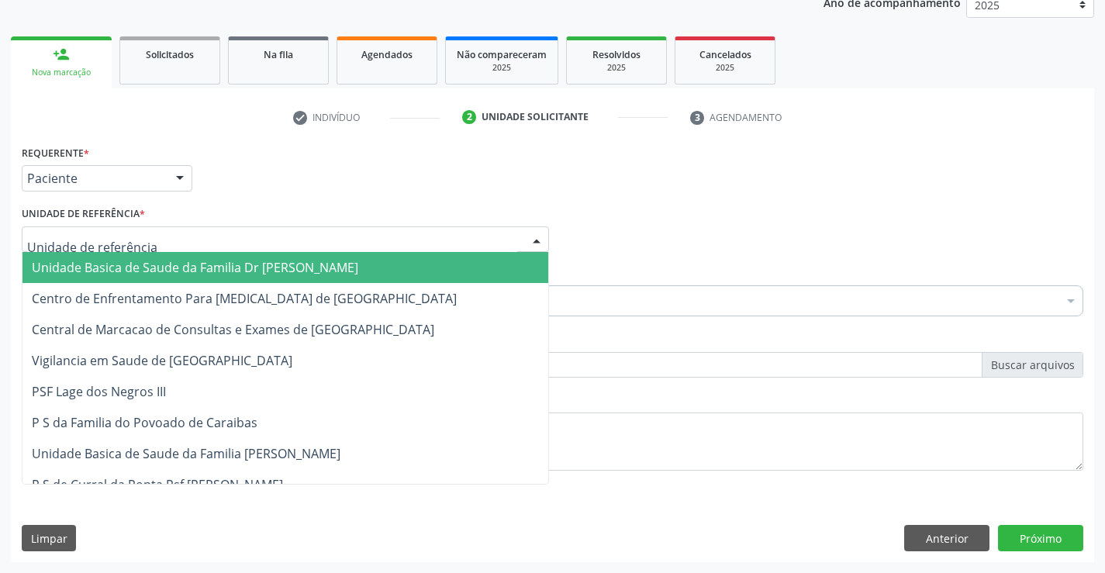
click at [385, 254] on span "Unidade Basica de Saude da Familia Dr [PERSON_NAME]" at bounding box center [285, 267] width 526 height 31
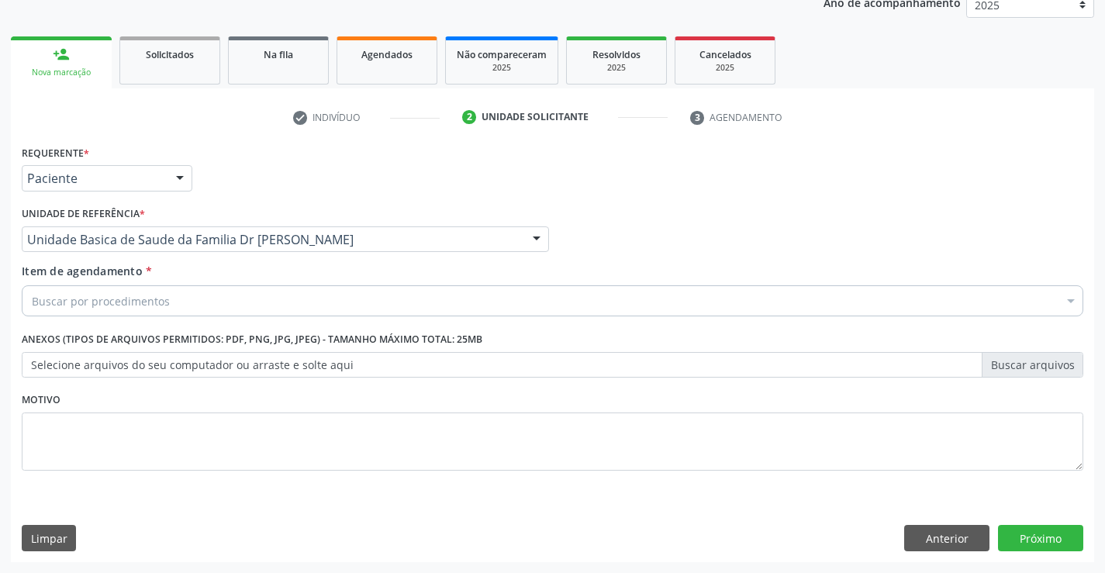
click at [337, 292] on div "Buscar por procedimentos" at bounding box center [552, 300] width 1061 height 31
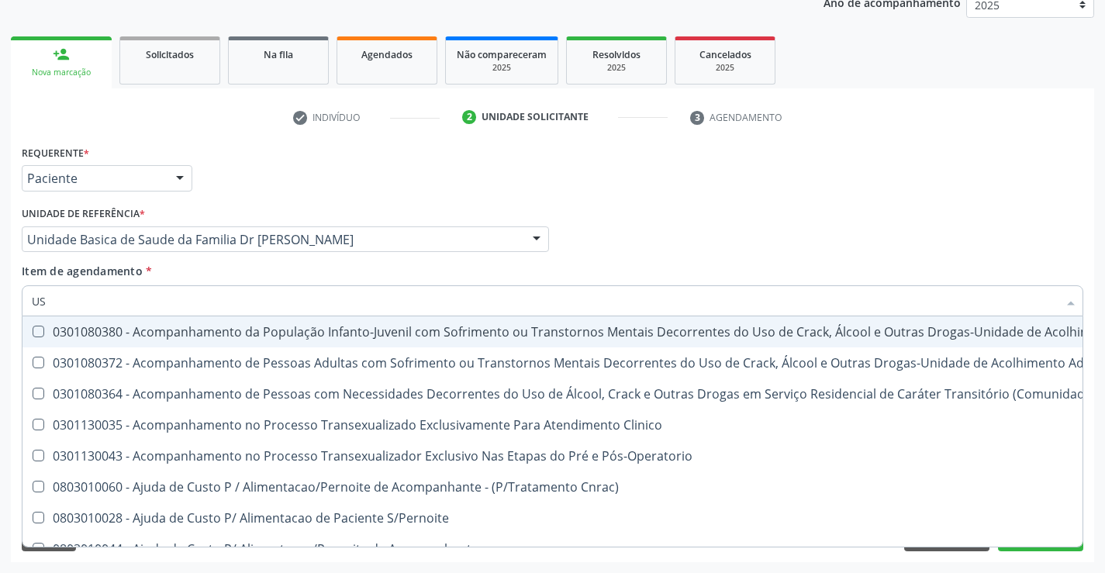
type input "USG"
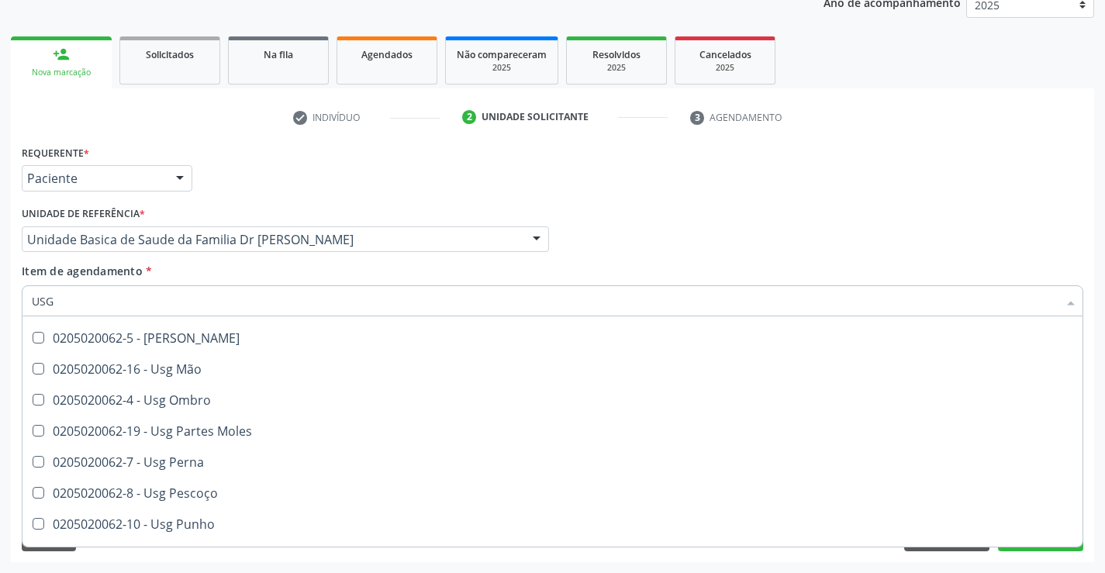
scroll to position [233, 0]
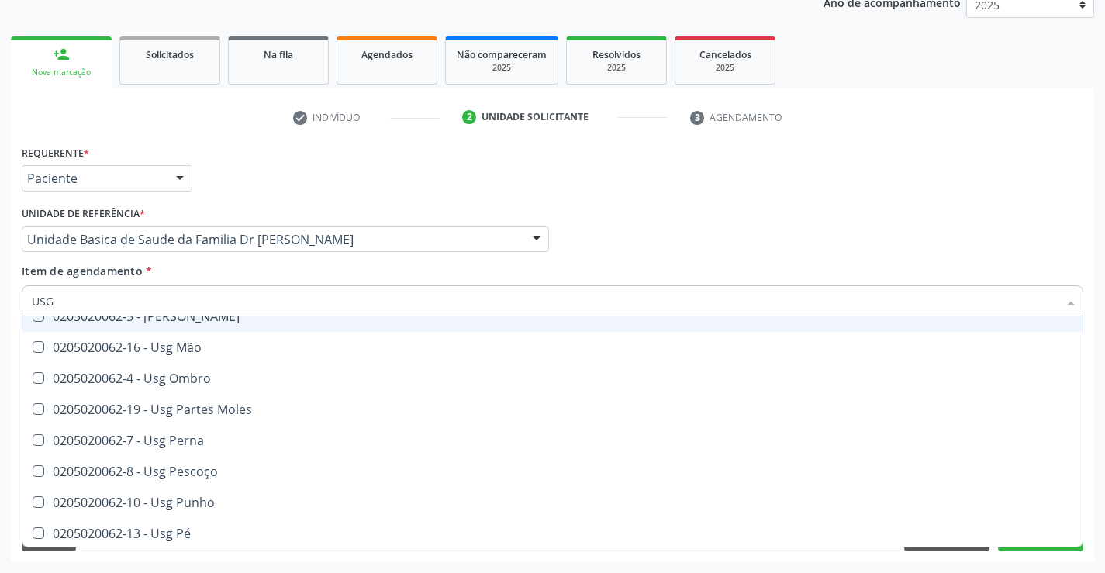
click at [201, 321] on div "0205020062-5 - [PERSON_NAME]" at bounding box center [552, 316] width 1041 height 12
checkbox Joelho "true"
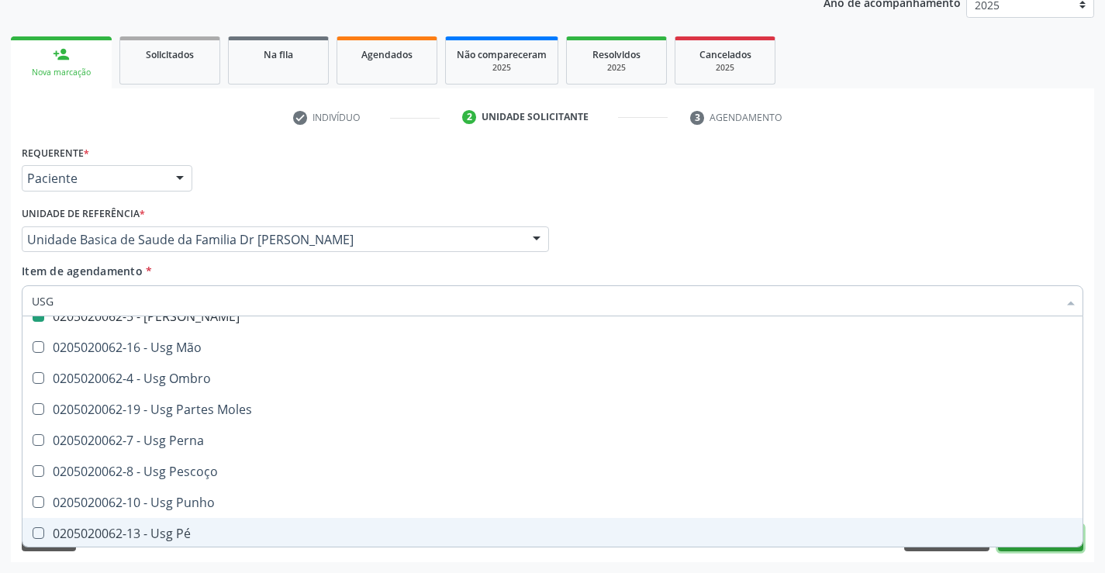
click at [1006, 550] on button "Próximo" at bounding box center [1040, 538] width 85 height 26
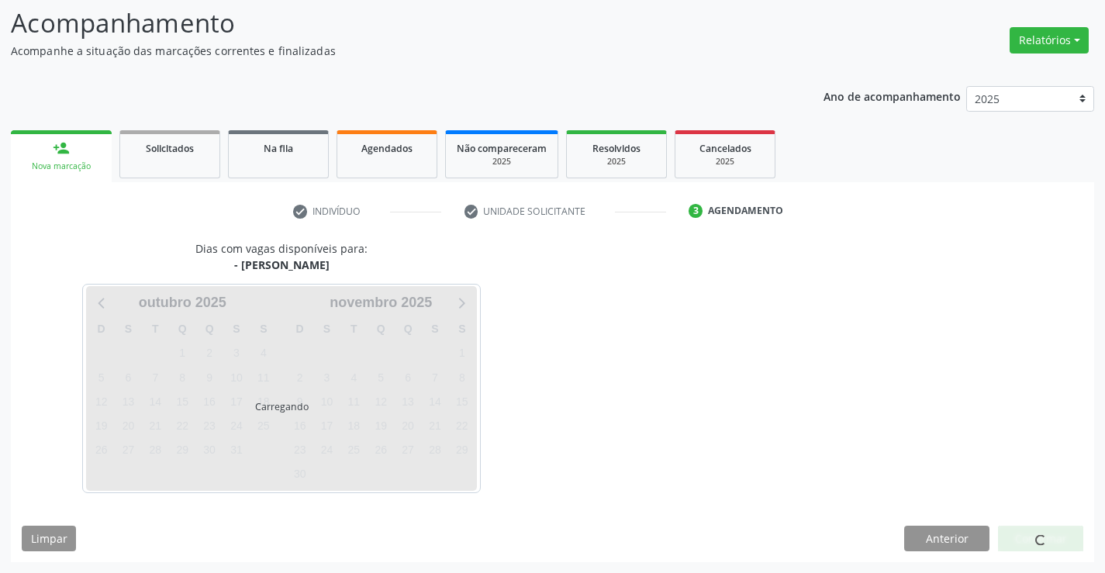
scroll to position [0, 0]
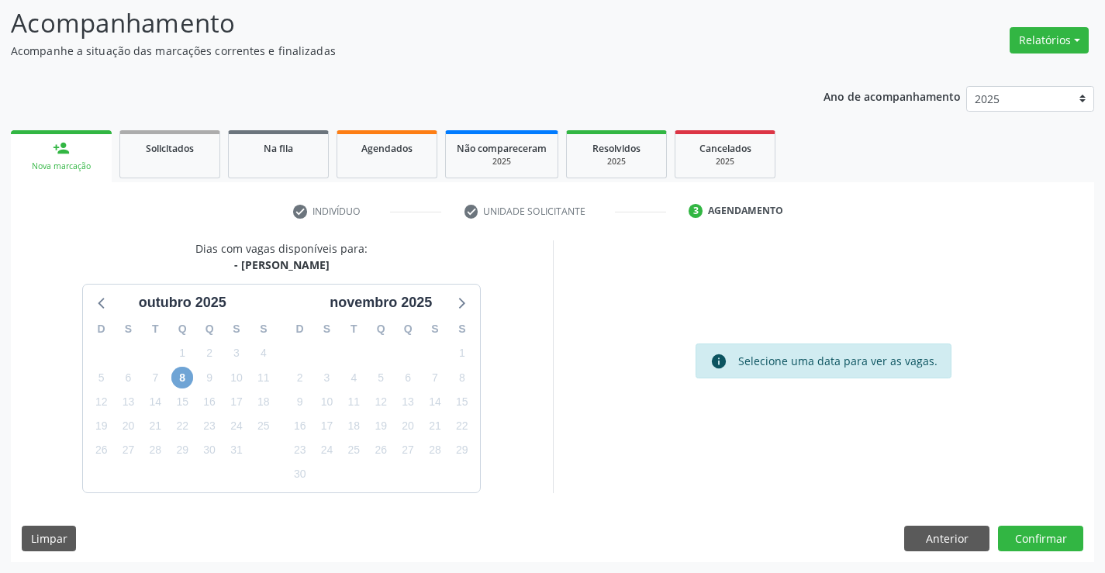
click at [178, 375] on span "8" at bounding box center [182, 378] width 22 height 22
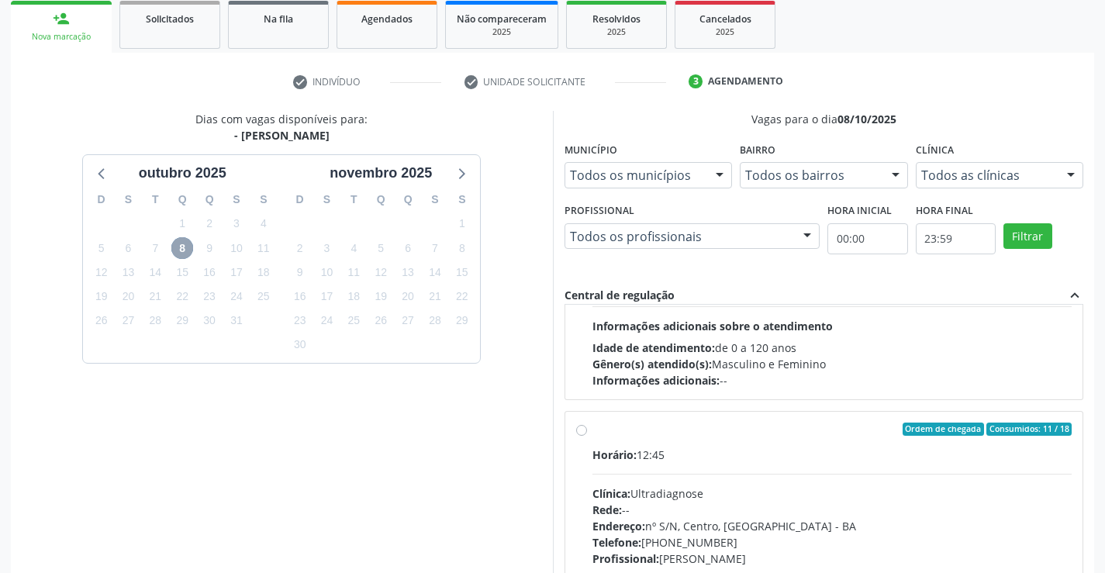
scroll to position [233, 0]
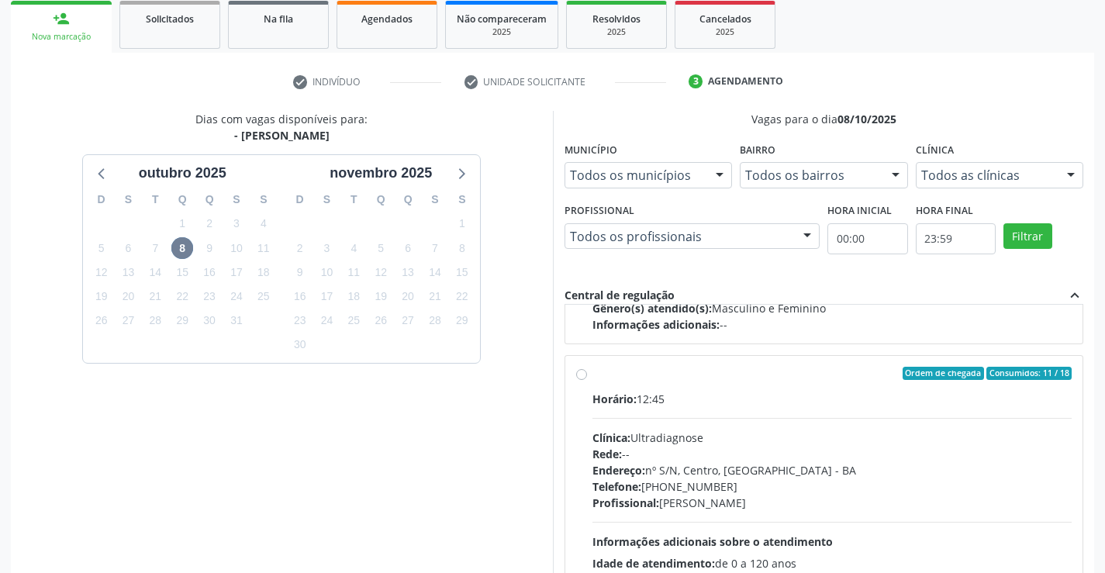
click at [592, 380] on label "Ordem de chegada Consumidos: 11 / 18 Horário: 12:45 Clínica: Ultradiagnose Rede…" at bounding box center [832, 486] width 480 height 238
click at [577, 380] on input "Ordem de chegada Consumidos: 11 / 18 Horário: 12:45 Clínica: Ultradiagnose Rede…" at bounding box center [581, 374] width 11 height 14
radio input "true"
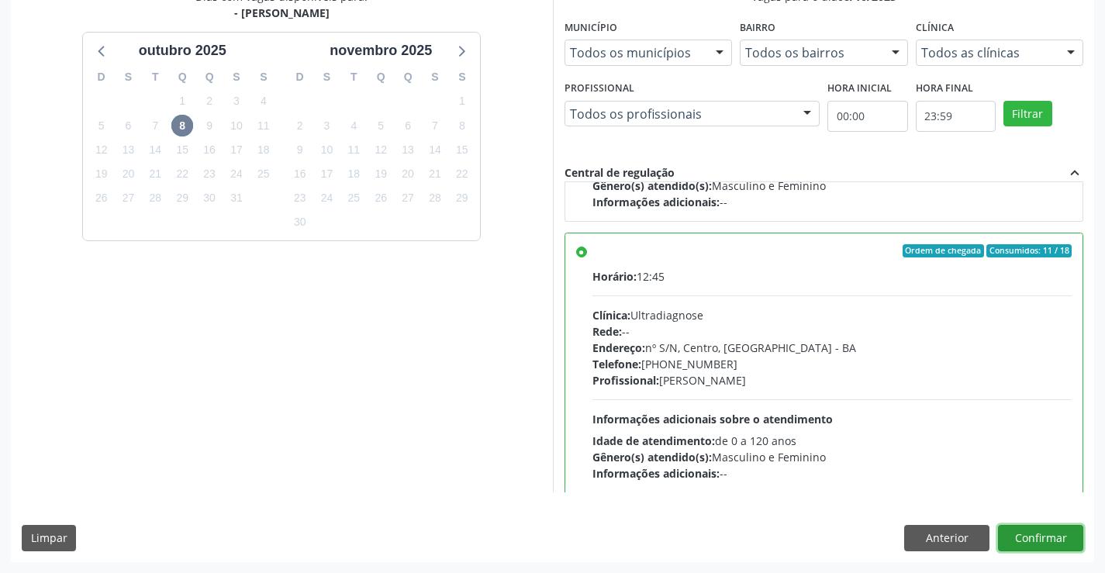
click at [1057, 542] on button "Confirmar" at bounding box center [1040, 538] width 85 height 26
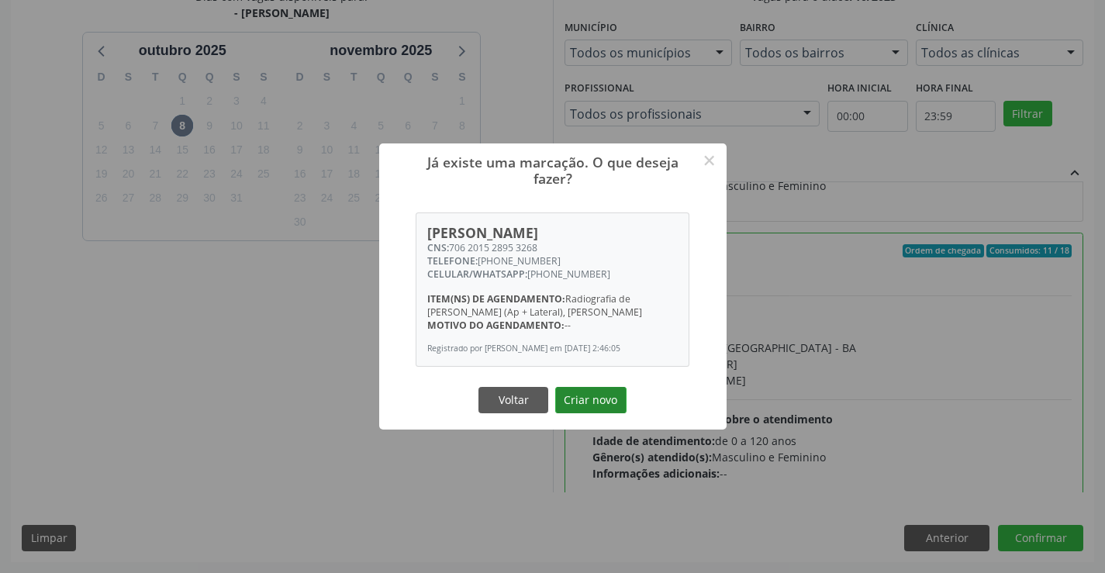
click at [584, 393] on button "Criar novo" at bounding box center [590, 400] width 71 height 26
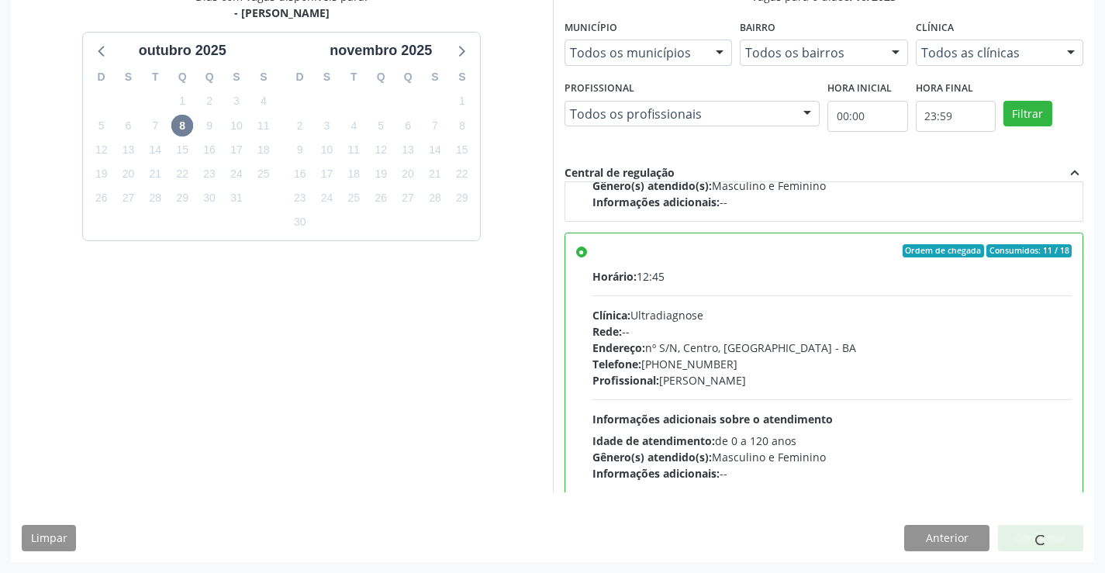
scroll to position [0, 0]
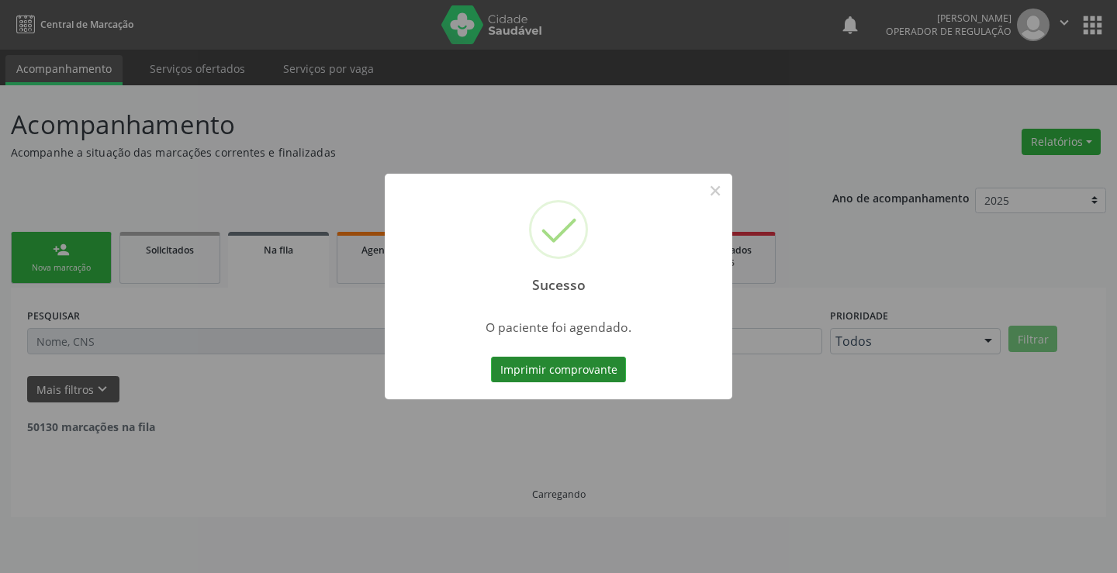
click at [575, 374] on button "Imprimir comprovante" at bounding box center [558, 370] width 135 height 26
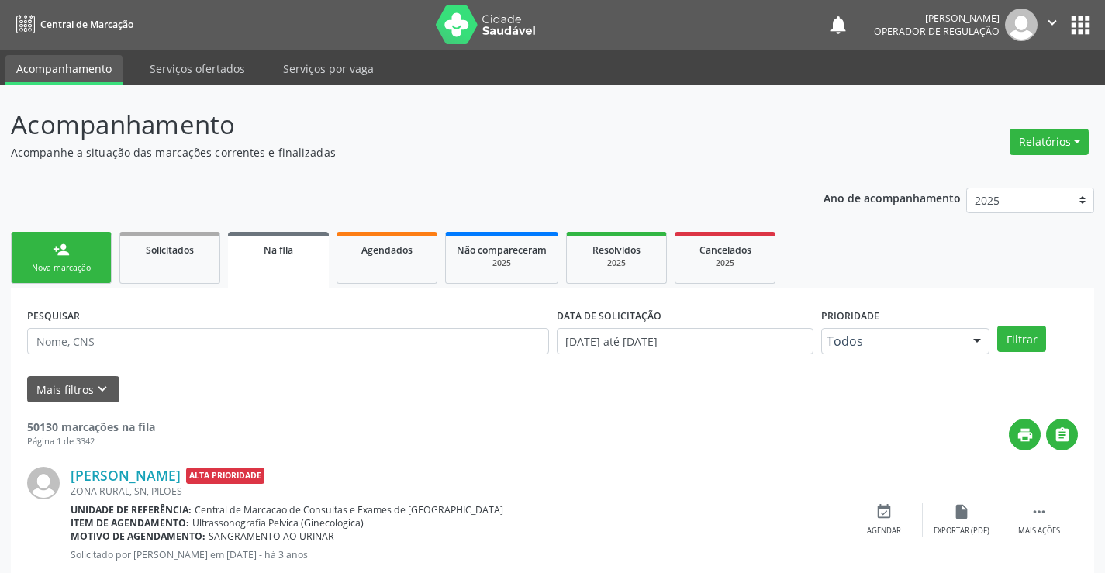
click at [91, 252] on link "person_add Nova marcação" at bounding box center [61, 258] width 101 height 52
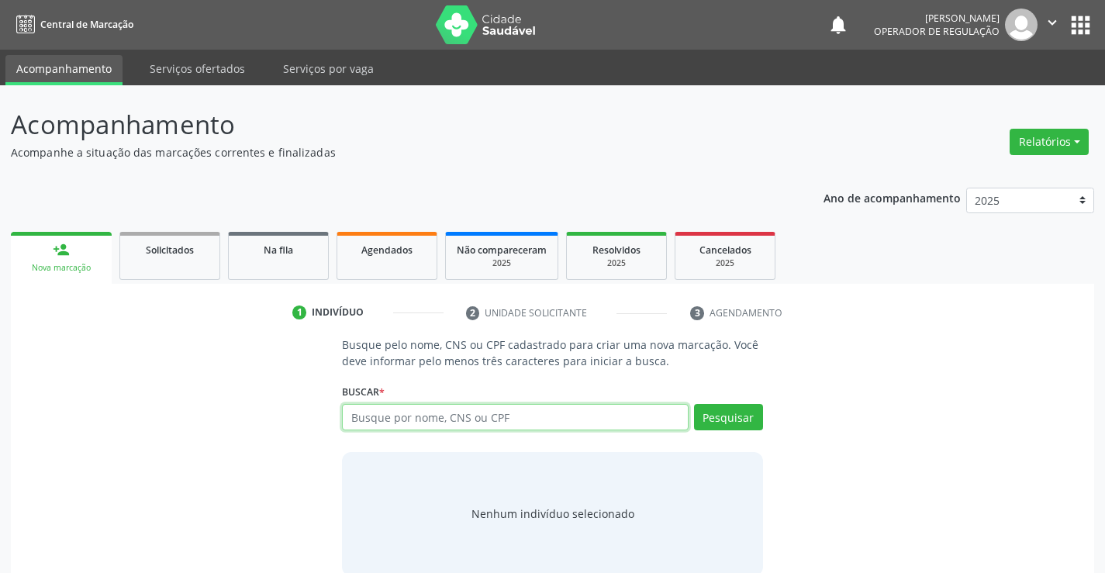
paste input "706 2015 2895 3268"
type input "706 2015 2895 3268"
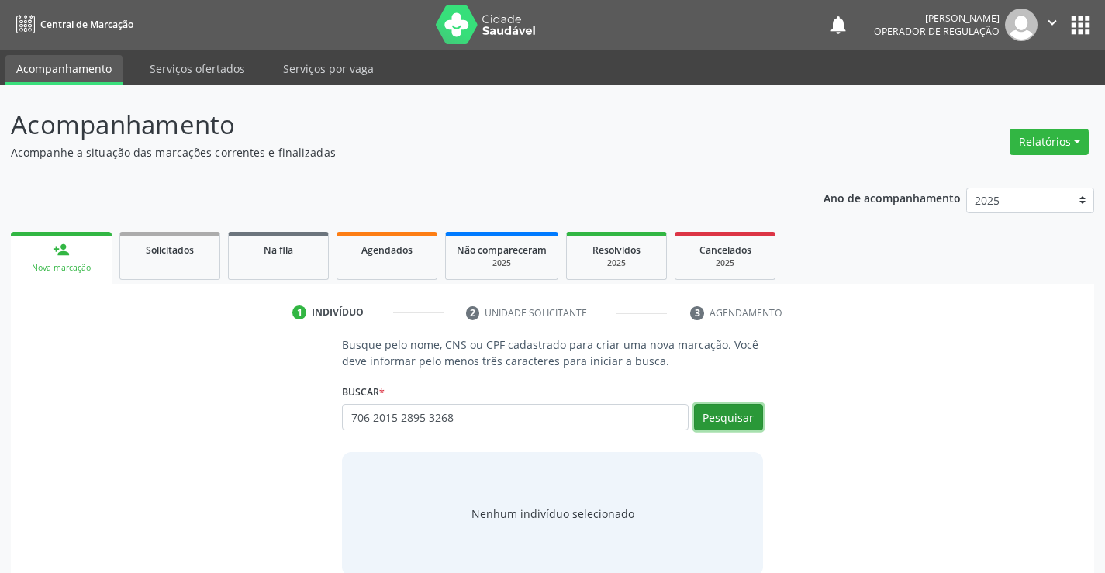
click at [708, 422] on button "Pesquisar" at bounding box center [728, 417] width 69 height 26
type input "706 2015 2895 3268"
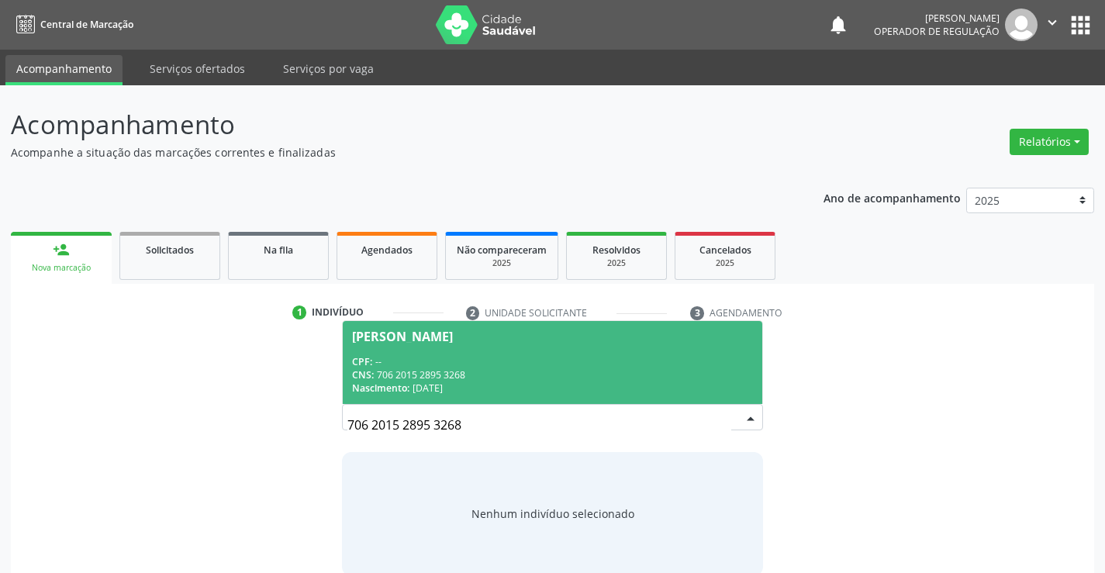
click at [369, 337] on div "[PERSON_NAME]" at bounding box center [402, 336] width 101 height 12
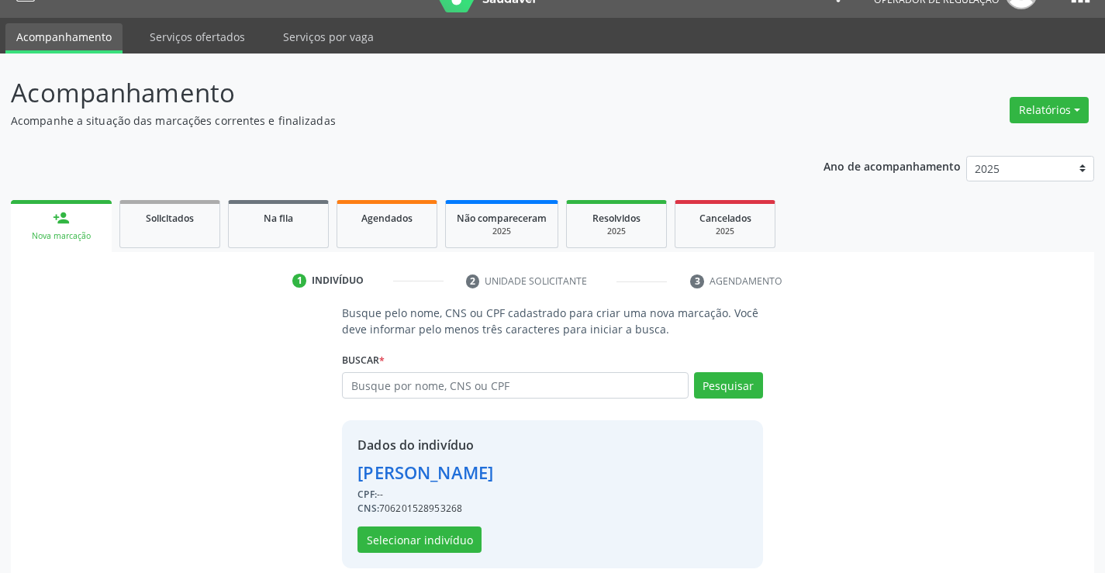
scroll to position [49, 0]
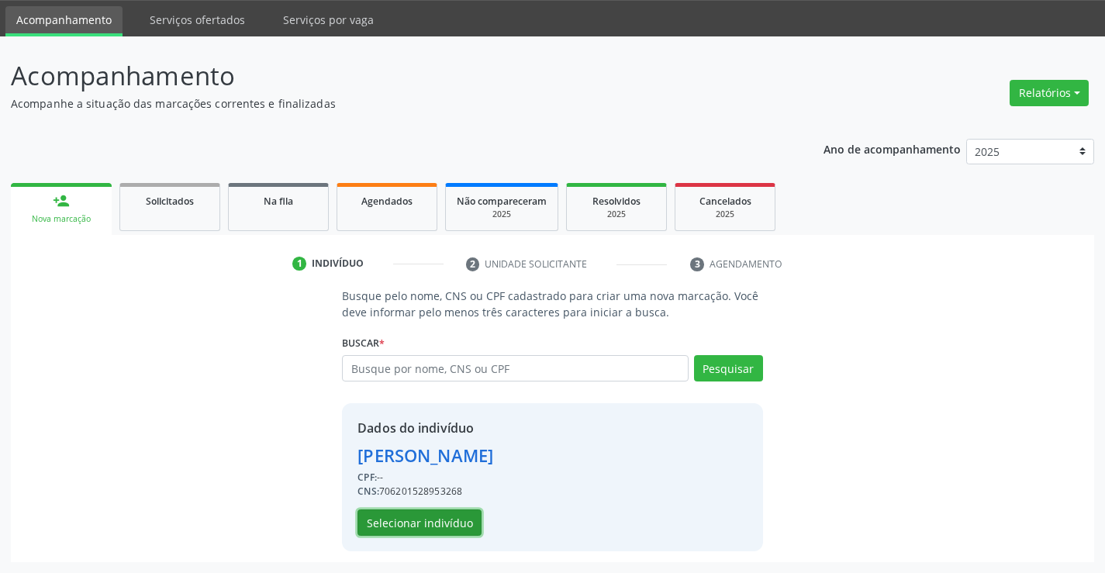
click at [447, 521] on button "Selecionar indivíduo" at bounding box center [419, 522] width 124 height 26
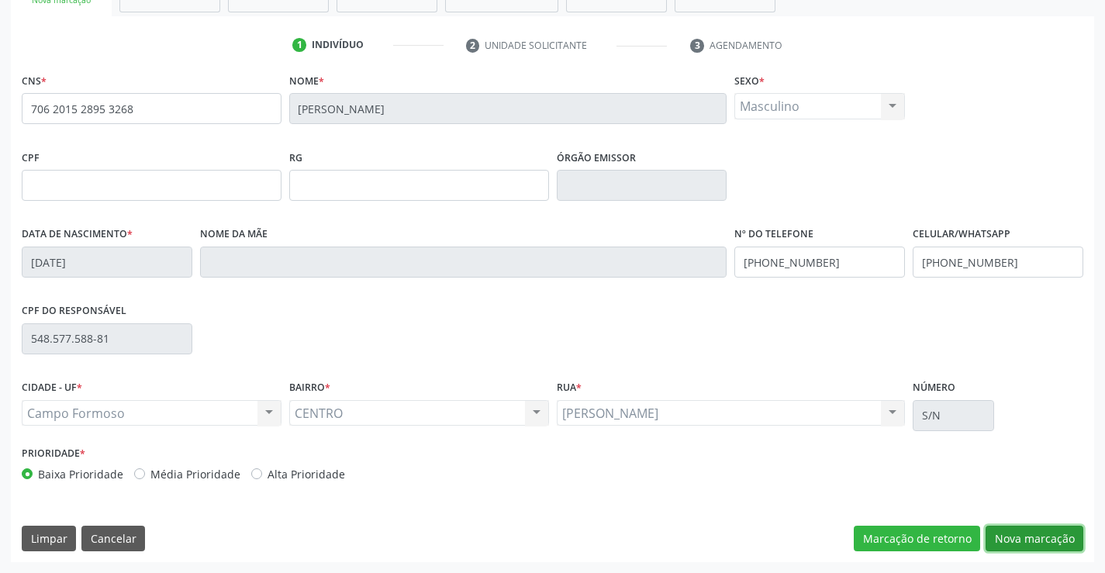
click at [1009, 533] on button "Nova marcação" at bounding box center [1034, 539] width 98 height 26
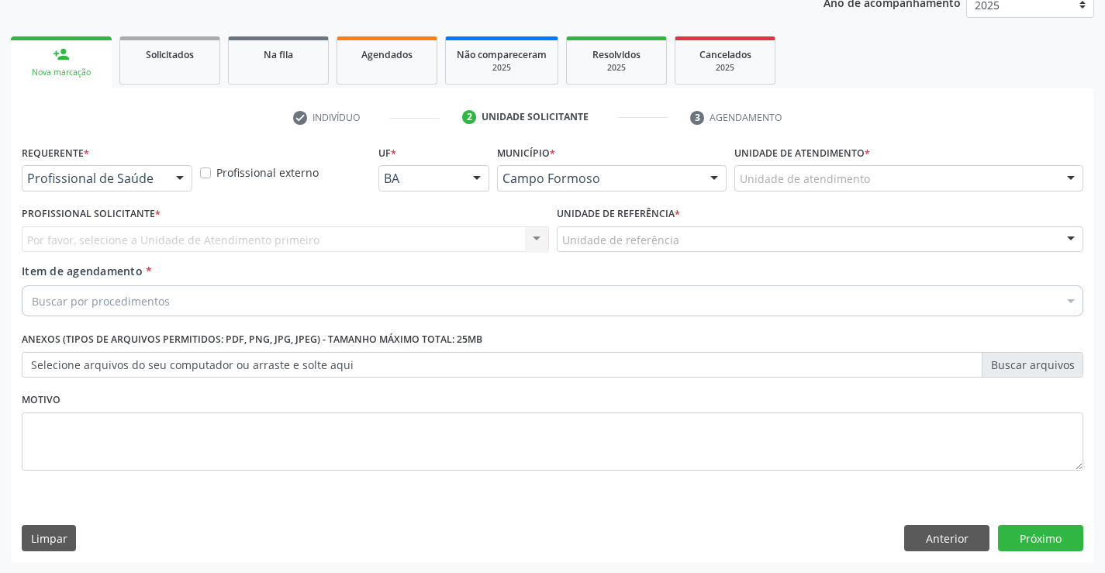
click at [185, 178] on div at bounding box center [179, 179] width 23 height 26
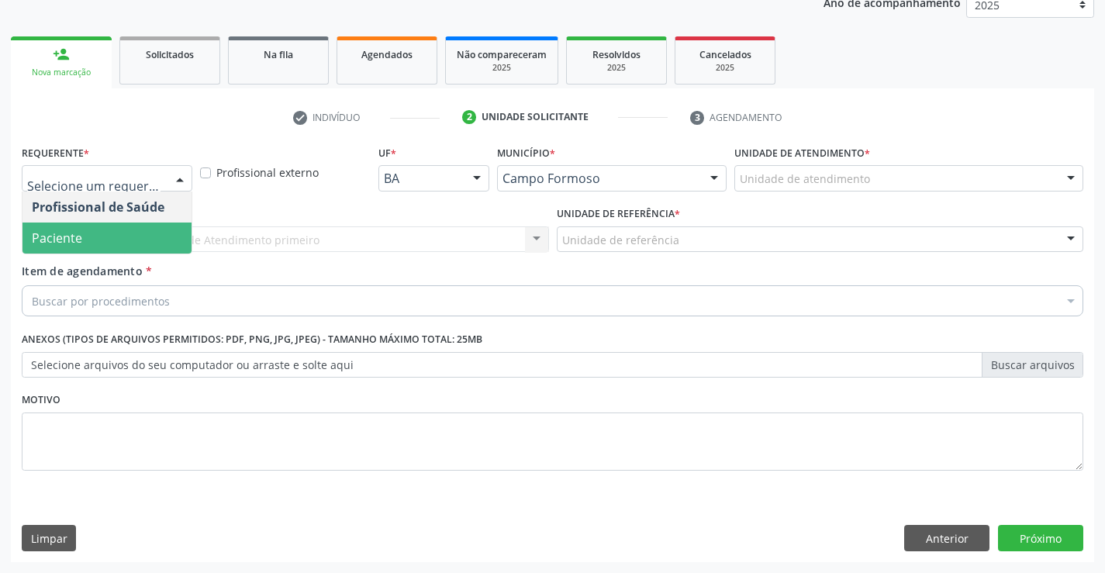
click at [133, 240] on span "Paciente" at bounding box center [106, 238] width 169 height 31
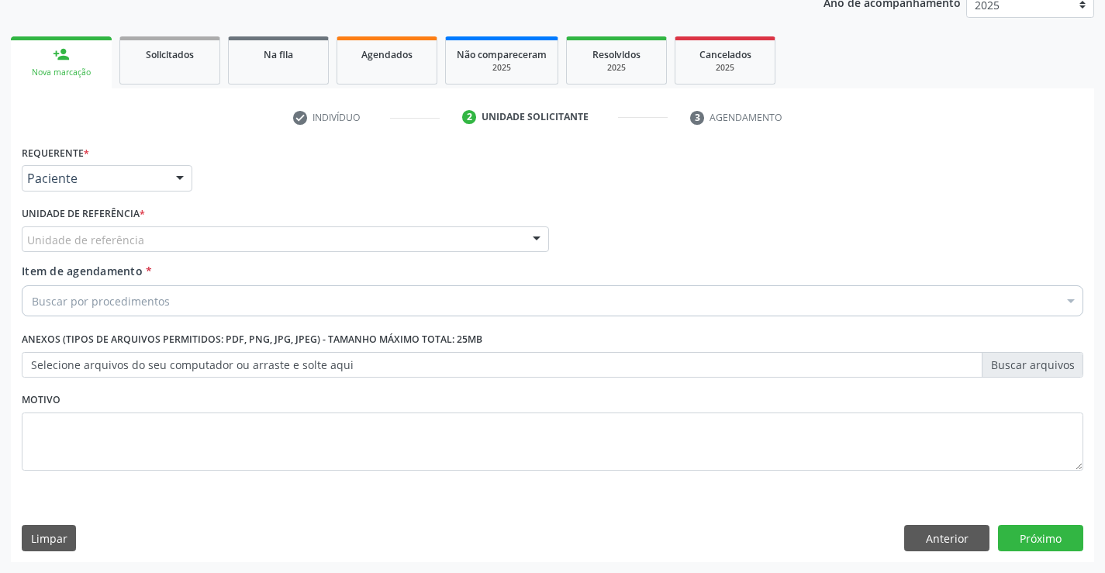
click at [530, 234] on div at bounding box center [536, 240] width 23 height 26
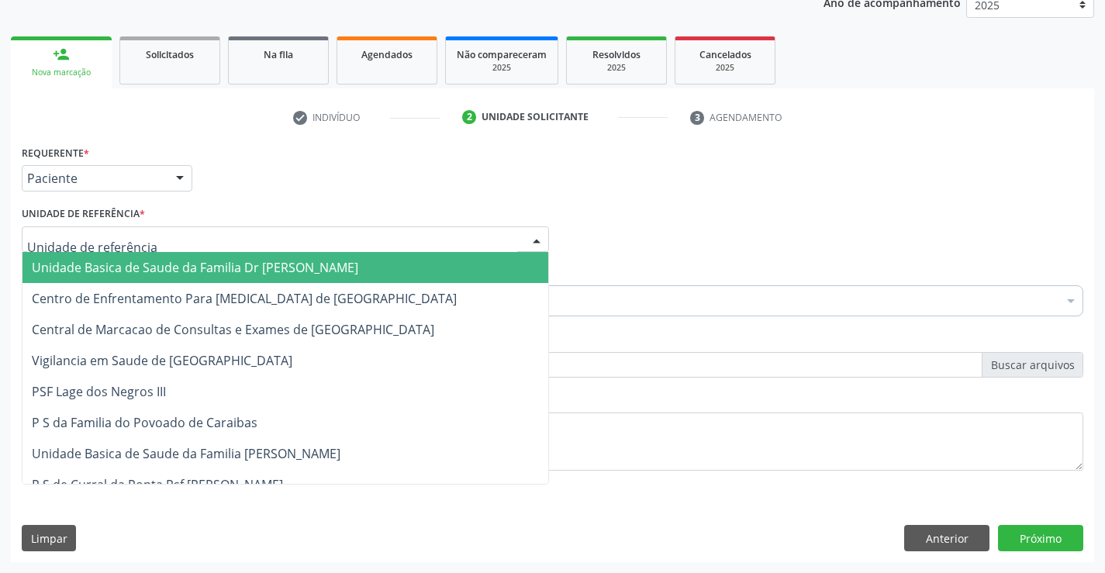
click at [384, 257] on span "Unidade Basica de Saude da Familia Dr [PERSON_NAME]" at bounding box center [285, 267] width 526 height 31
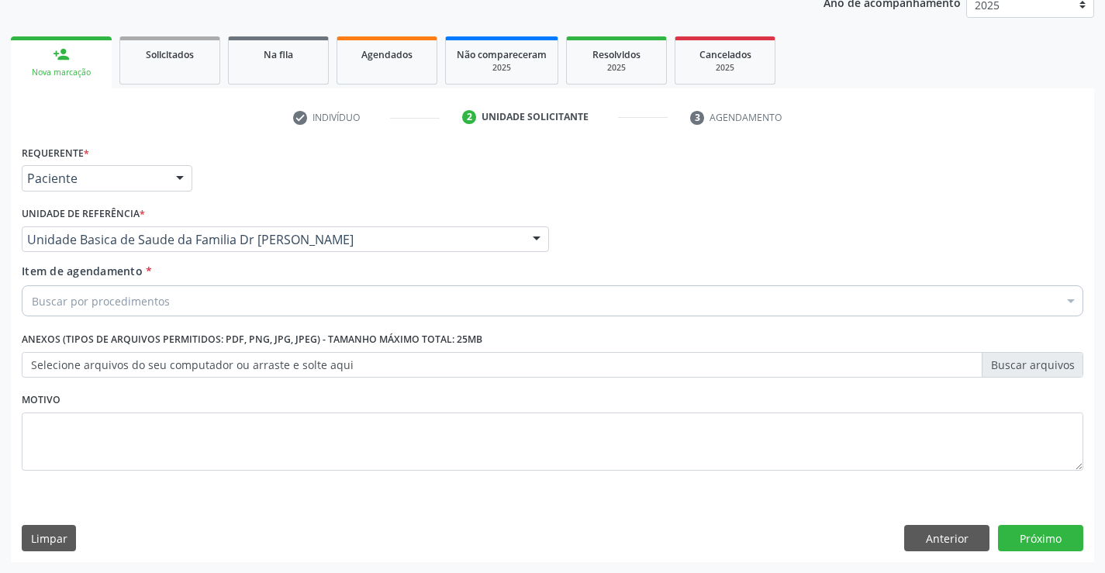
click at [343, 296] on div "Buscar por procedimentos" at bounding box center [552, 300] width 1061 height 31
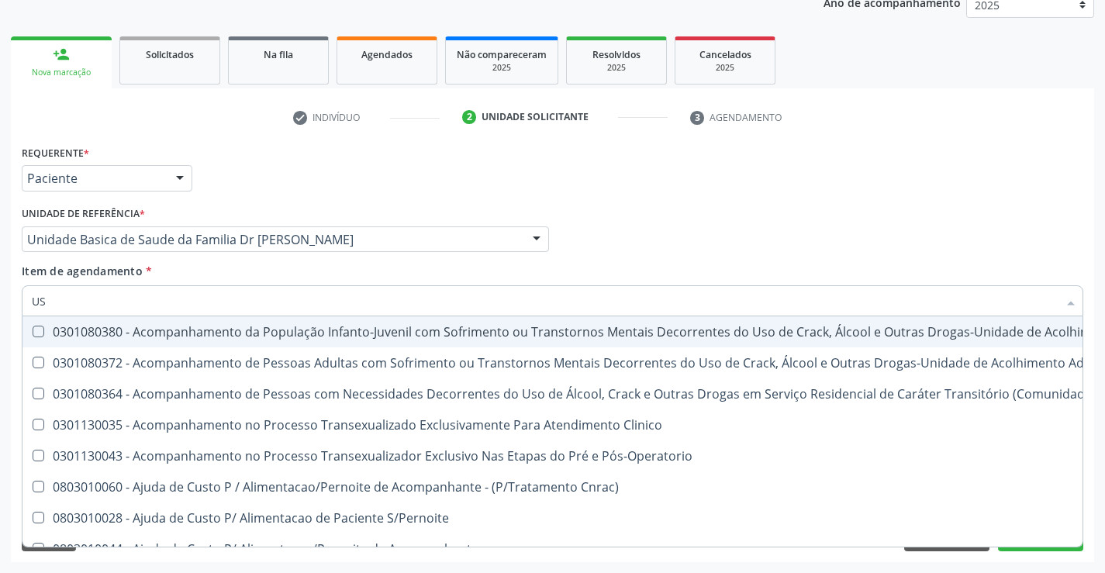
type input "USG"
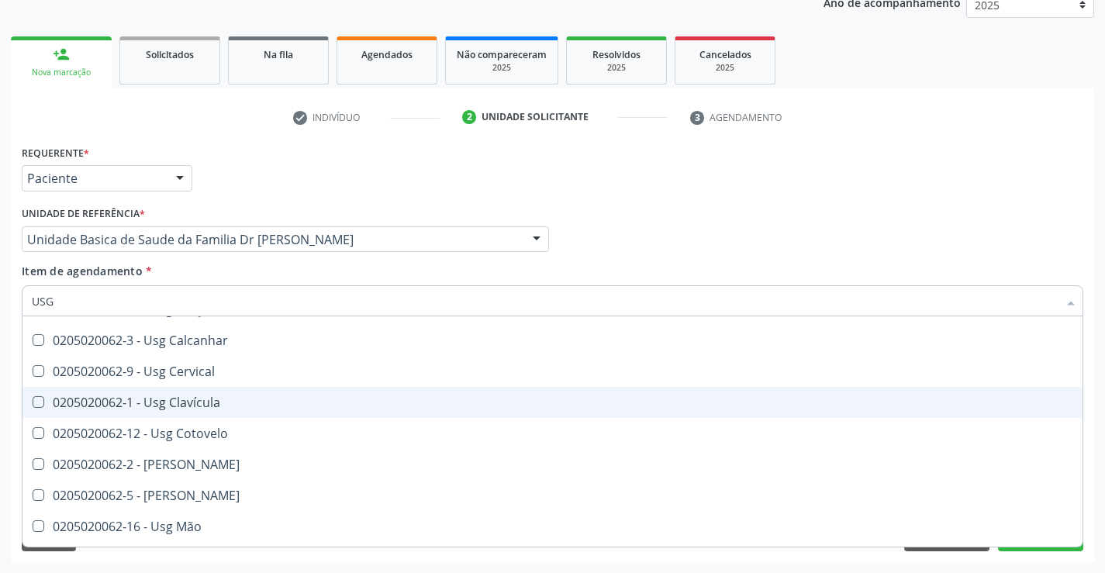
scroll to position [155, 0]
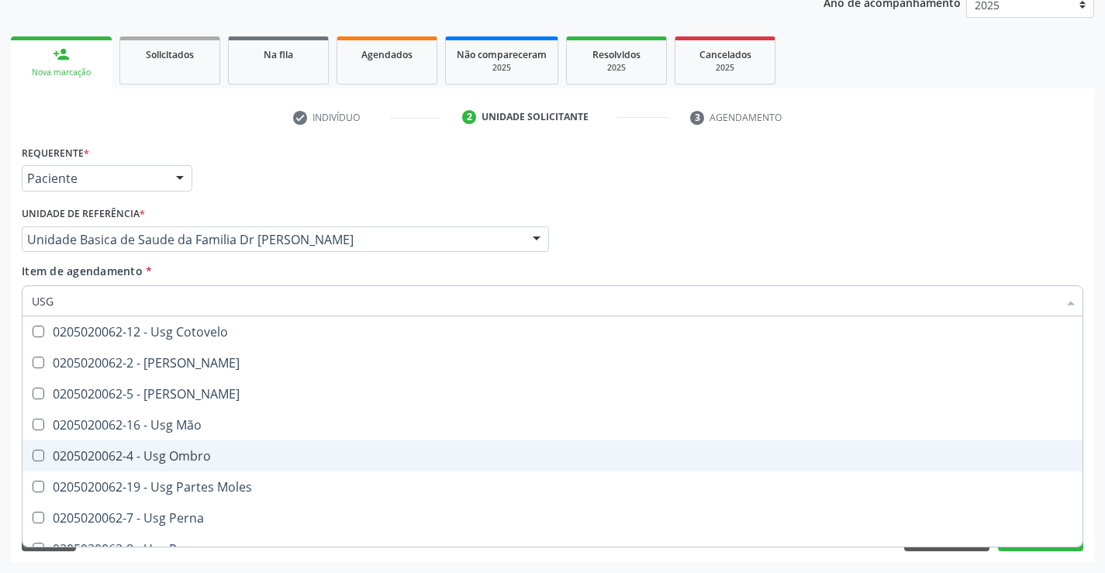
click at [240, 461] on div "0205020062-4 - Usg Ombro" at bounding box center [552, 456] width 1041 height 12
checkbox Ombro "true"
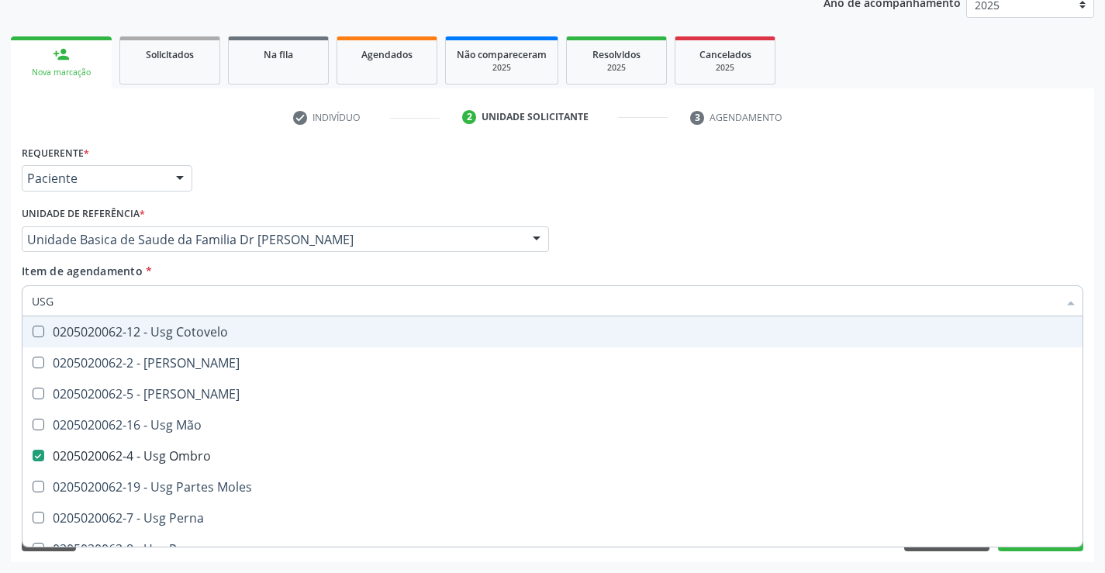
click at [1032, 240] on div "Profissional Solicitante Por favor, selecione a Unidade de Atendimento primeiro…" at bounding box center [552, 232] width 1069 height 60
checkbox Braço "true"
checkbox Ombro "false"
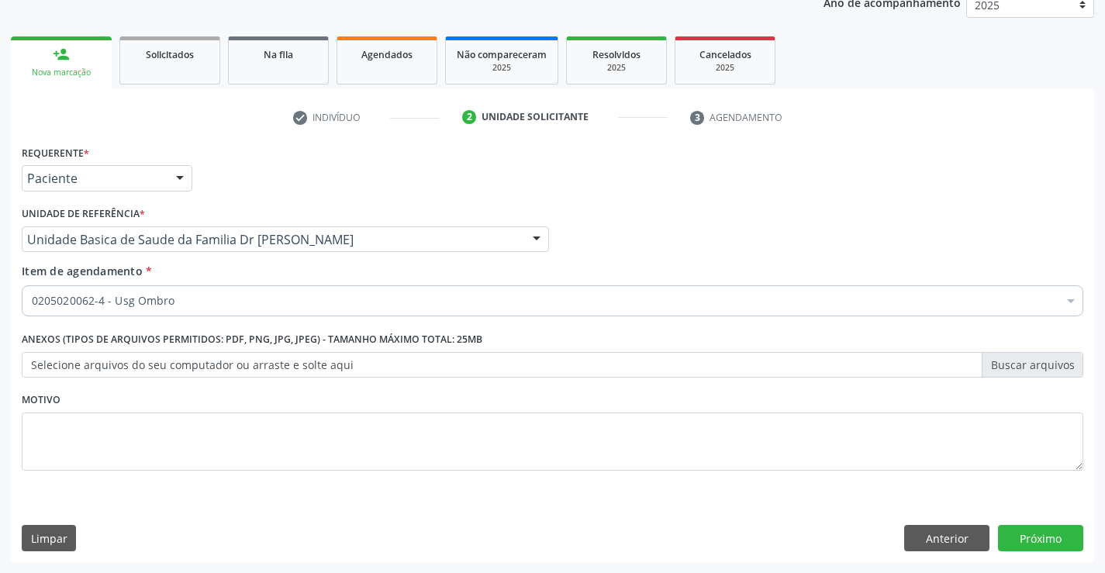
scroll to position [0, 0]
click at [1042, 534] on button "Próximo" at bounding box center [1040, 538] width 85 height 26
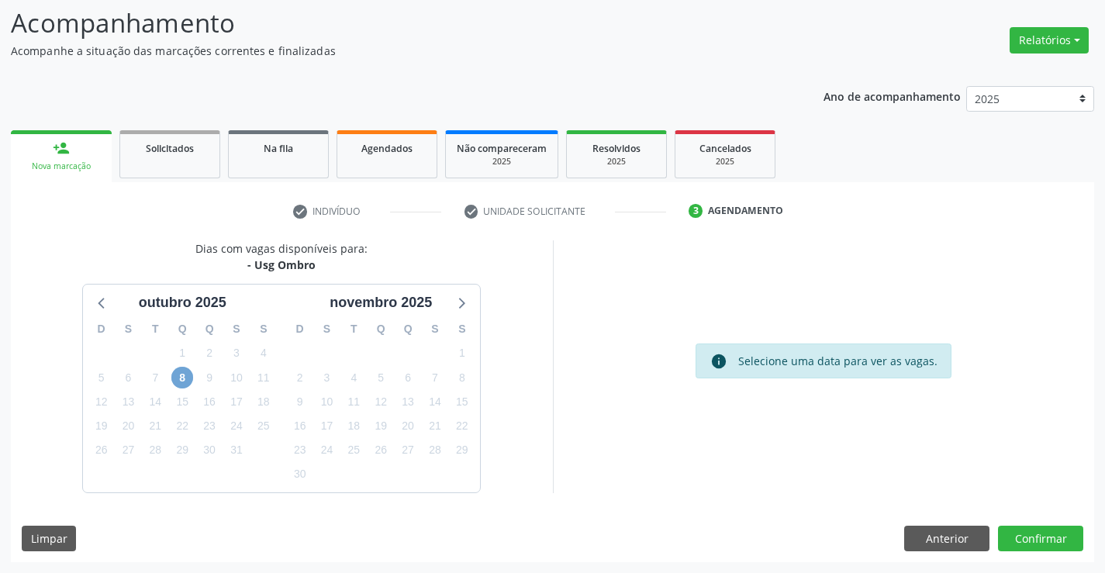
click at [181, 380] on span "8" at bounding box center [182, 378] width 22 height 22
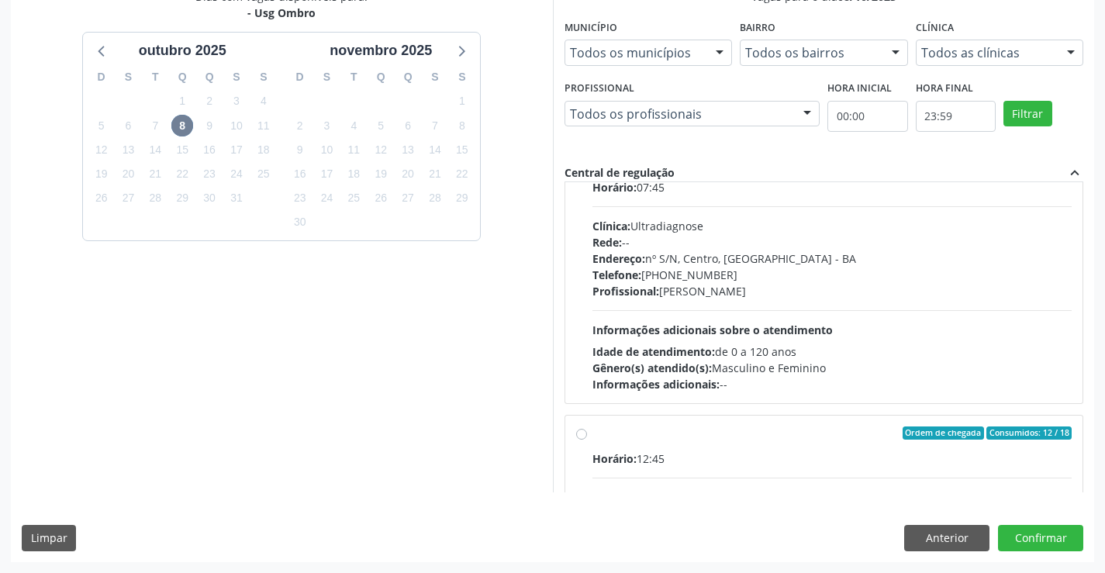
scroll to position [78, 0]
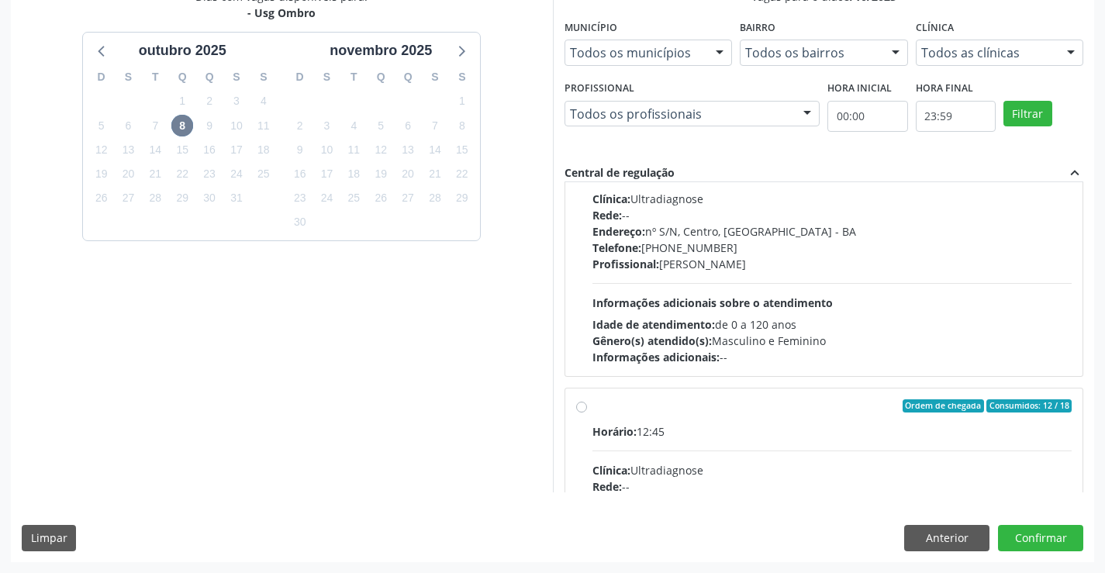
click at [592, 403] on label "Ordem de chegada Consumidos: 12 / 18 Horário: 12:45 Clínica: Ultradiagnose Rede…" at bounding box center [832, 518] width 480 height 238
click at [580, 403] on input "Ordem de chegada Consumidos: 12 / 18 Horário: 12:45 Clínica: Ultradiagnose Rede…" at bounding box center [581, 406] width 11 height 14
radio input "true"
click at [1039, 534] on button "Confirmar" at bounding box center [1040, 538] width 85 height 26
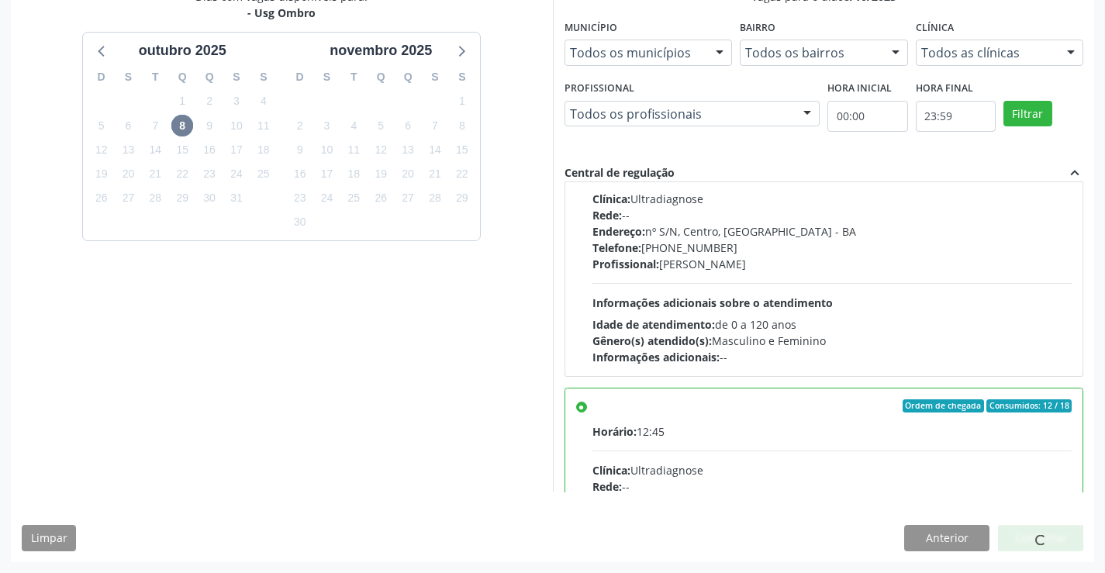
scroll to position [0, 0]
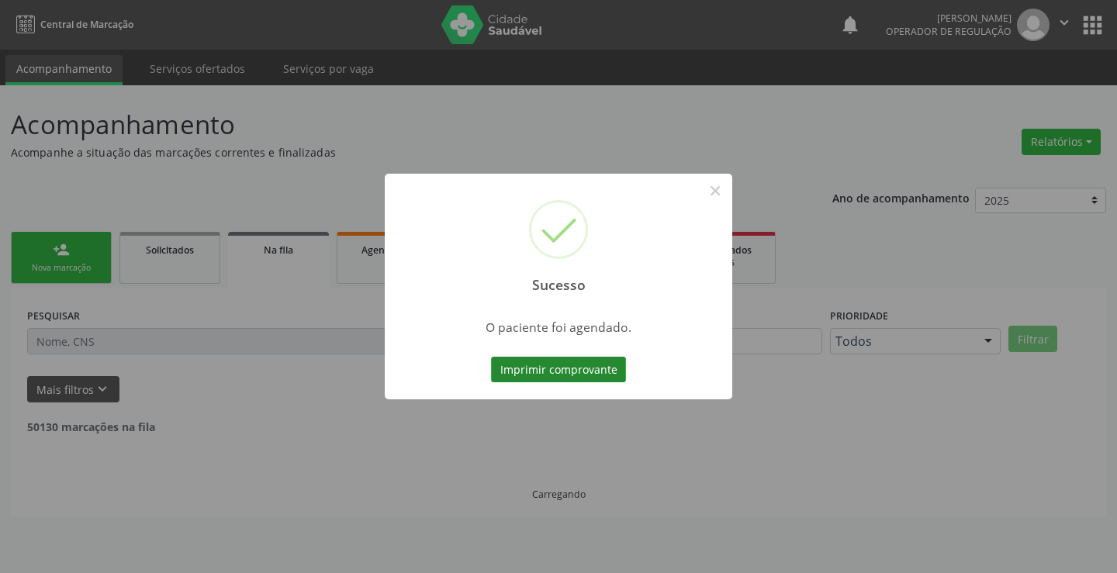
click at [554, 364] on button "Imprimir comprovante" at bounding box center [558, 370] width 135 height 26
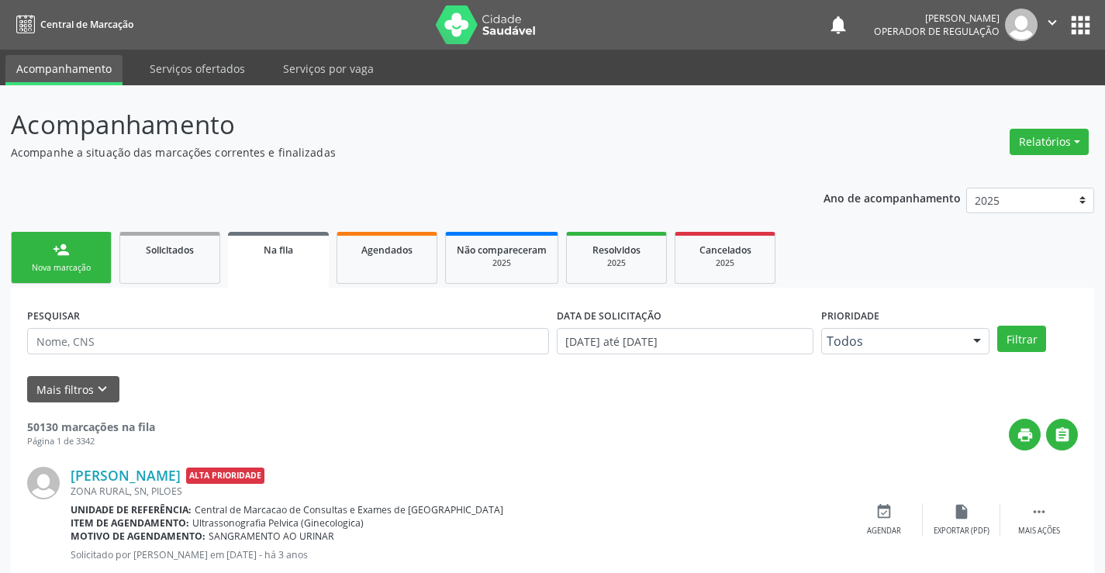
click at [78, 238] on link "person_add Nova marcação" at bounding box center [61, 258] width 101 height 52
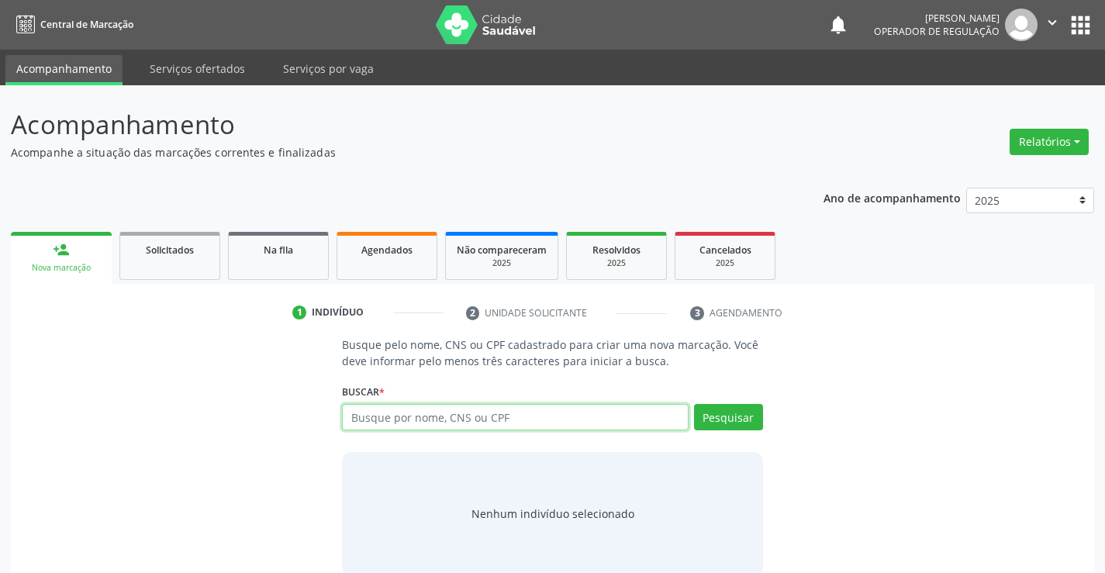
click at [368, 414] on input "text" at bounding box center [515, 417] width 346 height 26
type input "703400287328800"
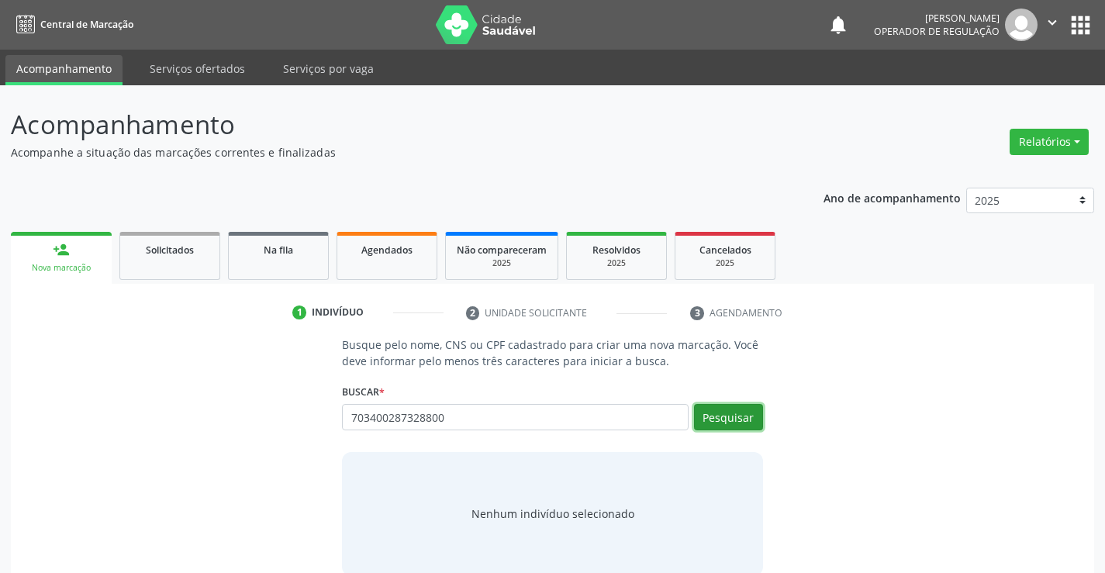
click at [731, 411] on button "Pesquisar" at bounding box center [728, 417] width 69 height 26
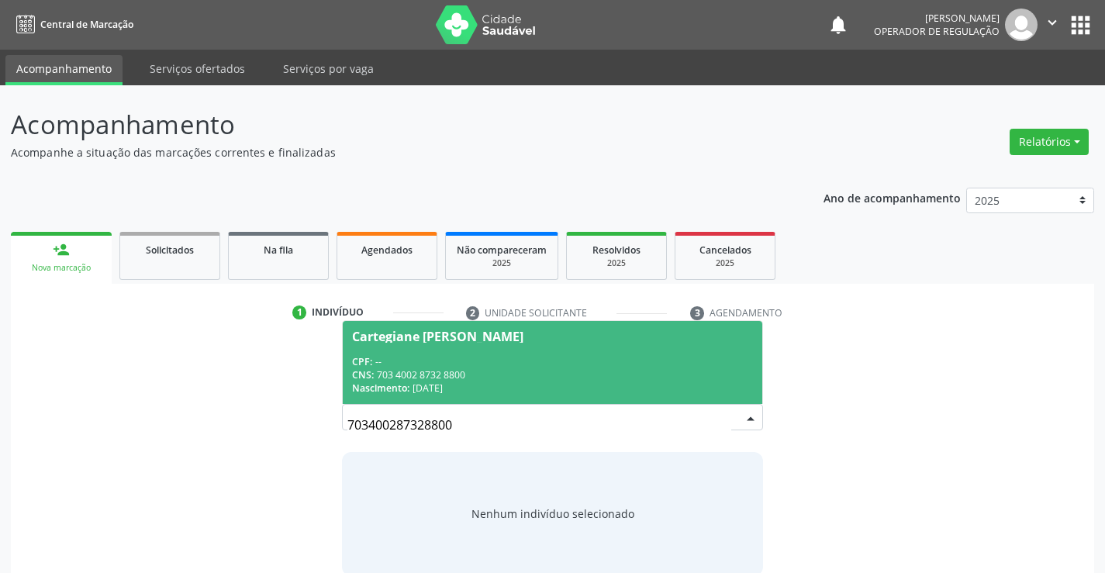
click at [462, 333] on div "Cartegiane [PERSON_NAME]" at bounding box center [437, 336] width 171 height 12
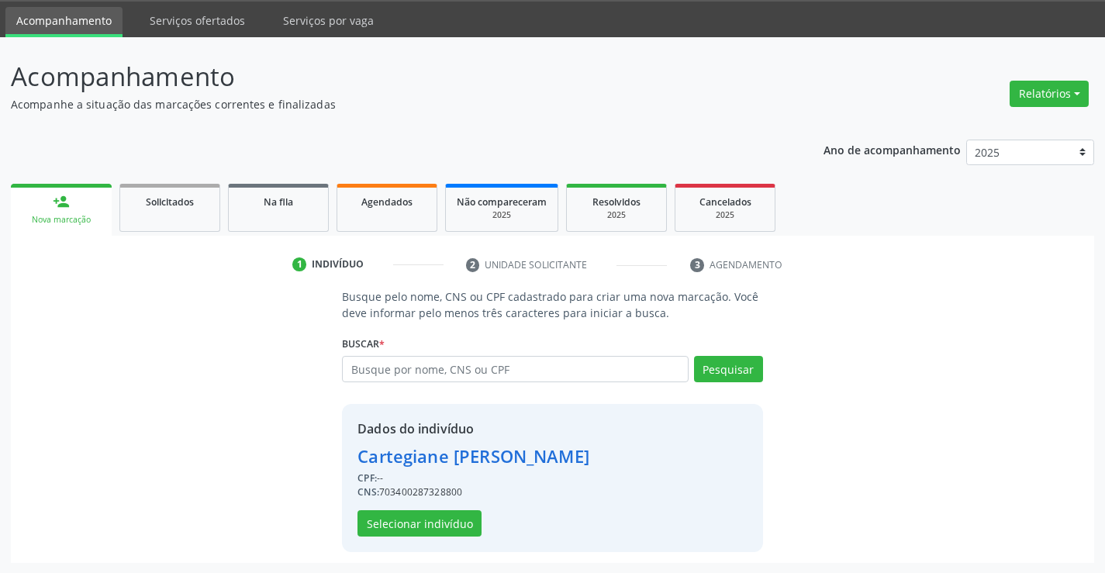
scroll to position [49, 0]
click at [416, 523] on button "Selecionar indivíduo" at bounding box center [419, 522] width 124 height 26
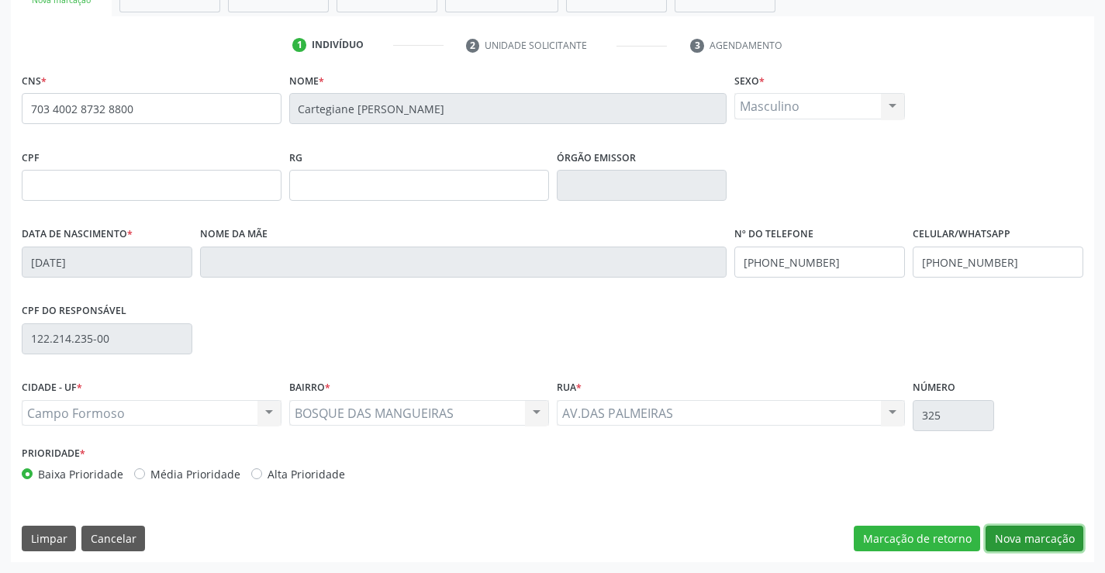
click at [1004, 532] on button "Nova marcação" at bounding box center [1034, 539] width 98 height 26
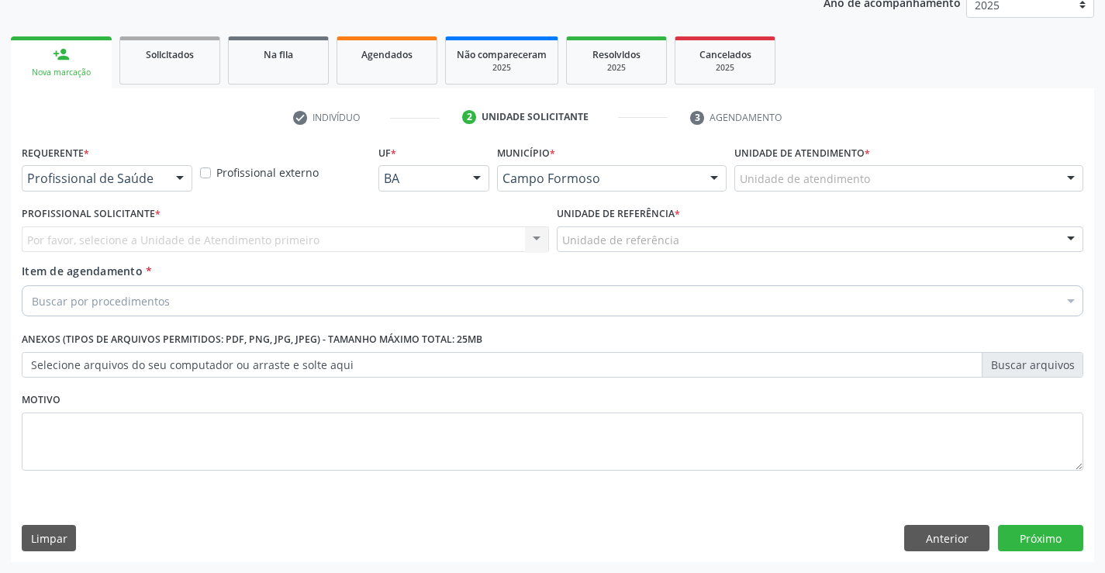
scroll to position [195, 0]
click at [185, 173] on div at bounding box center [179, 179] width 23 height 26
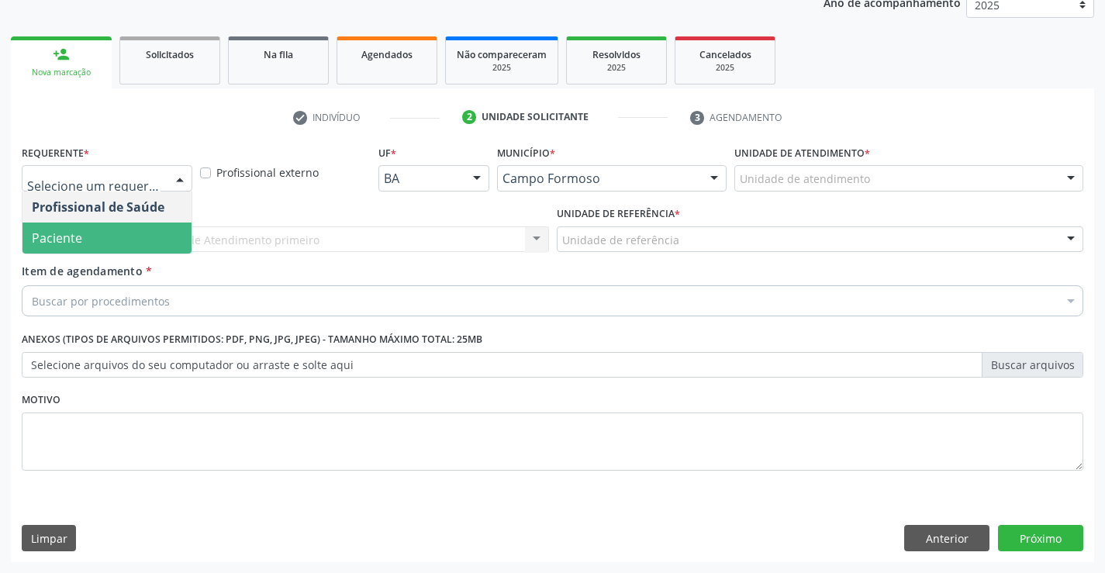
click at [111, 243] on span "Paciente" at bounding box center [106, 238] width 169 height 31
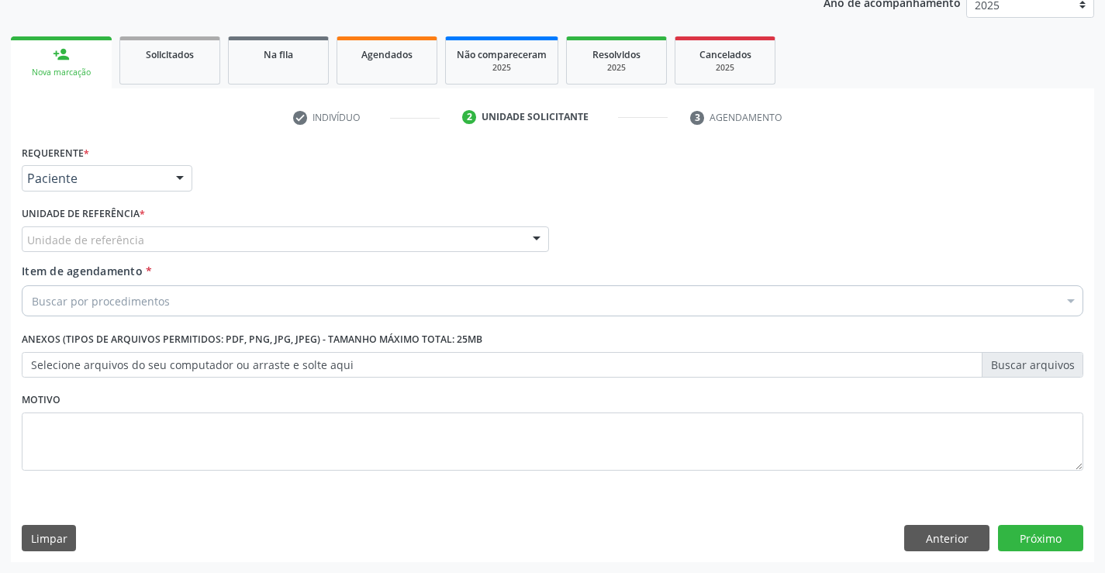
click at [533, 237] on div at bounding box center [536, 240] width 23 height 26
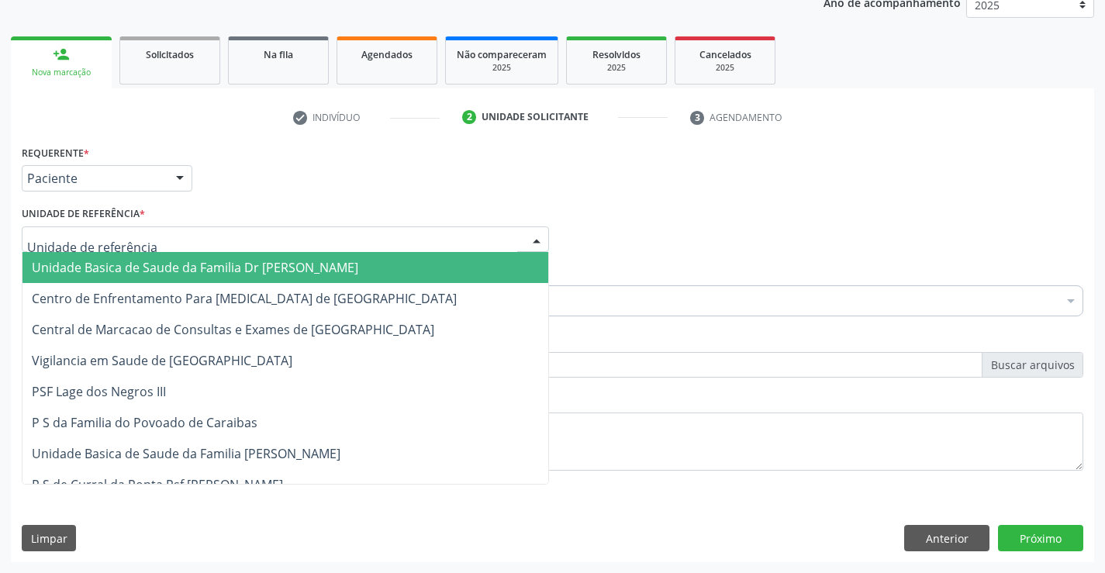
click at [423, 272] on span "Unidade Basica de Saude da Familia Dr [PERSON_NAME]" at bounding box center [285, 267] width 526 height 31
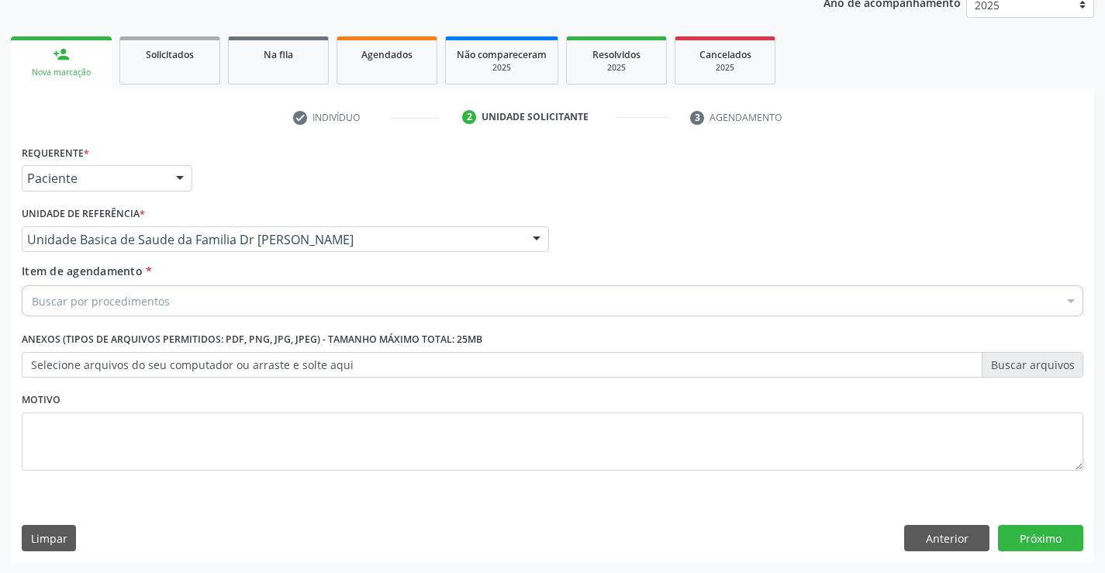
click at [313, 312] on div "Buscar por procedimentos" at bounding box center [552, 300] width 1061 height 31
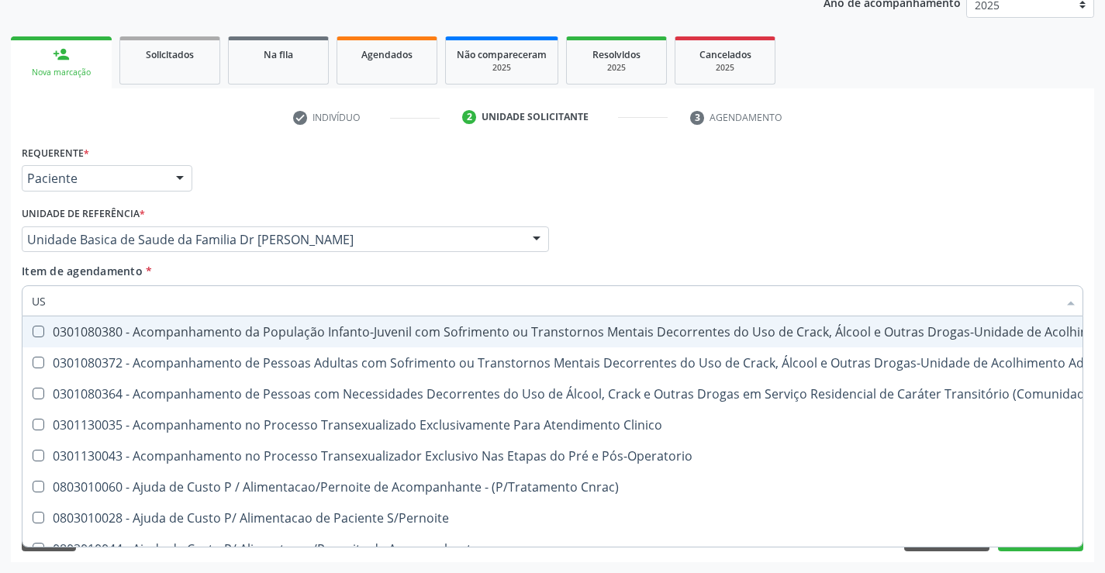
type input "USG"
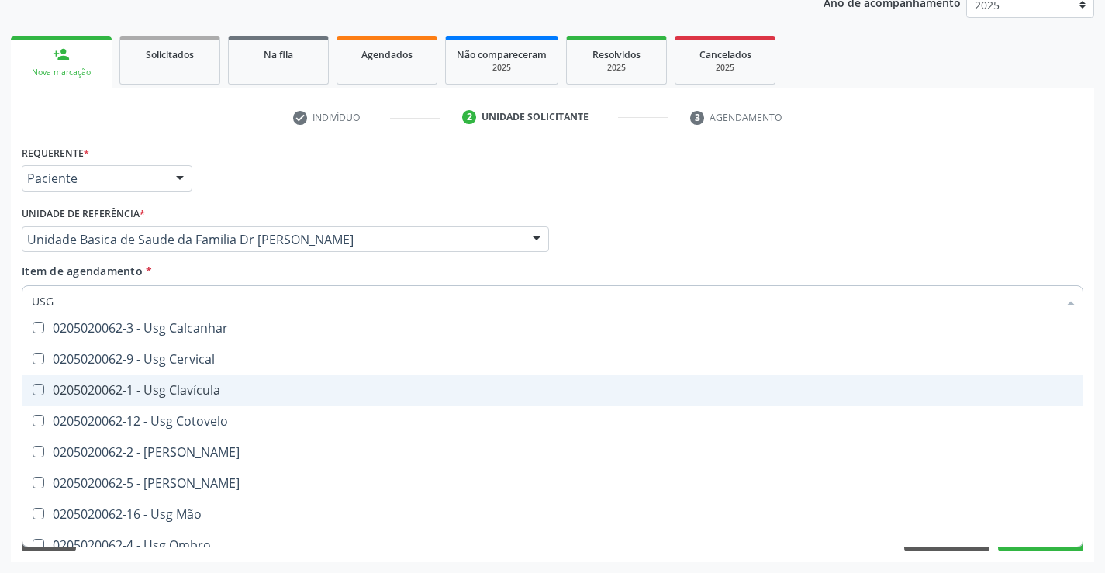
scroll to position [233, 0]
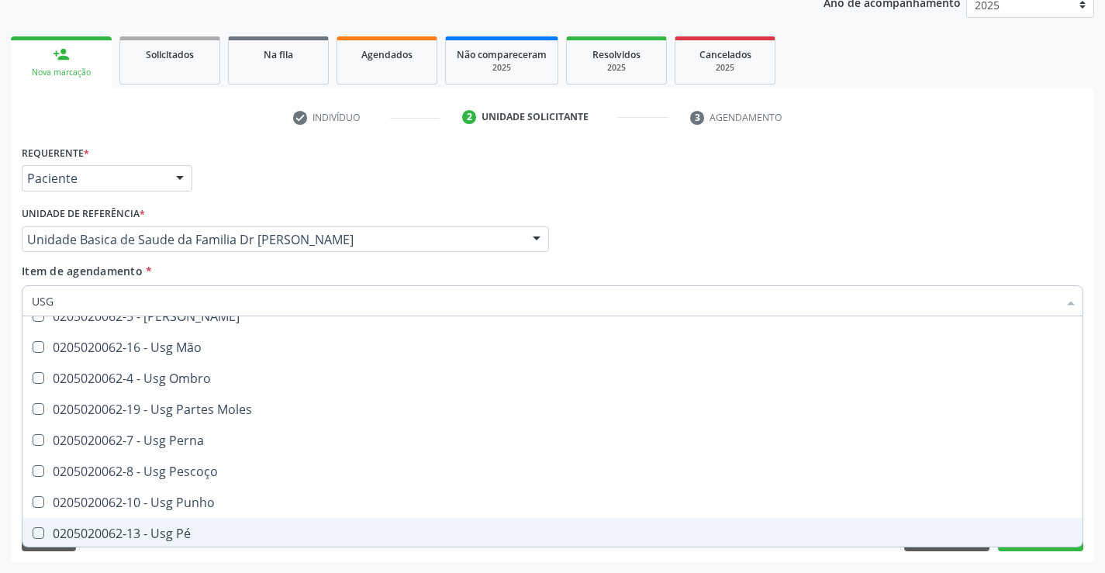
click at [191, 527] on div "0205020062-13 - Usg Pé" at bounding box center [552, 533] width 1041 height 12
checkbox Pé "true"
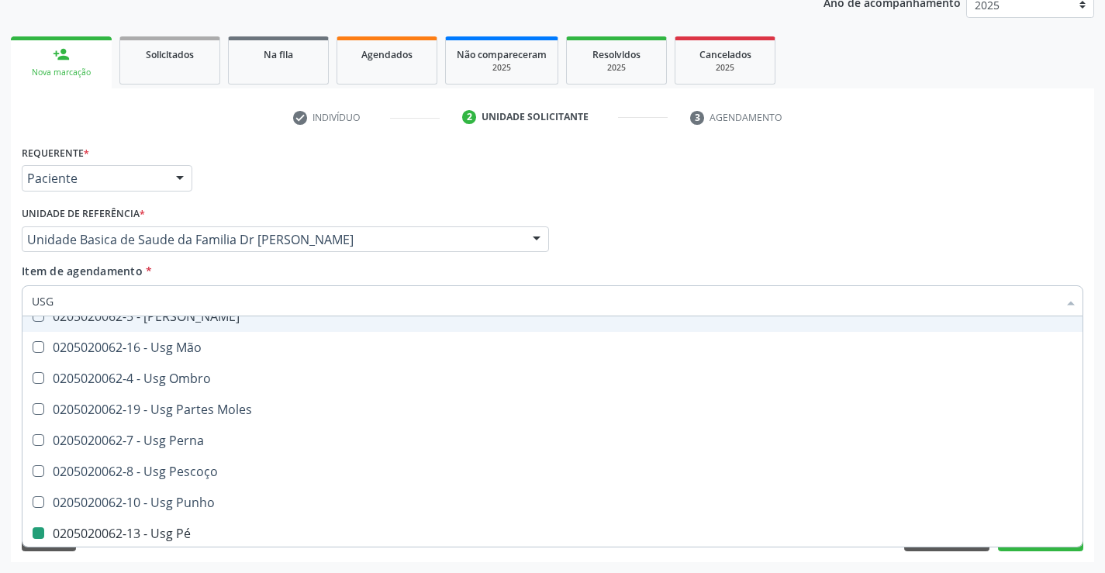
click at [824, 233] on div "Profissional Solicitante Por favor, selecione a Unidade de Atendimento primeiro…" at bounding box center [552, 232] width 1069 height 60
checkbox Braço "true"
checkbox Pé "false"
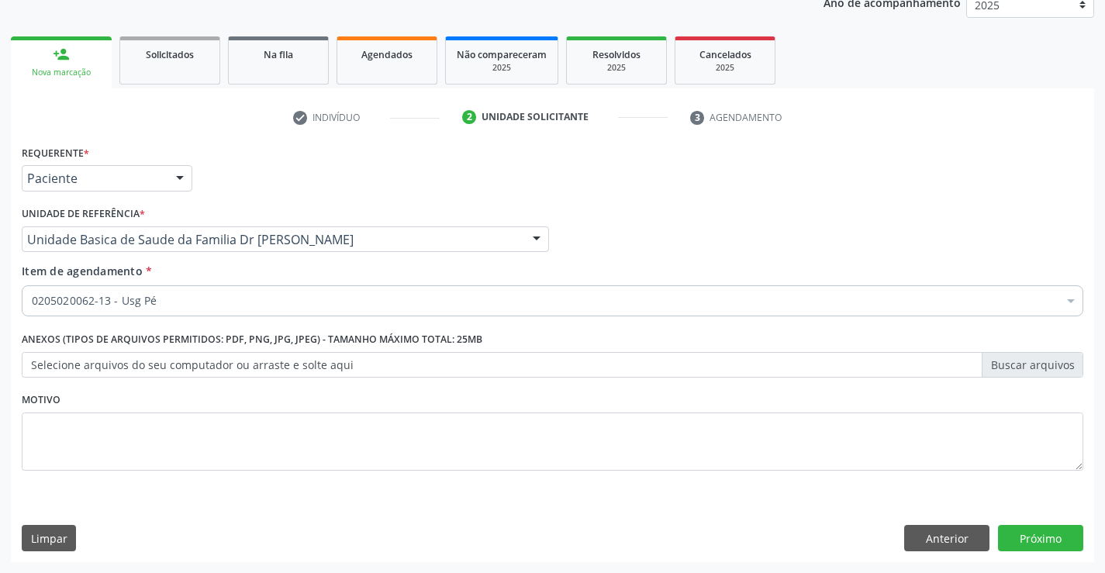
scroll to position [0, 0]
click at [1040, 551] on div "Requerente * Paciente Profissional de Saúde Paciente Nenhum resultado encontrad…" at bounding box center [552, 351] width 1083 height 421
click at [1035, 535] on button "Próximo" at bounding box center [1040, 538] width 85 height 26
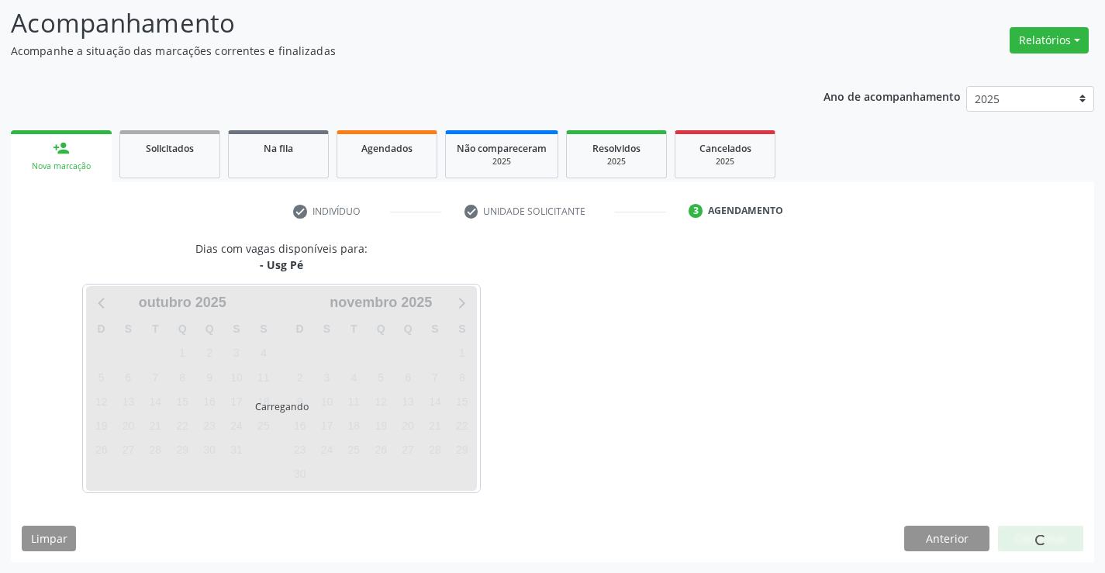
scroll to position [102, 0]
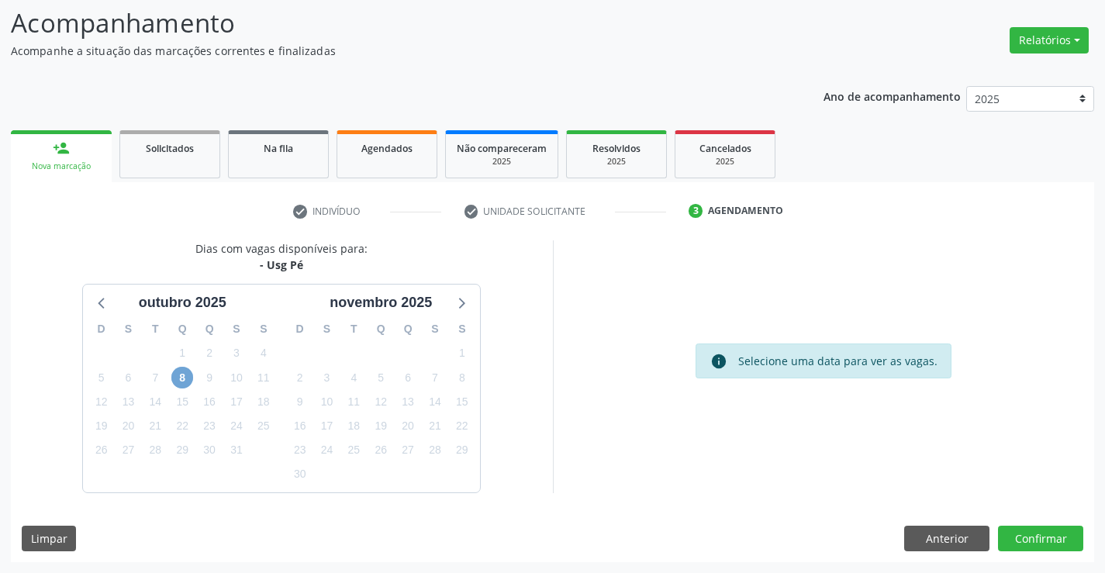
click at [181, 381] on span "8" at bounding box center [182, 378] width 22 height 22
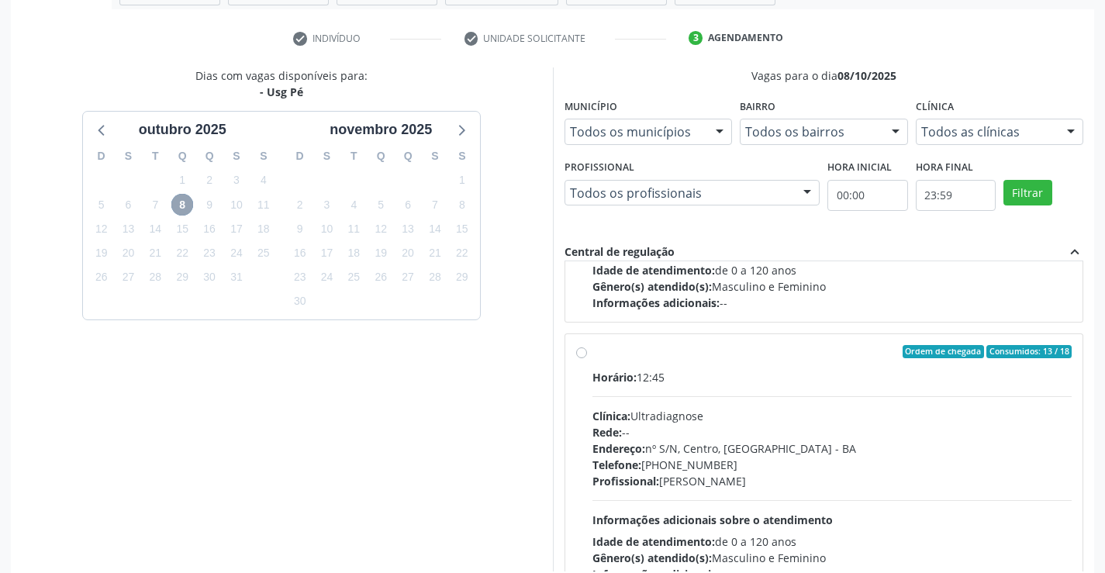
scroll to position [233, 0]
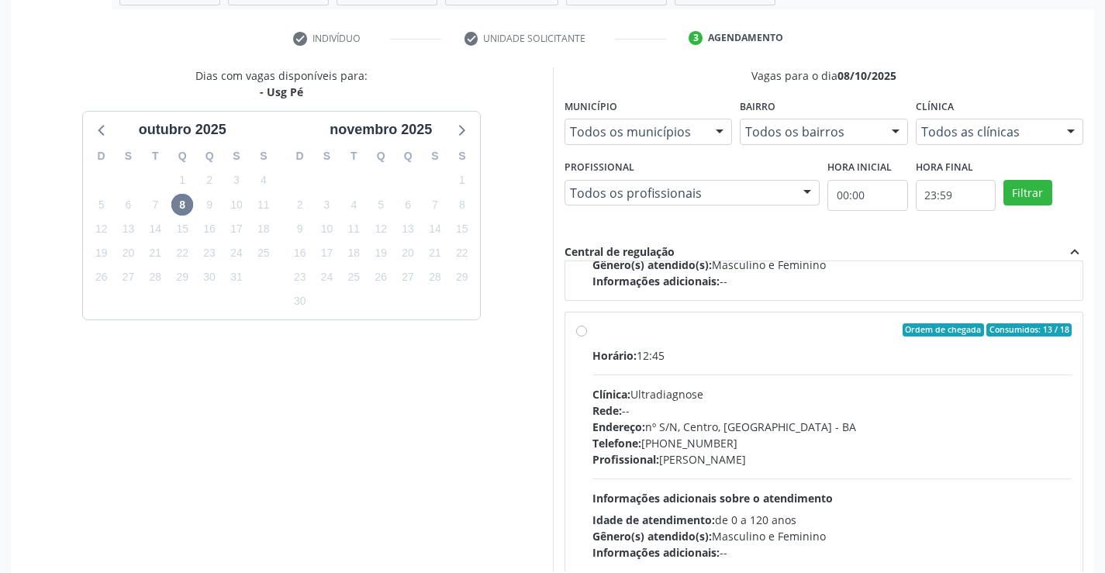
click at [592, 333] on label "Ordem de chegada Consumidos: 13 / 18 Horário: 12:45 Clínica: Ultradiagnose Rede…" at bounding box center [832, 442] width 480 height 238
click at [584, 333] on input "Ordem de chegada Consumidos: 13 / 18 Horário: 12:45 Clínica: Ultradiagnose Rede…" at bounding box center [581, 330] width 11 height 14
radio input "true"
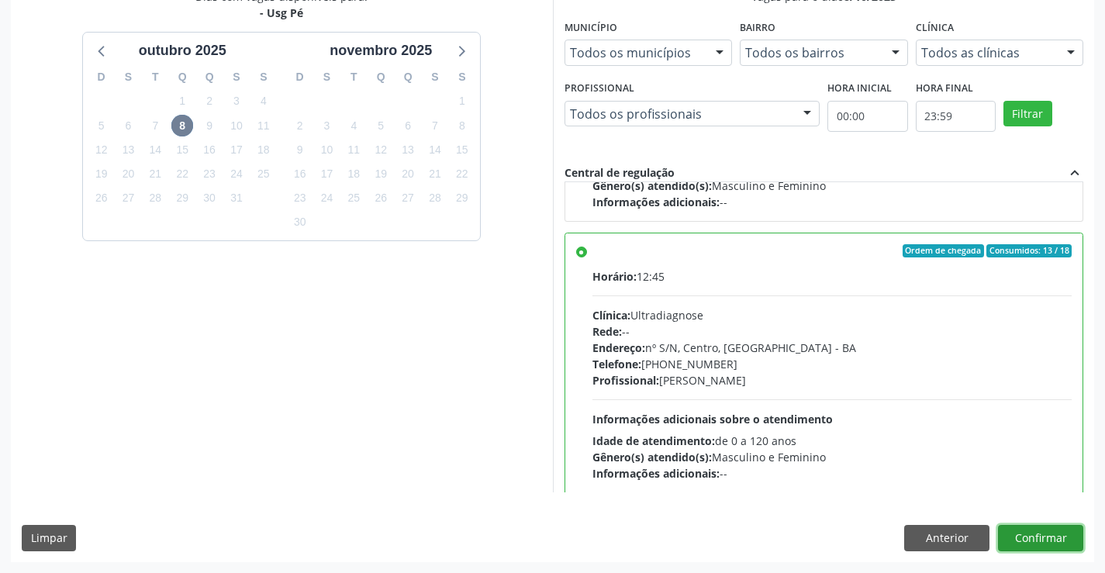
click at [1014, 537] on button "Confirmar" at bounding box center [1040, 538] width 85 height 26
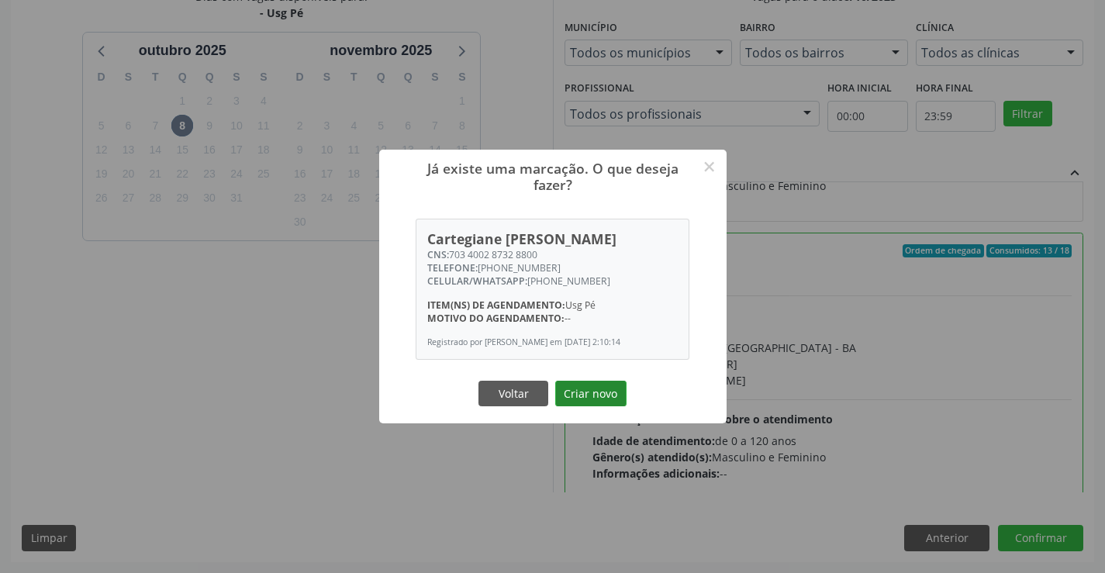
click at [581, 402] on button "Criar novo" at bounding box center [590, 394] width 71 height 26
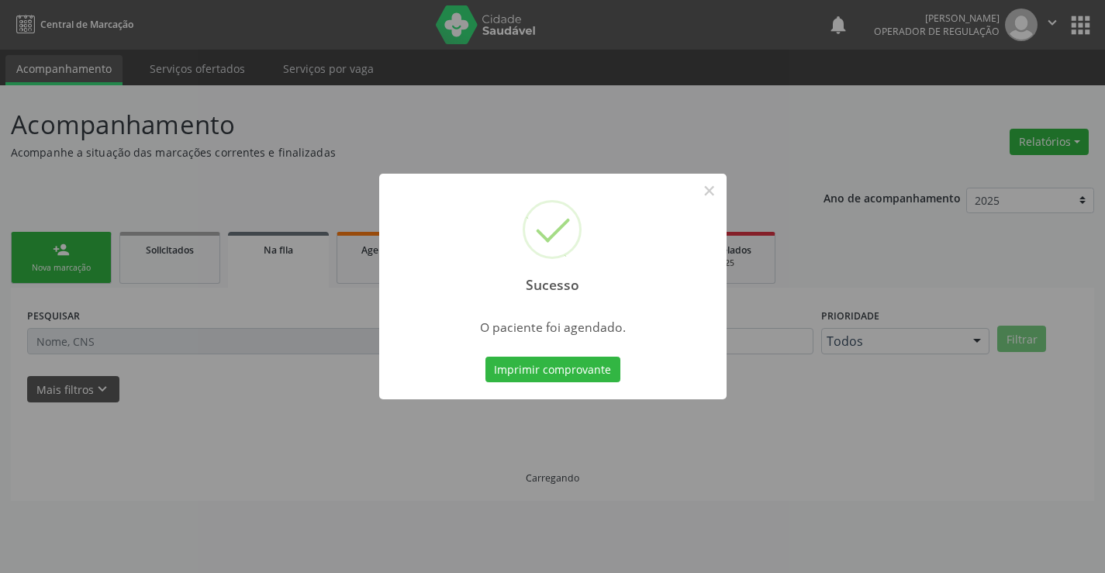
scroll to position [0, 0]
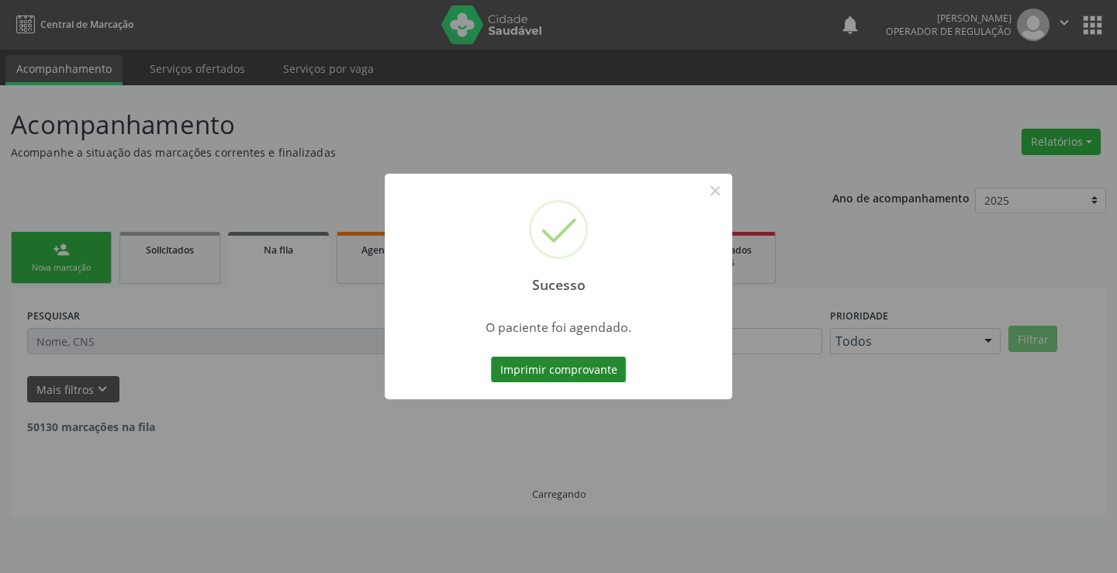
click at [508, 369] on button "Imprimir comprovante" at bounding box center [558, 370] width 135 height 26
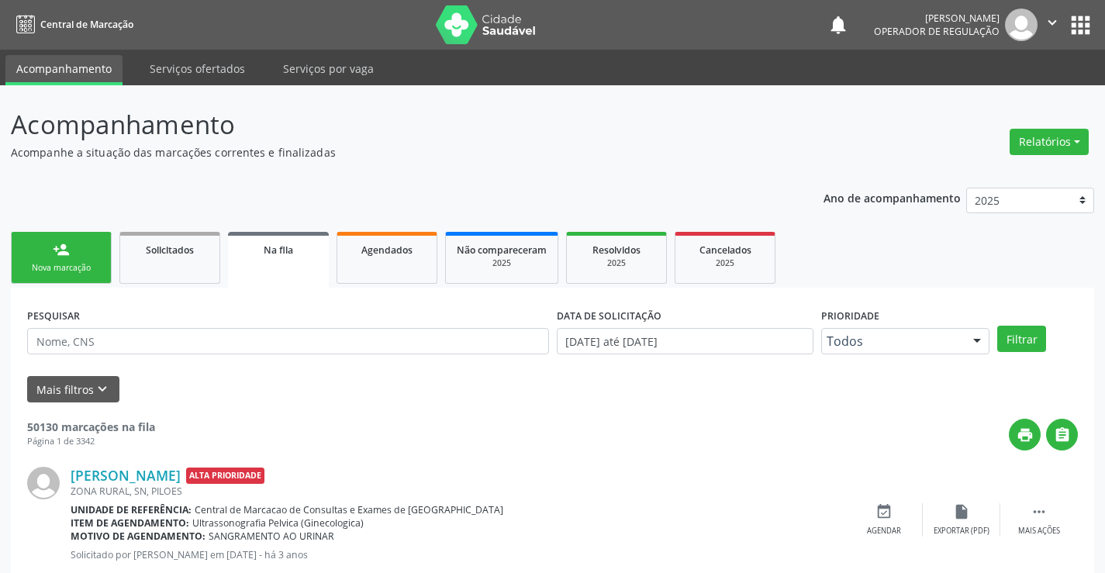
click at [50, 269] on div "Sucesso × O paciente foi agendado. Imprimir comprovante Cancel" at bounding box center [552, 286] width 1105 height 573
click at [81, 264] on div "Nova marcação" at bounding box center [61, 268] width 78 height 12
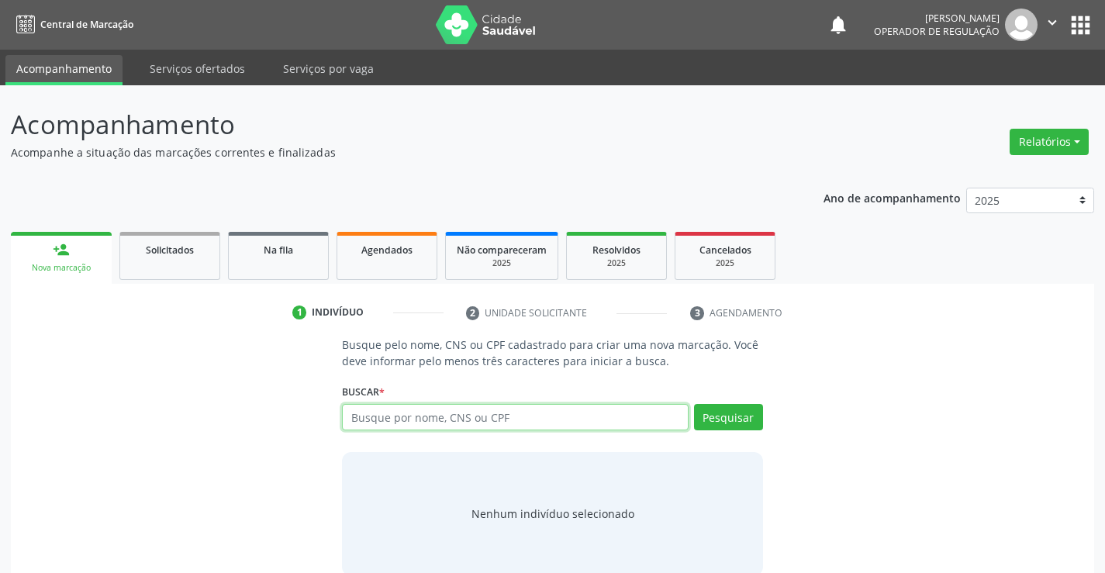
click at [403, 419] on input "text" at bounding box center [515, 417] width 346 height 26
type input "708205157926845"
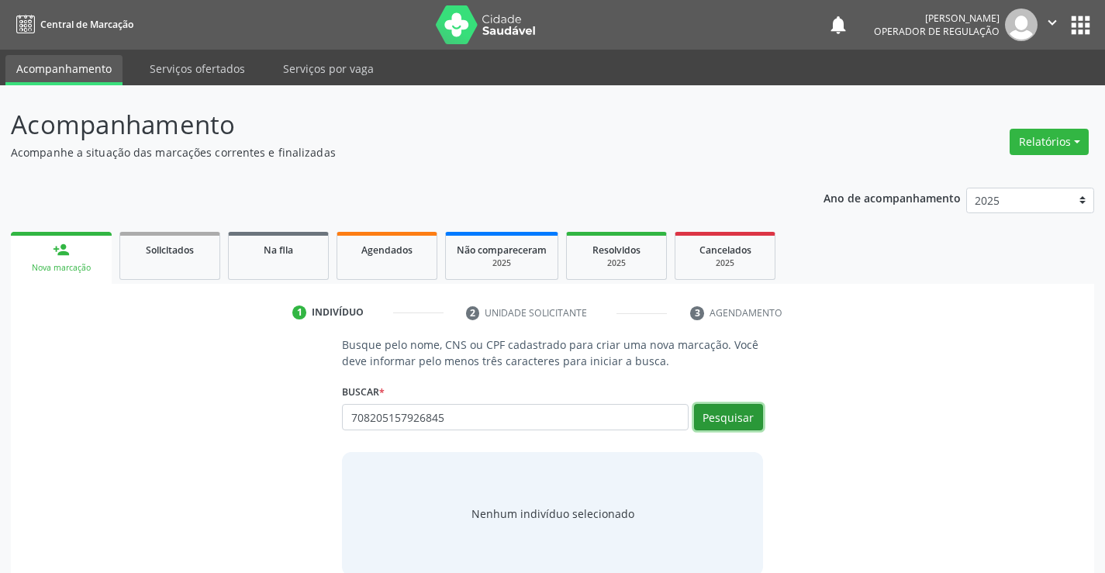
click at [712, 419] on button "Pesquisar" at bounding box center [728, 417] width 69 height 26
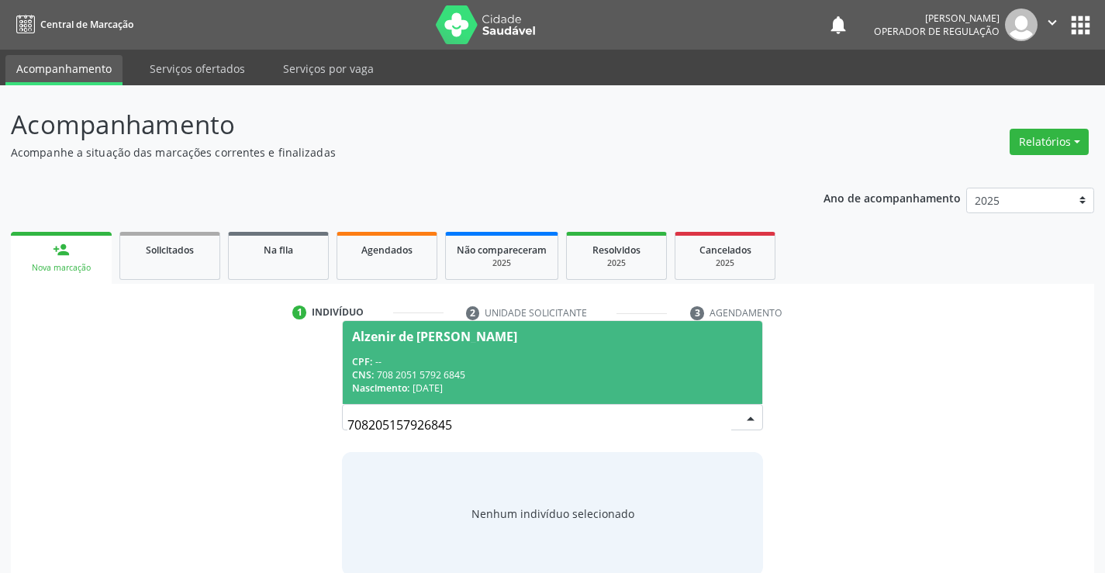
click at [451, 337] on div "Alzenir de [PERSON_NAME]" at bounding box center [434, 336] width 165 height 12
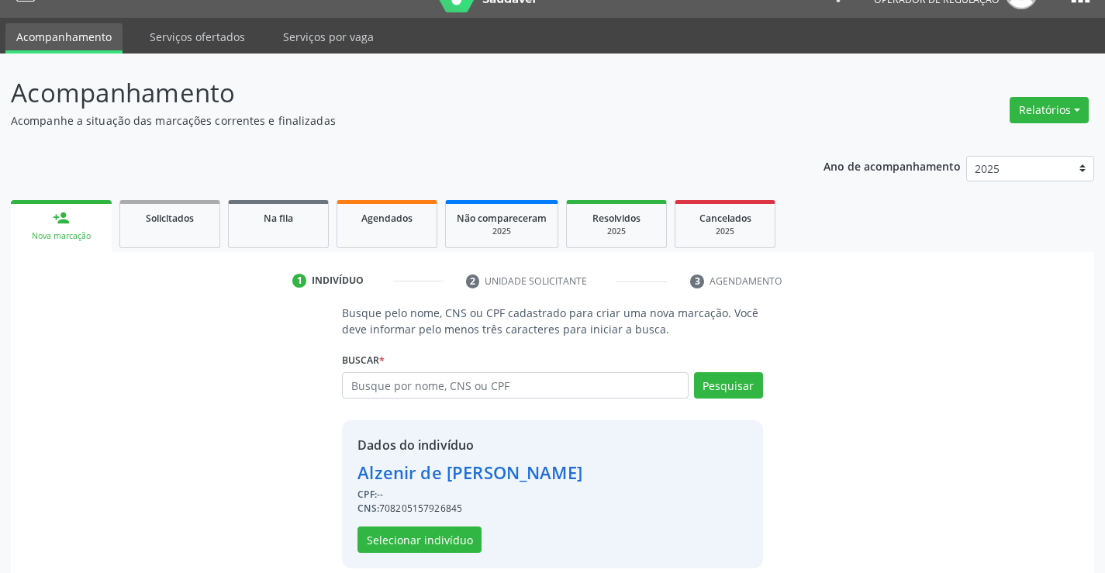
scroll to position [49, 0]
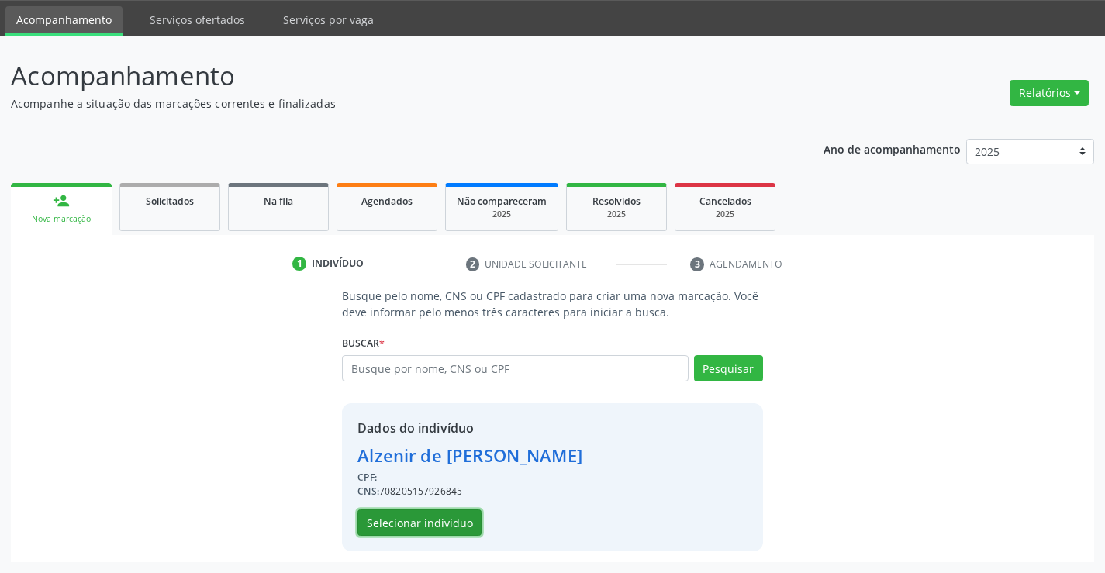
click at [457, 520] on button "Selecionar indivíduo" at bounding box center [419, 522] width 124 height 26
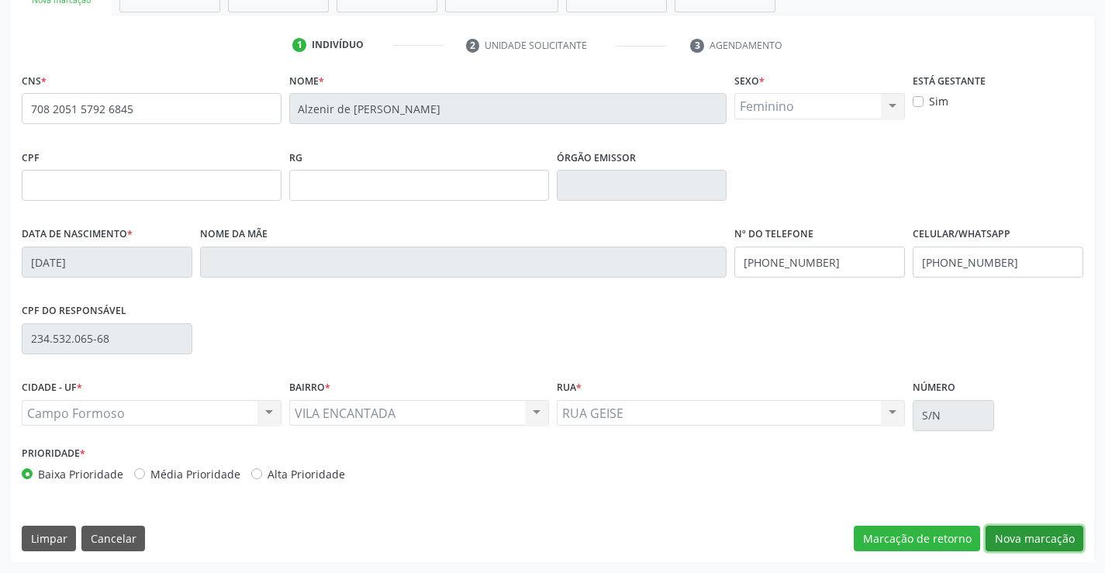
click at [997, 539] on button "Nova marcação" at bounding box center [1034, 539] width 98 height 26
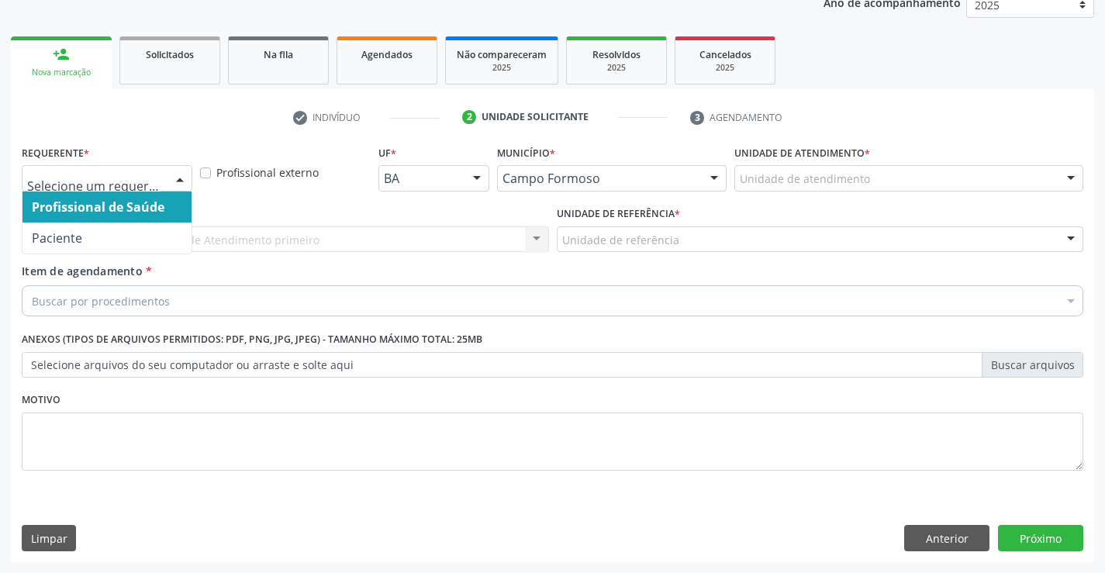
click at [178, 176] on div at bounding box center [179, 179] width 23 height 26
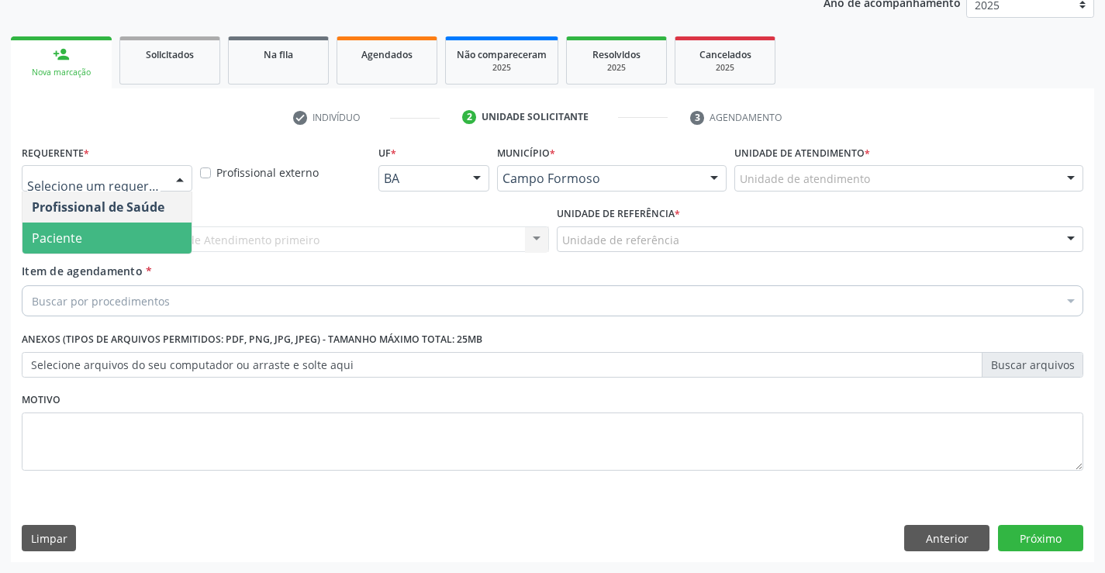
click at [147, 245] on span "Paciente" at bounding box center [106, 238] width 169 height 31
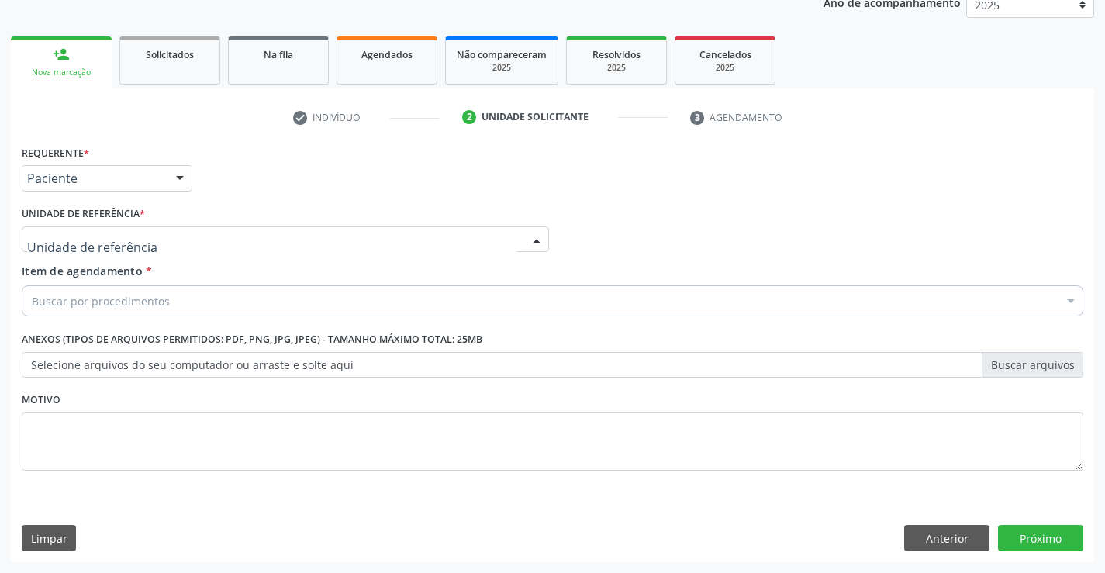
click at [533, 233] on div at bounding box center [536, 240] width 23 height 26
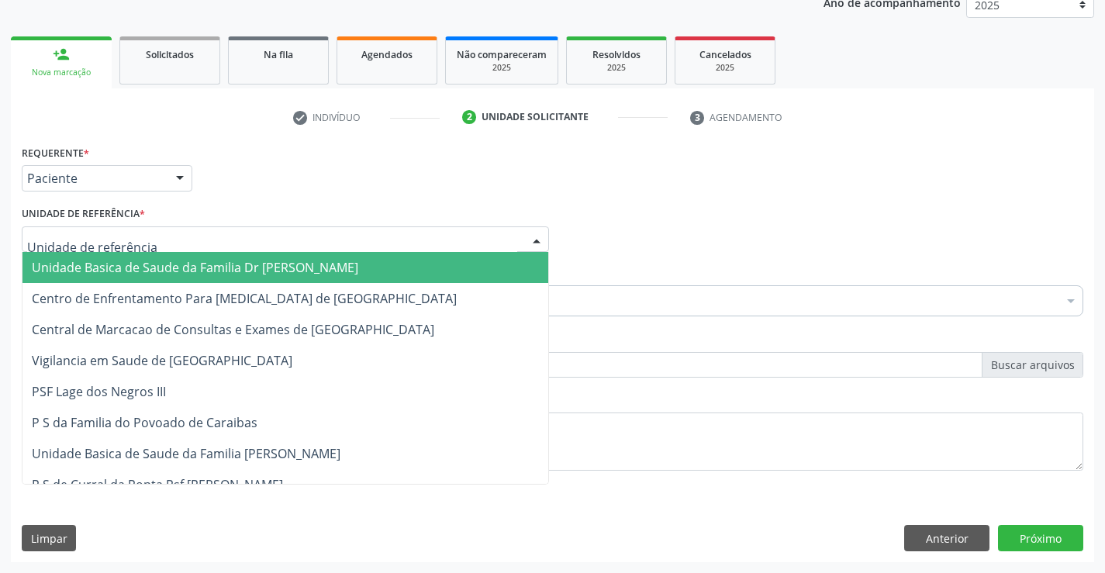
click at [429, 261] on span "Unidade Basica de Saude da Familia Dr [PERSON_NAME]" at bounding box center [285, 267] width 526 height 31
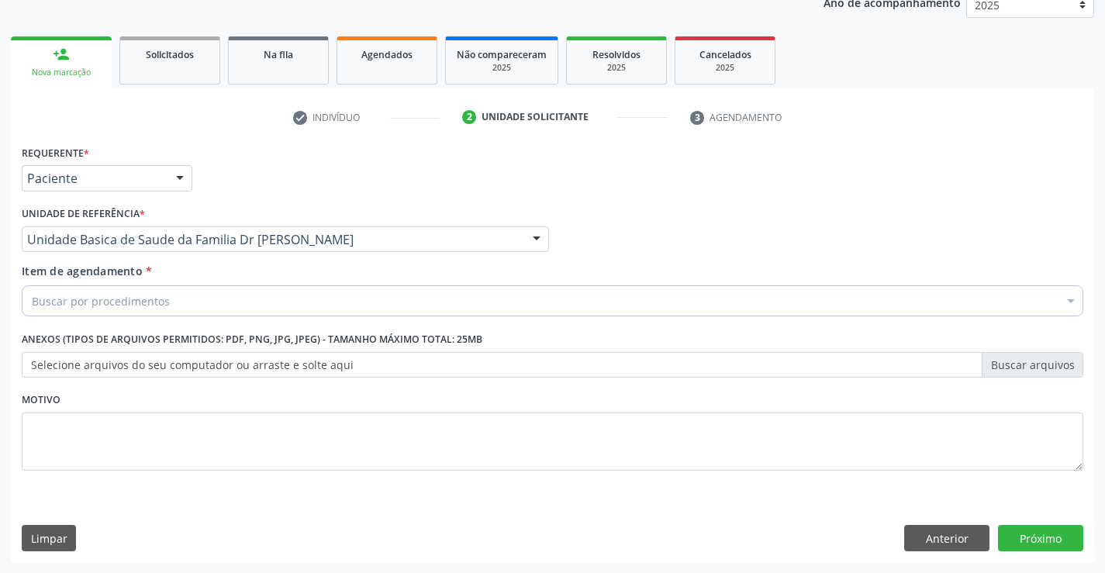
click at [378, 309] on div "Buscar por procedimentos" at bounding box center [552, 300] width 1061 height 31
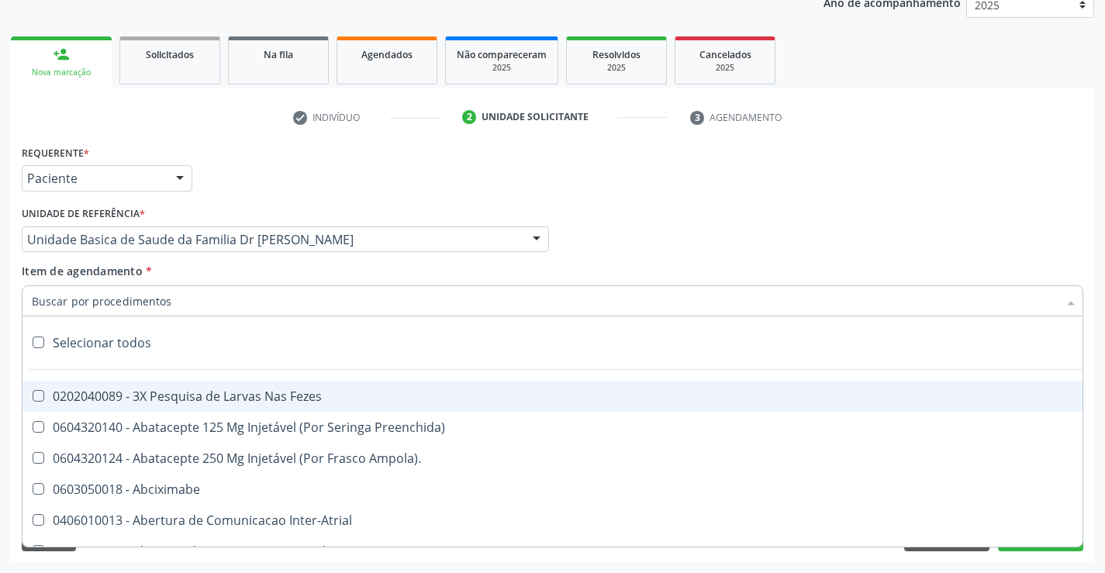
type input "U"
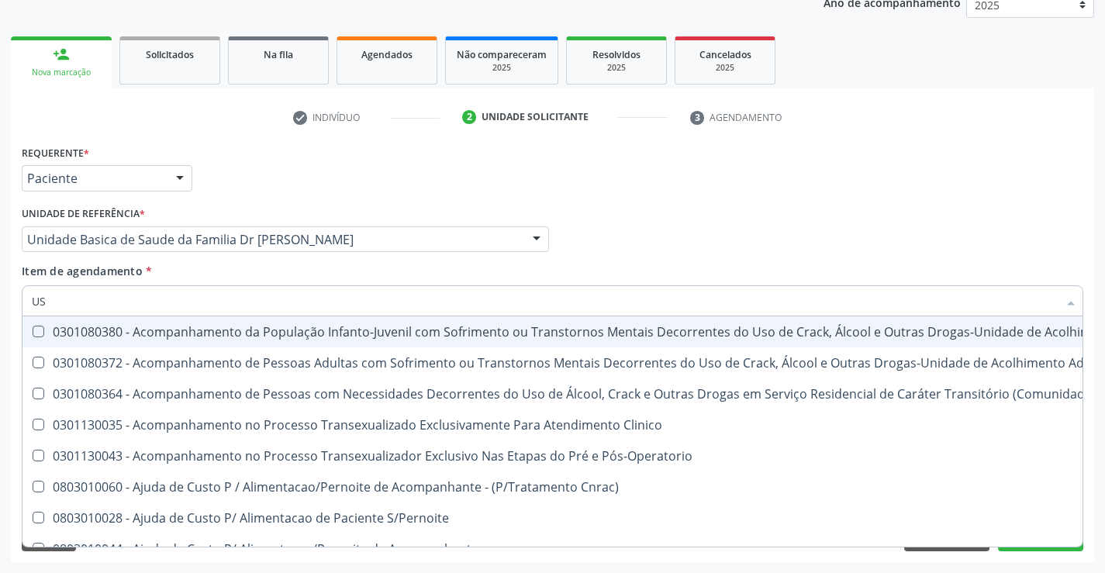
type input "USG"
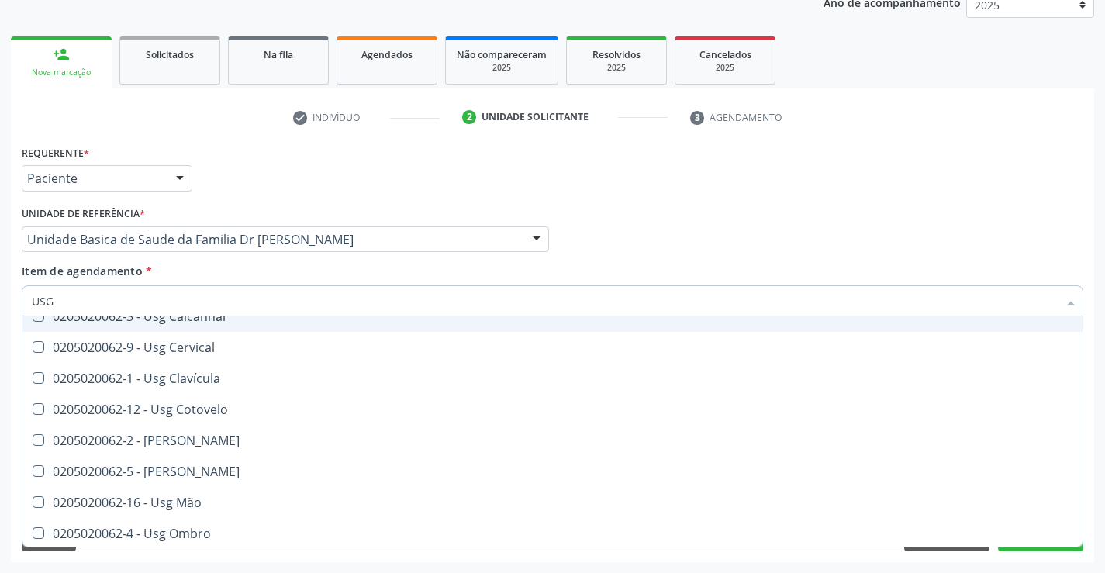
scroll to position [233, 0]
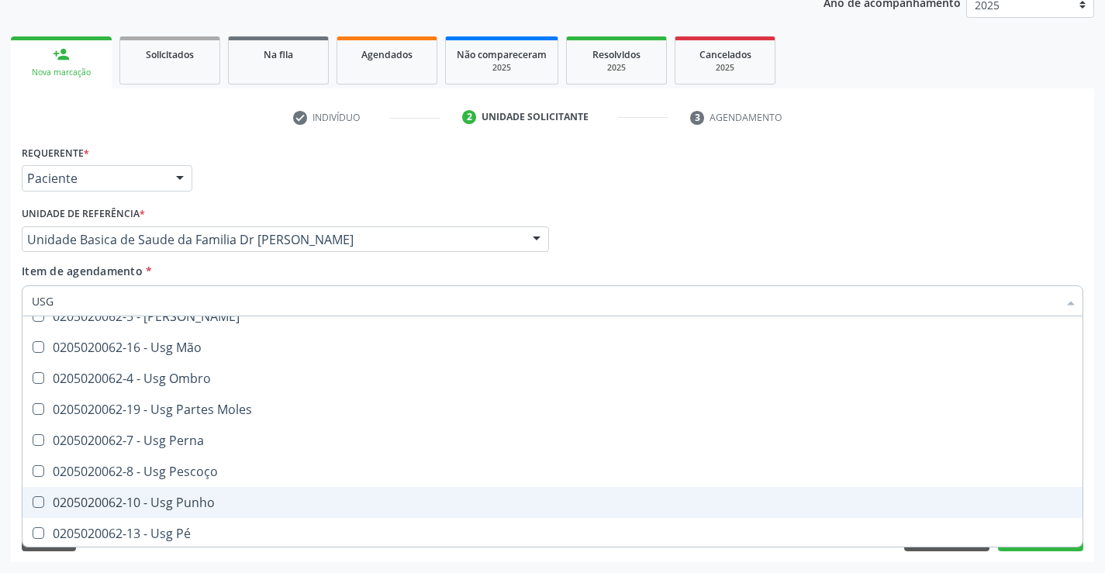
click at [213, 509] on div "0205020062-10 - Usg Punho" at bounding box center [552, 502] width 1041 height 12
checkbox Punho "true"
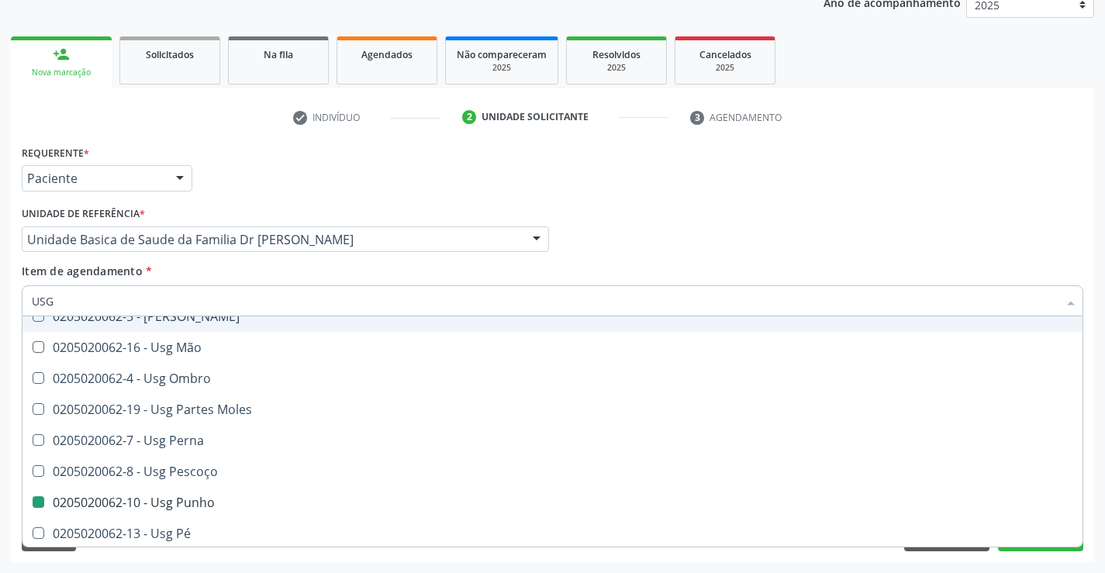
click at [677, 198] on div "Requerente * Paciente Profissional de Saúde Paciente Nenhum resultado encontrad…" at bounding box center [552, 171] width 1069 height 60
checkbox Braço "true"
checkbox Punho "false"
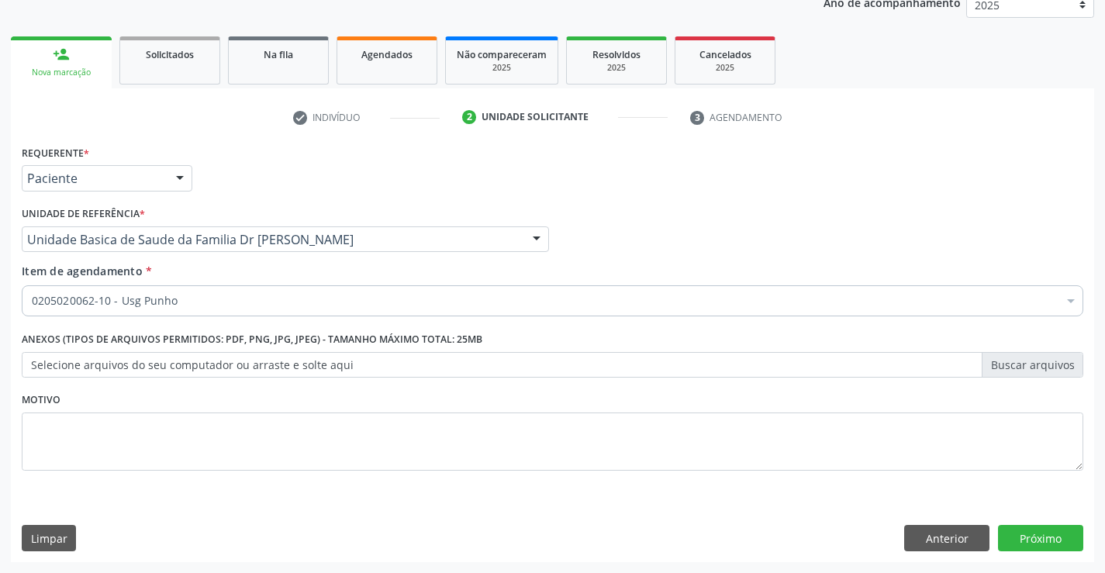
scroll to position [0, 0]
click at [1028, 526] on button "Próximo" at bounding box center [1040, 538] width 85 height 26
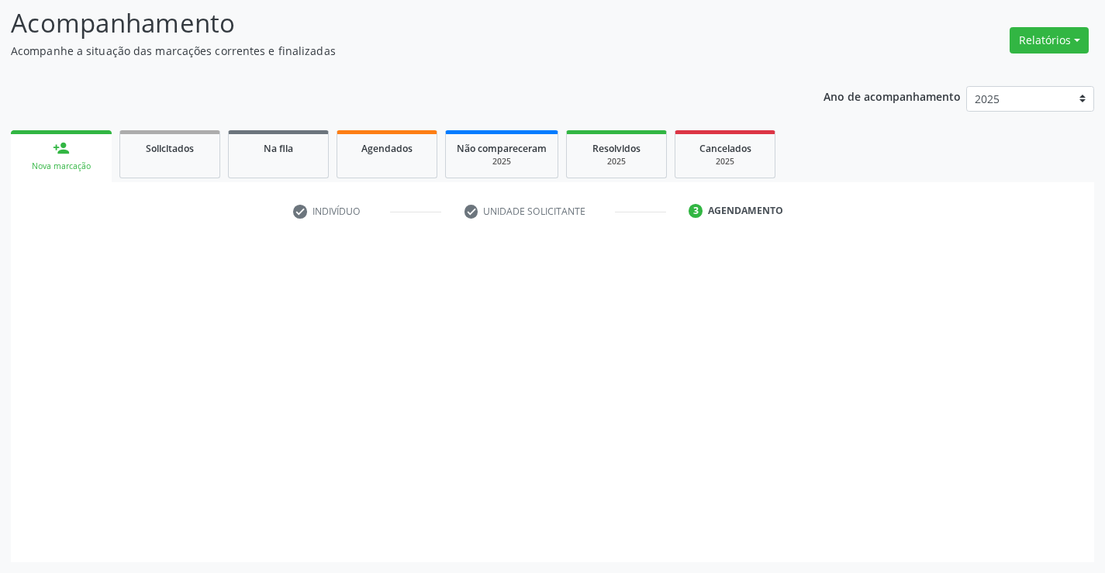
scroll to position [102, 0]
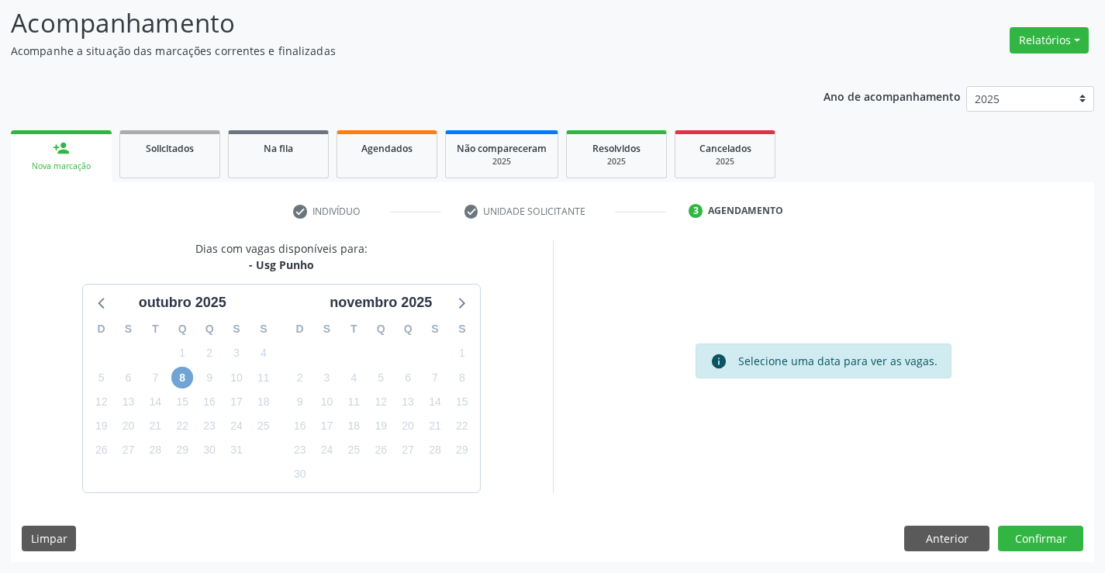
click at [186, 378] on span "8" at bounding box center [182, 378] width 22 height 22
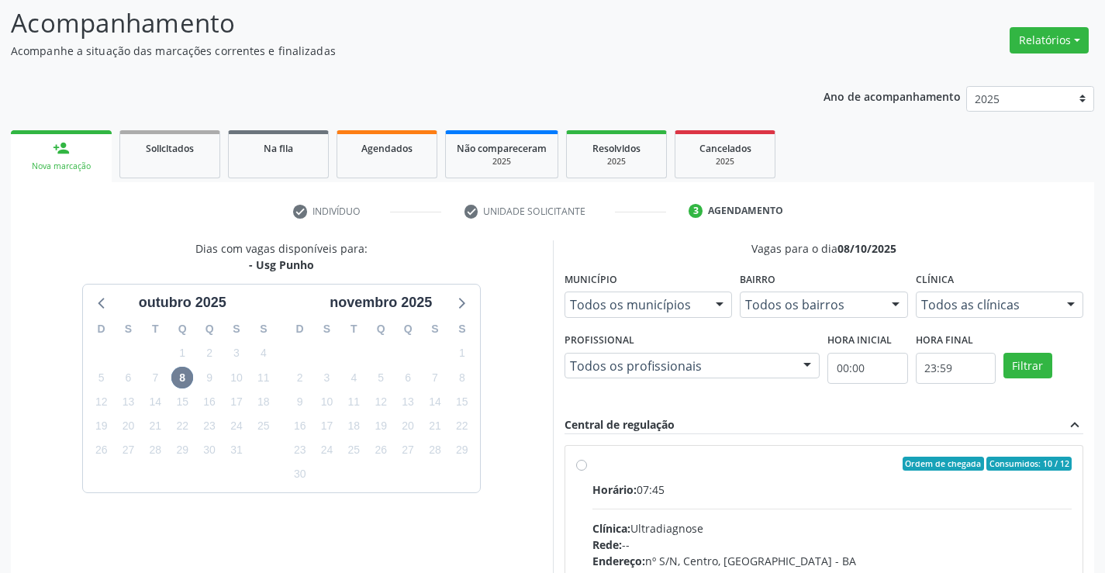
drag, startPoint x: 1104, startPoint y: 208, endPoint x: 1099, endPoint y: 302, distance: 94.7
click at [1100, 302] on div "Acompanhamento Acompanhe a situação das marcações correntes e finalizadas Relat…" at bounding box center [552, 404] width 1105 height 841
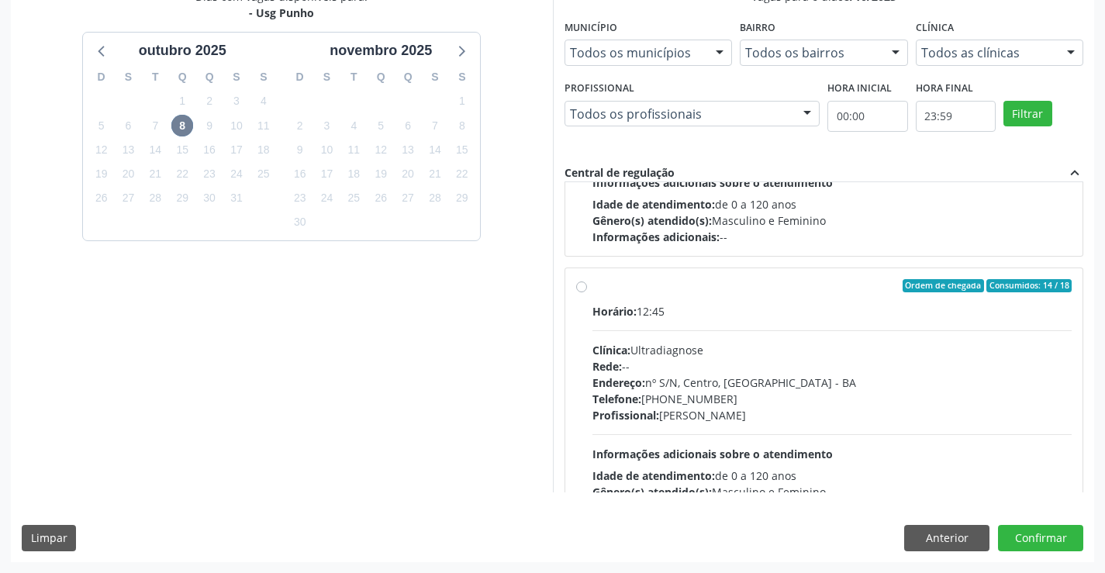
scroll to position [233, 0]
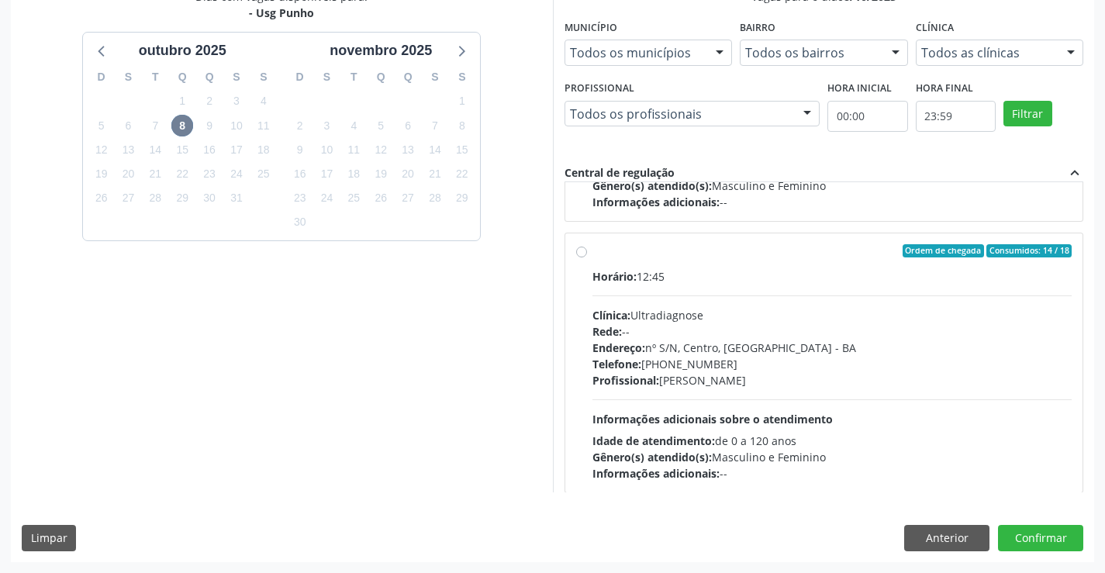
click at [592, 257] on label "Ordem de chegada Consumidos: 14 / 18 Horário: 12:45 Clínica: Ultradiagnose Rede…" at bounding box center [832, 363] width 480 height 238
click at [582, 257] on input "Ordem de chegada Consumidos: 14 / 18 Horário: 12:45 Clínica: Ultradiagnose Rede…" at bounding box center [581, 251] width 11 height 14
radio input "true"
click at [1053, 537] on button "Confirmar" at bounding box center [1040, 538] width 85 height 26
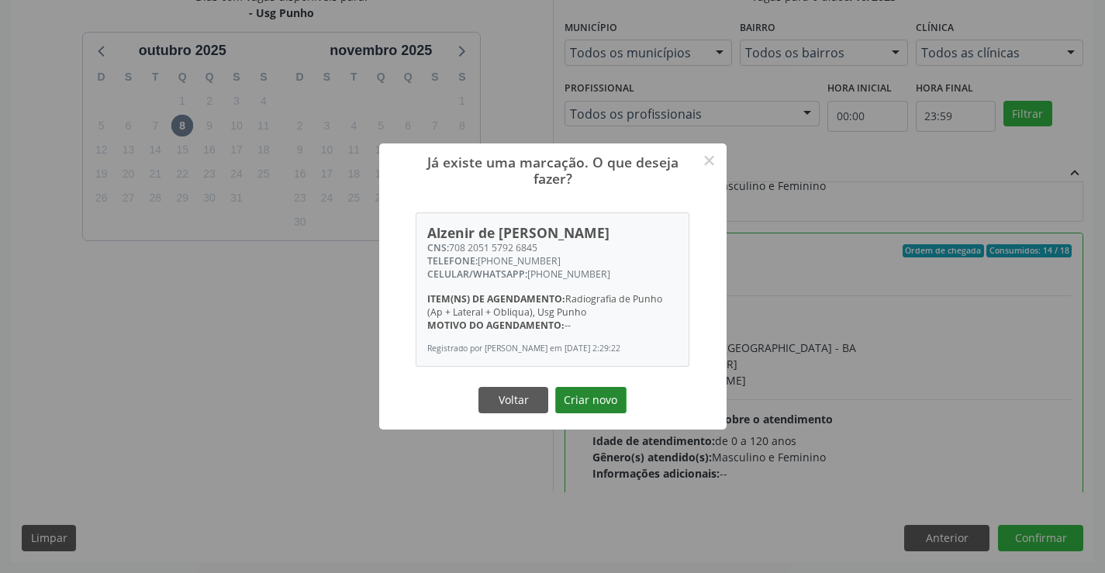
click at [592, 401] on button "Criar novo" at bounding box center [590, 400] width 71 height 26
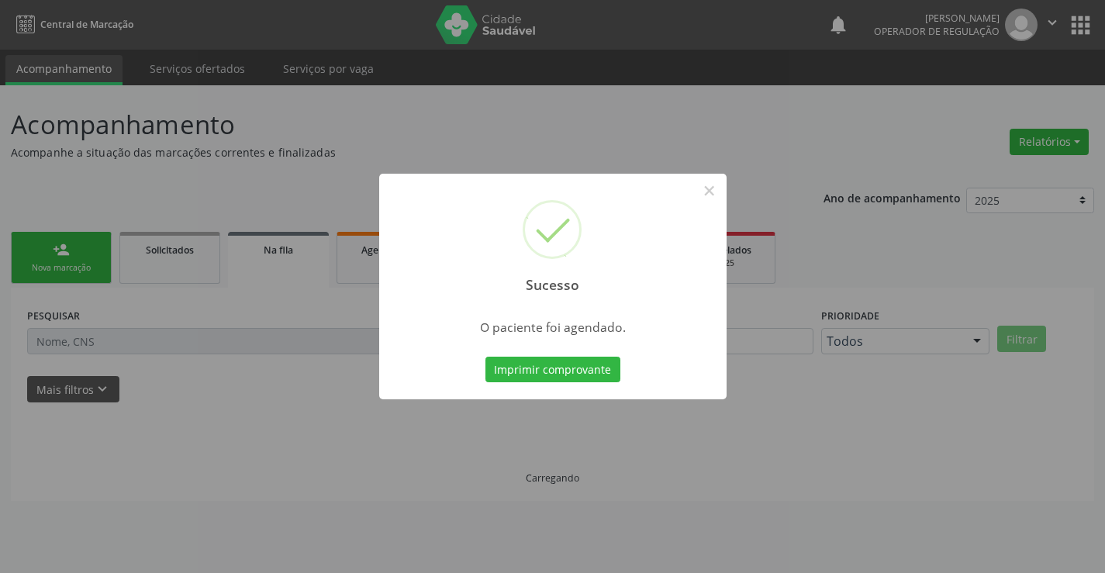
scroll to position [0, 0]
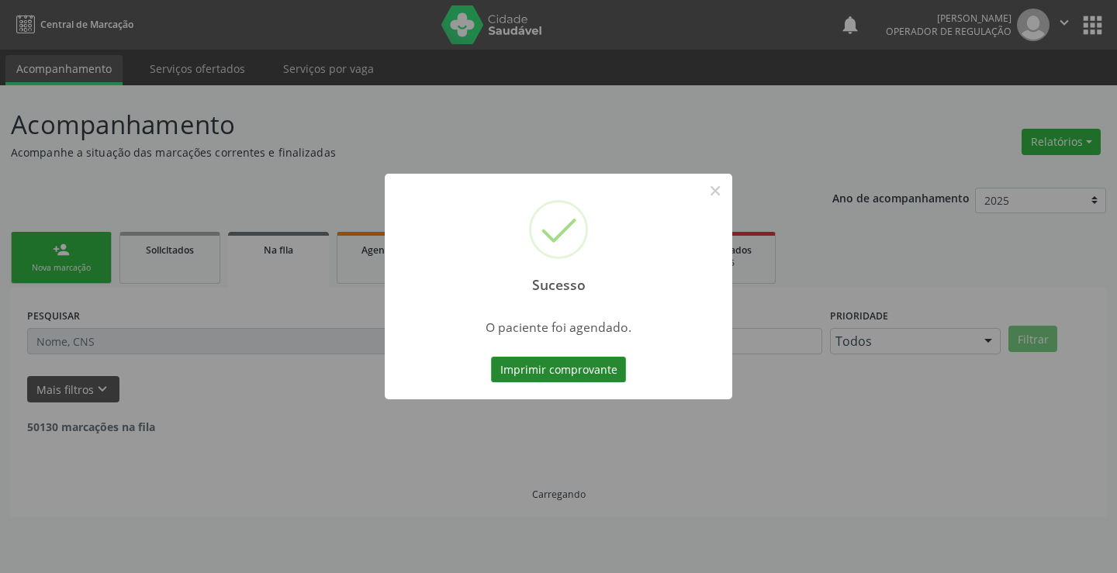
click at [520, 371] on button "Imprimir comprovante" at bounding box center [558, 370] width 135 height 26
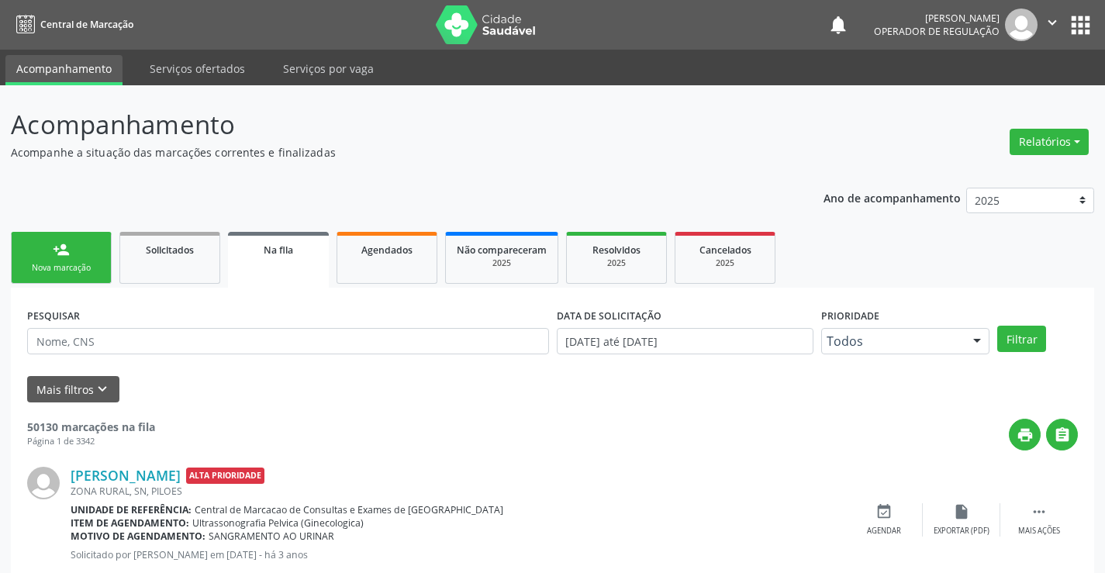
click at [56, 247] on div "person_add" at bounding box center [61, 249] width 17 height 17
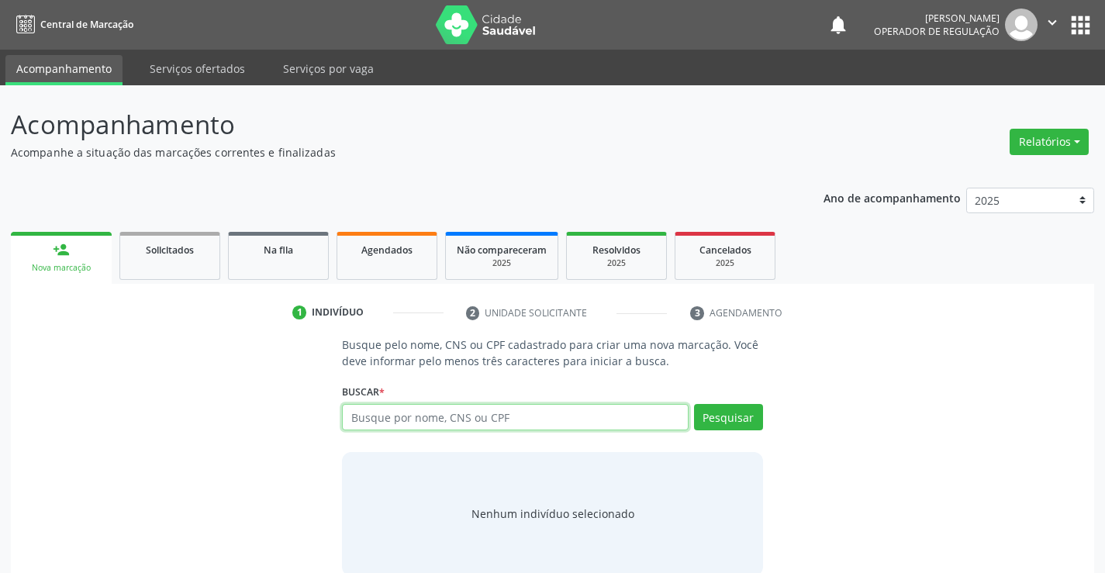
click at [455, 425] on input "text" at bounding box center [515, 417] width 346 height 26
type input "706208050862366"
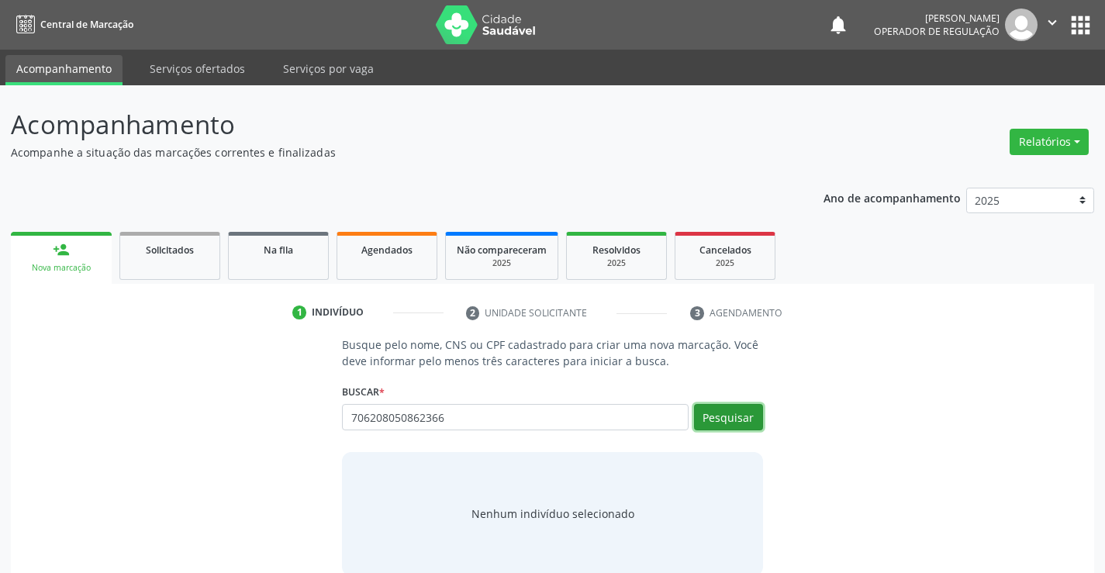
click at [735, 415] on button "Pesquisar" at bounding box center [728, 417] width 69 height 26
type input "706208050862366"
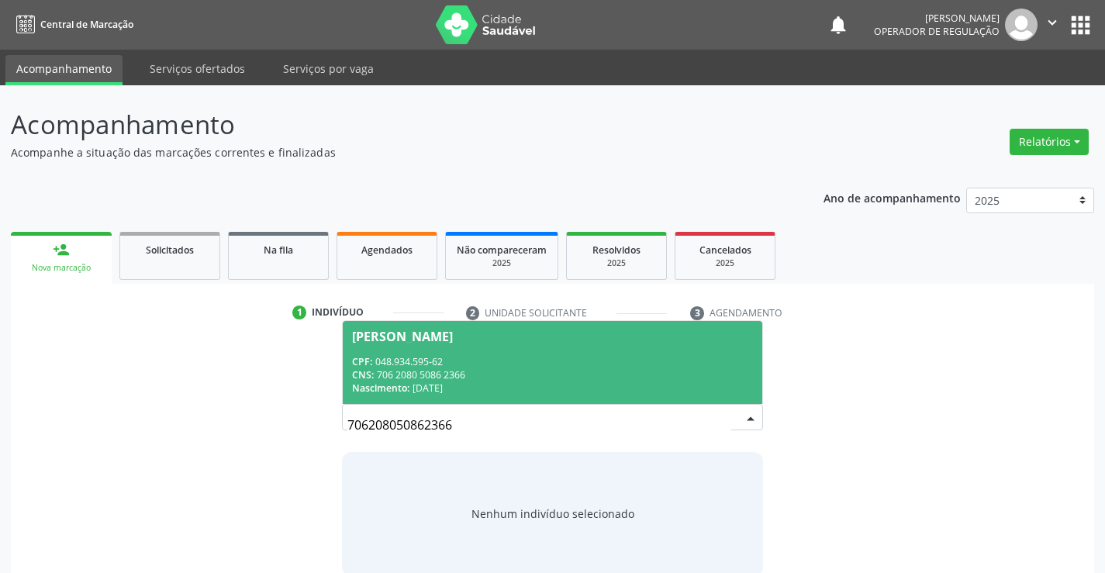
click at [441, 347] on span "[PERSON_NAME] CPF: 048.934.595-62 CNS: 706 2080 5086 2366 Nascimento: [DATE]" at bounding box center [552, 362] width 419 height 83
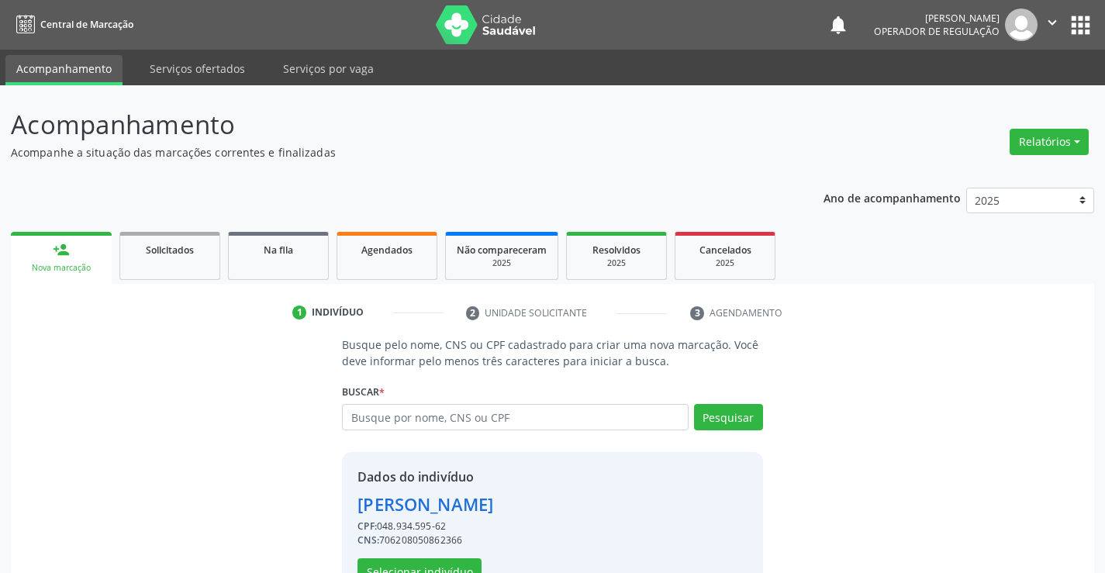
scroll to position [49, 0]
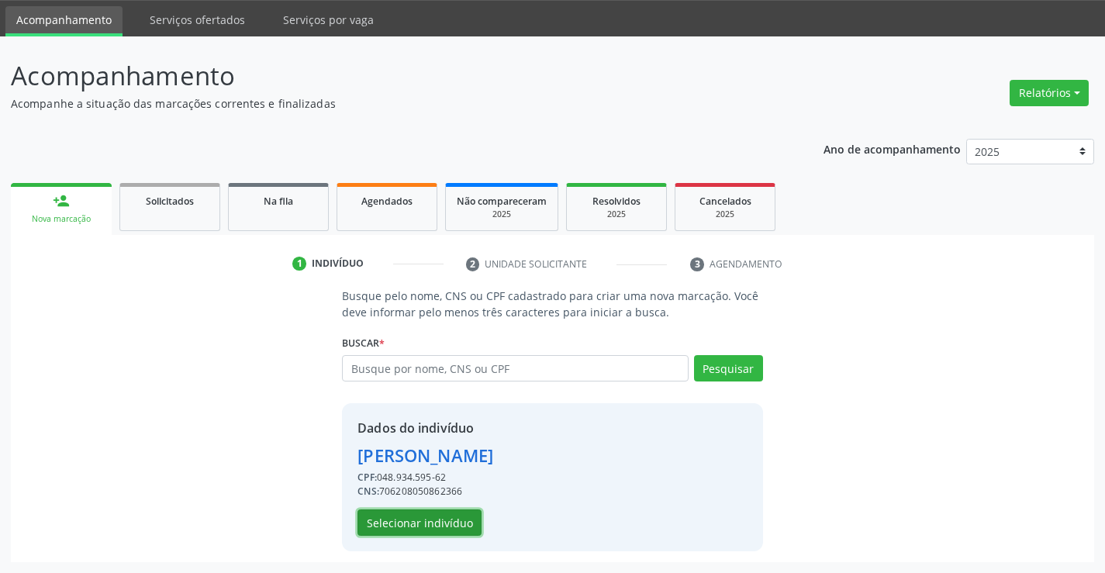
click at [444, 530] on button "Selecionar indivíduo" at bounding box center [419, 522] width 124 height 26
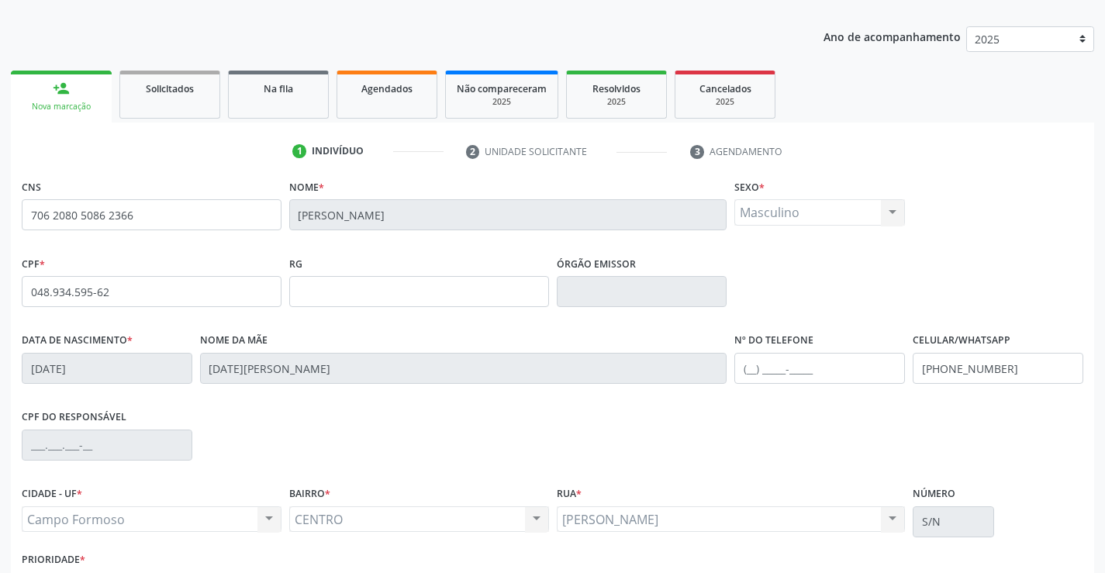
scroll to position [267, 0]
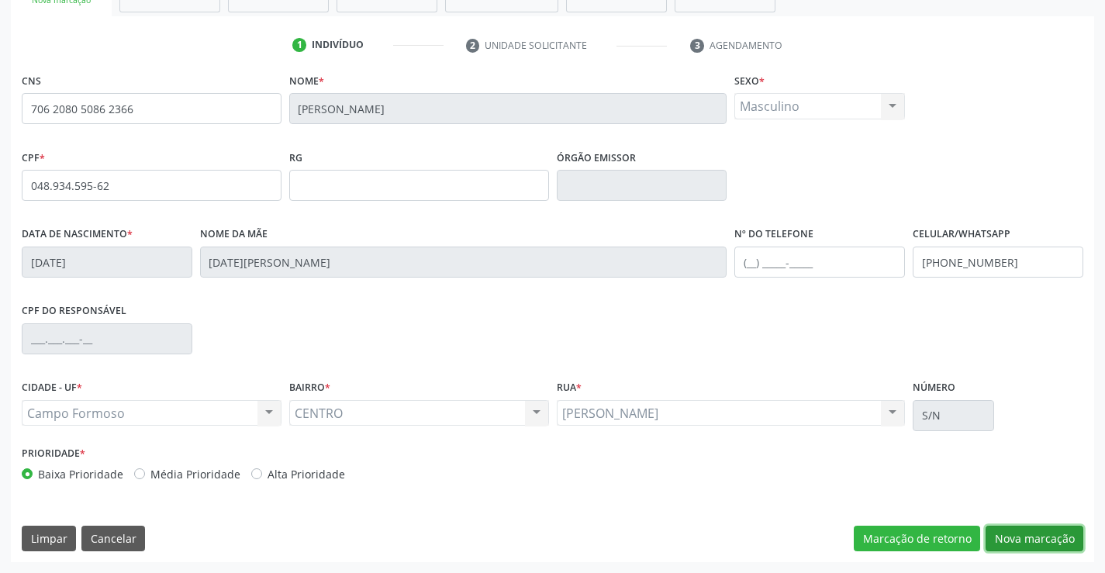
click at [1027, 530] on button "Nova marcação" at bounding box center [1034, 539] width 98 height 26
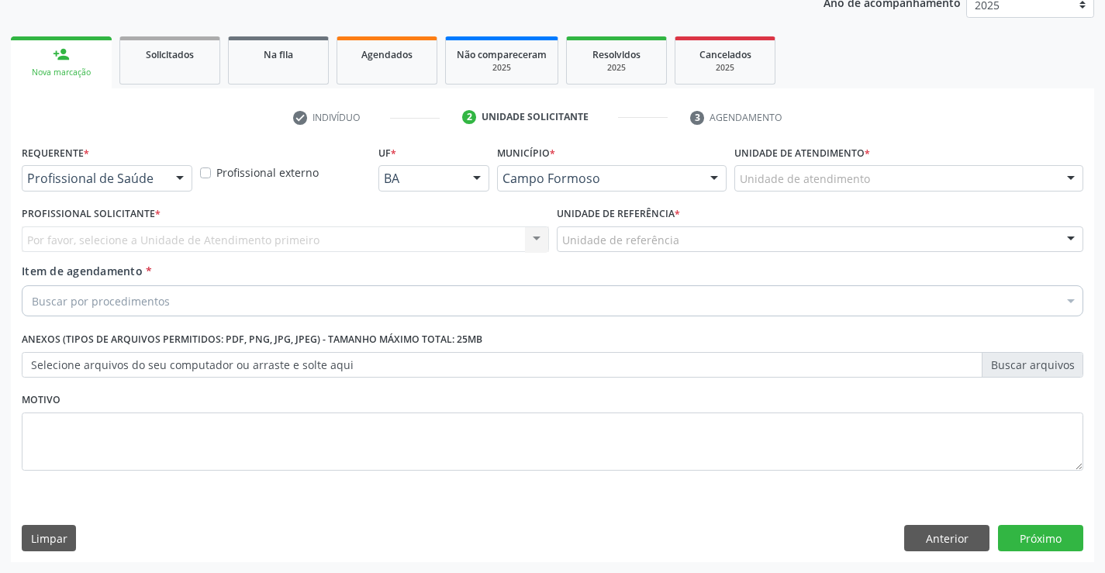
click at [174, 178] on div at bounding box center [179, 179] width 23 height 26
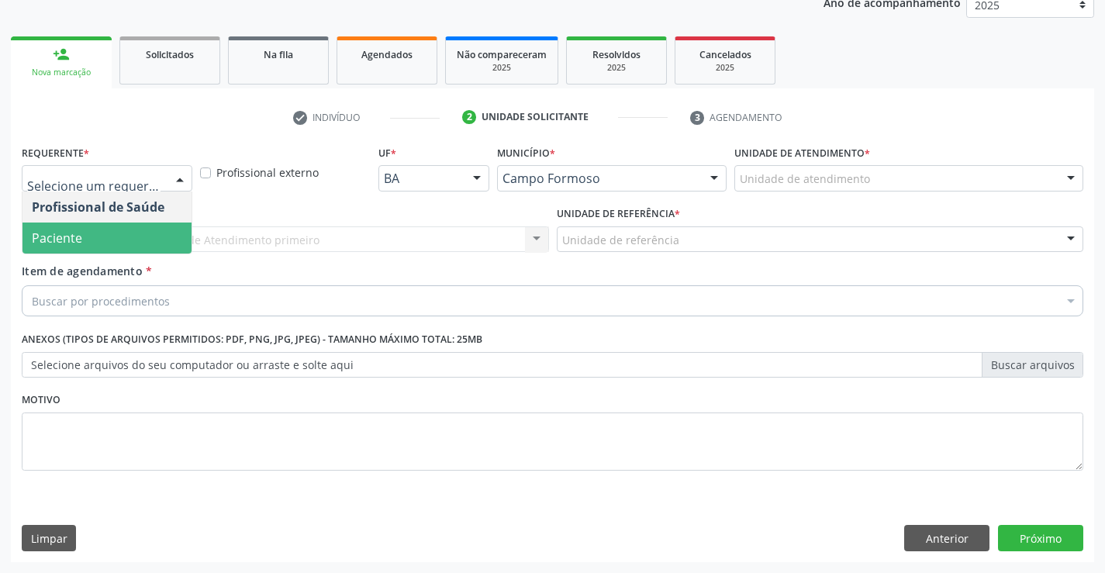
click at [142, 246] on span "Paciente" at bounding box center [106, 238] width 169 height 31
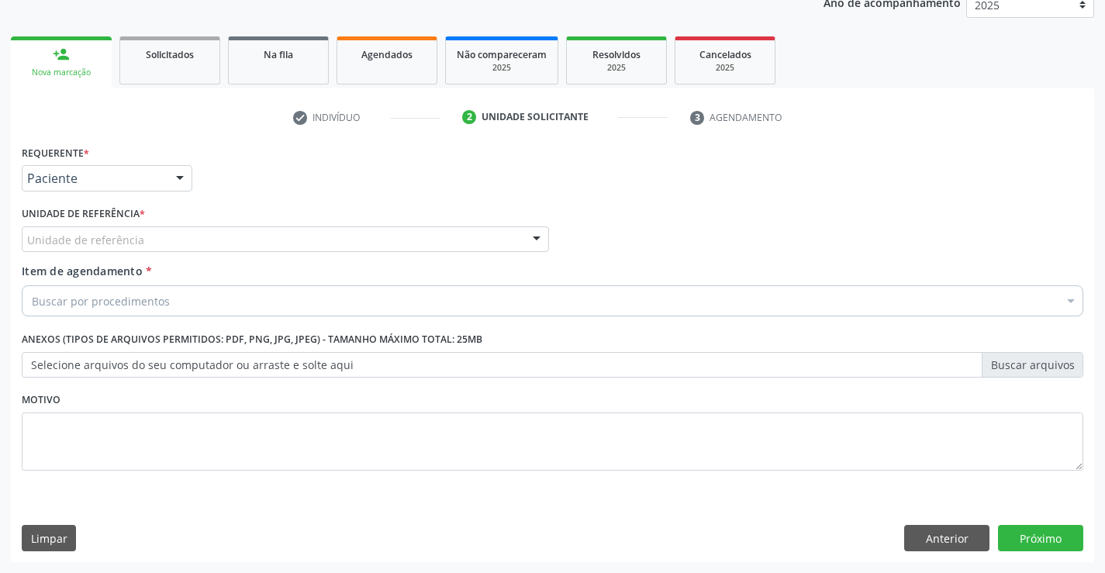
click at [531, 238] on div at bounding box center [536, 240] width 23 height 26
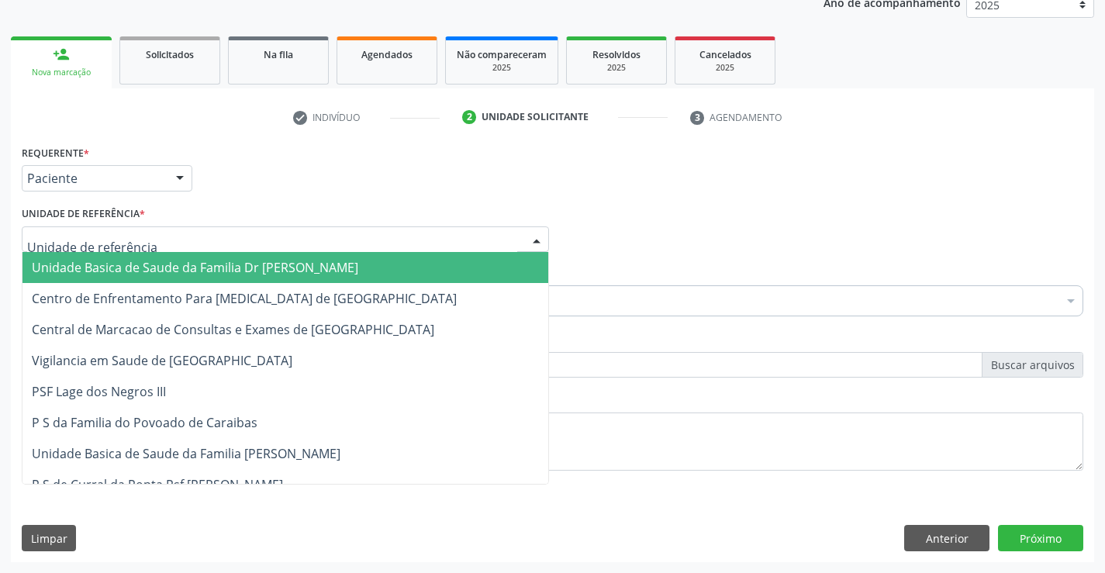
click at [417, 270] on span "Unidade Basica de Saude da Familia Dr [PERSON_NAME]" at bounding box center [285, 267] width 526 height 31
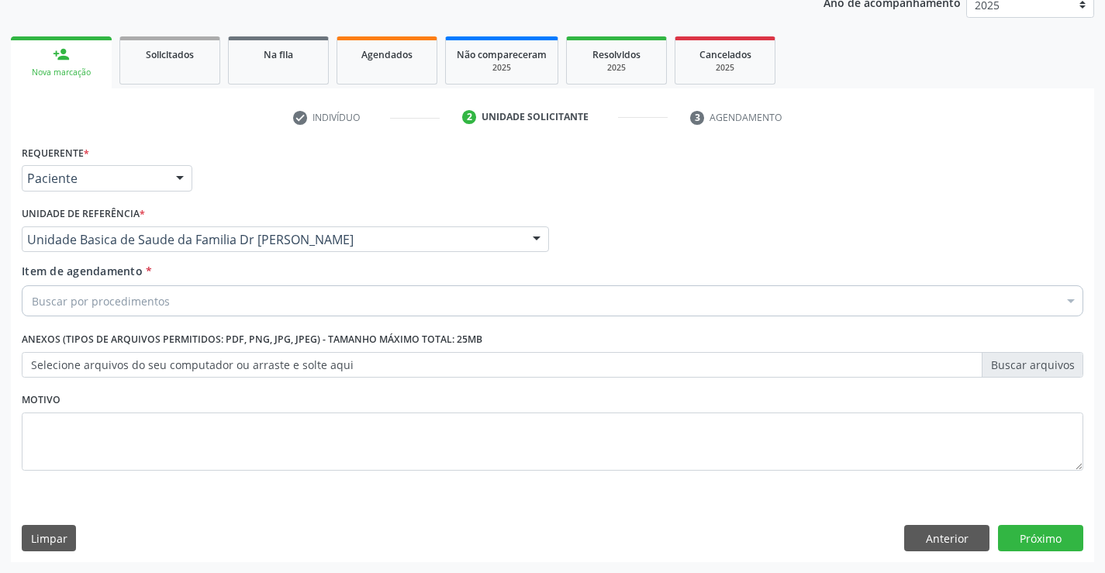
click at [356, 309] on div "Buscar por procedimentos" at bounding box center [552, 300] width 1061 height 31
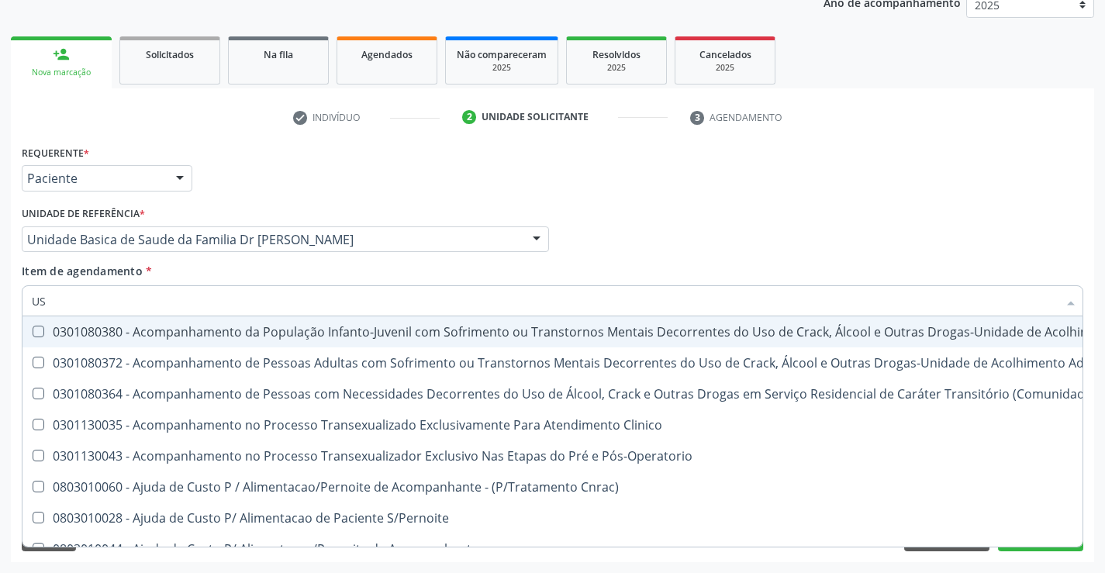
type input "USG"
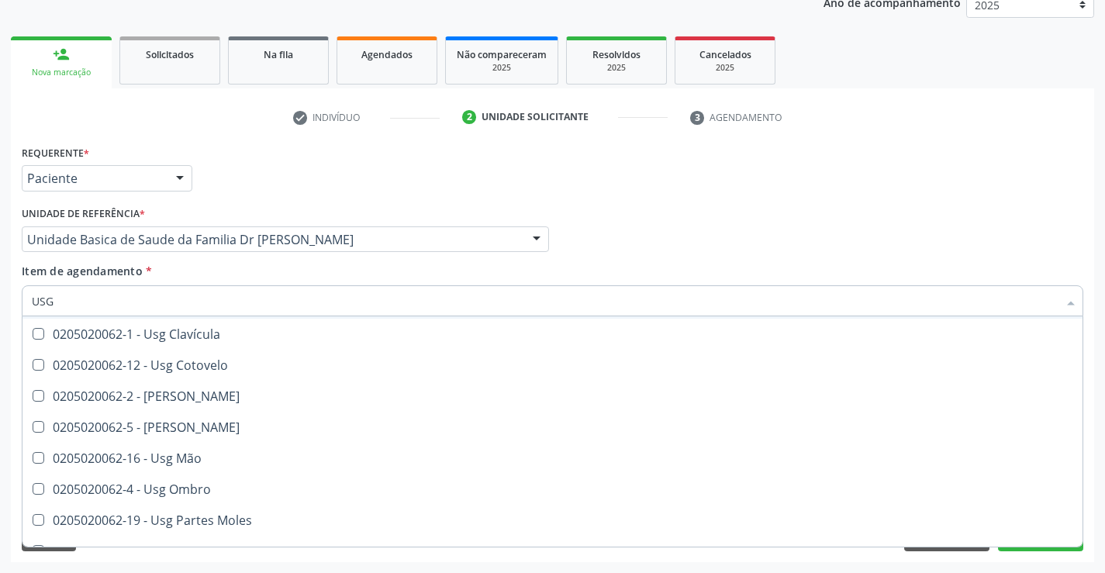
scroll to position [233, 0]
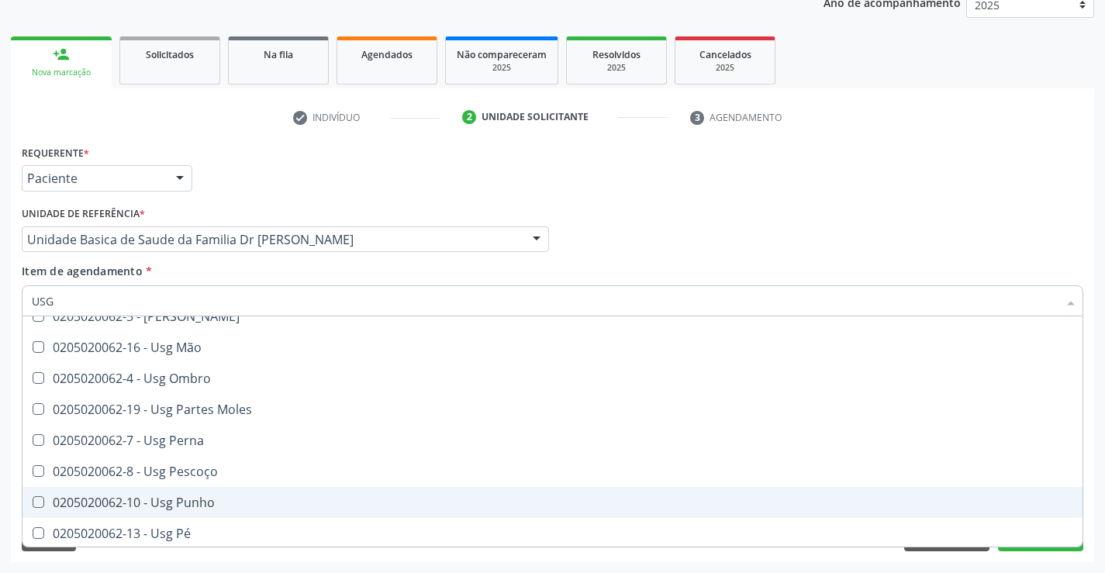
click at [201, 504] on div "0205020062-10 - Usg Punho" at bounding box center [552, 502] width 1041 height 12
checkbox Punho "true"
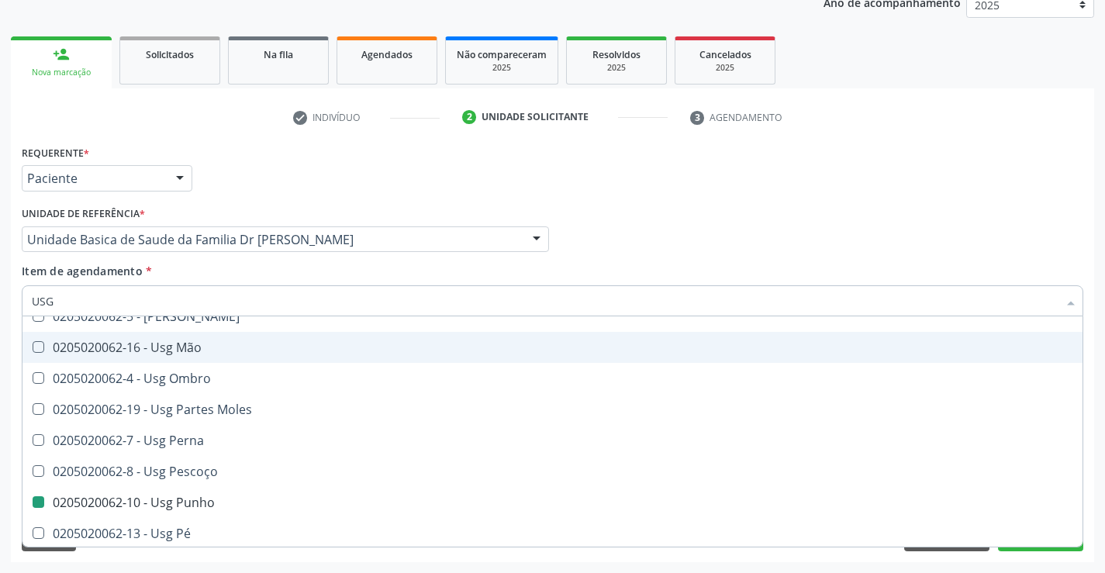
click at [746, 192] on div "Requerente * Paciente Profissional de Saúde Paciente Nenhum resultado encontrad…" at bounding box center [552, 171] width 1069 height 60
checkbox Braço "true"
checkbox Punho "false"
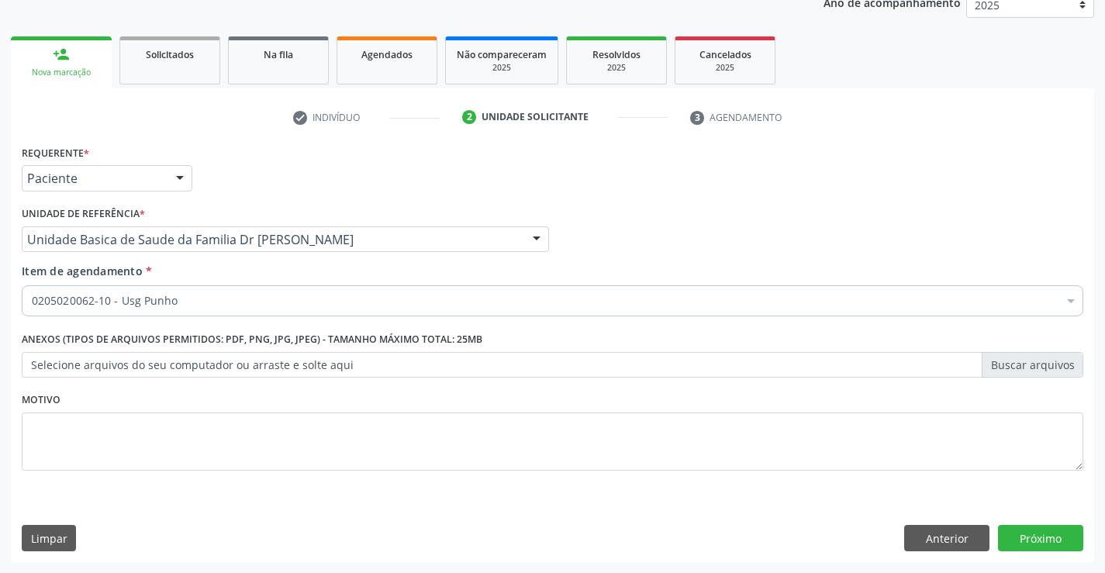
scroll to position [0, 0]
click at [1017, 537] on button "Próximo" at bounding box center [1040, 538] width 85 height 26
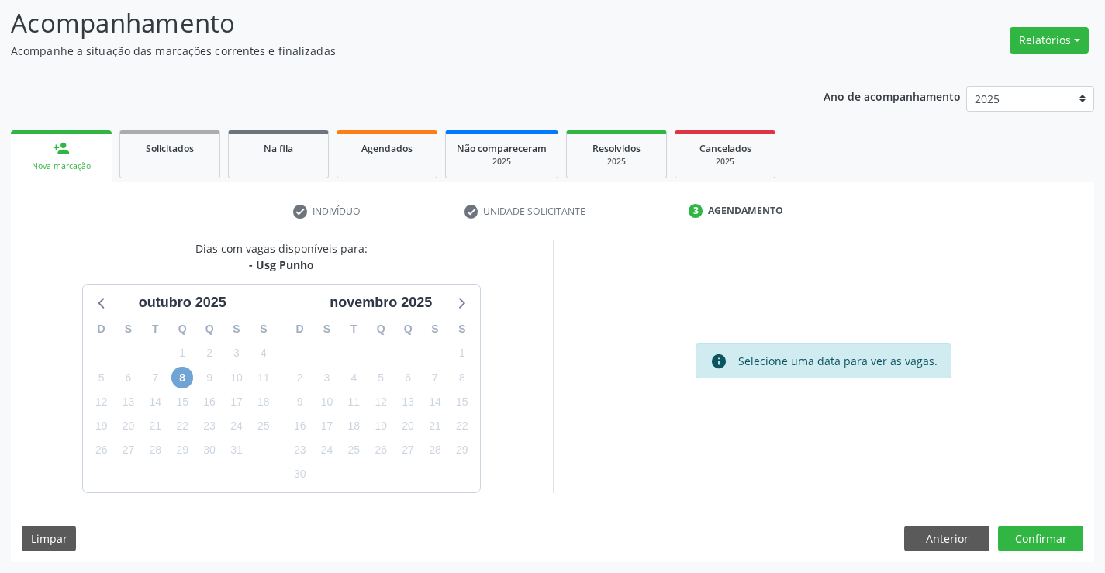
click at [179, 372] on span "8" at bounding box center [182, 378] width 22 height 22
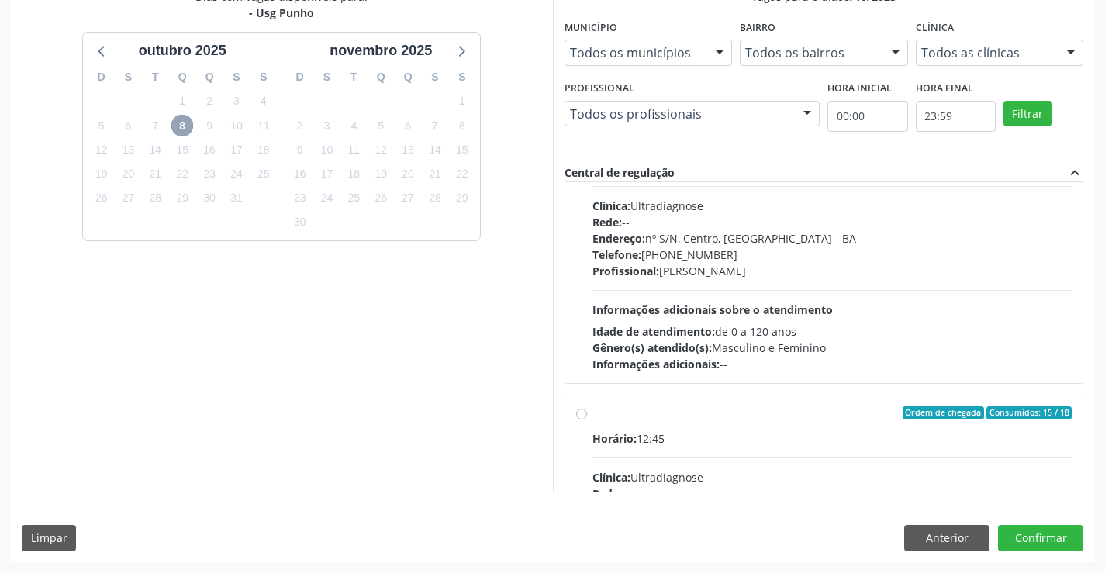
scroll to position [233, 0]
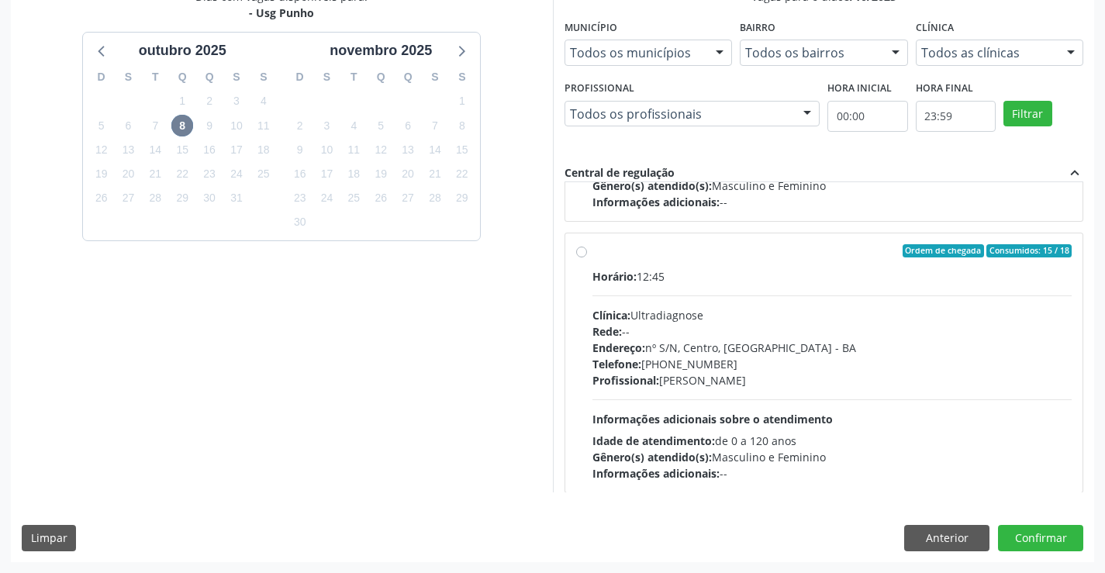
click at [592, 253] on label "Ordem de chegada Consumidos: 15 / 18 Horário: 12:45 Clínica: Ultradiagnose Rede…" at bounding box center [832, 363] width 480 height 238
click at [581, 253] on input "Ordem de chegada Consumidos: 15 / 18 Horário: 12:45 Clínica: Ultradiagnose Rede…" at bounding box center [581, 251] width 11 height 14
radio input "true"
click at [1029, 528] on button "Confirmar" at bounding box center [1040, 538] width 85 height 26
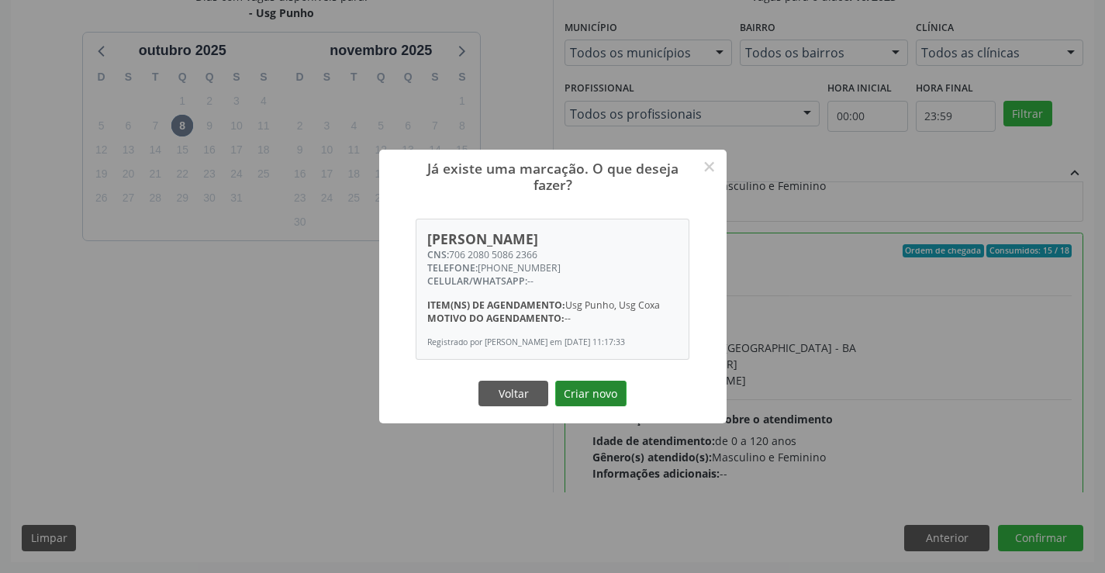
click at [585, 396] on button "Criar novo" at bounding box center [590, 394] width 71 height 26
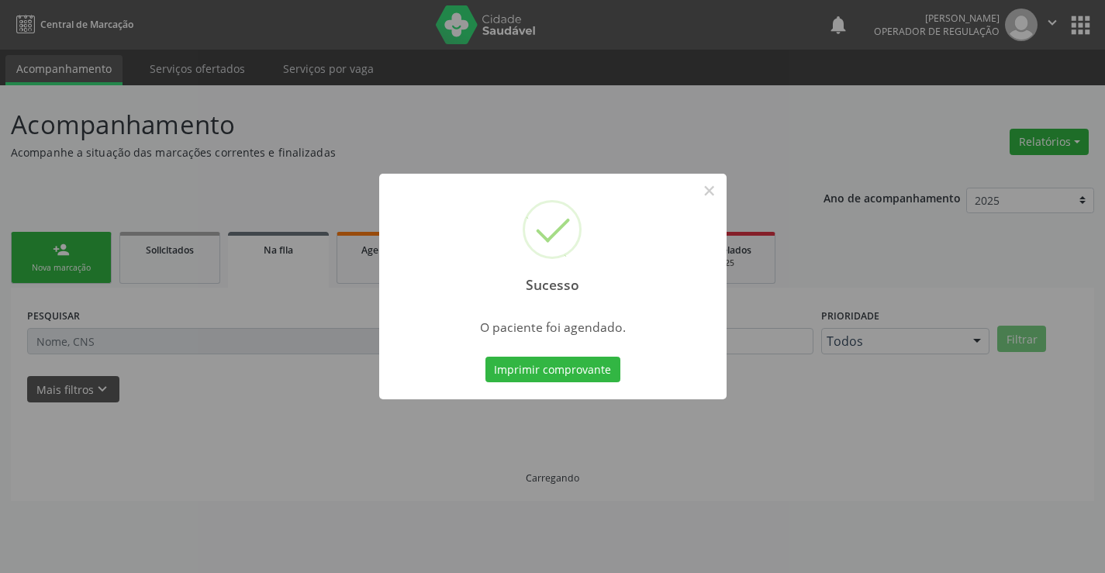
scroll to position [0, 0]
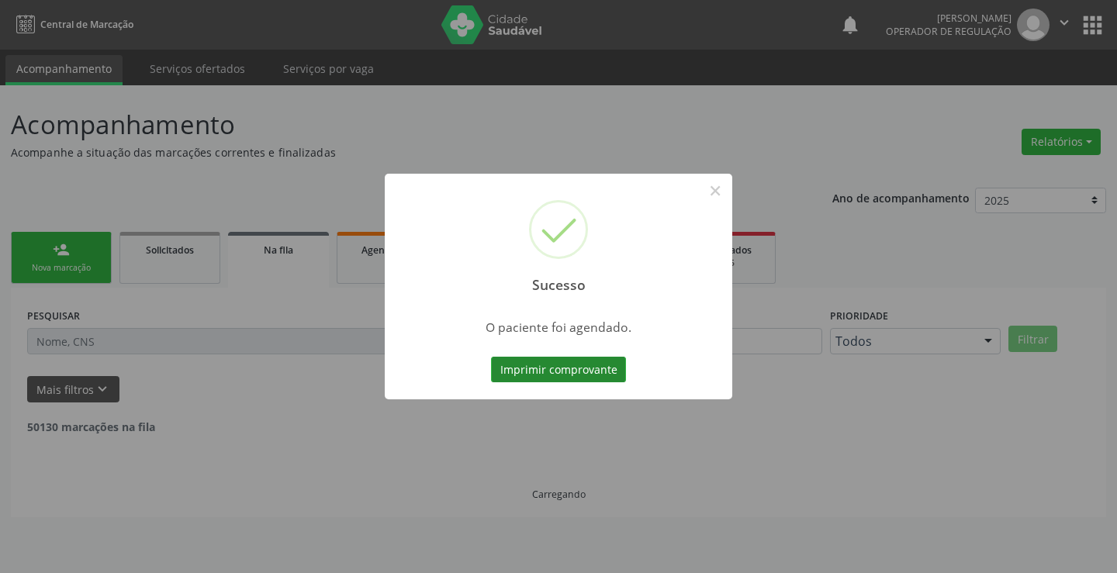
click at [532, 367] on button "Imprimir comprovante" at bounding box center [558, 370] width 135 height 26
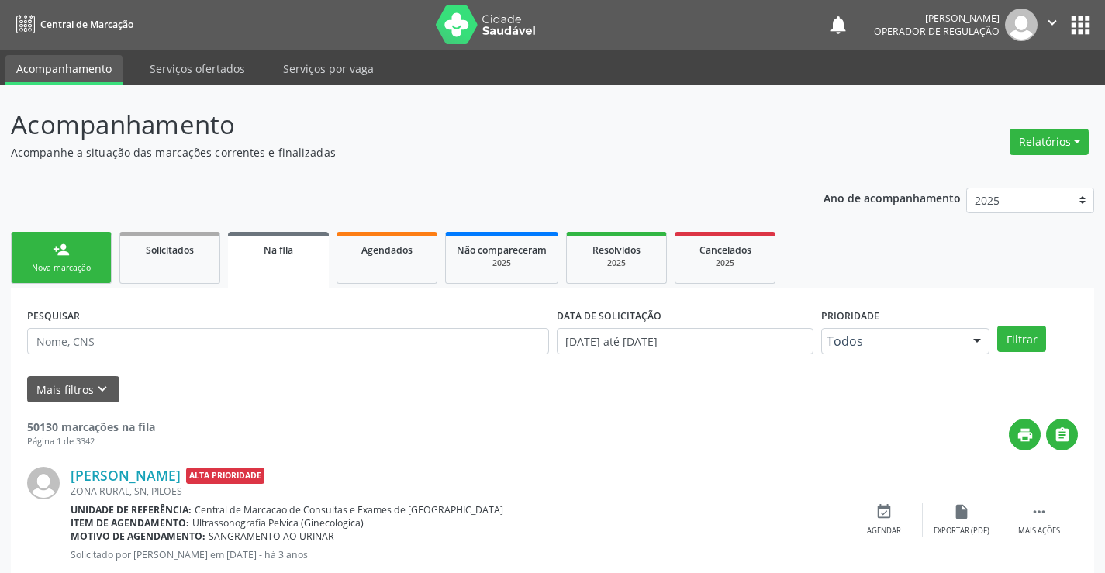
click at [1044, 17] on div "Sucesso × O paciente foi agendado. Imprimir comprovante Cancel" at bounding box center [552, 286] width 1105 height 573
click at [1058, 24] on icon "" at bounding box center [1052, 22] width 17 height 17
click at [983, 87] on link "Sair" at bounding box center [1012, 95] width 107 height 22
